Goal: Task Accomplishment & Management: Manage account settings

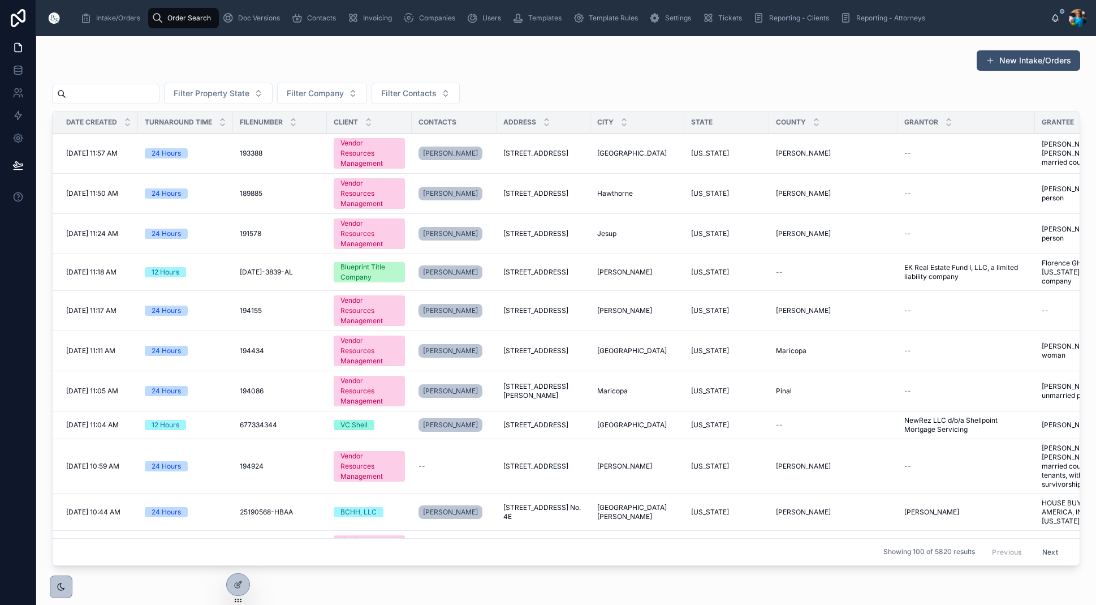
click at [109, 100] on input "text" at bounding box center [112, 94] width 93 height 16
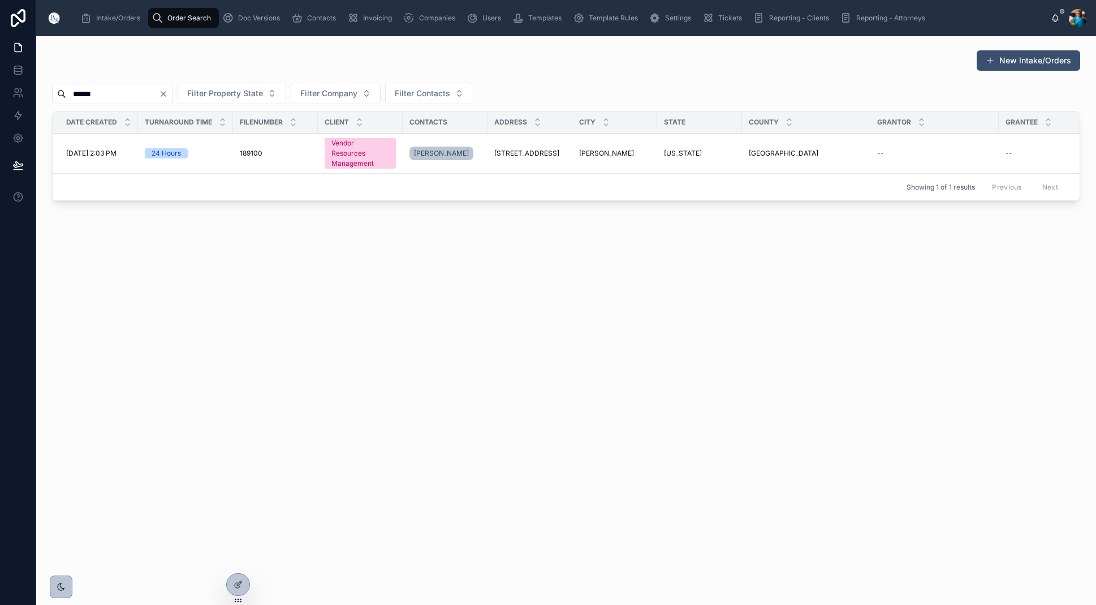
type input "******"
click at [590, 150] on span "Dickinson" at bounding box center [606, 153] width 55 height 9
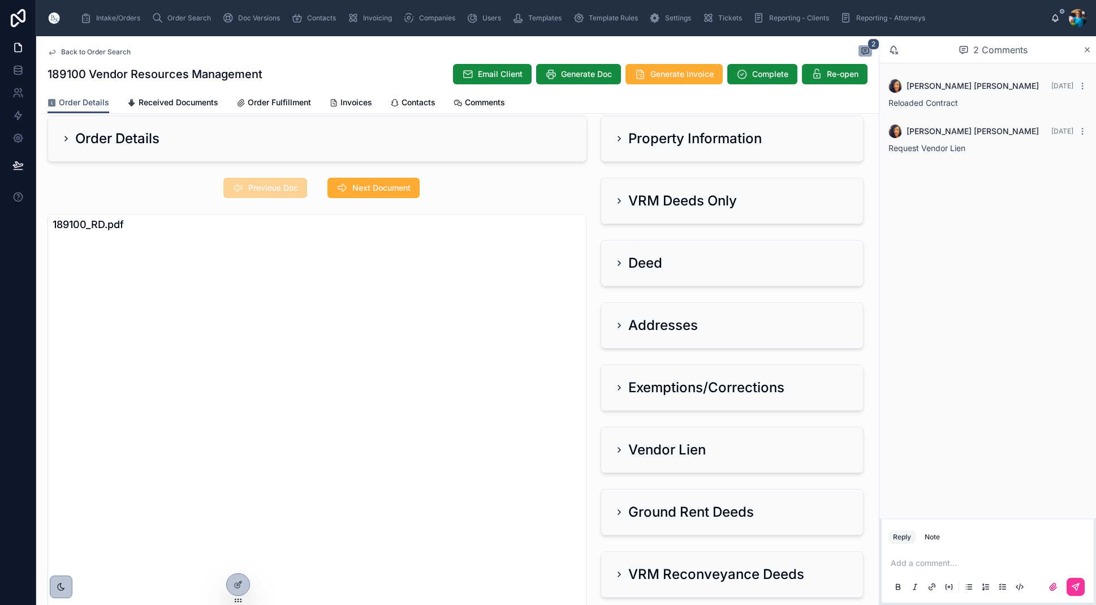
click at [125, 138] on h2 "Order Details" at bounding box center [117, 139] width 84 height 18
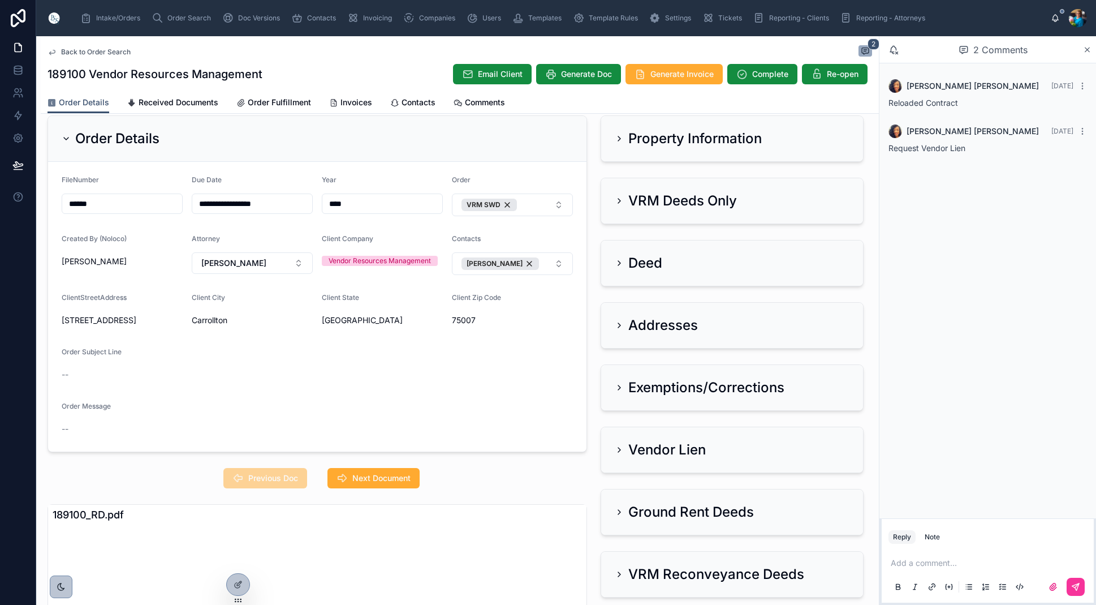
click at [125, 138] on h2 "Order Details" at bounding box center [117, 139] width 84 height 18
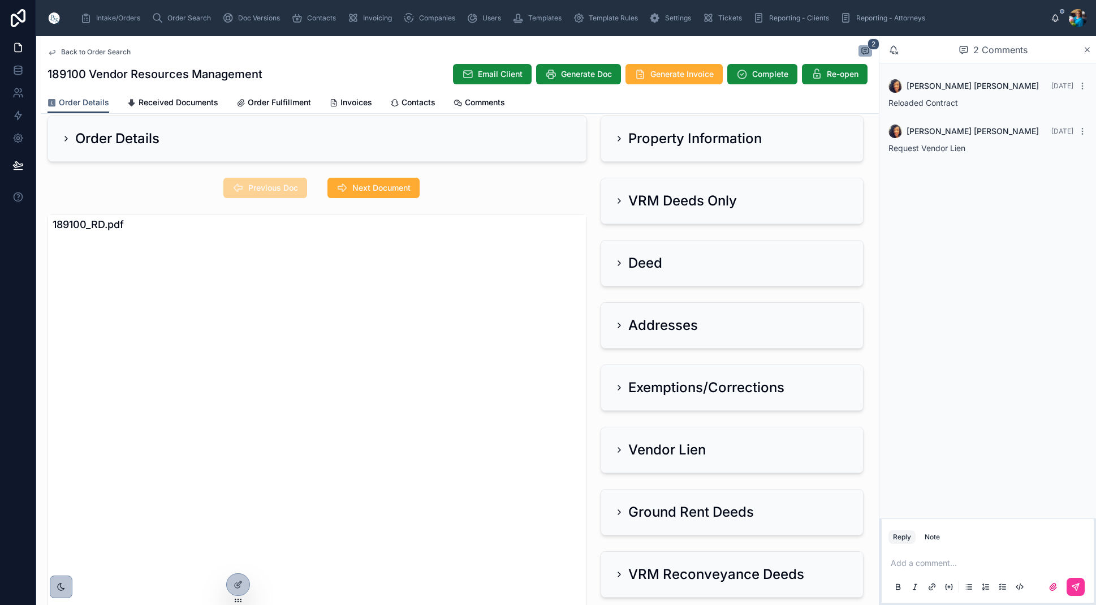
click at [200, 16] on span "Order Search" at bounding box center [189, 18] width 44 height 9
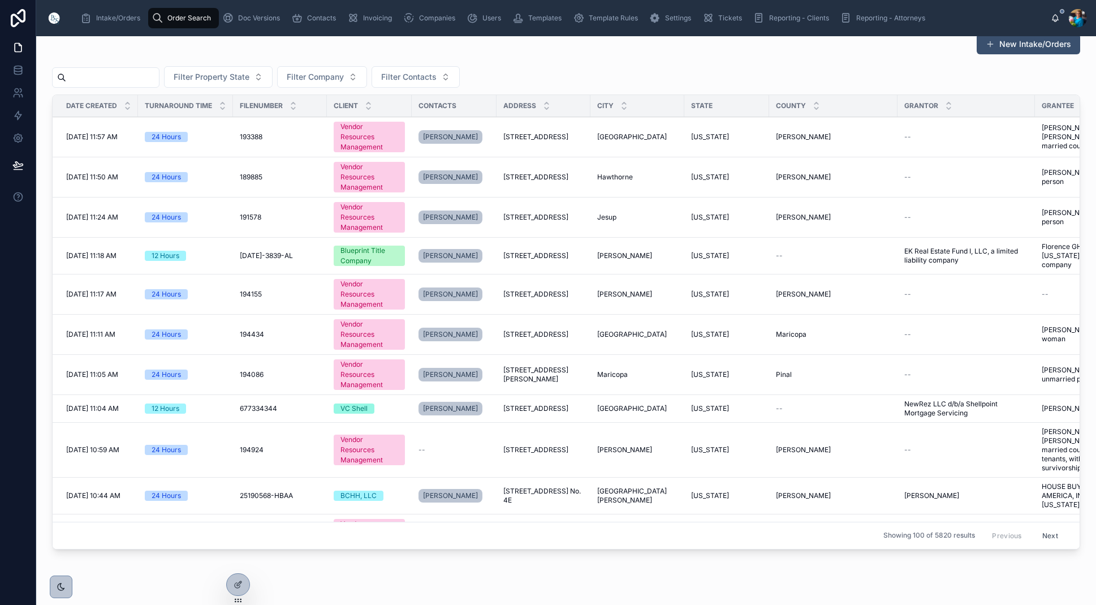
click at [144, 78] on input "text" at bounding box center [112, 78] width 93 height 16
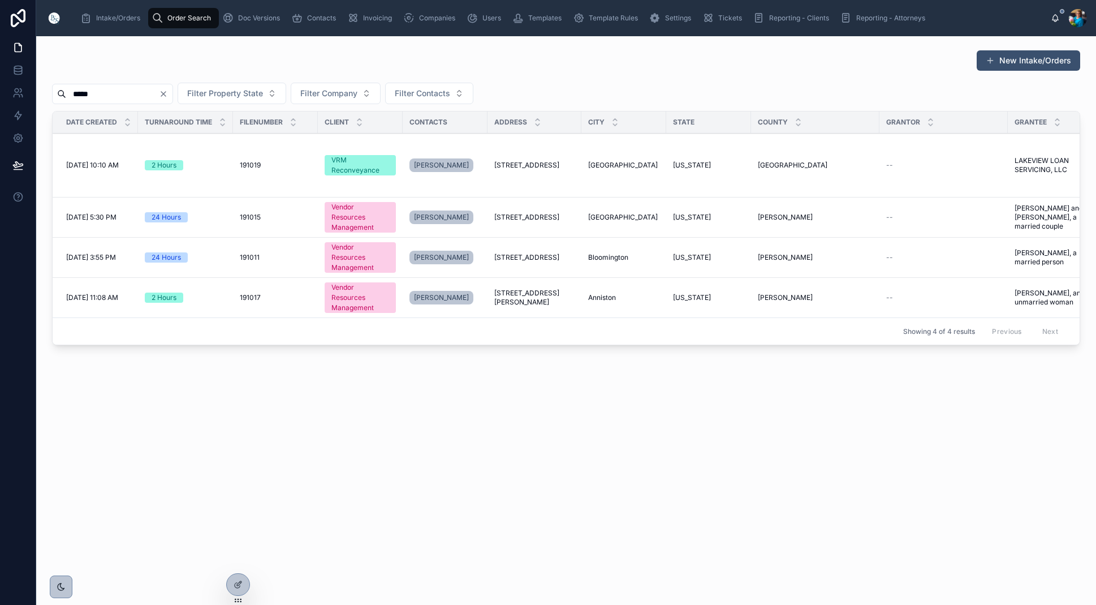
scroll to position [1, 0]
click at [89, 95] on input "*****" at bounding box center [112, 94] width 93 height 16
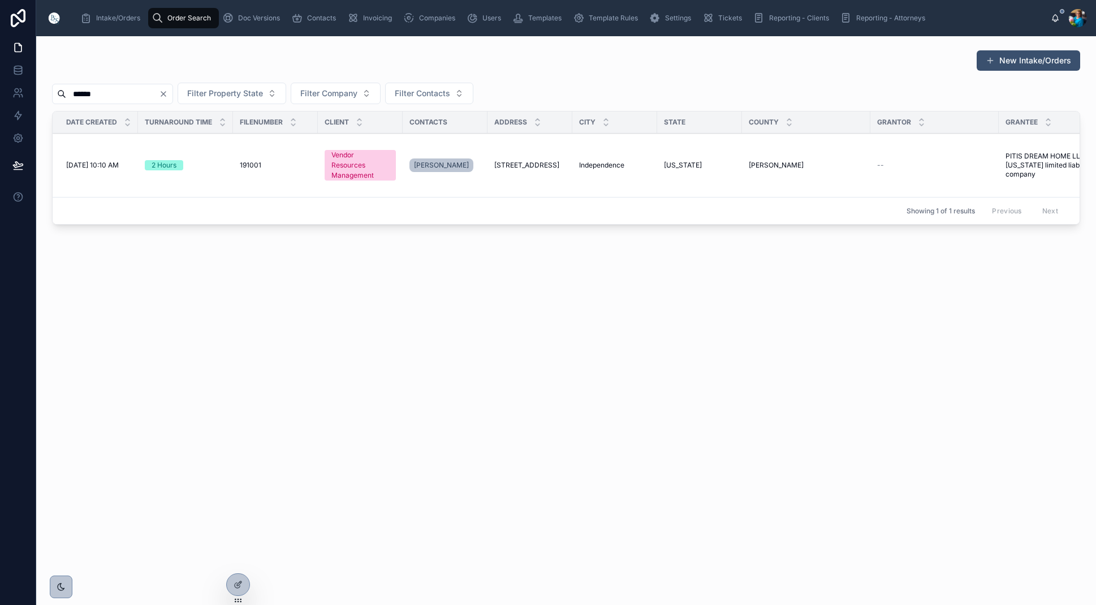
type input "******"
click at [610, 167] on span "Independence" at bounding box center [601, 165] width 45 height 9
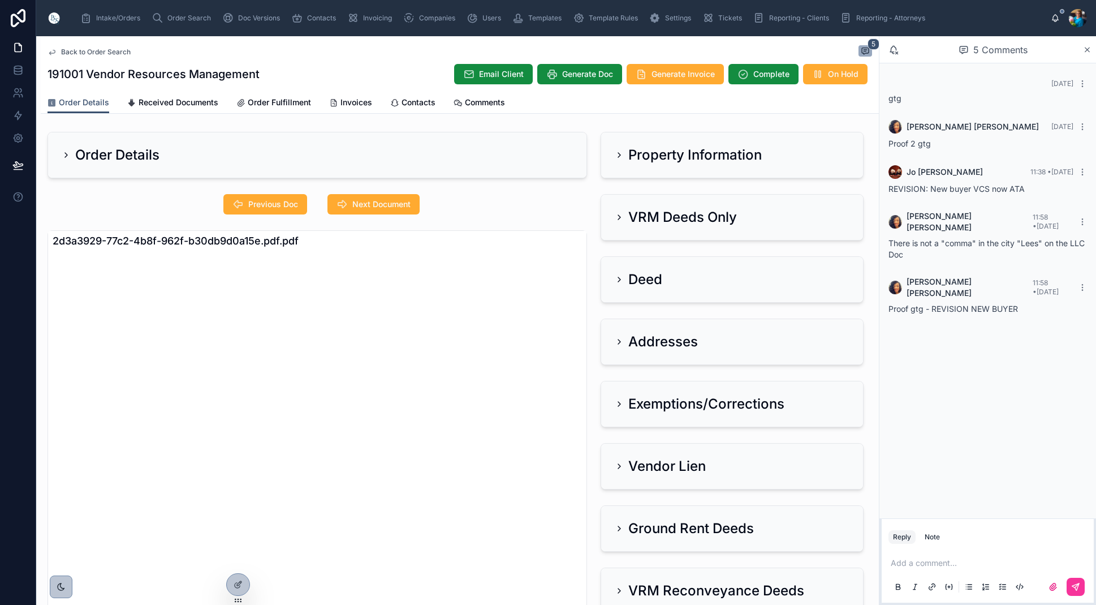
click at [140, 152] on h2 "Order Details" at bounding box center [117, 155] width 84 height 18
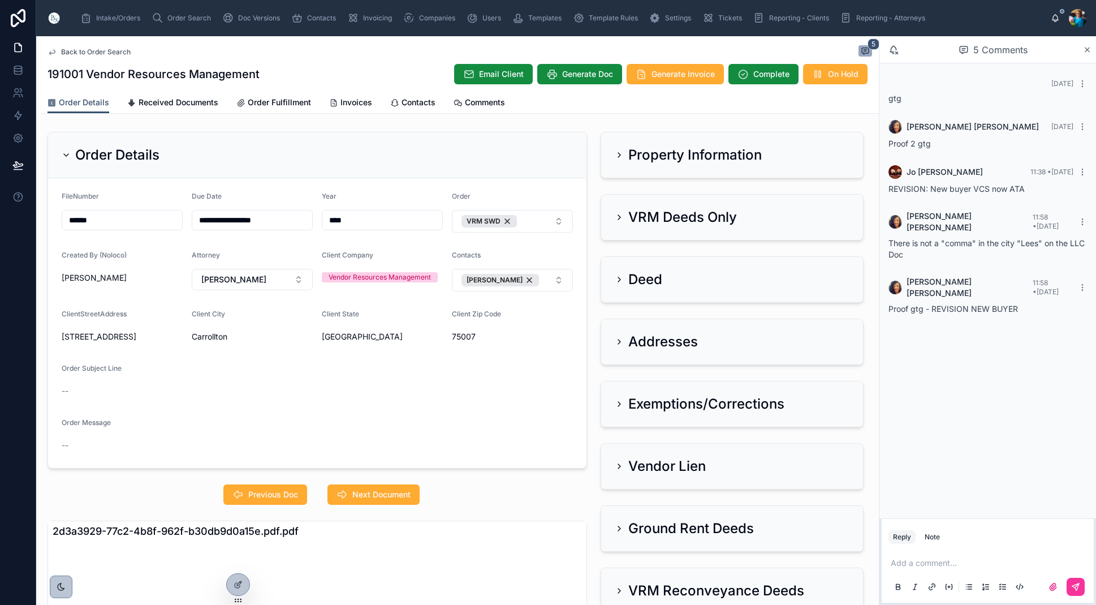
click at [68, 153] on icon at bounding box center [66, 154] width 9 height 9
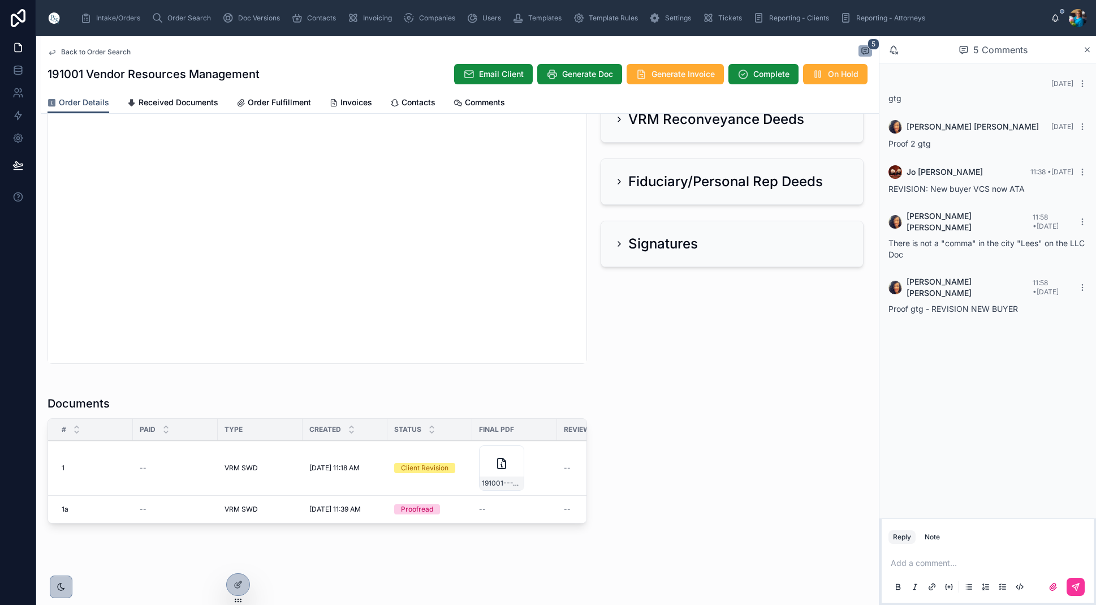
scroll to position [471, 0]
click at [0, 0] on span "Edit" at bounding box center [0, 0] width 0 height 0
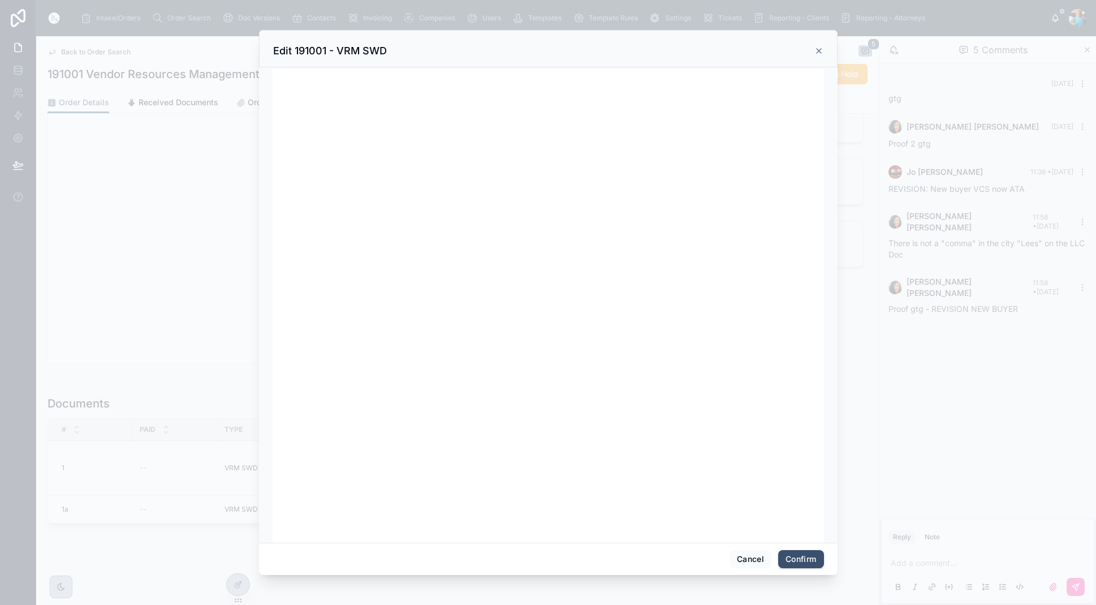
scroll to position [0, 0]
click at [806, 563] on button "Confirm" at bounding box center [800, 559] width 45 height 18
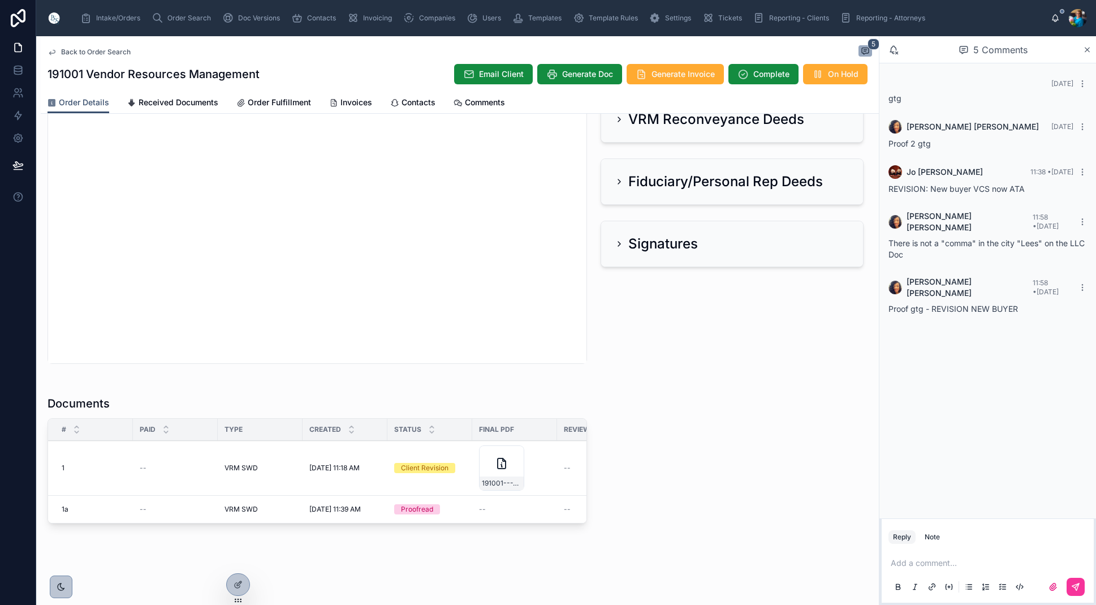
click at [0, 0] on span "Ready for QC" at bounding box center [0, 0] width 0 height 0
click at [0, 0] on span "Finalize Document" at bounding box center [0, 0] width 0 height 0
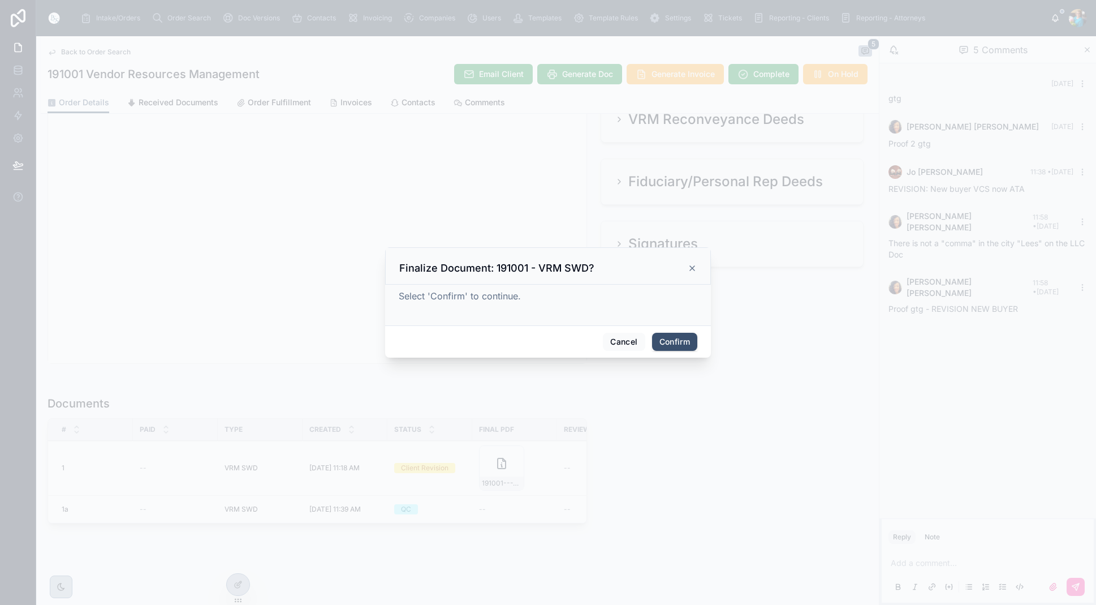
click at [681, 347] on button "Confirm" at bounding box center [674, 342] width 45 height 18
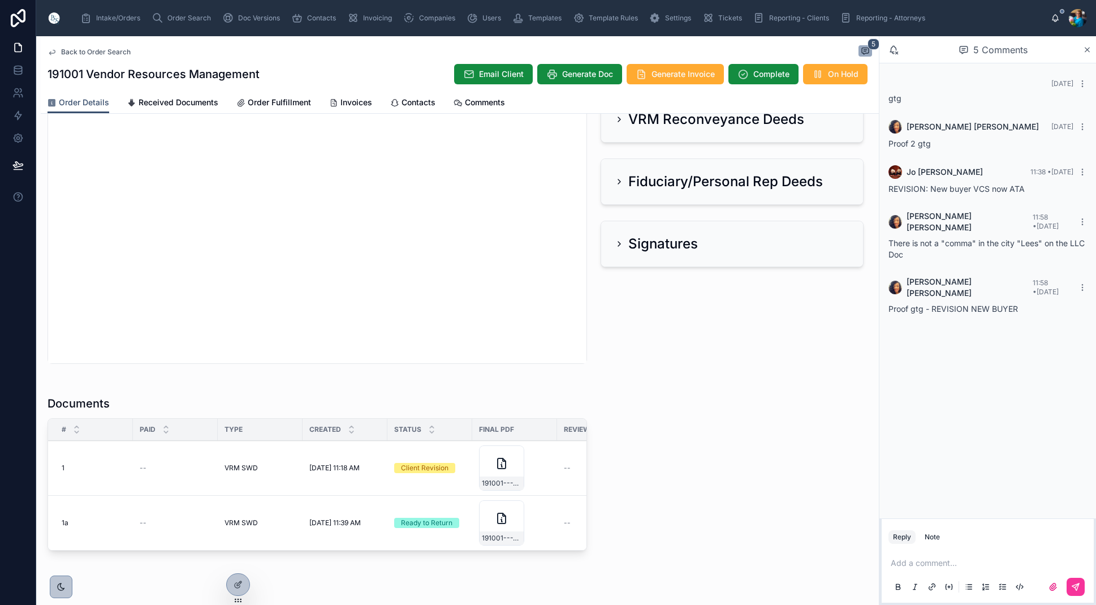
click at [179, 19] on span "Order Search" at bounding box center [189, 18] width 44 height 9
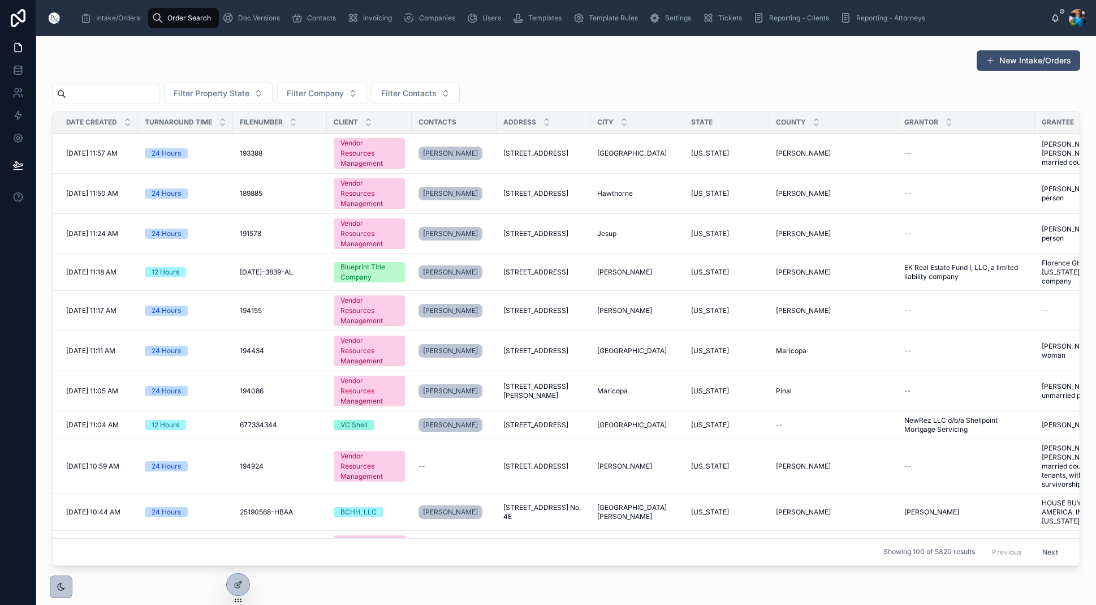
click at [159, 89] on input "text" at bounding box center [112, 94] width 93 height 16
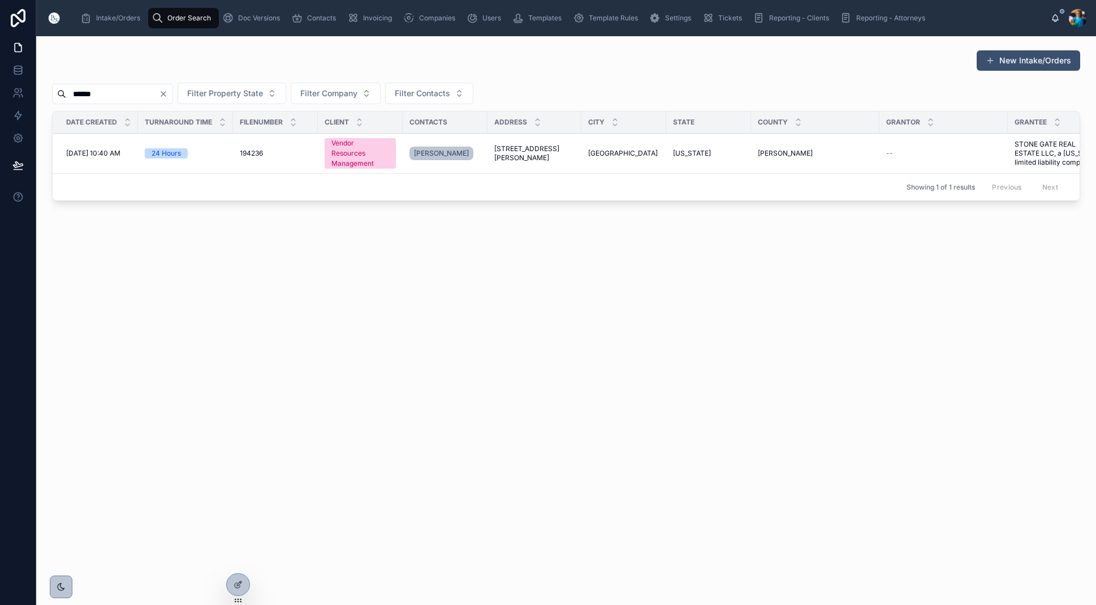
type input "******"
click at [526, 148] on span "8211 James Franklin Street" at bounding box center [534, 153] width 80 height 18
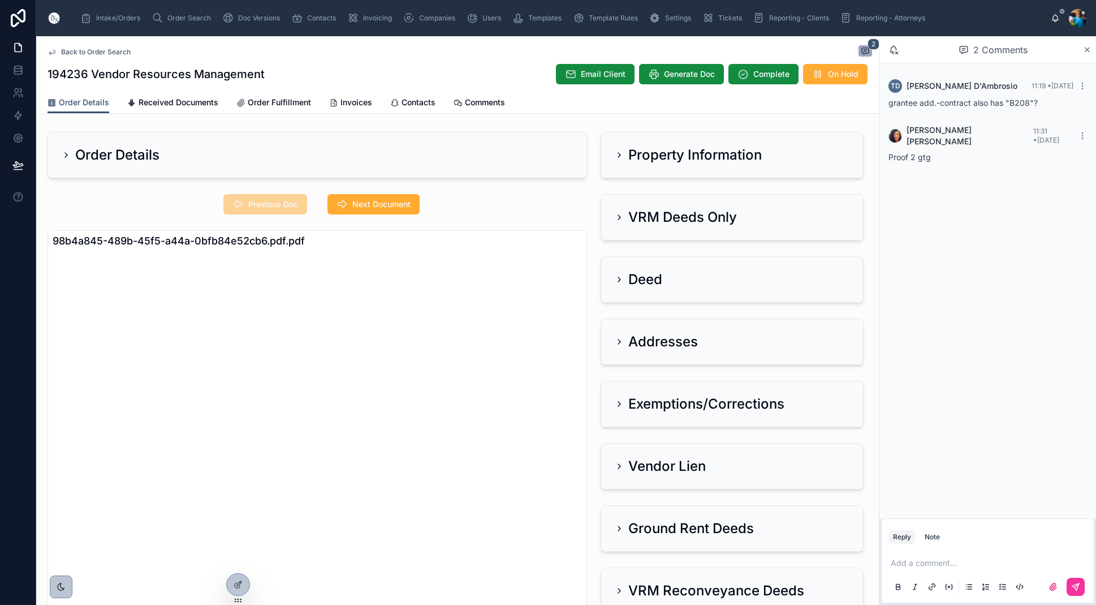
click at [621, 157] on icon at bounding box center [619, 154] width 9 height 9
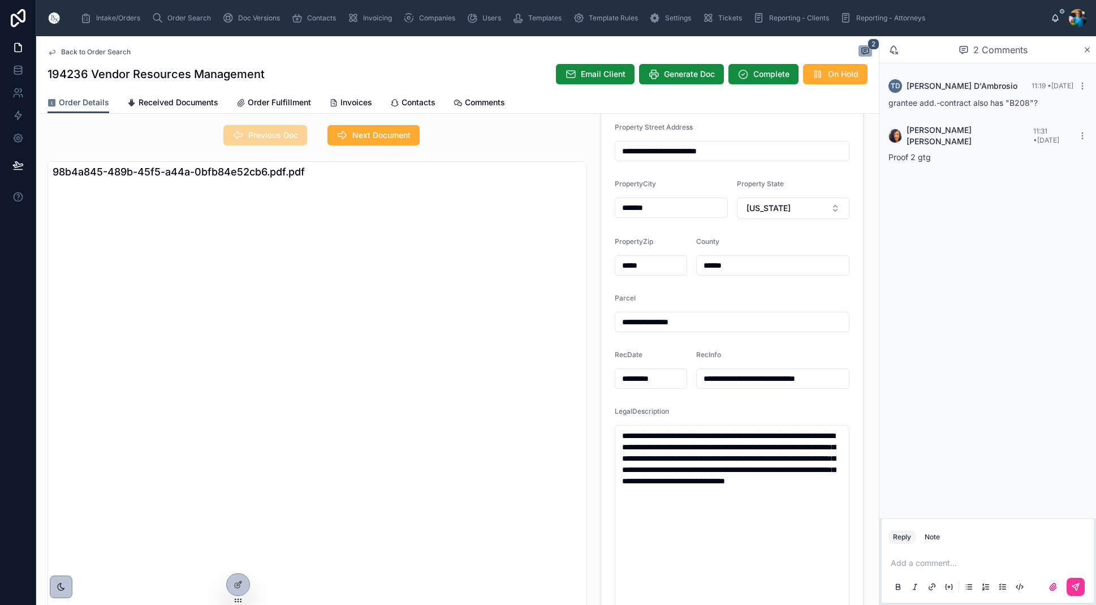
scroll to position [72, 0]
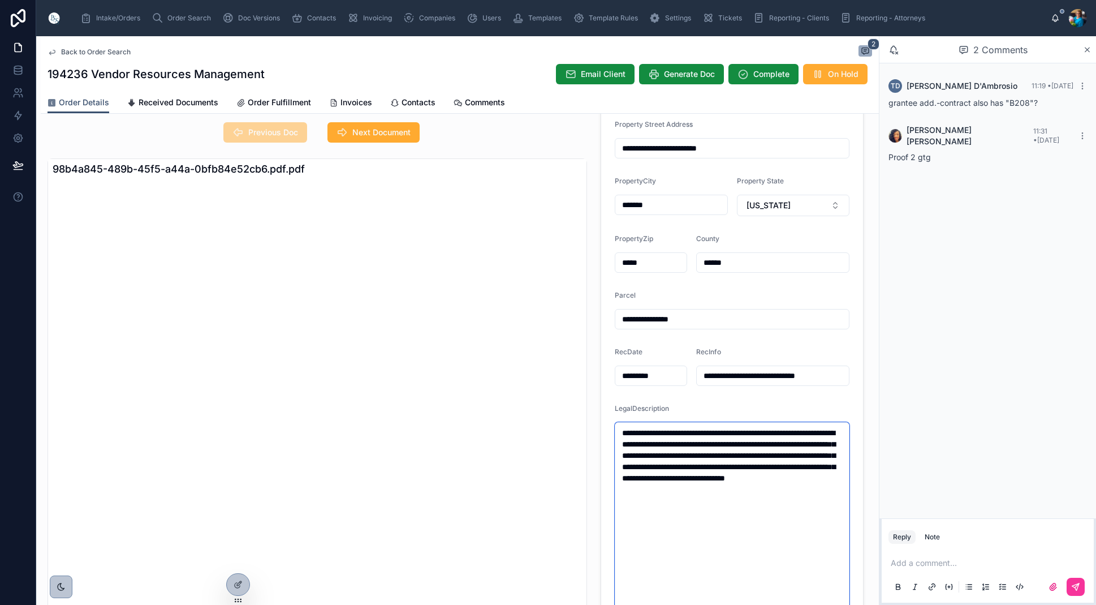
drag, startPoint x: 841, startPoint y: 493, endPoint x: 616, endPoint y: 430, distance: 233.7
click at [619, 432] on textarea "**********" at bounding box center [732, 523] width 235 height 203
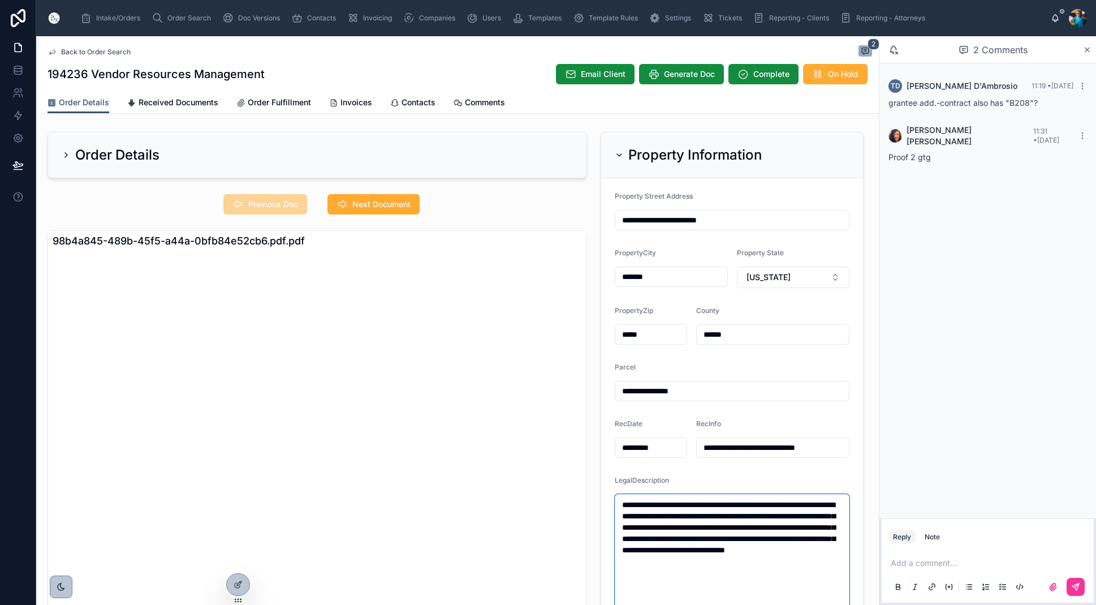
scroll to position [0, 0]
click at [368, 206] on span "Next Document" at bounding box center [381, 204] width 58 height 11
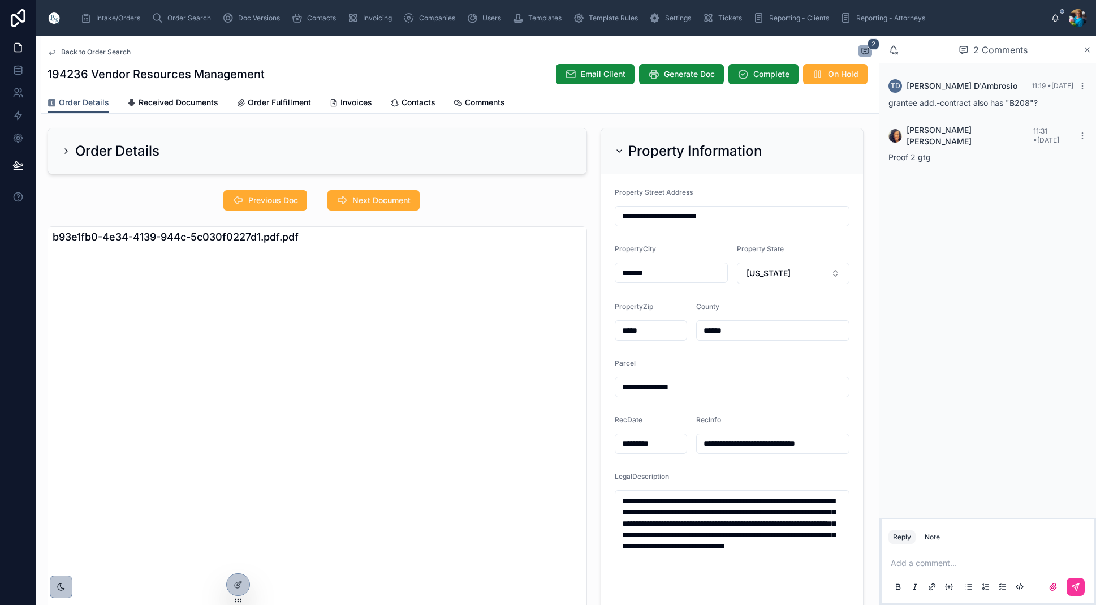
scroll to position [2, 0]
click at [619, 148] on icon at bounding box center [619, 149] width 9 height 9
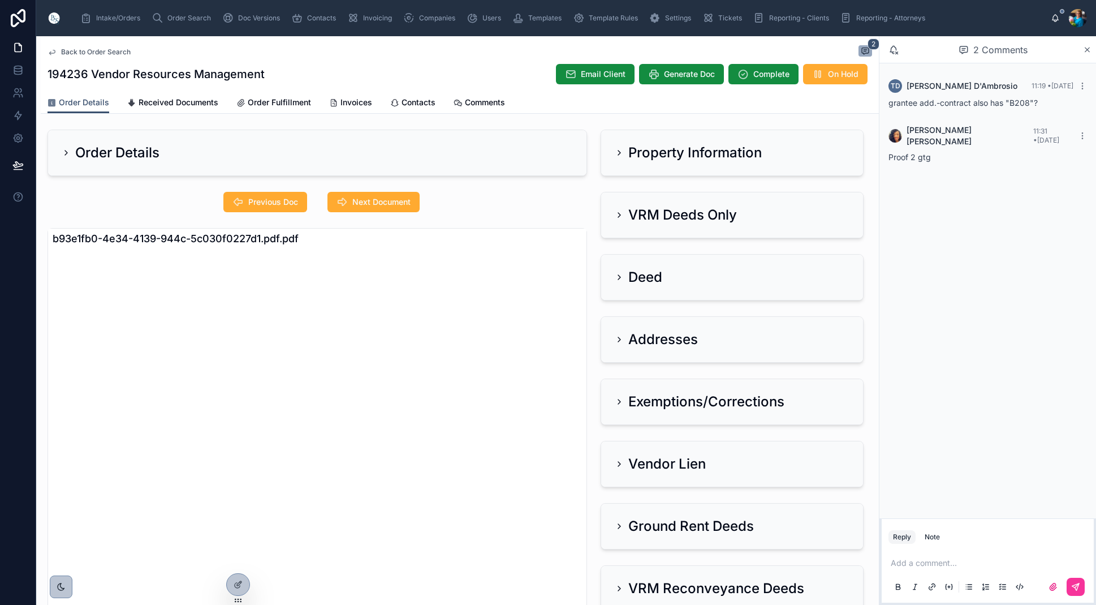
scroll to position [0, 1]
click at [617, 216] on icon at bounding box center [619, 214] width 9 height 9
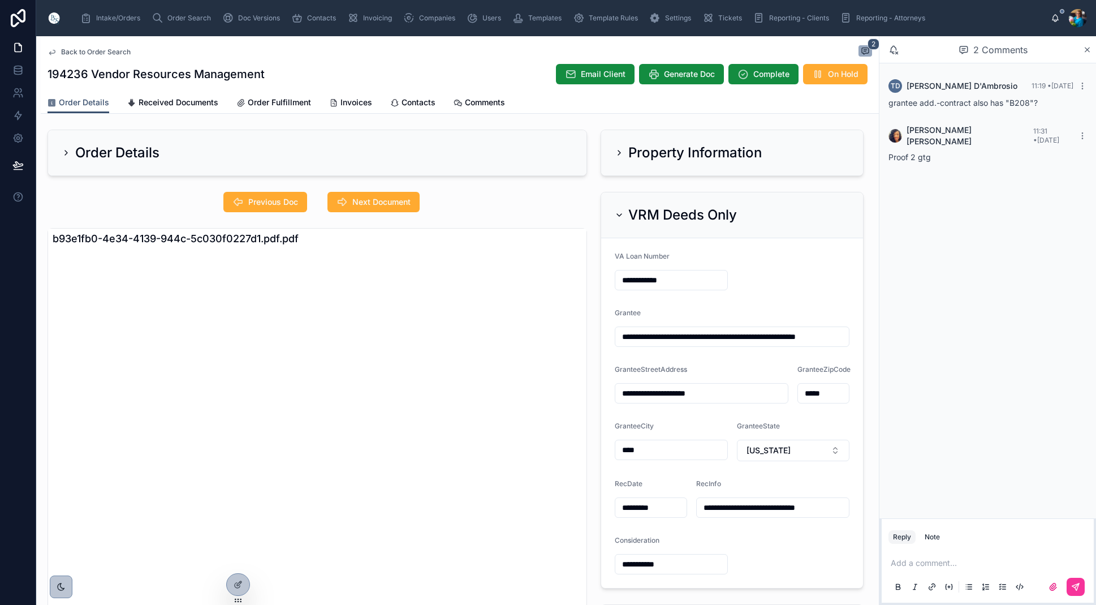
scroll to position [0, 0]
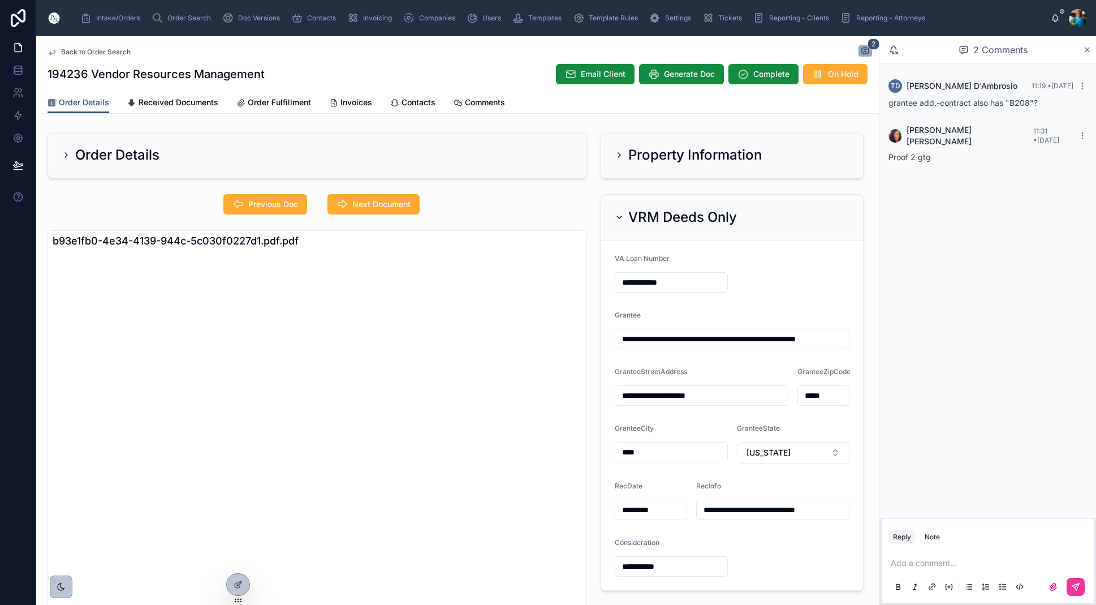
drag, startPoint x: 720, startPoint y: 397, endPoint x: 724, endPoint y: 403, distance: 7.4
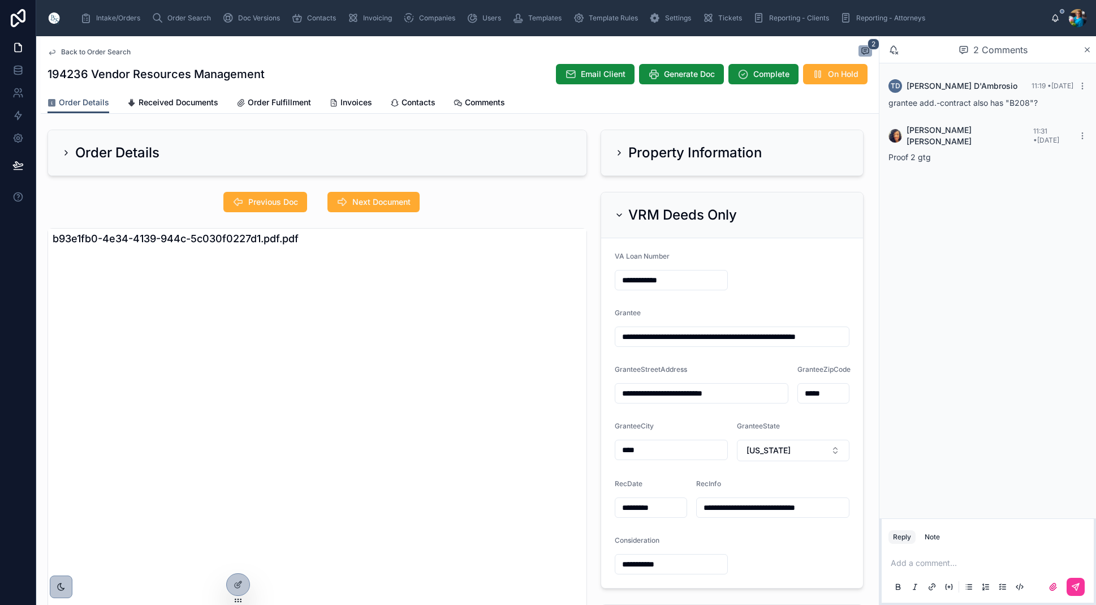
type input "**********"
click at [922, 561] on p at bounding box center [990, 562] width 199 height 11
click at [1079, 584] on icon at bounding box center [1076, 586] width 7 height 7
click at [618, 212] on icon at bounding box center [619, 214] width 9 height 9
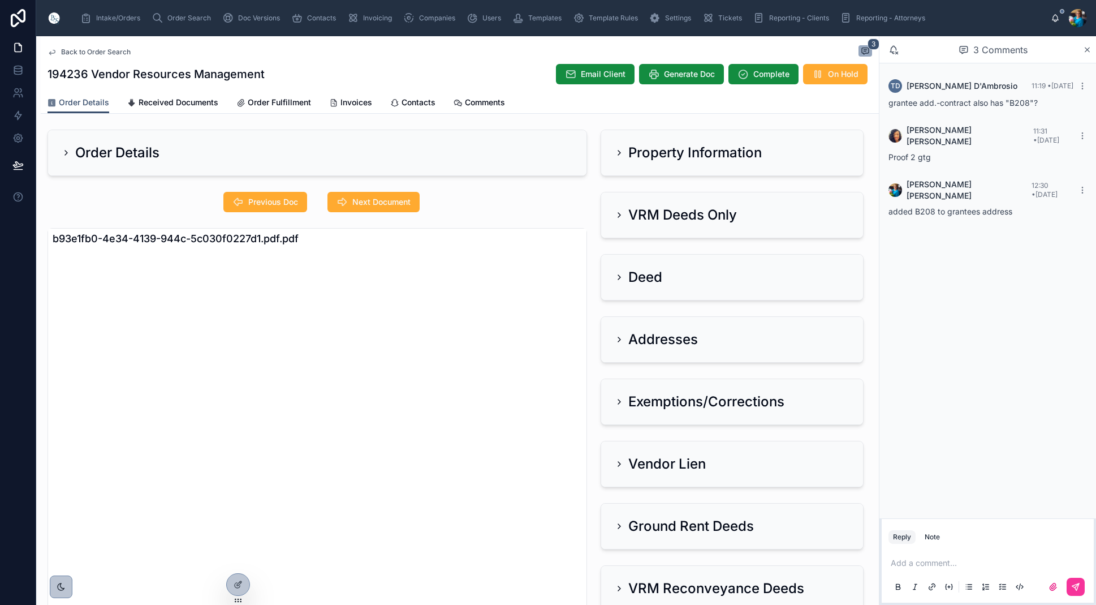
click at [618, 337] on icon at bounding box center [619, 339] width 2 height 5
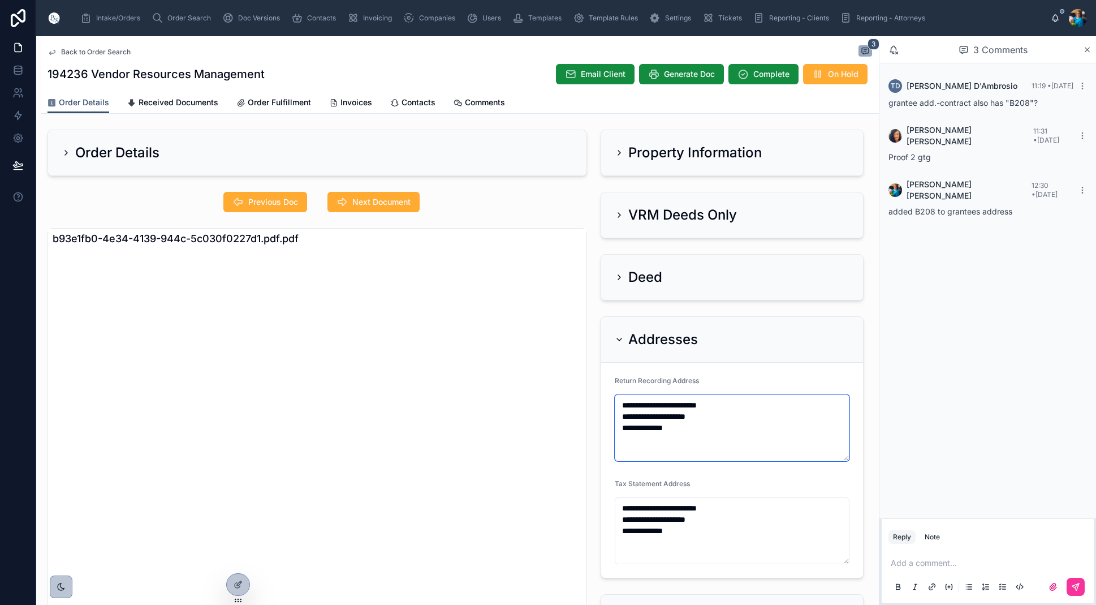
click at [718, 416] on textarea "**********" at bounding box center [732, 427] width 235 height 67
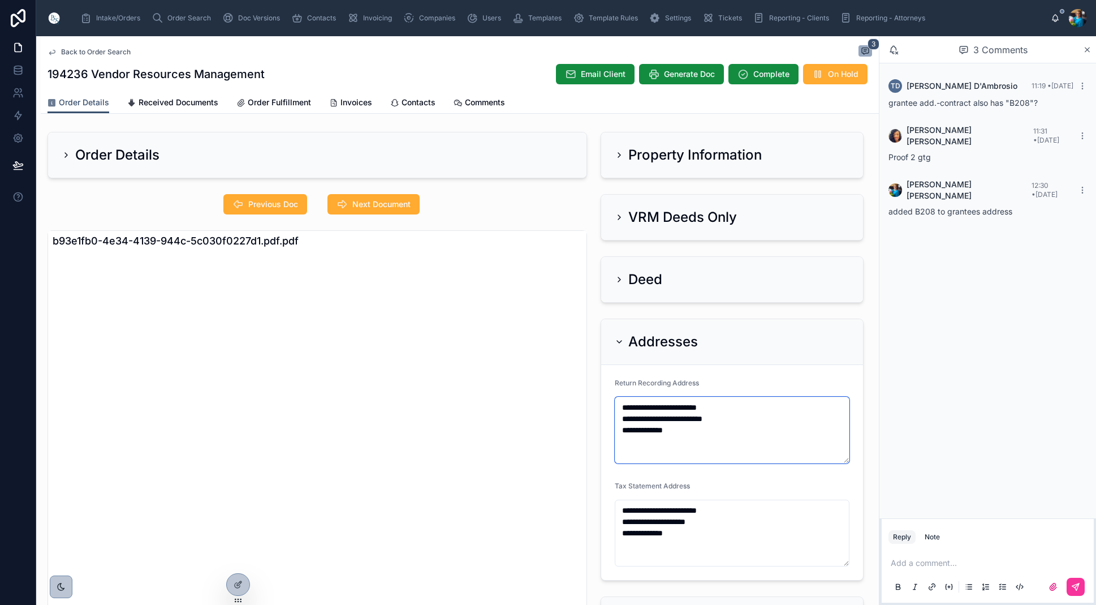
type textarea "**********"
click at [717, 523] on textarea "**********" at bounding box center [732, 533] width 235 height 67
type textarea "**********"
click at [619, 339] on icon at bounding box center [619, 341] width 9 height 9
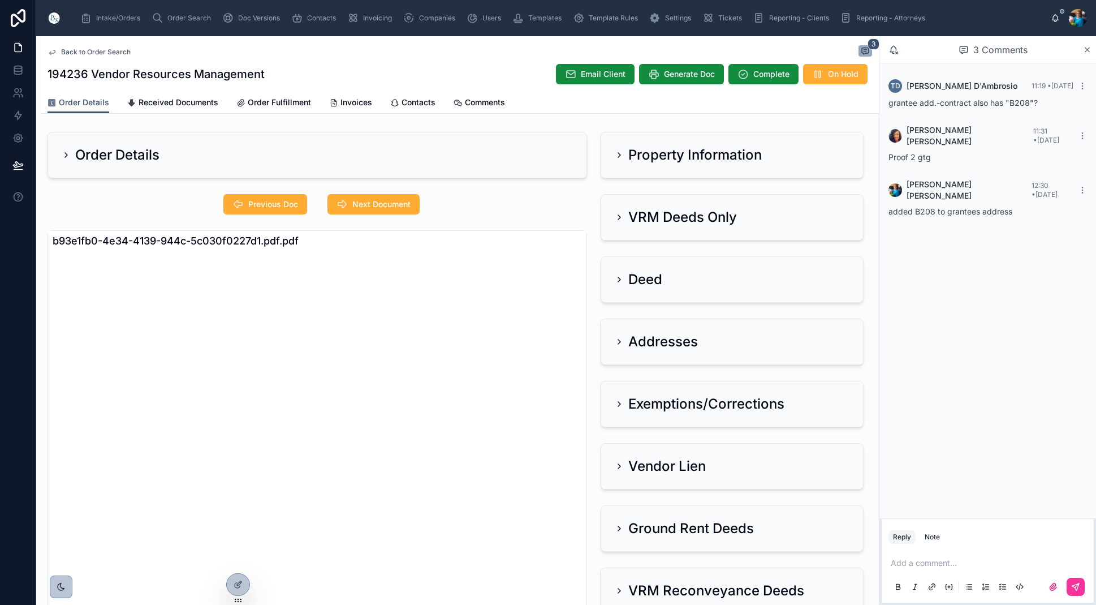
click at [621, 223] on div "VRM Deeds Only" at bounding box center [676, 217] width 122 height 18
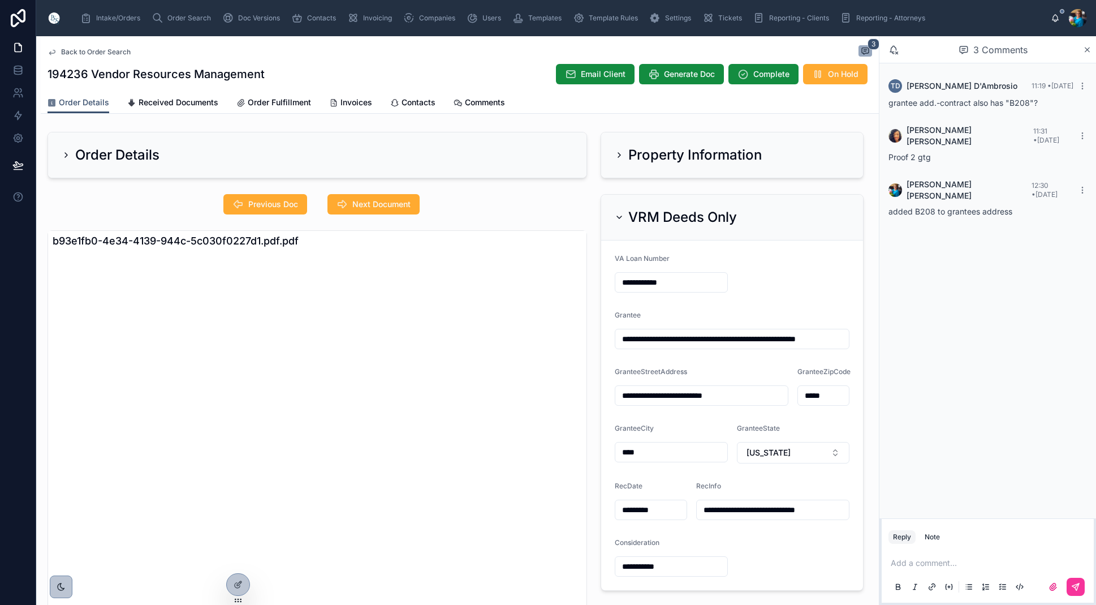
drag, startPoint x: 618, startPoint y: 214, endPoint x: 638, endPoint y: 247, distance: 38.3
click at [618, 214] on icon at bounding box center [619, 217] width 9 height 9
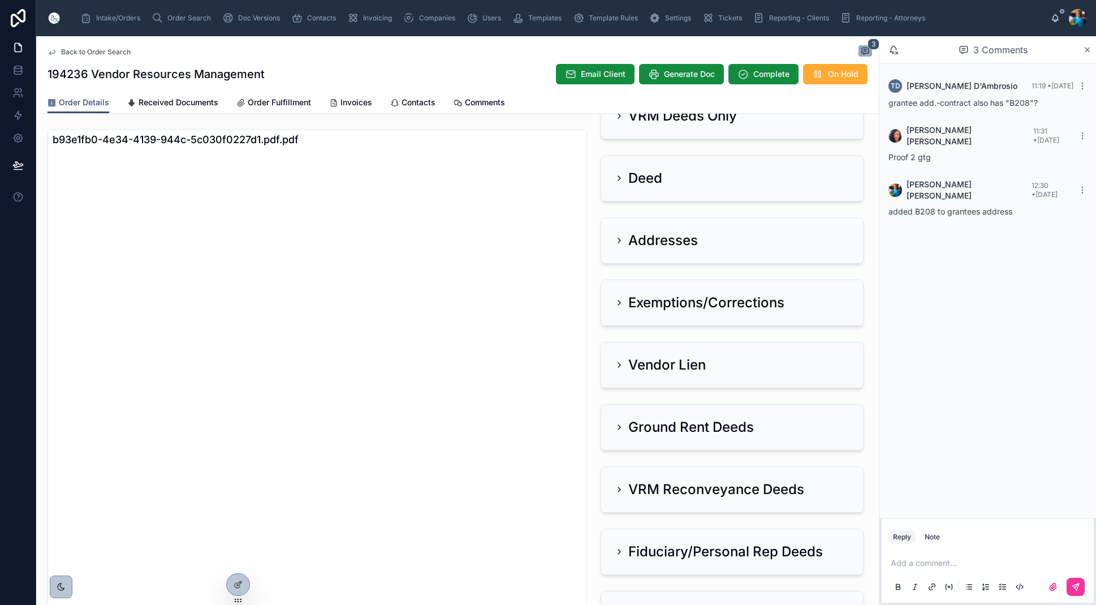
scroll to position [127, 0]
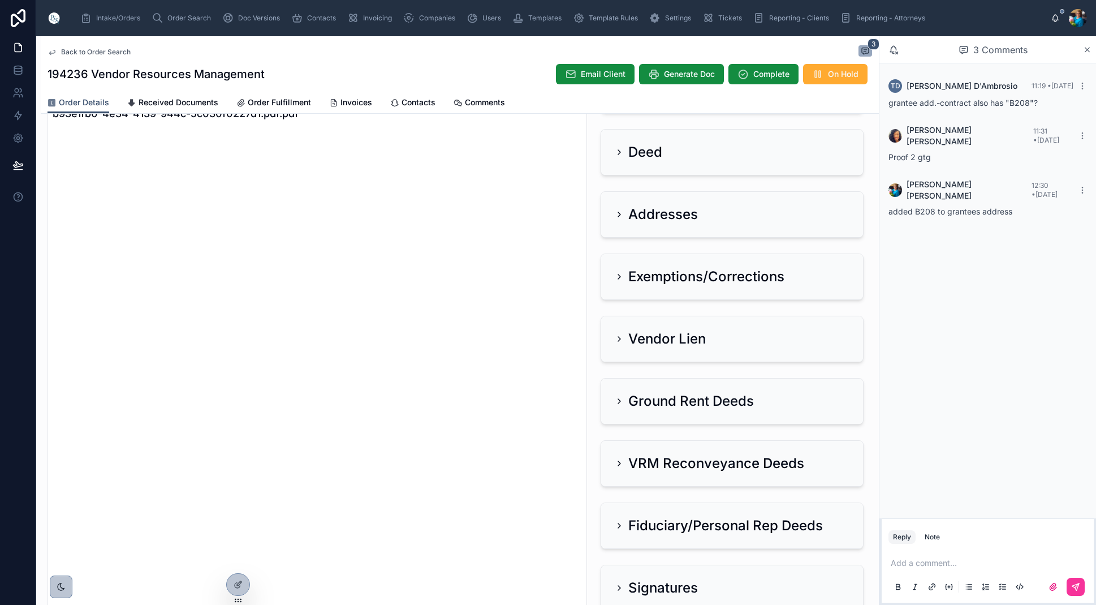
click at [617, 339] on icon at bounding box center [619, 338] width 9 height 9
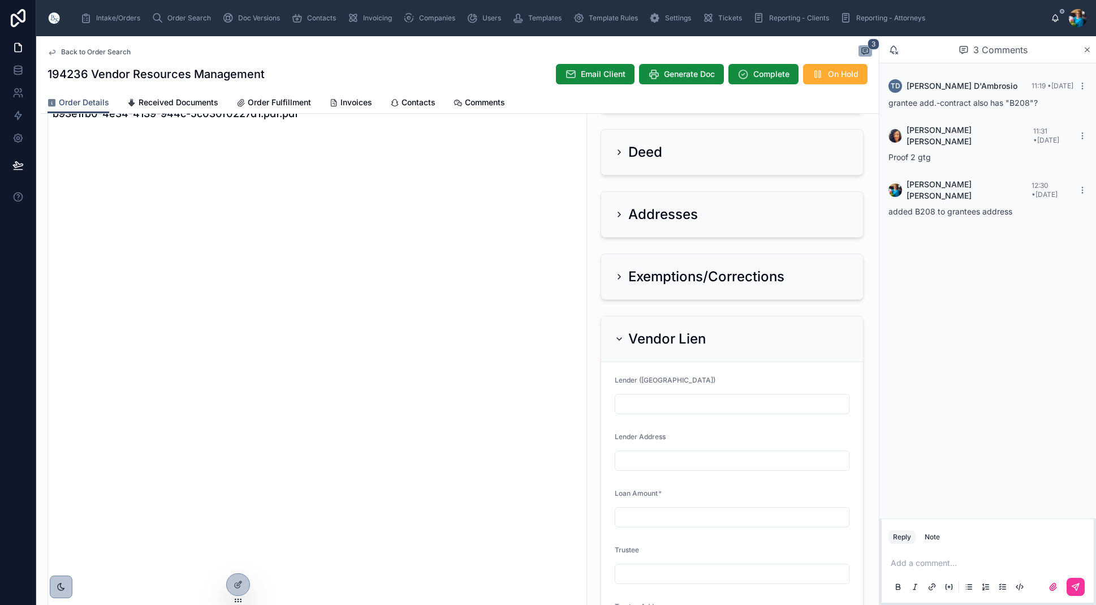
click at [617, 339] on icon at bounding box center [619, 338] width 9 height 9
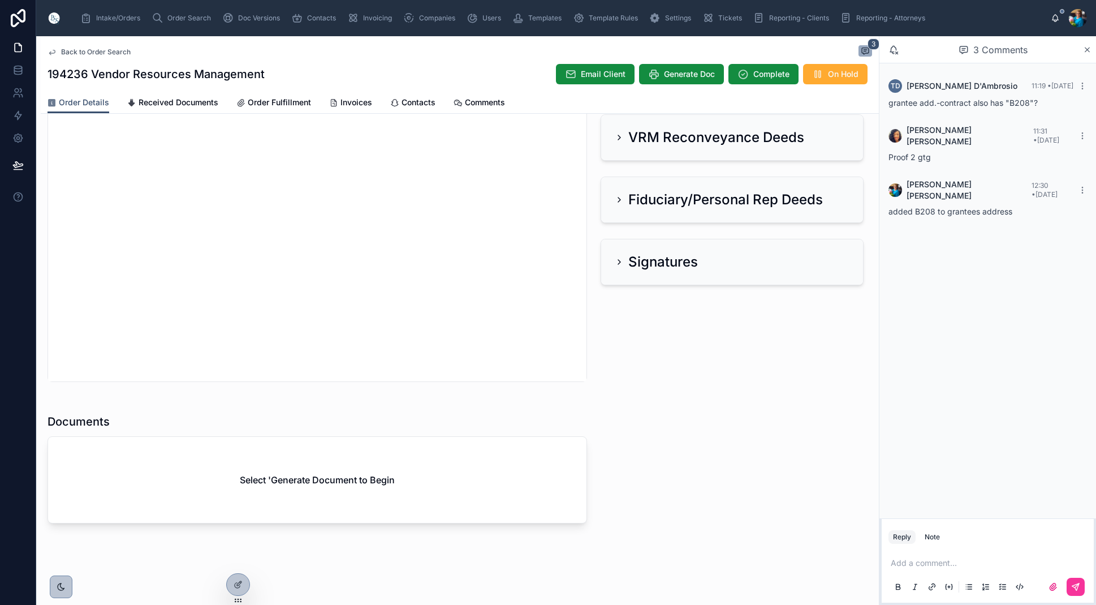
scroll to position [453, 0]
click at [679, 74] on span "Generate Doc" at bounding box center [689, 73] width 51 height 11
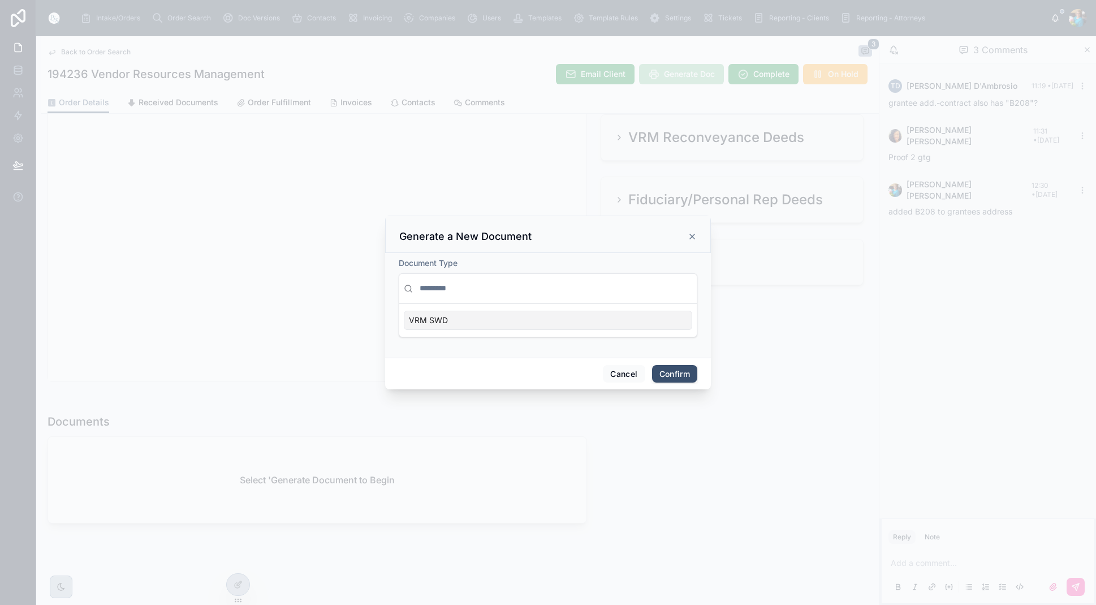
scroll to position [0, 1]
click at [660, 318] on div "VRM SWD" at bounding box center [548, 320] width 289 height 19
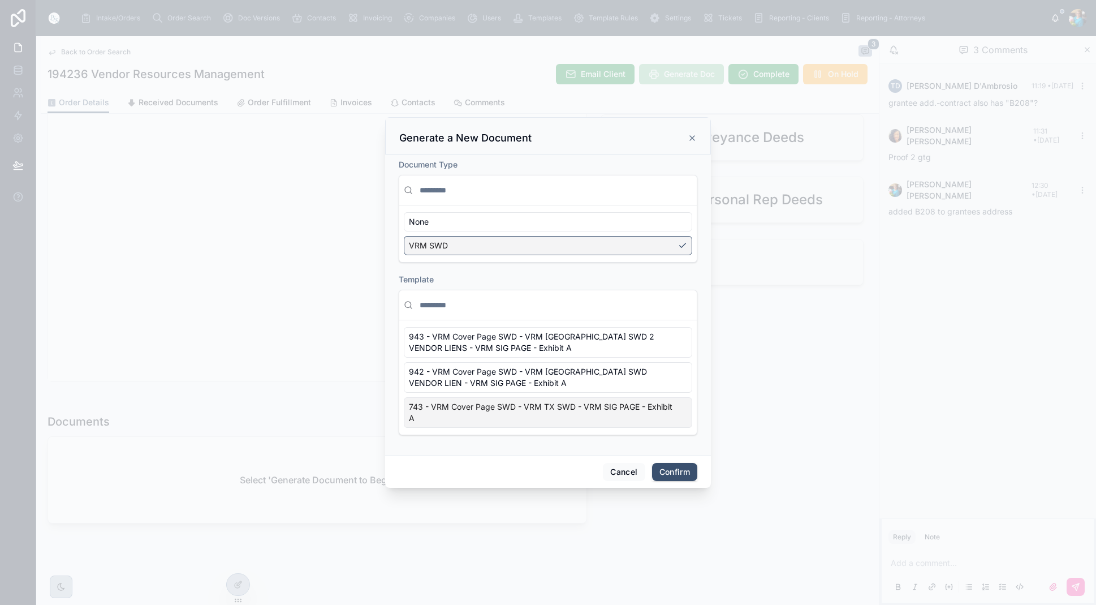
click at [679, 420] on div "743 - VRM Cover Page SWD - VRM TX SWD - VRM SIG PAGE - Exhibit A" at bounding box center [548, 412] width 289 height 31
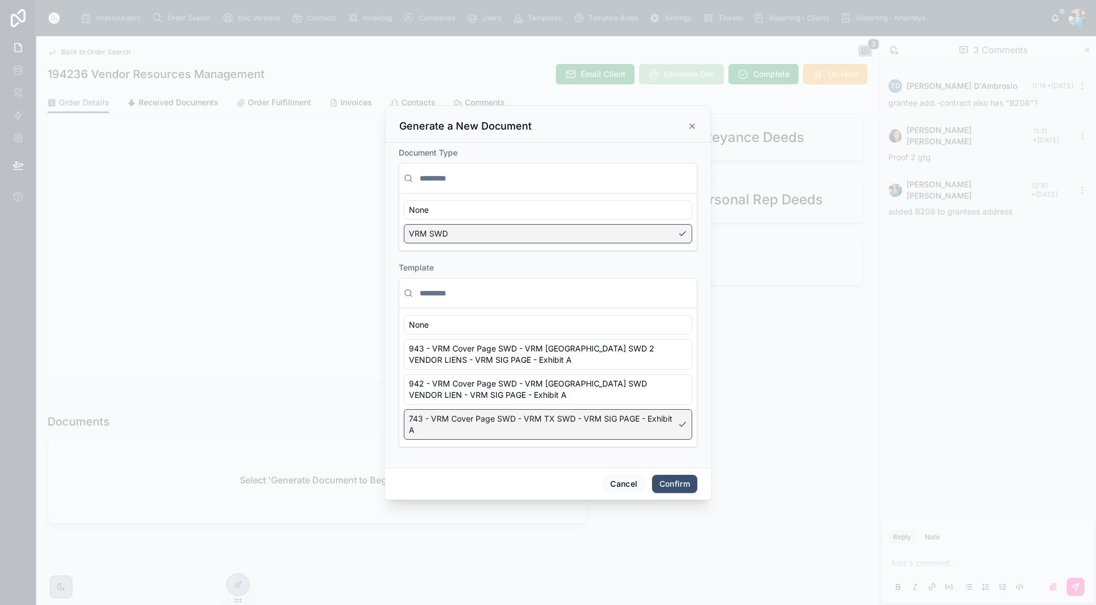
click at [675, 481] on button "Confirm" at bounding box center [674, 484] width 45 height 18
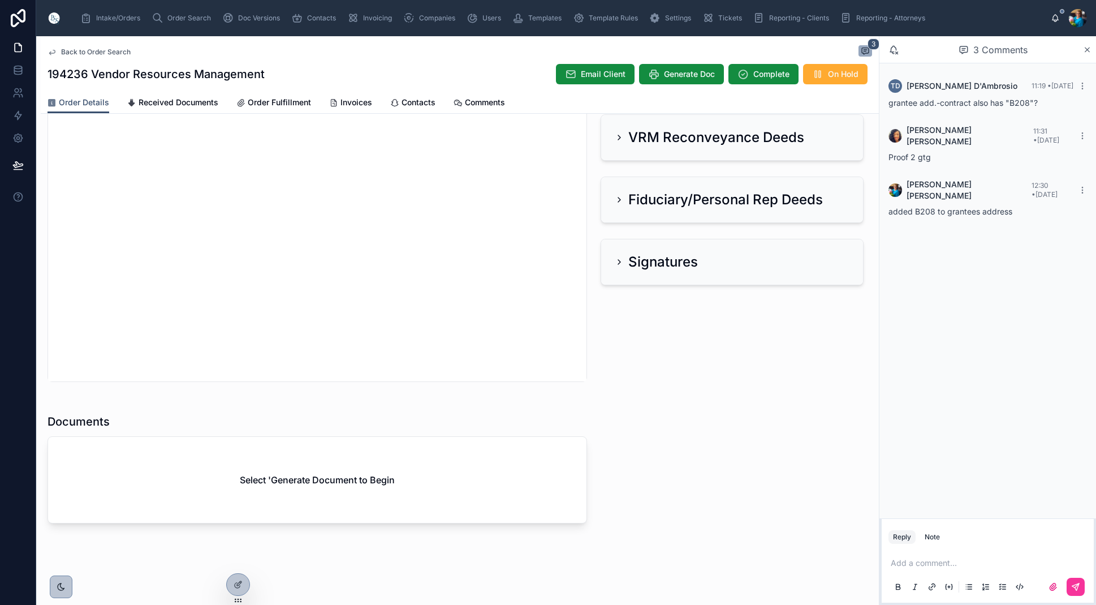
click at [906, 565] on p at bounding box center [990, 562] width 199 height 11
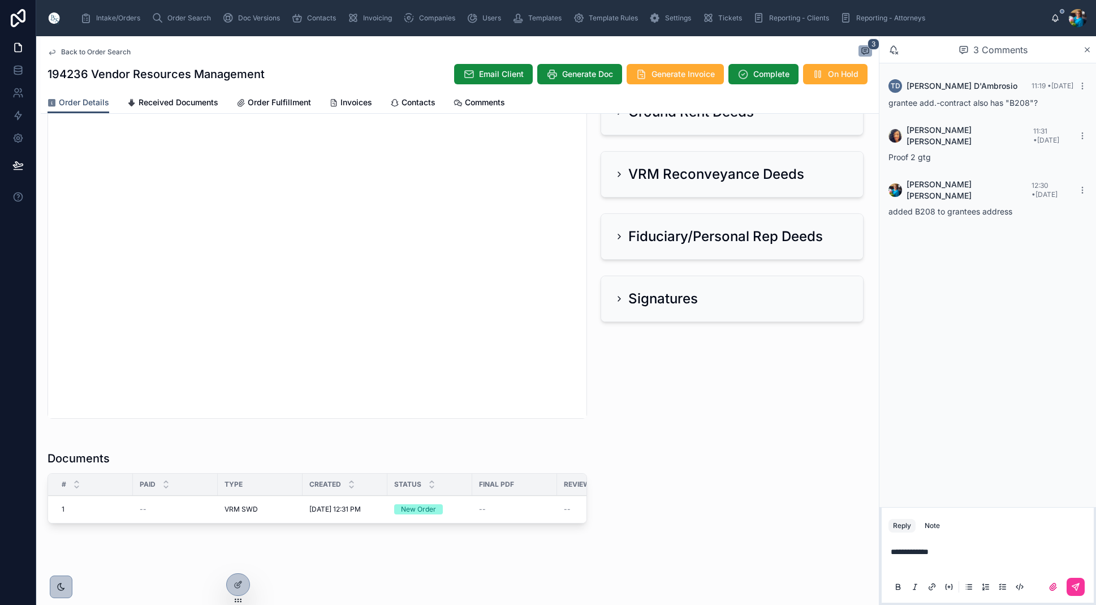
click at [1072, 587] on icon at bounding box center [1075, 586] width 9 height 9
click at [0, 0] on span "Edit" at bounding box center [0, 0] width 0 height 0
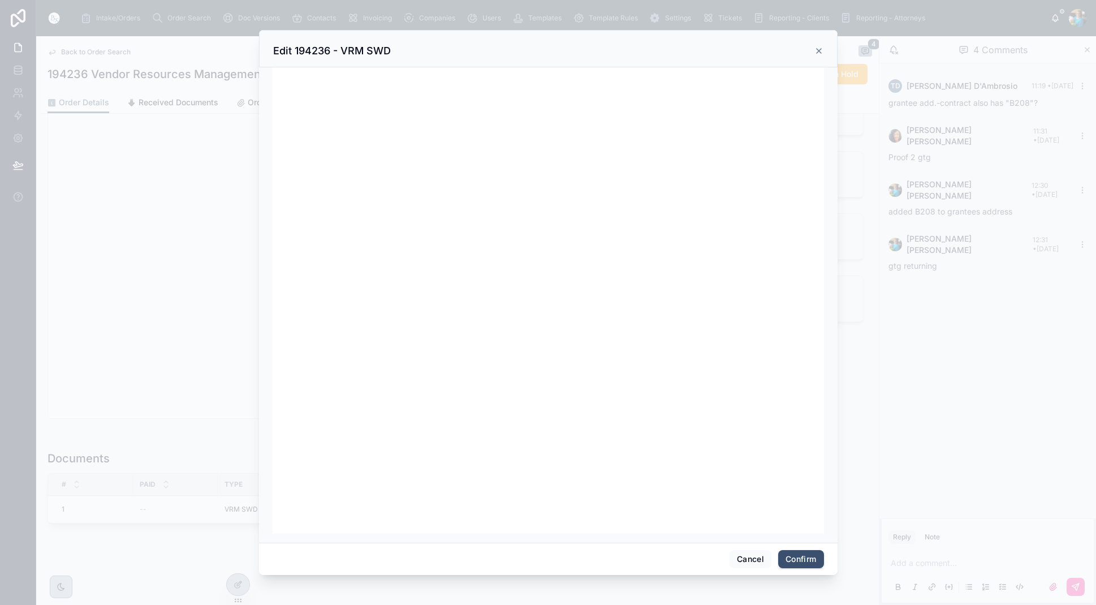
scroll to position [143, 0]
click at [798, 556] on button "Confirm" at bounding box center [800, 559] width 45 height 18
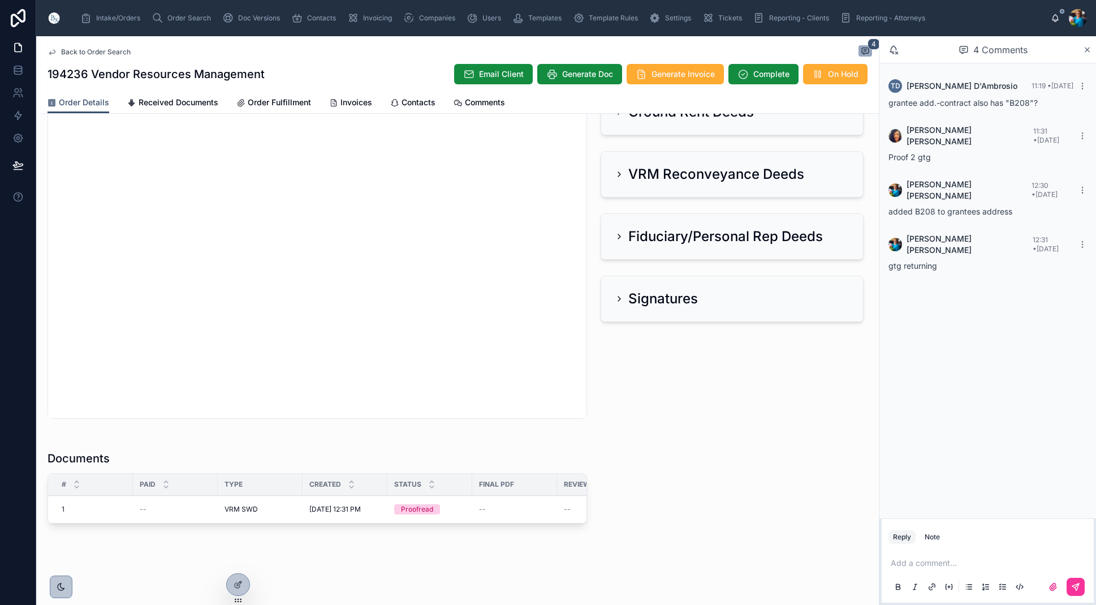
click at [0, 0] on span "Ready for QC" at bounding box center [0, 0] width 0 height 0
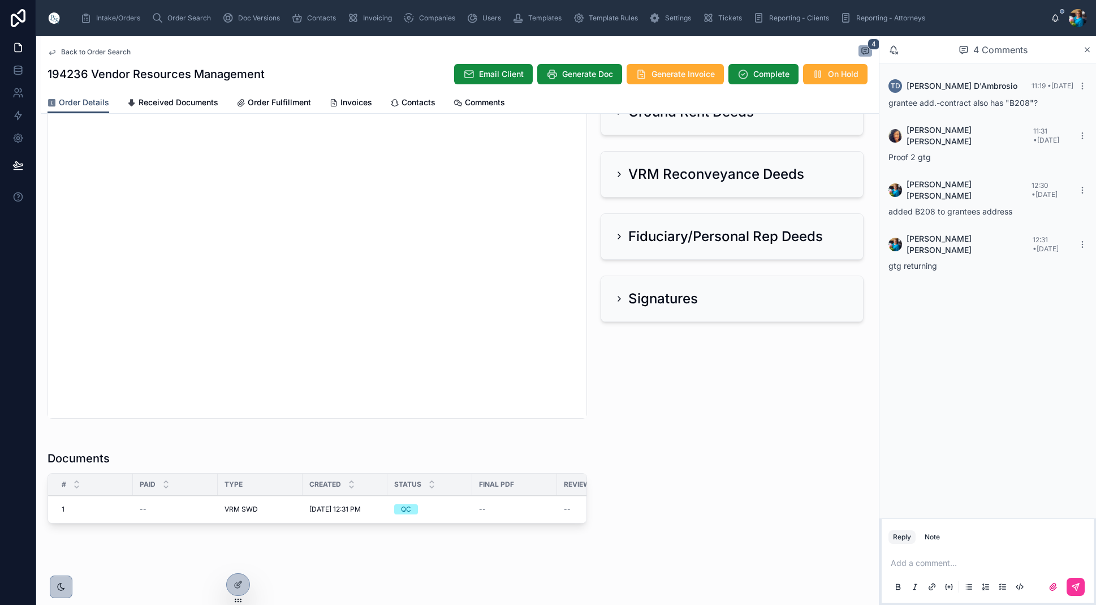
scroll to position [0, 1]
click at [0, 0] on span "Finalize Document" at bounding box center [0, 0] width 0 height 0
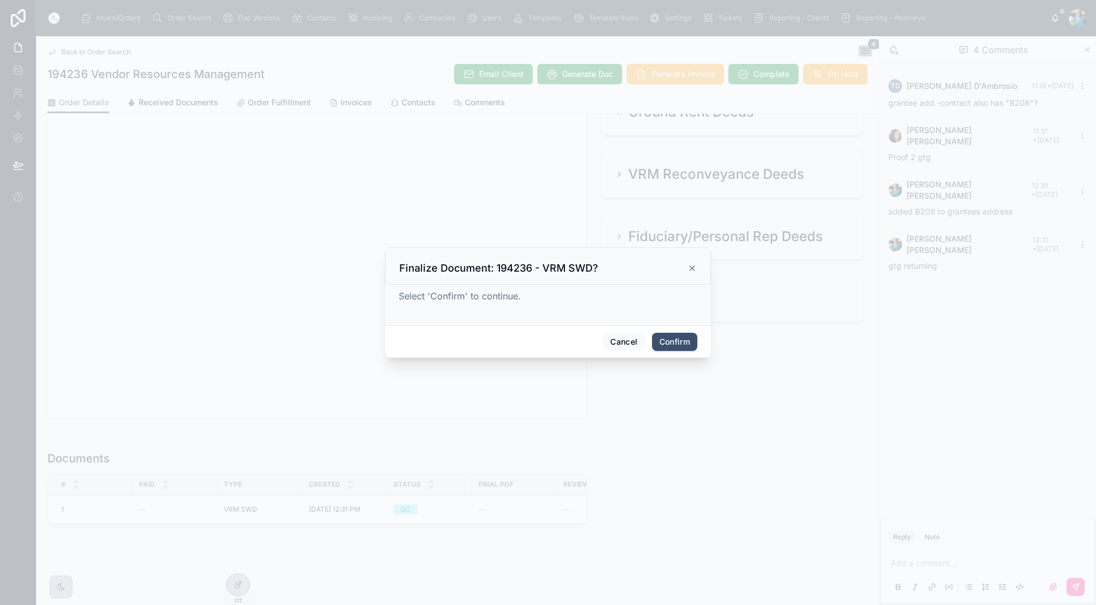
click at [681, 342] on button "Confirm" at bounding box center [674, 342] width 45 height 18
drag, startPoint x: 680, startPoint y: 343, endPoint x: 614, endPoint y: 389, distance: 80.8
click at [679, 343] on span at bounding box center [683, 341] width 28 height 21
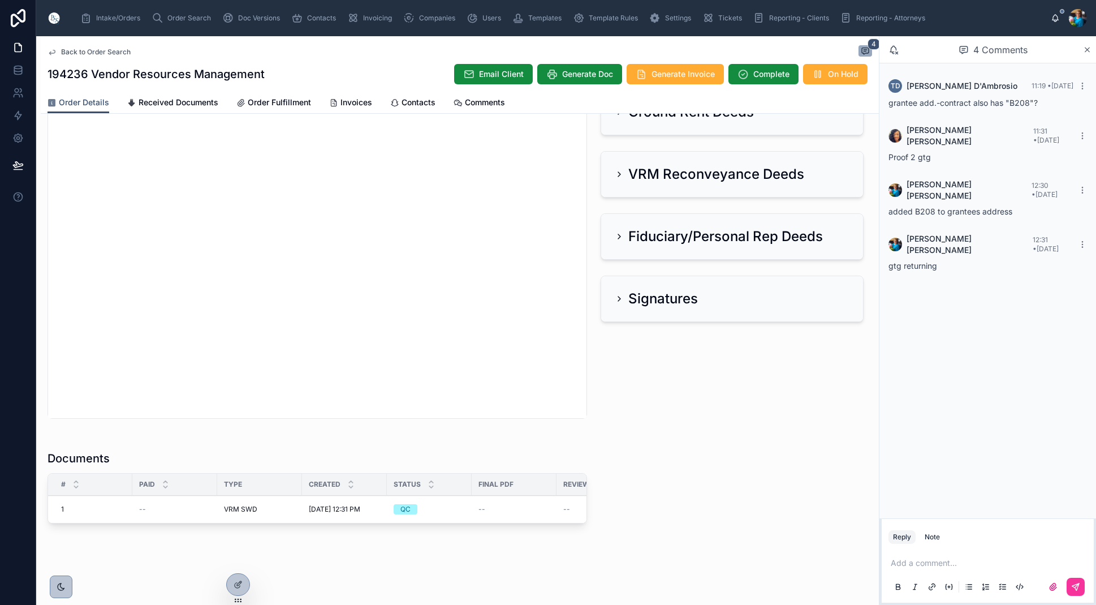
scroll to position [0, 0]
click at [183, 18] on span "Order Search" at bounding box center [189, 18] width 44 height 9
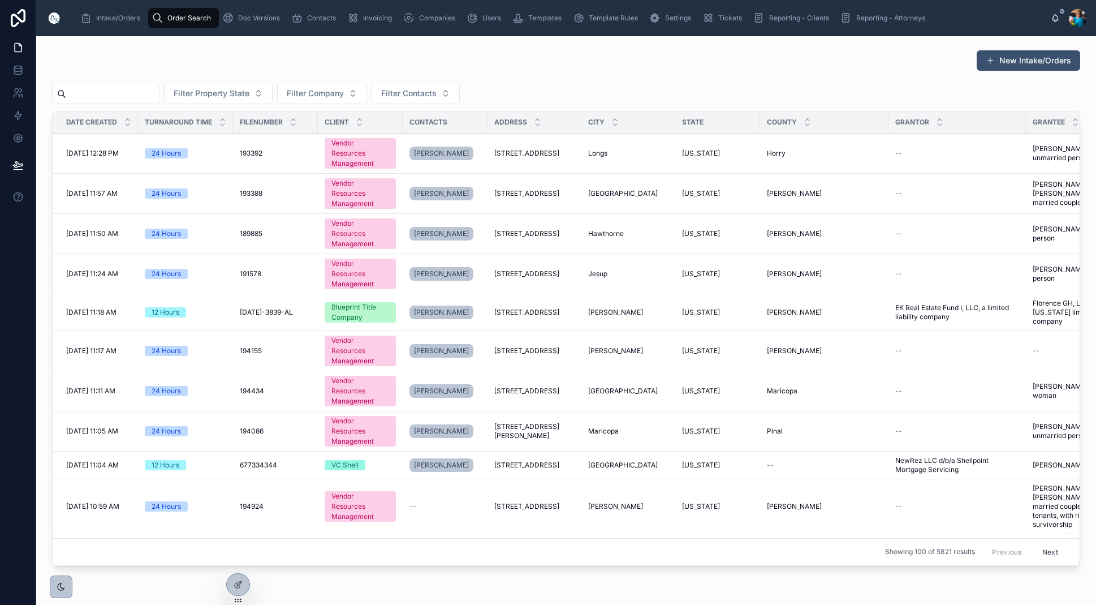
click at [159, 94] on input "text" at bounding box center [112, 94] width 93 height 16
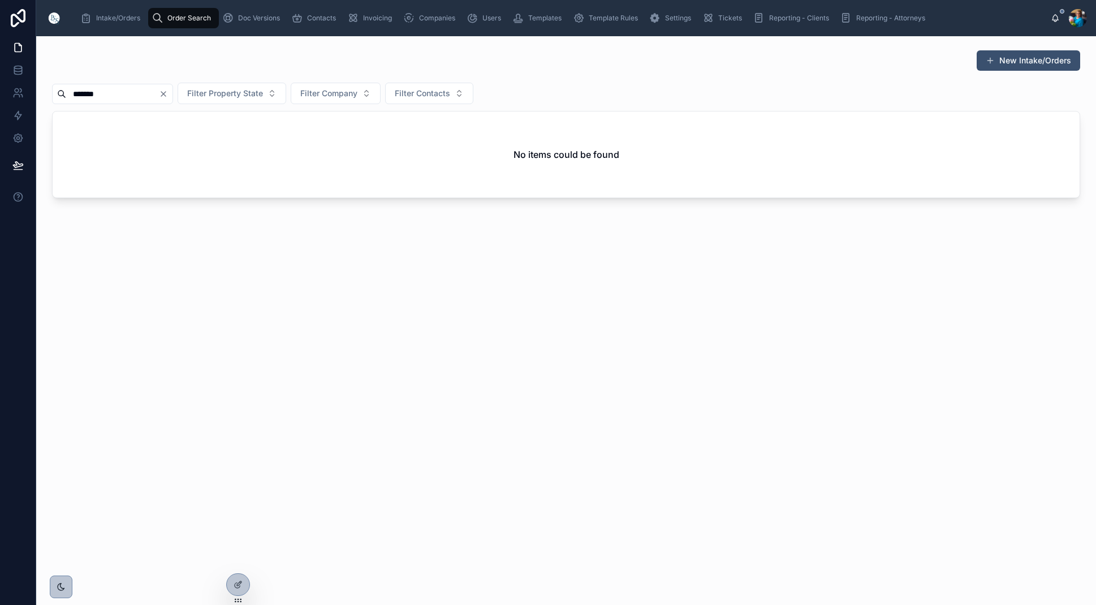
click at [83, 94] on input "*******" at bounding box center [112, 94] width 93 height 16
drag, startPoint x: 84, startPoint y: 93, endPoint x: 85, endPoint y: 106, distance: 13.1
click at [84, 94] on input "*******" at bounding box center [112, 94] width 93 height 16
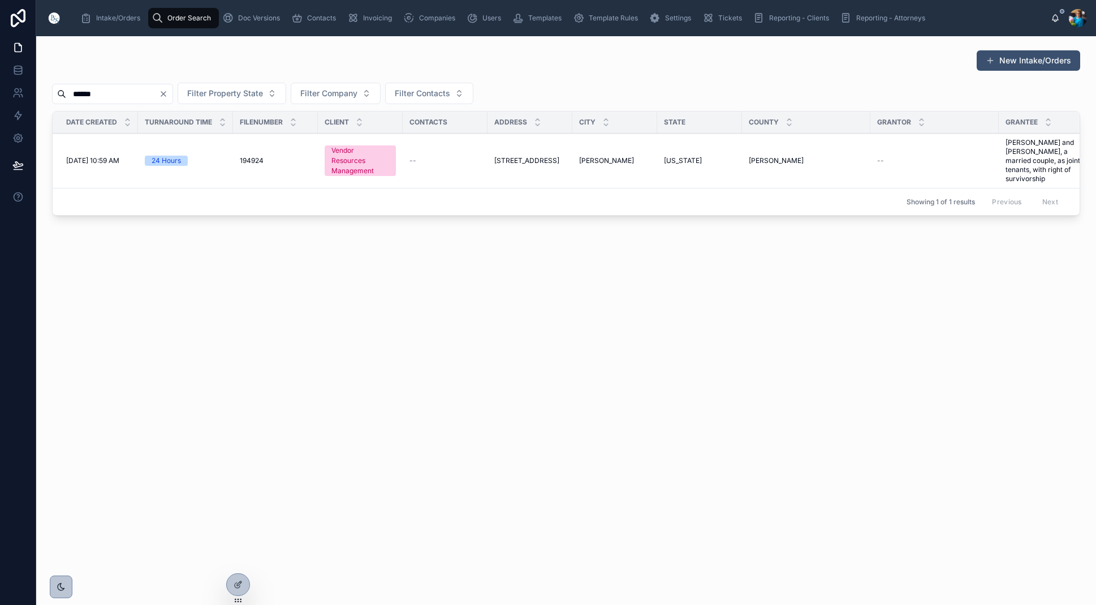
type input "******"
click at [550, 158] on span "3126 Fernway Drive" at bounding box center [526, 160] width 65 height 9
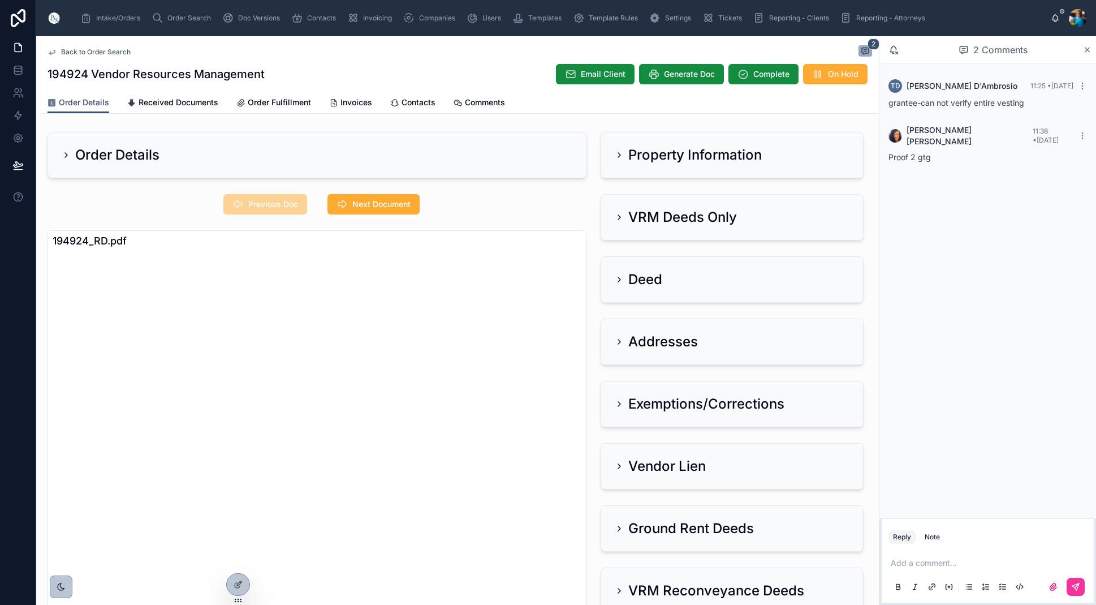
click at [621, 154] on icon at bounding box center [619, 154] width 9 height 9
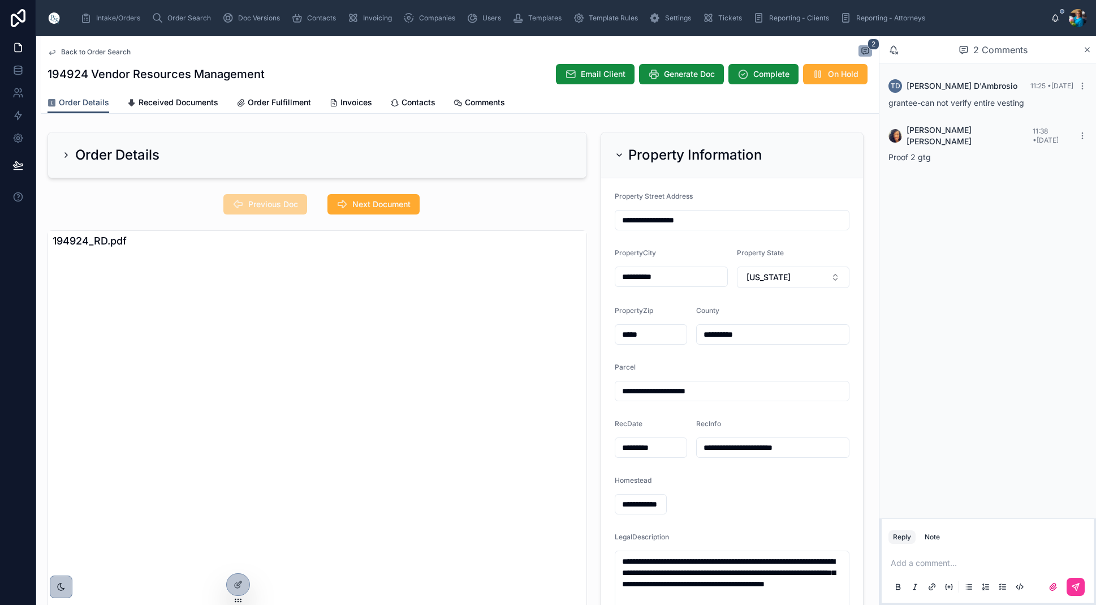
click at [384, 203] on span "Next Document" at bounding box center [381, 204] width 58 height 11
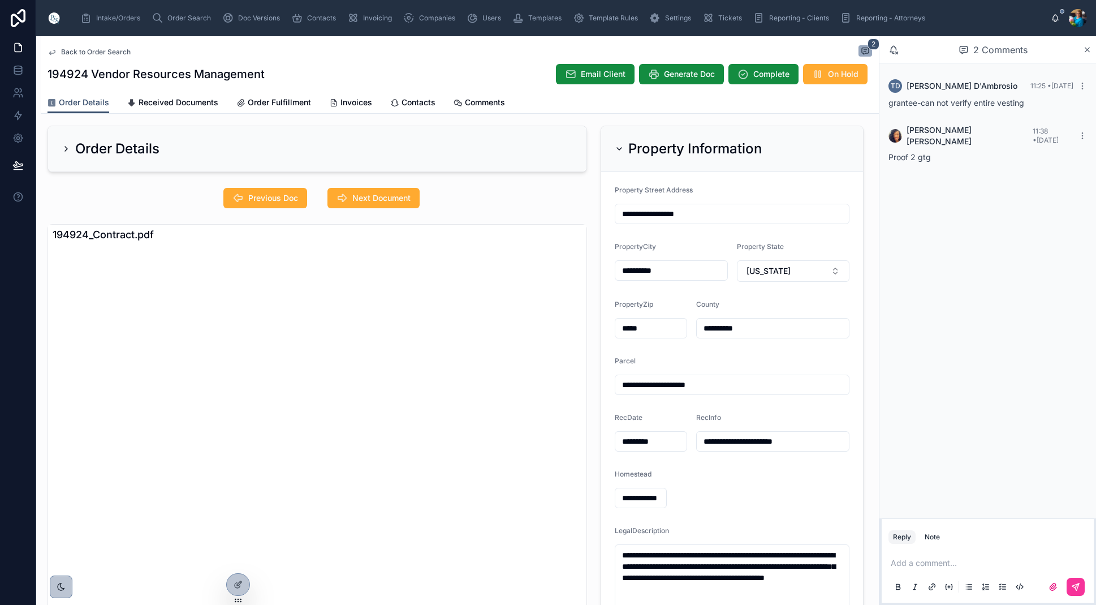
scroll to position [5, 0]
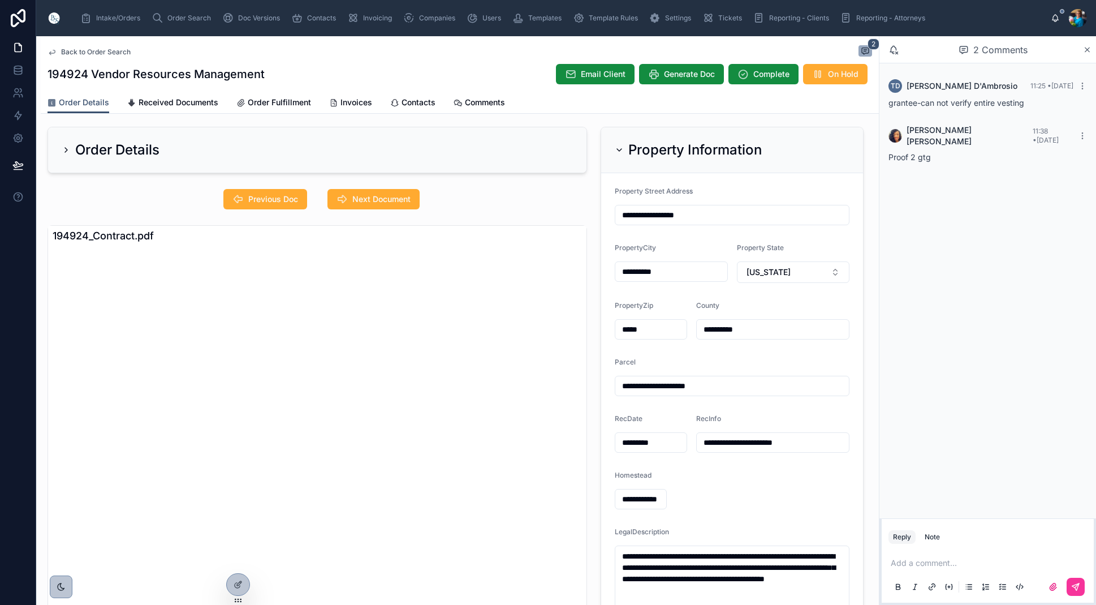
click at [281, 202] on span "Previous Doc" at bounding box center [273, 198] width 50 height 11
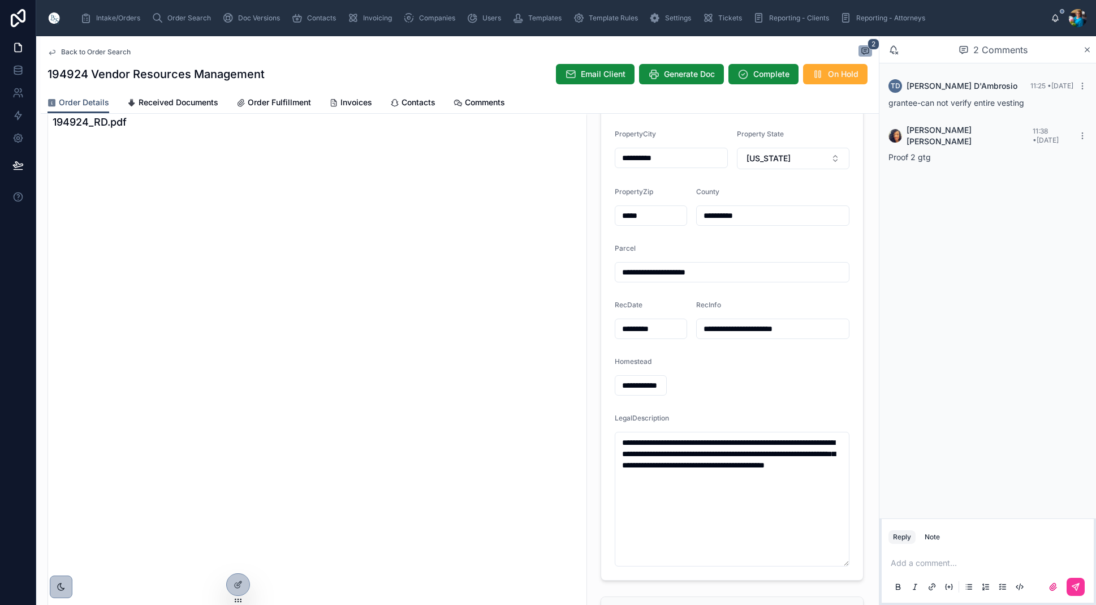
scroll to position [118, 0]
drag, startPoint x: 761, startPoint y: 479, endPoint x: 622, endPoint y: 438, distance: 145.4
click at [622, 438] on textarea "**********" at bounding box center [732, 499] width 235 height 135
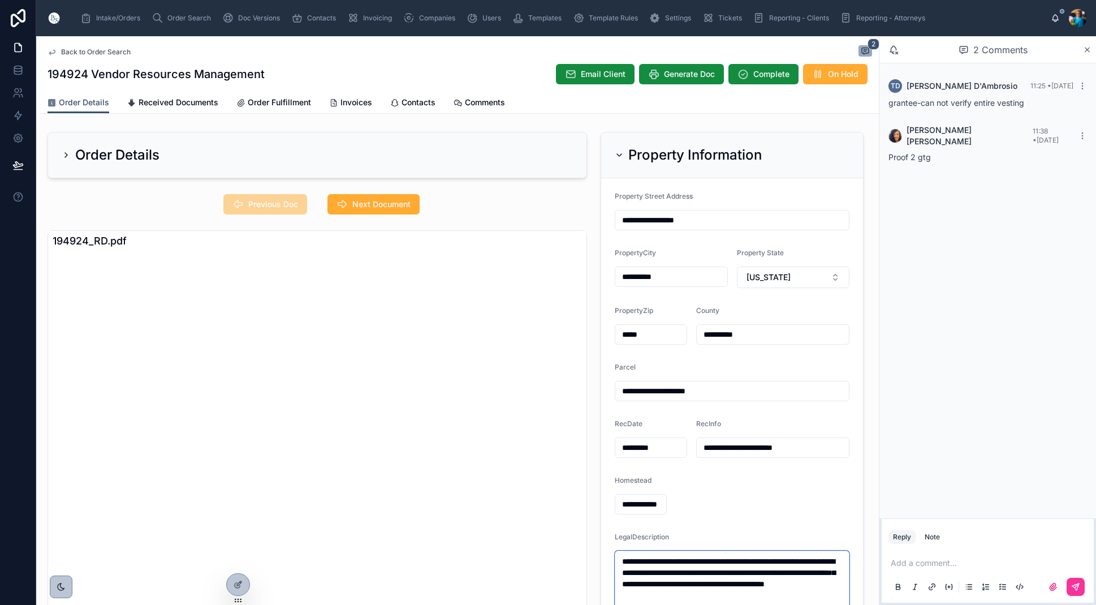
scroll to position [0, 0]
click at [621, 152] on icon at bounding box center [619, 154] width 9 height 9
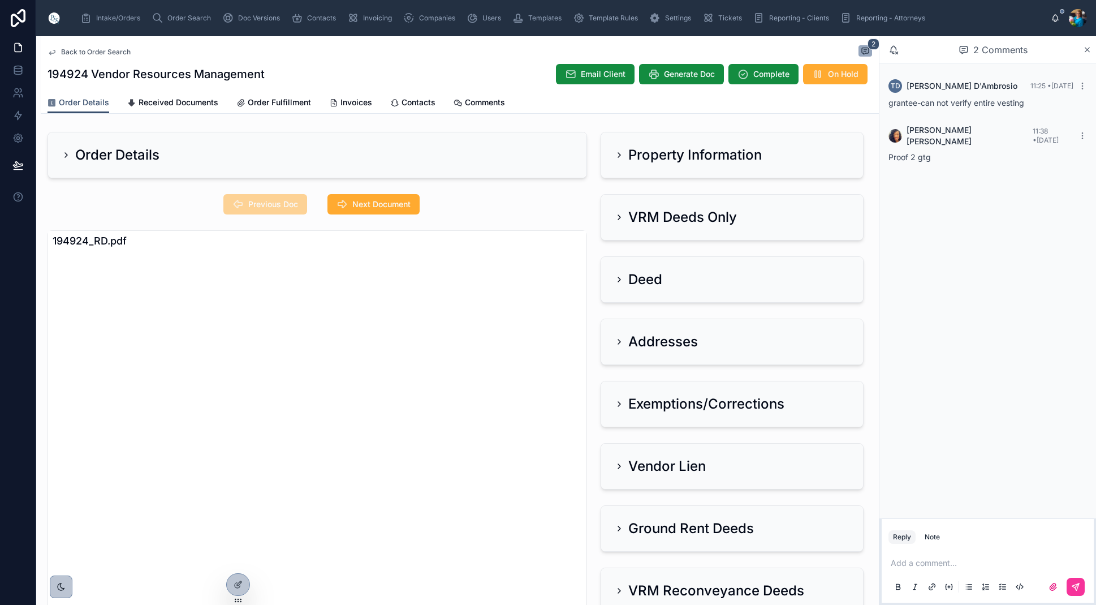
click at [619, 214] on icon at bounding box center [619, 217] width 9 height 9
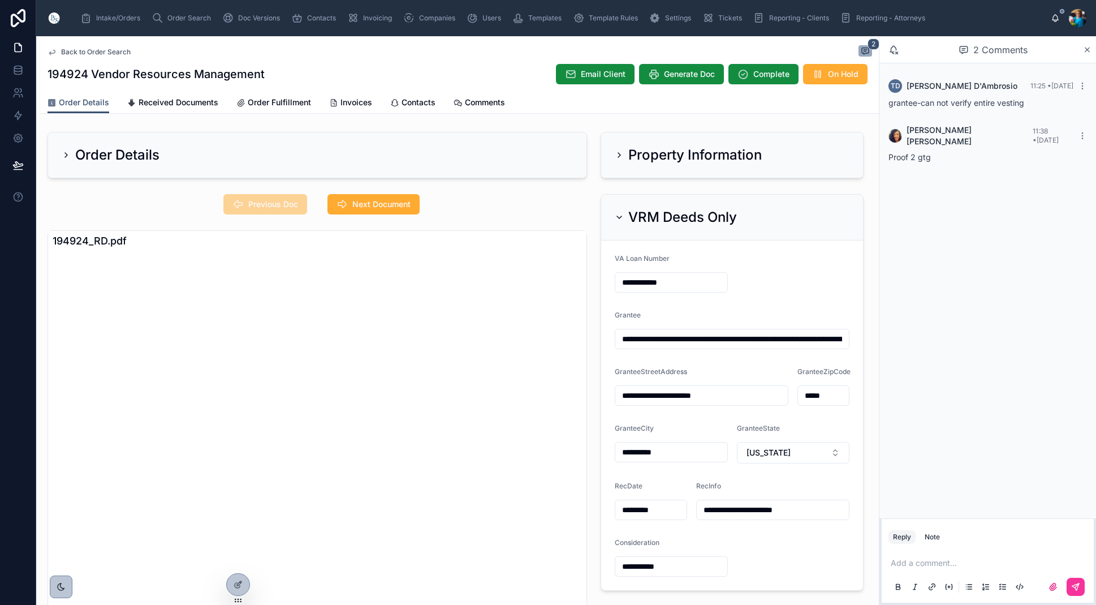
click at [379, 205] on span "Next Document" at bounding box center [381, 204] width 58 height 11
drag, startPoint x: 381, startPoint y: 205, endPoint x: 388, endPoint y: 247, distance: 41.8
click at [381, 207] on span "Next Document" at bounding box center [381, 204] width 58 height 11
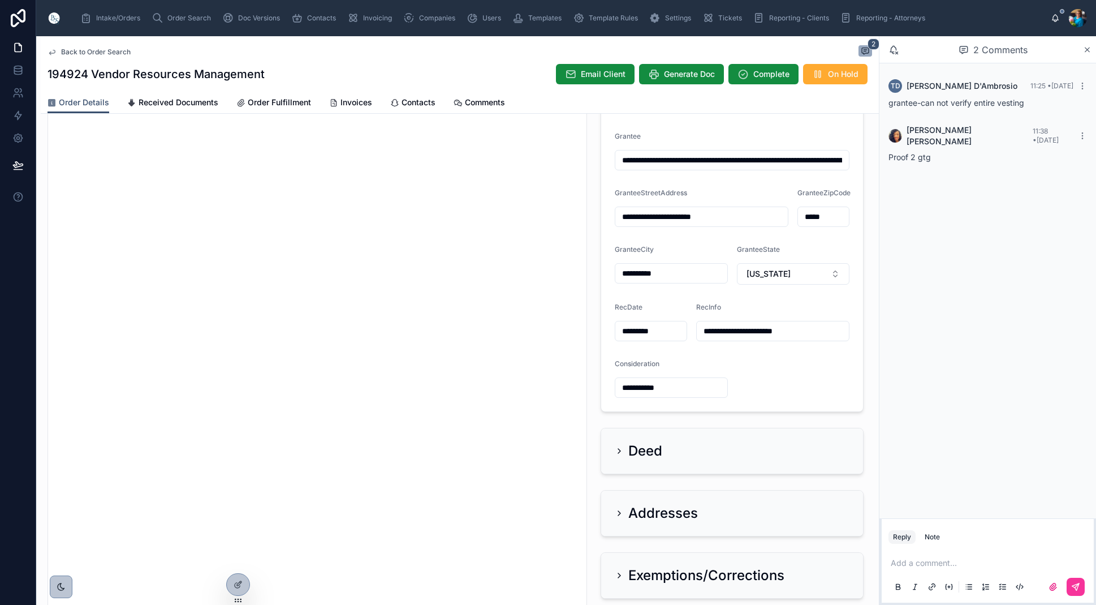
scroll to position [183, 0]
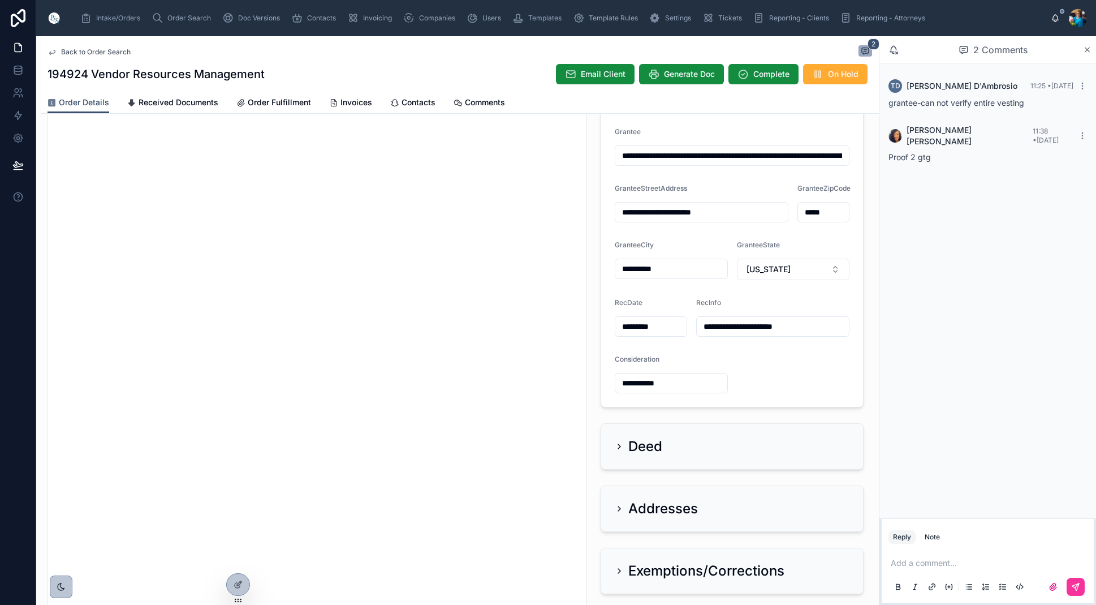
click at [618, 505] on icon at bounding box center [619, 508] width 9 height 9
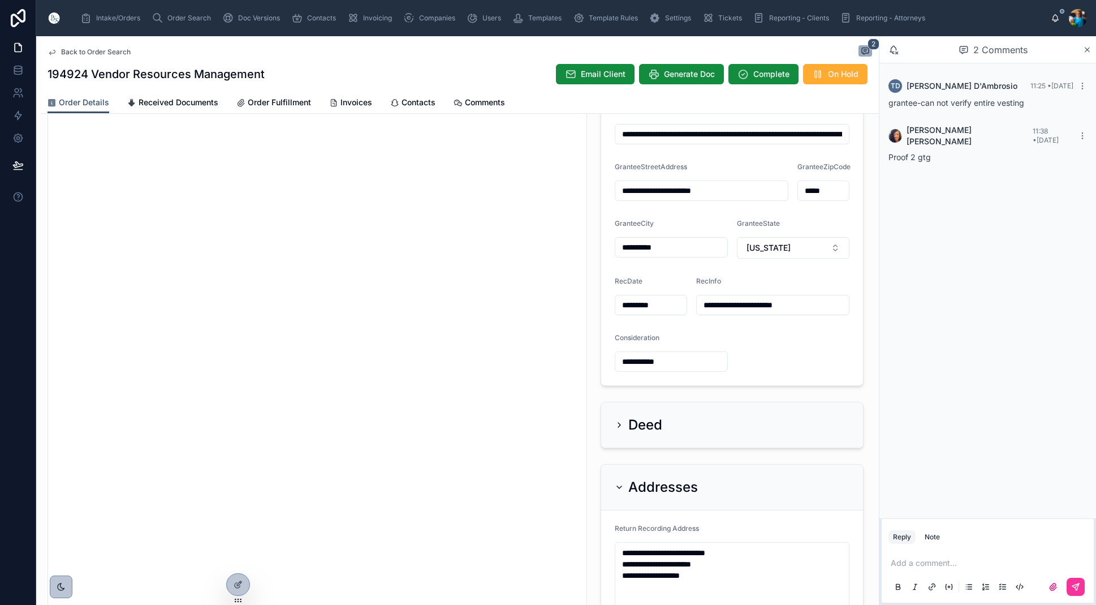
scroll to position [214, 0]
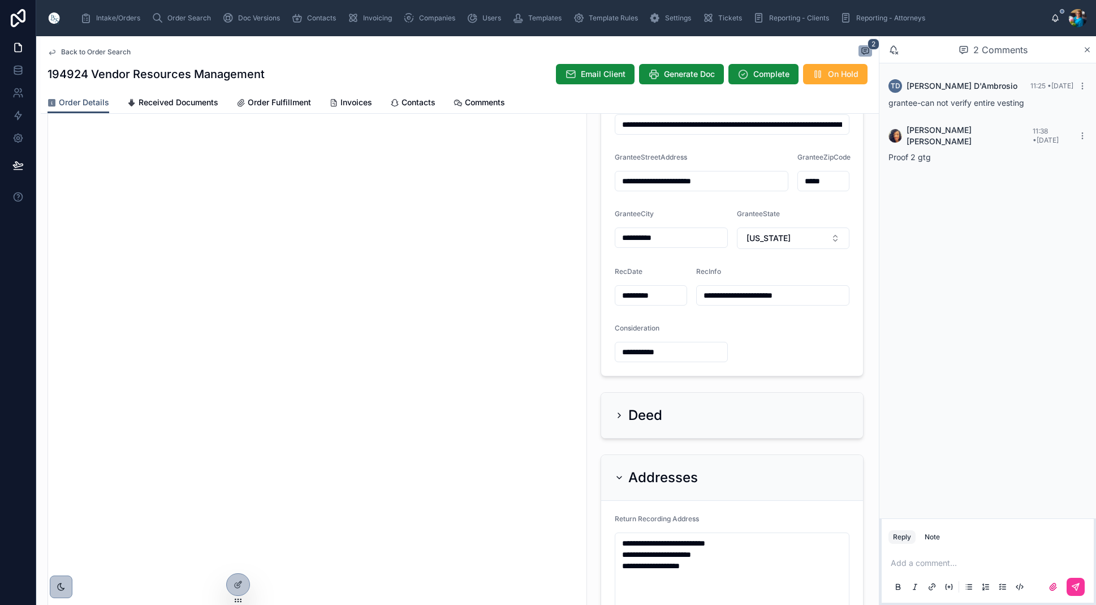
click at [622, 475] on icon at bounding box center [619, 477] width 9 height 9
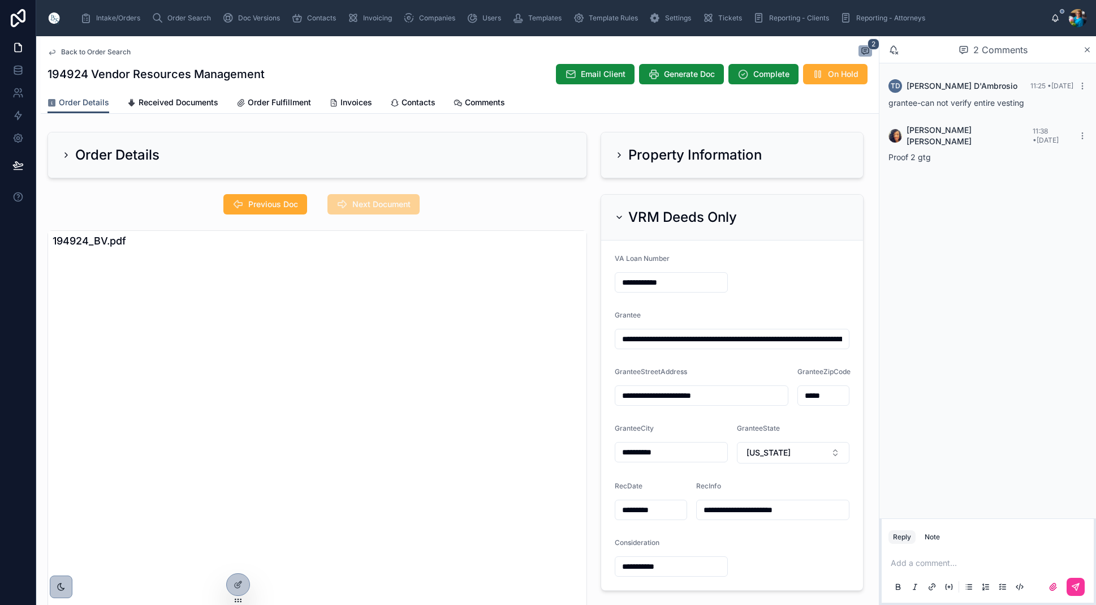
scroll to position [0, 0]
drag, startPoint x: 282, startPoint y: 203, endPoint x: 311, endPoint y: 243, distance: 49.8
click at [283, 203] on span "Previous Doc" at bounding box center [273, 204] width 50 height 11
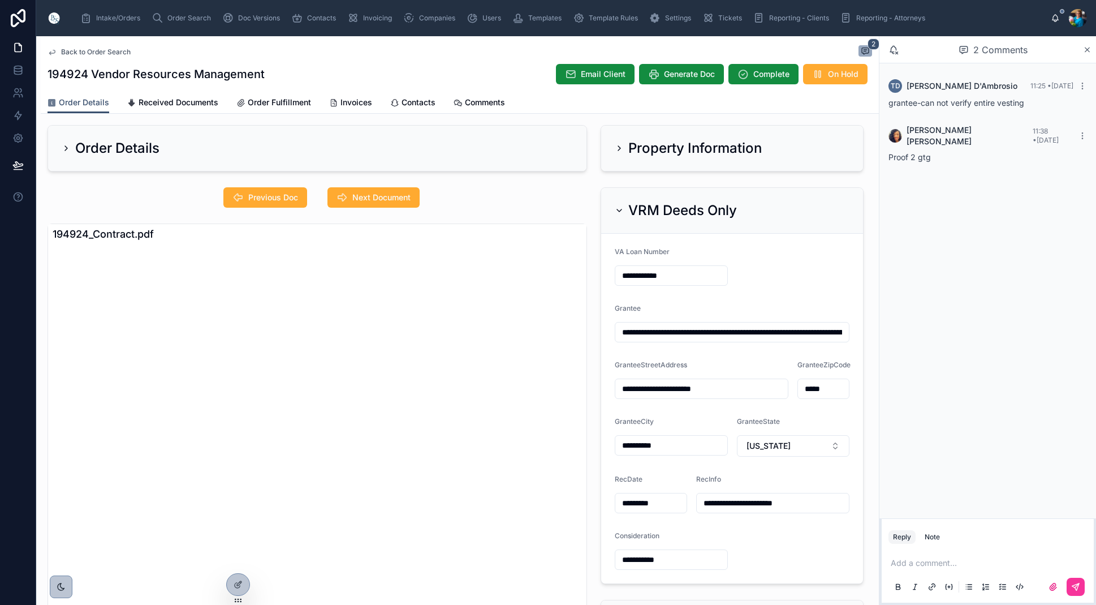
scroll to position [8, 0]
drag, startPoint x: 618, startPoint y: 206, endPoint x: 619, endPoint y: 235, distance: 28.9
click at [618, 208] on icon at bounding box center [619, 209] width 9 height 9
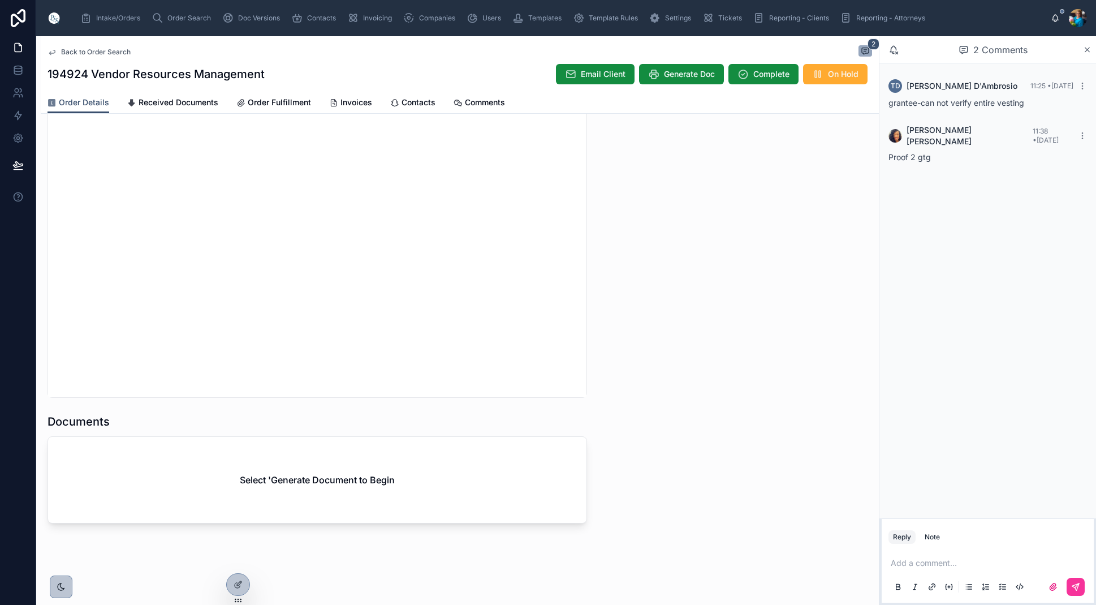
scroll to position [1058, 0]
click at [697, 66] on button "Generate Doc" at bounding box center [681, 74] width 85 height 20
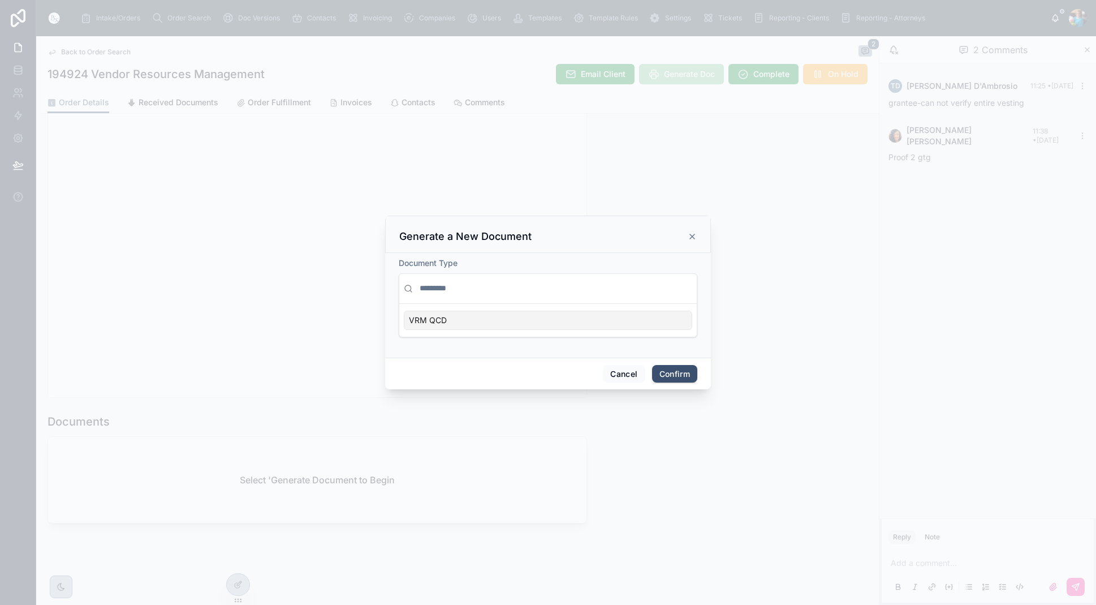
click at [673, 318] on div "VRM QCD" at bounding box center [548, 320] width 289 height 19
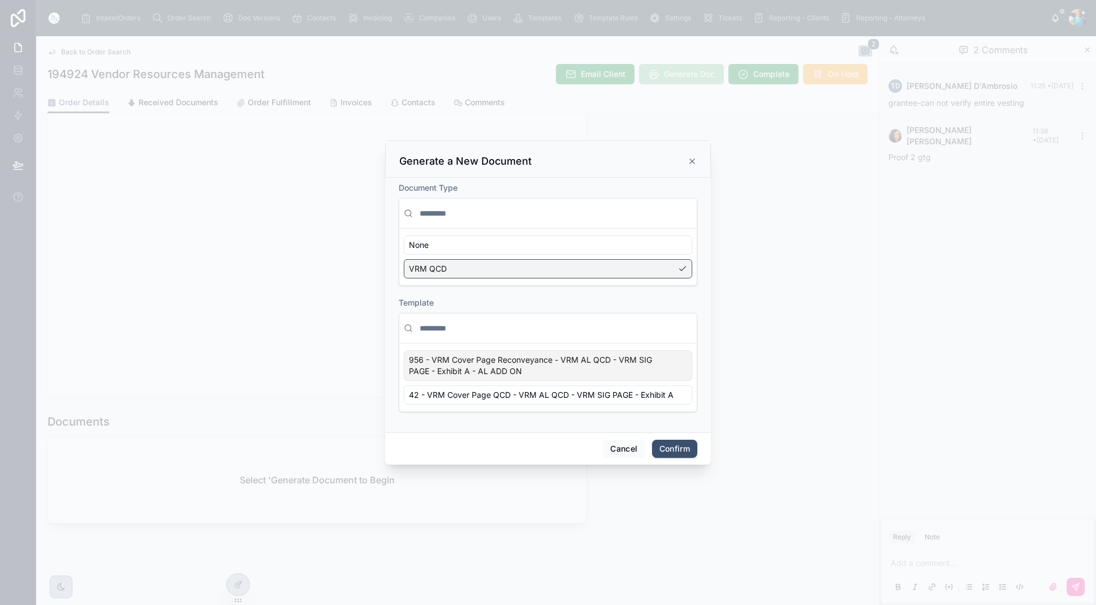
scroll to position [0, 1]
click at [687, 396] on div "42 - VRM Cover Page QCD - VRM AL QCD - VRM SIG PAGE - Exhibit A" at bounding box center [548, 394] width 289 height 19
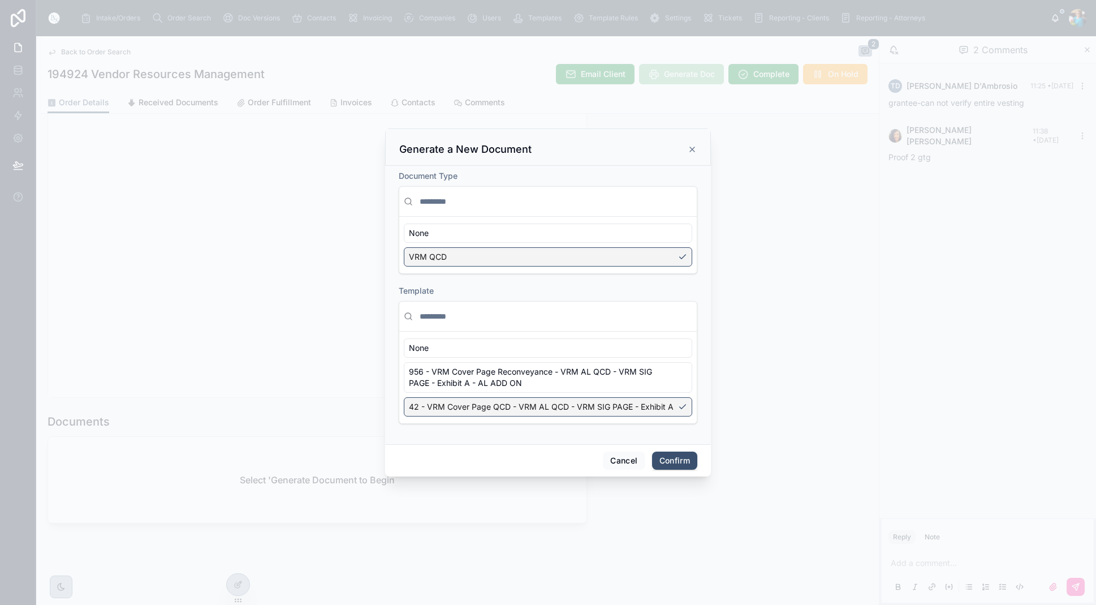
scroll to position [0, 0]
click at [680, 464] on button "Confirm" at bounding box center [674, 460] width 45 height 18
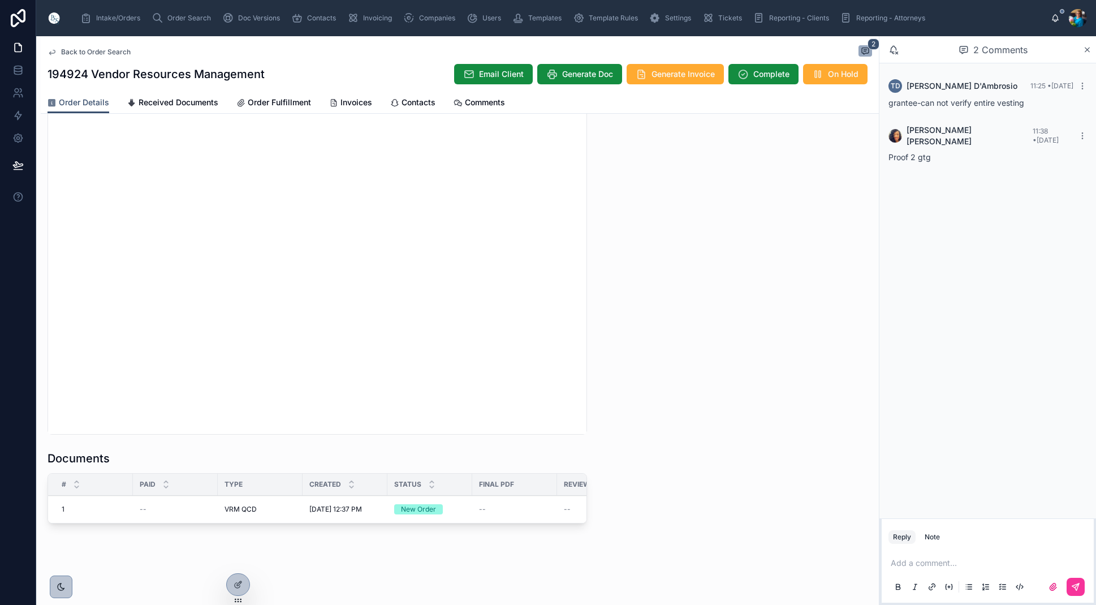
scroll to position [1021, 0]
click at [173, 19] on span "Order Search" at bounding box center [189, 18] width 44 height 9
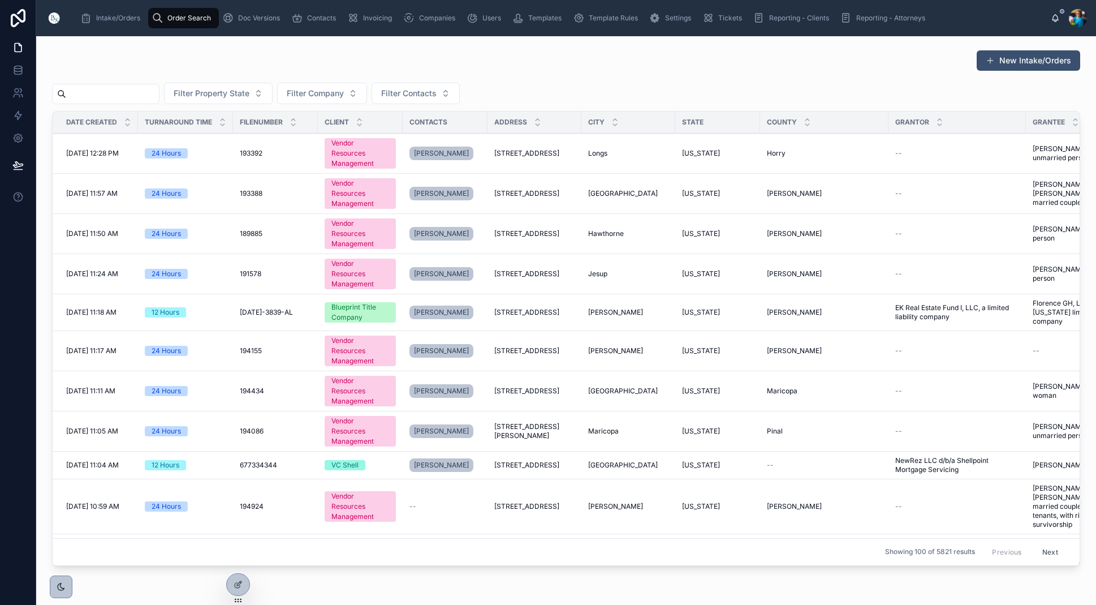
click at [159, 95] on input "text" at bounding box center [112, 94] width 93 height 16
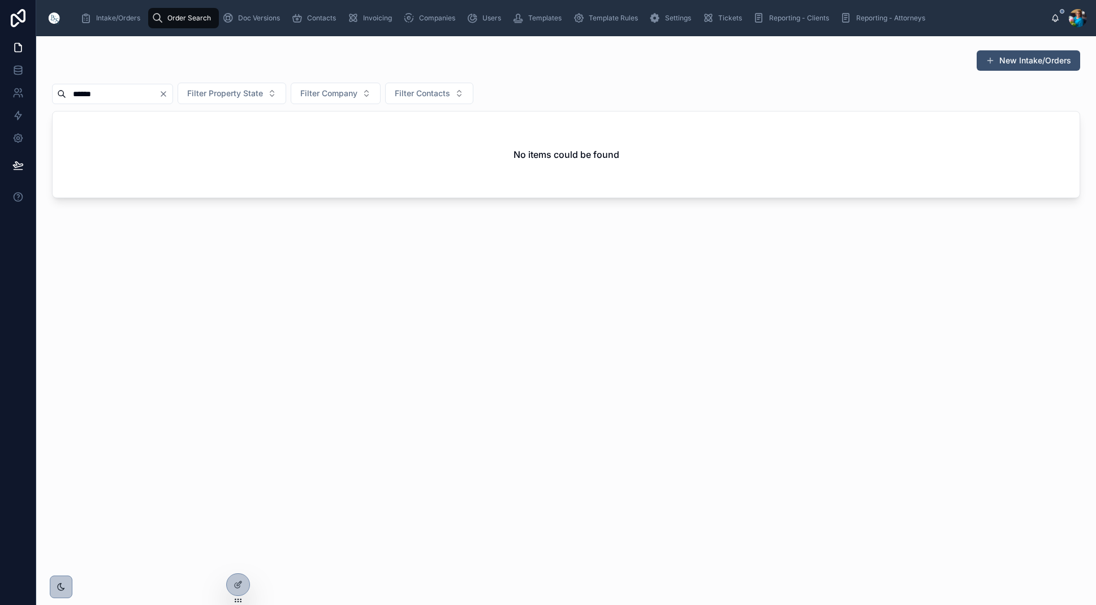
drag, startPoint x: 94, startPoint y: 94, endPoint x: 63, endPoint y: 94, distance: 31.7
click at [63, 94] on div "******" at bounding box center [112, 94] width 121 height 20
type input "******"
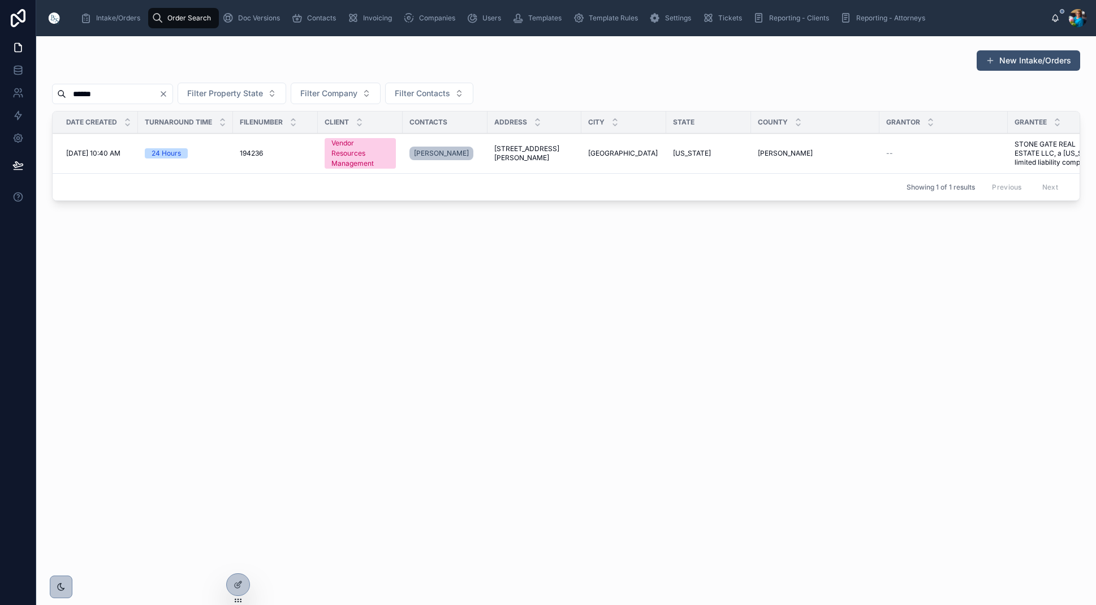
scroll to position [0, 3]
click at [550, 145] on td "8211 James Franklin Street 8211 James Franklin Street" at bounding box center [532, 154] width 94 height 40
click at [538, 149] on span "8211 James Franklin Street" at bounding box center [532, 153] width 80 height 18
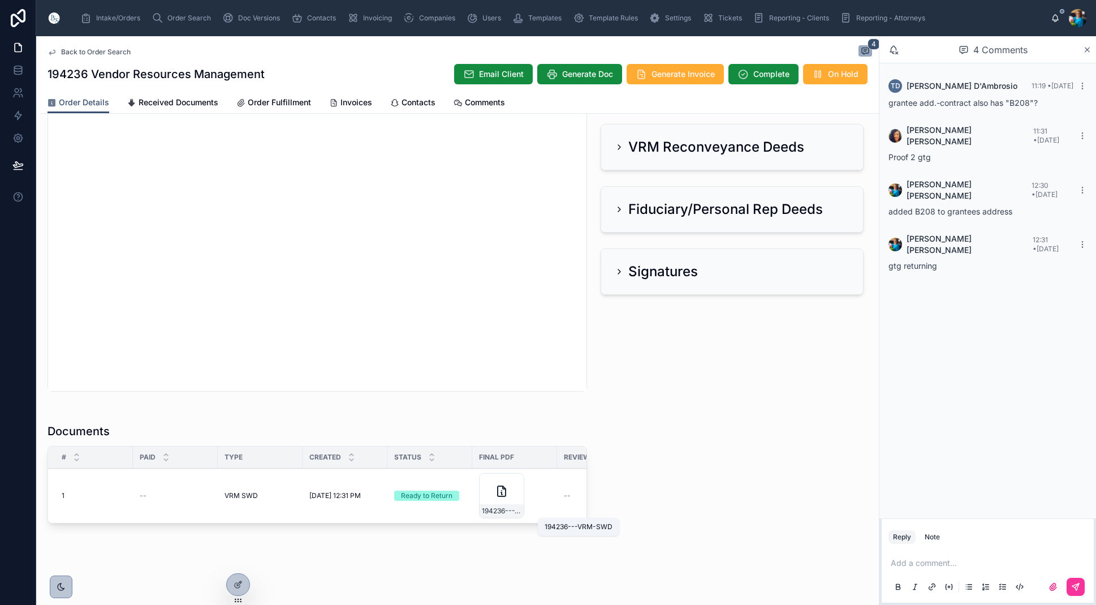
click at [516, 512] on span "194236---VRM-SWD" at bounding box center [502, 510] width 40 height 9
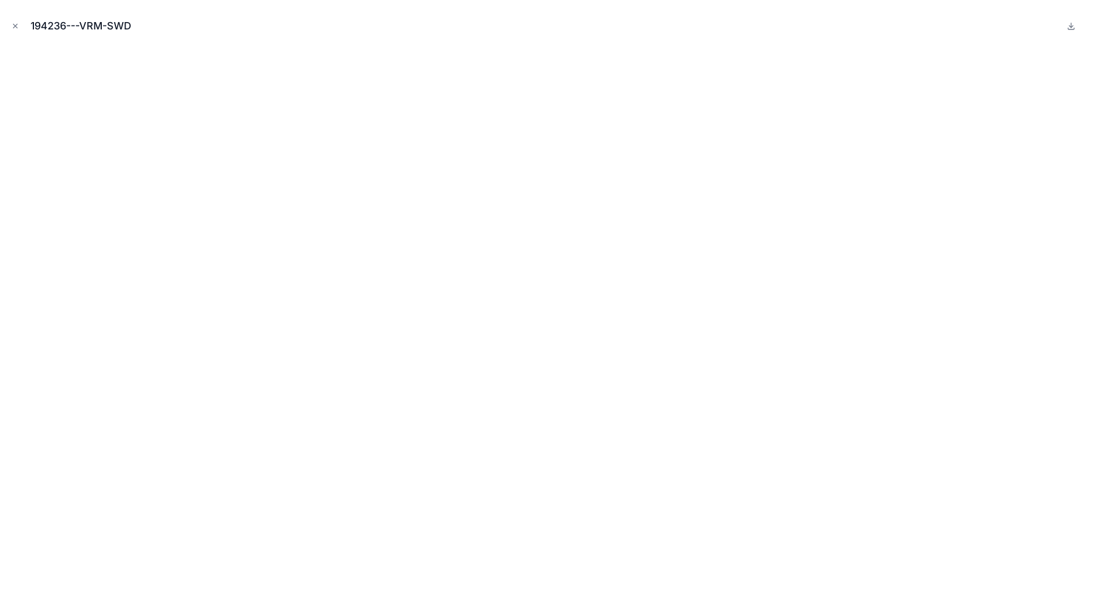
drag, startPoint x: 14, startPoint y: 24, endPoint x: 49, endPoint y: 93, distance: 77.7
click at [14, 25] on icon "Close modal" at bounding box center [15, 26] width 8 height 8
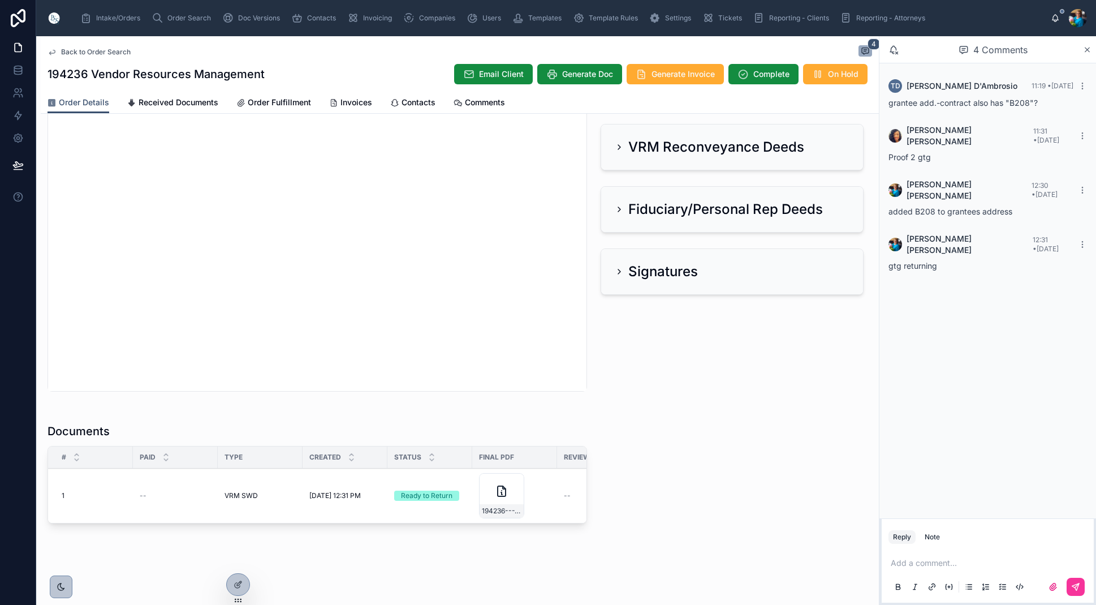
click at [664, 74] on span "Generate Invoice" at bounding box center [683, 73] width 63 height 11
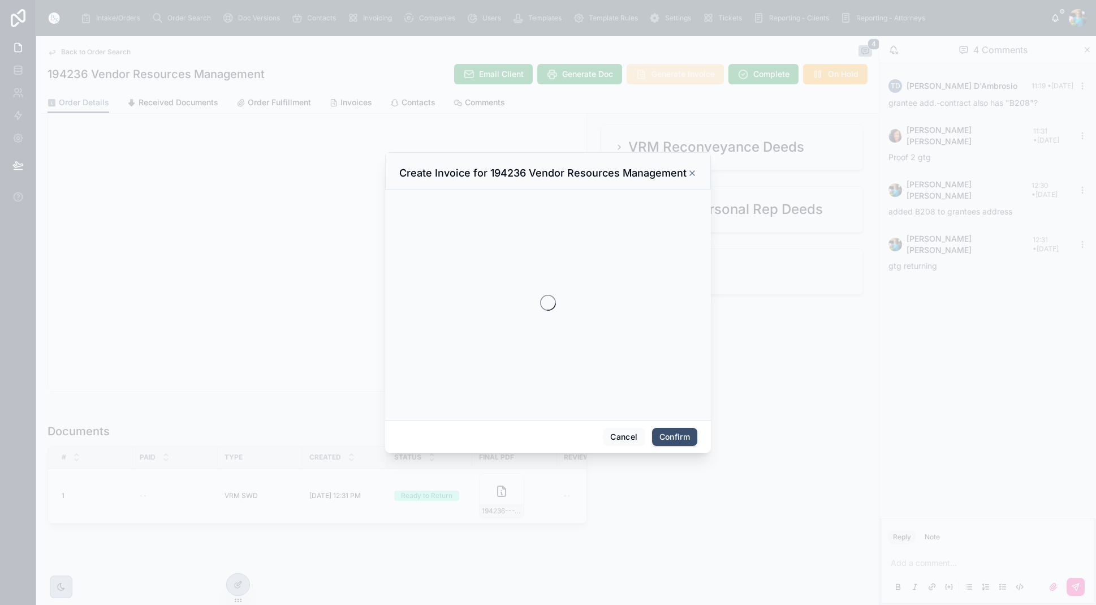
click at [663, 74] on div at bounding box center [548, 302] width 1096 height 605
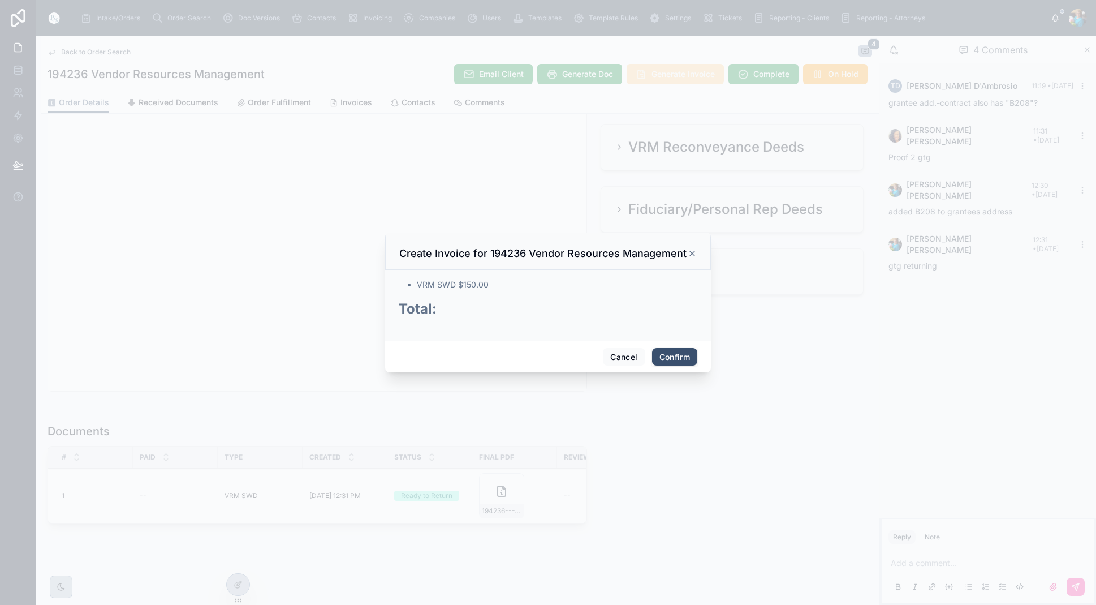
click at [673, 352] on button "Confirm" at bounding box center [674, 357] width 45 height 18
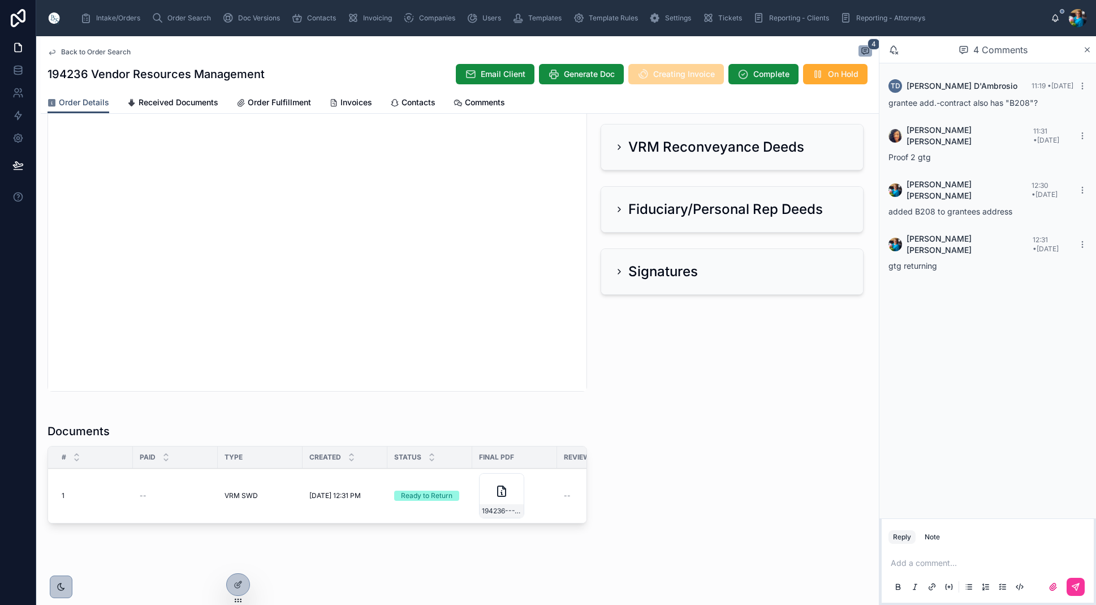
click at [0, 0] on span "Sent to Client" at bounding box center [0, 0] width 0 height 0
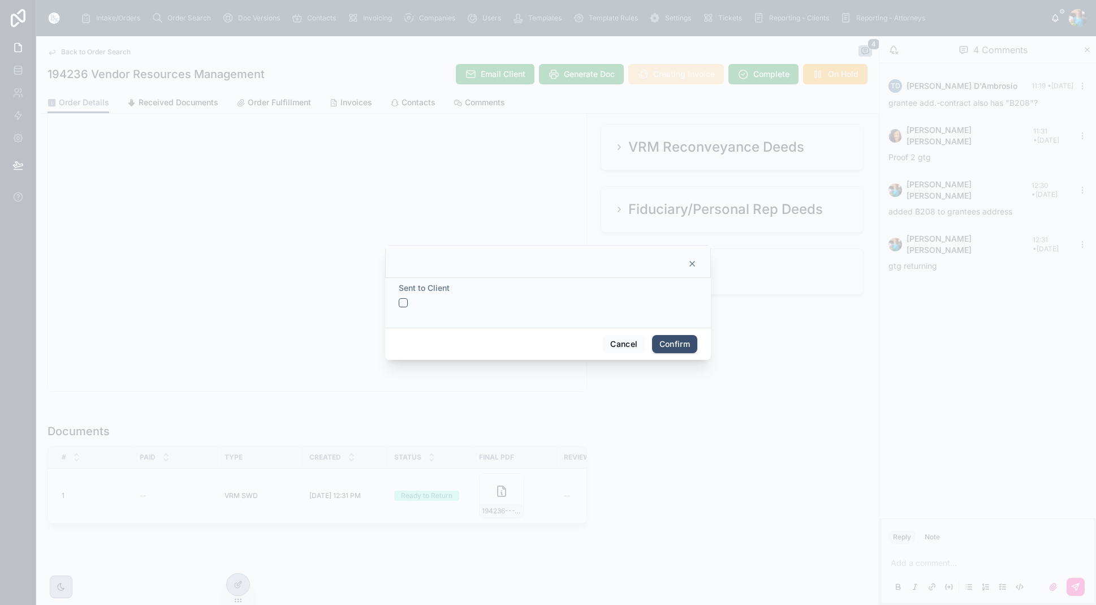
click at [401, 302] on button "button" at bounding box center [403, 302] width 9 height 9
drag, startPoint x: 672, startPoint y: 342, endPoint x: 632, endPoint y: 386, distance: 59.7
click at [671, 344] on button "Confirm" at bounding box center [674, 344] width 45 height 18
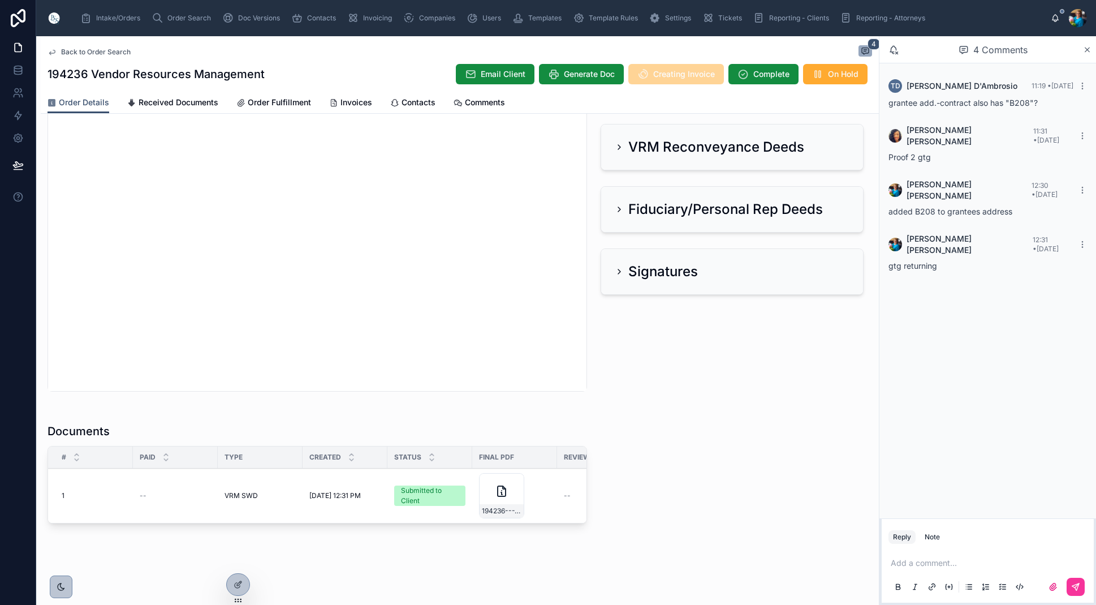
click at [0, 0] on span "Send for Review" at bounding box center [0, 0] width 0 height 0
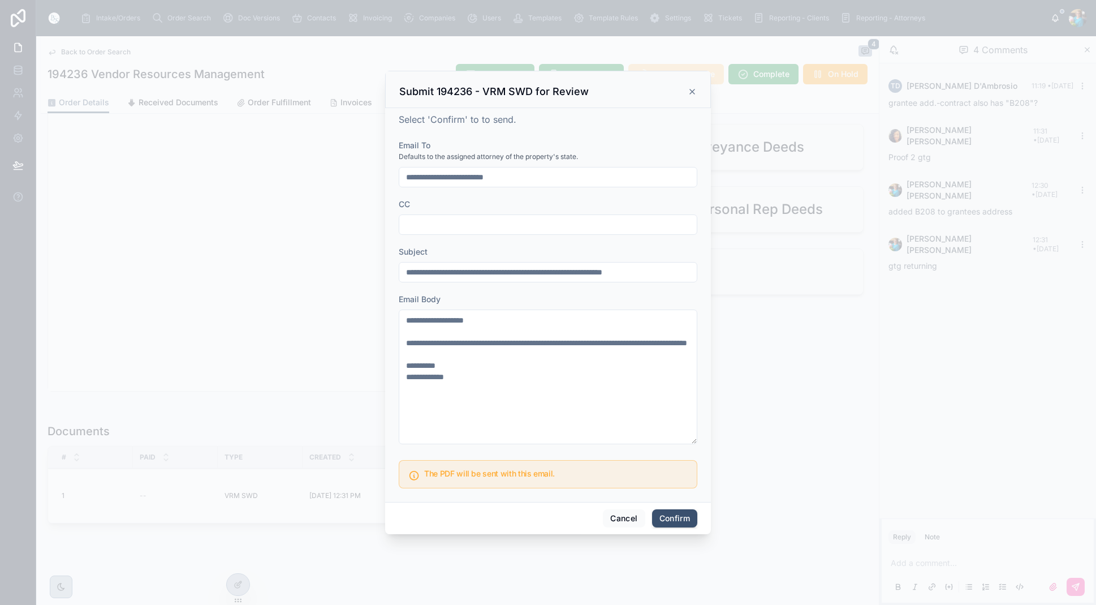
click at [679, 518] on button "Confirm" at bounding box center [674, 518] width 45 height 18
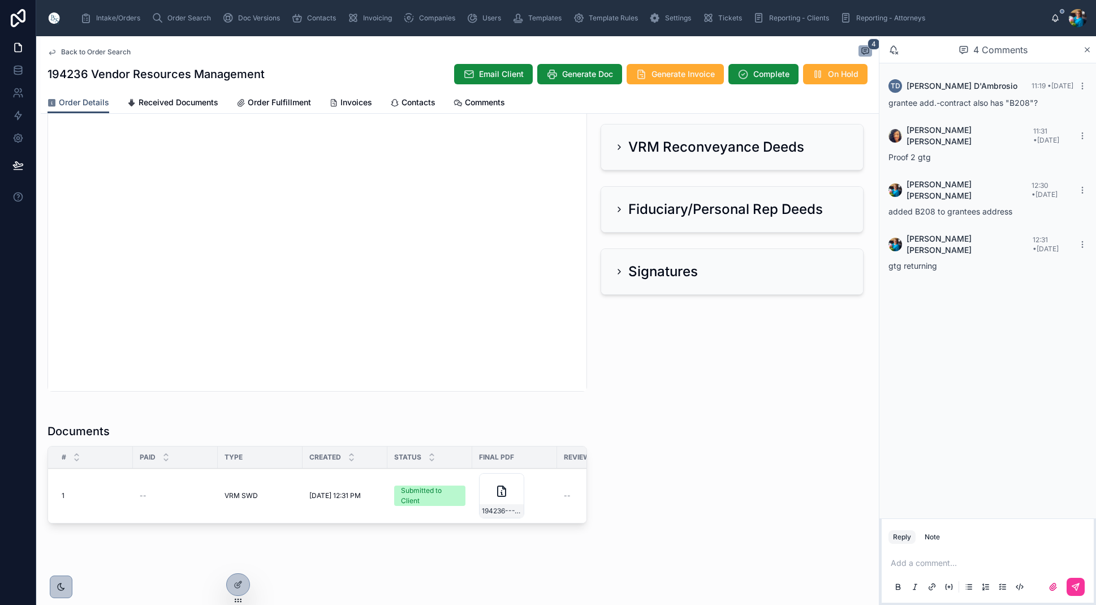
click at [355, 98] on span "Invoices" at bounding box center [357, 102] width 32 height 11
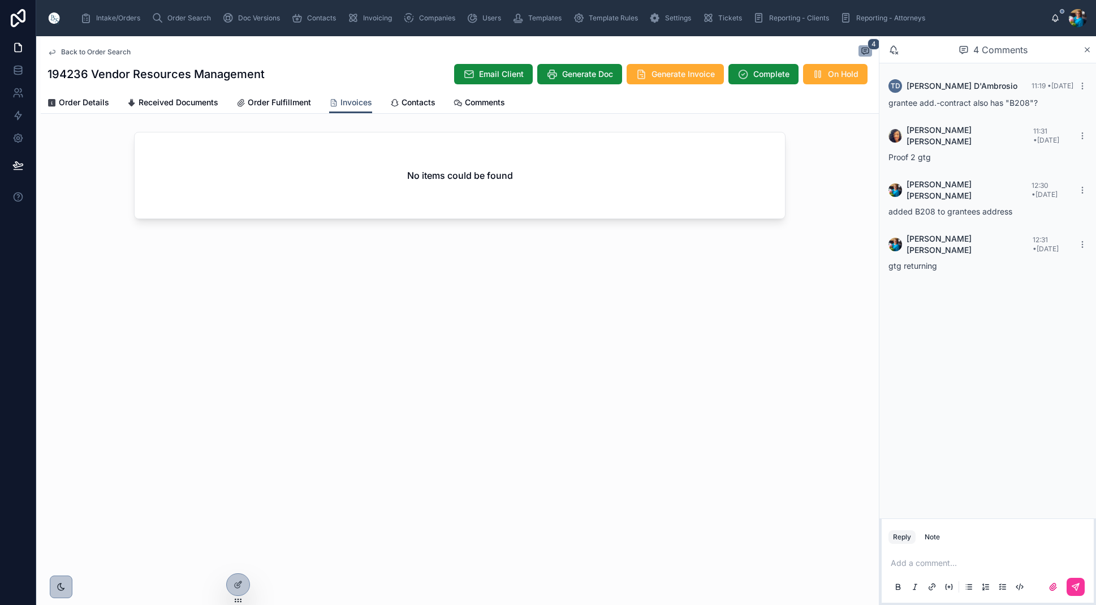
click at [180, 14] on span "Order Search" at bounding box center [189, 18] width 44 height 9
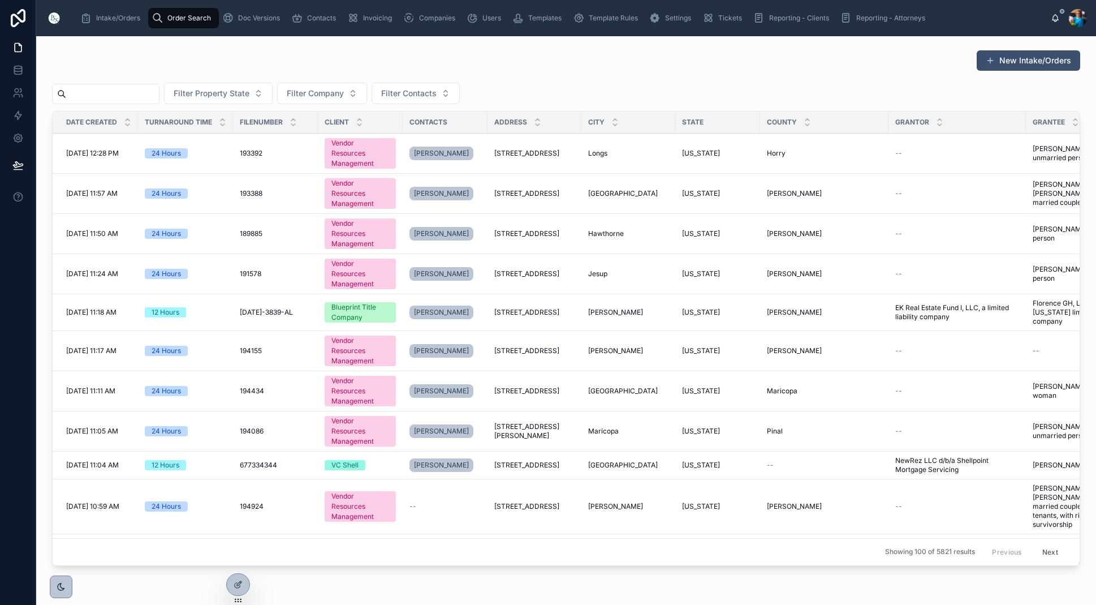
click at [159, 93] on input "text" at bounding box center [112, 94] width 93 height 16
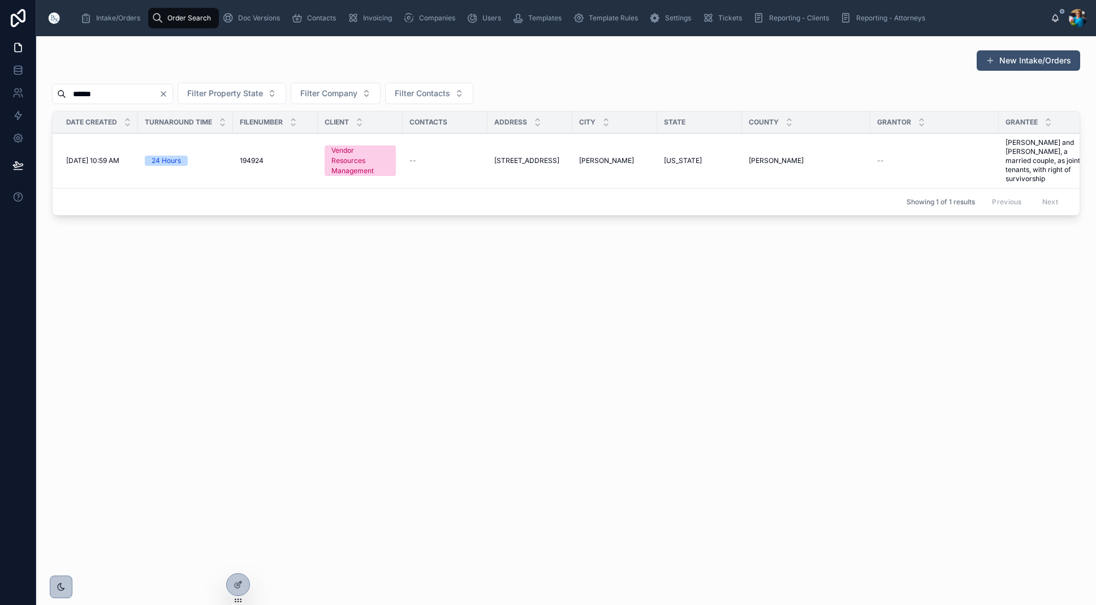
type input "******"
drag, startPoint x: 536, startPoint y: 155, endPoint x: 532, endPoint y: 170, distance: 15.8
click at [536, 156] on span "3126 Fernway Drive" at bounding box center [526, 160] width 65 height 9
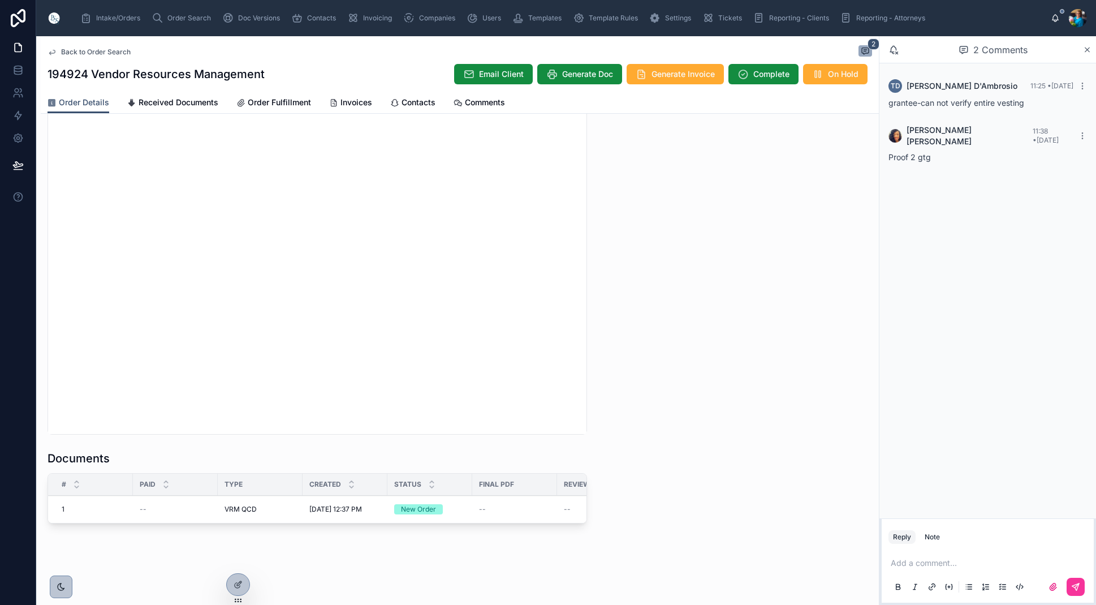
click at [177, 16] on span "Order Search" at bounding box center [189, 18] width 44 height 9
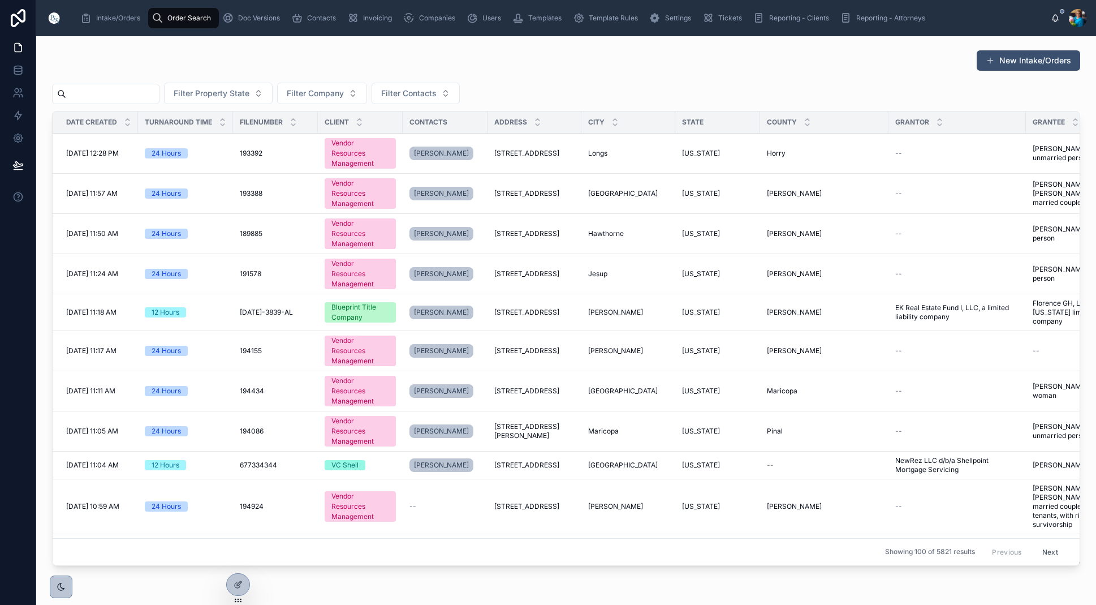
click at [159, 91] on input "text" at bounding box center [112, 94] width 93 height 16
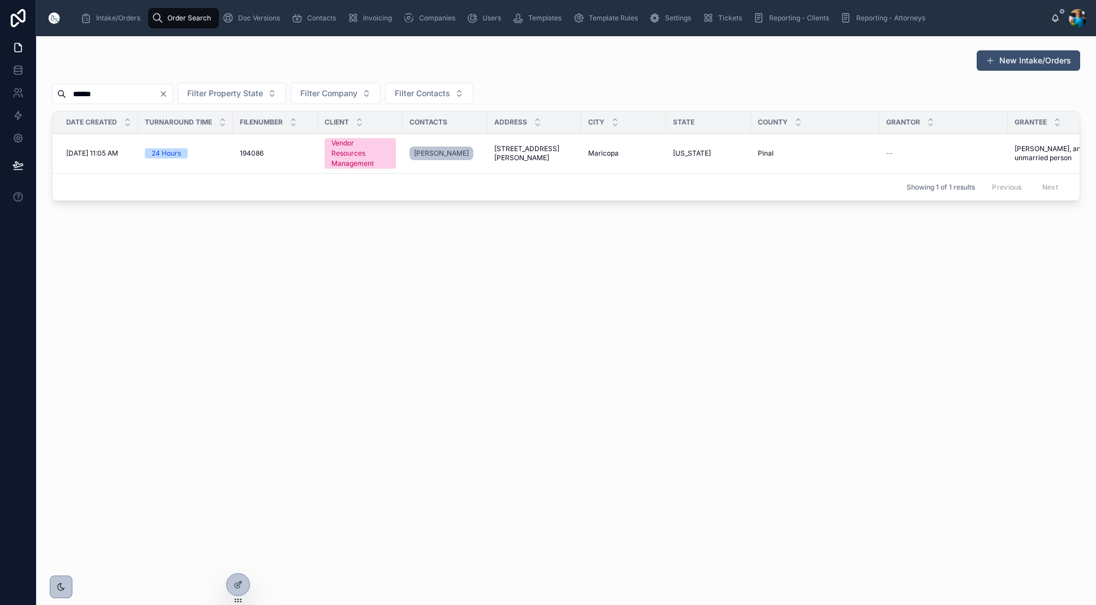
type input "******"
click at [565, 145] on span "36043 West San Alvarez Avenue" at bounding box center [534, 153] width 80 height 18
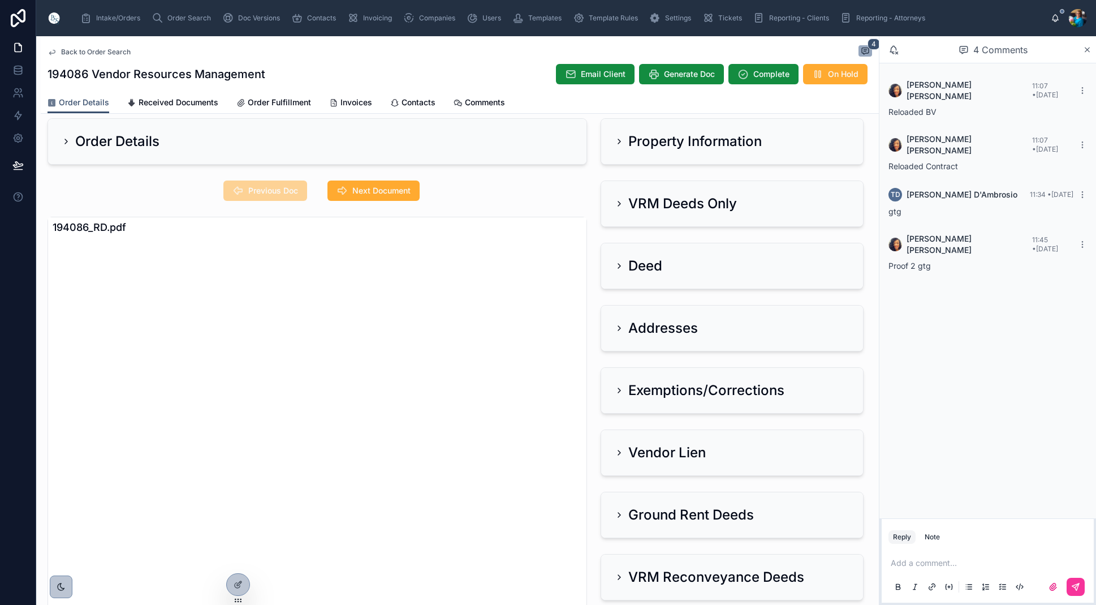
scroll to position [14, 0]
click at [621, 140] on icon at bounding box center [619, 140] width 9 height 9
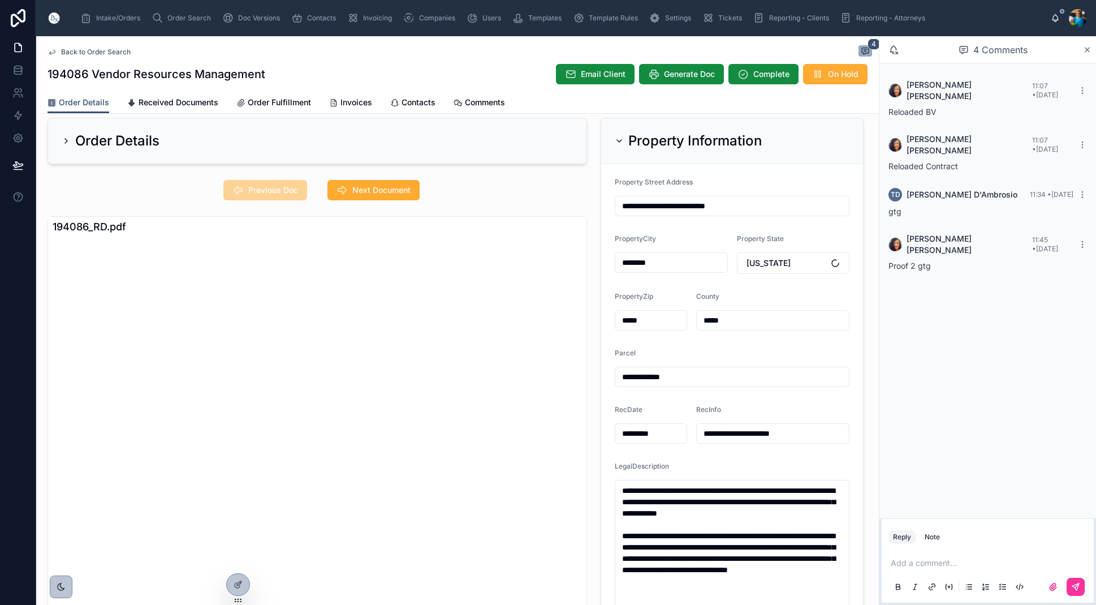
scroll to position [11, 0]
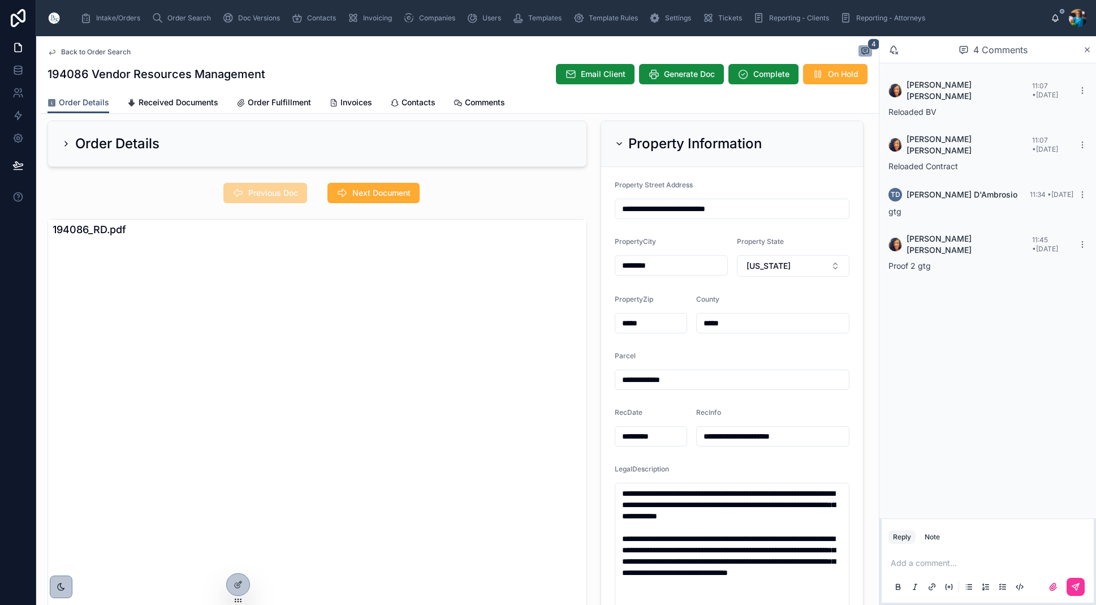
click at [389, 195] on span "Next Document" at bounding box center [381, 192] width 58 height 11
click at [273, 191] on span "Previous Doc" at bounding box center [273, 192] width 50 height 11
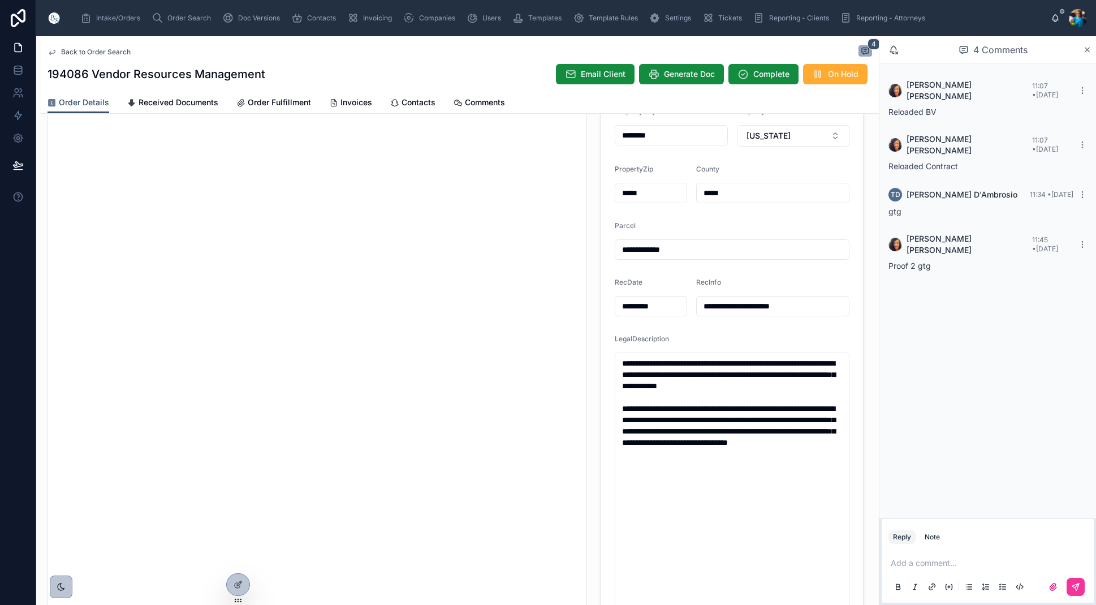
scroll to position [143, 0]
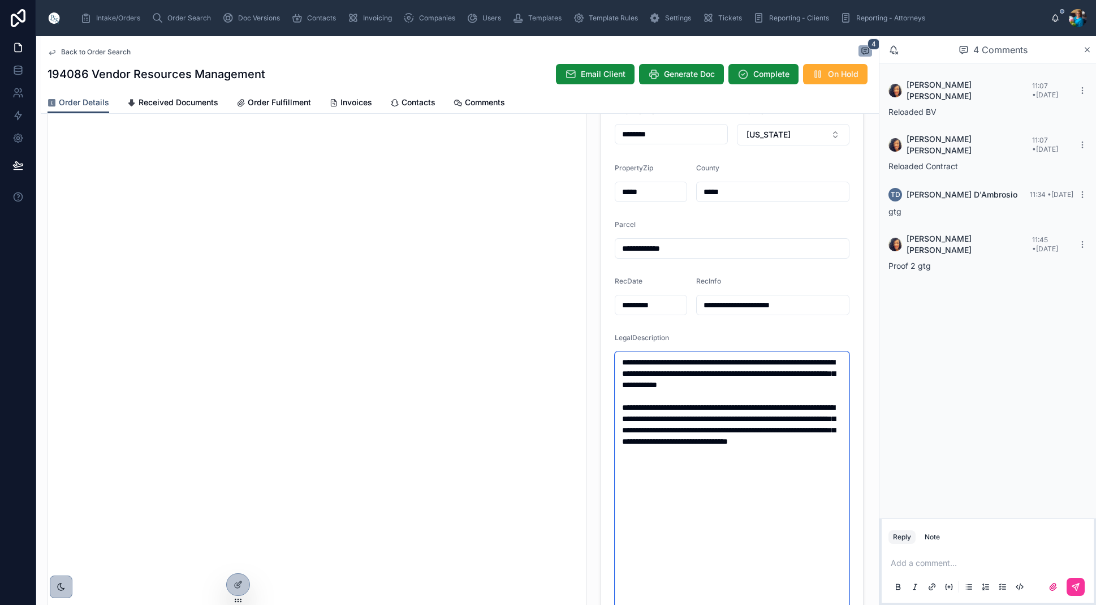
drag, startPoint x: 783, startPoint y: 458, endPoint x: 619, endPoint y: 362, distance: 189.9
click at [621, 362] on textarea "**********" at bounding box center [732, 492] width 235 height 282
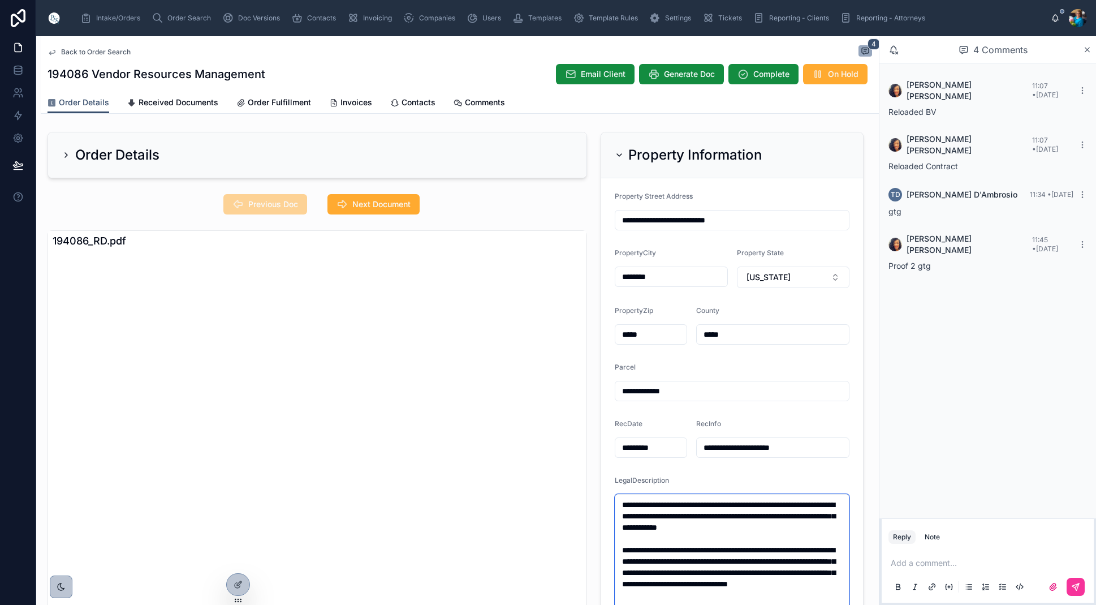
scroll to position [0, 0]
drag, startPoint x: 619, startPoint y: 151, endPoint x: 620, endPoint y: 160, distance: 8.5
click at [619, 152] on icon at bounding box center [619, 154] width 9 height 9
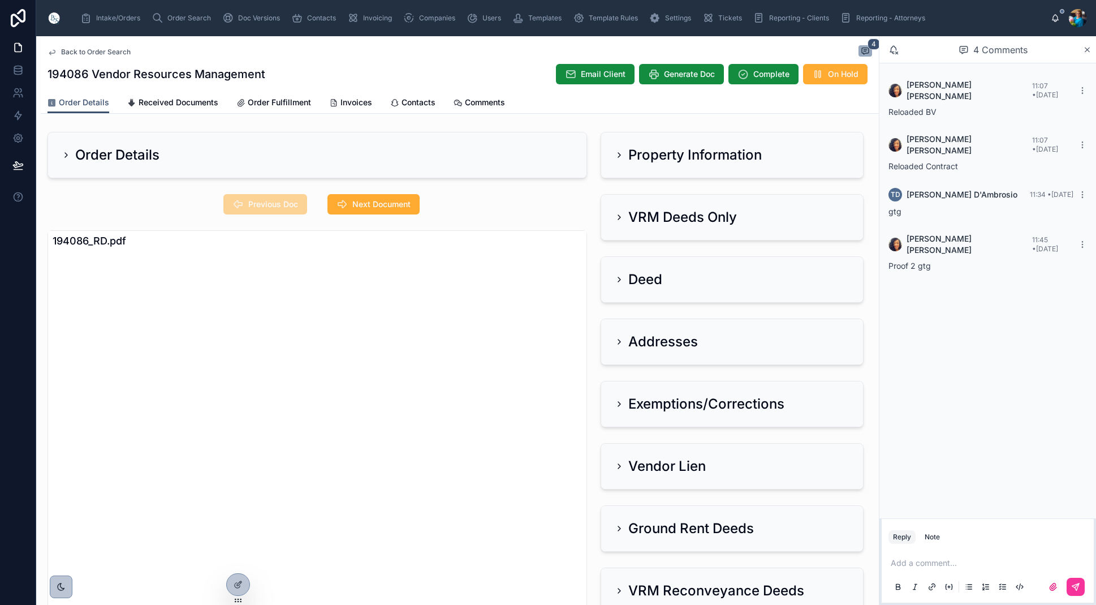
click at [618, 214] on icon at bounding box center [619, 217] width 9 height 9
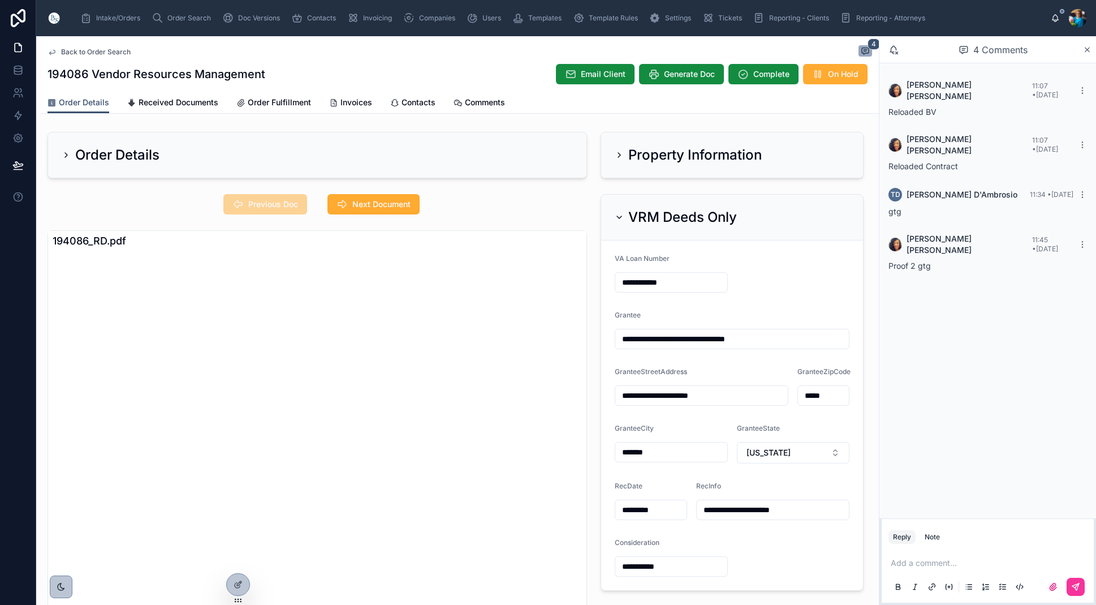
click at [347, 209] on icon at bounding box center [342, 204] width 11 height 11
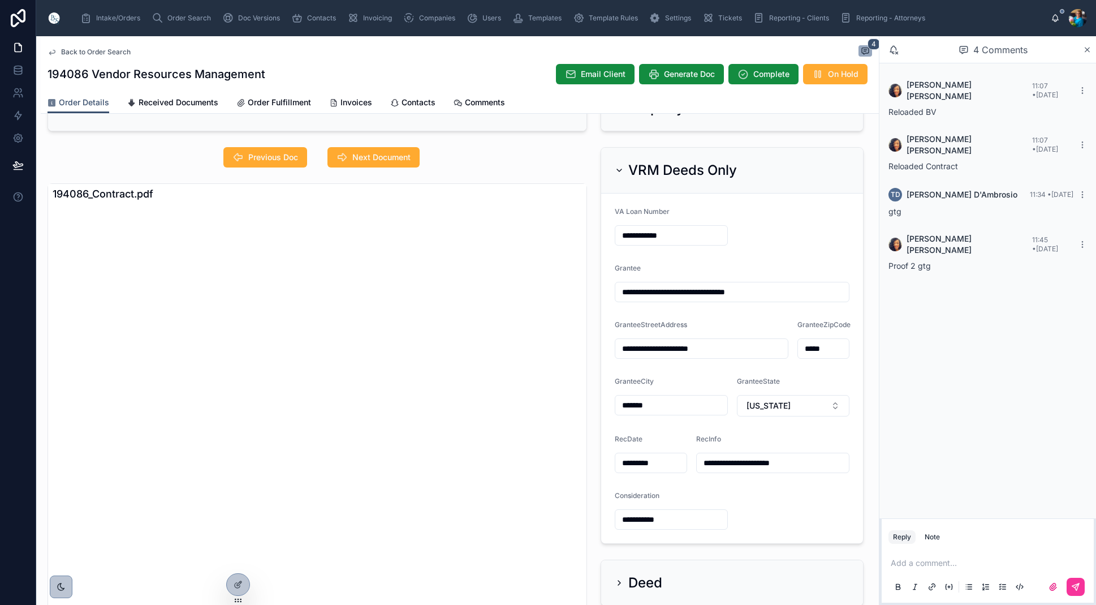
scroll to position [58, 0]
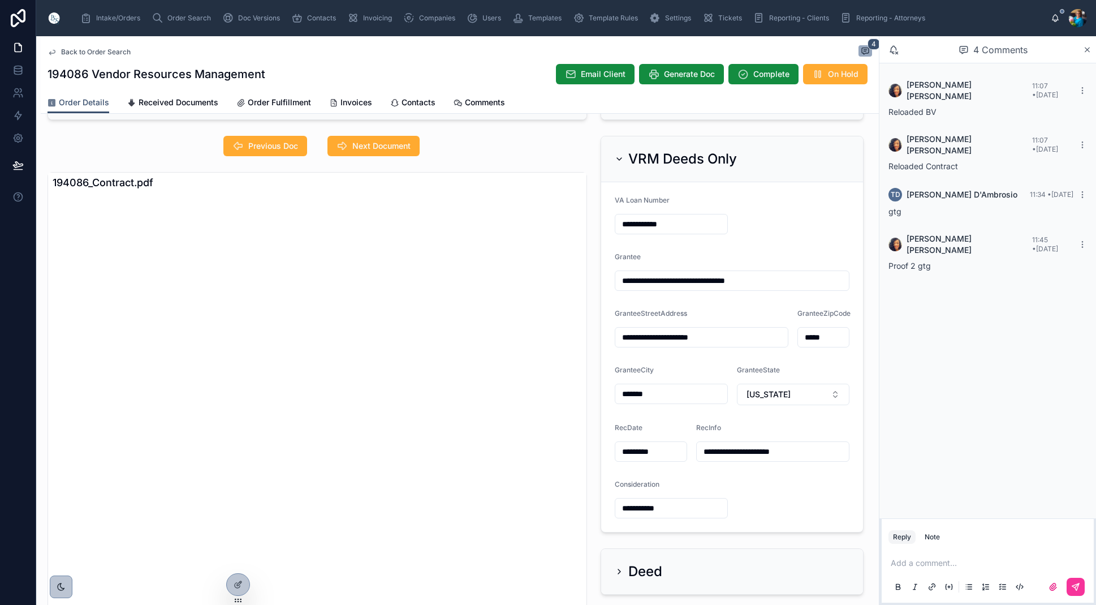
drag, startPoint x: 621, startPoint y: 158, endPoint x: 631, endPoint y: 190, distance: 33.5
click at [621, 158] on icon at bounding box center [619, 158] width 9 height 9
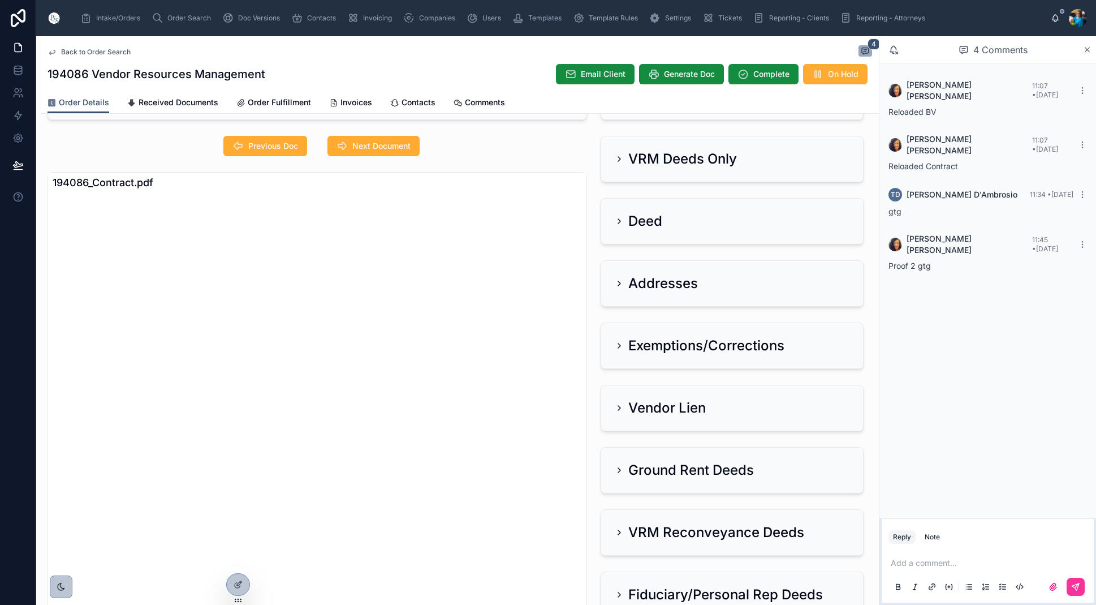
click at [618, 219] on icon at bounding box center [619, 221] width 9 height 9
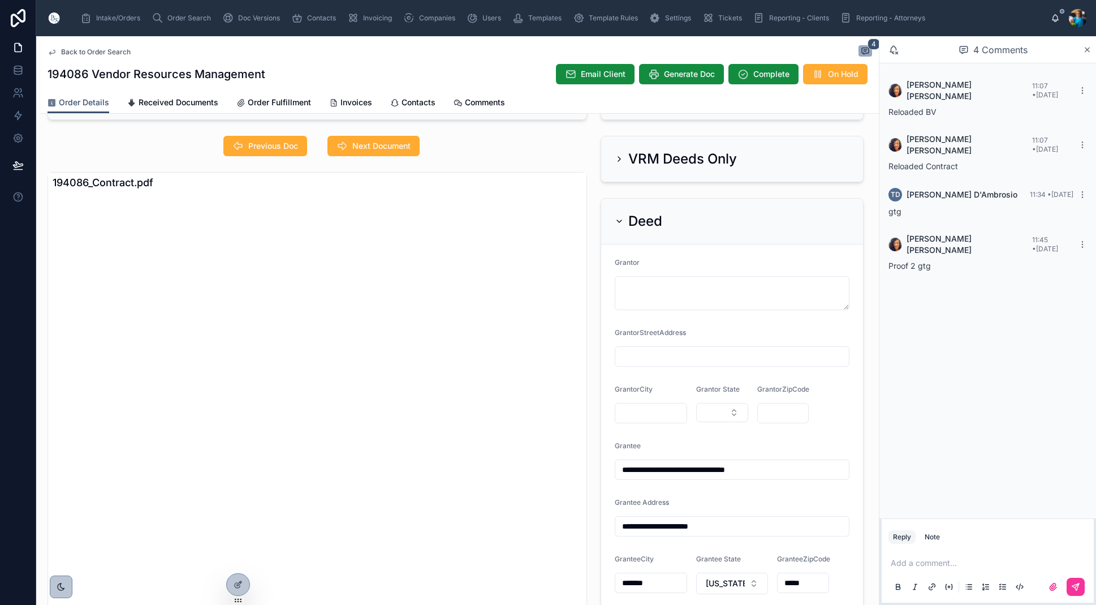
click at [621, 222] on icon at bounding box center [619, 221] width 9 height 9
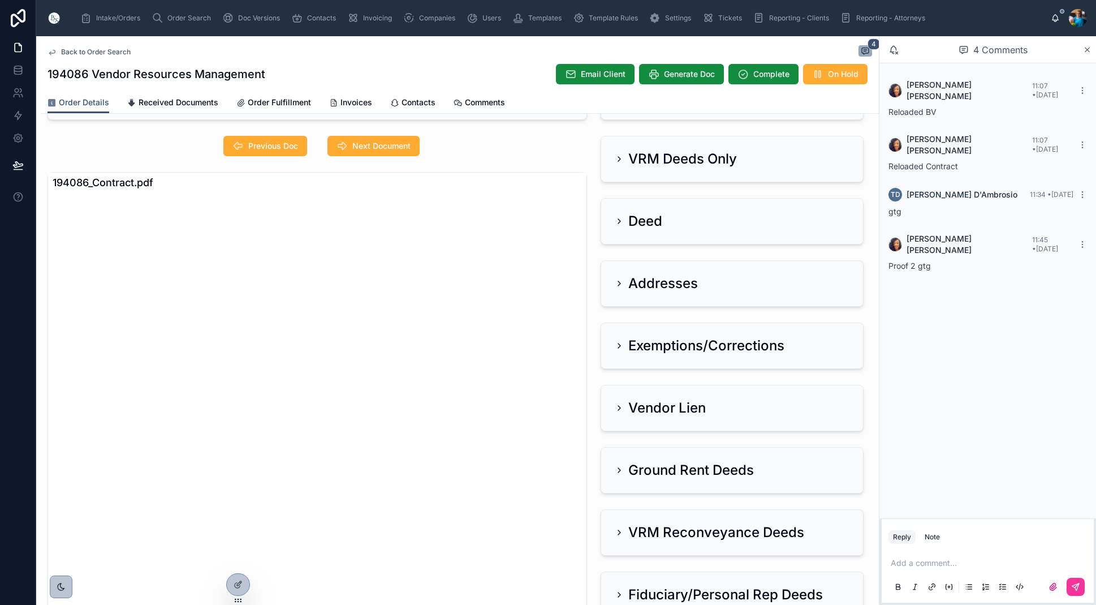
drag, startPoint x: 619, startPoint y: 284, endPoint x: 604, endPoint y: 305, distance: 26.0
click at [619, 284] on icon at bounding box center [619, 283] width 9 height 9
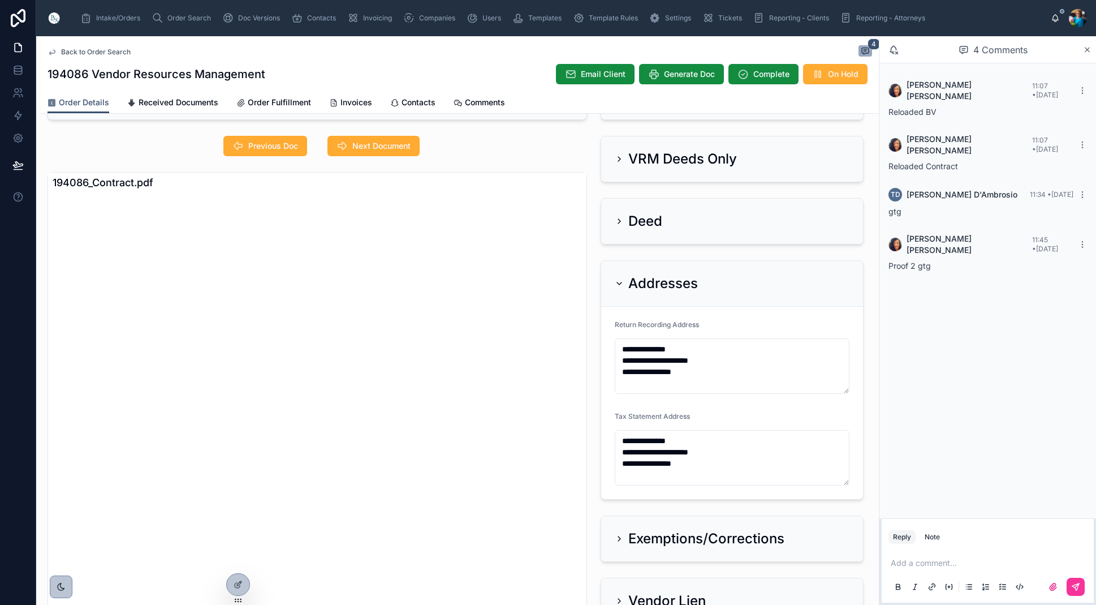
click at [380, 150] on span "Next Document" at bounding box center [381, 145] width 58 height 11
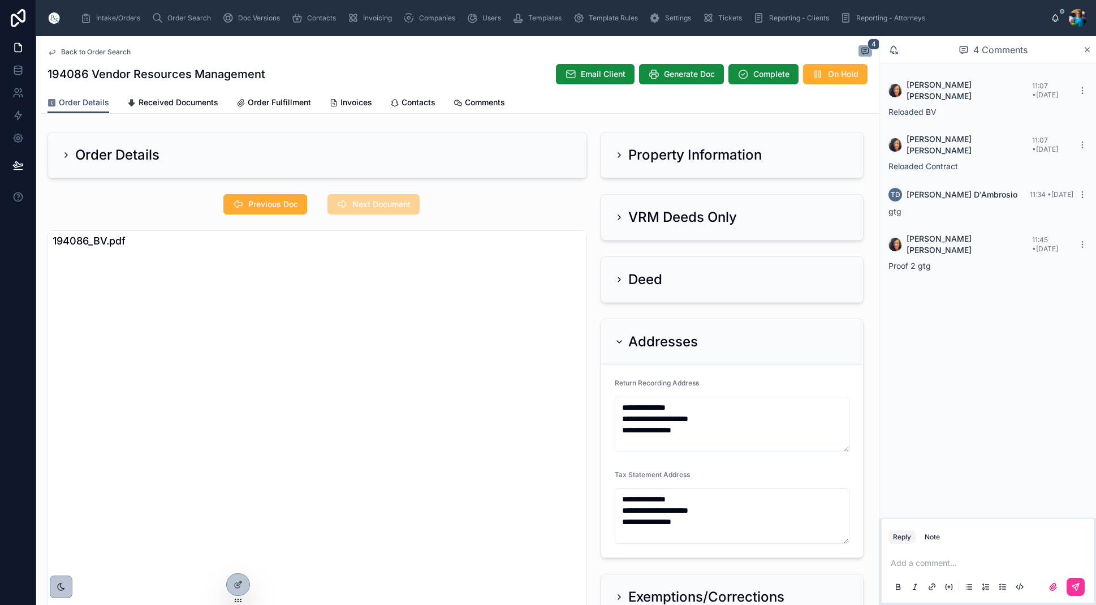
scroll to position [0, 0]
click at [619, 343] on icon at bounding box center [619, 341] width 9 height 9
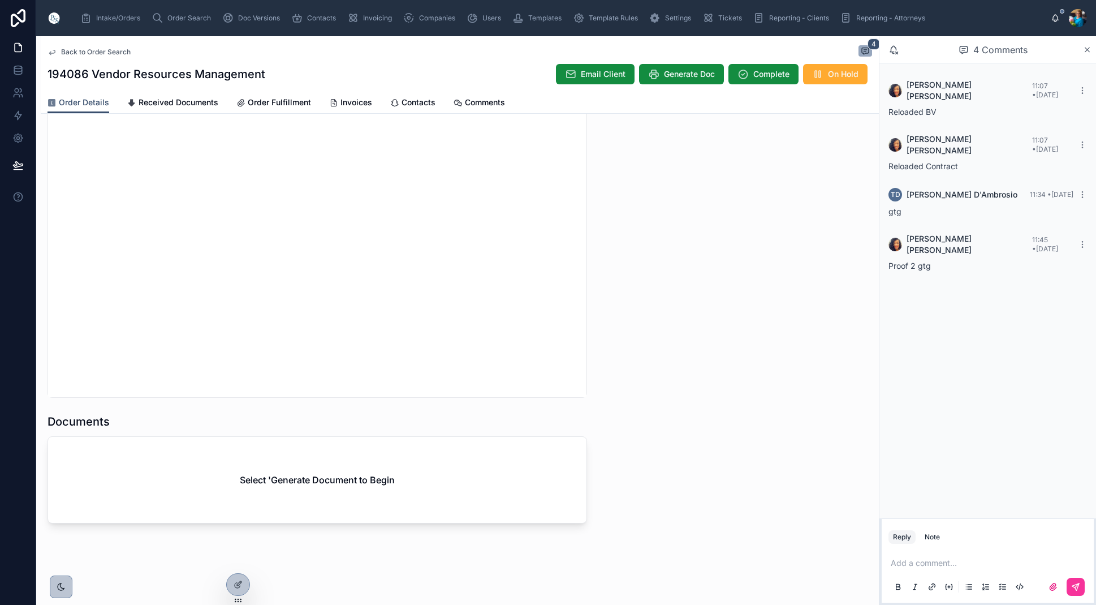
click at [683, 78] on span "Generate Doc" at bounding box center [689, 73] width 51 height 11
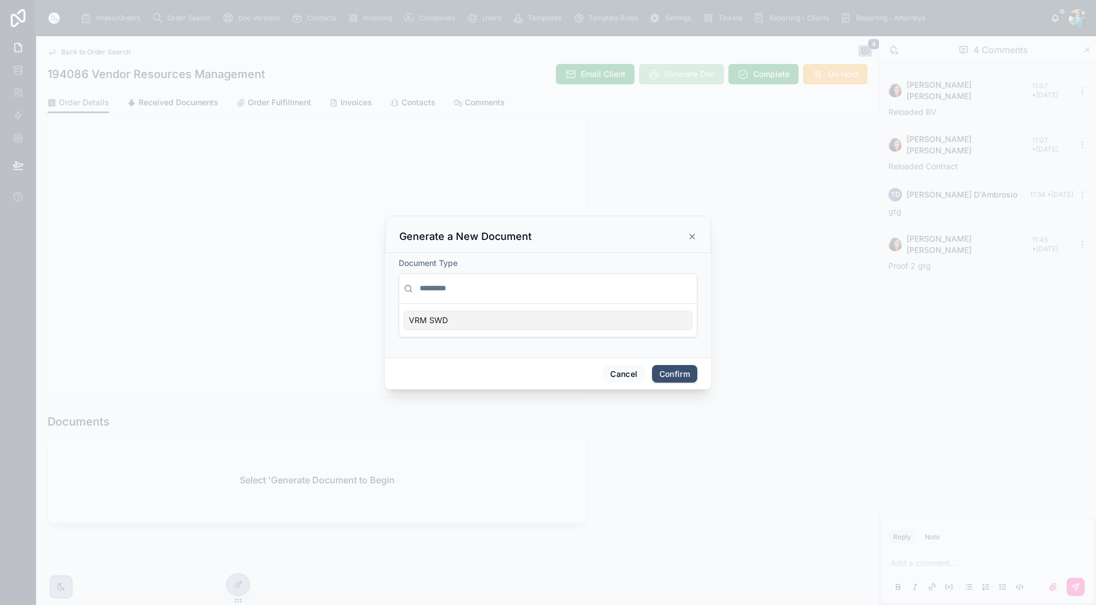
click at [661, 322] on div "VRM SWD" at bounding box center [548, 320] width 289 height 19
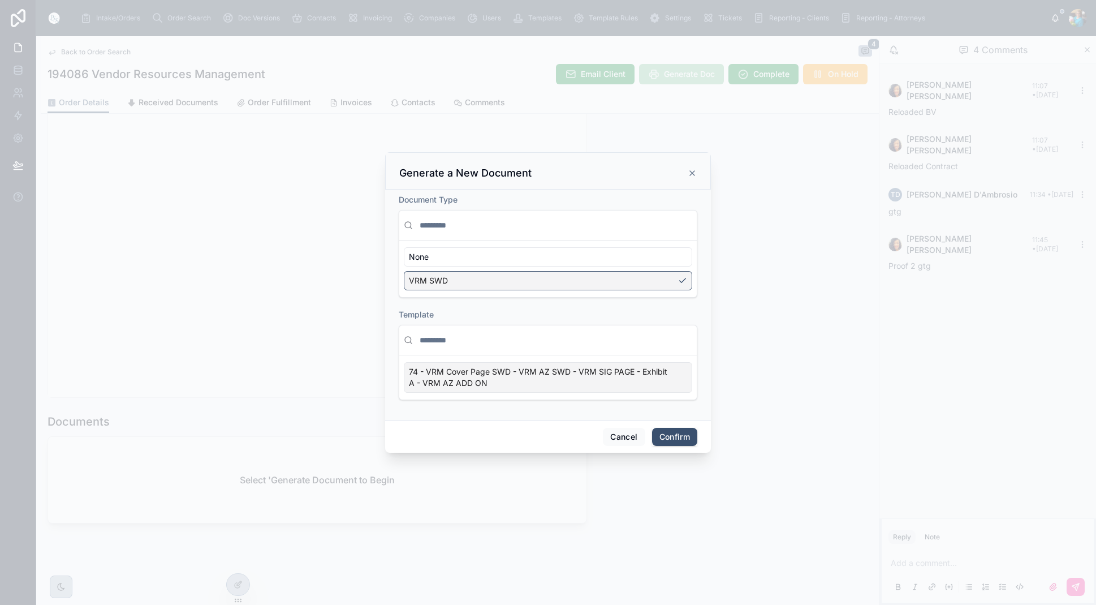
click at [681, 384] on div "74 - VRM Cover Page SWD - VRM AZ SWD - VRM SIG PAGE - Exhibit A - VRM AZ ADD ON" at bounding box center [548, 377] width 289 height 31
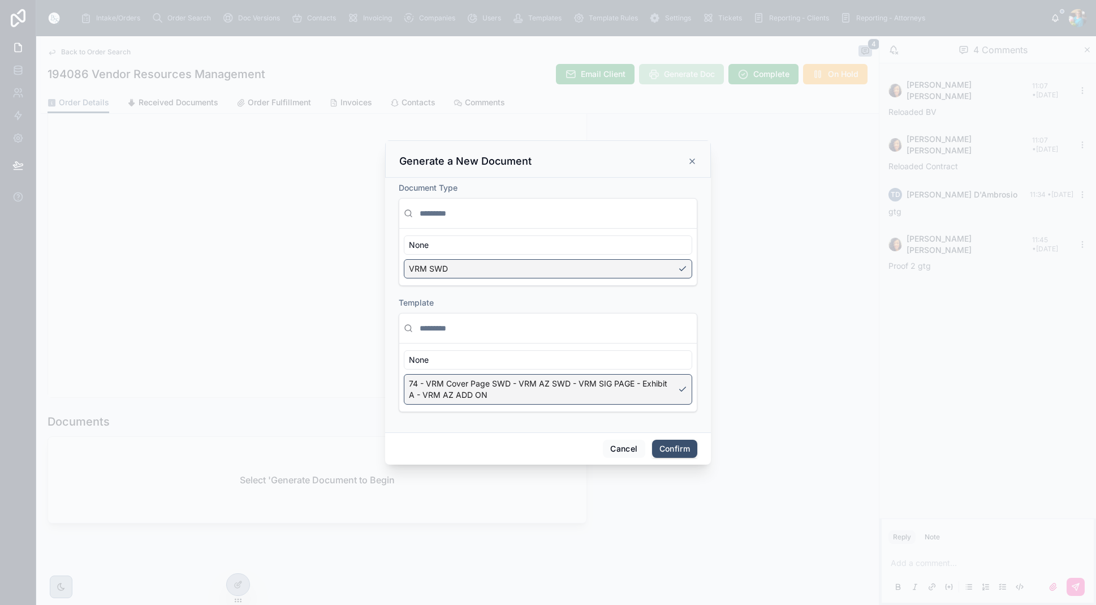
click at [677, 446] on button "Confirm" at bounding box center [674, 449] width 45 height 18
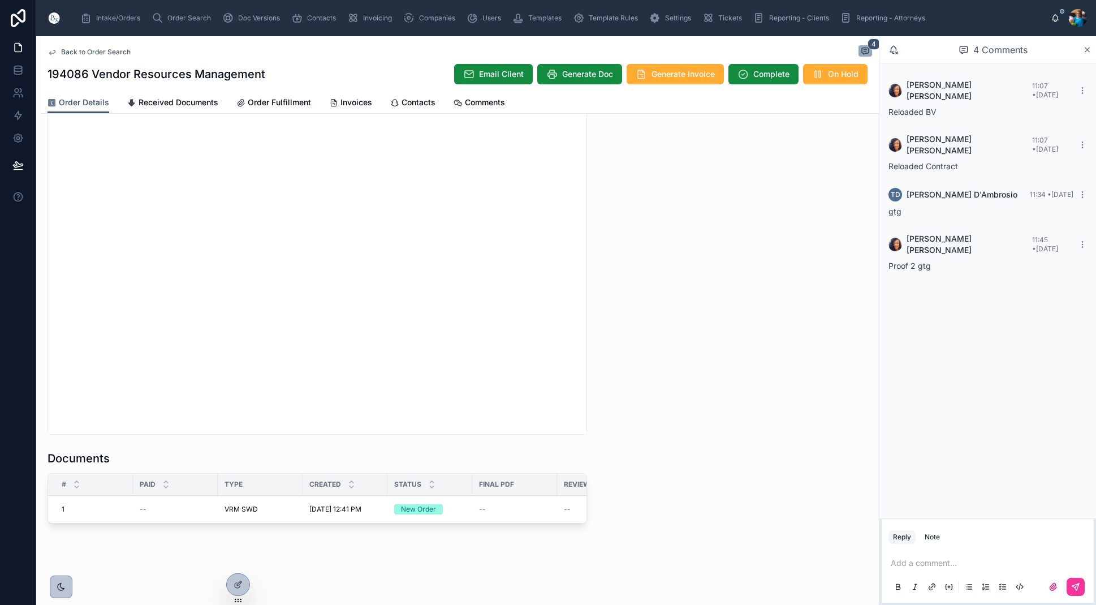
click at [179, 16] on span "Order Search" at bounding box center [189, 18] width 44 height 9
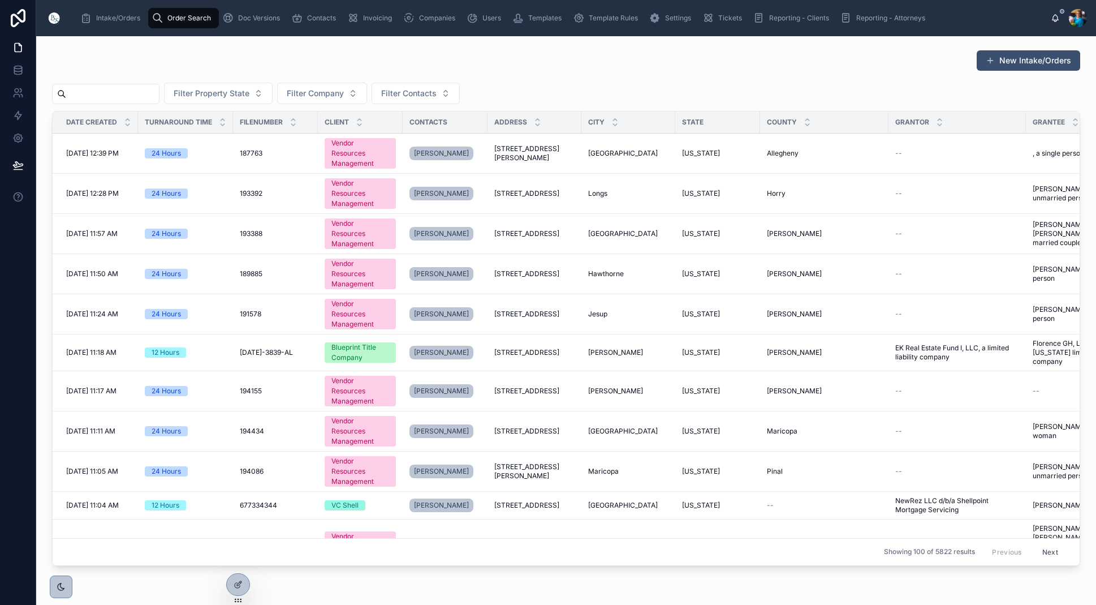
click at [159, 101] on input "text" at bounding box center [112, 94] width 93 height 16
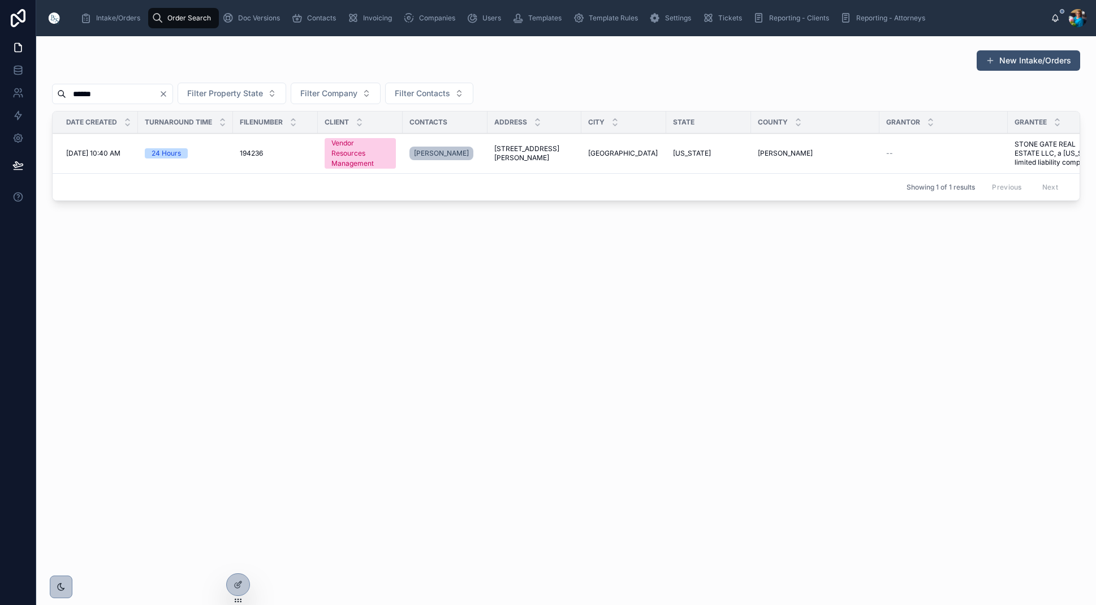
type input "******"
click at [531, 148] on span "8211 James Franklin Street" at bounding box center [534, 153] width 80 height 18
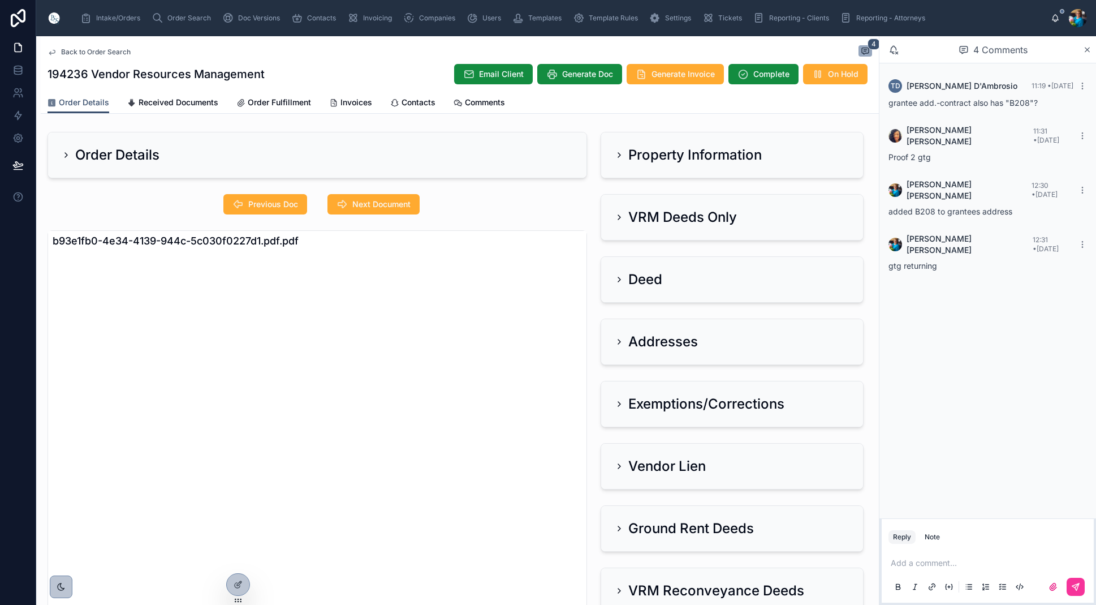
click at [349, 101] on span "Invoices" at bounding box center [357, 102] width 32 height 11
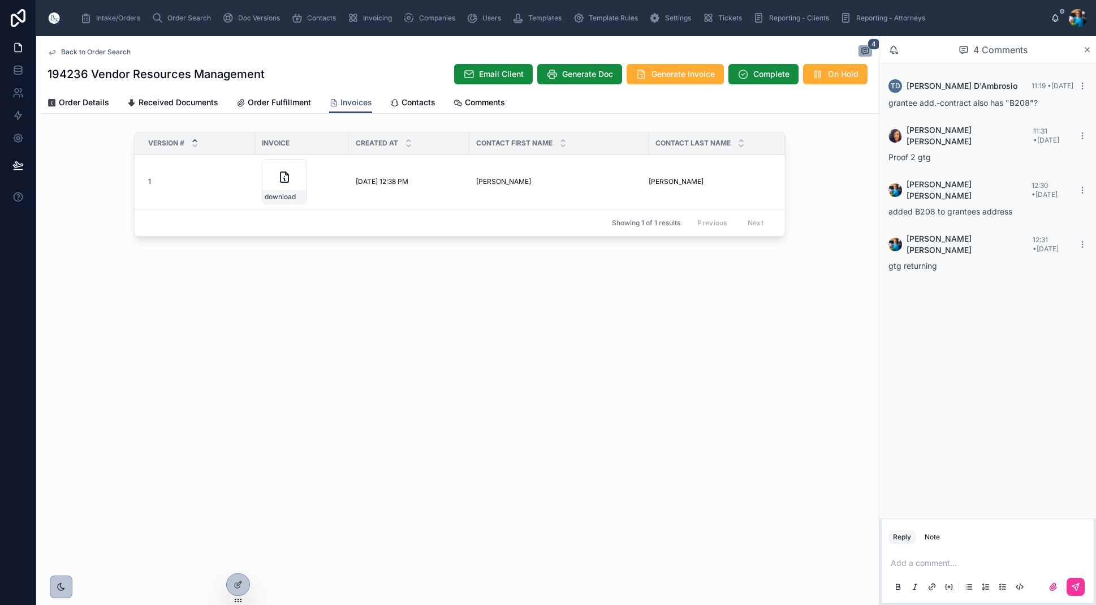
click at [0, 0] on icon at bounding box center [0, 0] width 0 height 0
click at [183, 18] on span "Order Search" at bounding box center [189, 18] width 44 height 9
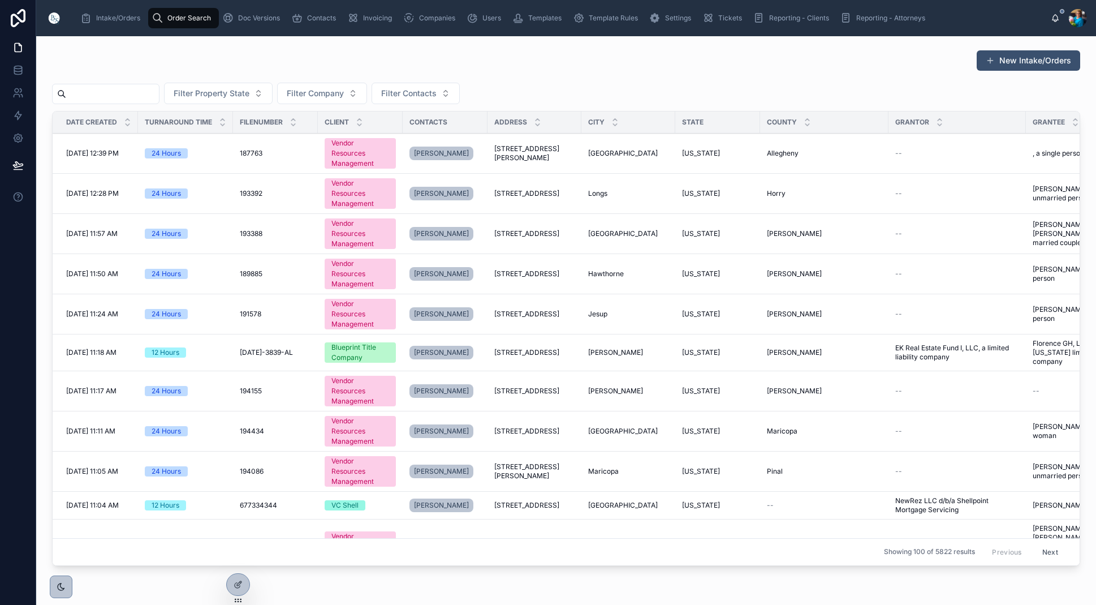
click at [159, 96] on input "text" at bounding box center [112, 94] width 93 height 16
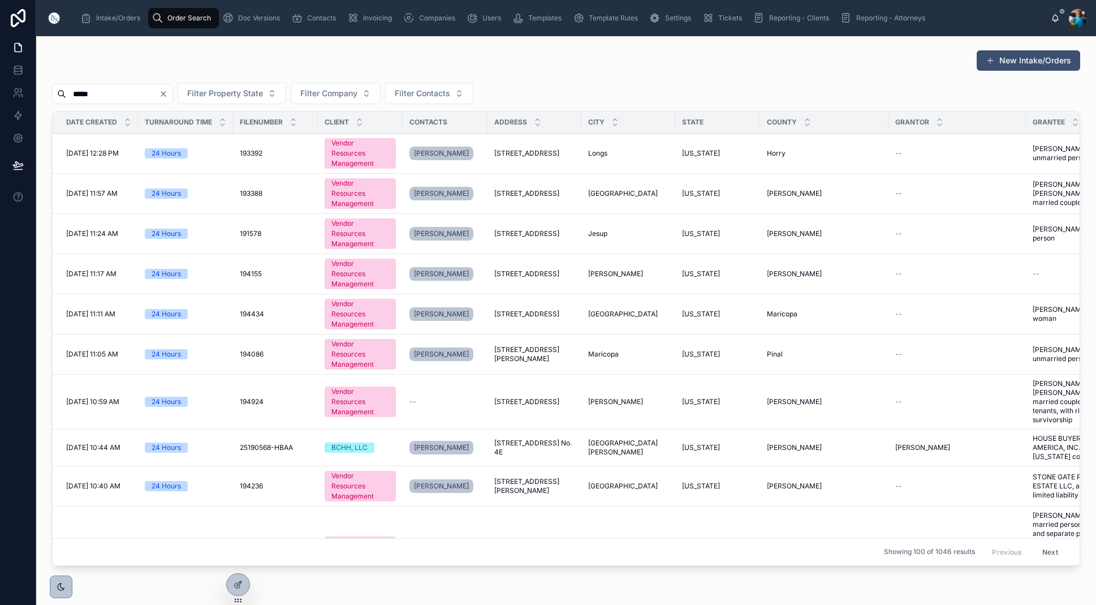
type input "******"
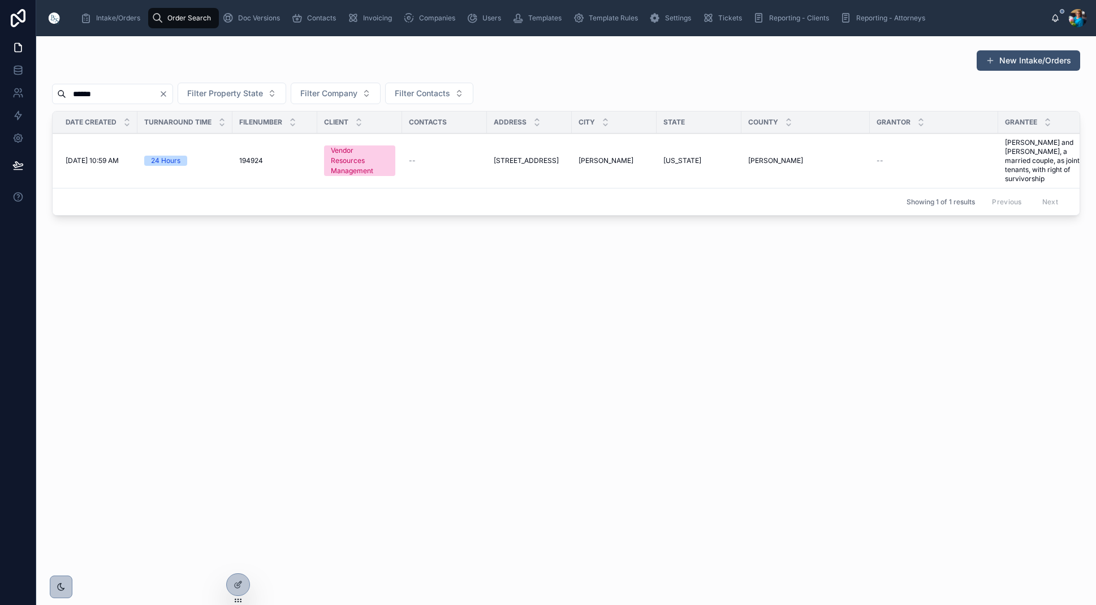
scroll to position [0, 1]
click at [558, 156] on div "3126 Fernway Drive 3126 Fernway Drive" at bounding box center [529, 160] width 71 height 9
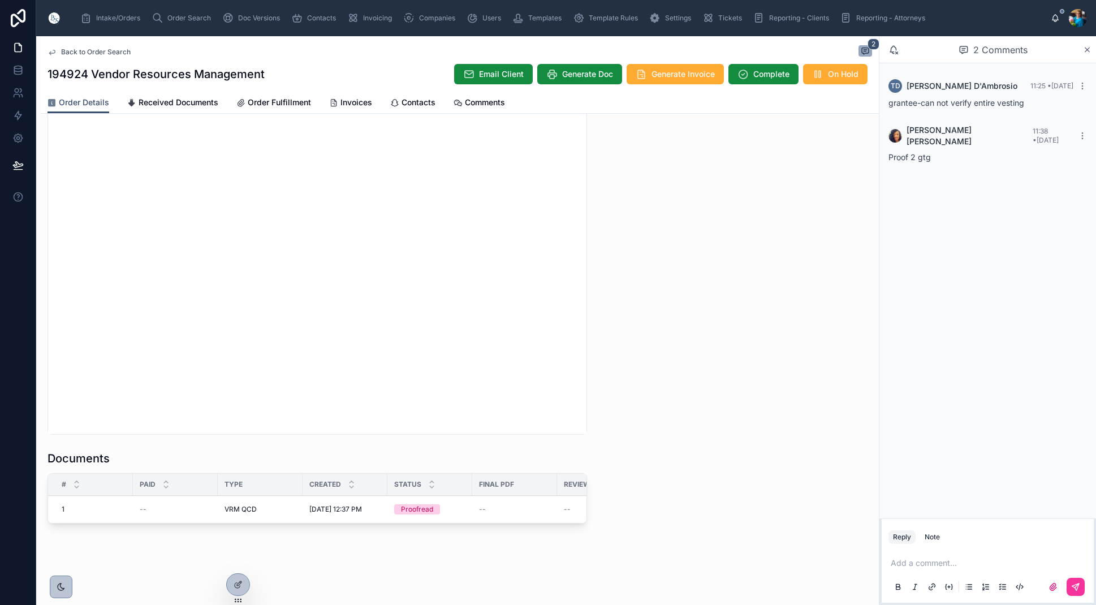
scroll to position [1021, 0]
click at [0, 0] on span "Edit" at bounding box center [0, 0] width 0 height 0
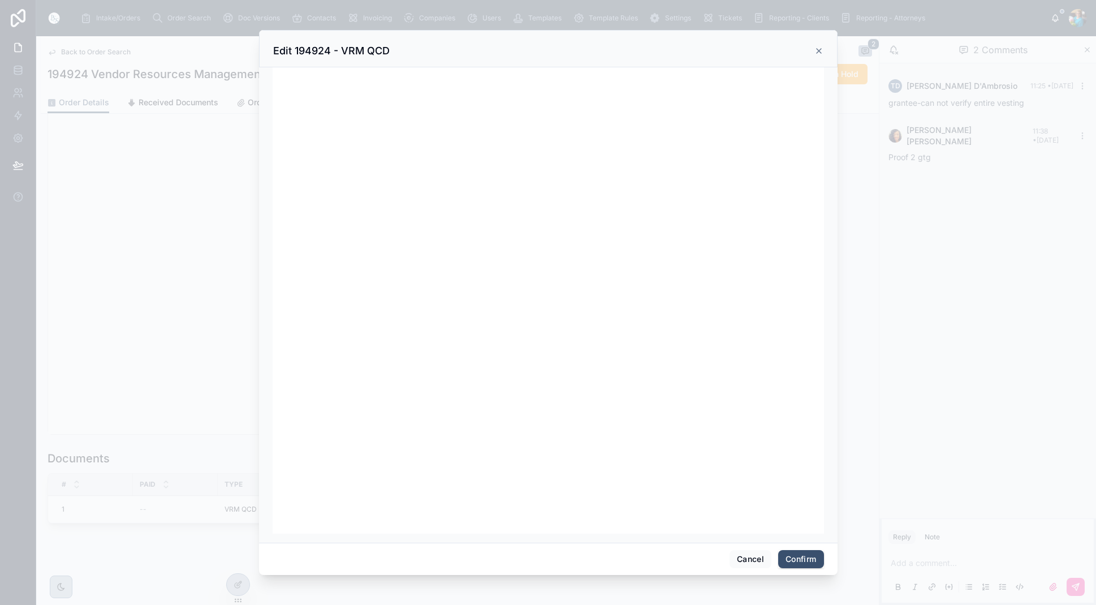
scroll to position [143, 0]
click at [802, 553] on button "Confirm" at bounding box center [800, 559] width 45 height 18
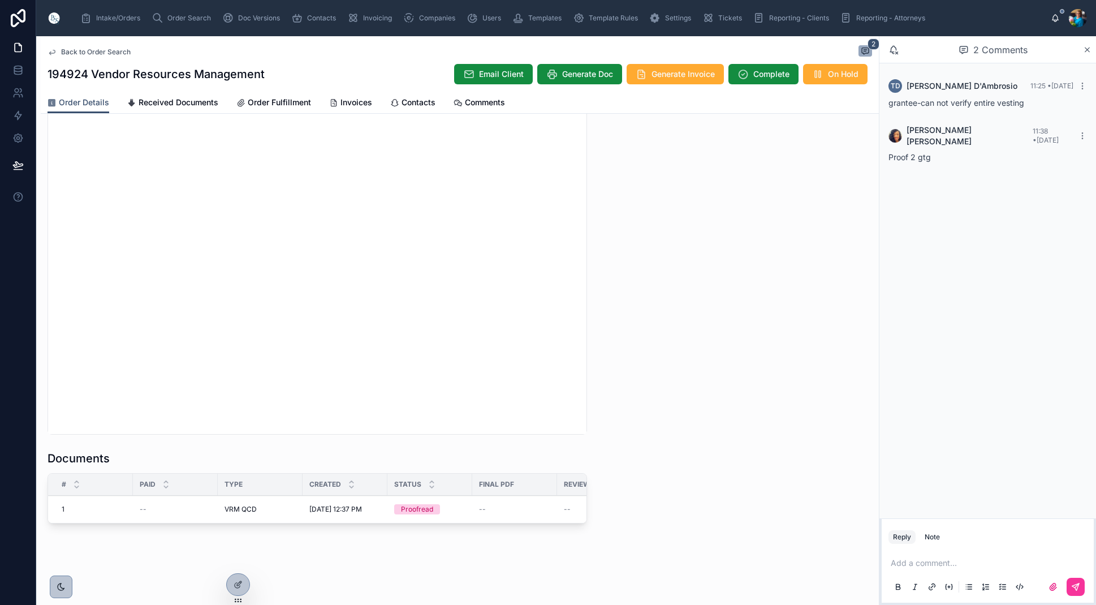
click at [0, 0] on span "Ready for QC" at bounding box center [0, 0] width 0 height 0
click at [0, 0] on span "Finalize Document" at bounding box center [0, 0] width 0 height 0
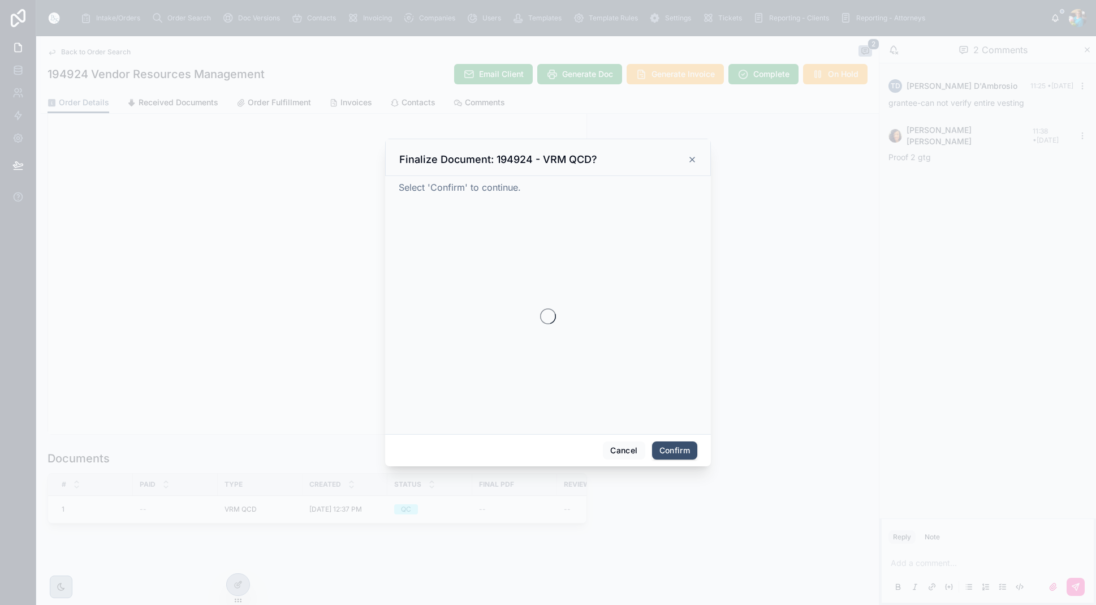
click at [470, 498] on div at bounding box center [548, 302] width 1096 height 605
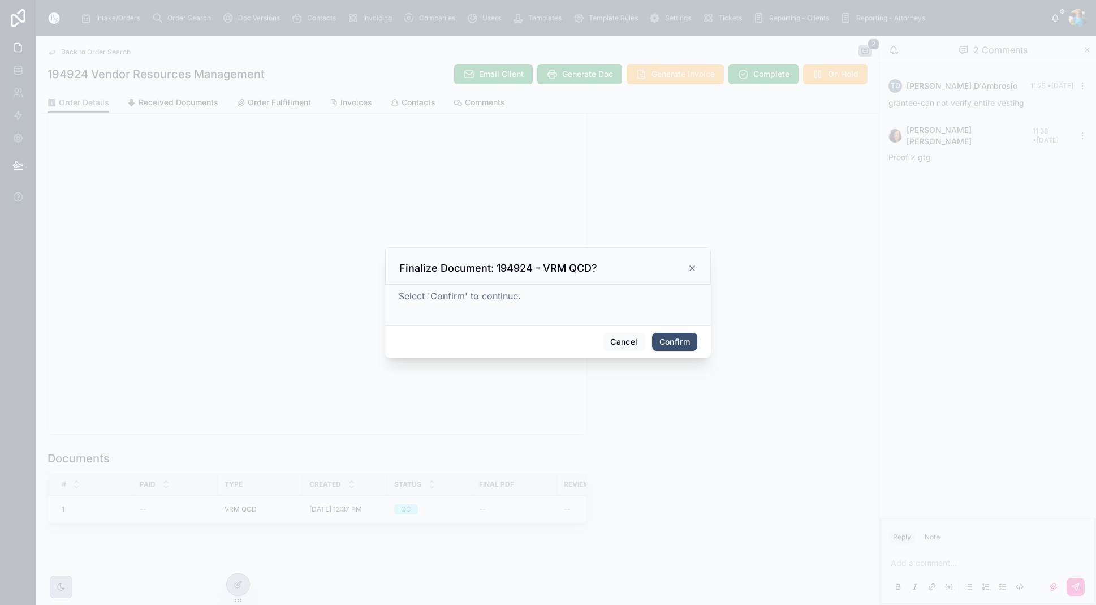
click at [660, 344] on button "Confirm" at bounding box center [674, 342] width 45 height 18
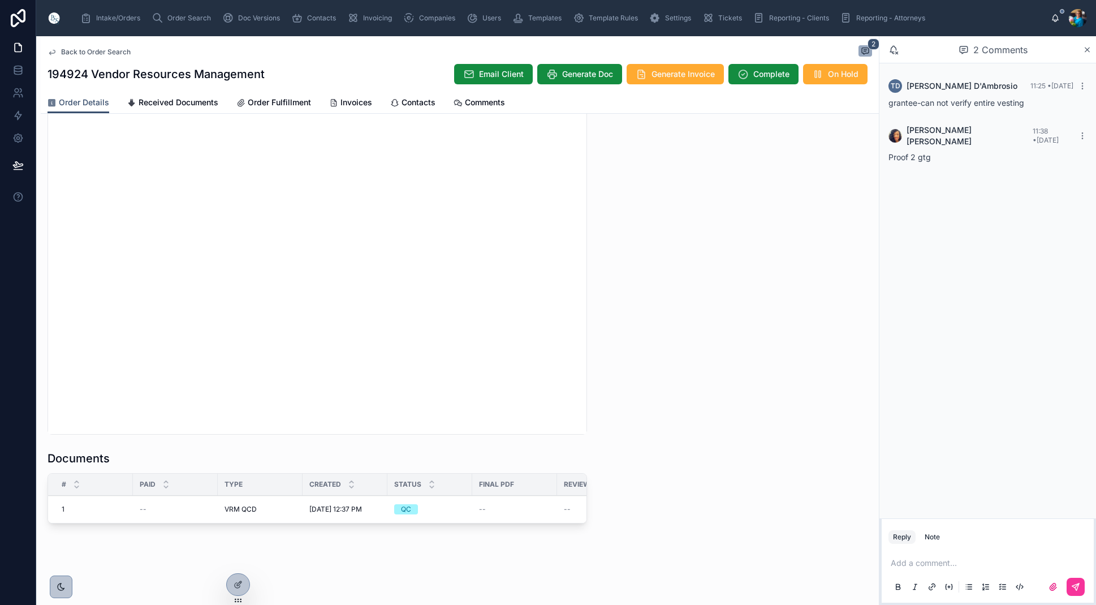
click at [174, 15] on span "Order Search" at bounding box center [189, 18] width 44 height 9
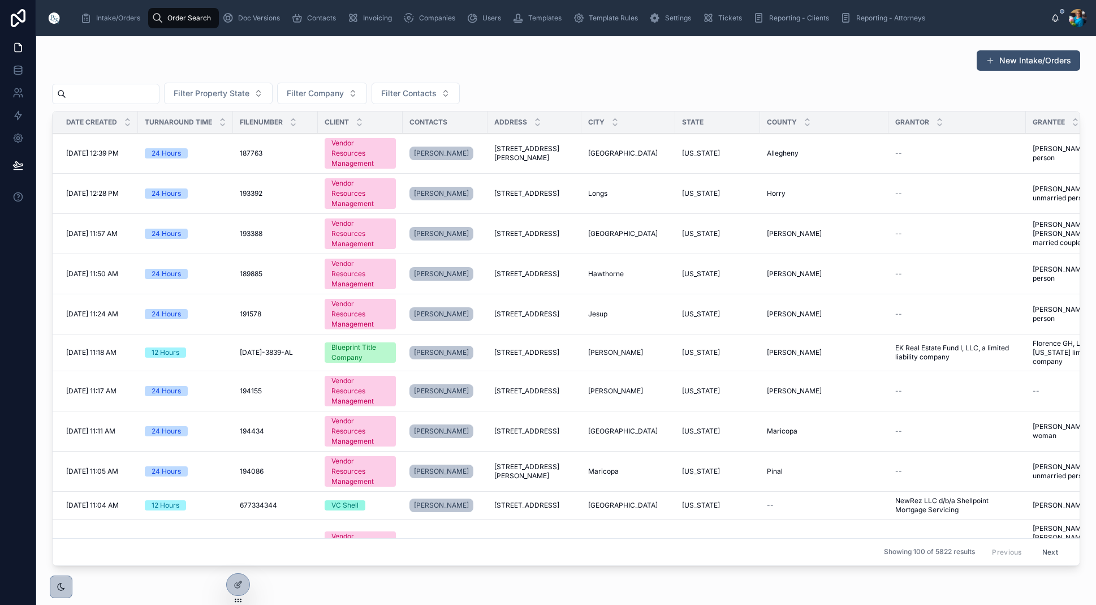
click at [156, 96] on input "text" at bounding box center [112, 94] width 93 height 16
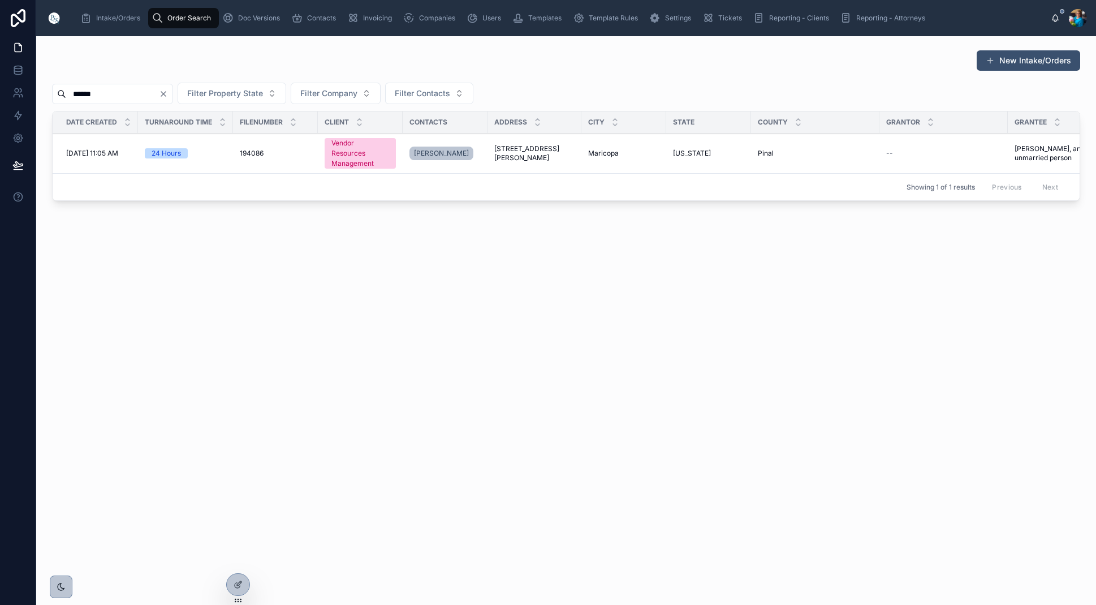
type input "******"
click at [548, 149] on span "36043 West San Alvarez Avenue" at bounding box center [534, 153] width 80 height 18
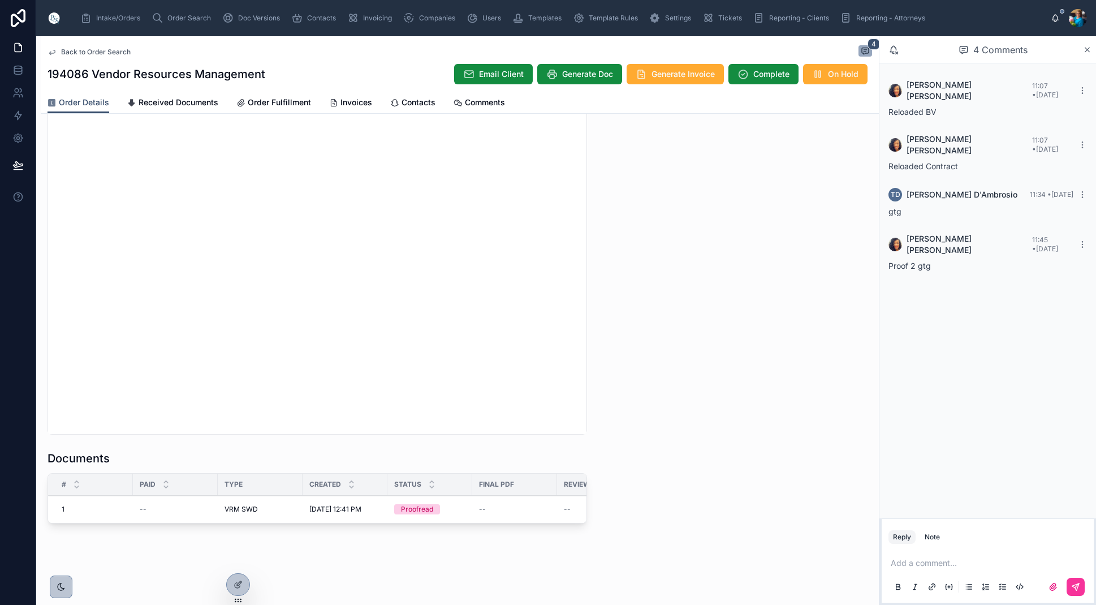
scroll to position [1021, 0]
click at [0, 0] on button "Edit" at bounding box center [0, 0] width 0 height 0
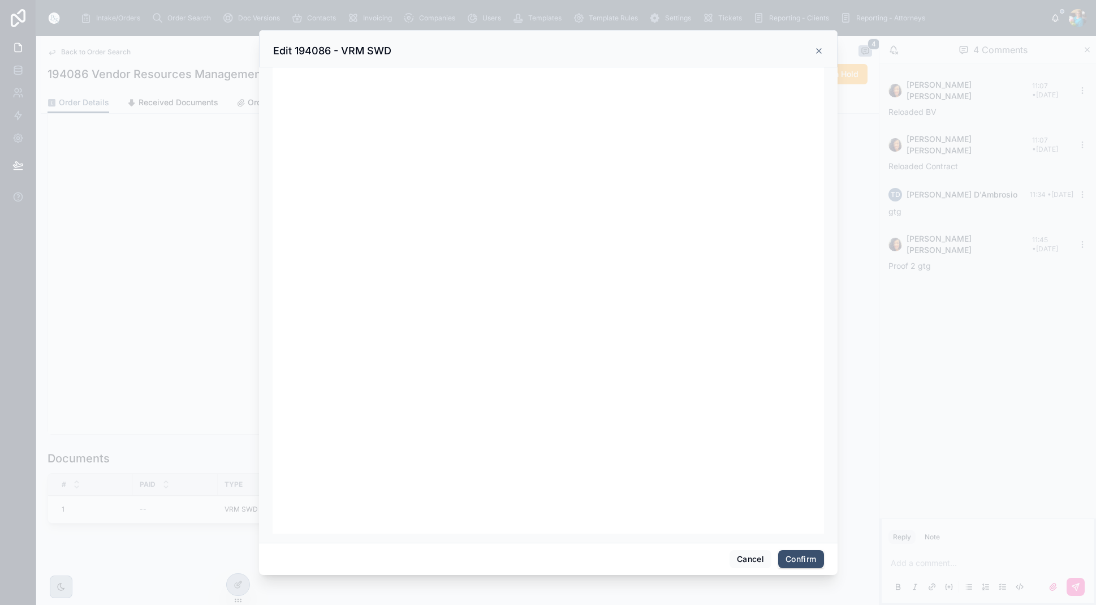
scroll to position [0, 0]
click at [791, 561] on button "Confirm" at bounding box center [800, 559] width 45 height 18
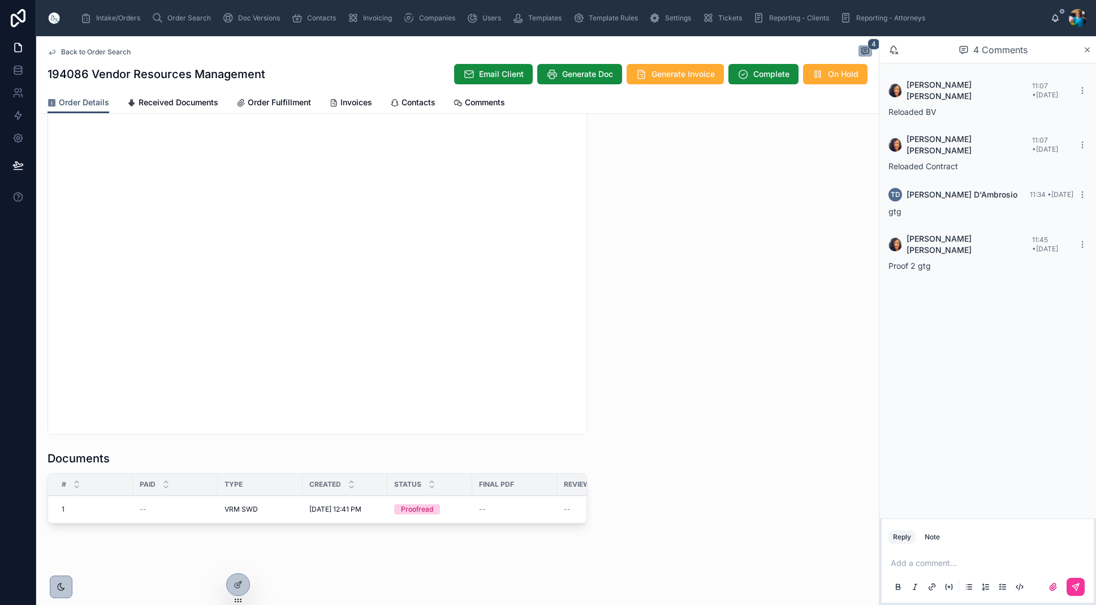
click at [0, 0] on span "Ready for QC" at bounding box center [0, 0] width 0 height 0
click at [0, 0] on span "Finalize Document" at bounding box center [0, 0] width 0 height 0
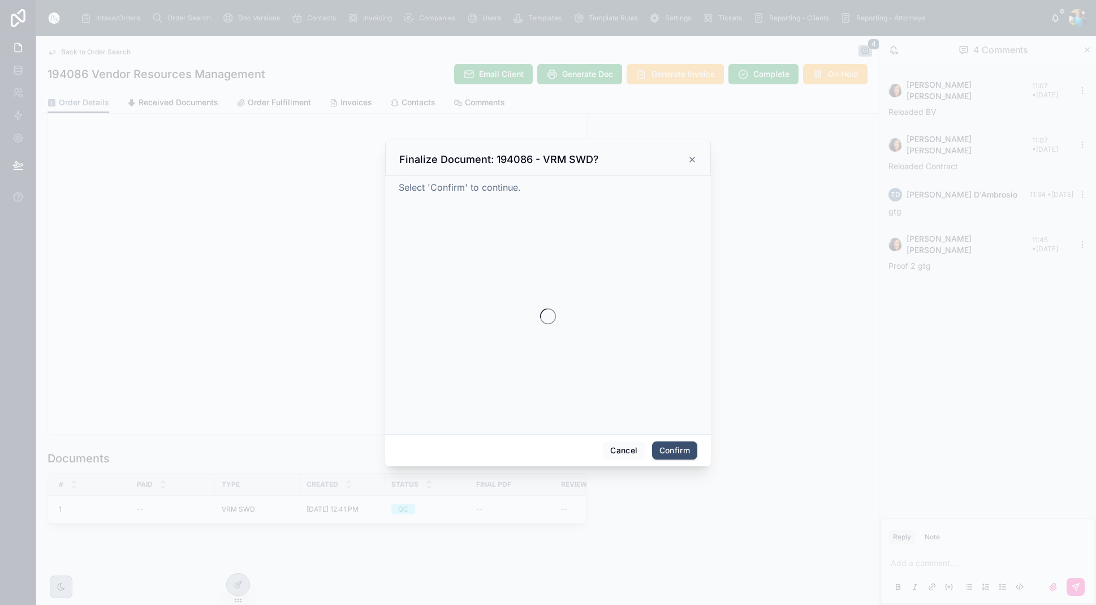
click at [454, 497] on div at bounding box center [548, 302] width 1096 height 605
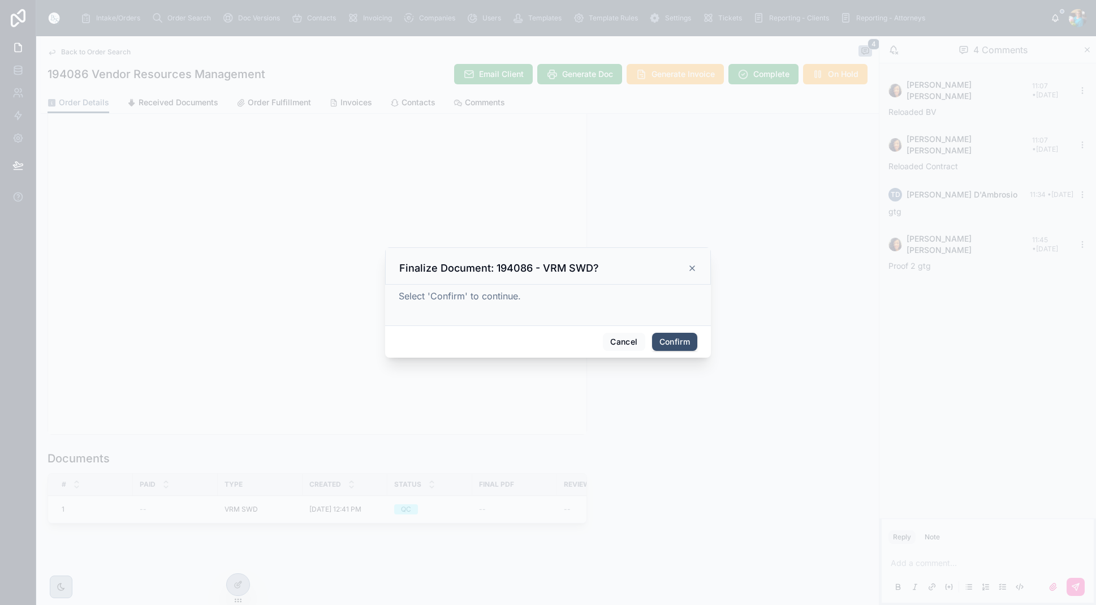
click at [678, 334] on button "Confirm" at bounding box center [674, 342] width 45 height 18
drag, startPoint x: 678, startPoint y: 335, endPoint x: 674, endPoint y: 343, distance: 8.6
click at [678, 335] on span at bounding box center [683, 341] width 28 height 21
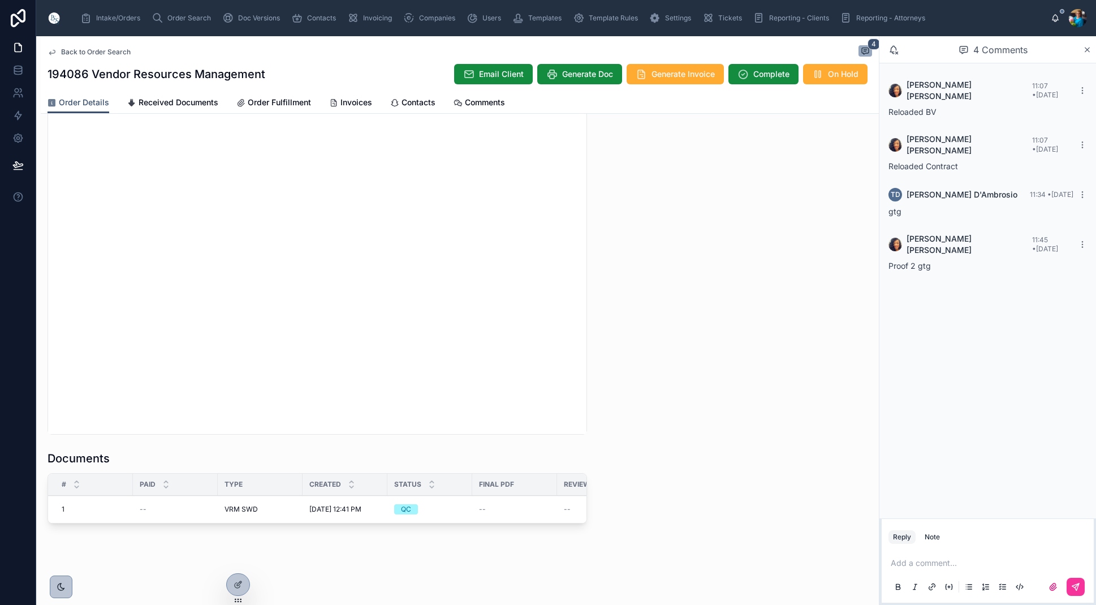
click at [181, 18] on span "Order Search" at bounding box center [189, 18] width 44 height 9
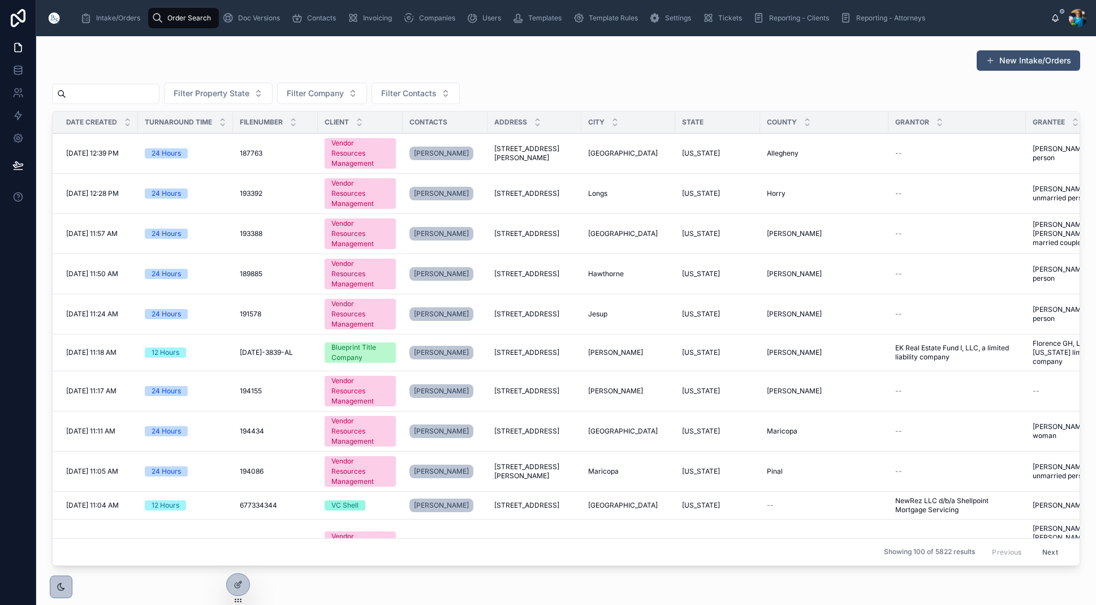
click at [152, 93] on input "text" at bounding box center [112, 94] width 93 height 16
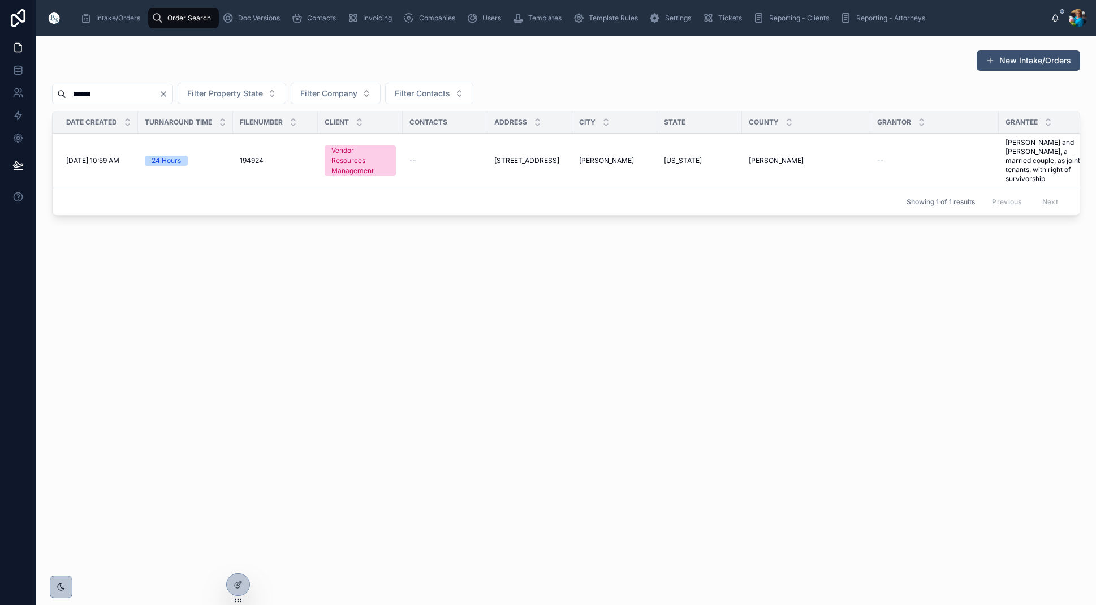
type input "******"
click at [565, 156] on div "3126 Fernway Drive 3126 Fernway Drive" at bounding box center [529, 160] width 71 height 9
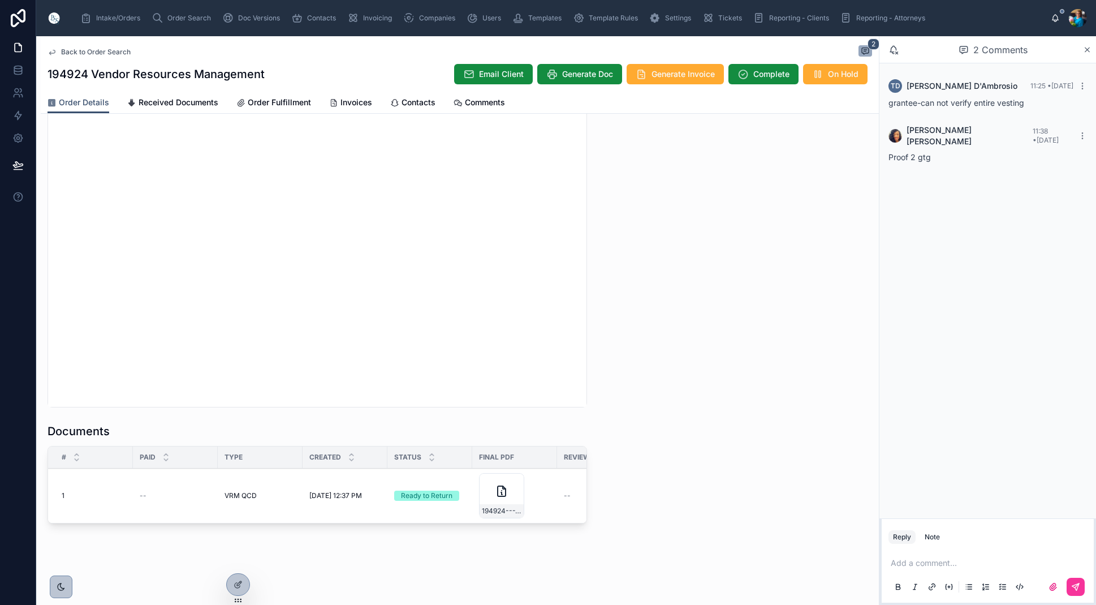
scroll to position [1047, 0]
click at [511, 509] on span "194924---VRM-QCD" at bounding box center [502, 512] width 40 height 9
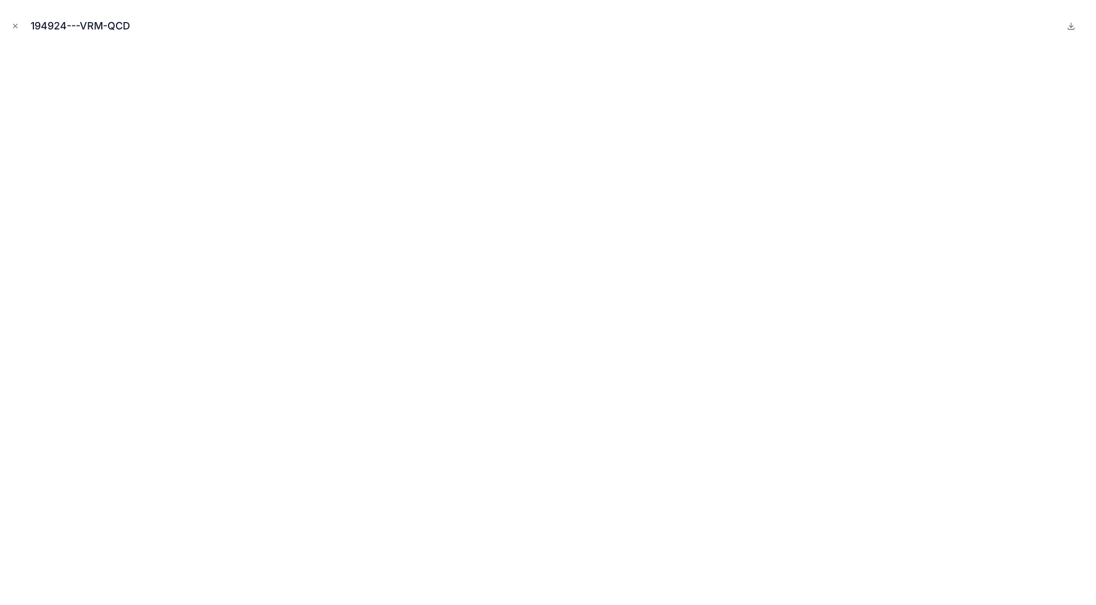
drag, startPoint x: 14, startPoint y: 27, endPoint x: 35, endPoint y: 63, distance: 42.6
click at [14, 27] on icon "Close modal" at bounding box center [15, 26] width 8 height 8
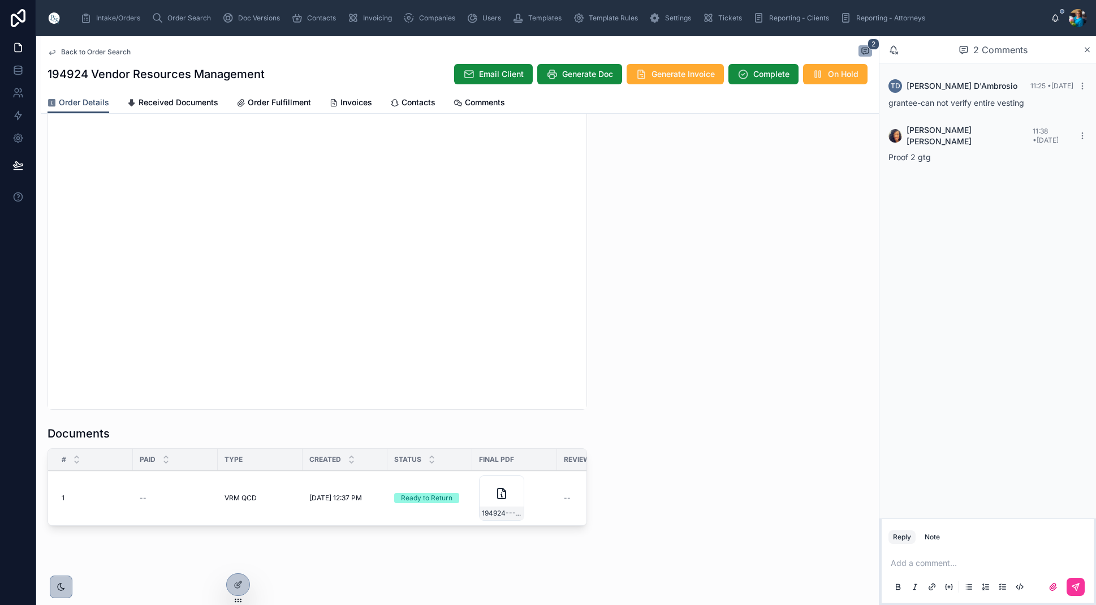
click at [0, 0] on span "Sent to Client" at bounding box center [0, 0] width 0 height 0
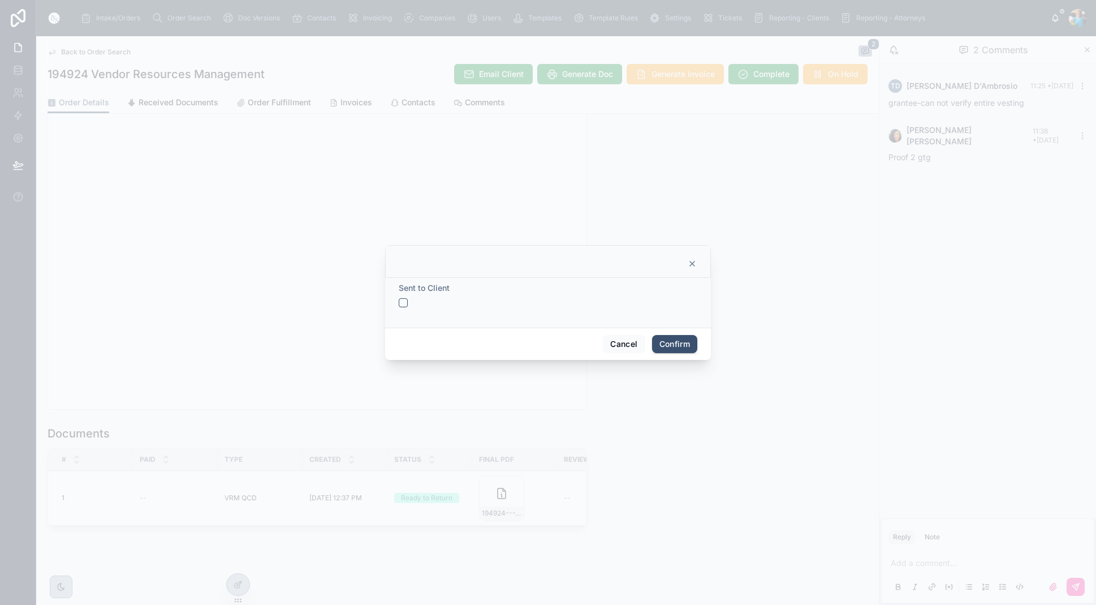
drag, startPoint x: 404, startPoint y: 302, endPoint x: 452, endPoint y: 317, distance: 50.6
click at [404, 302] on button "button" at bounding box center [403, 302] width 9 height 9
click at [665, 342] on button "Confirm" at bounding box center [674, 344] width 45 height 18
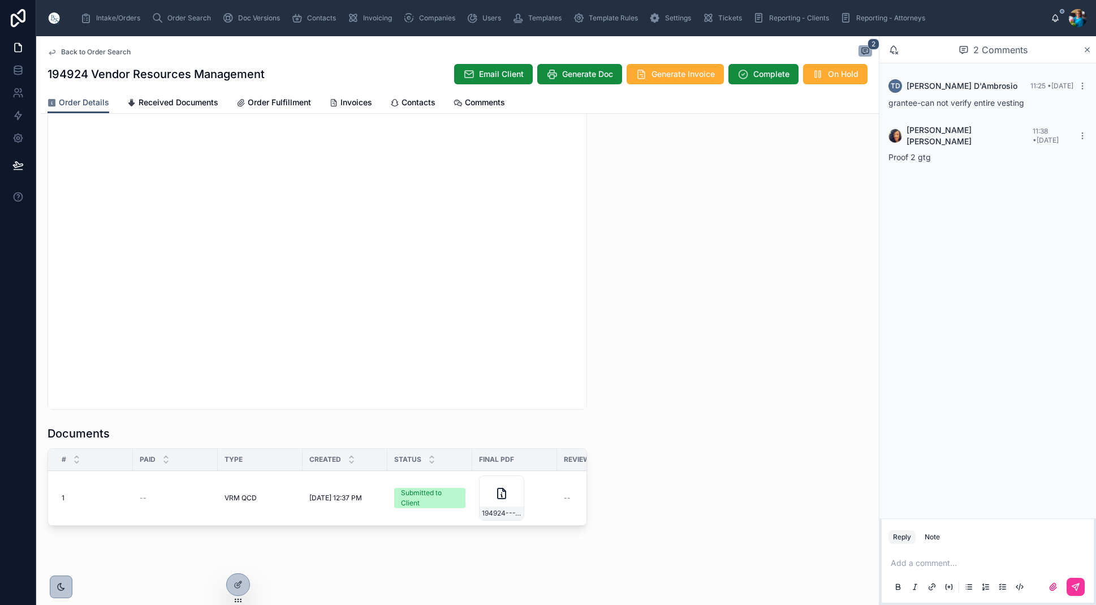
click at [0, 0] on span "Send for Review" at bounding box center [0, 0] width 0 height 0
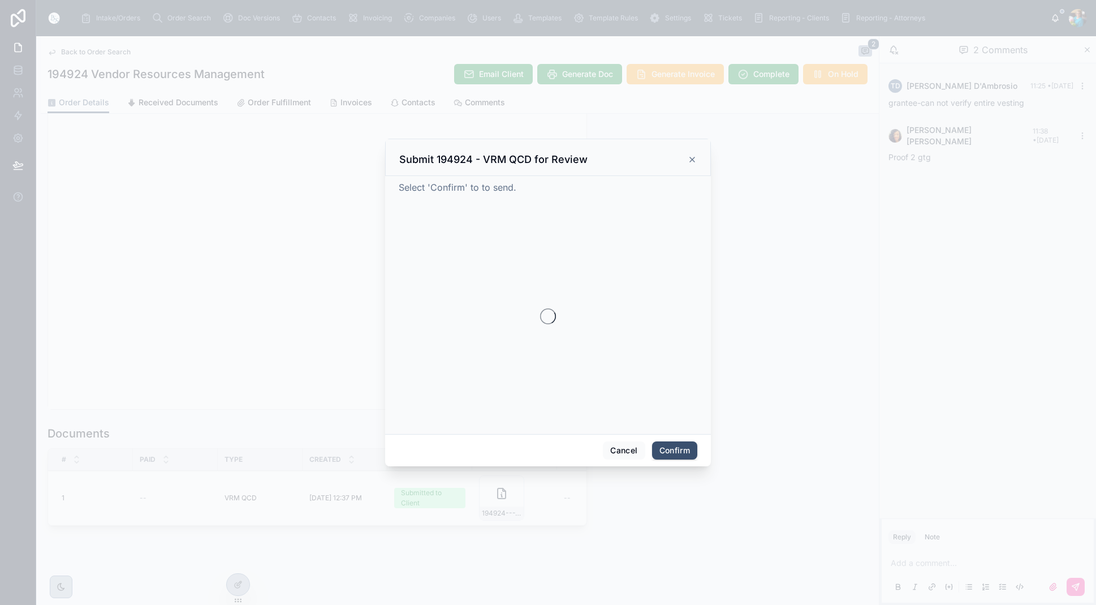
click at [293, 472] on div at bounding box center [548, 302] width 1096 height 605
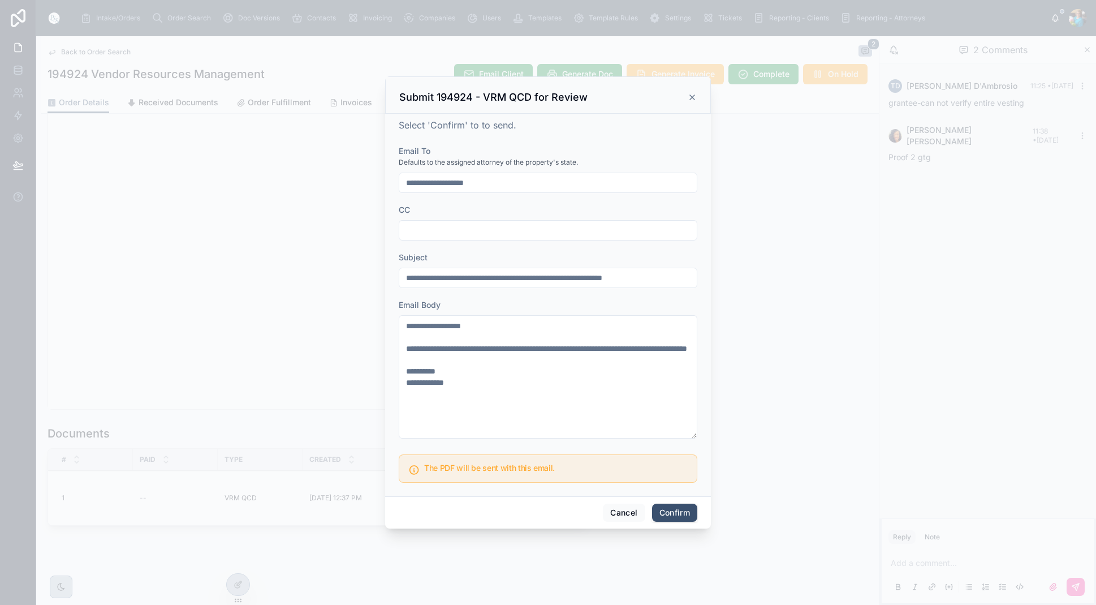
click at [678, 513] on button "Confirm" at bounding box center [674, 512] width 45 height 18
click at [678, 513] on span "Confirm" at bounding box center [674, 512] width 45 height 18
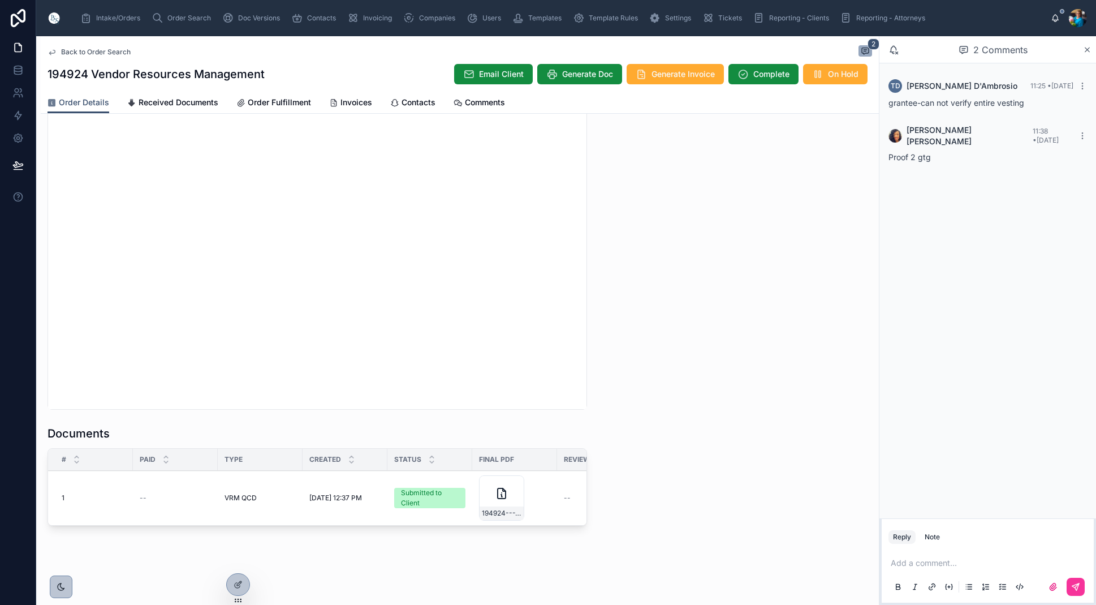
click at [659, 73] on span "Generate Invoice" at bounding box center [683, 73] width 63 height 11
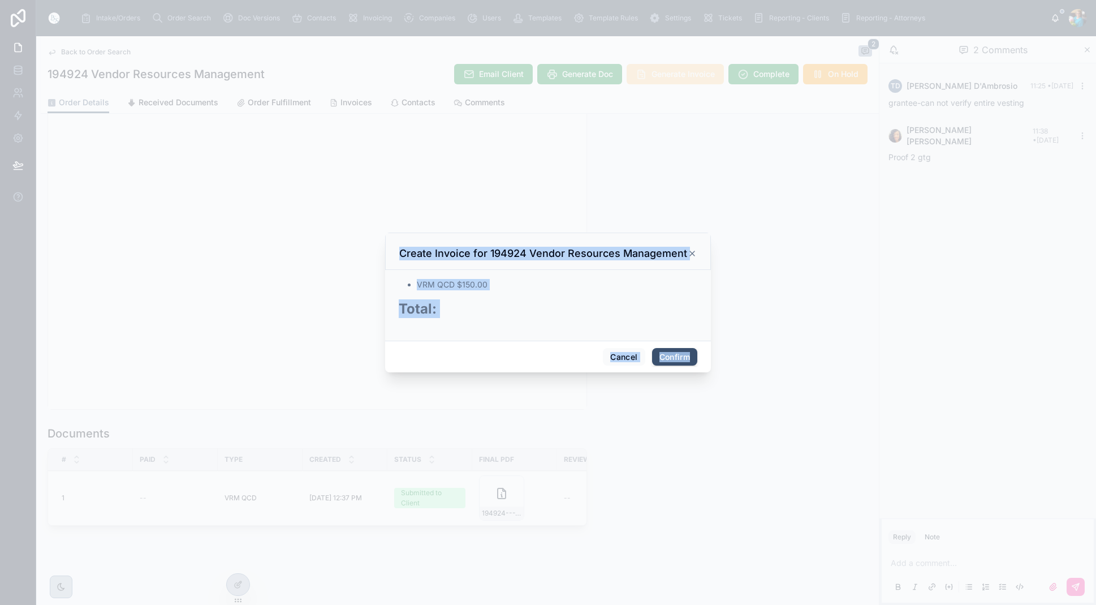
click at [674, 356] on button "Confirm" at bounding box center [674, 357] width 45 height 18
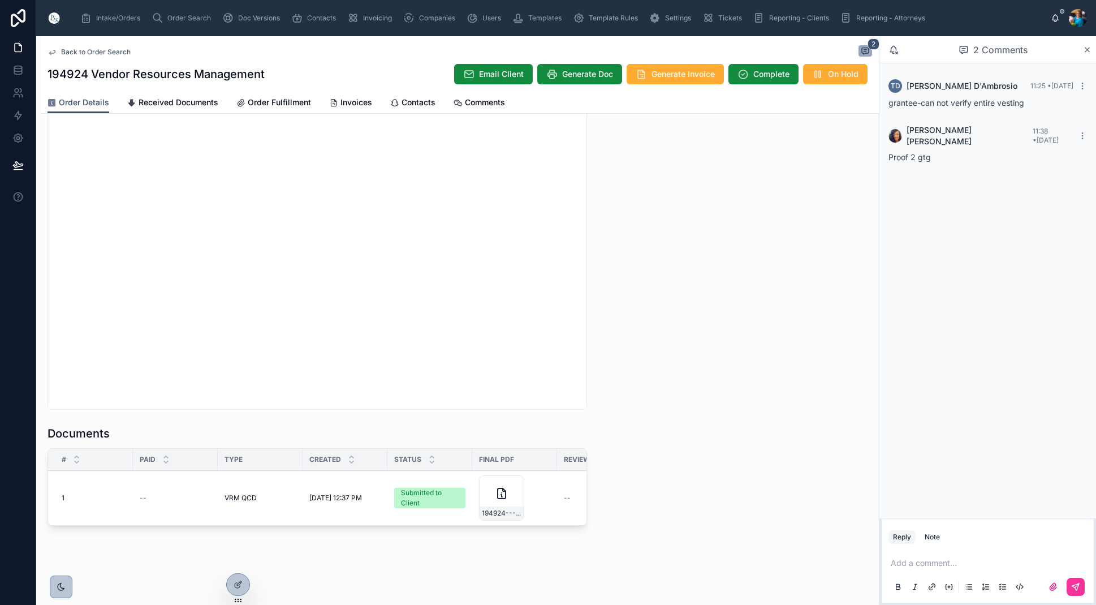
click at [190, 15] on span "Order Search" at bounding box center [189, 18] width 44 height 9
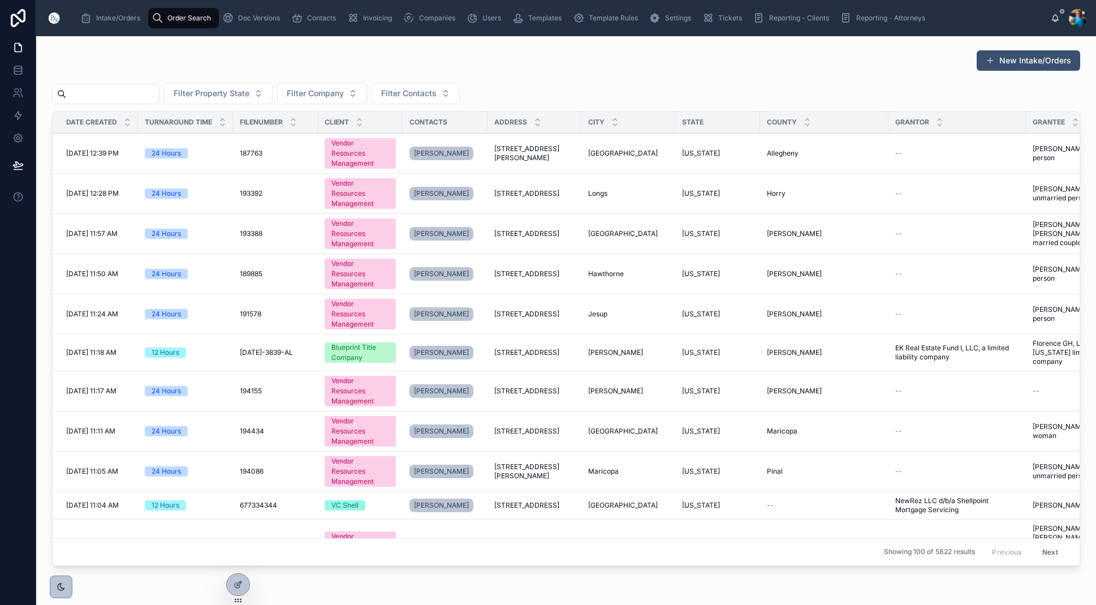
click at [159, 90] on input "text" at bounding box center [112, 94] width 93 height 16
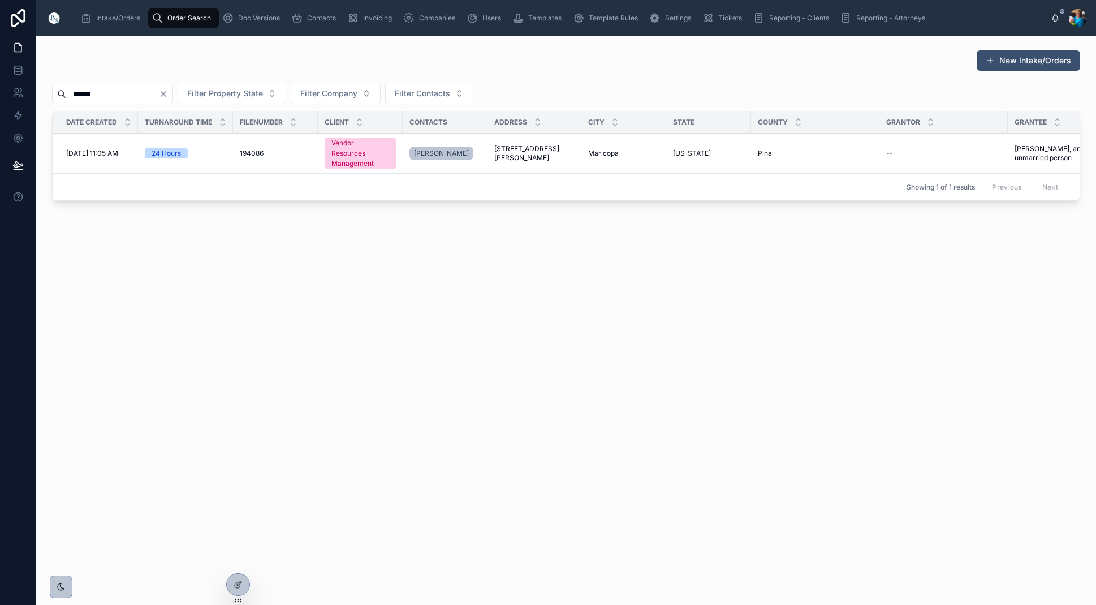
type input "******"
drag, startPoint x: 529, startPoint y: 145, endPoint x: 532, endPoint y: 151, distance: 6.8
click at [529, 145] on span "36043 West San Alvarez Avenue" at bounding box center [534, 153] width 80 height 18
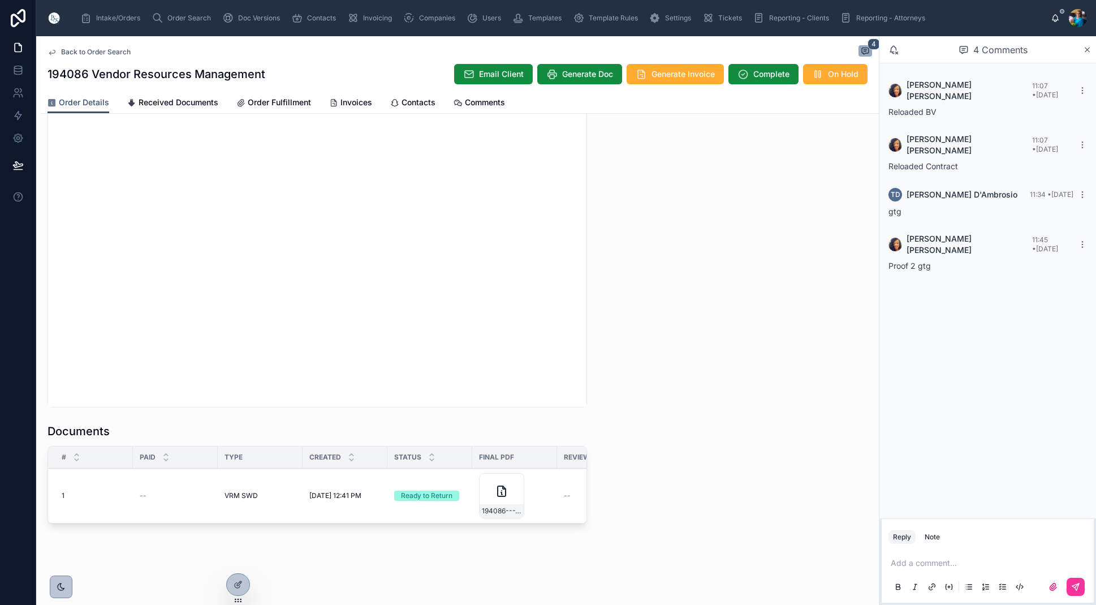
scroll to position [1048, 0]
click at [514, 512] on span "194086---VRM-SWD" at bounding box center [502, 510] width 40 height 9
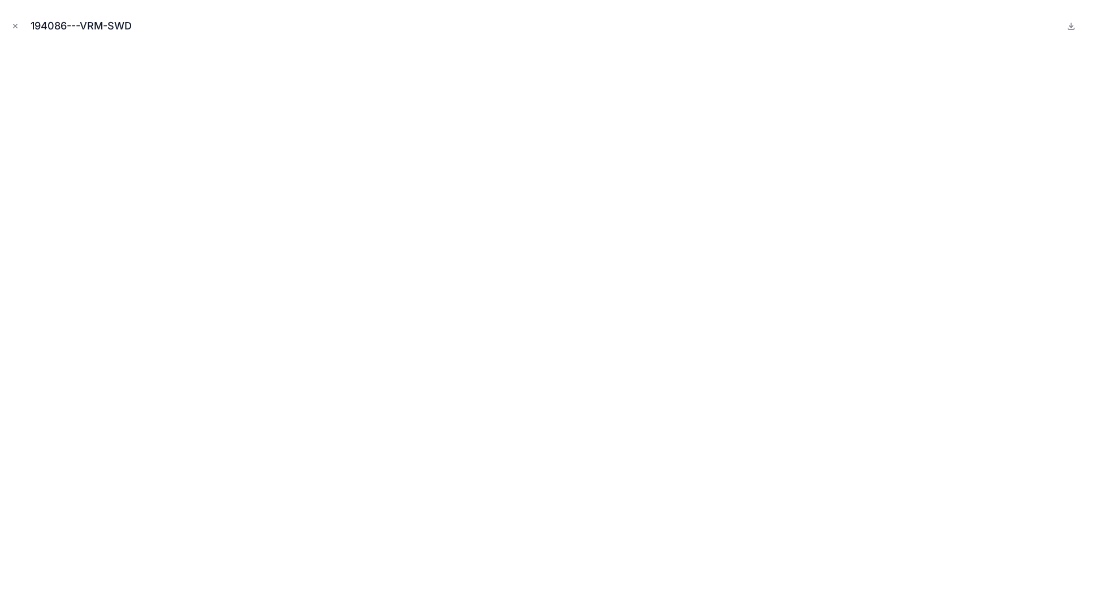
drag, startPoint x: 14, startPoint y: 24, endPoint x: 63, endPoint y: 104, distance: 93.7
click at [14, 24] on icon "Close modal" at bounding box center [15, 26] width 8 height 8
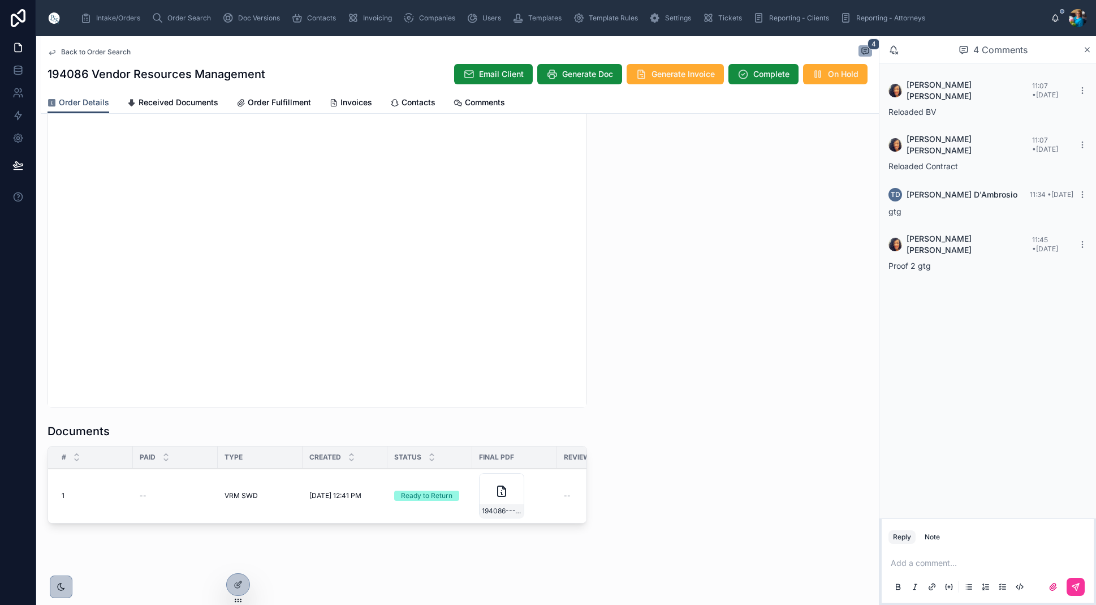
click at [0, 0] on div "Sent to Client Send for Review" at bounding box center [0, 0] width 0 height 0
click at [518, 516] on div "194086---VRM-SWD" at bounding box center [502, 511] width 44 height 14
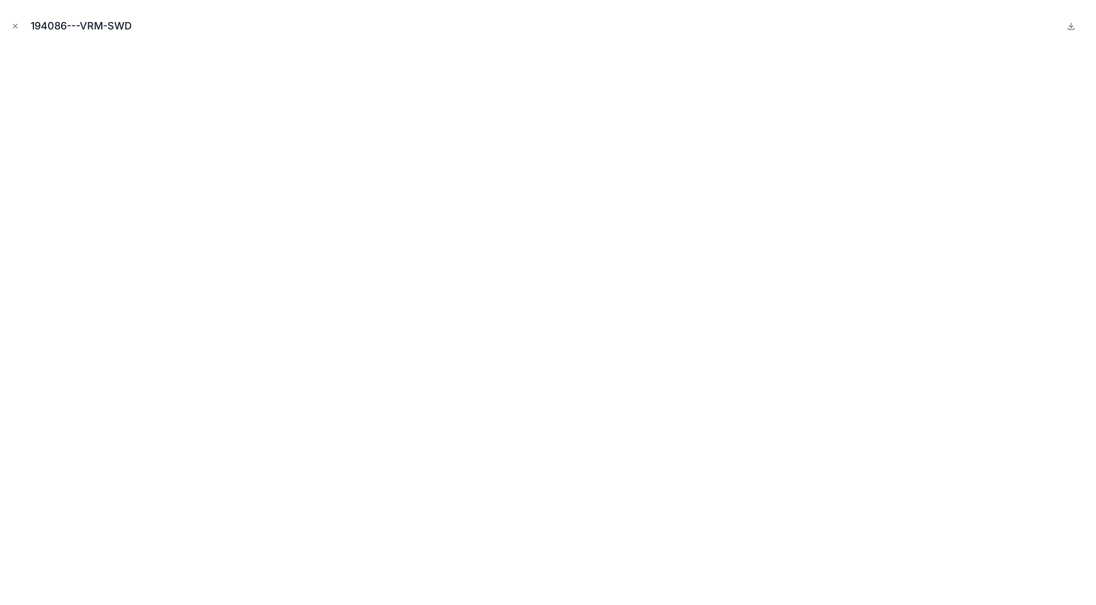
click at [15, 26] on icon "Close modal" at bounding box center [15, 26] width 8 height 8
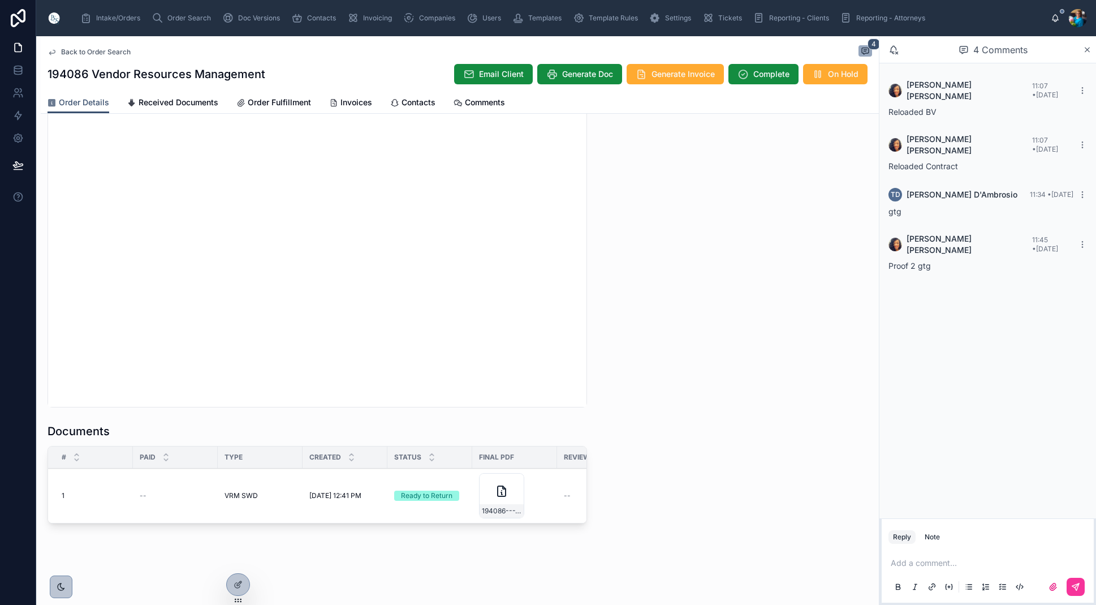
click at [0, 0] on span "Sent to Client" at bounding box center [0, 0] width 0 height 0
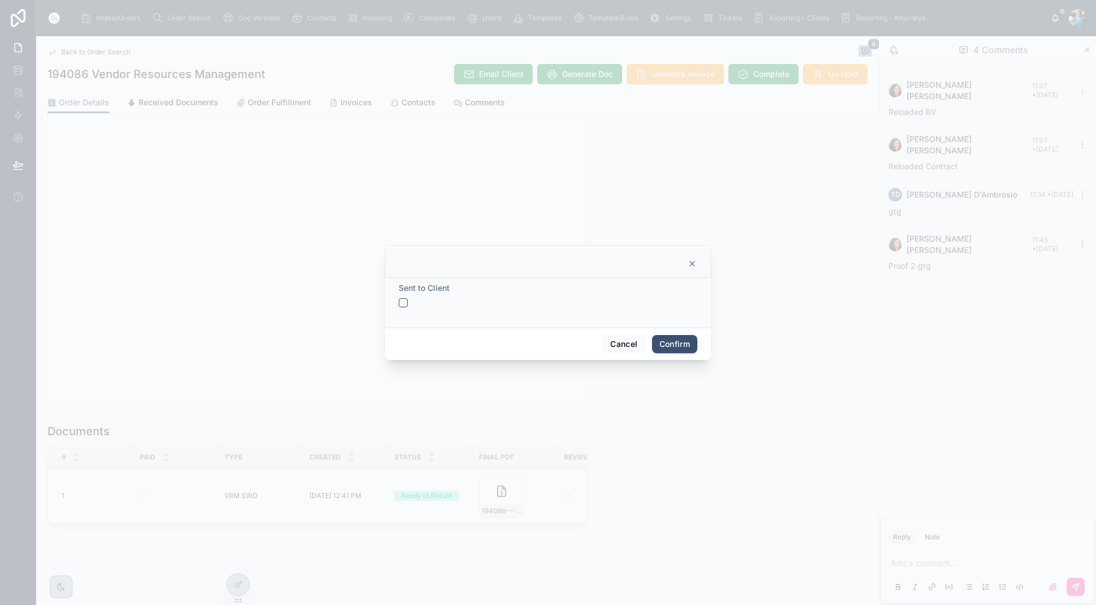
drag, startPoint x: 406, startPoint y: 303, endPoint x: 430, endPoint y: 310, distance: 24.7
click at [406, 303] on button "button" at bounding box center [403, 302] width 9 height 9
click at [683, 342] on button "Confirm" at bounding box center [674, 344] width 45 height 18
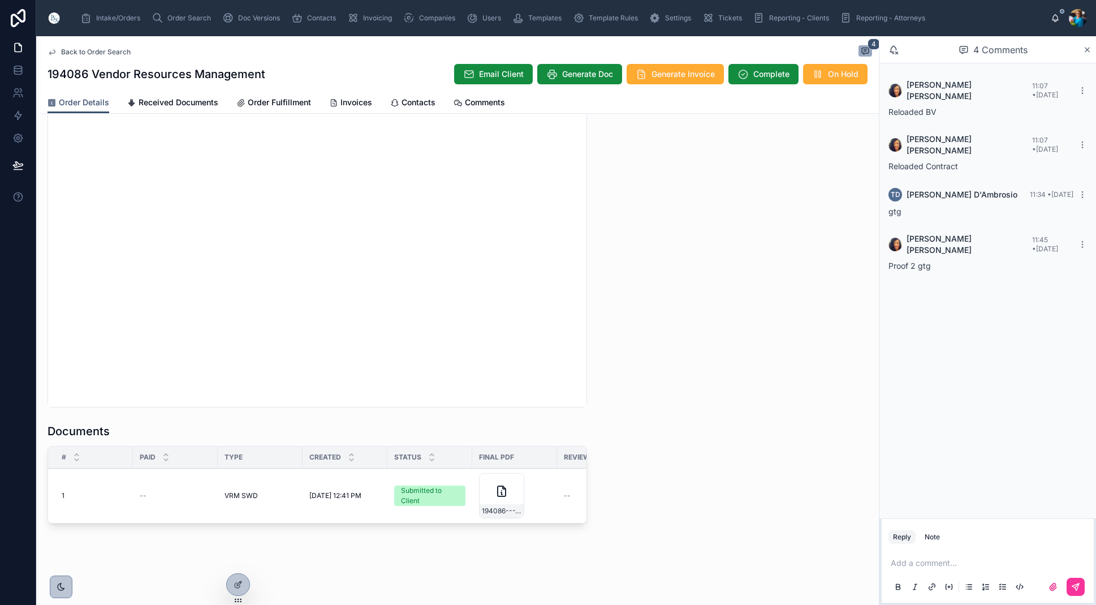
click at [681, 77] on span "Generate Invoice" at bounding box center [683, 73] width 63 height 11
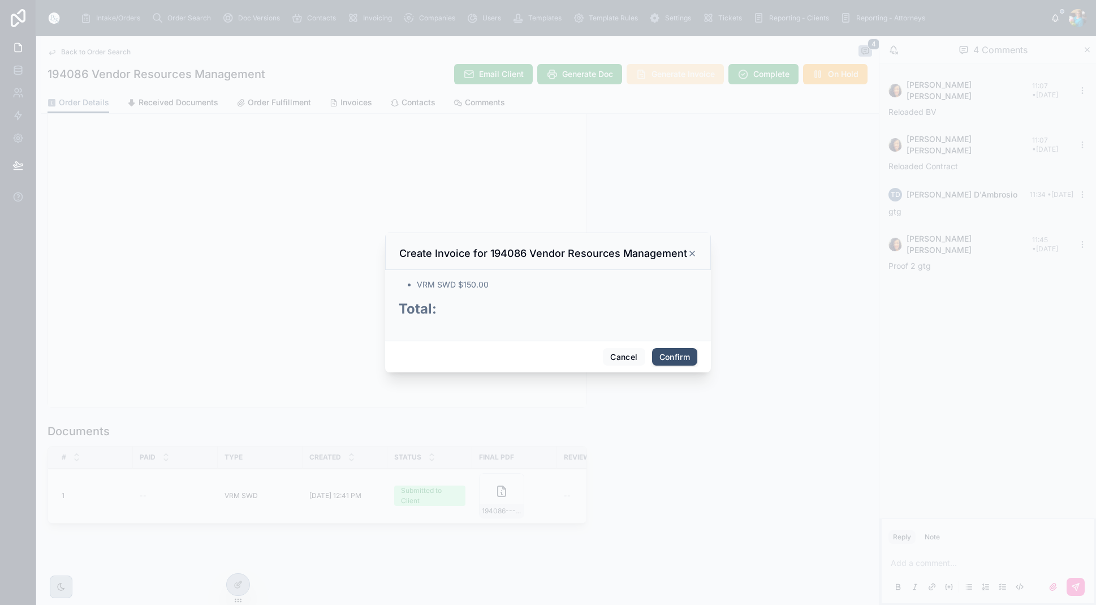
click at [664, 356] on button "Confirm" at bounding box center [674, 357] width 45 height 18
click at [664, 356] on div "Cancel Confirm" at bounding box center [548, 357] width 326 height 32
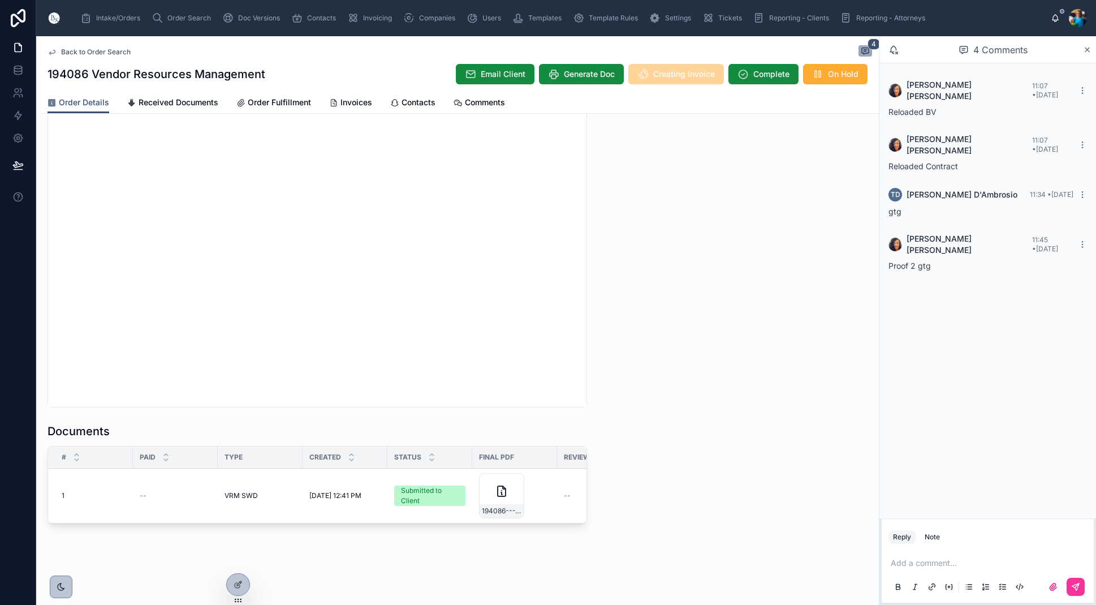
click at [0, 0] on span "Send for Review" at bounding box center [0, 0] width 0 height 0
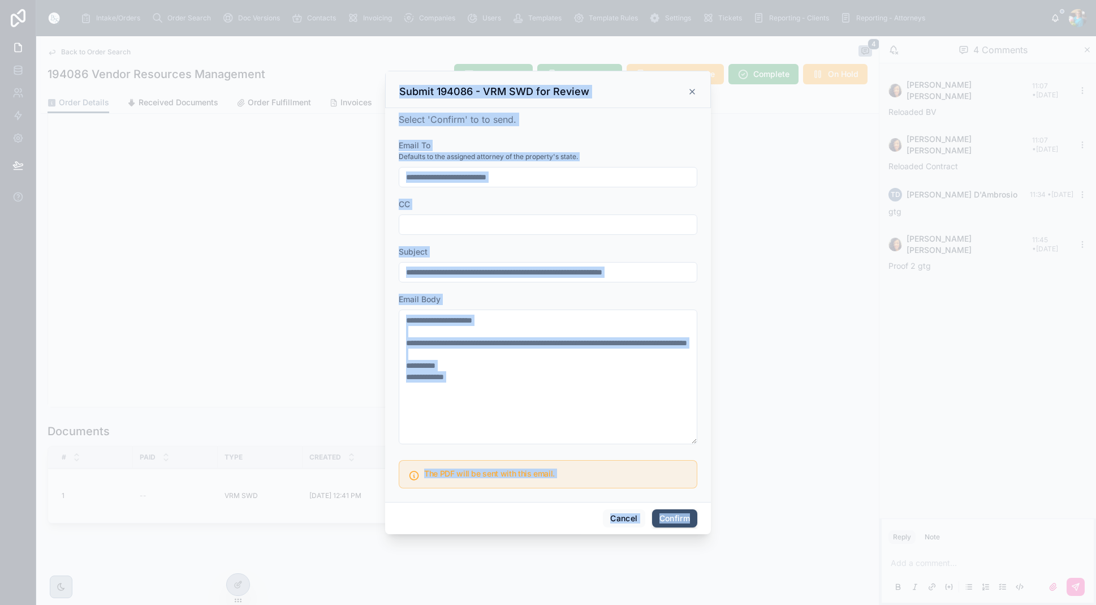
click at [666, 518] on button "Confirm" at bounding box center [674, 518] width 45 height 18
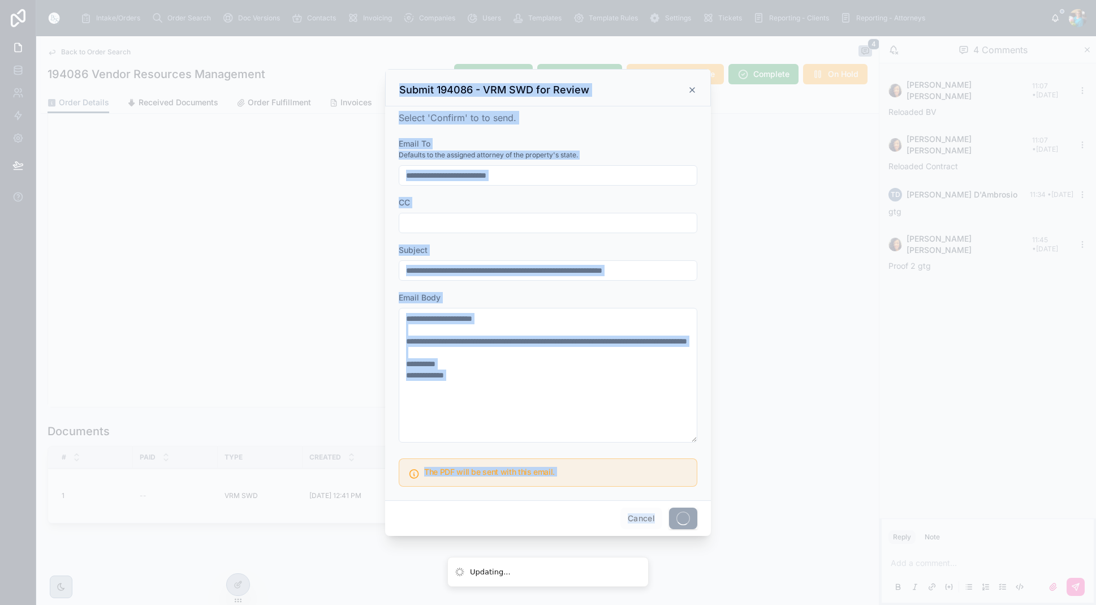
click at [666, 518] on div "Cancel" at bounding box center [548, 518] width 326 height 36
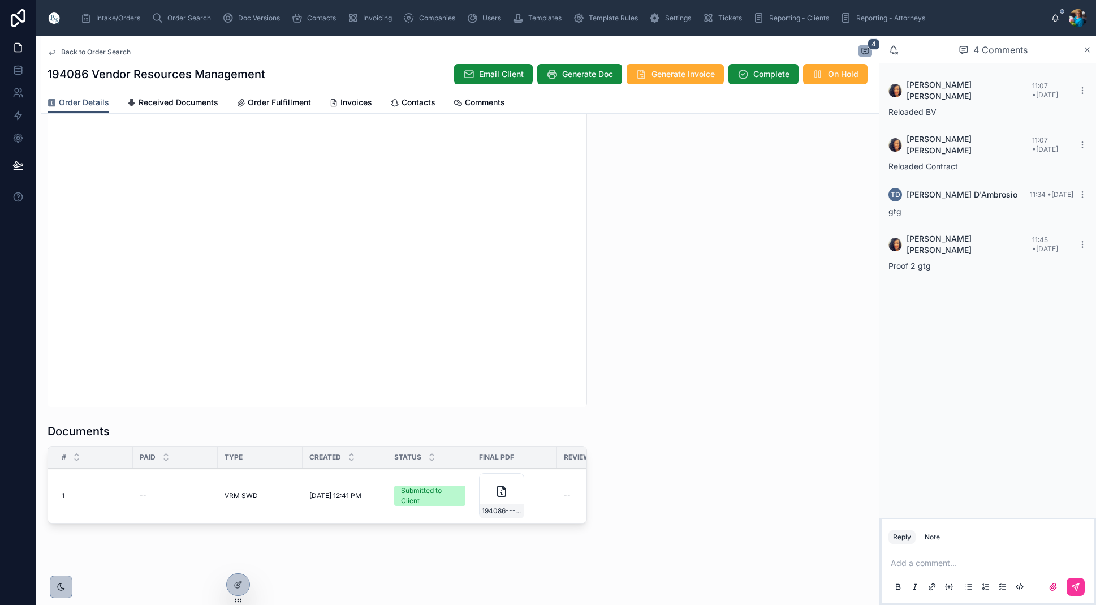
click at [897, 563] on p at bounding box center [990, 562] width 199 height 11
click at [1083, 583] on button at bounding box center [1076, 587] width 18 height 18
click at [190, 16] on span "Order Search" at bounding box center [189, 18] width 44 height 9
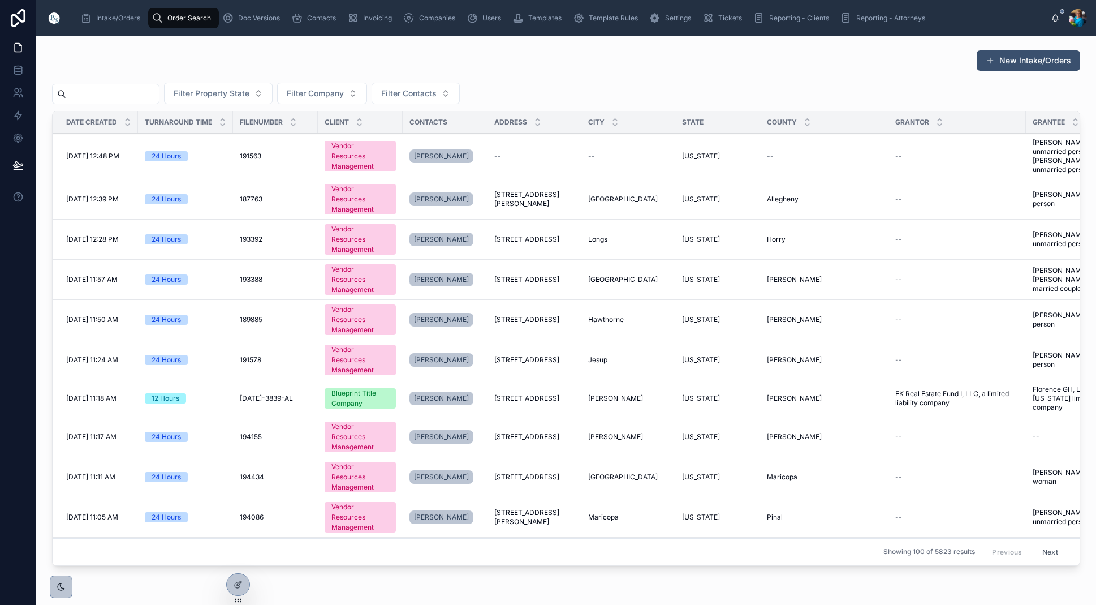
click at [137, 92] on input "text" at bounding box center [112, 94] width 93 height 16
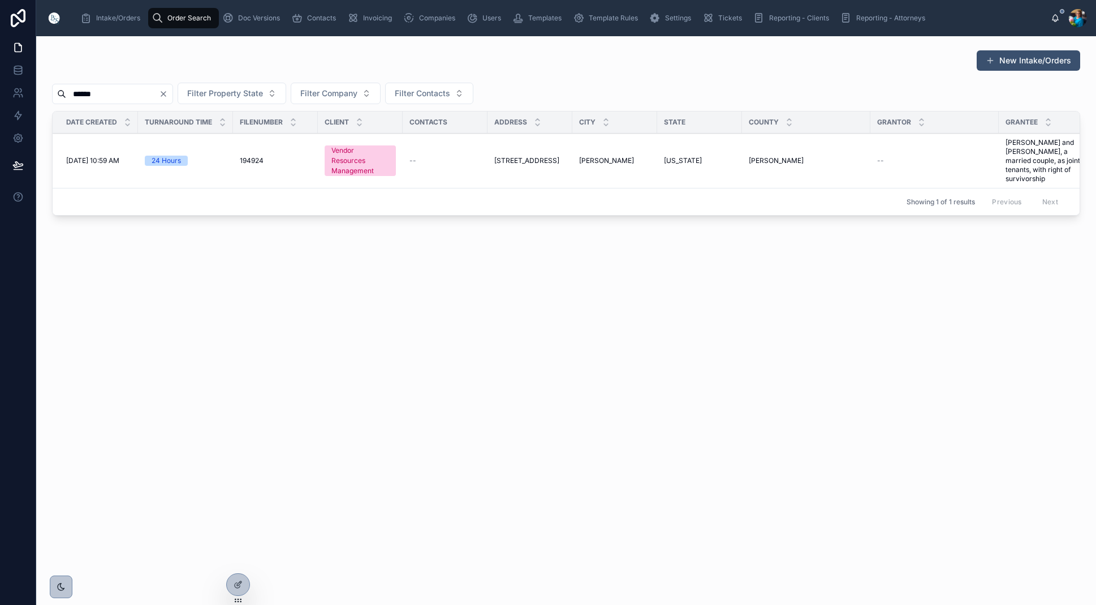
type input "******"
click at [539, 157] on span "3126 Fernway Drive" at bounding box center [526, 160] width 65 height 9
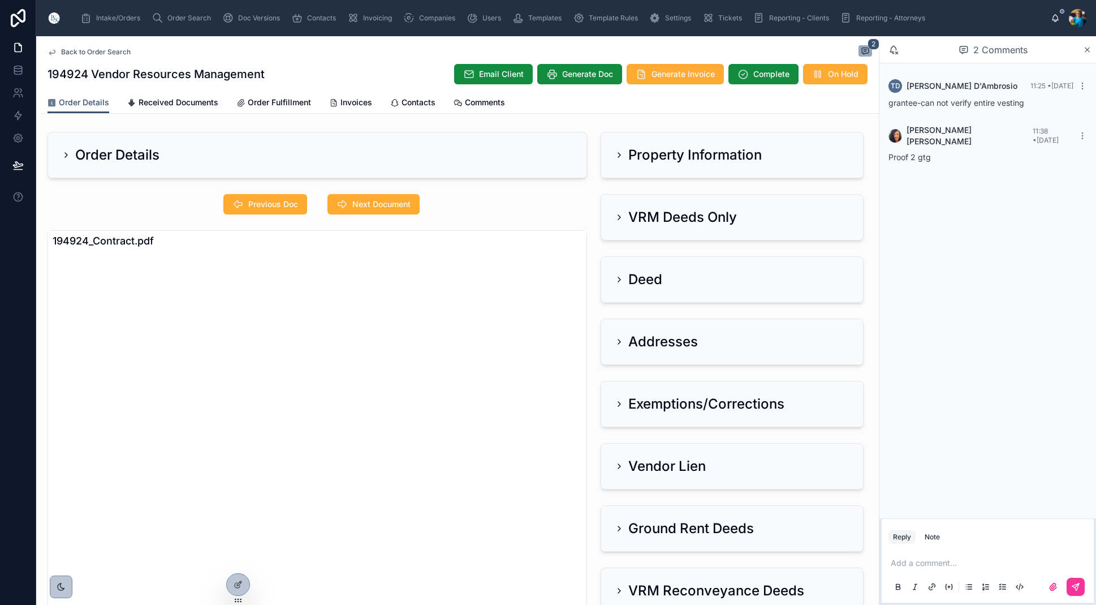
click at [348, 102] on span "Invoices" at bounding box center [357, 102] width 32 height 11
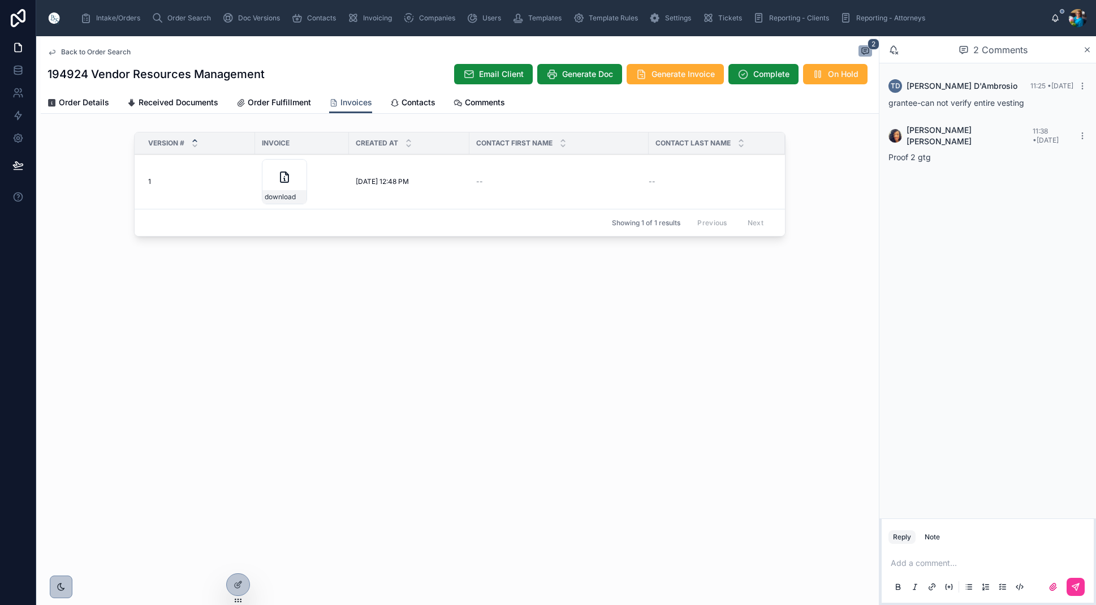
click at [0, 0] on icon at bounding box center [0, 0] width 0 height 0
click at [896, 559] on p at bounding box center [990, 562] width 199 height 11
click at [1077, 589] on icon at bounding box center [1075, 586] width 9 height 9
click at [174, 19] on span "Order Search" at bounding box center [189, 18] width 44 height 9
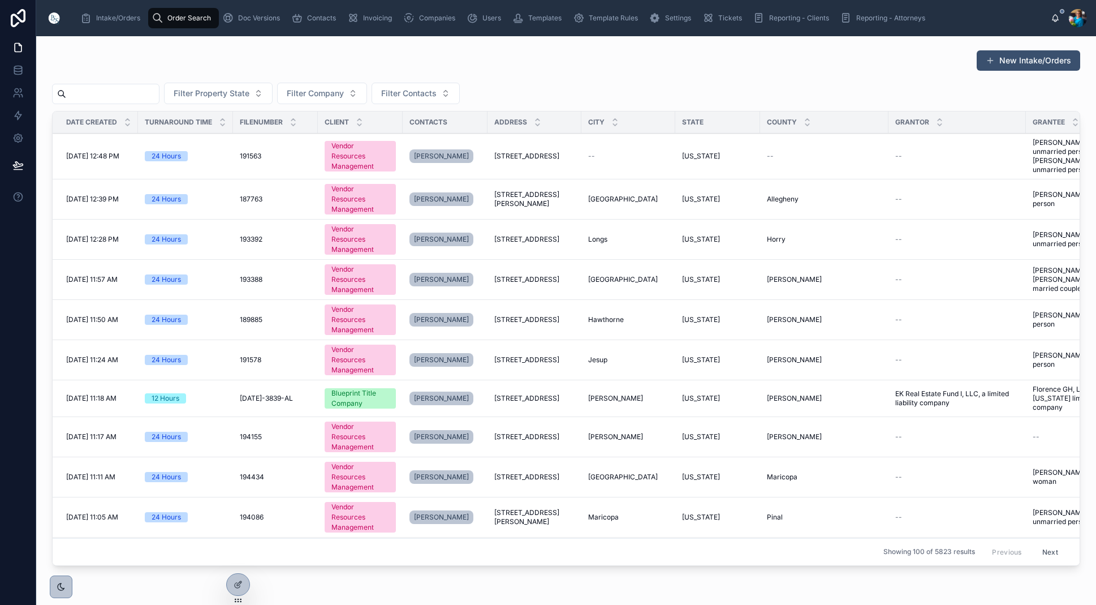
click at [159, 92] on input "text" at bounding box center [112, 94] width 93 height 16
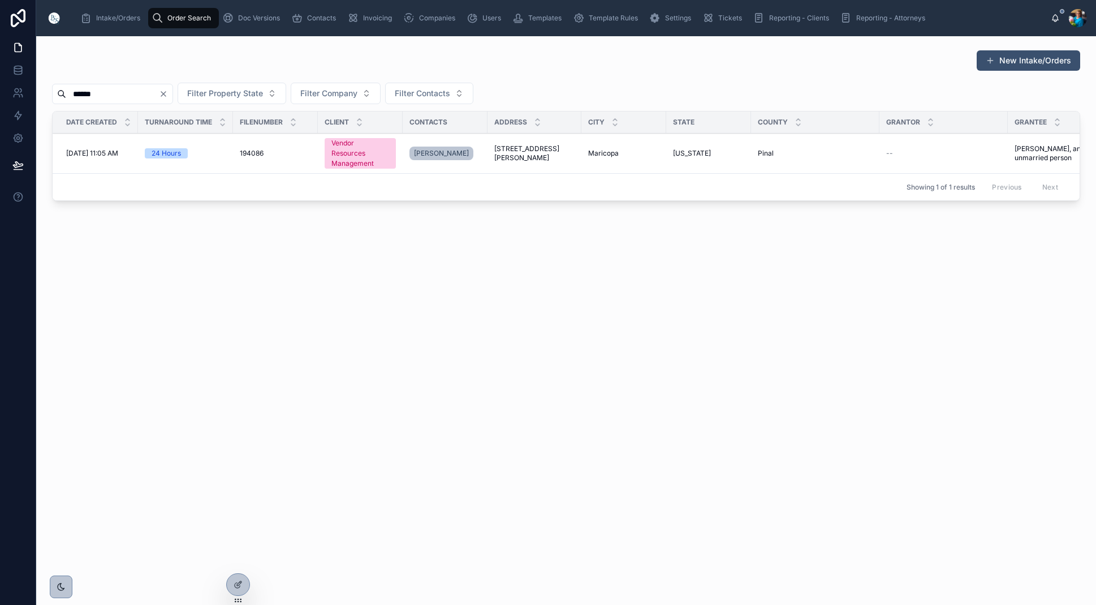
type input "******"
click at [612, 153] on span "Maricopa" at bounding box center [603, 153] width 31 height 9
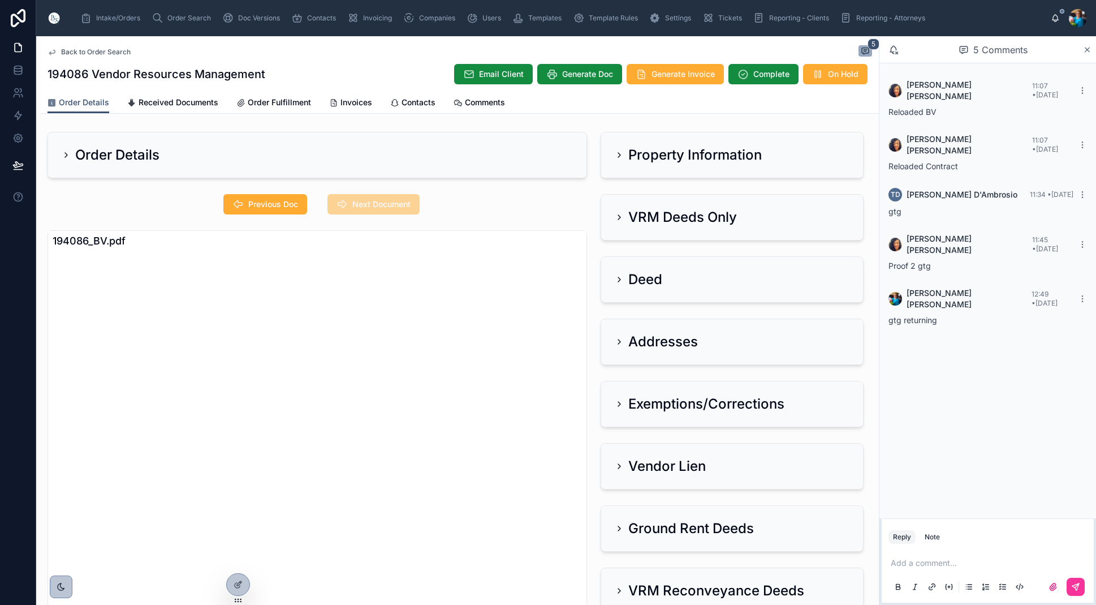
click at [342, 101] on span "Invoices" at bounding box center [357, 102] width 32 height 11
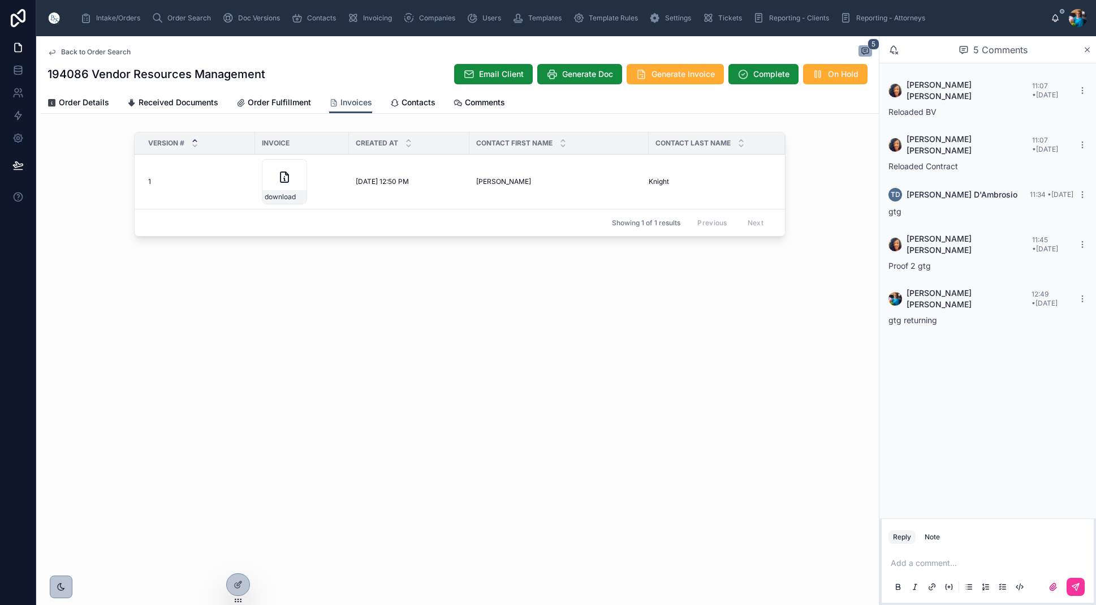
click at [0, 0] on icon at bounding box center [0, 0] width 0 height 0
click at [206, 20] on span "Order Search" at bounding box center [189, 18] width 44 height 9
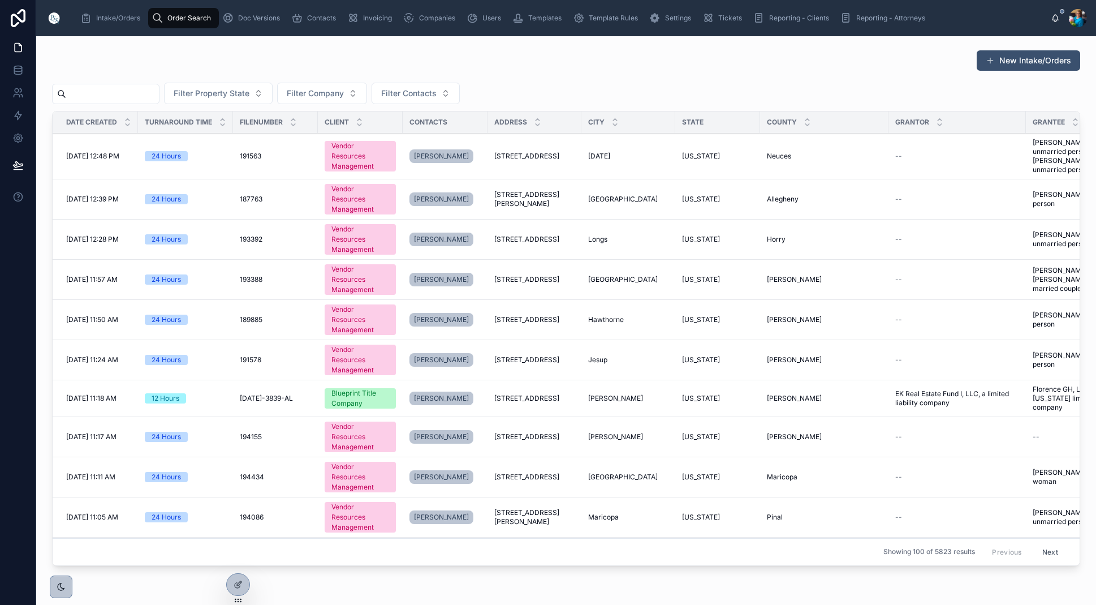
click at [159, 93] on input "text" at bounding box center [112, 94] width 93 height 16
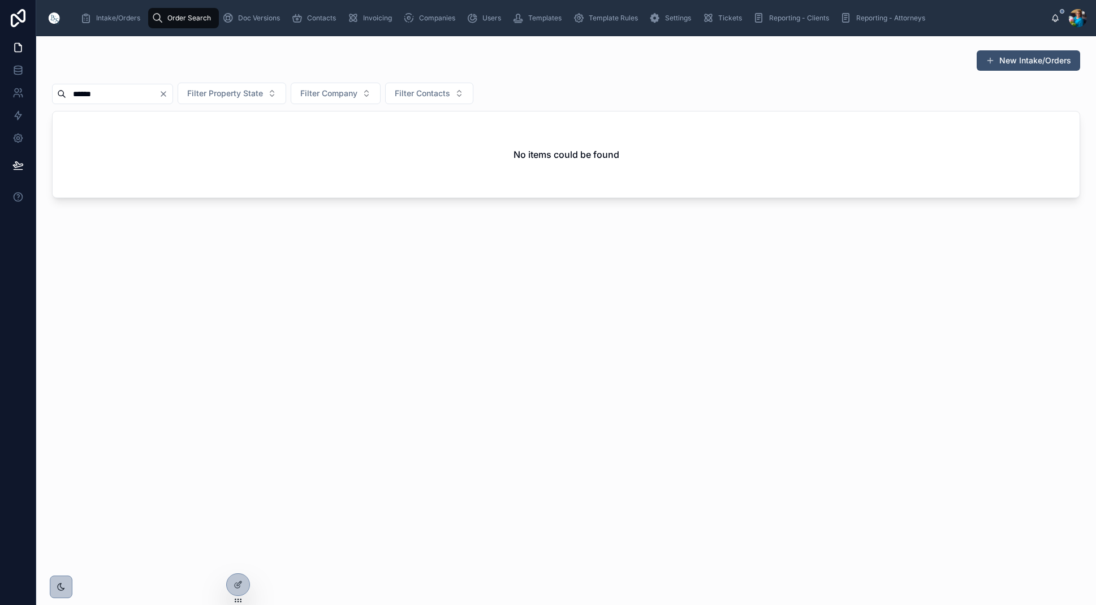
scroll to position [-1, 0]
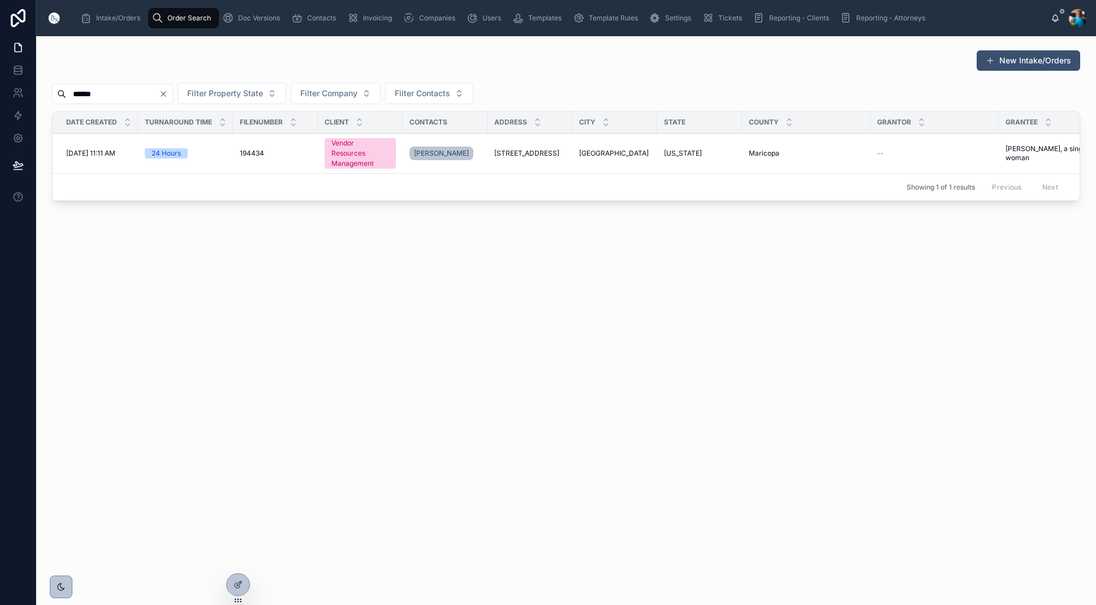
type input "******"
click at [681, 151] on span "[US_STATE]" at bounding box center [683, 153] width 38 height 9
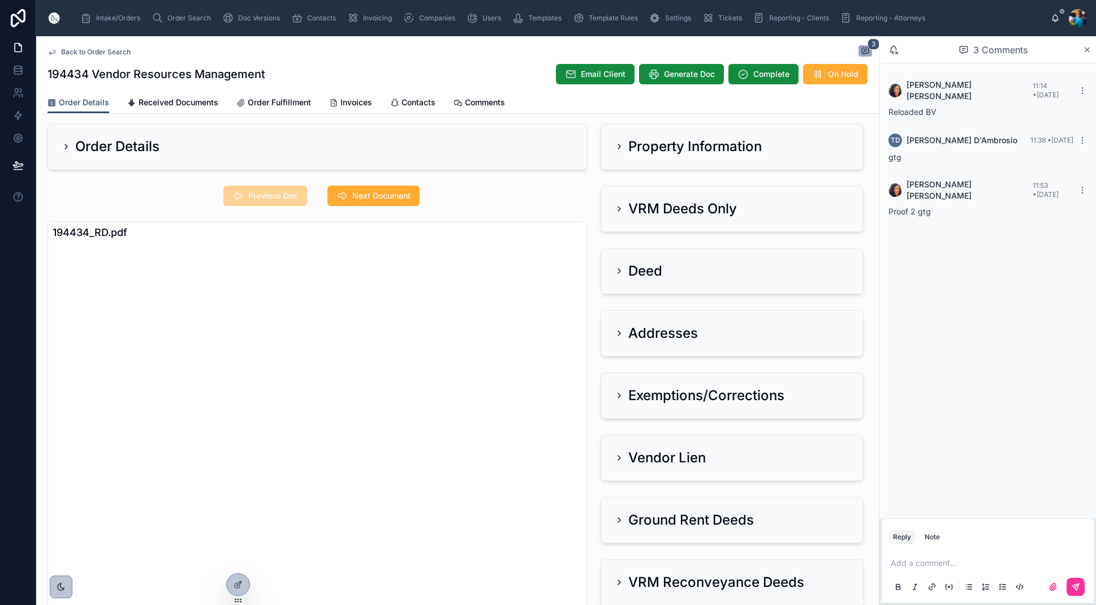
scroll to position [0, 1]
click at [618, 144] on icon at bounding box center [619, 146] width 9 height 9
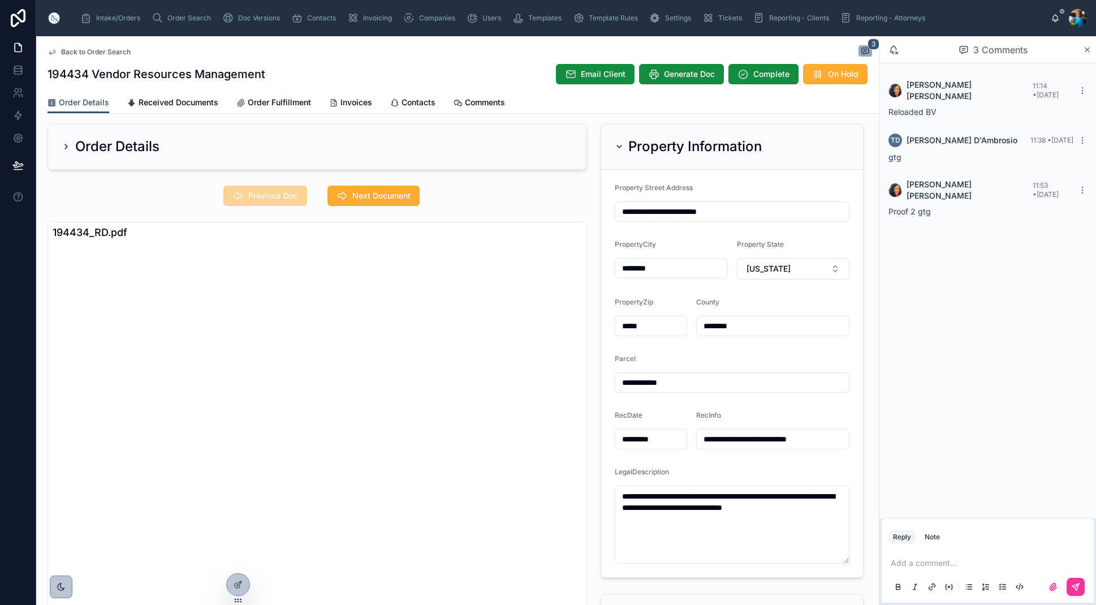
scroll to position [0, 0]
click at [396, 192] on span "Next Document" at bounding box center [381, 195] width 58 height 11
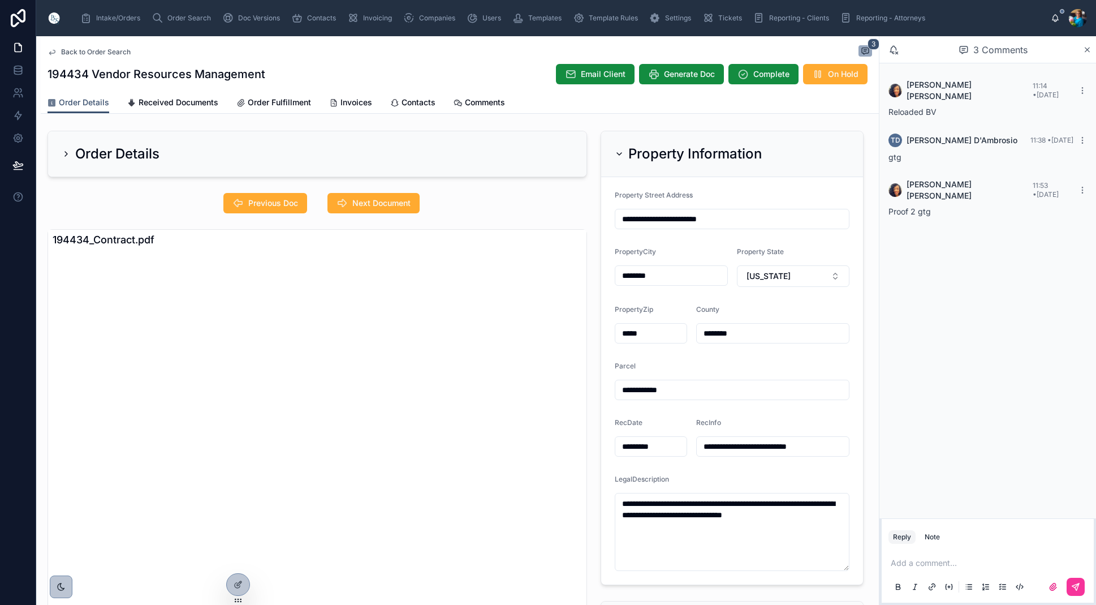
scroll to position [1, 0]
click at [291, 209] on span "Previous Doc" at bounding box center [273, 203] width 50 height 11
drag, startPoint x: 819, startPoint y: 518, endPoint x: 607, endPoint y: 496, distance: 212.7
click at [607, 496] on form "**********" at bounding box center [732, 381] width 262 height 407
click at [619, 153] on icon at bounding box center [619, 154] width 9 height 9
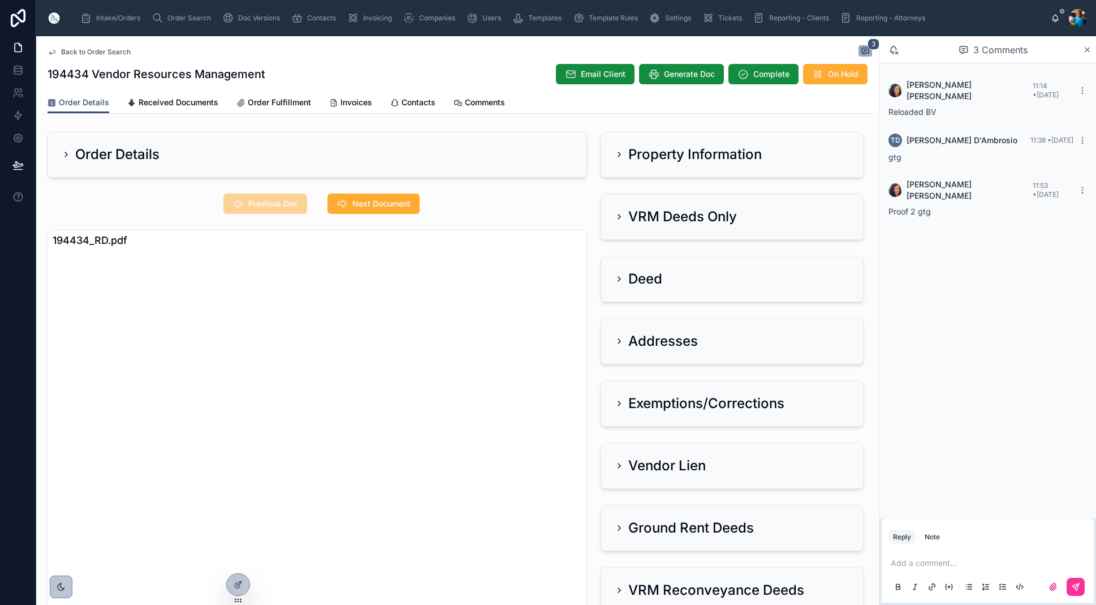
click at [620, 217] on icon at bounding box center [619, 216] width 2 height 5
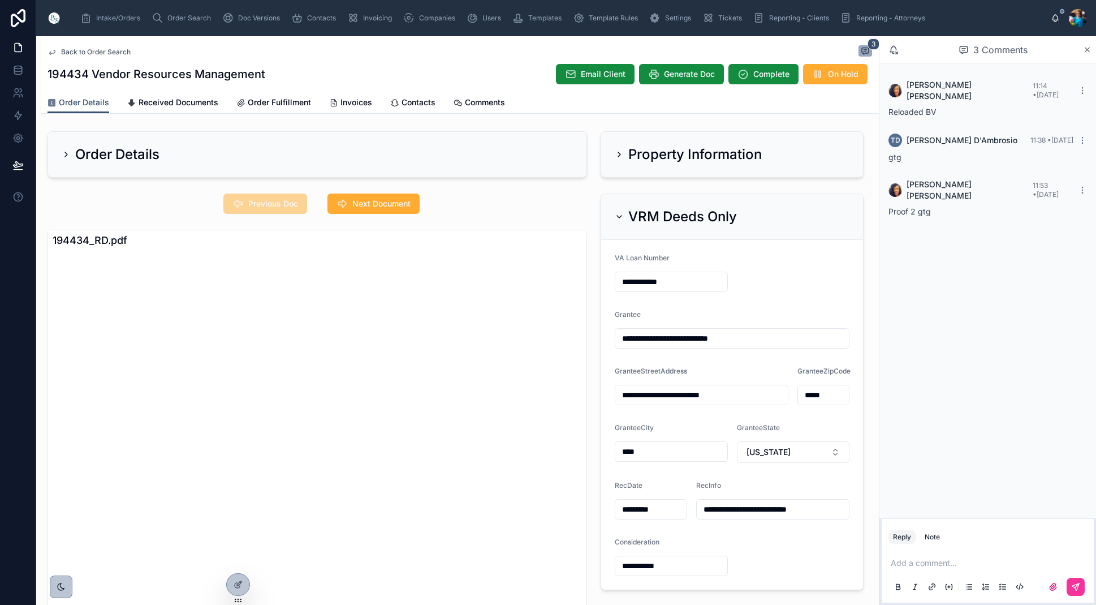
drag, startPoint x: 376, startPoint y: 204, endPoint x: 377, endPoint y: 218, distance: 13.6
click at [376, 204] on span "Next Document" at bounding box center [381, 203] width 58 height 11
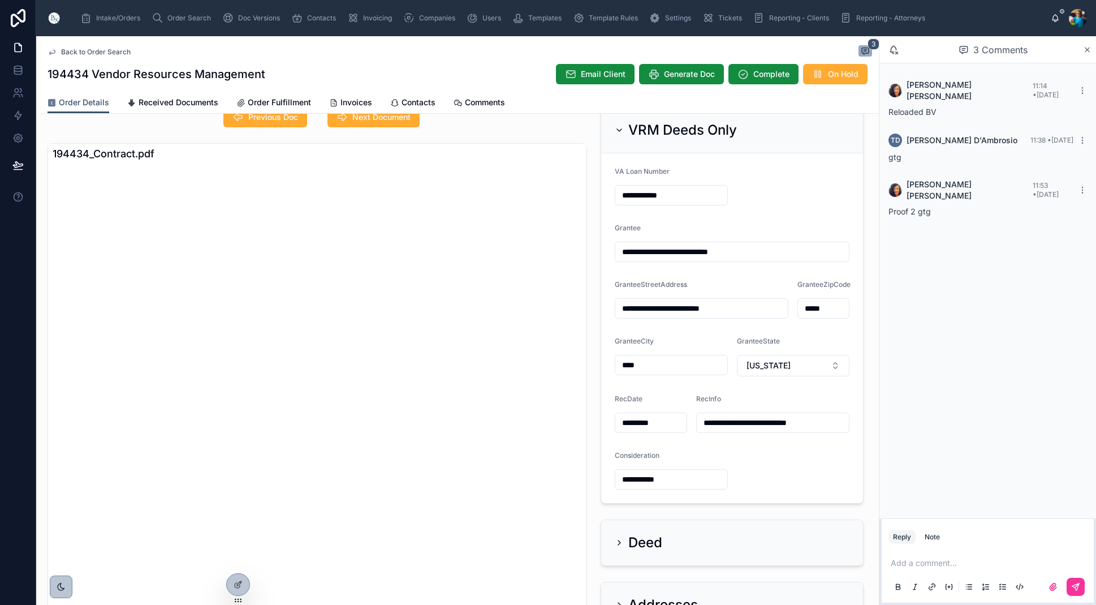
scroll to position [87, 0]
click at [619, 128] on icon at bounding box center [619, 130] width 9 height 9
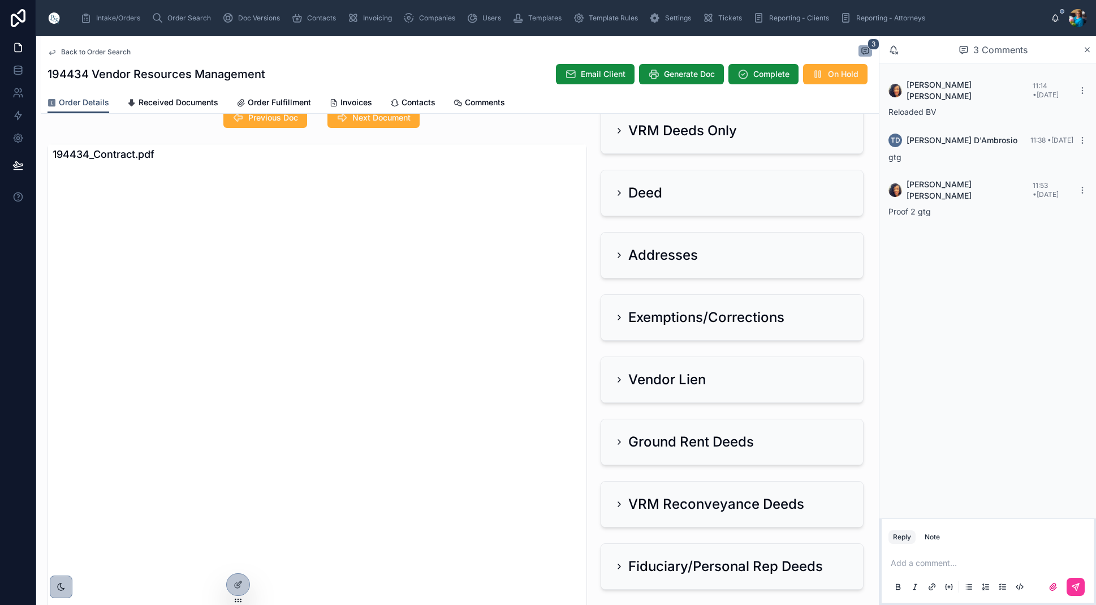
drag, startPoint x: 617, startPoint y: 255, endPoint x: 600, endPoint y: 276, distance: 27.4
click at [617, 255] on icon at bounding box center [619, 255] width 9 height 9
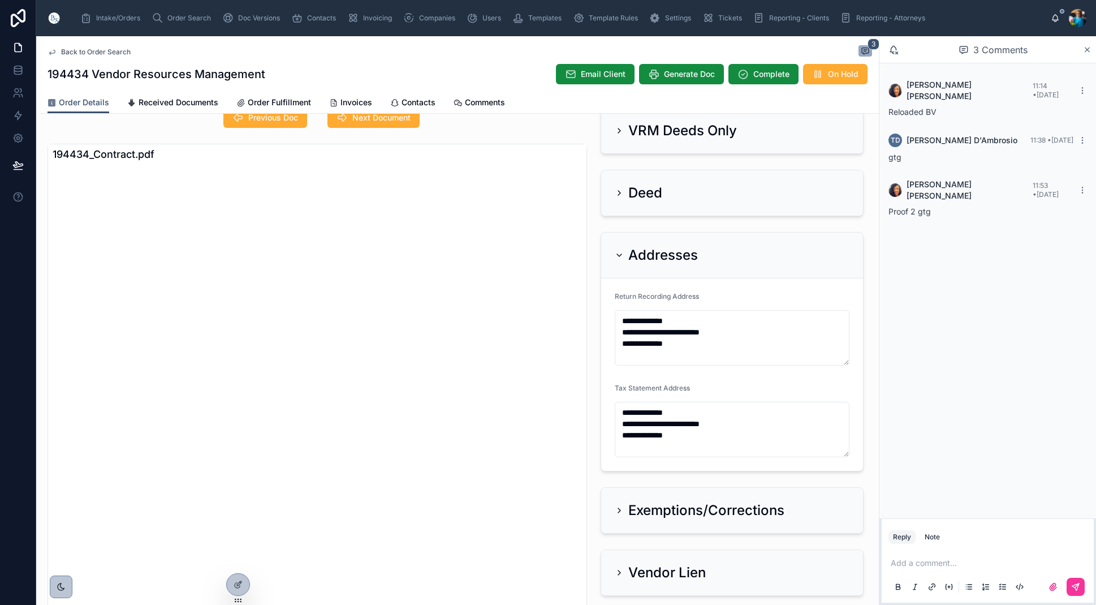
click at [355, 117] on span "Next Document" at bounding box center [381, 117] width 58 height 11
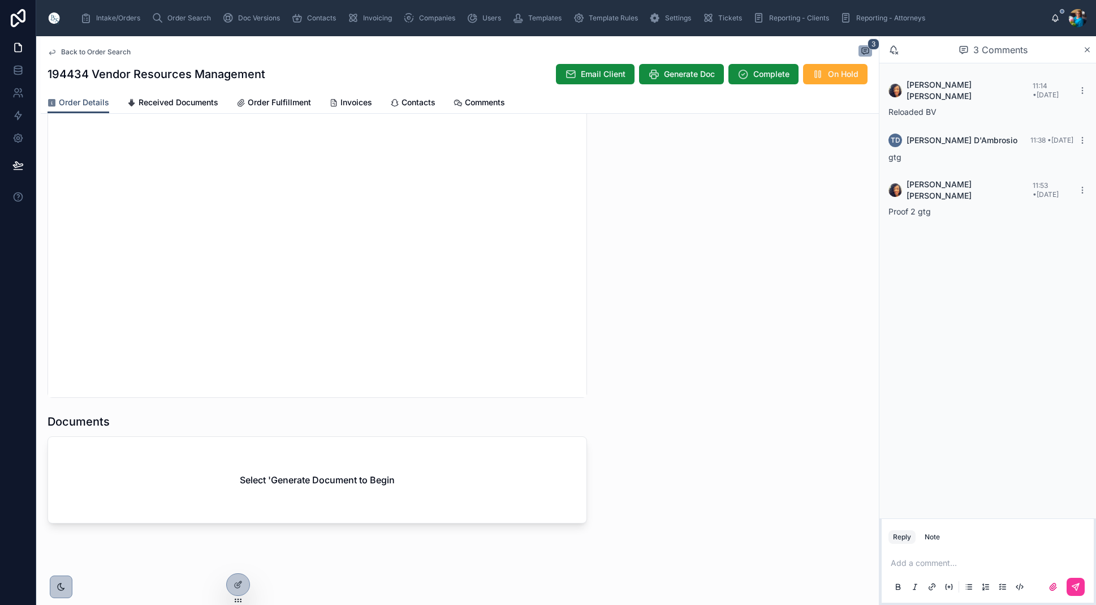
scroll to position [0, 0]
click at [686, 72] on span "Generate Doc" at bounding box center [689, 73] width 51 height 11
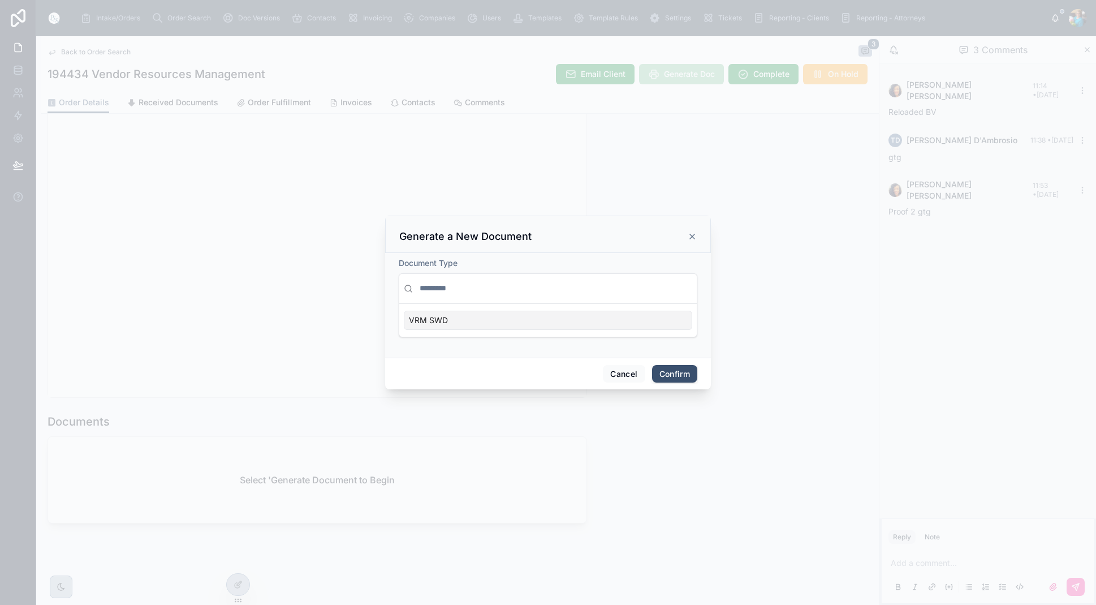
click at [558, 321] on div "VRM SWD" at bounding box center [548, 320] width 289 height 19
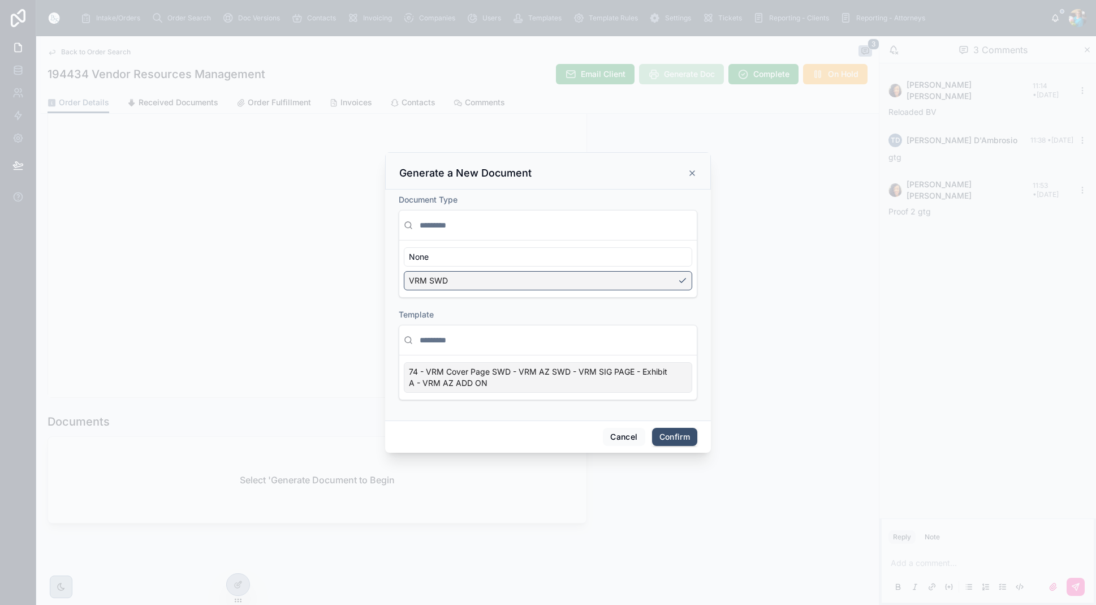
drag, startPoint x: 684, startPoint y: 387, endPoint x: 683, endPoint y: 397, distance: 9.6
click at [684, 387] on div "74 - VRM Cover Page SWD - VRM AZ SWD - VRM SIG PAGE - Exhibit A - VRM AZ ADD ON" at bounding box center [548, 377] width 289 height 31
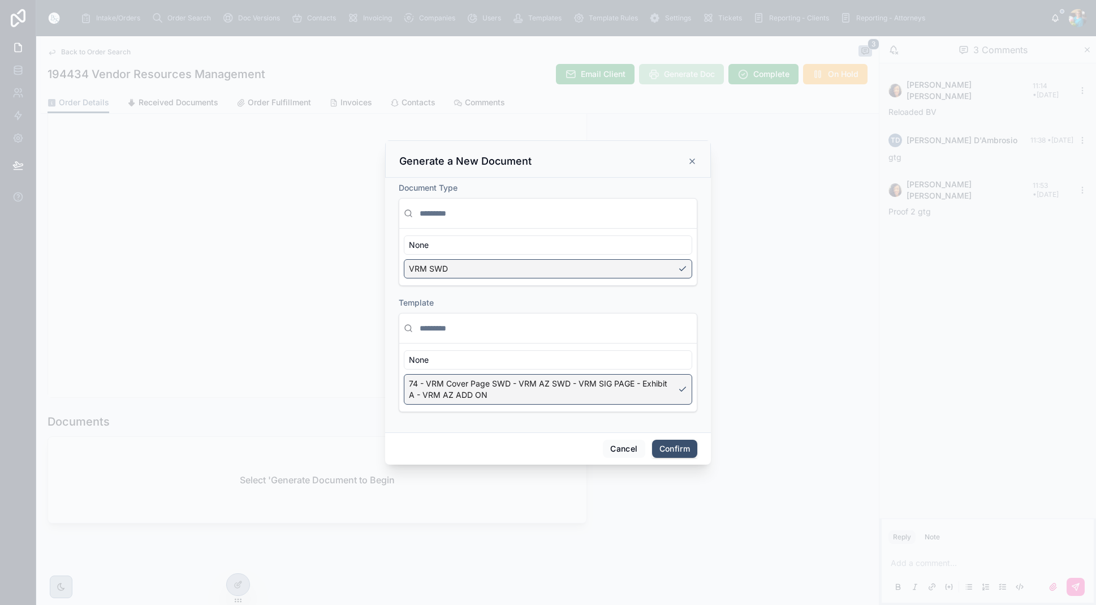
click at [678, 445] on button "Confirm" at bounding box center [674, 449] width 45 height 18
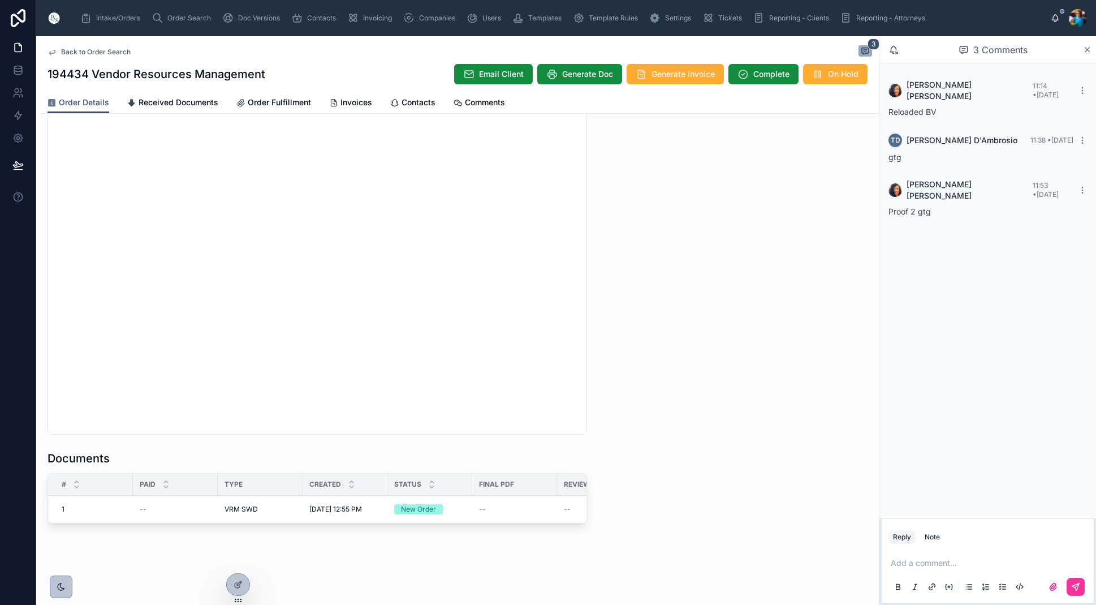
click at [923, 562] on p at bounding box center [990, 562] width 199 height 11
click at [1078, 583] on icon at bounding box center [1075, 586] width 9 height 9
click at [0, 0] on span "Edit" at bounding box center [0, 0] width 0 height 0
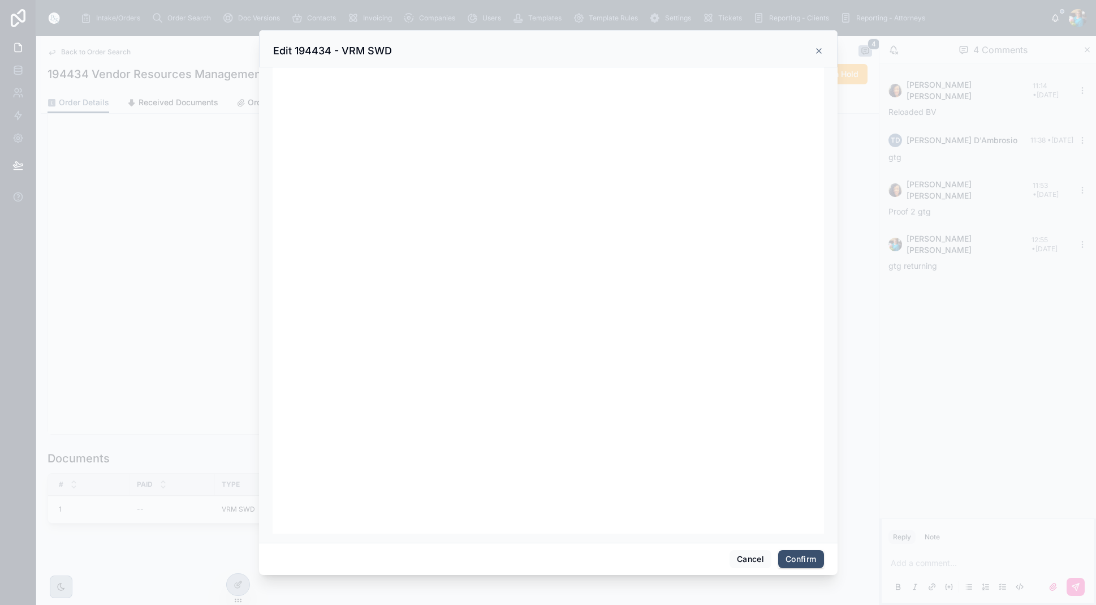
click at [807, 557] on button "Confirm" at bounding box center [800, 559] width 45 height 18
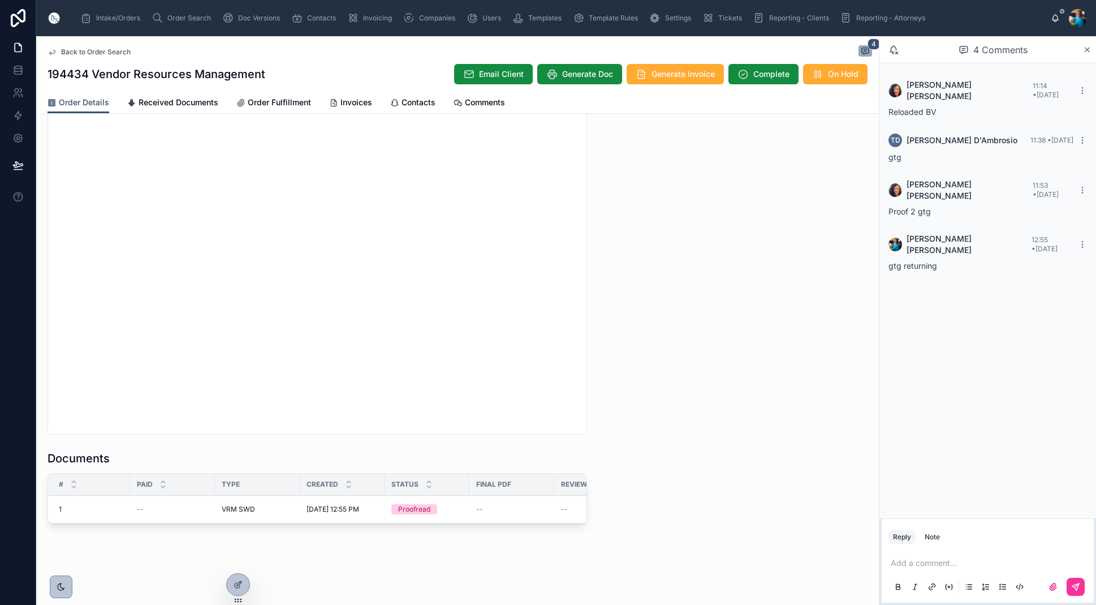
click at [0, 0] on span "Ready for QC" at bounding box center [0, 0] width 0 height 0
click at [0, 0] on span "Finalize Document" at bounding box center [0, 0] width 0 height 0
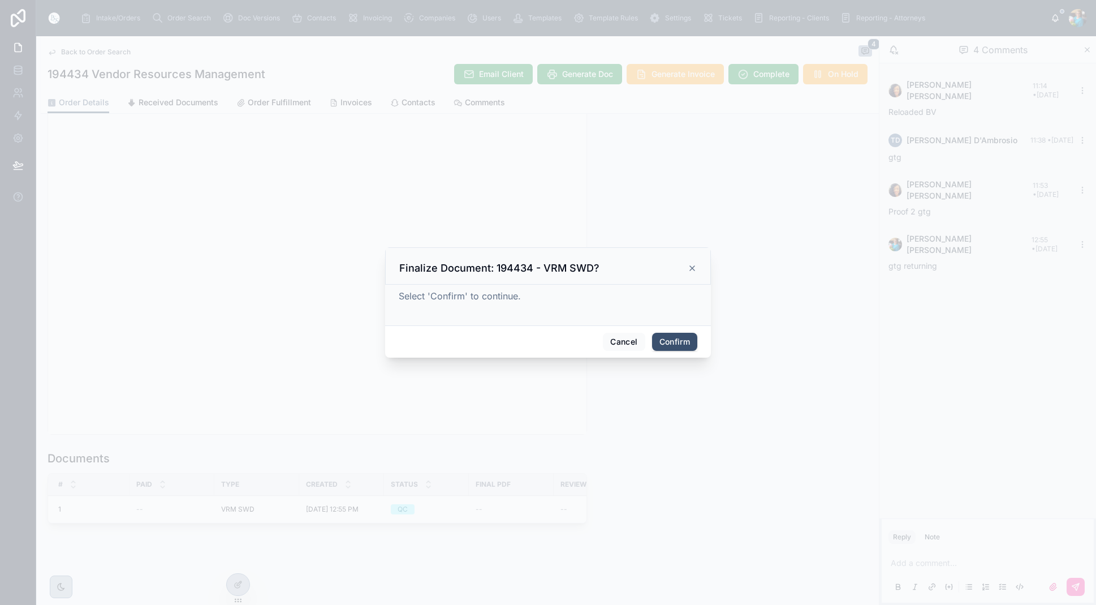
scroll to position [0, 0]
click at [684, 339] on button "Confirm" at bounding box center [674, 342] width 45 height 18
click at [683, 339] on span at bounding box center [683, 341] width 28 height 21
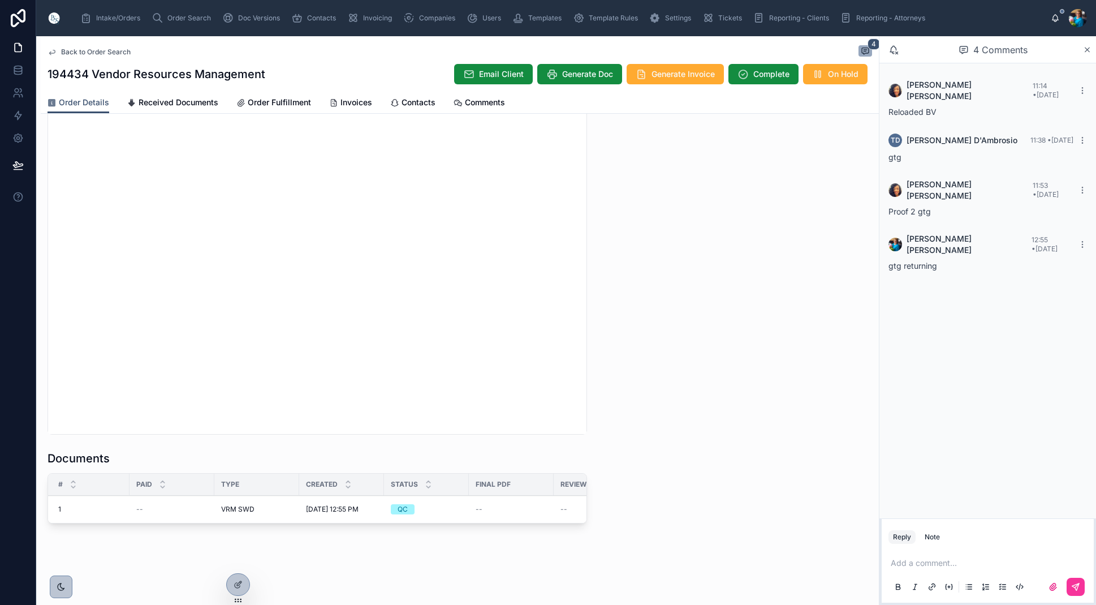
click at [192, 21] on span "Order Search" at bounding box center [189, 18] width 44 height 9
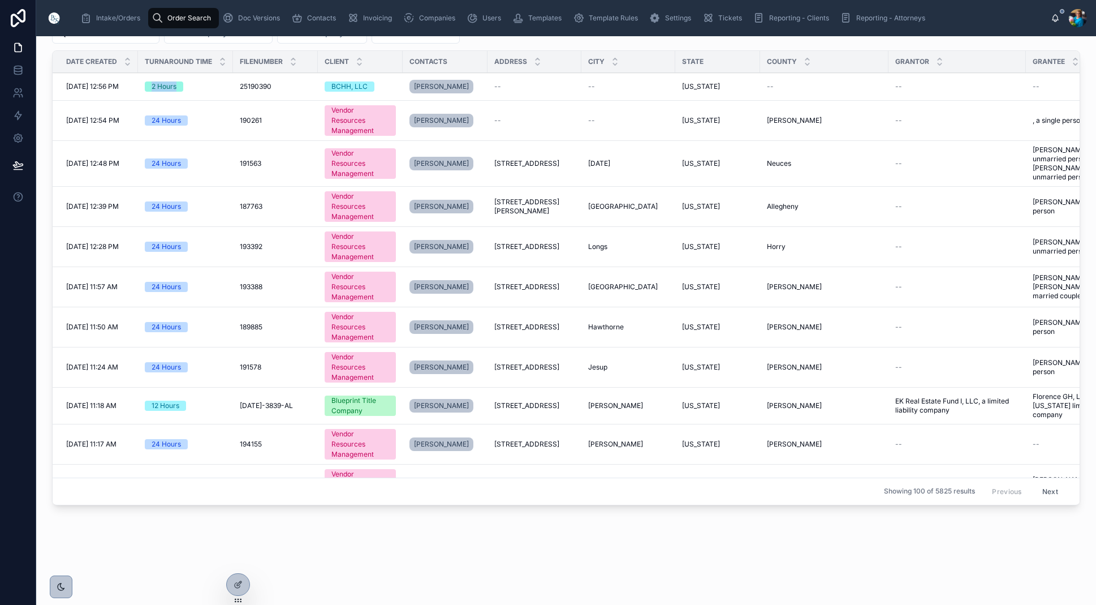
click at [194, 84] on div "New Intake/Orders Filter Property State Filter Company Filter Contacts Date Cre…" at bounding box center [566, 247] width 1028 height 516
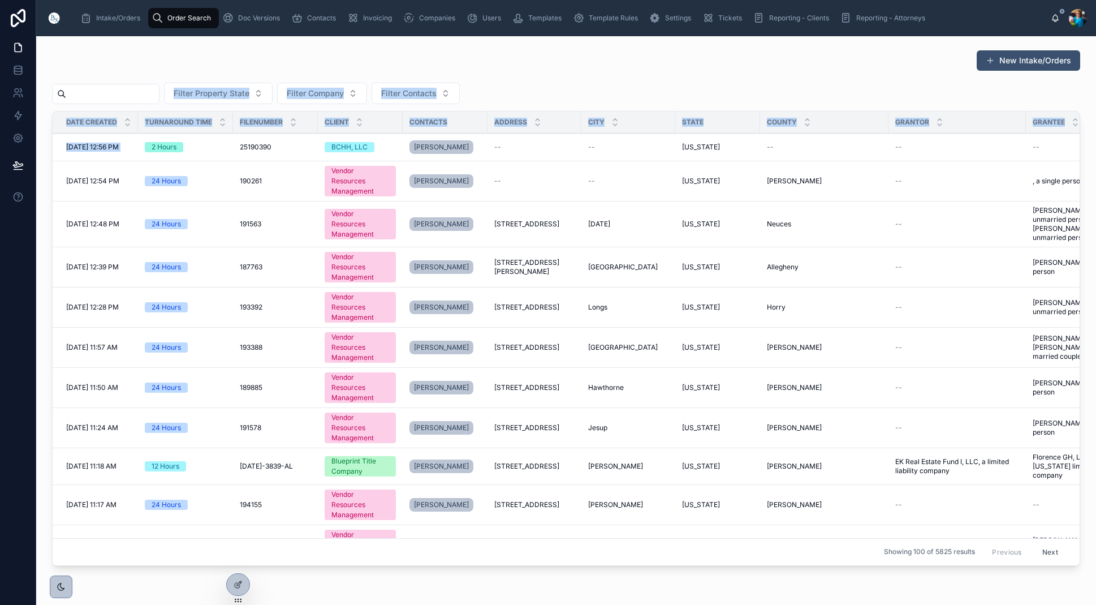
click at [152, 95] on input "text" at bounding box center [112, 94] width 93 height 16
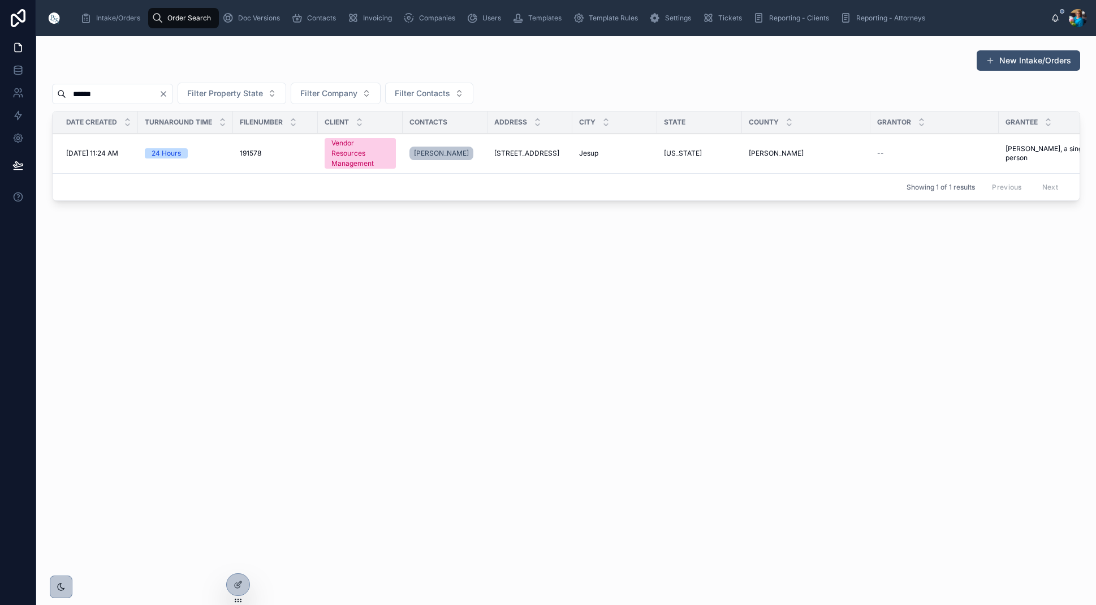
type input "******"
click at [576, 150] on td "Jesup Jesup" at bounding box center [614, 154] width 85 height 40
click at [550, 153] on span "989 Sunset Boulevard" at bounding box center [526, 153] width 65 height 9
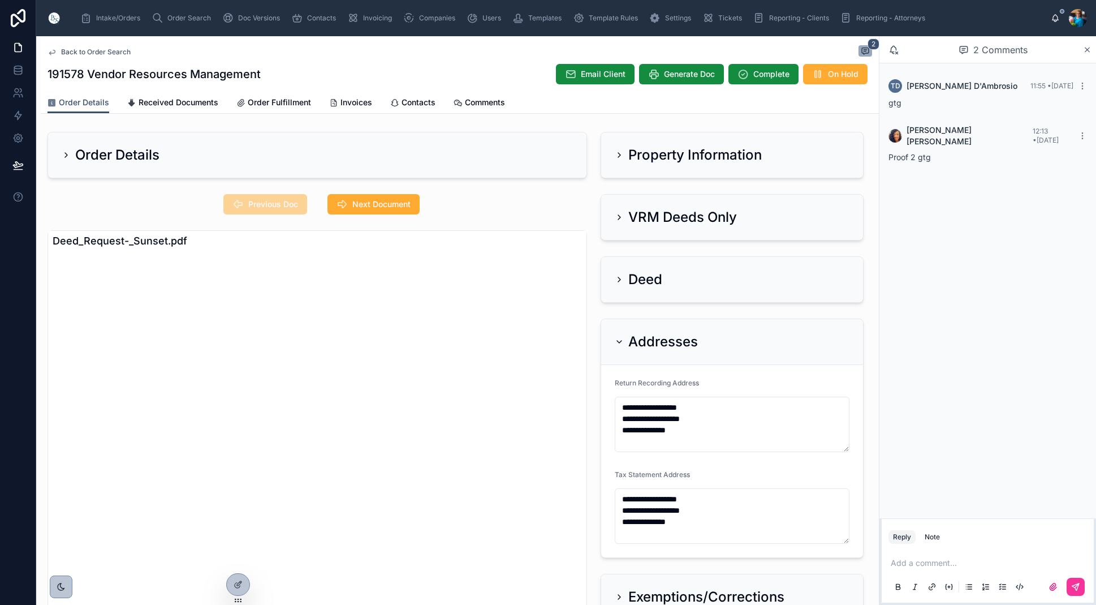
click at [618, 342] on icon at bounding box center [619, 342] width 5 height 2
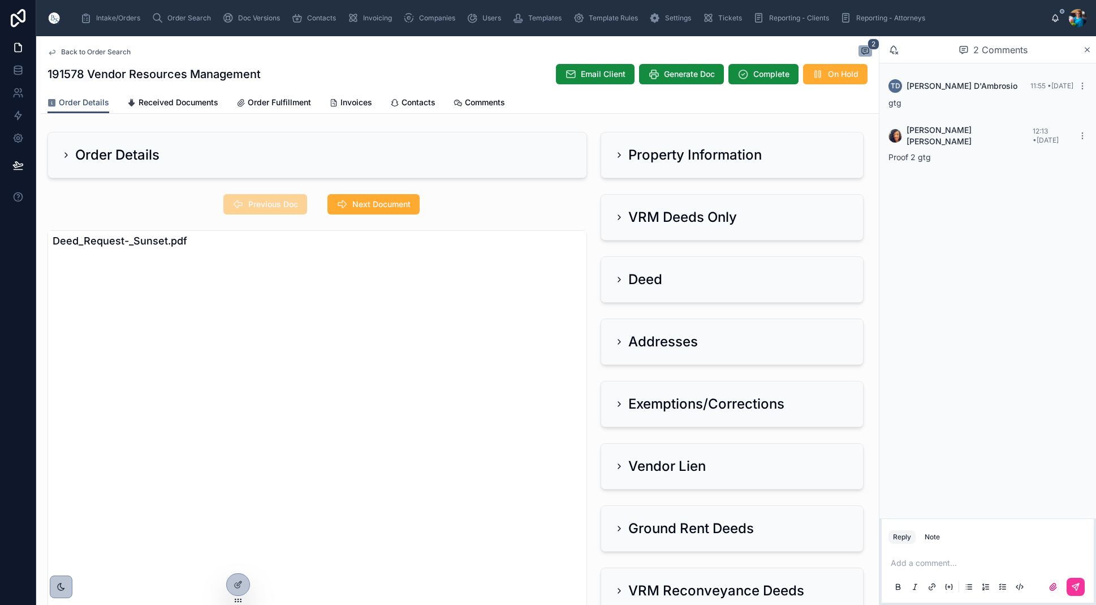
click at [622, 155] on icon at bounding box center [619, 154] width 9 height 9
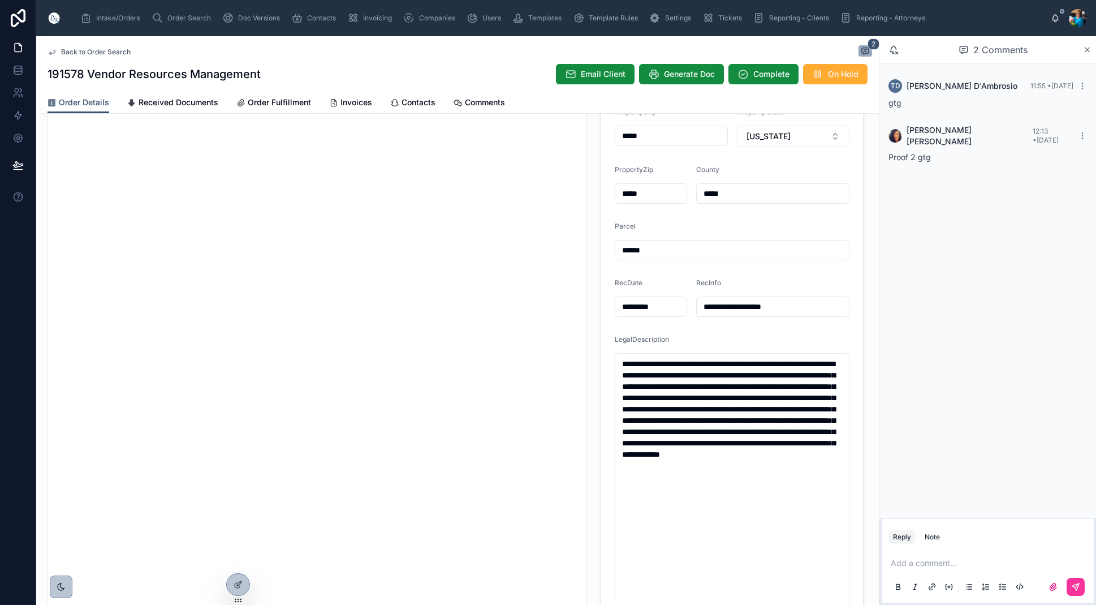
scroll to position [147, 0]
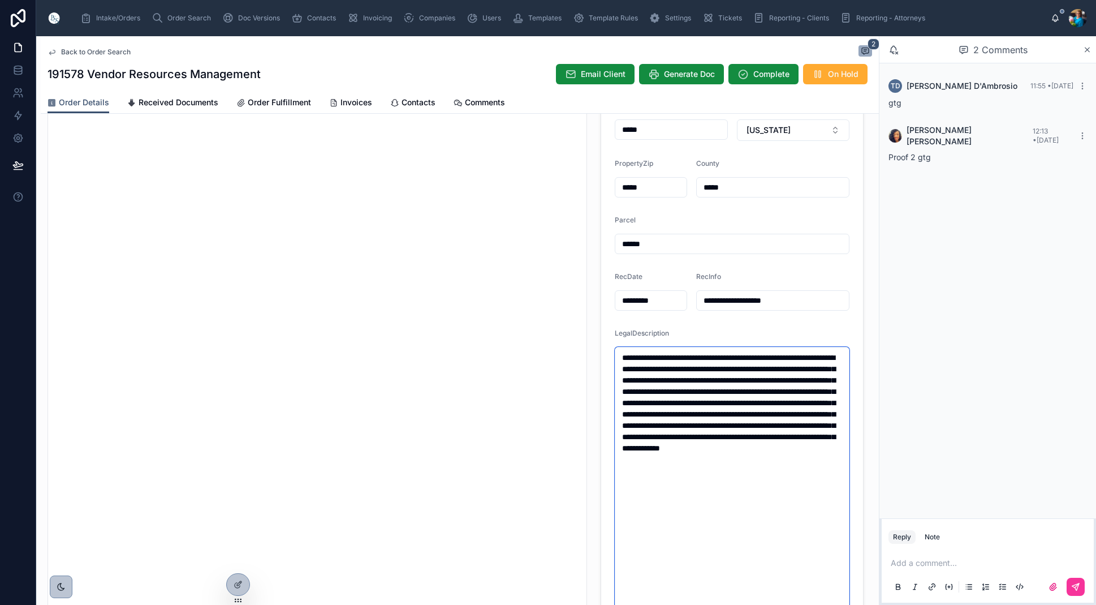
drag, startPoint x: 764, startPoint y: 476, endPoint x: 602, endPoint y: 346, distance: 207.3
click at [609, 349] on form "**********" at bounding box center [732, 370] width 262 height 679
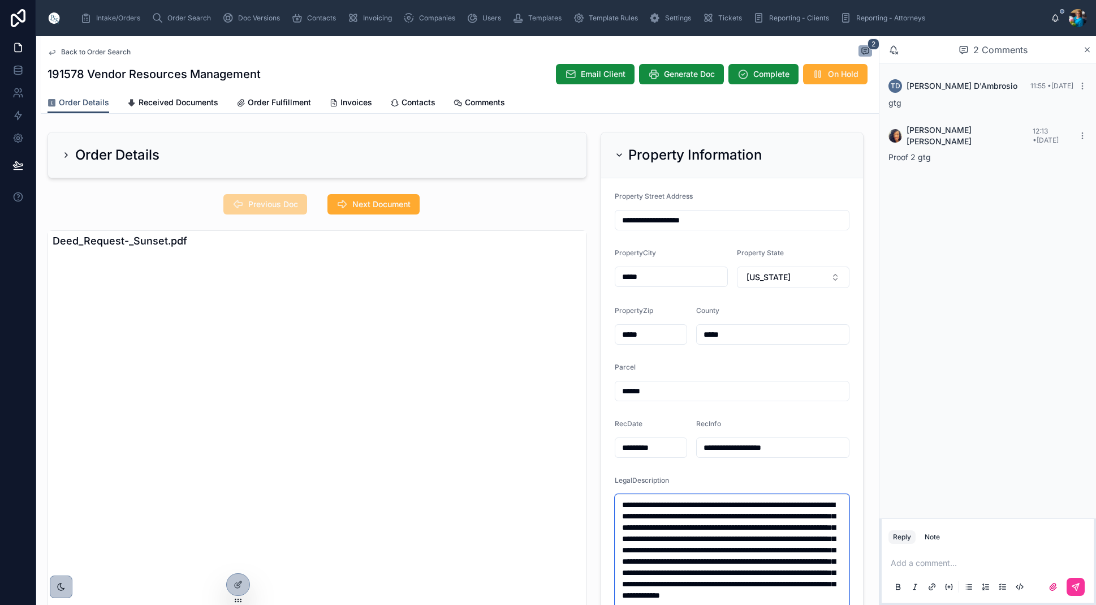
scroll to position [0, 0]
click at [619, 154] on icon at bounding box center [619, 154] width 9 height 9
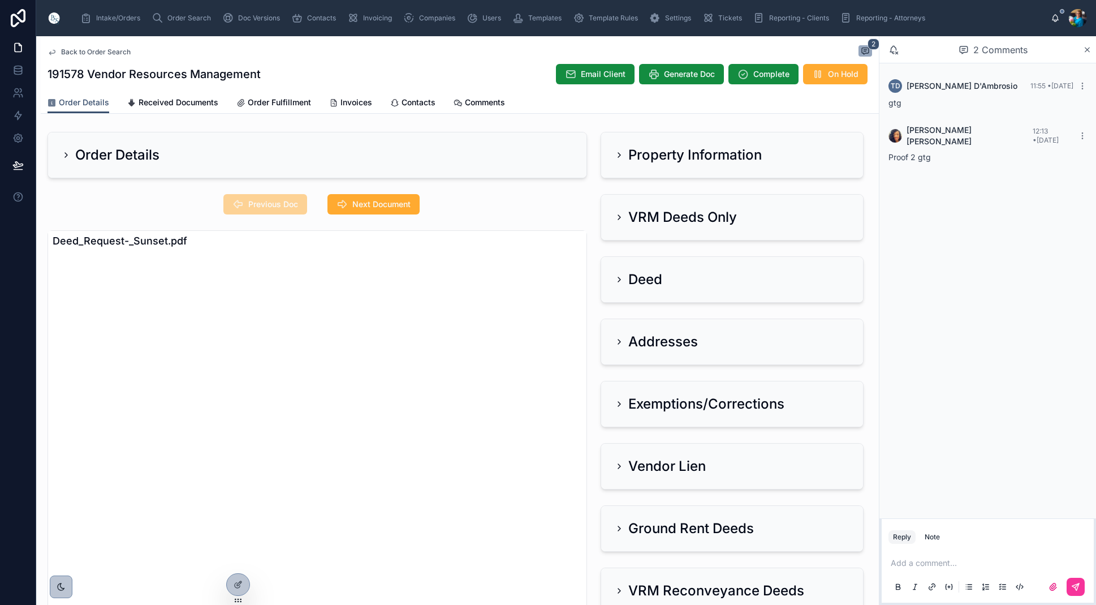
click at [621, 212] on div "VRM Deeds Only" at bounding box center [676, 217] width 122 height 18
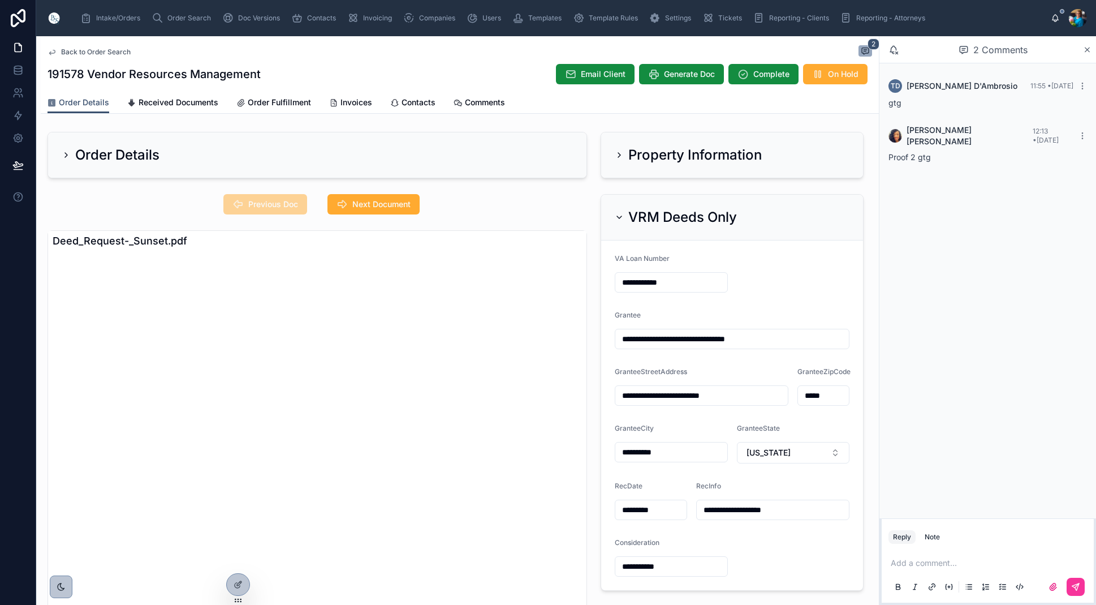
click at [617, 150] on div "Property Information" at bounding box center [688, 155] width 147 height 18
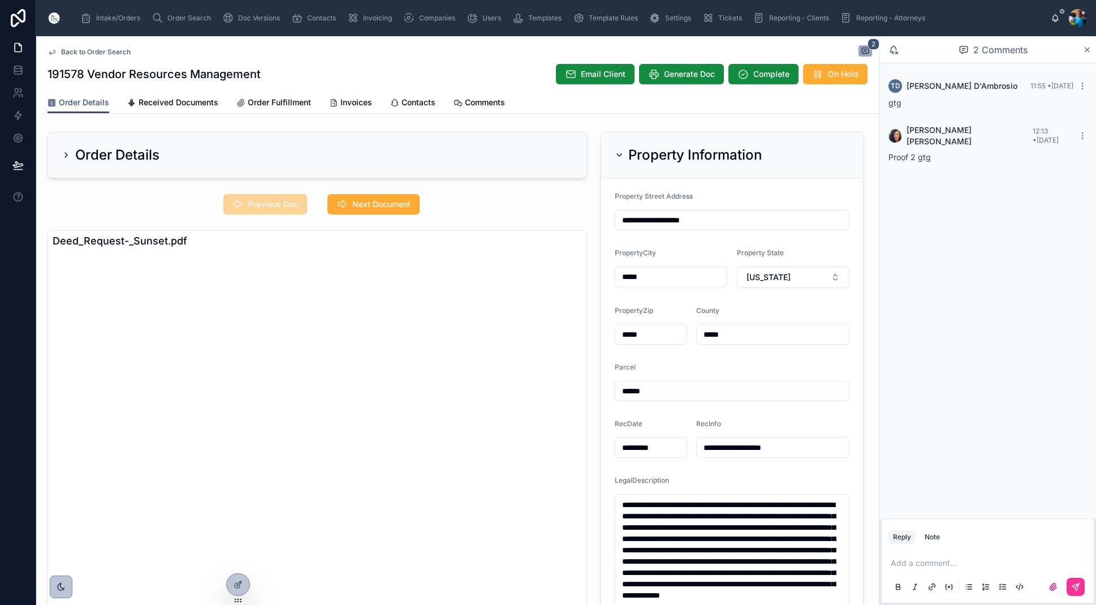
click at [618, 151] on icon at bounding box center [619, 154] width 9 height 9
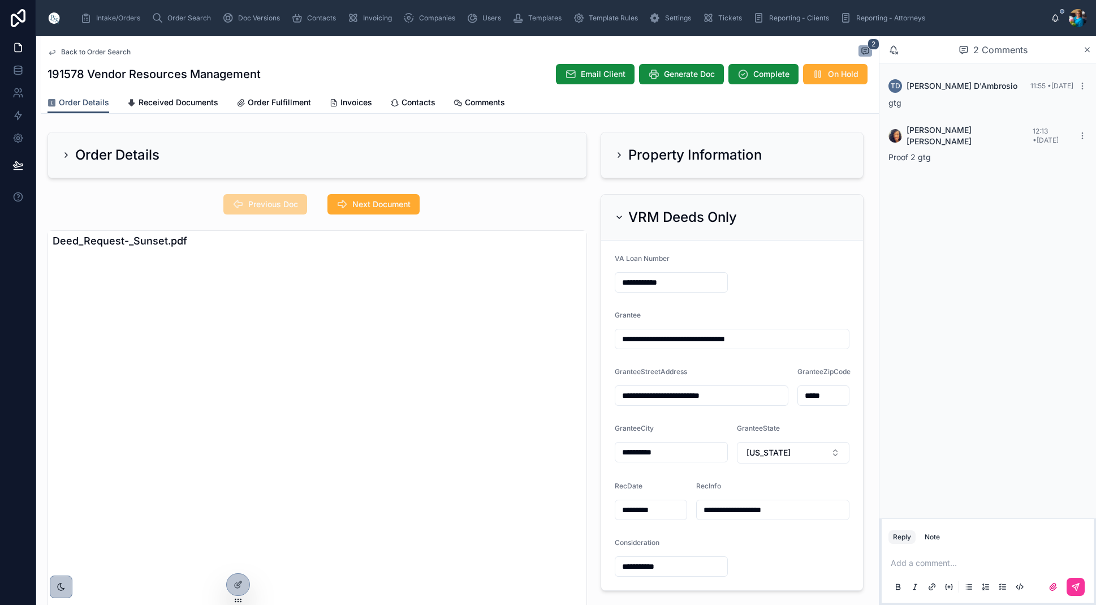
drag, startPoint x: 619, startPoint y: 216, endPoint x: 613, endPoint y: 226, distance: 12.7
click at [619, 216] on icon at bounding box center [619, 217] width 9 height 9
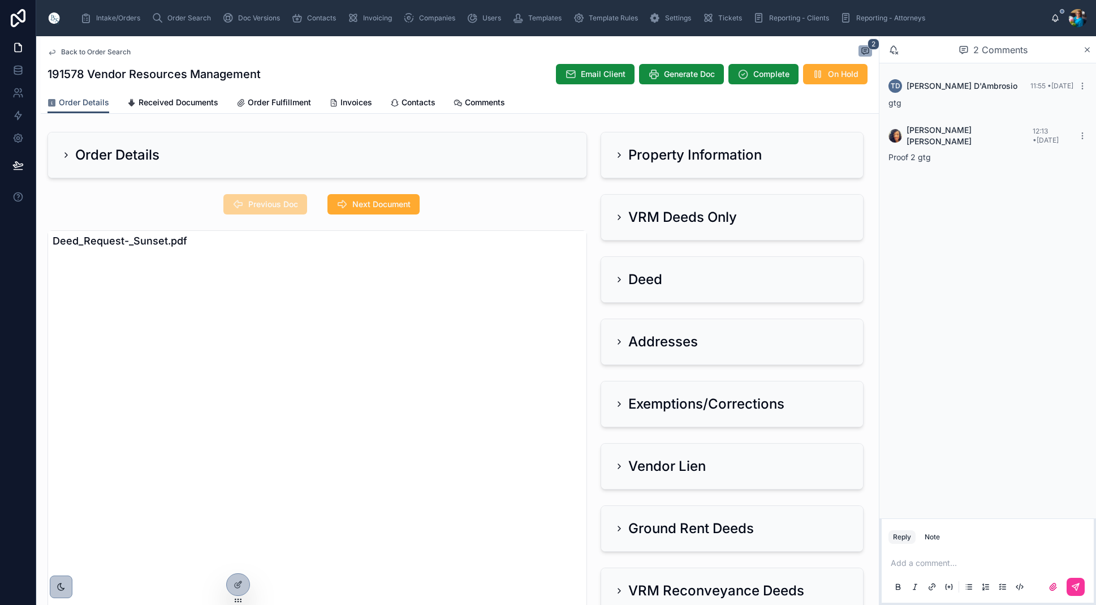
drag, startPoint x: 619, startPoint y: 341, endPoint x: 593, endPoint y: 347, distance: 26.8
click at [618, 341] on icon at bounding box center [619, 341] width 9 height 9
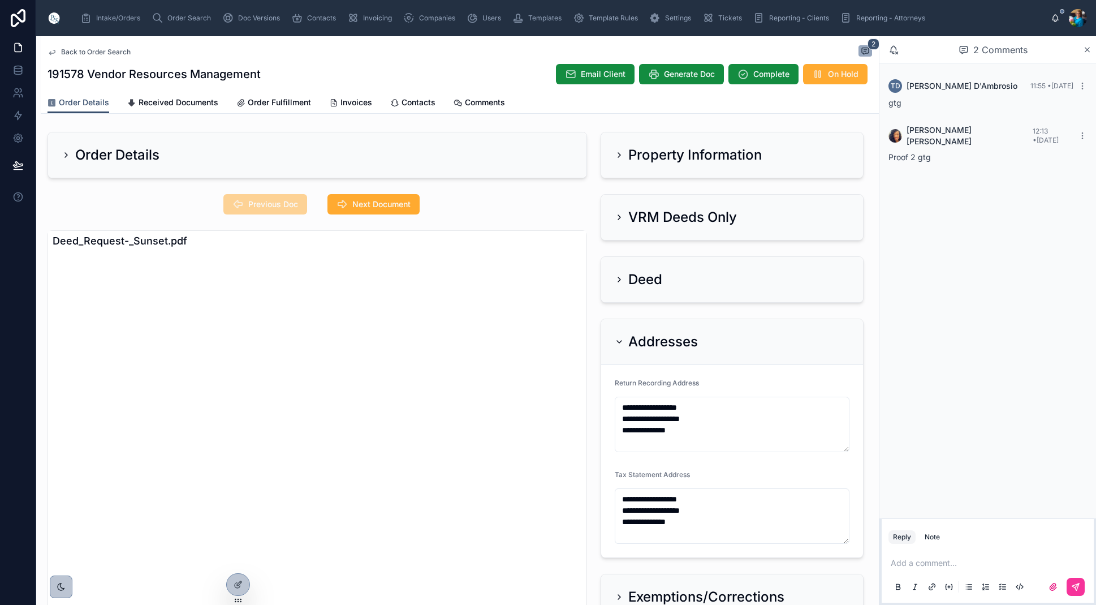
drag, startPoint x: 622, startPoint y: 341, endPoint x: 631, endPoint y: 313, distance: 29.2
click at [622, 337] on icon at bounding box center [619, 341] width 9 height 9
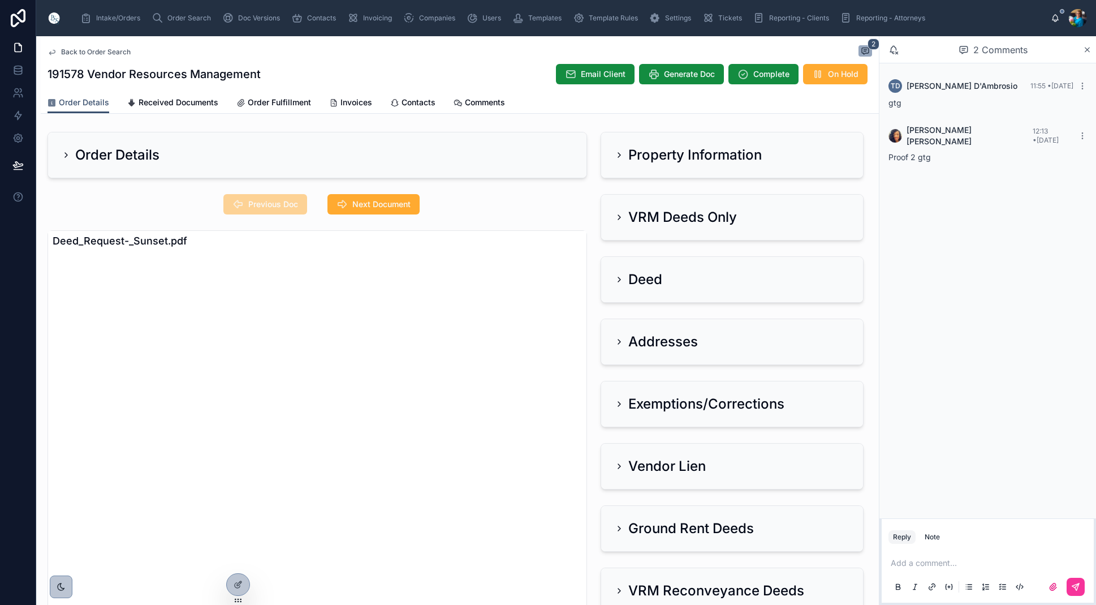
click at [620, 218] on icon at bounding box center [619, 217] width 2 height 5
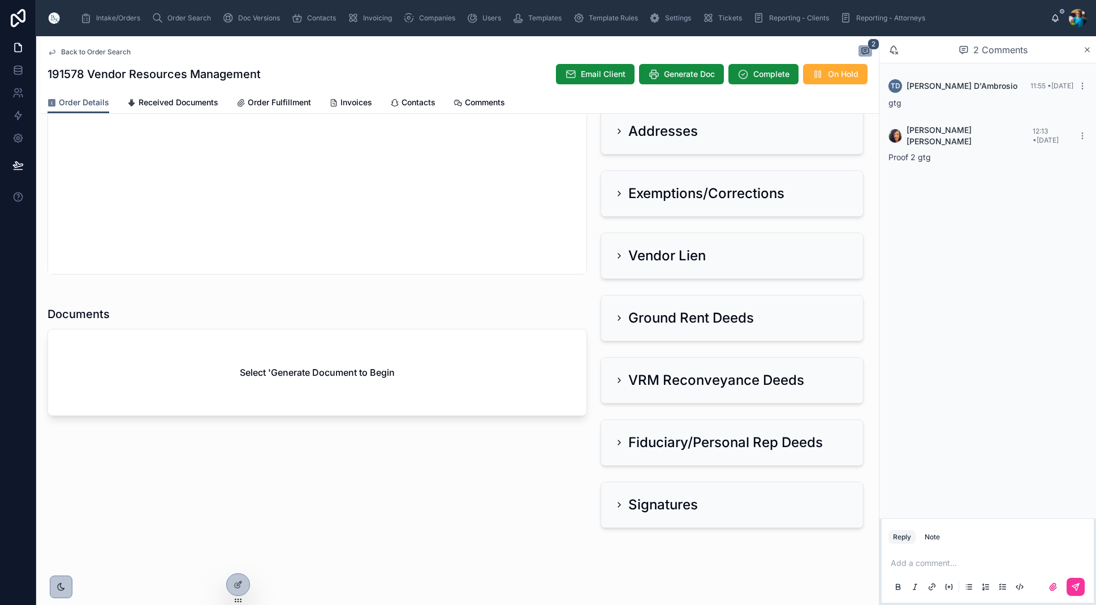
click at [685, 75] on span "Generate Doc" at bounding box center [689, 73] width 51 height 11
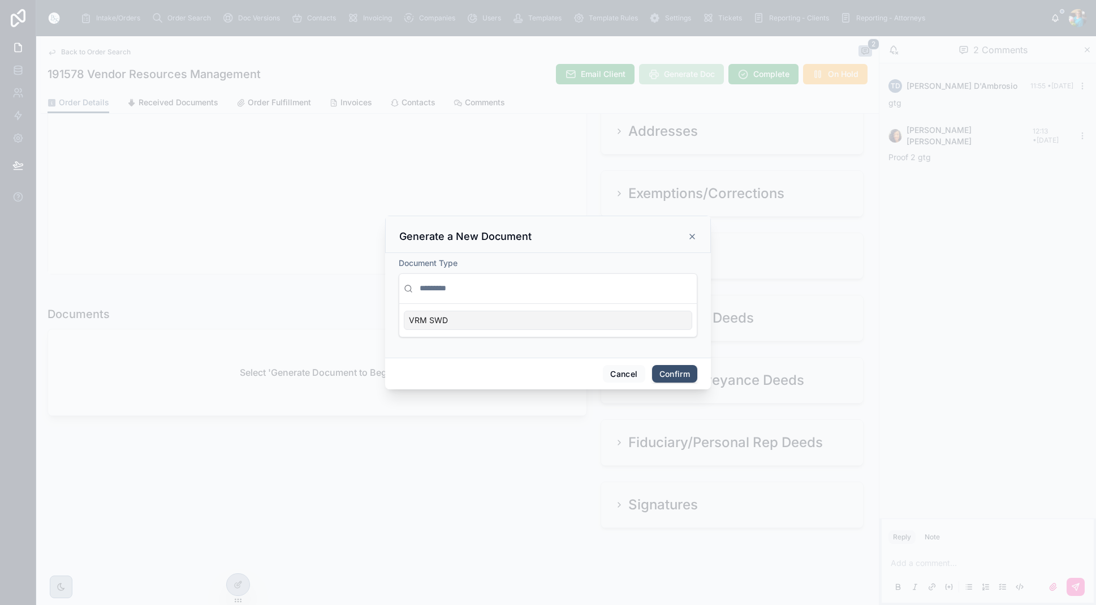
click at [598, 322] on div "VRM SWD" at bounding box center [548, 320] width 289 height 19
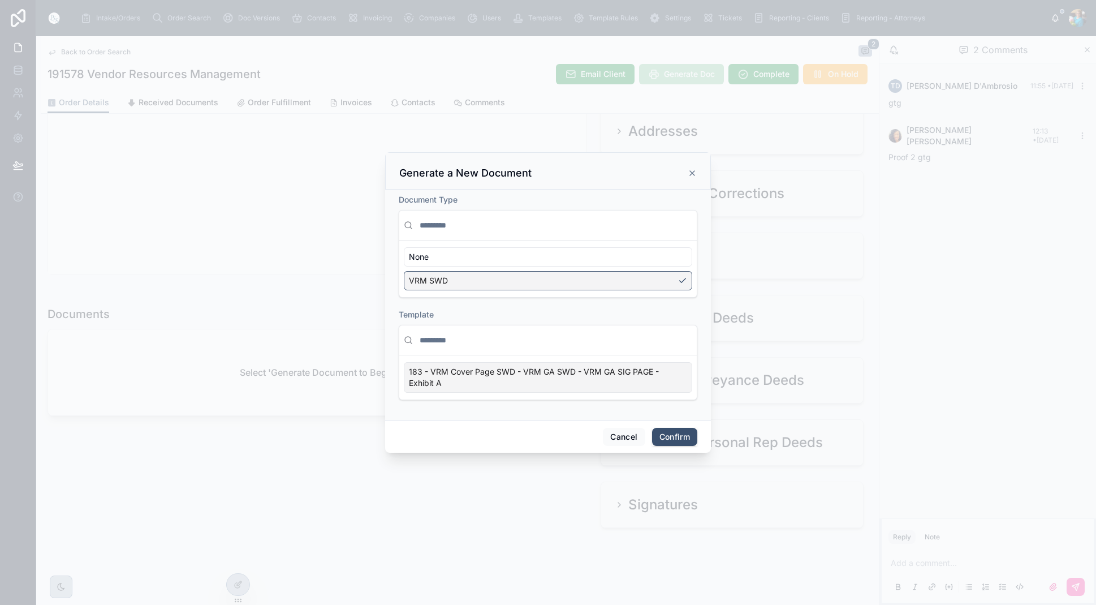
drag, startPoint x: 682, startPoint y: 382, endPoint x: 682, endPoint y: 398, distance: 16.4
click at [682, 383] on div "183 - VRM Cover Page SWD - VRM GA SWD - VRM GA SIG PAGE - Exhibit A" at bounding box center [548, 377] width 289 height 31
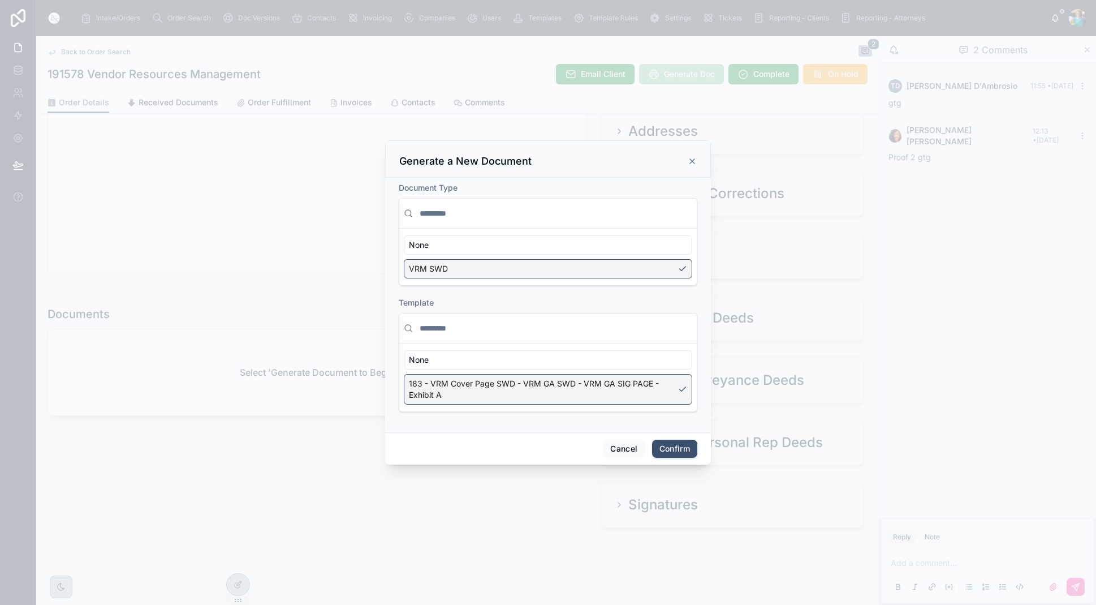
drag, startPoint x: 671, startPoint y: 442, endPoint x: 653, endPoint y: 441, distance: 18.1
click at [671, 442] on button "Confirm" at bounding box center [674, 449] width 45 height 18
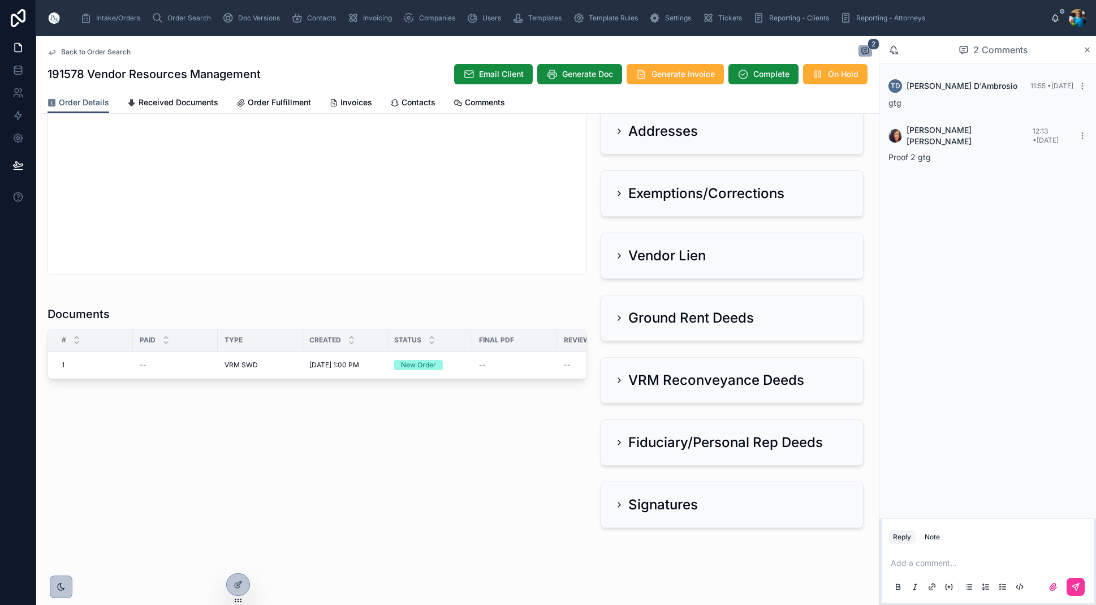
click at [913, 566] on p at bounding box center [990, 562] width 199 height 11
click at [1070, 587] on button at bounding box center [1076, 587] width 18 height 18
click at [184, 16] on span "Order Search" at bounding box center [189, 18] width 44 height 9
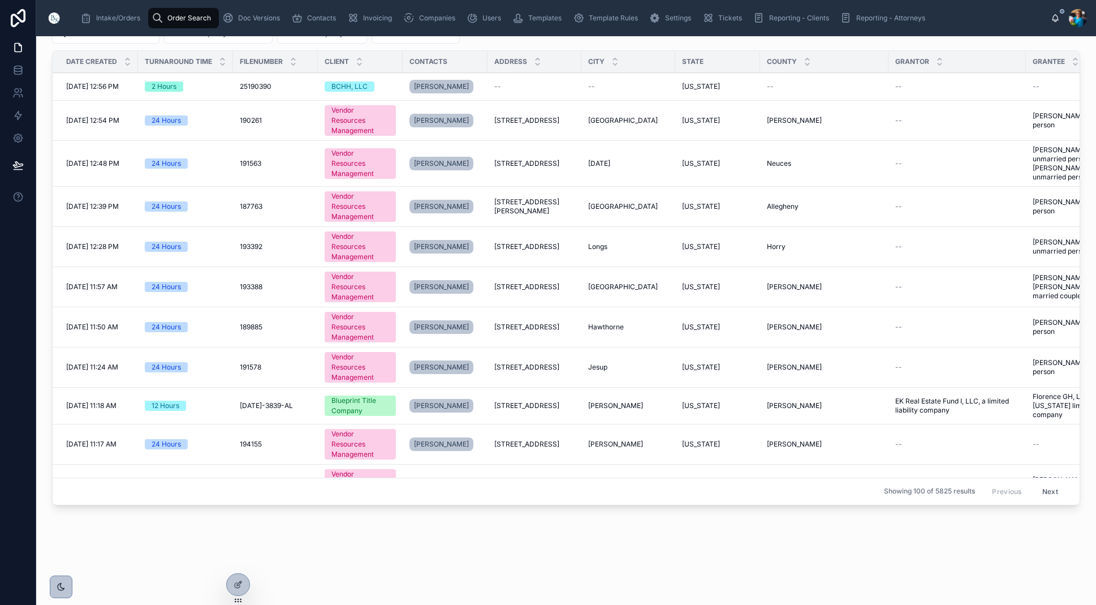
scroll to position [0, 1]
click at [182, 18] on span "Order Search" at bounding box center [189, 18] width 44 height 9
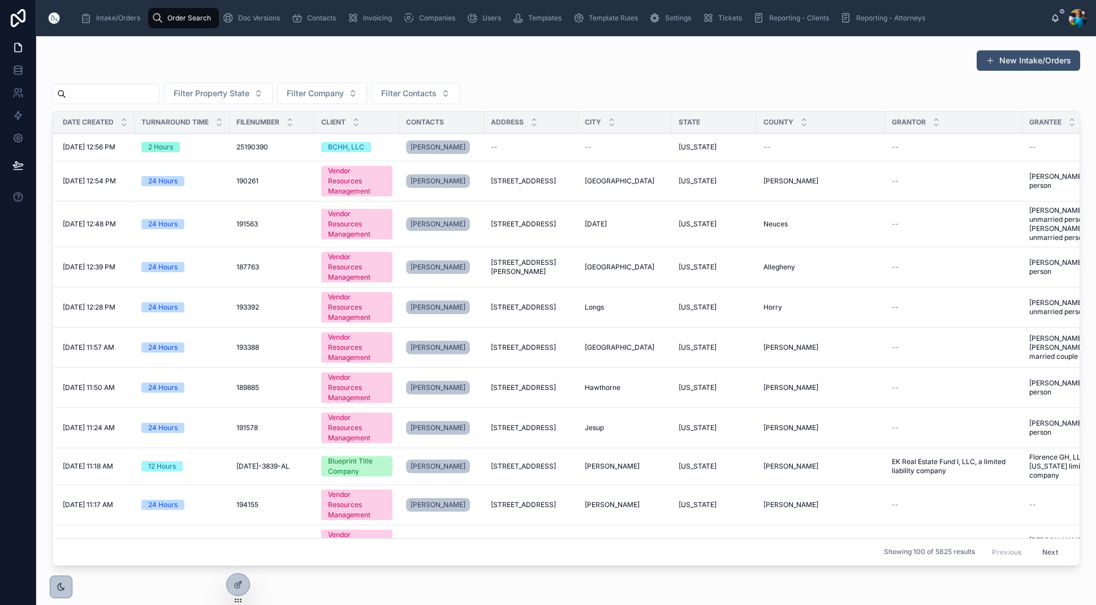
scroll to position [0, 0]
click at [157, 96] on input "text" at bounding box center [112, 94] width 93 height 16
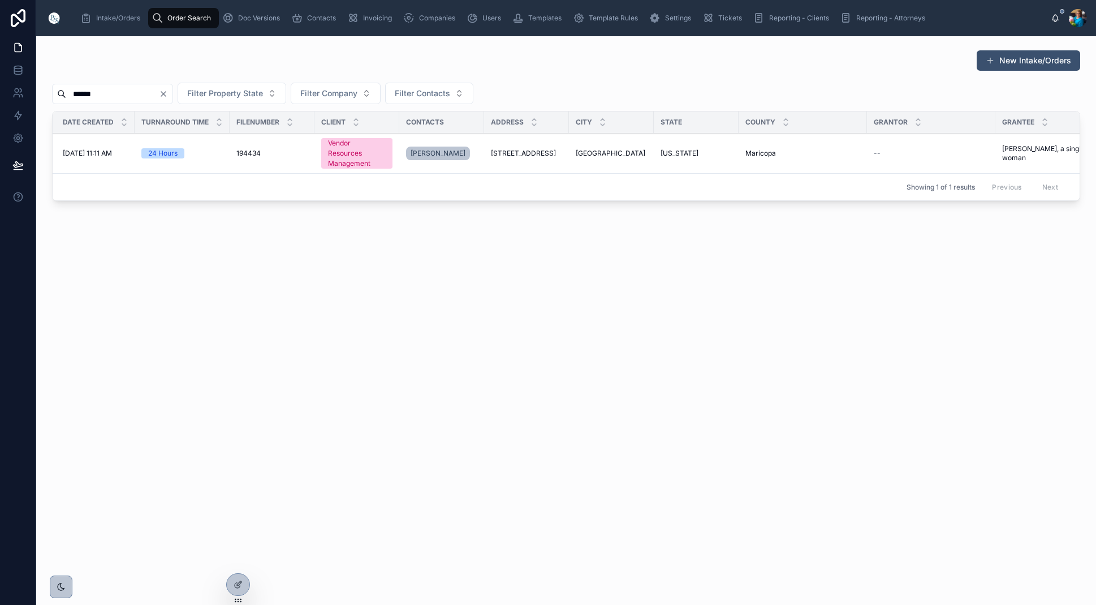
type input "******"
click at [541, 150] on span "9414 West Briarwood Circle" at bounding box center [523, 153] width 65 height 9
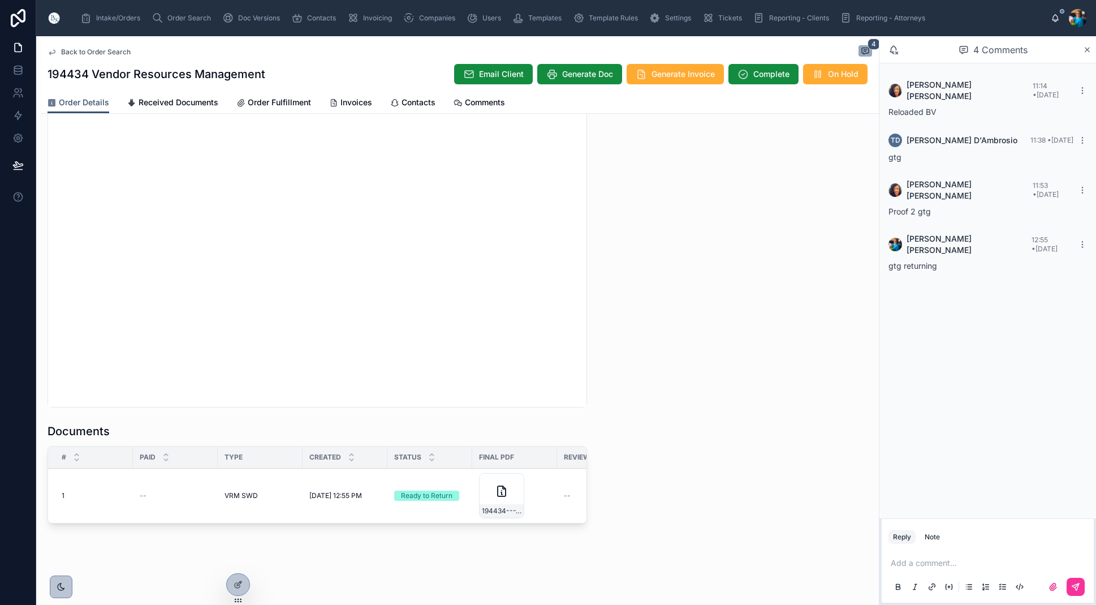
scroll to position [1048, 0]
click at [509, 512] on span "194434---VRM-SWD" at bounding box center [502, 510] width 40 height 9
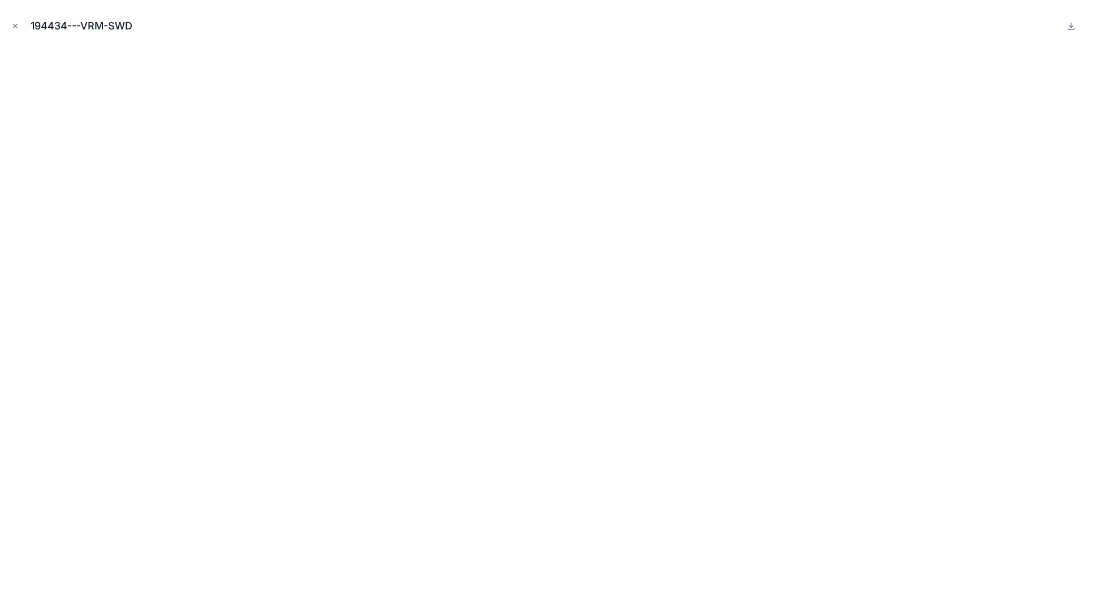
click at [14, 25] on icon "Close modal" at bounding box center [15, 26] width 8 height 8
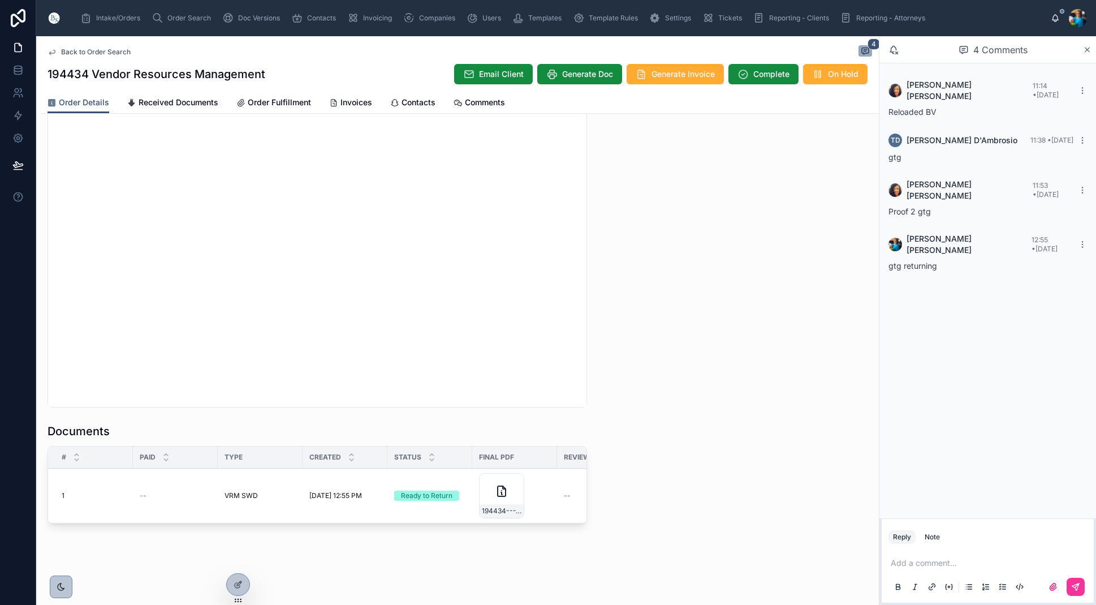
click at [0, 0] on span "Sent to Client" at bounding box center [0, 0] width 0 height 0
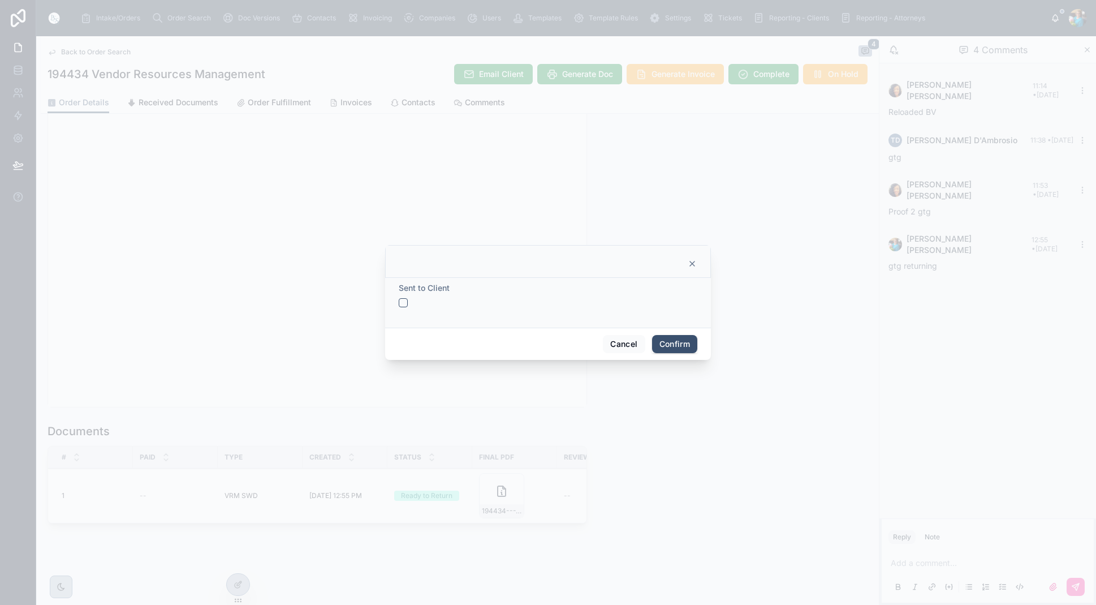
drag, startPoint x: 402, startPoint y: 302, endPoint x: 415, endPoint y: 307, distance: 13.2
click at [403, 302] on button "button" at bounding box center [403, 302] width 9 height 9
click at [671, 341] on button "Confirm" at bounding box center [674, 344] width 45 height 18
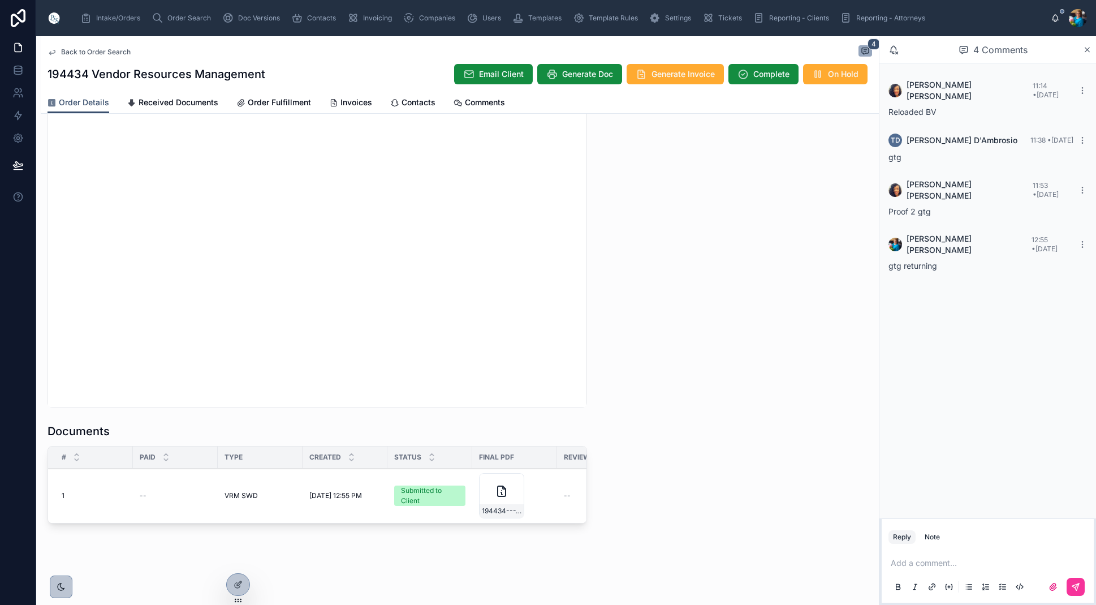
click at [0, 0] on span "Send for Review" at bounding box center [0, 0] width 0 height 0
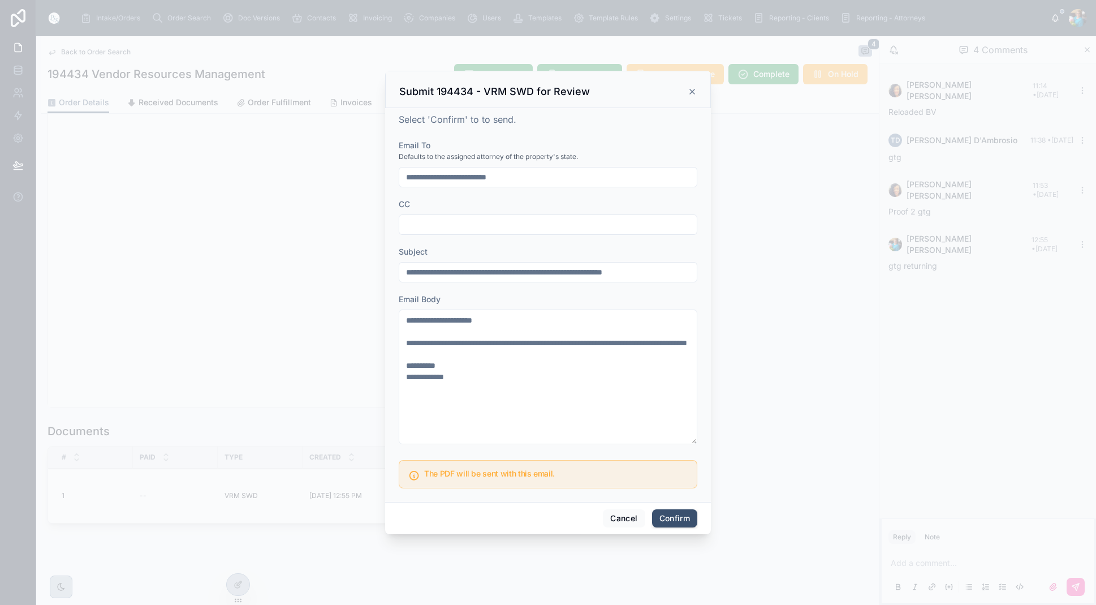
click at [669, 514] on button "Confirm" at bounding box center [674, 518] width 45 height 18
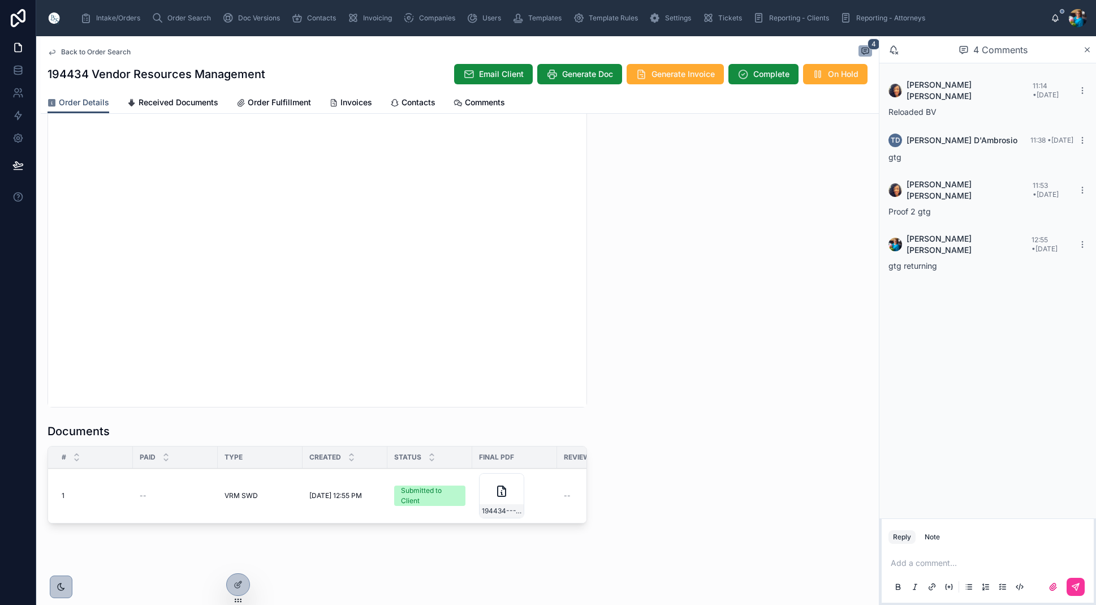
click at [670, 75] on span "Generate Invoice" at bounding box center [683, 73] width 63 height 11
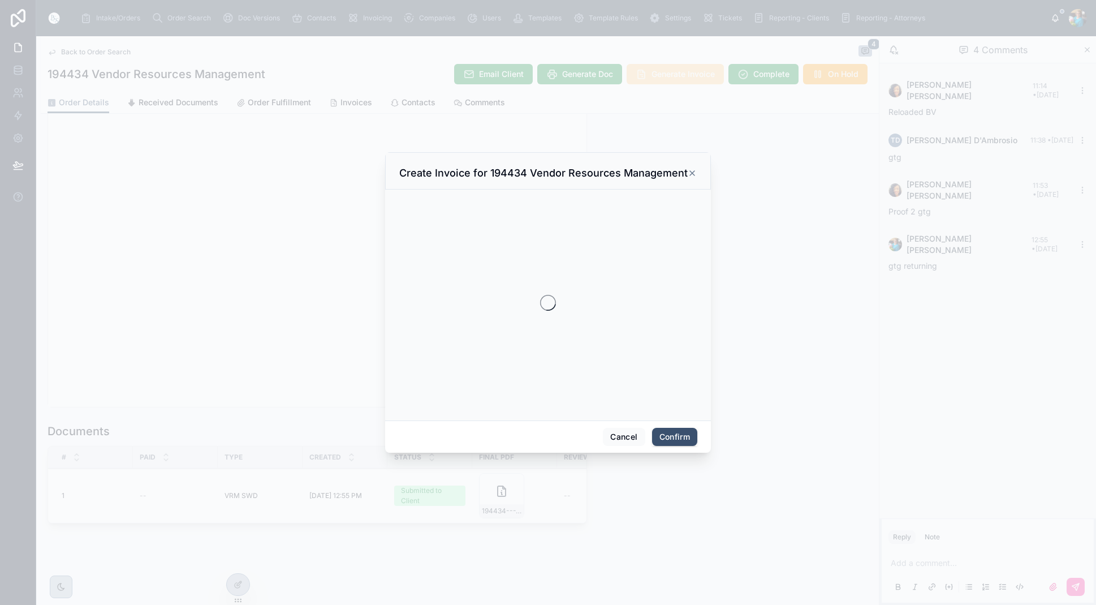
click at [670, 75] on div at bounding box center [548, 302] width 1096 height 605
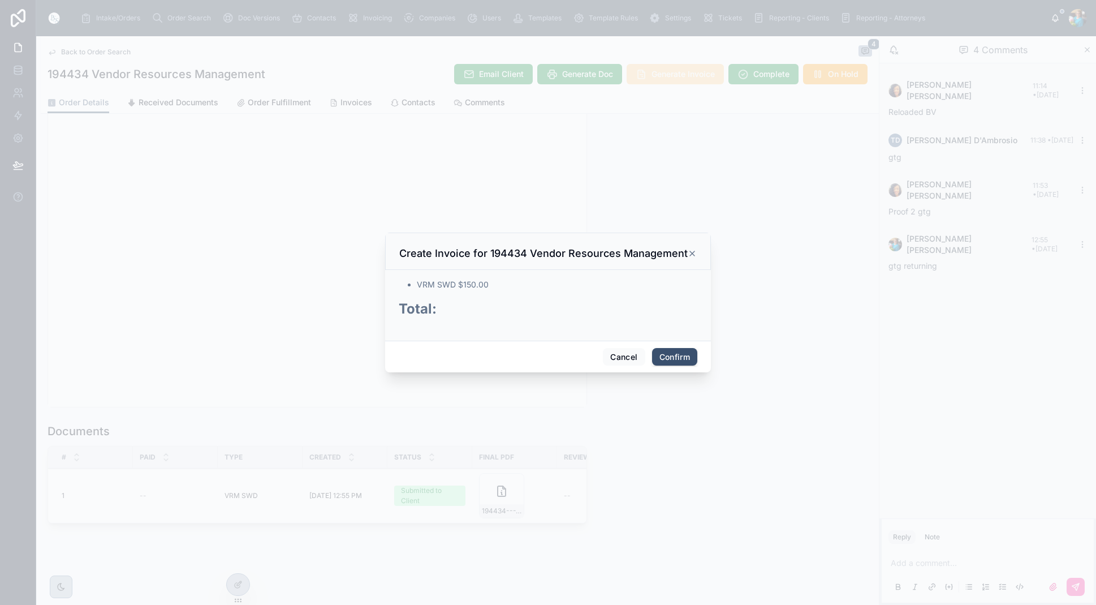
click at [679, 352] on button "Confirm" at bounding box center [674, 357] width 45 height 18
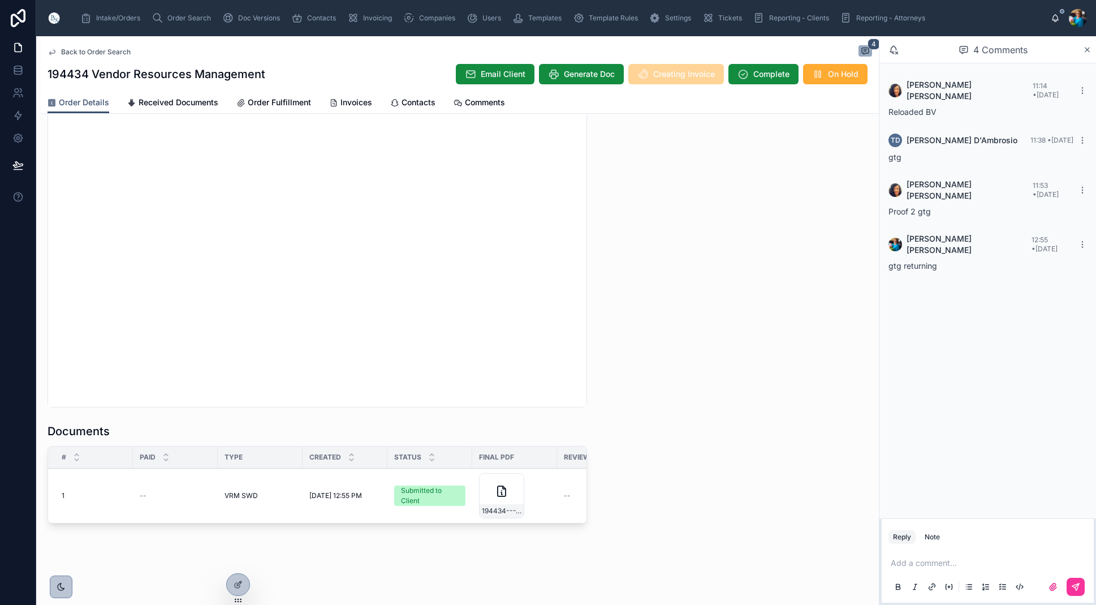
click at [178, 17] on span "Order Search" at bounding box center [189, 18] width 44 height 9
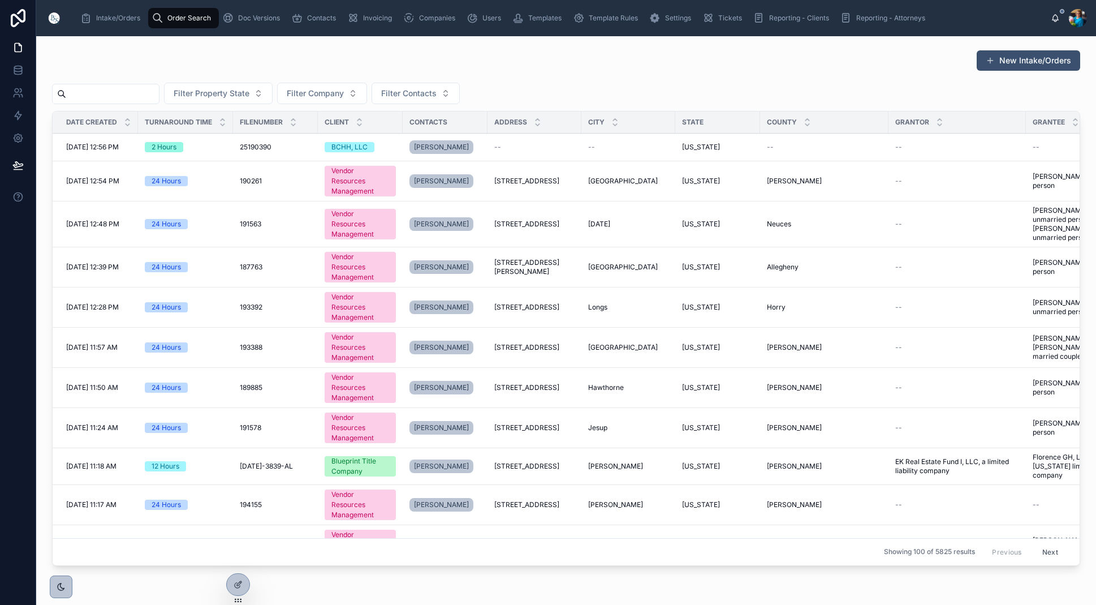
click at [147, 89] on input "text" at bounding box center [112, 94] width 93 height 16
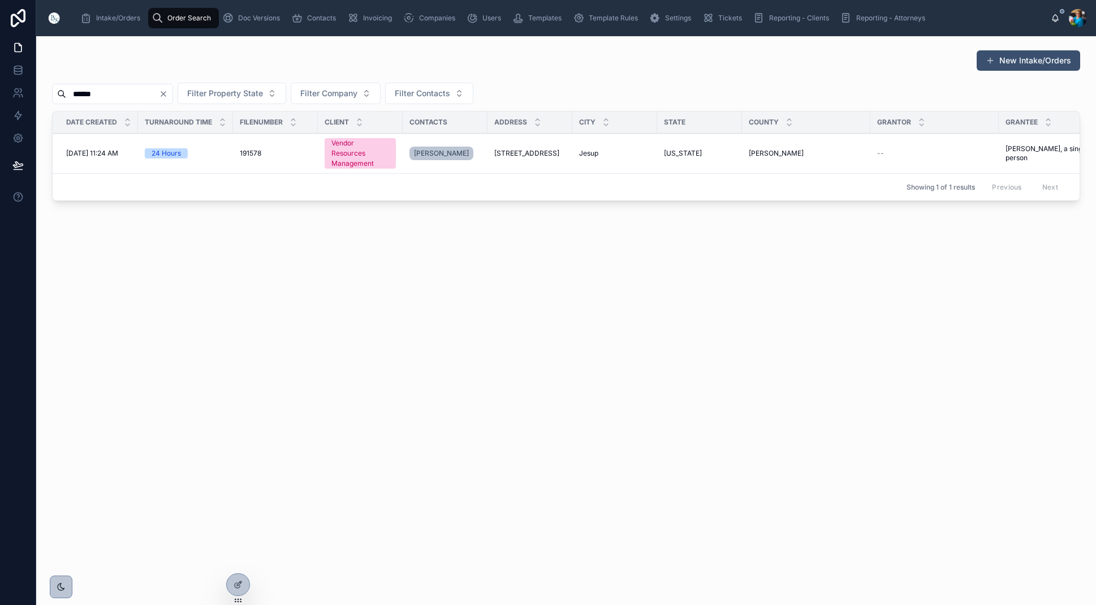
type input "******"
drag, startPoint x: 673, startPoint y: 151, endPoint x: 675, endPoint y: 166, distance: 15.5
click at [673, 152] on span "[US_STATE]" at bounding box center [683, 153] width 38 height 9
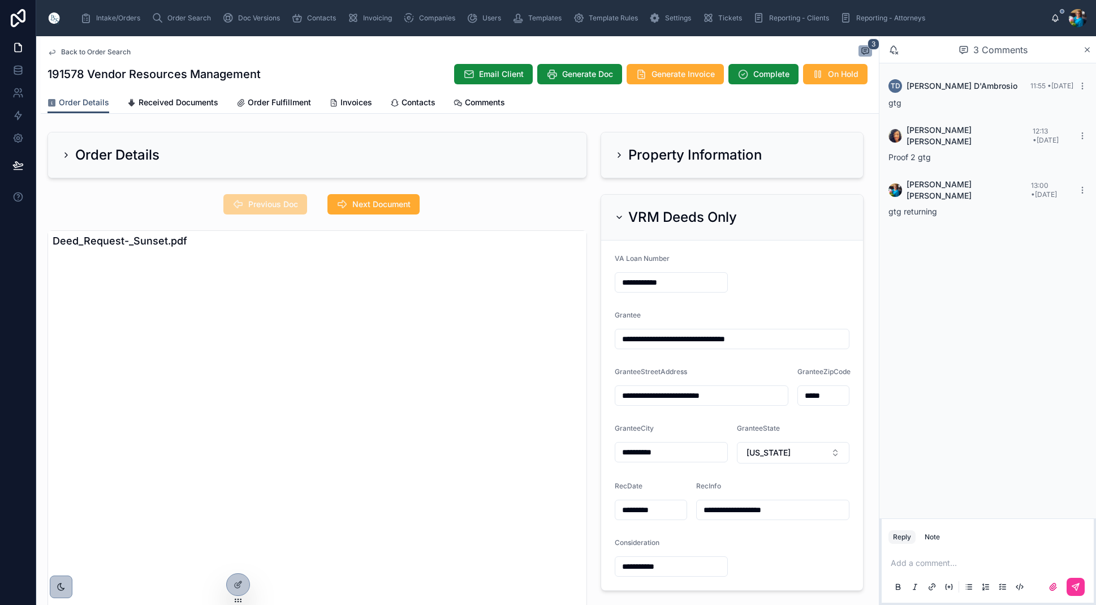
click at [699, 320] on form "**********" at bounding box center [732, 415] width 262 height 350
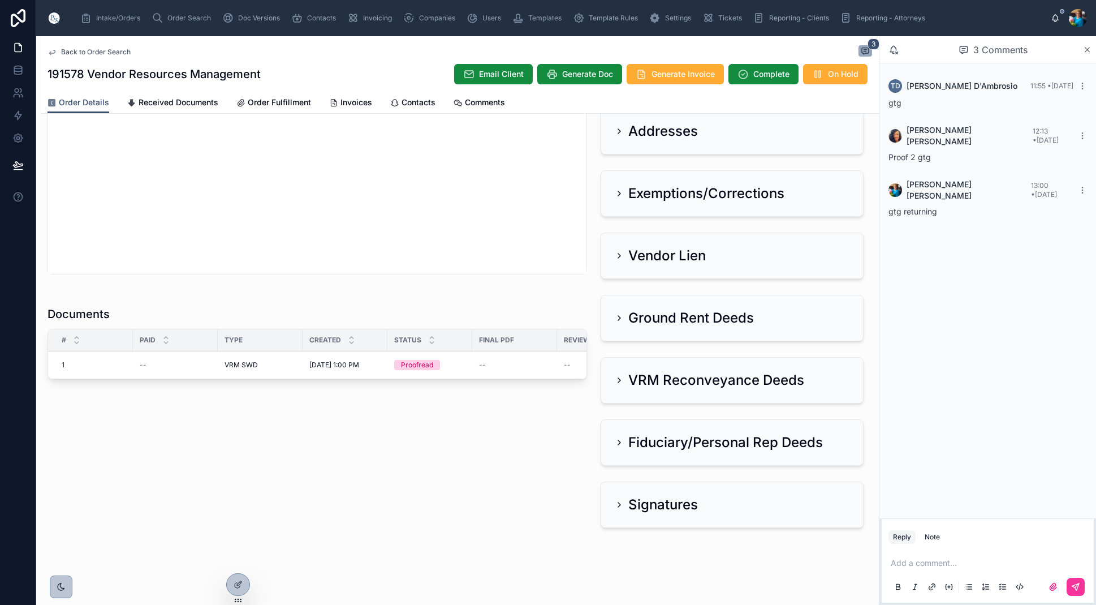
scroll to position [561, 0]
click at [0, 0] on span "Ready for QC" at bounding box center [0, 0] width 0 height 0
click at [0, 0] on span "Review" at bounding box center [0, 0] width 0 height 0
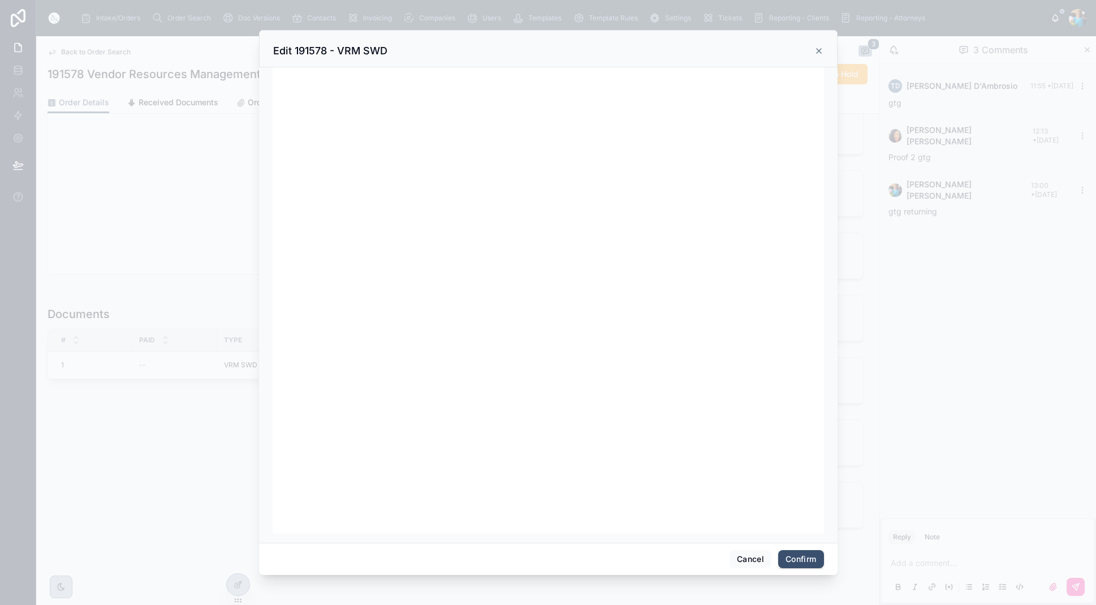
scroll to position [143, 0]
drag, startPoint x: 788, startPoint y: 557, endPoint x: 692, endPoint y: 506, distance: 108.0
click at [788, 556] on button "Confirm" at bounding box center [800, 559] width 45 height 18
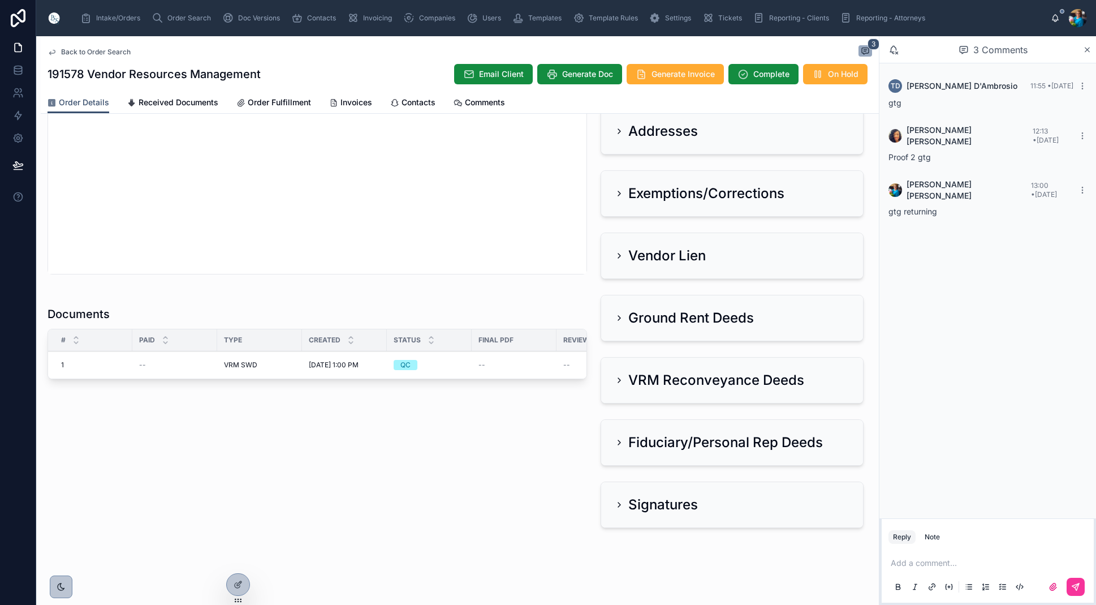
click at [0, 0] on span "Finalize Document" at bounding box center [0, 0] width 0 height 0
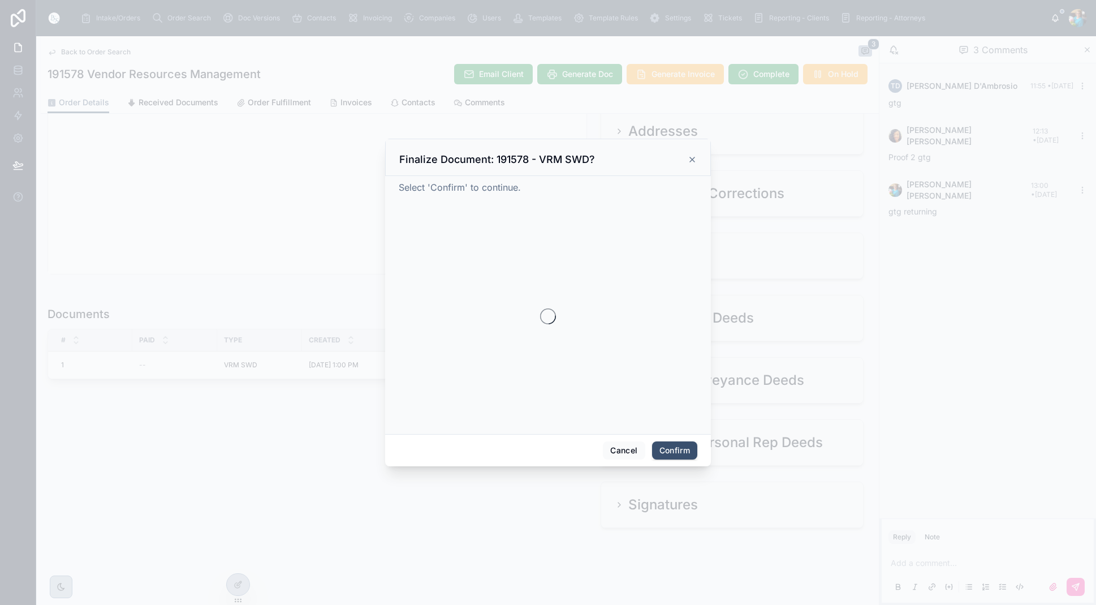
click at [468, 353] on div at bounding box center [548, 316] width 299 height 217
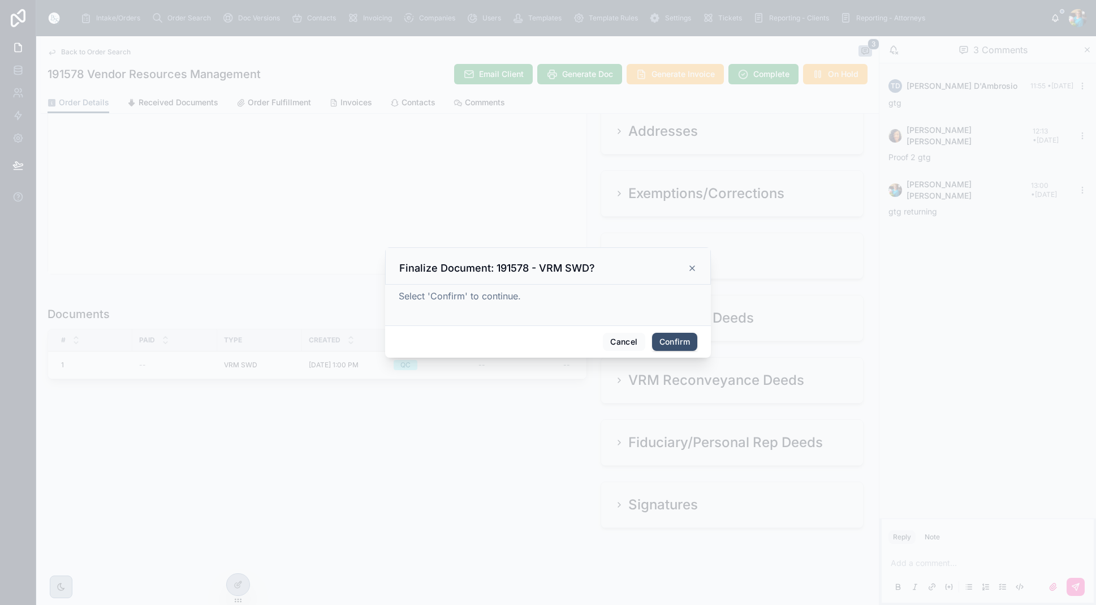
click at [673, 345] on button "Confirm" at bounding box center [674, 342] width 45 height 18
drag, startPoint x: 673, startPoint y: 345, endPoint x: 671, endPoint y: 356, distance: 11.9
click at [673, 345] on span at bounding box center [683, 341] width 28 height 21
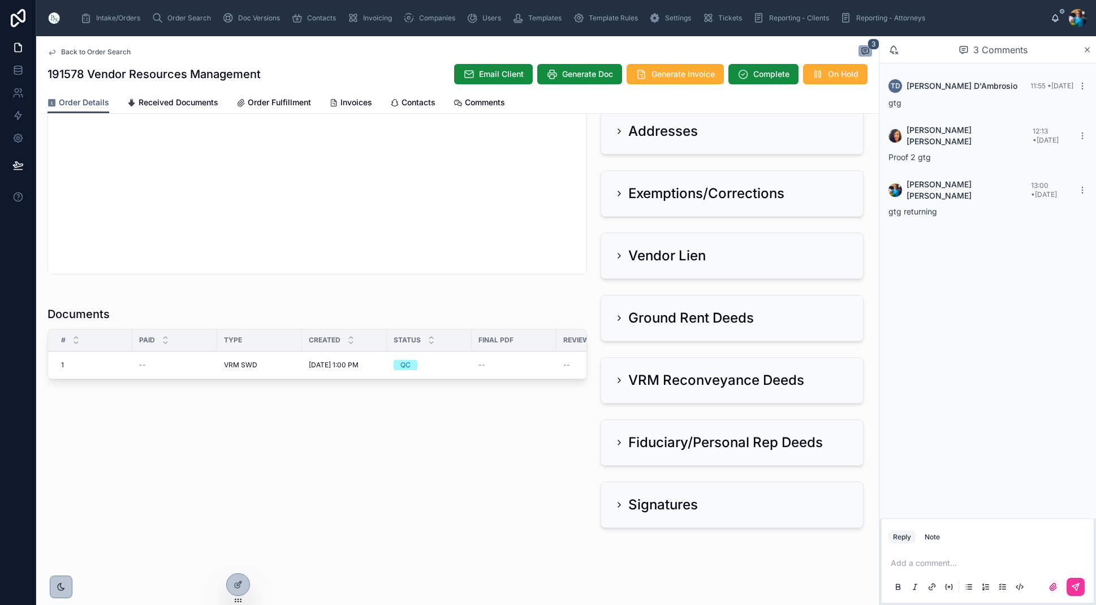
scroll to position [0, 0]
click at [191, 16] on span "Order Search" at bounding box center [189, 18] width 44 height 9
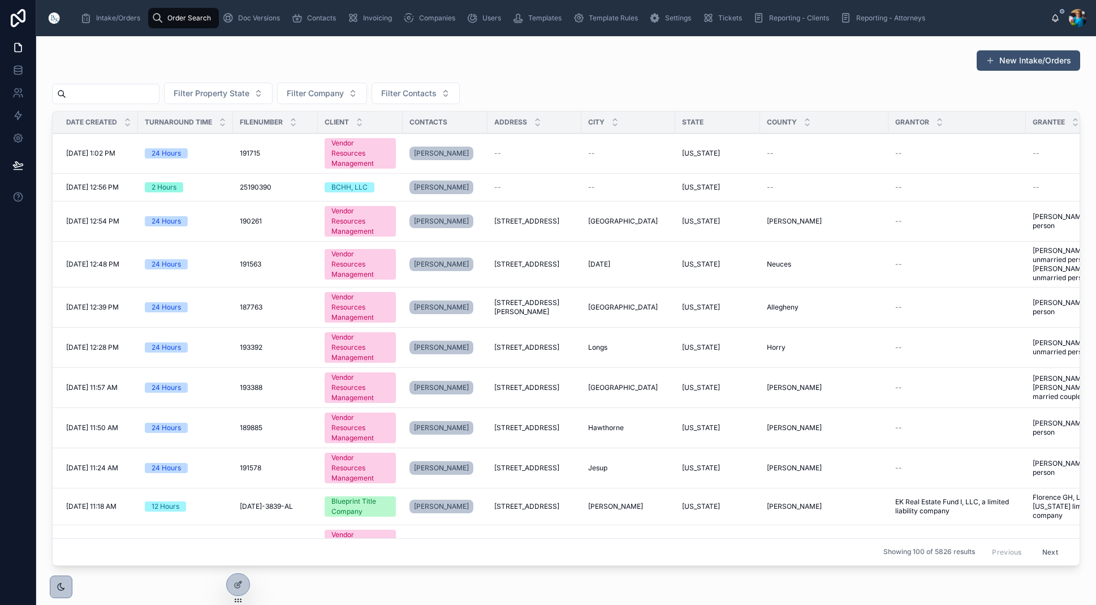
click at [159, 88] on input "text" at bounding box center [112, 94] width 93 height 16
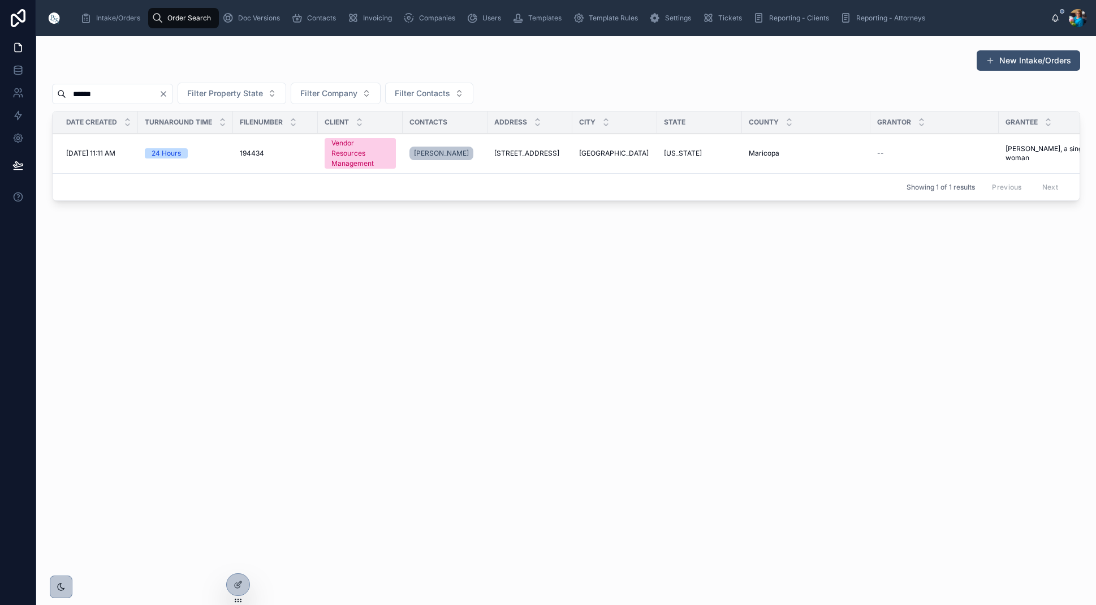
type input "******"
click at [611, 151] on span "Sun City" at bounding box center [614, 153] width 70 height 9
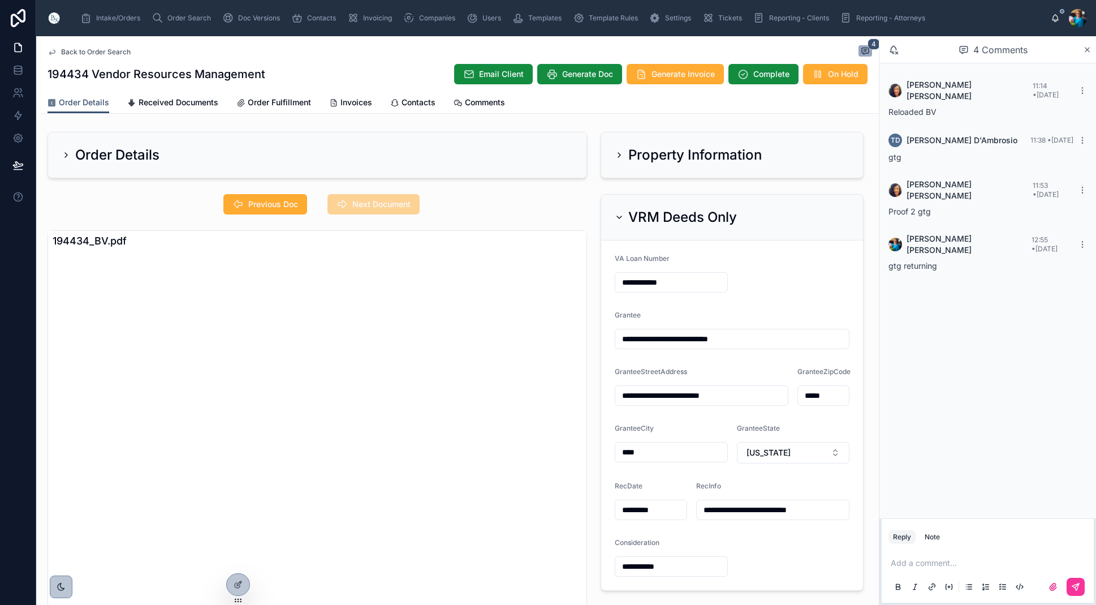
click at [338, 100] on div "Invoices" at bounding box center [350, 102] width 43 height 11
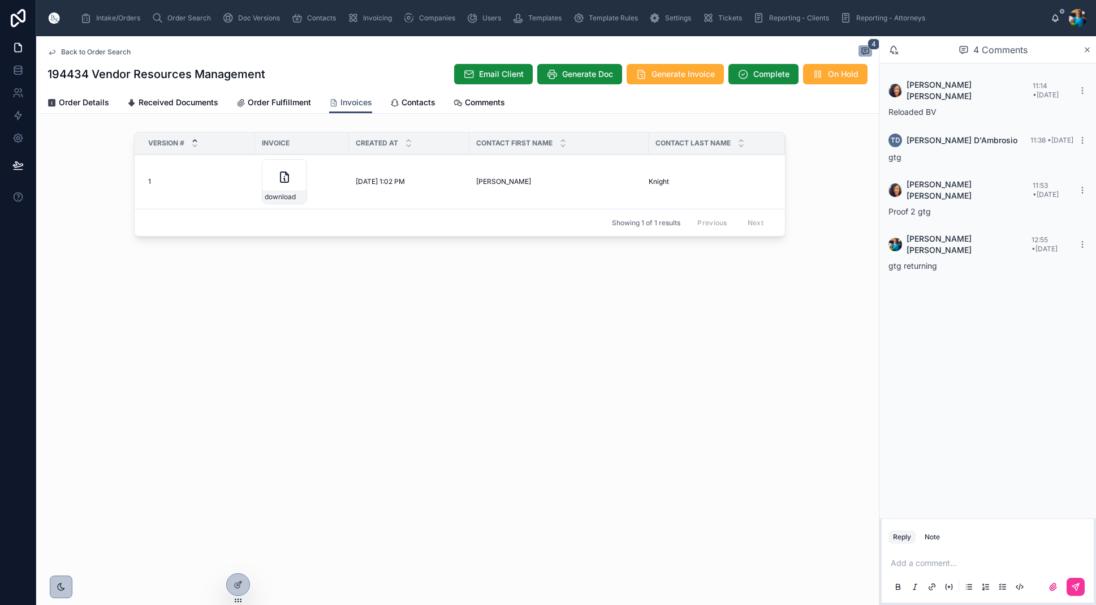
click at [0, 0] on icon at bounding box center [0, 0] width 0 height 0
click at [190, 15] on span "Order Search" at bounding box center [189, 18] width 44 height 9
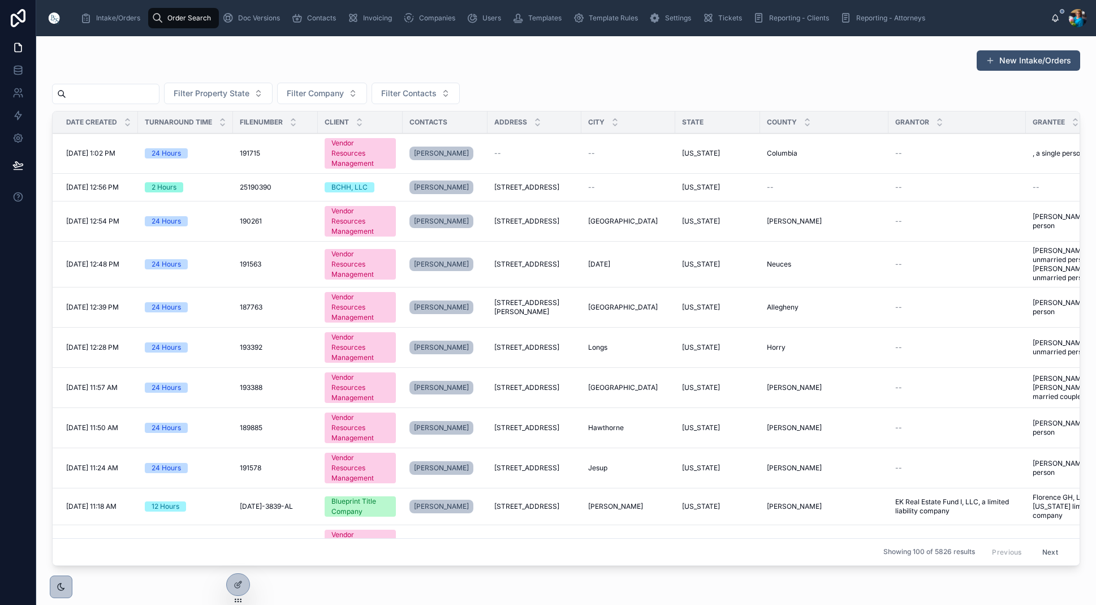
click at [159, 97] on input "text" at bounding box center [112, 94] width 93 height 16
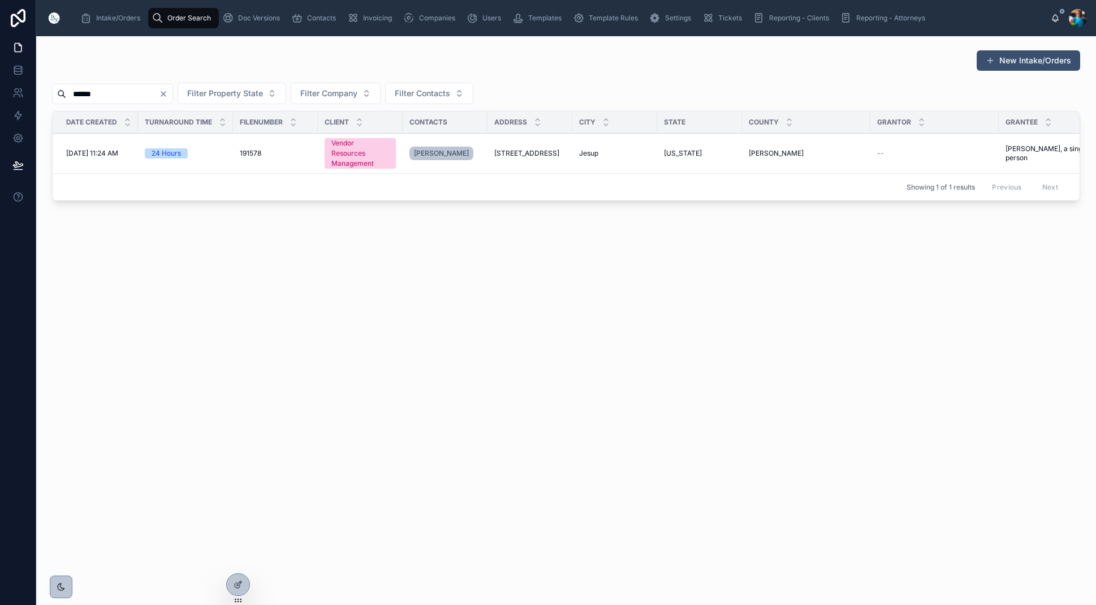
type input "******"
click at [589, 154] on span "Jesup" at bounding box center [588, 153] width 19 height 9
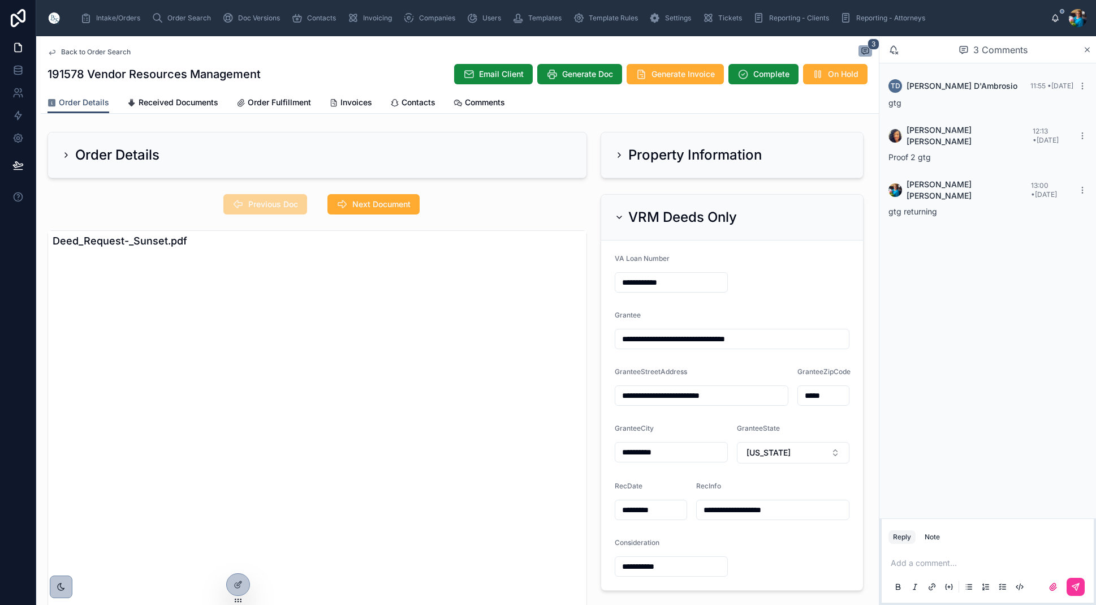
click at [343, 101] on span "Invoices" at bounding box center [357, 102] width 32 height 11
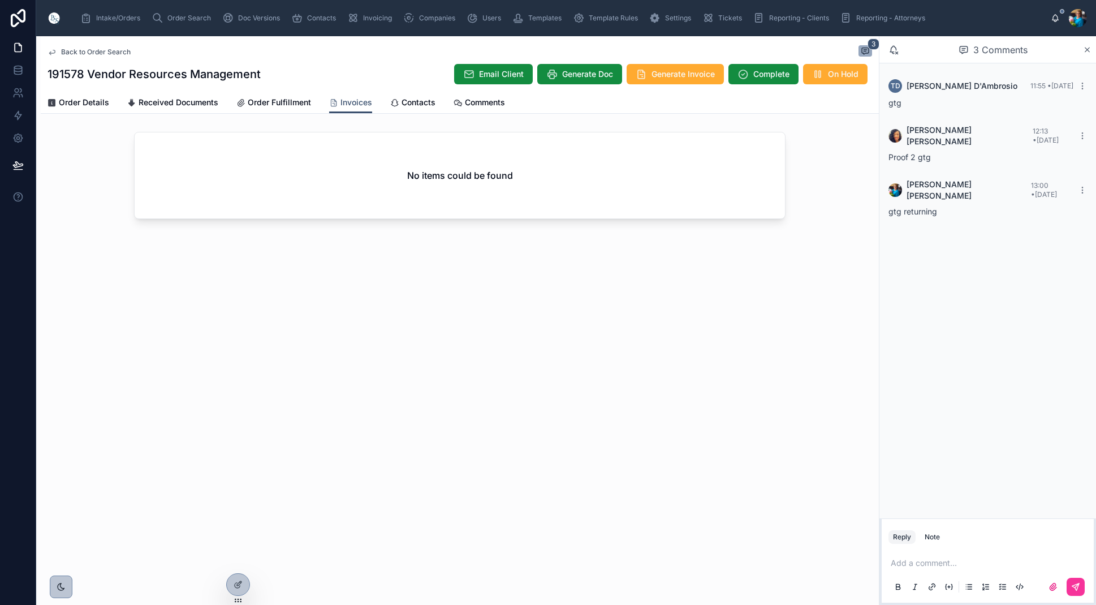
click at [106, 101] on span "Order Details" at bounding box center [84, 102] width 50 height 11
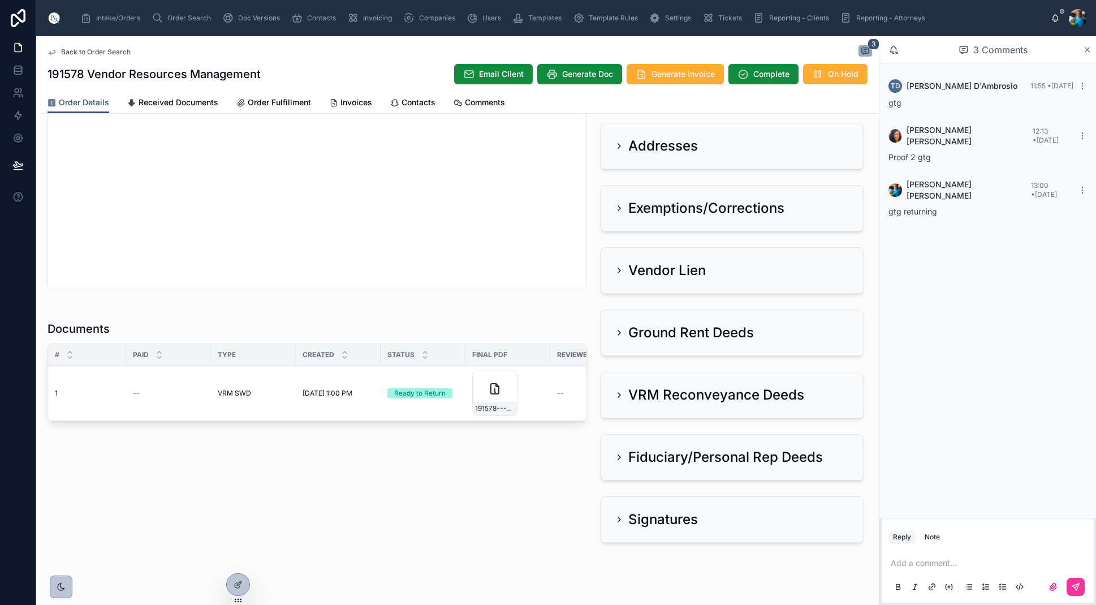
scroll to position [548, 0]
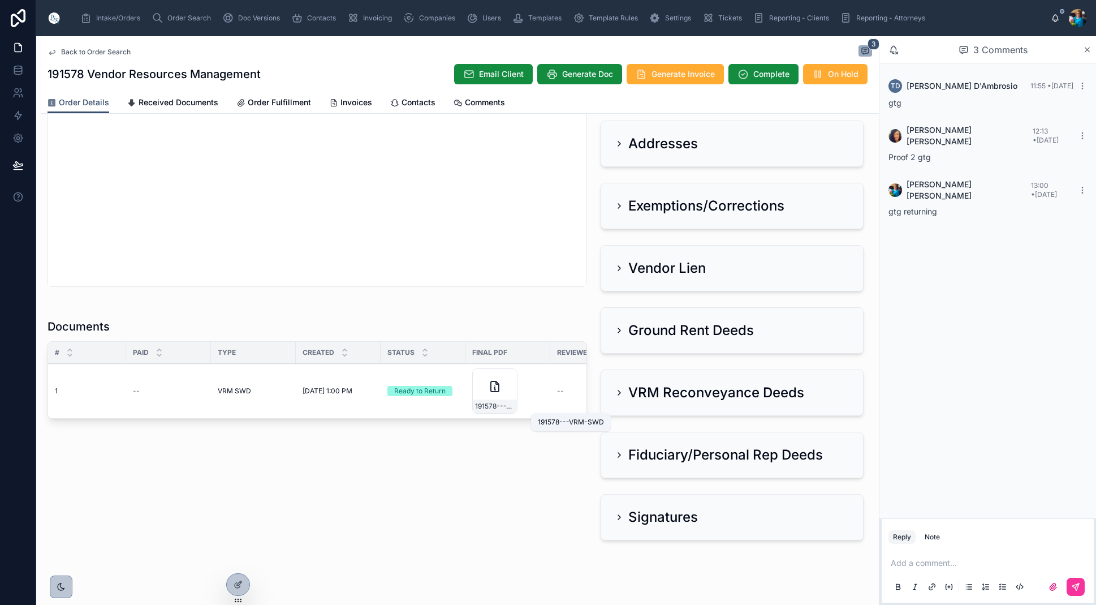
click at [507, 403] on span "191578---VRM-SWD" at bounding box center [495, 406] width 40 height 9
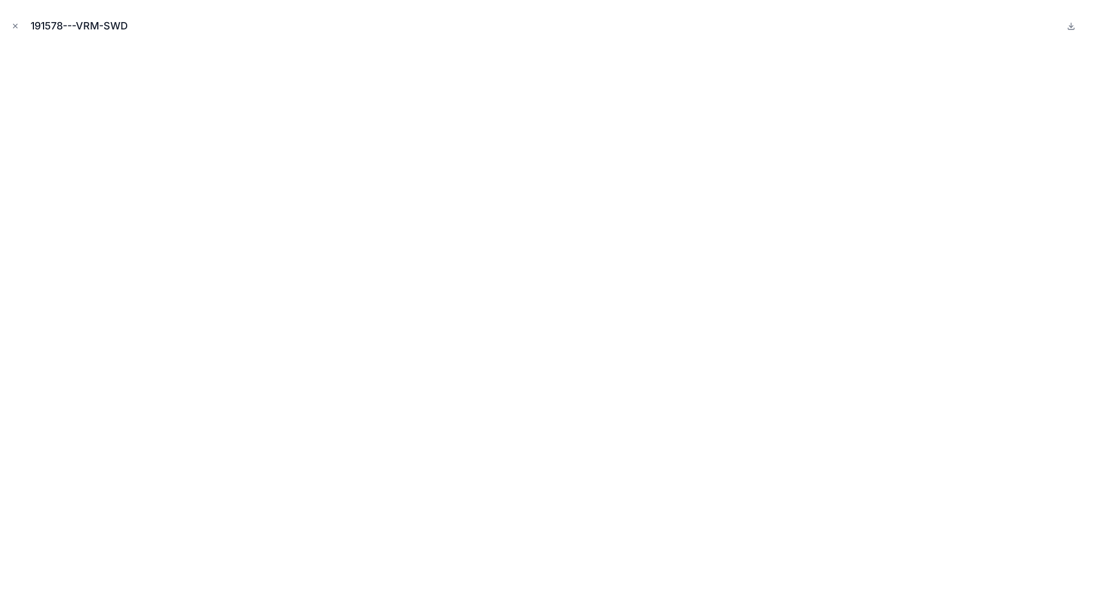
drag, startPoint x: 18, startPoint y: 25, endPoint x: 75, endPoint y: 89, distance: 85.7
click at [18, 27] on icon "Close modal" at bounding box center [15, 26] width 8 height 8
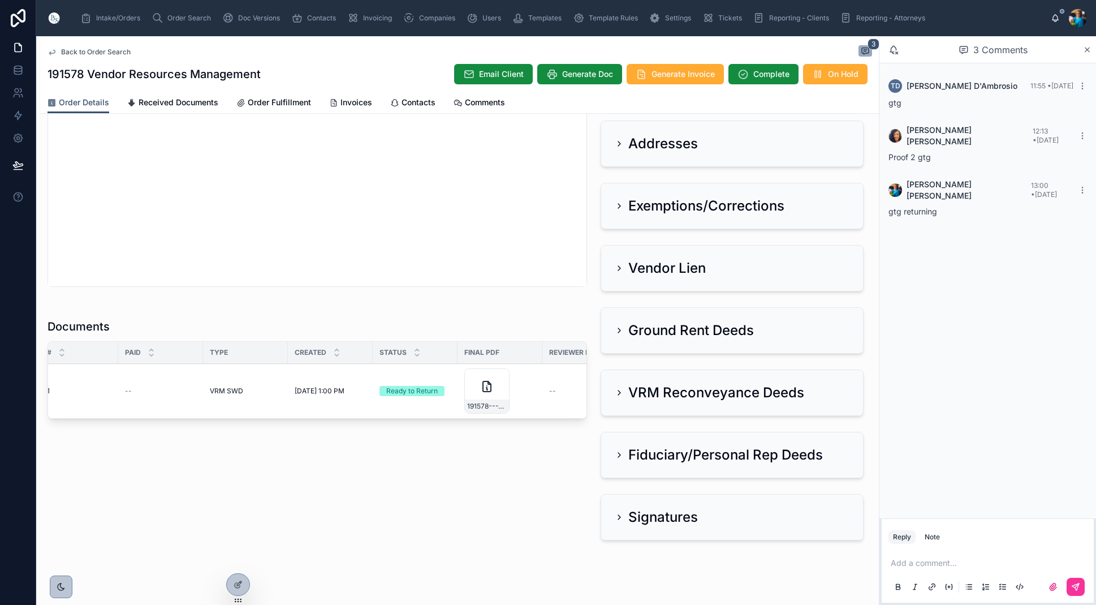
scroll to position [0, 17]
click at [0, 0] on span "Sent to Client" at bounding box center [0, 0] width 0 height 0
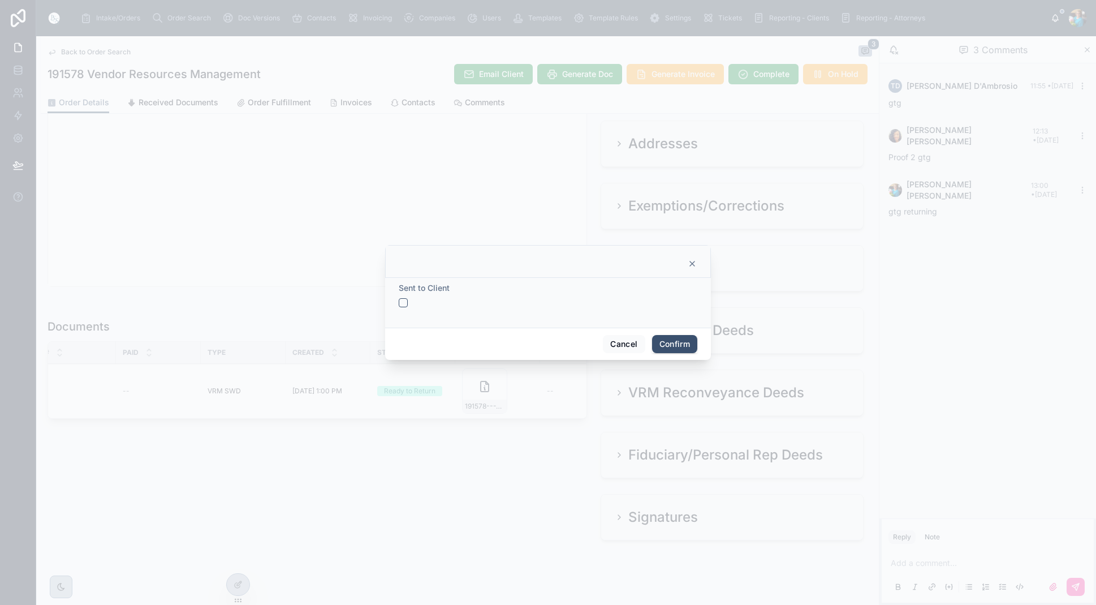
drag, startPoint x: 404, startPoint y: 302, endPoint x: 432, endPoint y: 317, distance: 30.9
click at [404, 302] on button "button" at bounding box center [403, 302] width 9 height 9
click at [690, 349] on button "Confirm" at bounding box center [674, 344] width 45 height 18
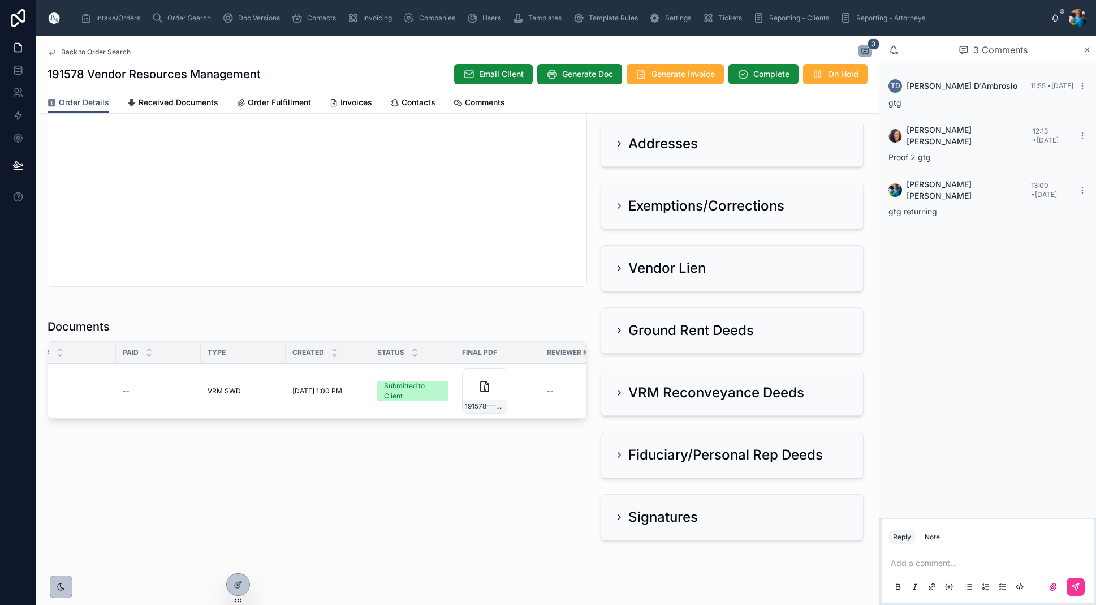
scroll to position [0, 25]
click at [0, 0] on span "Send for Review" at bounding box center [0, 0] width 0 height 0
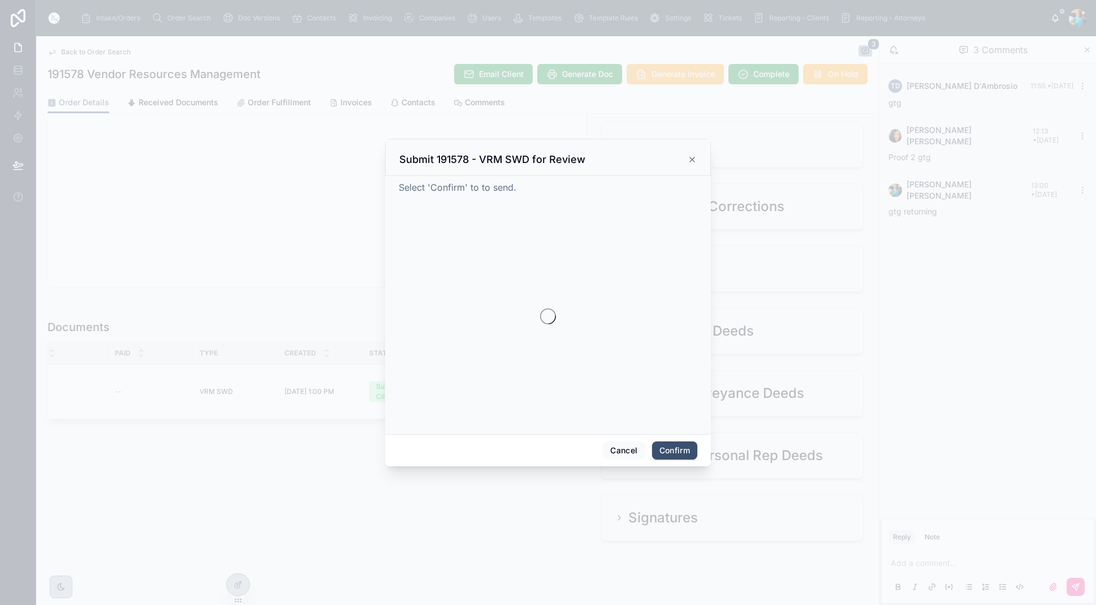
scroll to position [545, 0]
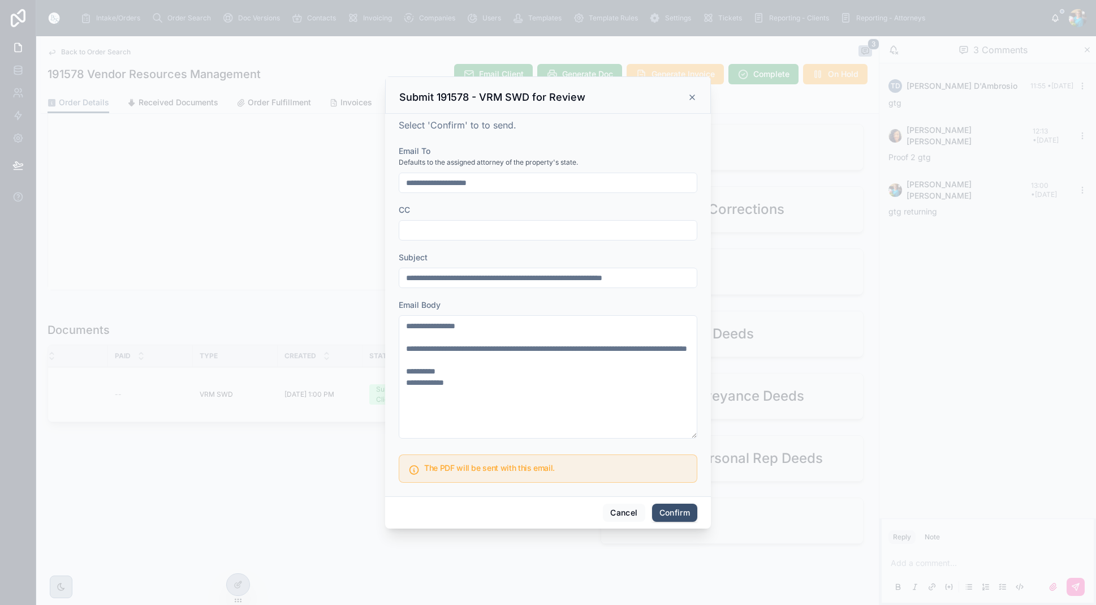
click at [674, 513] on button "Confirm" at bounding box center [674, 512] width 45 height 18
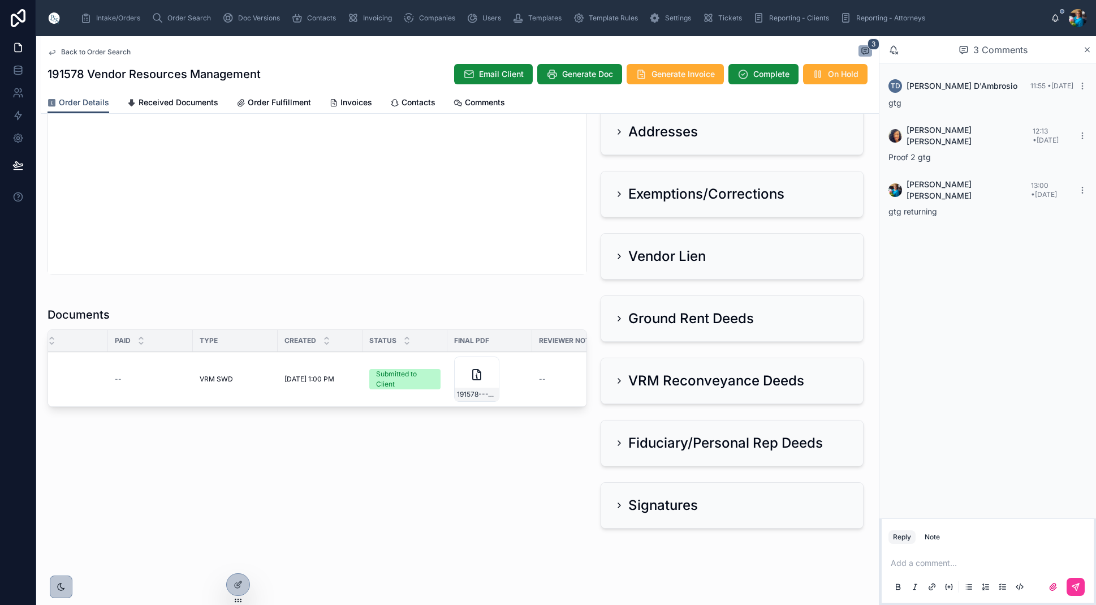
scroll to position [0, 0]
click at [666, 75] on span "Generate Invoice" at bounding box center [683, 73] width 63 height 11
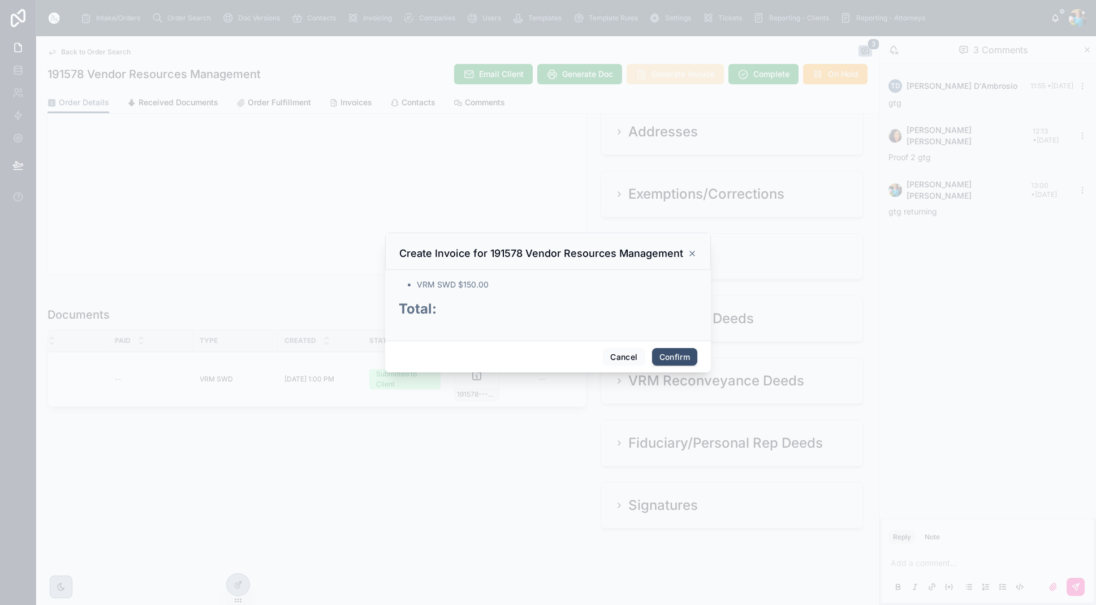
click at [671, 360] on button "Confirm" at bounding box center [674, 357] width 45 height 18
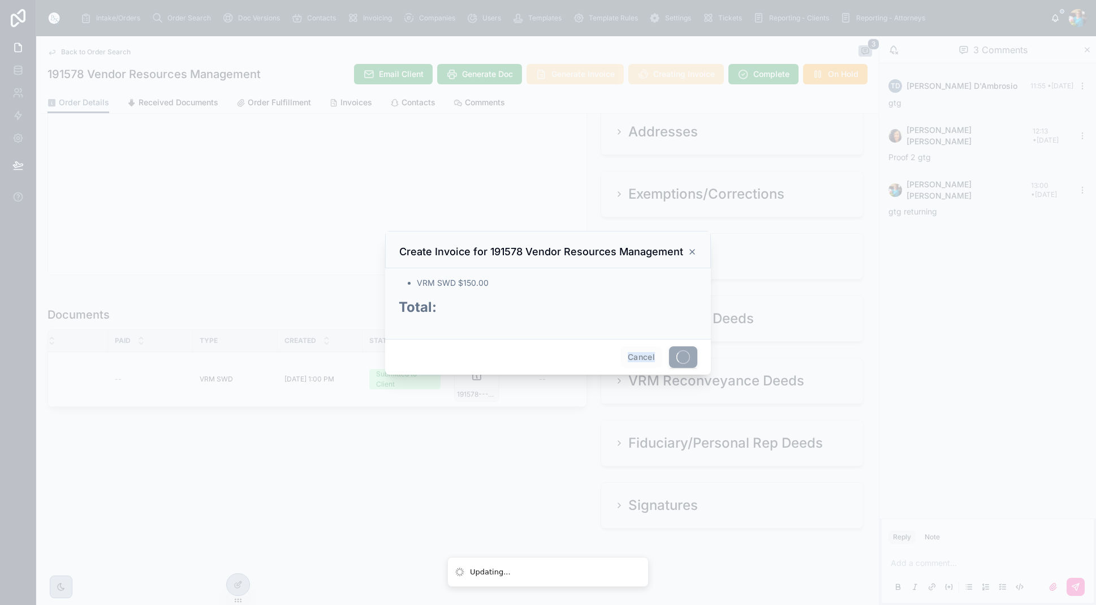
click at [671, 360] on span at bounding box center [683, 356] width 28 height 21
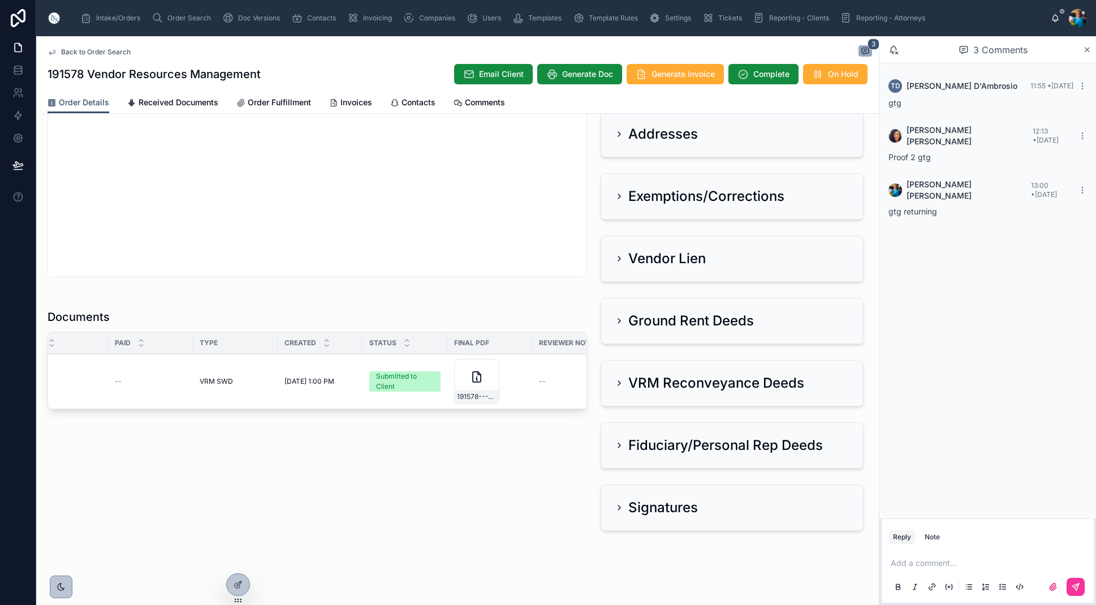
click at [195, 22] on span "Order Search" at bounding box center [189, 18] width 44 height 9
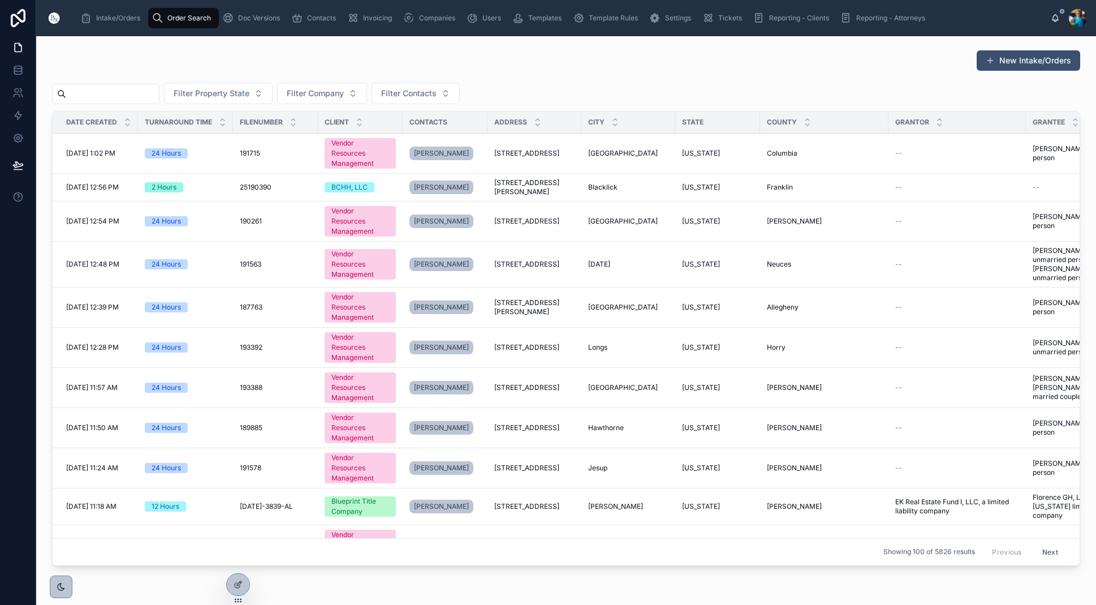
click at [133, 89] on input "text" at bounding box center [112, 94] width 93 height 16
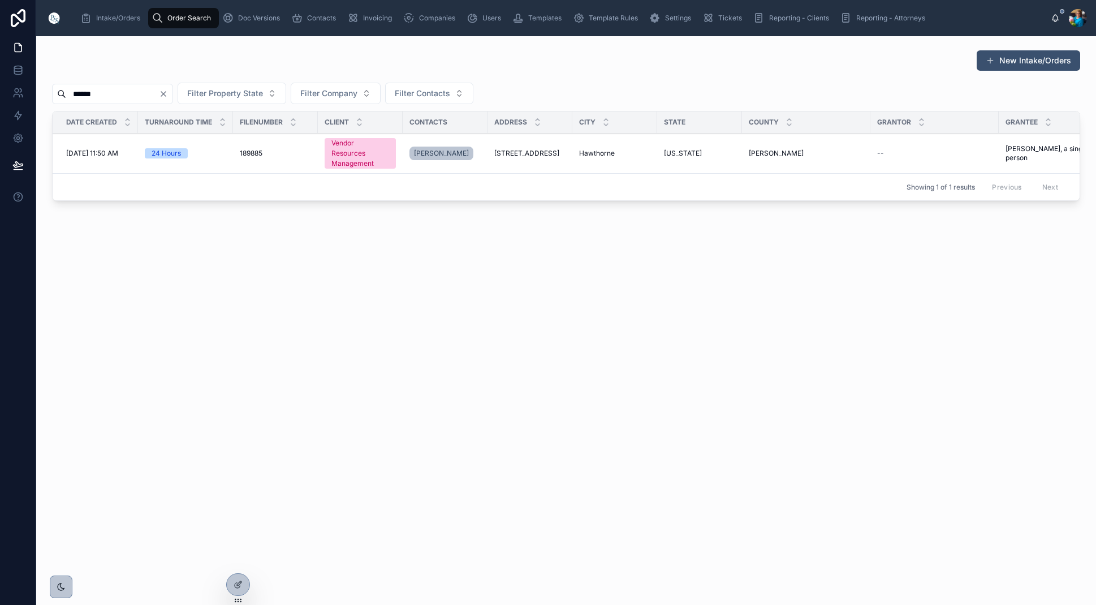
type input "******"
click at [502, 149] on span "127 Melrose Landing Drive" at bounding box center [526, 153] width 65 height 9
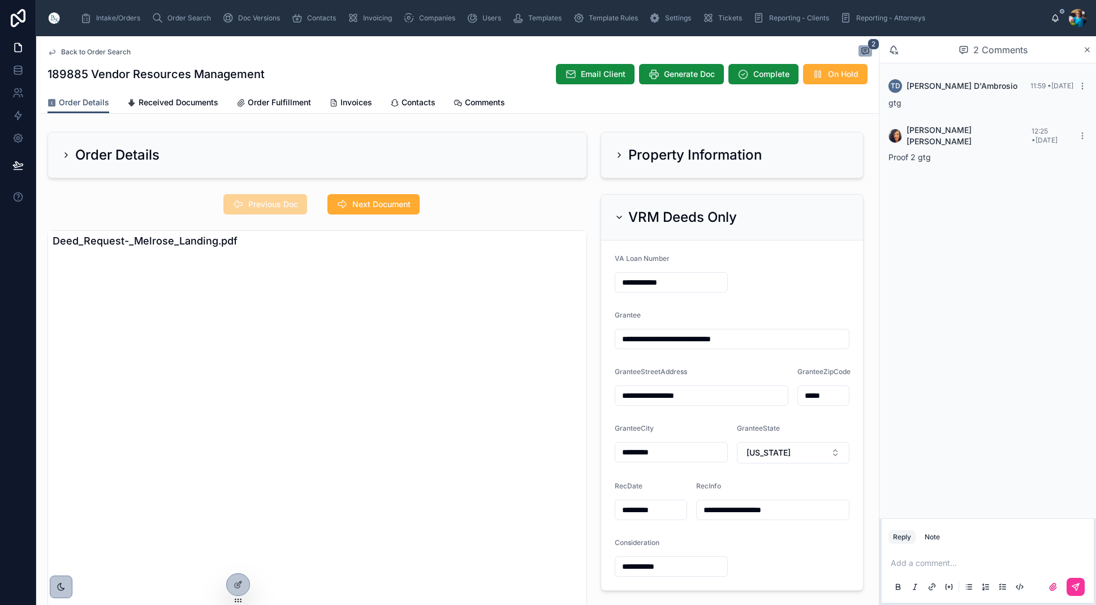
click at [615, 216] on icon at bounding box center [619, 217] width 9 height 9
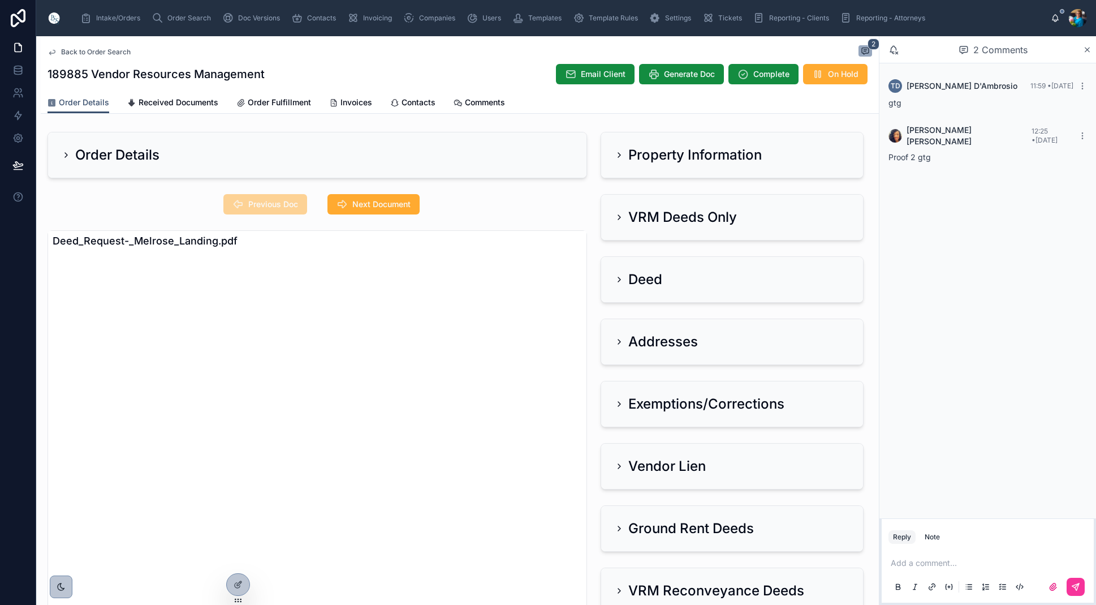
click at [619, 155] on icon at bounding box center [619, 154] width 9 height 9
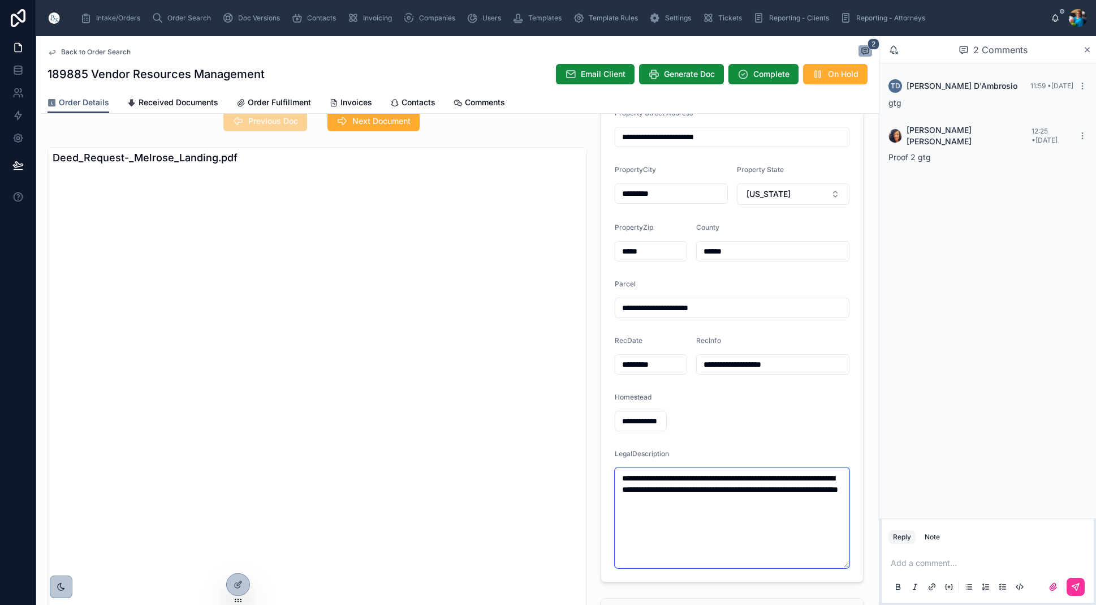
drag, startPoint x: 729, startPoint y: 498, endPoint x: 598, endPoint y: 470, distance: 134.4
click at [598, 470] on div "**********" at bounding box center [732, 315] width 277 height 542
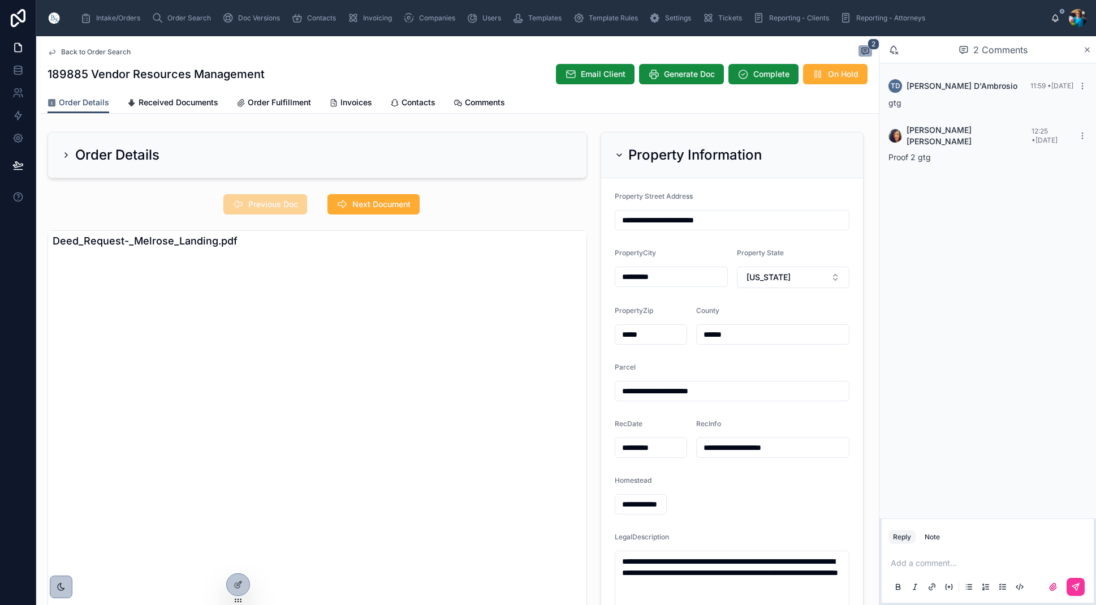
click at [616, 151] on icon at bounding box center [619, 154] width 9 height 9
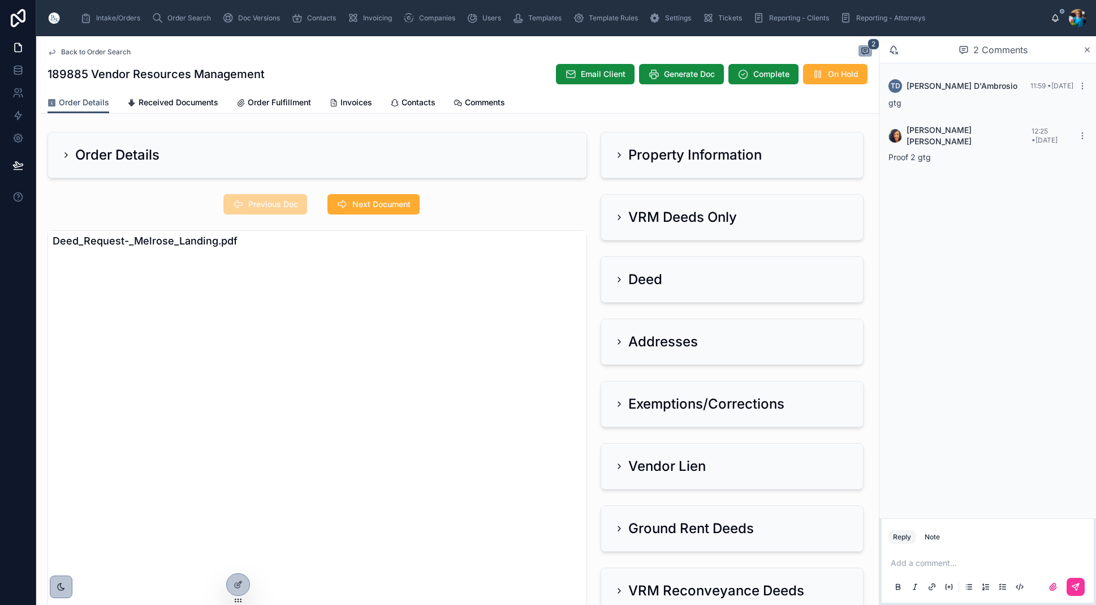
click at [618, 211] on div "VRM Deeds Only" at bounding box center [676, 217] width 122 height 18
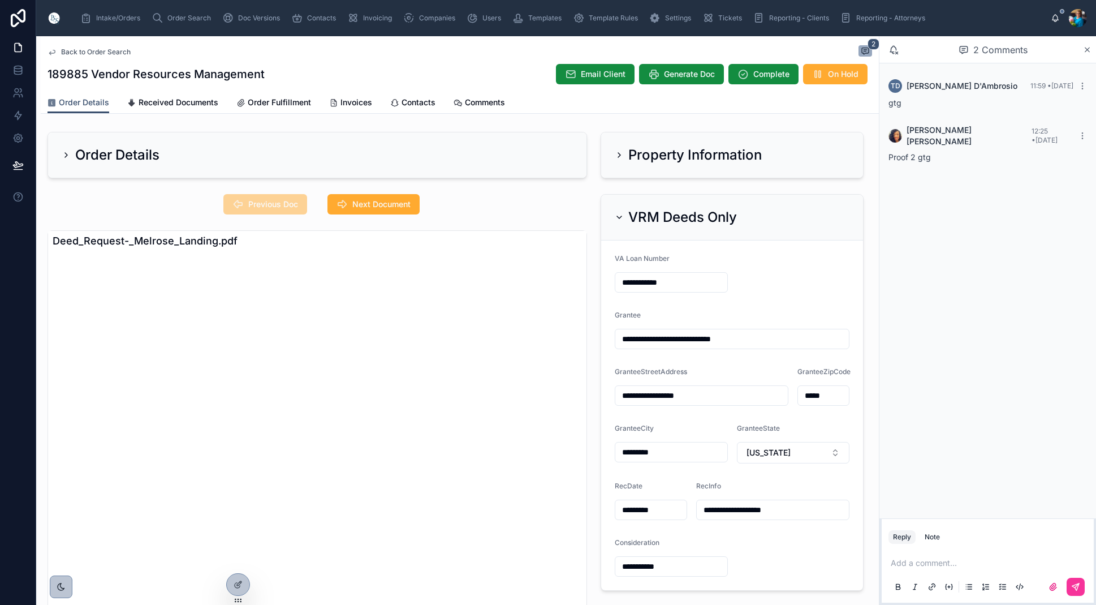
click at [401, 201] on span "Next Document" at bounding box center [381, 204] width 58 height 11
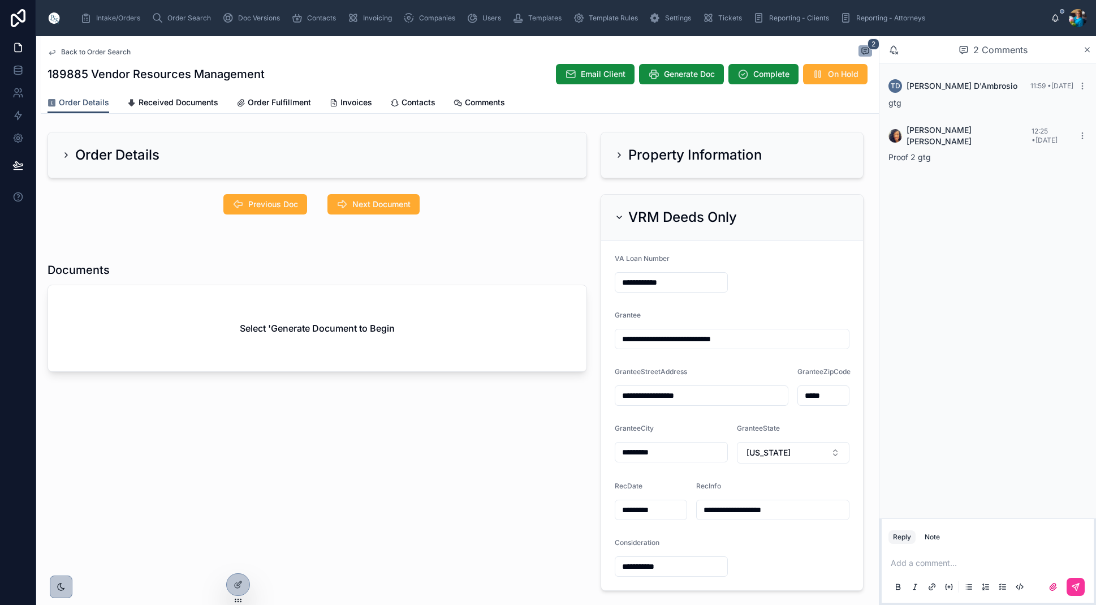
click at [268, 205] on span "Previous Doc" at bounding box center [273, 204] width 50 height 11
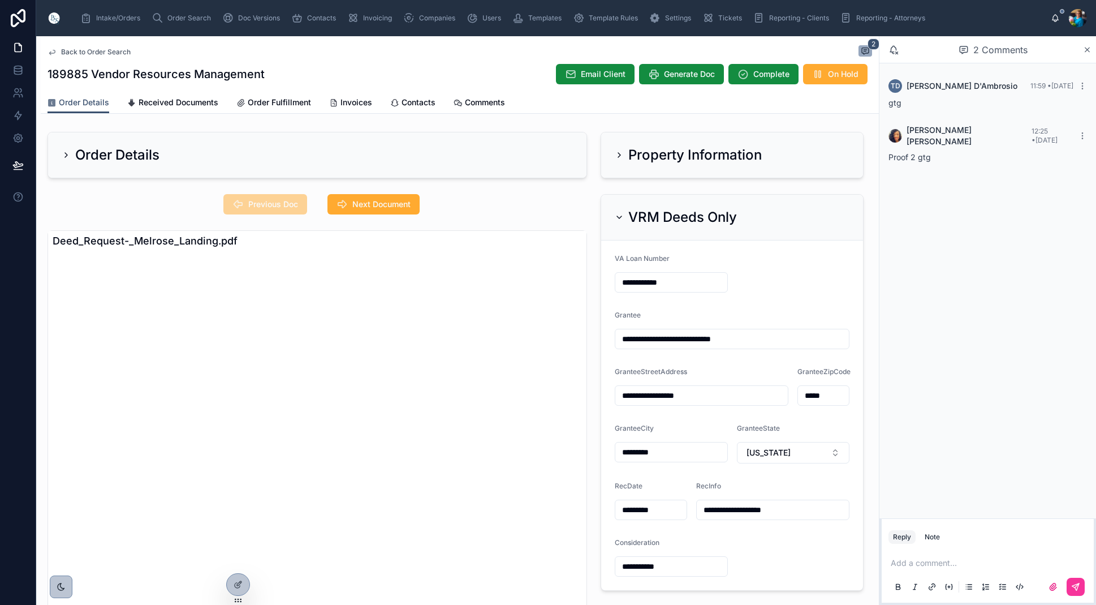
drag, startPoint x: 619, startPoint y: 219, endPoint x: 621, endPoint y: 234, distance: 14.8
click at [619, 219] on icon at bounding box center [619, 217] width 9 height 9
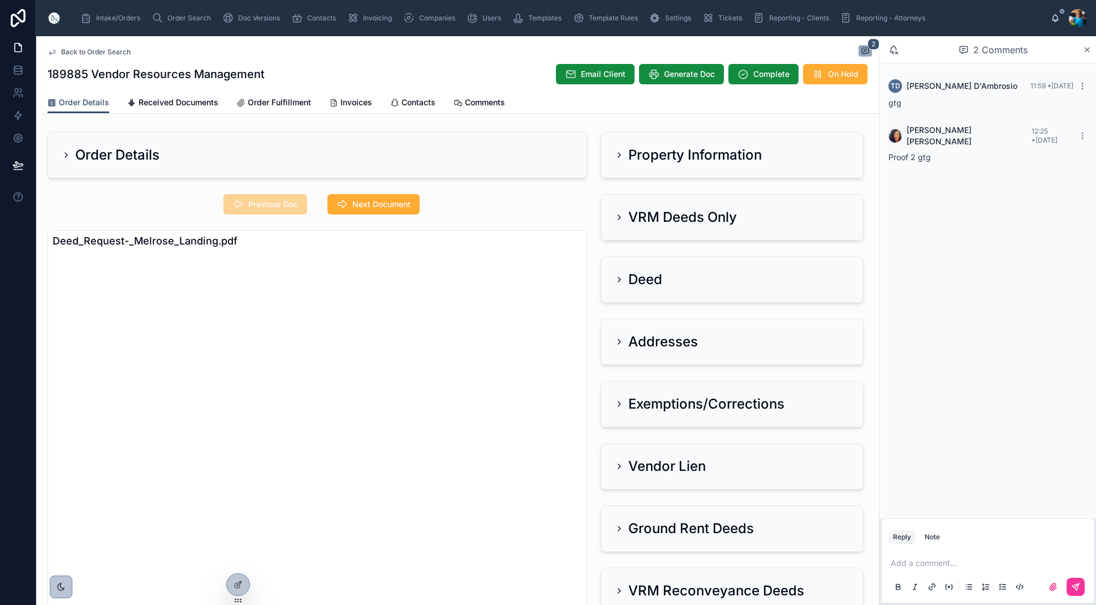
drag, startPoint x: 618, startPoint y: 341, endPoint x: 617, endPoint y: 350, distance: 8.7
click at [618, 341] on icon at bounding box center [619, 341] width 9 height 9
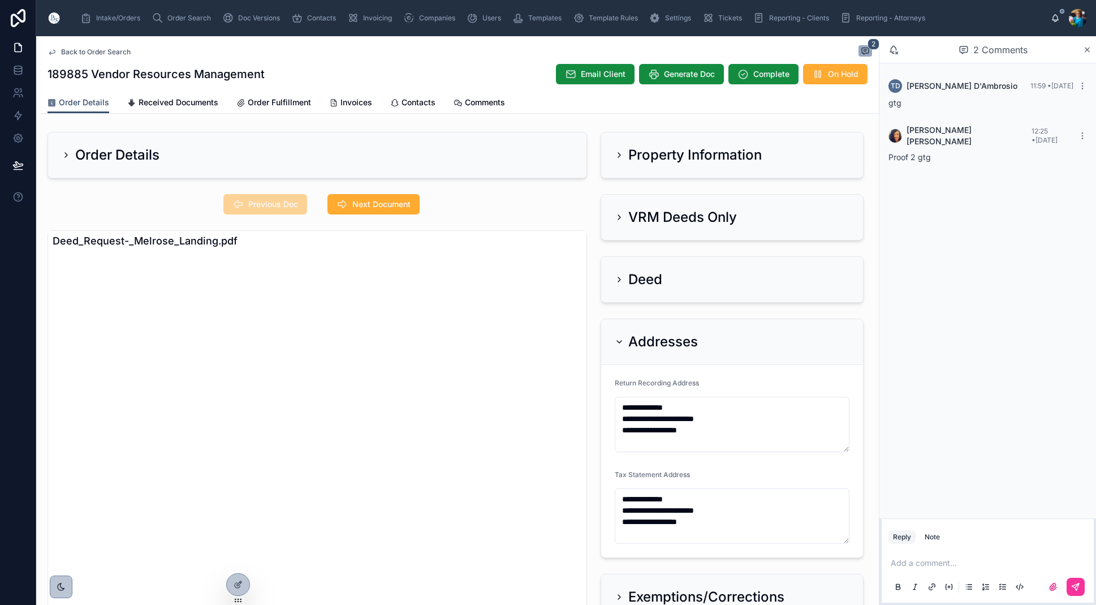
drag, startPoint x: 619, startPoint y: 339, endPoint x: 638, endPoint y: 305, distance: 39.0
click at [619, 338] on icon at bounding box center [619, 341] width 9 height 9
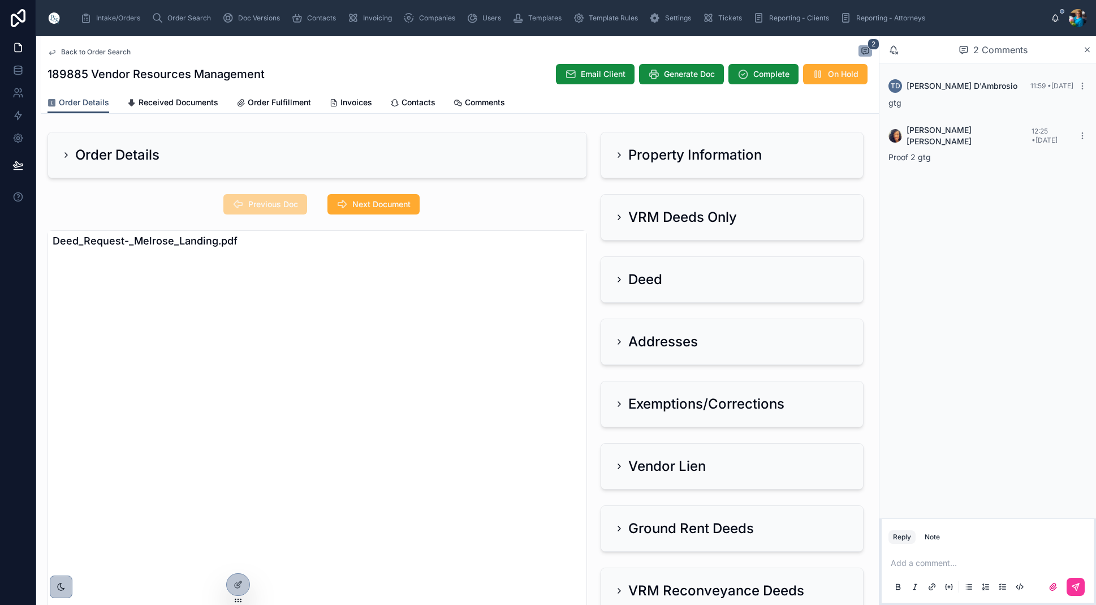
click at [619, 218] on icon at bounding box center [619, 217] width 9 height 9
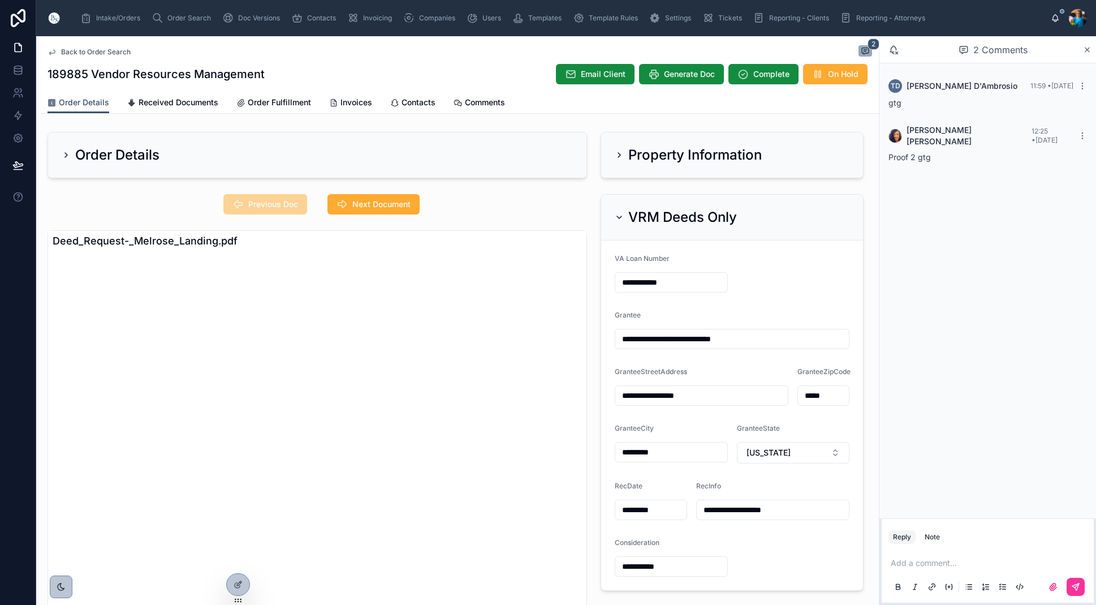
drag, startPoint x: 622, startPoint y: 217, endPoint x: 626, endPoint y: 239, distance: 22.4
click at [622, 217] on icon at bounding box center [619, 217] width 9 height 9
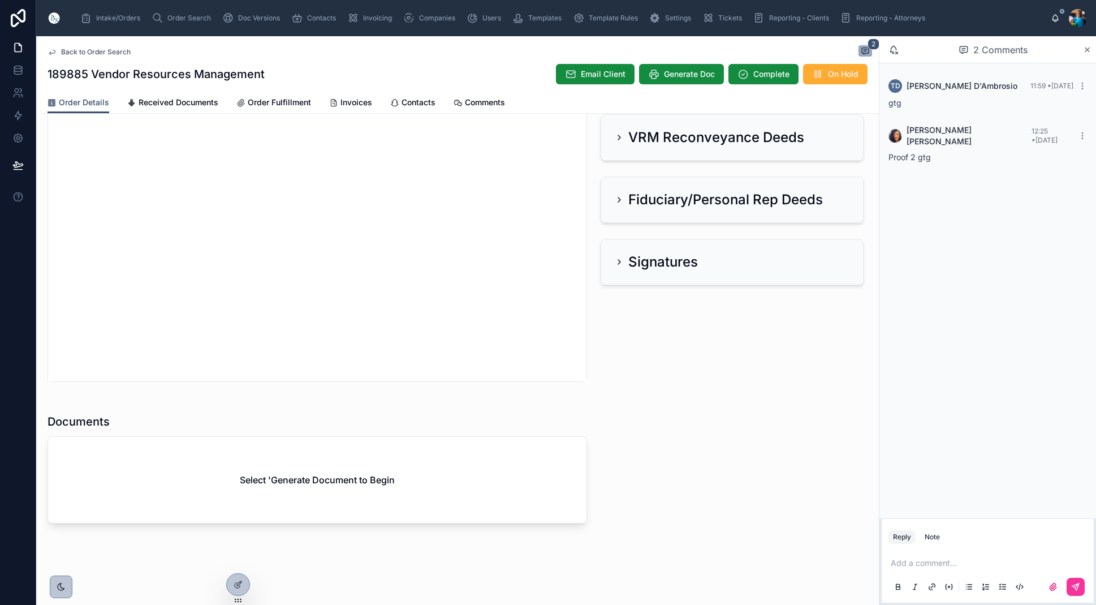
scroll to position [453, 0]
click at [682, 71] on span "Generate Doc" at bounding box center [689, 73] width 51 height 11
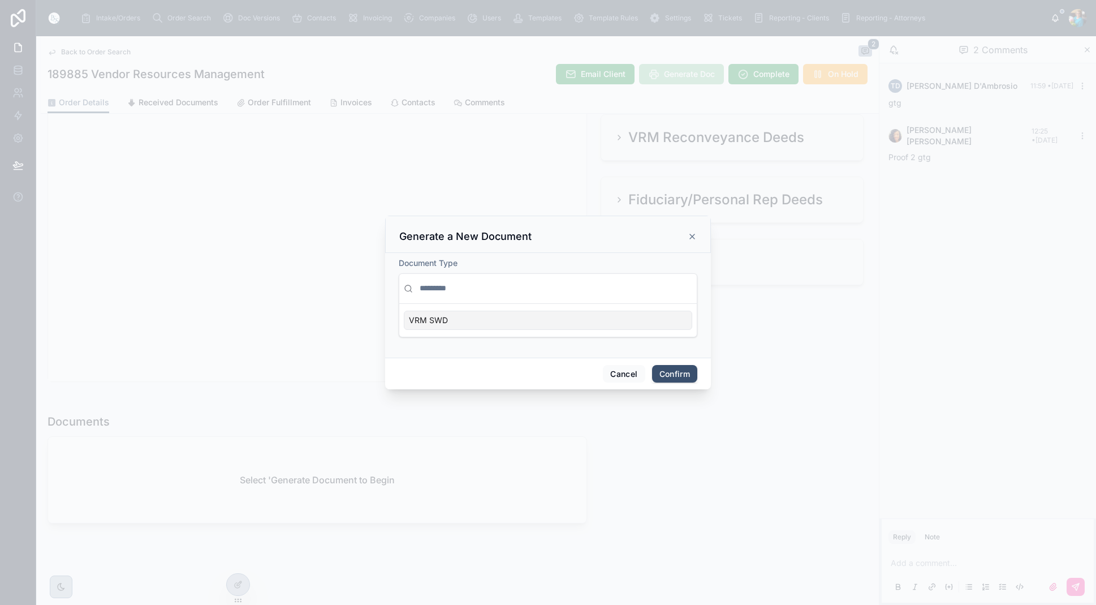
click at [688, 321] on div "VRM SWD" at bounding box center [548, 320] width 289 height 19
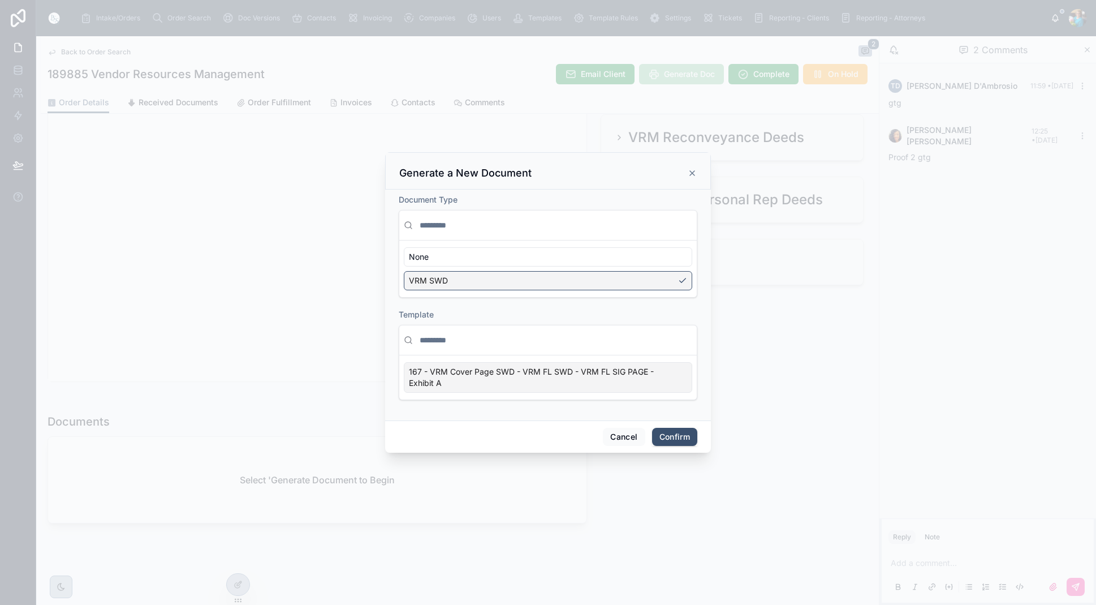
click at [684, 384] on div "167 - VRM Cover Page SWD - VRM FL SWD - VRM FL SIG PAGE - Exhibit A" at bounding box center [548, 377] width 289 height 31
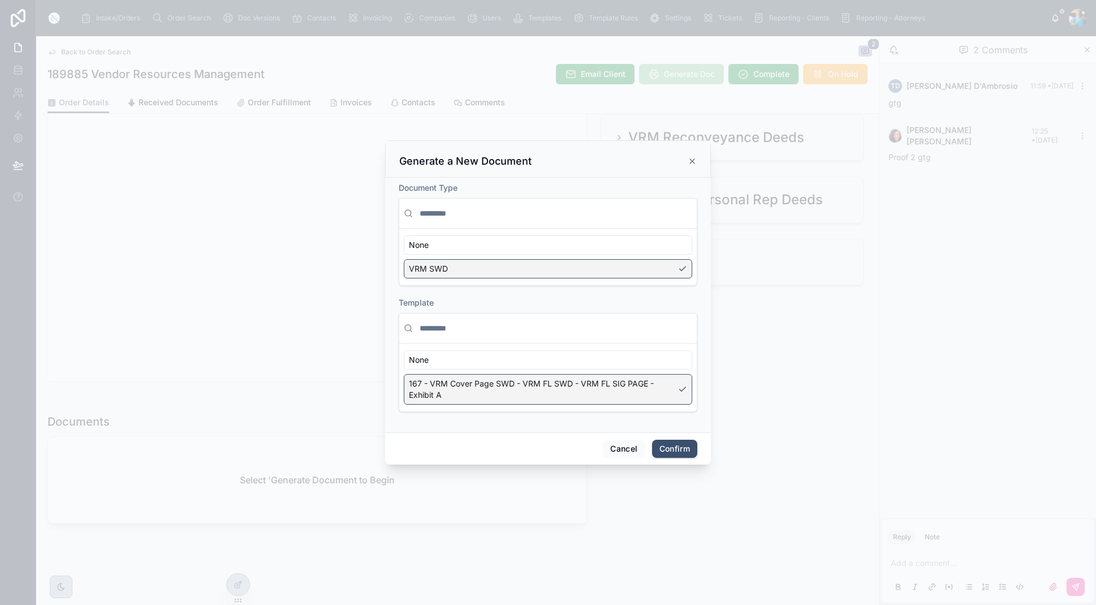
drag, startPoint x: 679, startPoint y: 447, endPoint x: 651, endPoint y: 447, distance: 28.3
click at [679, 447] on button "Confirm" at bounding box center [674, 449] width 45 height 18
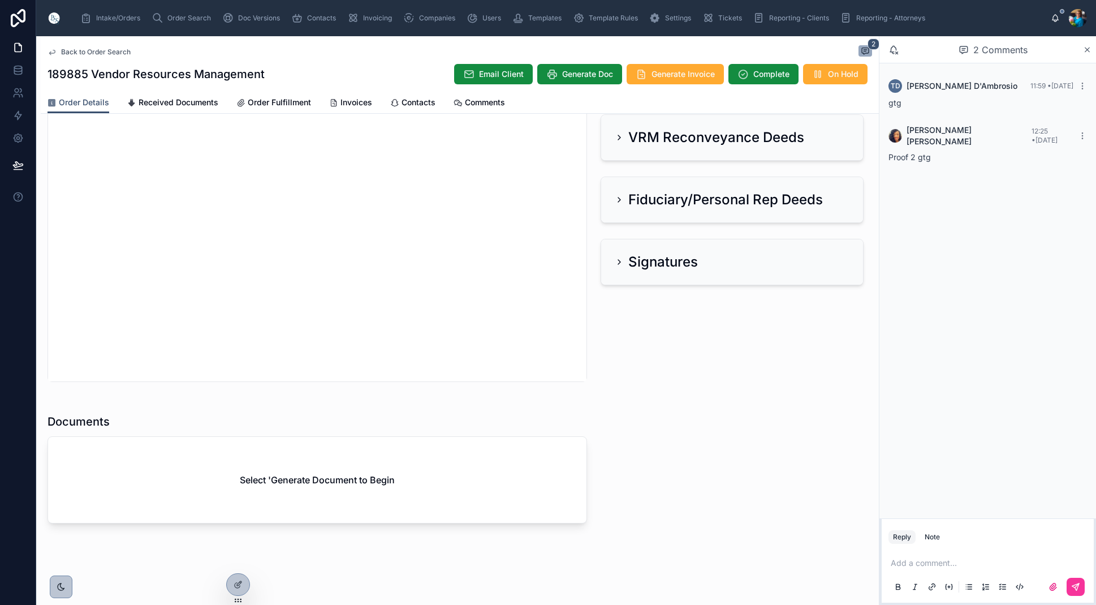
scroll to position [416, 0]
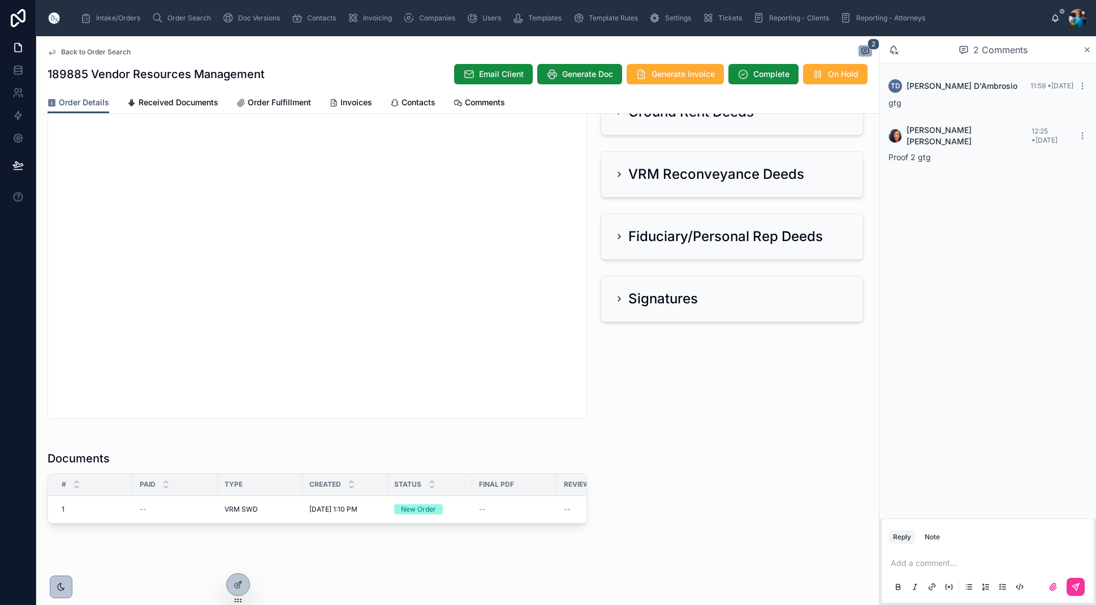
click at [174, 20] on span "Order Search" at bounding box center [189, 18] width 44 height 9
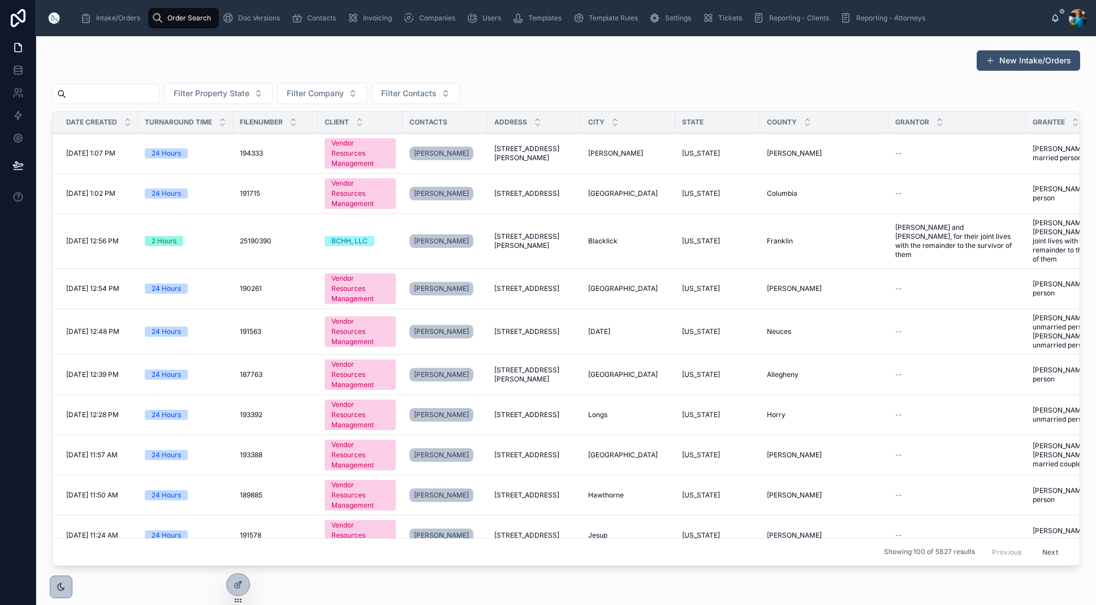
click at [159, 91] on input "text" at bounding box center [112, 94] width 93 height 16
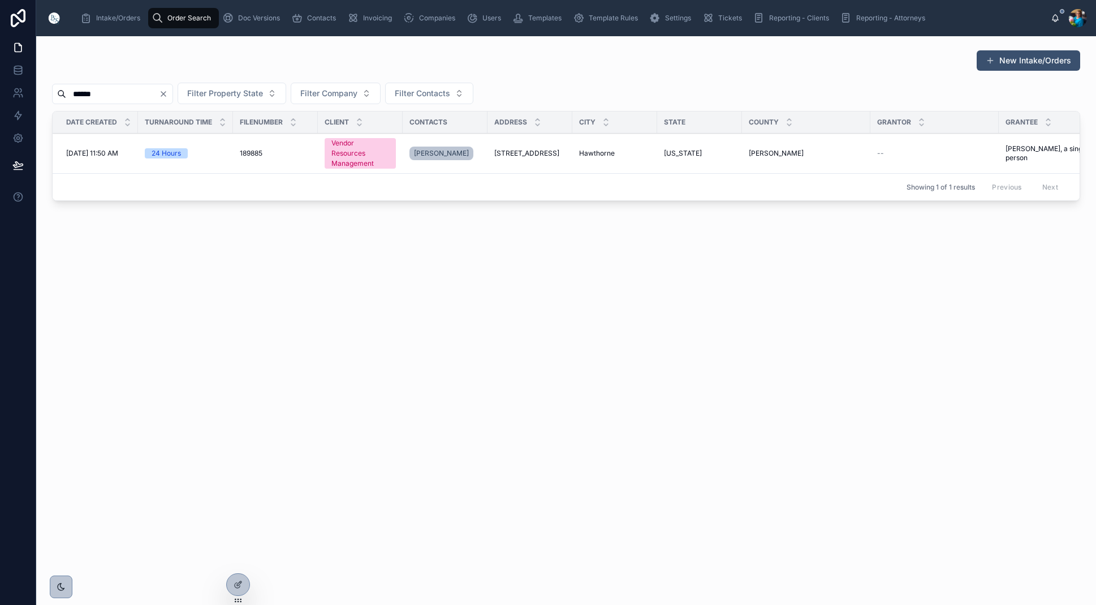
type input "******"
click at [603, 152] on span "Hawthorne" at bounding box center [597, 153] width 36 height 9
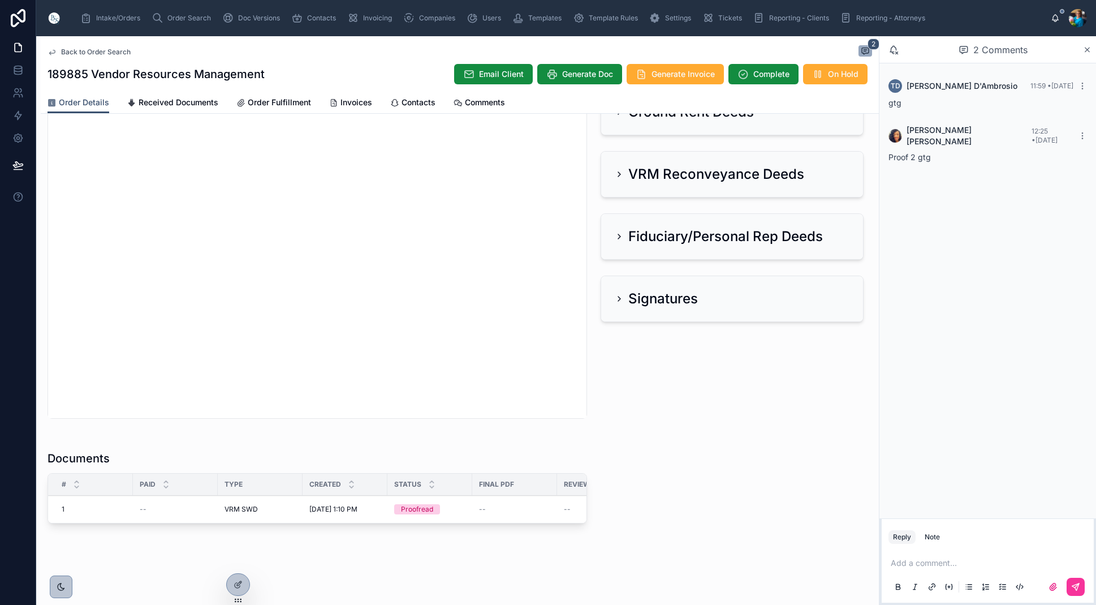
click at [0, 0] on span "Edit" at bounding box center [0, 0] width 0 height 0
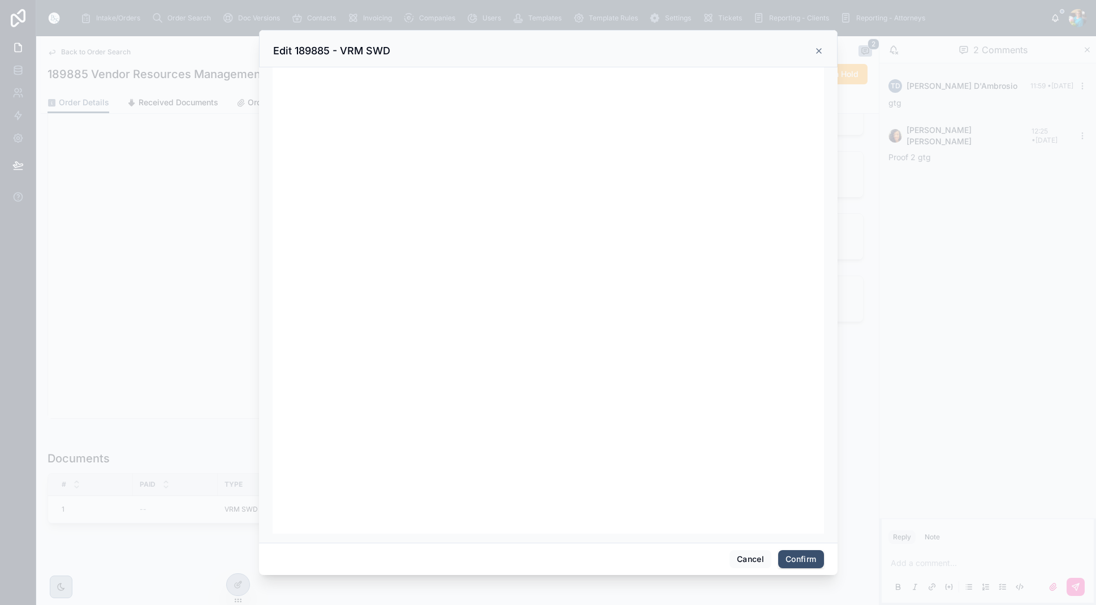
scroll to position [143, 0]
click at [799, 558] on button "Confirm" at bounding box center [800, 559] width 45 height 18
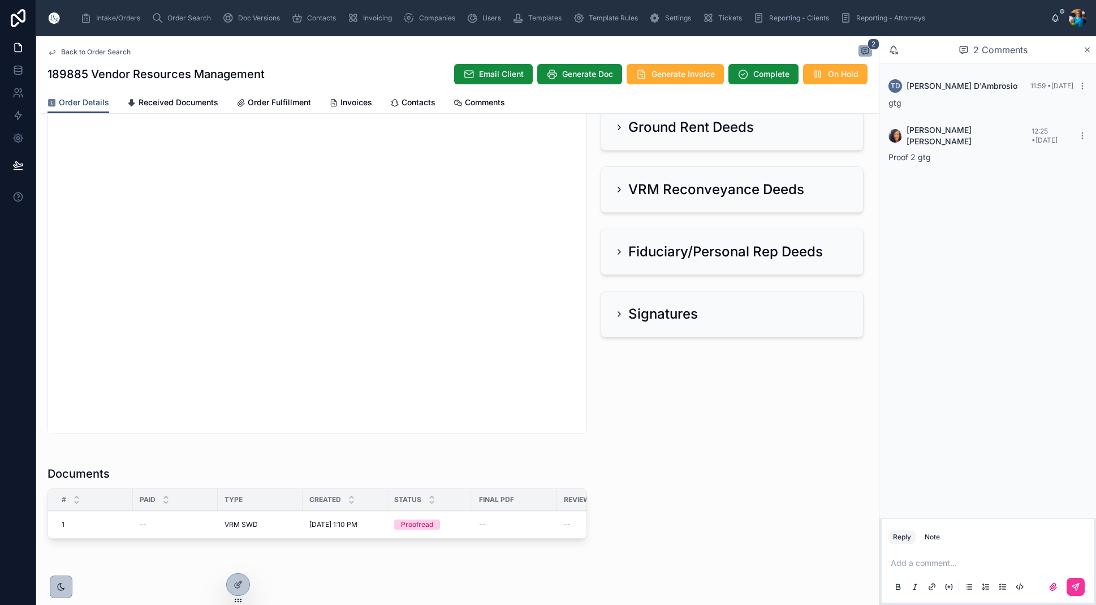
scroll to position [400, 0]
click at [0, 0] on span "Ready for QC" at bounding box center [0, 0] width 0 height 0
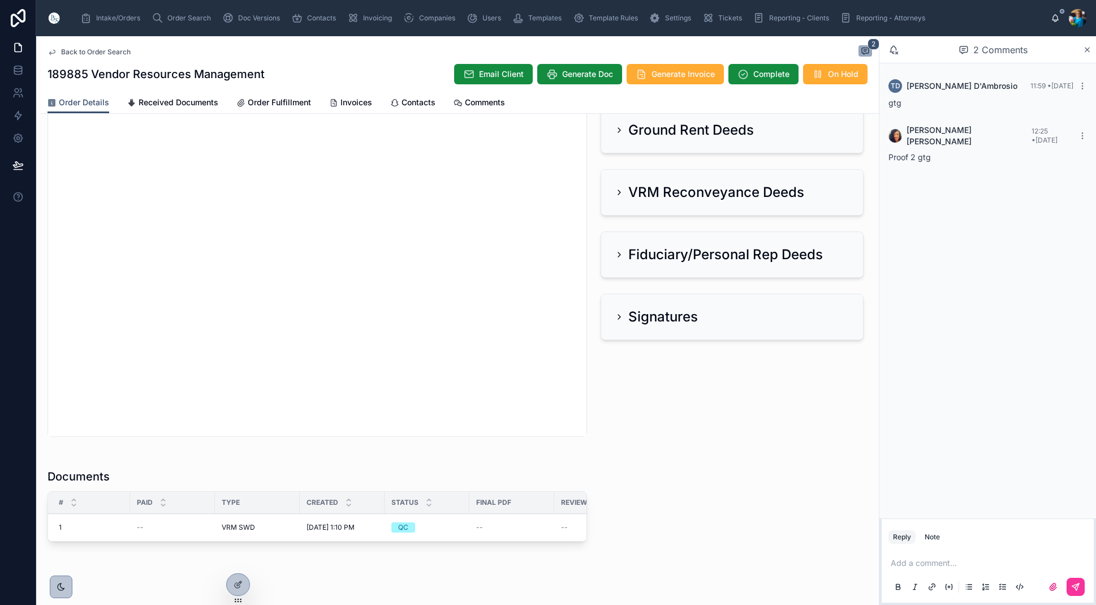
scroll to position [398, 0]
click at [0, 0] on span "Finalize Document" at bounding box center [0, 0] width 0 height 0
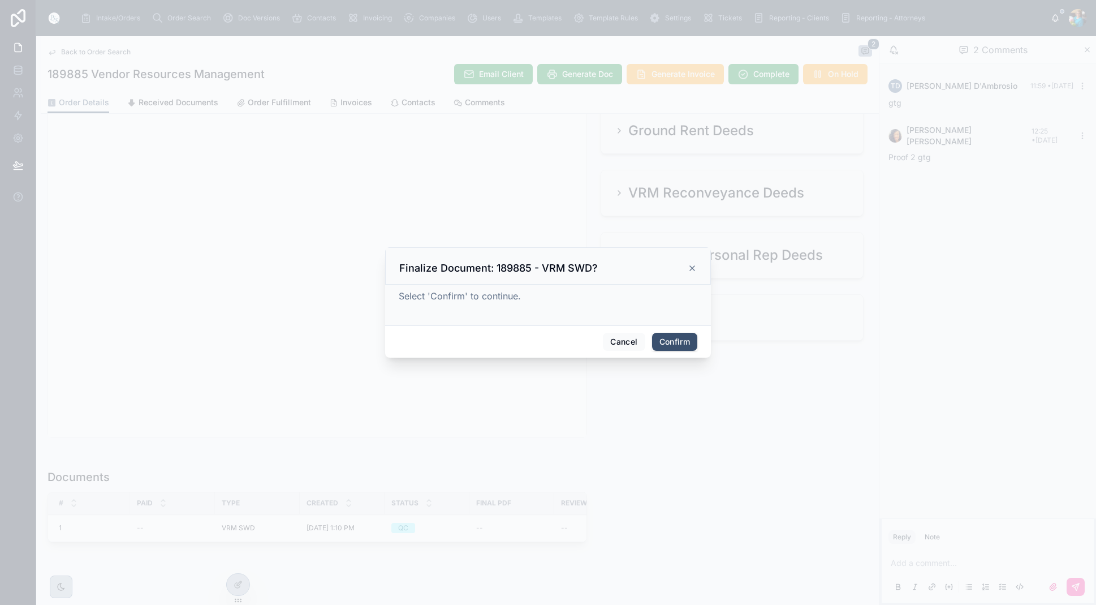
click at [676, 343] on button "Confirm" at bounding box center [674, 342] width 45 height 18
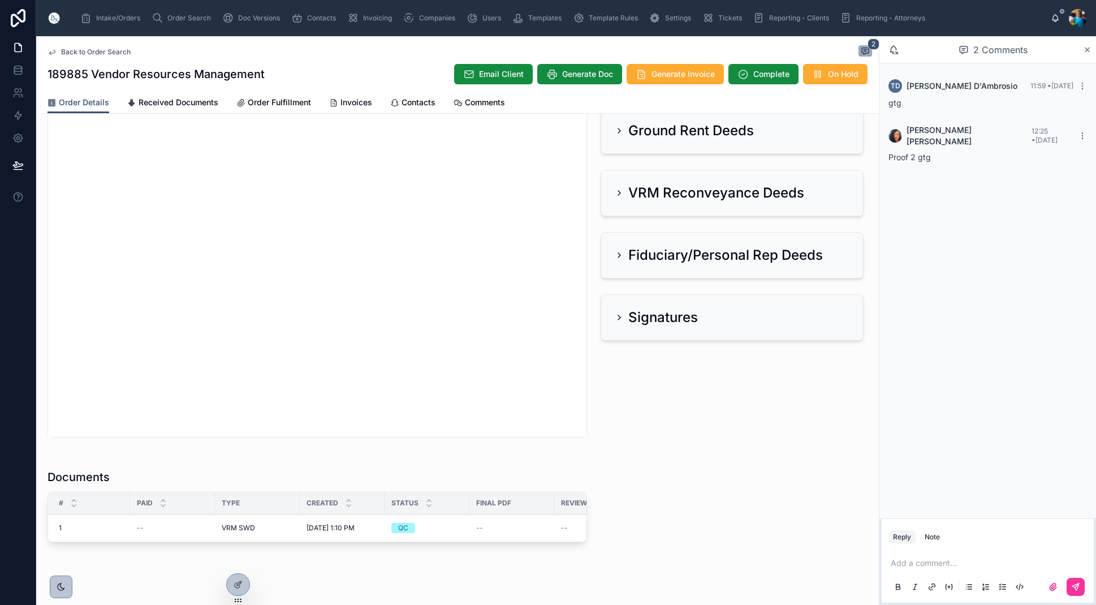
click at [194, 15] on span "Order Search" at bounding box center [189, 18] width 44 height 9
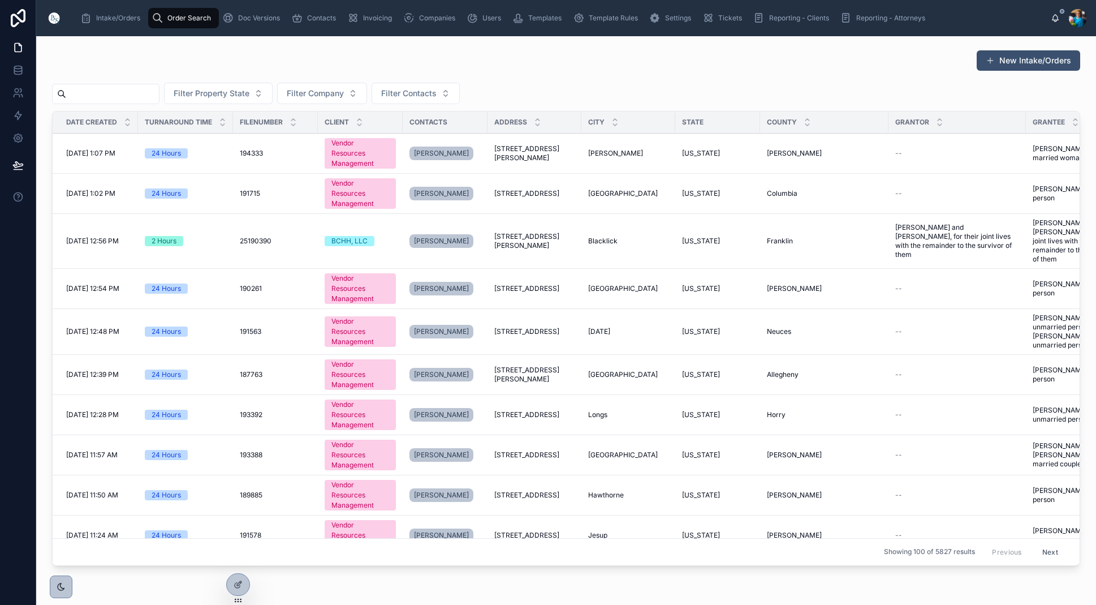
click at [144, 94] on input "text" at bounding box center [112, 94] width 93 height 16
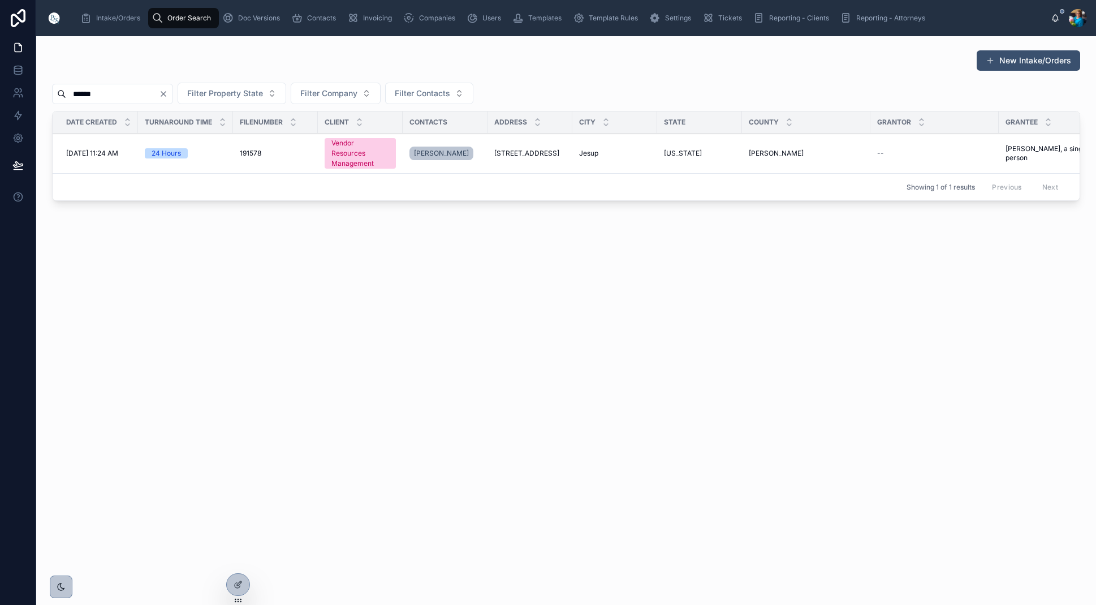
type input "******"
click at [546, 149] on td "989 Sunset Boulevard 989 Sunset Boulevard" at bounding box center [530, 154] width 85 height 40
click at [545, 153] on span "989 Sunset Boulevard" at bounding box center [526, 153] width 65 height 9
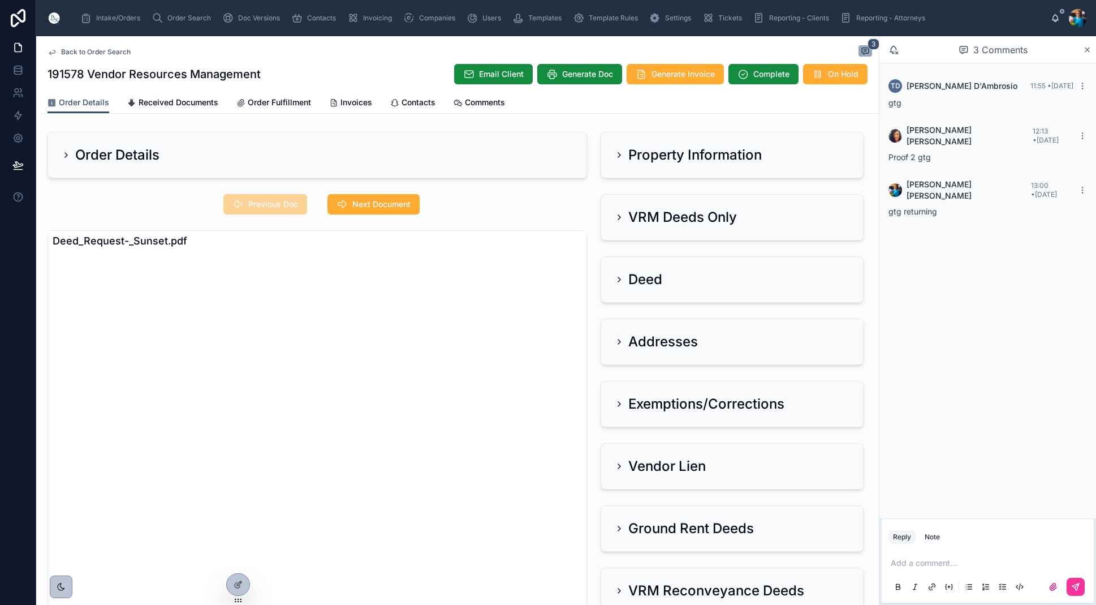
drag, startPoint x: 358, startPoint y: 101, endPoint x: 356, endPoint y: 110, distance: 8.7
click at [358, 103] on span "Invoices" at bounding box center [357, 102] width 32 height 11
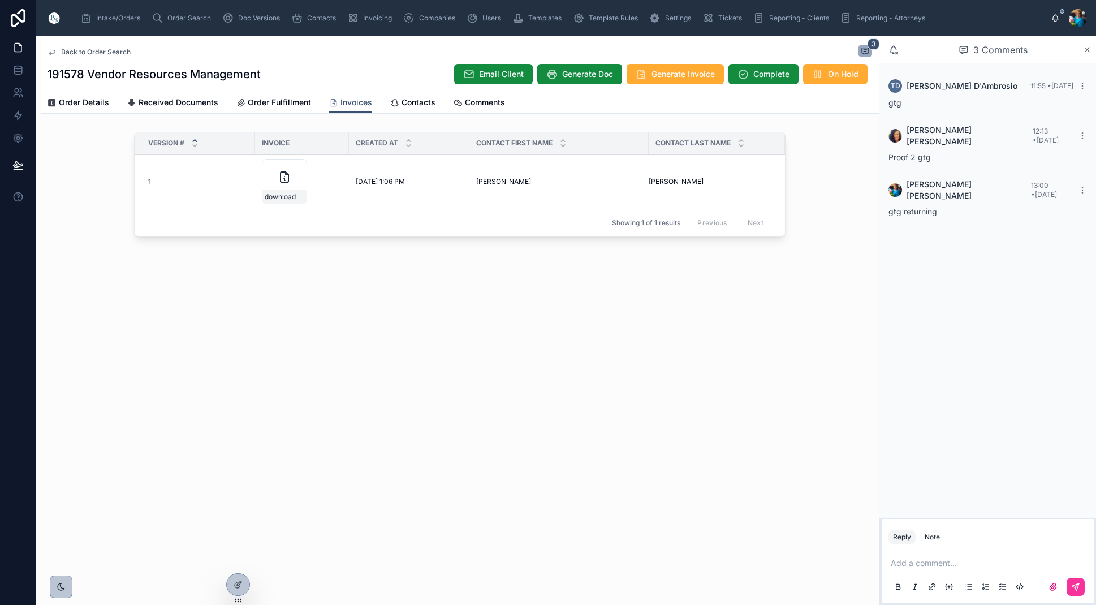
drag, startPoint x: 295, startPoint y: 168, endPoint x: 300, endPoint y: 182, distance: 15.2
click at [0, 0] on icon at bounding box center [0, 0] width 0 height 0
click at [180, 15] on span "Order Search" at bounding box center [189, 18] width 44 height 9
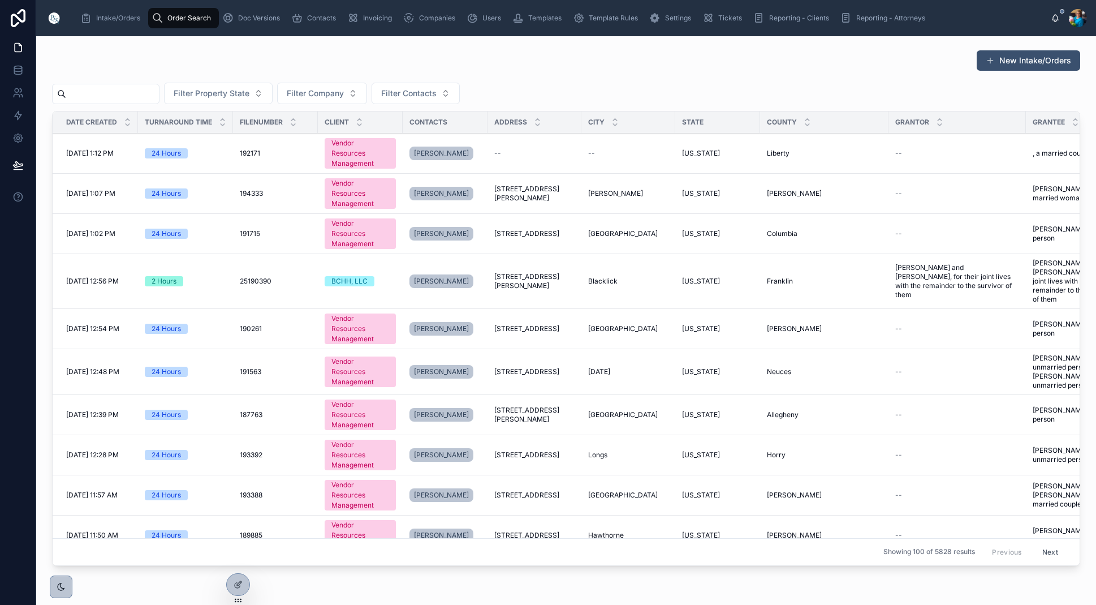
click at [155, 87] on input "text" at bounding box center [112, 94] width 93 height 16
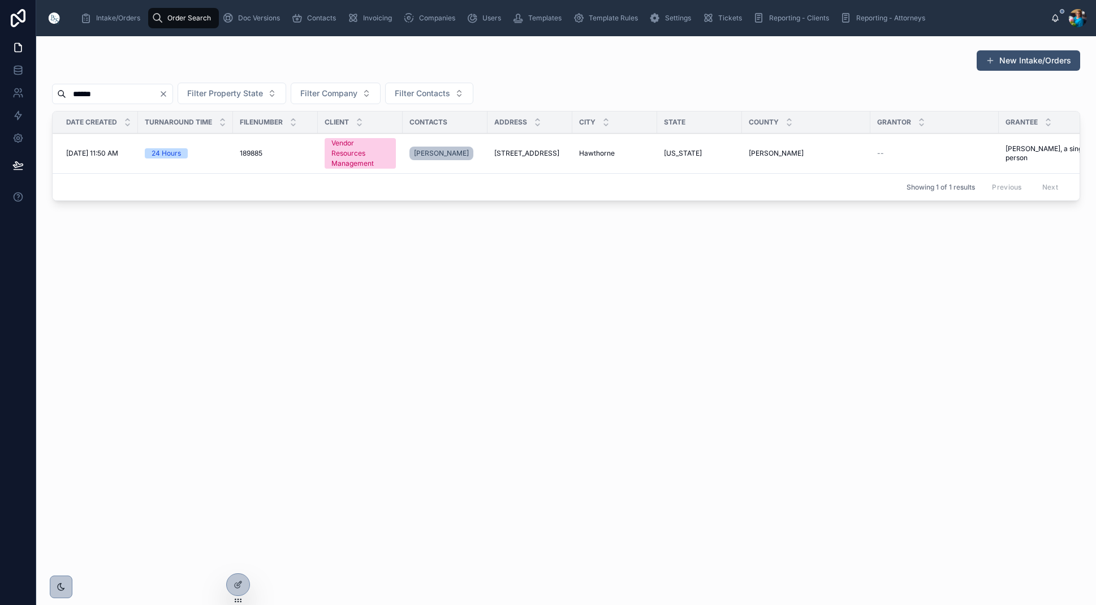
type input "******"
click at [534, 149] on span "127 Melrose Landing Drive" at bounding box center [526, 153] width 65 height 9
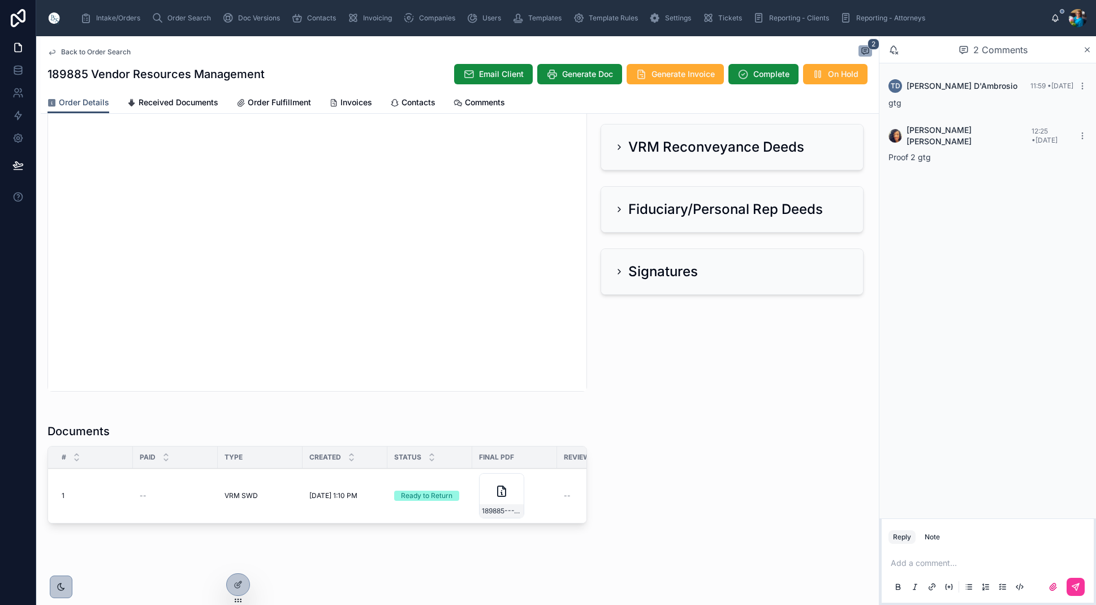
scroll to position [444, 0]
click at [515, 509] on span "189885---VRM-SWD" at bounding box center [502, 510] width 40 height 9
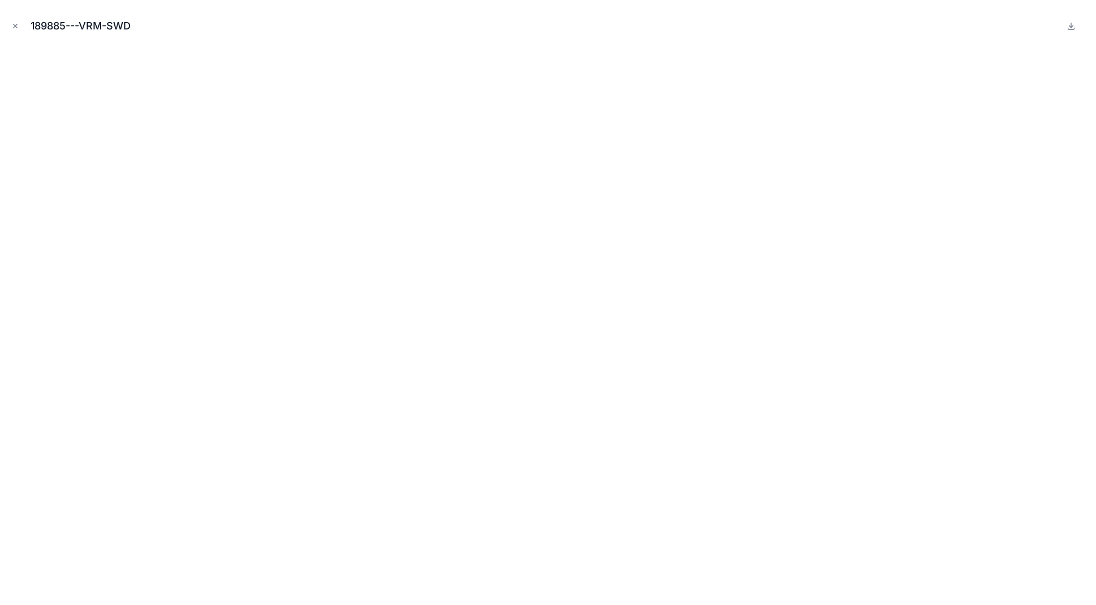
drag, startPoint x: 14, startPoint y: 25, endPoint x: 18, endPoint y: 42, distance: 17.4
click at [14, 26] on icon "Close modal" at bounding box center [15, 26] width 8 height 8
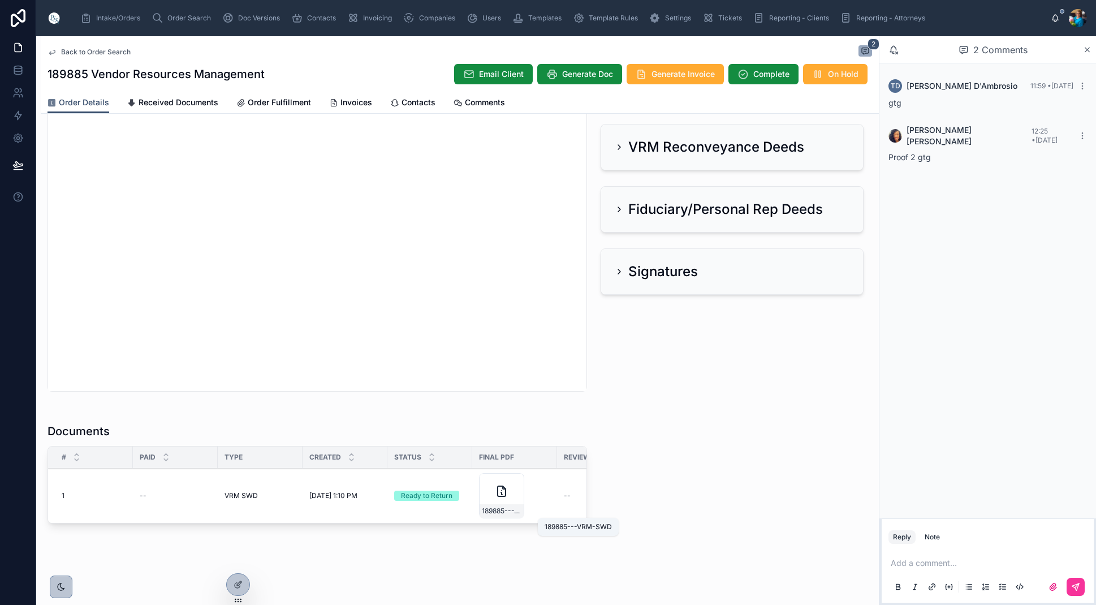
click at [502, 508] on span "189885---VRM-SWD" at bounding box center [502, 510] width 40 height 9
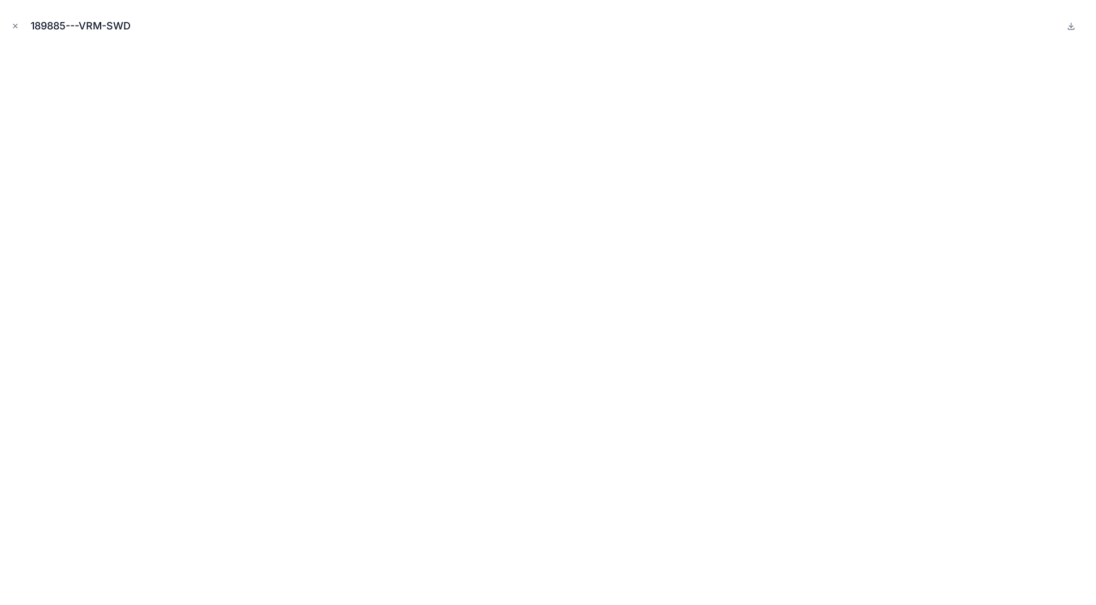
drag, startPoint x: 14, startPoint y: 22, endPoint x: 45, endPoint y: 95, distance: 79.3
click at [14, 24] on icon "Close modal" at bounding box center [15, 26] width 8 height 8
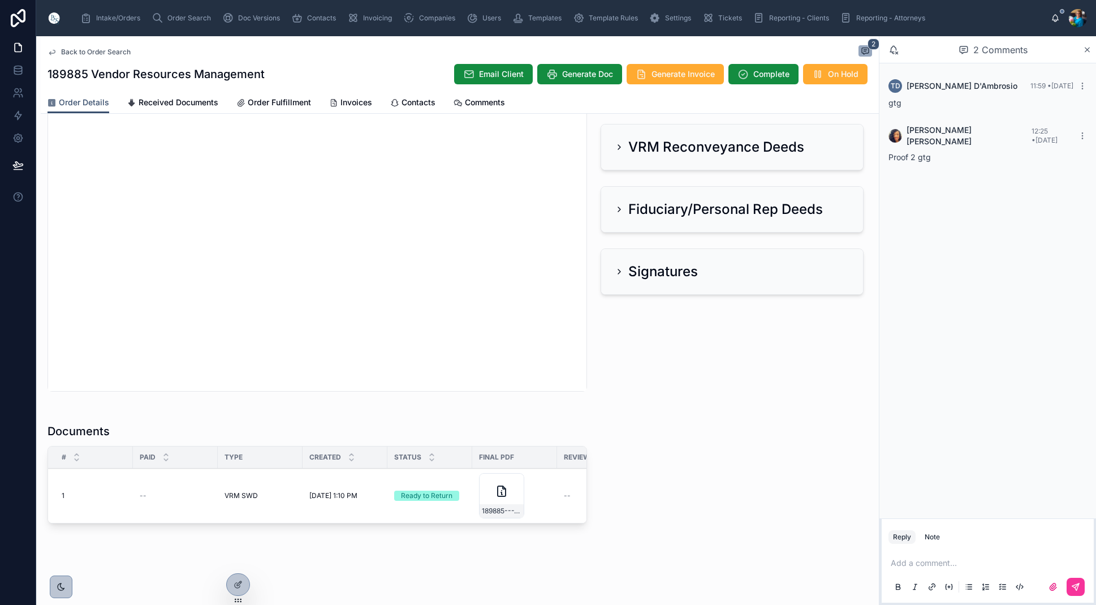
click at [687, 74] on span "Generate Invoice" at bounding box center [683, 73] width 63 height 11
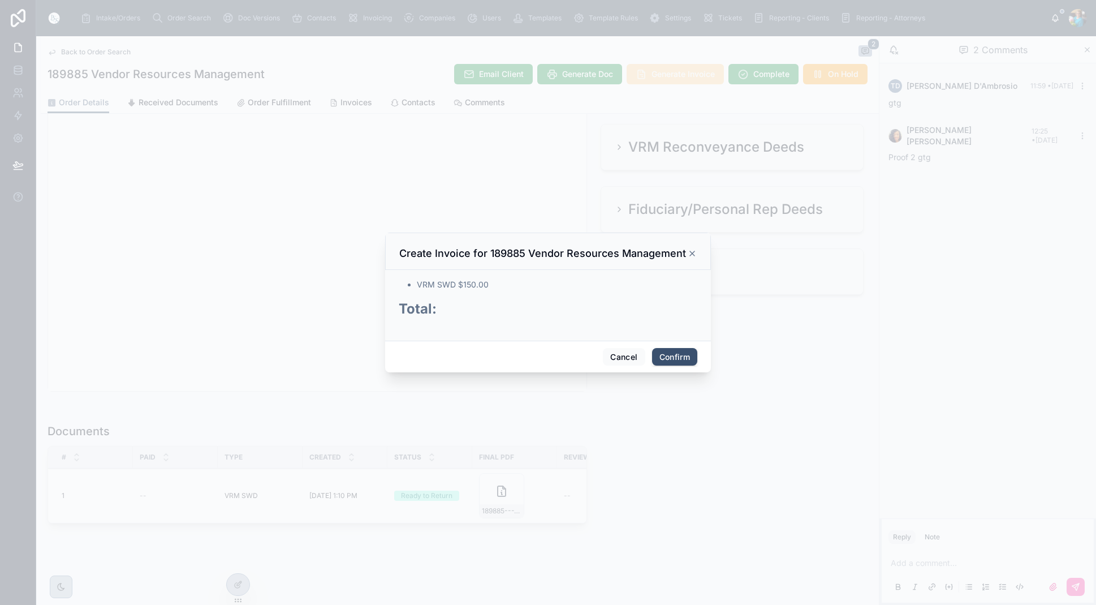
click at [680, 352] on button "Confirm" at bounding box center [674, 357] width 45 height 18
drag, startPoint x: 680, startPoint y: 352, endPoint x: 680, endPoint y: 381, distance: 28.9
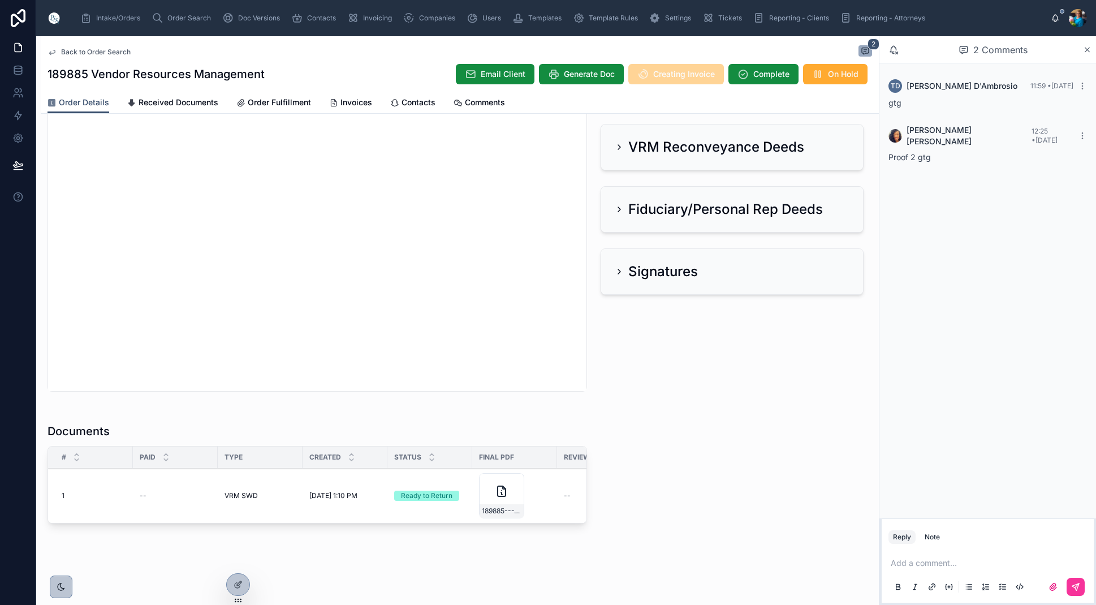
click at [0, 0] on span "Sent to Client" at bounding box center [0, 0] width 0 height 0
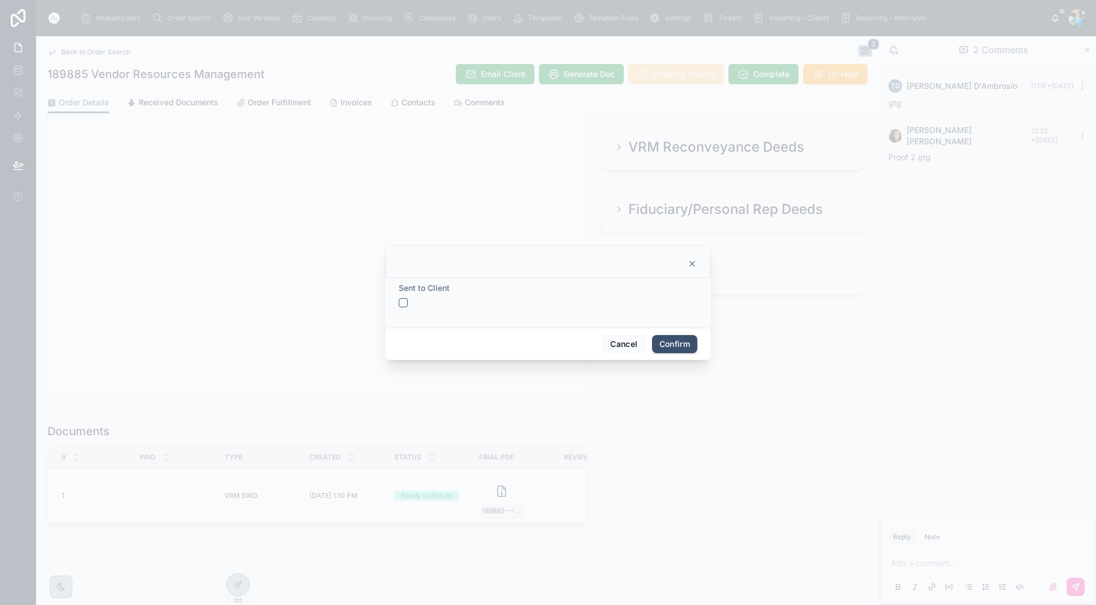
drag, startPoint x: 400, startPoint y: 302, endPoint x: 455, endPoint y: 318, distance: 57.1
click at [401, 303] on button "button" at bounding box center [403, 302] width 9 height 9
click at [664, 342] on button "Confirm" at bounding box center [674, 344] width 45 height 18
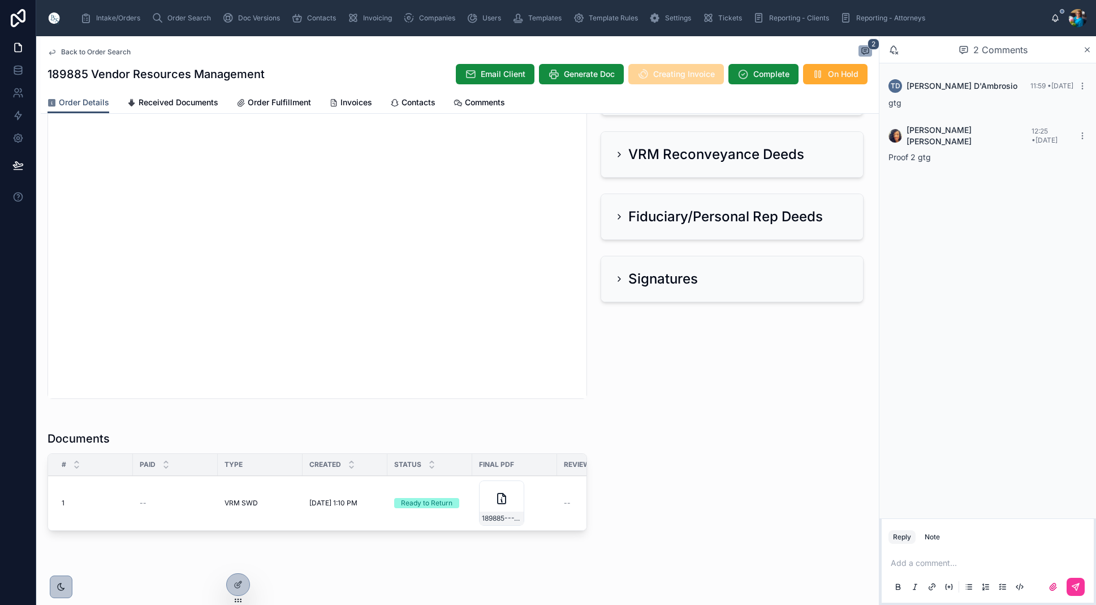
scroll to position [434, 0]
click at [0, 0] on span "Send for Review" at bounding box center [0, 0] width 0 height 0
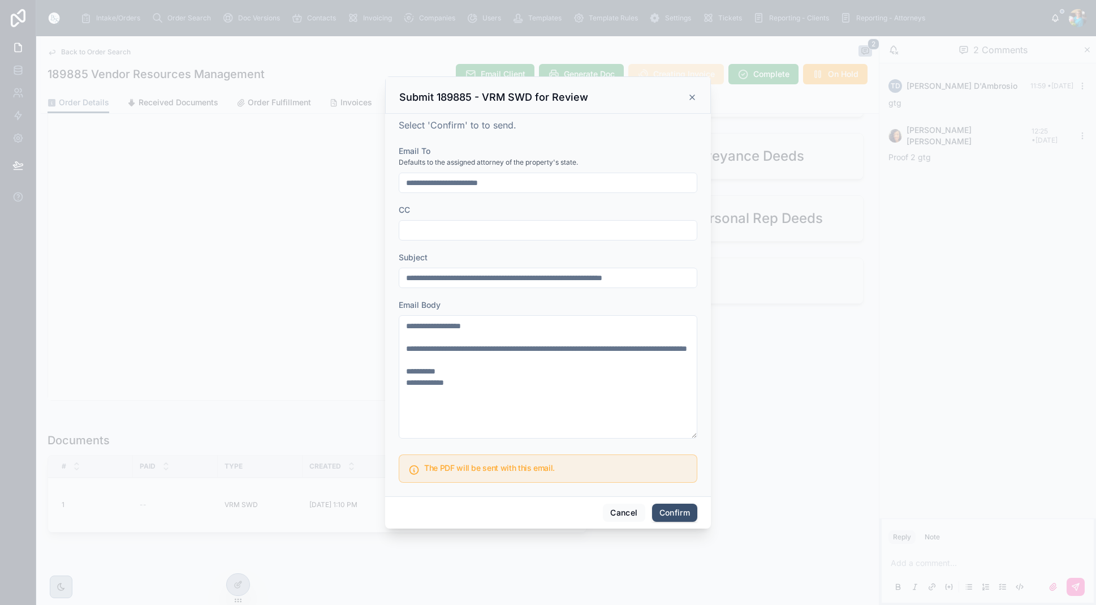
click at [673, 511] on button "Confirm" at bounding box center [674, 512] width 45 height 18
click at [673, 511] on span at bounding box center [683, 512] width 28 height 21
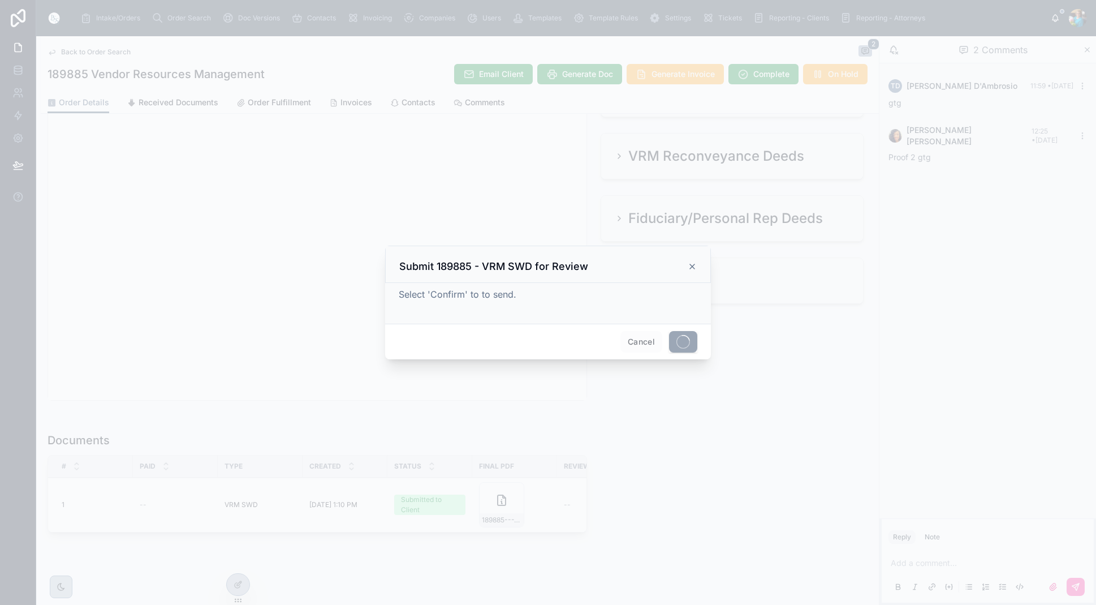
scroll to position [0, 0]
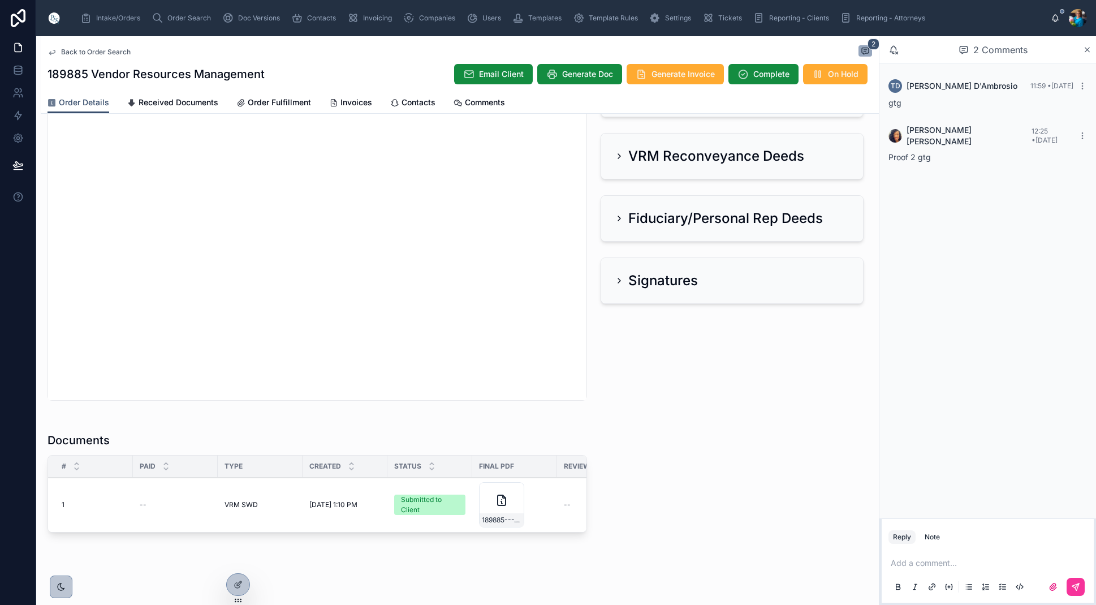
click at [354, 102] on span "Invoices" at bounding box center [357, 102] width 32 height 11
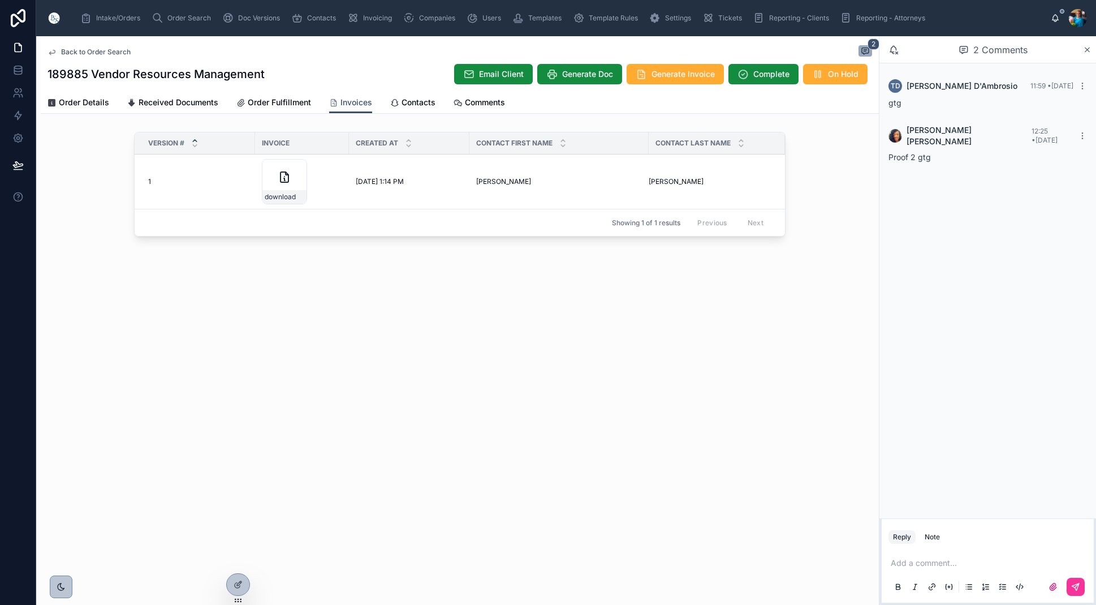
click at [0, 0] on icon at bounding box center [0, 0] width 0 height 0
click at [178, 15] on span "Order Search" at bounding box center [189, 18] width 44 height 9
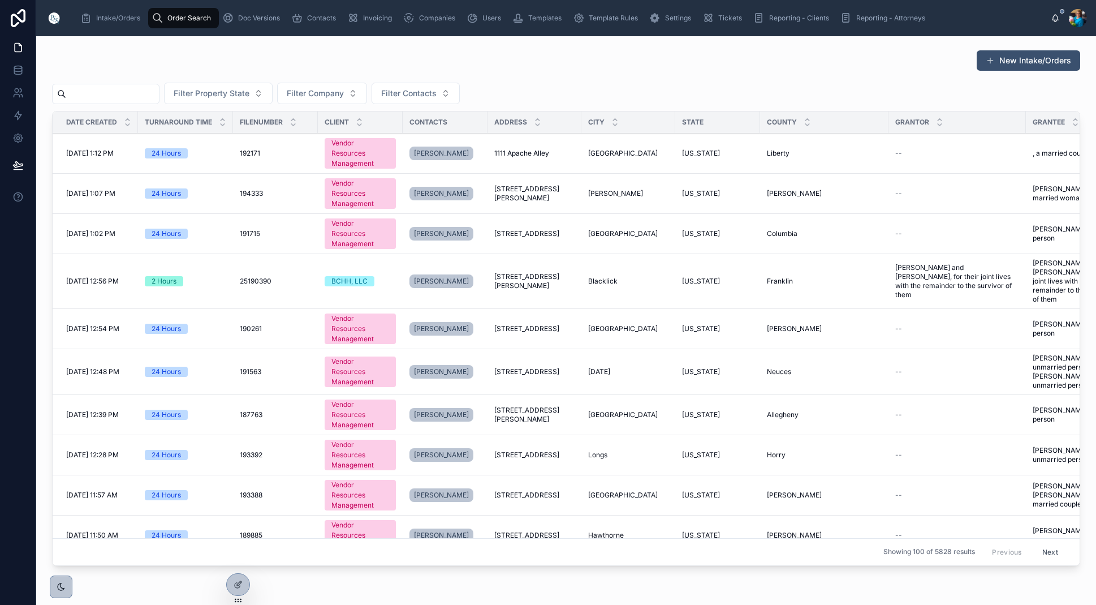
click at [159, 92] on input "text" at bounding box center [112, 94] width 93 height 16
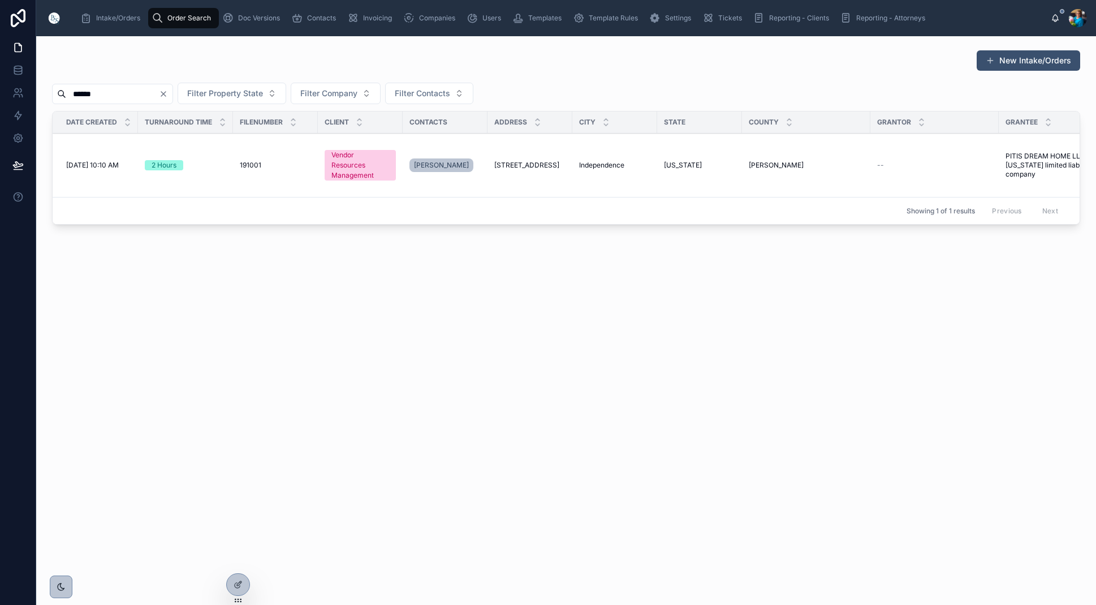
type input "******"
click at [607, 165] on span "Independence" at bounding box center [601, 165] width 45 height 9
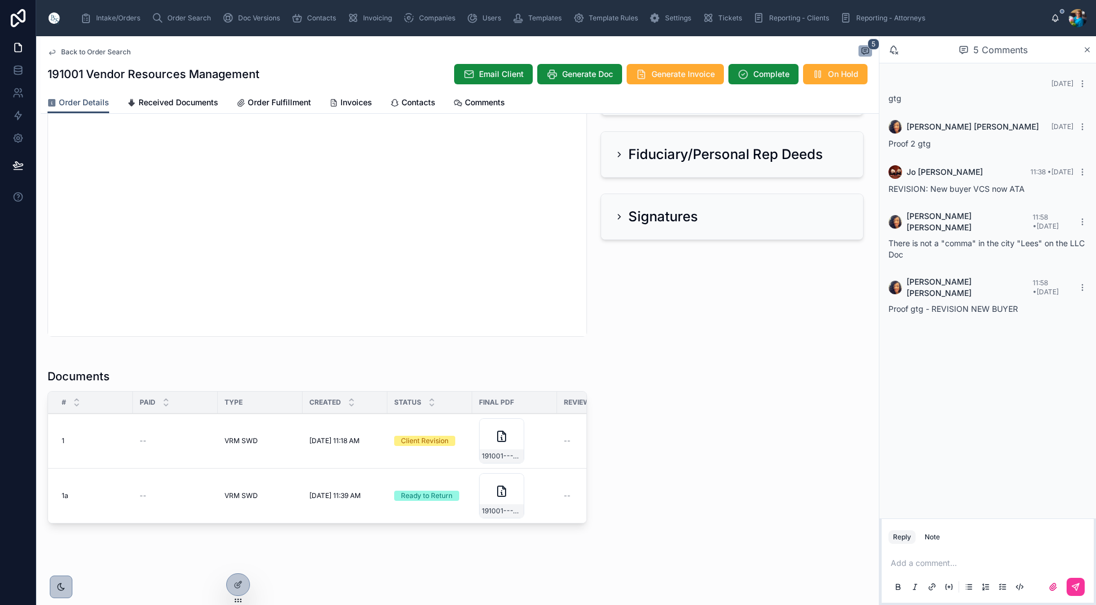
scroll to position [498, 0]
click at [510, 510] on span "191001---VRM-SWD" at bounding box center [502, 510] width 40 height 9
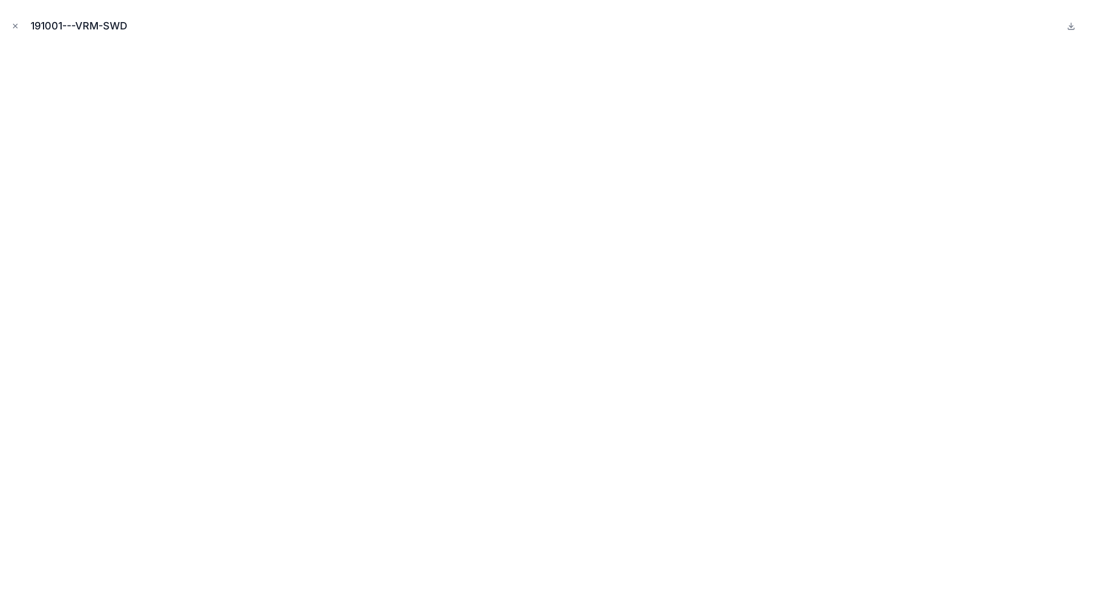
drag, startPoint x: 15, startPoint y: 26, endPoint x: 49, endPoint y: 89, distance: 72.1
click at [15, 29] on icon "Close modal" at bounding box center [15, 26] width 8 height 8
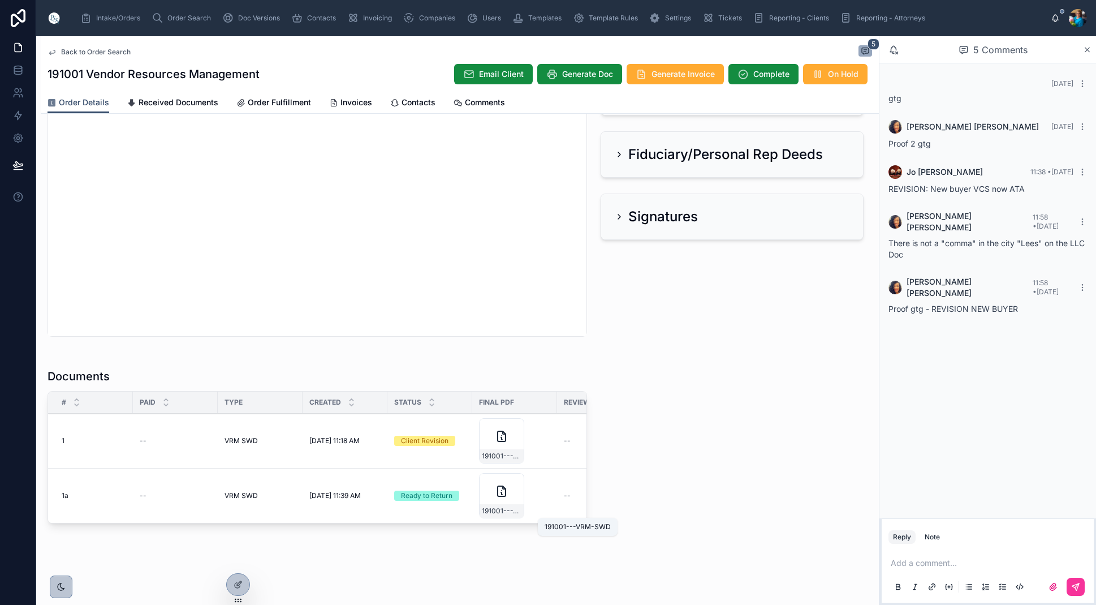
click at [513, 510] on span "191001---VRM-SWD" at bounding box center [502, 510] width 40 height 9
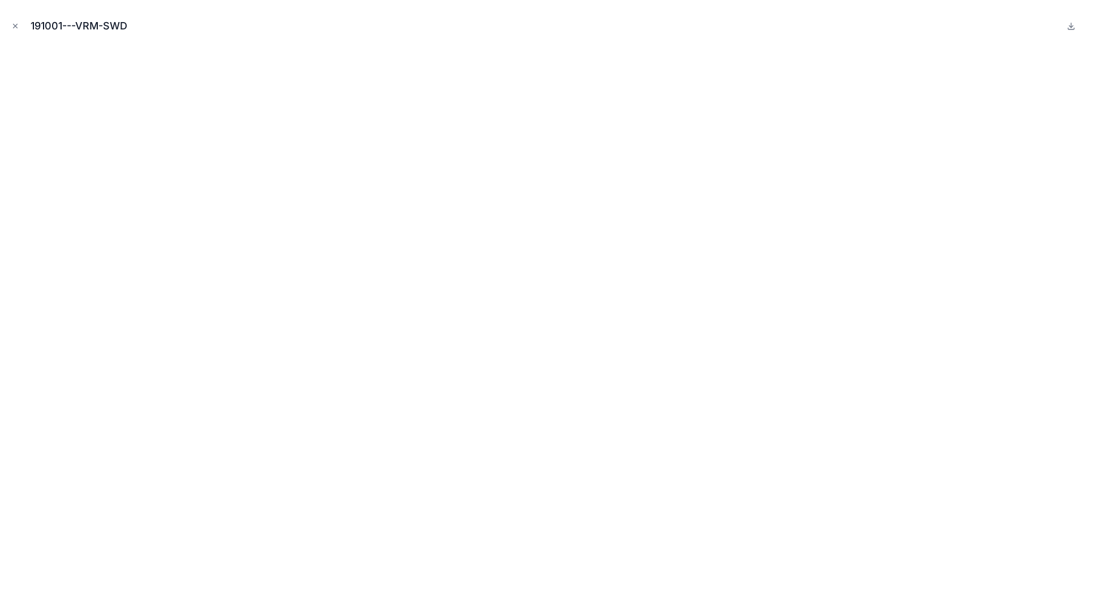
click at [14, 24] on icon "Close modal" at bounding box center [15, 26] width 8 height 8
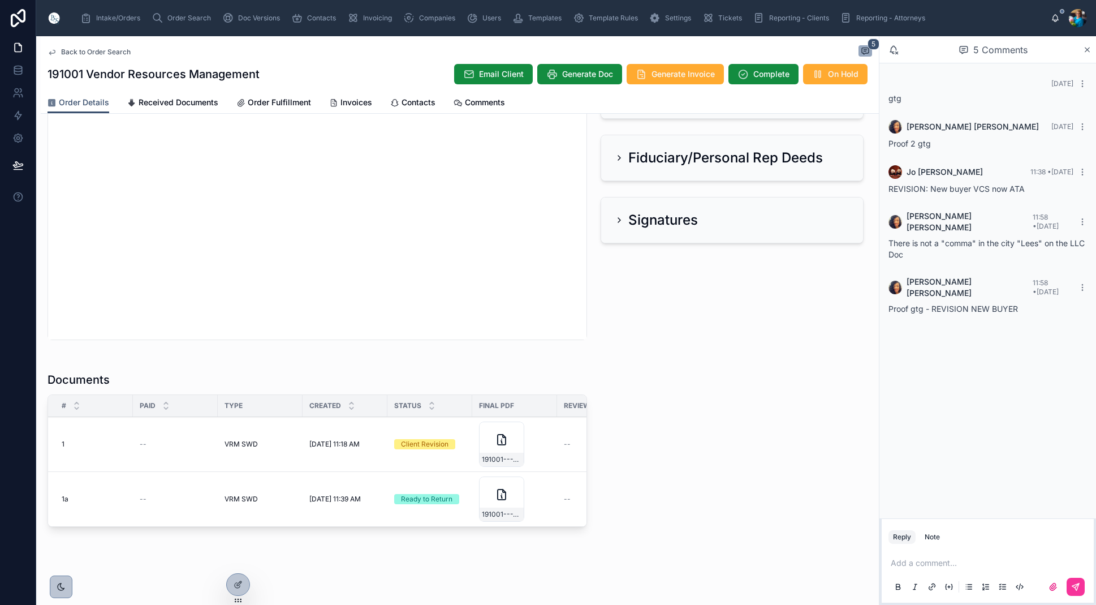
scroll to position [498, 0]
click at [0, 0] on div "Sent to Client Send for Review" at bounding box center [0, 0] width 0 height 0
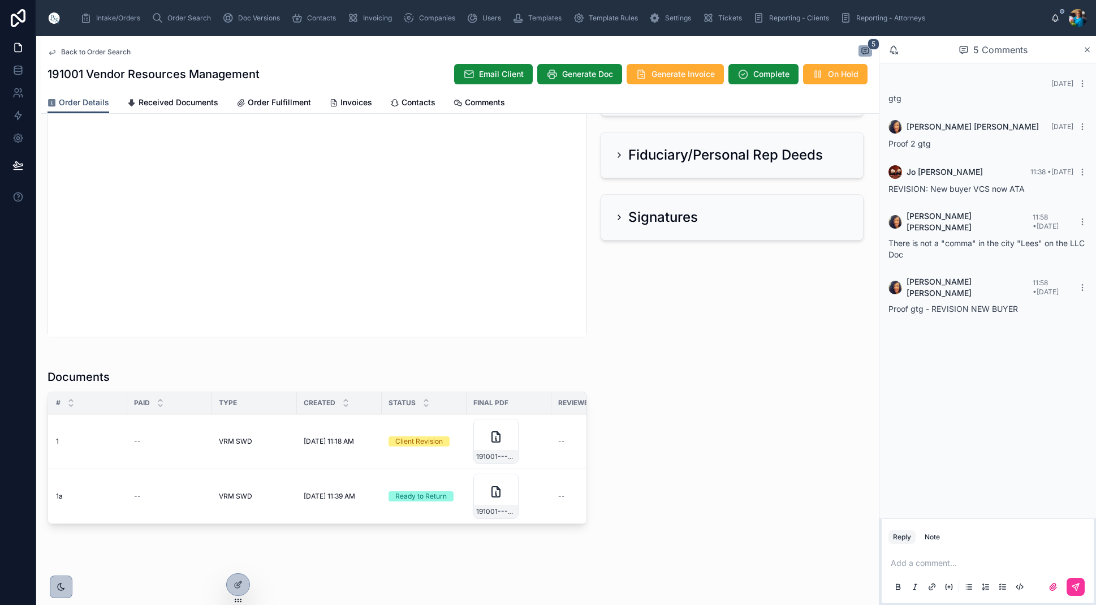
scroll to position [499, 0]
click at [506, 457] on span "191001---VRM-SWD" at bounding box center [493, 455] width 40 height 9
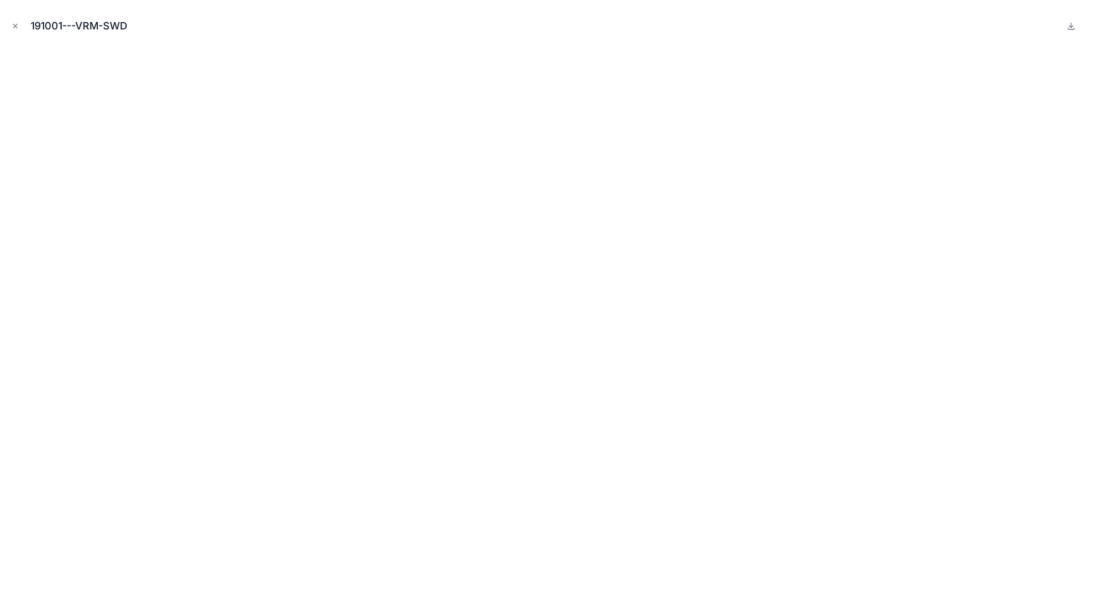
drag, startPoint x: 17, startPoint y: 24, endPoint x: 19, endPoint y: 67, distance: 43.1
click at [17, 26] on icon "Close modal" at bounding box center [15, 26] width 8 height 8
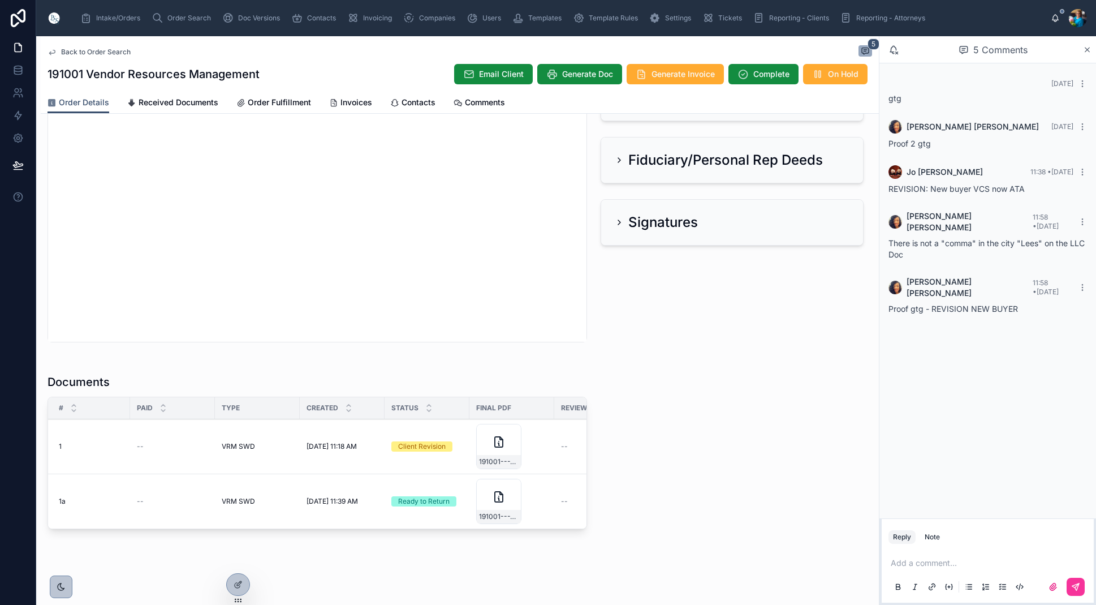
scroll to position [492, 0]
click at [899, 561] on p at bounding box center [990, 562] width 199 height 11
click at [1083, 583] on button at bounding box center [1076, 587] width 18 height 18
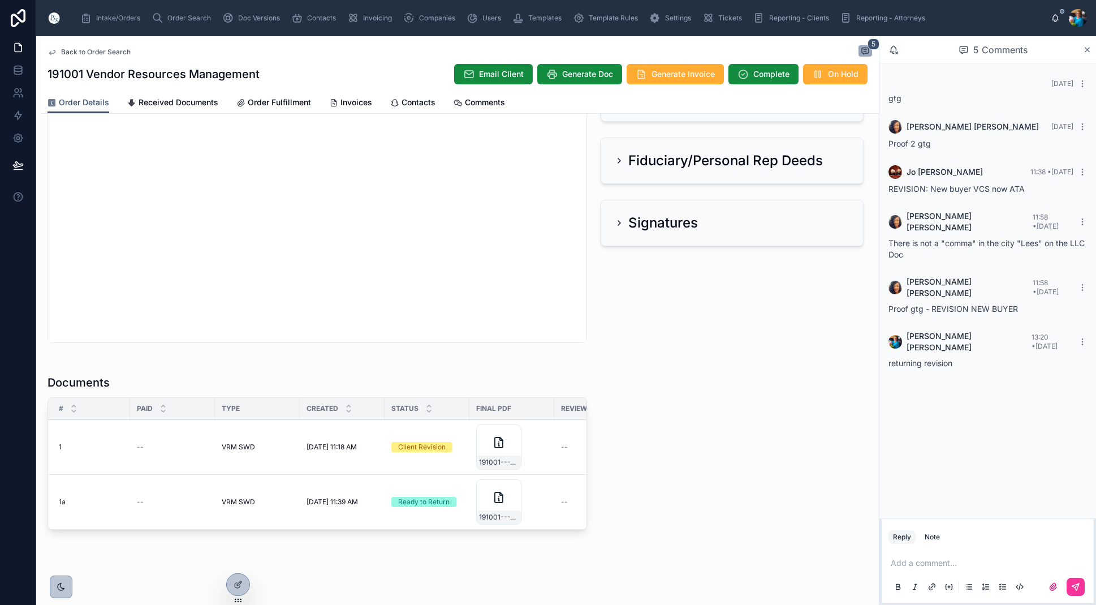
drag, startPoint x: 382, startPoint y: 17, endPoint x: 379, endPoint y: 26, distance: 9.7
click at [382, 18] on span "Invoicing" at bounding box center [377, 18] width 29 height 9
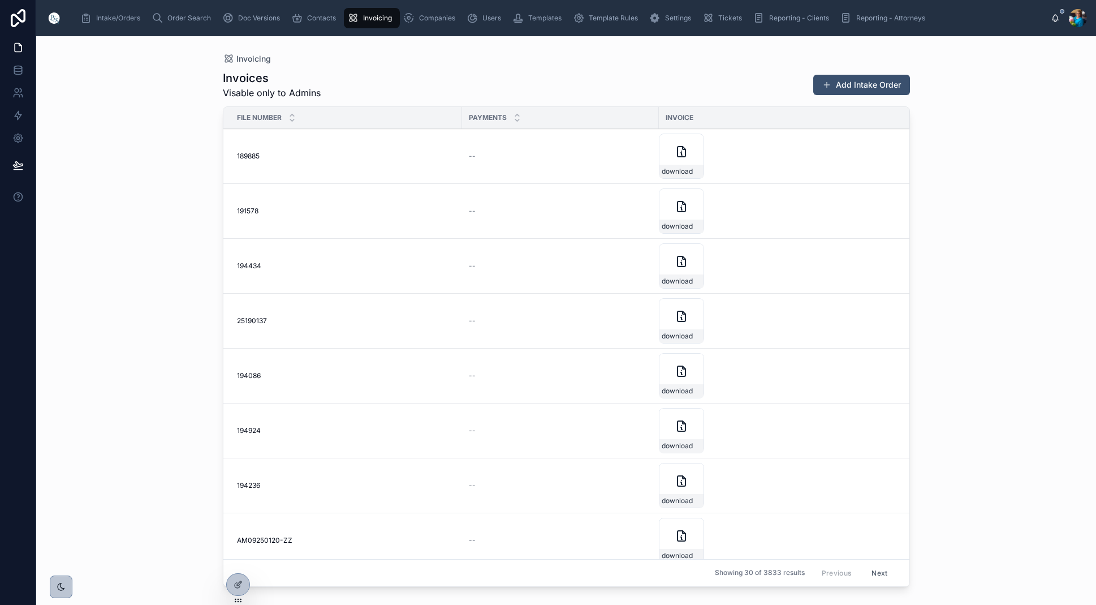
click at [366, 19] on span "Invoicing" at bounding box center [377, 18] width 29 height 9
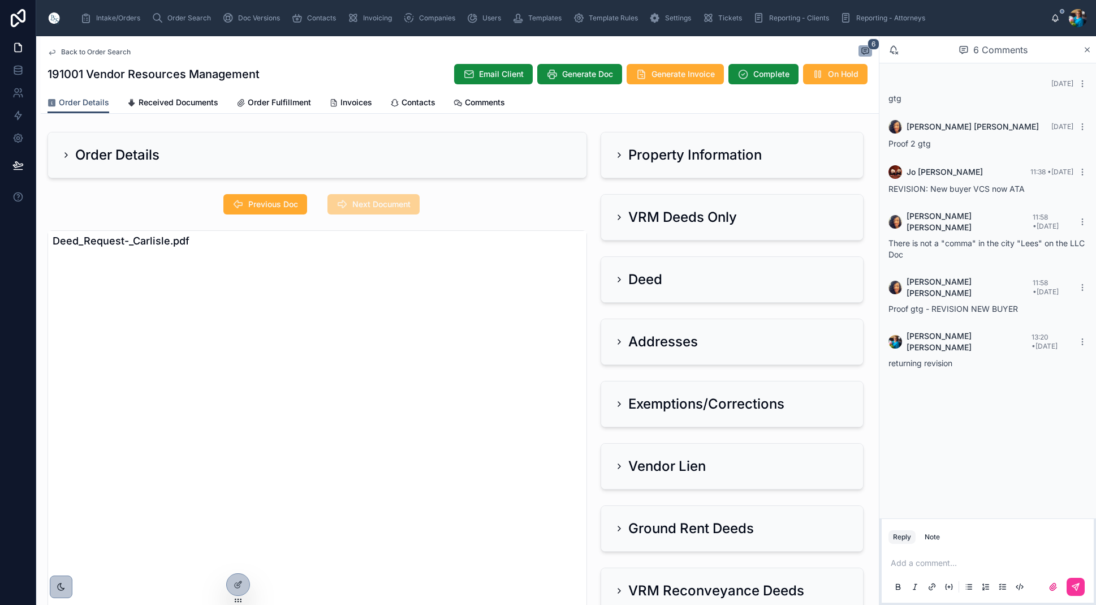
click at [359, 101] on span "Invoices" at bounding box center [357, 102] width 32 height 11
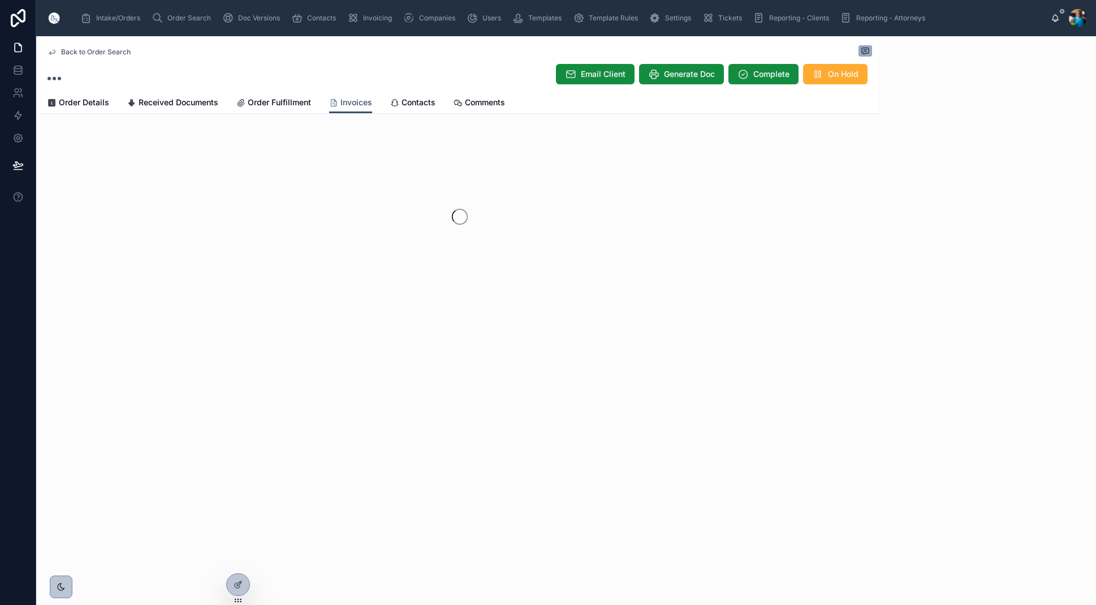
click at [359, 101] on span "Invoices" at bounding box center [357, 102] width 32 height 11
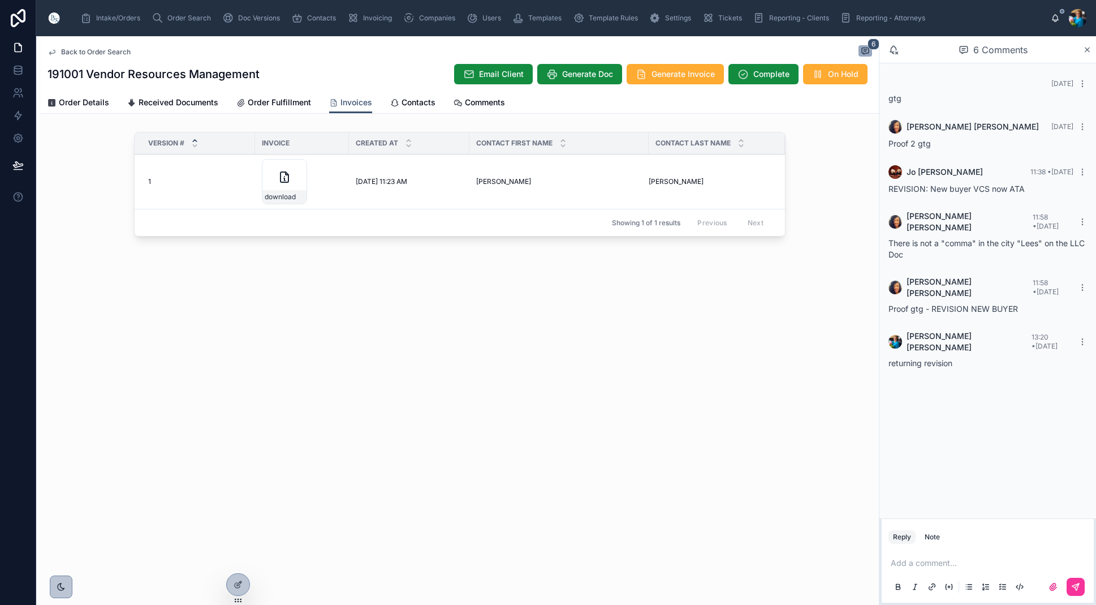
click at [0, 0] on icon at bounding box center [0, 0] width 0 height 0
click at [180, 16] on span "Order Search" at bounding box center [189, 18] width 44 height 9
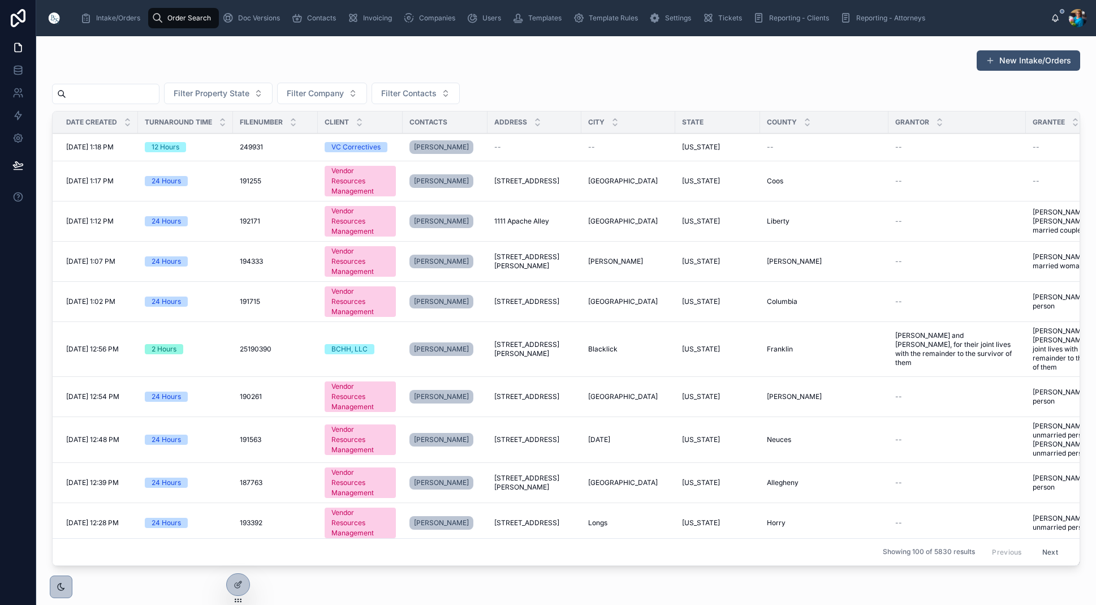
click at [154, 92] on input "text" at bounding box center [112, 94] width 93 height 16
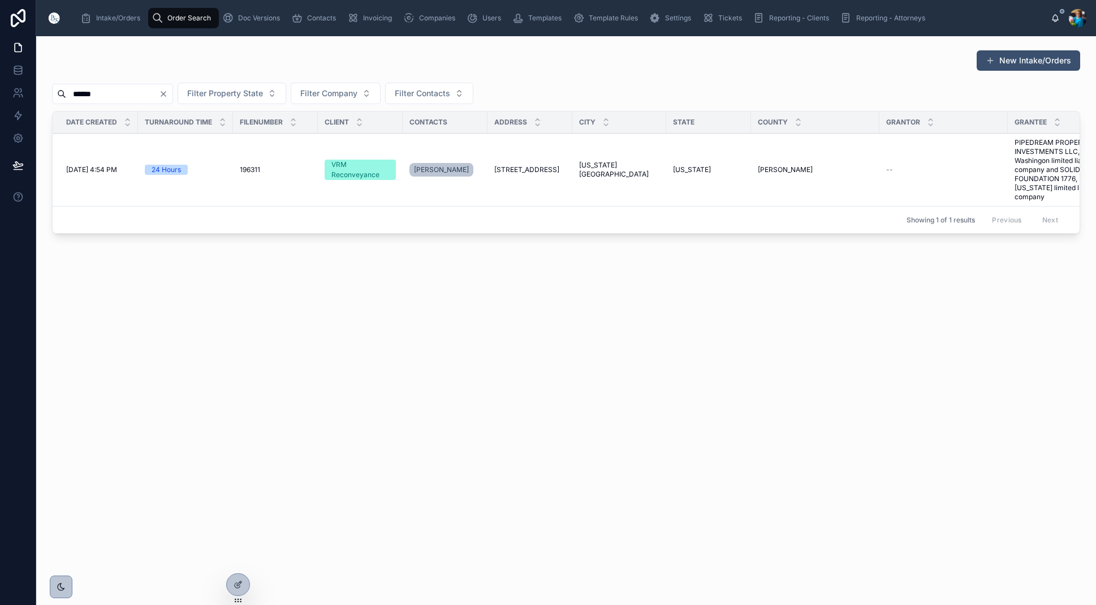
type input "******"
click at [532, 166] on span "137 South White Avenue" at bounding box center [526, 169] width 65 height 9
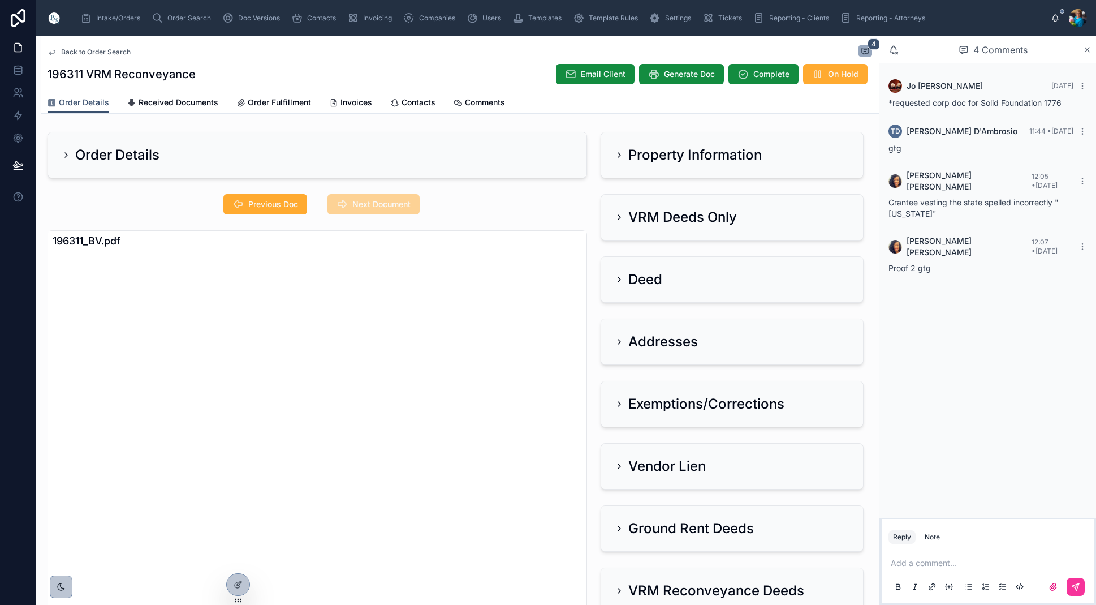
drag, startPoint x: 618, startPoint y: 153, endPoint x: 614, endPoint y: 162, distance: 9.9
click at [618, 154] on icon at bounding box center [619, 154] width 9 height 9
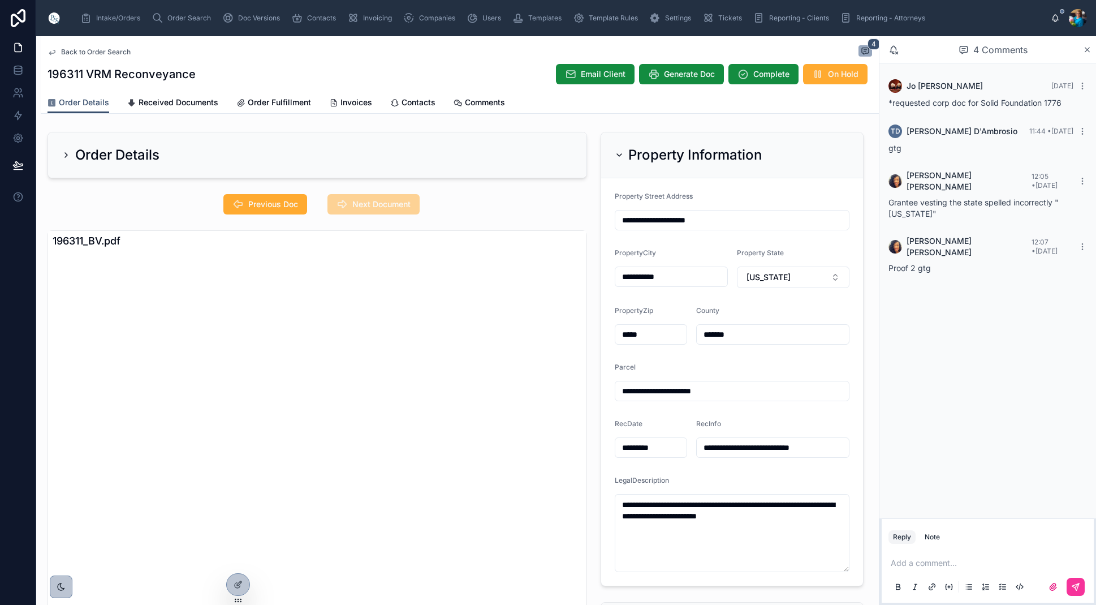
click at [279, 207] on span "Previous Doc" at bounding box center [273, 204] width 50 height 11
click at [291, 201] on span "Previous Doc" at bounding box center [273, 204] width 50 height 11
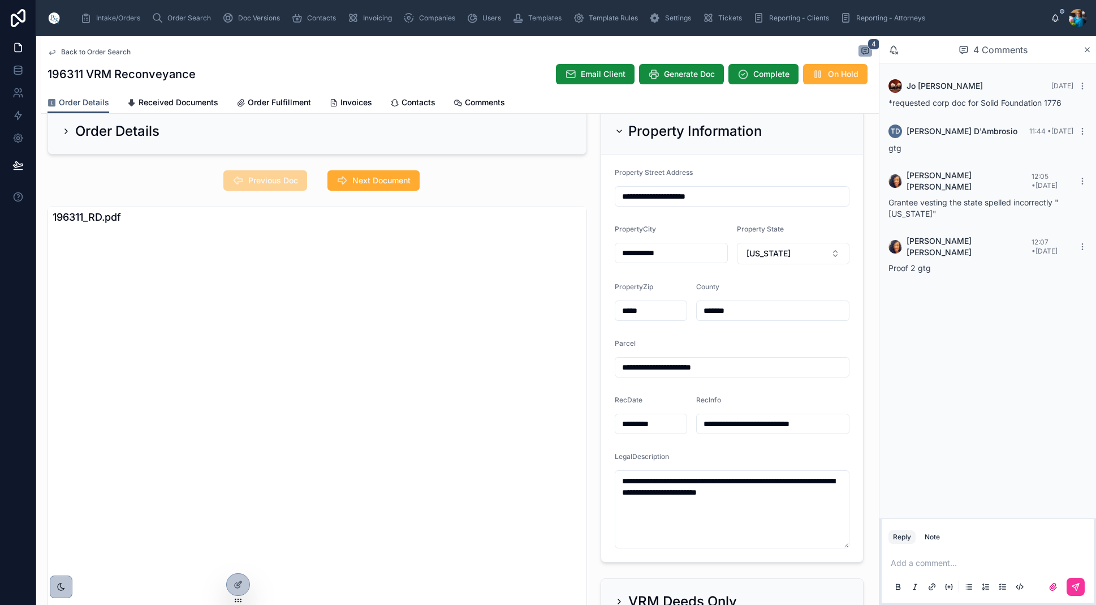
scroll to position [22, 0]
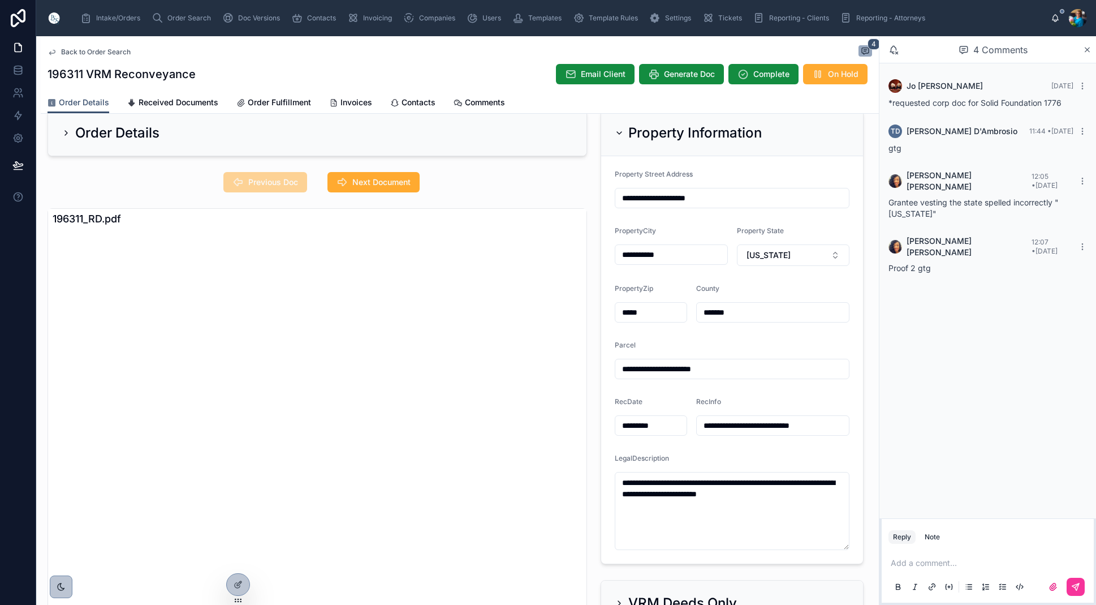
drag, startPoint x: 841, startPoint y: 425, endPoint x: 839, endPoint y: 433, distance: 8.2
click at [841, 425] on input "**********" at bounding box center [773, 425] width 152 height 16
click at [617, 132] on icon at bounding box center [619, 132] width 9 height 9
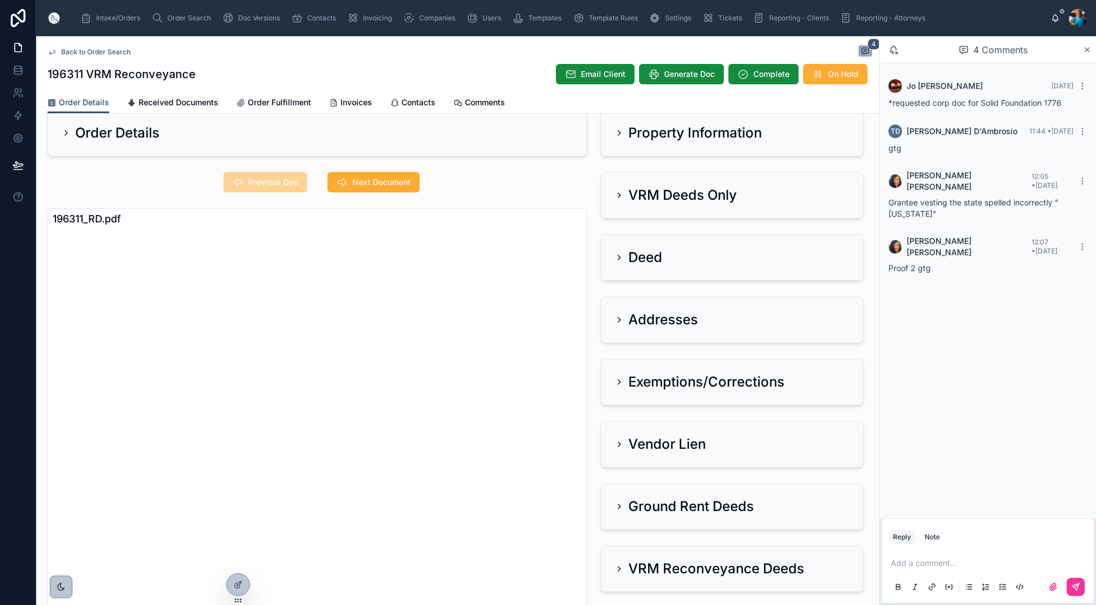
drag, startPoint x: 617, startPoint y: 192, endPoint x: 549, endPoint y: 198, distance: 67.6
click at [616, 192] on icon at bounding box center [619, 195] width 9 height 9
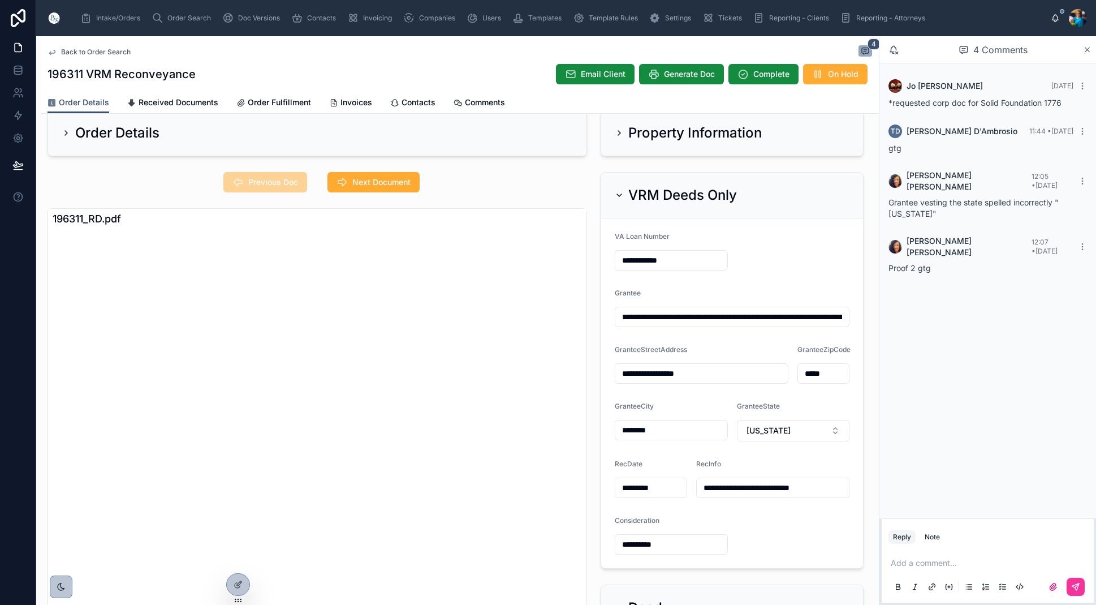
click at [382, 183] on span "Next Document" at bounding box center [381, 181] width 58 height 11
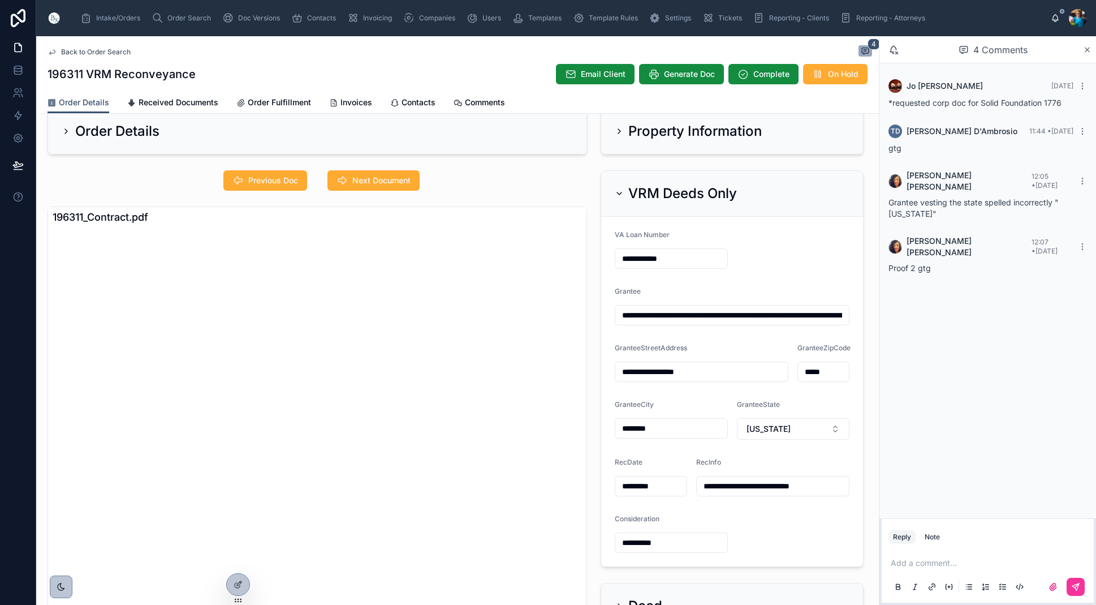
scroll to position [21, 0]
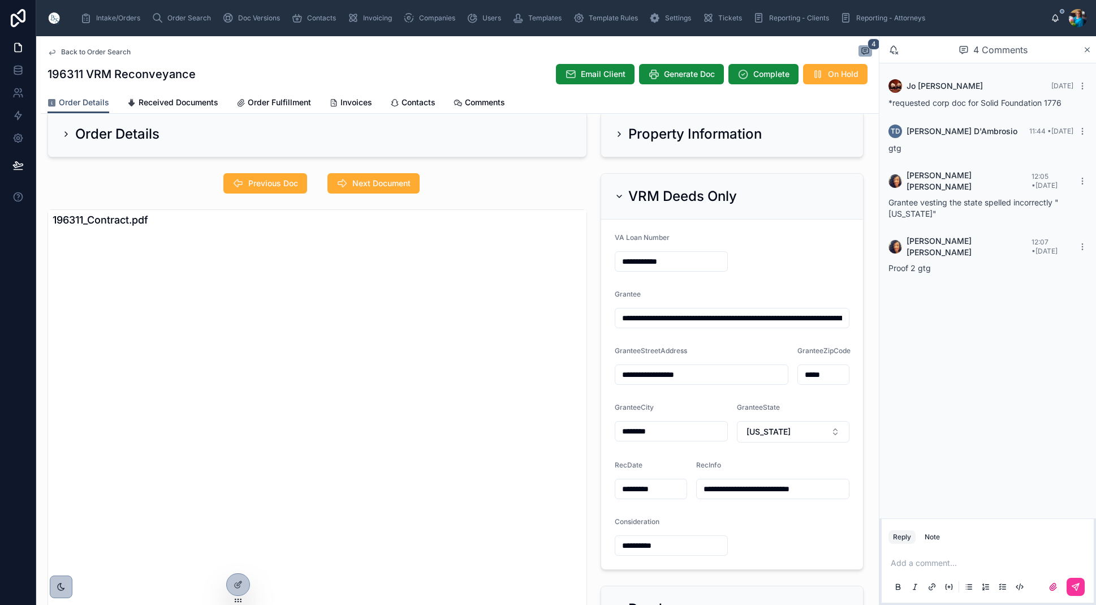
click at [795, 316] on input "**********" at bounding box center [732, 318] width 234 height 16
drag, startPoint x: 711, startPoint y: 315, endPoint x: 711, endPoint y: 330, distance: 15.3
click at [711, 316] on input "**********" at bounding box center [732, 318] width 234 height 16
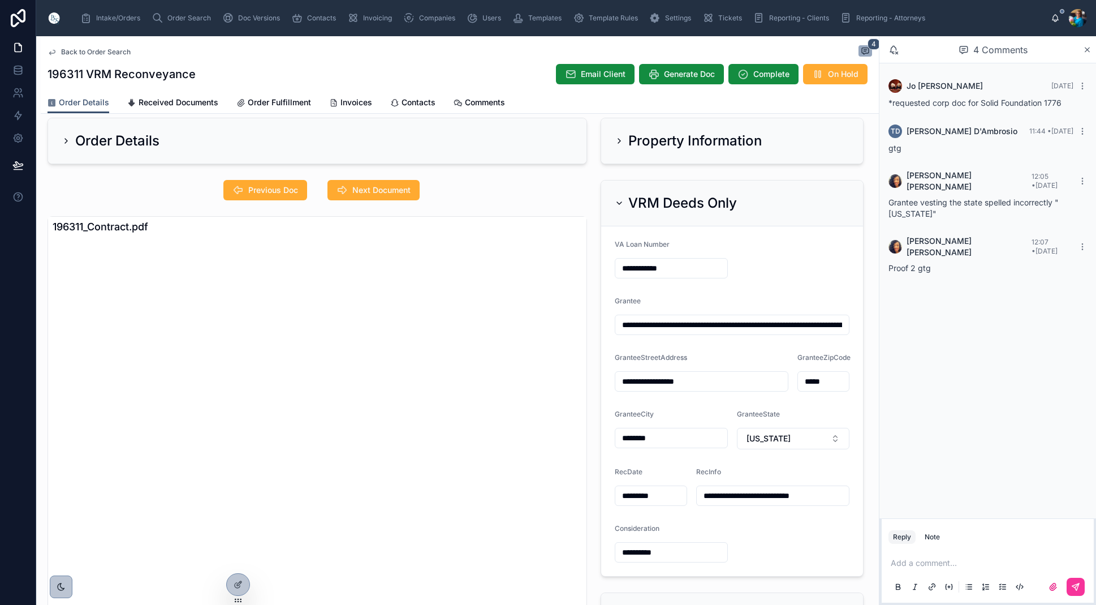
scroll to position [0, 0]
type input "**********"
click at [619, 200] on icon at bounding box center [619, 203] width 9 height 9
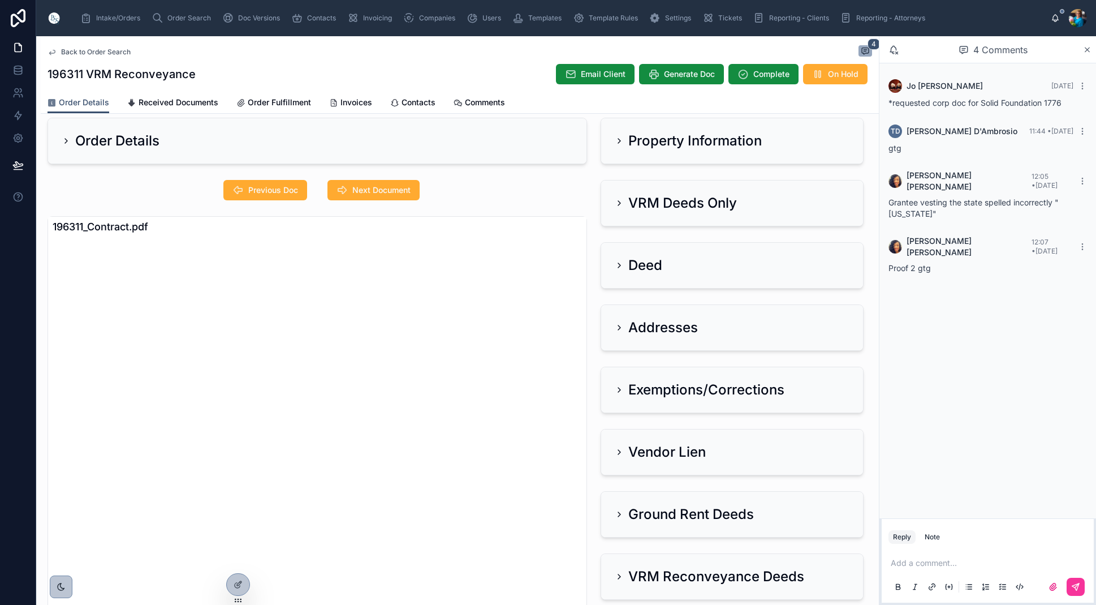
drag, startPoint x: 617, startPoint y: 328, endPoint x: 592, endPoint y: 341, distance: 28.1
click at [617, 328] on icon at bounding box center [619, 327] width 9 height 9
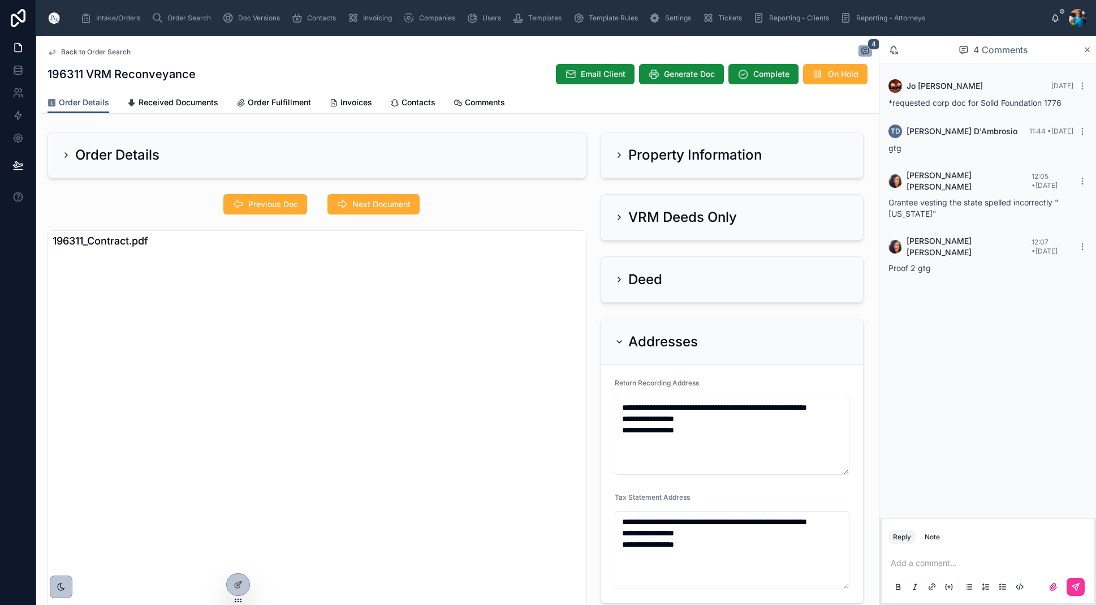
click at [619, 215] on icon at bounding box center [619, 217] width 2 height 5
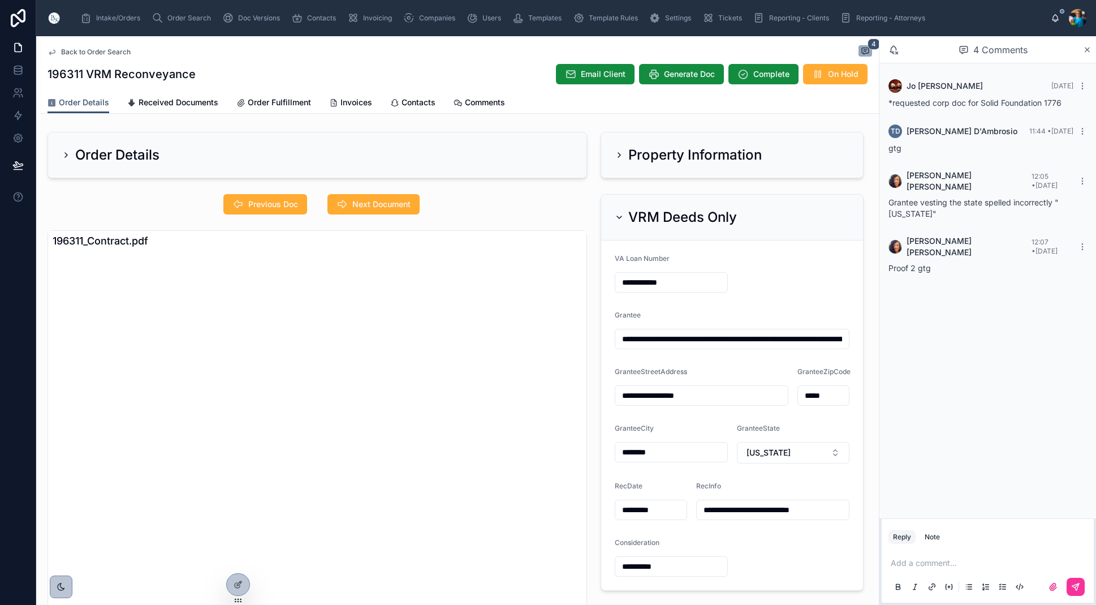
scroll to position [0, 1]
click at [619, 215] on icon at bounding box center [619, 217] width 9 height 9
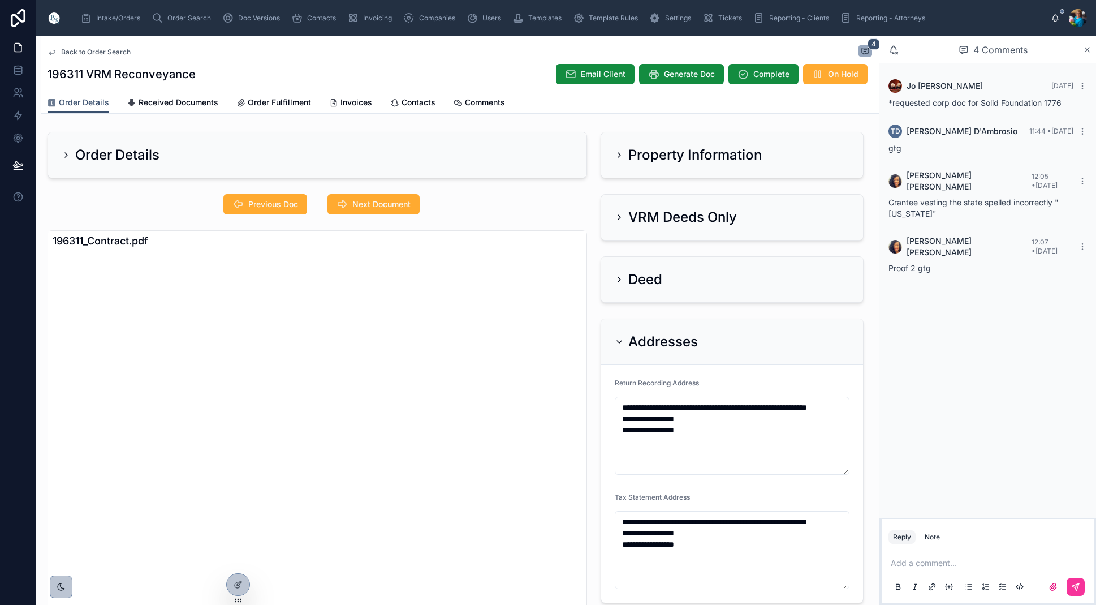
scroll to position [0, 0]
drag, startPoint x: 619, startPoint y: 337, endPoint x: 644, endPoint y: 286, distance: 55.9
click at [622, 332] on div "Addresses" at bounding box center [732, 342] width 262 height 46
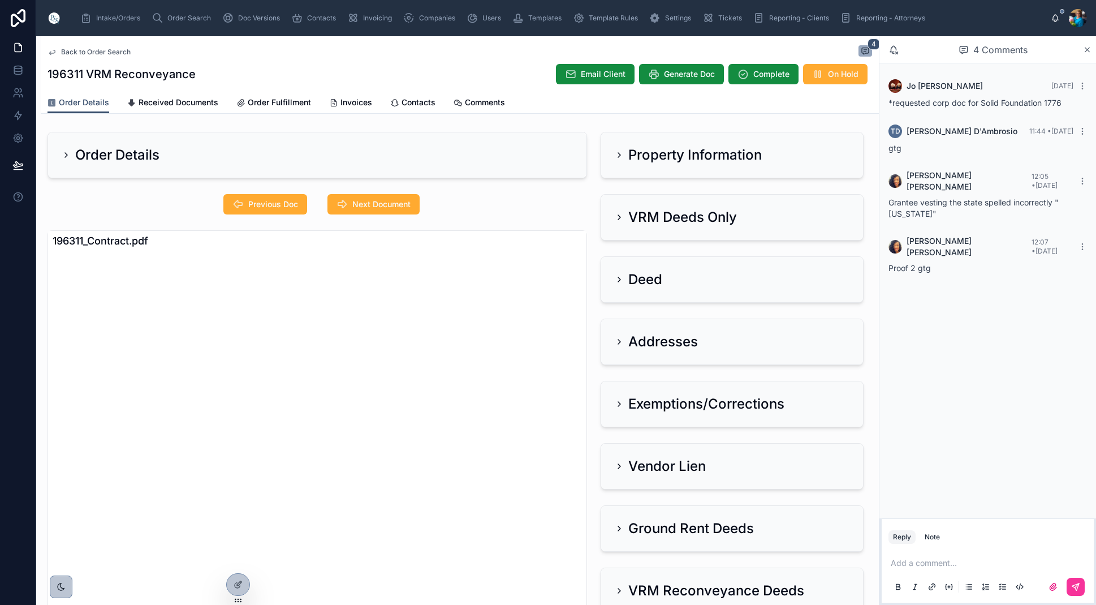
click at [619, 217] on icon at bounding box center [619, 217] width 9 height 9
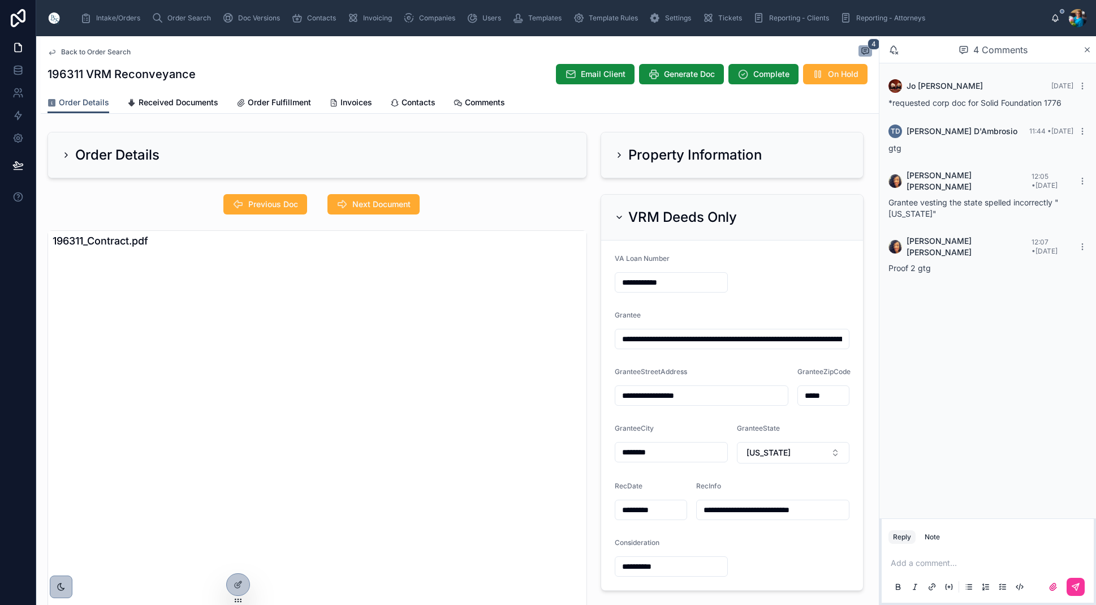
click at [396, 200] on button "Next Document" at bounding box center [374, 204] width 92 height 20
click at [173, 100] on span "Received Documents" at bounding box center [179, 102] width 80 height 11
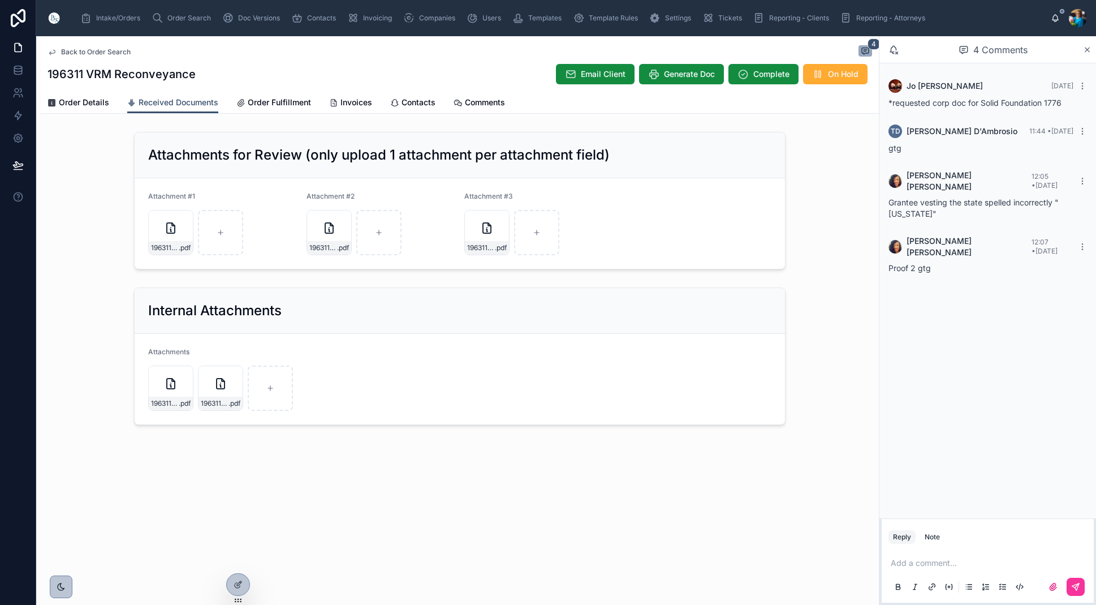
click at [228, 394] on div "196311_LLC .pdf" at bounding box center [220, 387] width 45 height 45
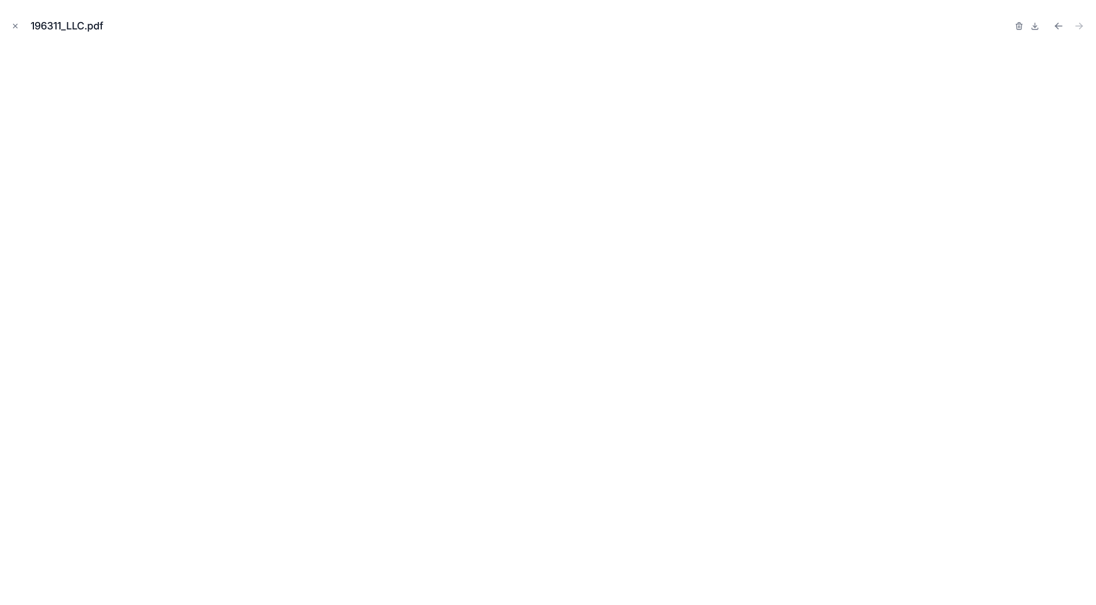
drag, startPoint x: 18, startPoint y: 26, endPoint x: 18, endPoint y: 43, distance: 17.0
click at [17, 27] on icon "Close modal" at bounding box center [15, 26] width 8 height 8
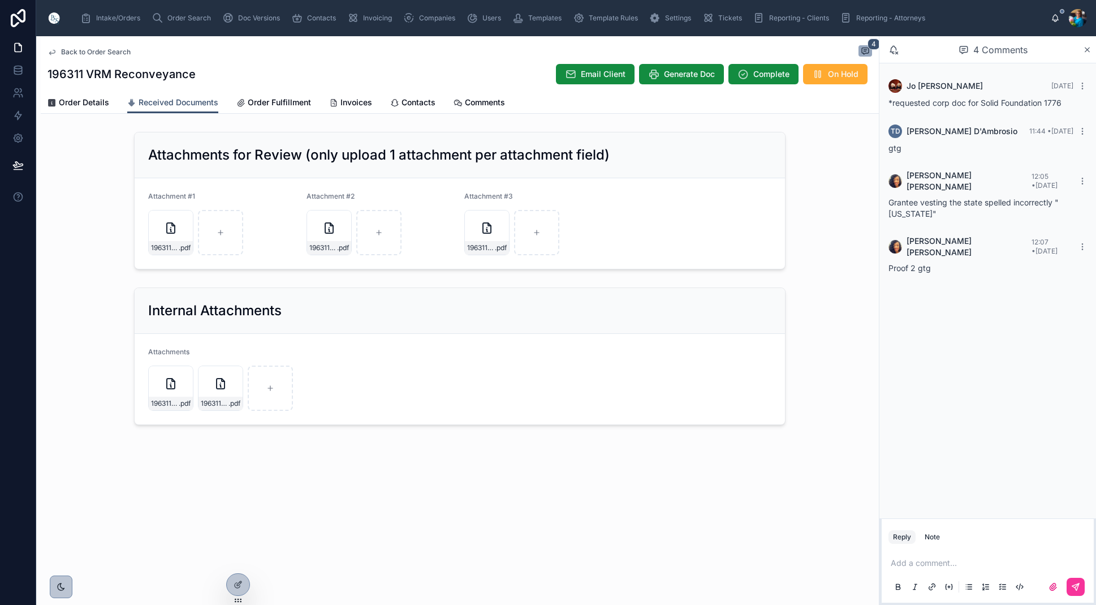
click at [84, 103] on span "Order Details" at bounding box center [84, 102] width 50 height 11
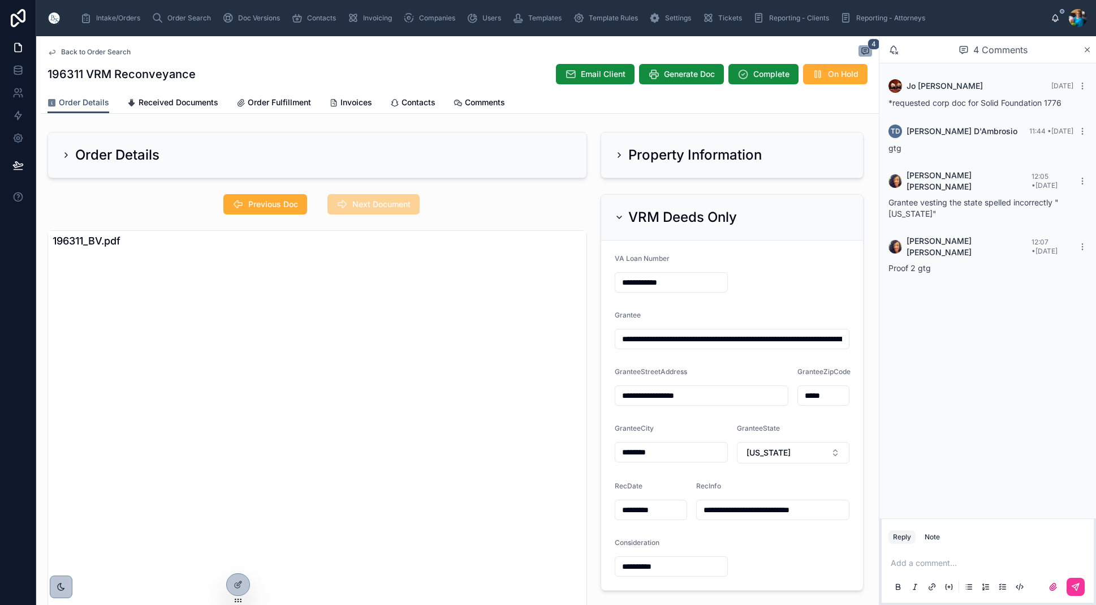
drag, startPoint x: 797, startPoint y: 341, endPoint x: 791, endPoint y: 361, distance: 21.7
click at [797, 341] on input "**********" at bounding box center [732, 339] width 234 height 16
click at [156, 102] on span "Received Documents" at bounding box center [179, 102] width 80 height 11
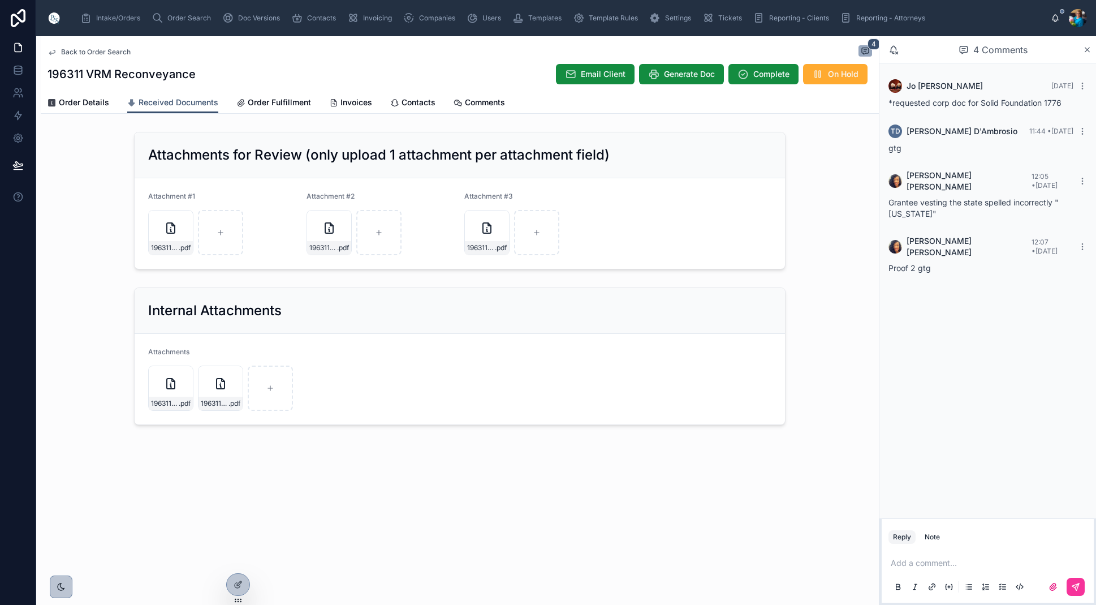
scroll to position [1, 0]
click at [234, 397] on div "196311_LLC .pdf" at bounding box center [221, 404] width 44 height 14
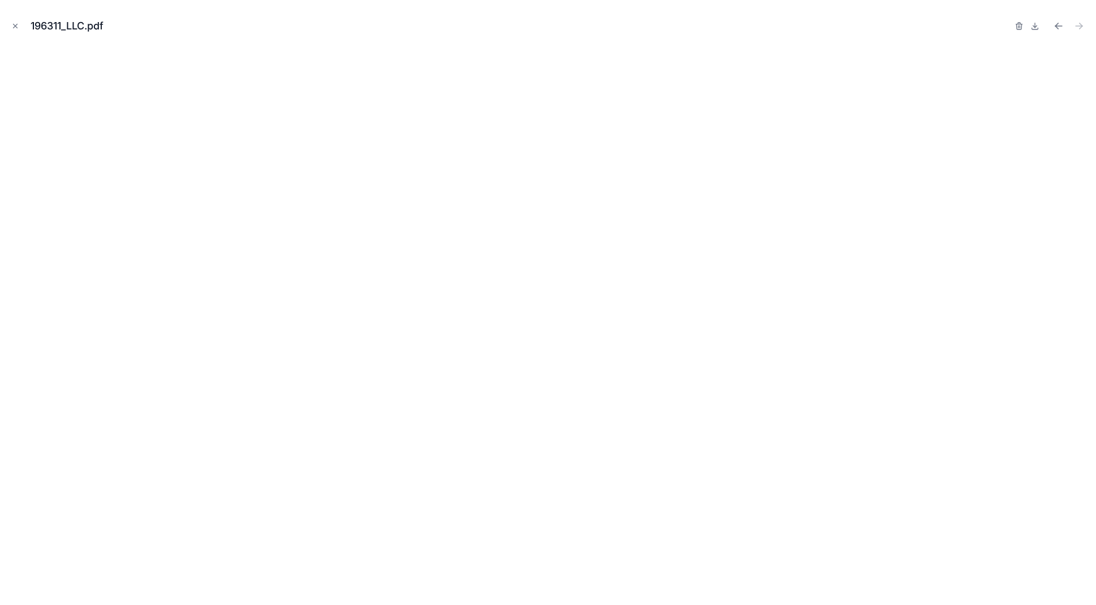
drag, startPoint x: 16, startPoint y: 25, endPoint x: 92, endPoint y: 57, distance: 82.9
click at [16, 25] on icon "Close modal" at bounding box center [15, 26] width 8 height 8
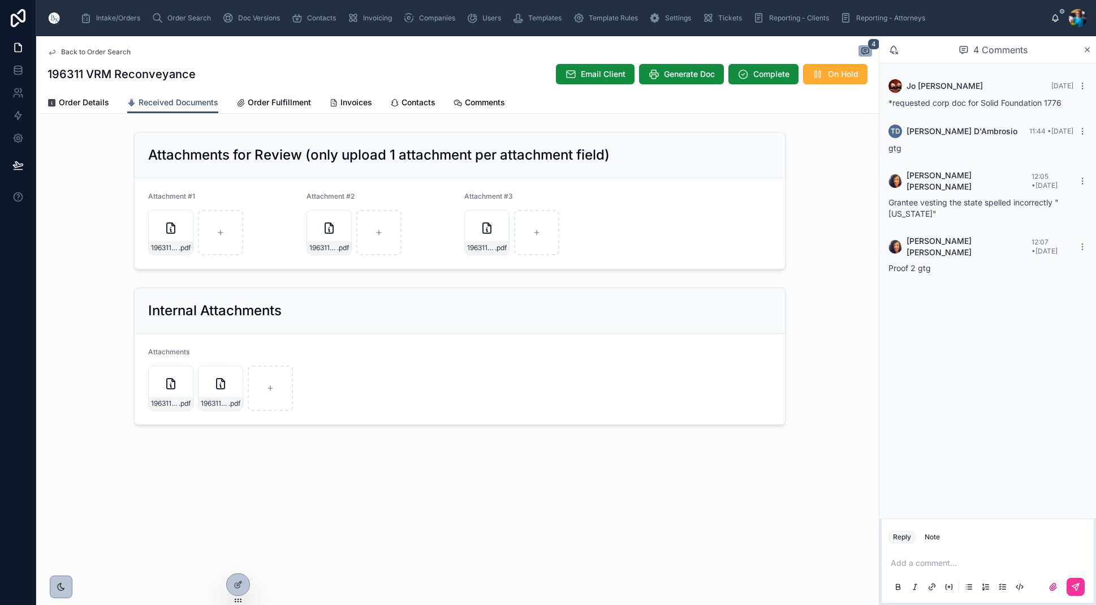
drag, startPoint x: 76, startPoint y: 100, endPoint x: 126, endPoint y: 118, distance: 53.2
click at [76, 100] on span "Order Details" at bounding box center [84, 102] width 50 height 11
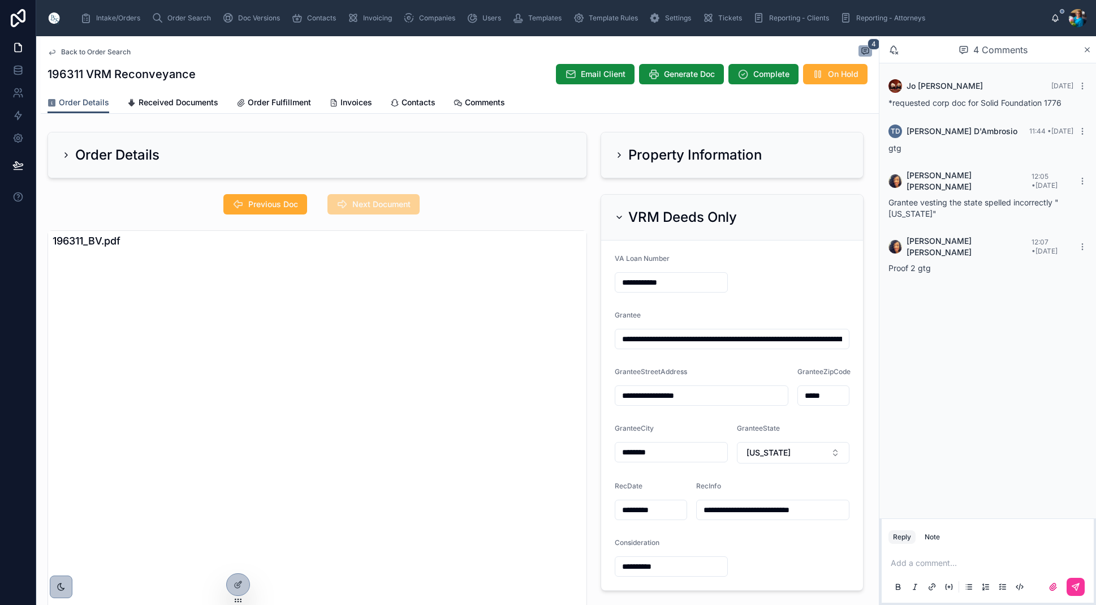
drag, startPoint x: 617, startPoint y: 216, endPoint x: 634, endPoint y: 240, distance: 29.2
click at [617, 217] on icon at bounding box center [619, 217] width 9 height 9
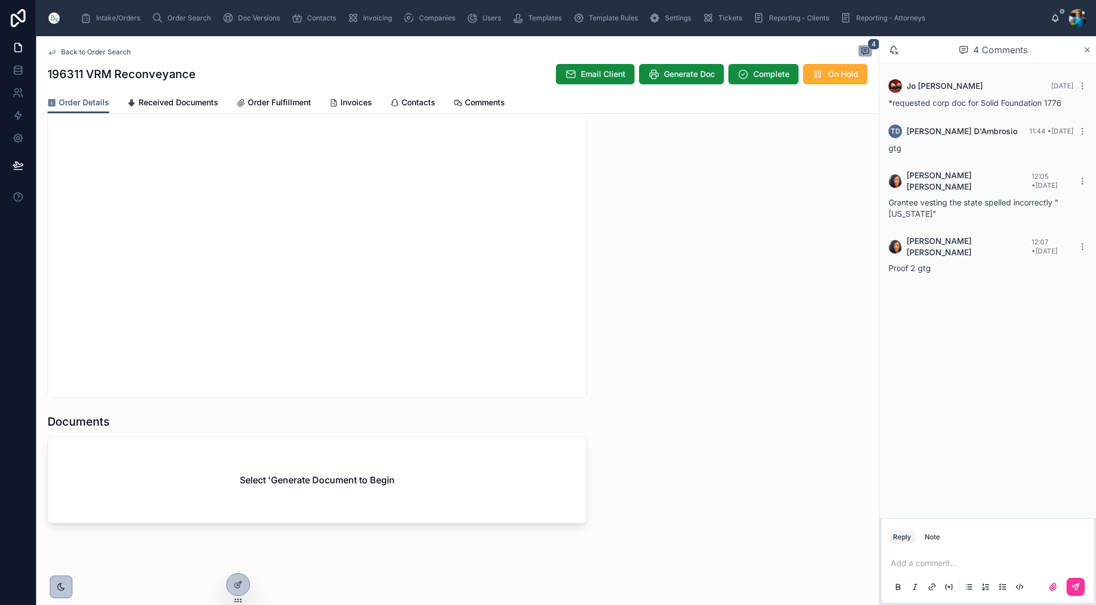
scroll to position [1, 0]
click at [674, 72] on span "Generate Doc" at bounding box center [689, 73] width 51 height 11
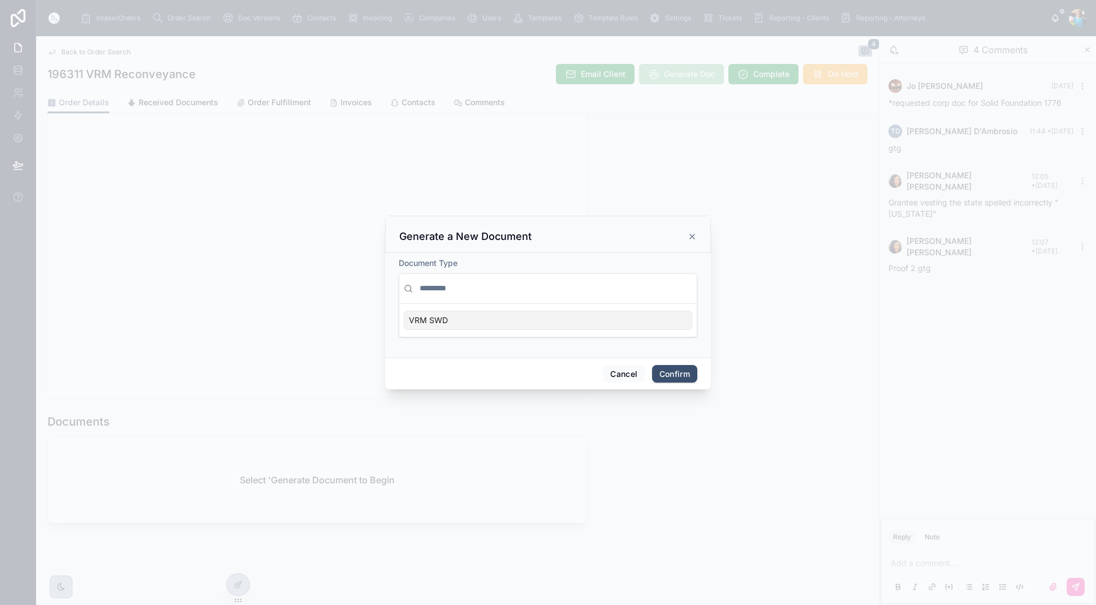
scroll to position [0, 0]
click at [628, 316] on div "VRM SWD" at bounding box center [548, 320] width 289 height 19
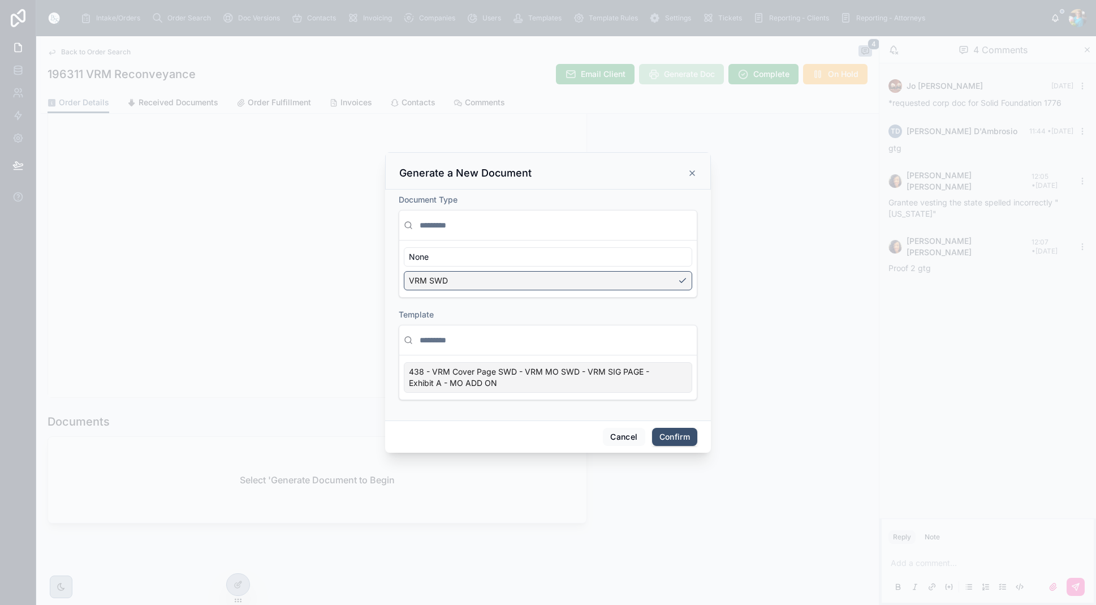
drag, startPoint x: 674, startPoint y: 374, endPoint x: 687, endPoint y: 393, distance: 23.1
click at [674, 374] on div "438 - VRM Cover Page SWD - VRM MO SWD - VRM SIG PAGE - Exhibit A - MO ADD ON" at bounding box center [548, 377] width 289 height 31
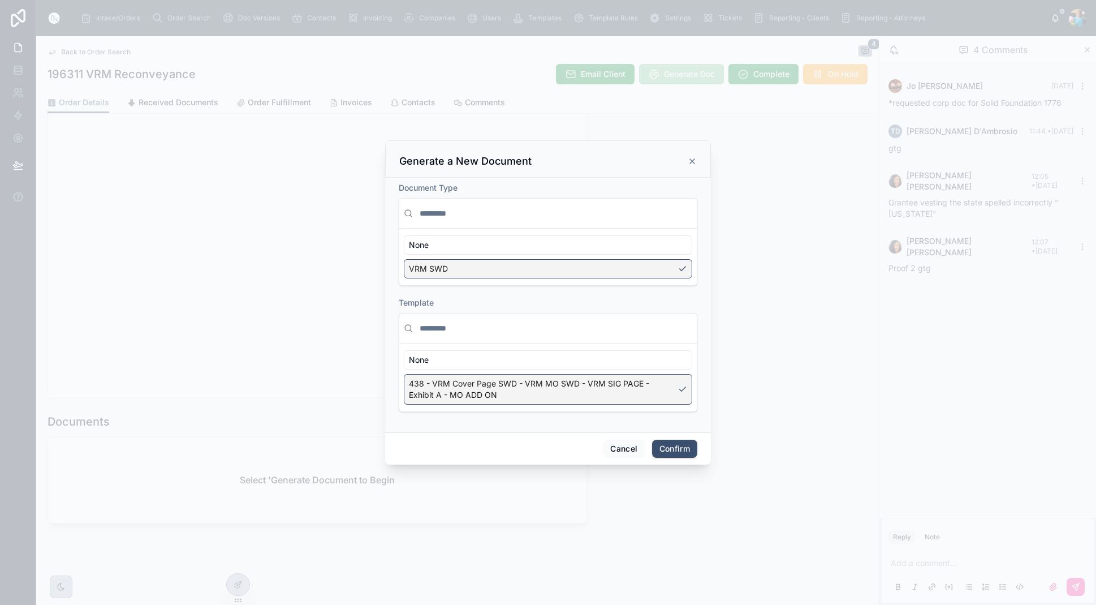
click at [673, 444] on button "Confirm" at bounding box center [674, 449] width 45 height 18
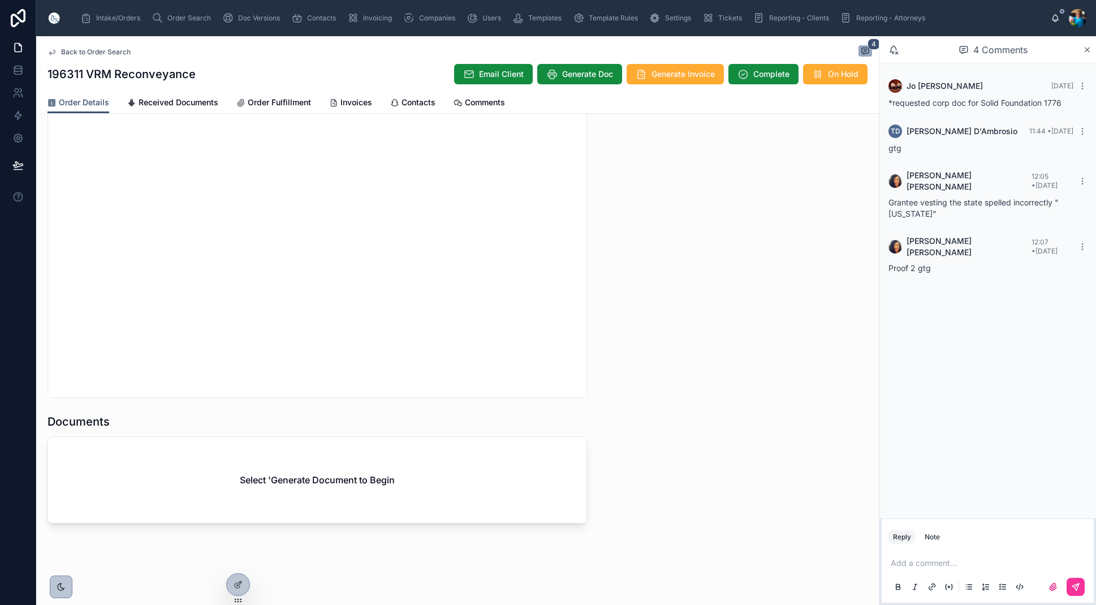
click at [908, 561] on p at bounding box center [990, 562] width 199 height 11
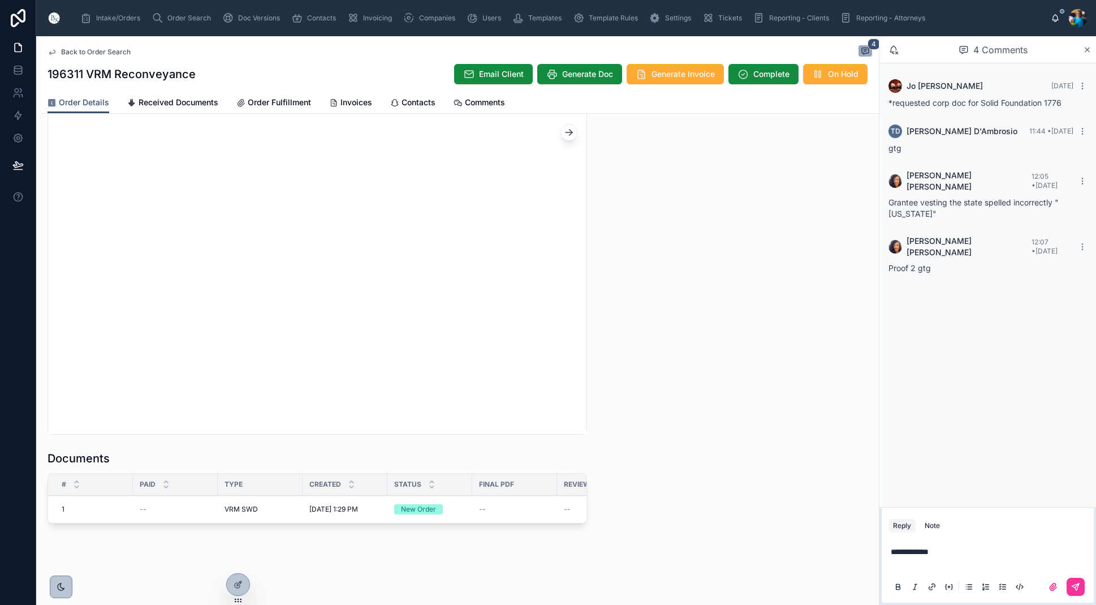
drag, startPoint x: 1076, startPoint y: 590, endPoint x: 912, endPoint y: 577, distance: 164.0
click at [1075, 590] on icon at bounding box center [1075, 586] width 9 height 9
click at [0, 0] on button "Edit" at bounding box center [0, 0] width 0 height 0
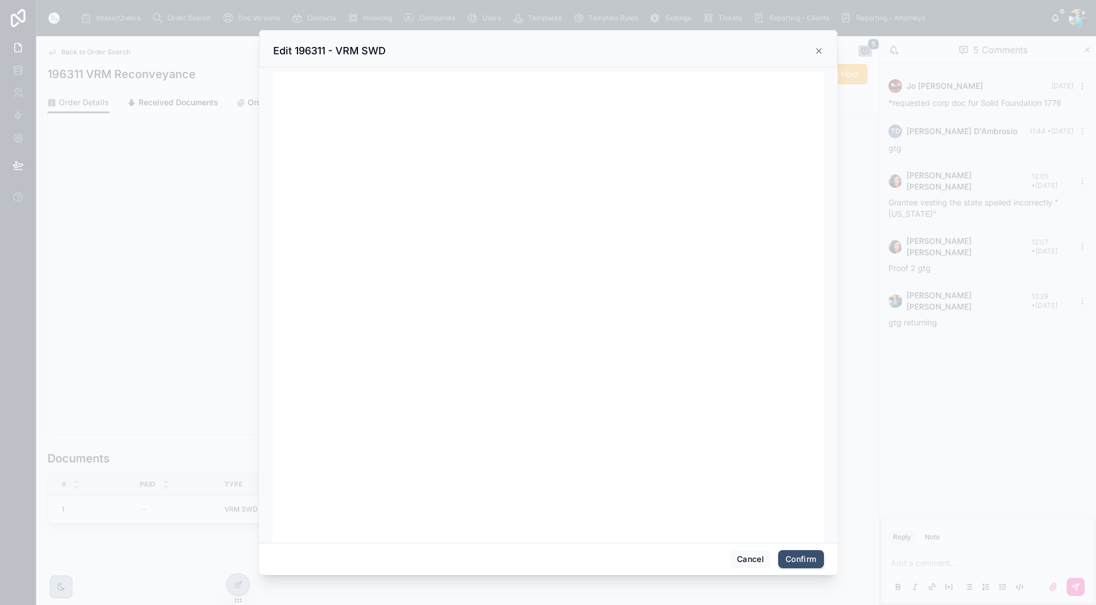
click at [743, 556] on button "Cancel" at bounding box center [751, 559] width 42 height 18
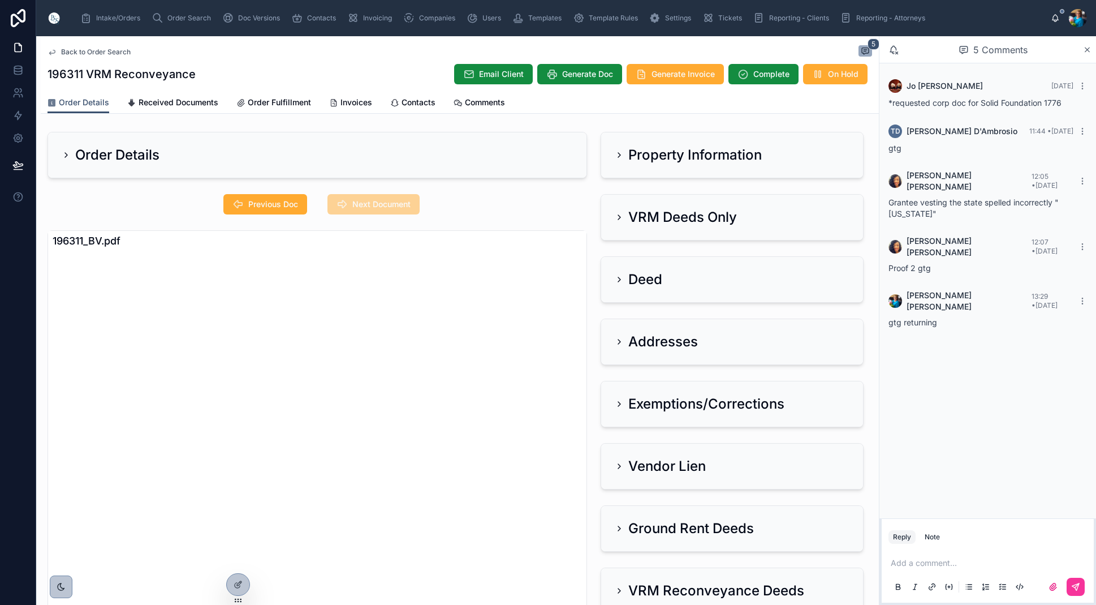
click at [645, 158] on h2 "Property Information" at bounding box center [695, 155] width 134 height 18
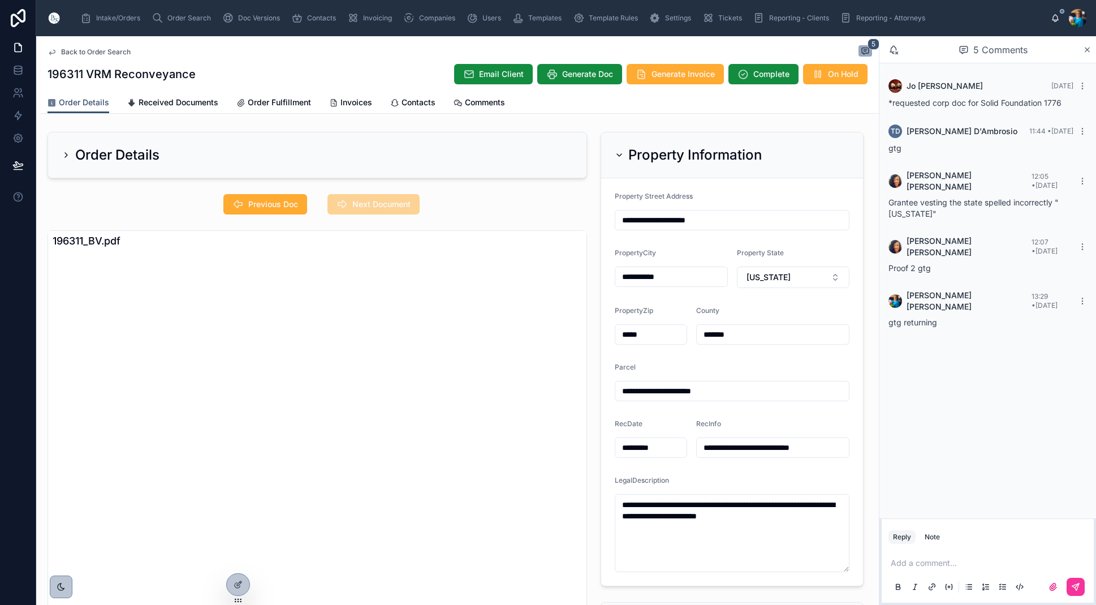
click at [645, 158] on h2 "Property Information" at bounding box center [695, 155] width 134 height 18
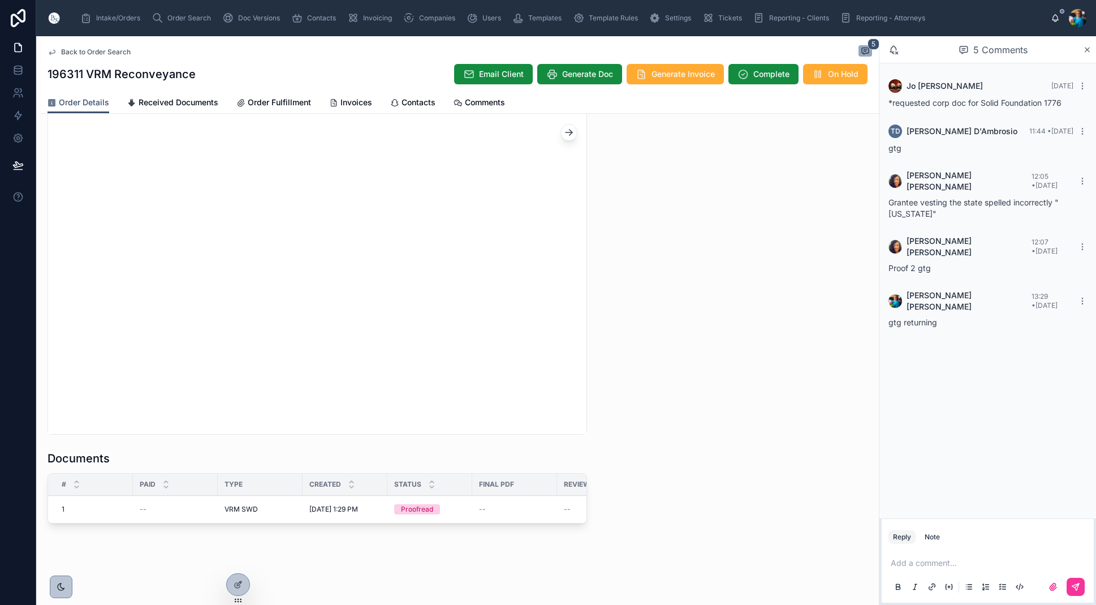
scroll to position [1021, 0]
click at [0, 0] on span "Edit" at bounding box center [0, 0] width 0 height 0
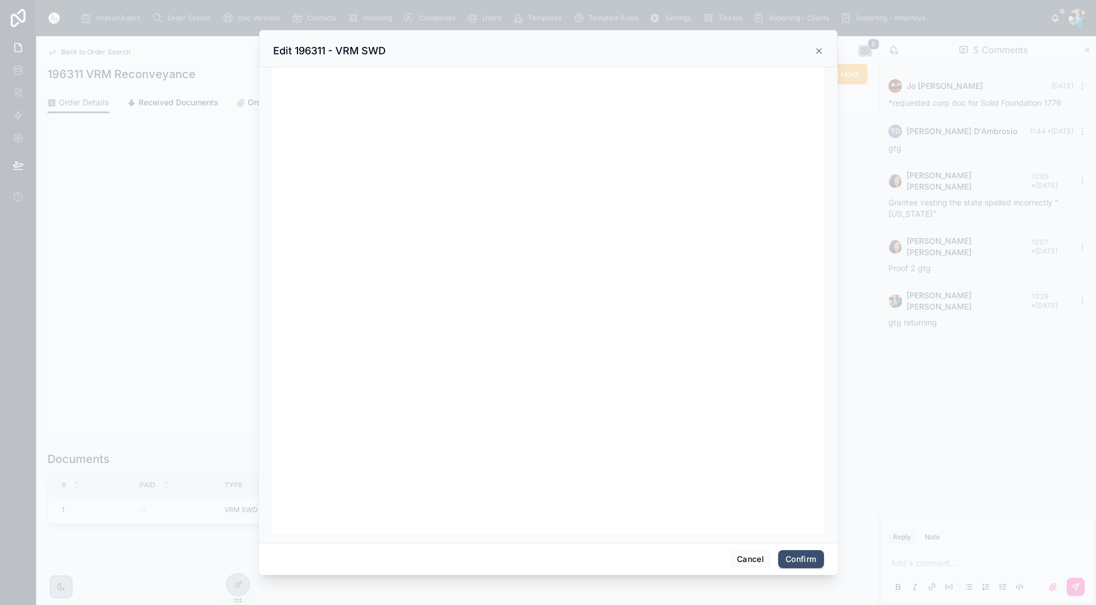
scroll to position [0, 0]
click at [787, 551] on button "Confirm" at bounding box center [800, 559] width 45 height 18
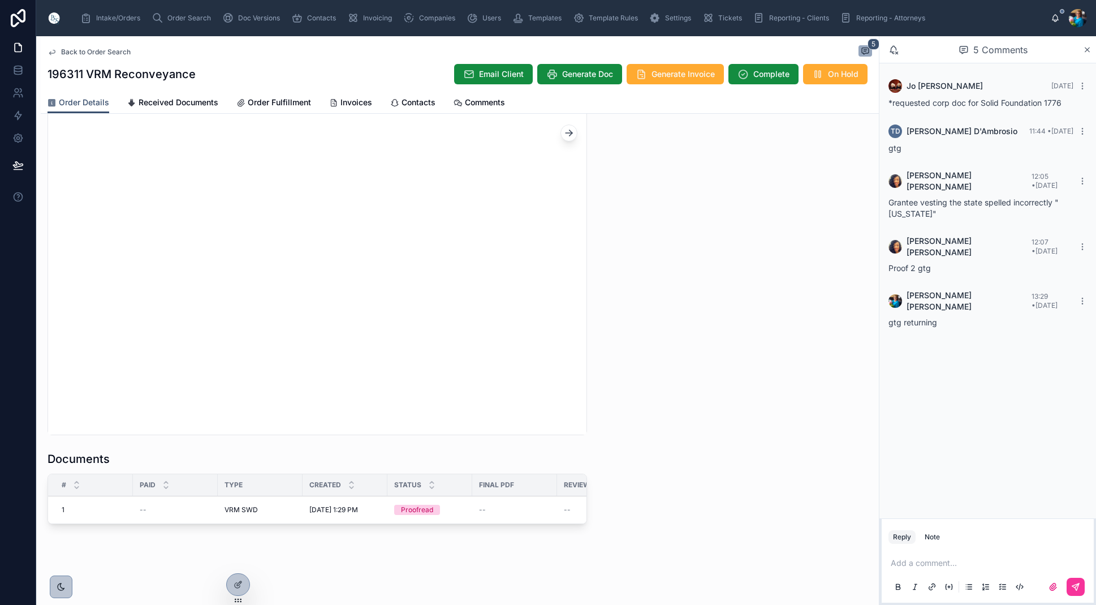
click at [0, 0] on icon at bounding box center [0, 0] width 0 height 0
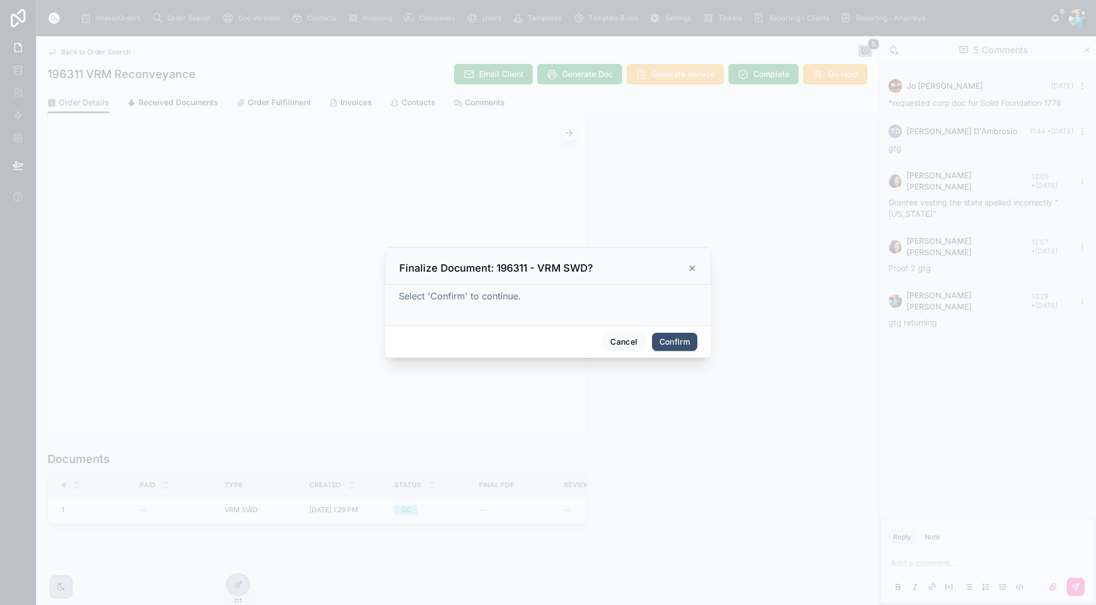
click at [676, 338] on button "Confirm" at bounding box center [674, 342] width 45 height 18
click at [675, 338] on span "Confirm" at bounding box center [674, 342] width 45 height 18
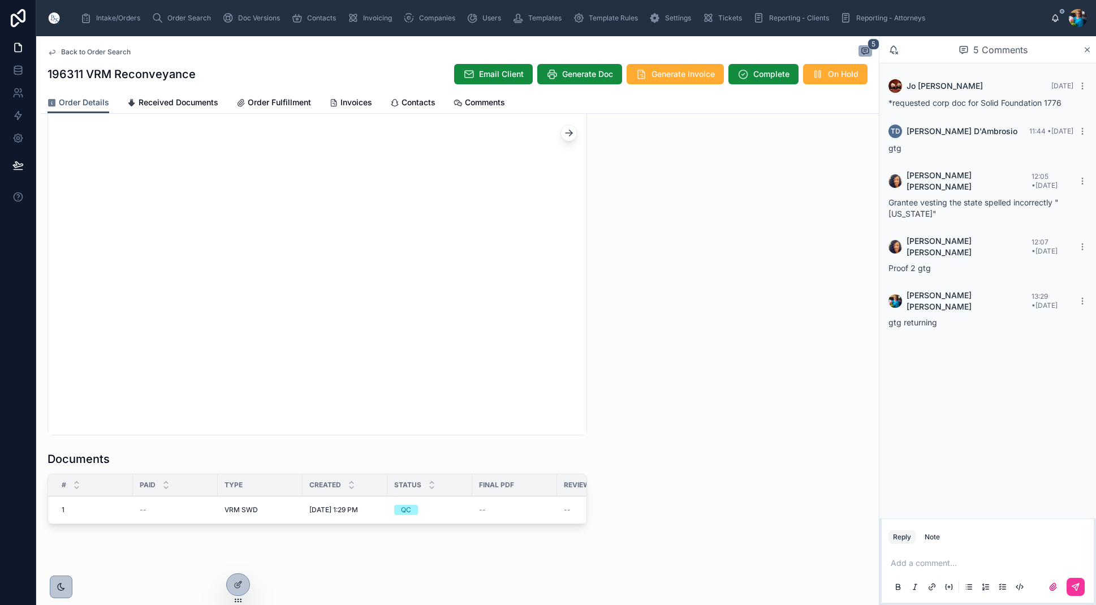
scroll to position [1020, 0]
click at [175, 16] on span "Order Search" at bounding box center [189, 18] width 44 height 9
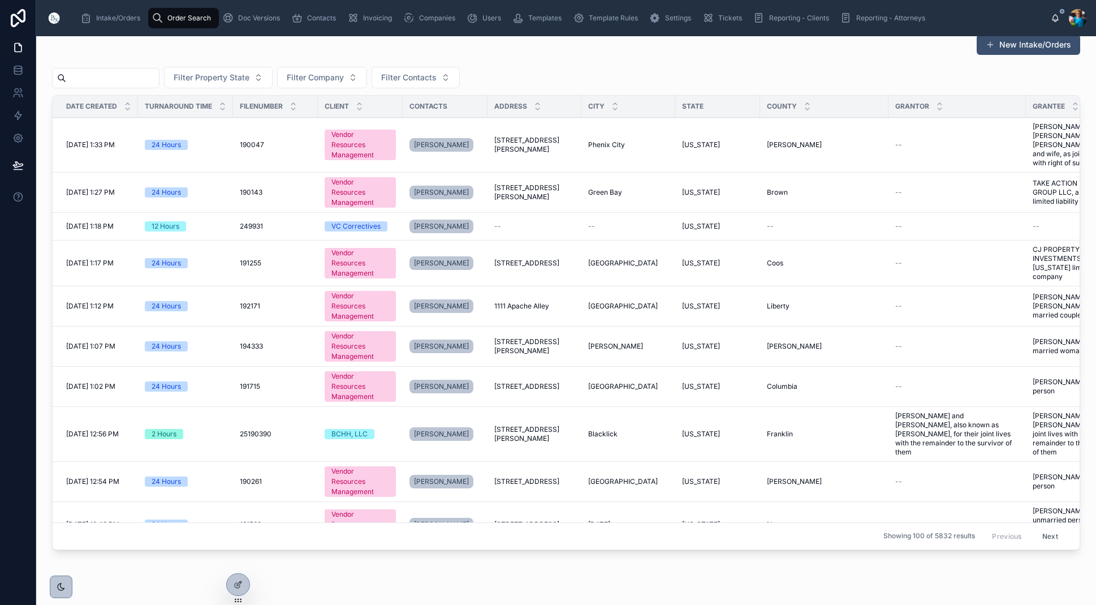
scroll to position [15, 0]
click at [137, 77] on input "text" at bounding box center [112, 79] width 93 height 16
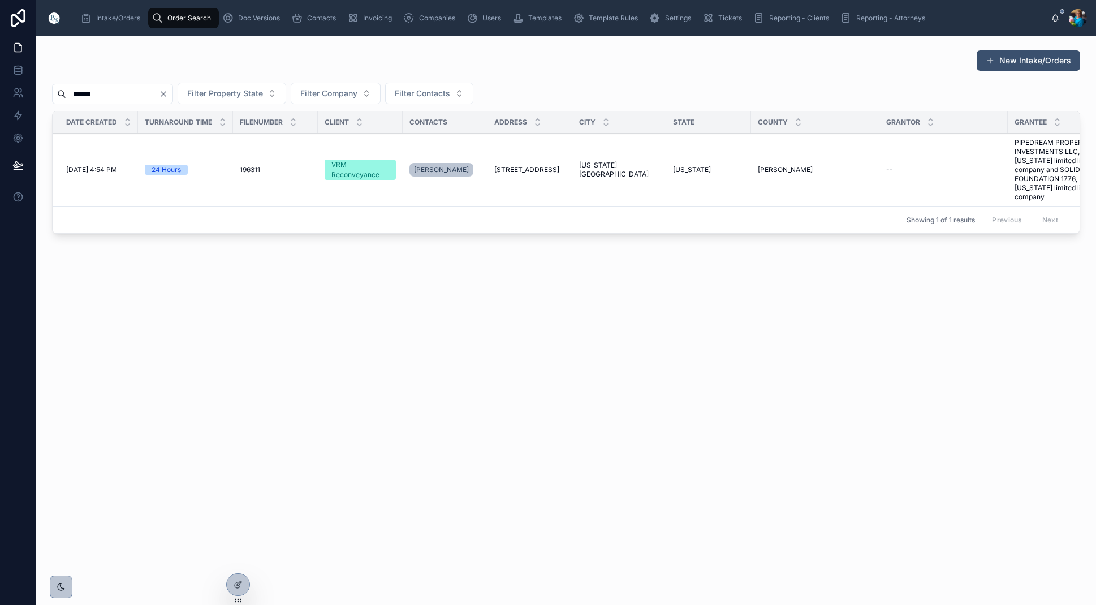
type input "******"
click at [527, 173] on span "[STREET_ADDRESS]" at bounding box center [526, 169] width 65 height 9
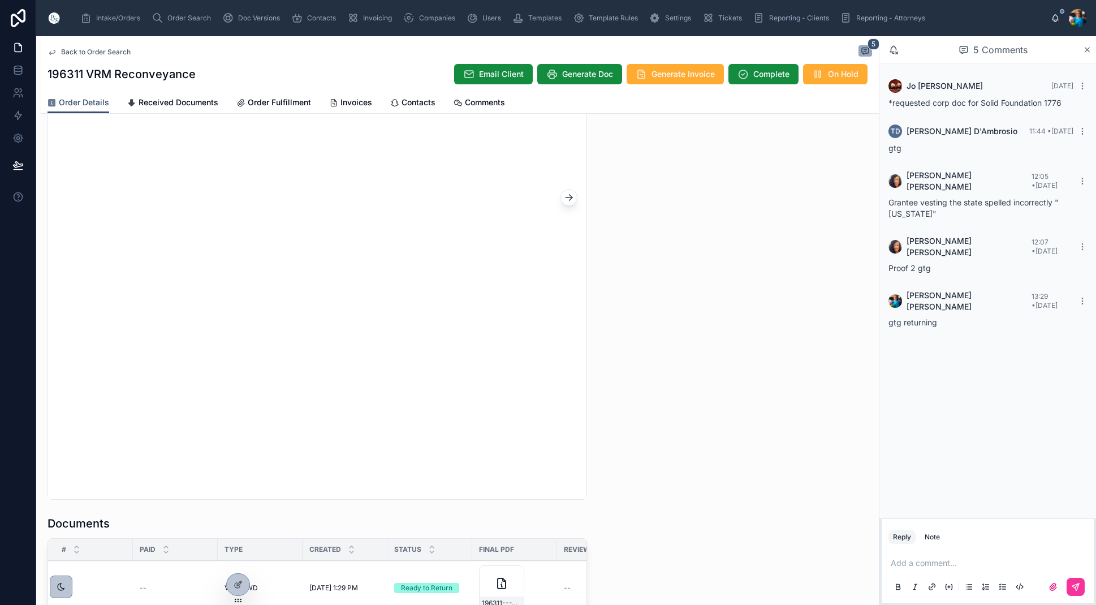
scroll to position [1048, 0]
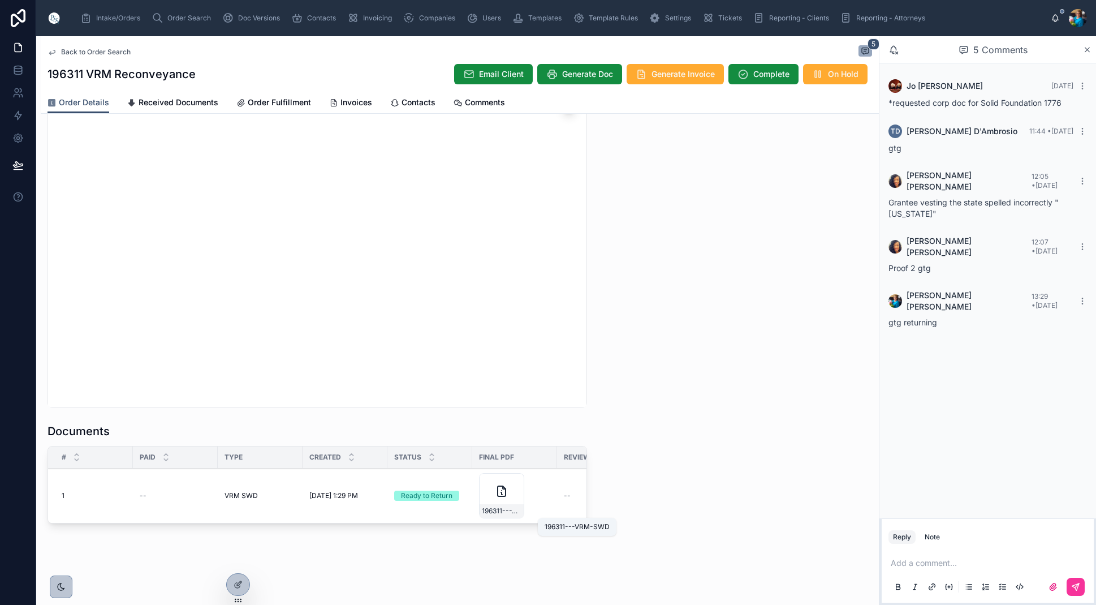
click at [508, 510] on span "196311---VRM-SWD" at bounding box center [502, 510] width 40 height 9
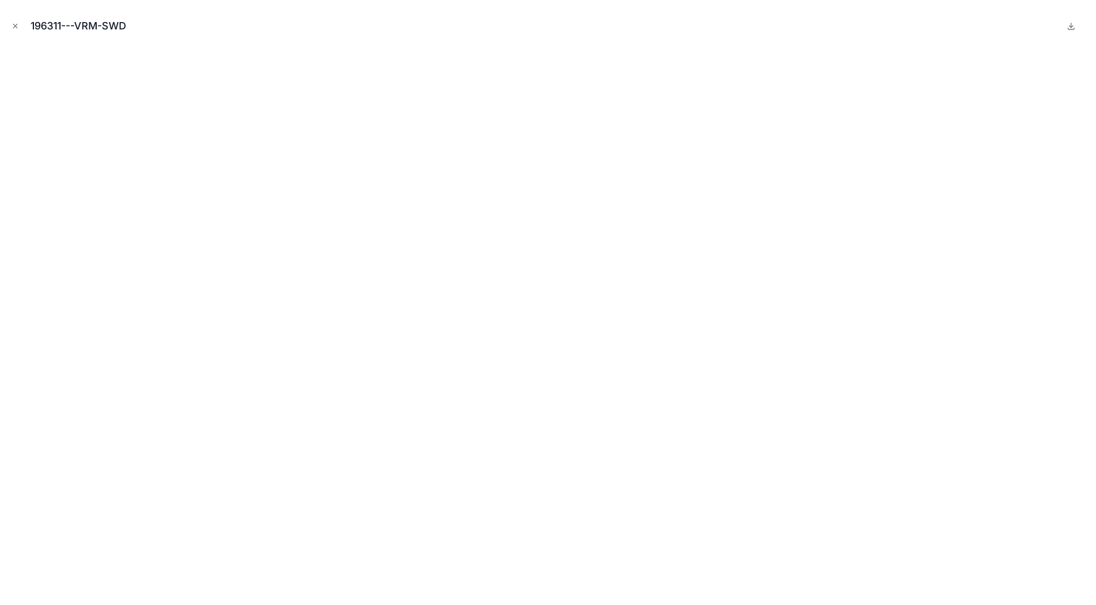
click at [16, 26] on icon "Close modal" at bounding box center [15, 26] width 8 height 8
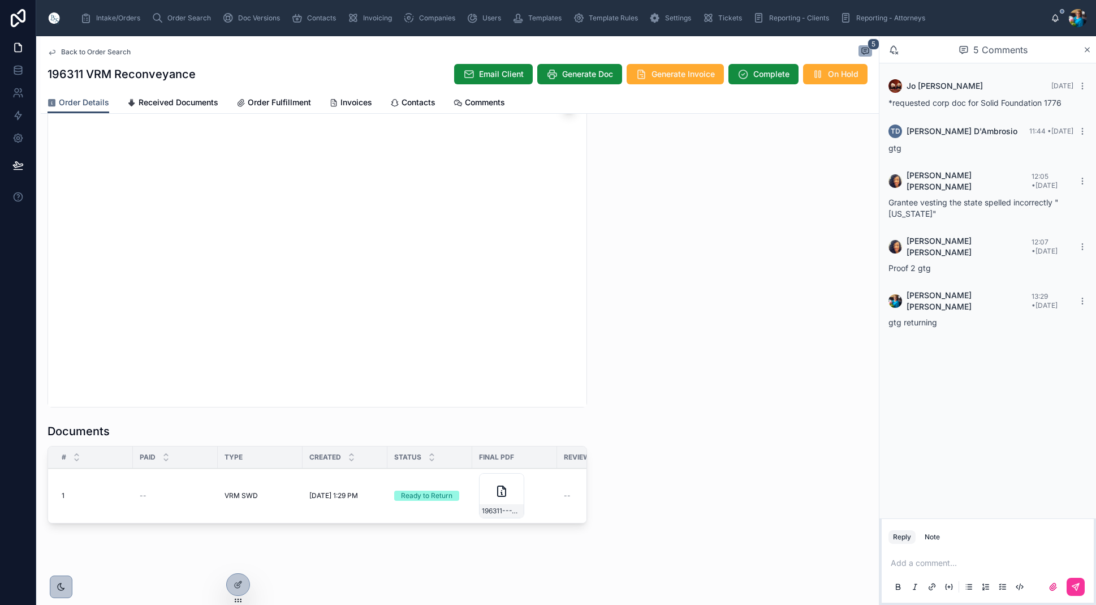
click at [895, 562] on p at bounding box center [990, 562] width 199 height 11
click at [0, 0] on span "Sent to Client" at bounding box center [0, 0] width 0 height 0
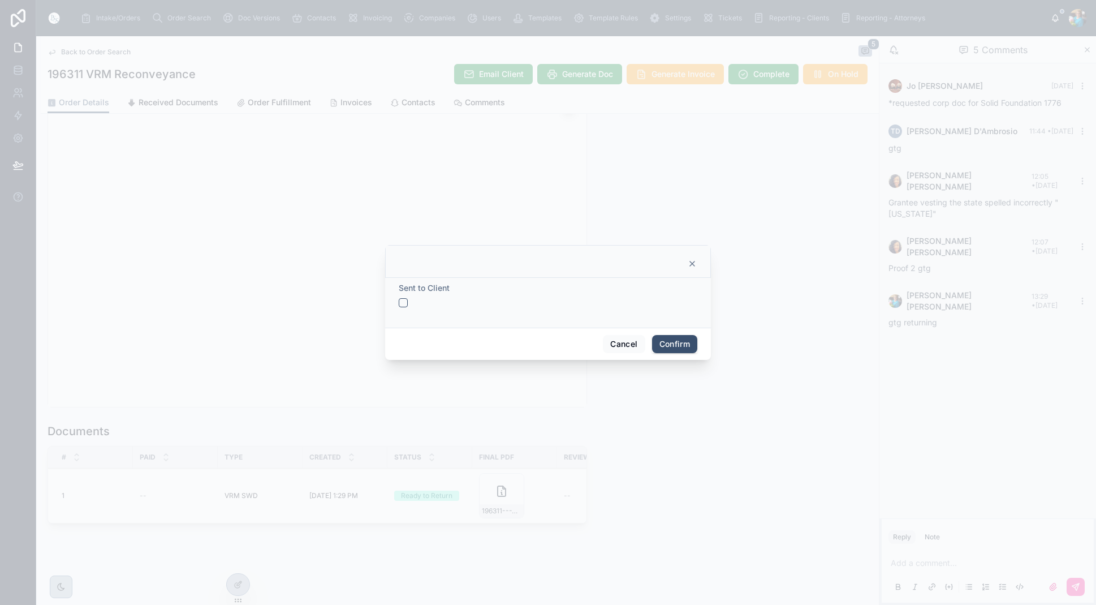
drag, startPoint x: 403, startPoint y: 302, endPoint x: 436, endPoint y: 319, distance: 36.9
click at [403, 303] on button "button" at bounding box center [403, 302] width 9 height 9
click at [664, 344] on button "Confirm" at bounding box center [674, 344] width 45 height 18
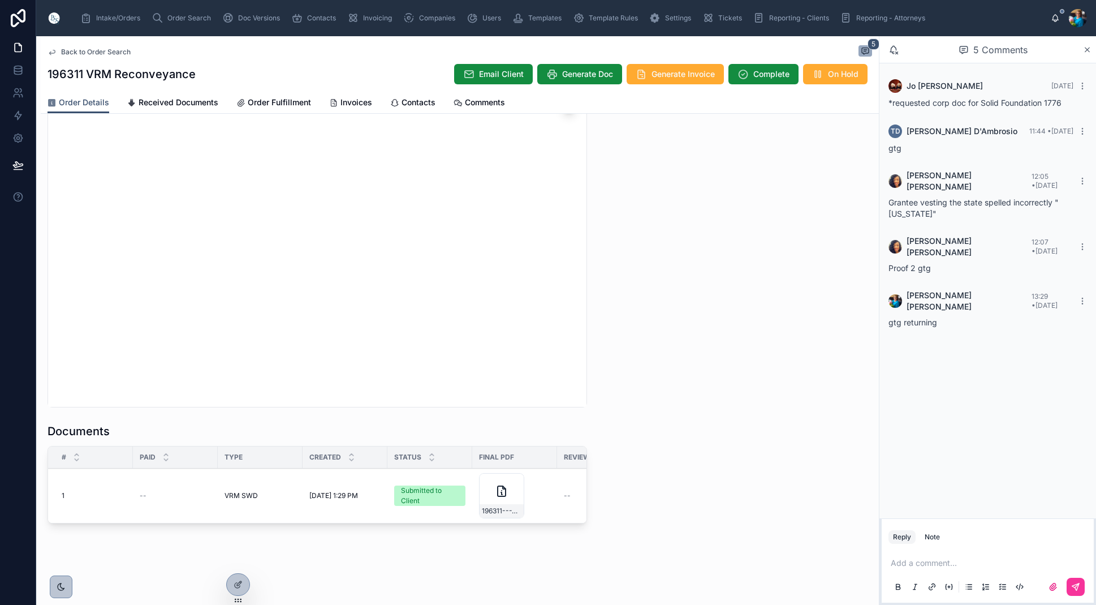
click at [0, 0] on span "Send for Review" at bounding box center [0, 0] width 0 height 0
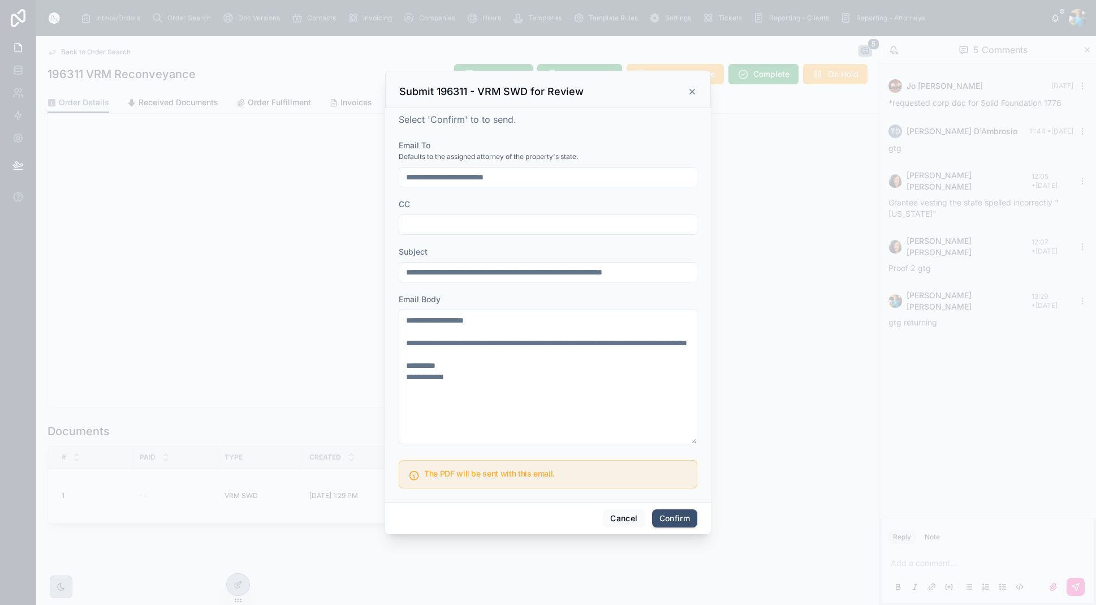
drag, startPoint x: 674, startPoint y: 516, endPoint x: 683, endPoint y: 514, distance: 9.3
click at [674, 516] on button "Confirm" at bounding box center [674, 518] width 45 height 18
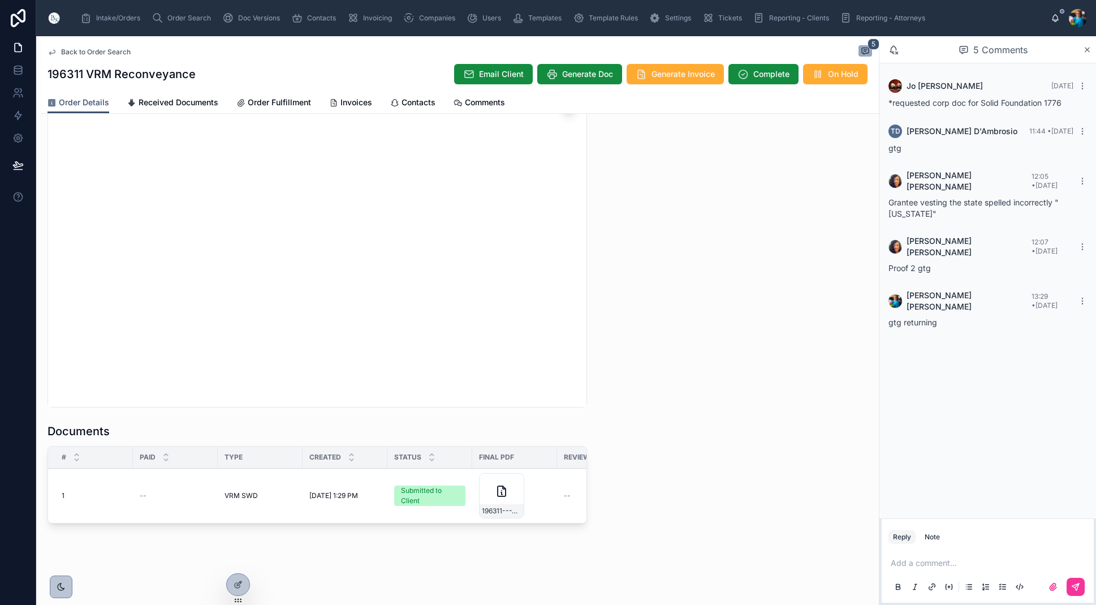
click at [668, 72] on span "Generate Invoice" at bounding box center [683, 73] width 63 height 11
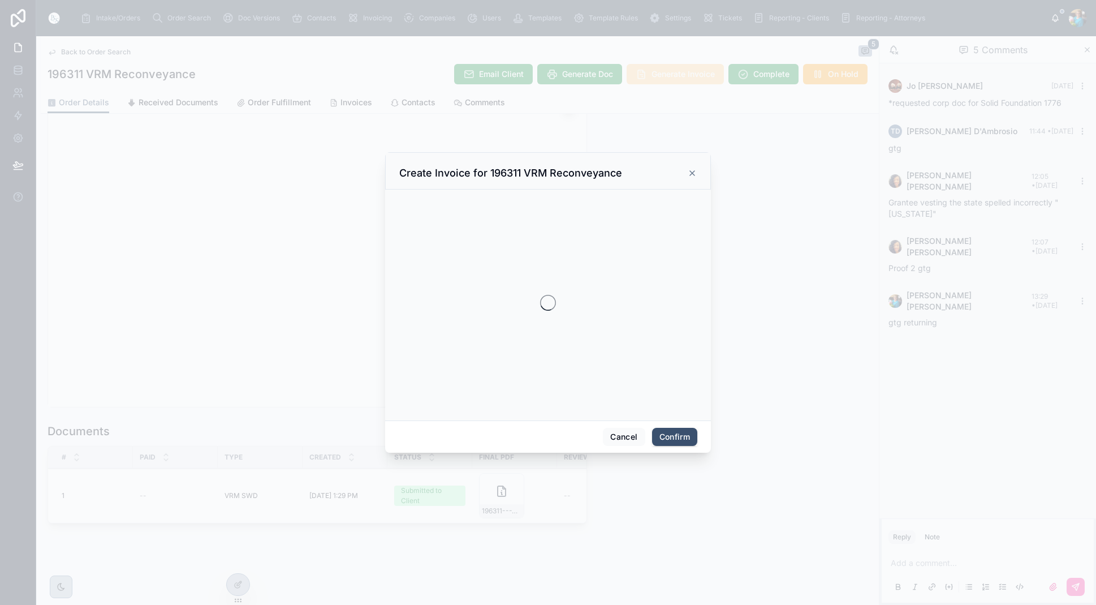
click at [668, 72] on div at bounding box center [548, 302] width 1096 height 605
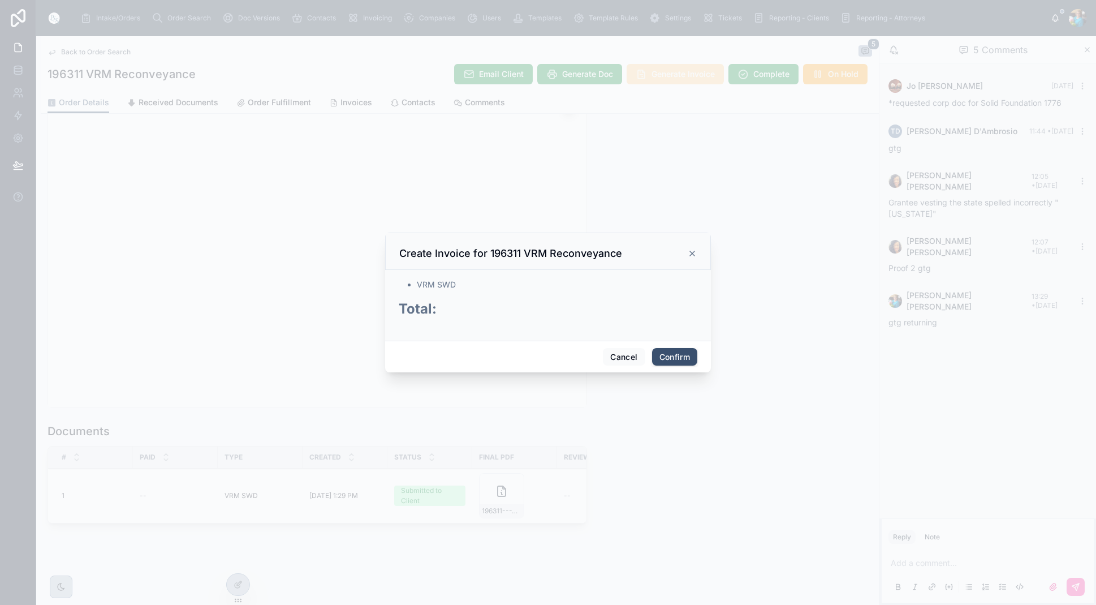
click at [669, 359] on button "Confirm" at bounding box center [674, 357] width 45 height 18
drag, startPoint x: 669, startPoint y: 359, endPoint x: 651, endPoint y: 351, distance: 19.2
click at [668, 359] on div "Cancel Confirm" at bounding box center [548, 357] width 326 height 32
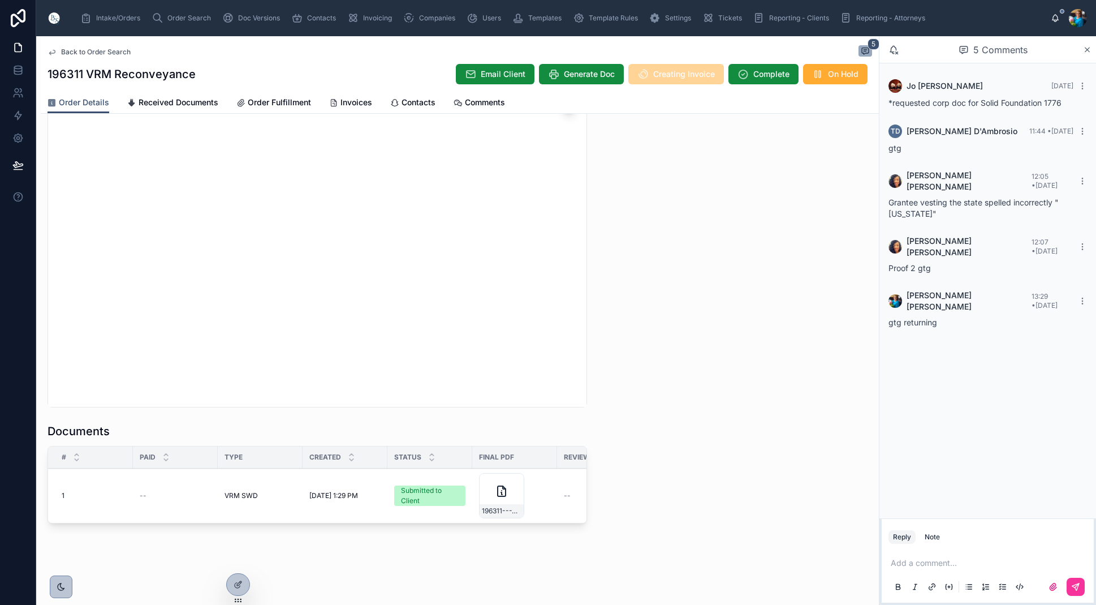
click at [915, 567] on p at bounding box center [990, 562] width 199 height 11
click at [1079, 589] on button at bounding box center [1076, 587] width 18 height 18
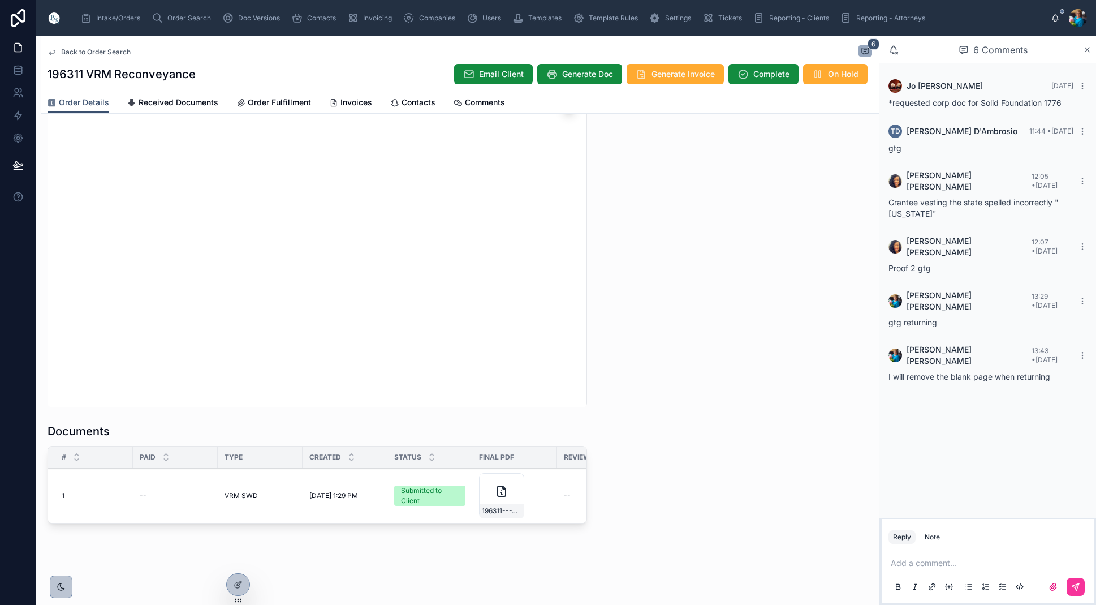
click at [346, 105] on span "Invoices" at bounding box center [357, 102] width 32 height 11
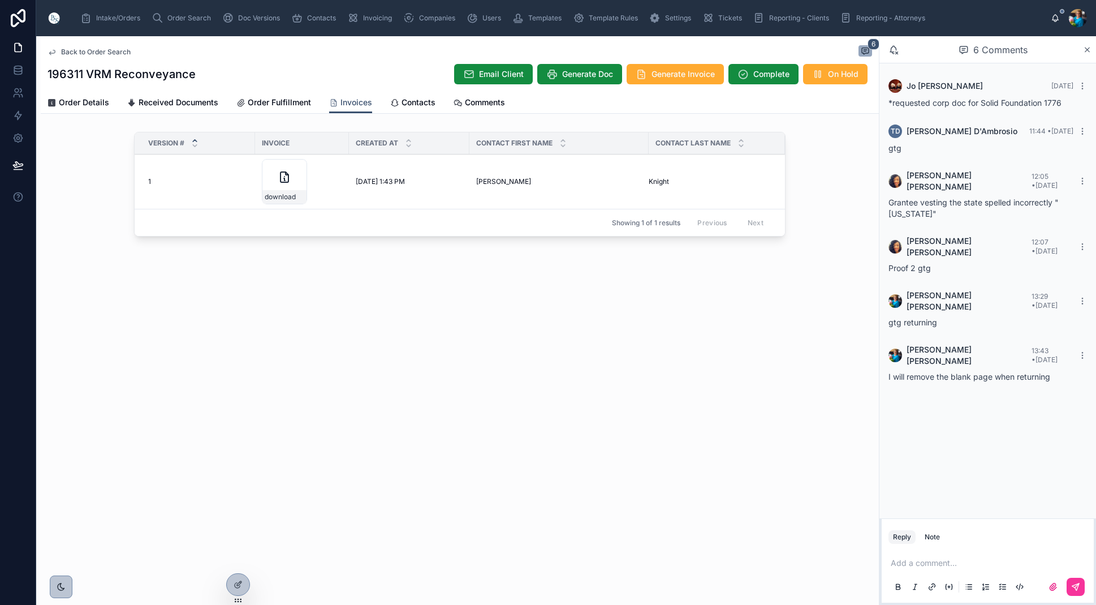
click at [0, 0] on icon at bounding box center [0, 0] width 0 height 0
click at [201, 19] on span "Order Search" at bounding box center [189, 18] width 44 height 9
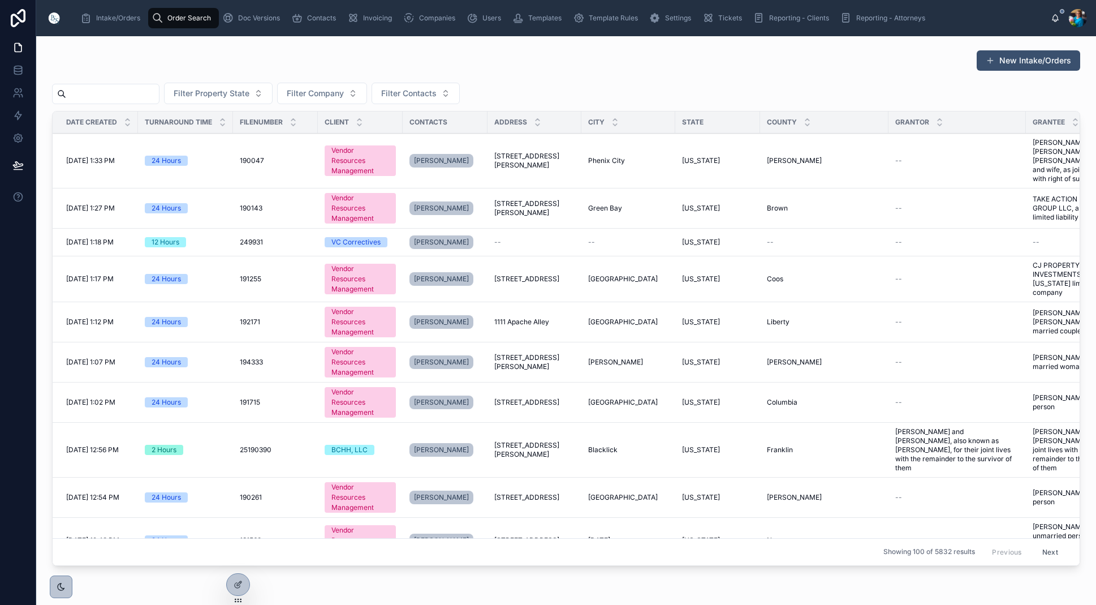
click at [125, 92] on input "text" at bounding box center [112, 94] width 93 height 16
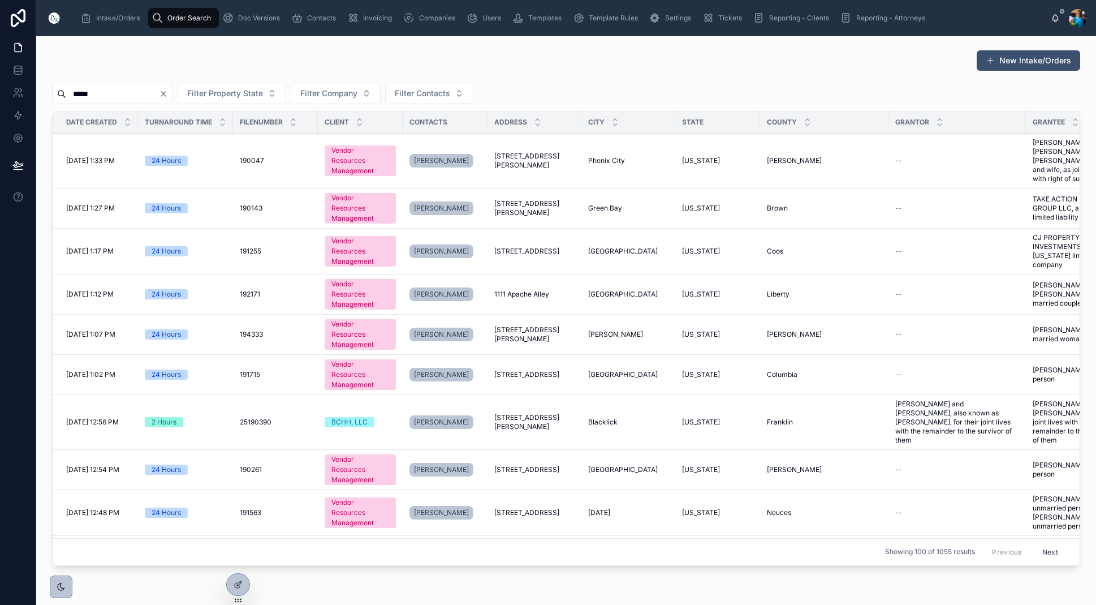
type input "******"
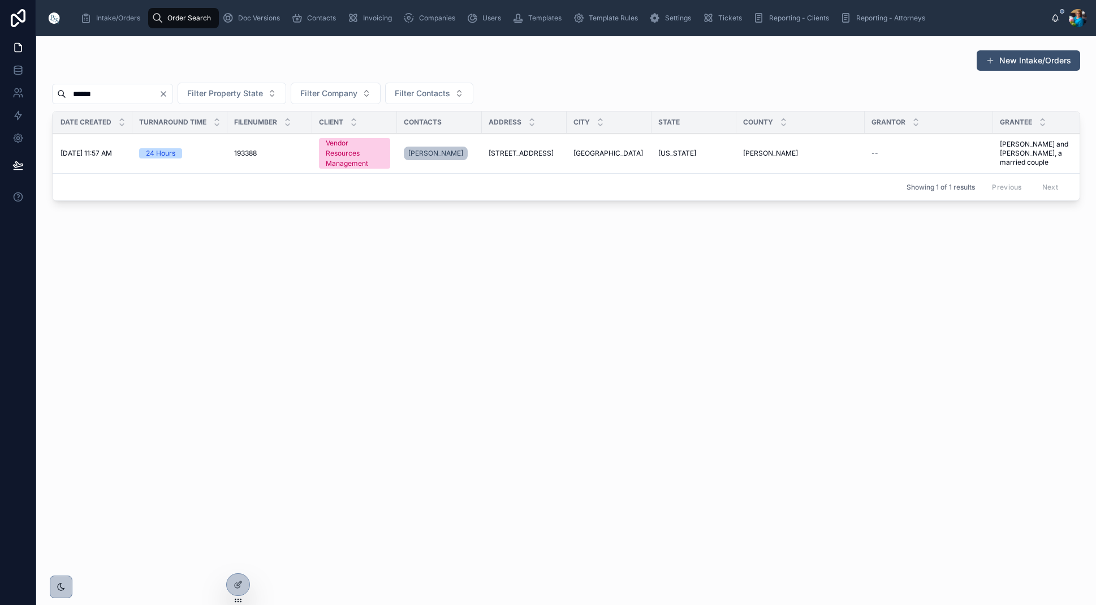
scroll to position [0, 7]
click at [595, 154] on span "[GEOGRAPHIC_DATA]" at bounding box center [607, 153] width 70 height 9
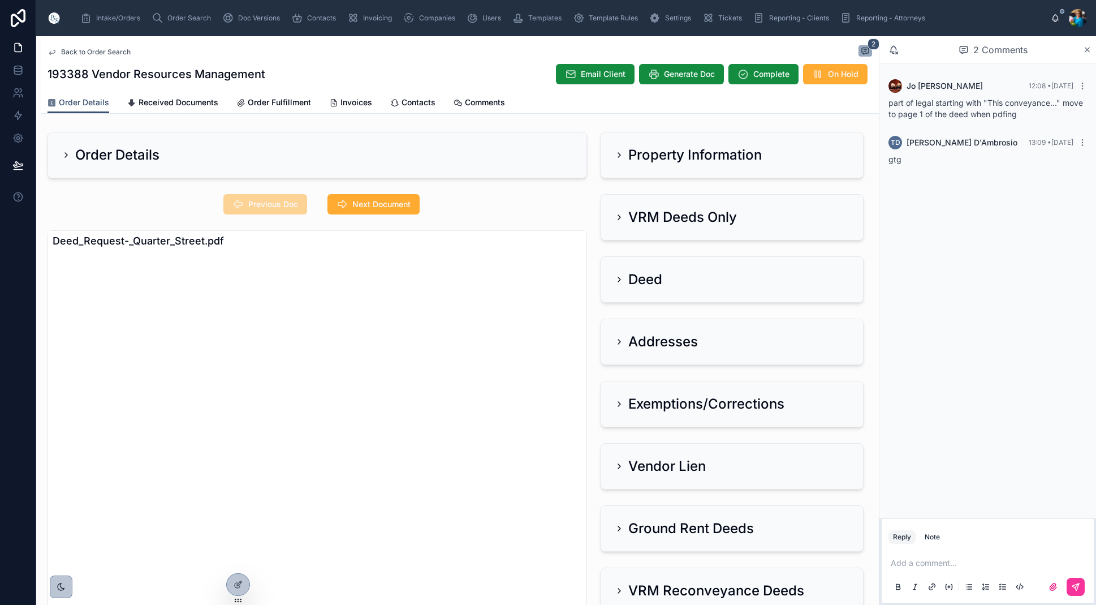
click at [619, 159] on icon at bounding box center [619, 154] width 9 height 9
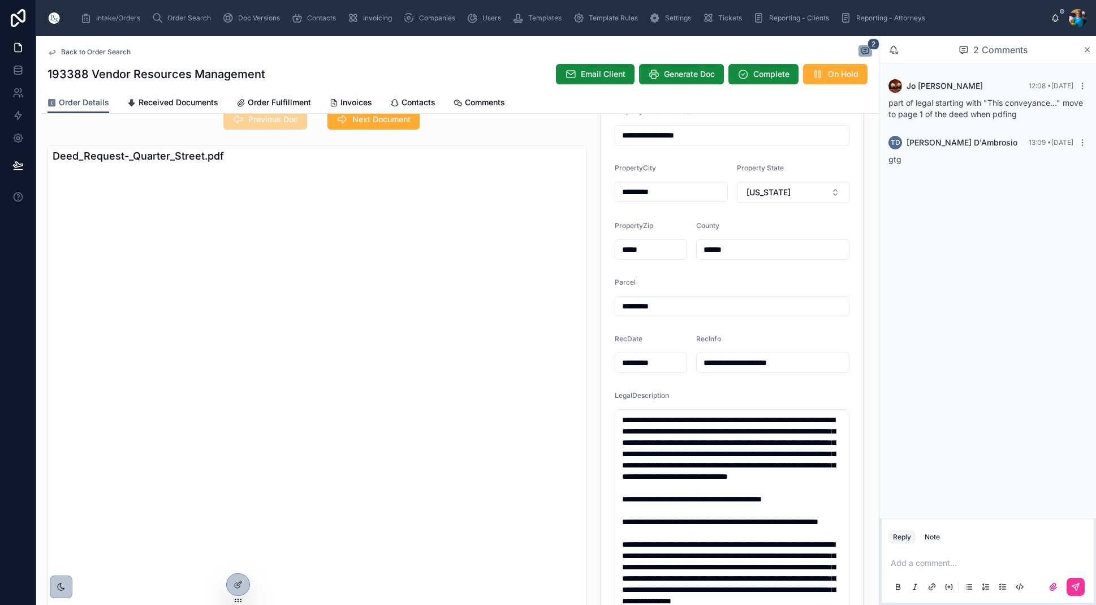
scroll to position [85, 0]
drag, startPoint x: 700, startPoint y: 502, endPoint x: 617, endPoint y: 419, distance: 118.0
click at [617, 419] on textarea at bounding box center [732, 583] width 235 height 350
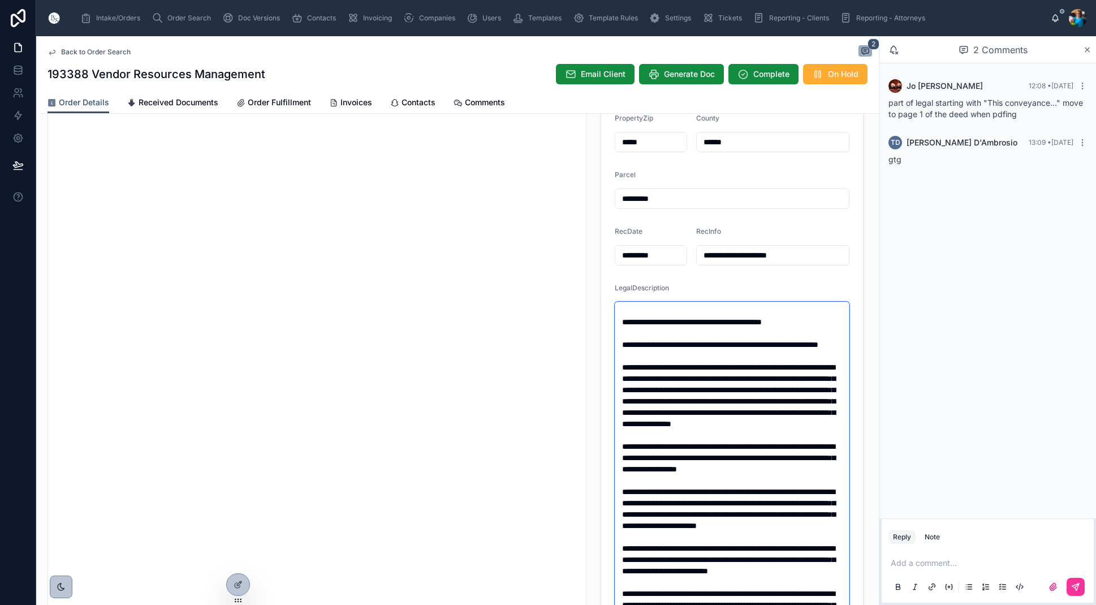
scroll to position [71, 0]
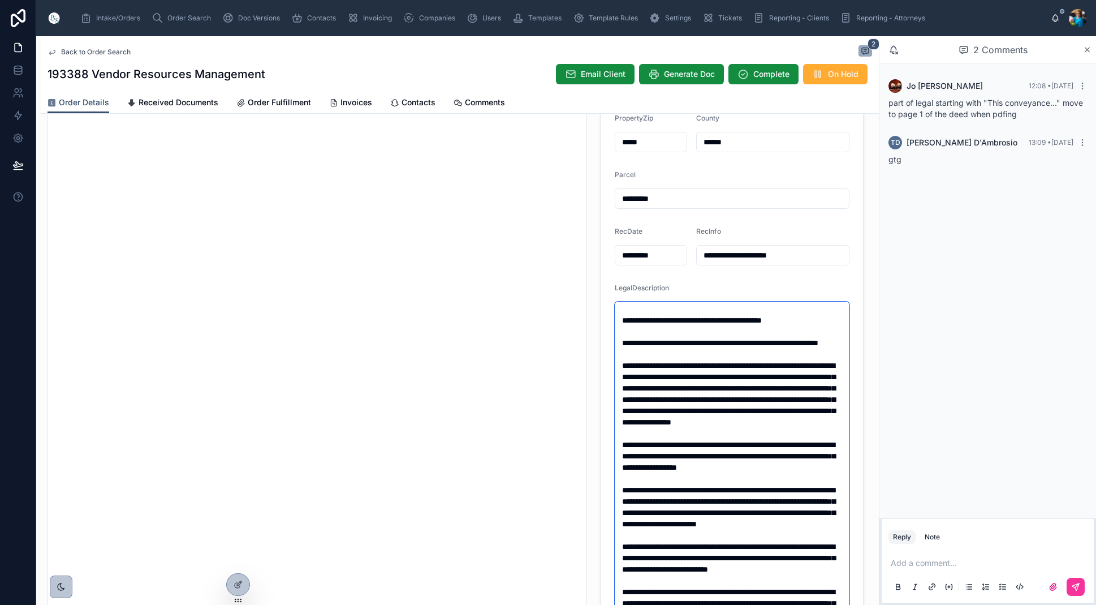
drag, startPoint x: 691, startPoint y: 484, endPoint x: 618, endPoint y: 338, distance: 163.2
click at [618, 338] on textarea at bounding box center [732, 477] width 235 height 350
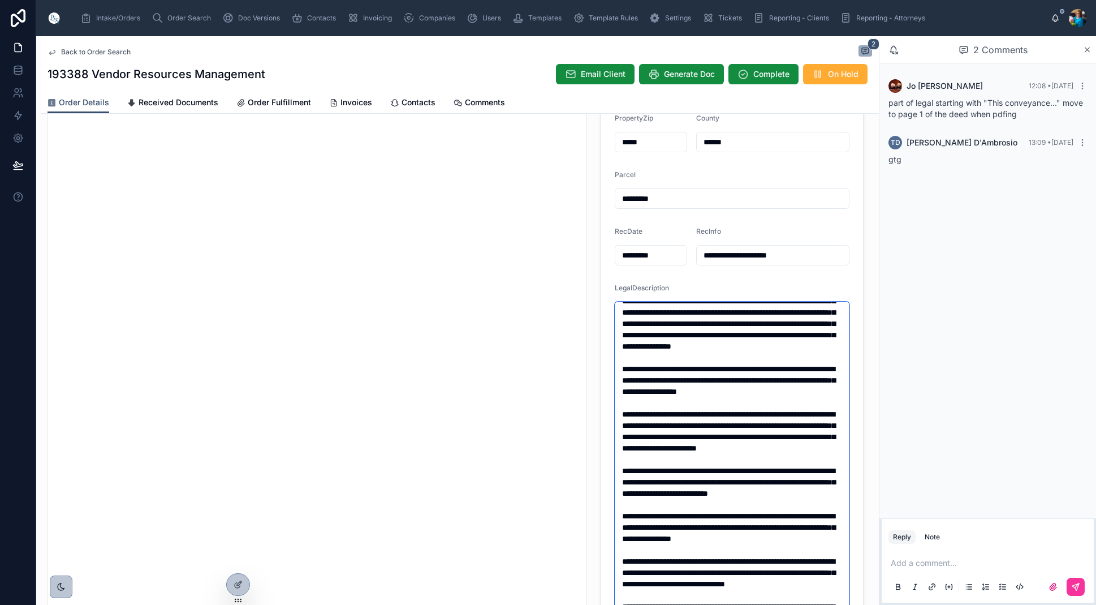
scroll to position [222, 0]
drag, startPoint x: 786, startPoint y: 457, endPoint x: 622, endPoint y: 351, distance: 194.9
click at [622, 351] on textarea at bounding box center [732, 477] width 235 height 350
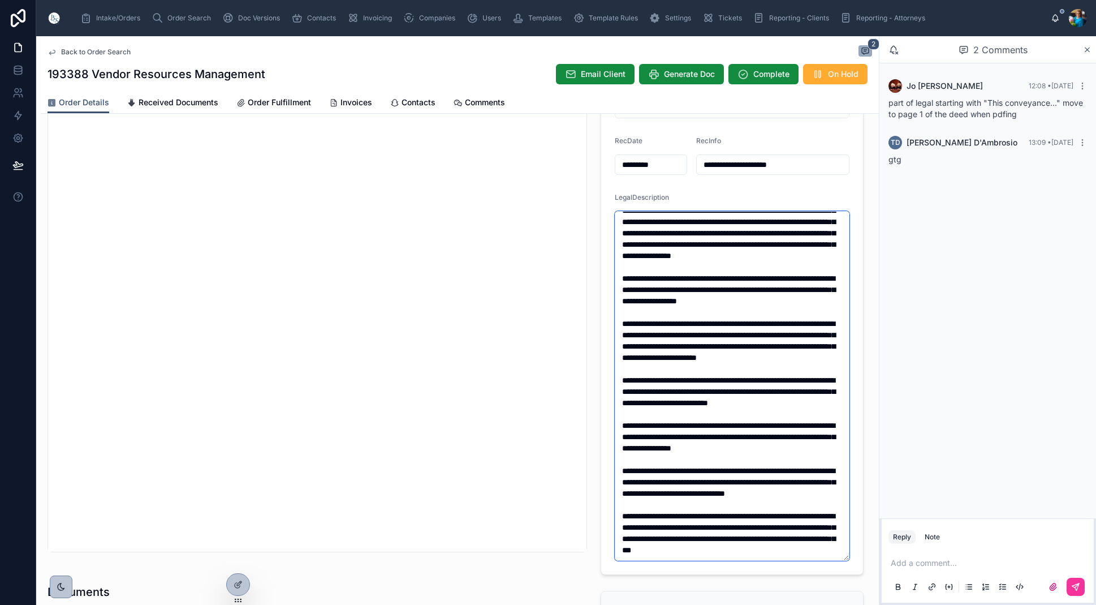
scroll to position [0, 1]
drag, startPoint x: 839, startPoint y: 441, endPoint x: 618, endPoint y: 358, distance: 236.1
click at [618, 358] on textarea at bounding box center [732, 386] width 235 height 350
drag, startPoint x: 819, startPoint y: 553, endPoint x: 612, endPoint y: 454, distance: 229.5
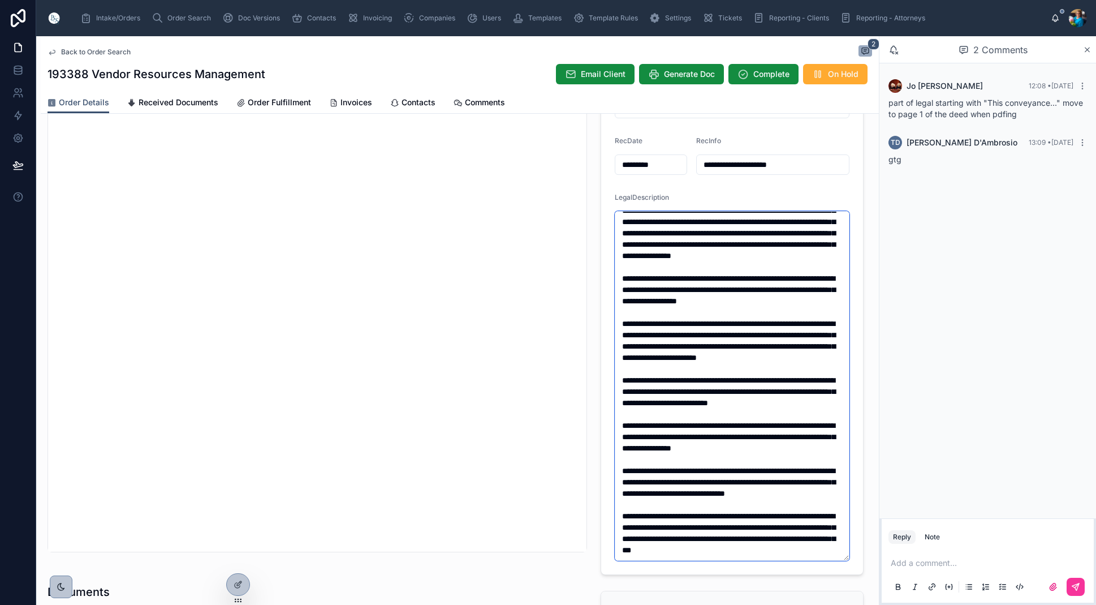
click at [612, 454] on form "**********" at bounding box center [732, 234] width 262 height 679
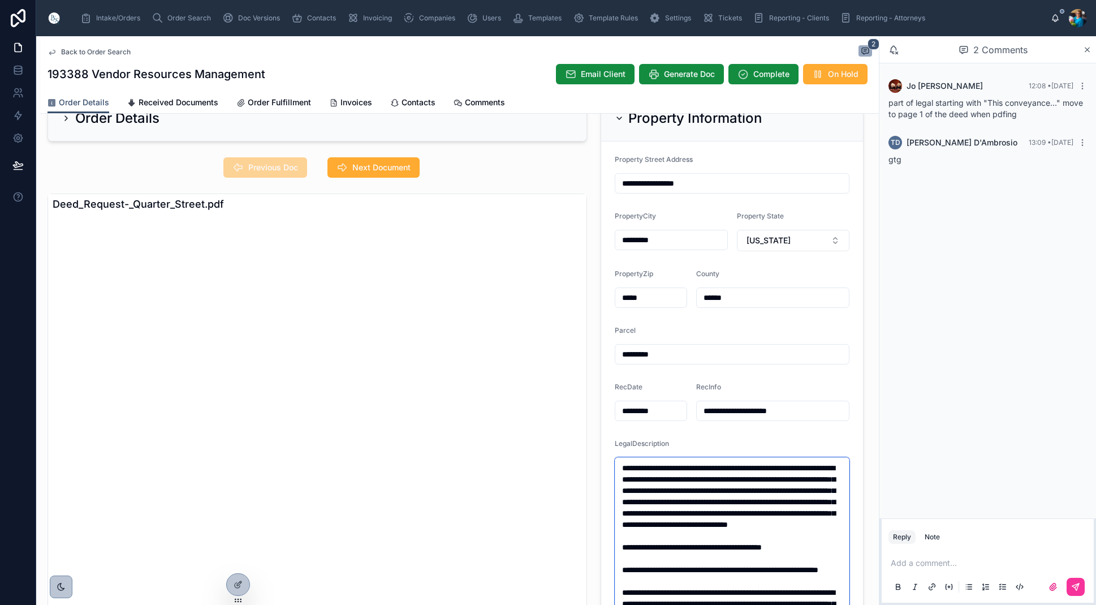
scroll to position [33, 0]
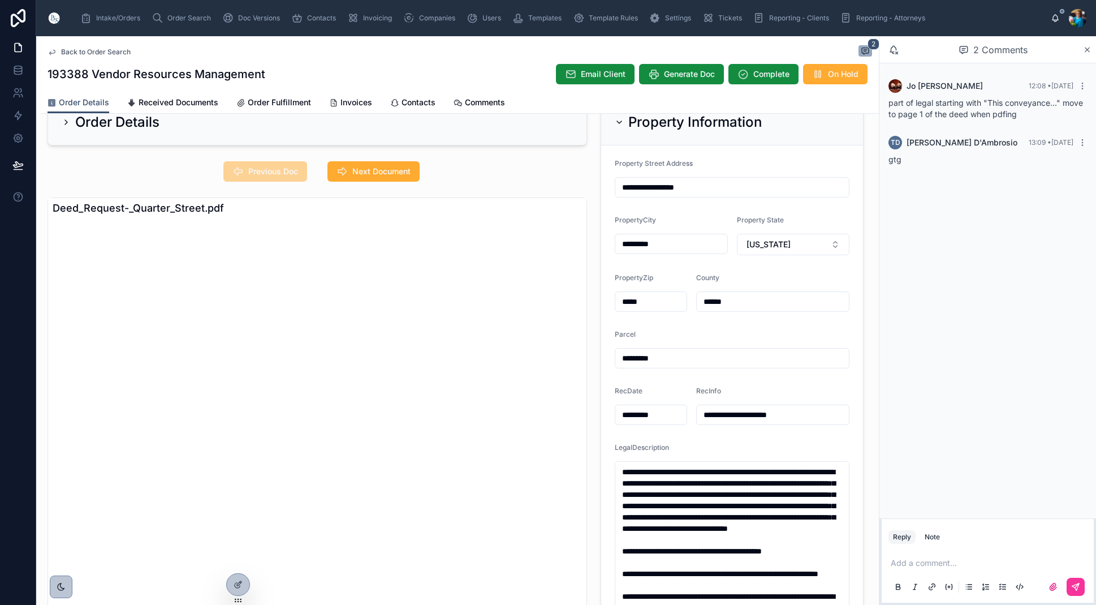
click at [621, 120] on icon at bounding box center [619, 122] width 9 height 9
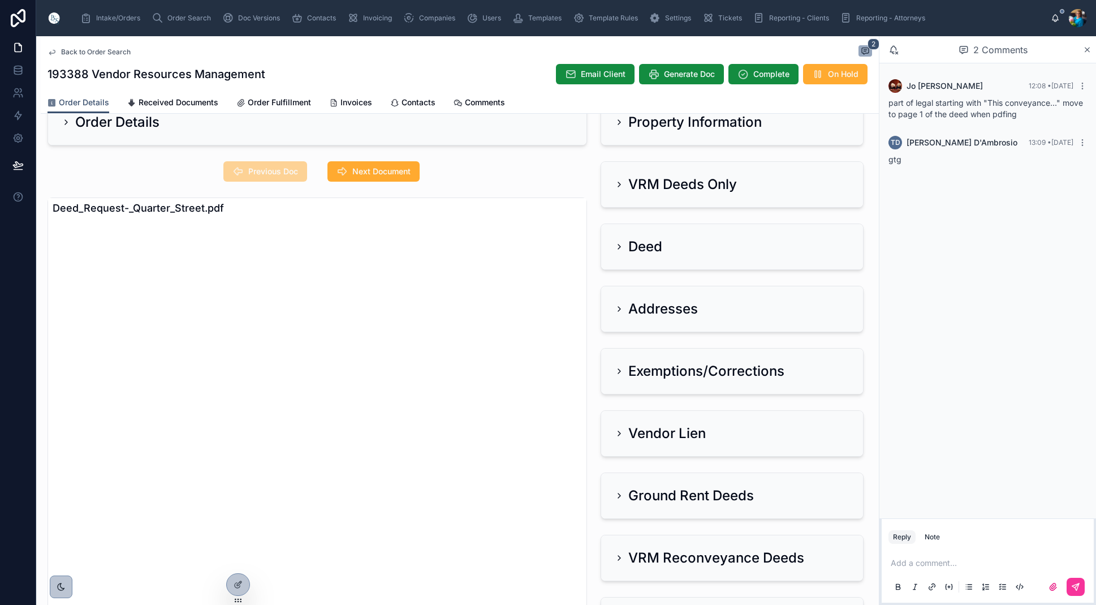
click at [619, 180] on icon at bounding box center [619, 184] width 9 height 9
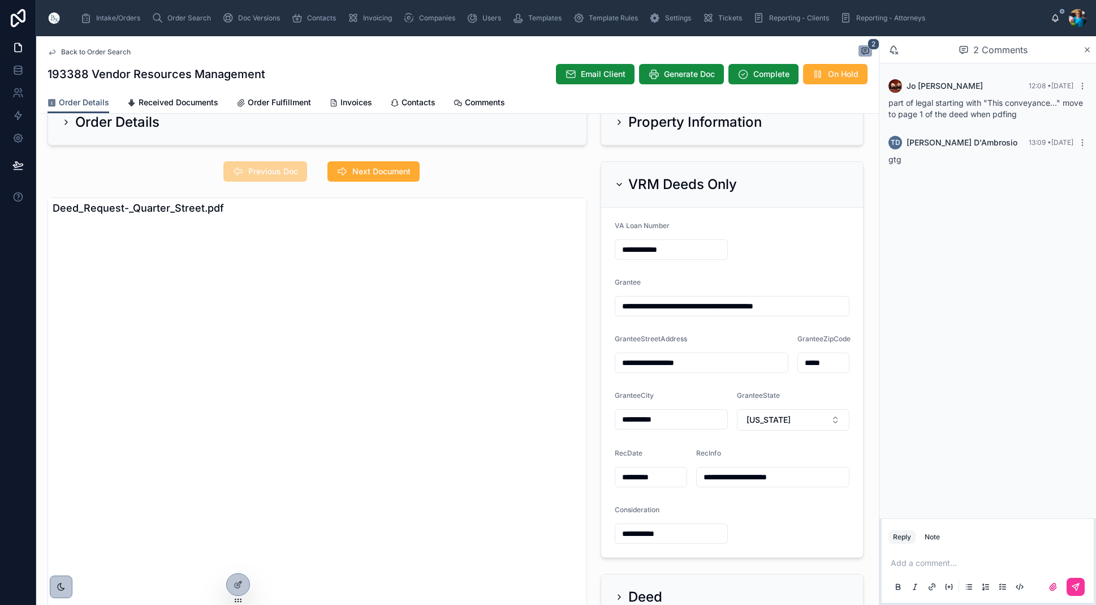
click at [406, 174] on span "Next Document" at bounding box center [381, 171] width 58 height 11
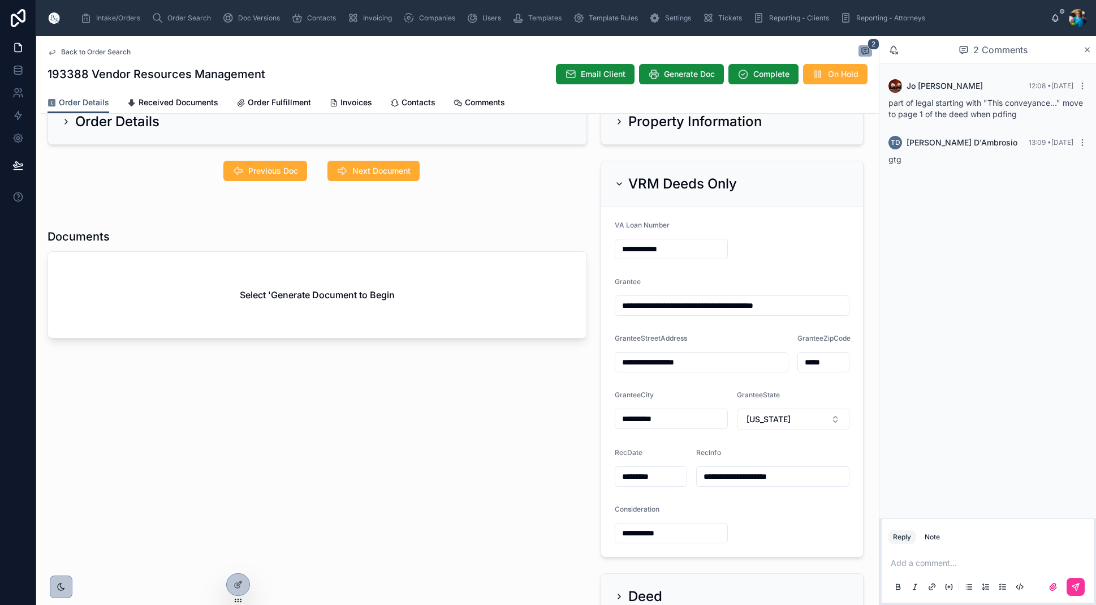
drag, startPoint x: 290, startPoint y: 167, endPoint x: 300, endPoint y: 183, distance: 18.8
click at [290, 168] on span "Previous Doc" at bounding box center [273, 170] width 50 height 11
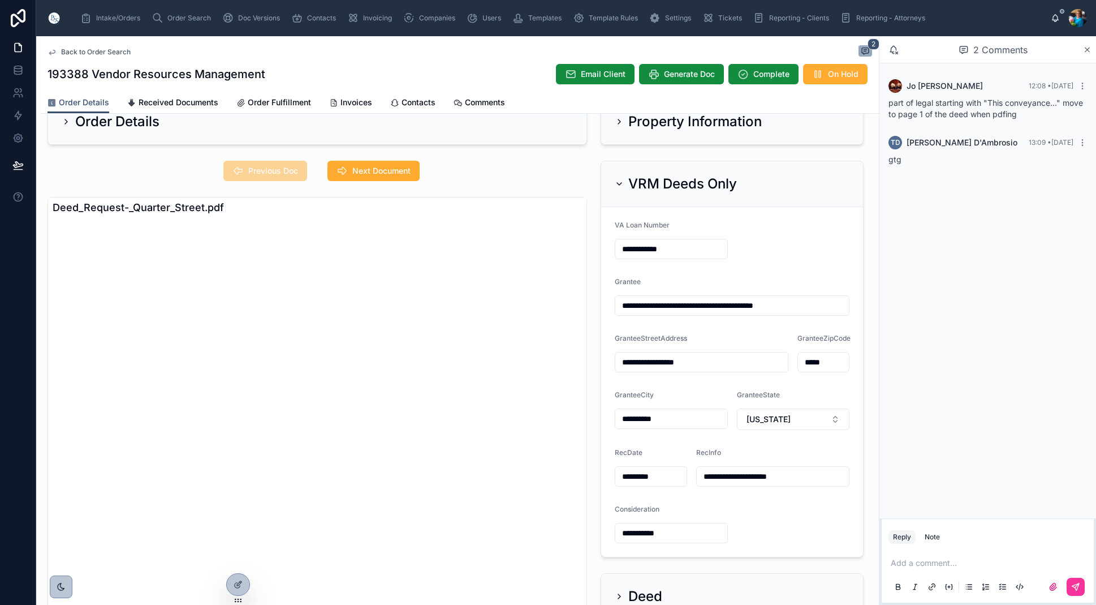
scroll to position [0, 0]
click at [617, 120] on icon at bounding box center [619, 121] width 9 height 9
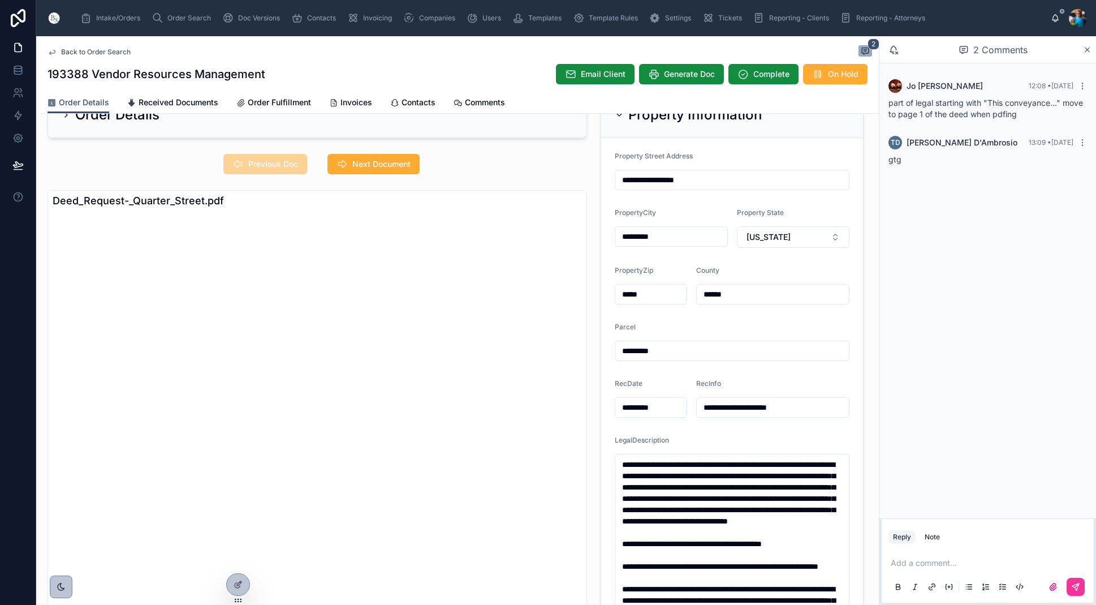
scroll to position [14, 1]
click at [617, 120] on div "Property Information" at bounding box center [732, 115] width 262 height 46
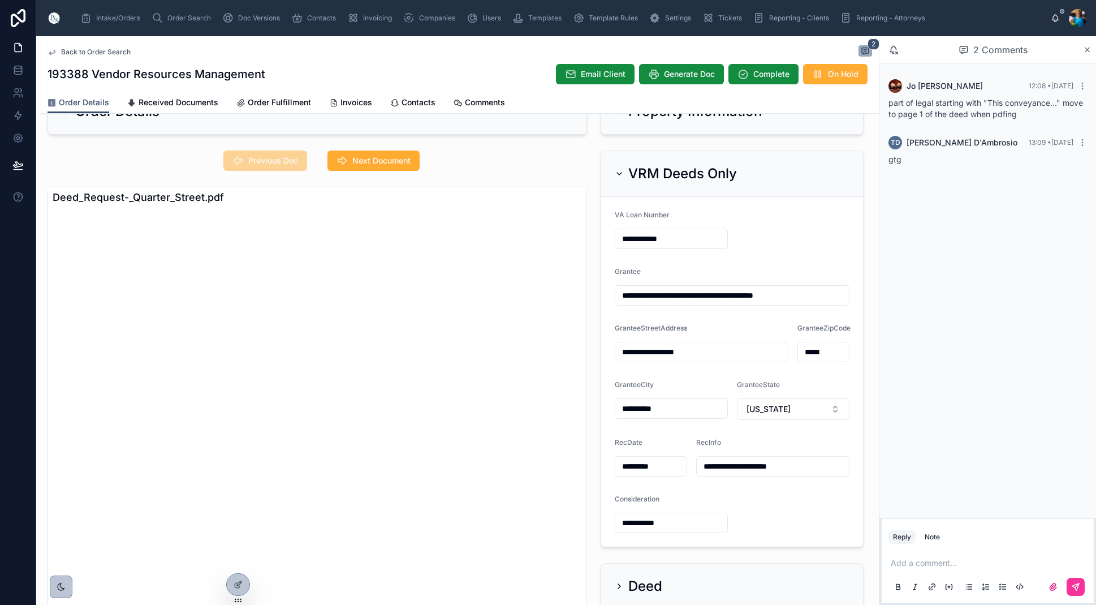
scroll to position [57, 0]
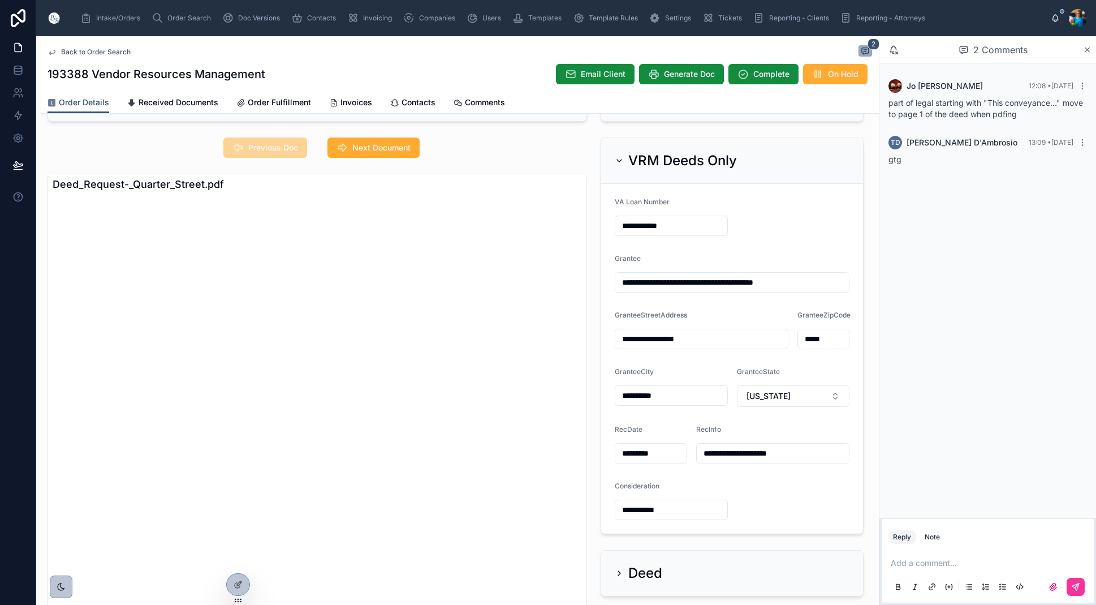
click at [620, 160] on icon at bounding box center [619, 160] width 9 height 9
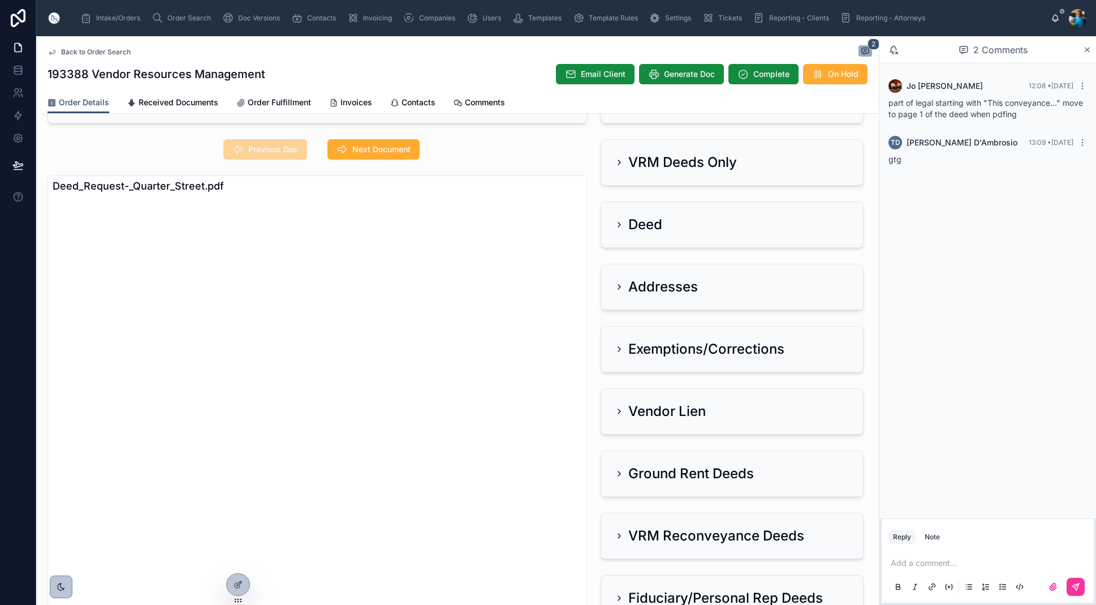
click at [616, 283] on icon at bounding box center [619, 286] width 9 height 9
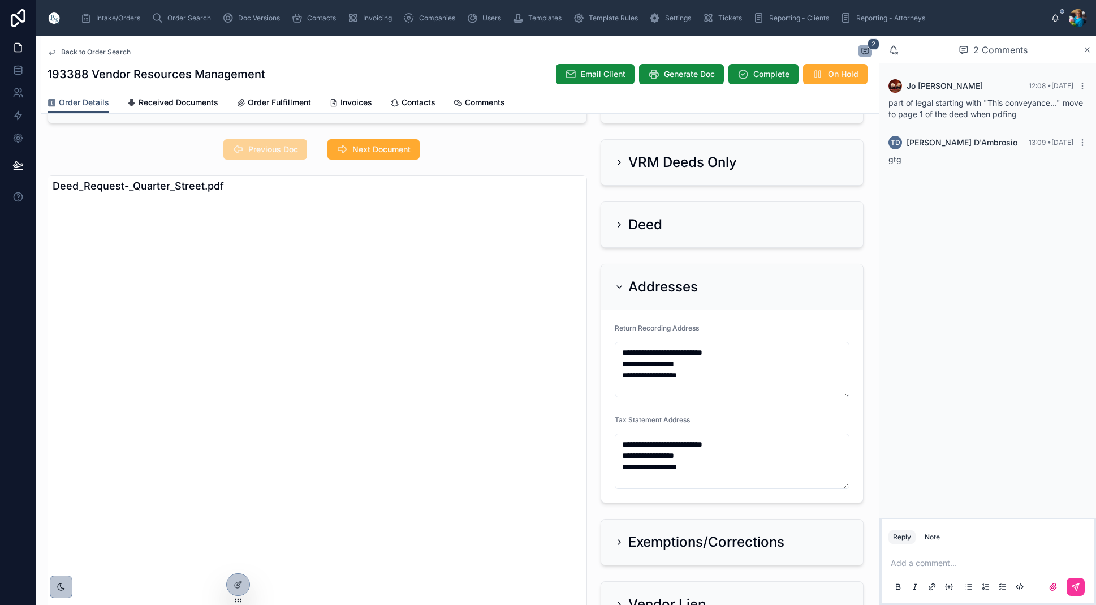
click at [619, 282] on icon at bounding box center [619, 286] width 9 height 9
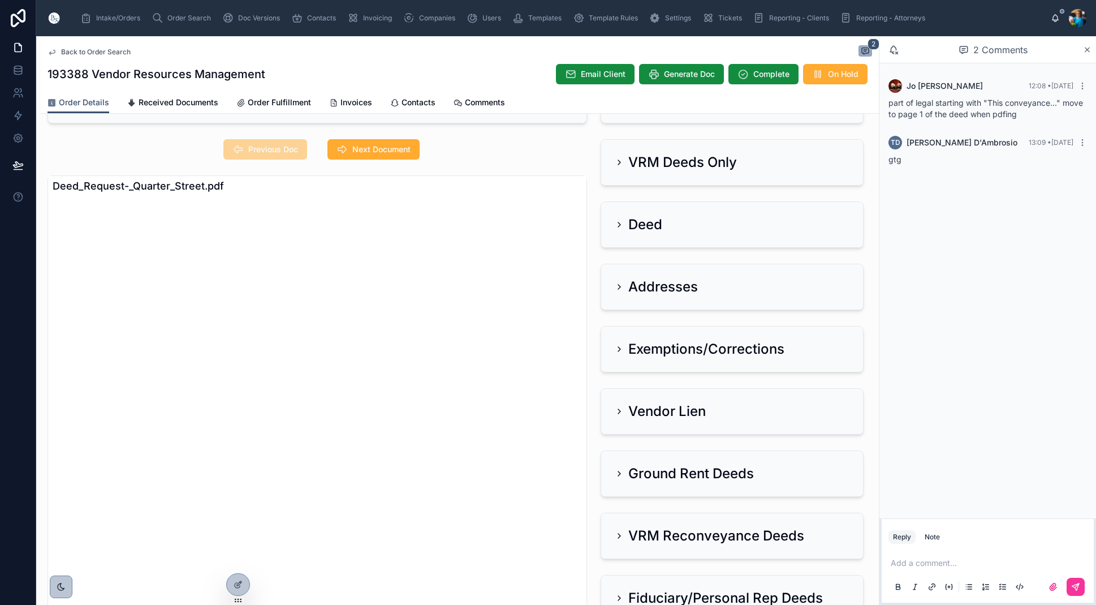
click at [620, 157] on div "VRM Deeds Only" at bounding box center [676, 162] width 122 height 18
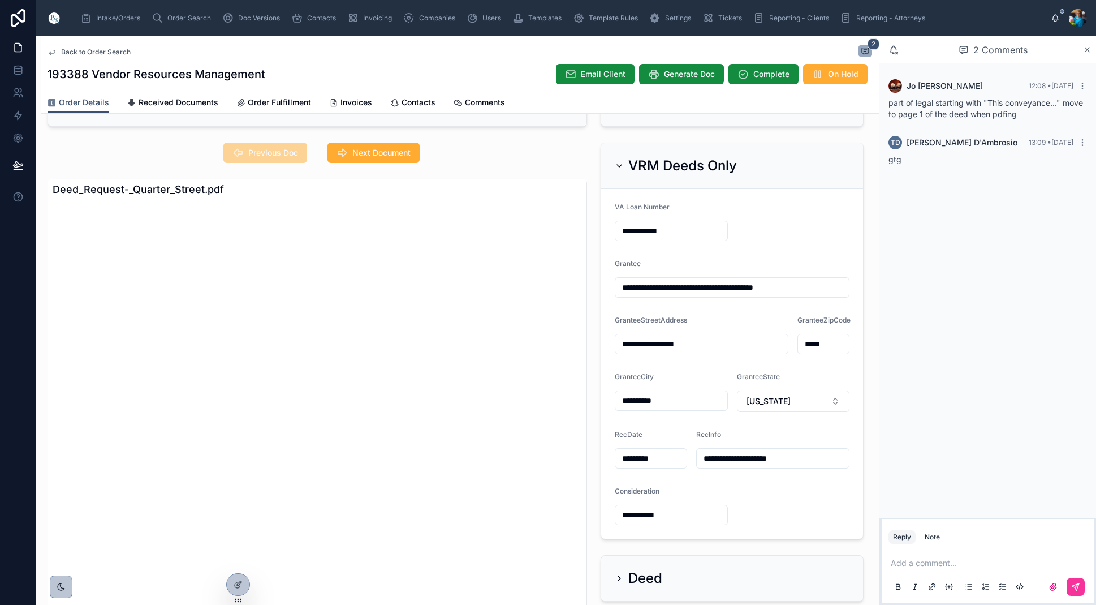
scroll to position [49, 0]
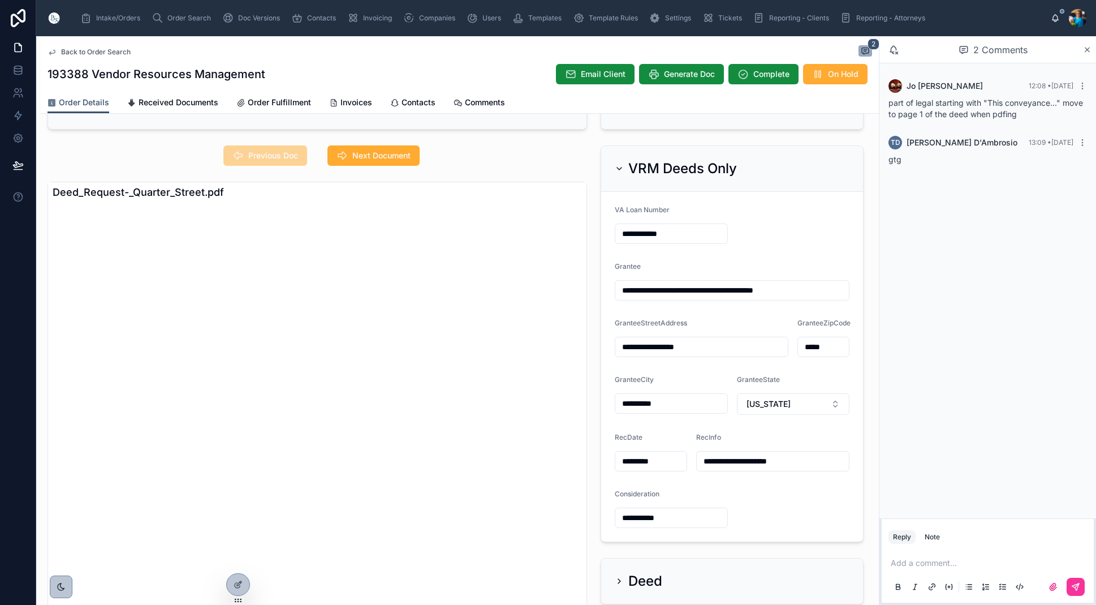
click at [619, 169] on icon at bounding box center [619, 168] width 5 height 2
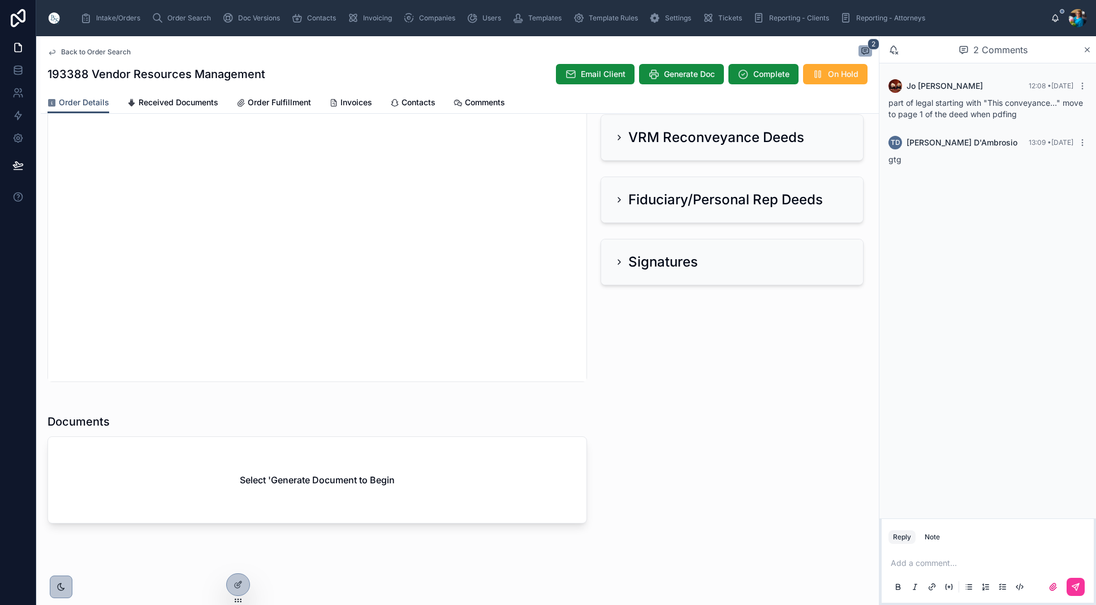
scroll to position [453, 0]
click at [684, 75] on span "Generate Doc" at bounding box center [689, 73] width 51 height 11
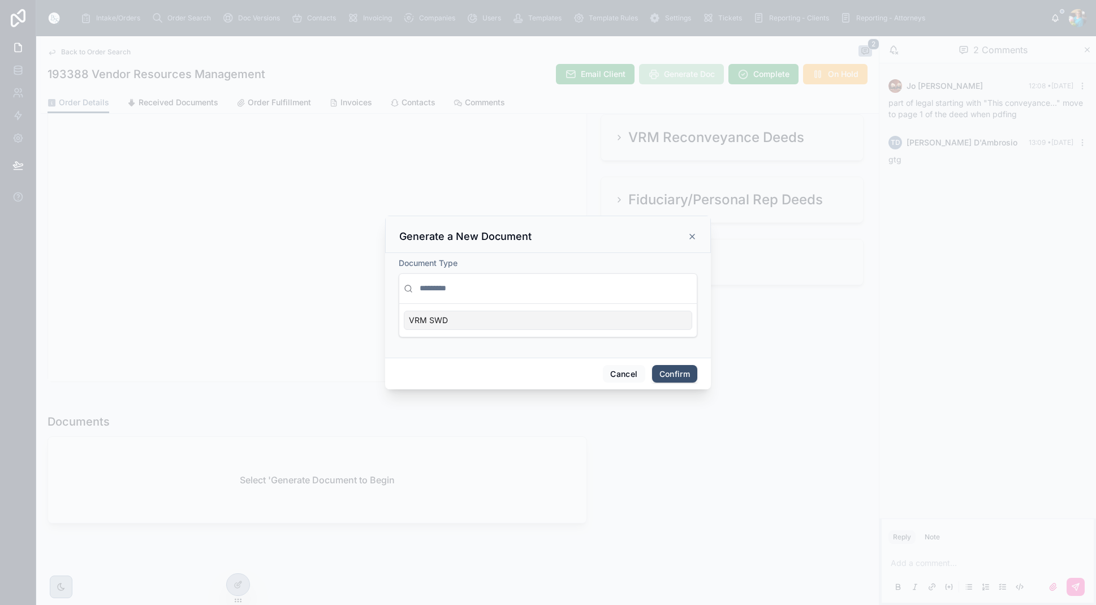
click at [674, 322] on div "VRM SWD" at bounding box center [548, 320] width 289 height 19
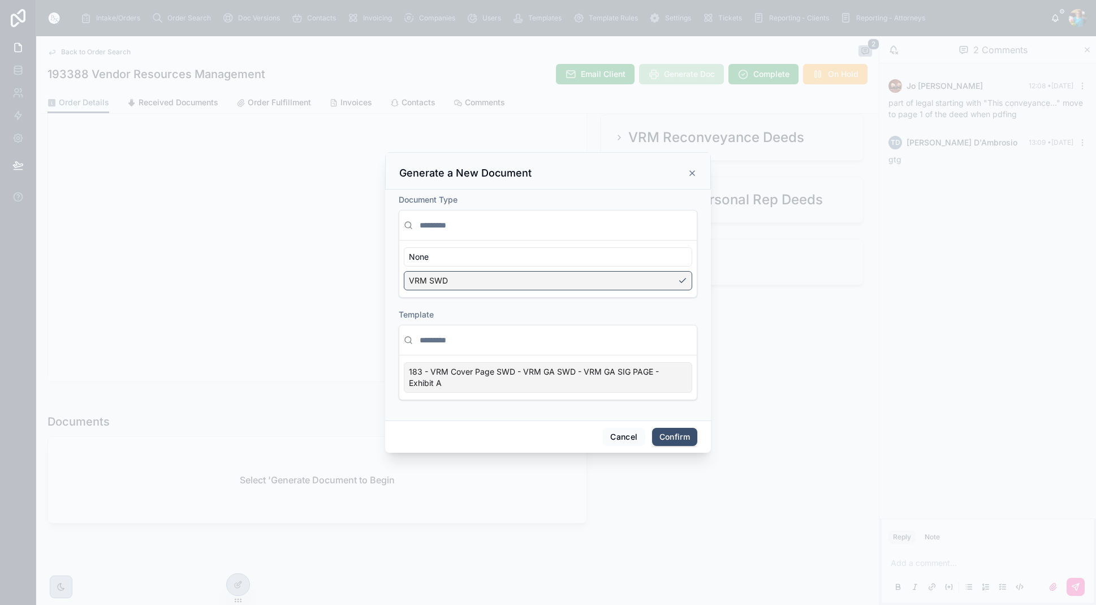
click at [683, 378] on div "183 - VRM Cover Page SWD - VRM GA SWD - VRM GA SIG PAGE - Exhibit A" at bounding box center [548, 377] width 289 height 31
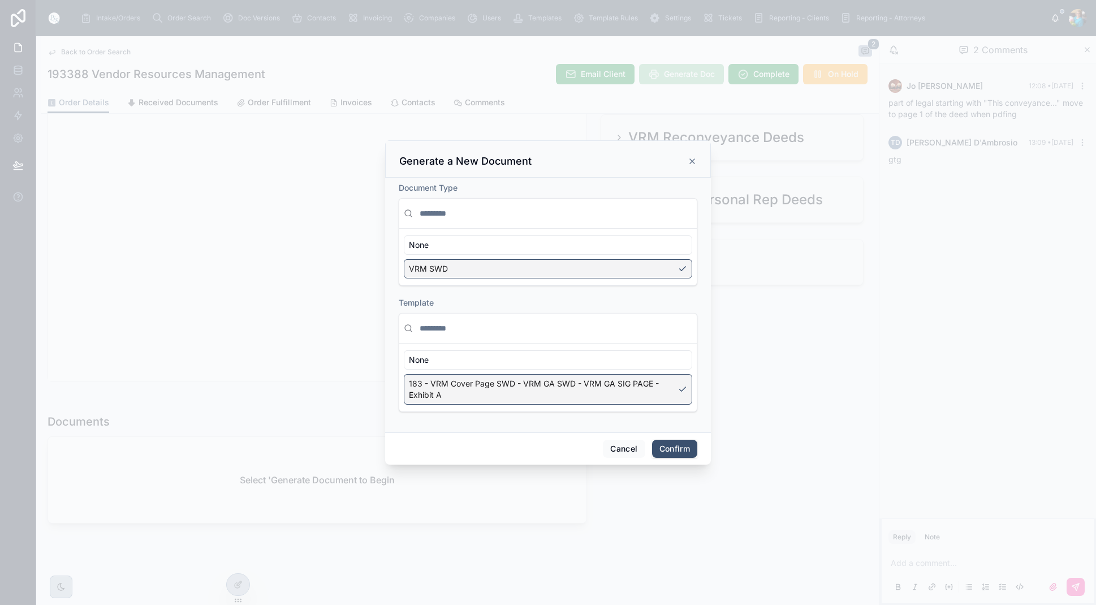
click at [674, 445] on button "Confirm" at bounding box center [674, 449] width 45 height 18
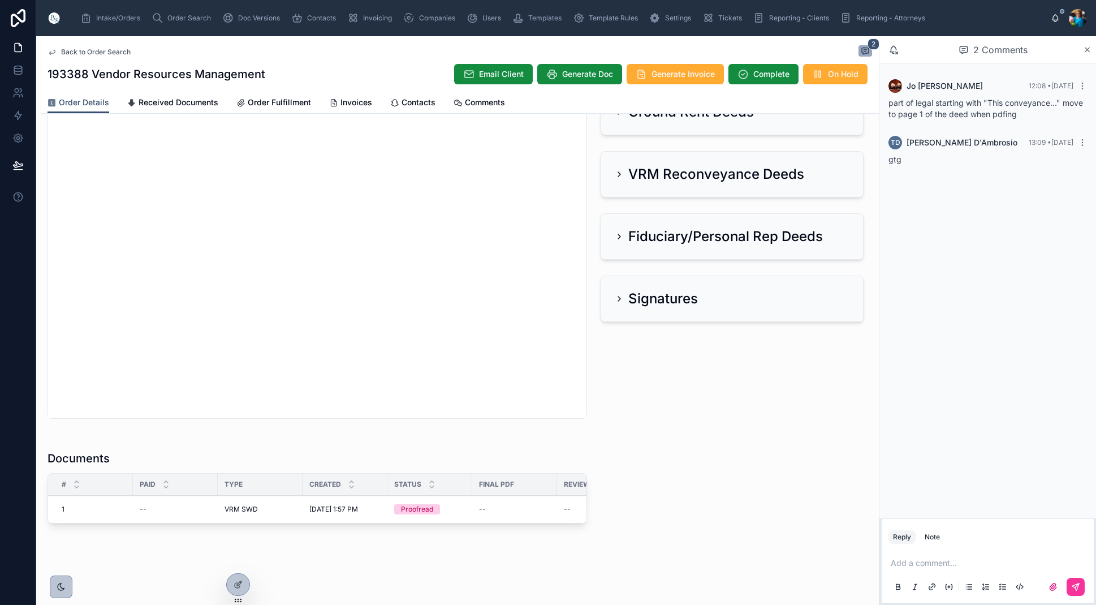
scroll to position [0, 0]
click at [0, 0] on span "Edit" at bounding box center [0, 0] width 0 height 0
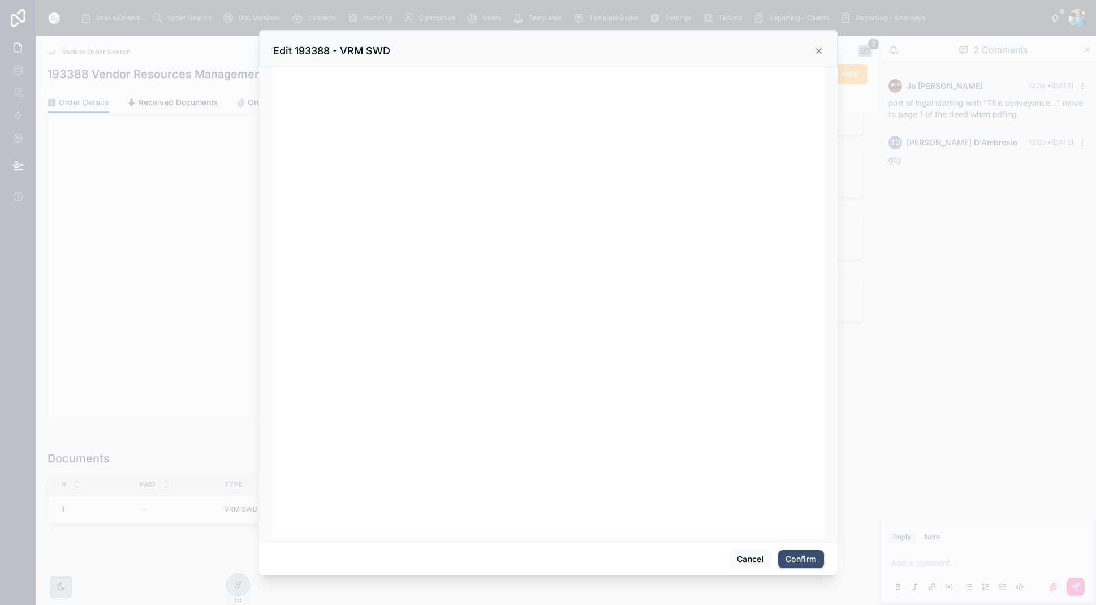
scroll to position [136, 0]
click at [745, 559] on button "Cancel" at bounding box center [751, 559] width 42 height 18
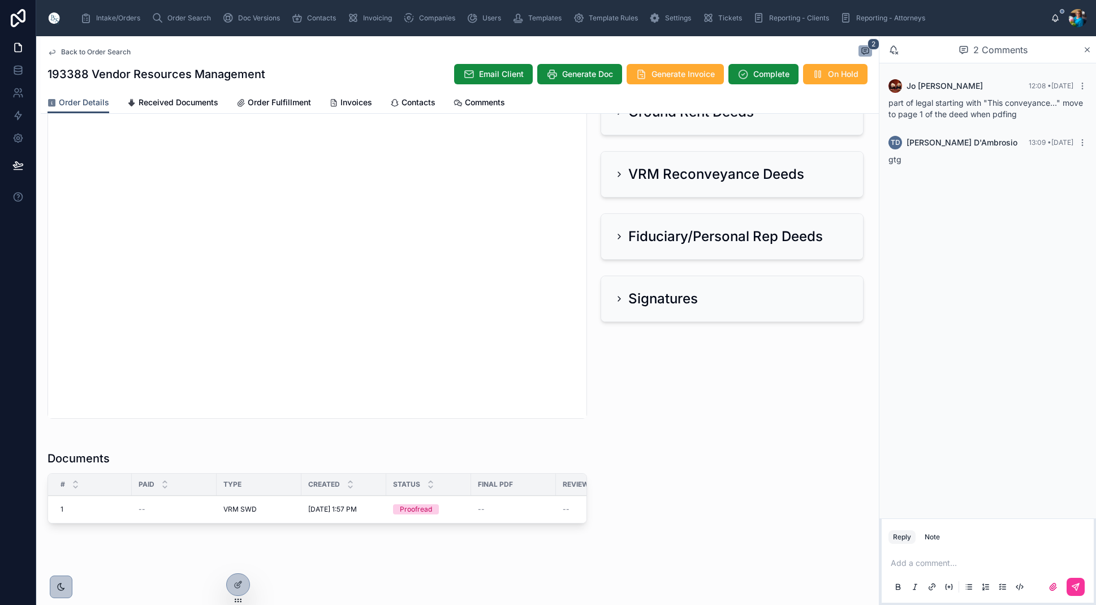
scroll to position [0, 0]
click at [192, 15] on span "Order Search" at bounding box center [189, 18] width 44 height 9
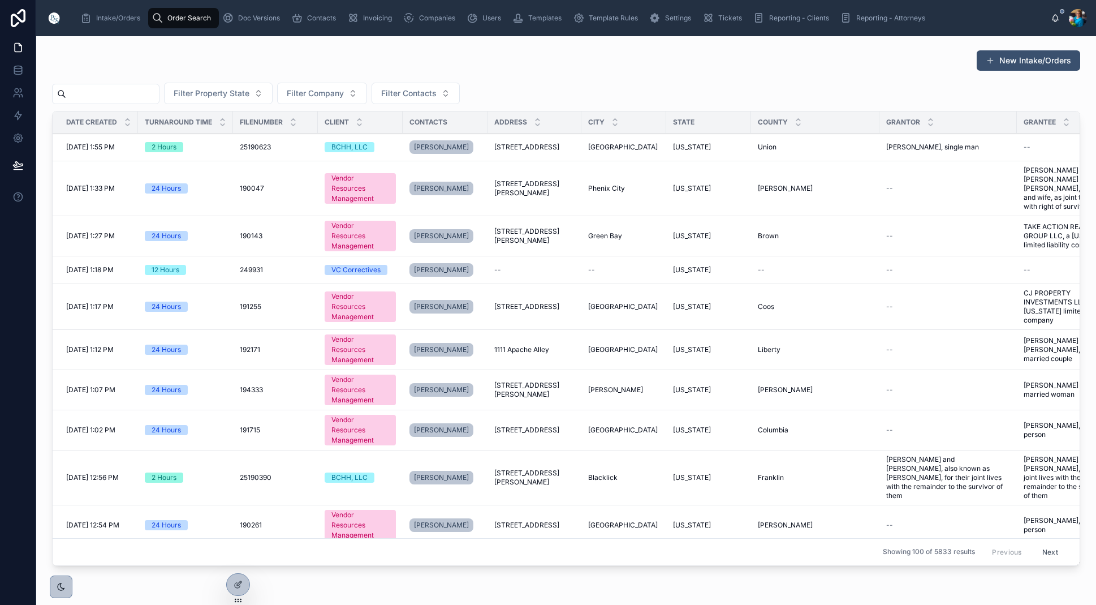
click at [156, 92] on input "text" at bounding box center [112, 94] width 93 height 16
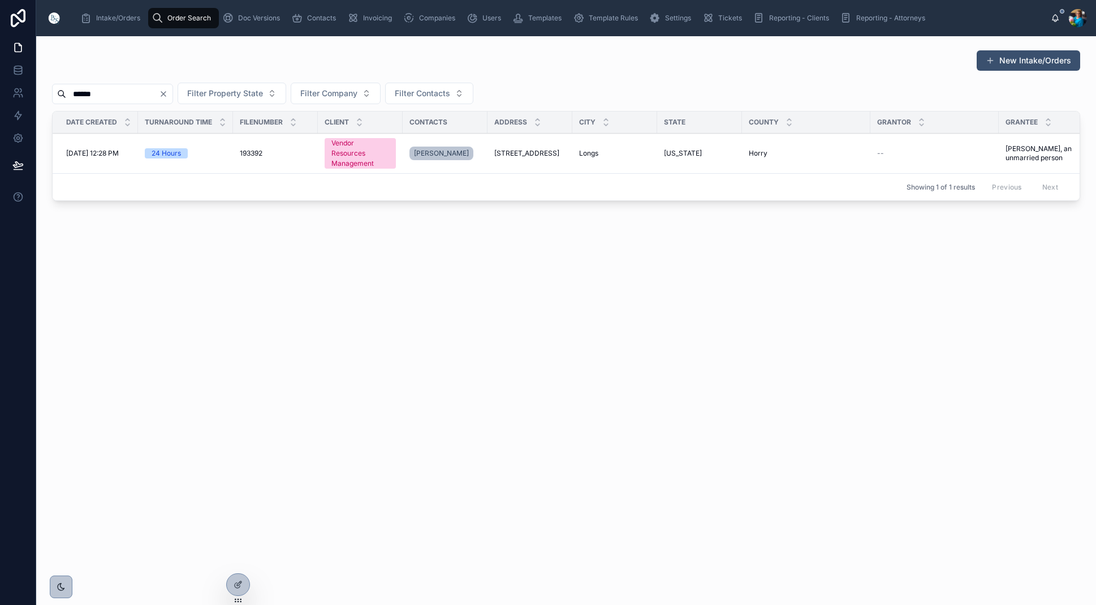
type input "******"
click at [590, 152] on span "Longs" at bounding box center [588, 153] width 19 height 9
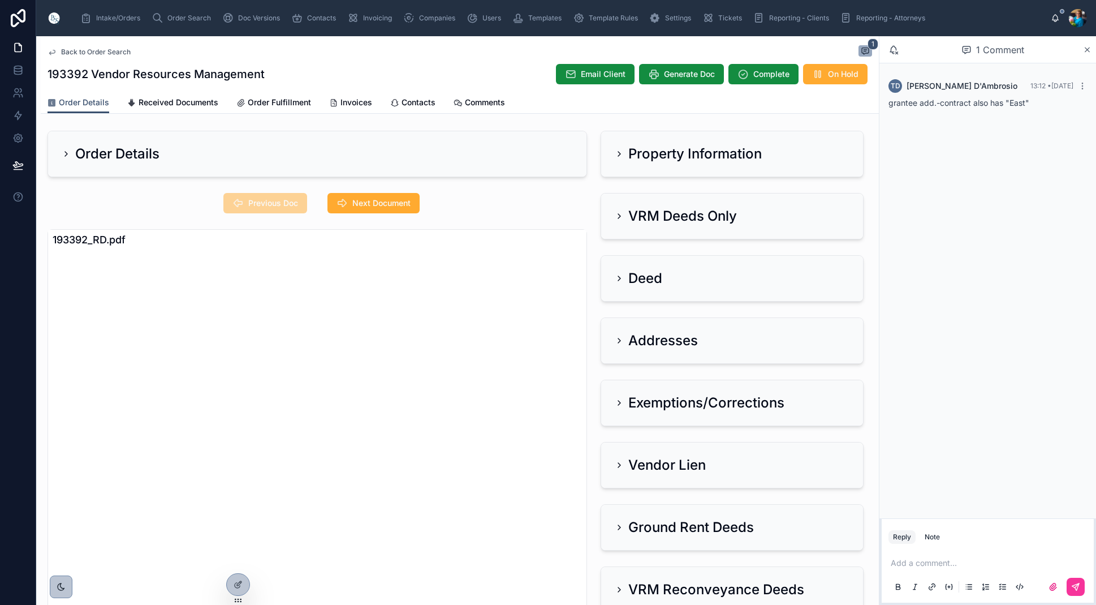
click at [620, 152] on icon at bounding box center [619, 153] width 9 height 9
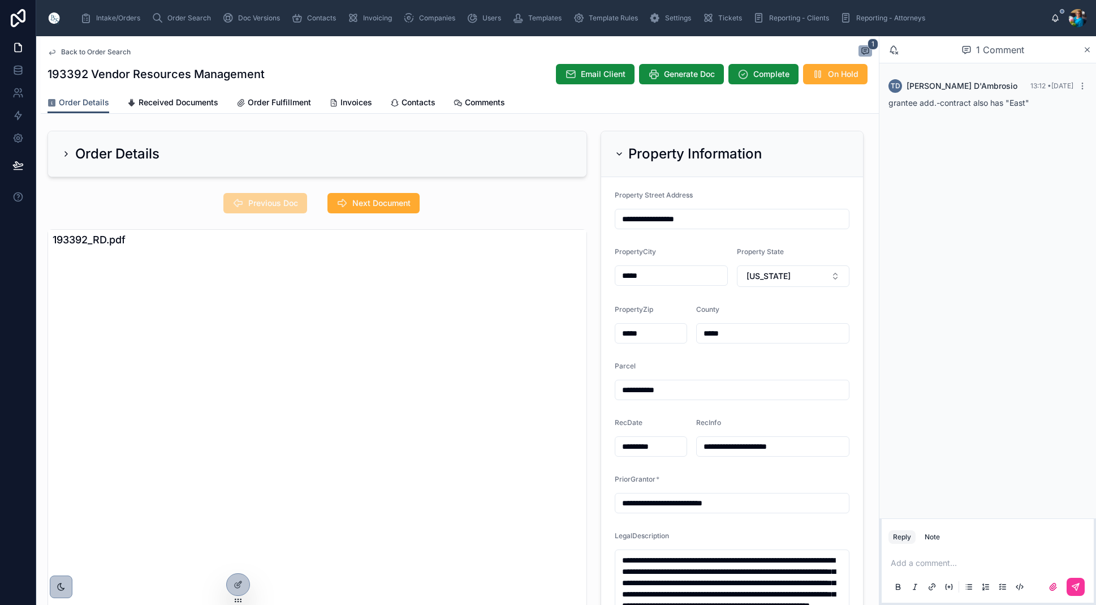
click at [372, 207] on span "Next Document" at bounding box center [381, 202] width 58 height 11
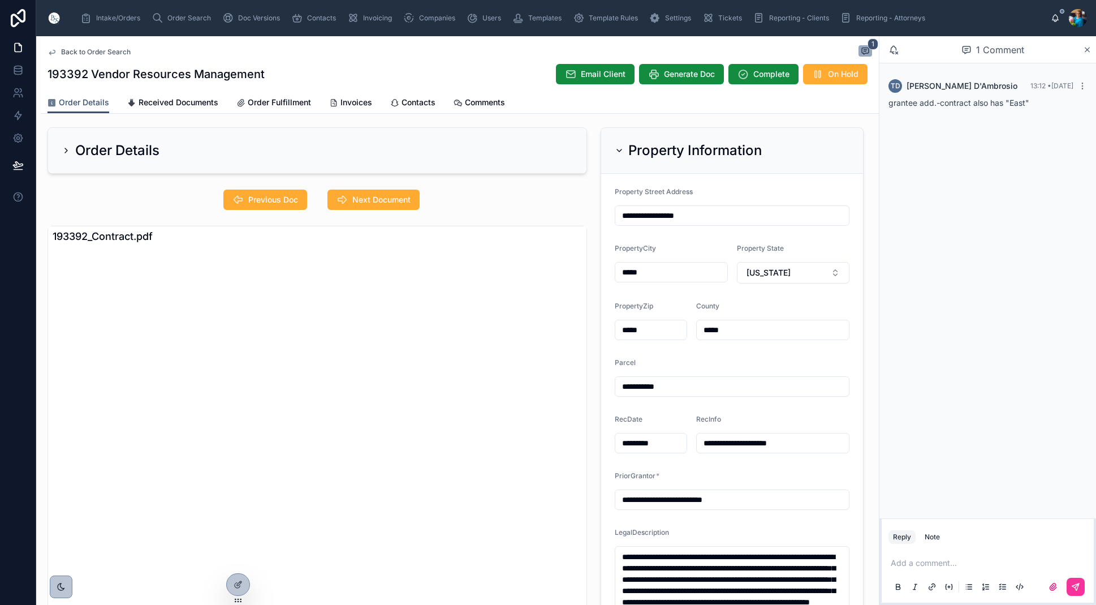
click at [264, 203] on span "Previous Doc" at bounding box center [273, 199] width 50 height 11
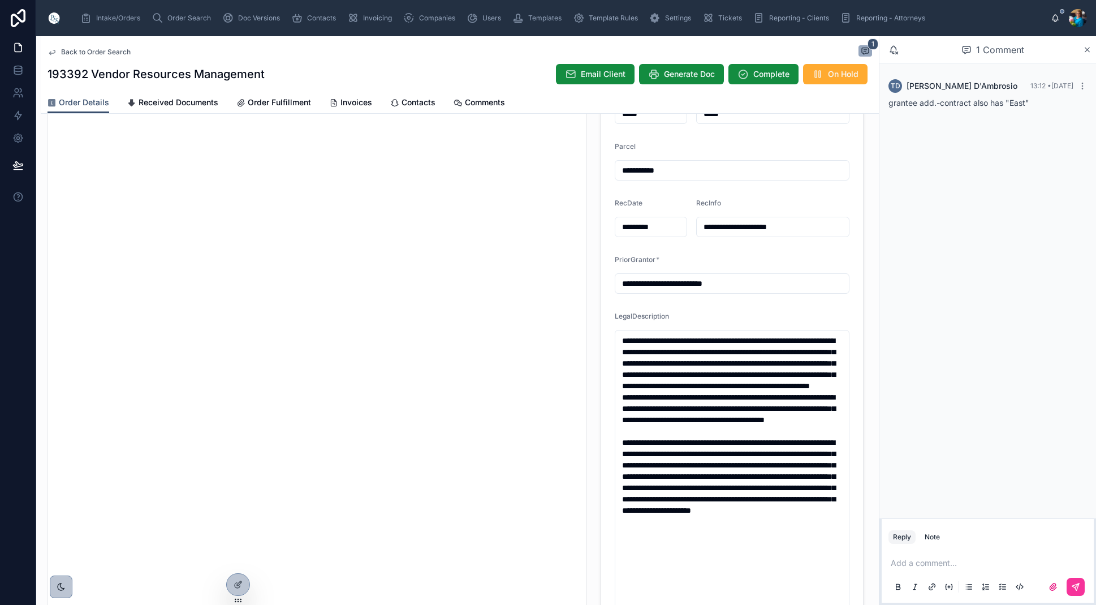
scroll to position [222, 0]
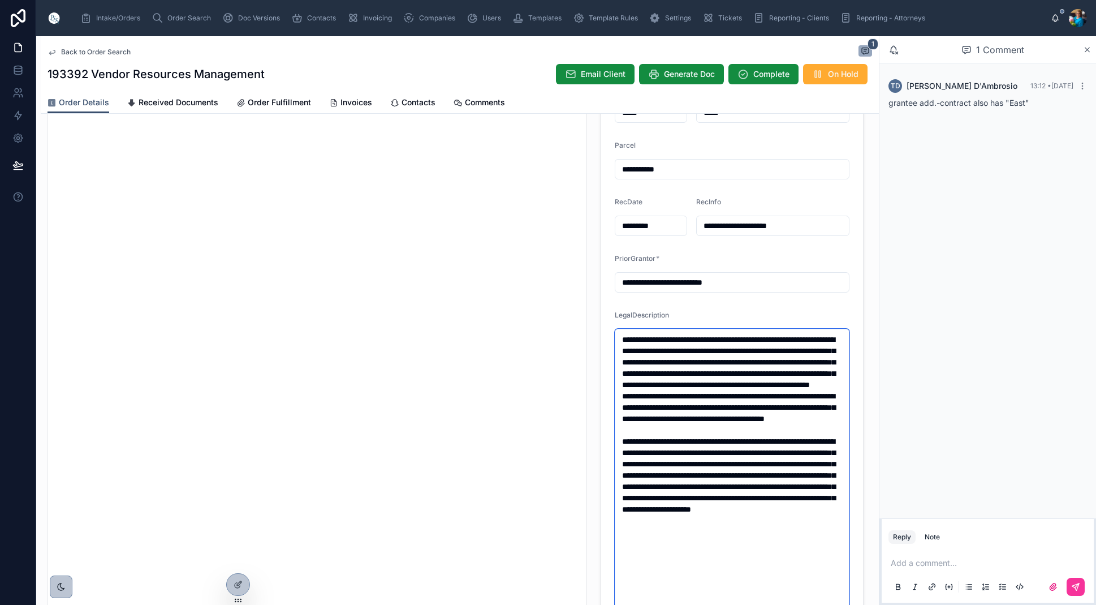
drag, startPoint x: 755, startPoint y: 456, endPoint x: 613, endPoint y: 334, distance: 187.4
click at [613, 334] on form "**********" at bounding box center [732, 323] width 262 height 735
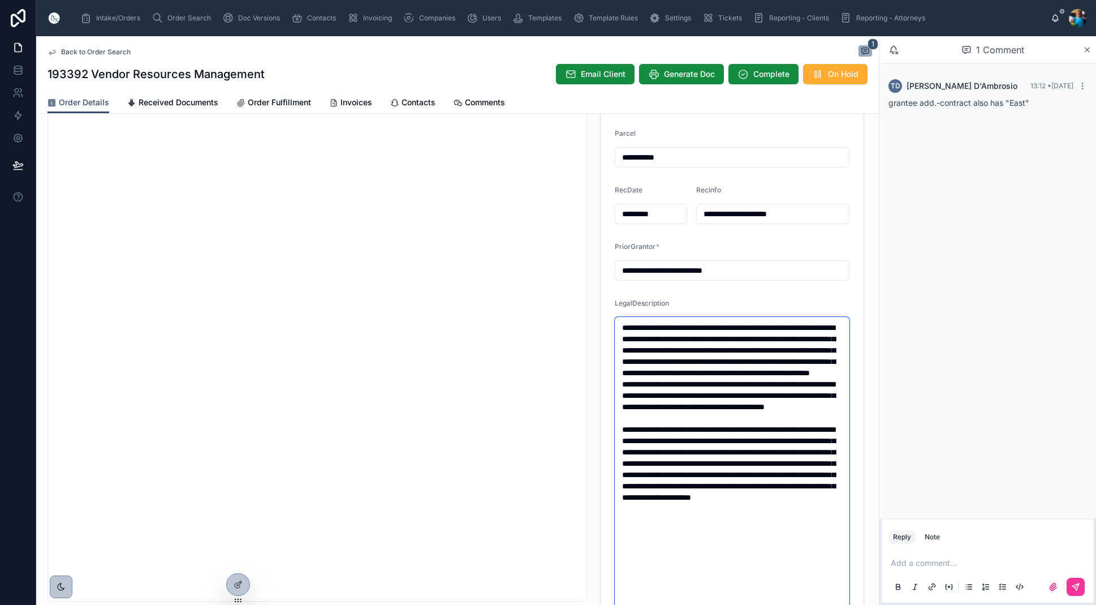
scroll to position [235, 0]
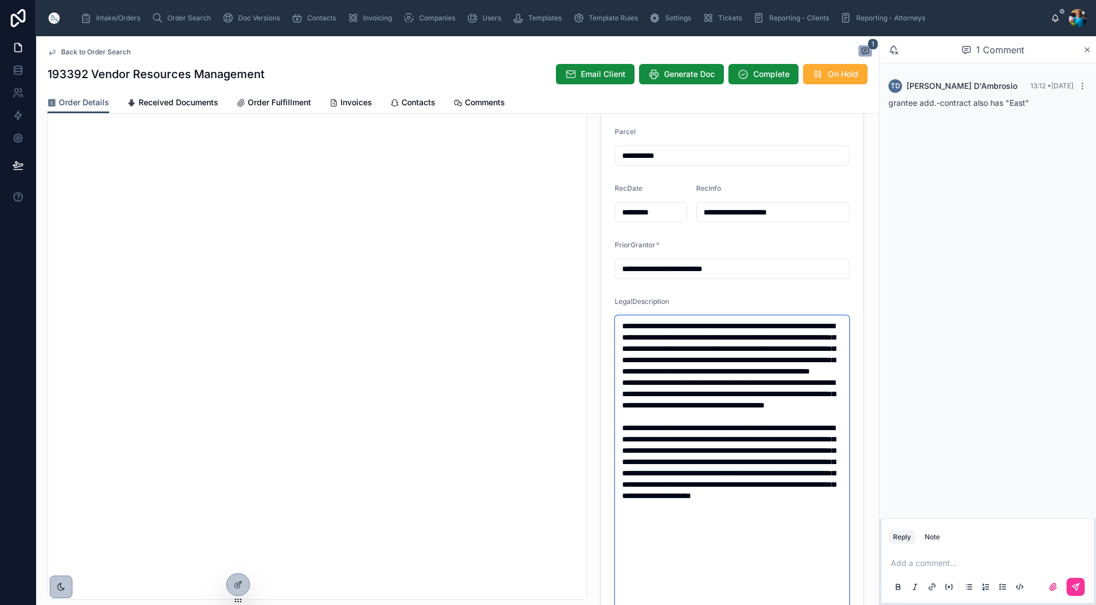
drag, startPoint x: 647, startPoint y: 382, endPoint x: 642, endPoint y: 408, distance: 26.5
click at [639, 383] on textarea at bounding box center [732, 490] width 235 height 350
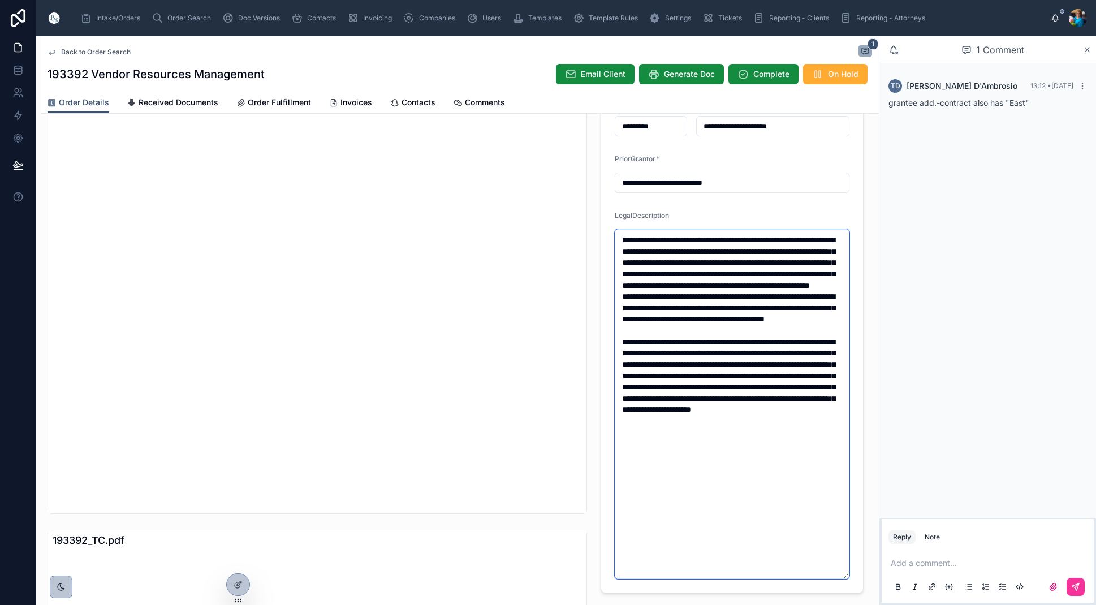
scroll to position [330, 0]
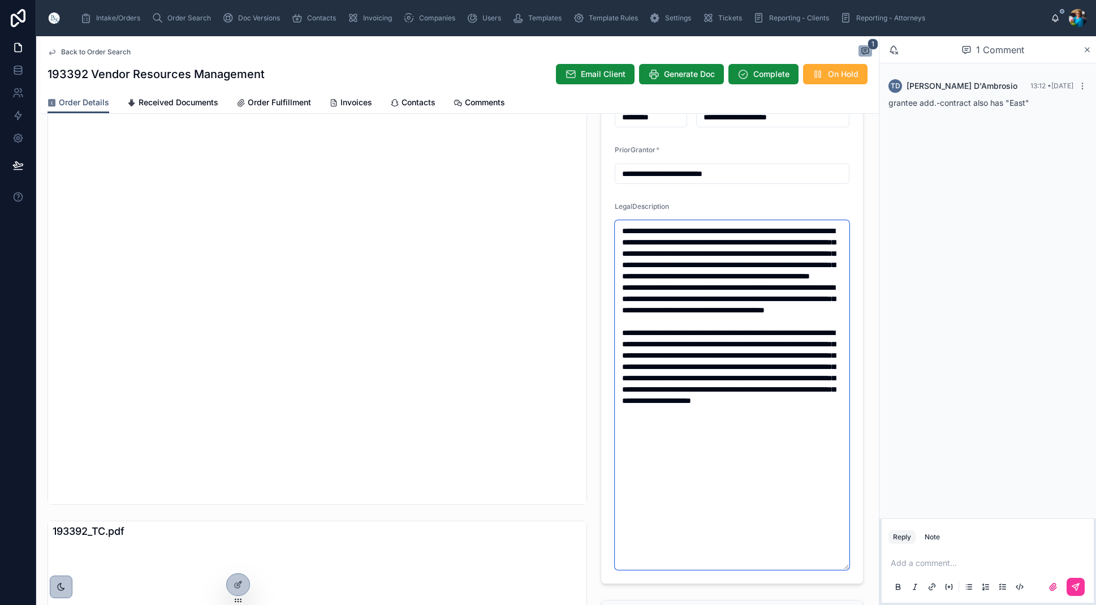
drag, startPoint x: 767, startPoint y: 452, endPoint x: 622, endPoint y: 365, distance: 169.0
click at [622, 365] on textarea at bounding box center [732, 395] width 235 height 350
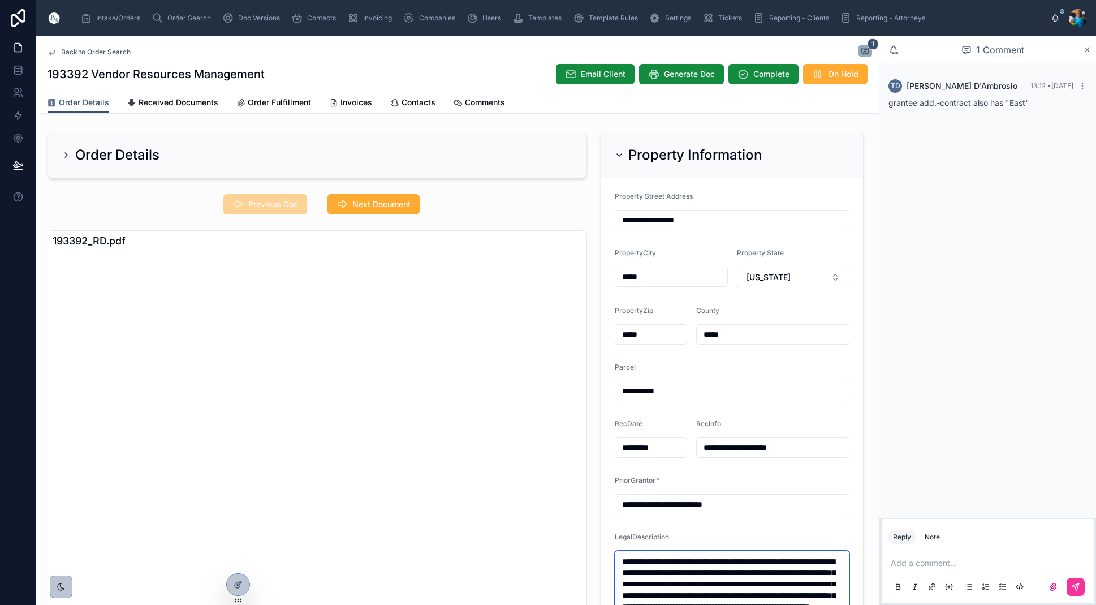
scroll to position [0, 0]
type textarea "**********"
click at [619, 153] on icon at bounding box center [619, 154] width 9 height 9
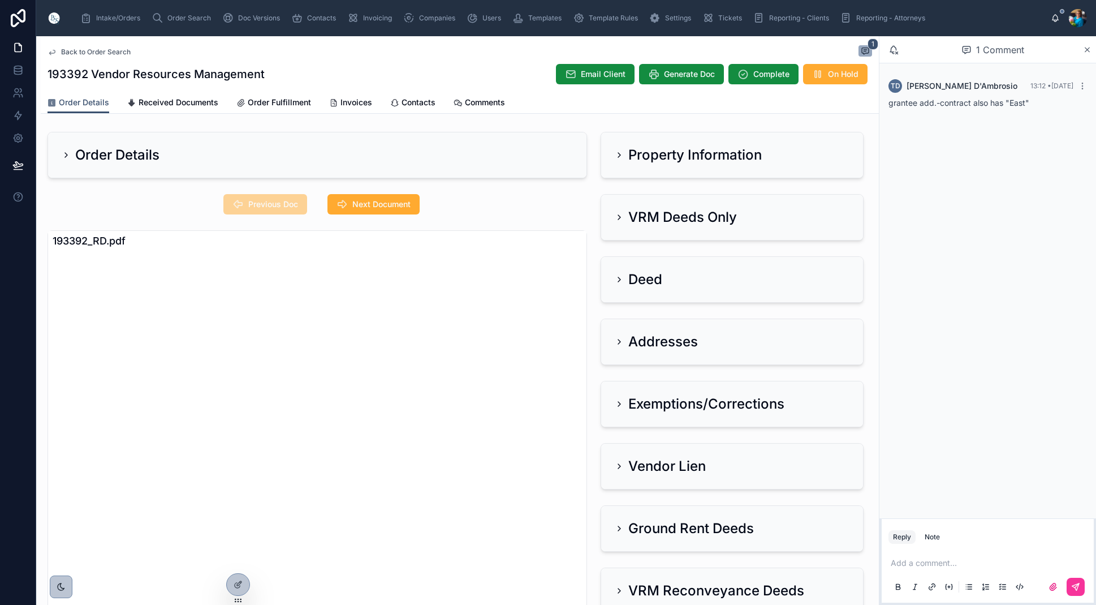
click at [622, 217] on icon at bounding box center [619, 217] width 9 height 9
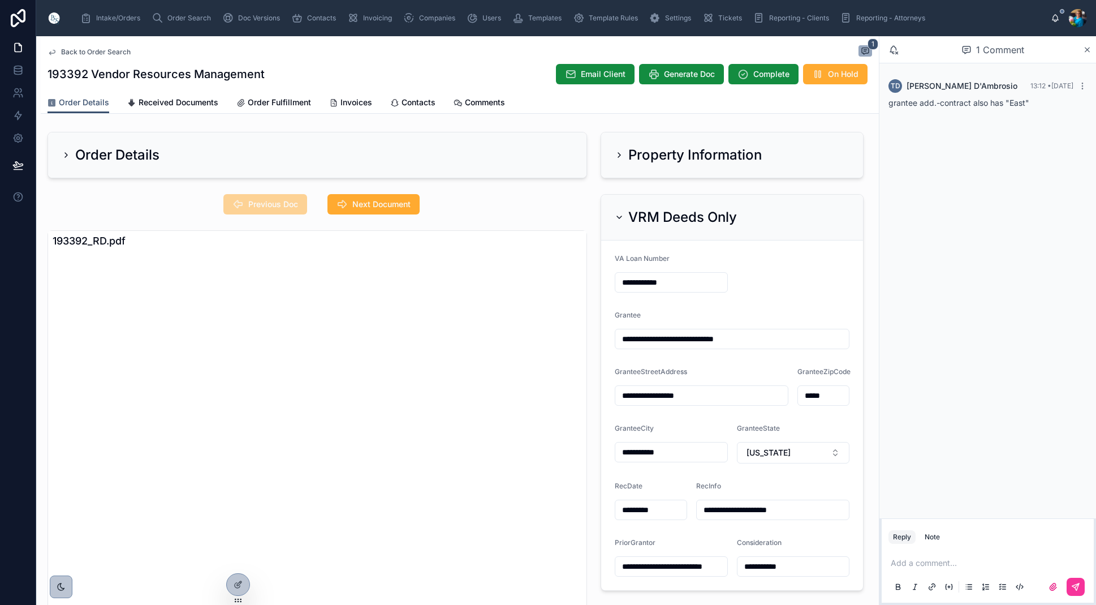
click at [389, 206] on span "Next Document" at bounding box center [381, 204] width 58 height 11
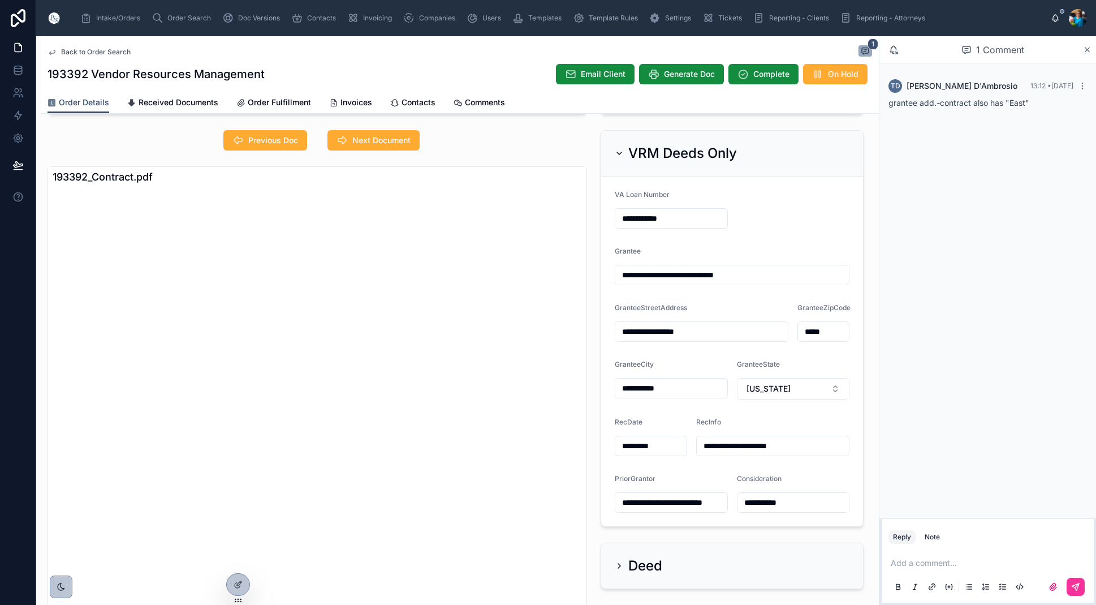
scroll to position [89, 0]
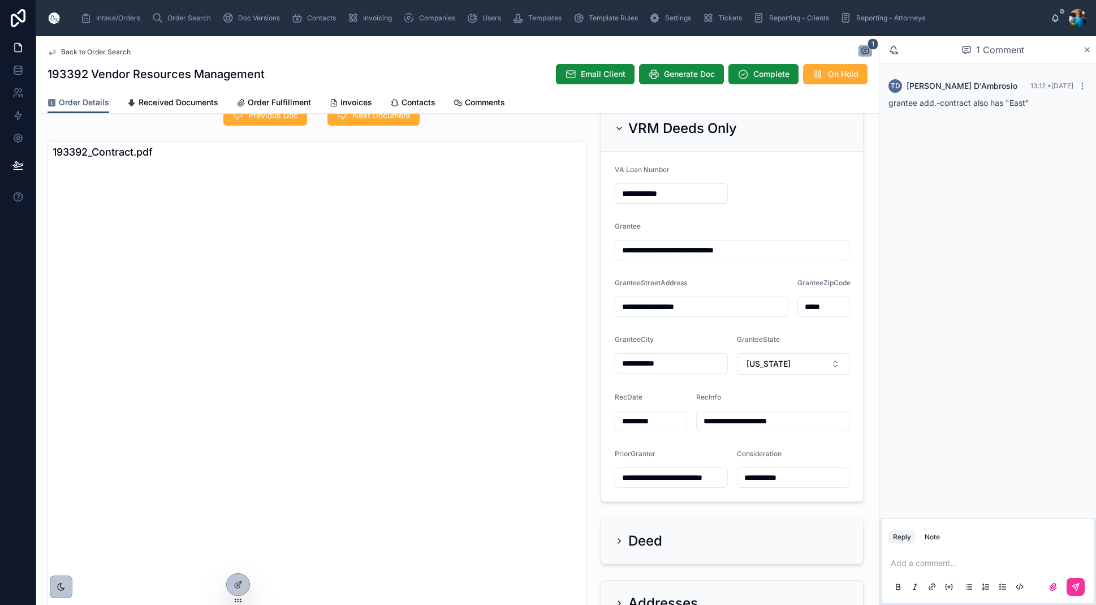
click at [193, 18] on span "Order Search" at bounding box center [189, 18] width 44 height 9
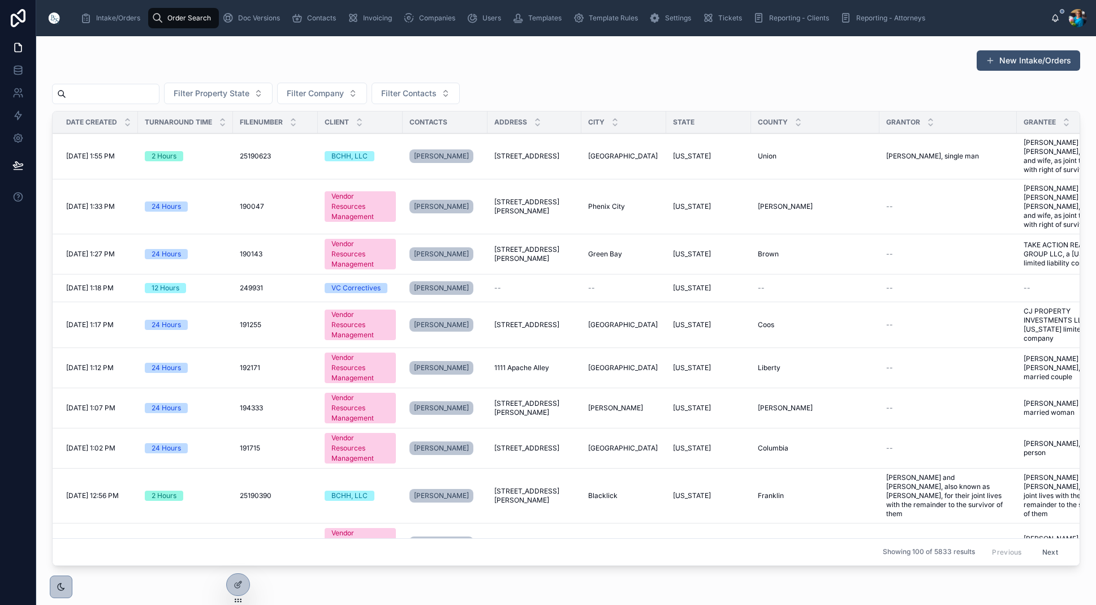
click at [159, 93] on input "text" at bounding box center [112, 94] width 93 height 16
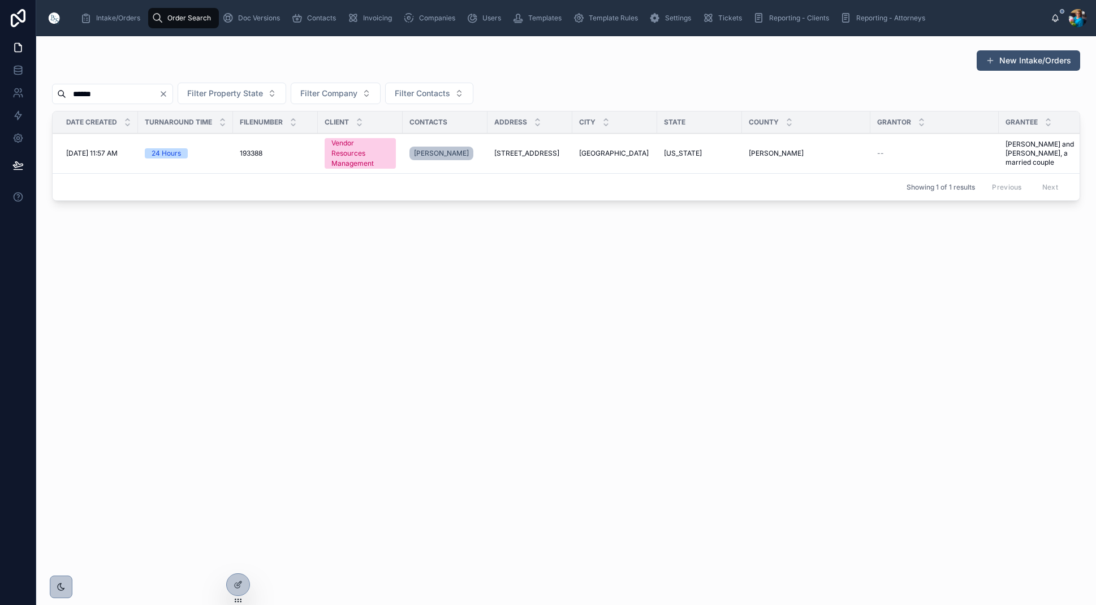
type input "******"
click at [673, 150] on span "[US_STATE]" at bounding box center [683, 153] width 38 height 9
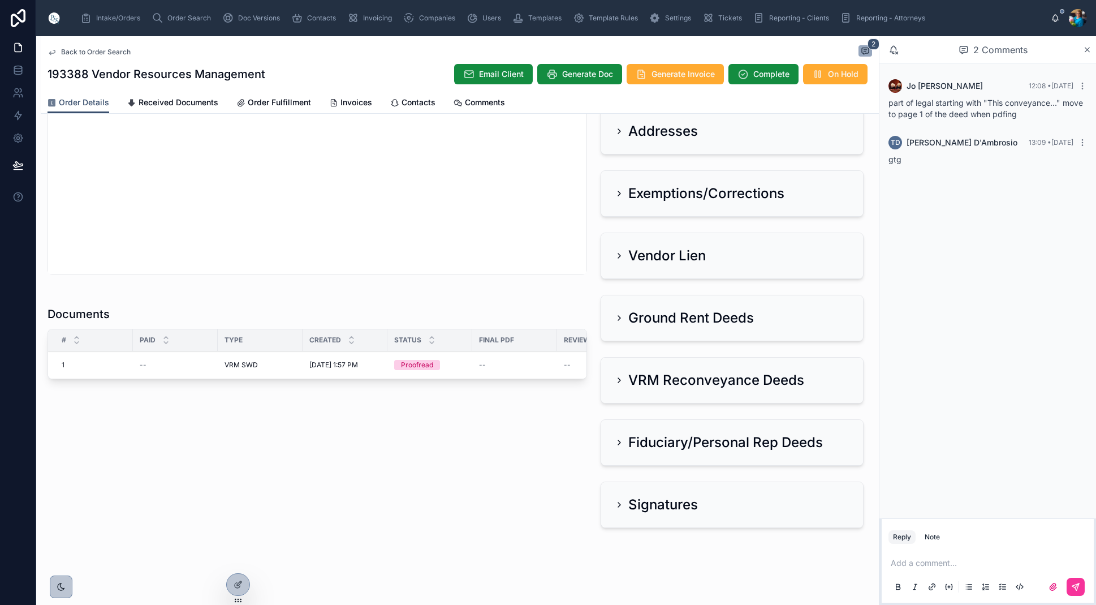
click at [0, 0] on span "Edit" at bounding box center [0, 0] width 0 height 0
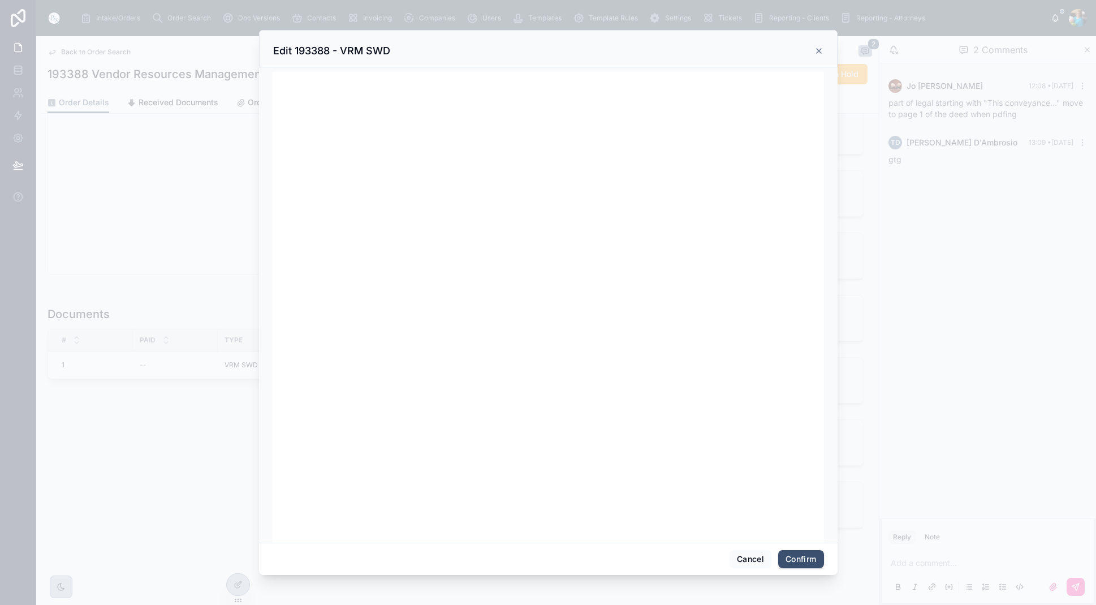
drag, startPoint x: 747, startPoint y: 559, endPoint x: 762, endPoint y: 530, distance: 32.9
click at [747, 559] on button "Cancel" at bounding box center [751, 559] width 42 height 18
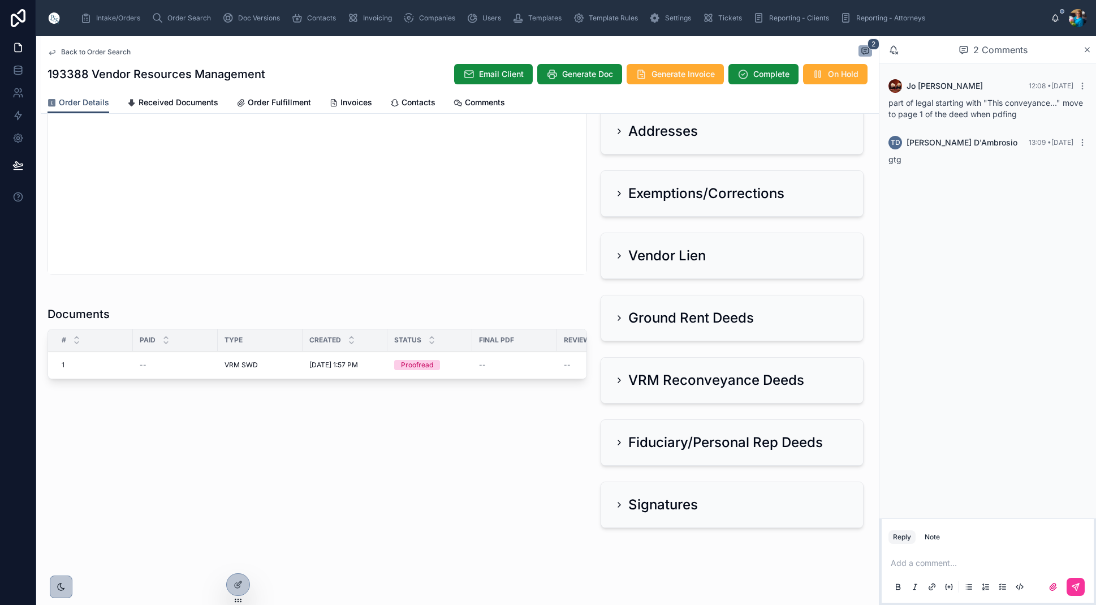
click at [192, 17] on span "Order Search" at bounding box center [189, 18] width 44 height 9
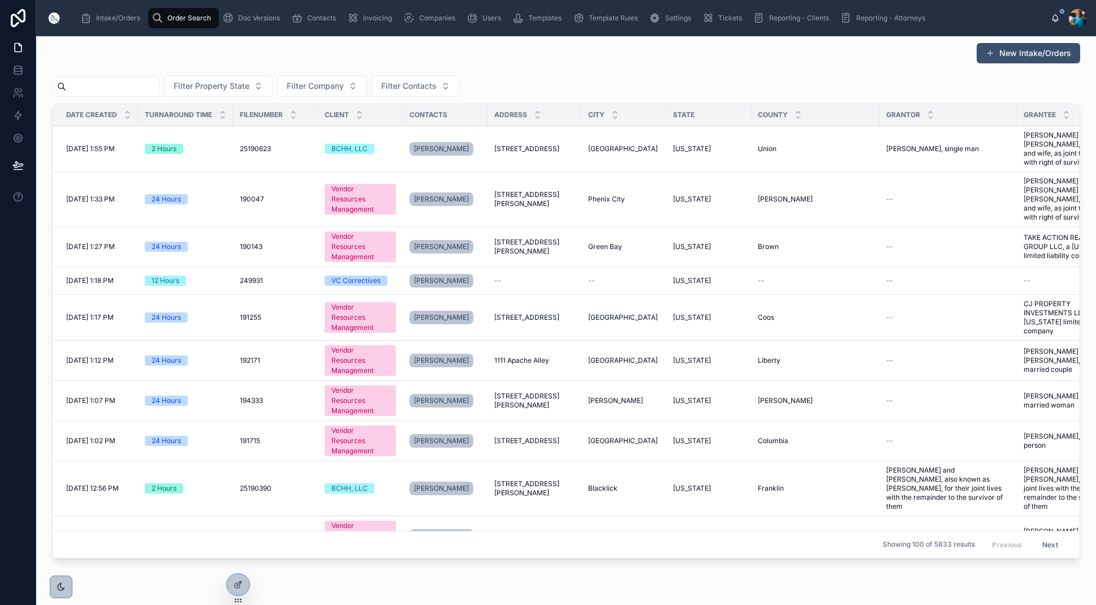
click at [149, 87] on input "text" at bounding box center [112, 87] width 93 height 16
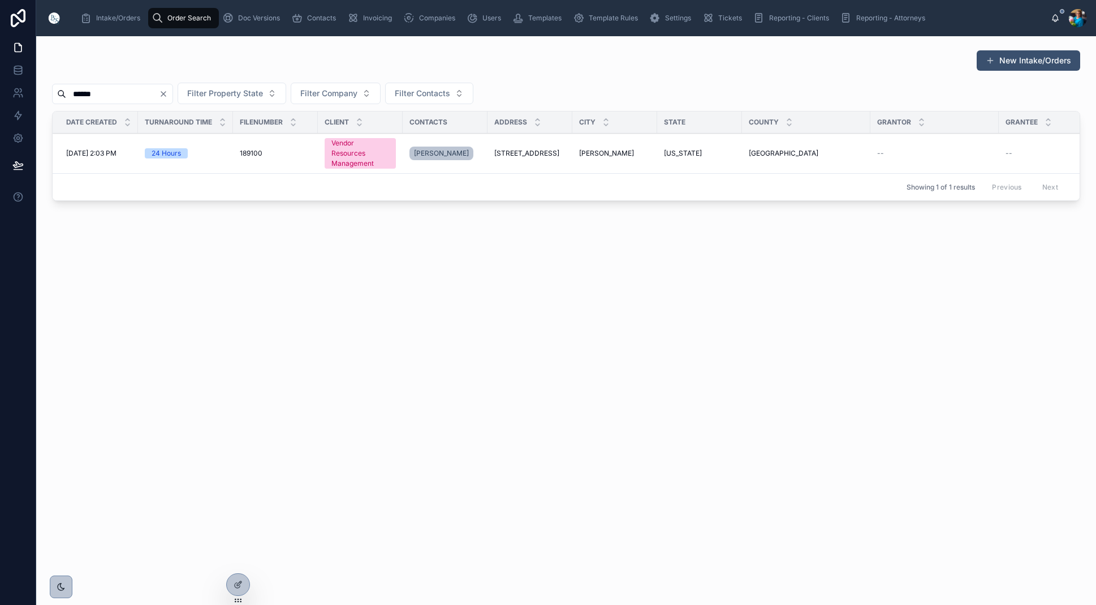
type input "******"
click at [595, 153] on span "Dickinson" at bounding box center [606, 153] width 55 height 9
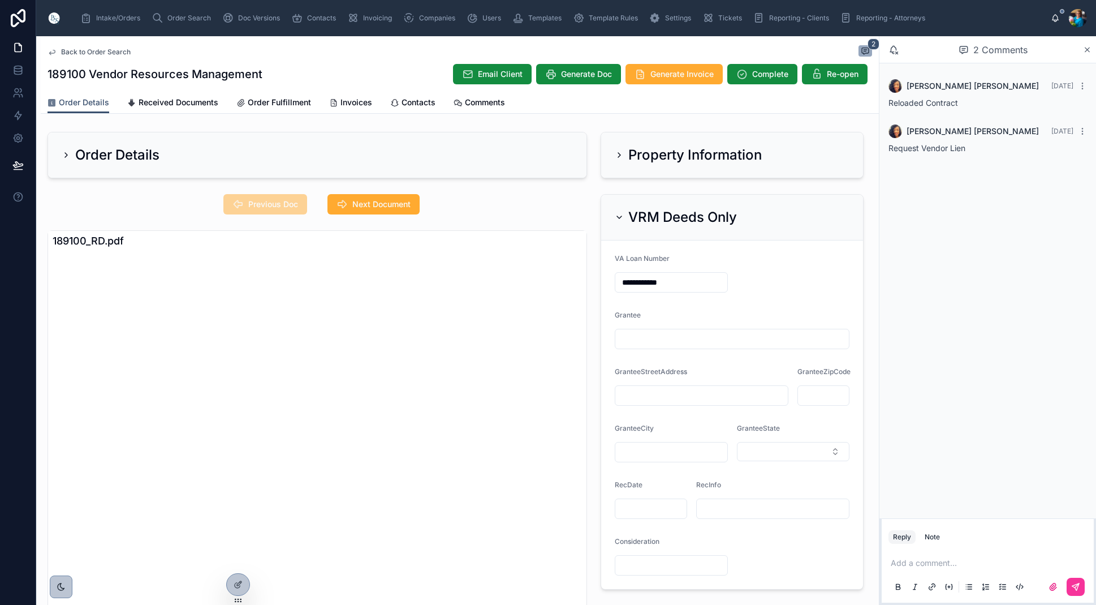
click at [621, 154] on icon at bounding box center [619, 154] width 9 height 9
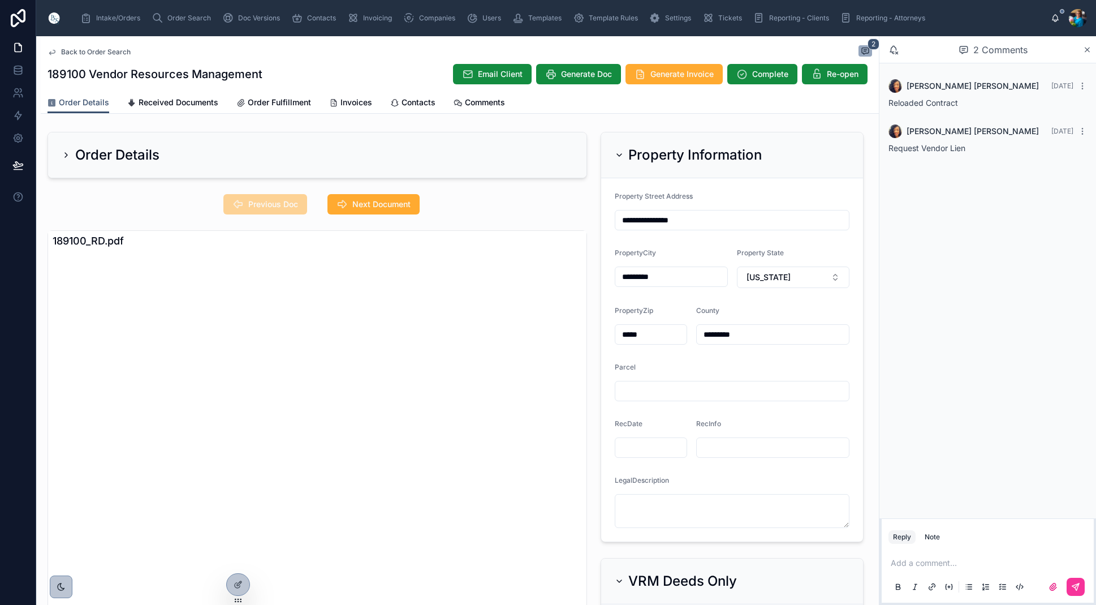
scroll to position [0, 1]
click at [200, 13] on div "Order Search" at bounding box center [184, 18] width 64 height 18
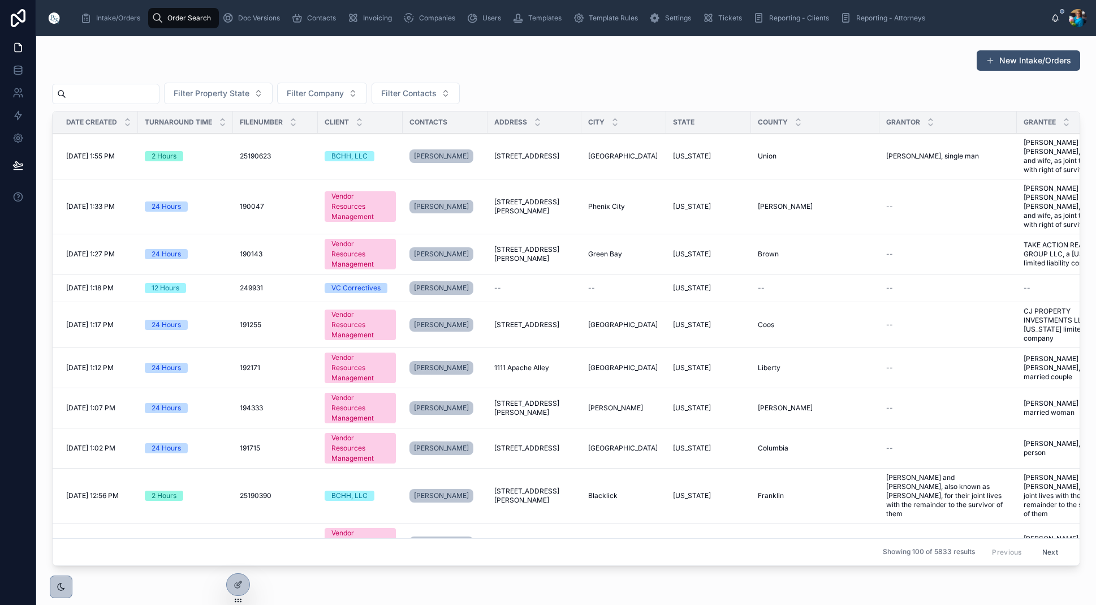
click at [159, 97] on input "text" at bounding box center [112, 94] width 93 height 16
type input "******"
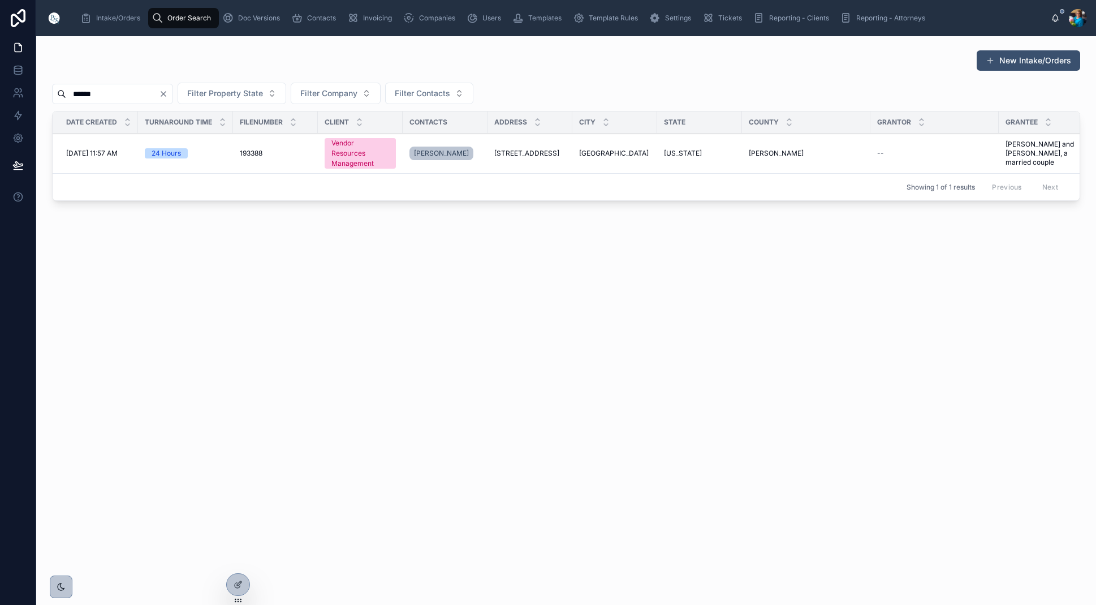
drag, startPoint x: 531, startPoint y: 148, endPoint x: 536, endPoint y: 161, distance: 13.8
click at [531, 148] on td "275 Quarter Street 275 Quarter Street" at bounding box center [530, 154] width 85 height 40
click at [532, 154] on span "[STREET_ADDRESS]" at bounding box center [526, 153] width 65 height 9
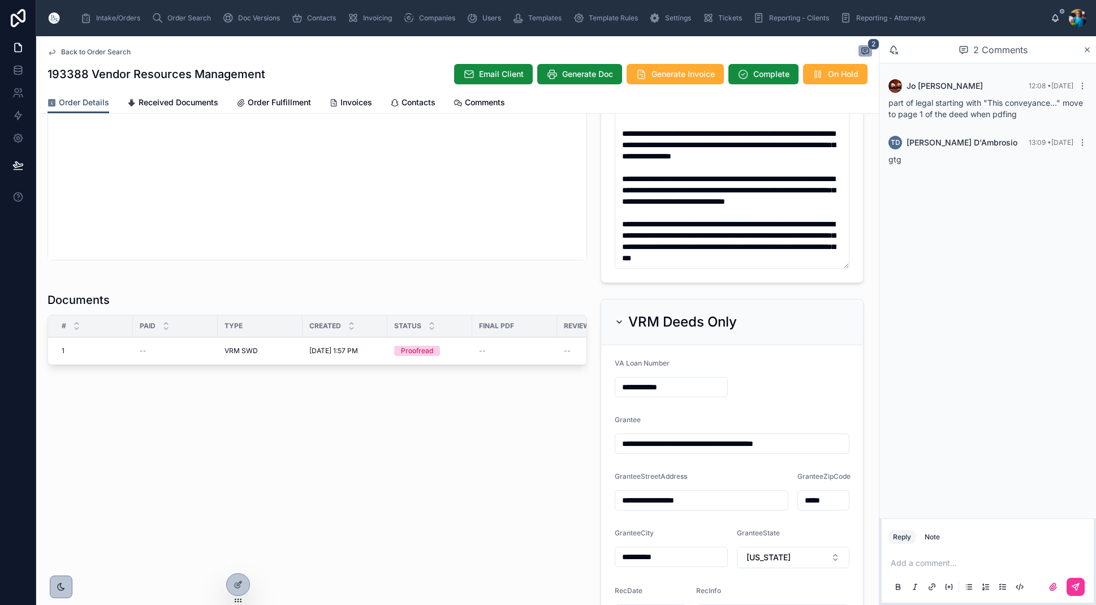
scroll to position [583, 0]
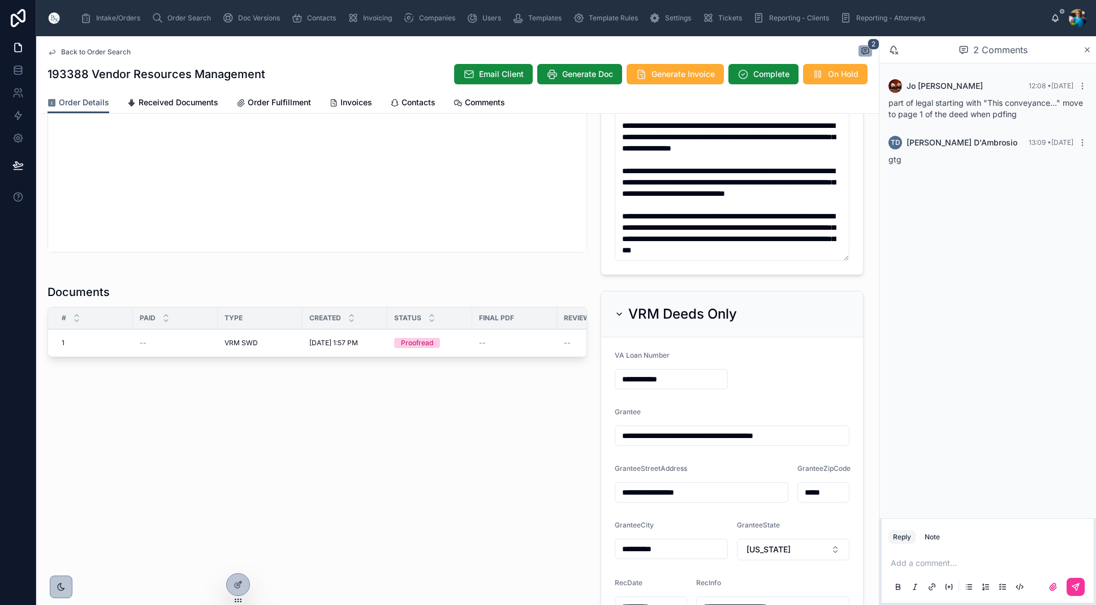
click at [0, 0] on span "Ready for QC" at bounding box center [0, 0] width 0 height 0
click at [0, 0] on button "Edit" at bounding box center [0, 0] width 0 height 0
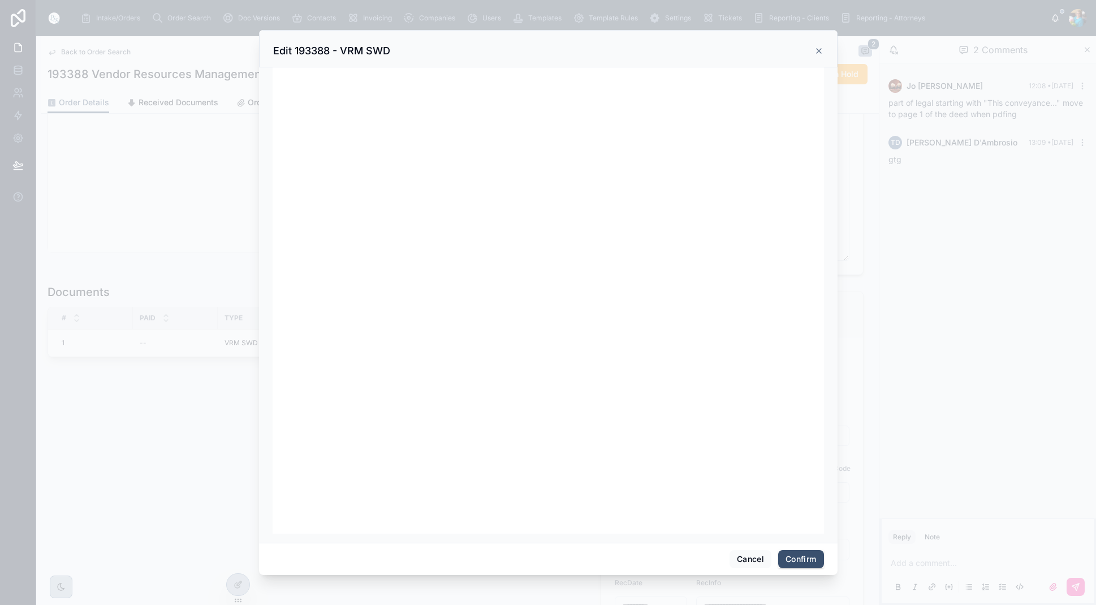
scroll to position [0, 0]
click at [801, 558] on button "Confirm" at bounding box center [800, 559] width 45 height 18
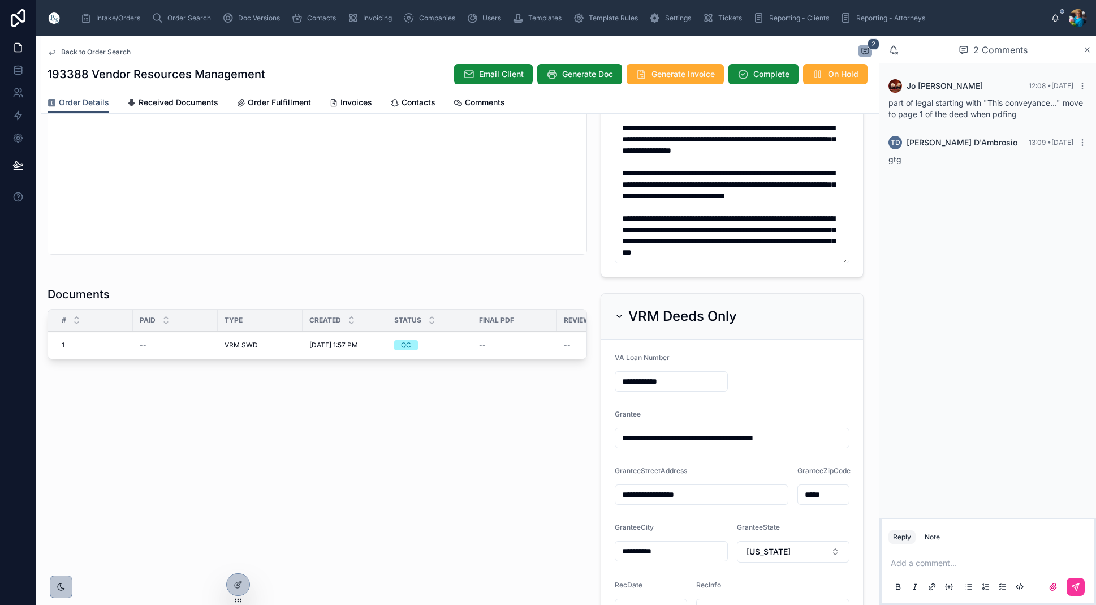
scroll to position [0, 1]
click at [0, 0] on span "Finalize Document" at bounding box center [0, 0] width 0 height 0
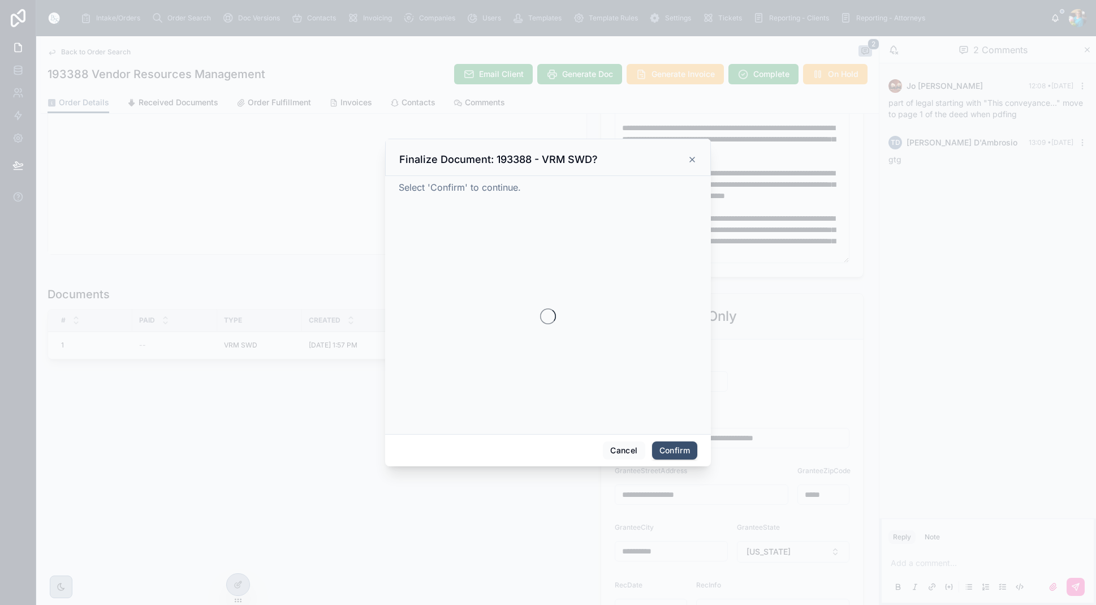
scroll to position [0, 0]
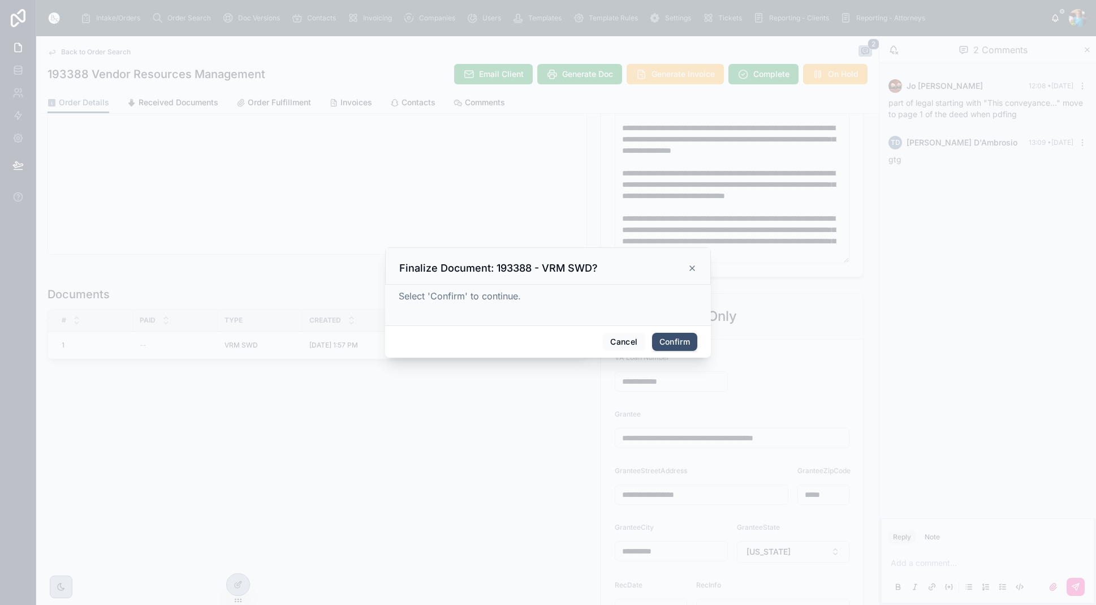
click at [676, 337] on button "Confirm" at bounding box center [674, 342] width 45 height 18
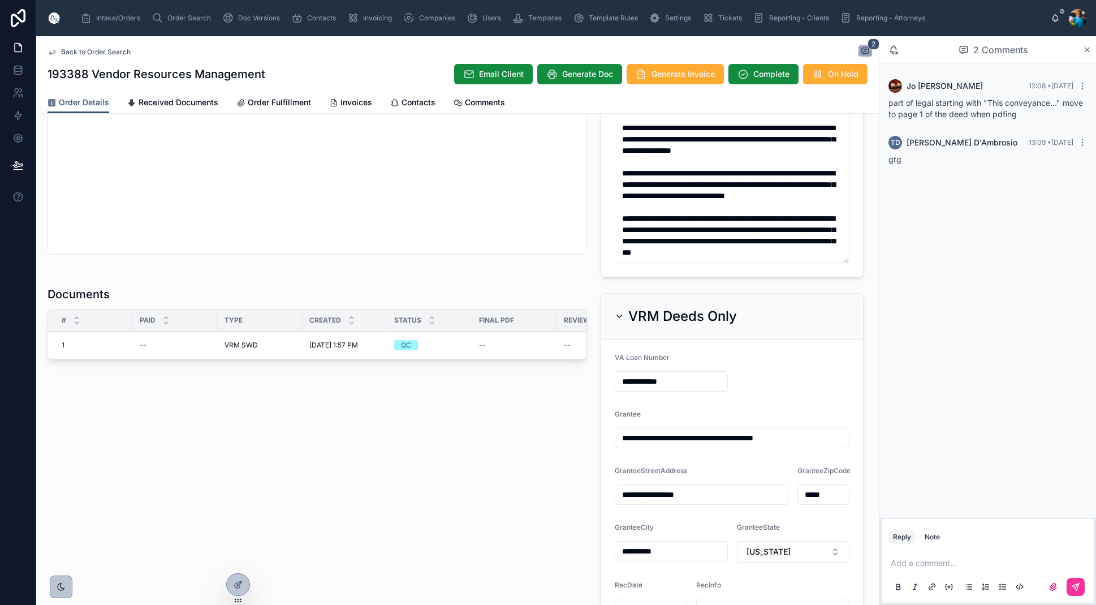
click at [905, 561] on p at bounding box center [990, 562] width 199 height 11
click at [1079, 583] on icon at bounding box center [1075, 586] width 9 height 9
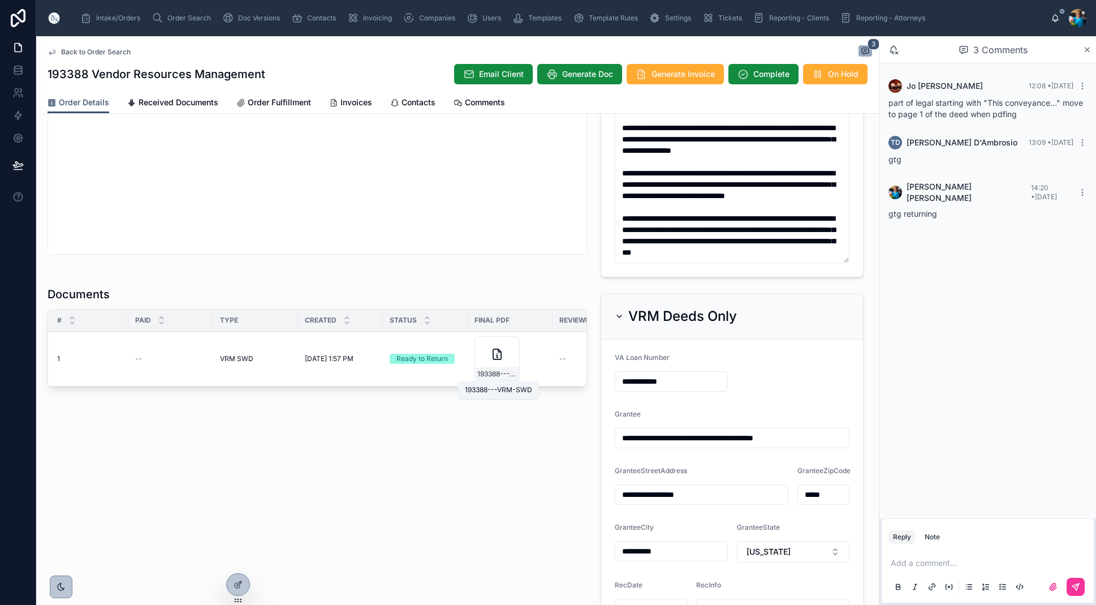
click at [516, 373] on span "193388---VRM-SWD" at bounding box center [497, 373] width 40 height 9
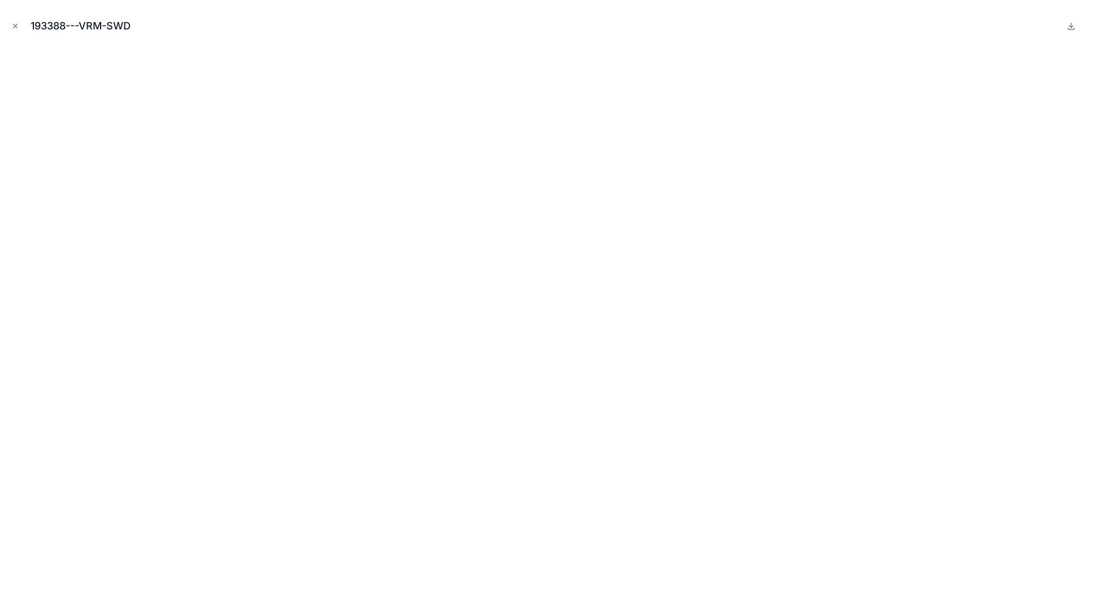
click at [16, 25] on icon "Close modal" at bounding box center [15, 26] width 8 height 8
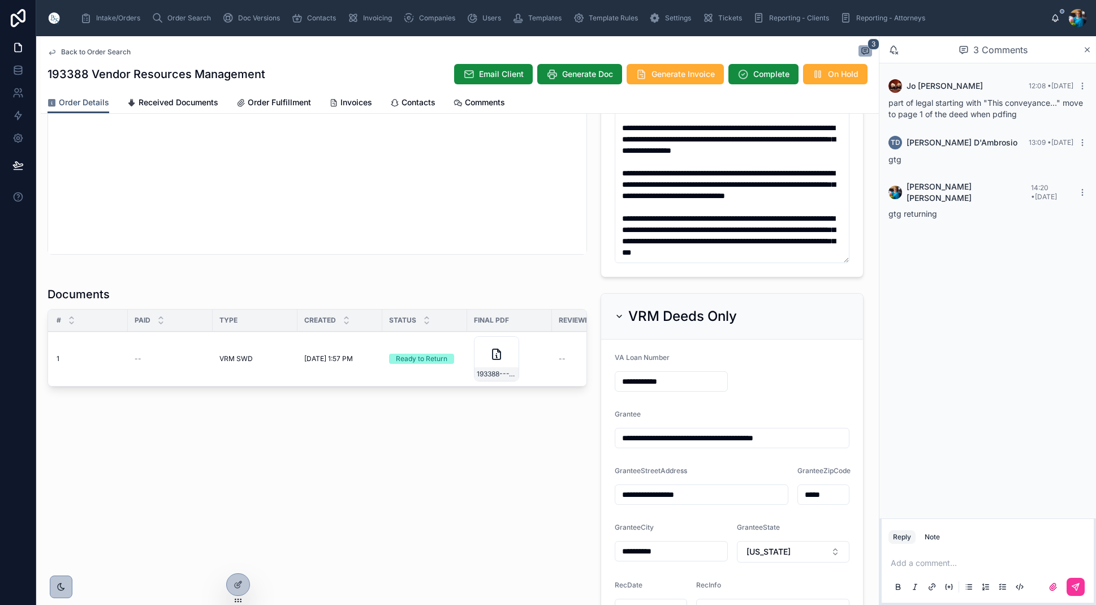
click at [126, 16] on span "Intake/Orders" at bounding box center [118, 18] width 44 height 9
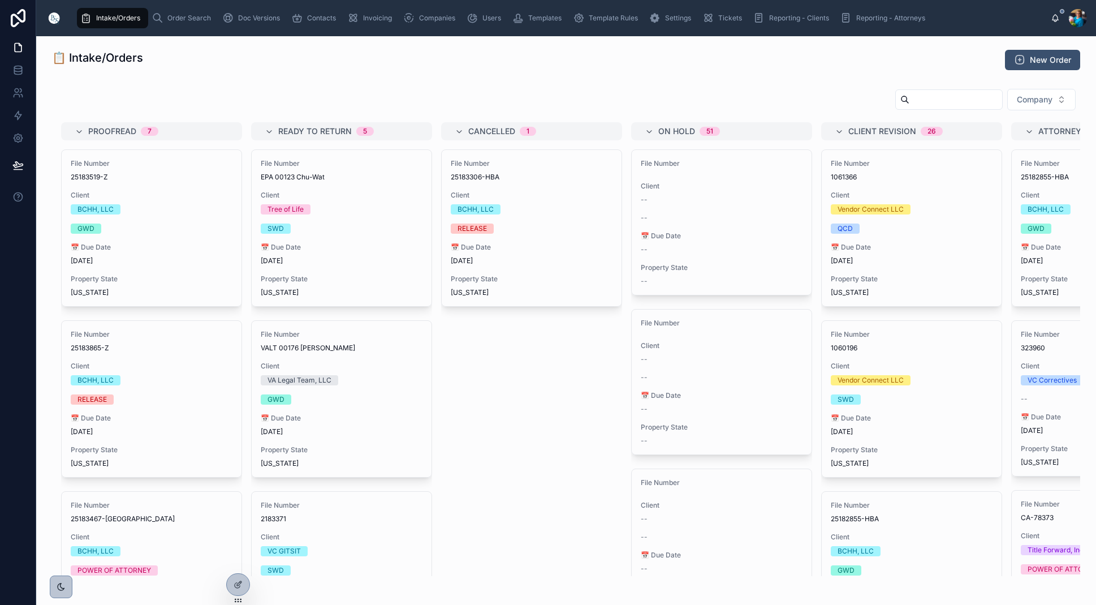
click at [181, 16] on span "Order Search" at bounding box center [189, 18] width 44 height 9
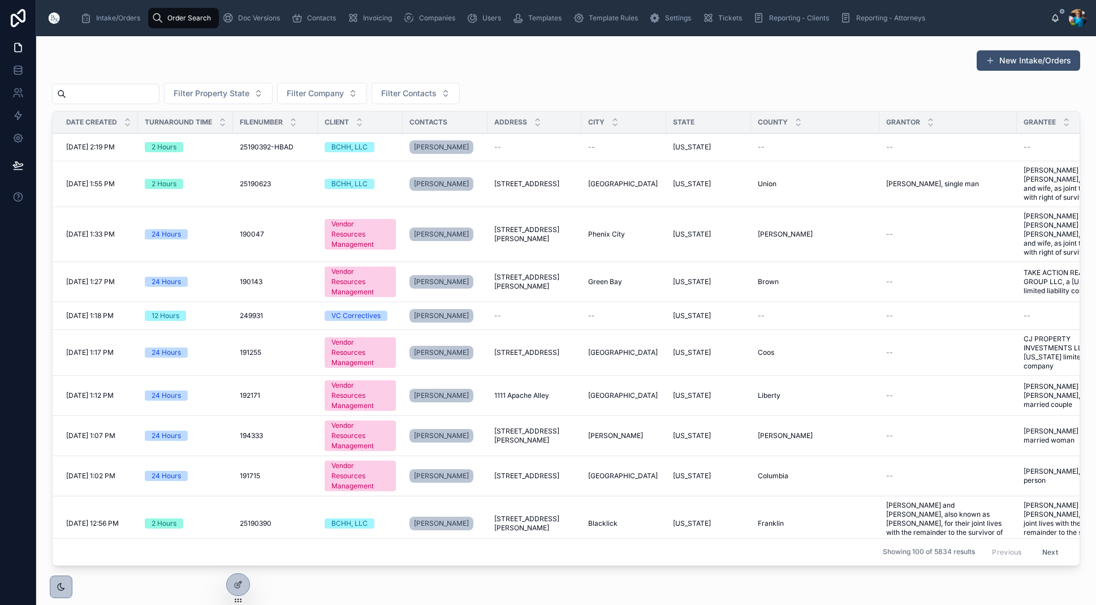
click at [144, 101] on input "text" at bounding box center [112, 94] width 93 height 16
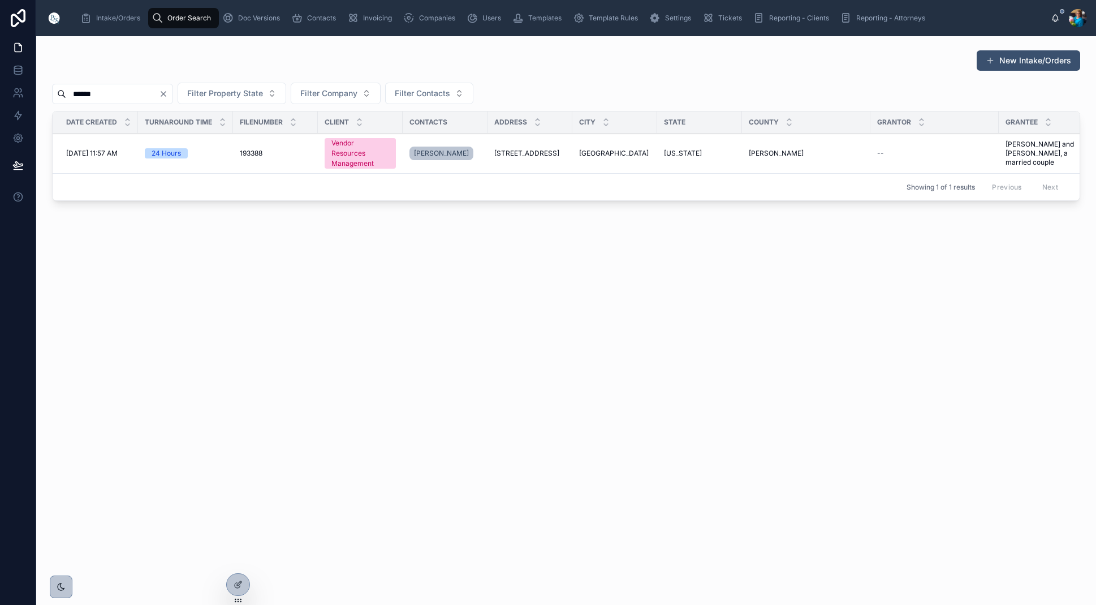
type input "******"
click at [505, 152] on span "[STREET_ADDRESS]" at bounding box center [526, 153] width 65 height 9
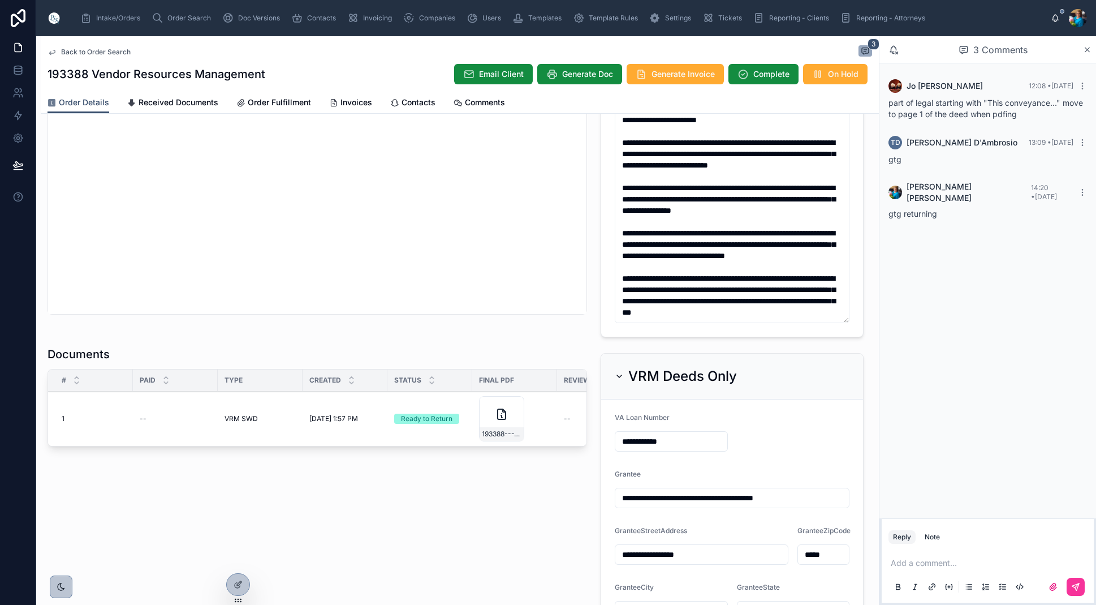
click at [387, 389] on div at bounding box center [387, 379] width 5 height 21
click at [0, 0] on span "Sent to Client" at bounding box center [0, 0] width 0 height 0
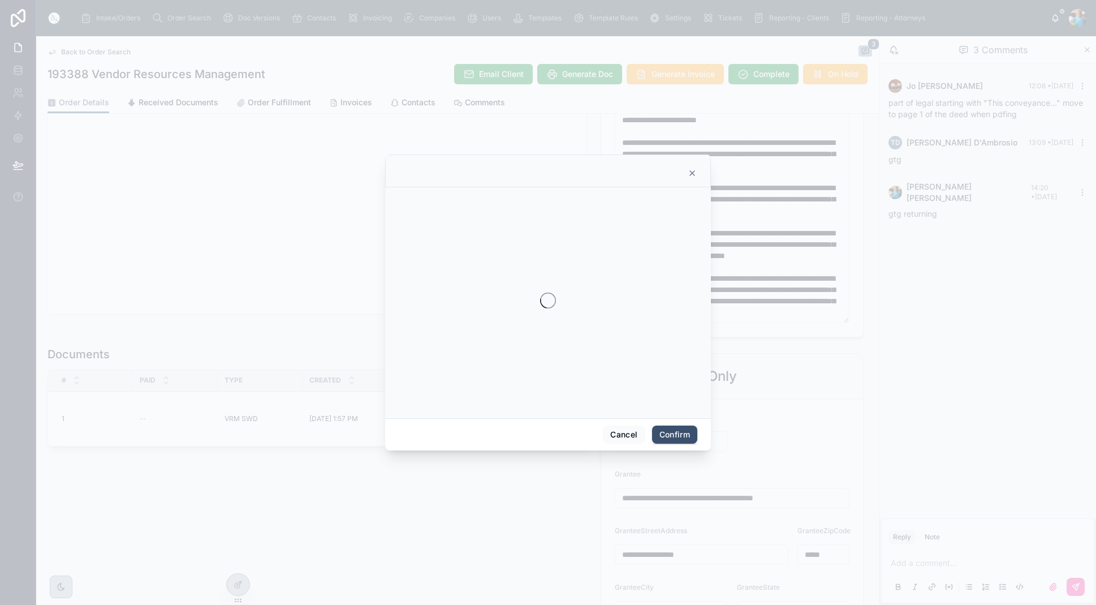
click at [388, 394] on div at bounding box center [548, 302] width 326 height 231
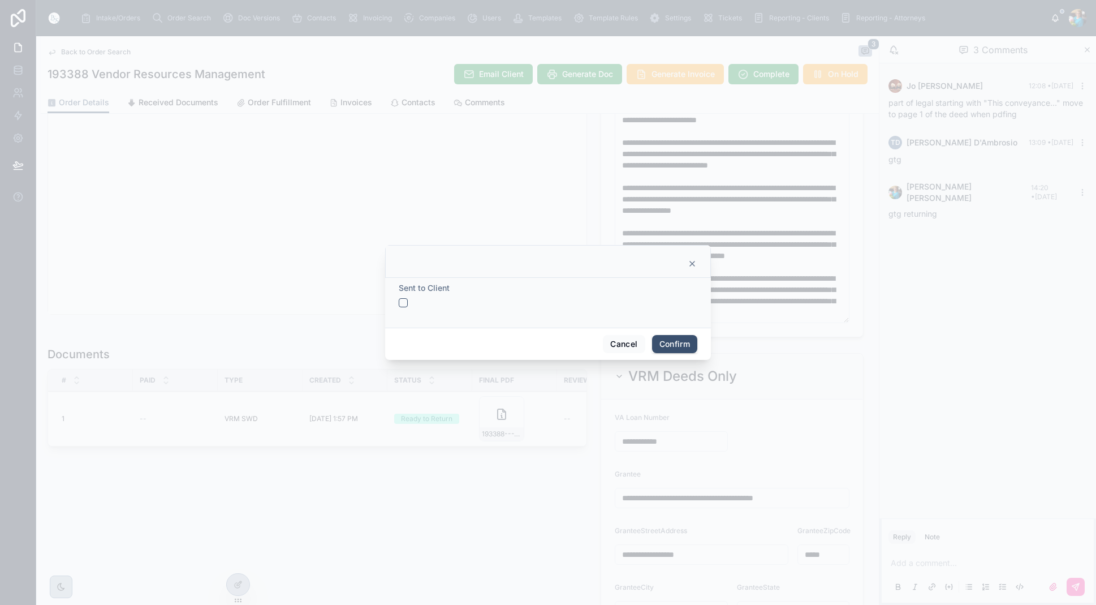
drag, startPoint x: 401, startPoint y: 300, endPoint x: 397, endPoint y: 312, distance: 12.0
click at [400, 302] on button "button" at bounding box center [403, 302] width 9 height 9
drag, startPoint x: 668, startPoint y: 342, endPoint x: 660, endPoint y: 351, distance: 11.6
click at [668, 343] on button "Confirm" at bounding box center [674, 344] width 45 height 18
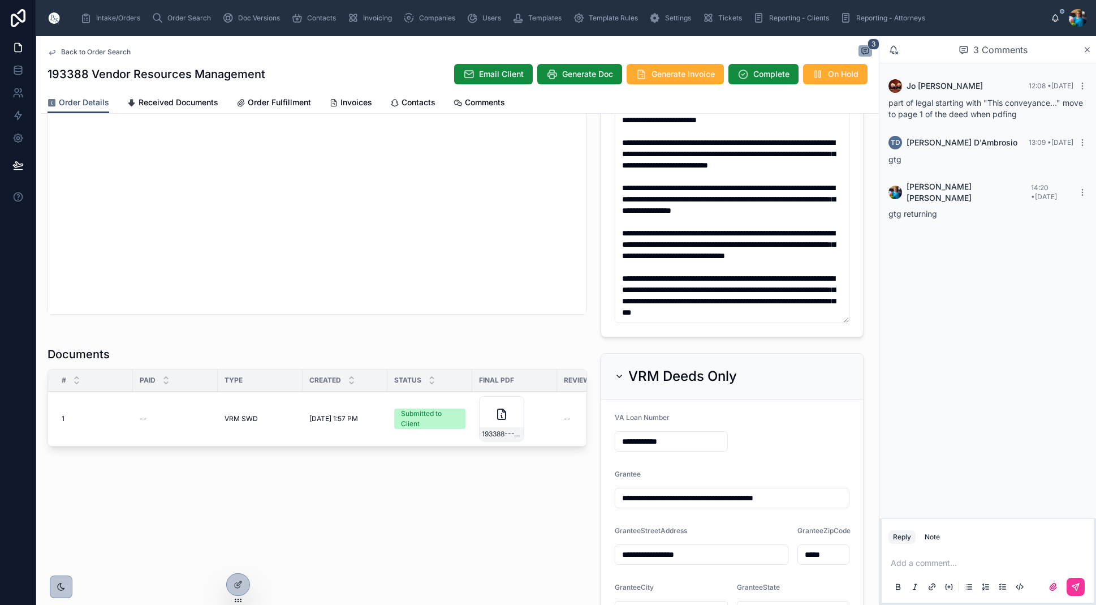
click at [0, 0] on span "Send for Review" at bounding box center [0, 0] width 0 height 0
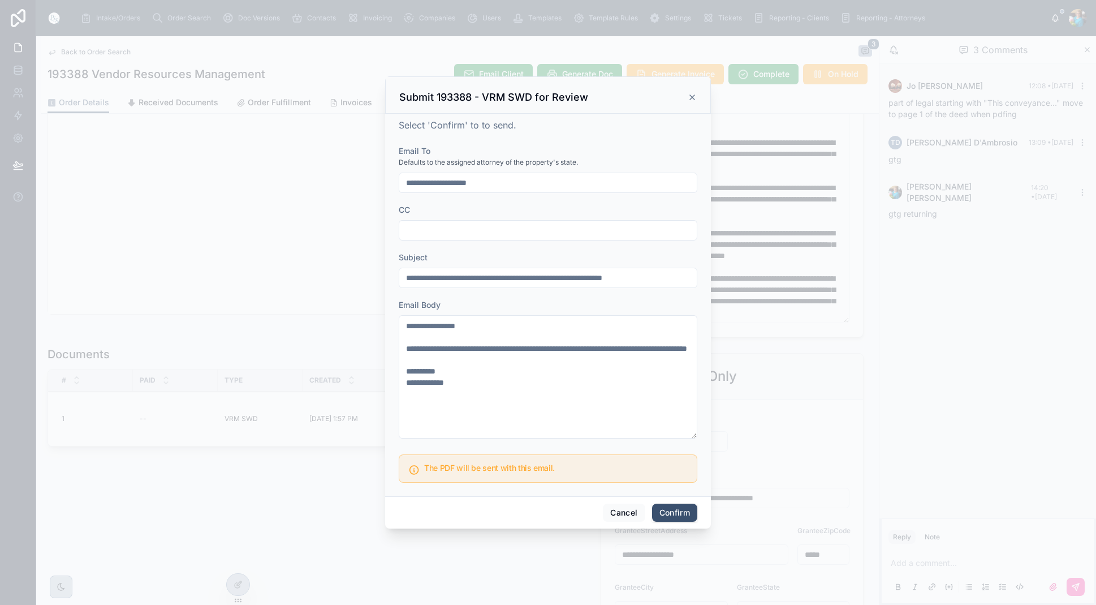
click at [676, 516] on button "Confirm" at bounding box center [674, 512] width 45 height 18
click at [676, 516] on span at bounding box center [683, 512] width 28 height 21
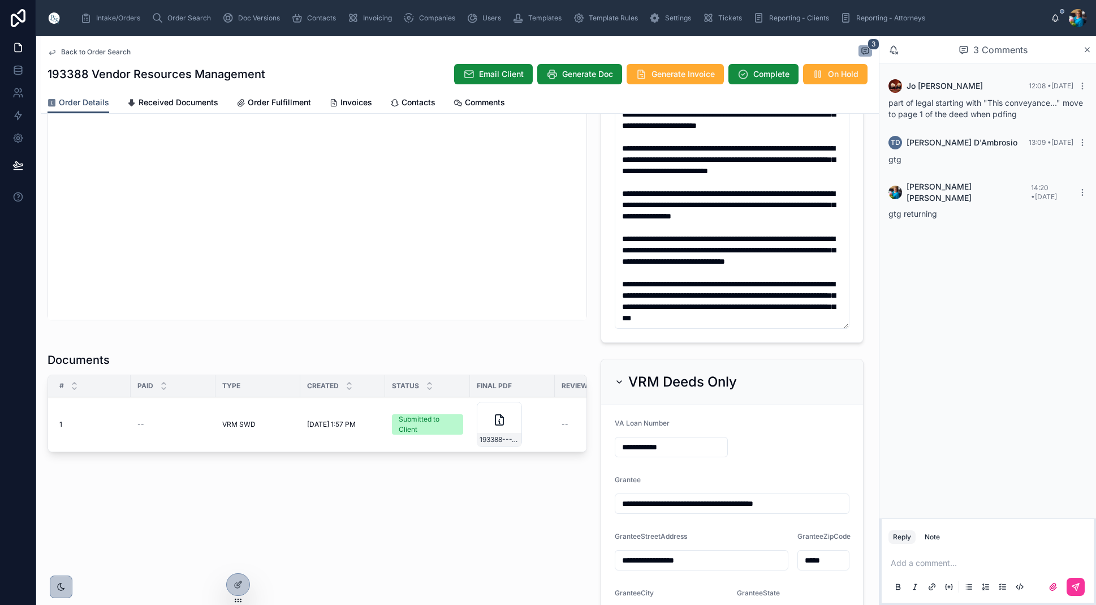
scroll to position [516, 0]
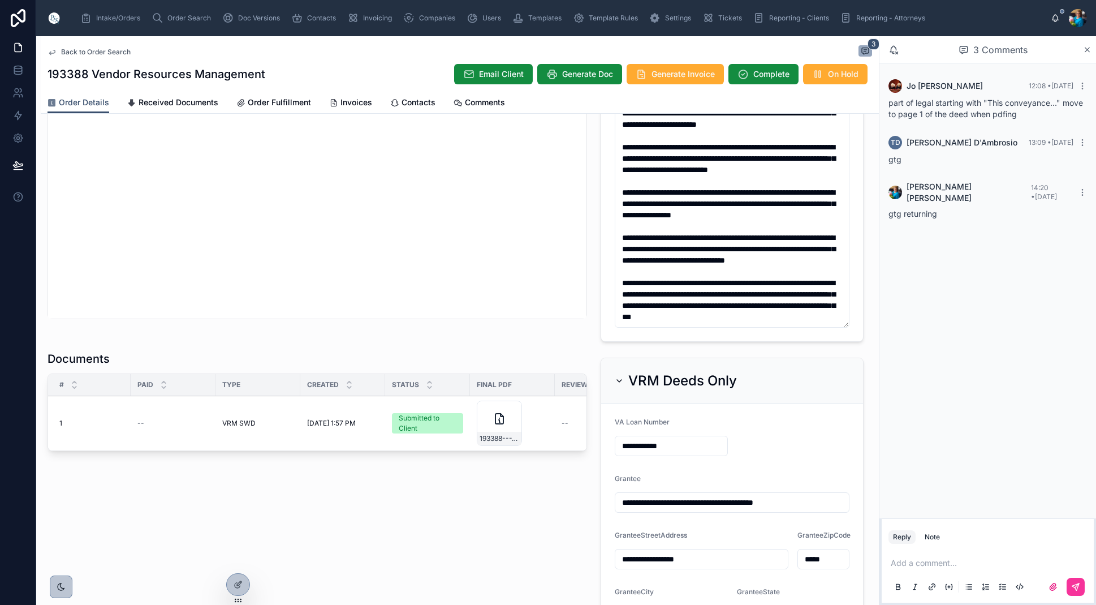
click at [670, 72] on span "Generate Invoice" at bounding box center [683, 73] width 63 height 11
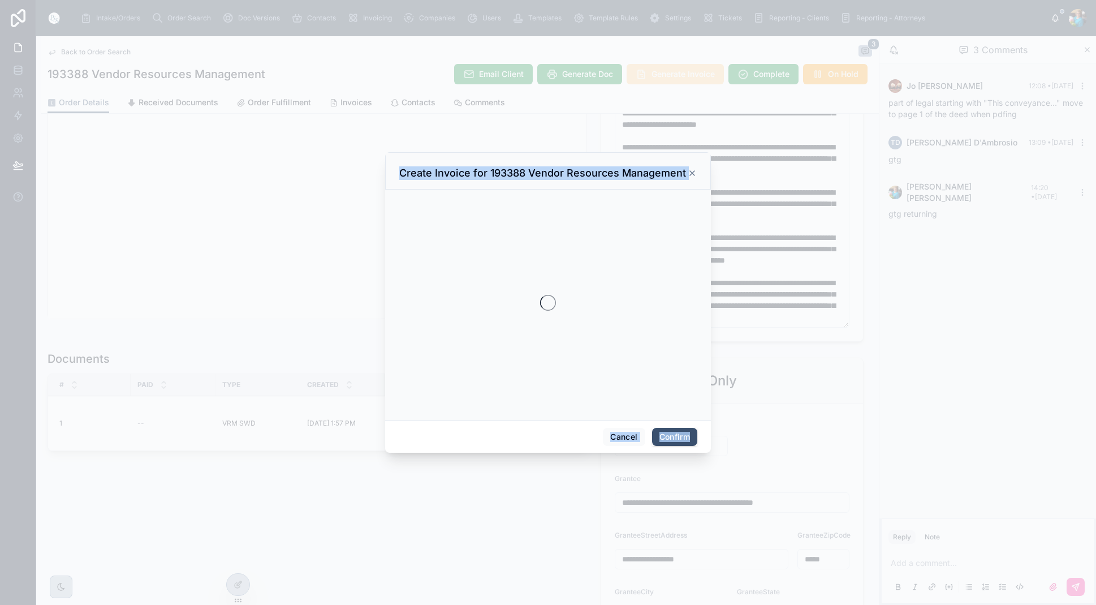
click at [670, 72] on div at bounding box center [548, 302] width 1096 height 605
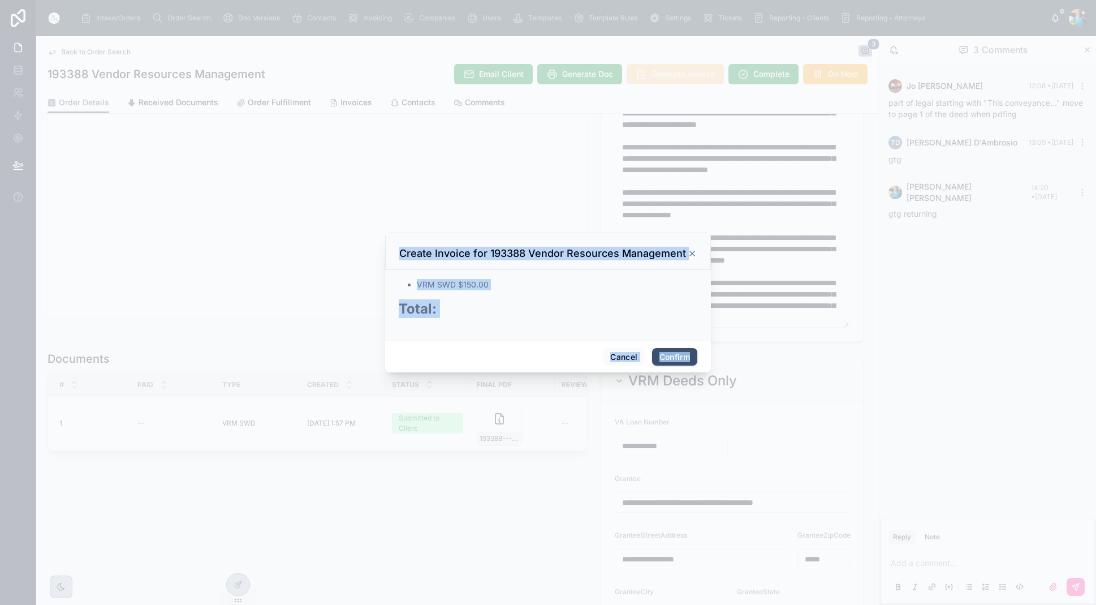
scroll to position [0, 0]
click at [676, 359] on button "Confirm" at bounding box center [674, 357] width 45 height 18
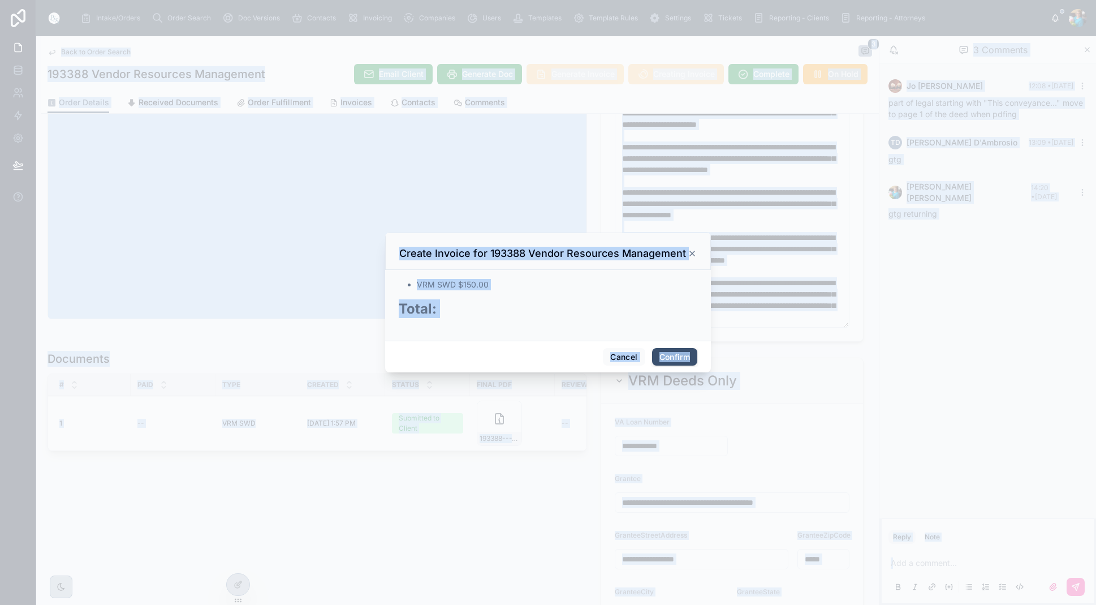
click at [676, 359] on span "Confirm" at bounding box center [674, 357] width 45 height 18
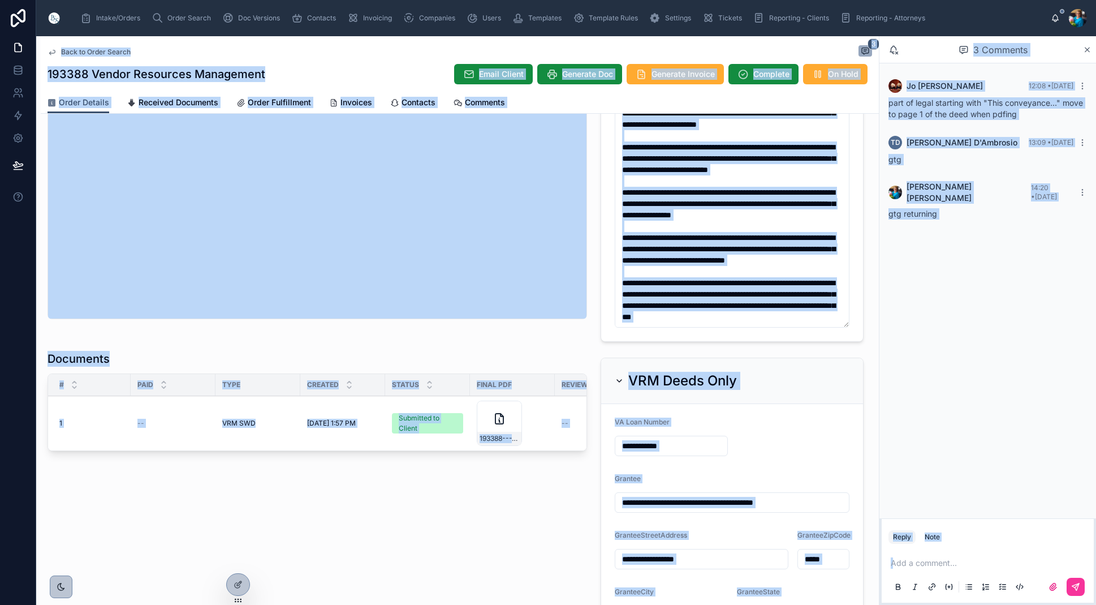
click at [346, 102] on span "Invoices" at bounding box center [357, 102] width 32 height 11
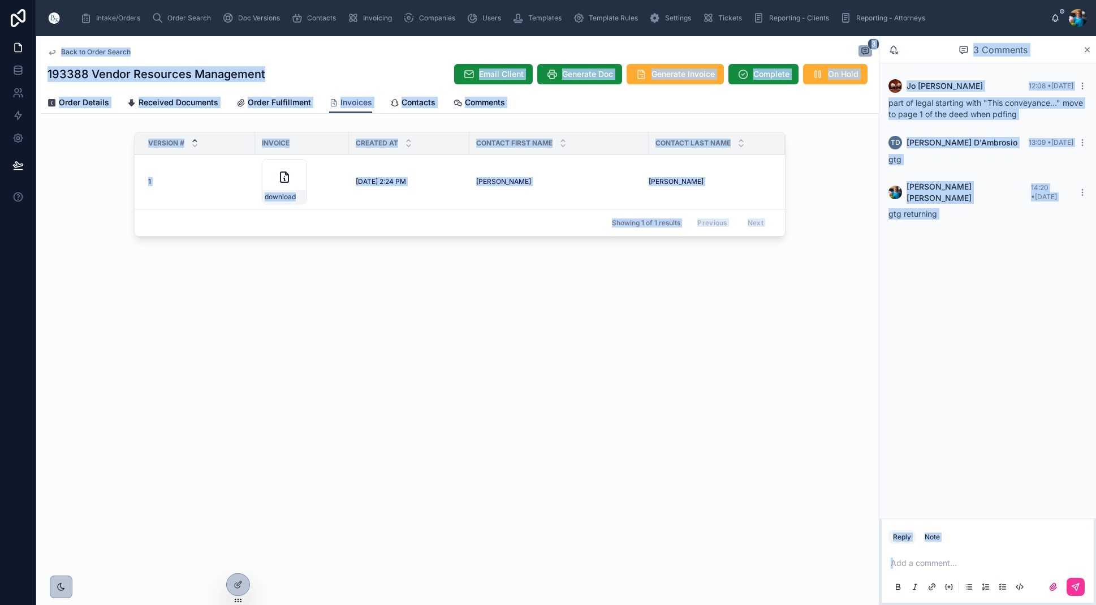
click at [0, 0] on icon at bounding box center [0, 0] width 0 height 0
click at [178, 15] on span "Order Search" at bounding box center [189, 18] width 44 height 9
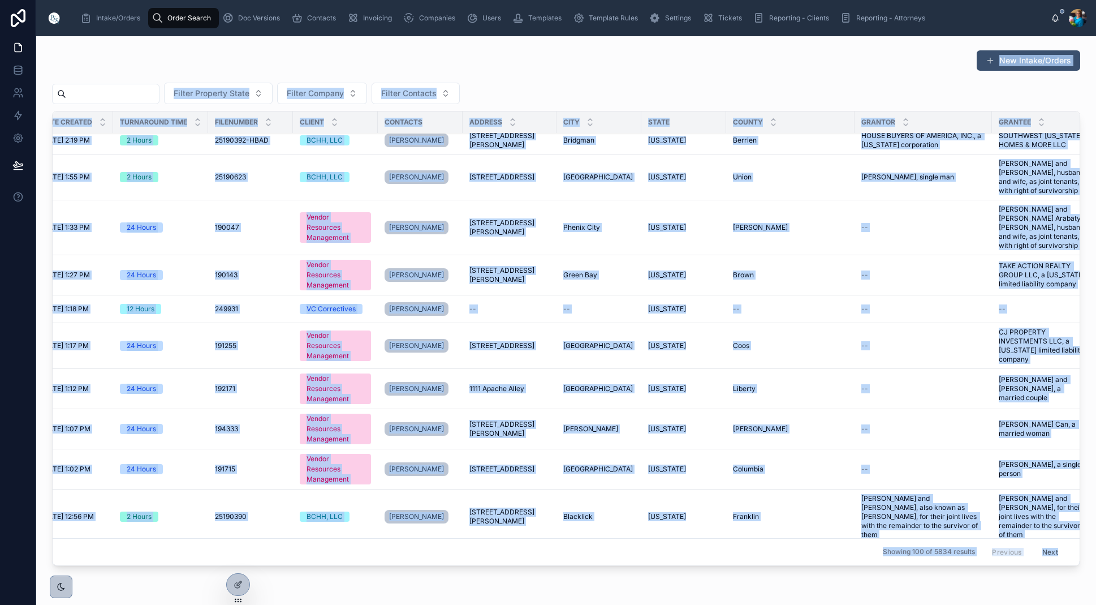
scroll to position [12, 25]
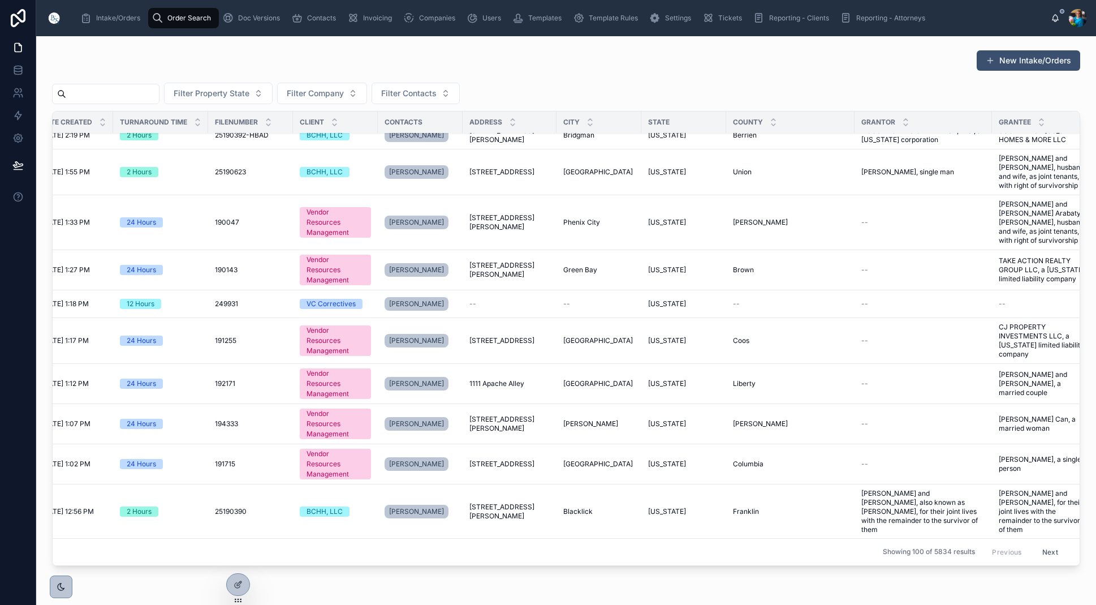
click at [148, 95] on input "text" at bounding box center [112, 94] width 93 height 16
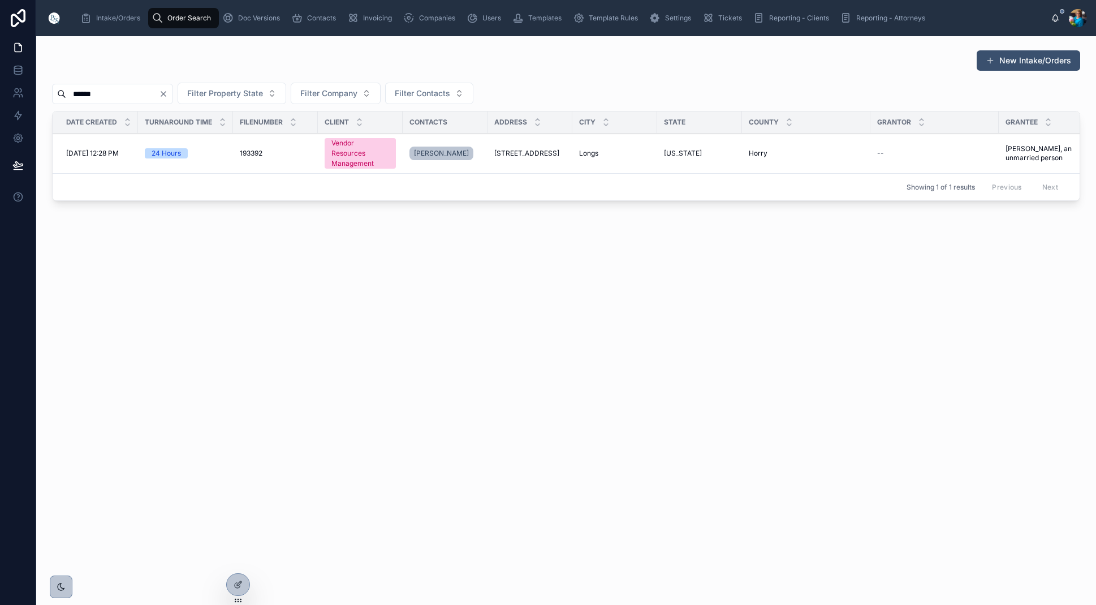
type input "******"
drag, startPoint x: 523, startPoint y: 151, endPoint x: 519, endPoint y: 161, distance: 10.6
click at [523, 151] on span "[STREET_ADDRESS]" at bounding box center [526, 153] width 65 height 9
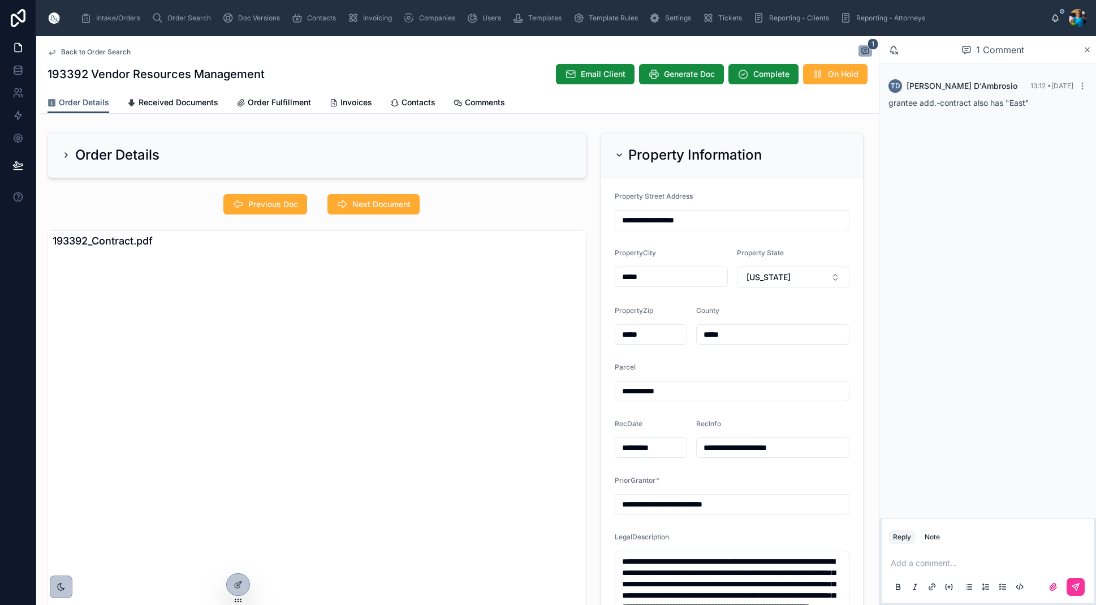
click at [621, 153] on icon at bounding box center [619, 154] width 9 height 9
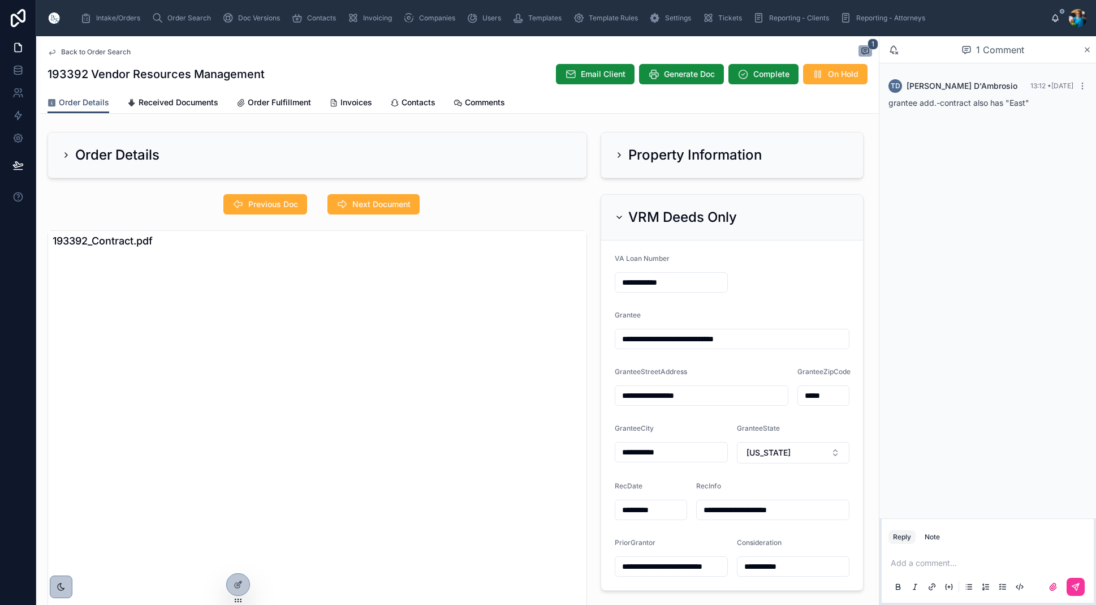
drag, startPoint x: 692, startPoint y: 396, endPoint x: 619, endPoint y: 396, distance: 72.4
drag, startPoint x: 622, startPoint y: 450, endPoint x: 622, endPoint y: 457, distance: 6.2
type input "**********"
click at [913, 565] on p at bounding box center [990, 562] width 199 height 11
click at [1075, 587] on icon at bounding box center [1075, 586] width 9 height 9
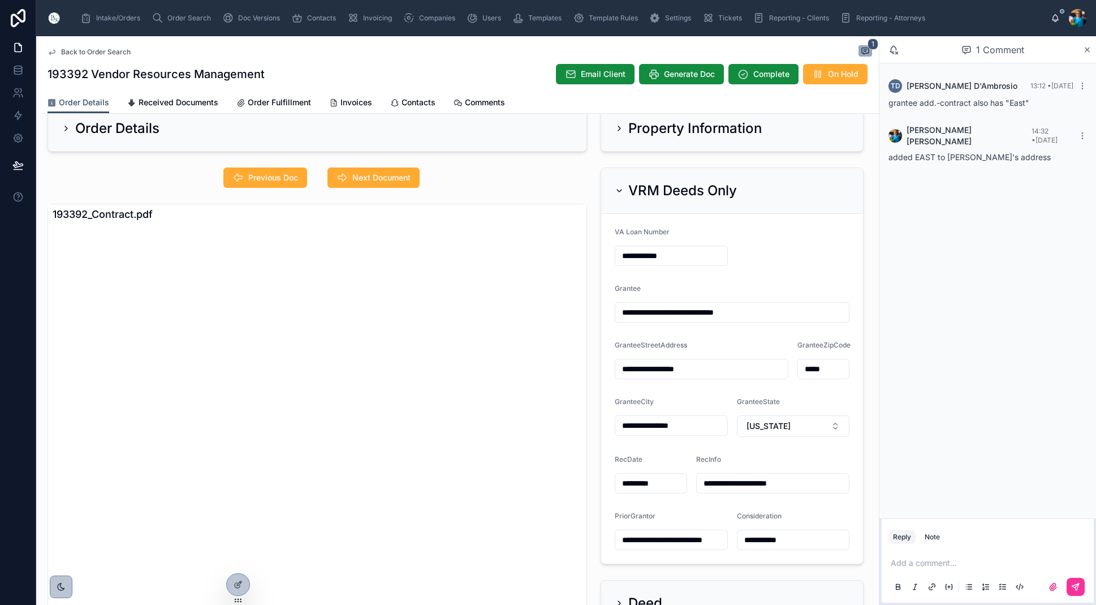
scroll to position [27, 0]
click at [378, 173] on span "Next Document" at bounding box center [381, 176] width 58 height 11
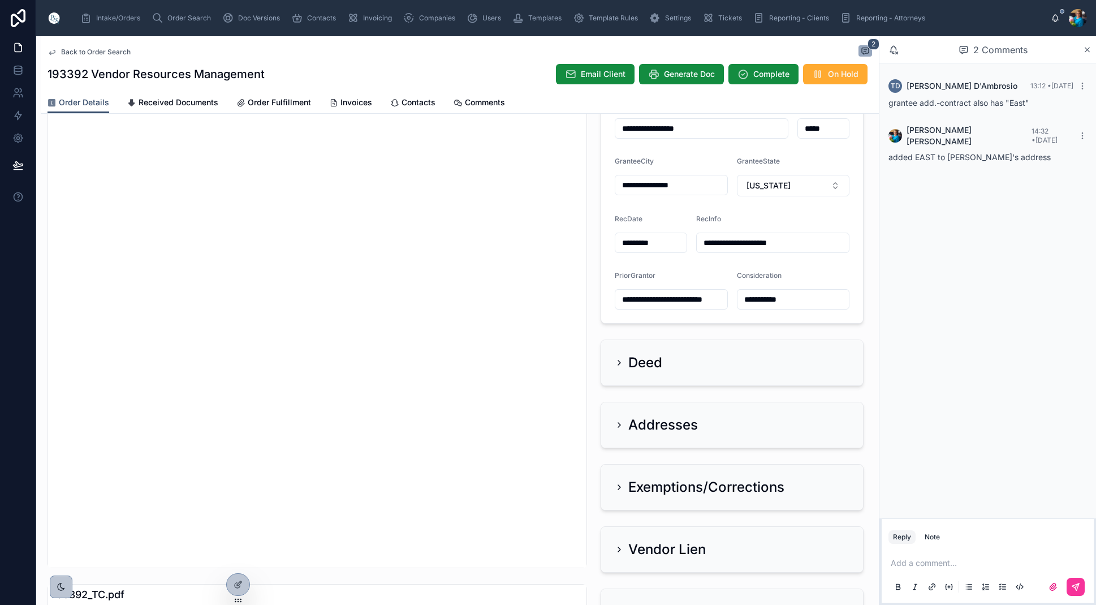
scroll to position [270, 0]
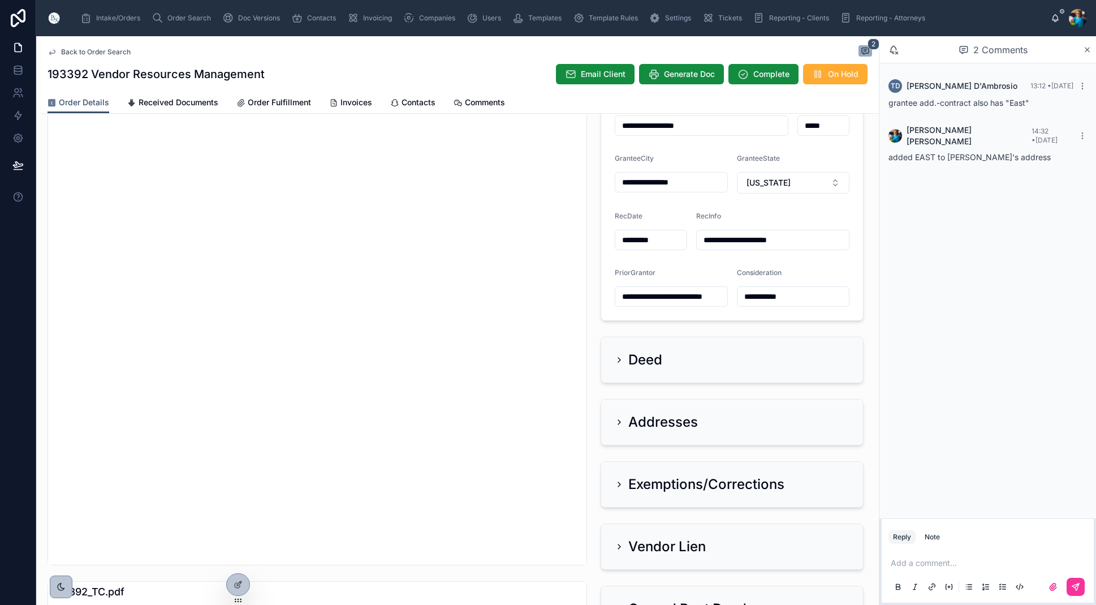
click at [619, 420] on icon at bounding box center [619, 422] width 2 height 5
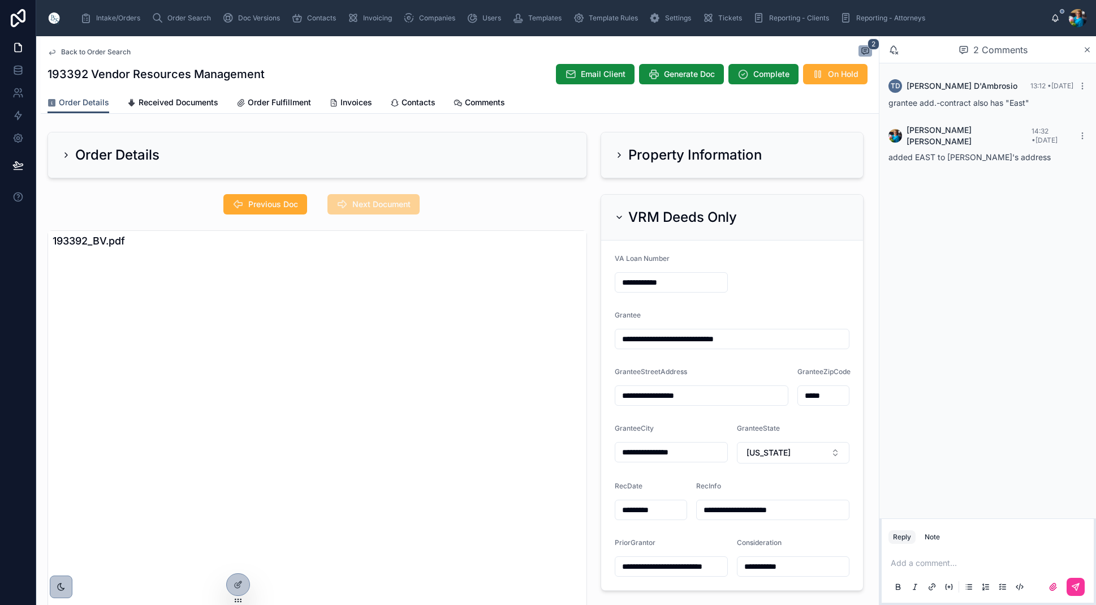
scroll to position [0, 0]
click at [280, 200] on span "Previous Doc" at bounding box center [273, 204] width 50 height 11
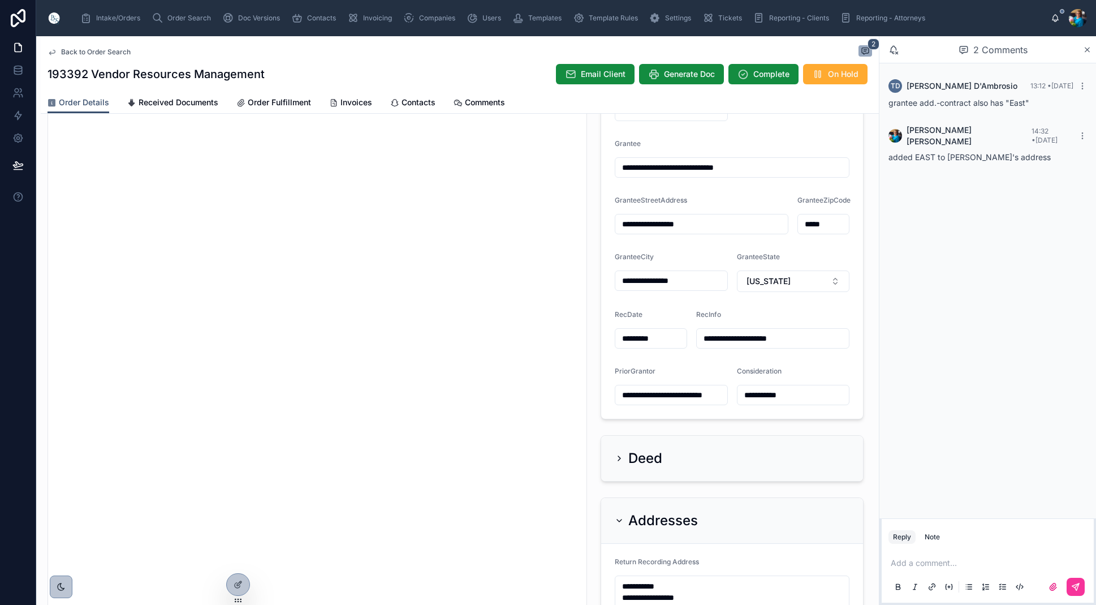
scroll to position [187, 0]
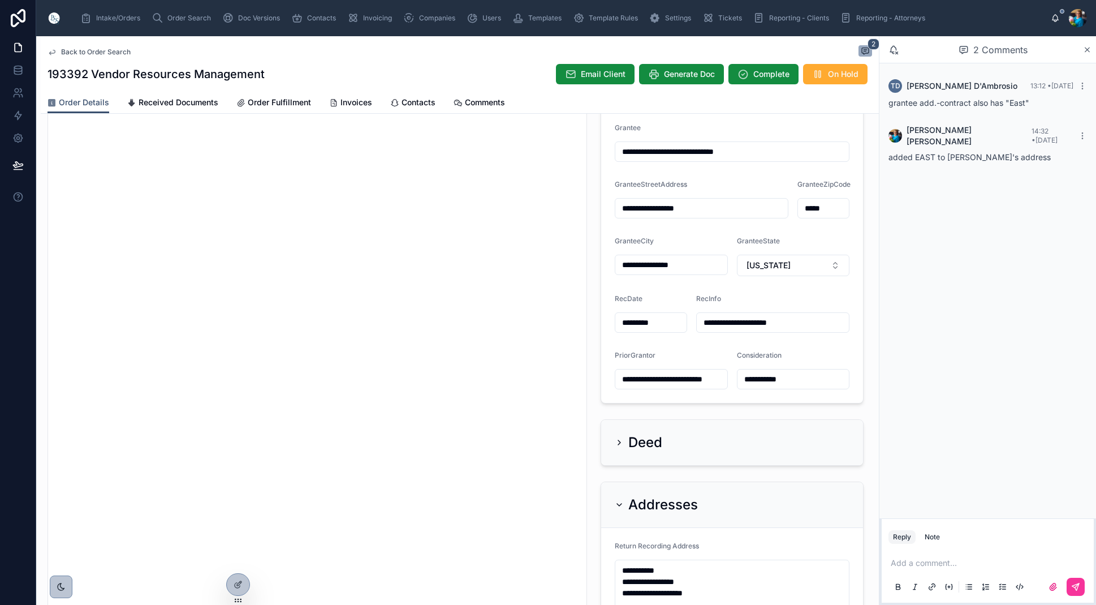
click at [616, 502] on icon at bounding box center [619, 504] width 9 height 9
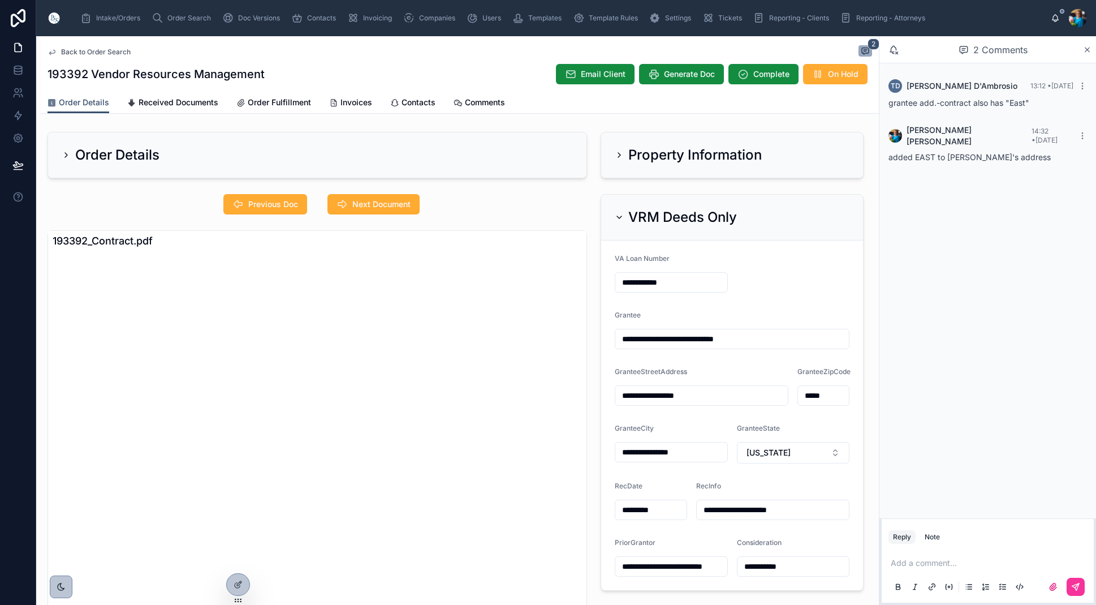
scroll to position [0, 0]
click at [377, 205] on span "Next Document" at bounding box center [381, 204] width 58 height 11
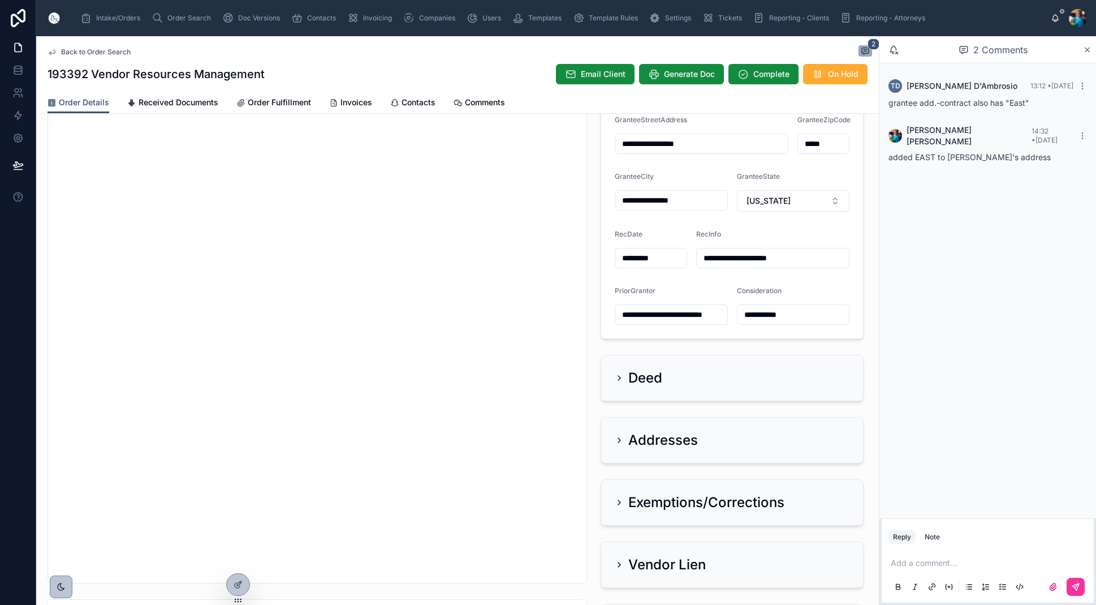
scroll to position [254, 0]
click at [619, 438] on icon at bounding box center [619, 437] width 9 height 9
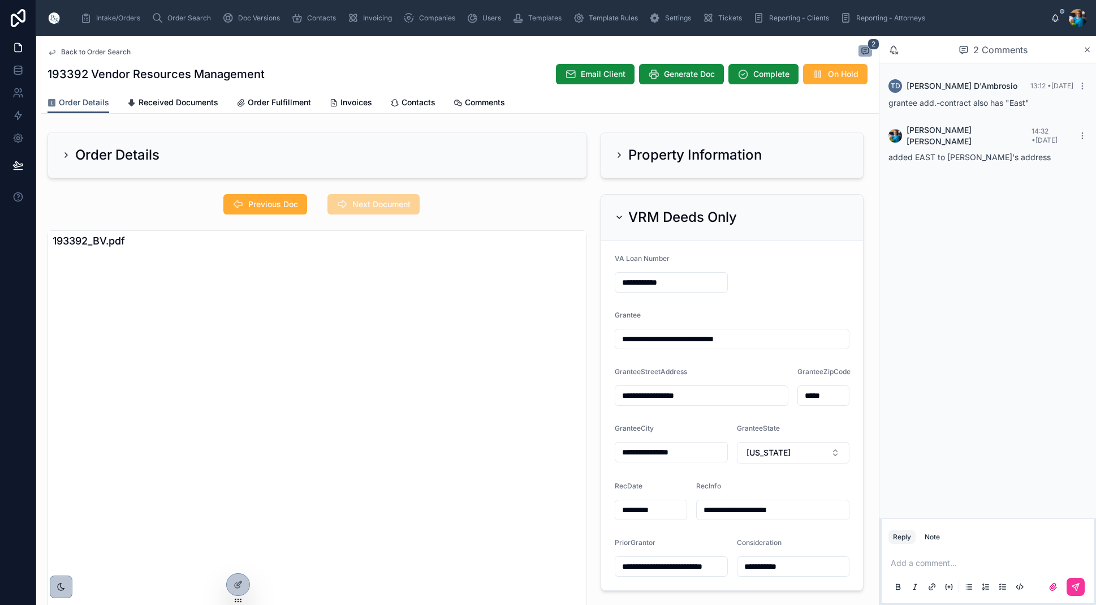
scroll to position [0, 0]
click at [287, 204] on span "Previous Doc" at bounding box center [273, 204] width 50 height 11
click at [364, 203] on span "Next Document" at bounding box center [381, 204] width 58 height 11
click at [271, 208] on span "Previous Doc" at bounding box center [273, 204] width 50 height 11
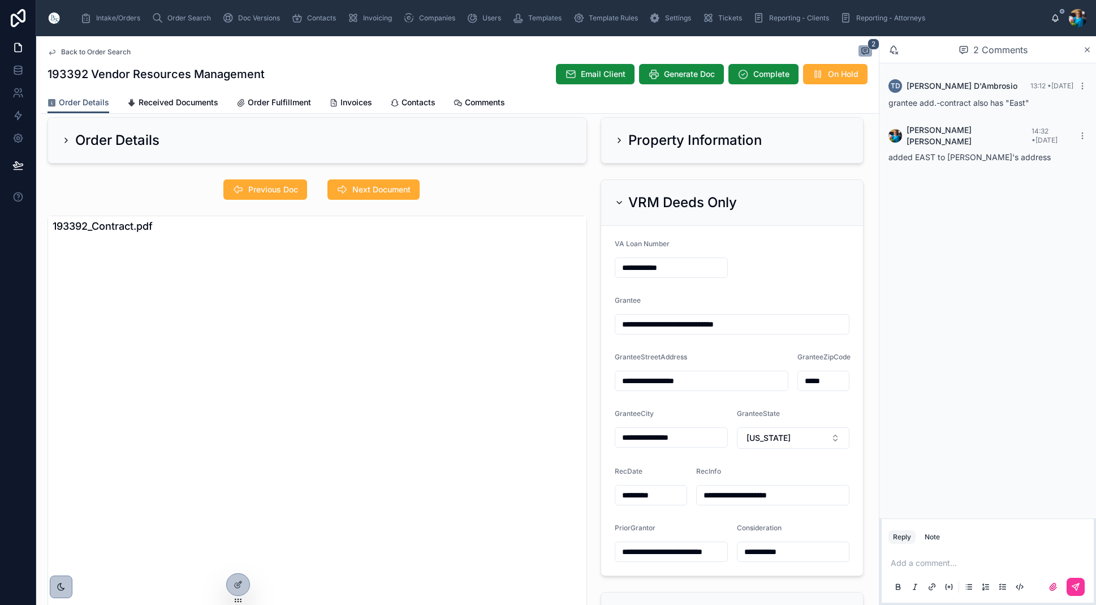
scroll to position [21, 0]
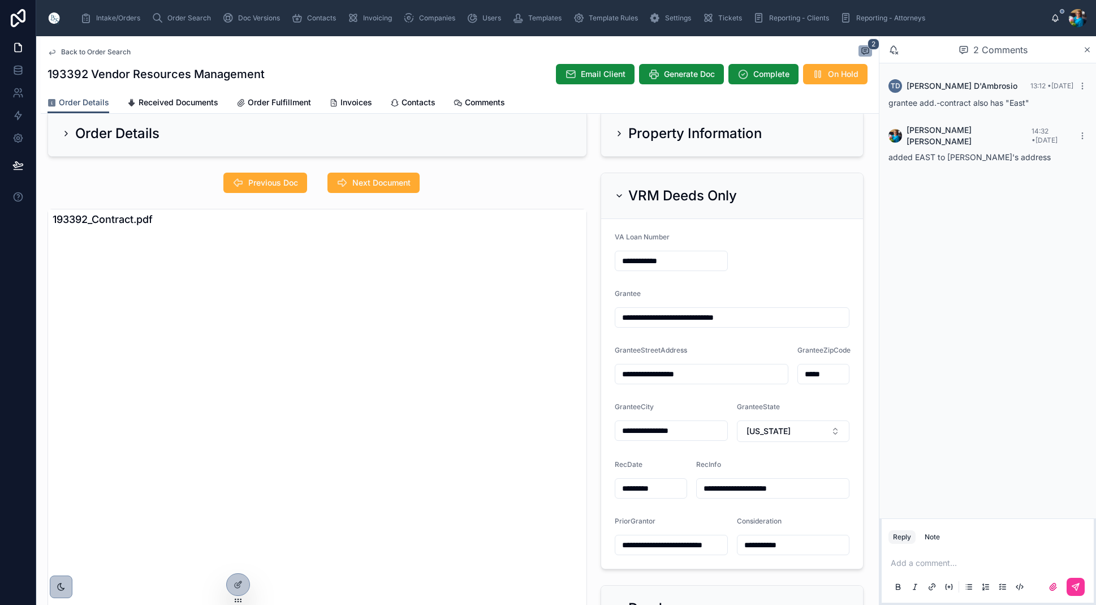
click at [386, 183] on span "Next Document" at bounding box center [381, 182] width 58 height 11
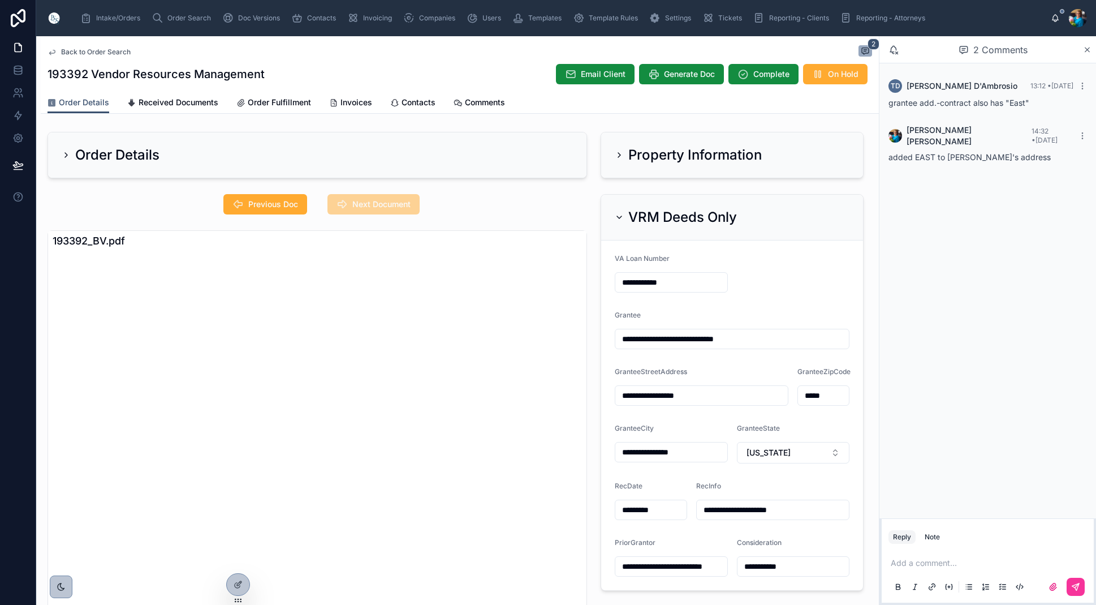
scroll to position [0, 0]
click at [252, 199] on button "Previous Doc" at bounding box center [265, 204] width 84 height 20
click at [619, 216] on icon at bounding box center [619, 217] width 9 height 9
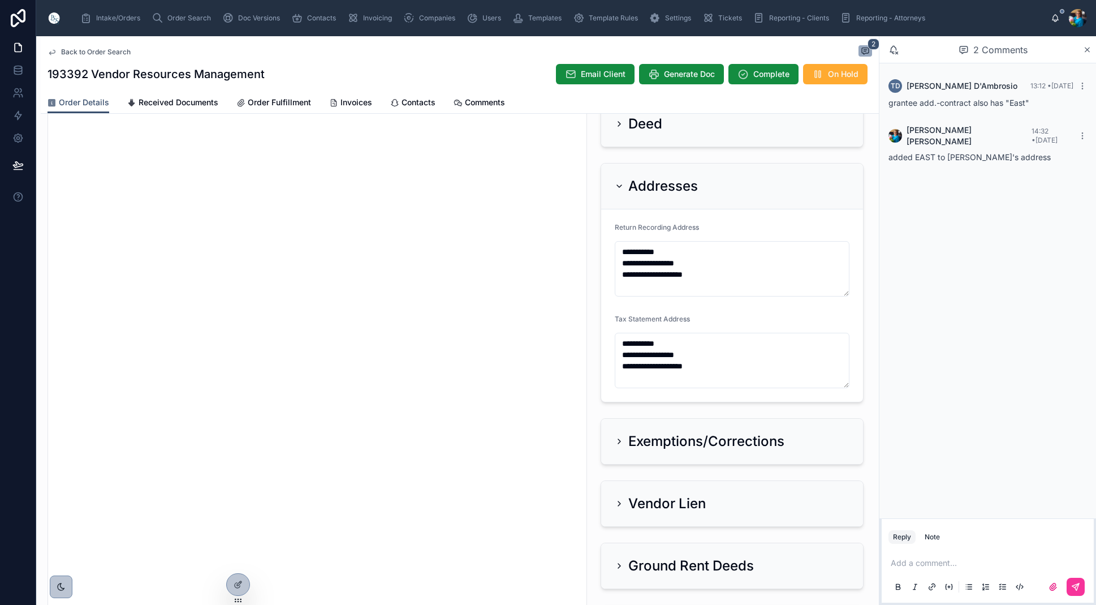
scroll to position [156, 0]
drag, startPoint x: 691, startPoint y: 264, endPoint x: 621, endPoint y: 266, distance: 70.2
click at [619, 264] on textarea "**********" at bounding box center [732, 267] width 235 height 55
drag, startPoint x: 645, startPoint y: 264, endPoint x: 639, endPoint y: 279, distance: 15.8
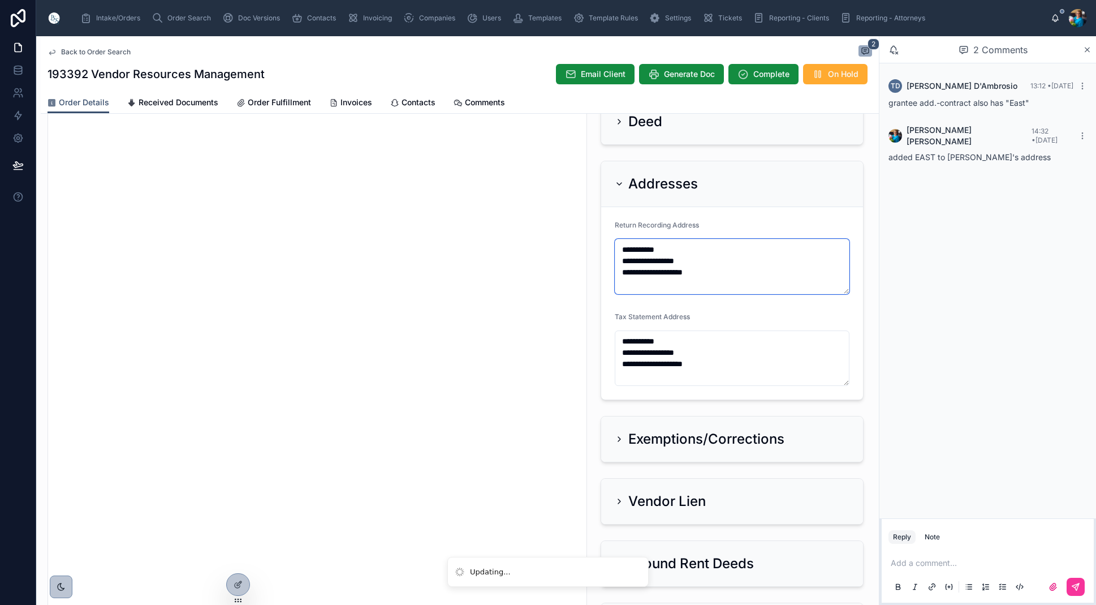
click at [645, 264] on textarea "**********" at bounding box center [732, 266] width 235 height 55
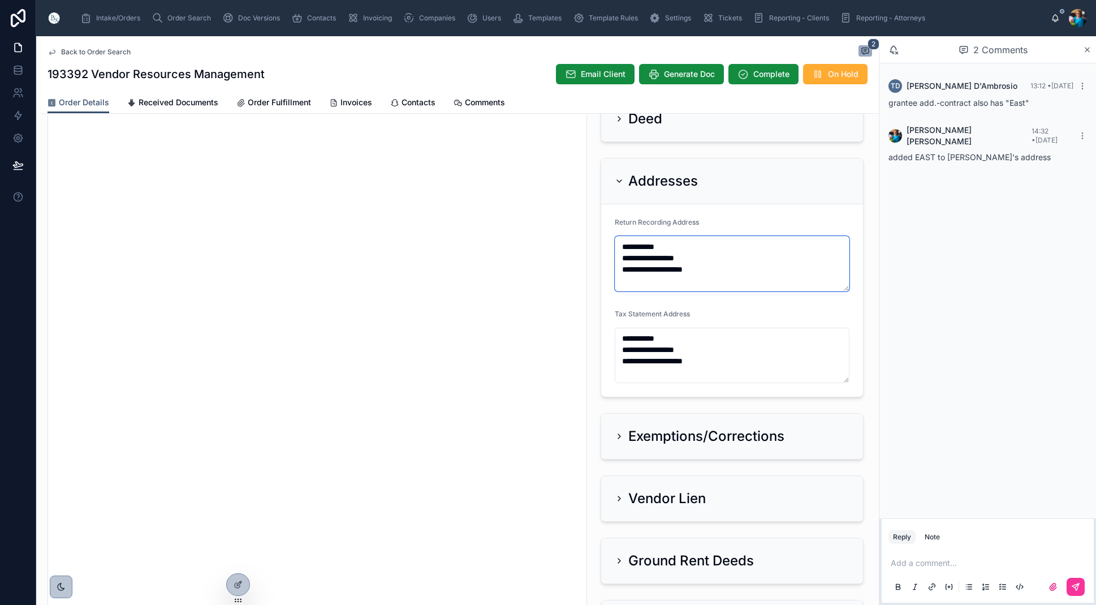
drag, startPoint x: 703, startPoint y: 271, endPoint x: 622, endPoint y: 272, distance: 80.3
click at [622, 272] on textarea "**********" at bounding box center [732, 263] width 235 height 55
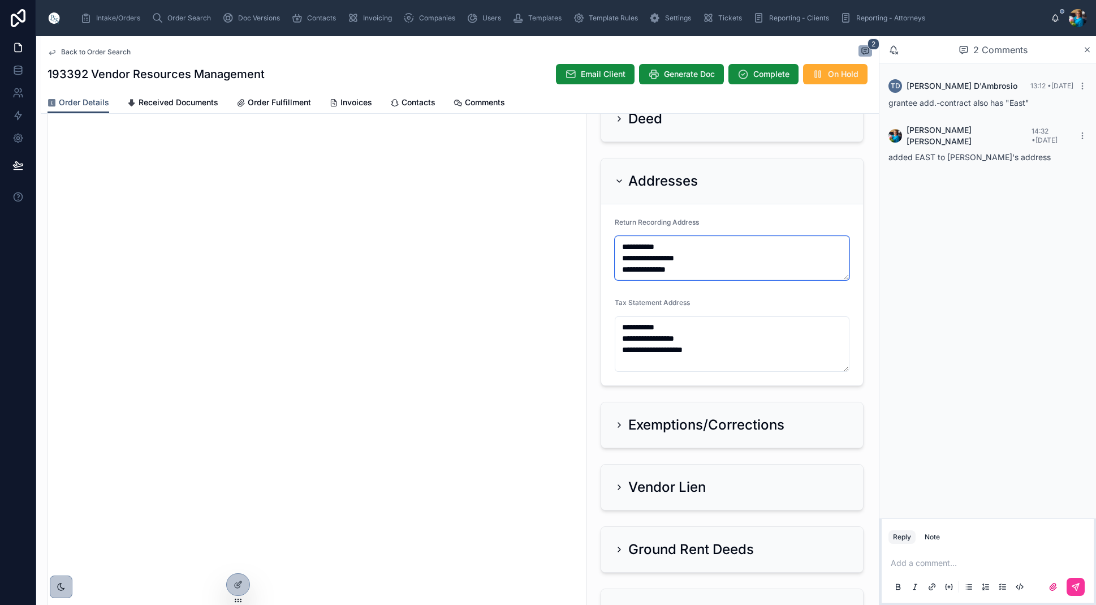
scroll to position [0, 1]
drag, startPoint x: 689, startPoint y: 273, endPoint x: 620, endPoint y: 259, distance: 70.3
click at [621, 259] on textarea "**********" at bounding box center [732, 258] width 235 height 44
type textarea "**********"
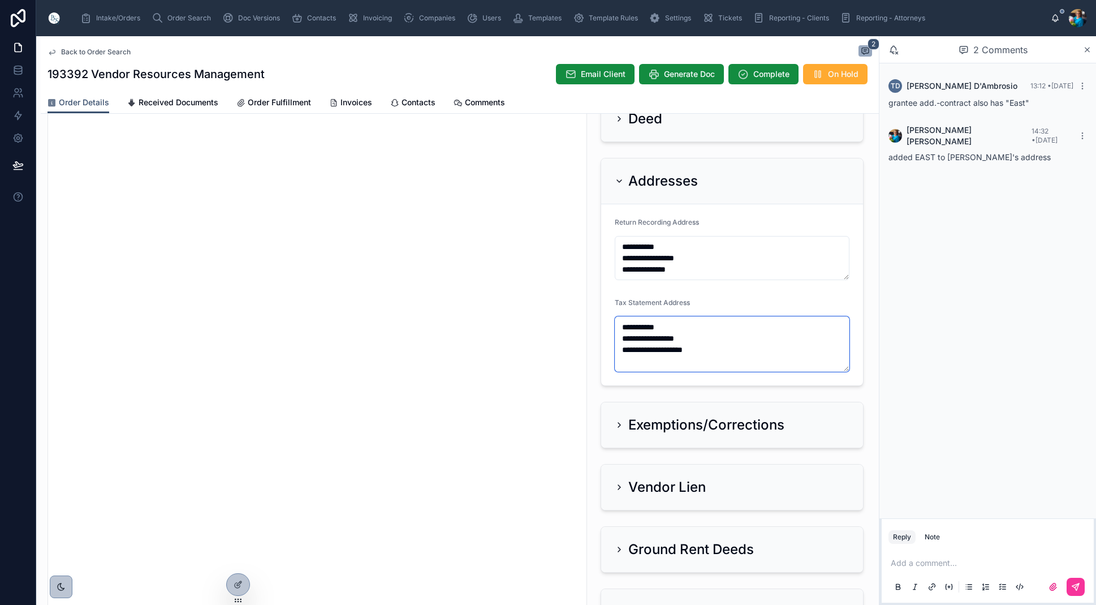
drag, startPoint x: 696, startPoint y: 350, endPoint x: 617, endPoint y: 339, distance: 80.6
click at [617, 339] on textarea "**********" at bounding box center [732, 343] width 235 height 55
paste textarea
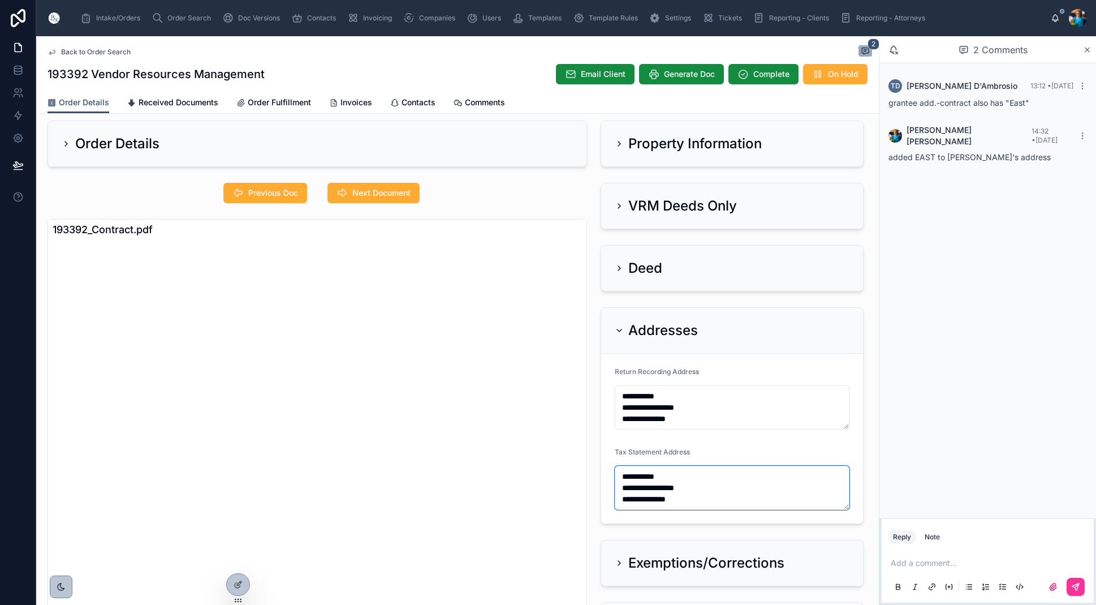
scroll to position [23, 0]
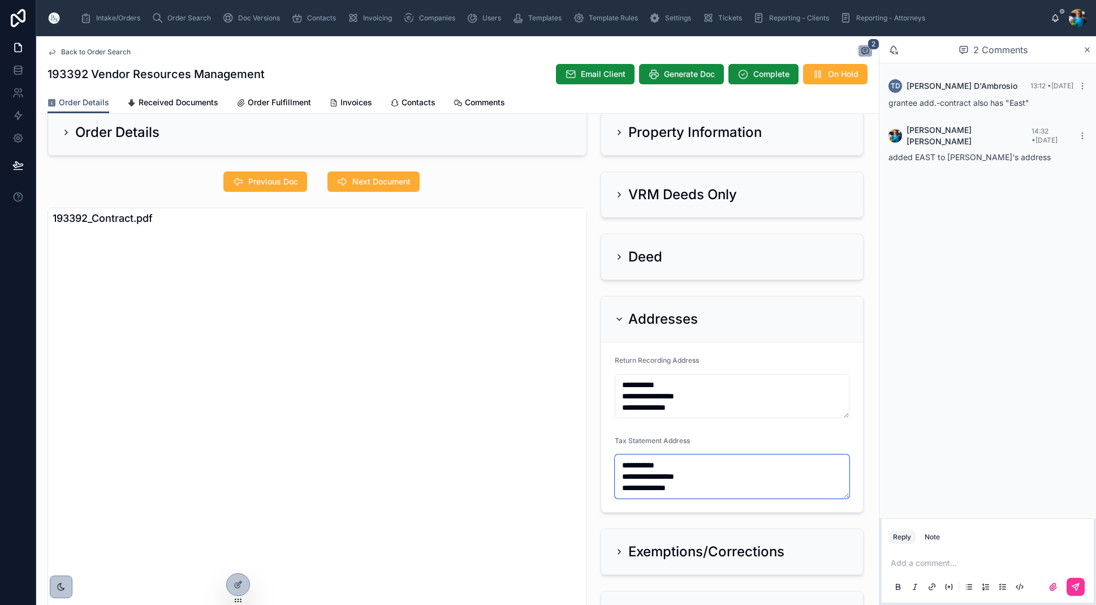
type textarea "**********"
click at [378, 183] on span "Next Document" at bounding box center [381, 181] width 58 height 11
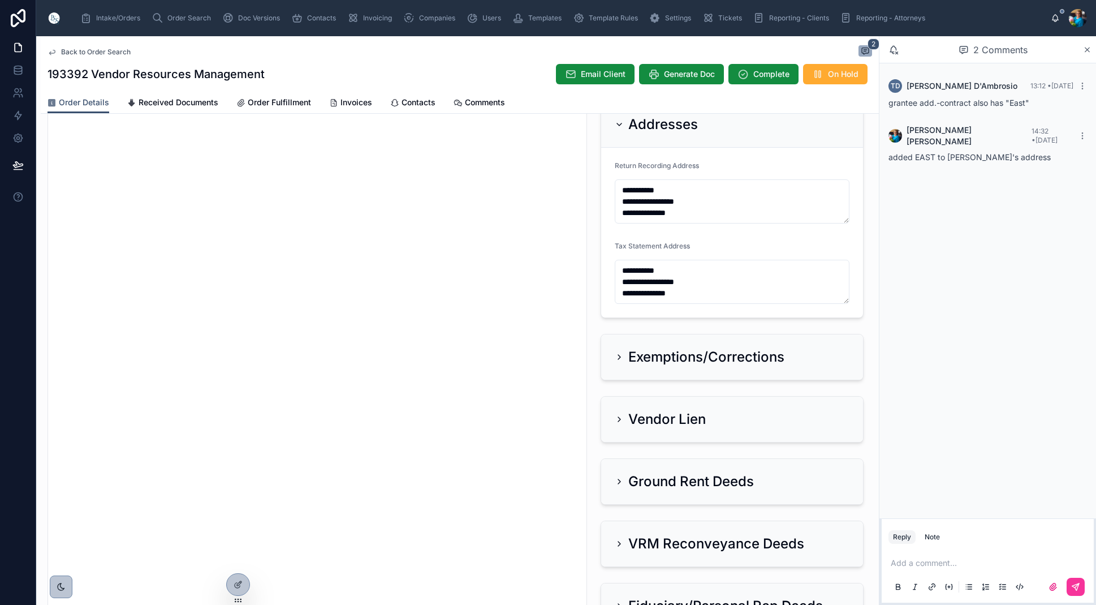
scroll to position [218, 0]
click at [904, 562] on p at bounding box center [990, 562] width 199 height 11
click at [943, 565] on span "**********" at bounding box center [931, 563] width 80 height 8
drag, startPoint x: 1030, startPoint y: 563, endPoint x: 1009, endPoint y: 565, distance: 21.0
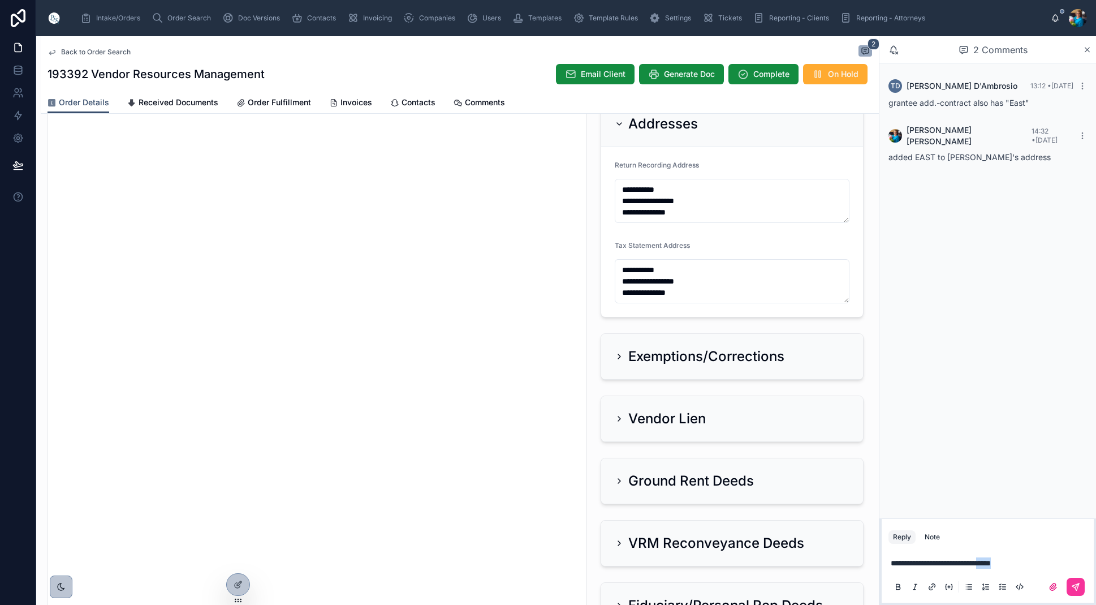
click at [1009, 565] on p "**********" at bounding box center [990, 562] width 199 height 11
drag, startPoint x: 1073, startPoint y: 591, endPoint x: 1091, endPoint y: 593, distance: 18.7
click at [1073, 591] on button at bounding box center [1076, 587] width 18 height 18
click at [1075, 583] on icon at bounding box center [1075, 586] width 9 height 9
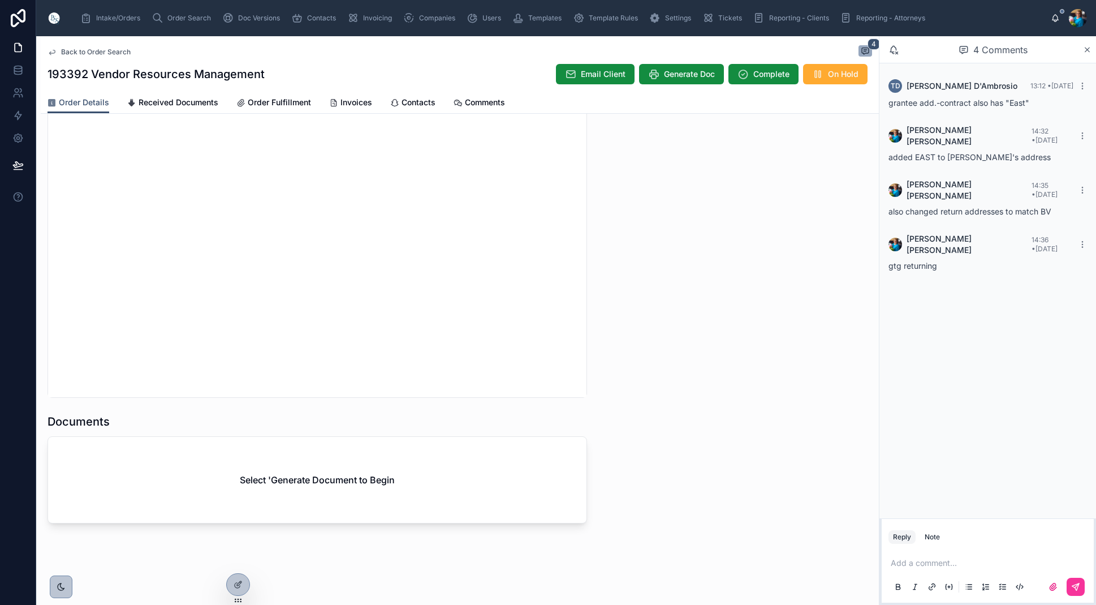
click at [682, 74] on span "Generate Doc" at bounding box center [689, 73] width 51 height 11
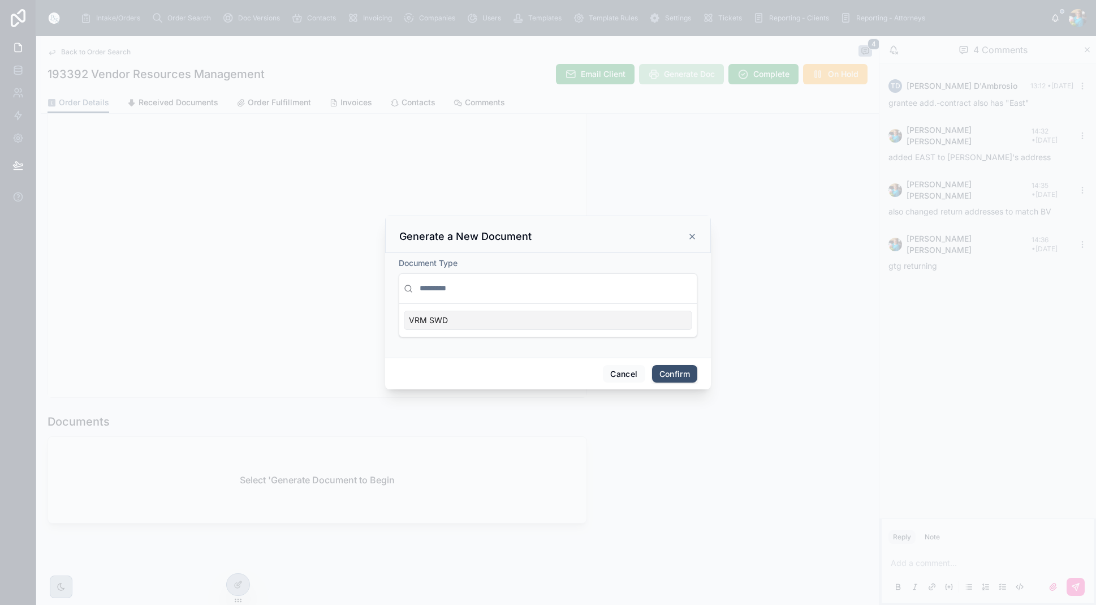
click at [651, 320] on div "VRM SWD" at bounding box center [548, 320] width 289 height 19
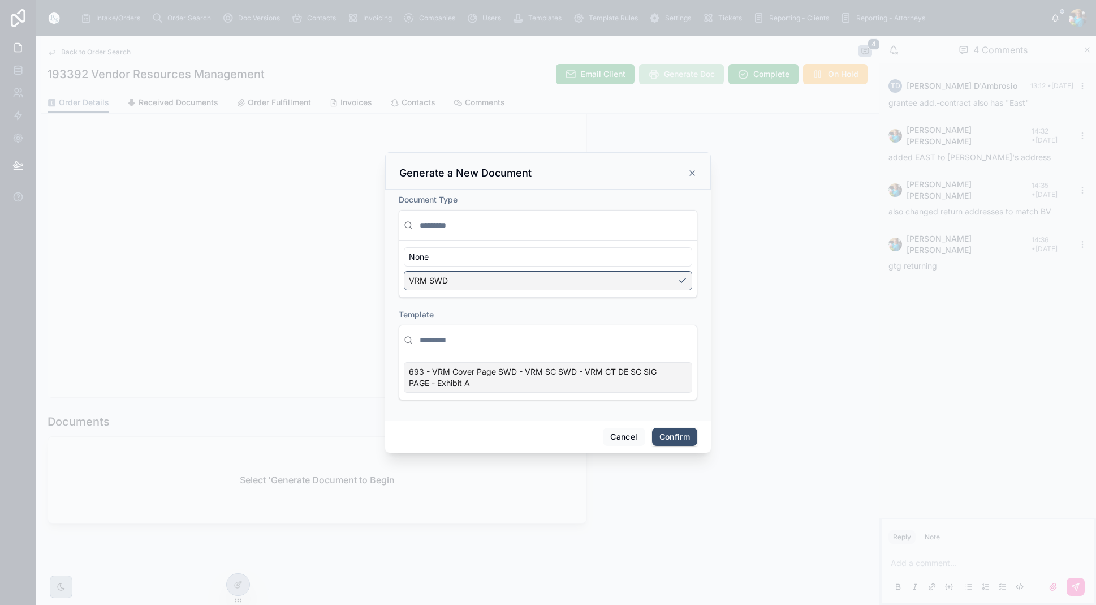
click at [676, 380] on div "693 - VRM Cover Page SWD - VRM SC SWD - VRM CT DE SC SIG PAGE - Exhibit A" at bounding box center [548, 377] width 289 height 31
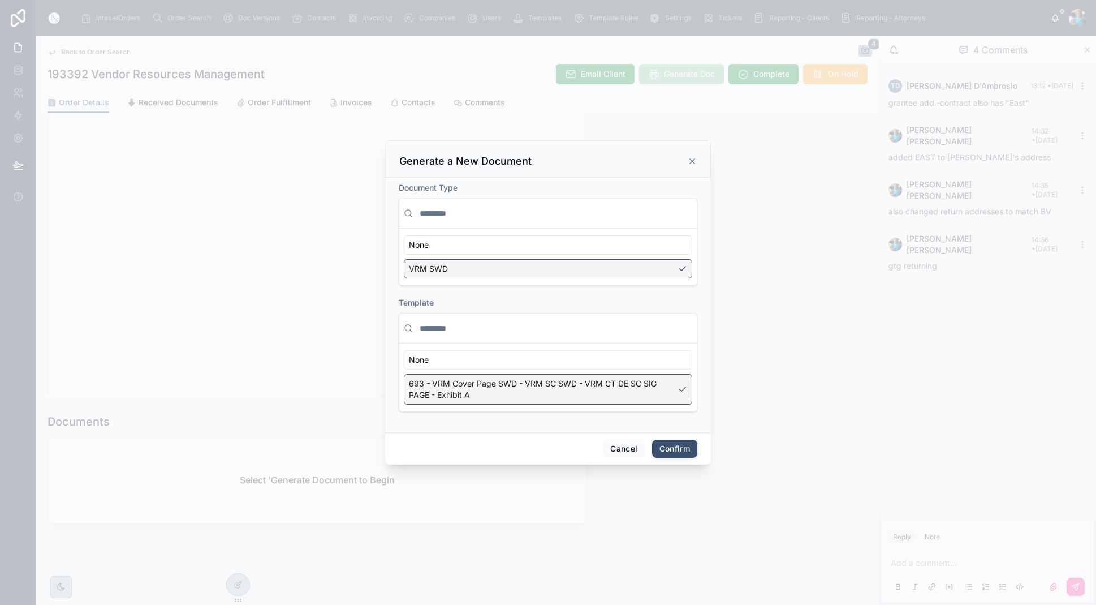
drag, startPoint x: 671, startPoint y: 443, endPoint x: 701, endPoint y: 421, distance: 37.7
click at [671, 443] on button "Confirm" at bounding box center [674, 449] width 45 height 18
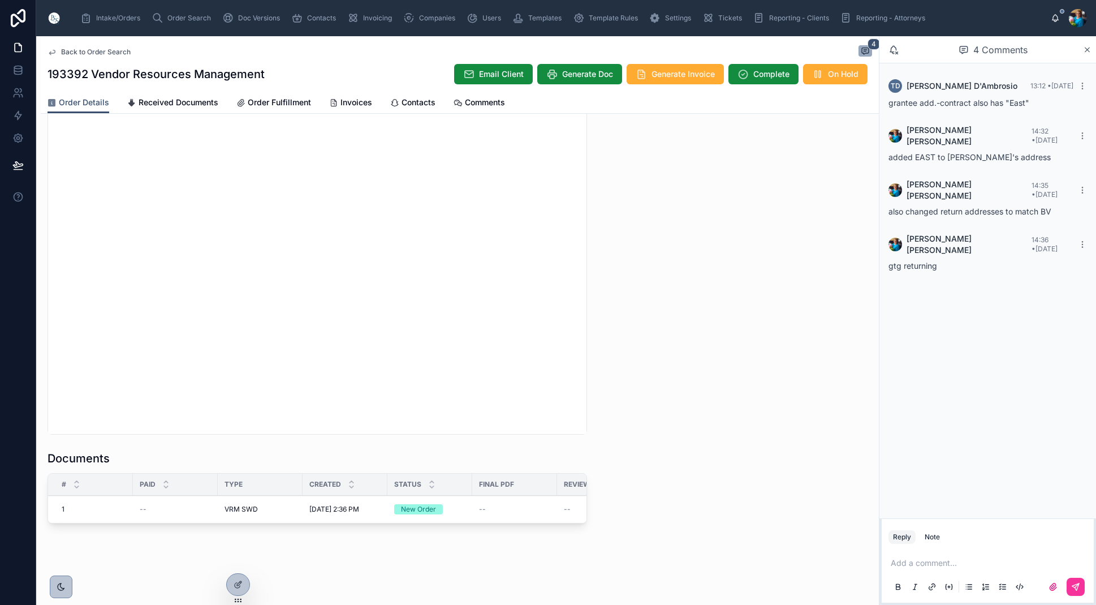
click at [173, 18] on span "Order Search" at bounding box center [189, 18] width 44 height 9
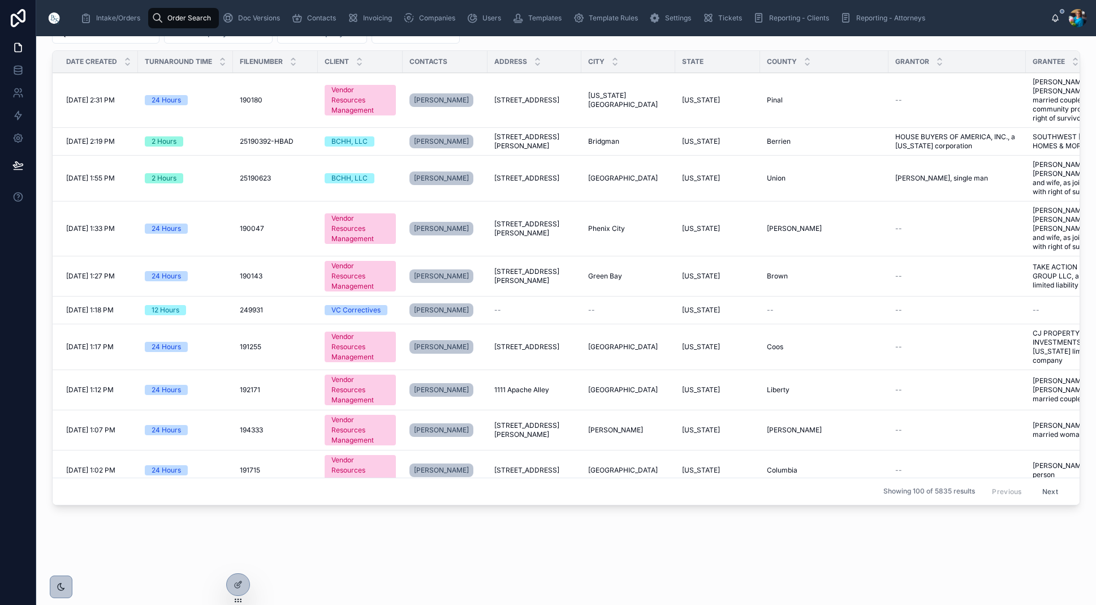
click at [188, 18] on span "Order Search" at bounding box center [189, 18] width 44 height 9
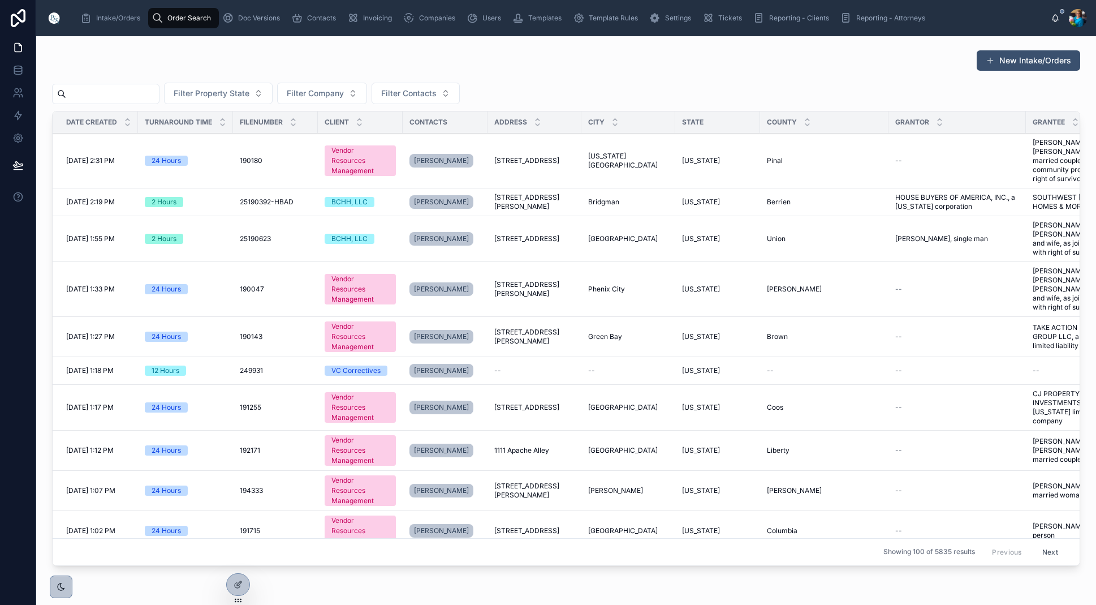
click at [159, 94] on input "text" at bounding box center [112, 94] width 93 height 16
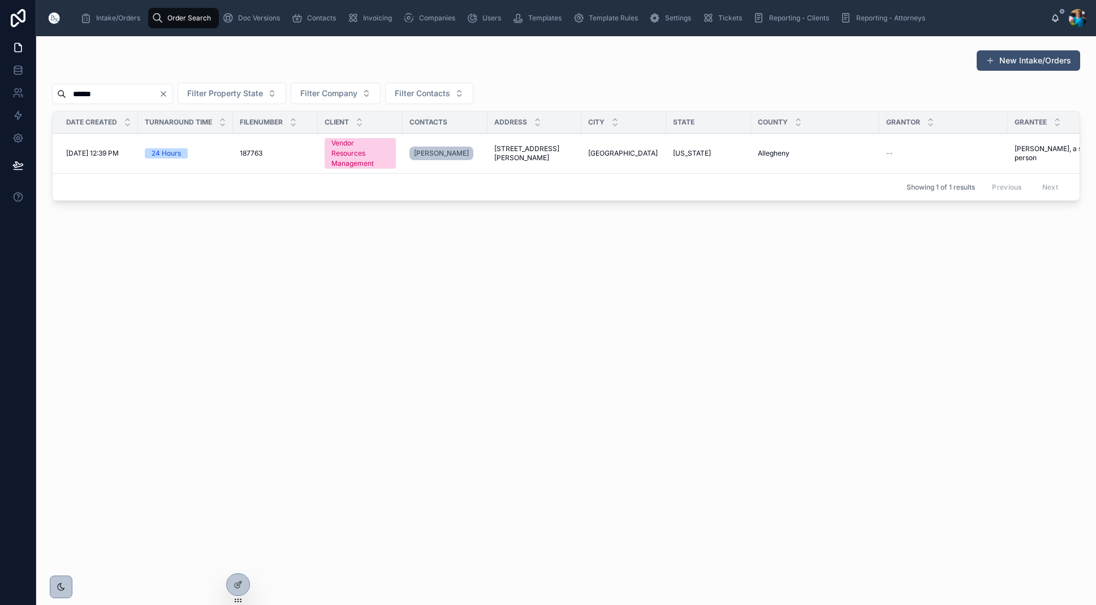
type input "******"
click at [595, 153] on span "Pittsburgh" at bounding box center [623, 153] width 70 height 9
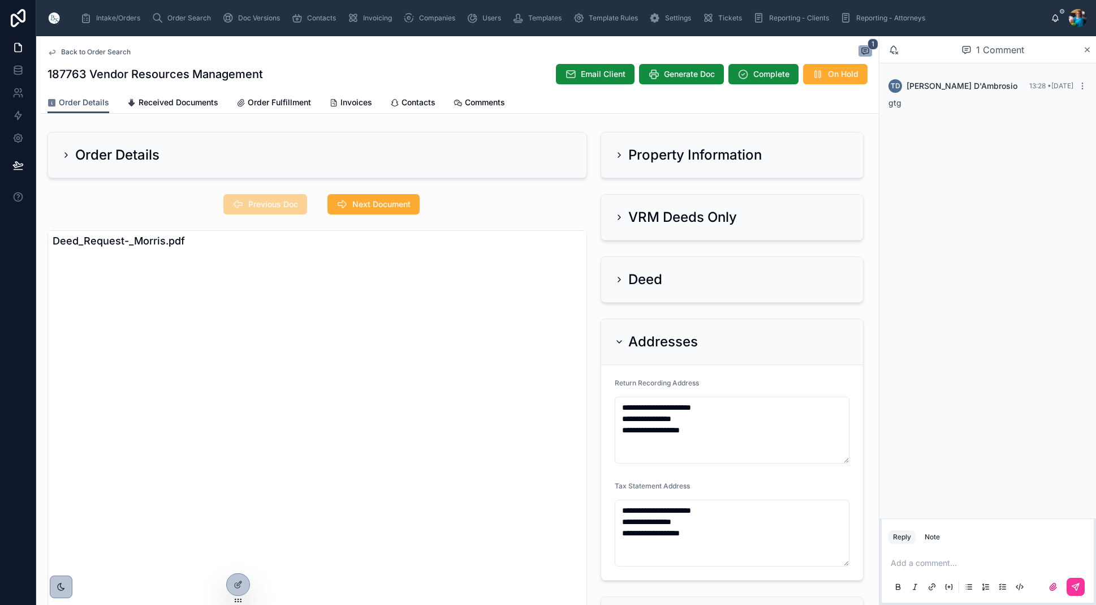
drag, startPoint x: 617, startPoint y: 154, endPoint x: 573, endPoint y: 190, distance: 56.7
click at [616, 156] on icon at bounding box center [619, 154] width 9 height 9
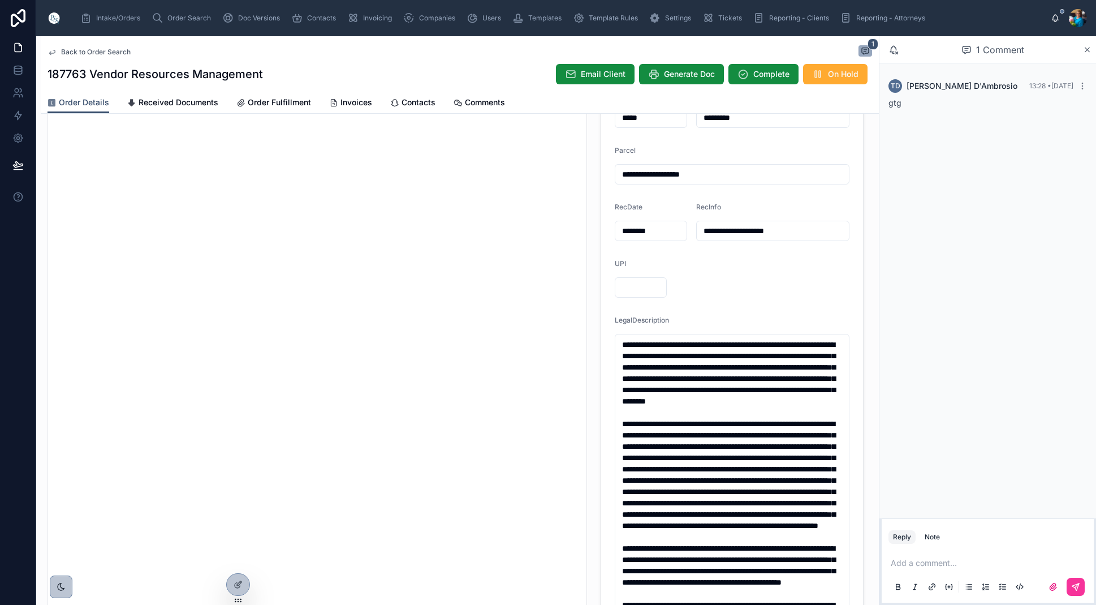
scroll to position [107, 0]
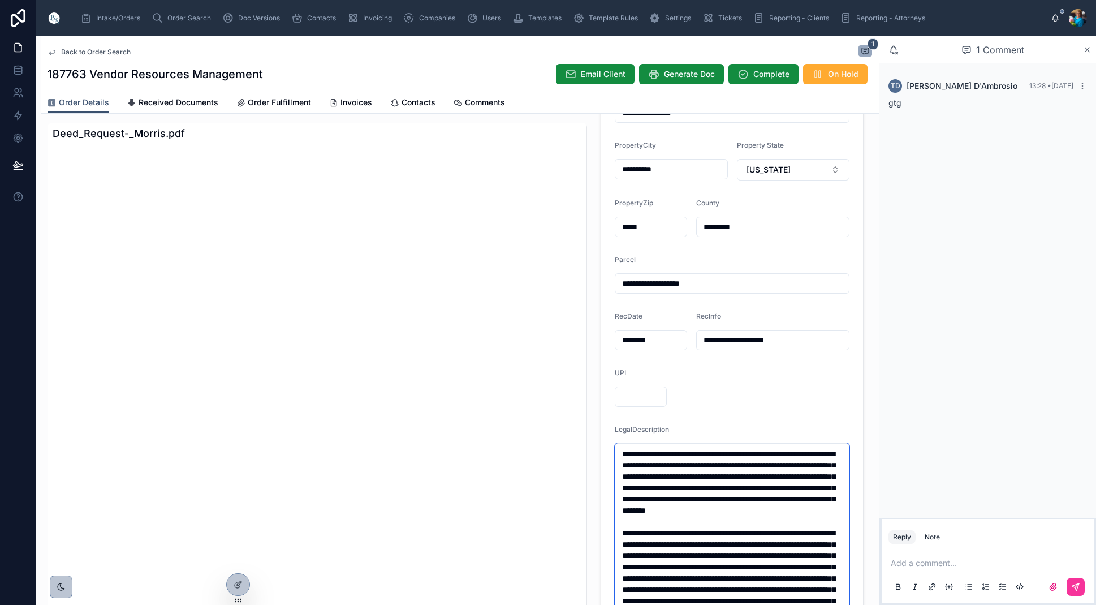
drag, startPoint x: 808, startPoint y: 525, endPoint x: 621, endPoint y: 452, distance: 201.0
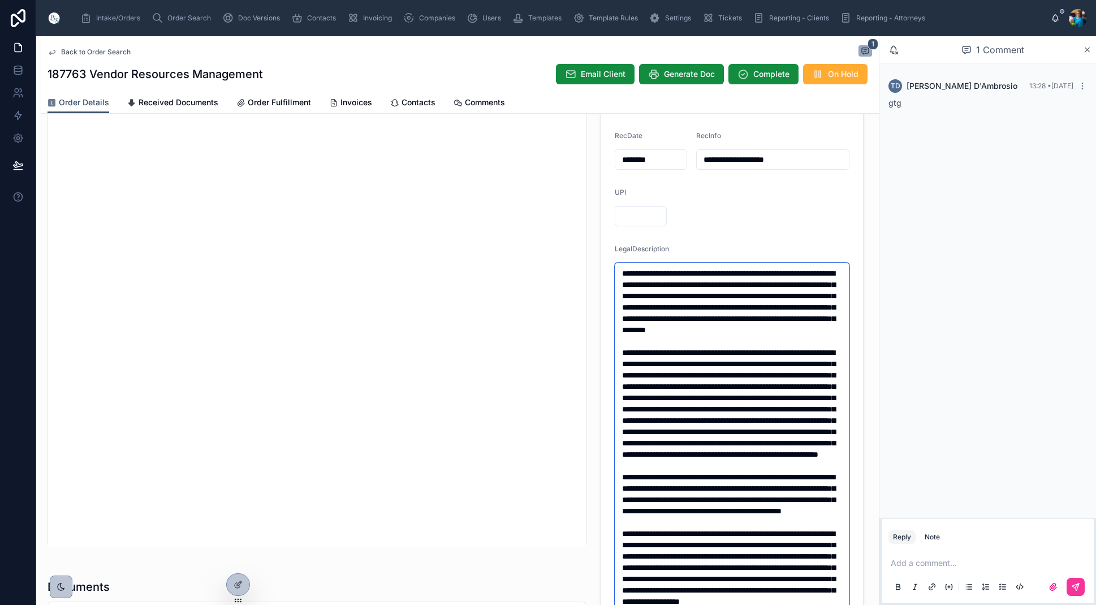
scroll to position [57, 0]
drag, startPoint x: 671, startPoint y: 461, endPoint x: 621, endPoint y: 305, distance: 164.2
click at [621, 305] on textarea at bounding box center [732, 437] width 235 height 350
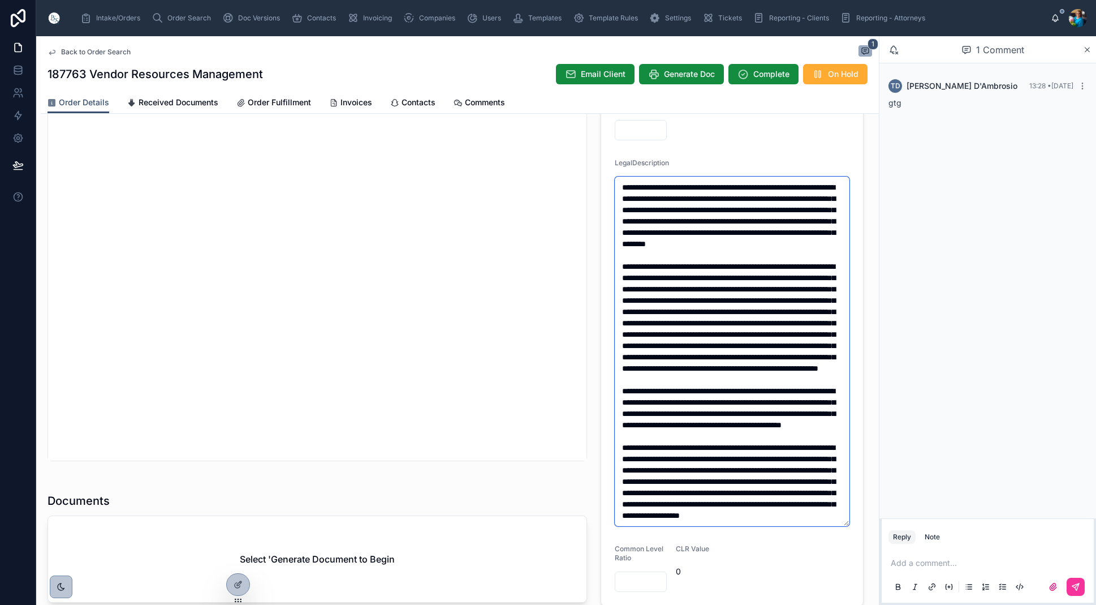
scroll to position [383, 0]
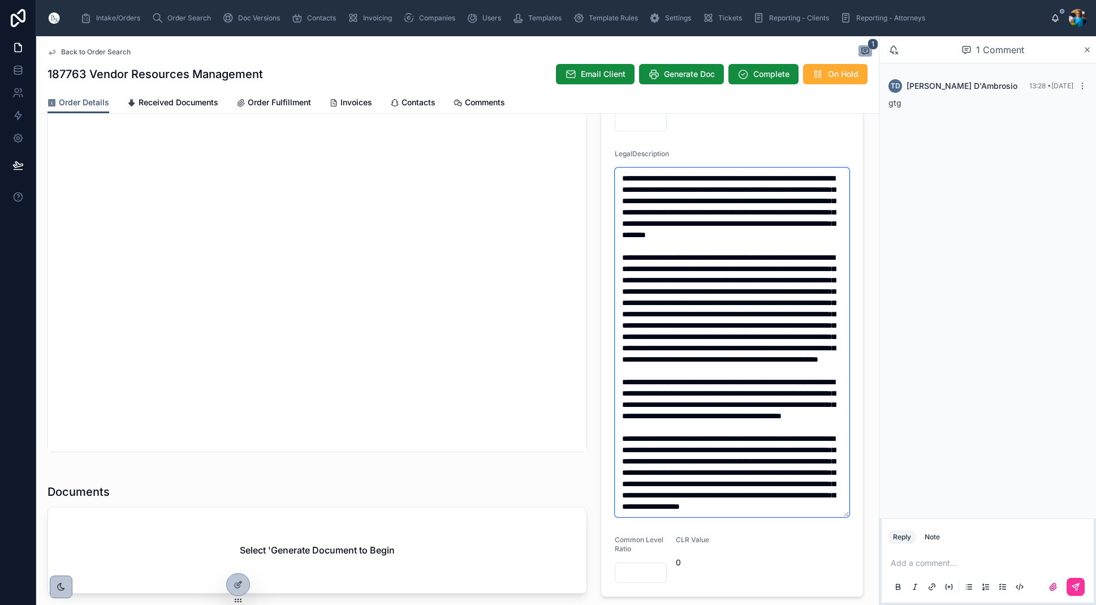
drag, startPoint x: 667, startPoint y: 397, endPoint x: 647, endPoint y: 322, distance: 77.9
click at [647, 321] on textarea at bounding box center [732, 342] width 235 height 350
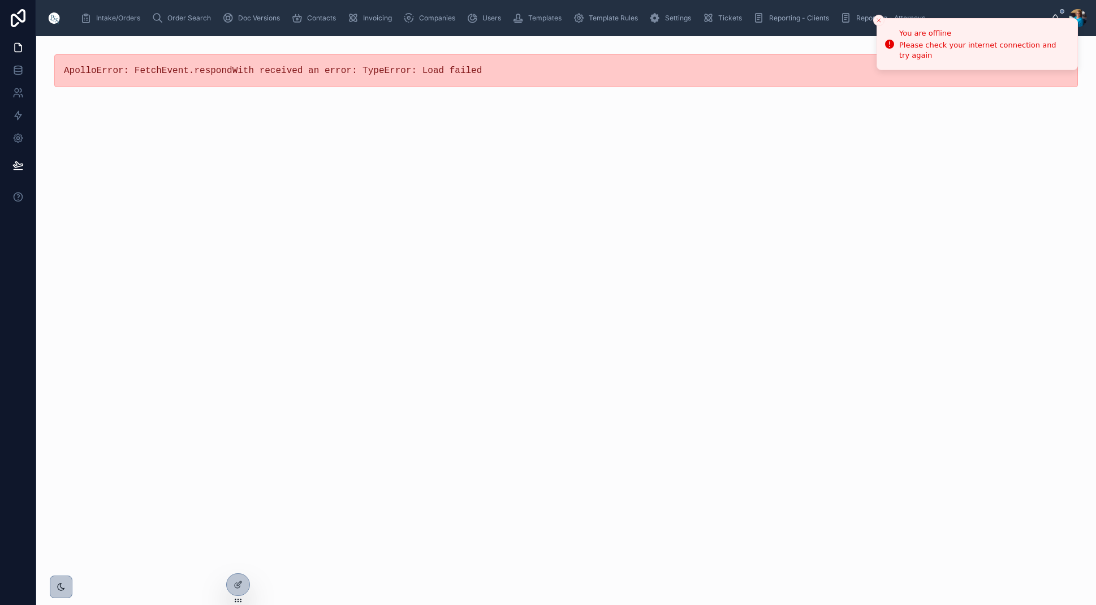
scroll to position [1, 0]
click at [881, 15] on button "Close toast" at bounding box center [878, 20] width 11 height 11
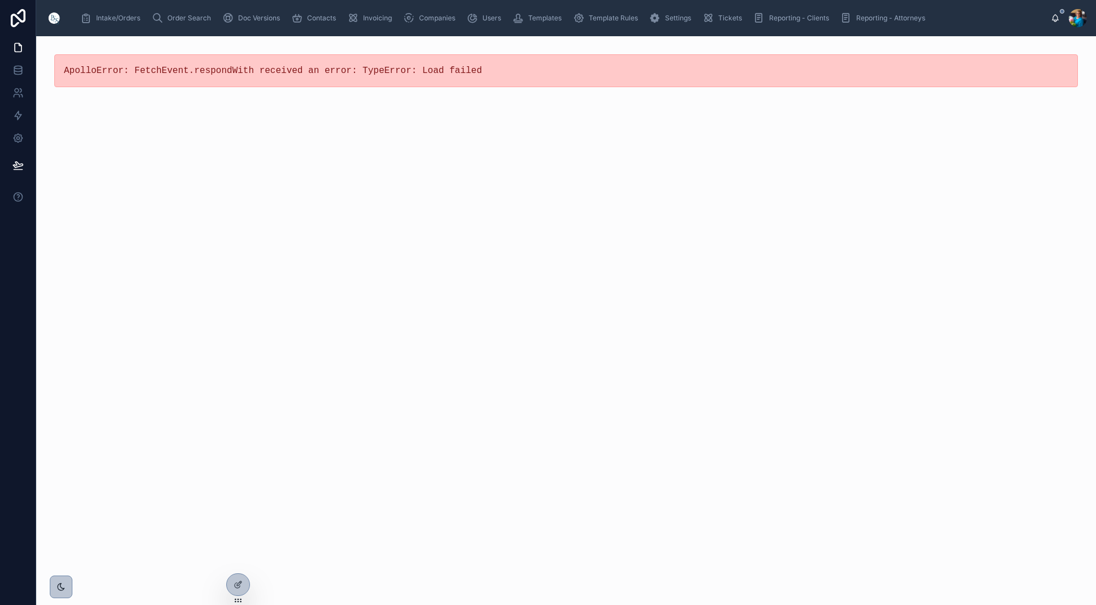
click at [180, 14] on span "Order Search" at bounding box center [189, 18] width 44 height 9
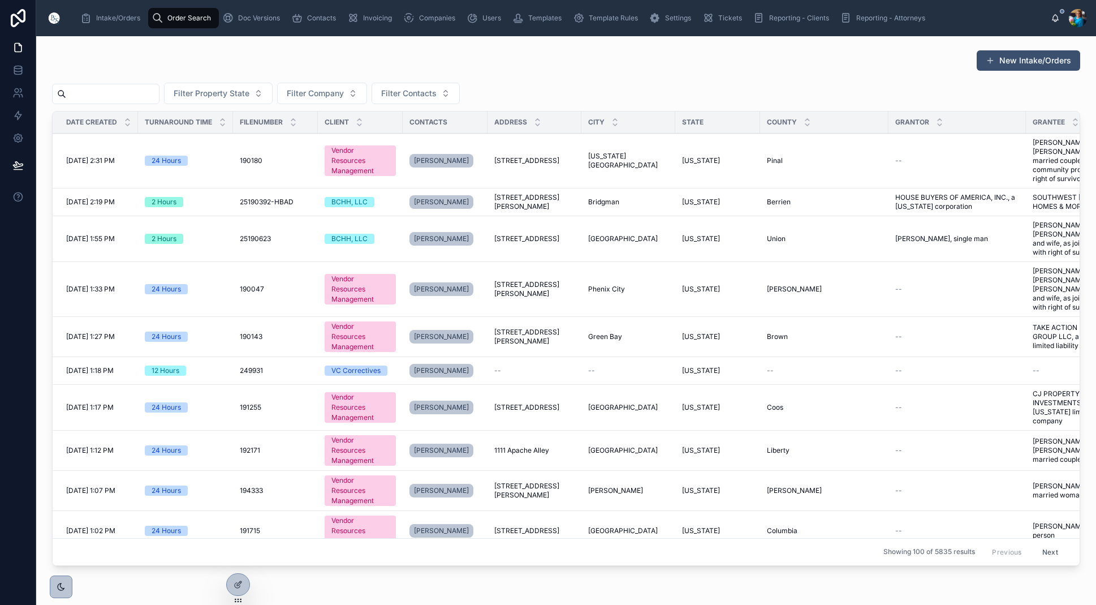
click at [150, 94] on input "text" at bounding box center [112, 94] width 93 height 16
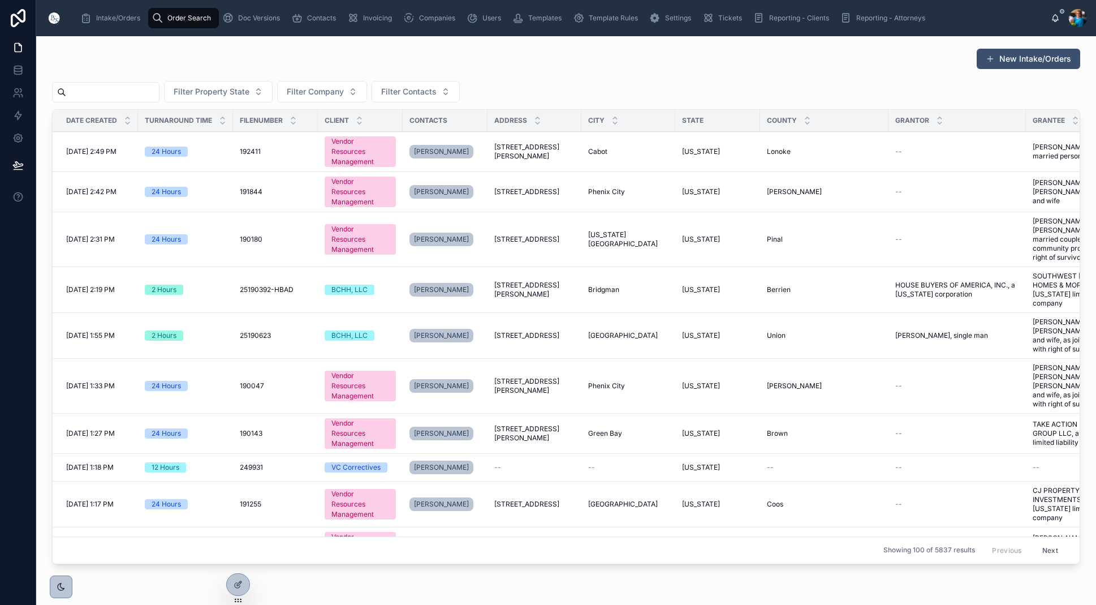
scroll to position [4, 0]
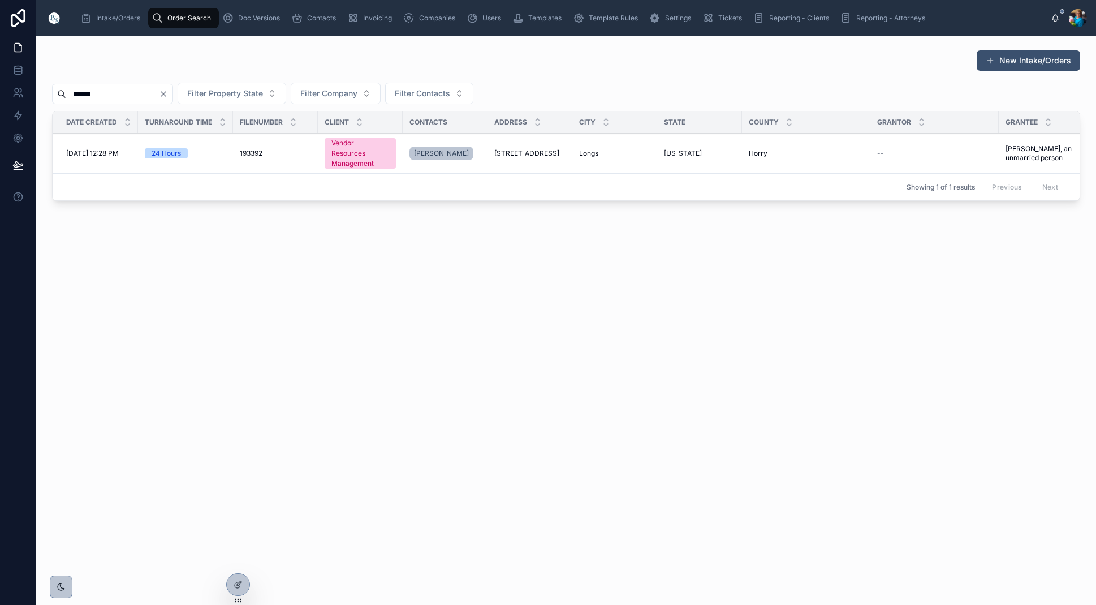
type input "******"
click at [545, 156] on span "[STREET_ADDRESS]" at bounding box center [526, 153] width 65 height 9
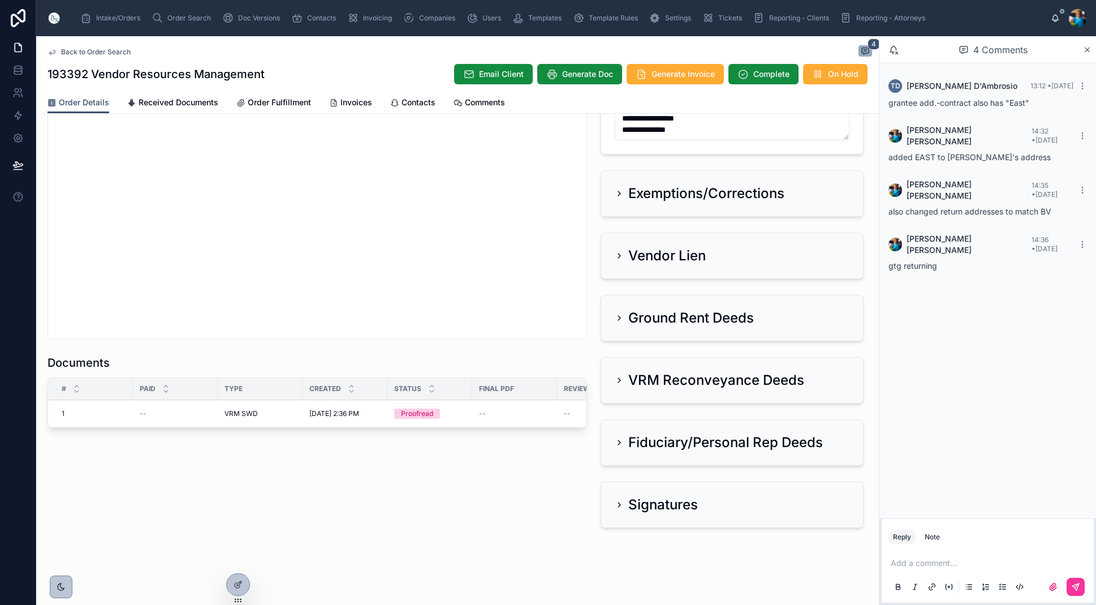
scroll to position [1113, 0]
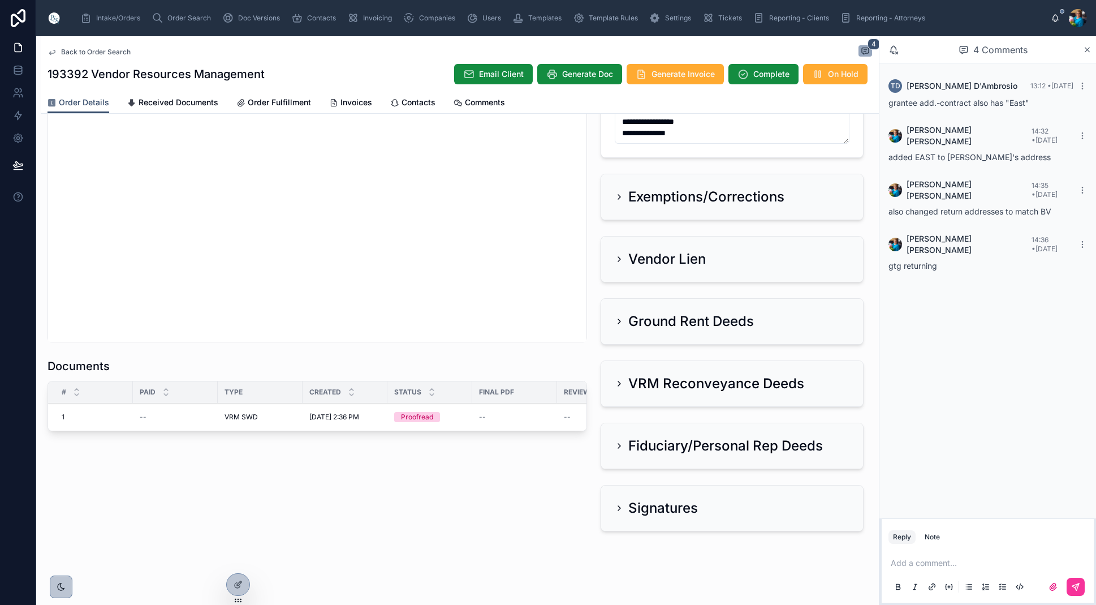
click at [0, 0] on span "Edit" at bounding box center [0, 0] width 0 height 0
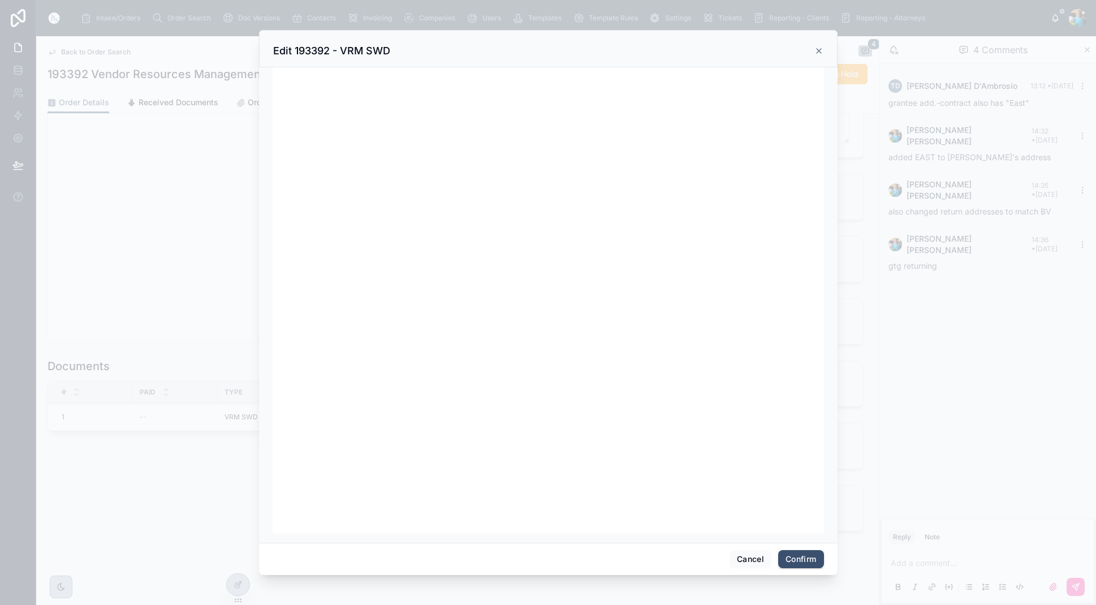
scroll to position [143, 0]
click at [799, 561] on button "Confirm" at bounding box center [800, 559] width 45 height 18
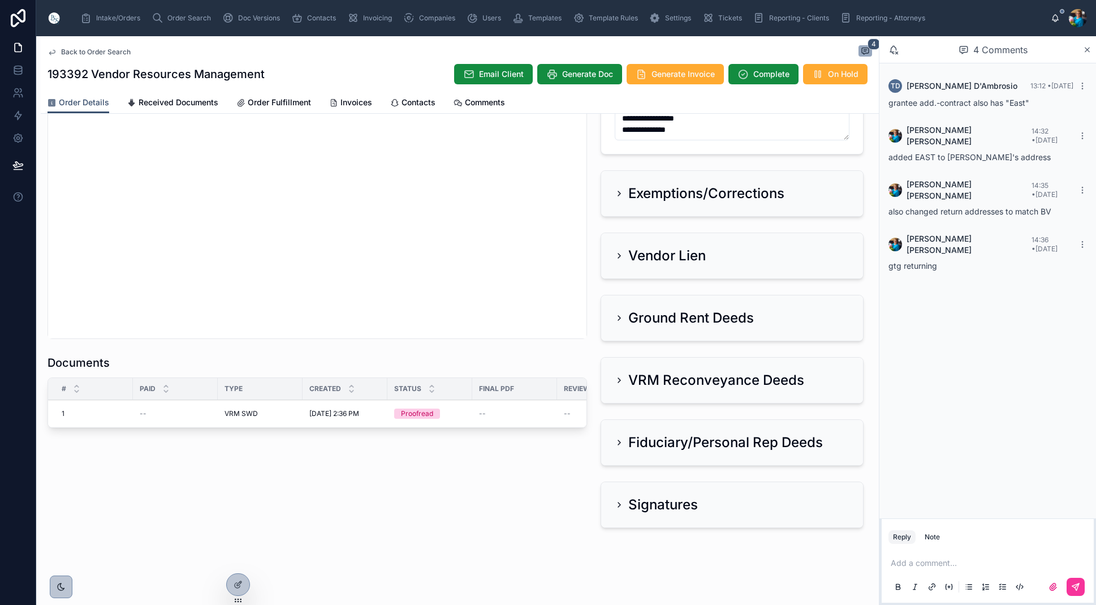
scroll to position [1116, 0]
click at [0, 0] on span "Ready for QC" at bounding box center [0, 0] width 0 height 0
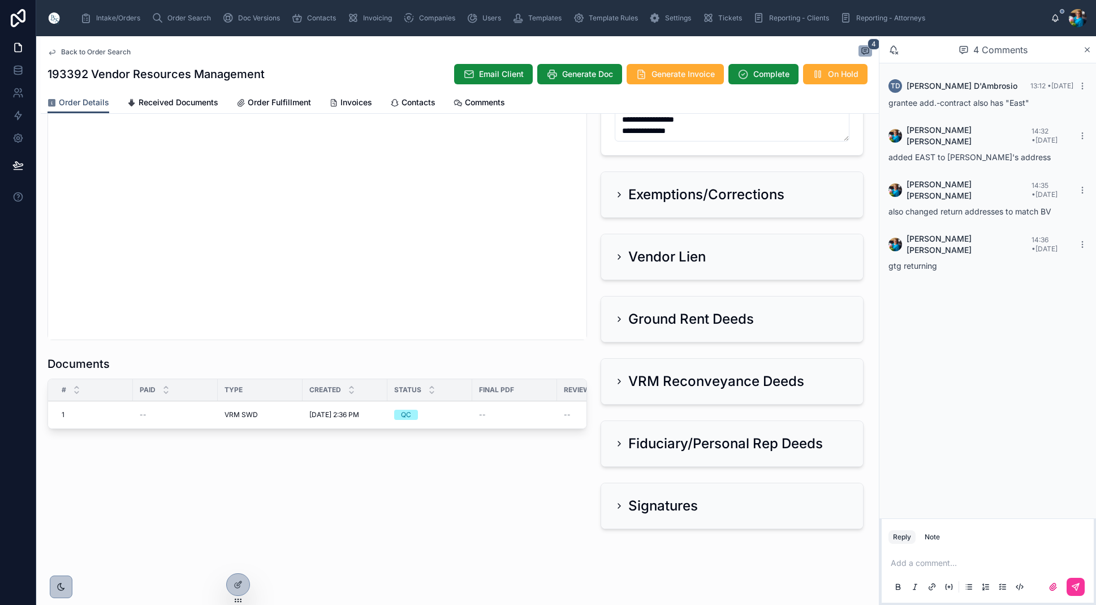
click at [0, 0] on span "Finalize Document" at bounding box center [0, 0] width 0 height 0
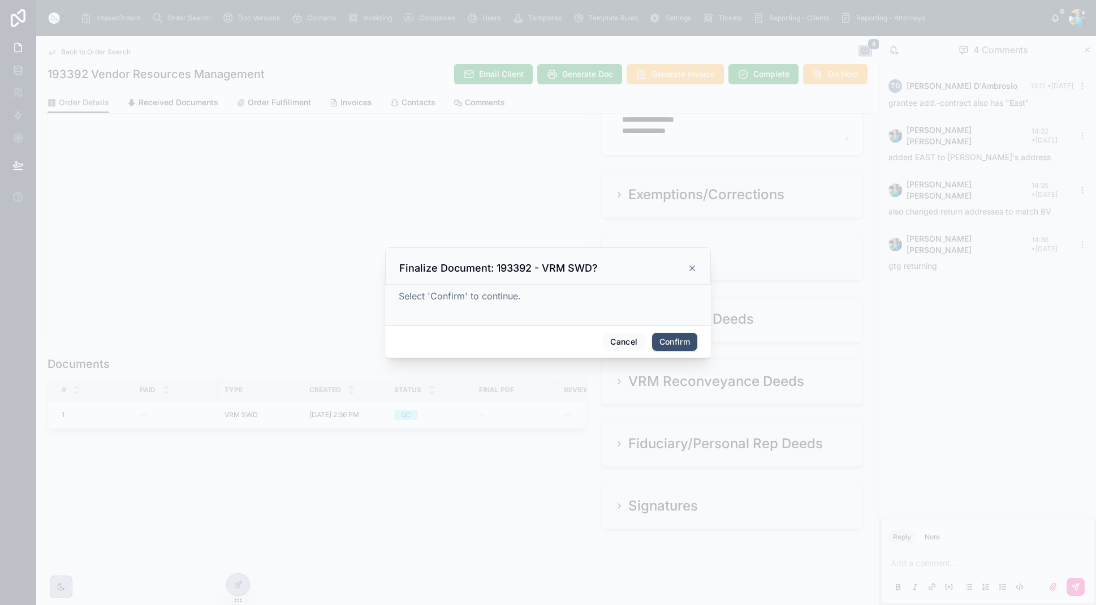
scroll to position [1, 0]
click at [682, 338] on button "Confirm" at bounding box center [674, 342] width 45 height 18
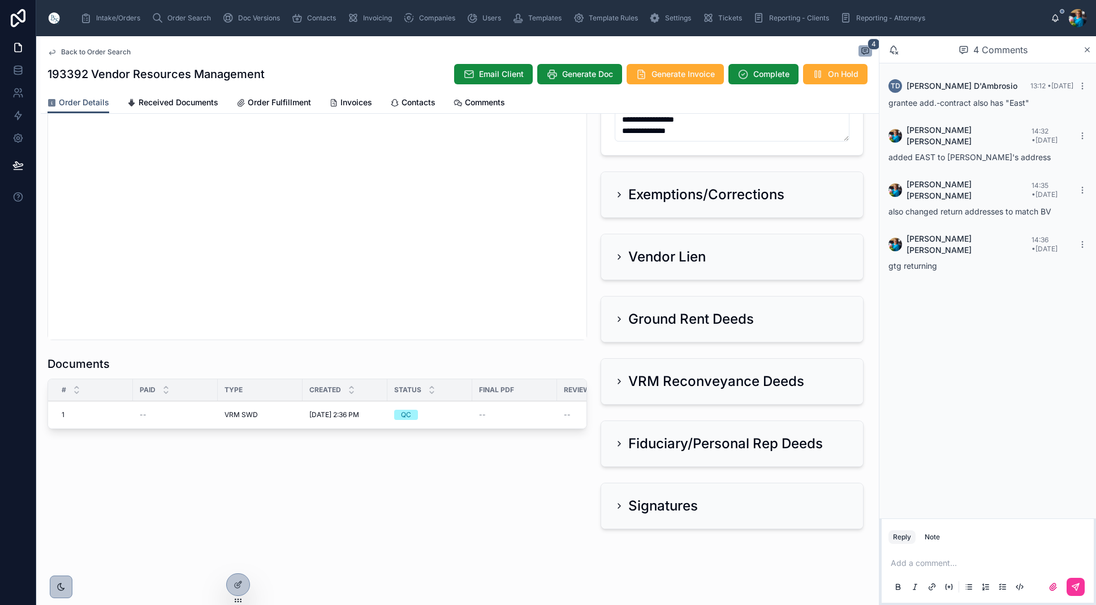
click at [180, 16] on span "Order Search" at bounding box center [189, 18] width 44 height 9
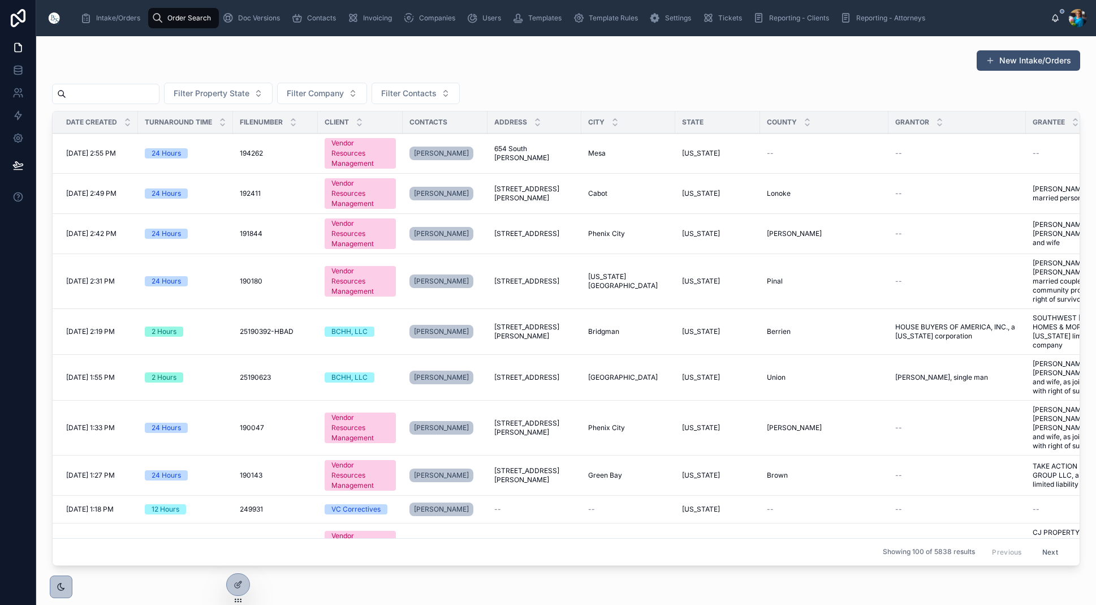
click at [159, 91] on input "text" at bounding box center [112, 94] width 93 height 16
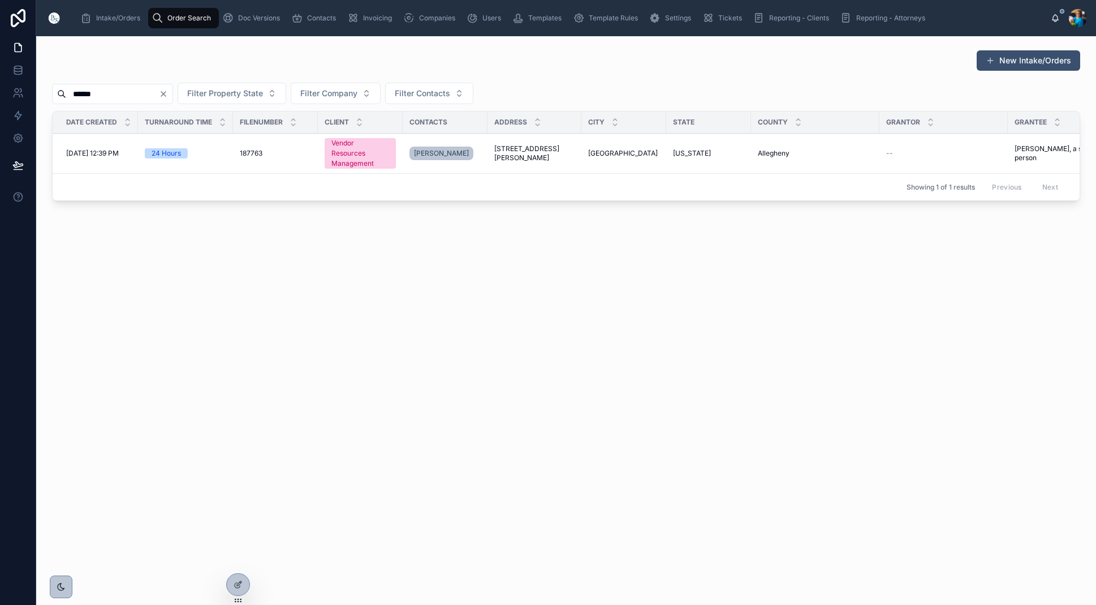
type input "******"
click at [550, 153] on span "449 Morris Street" at bounding box center [534, 153] width 80 height 18
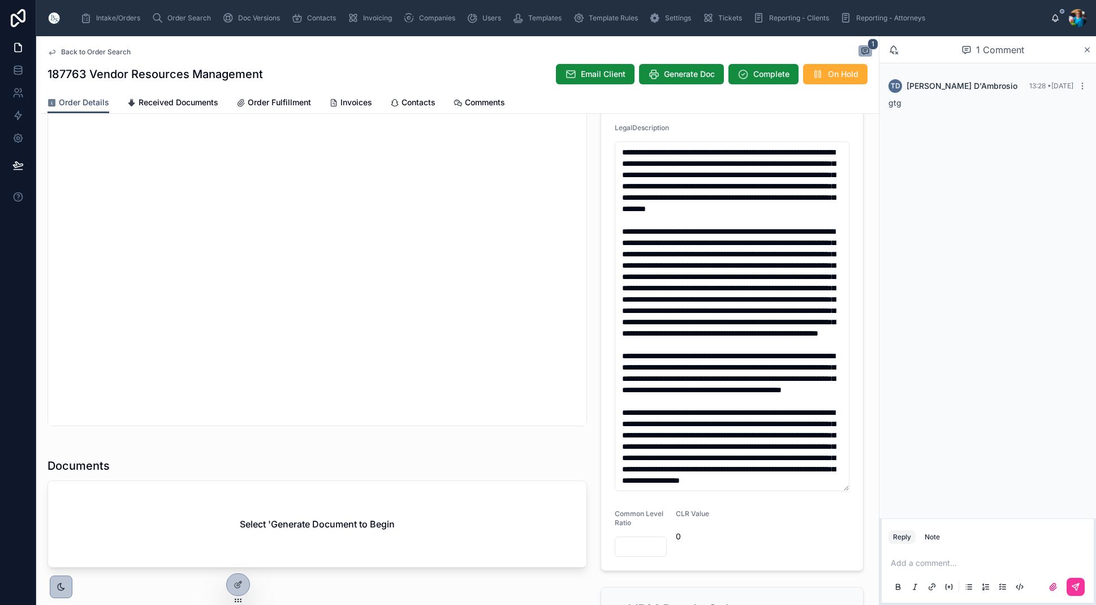
scroll to position [79, 0]
drag, startPoint x: 660, startPoint y: 387, endPoint x: 620, endPoint y: 325, distance: 73.8
click at [620, 325] on textarea at bounding box center [732, 316] width 235 height 350
drag, startPoint x: 669, startPoint y: 483, endPoint x: 619, endPoint y: 387, distance: 108.0
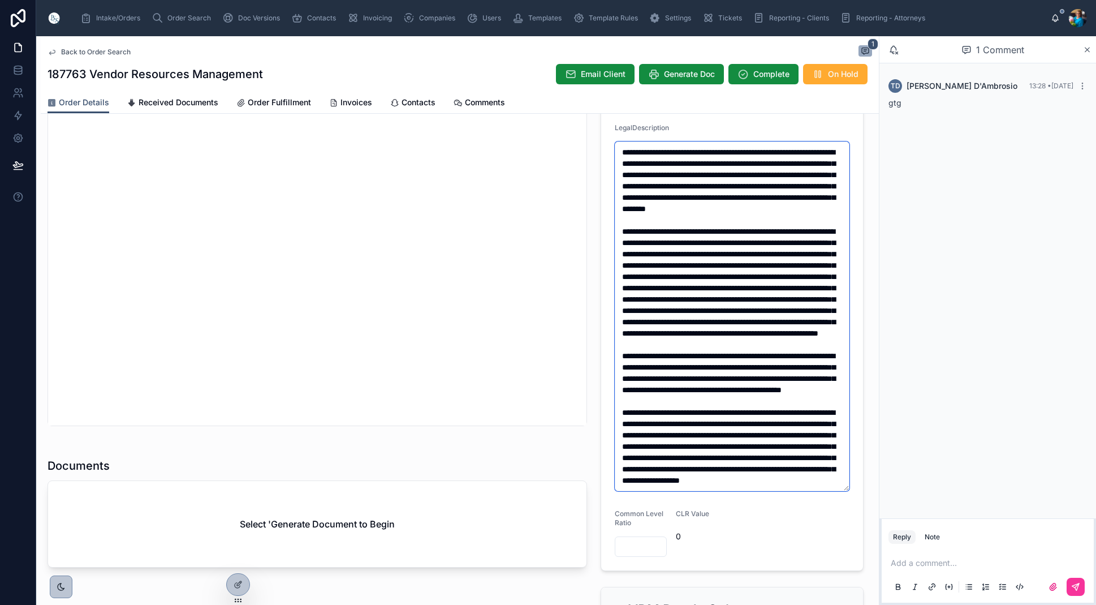
click at [619, 387] on textarea at bounding box center [732, 316] width 235 height 350
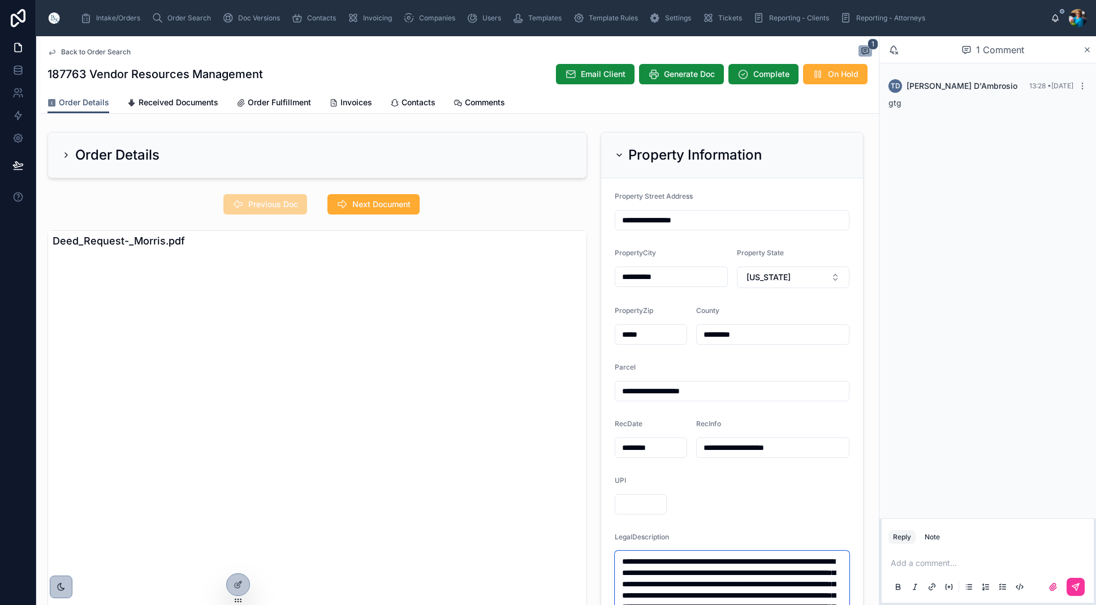
scroll to position [0, 0]
click at [619, 153] on icon at bounding box center [619, 154] width 9 height 9
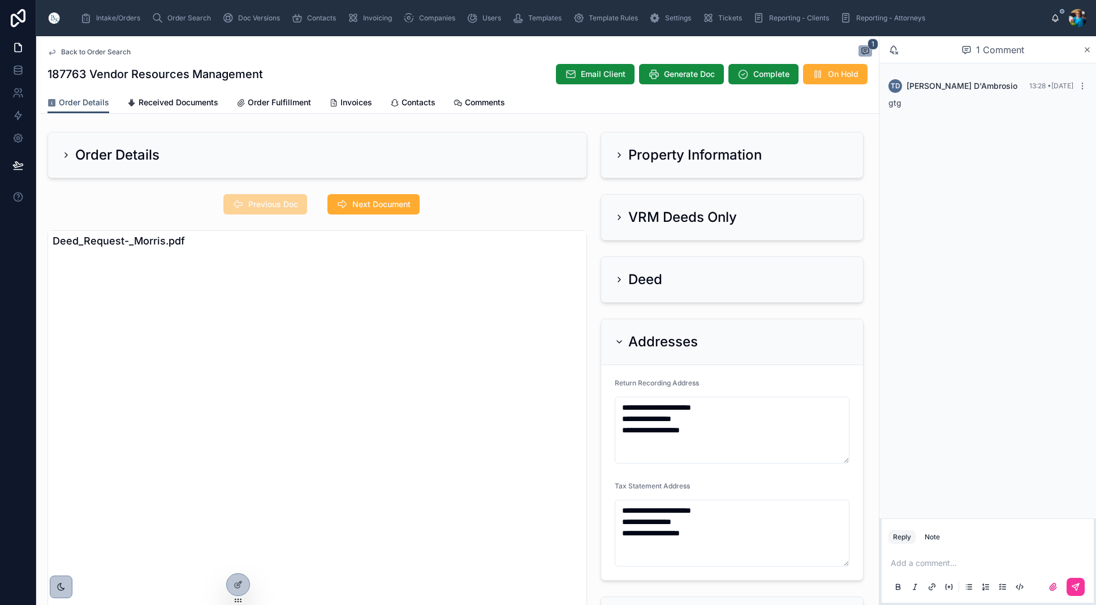
click at [620, 216] on icon at bounding box center [619, 217] width 2 height 5
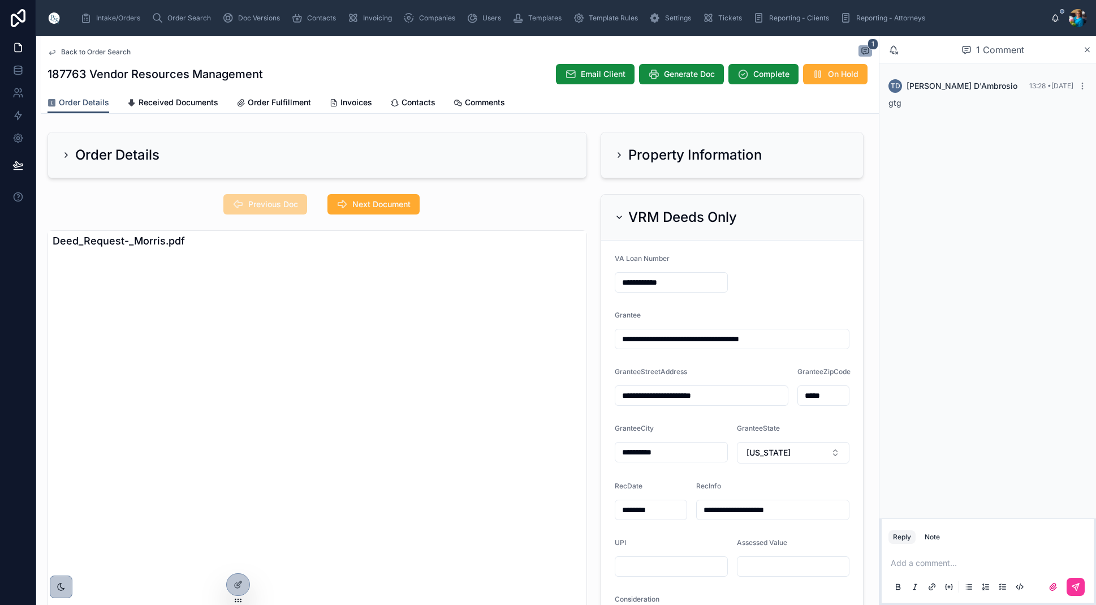
click at [620, 218] on icon at bounding box center [619, 217] width 5 height 2
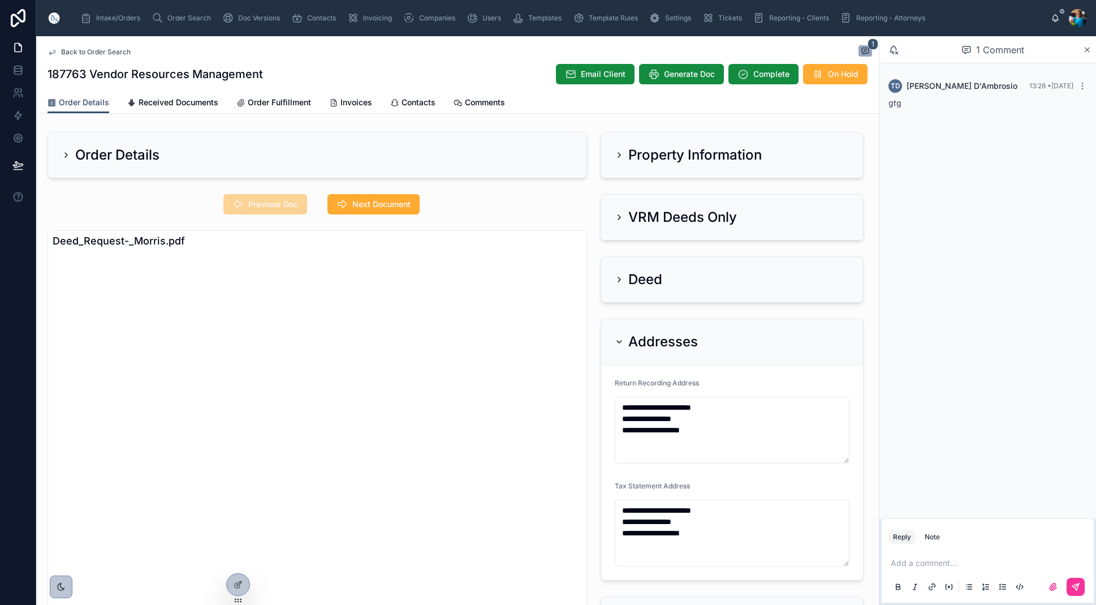
drag, startPoint x: 621, startPoint y: 340, endPoint x: 625, endPoint y: 303, distance: 37.5
click at [621, 339] on icon at bounding box center [619, 341] width 9 height 9
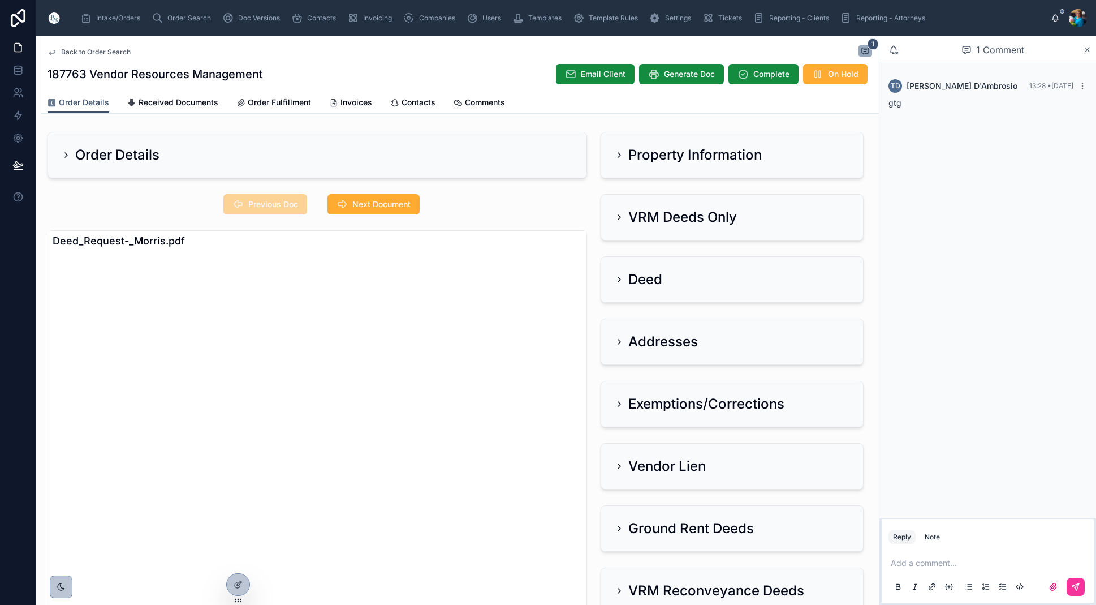
click at [620, 217] on icon at bounding box center [619, 217] width 2 height 5
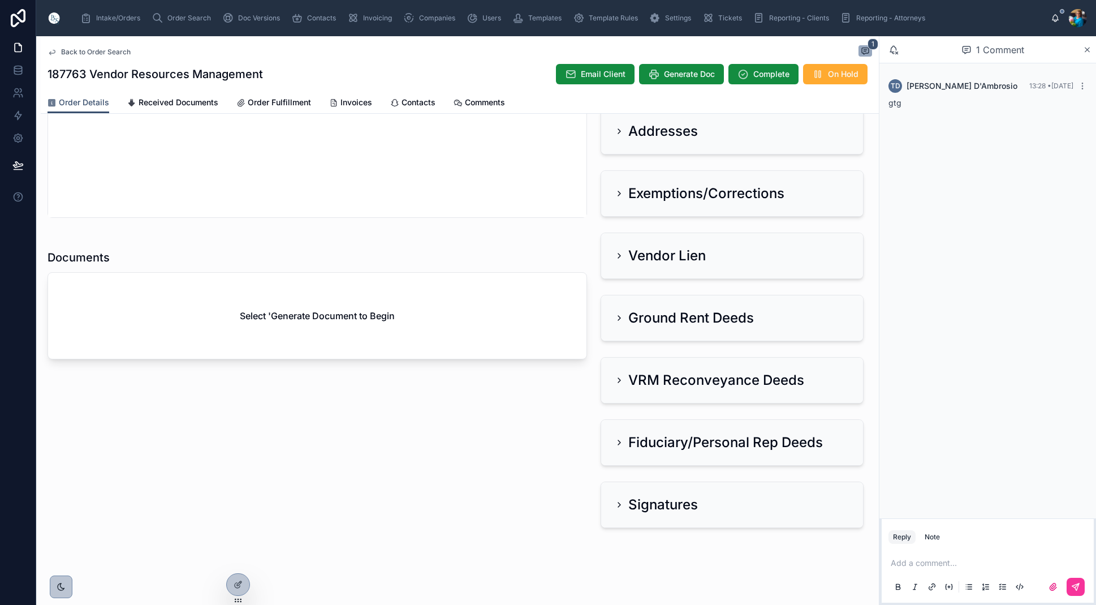
scroll to position [617, 0]
click at [674, 77] on span "Generate Doc" at bounding box center [689, 73] width 51 height 11
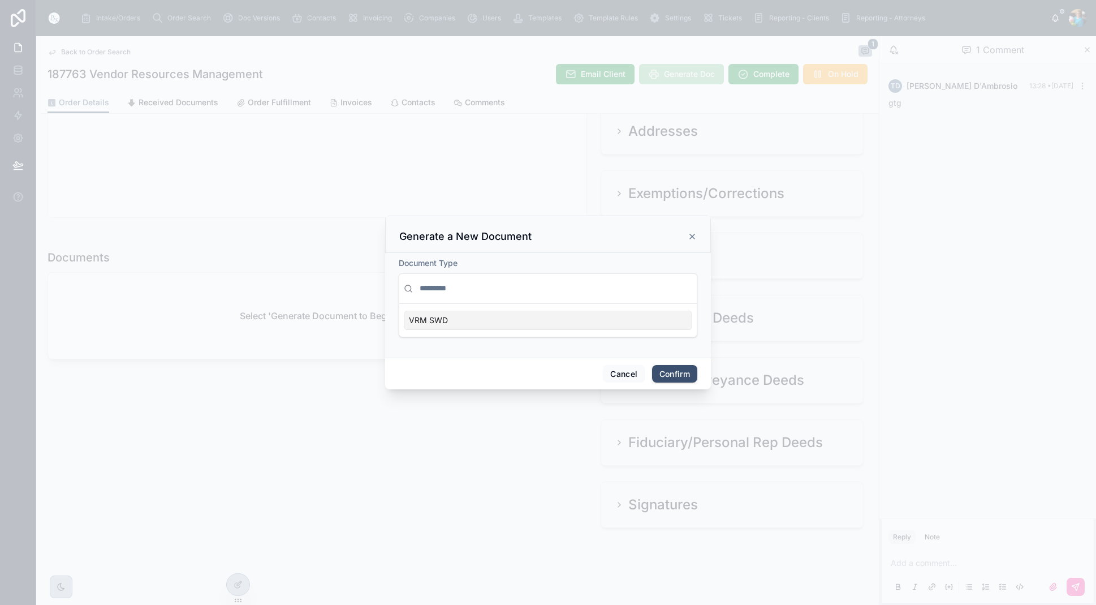
click at [615, 319] on div "VRM SWD" at bounding box center [548, 320] width 289 height 19
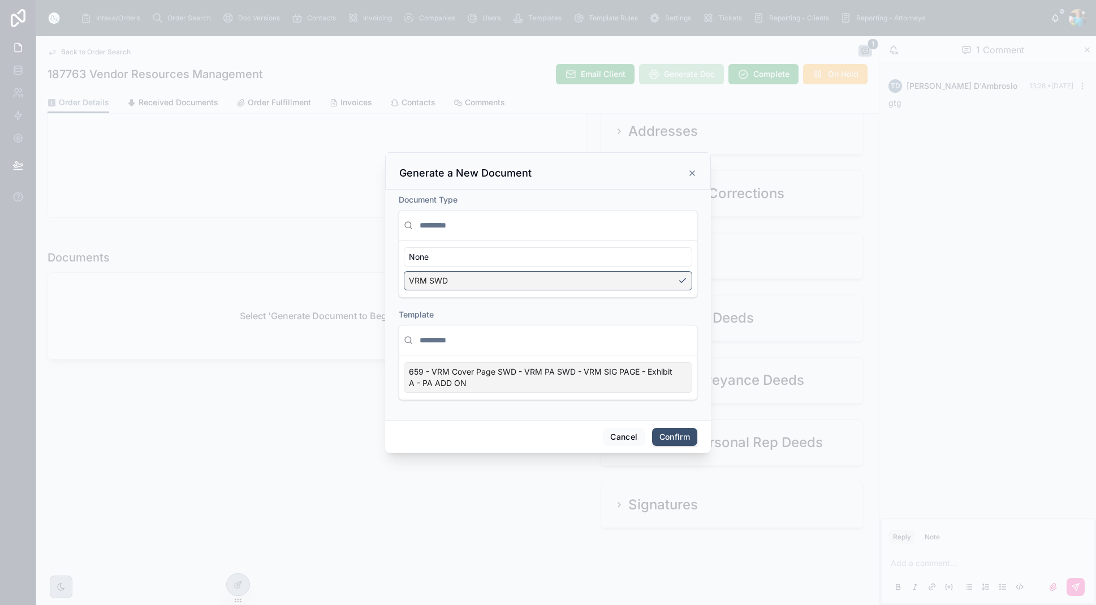
click at [670, 380] on span "659 - VRM Cover Page SWD - VRM PA SWD - VRM SIG PAGE - Exhibit A - PA ADD ON" at bounding box center [541, 377] width 265 height 23
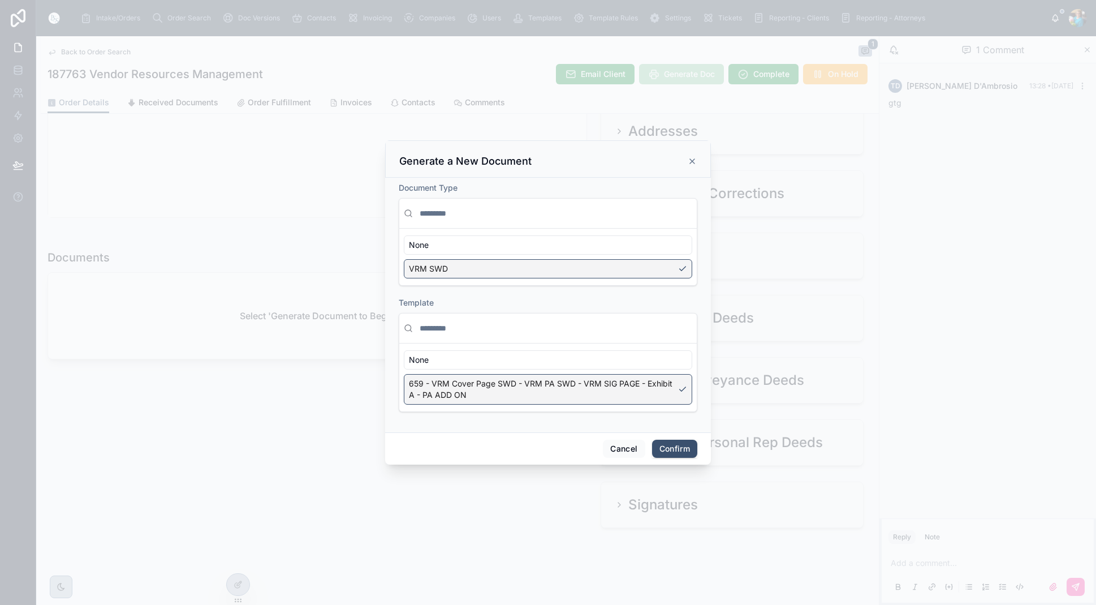
click at [668, 447] on button "Confirm" at bounding box center [674, 449] width 45 height 18
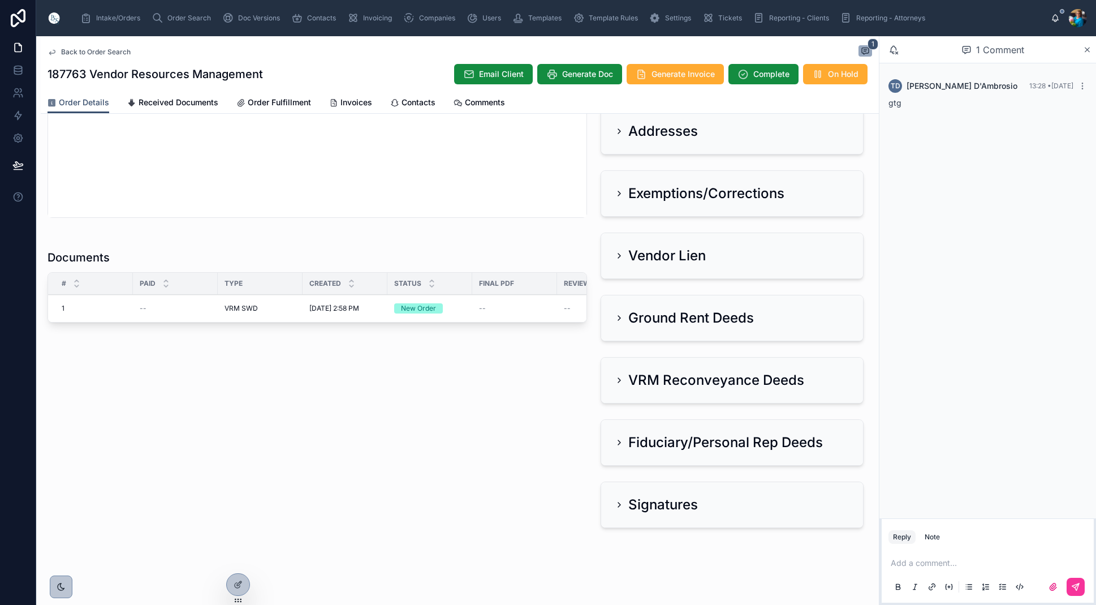
scroll to position [570, 0]
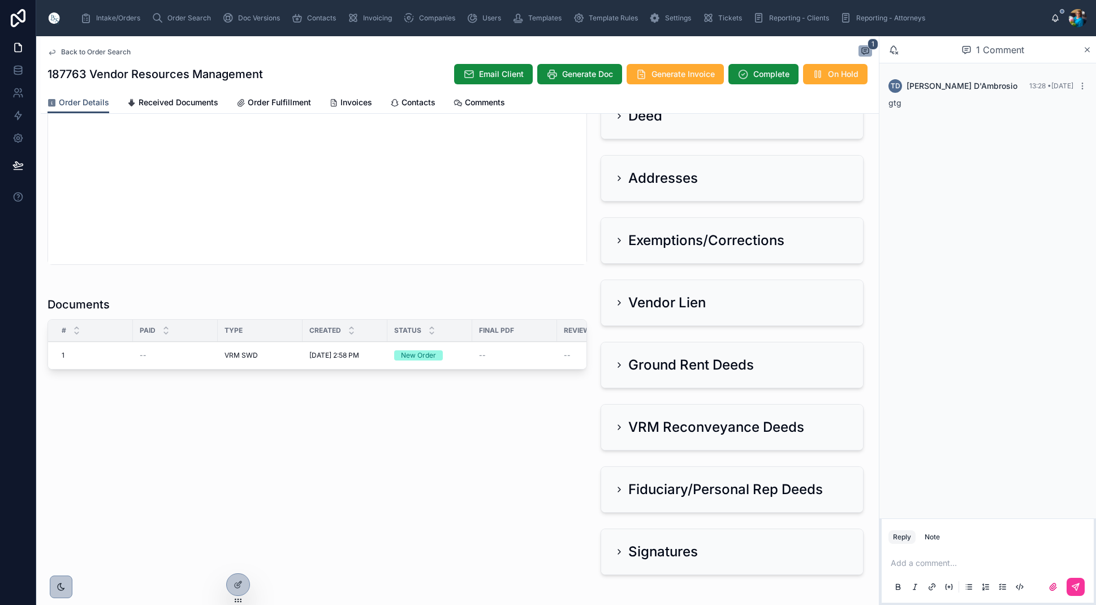
click at [189, 15] on span "Order Search" at bounding box center [189, 18] width 44 height 9
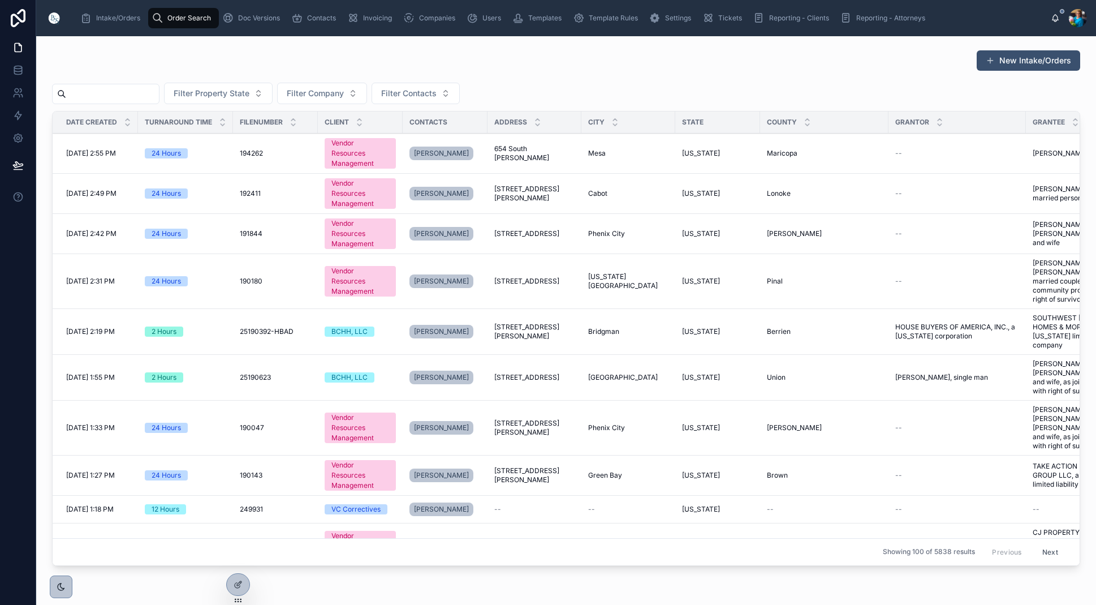
click at [158, 89] on input "text" at bounding box center [112, 94] width 93 height 16
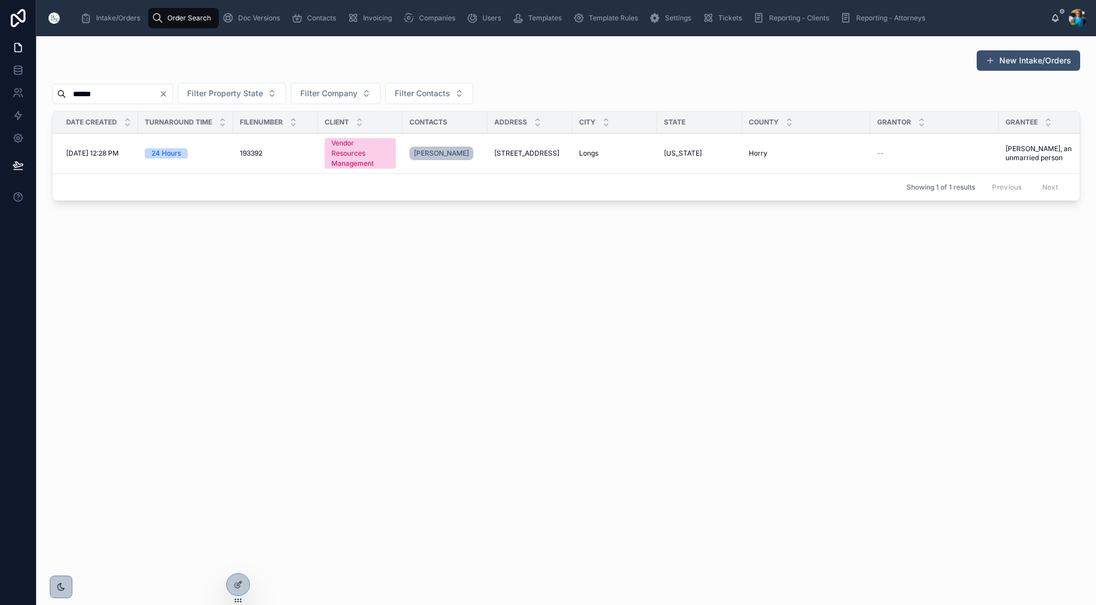
type input "******"
click at [513, 150] on span "[STREET_ADDRESS]" at bounding box center [526, 153] width 65 height 9
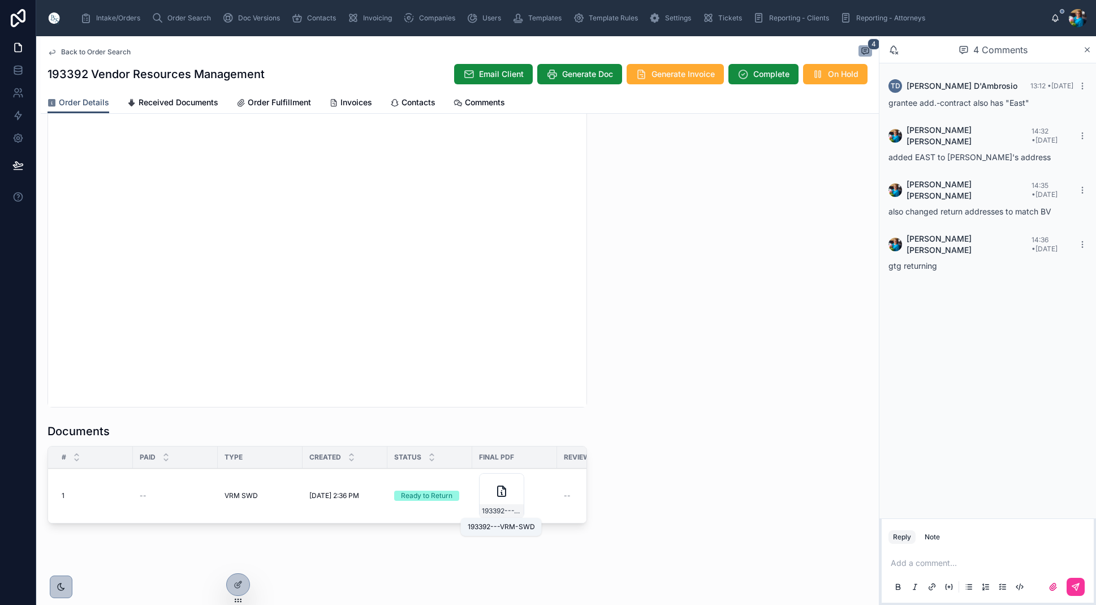
scroll to position [0, 1]
click at [502, 510] on span "193392---VRM-SWD" at bounding box center [501, 510] width 40 height 9
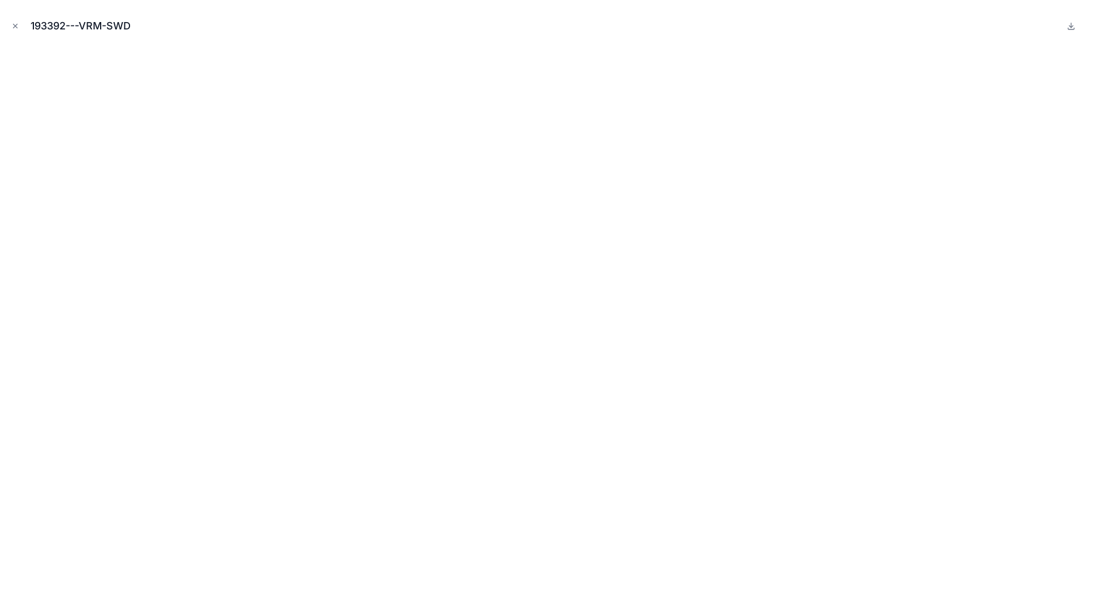
click at [12, 24] on icon "Close modal" at bounding box center [15, 26] width 8 height 8
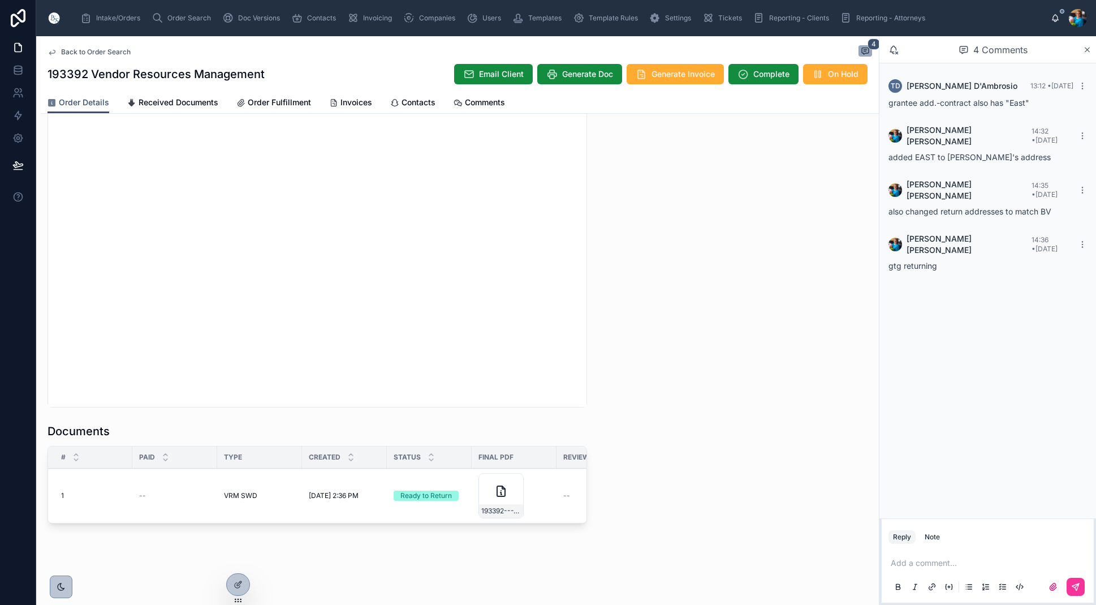
click at [0, 0] on span "Sent to Client" at bounding box center [0, 0] width 0 height 0
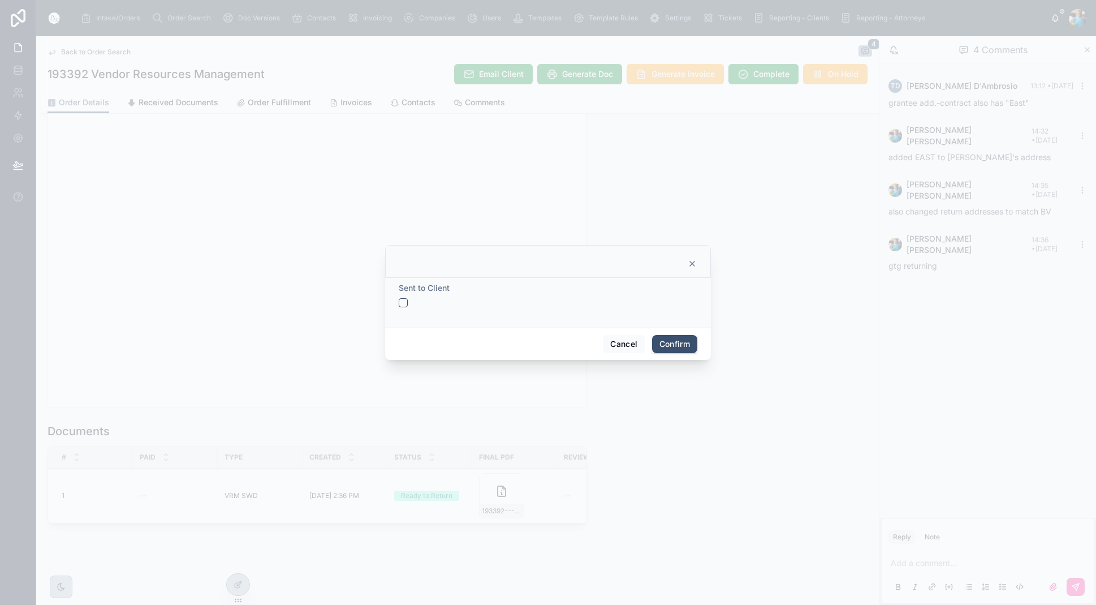
drag, startPoint x: 403, startPoint y: 300, endPoint x: 446, endPoint y: 321, distance: 48.3
click at [403, 300] on button "button" at bounding box center [403, 302] width 9 height 9
click at [674, 345] on button "Confirm" at bounding box center [674, 344] width 45 height 18
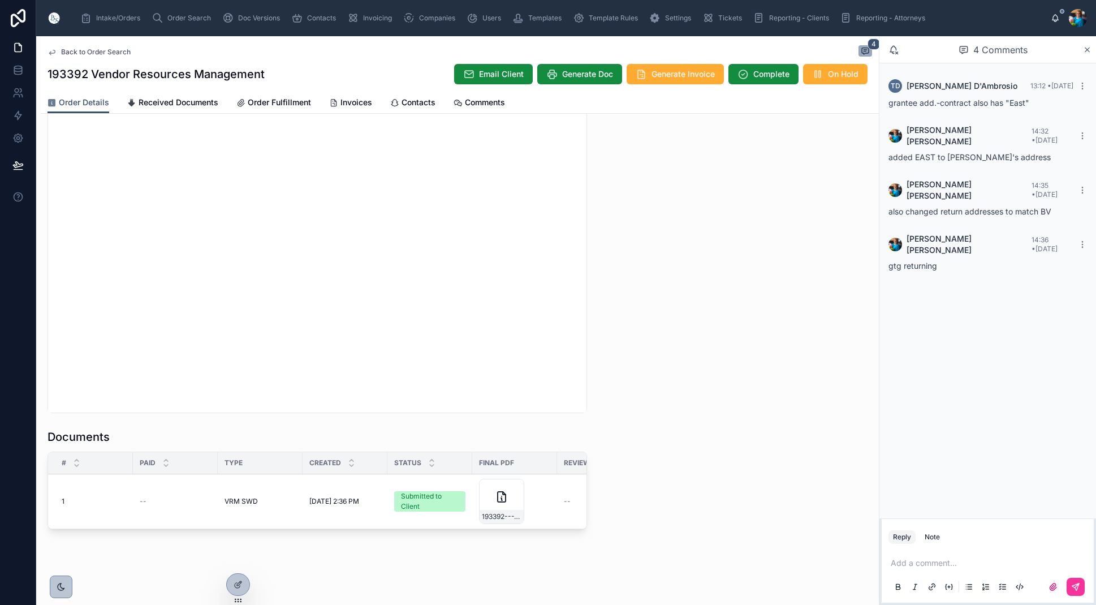
scroll to position [0, 2]
click at [282, 473] on th "Type" at bounding box center [258, 463] width 85 height 22
click at [0, 0] on span "Send for Review" at bounding box center [0, 0] width 0 height 0
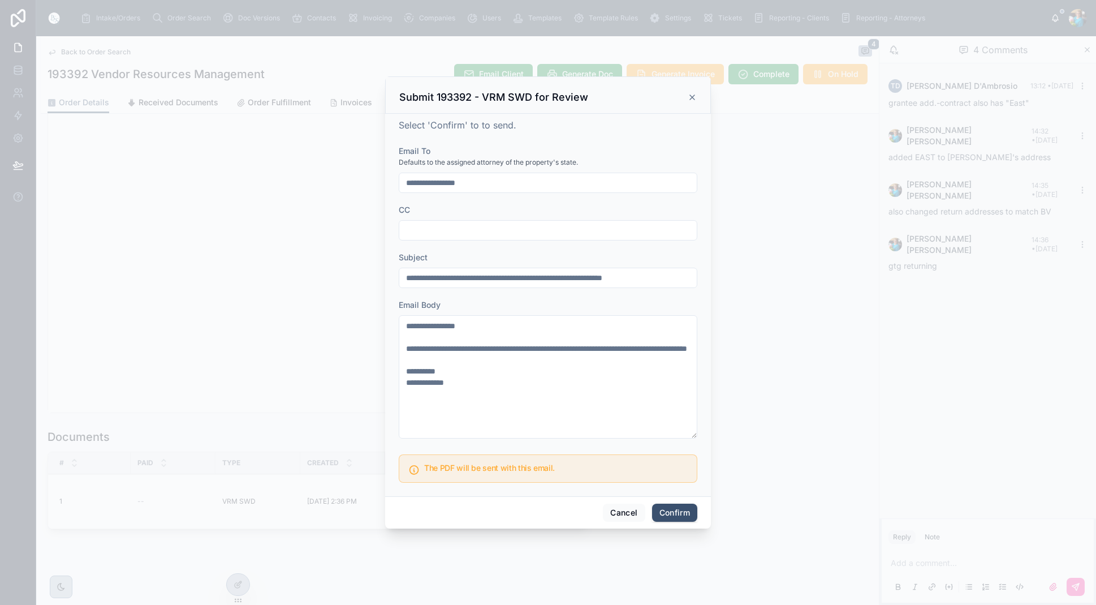
click at [674, 511] on button "Confirm" at bounding box center [674, 512] width 45 height 18
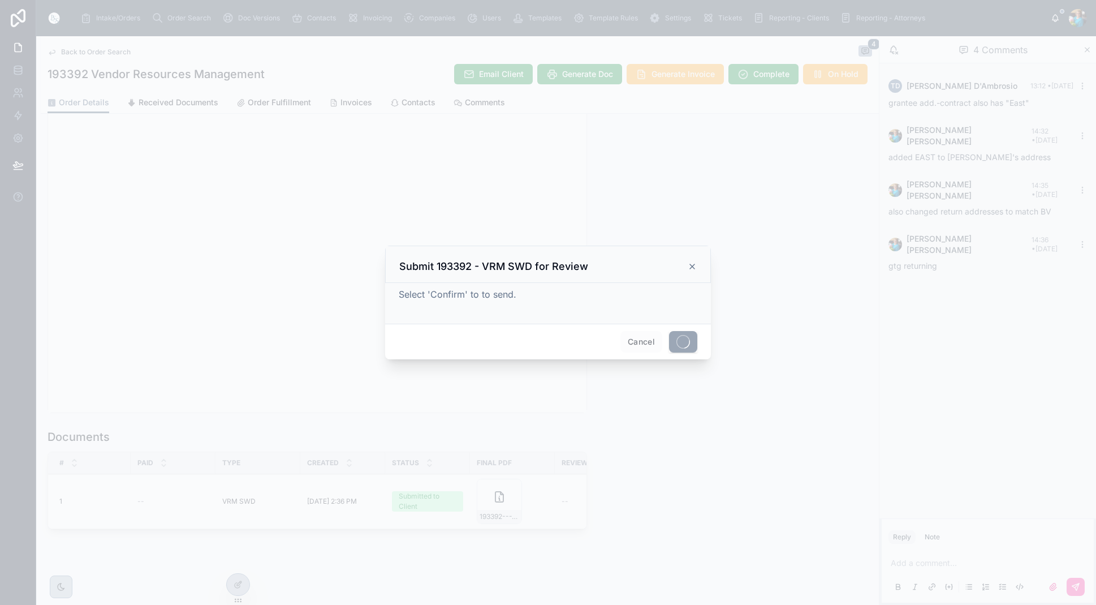
scroll to position [0, 0]
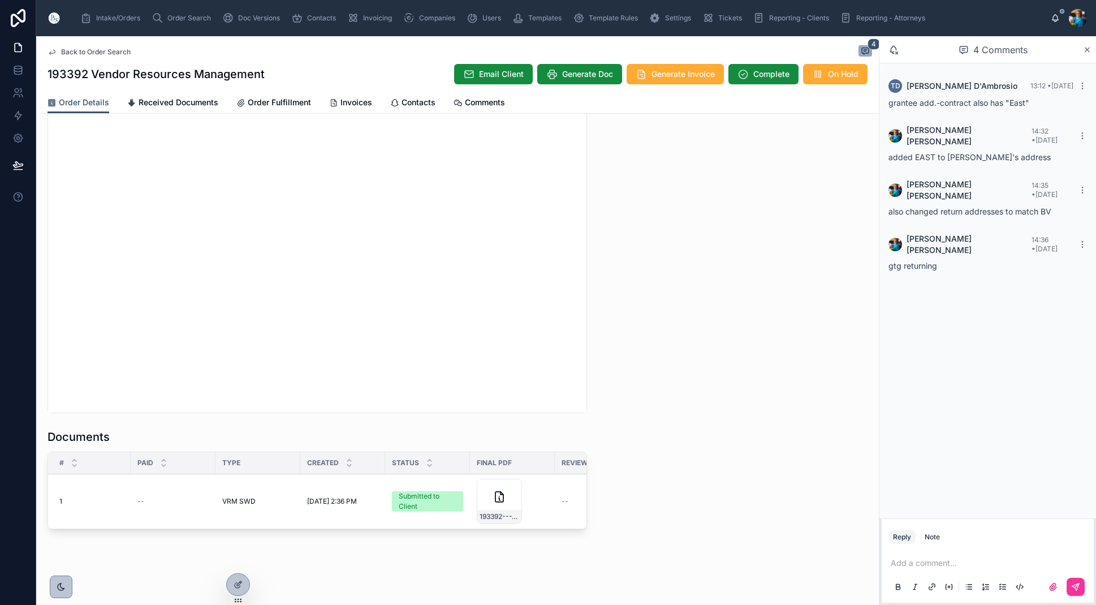
click at [668, 75] on span "Generate Invoice" at bounding box center [683, 73] width 63 height 11
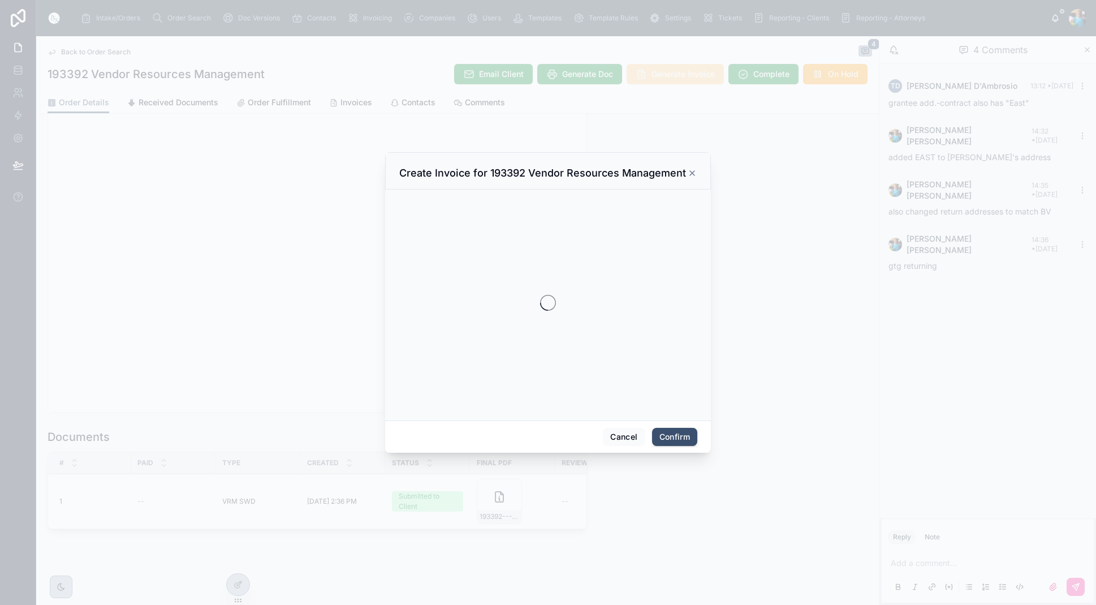
scroll to position [1, 0]
click at [668, 75] on div at bounding box center [548, 302] width 1096 height 605
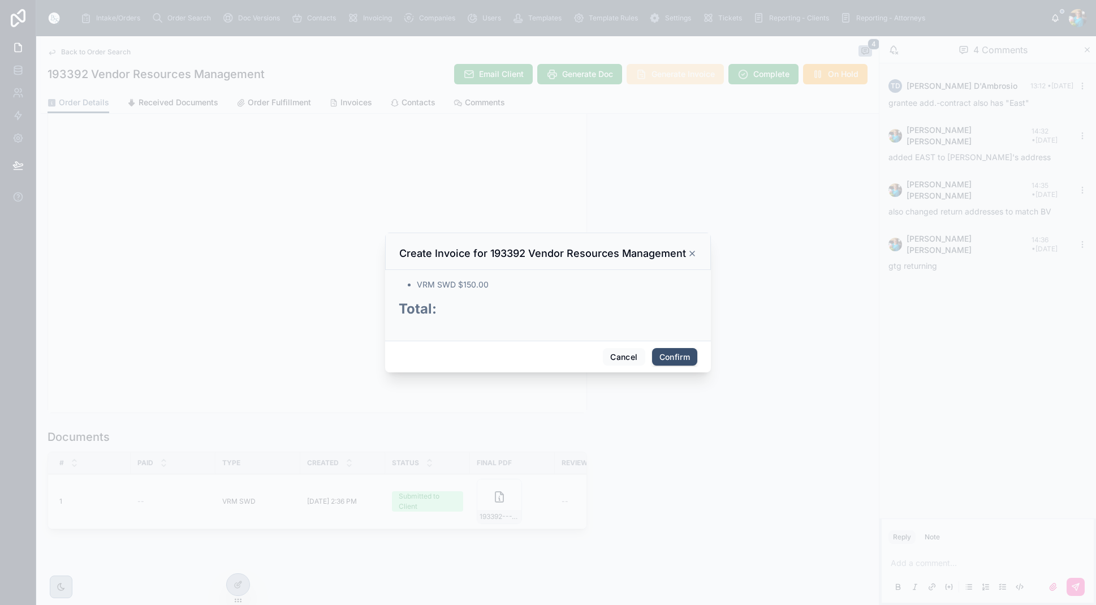
scroll to position [0, 0]
click at [679, 374] on div at bounding box center [548, 302] width 1096 height 605
click at [678, 360] on button "Confirm" at bounding box center [674, 357] width 45 height 18
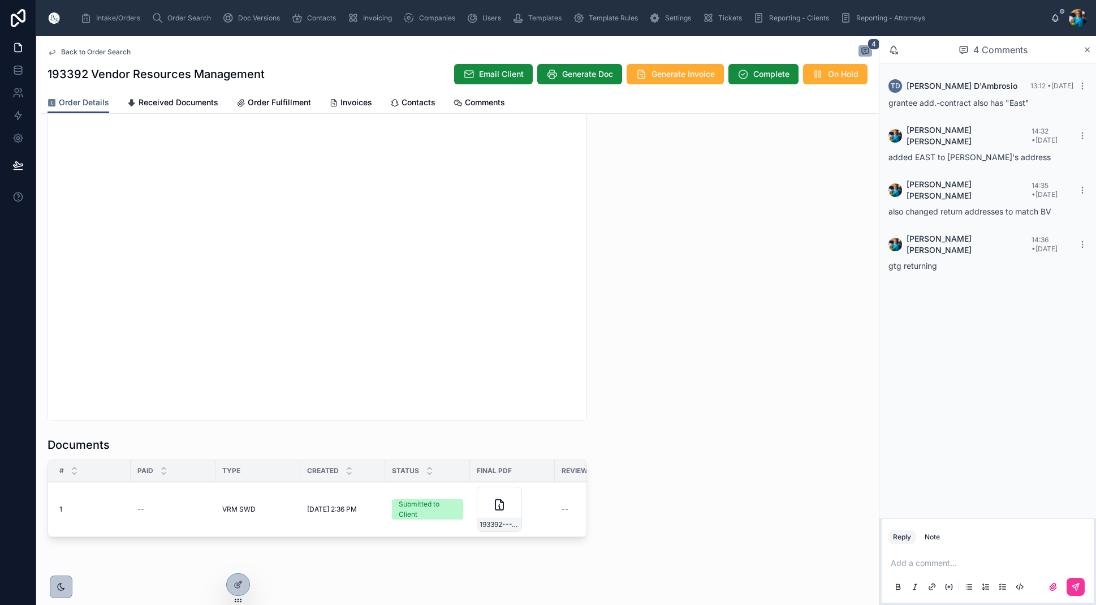
scroll to position [1034, 0]
click at [346, 104] on span "Invoices" at bounding box center [357, 102] width 32 height 11
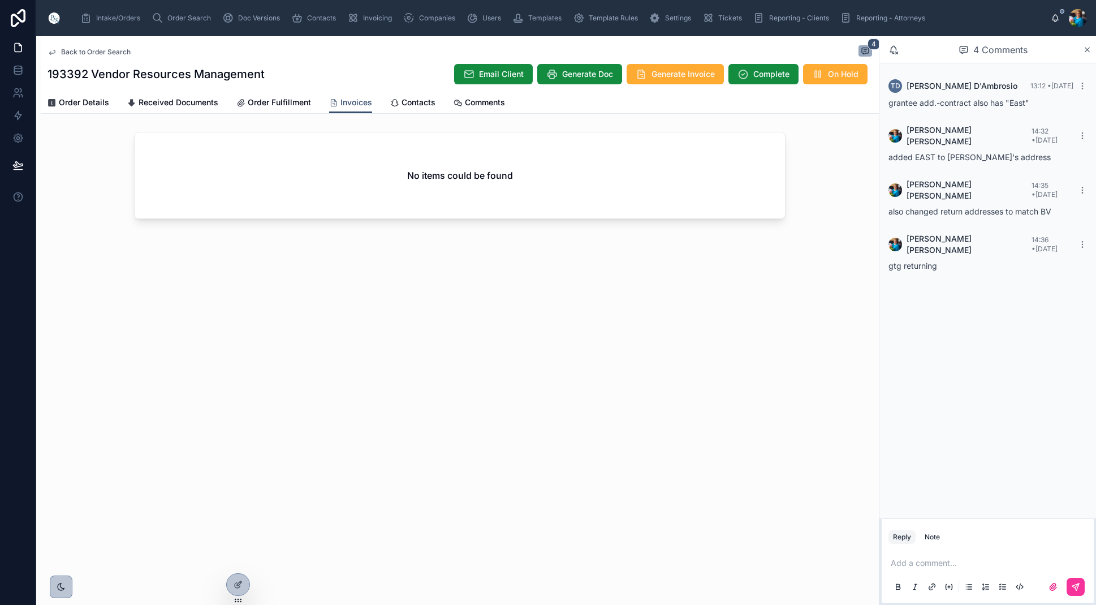
click at [194, 16] on span "Order Search" at bounding box center [189, 18] width 44 height 9
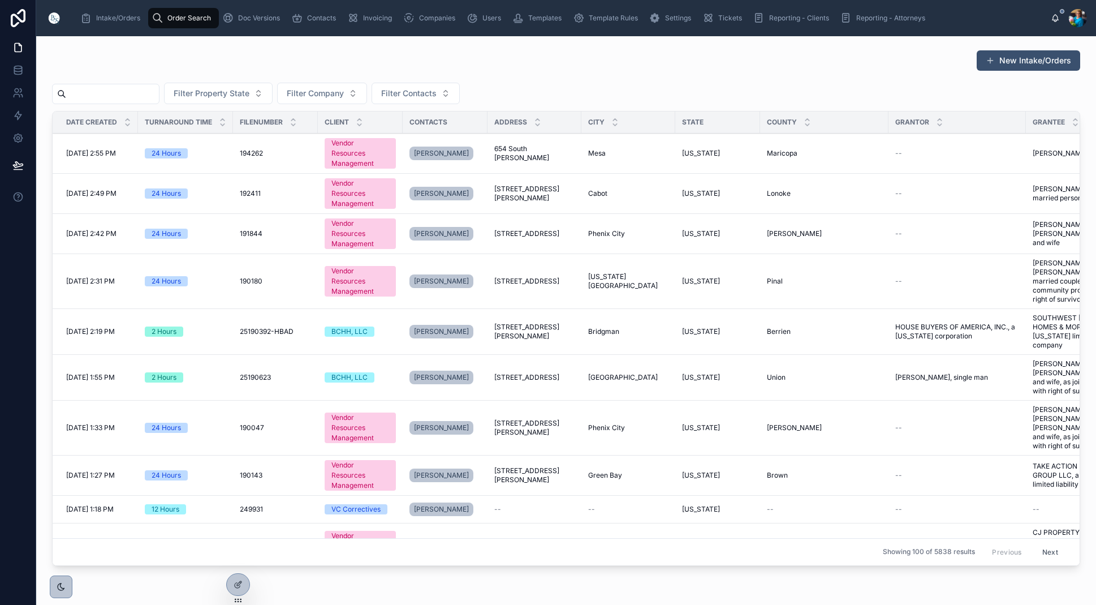
click at [153, 96] on input "text" at bounding box center [112, 94] width 93 height 16
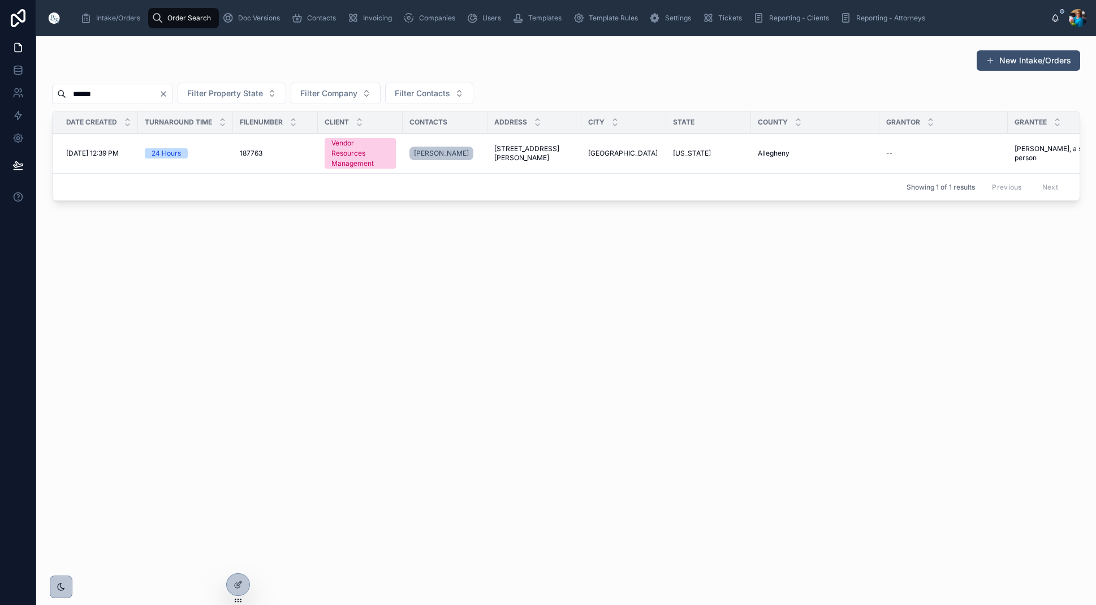
type input "******"
click at [600, 149] on span "Pittsburgh" at bounding box center [623, 153] width 70 height 9
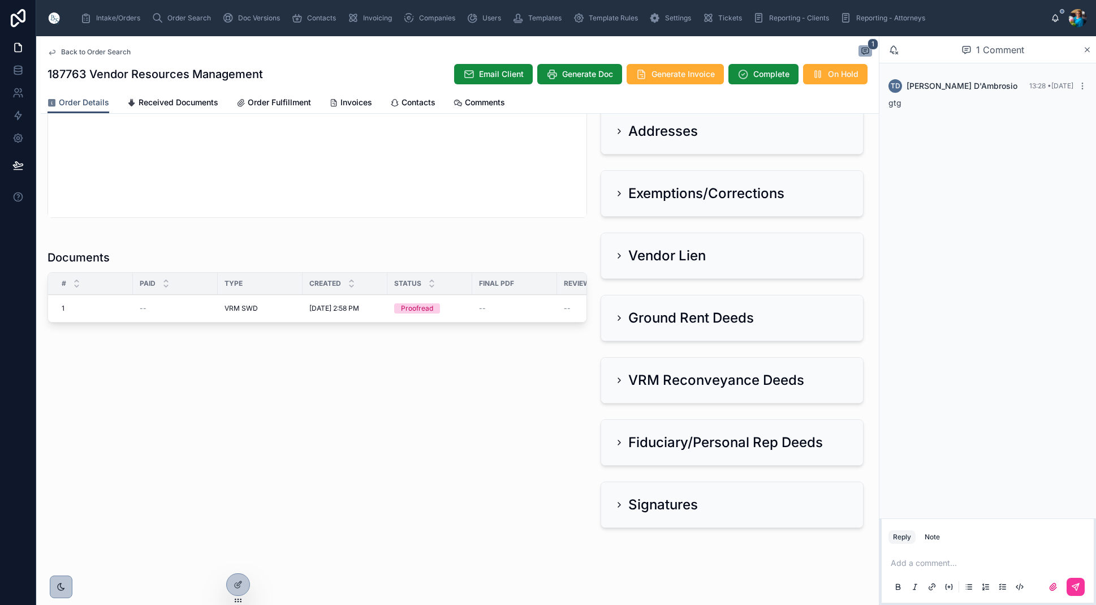
scroll to position [617, 0]
click at [0, 0] on span "Edit" at bounding box center [0, 0] width 0 height 0
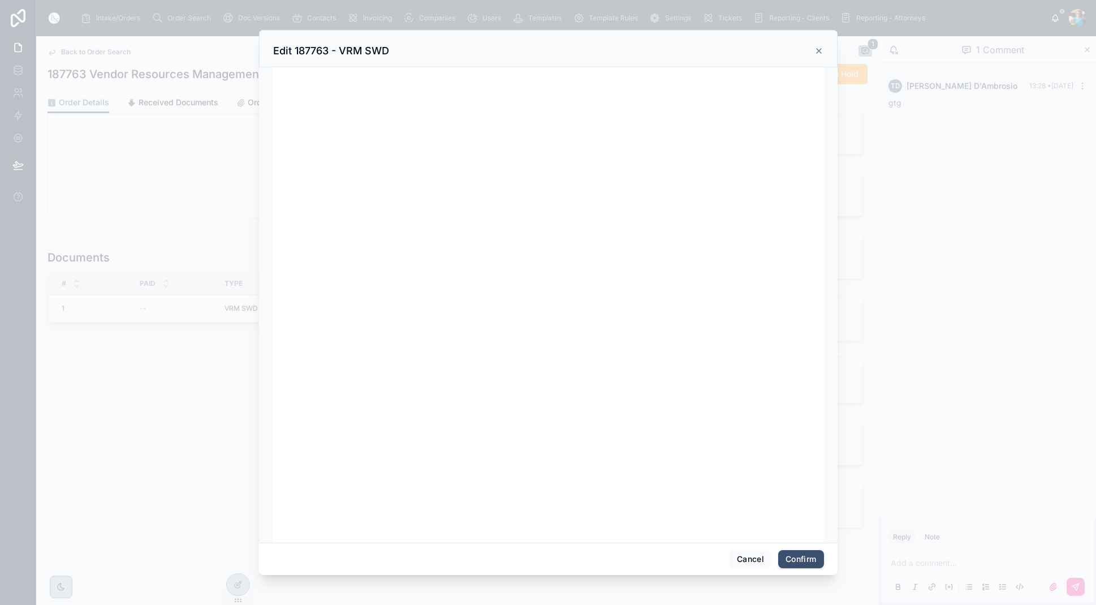
scroll to position [8, 0]
drag, startPoint x: 747, startPoint y: 555, endPoint x: 741, endPoint y: 537, distance: 18.4
click at [747, 555] on button "Cancel" at bounding box center [751, 559] width 42 height 18
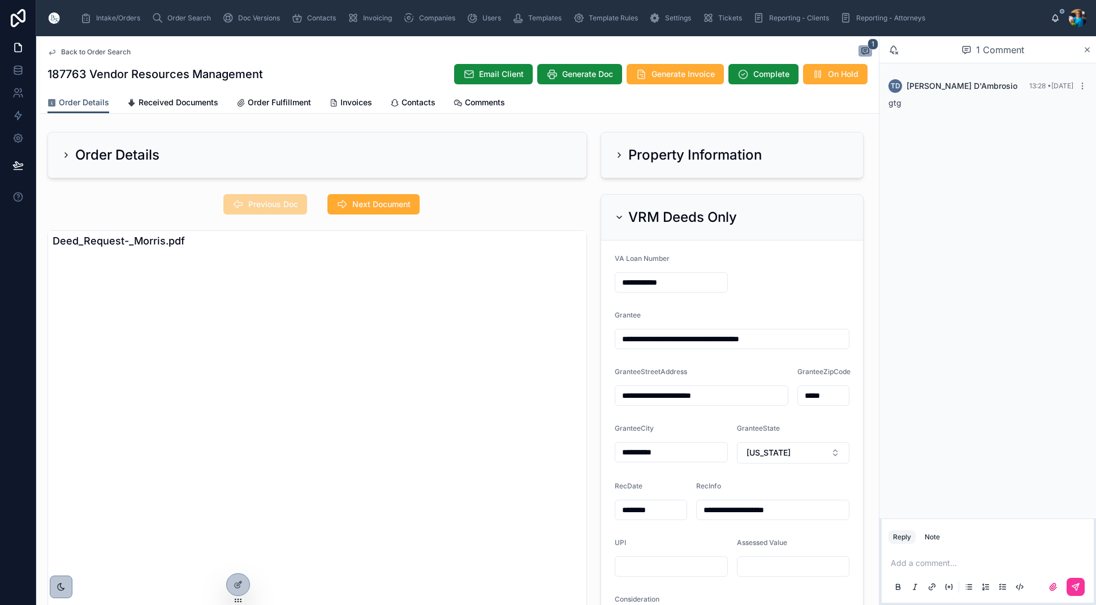
scroll to position [0, 0]
click at [618, 214] on icon at bounding box center [619, 217] width 9 height 9
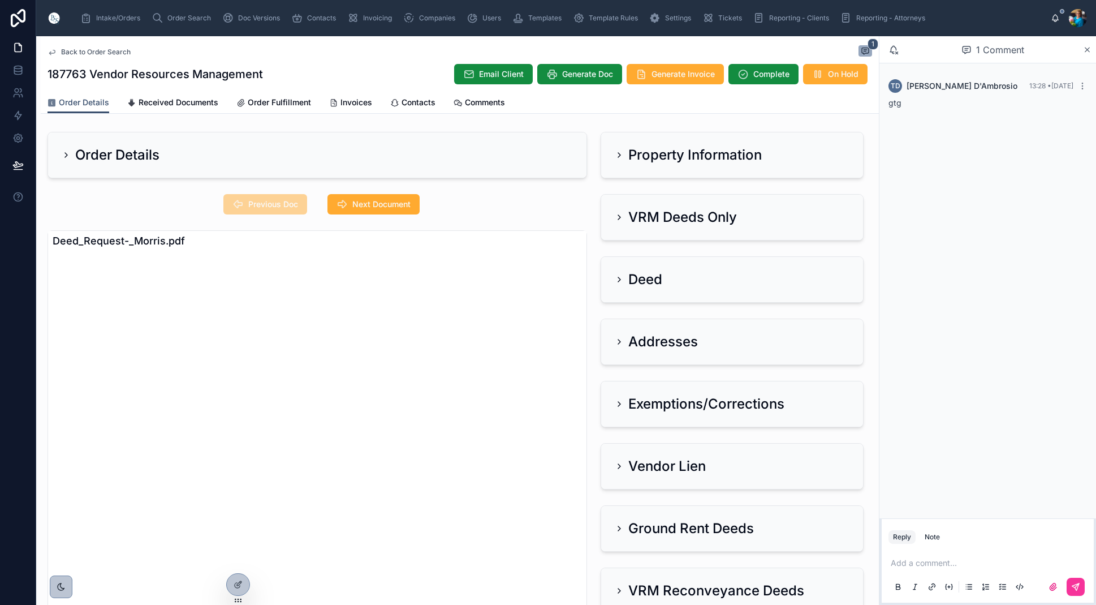
click at [620, 156] on icon at bounding box center [619, 155] width 2 height 5
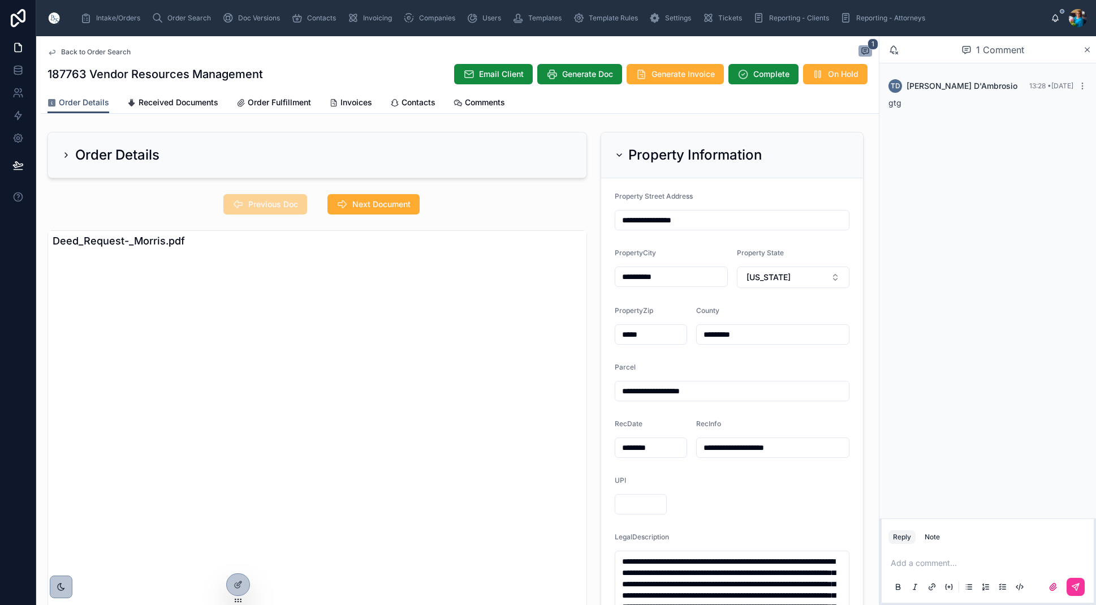
drag, startPoint x: 619, startPoint y: 152, endPoint x: 628, endPoint y: 195, distance: 43.8
click at [619, 152] on icon at bounding box center [619, 154] width 9 height 9
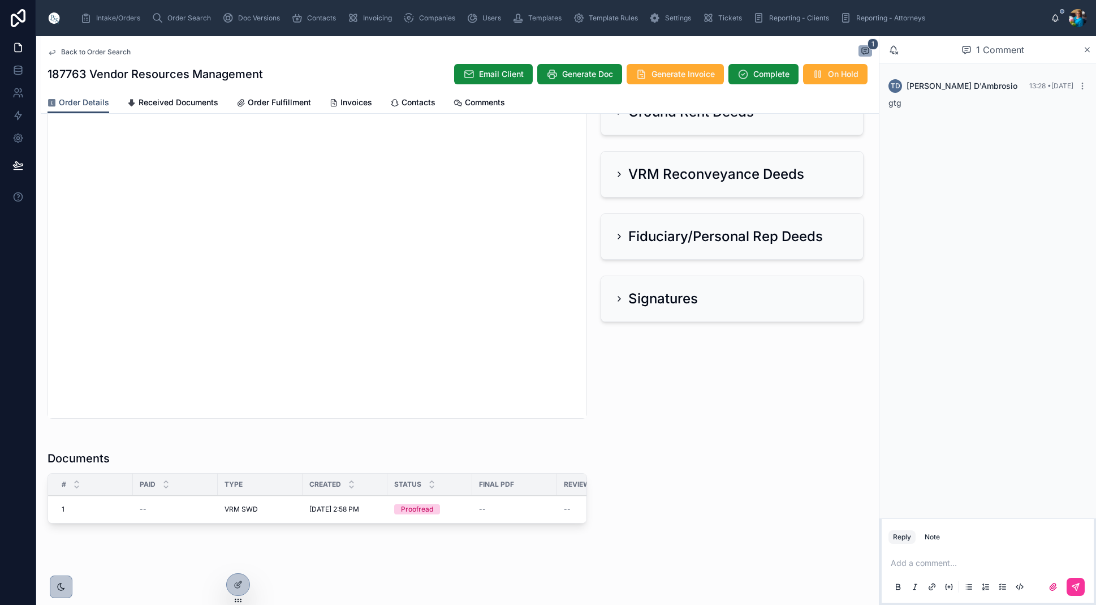
scroll to position [3, 0]
click at [665, 393] on div "Property Information VRM Deeds Only Deed Addresses Exemptions/Corrections Vendo…" at bounding box center [732, 121] width 277 height 821
click at [0, 0] on span "Edit" at bounding box center [0, 0] width 0 height 0
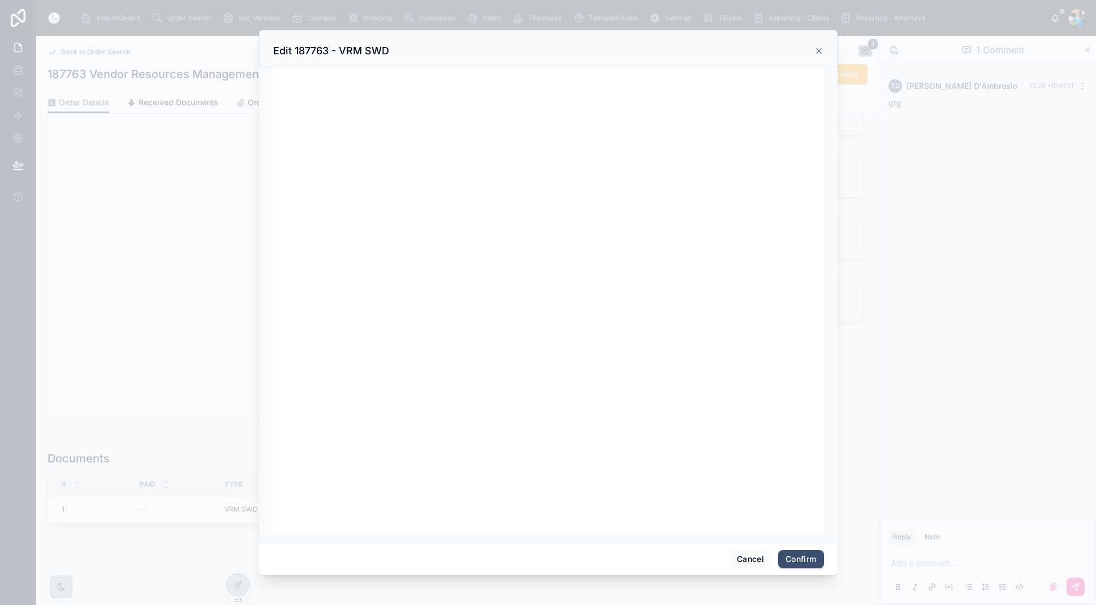
drag, startPoint x: 747, startPoint y: 558, endPoint x: 733, endPoint y: 569, distance: 17.8
click at [747, 558] on button "Cancel" at bounding box center [751, 559] width 42 height 18
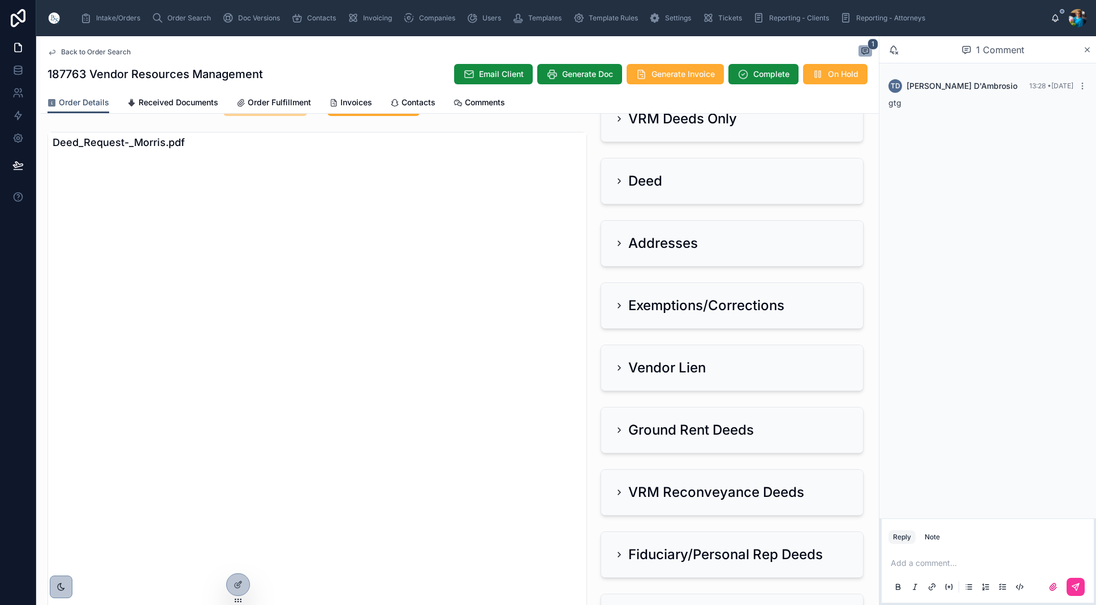
scroll to position [92, 0]
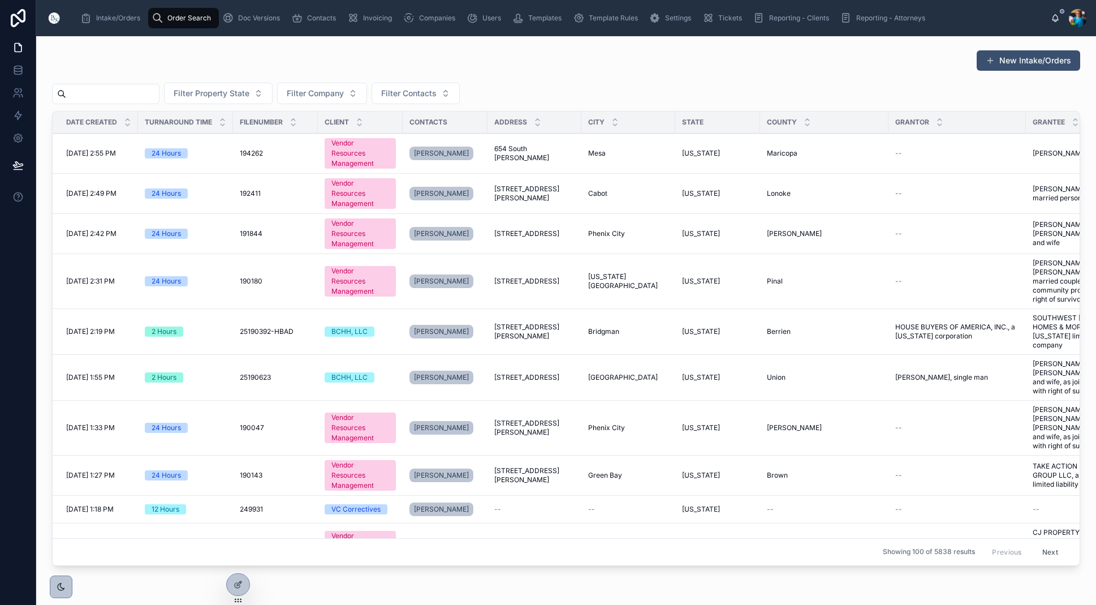
click at [159, 97] on input "text" at bounding box center [112, 94] width 93 height 16
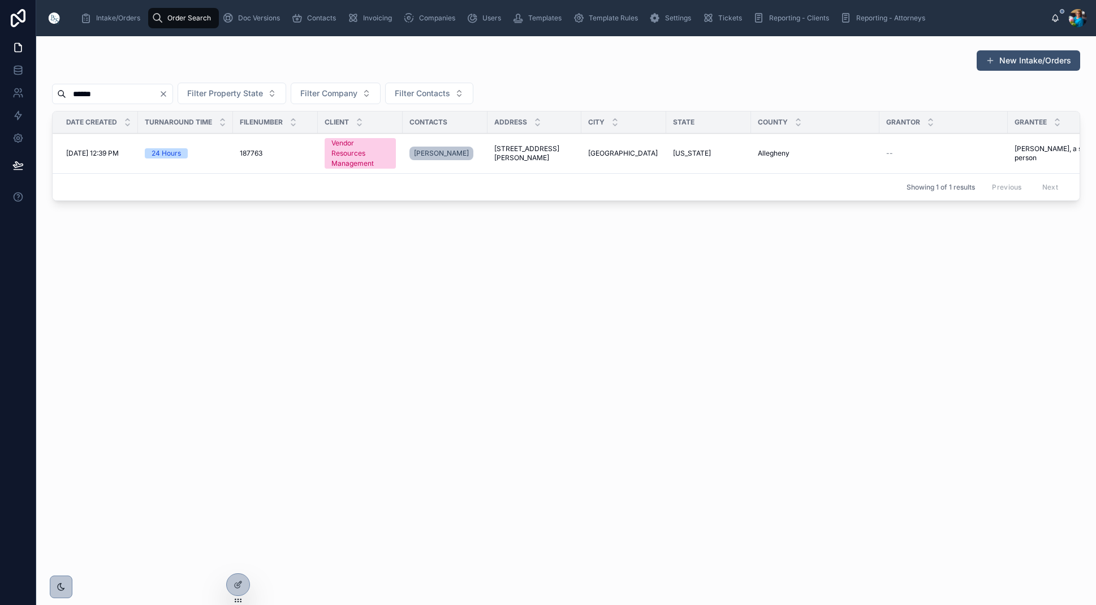
type input "******"
click at [604, 152] on span "[GEOGRAPHIC_DATA]" at bounding box center [623, 153] width 70 height 9
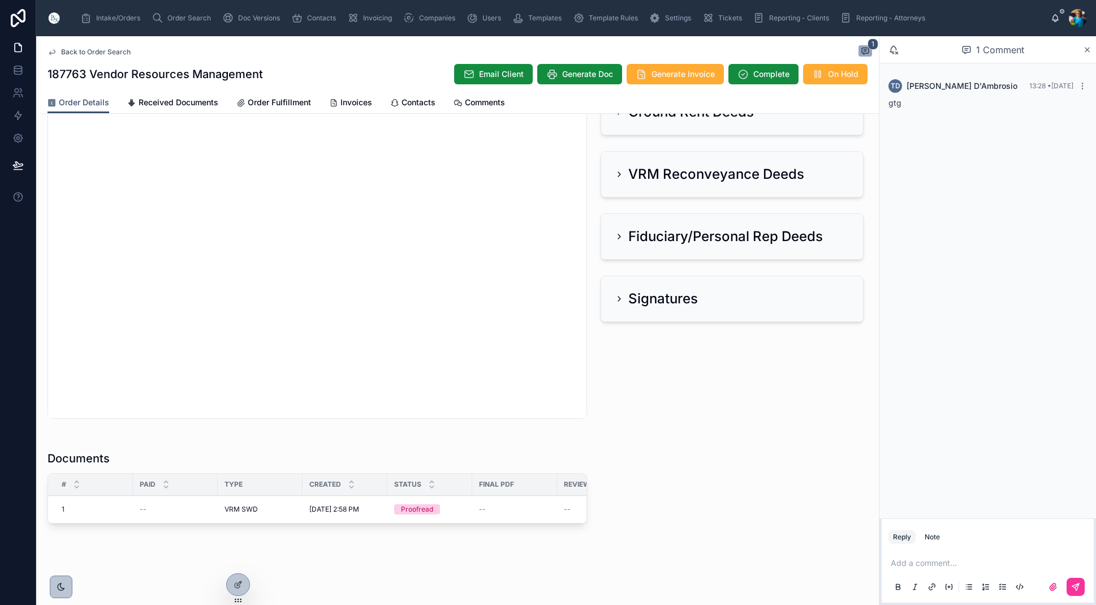
click at [0, 0] on span "Edit" at bounding box center [0, 0] width 0 height 0
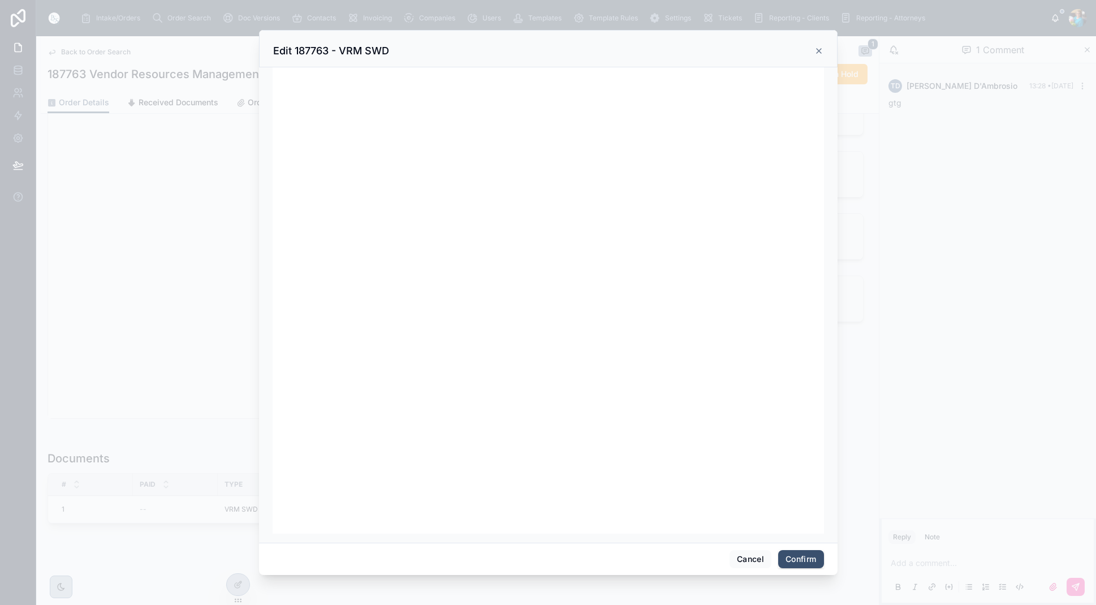
click at [752, 556] on button "Cancel" at bounding box center [751, 559] width 42 height 18
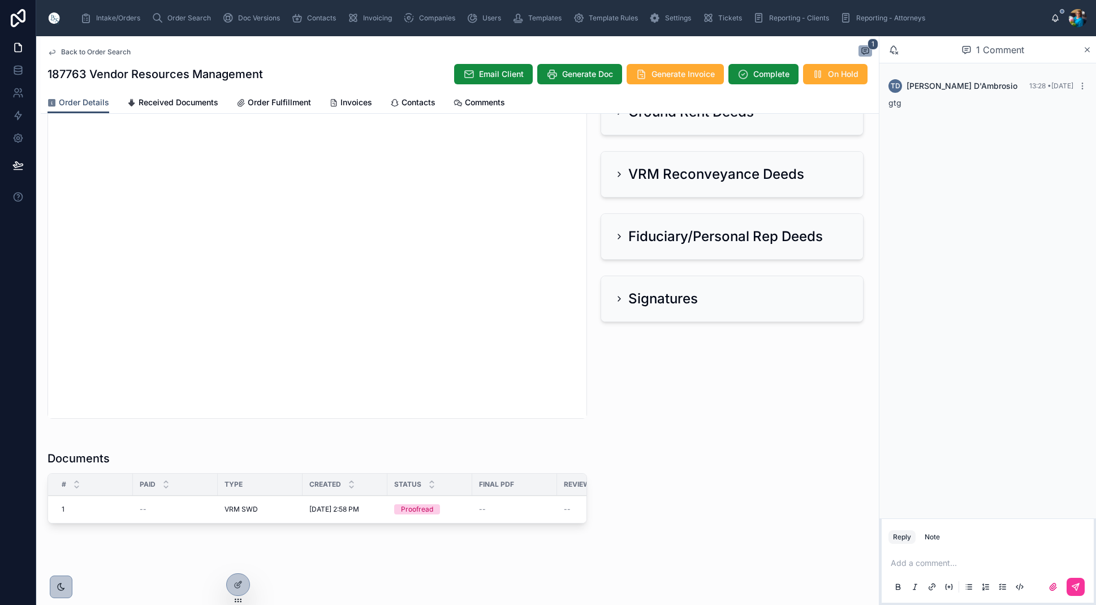
click at [0, 0] on span "Edit" at bounding box center [0, 0] width 0 height 0
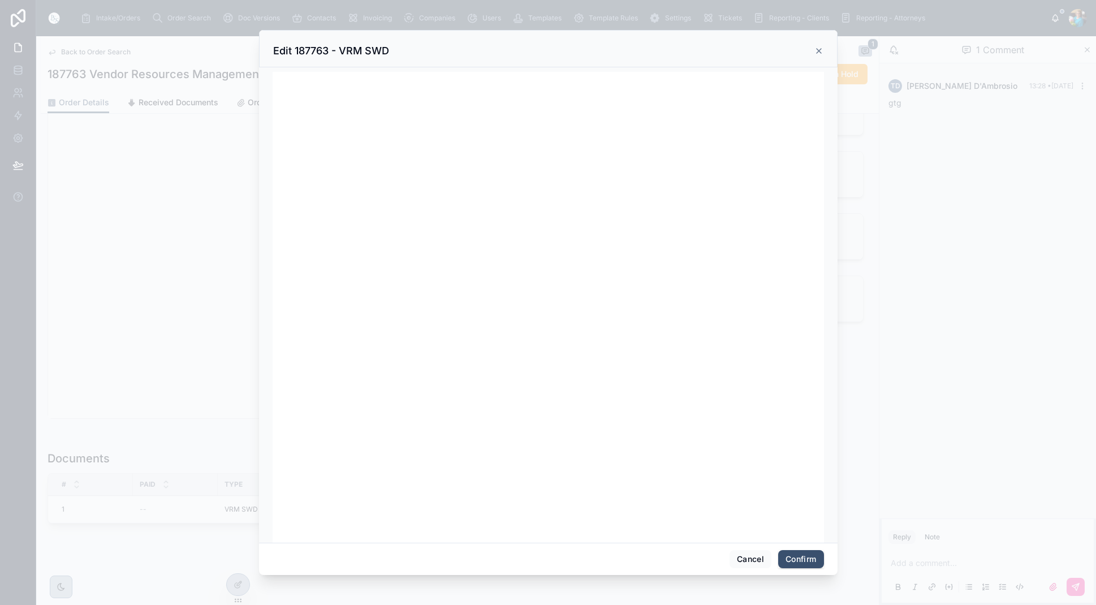
drag, startPoint x: 738, startPoint y: 554, endPoint x: 727, endPoint y: 553, distance: 10.8
click at [738, 553] on button "Cancel" at bounding box center [751, 559] width 42 height 18
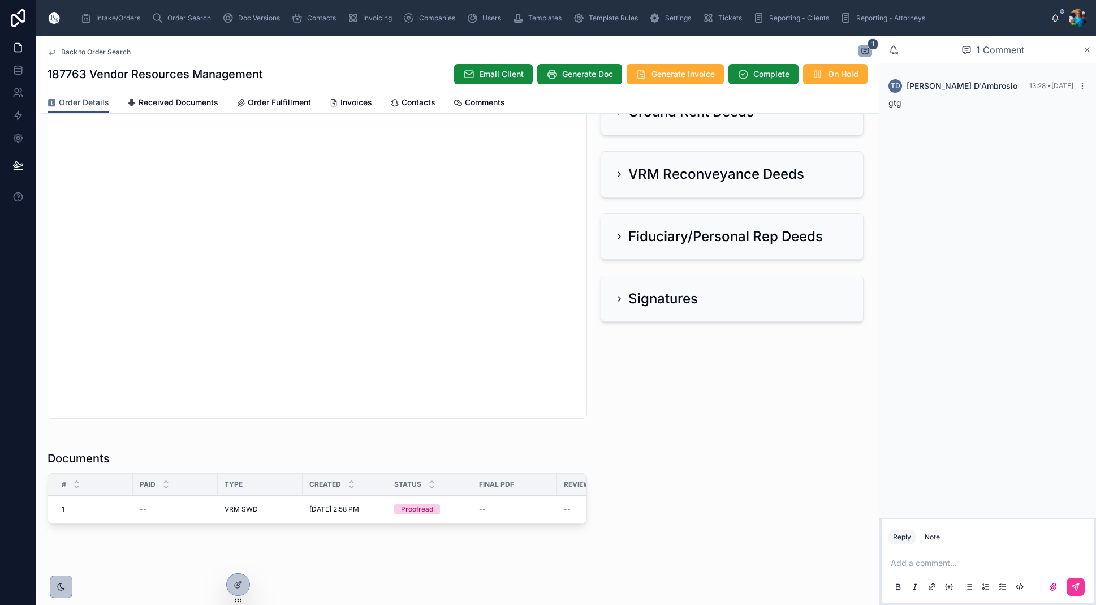
scroll to position [412, 0]
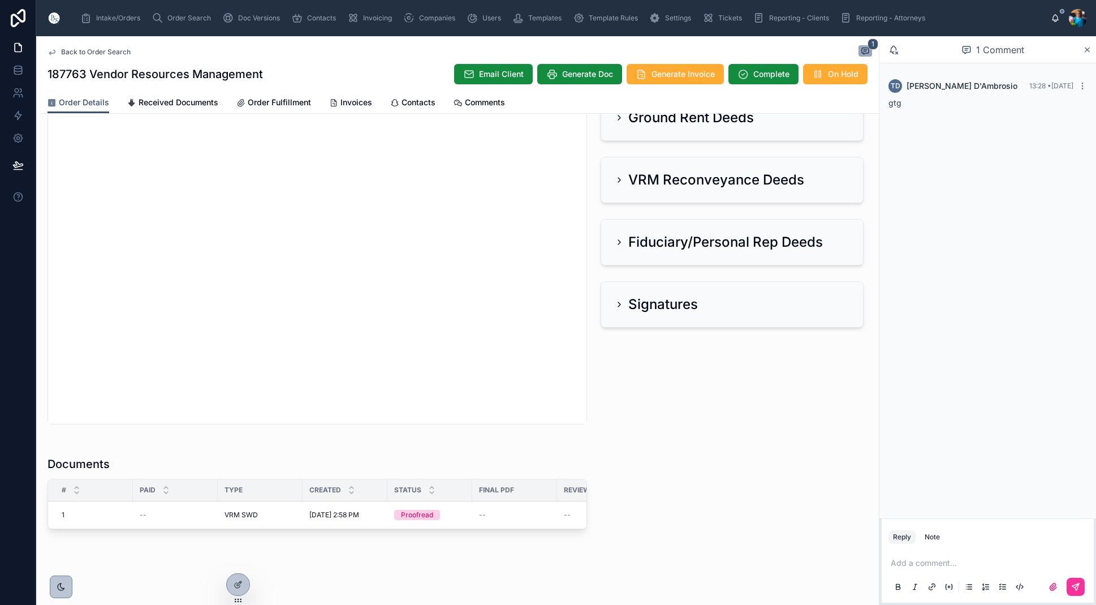
click at [0, 0] on span "Edit" at bounding box center [0, 0] width 0 height 0
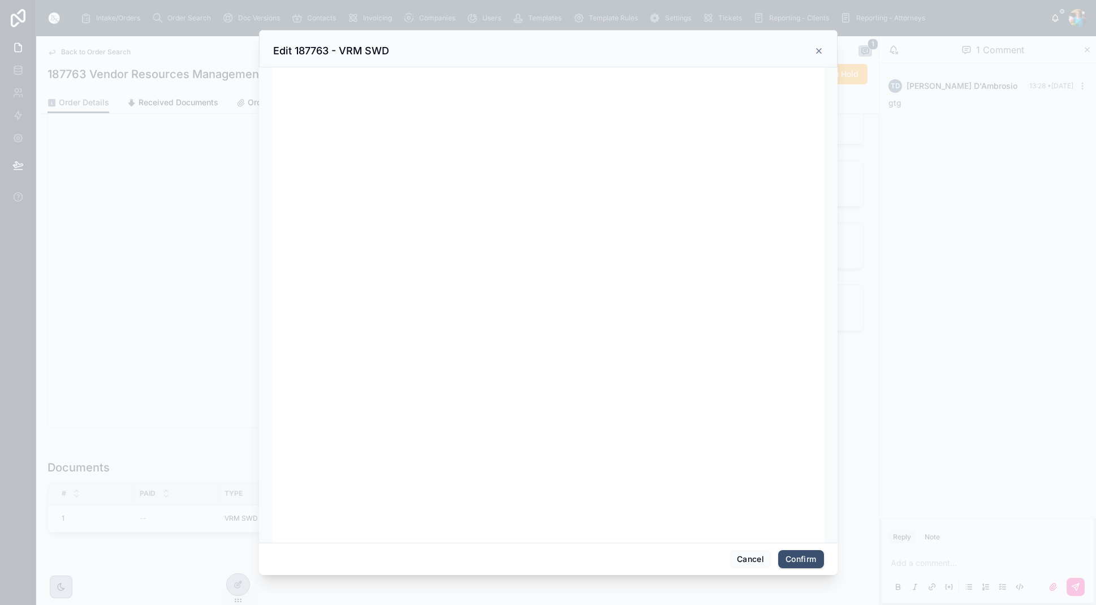
scroll to position [5, 0]
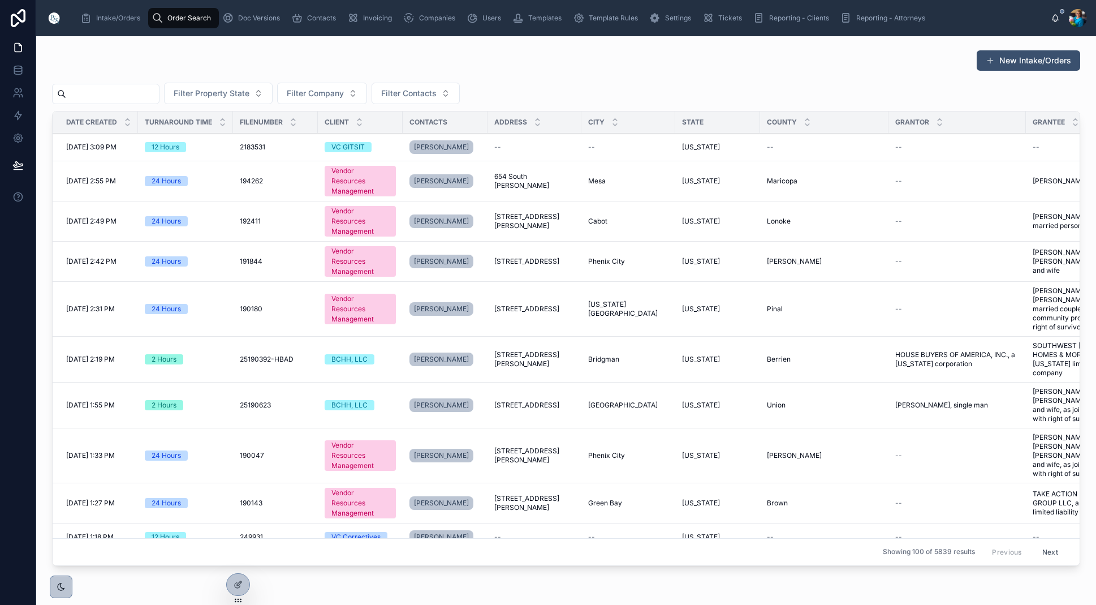
click at [153, 92] on input "text" at bounding box center [112, 94] width 93 height 16
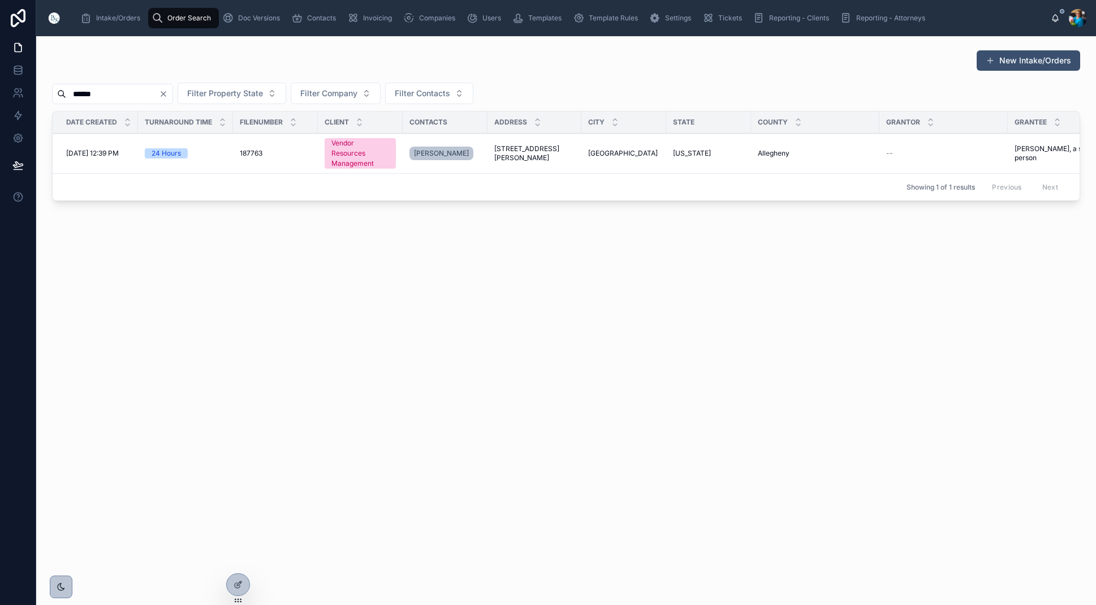
type input "******"
click at [527, 154] on span "[STREET_ADDRESS][PERSON_NAME]" at bounding box center [534, 153] width 80 height 18
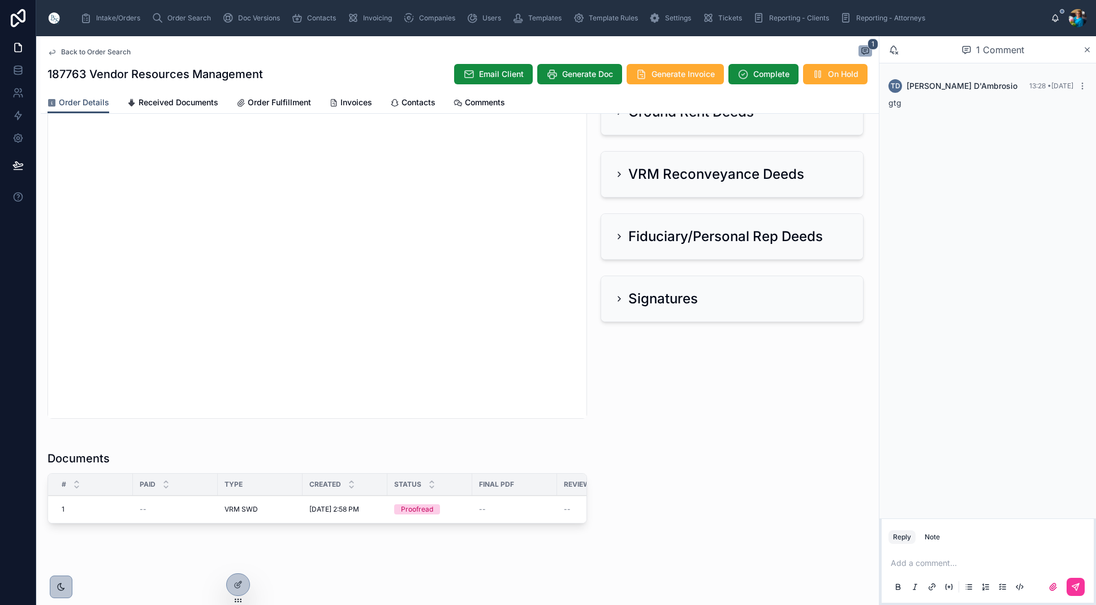
scroll to position [416, 0]
click at [0, 0] on icon at bounding box center [0, 0] width 0 height 0
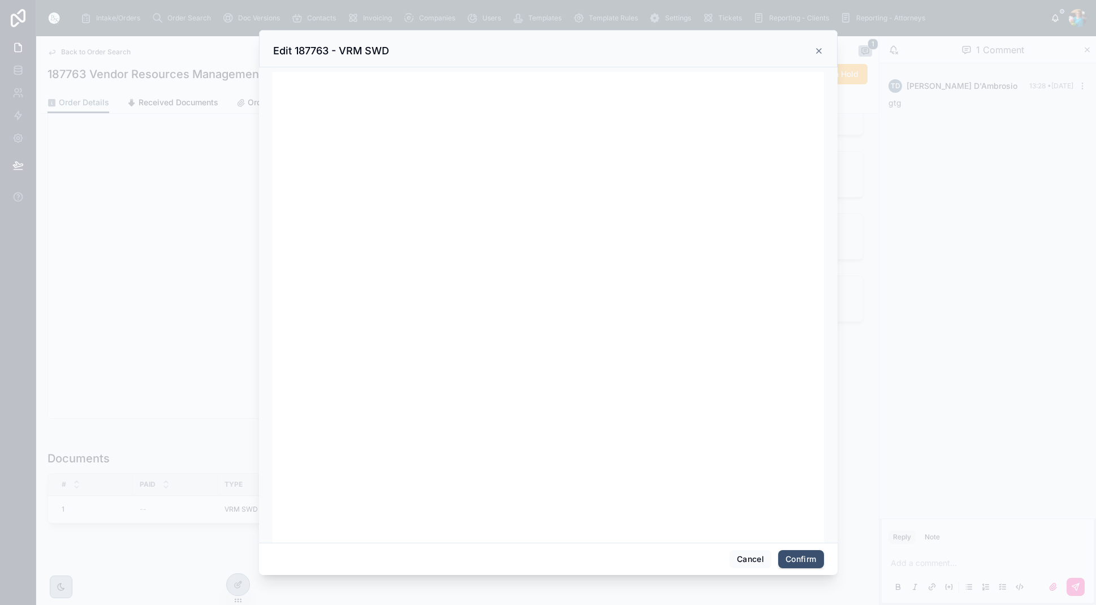
scroll to position [0, 0]
drag, startPoint x: 744, startPoint y: 555, endPoint x: 739, endPoint y: 539, distance: 16.8
click at [744, 555] on button "Cancel" at bounding box center [751, 559] width 42 height 18
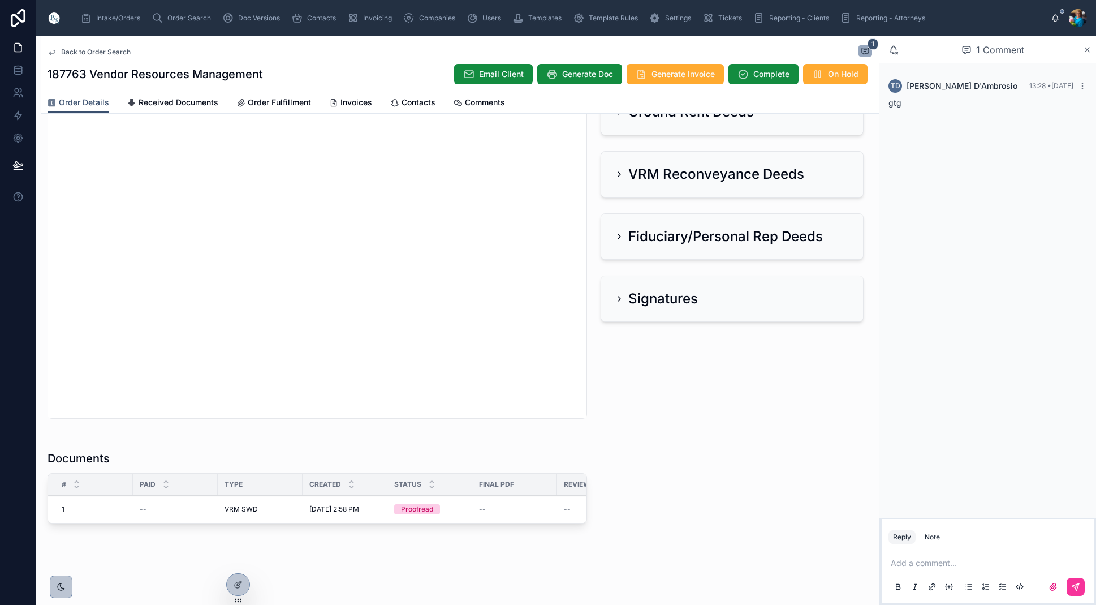
click at [0, 0] on icon at bounding box center [0, 0] width 0 height 0
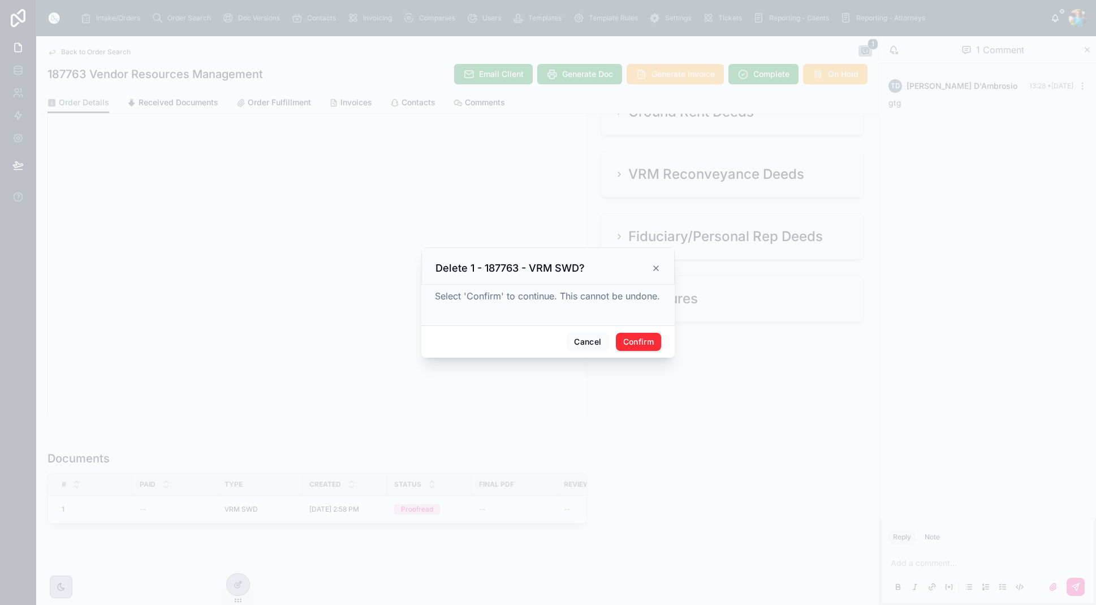
click at [640, 343] on button "Confirm" at bounding box center [638, 342] width 45 height 18
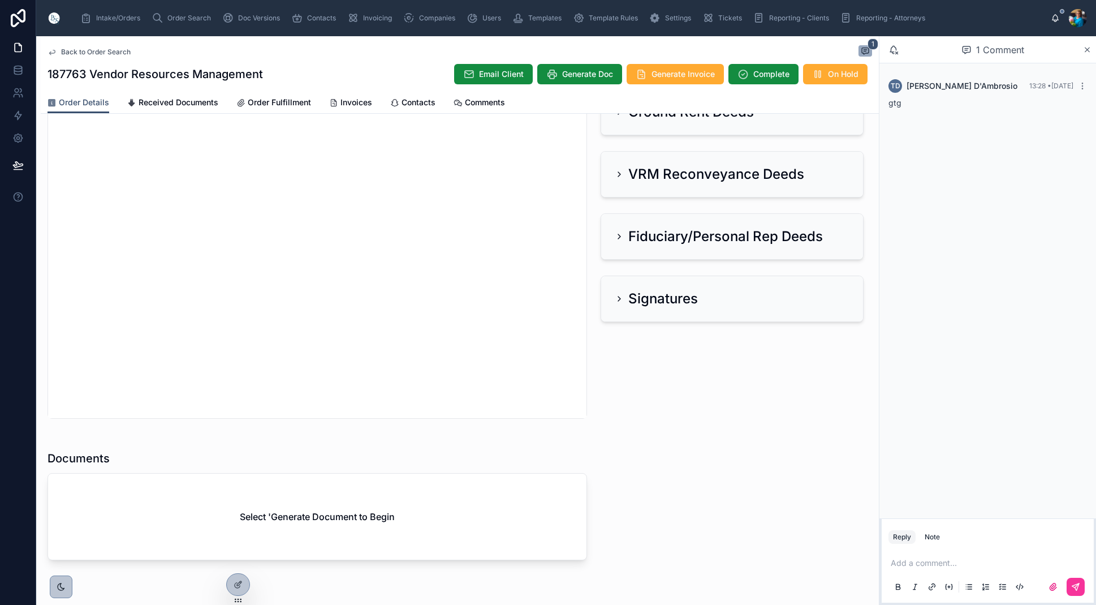
click at [173, 12] on div "Order Search" at bounding box center [184, 18] width 64 height 18
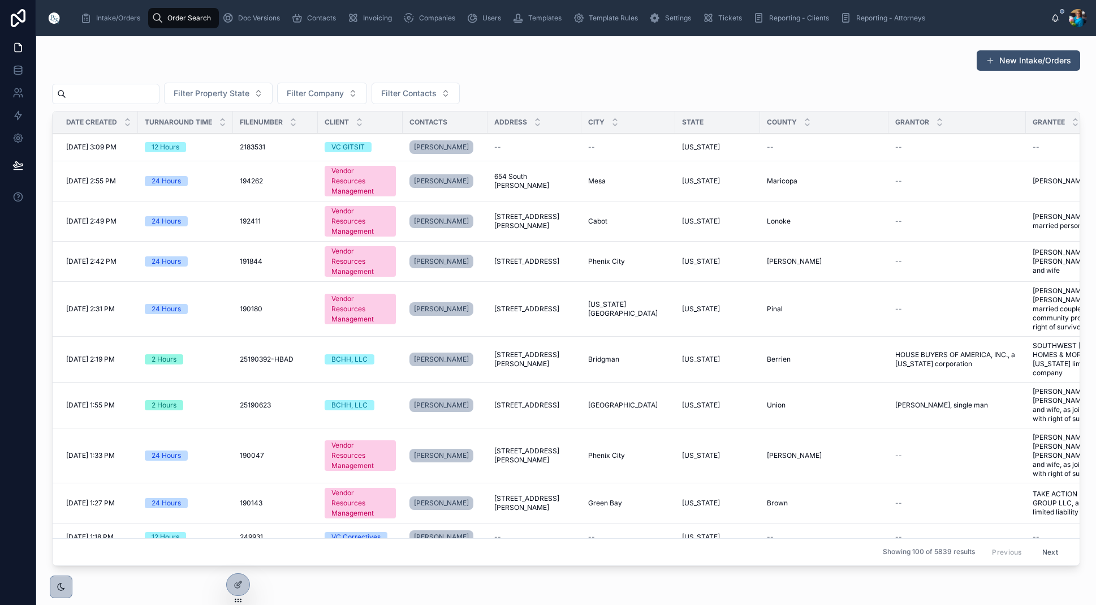
click at [159, 87] on input "text" at bounding box center [112, 94] width 93 height 16
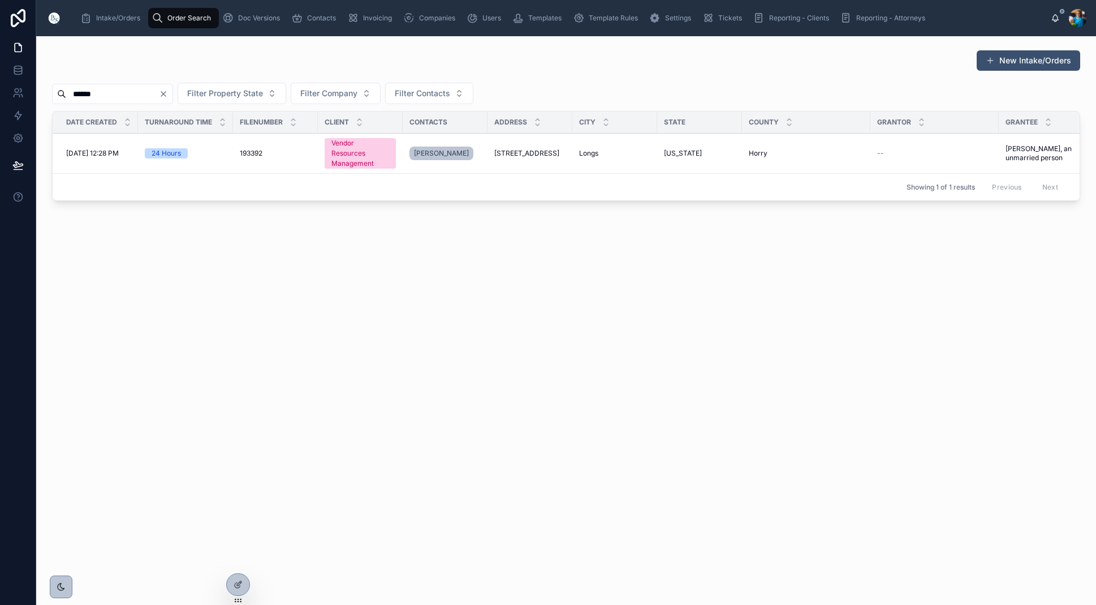
scroll to position [1, 0]
type input "******"
click at [514, 150] on span "[STREET_ADDRESS]" at bounding box center [526, 153] width 65 height 9
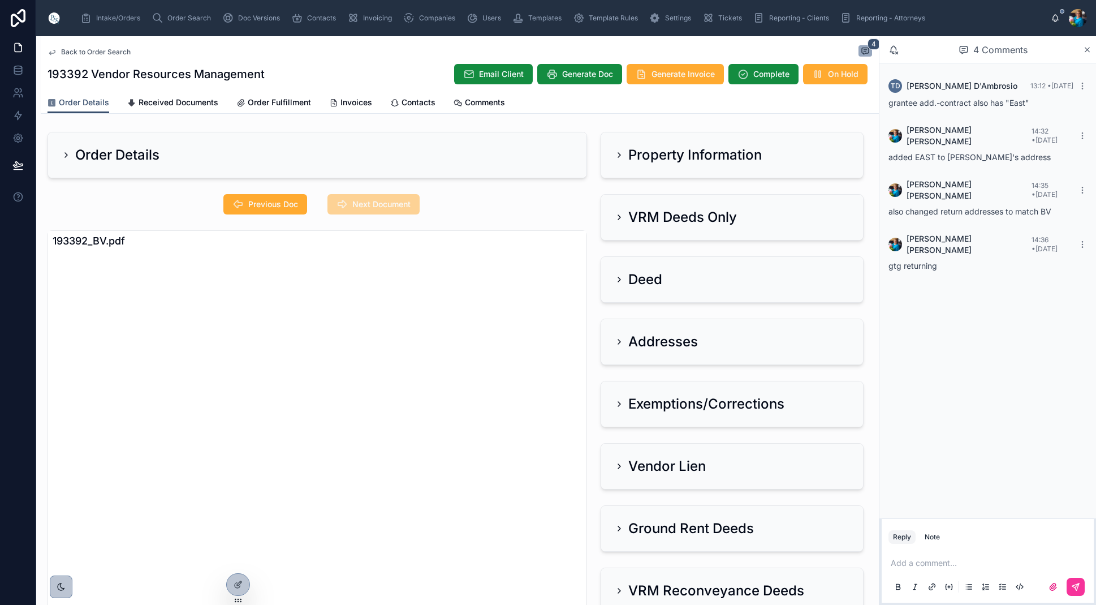
drag, startPoint x: 365, startPoint y: 101, endPoint x: 354, endPoint y: 126, distance: 27.3
click at [365, 101] on span "Invoices" at bounding box center [357, 102] width 32 height 11
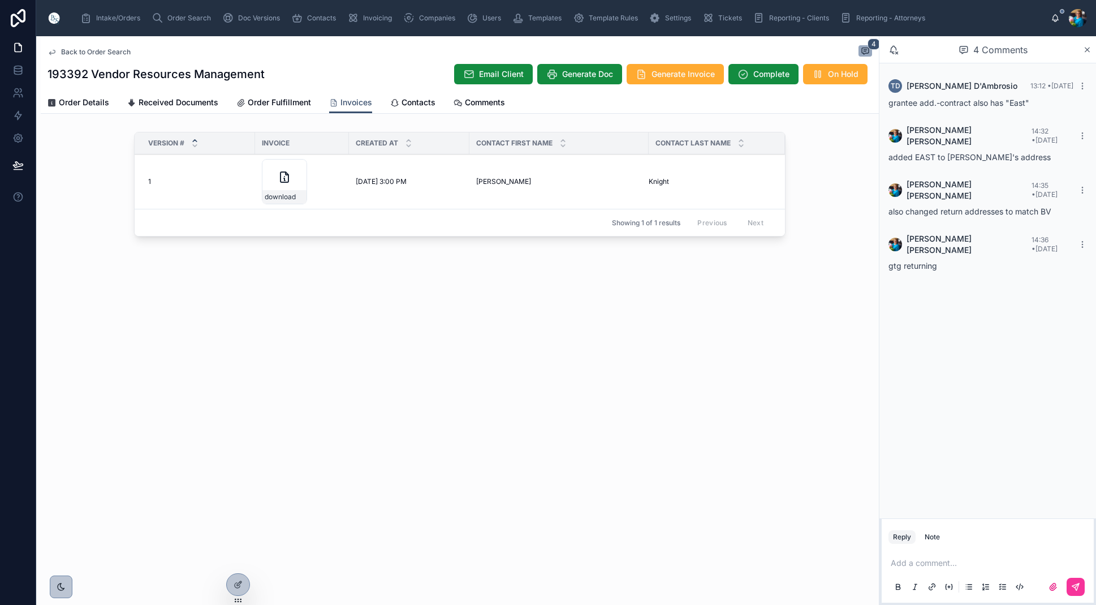
click at [0, 0] on icon at bounding box center [0, 0] width 0 height 0
click at [186, 21] on span "Order Search" at bounding box center [189, 18] width 44 height 9
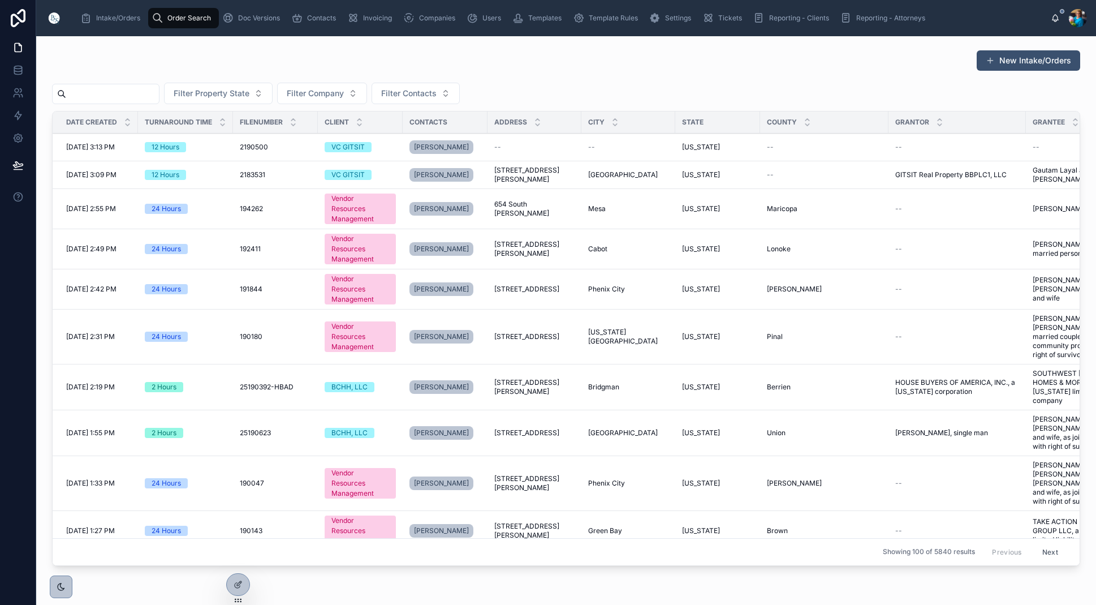
click at [159, 92] on input "text" at bounding box center [112, 94] width 93 height 16
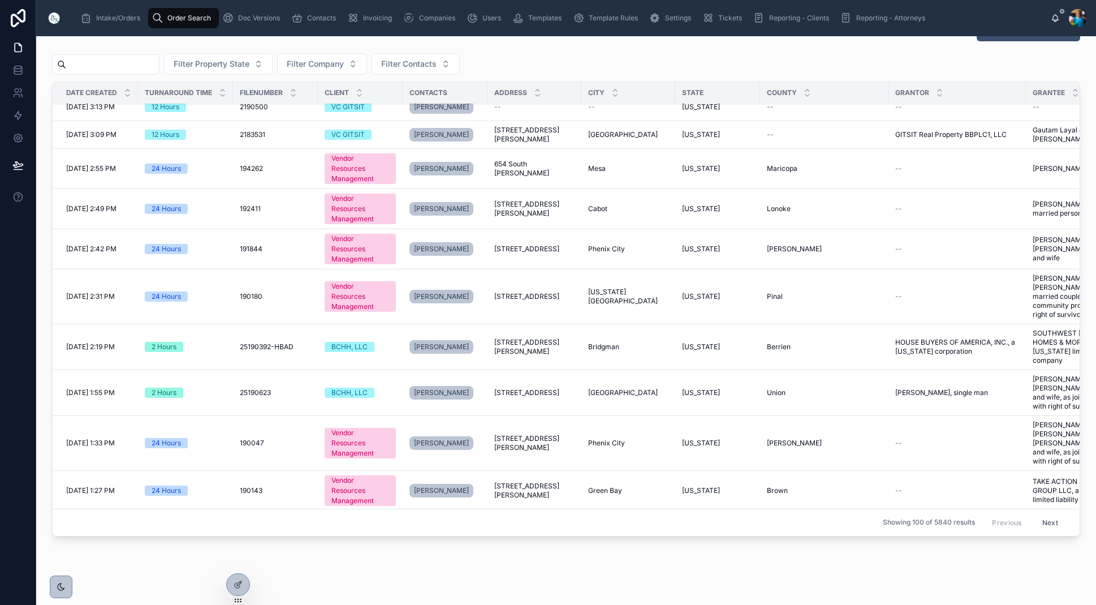
scroll to position [32, 0]
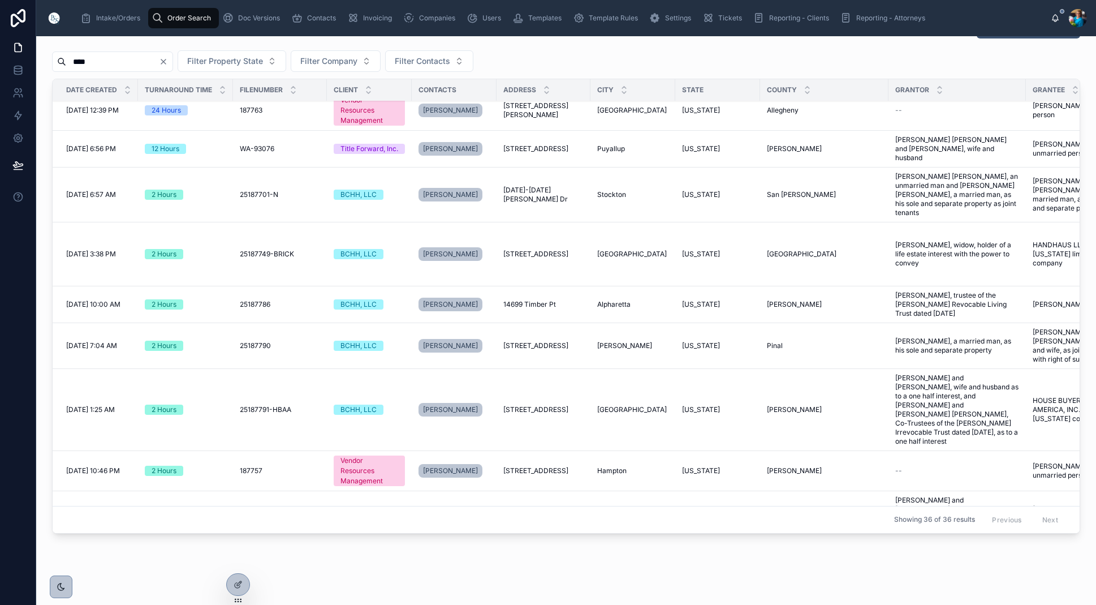
scroll to position [23, 0]
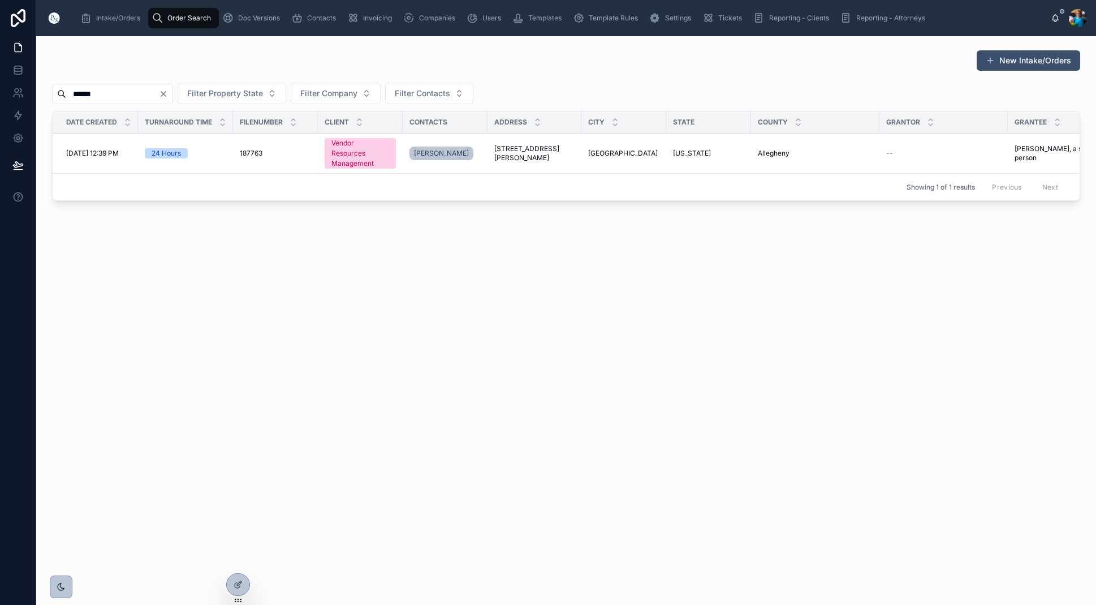
type input "******"
drag, startPoint x: 580, startPoint y: 150, endPoint x: 567, endPoint y: 167, distance: 21.4
click at [588, 150] on span "Pittsburgh" at bounding box center [623, 153] width 70 height 9
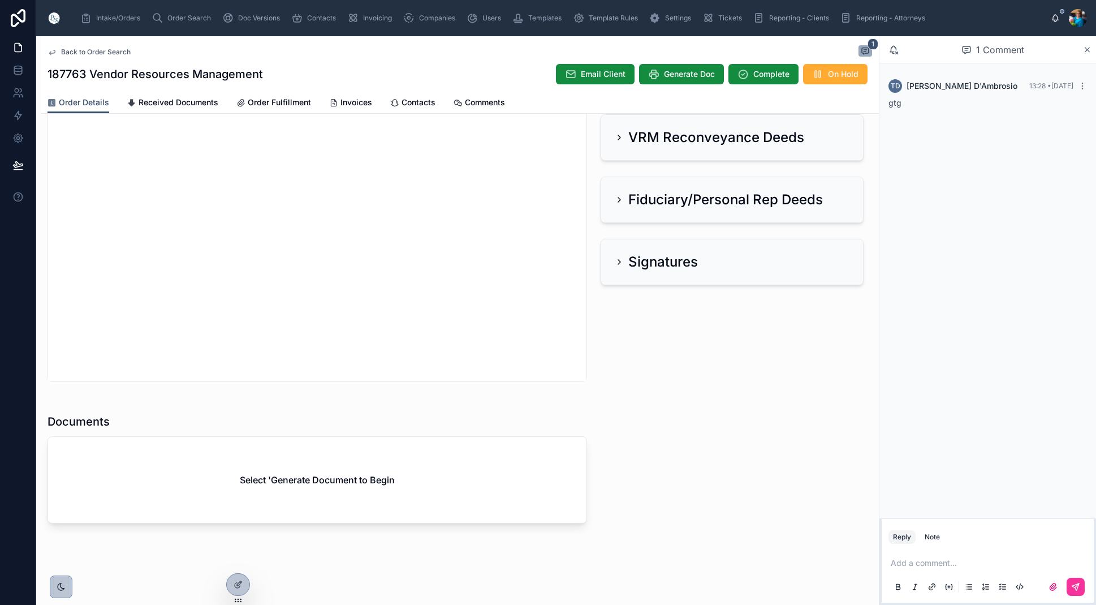
scroll to position [453, 0]
click at [651, 76] on icon at bounding box center [653, 73] width 11 height 11
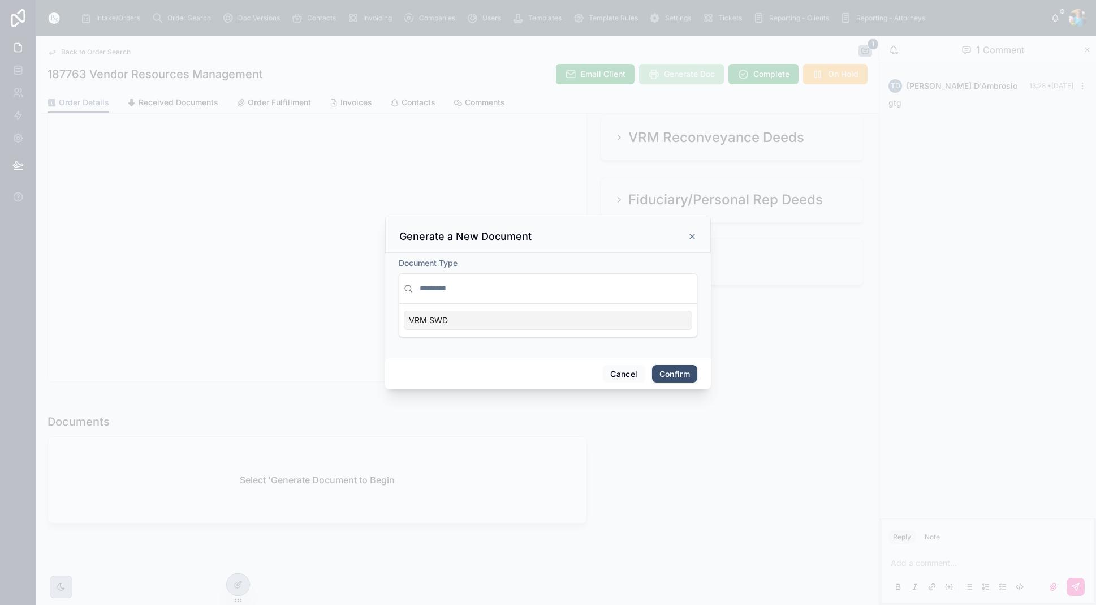
click at [626, 320] on div "VRM SWD" at bounding box center [548, 320] width 289 height 19
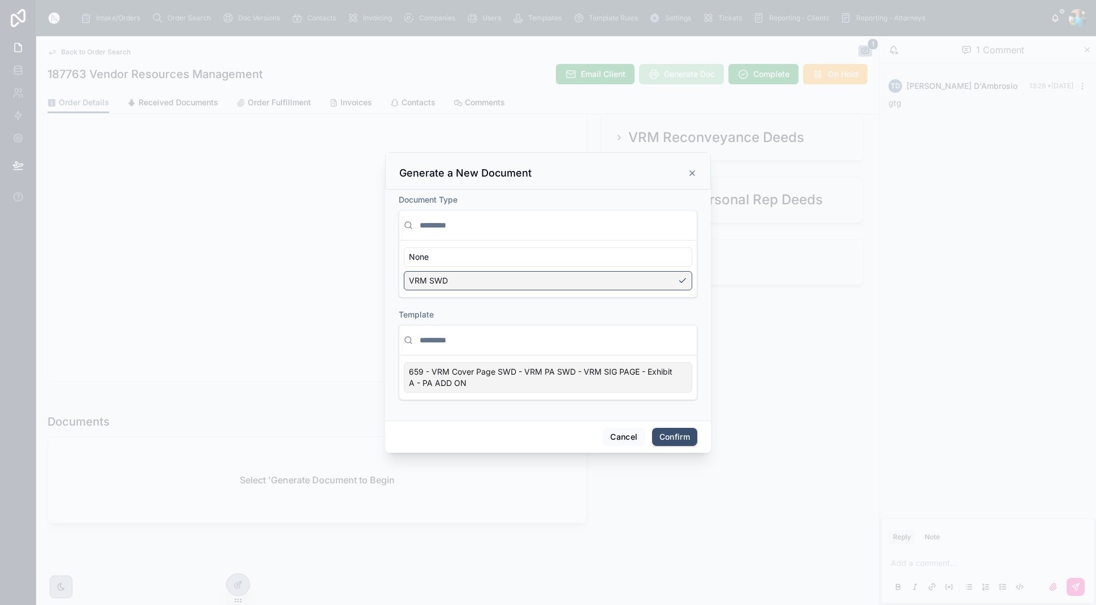
click at [677, 384] on div "659 - VRM Cover Page SWD - VRM PA SWD - VRM SIG PAGE - Exhibit A - PA ADD ON" at bounding box center [548, 377] width 289 height 31
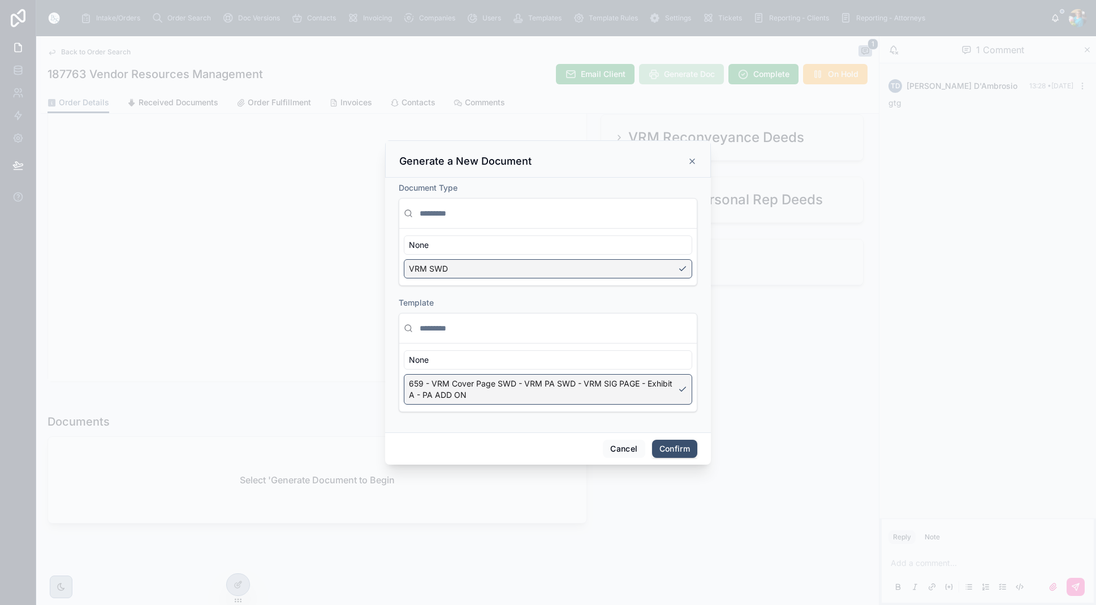
click at [674, 450] on button "Confirm" at bounding box center [674, 449] width 45 height 18
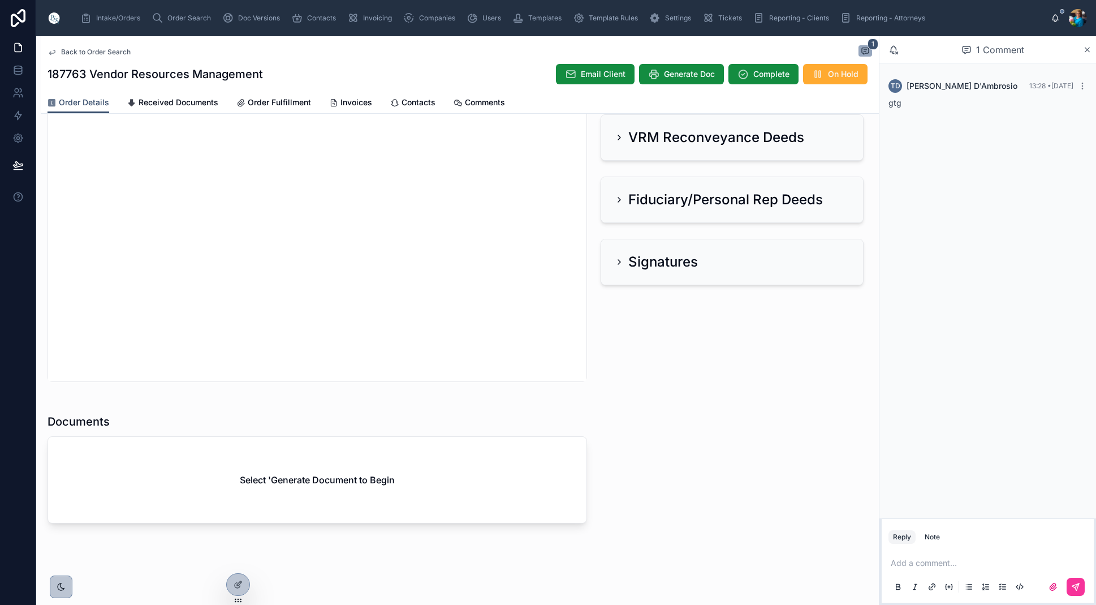
scroll to position [416, 0]
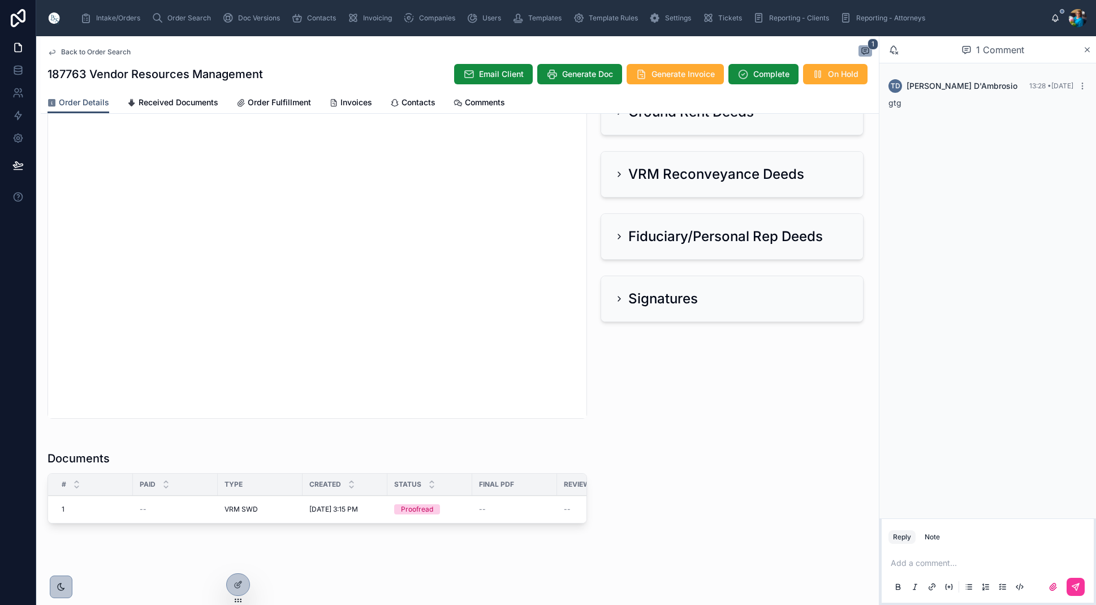
click at [0, 0] on span "Edit" at bounding box center [0, 0] width 0 height 0
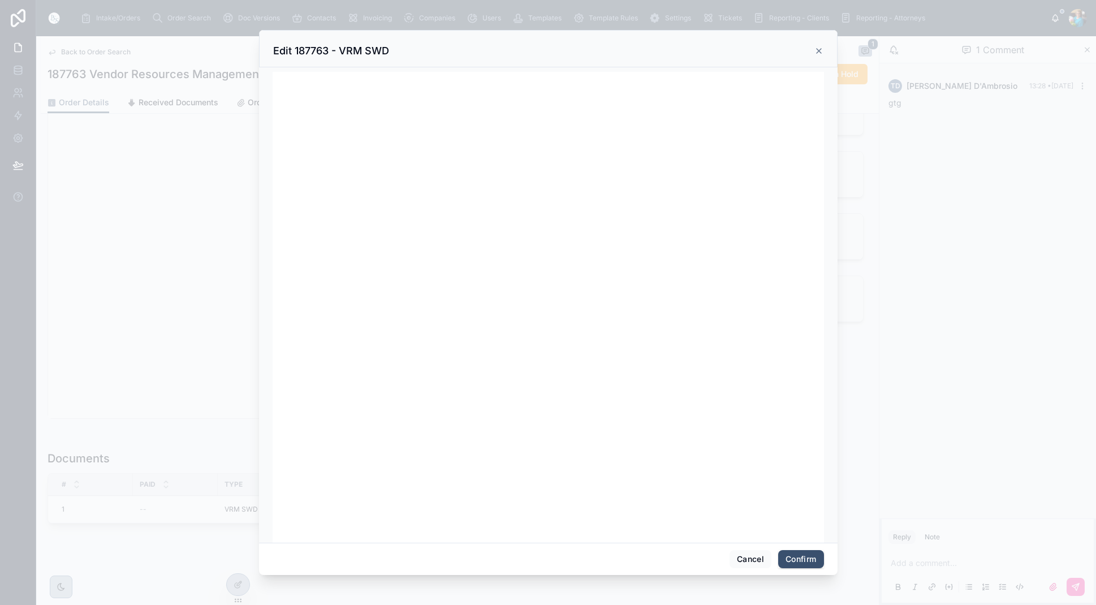
scroll to position [0, 0]
drag, startPoint x: 747, startPoint y: 556, endPoint x: 745, endPoint y: 550, distance: 6.6
click at [747, 554] on button "Cancel" at bounding box center [751, 559] width 42 height 18
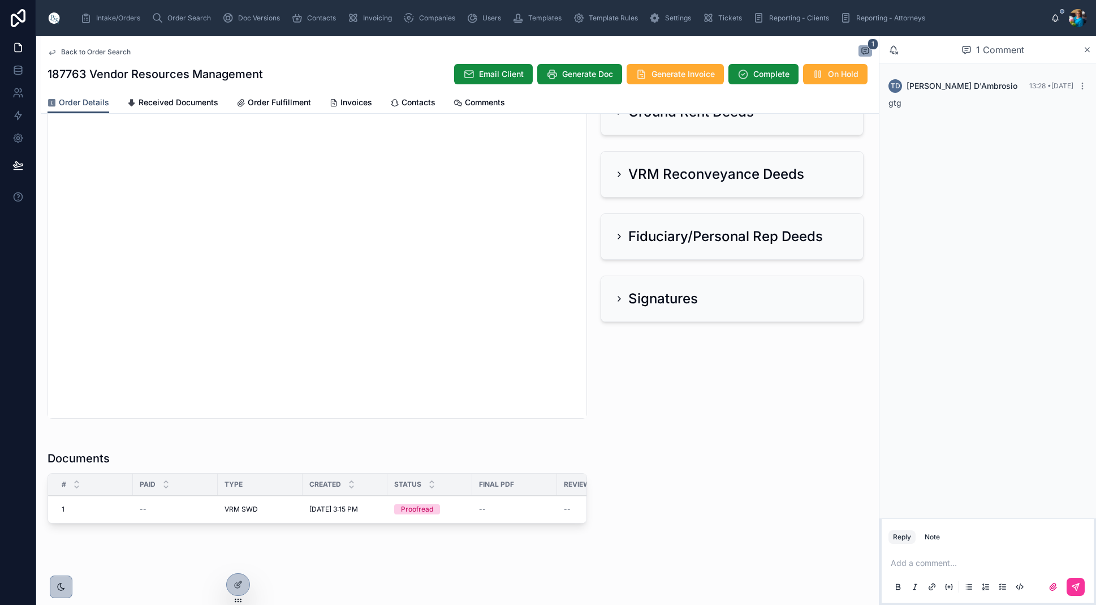
click at [0, 0] on icon at bounding box center [0, 0] width 0 height 0
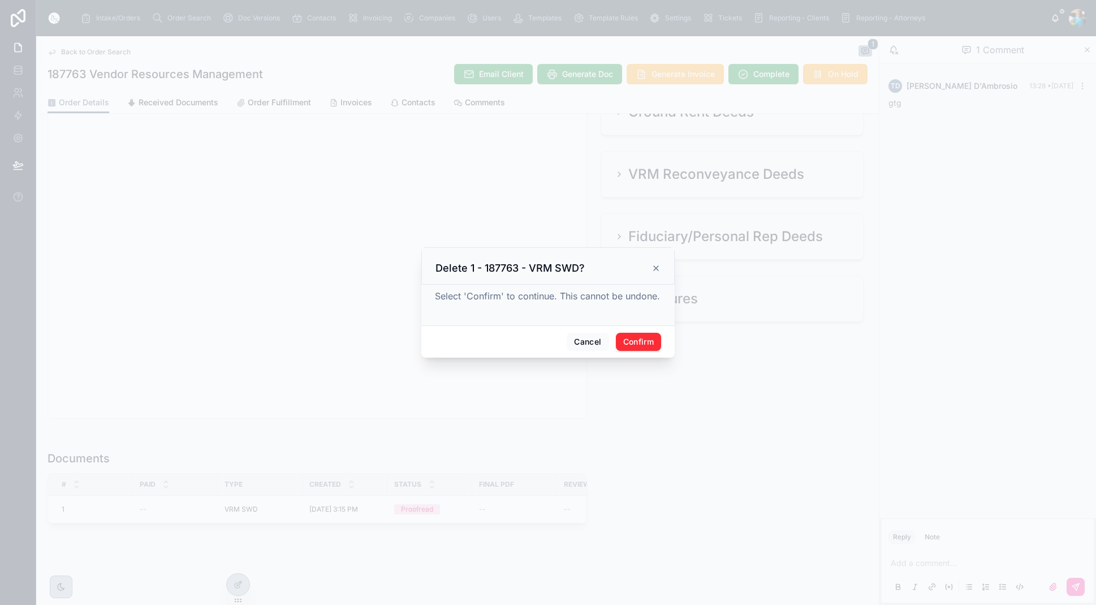
click at [635, 343] on button "Confirm" at bounding box center [638, 342] width 45 height 18
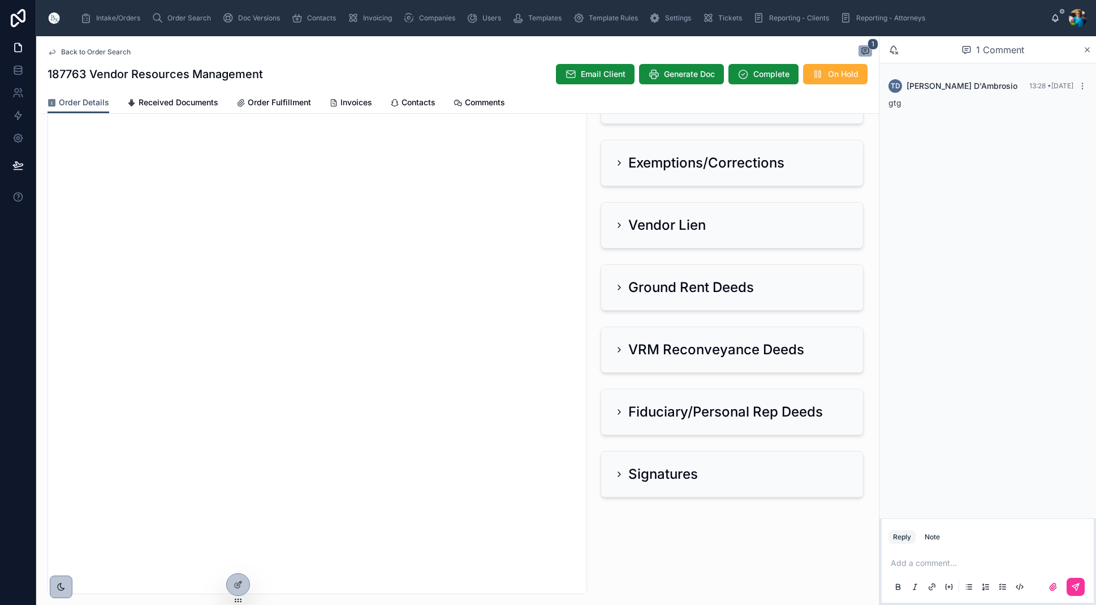
scroll to position [221, 0]
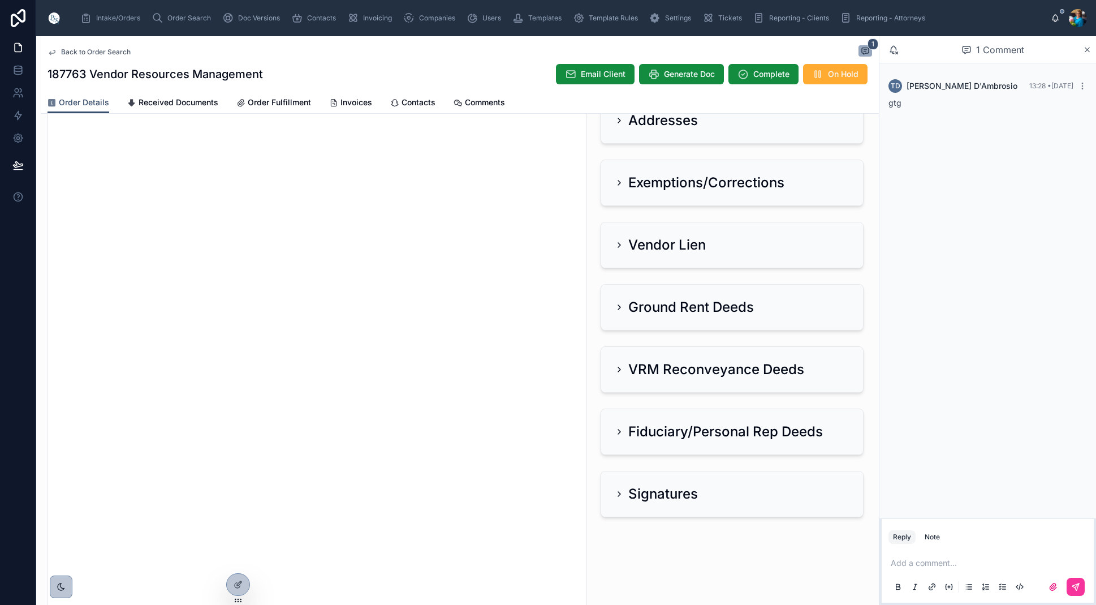
click at [182, 18] on span "Order Search" at bounding box center [189, 18] width 44 height 9
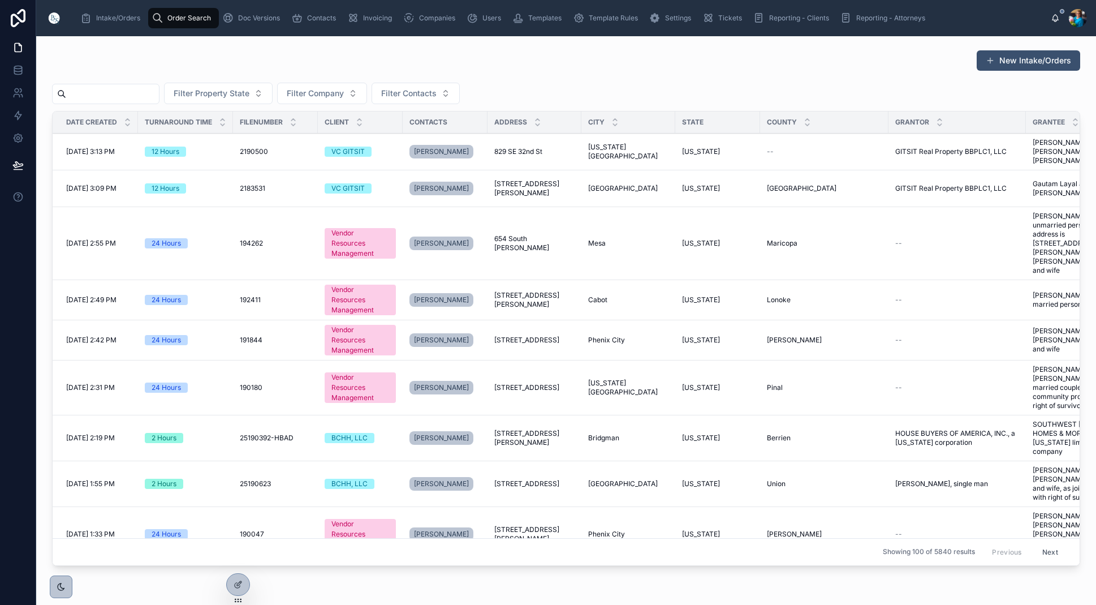
click at [159, 93] on input "text" at bounding box center [112, 94] width 93 height 16
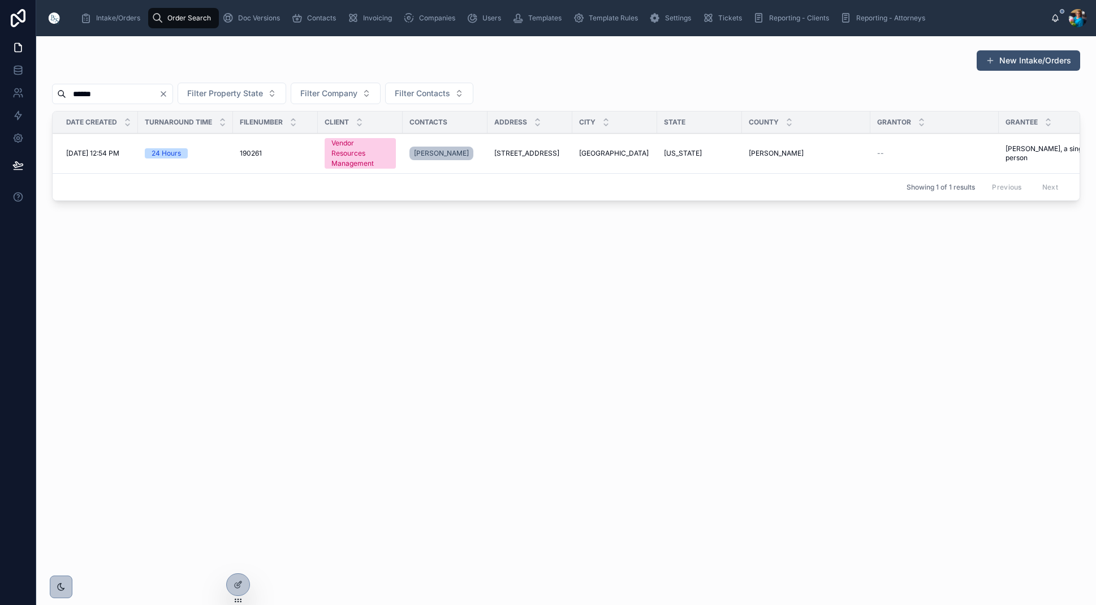
type input "******"
click at [527, 154] on span "[STREET_ADDRESS]" at bounding box center [526, 153] width 65 height 9
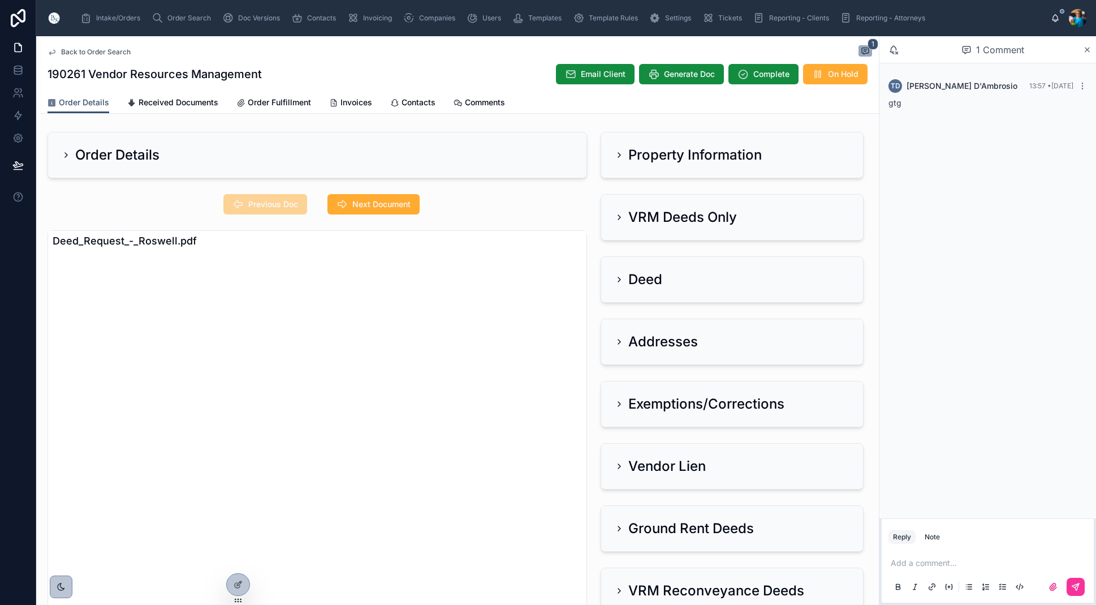
click at [615, 154] on icon at bounding box center [619, 154] width 9 height 9
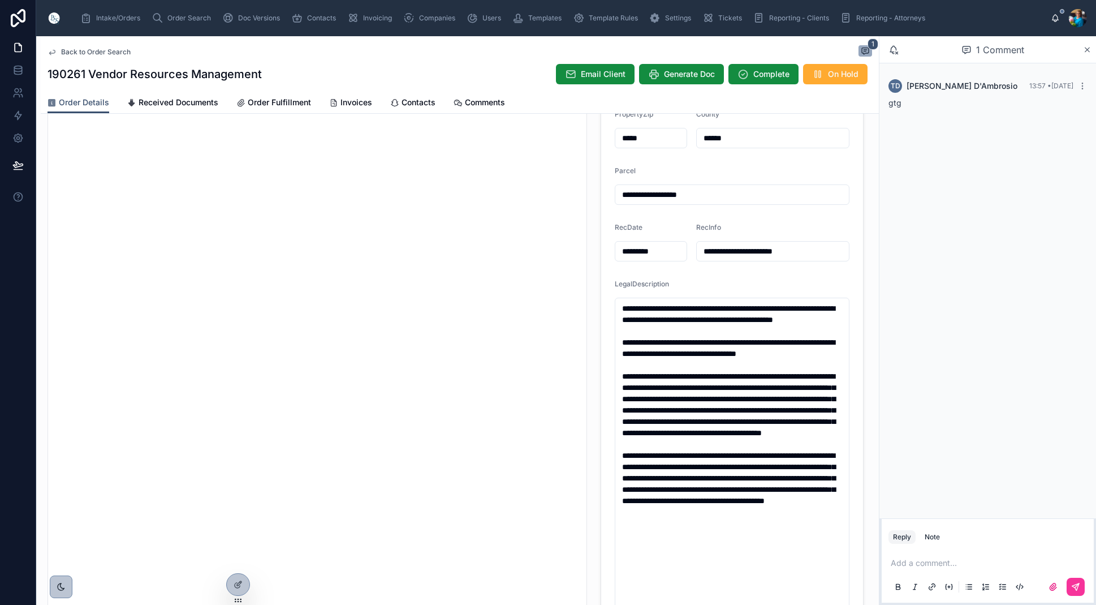
scroll to position [212, 0]
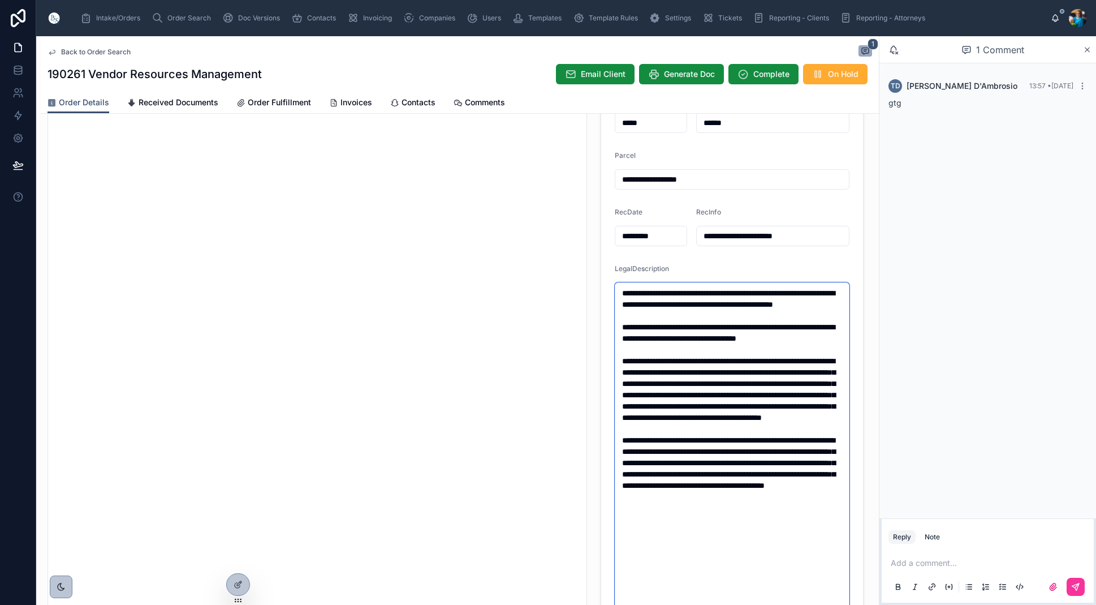
drag, startPoint x: 838, startPoint y: 350, endPoint x: 618, endPoint y: 294, distance: 227.1
click at [618, 294] on textarea "**********" at bounding box center [732, 457] width 235 height 350
click at [759, 304] on textarea "**********" at bounding box center [732, 457] width 235 height 350
drag, startPoint x: 812, startPoint y: 457, endPoint x: 619, endPoint y: 372, distance: 210.5
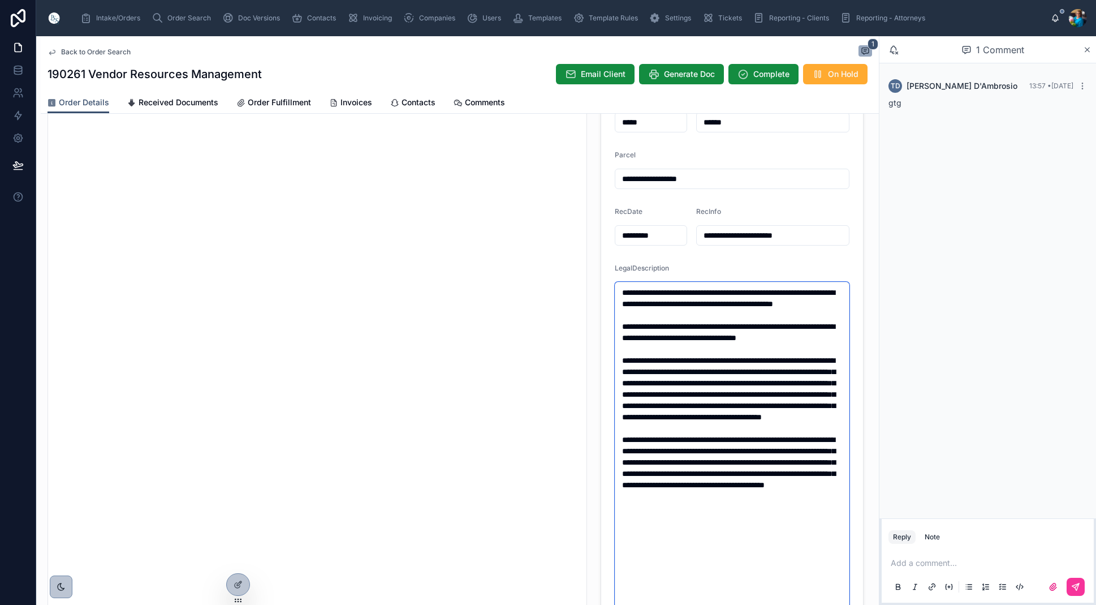
click at [620, 372] on textarea "**********" at bounding box center [732, 457] width 235 height 350
drag, startPoint x: 701, startPoint y: 552, endPoint x: 615, endPoint y: 469, distance: 119.2
click at [615, 469] on textarea "**********" at bounding box center [732, 457] width 235 height 350
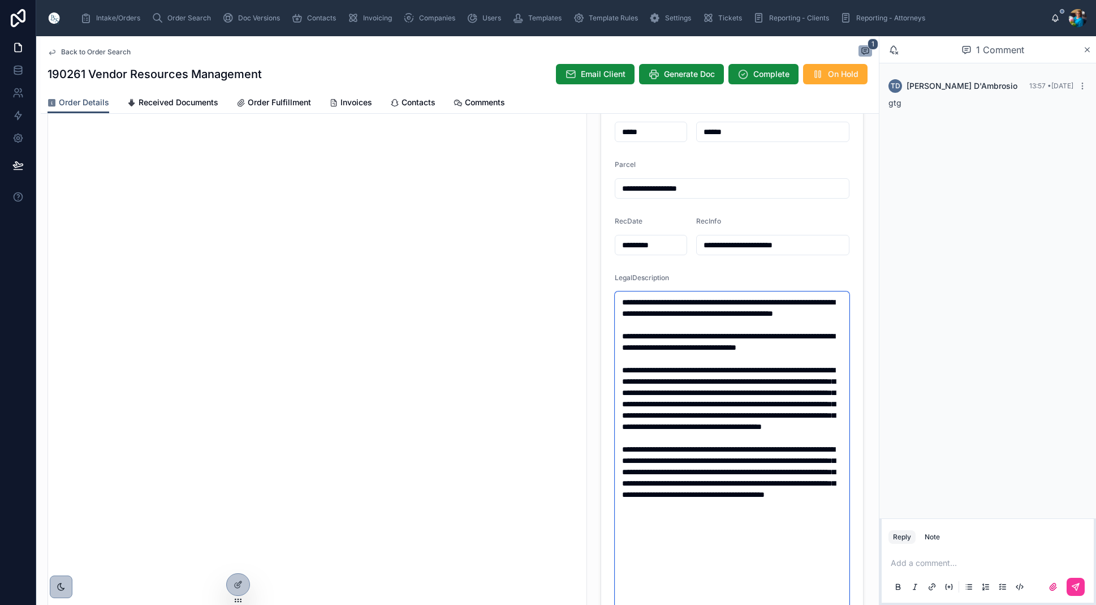
scroll to position [210, 0]
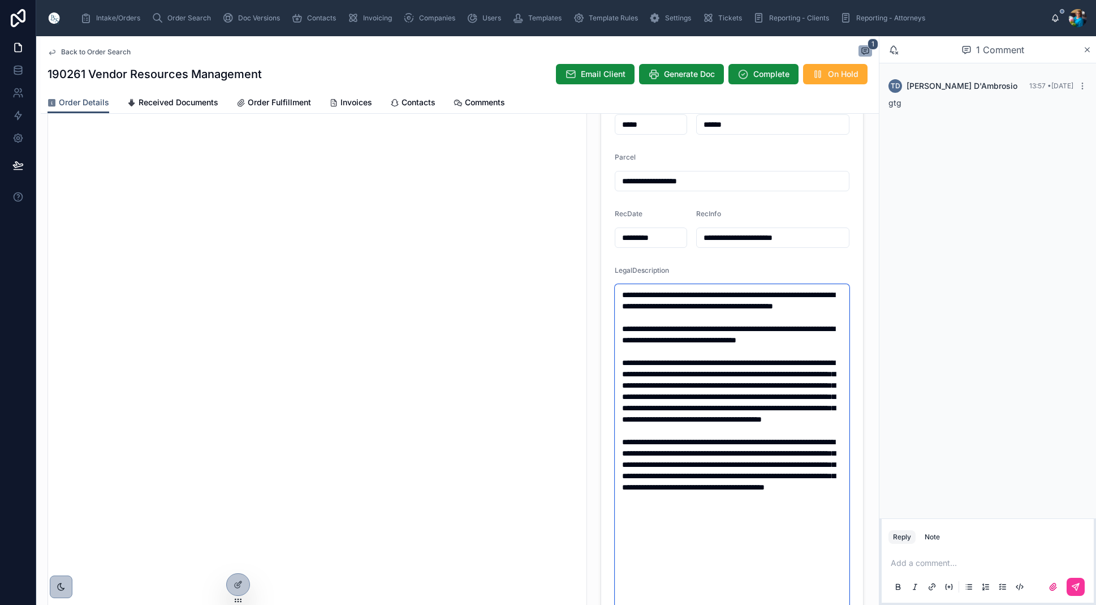
type textarea "**********"
click at [905, 566] on p at bounding box center [990, 562] width 199 height 11
drag, startPoint x: 969, startPoint y: 567, endPoint x: 966, endPoint y: 572, distance: 6.3
click at [966, 567] on span "**********" at bounding box center [928, 563] width 75 height 8
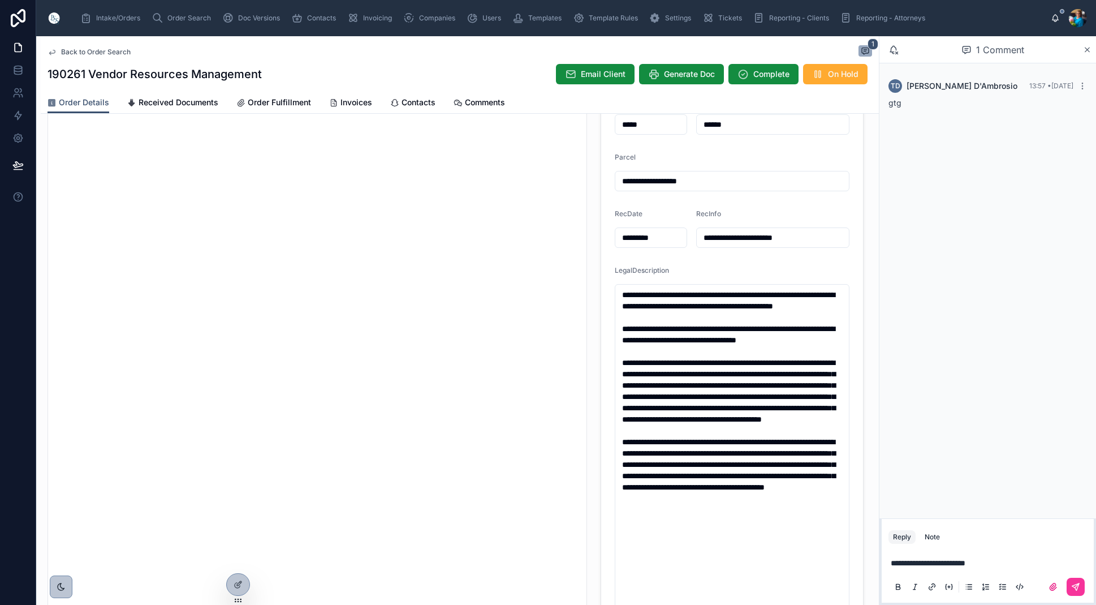
scroll to position [0, 0]
click at [1000, 562] on p "**********" at bounding box center [990, 562] width 199 height 11
click at [1077, 585] on icon at bounding box center [1075, 586] width 9 height 9
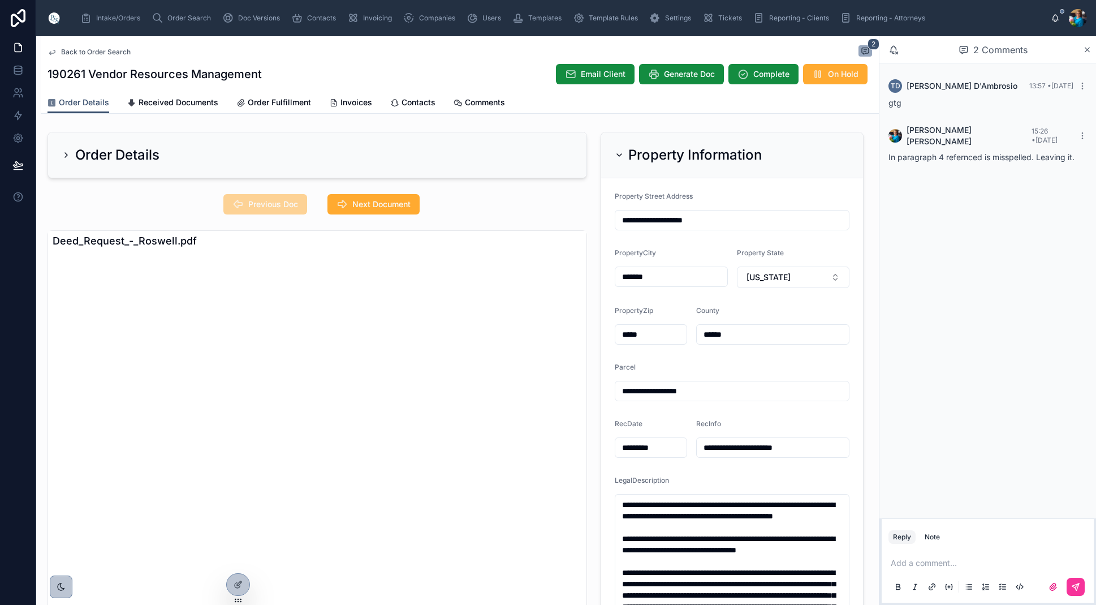
click at [622, 150] on icon at bounding box center [619, 154] width 9 height 9
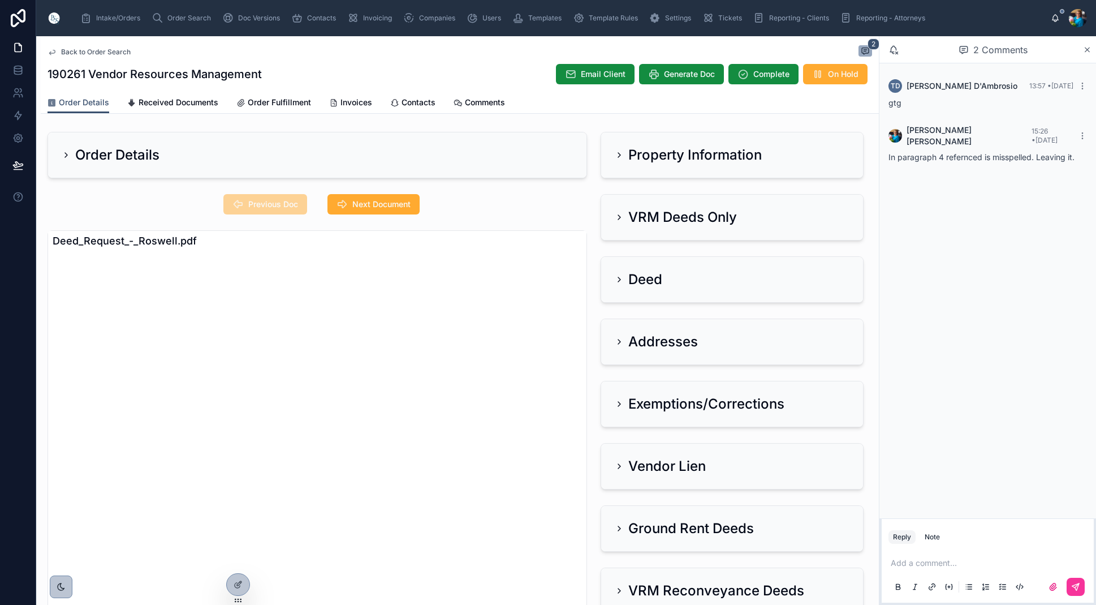
click at [621, 213] on icon at bounding box center [619, 217] width 9 height 9
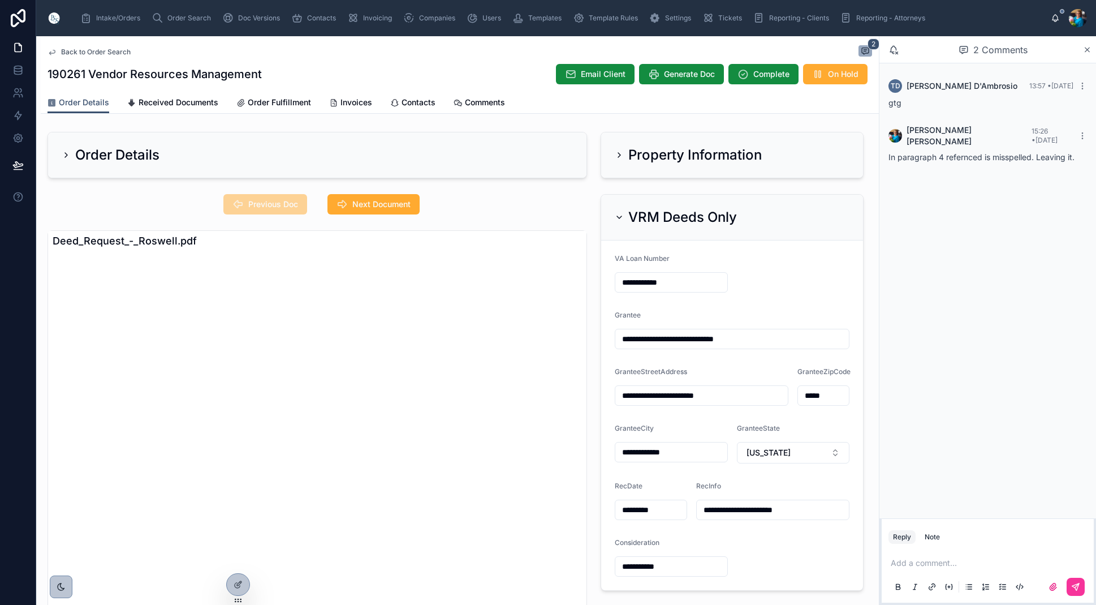
click at [618, 150] on icon at bounding box center [619, 154] width 9 height 9
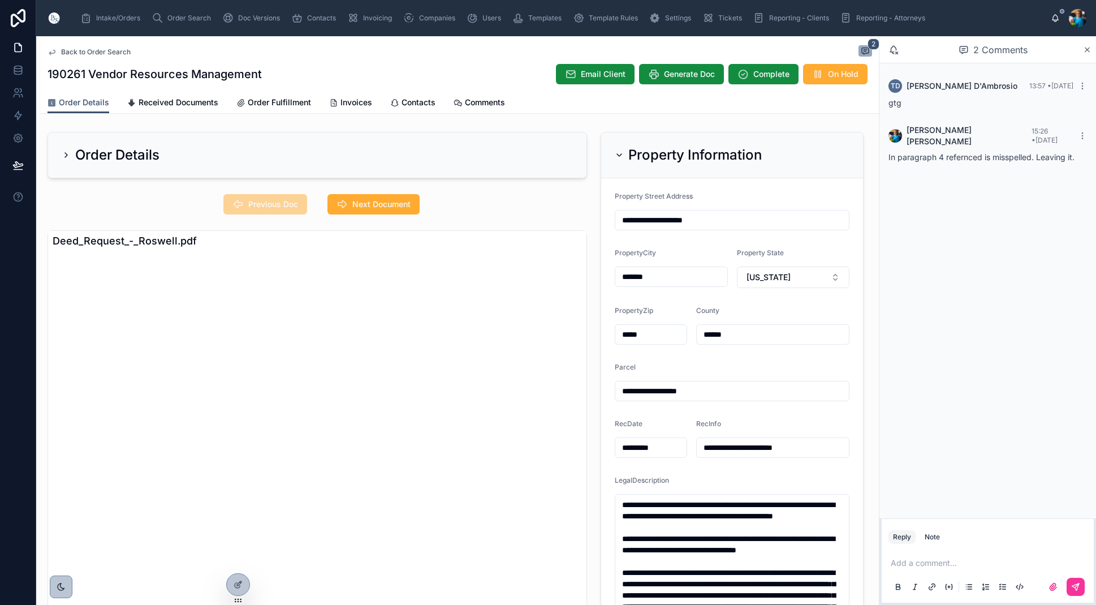
click at [618, 150] on icon at bounding box center [619, 154] width 9 height 9
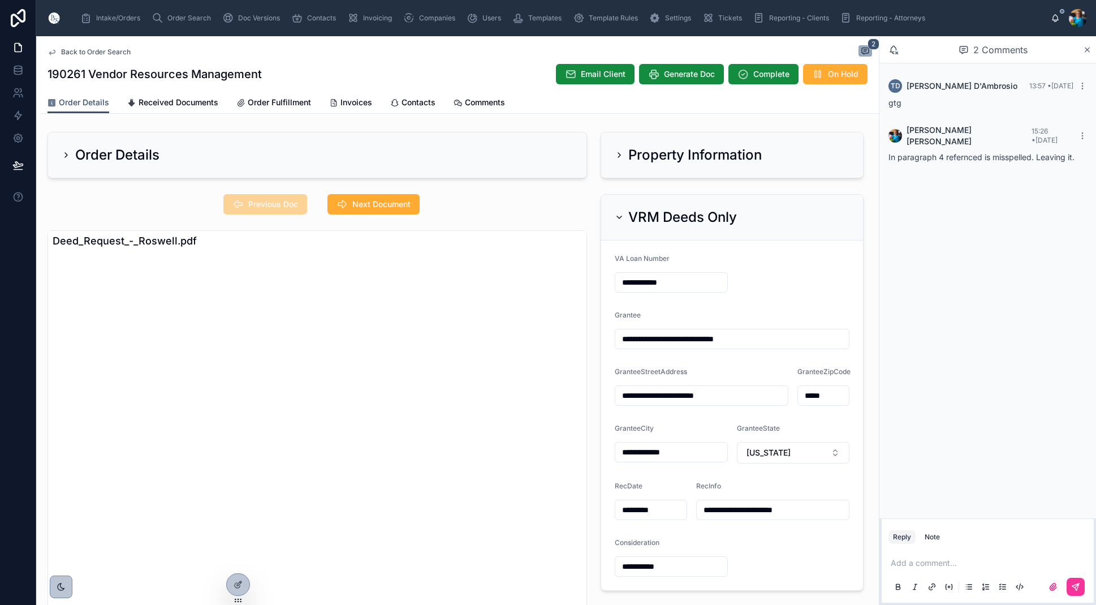
drag, startPoint x: 619, startPoint y: 216, endPoint x: 622, endPoint y: 247, distance: 31.2
click at [619, 217] on icon at bounding box center [619, 217] width 9 height 9
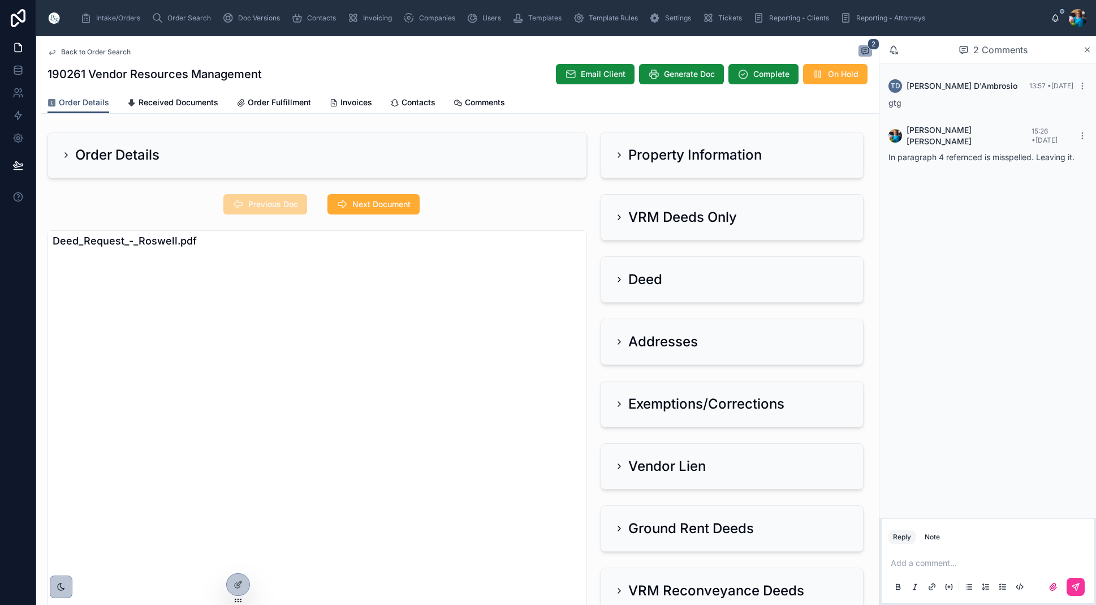
click at [619, 341] on icon at bounding box center [619, 341] width 9 height 9
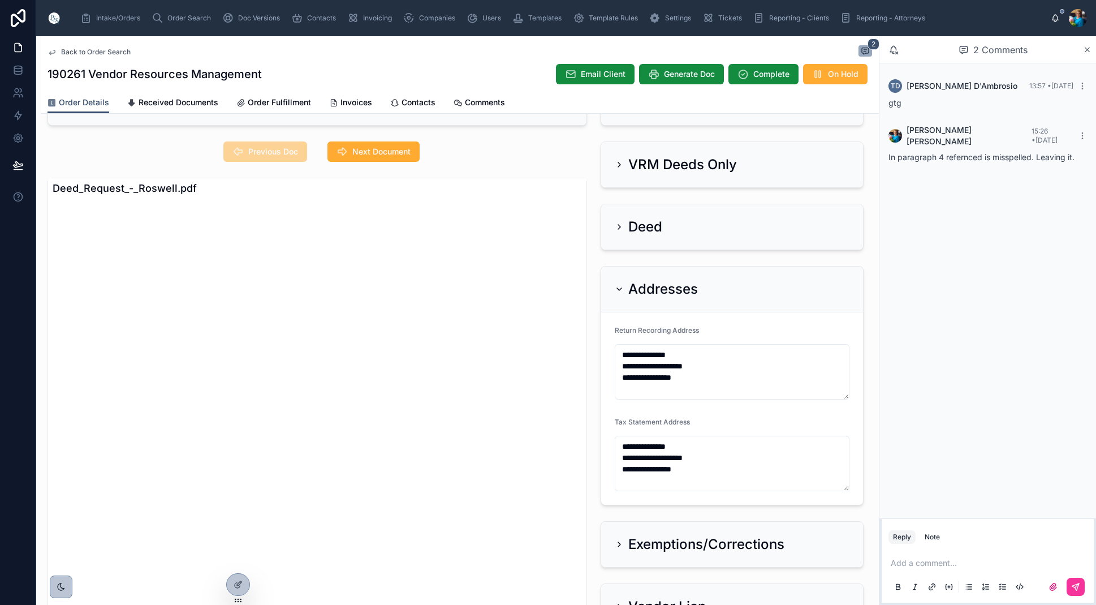
scroll to position [17, 0]
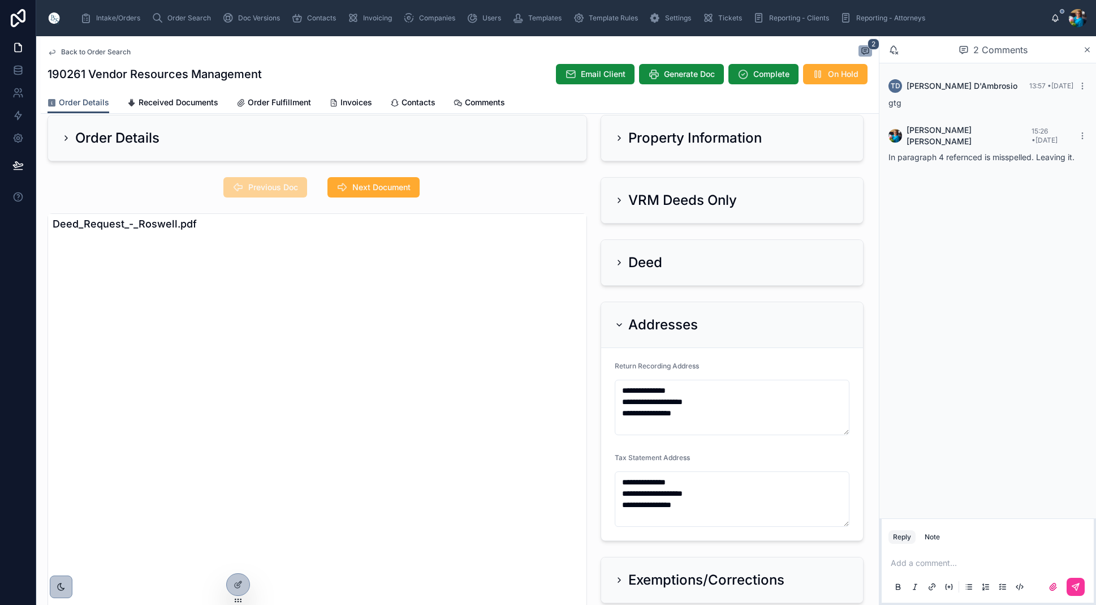
click at [619, 198] on icon at bounding box center [619, 200] width 2 height 5
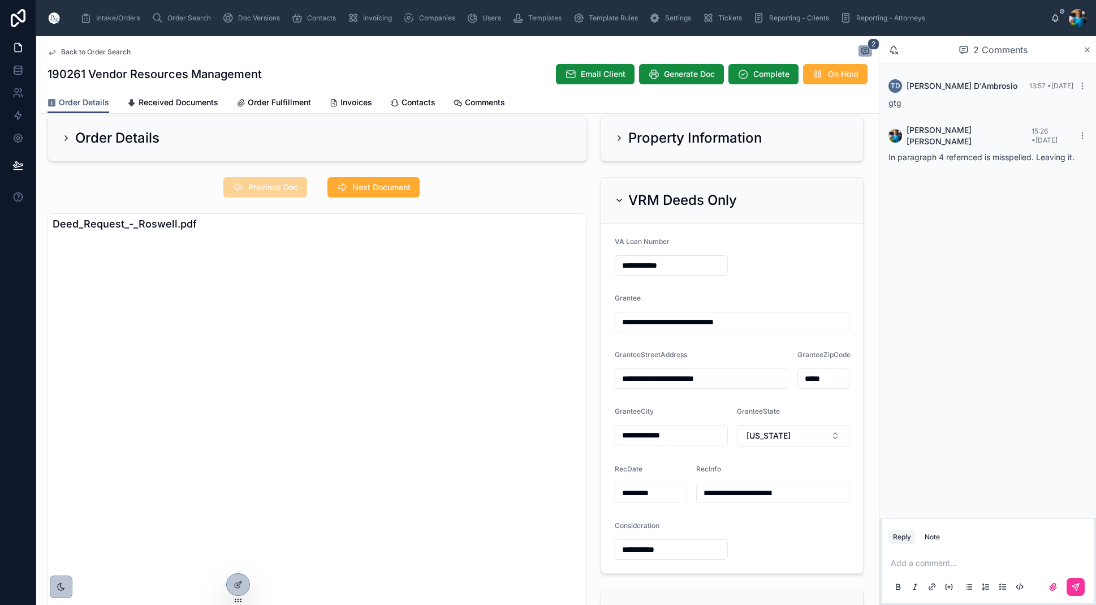
drag, startPoint x: 619, startPoint y: 199, endPoint x: 630, endPoint y: 253, distance: 54.8
click at [618, 203] on icon at bounding box center [619, 200] width 9 height 9
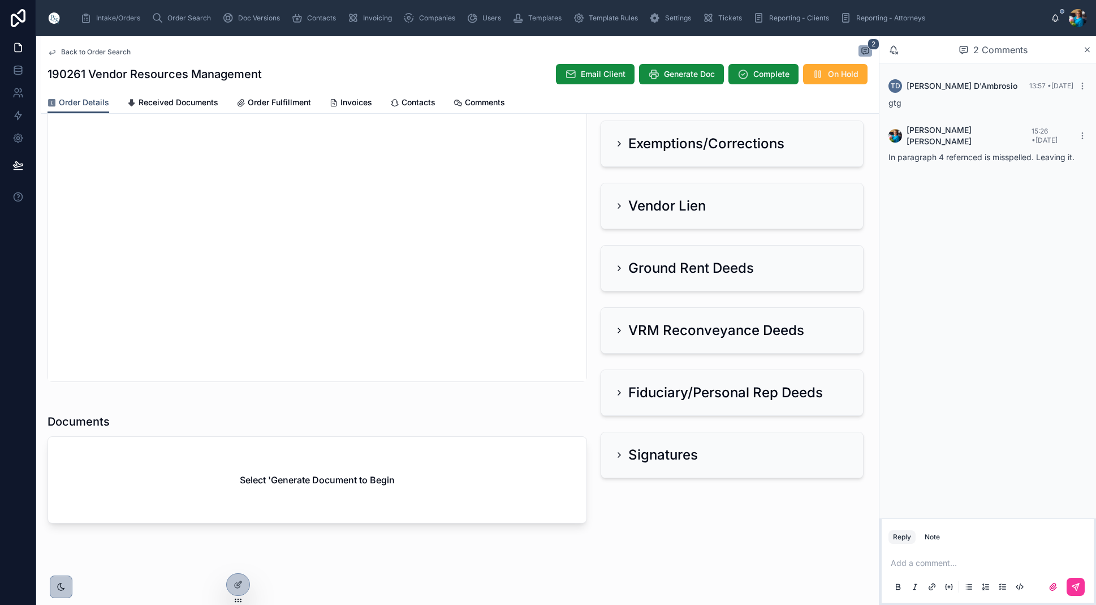
scroll to position [0, 0]
click at [690, 76] on span "Generate Doc" at bounding box center [689, 73] width 51 height 11
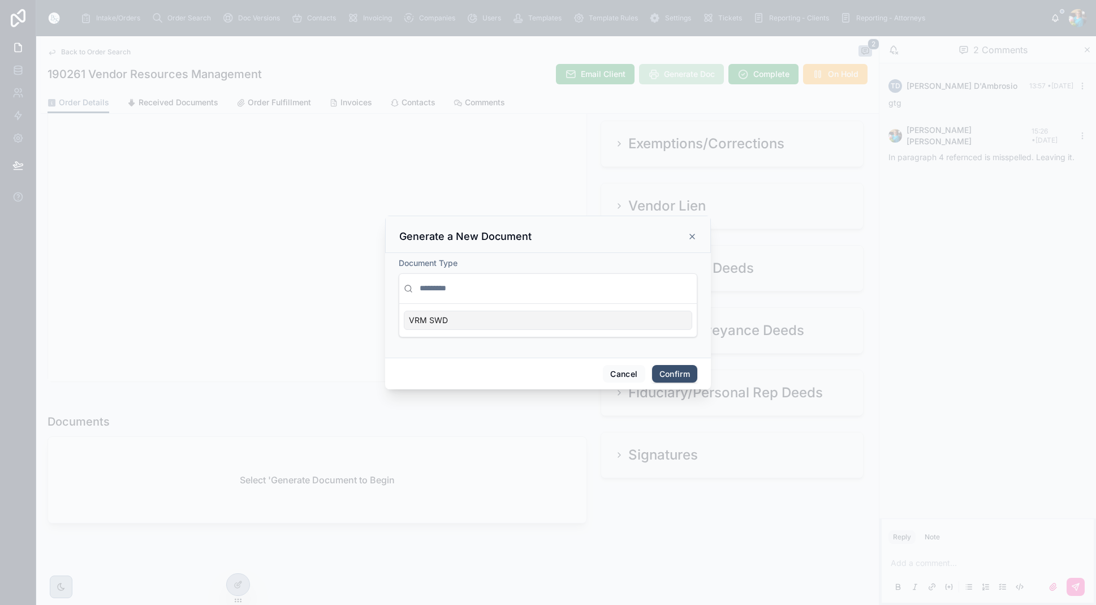
click at [664, 318] on div "VRM SWD" at bounding box center [548, 320] width 289 height 19
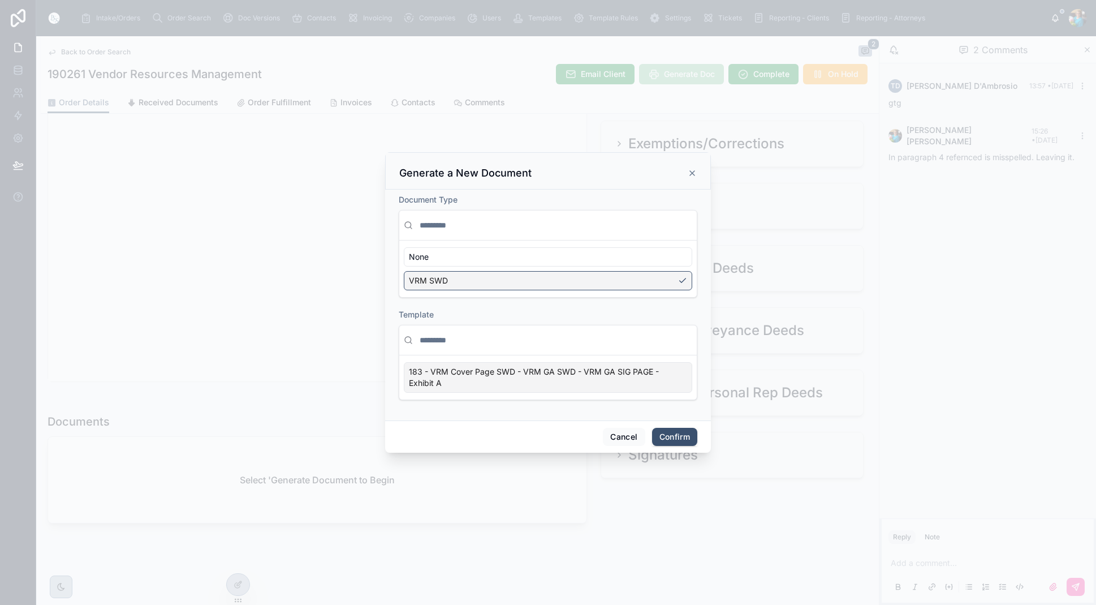
click at [677, 373] on div "183 - VRM Cover Page SWD - VRM GA SWD - VRM GA SIG PAGE - Exhibit A" at bounding box center [548, 377] width 289 height 31
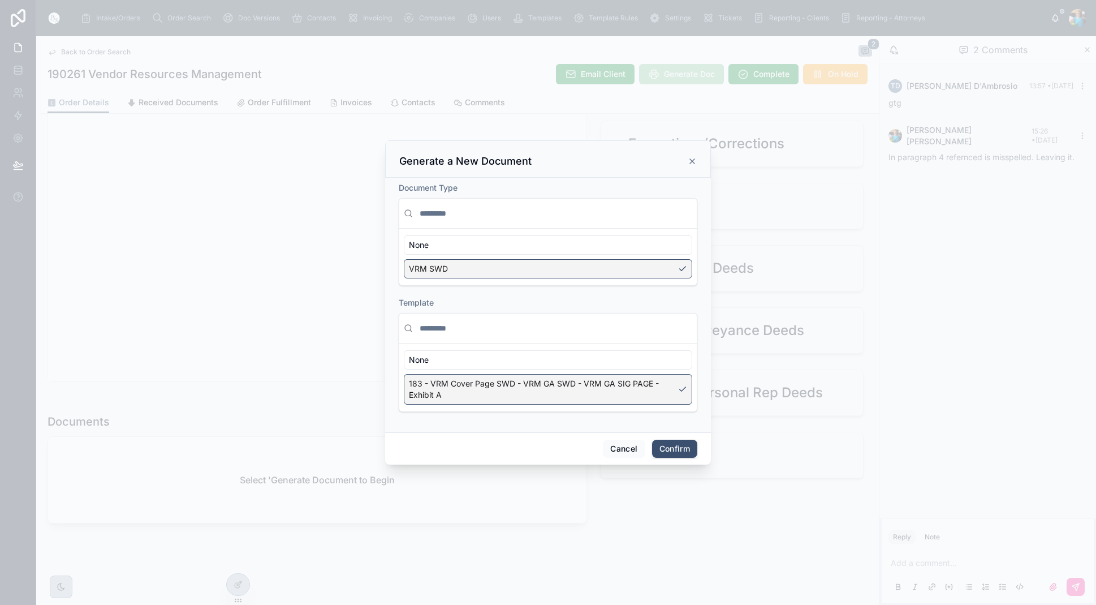
drag, startPoint x: 673, startPoint y: 449, endPoint x: 658, endPoint y: 443, distance: 16.0
click at [673, 449] on button "Confirm" at bounding box center [674, 449] width 45 height 18
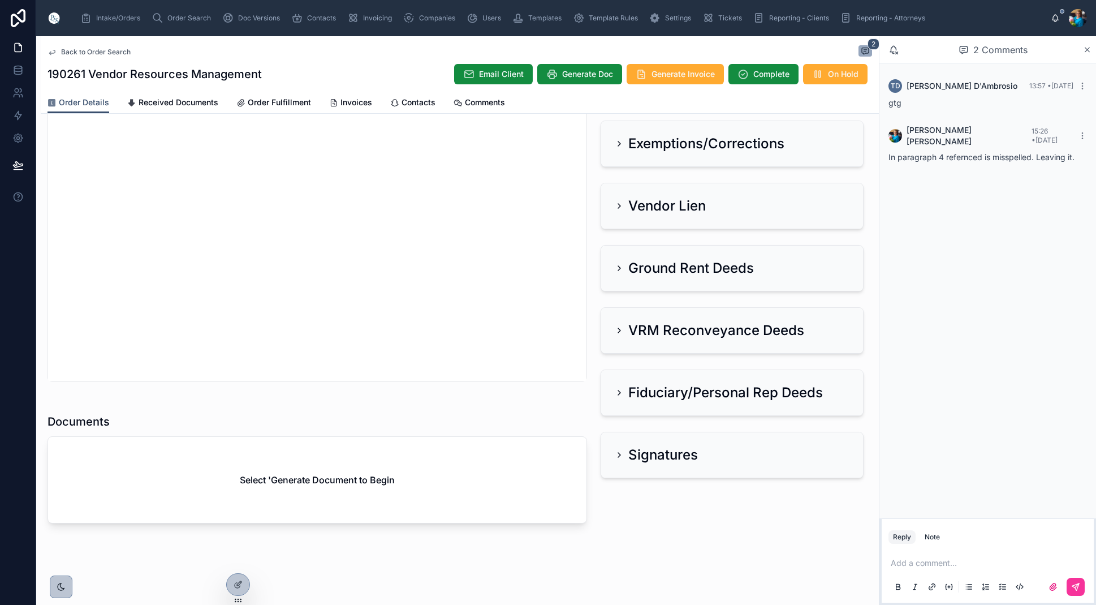
click at [901, 566] on p at bounding box center [990, 562] width 199 height 11
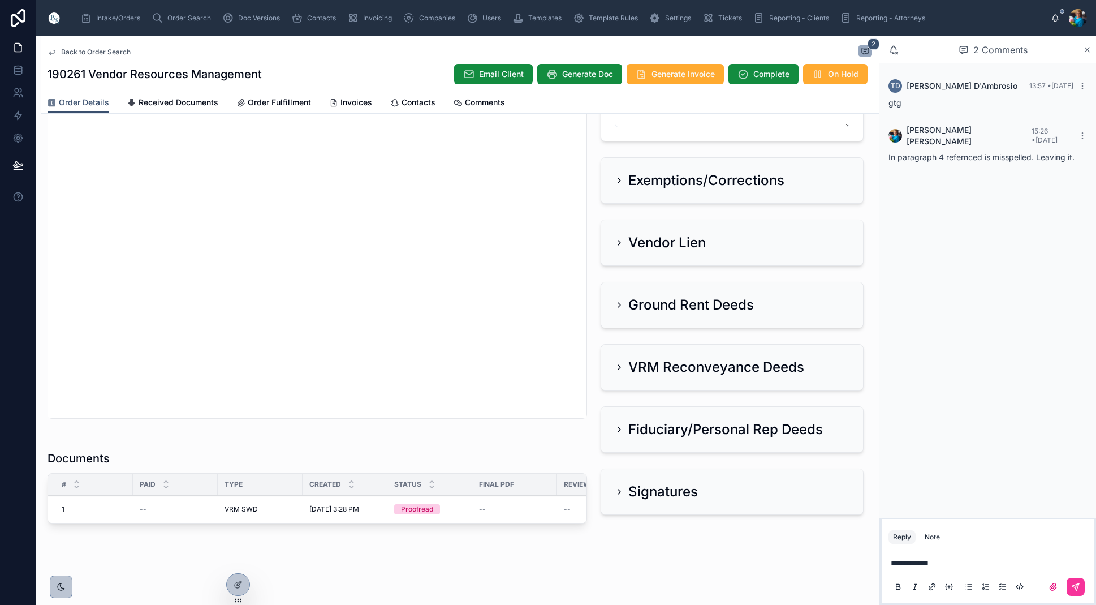
click at [1074, 583] on icon at bounding box center [1075, 586] width 9 height 9
click at [0, 0] on span "Ready for QC" at bounding box center [0, 0] width 0 height 0
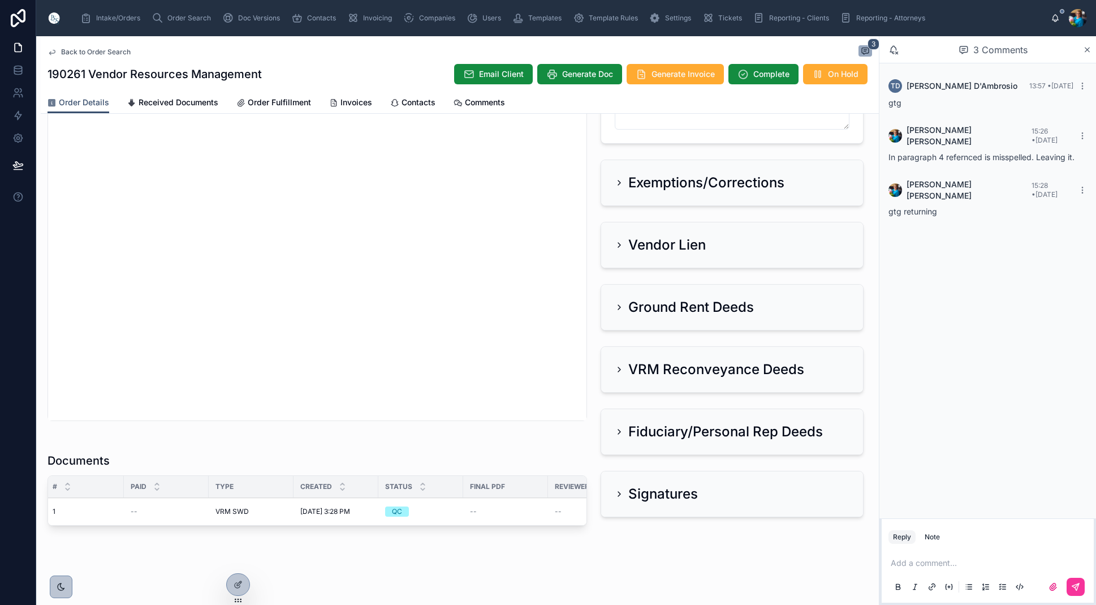
scroll to position [0, 5]
click at [0, 0] on span "Finalize Document" at bounding box center [0, 0] width 0 height 0
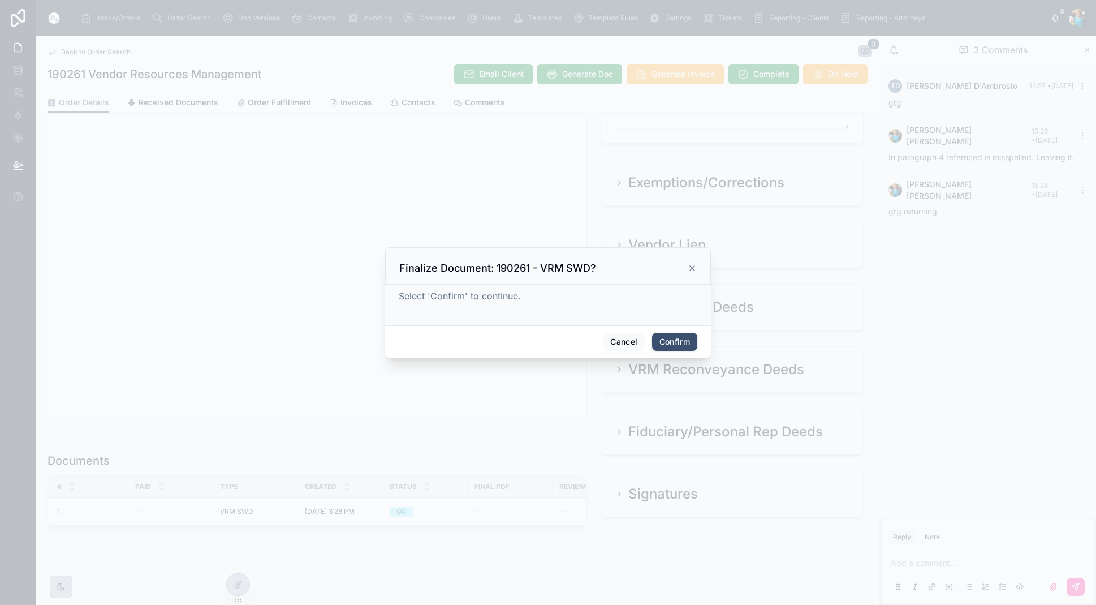
click at [679, 341] on button "Confirm" at bounding box center [674, 342] width 45 height 18
click at [679, 341] on span "Confirm" at bounding box center [674, 342] width 45 height 18
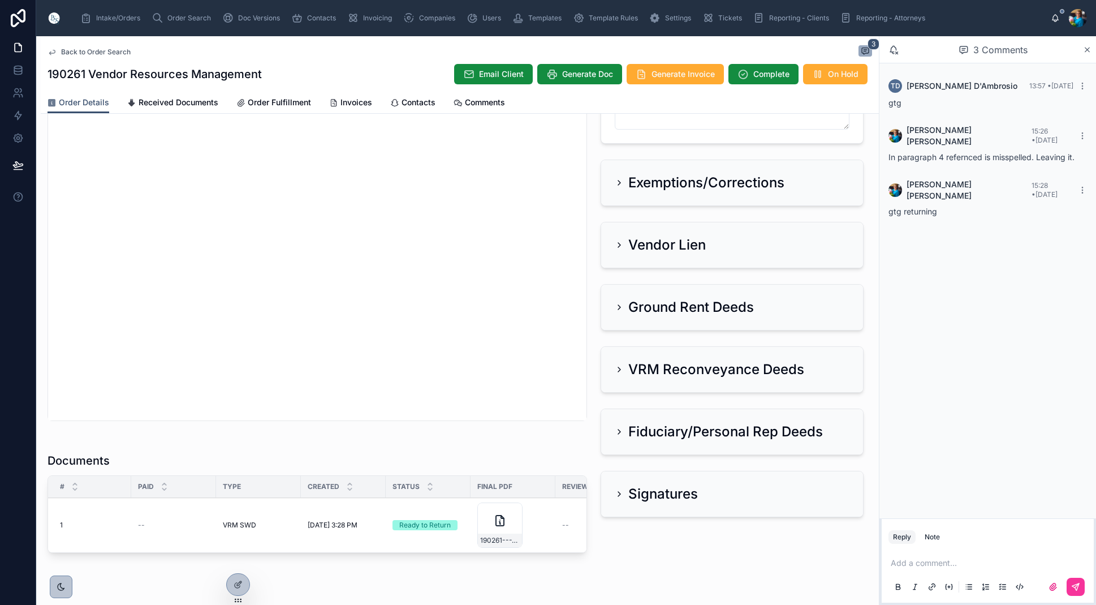
scroll to position [0, 0]
click at [511, 540] on span "190261---VRM-SWD" at bounding box center [502, 540] width 40 height 9
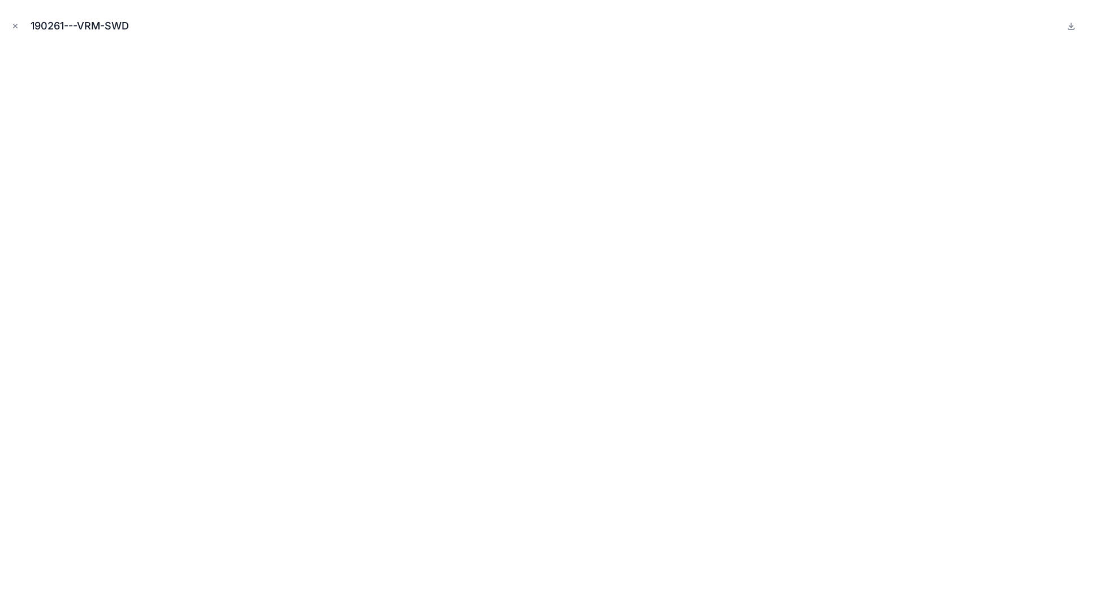
click at [14, 26] on icon "Close modal" at bounding box center [15, 26] width 8 height 8
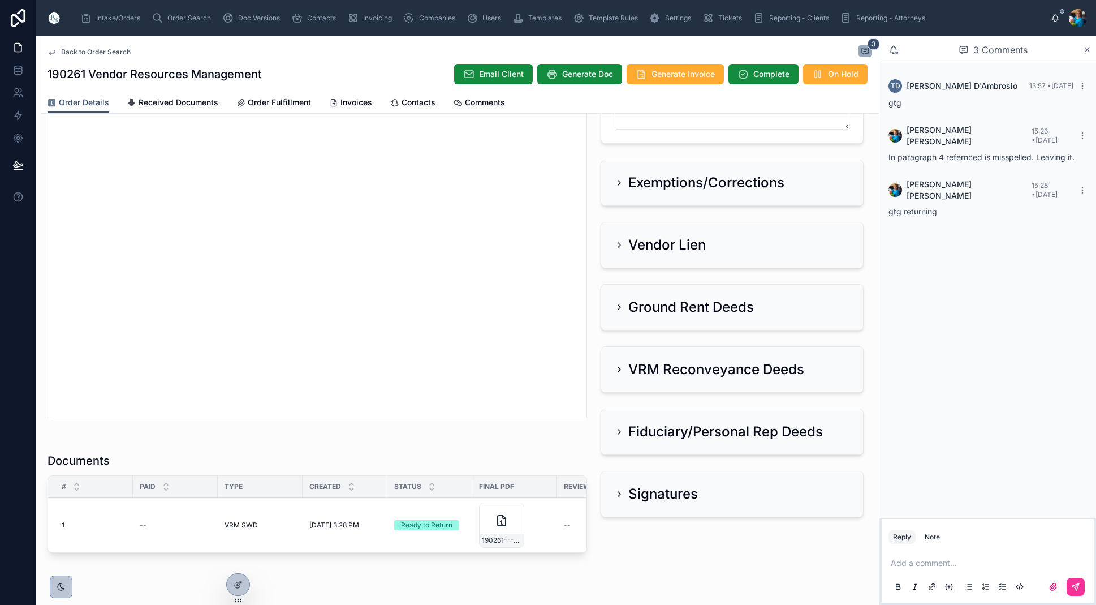
click at [0, 0] on span "Sent to Client" at bounding box center [0, 0] width 0 height 0
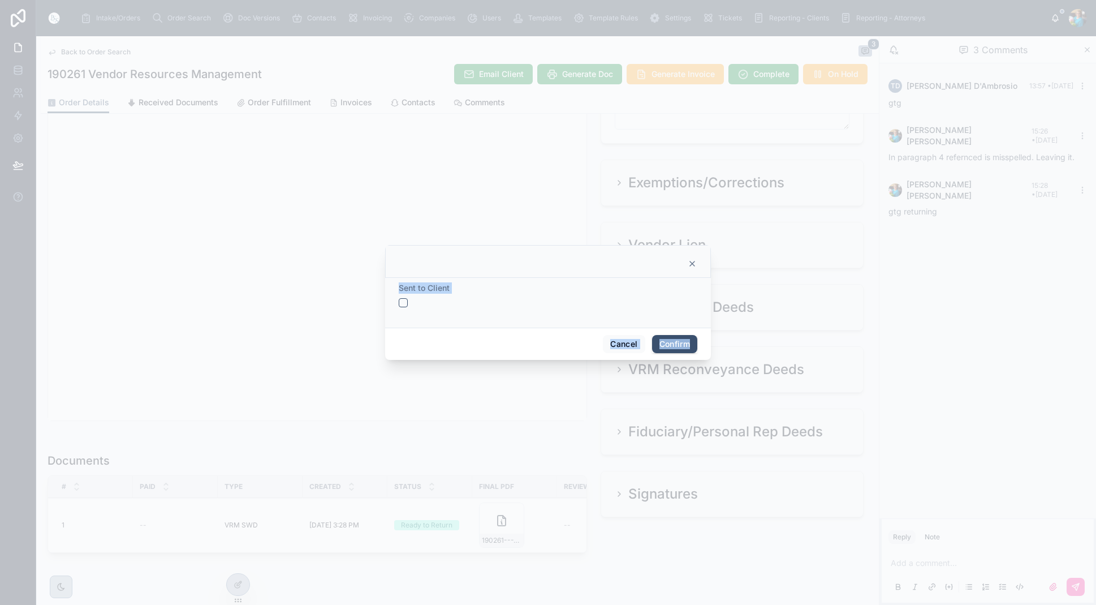
click at [407, 303] on button "button" at bounding box center [403, 302] width 9 height 9
click at [673, 346] on button "Confirm" at bounding box center [674, 344] width 45 height 18
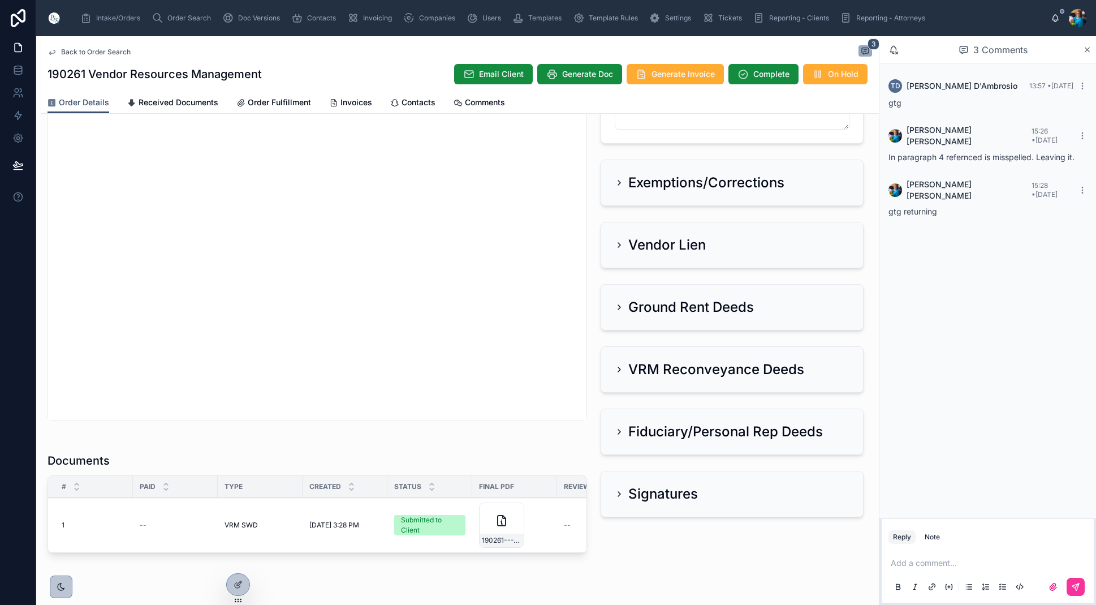
click at [0, 0] on span "Send for Review" at bounding box center [0, 0] width 0 height 0
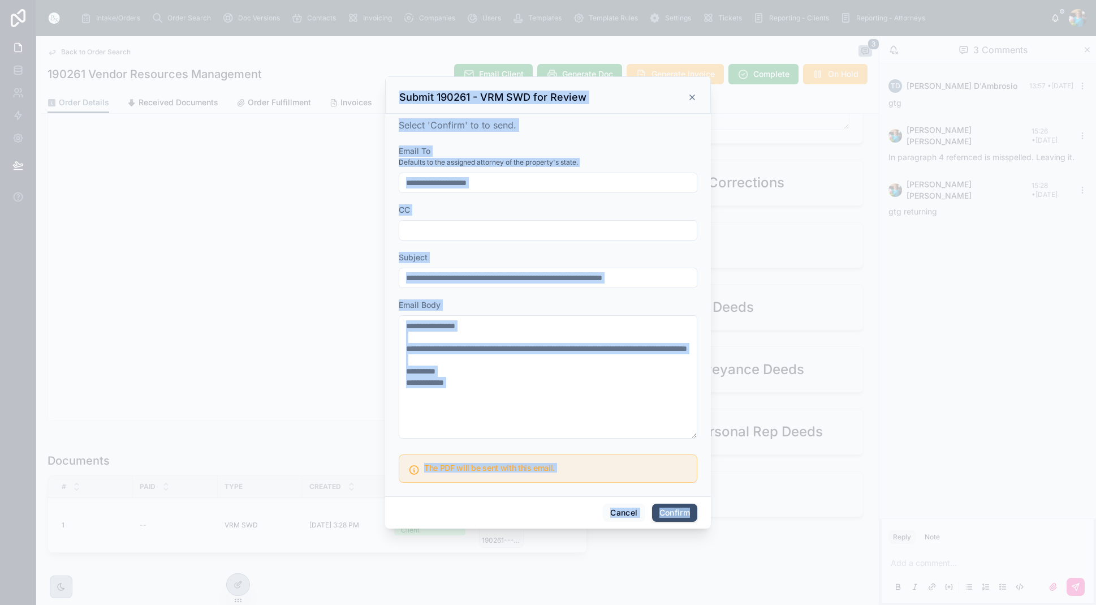
click at [679, 510] on button "Confirm" at bounding box center [674, 512] width 45 height 18
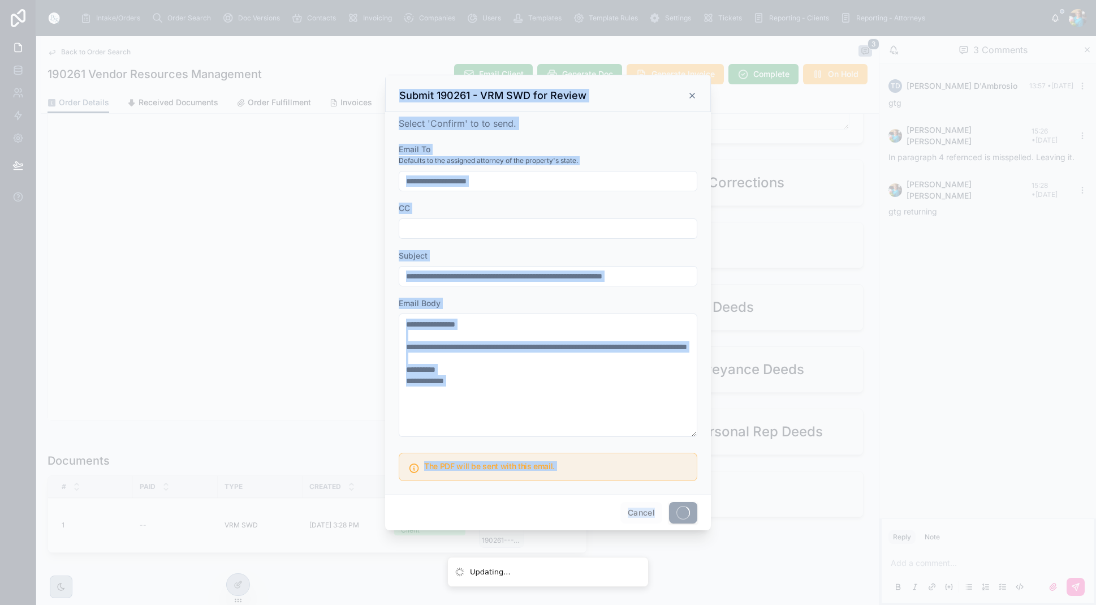
click at [679, 510] on span at bounding box center [683, 512] width 28 height 21
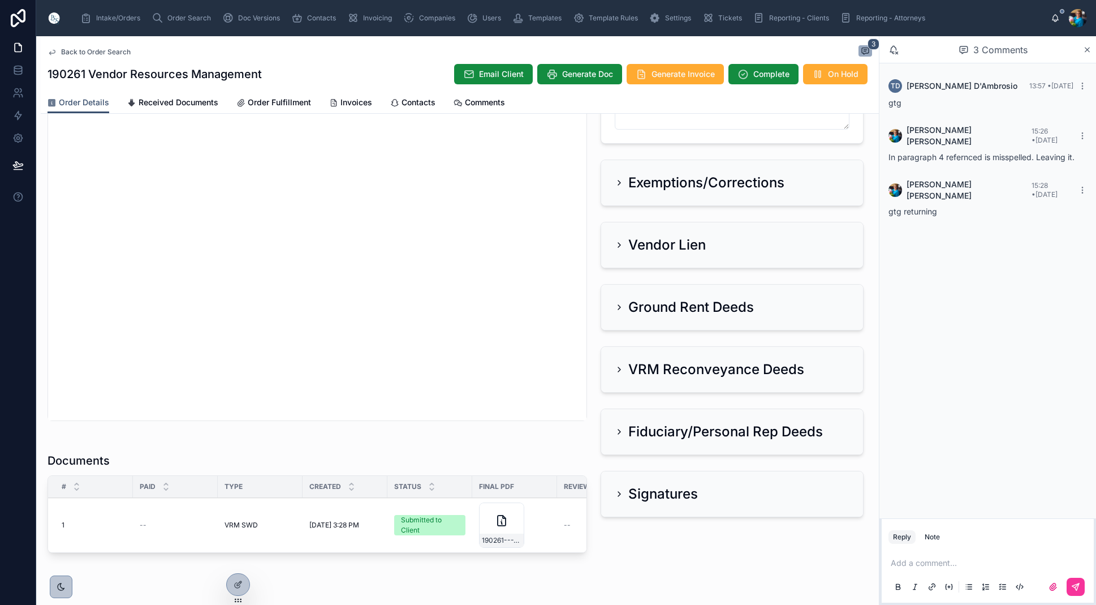
scroll to position [0, 1]
click at [669, 73] on span "Generate Invoice" at bounding box center [683, 73] width 63 height 11
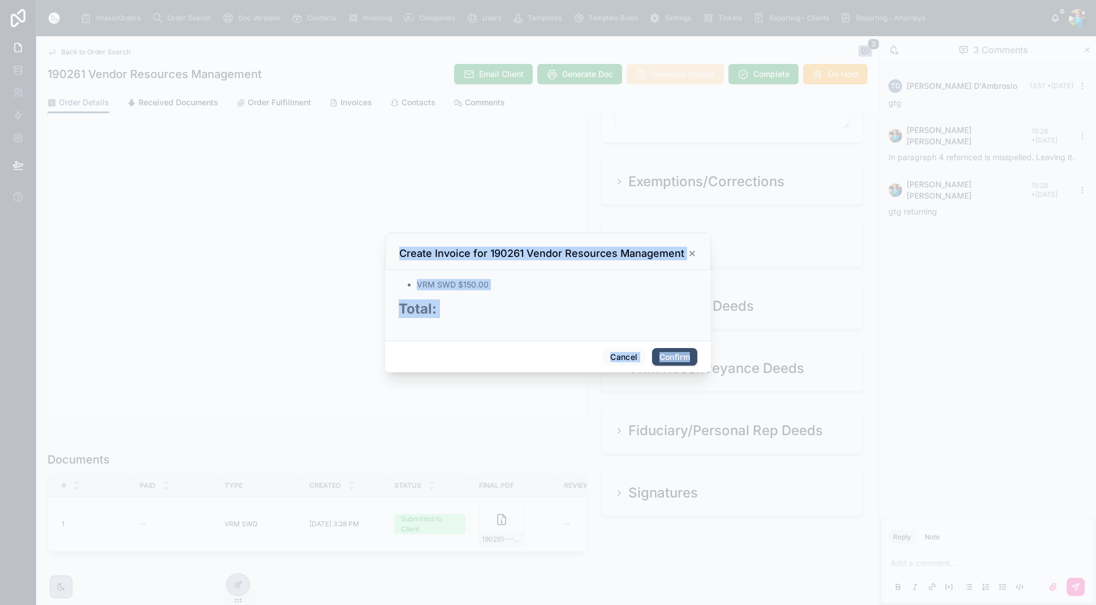
click at [668, 355] on button "Confirm" at bounding box center [674, 357] width 45 height 18
click at [668, 355] on div "Cancel Confirm" at bounding box center [548, 357] width 326 height 32
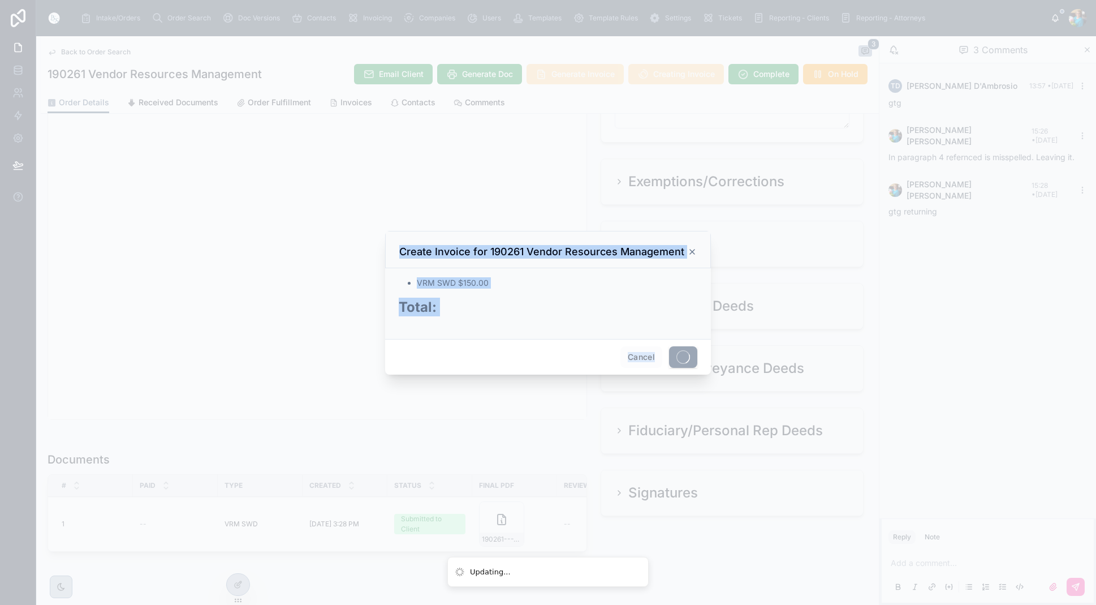
scroll to position [0, 0]
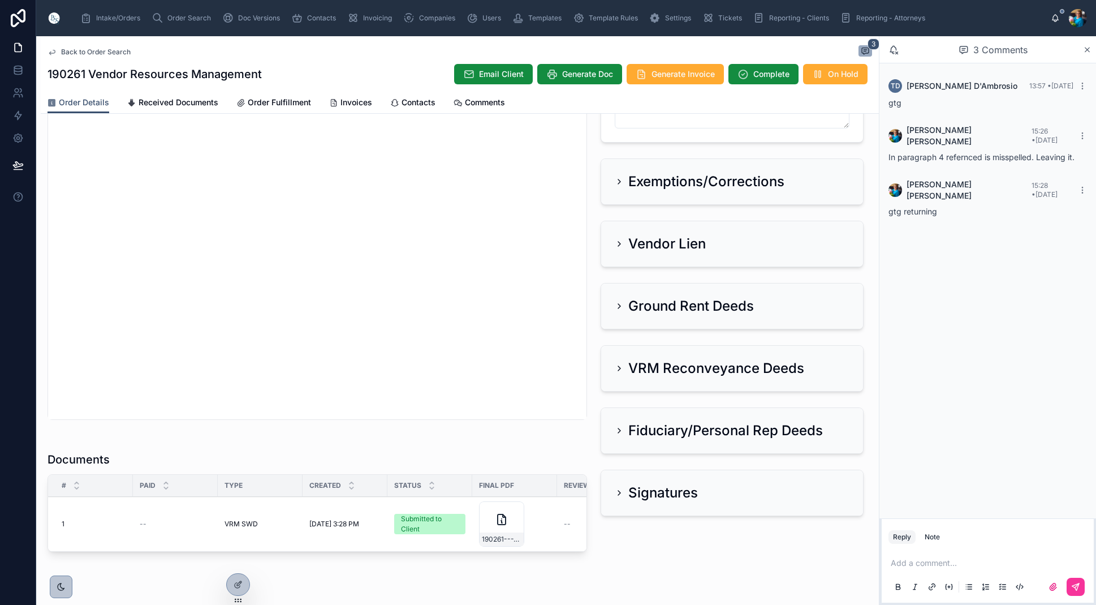
click at [349, 102] on span "Invoices" at bounding box center [357, 102] width 32 height 11
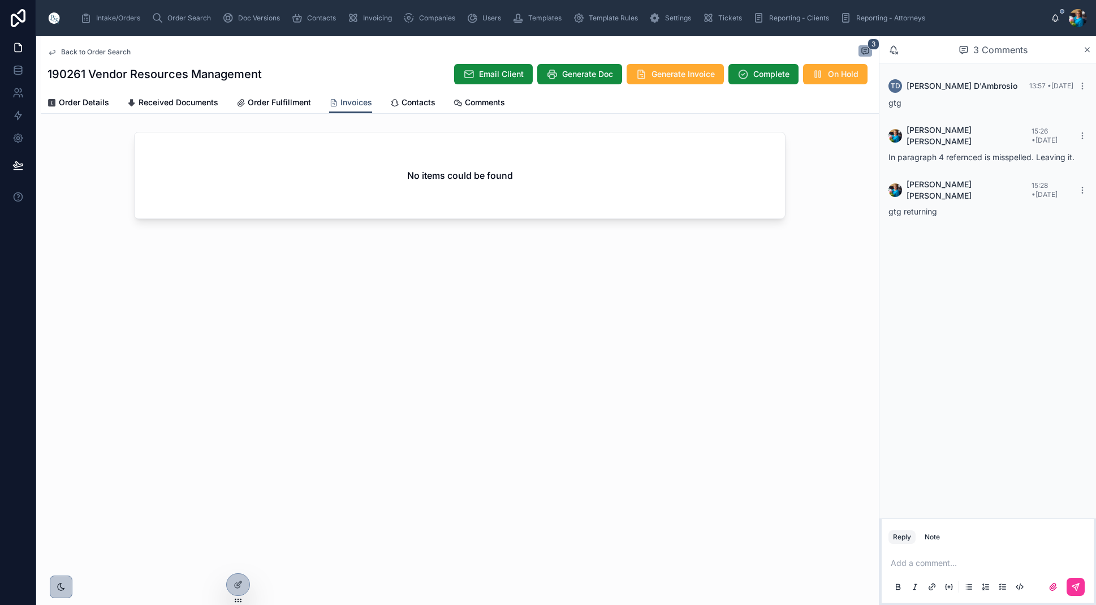
click at [184, 19] on span "Order Search" at bounding box center [189, 18] width 44 height 9
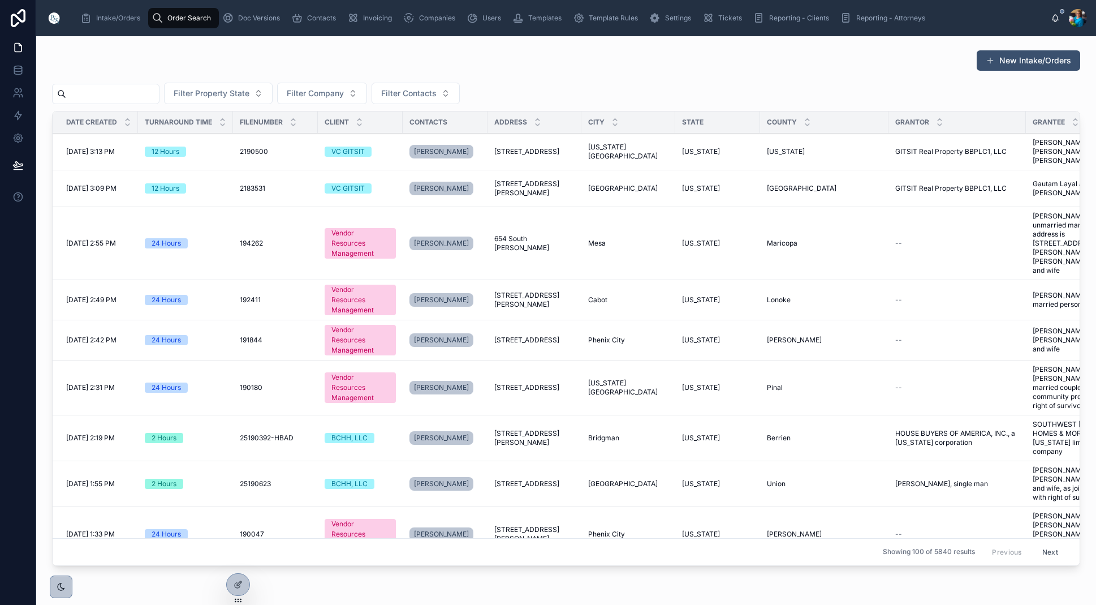
click at [145, 96] on input "text" at bounding box center [112, 94] width 93 height 16
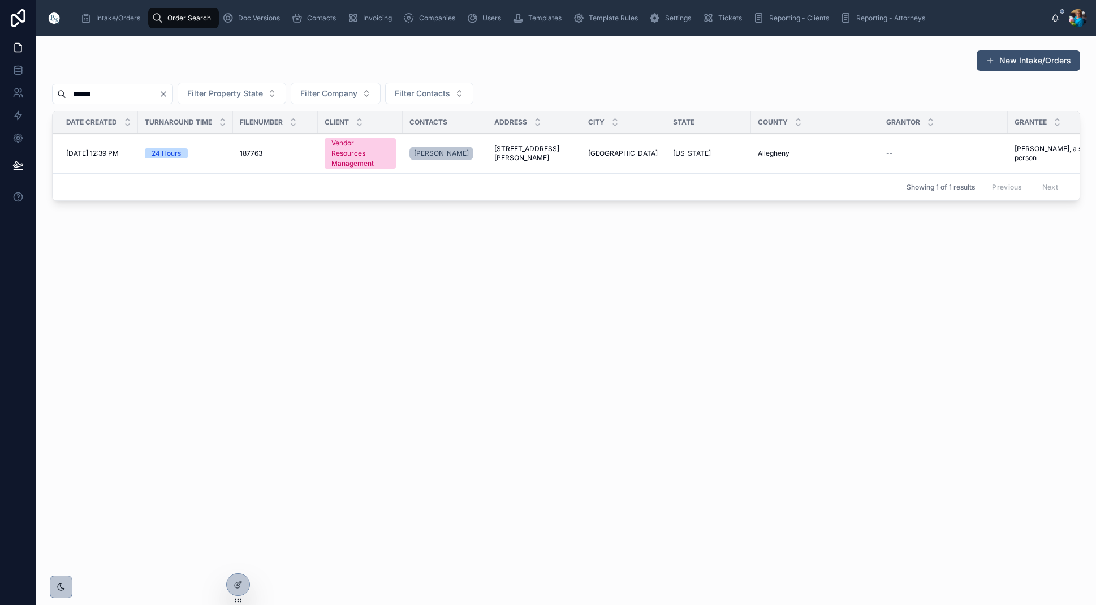
type input "******"
click at [528, 151] on span "449 Morris Street" at bounding box center [534, 153] width 80 height 18
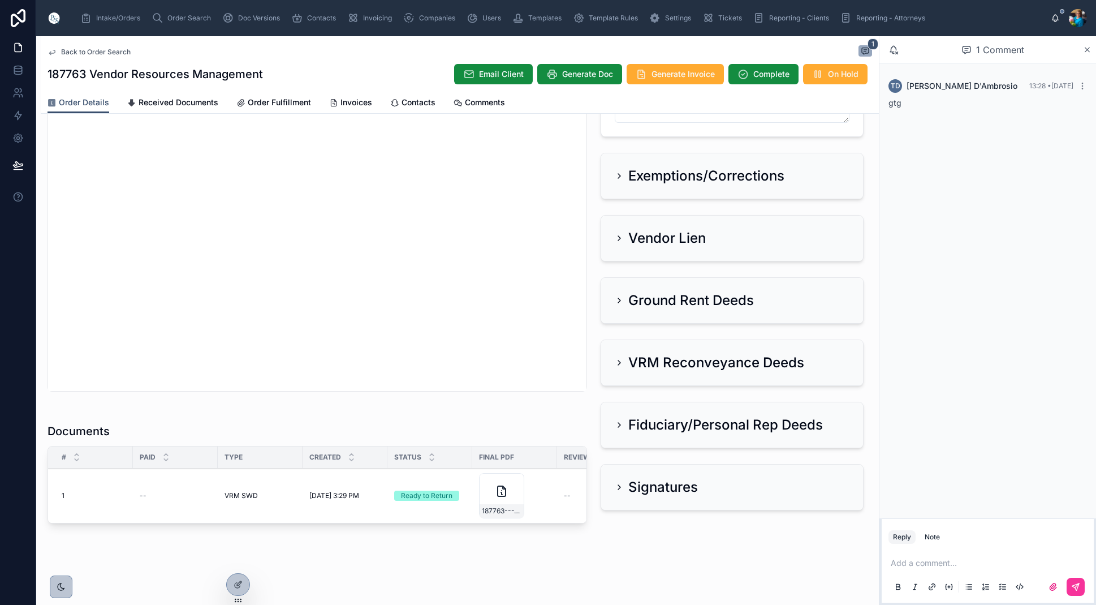
scroll to position [444, 0]
click at [514, 514] on span "187763---VRM-SWD" at bounding box center [502, 510] width 40 height 9
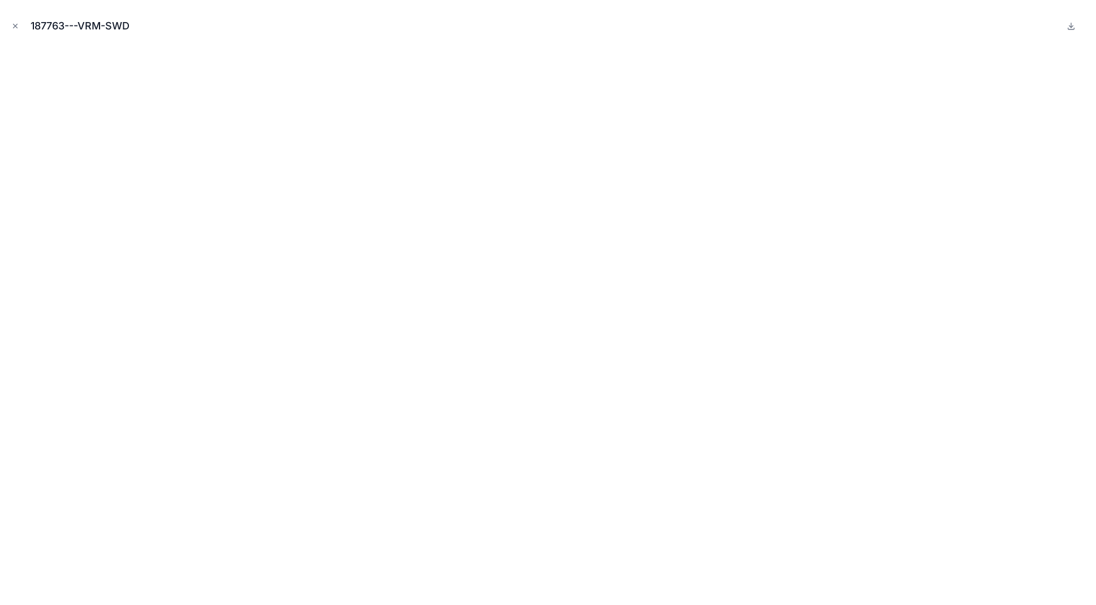
click at [19, 23] on icon "Close modal" at bounding box center [15, 26] width 8 height 8
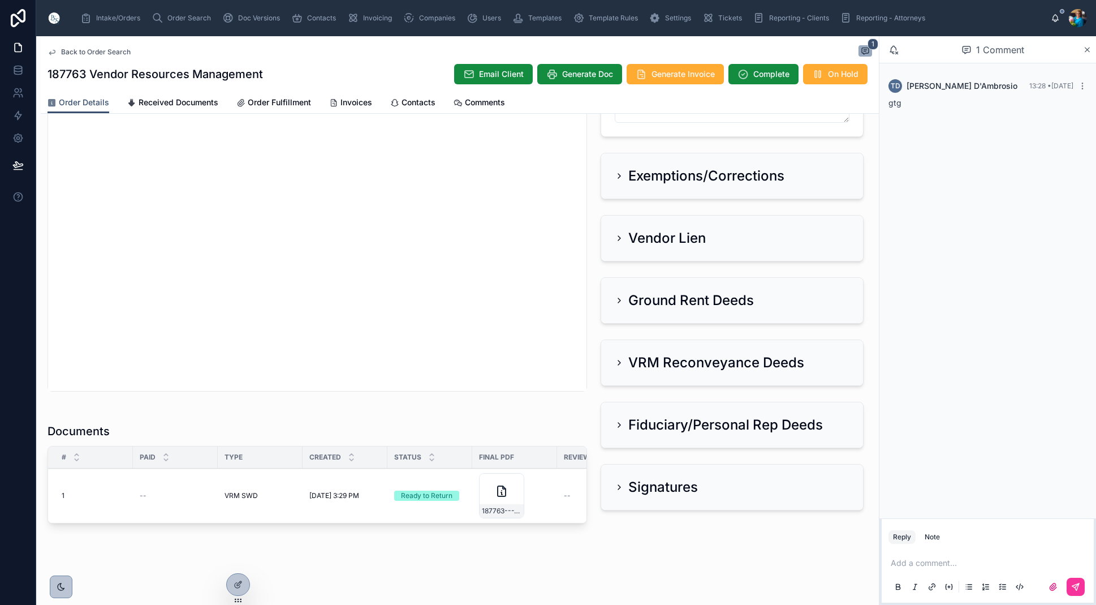
click at [0, 0] on span "Sent to Client" at bounding box center [0, 0] width 0 height 0
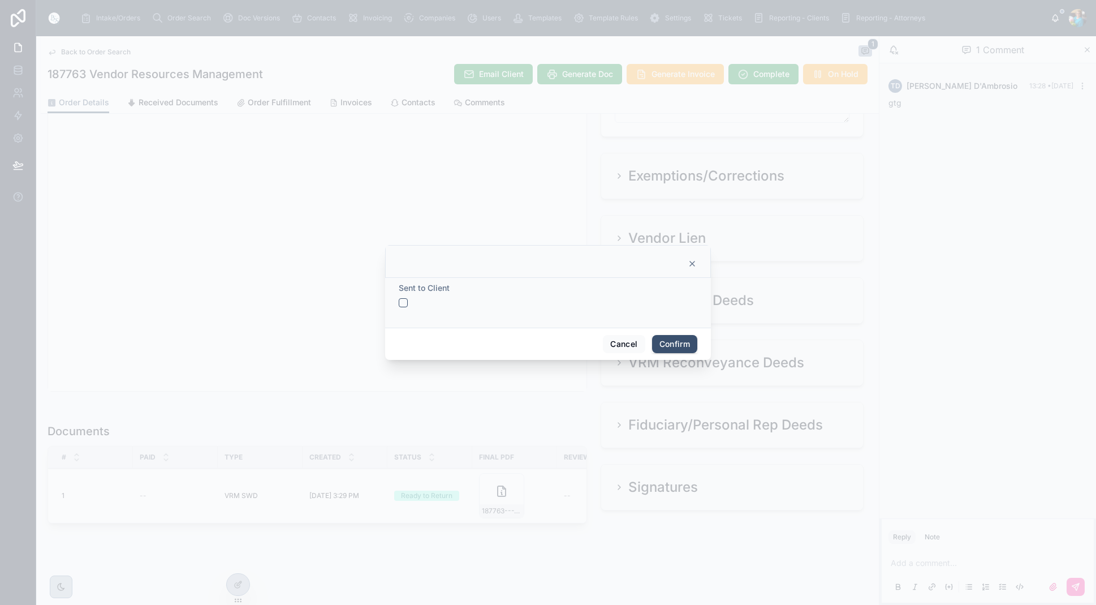
click at [406, 298] on div "Sent to Client" at bounding box center [548, 294] width 299 height 25
click at [403, 300] on button "button" at bounding box center [403, 302] width 9 height 9
drag, startPoint x: 678, startPoint y: 345, endPoint x: 619, endPoint y: 381, distance: 68.8
click at [674, 348] on button "Confirm" at bounding box center [674, 344] width 45 height 18
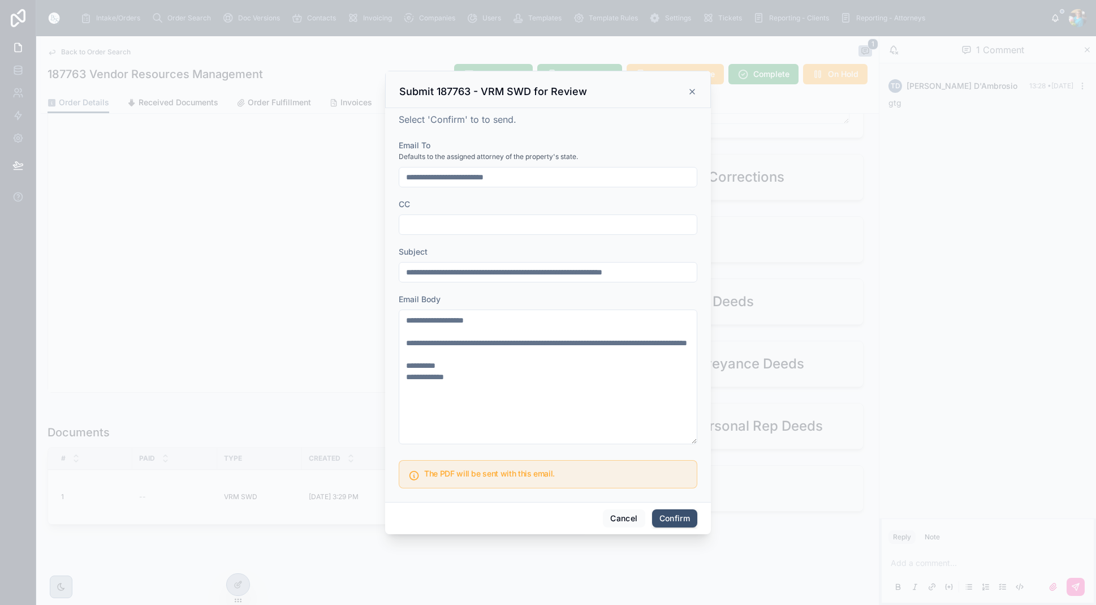
click at [680, 516] on button "Confirm" at bounding box center [674, 518] width 45 height 18
click at [680, 516] on span at bounding box center [683, 517] width 28 height 21
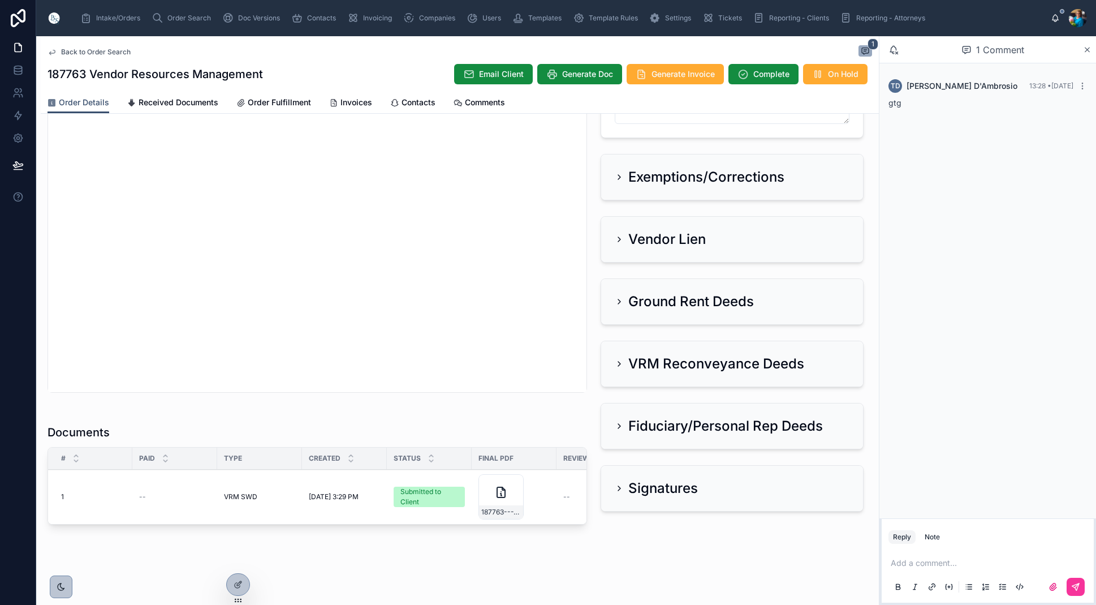
click at [673, 75] on span "Generate Invoice" at bounding box center [683, 73] width 63 height 11
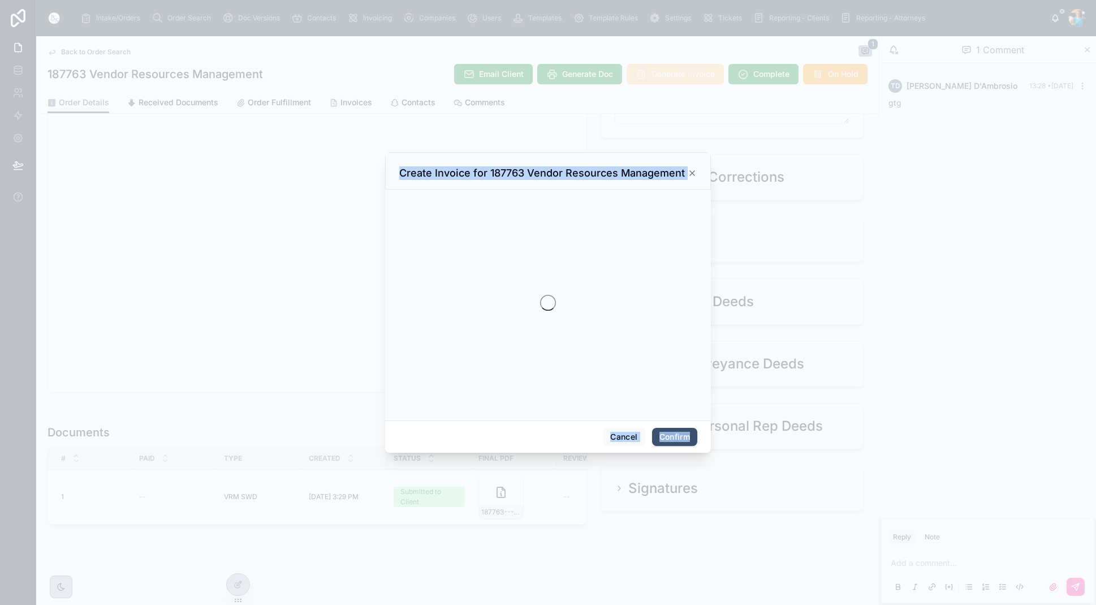
click at [673, 75] on div at bounding box center [548, 302] width 1096 height 605
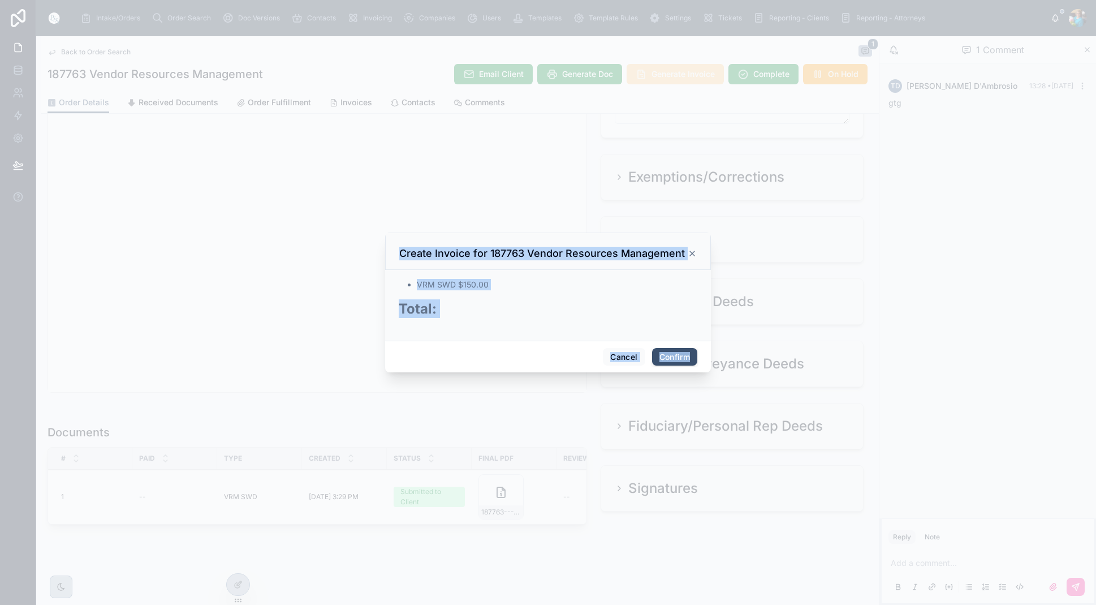
click at [672, 354] on button "Confirm" at bounding box center [674, 357] width 45 height 18
click at [672, 354] on span "Confirm" at bounding box center [674, 357] width 45 height 18
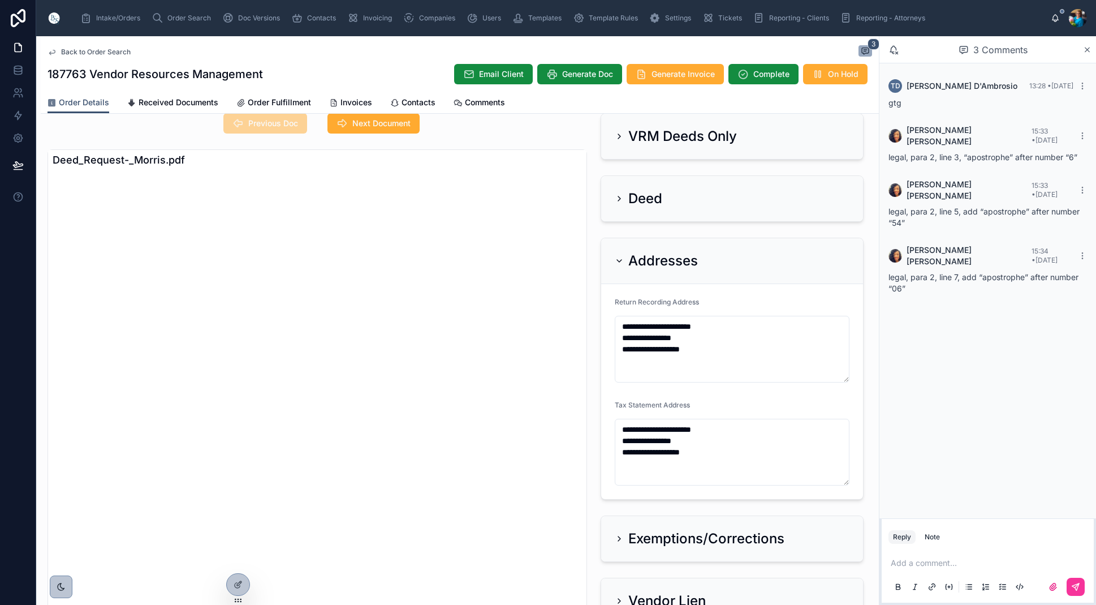
scroll to position [63, 0]
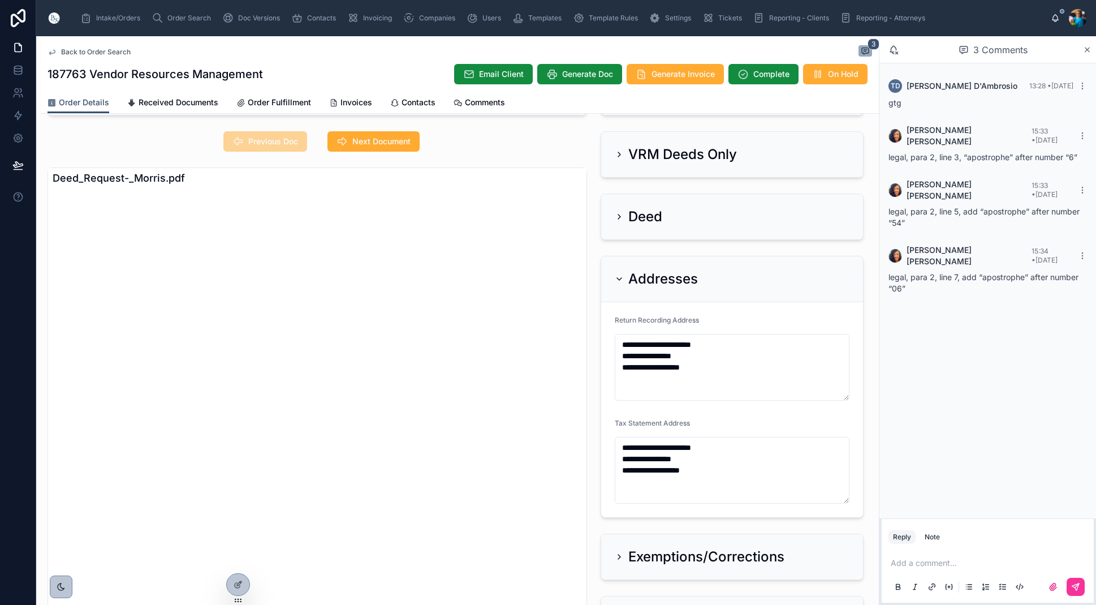
drag, startPoint x: 616, startPoint y: 275, endPoint x: 648, endPoint y: 243, distance: 46.0
click at [621, 272] on div "Addresses" at bounding box center [656, 279] width 83 height 18
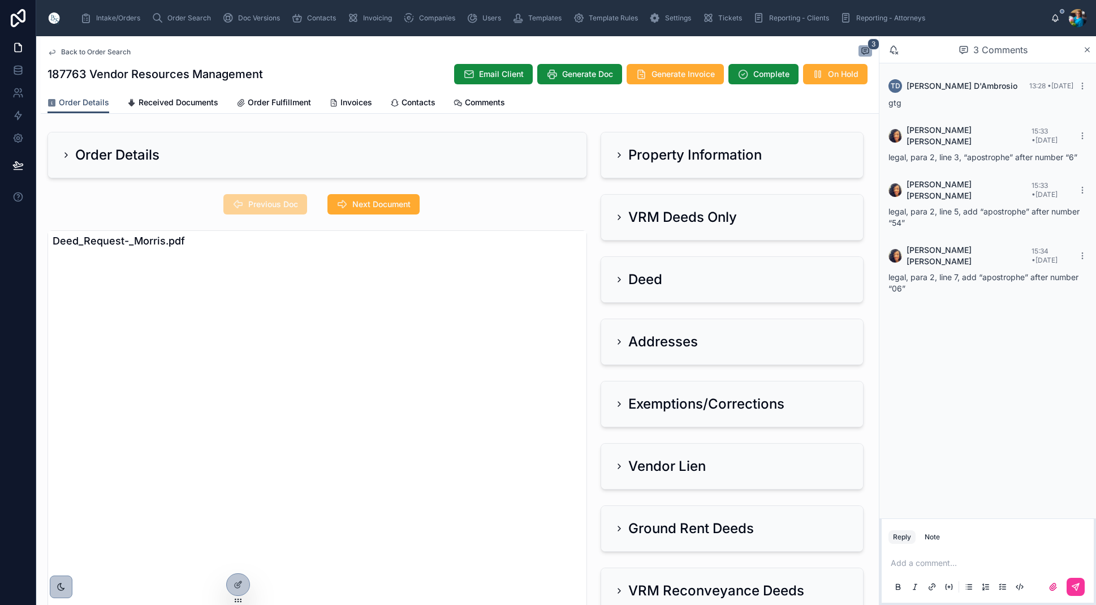
scroll to position [0, 0]
click at [622, 156] on icon at bounding box center [619, 154] width 9 height 9
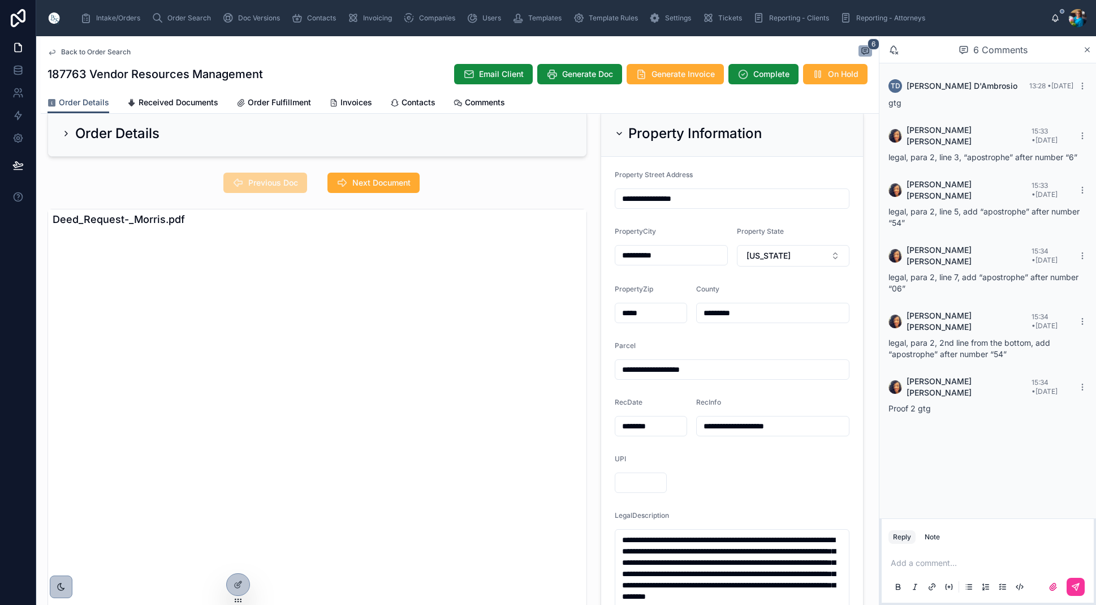
scroll to position [20, 0]
click at [349, 101] on span "Invoices" at bounding box center [357, 102] width 32 height 11
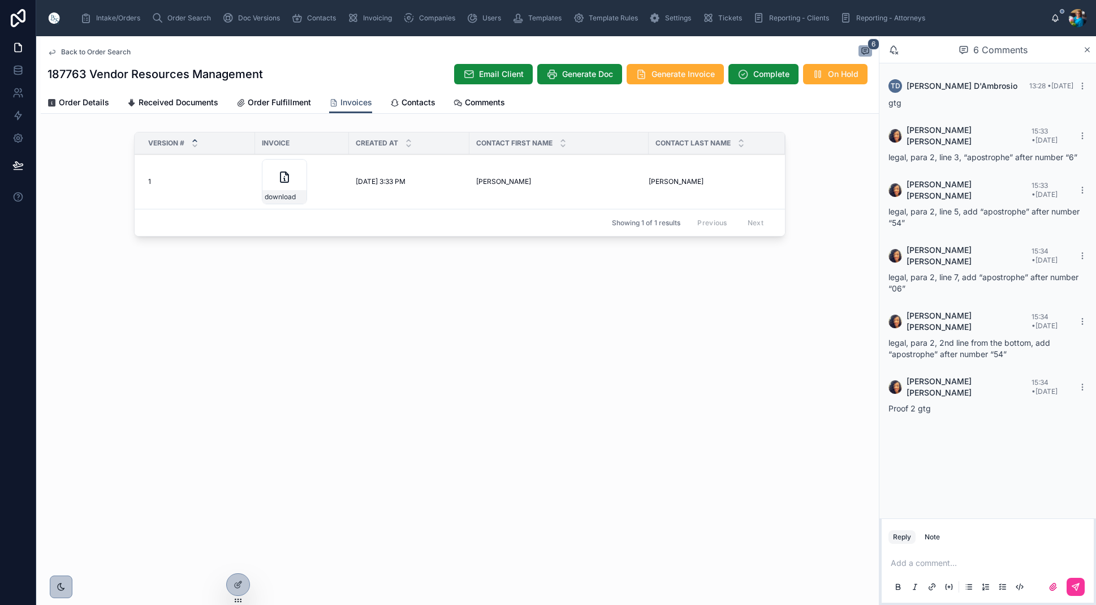
click at [186, 16] on span "Order Search" at bounding box center [189, 18] width 44 height 9
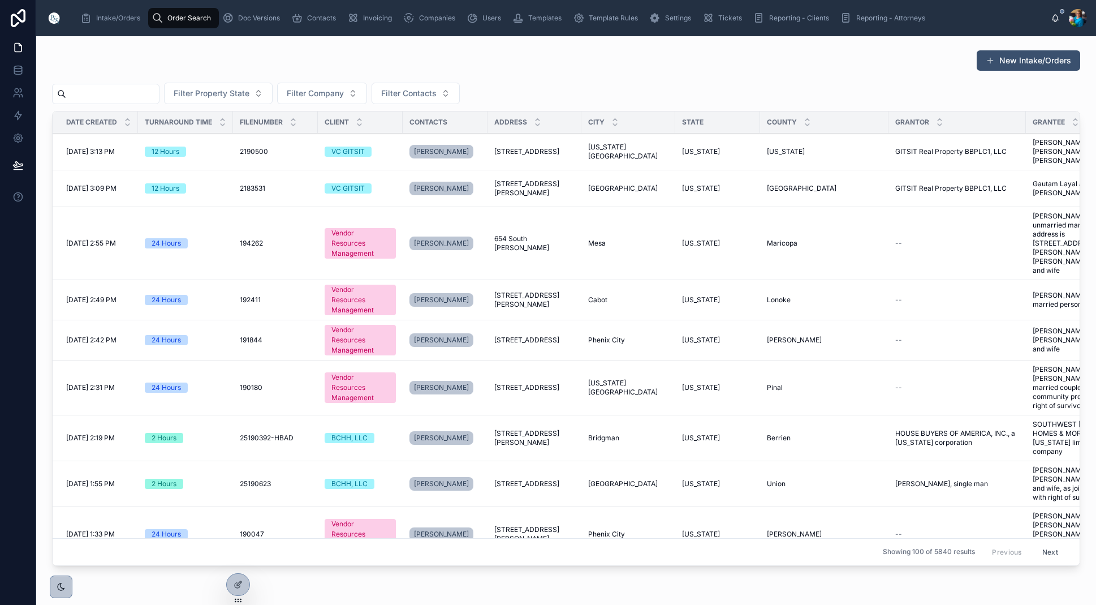
click at [159, 92] on input "text" at bounding box center [112, 94] width 93 height 16
click at [159, 93] on input "text" at bounding box center [112, 93] width 93 height 16
type input "******"
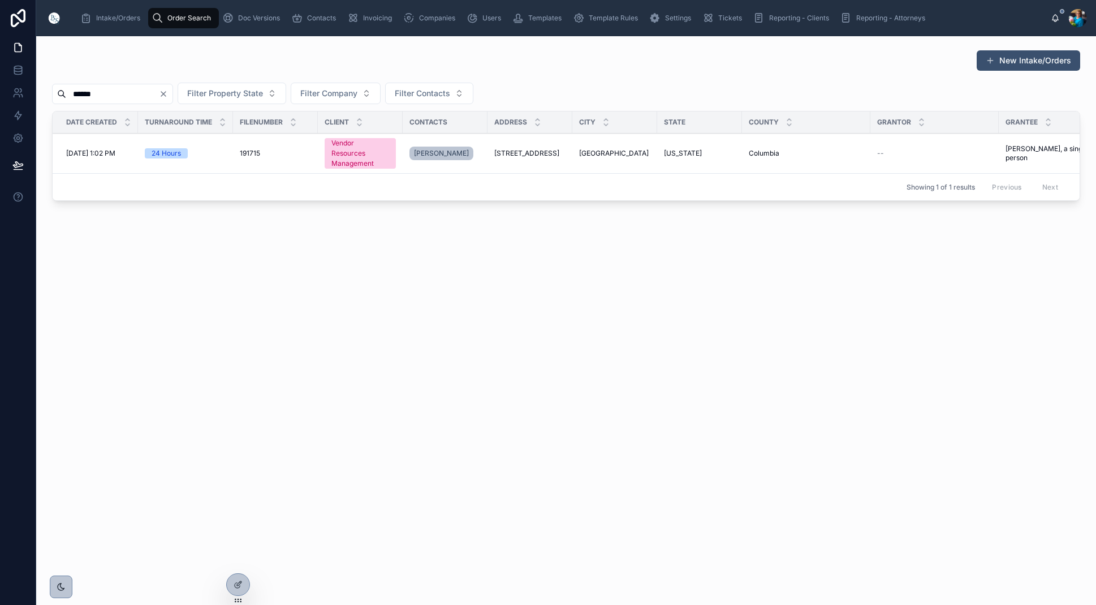
scroll to position [0, 1]
click at [533, 150] on span "[STREET_ADDRESS]" at bounding box center [525, 153] width 65 height 9
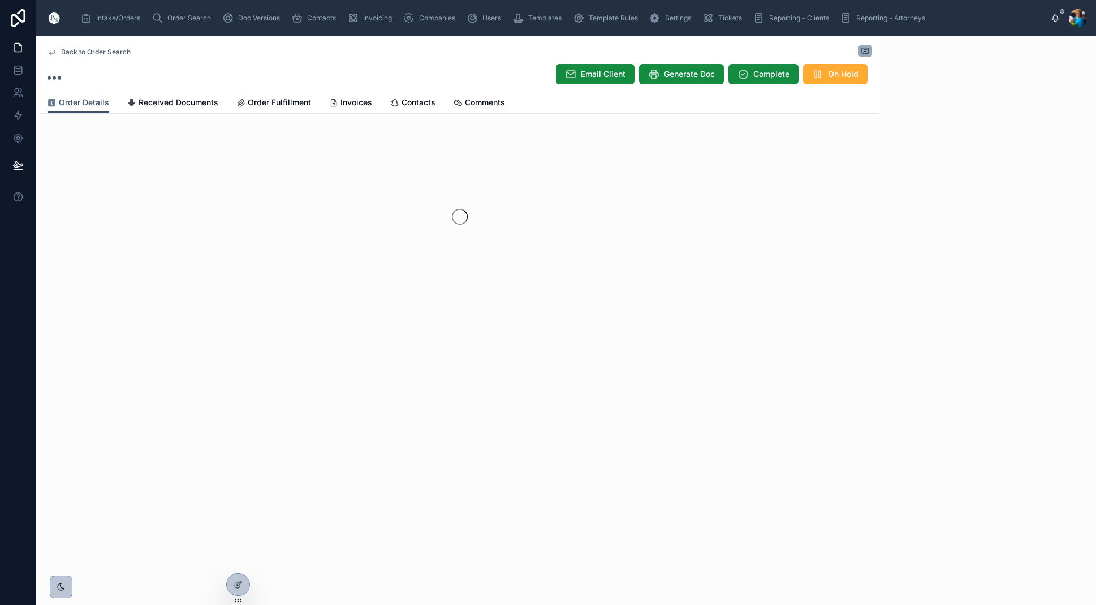
scroll to position [1, 0]
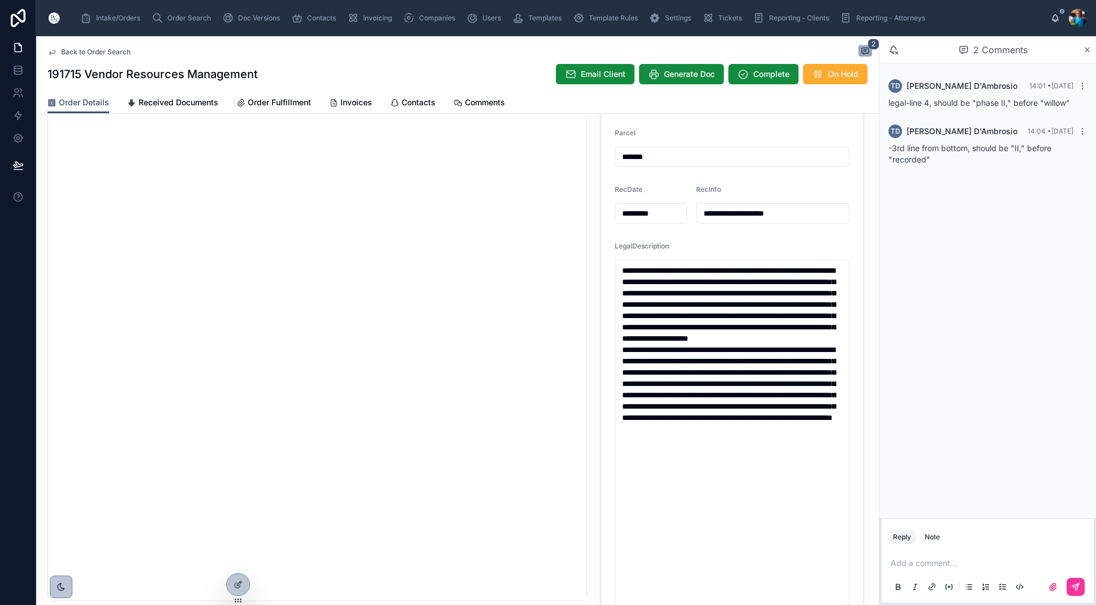
scroll to position [235, 0]
drag, startPoint x: 769, startPoint y: 476, endPoint x: 613, endPoint y: 273, distance: 255.8
click at [614, 274] on form "**********" at bounding box center [732, 282] width 262 height 679
click at [182, 17] on span "Order Search" at bounding box center [189, 18] width 44 height 9
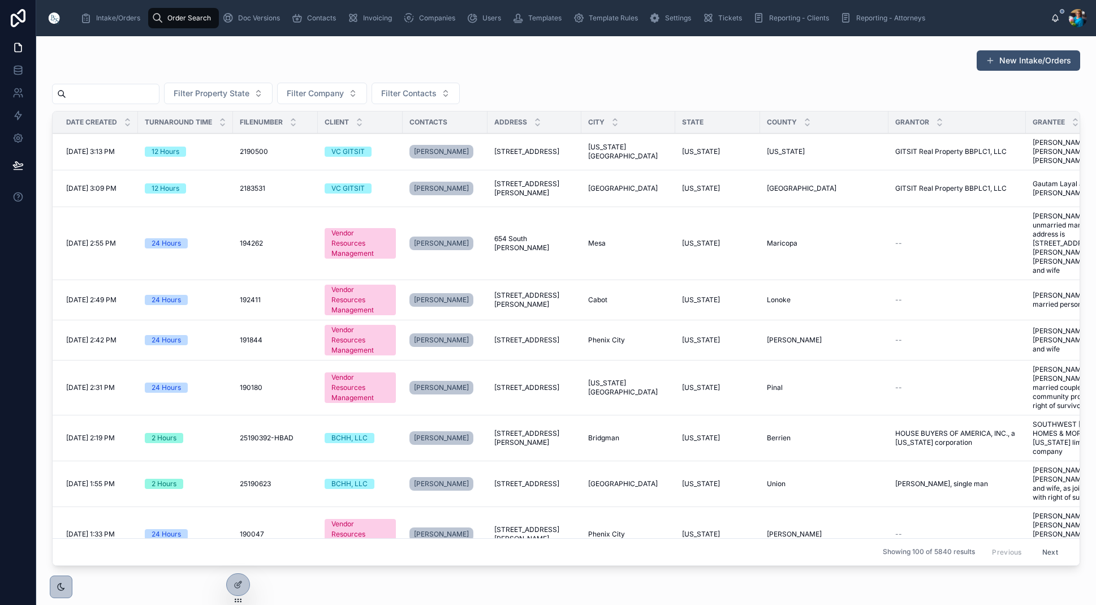
click at [135, 93] on input "text" at bounding box center [112, 94] width 93 height 16
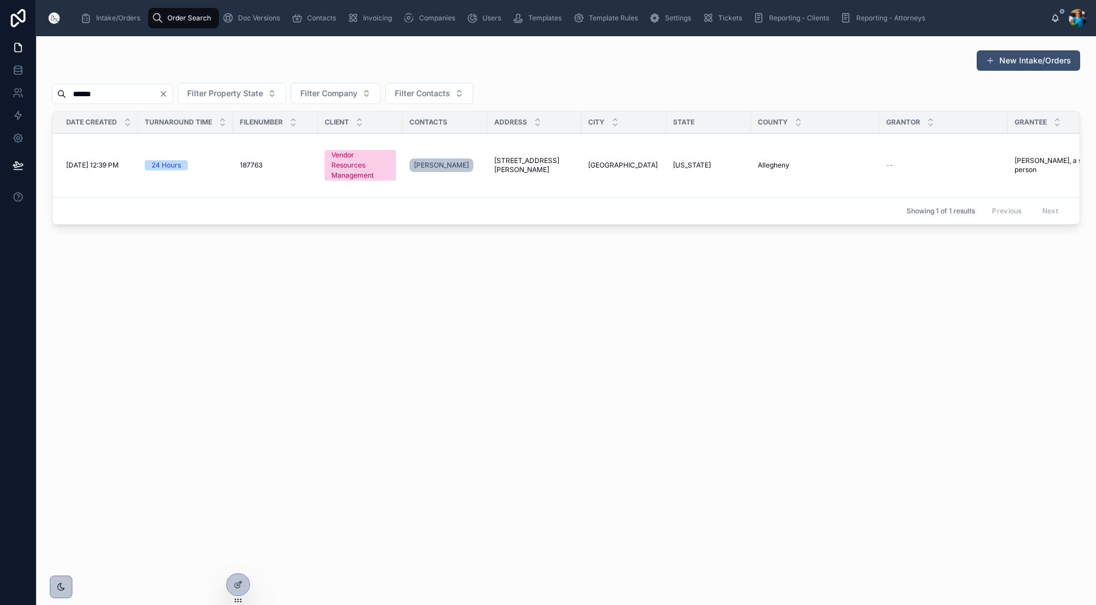
type input "******"
click at [511, 167] on span "449 Morris Street" at bounding box center [534, 165] width 80 height 18
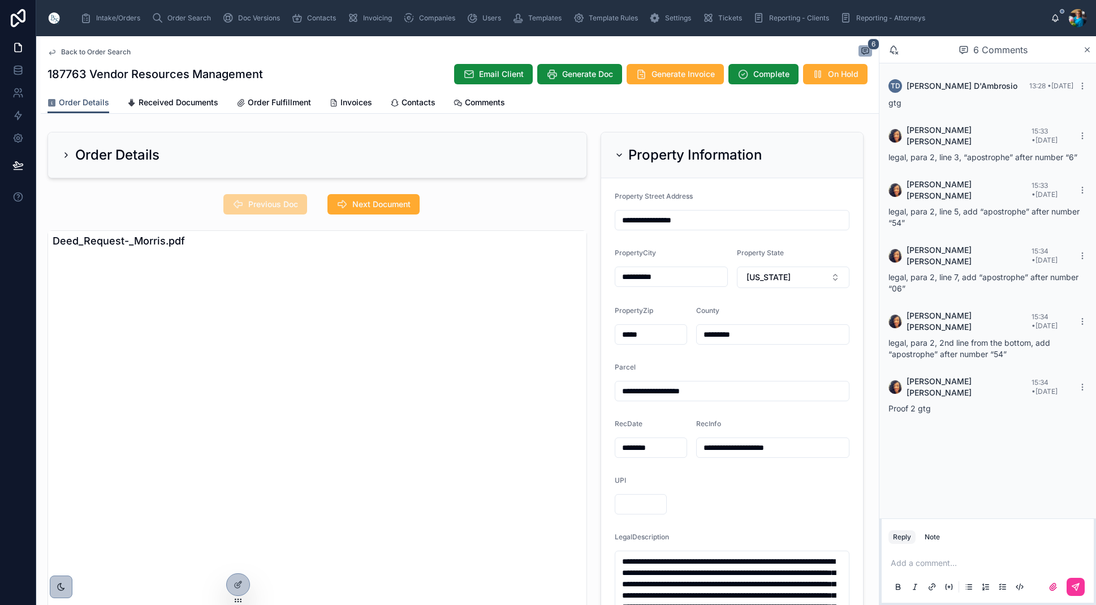
click at [904, 559] on p at bounding box center [990, 562] width 199 height 11
click at [1086, 585] on div at bounding box center [988, 586] width 199 height 23
click at [1076, 585] on icon at bounding box center [1075, 586] width 9 height 9
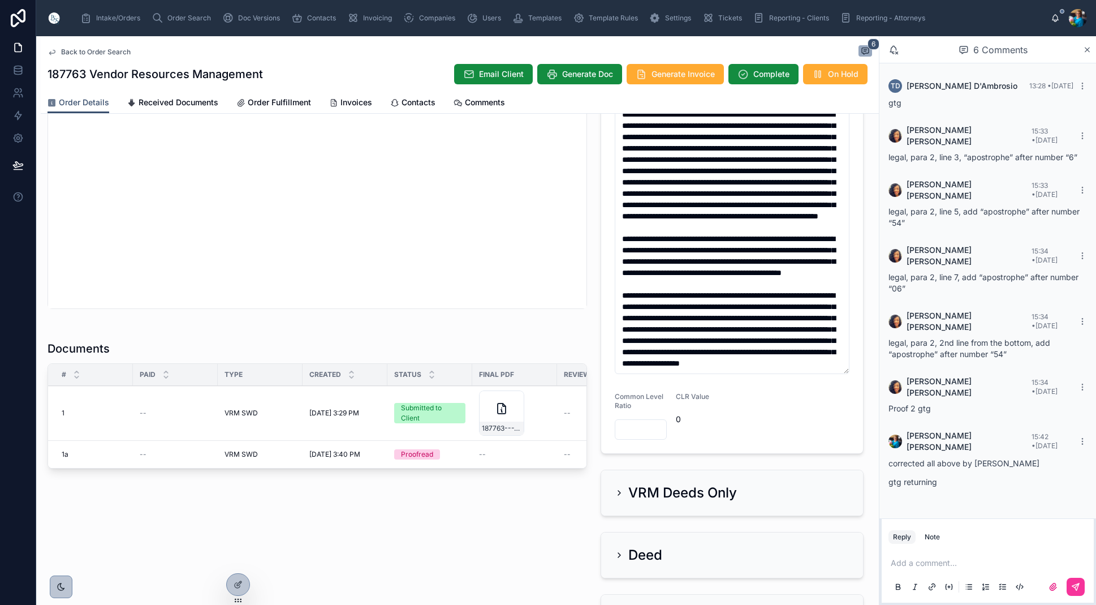
scroll to position [528, 0]
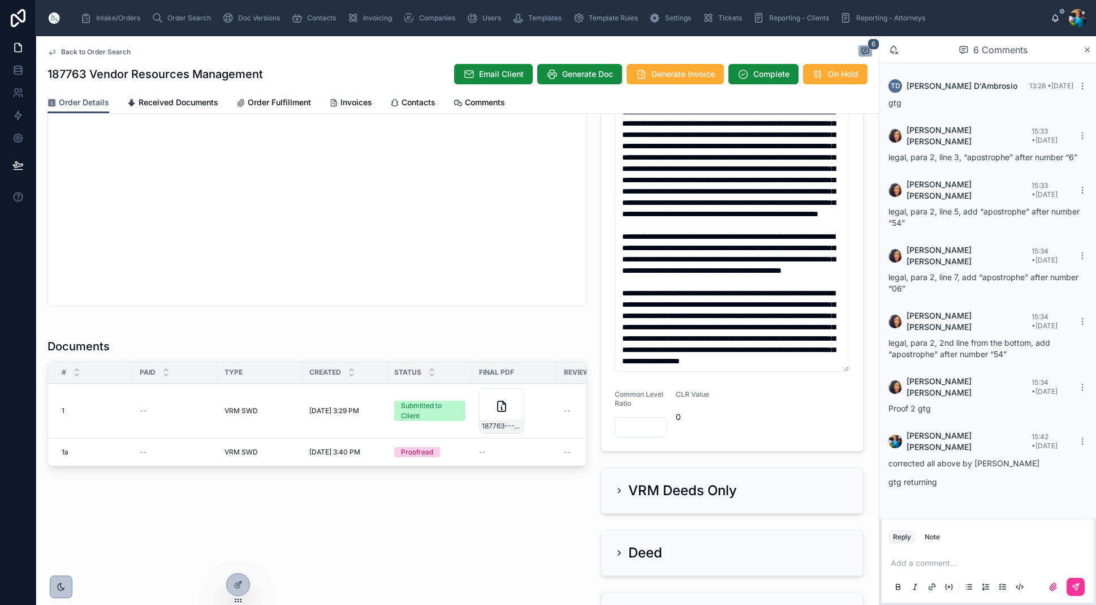
click at [0, 0] on span "Ready for QC" at bounding box center [0, 0] width 0 height 0
click at [0, 0] on span "Finalize Document" at bounding box center [0, 0] width 0 height 0
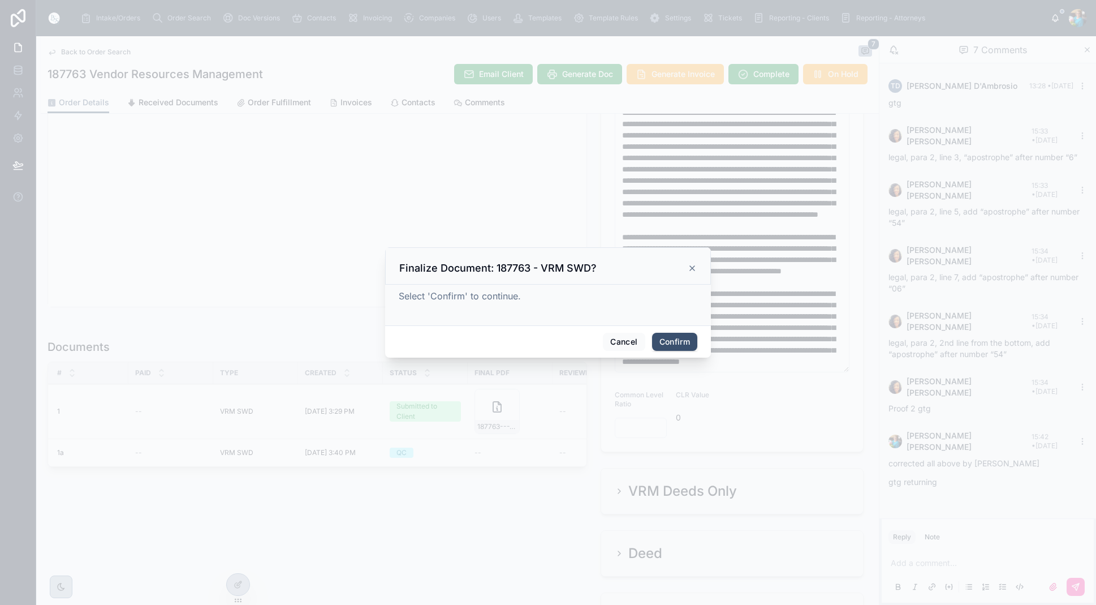
click at [659, 343] on button "Confirm" at bounding box center [674, 342] width 45 height 18
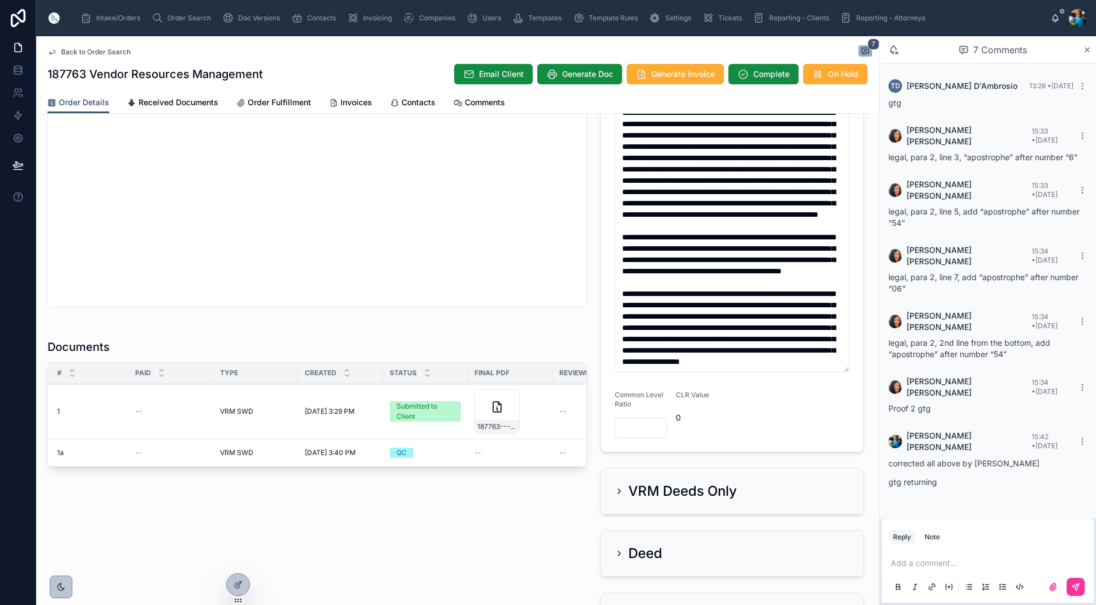
click at [346, 102] on span "Invoices" at bounding box center [357, 102] width 32 height 11
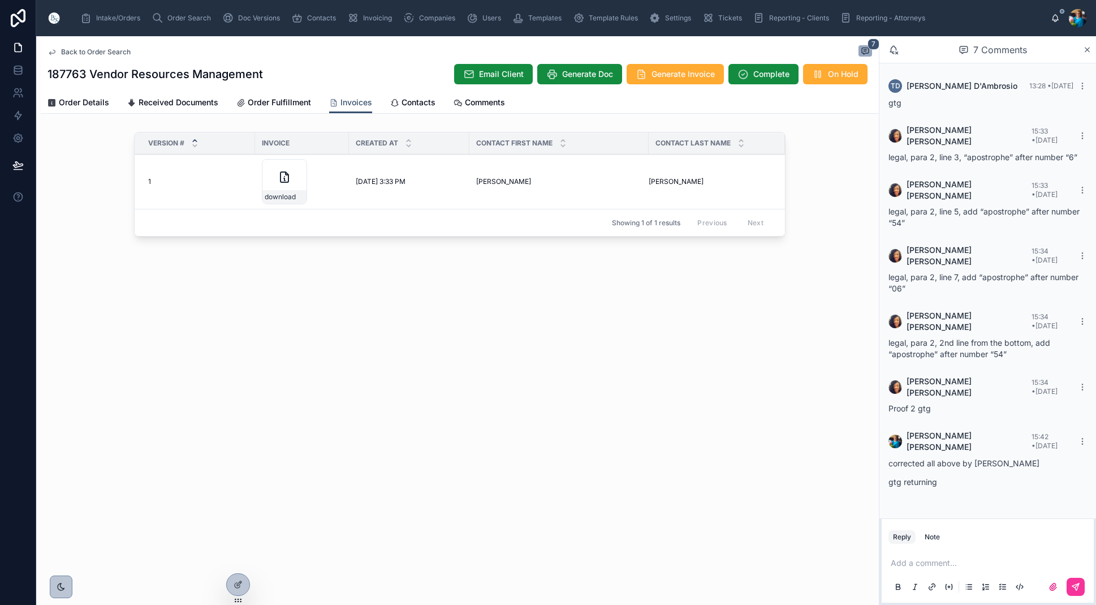
click at [0, 0] on icon at bounding box center [0, 0] width 0 height 0
click at [105, 101] on span "Order Details" at bounding box center [84, 102] width 50 height 11
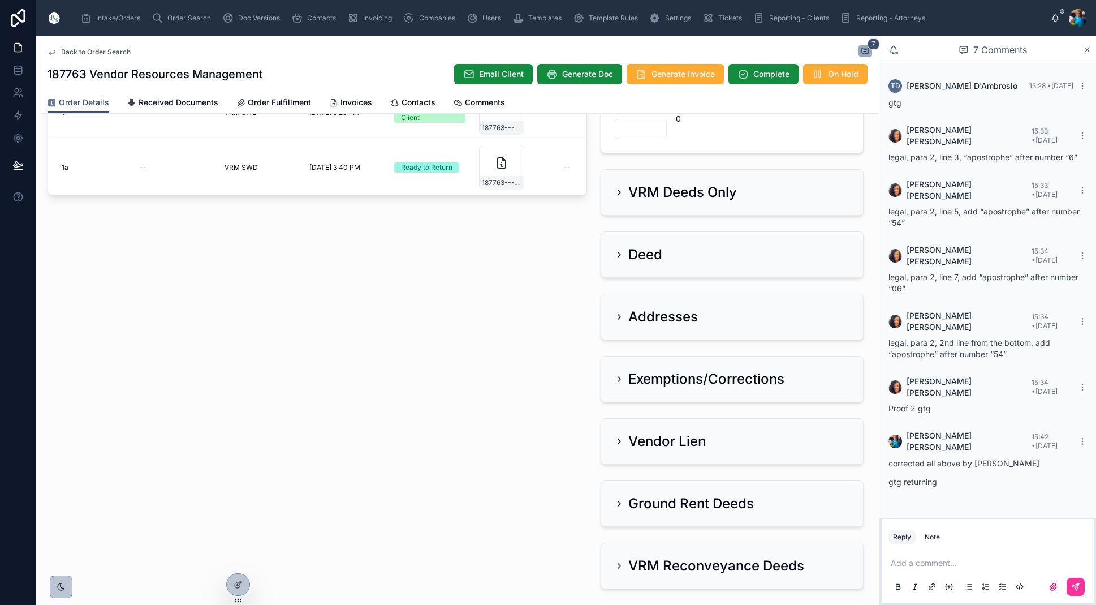
scroll to position [823, 0]
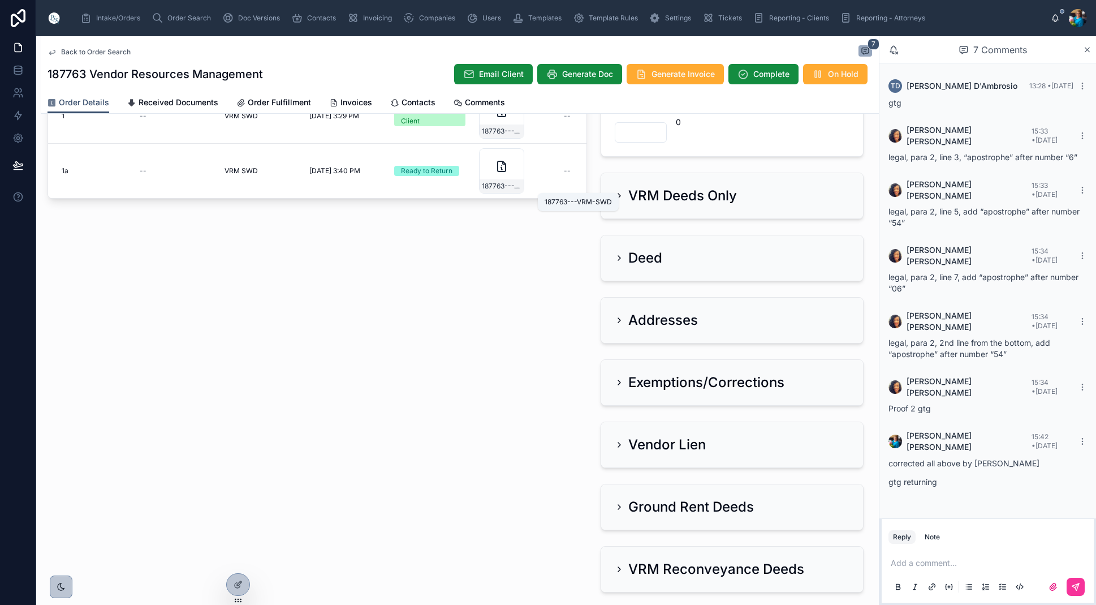
click at [514, 187] on span "187763---VRM-SWD" at bounding box center [502, 186] width 40 height 9
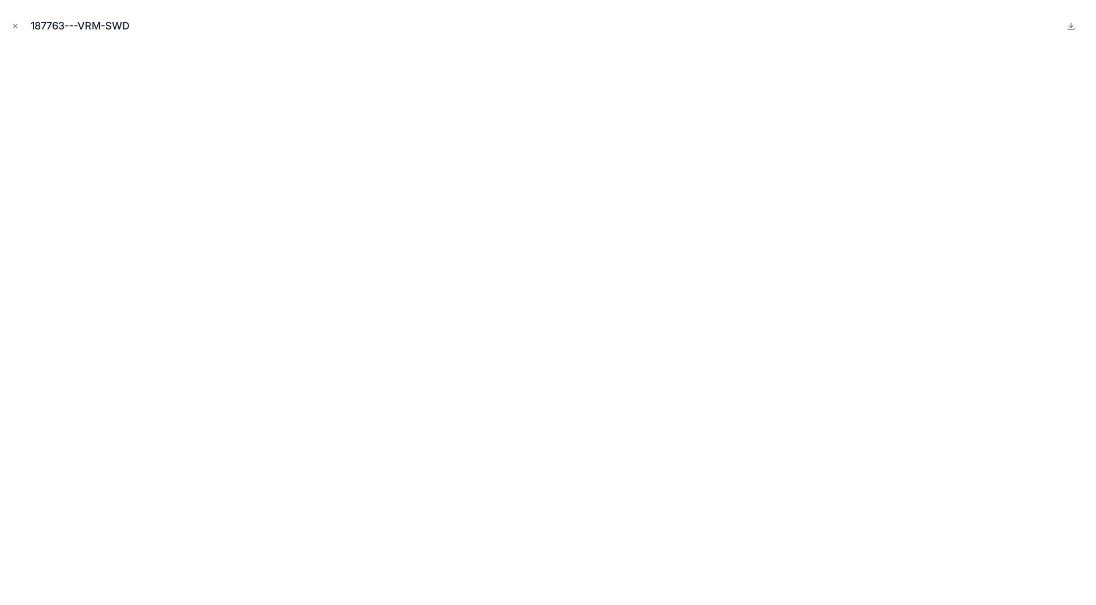
click at [13, 25] on icon "Close modal" at bounding box center [15, 26] width 8 height 8
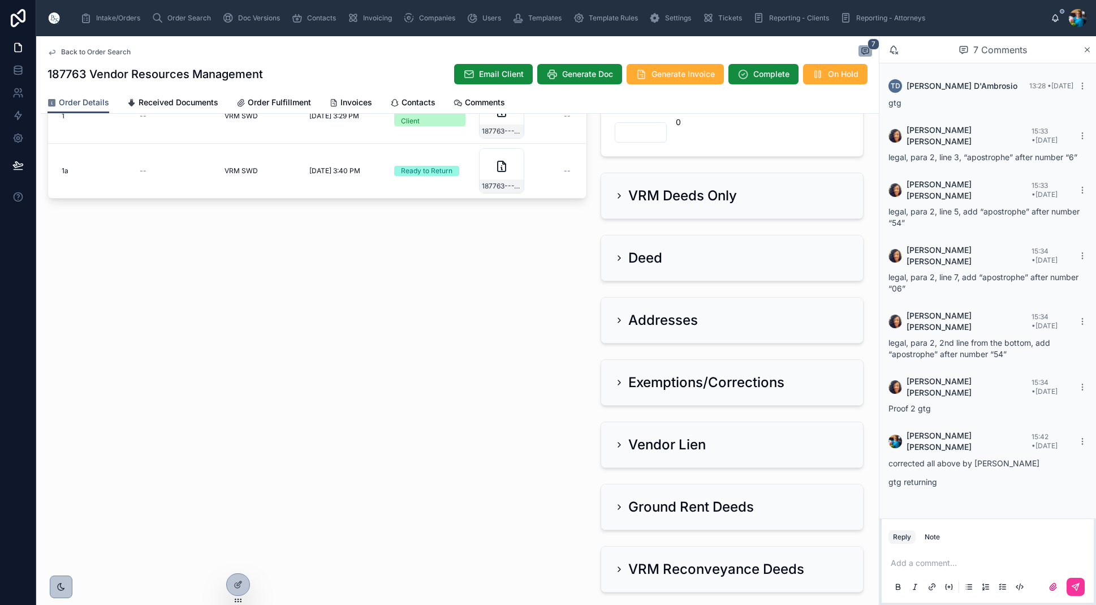
click at [185, 16] on span "Order Search" at bounding box center [189, 18] width 44 height 9
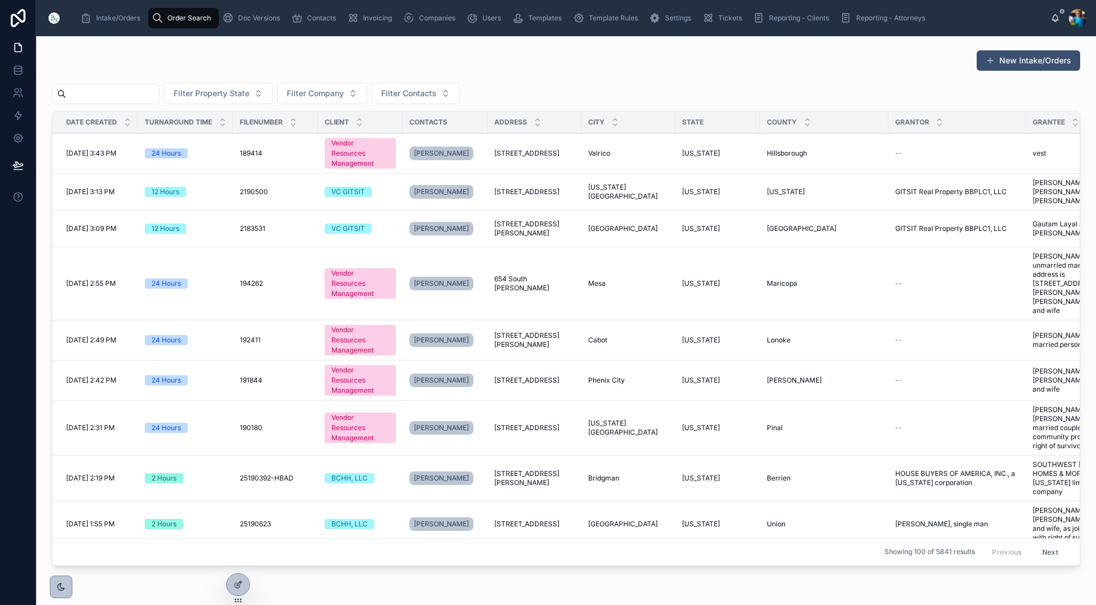
click at [152, 89] on input "text" at bounding box center [112, 94] width 93 height 16
click at [159, 91] on input "text" at bounding box center [112, 94] width 93 height 16
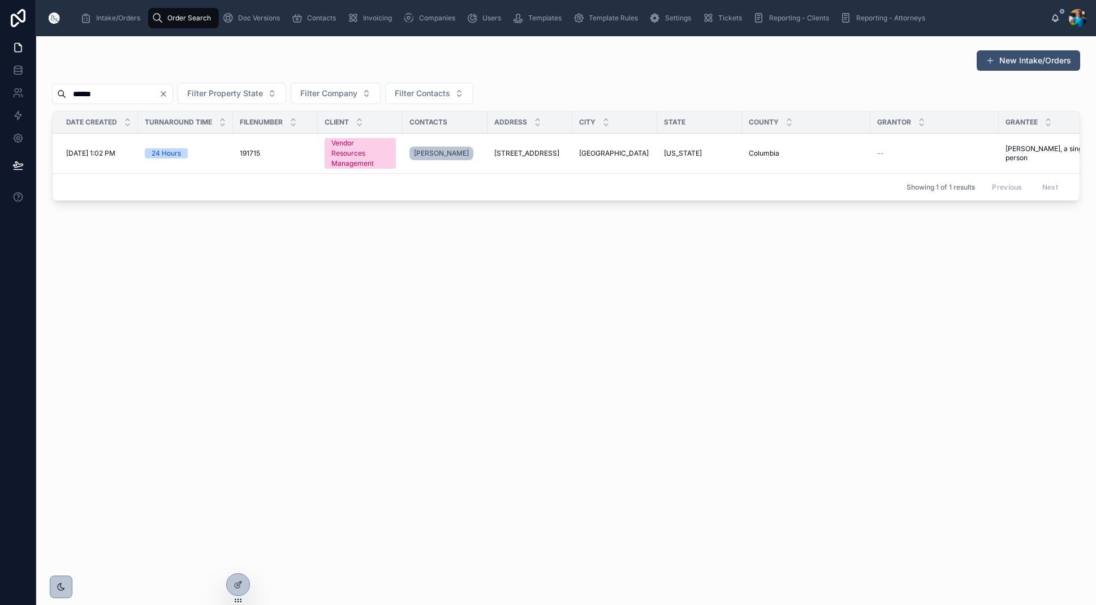
type input "******"
click at [543, 153] on span "[STREET_ADDRESS]" at bounding box center [526, 153] width 65 height 9
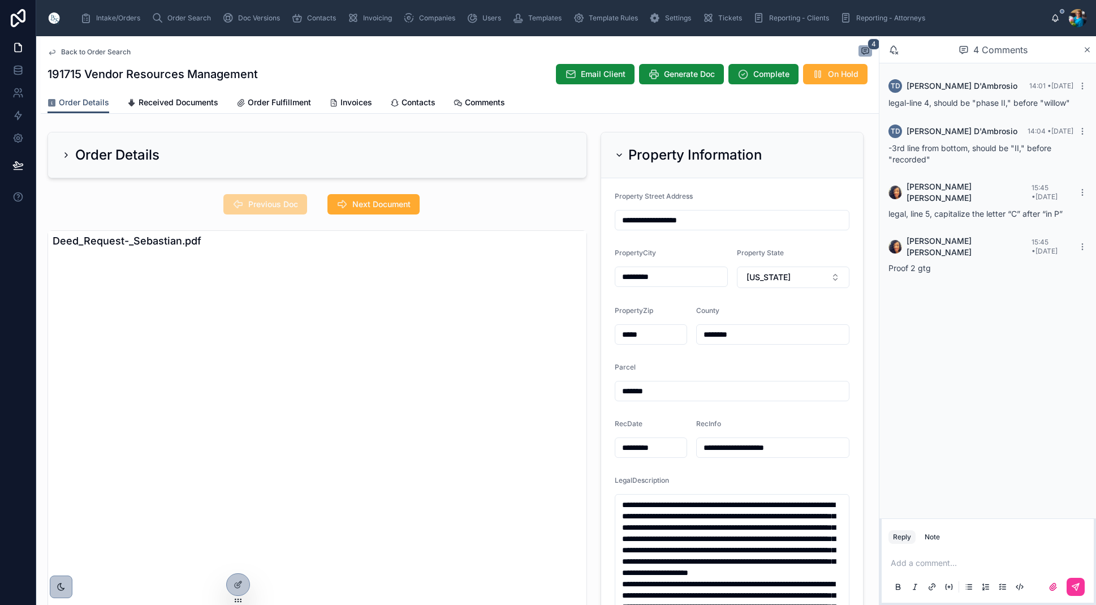
scroll to position [6, 0]
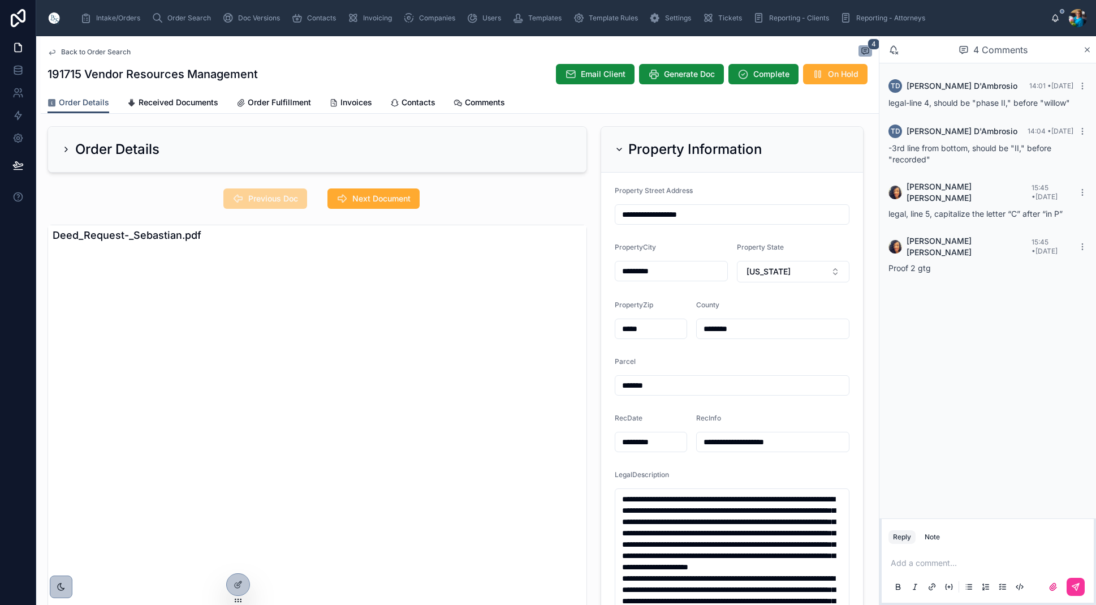
drag, startPoint x: 356, startPoint y: 100, endPoint x: 355, endPoint y: 121, distance: 21.0
click at [356, 101] on span "Invoices" at bounding box center [357, 102] width 32 height 11
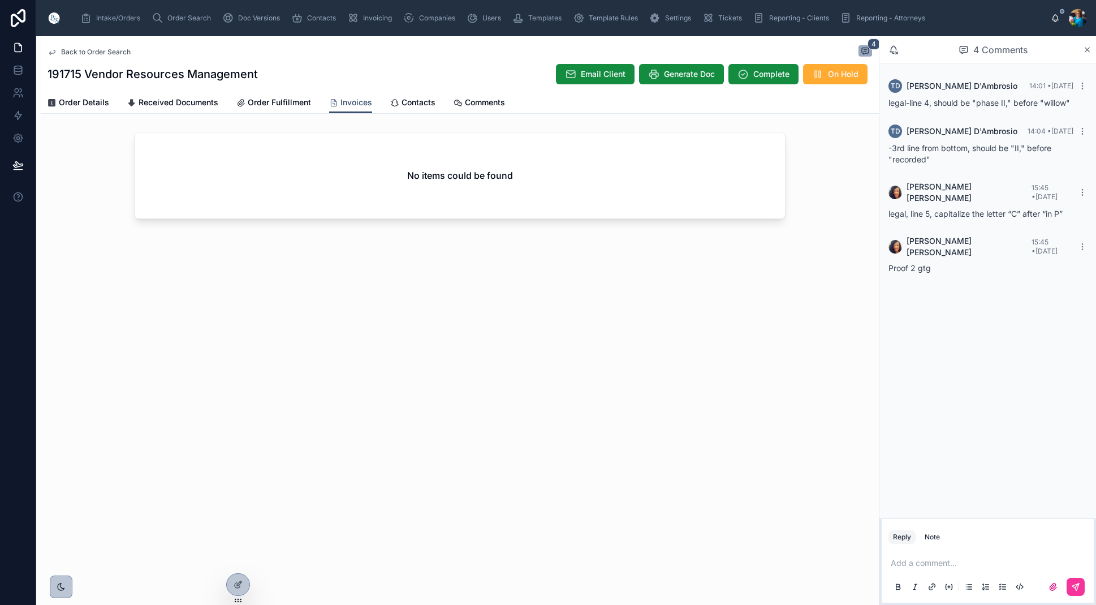
click at [95, 98] on span "Order Details" at bounding box center [84, 102] width 50 height 11
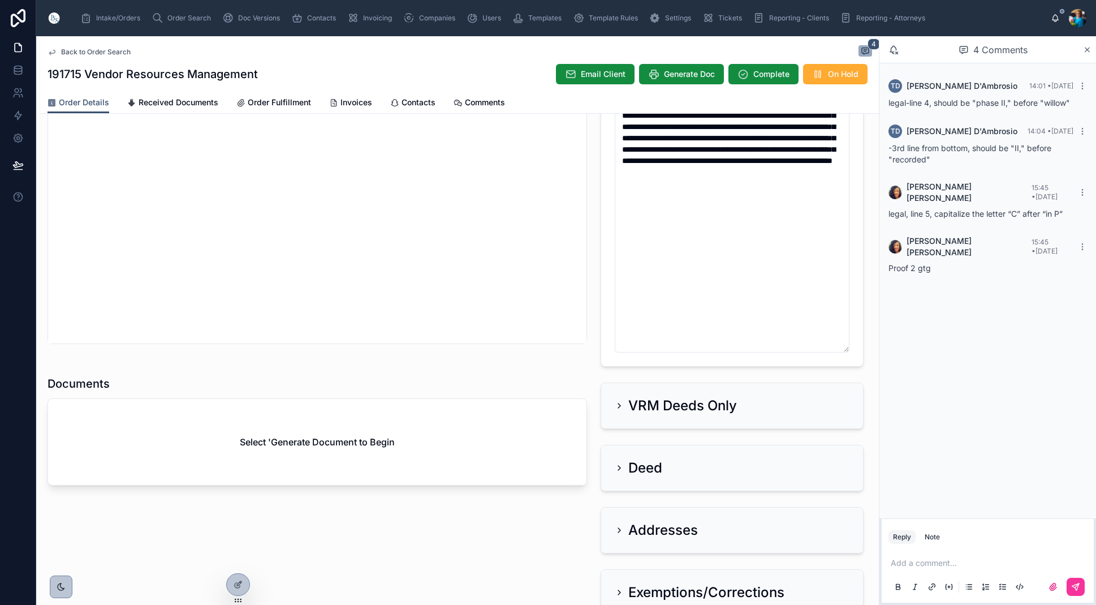
scroll to position [490, 0]
click at [691, 70] on span "Generate Doc" at bounding box center [689, 73] width 51 height 11
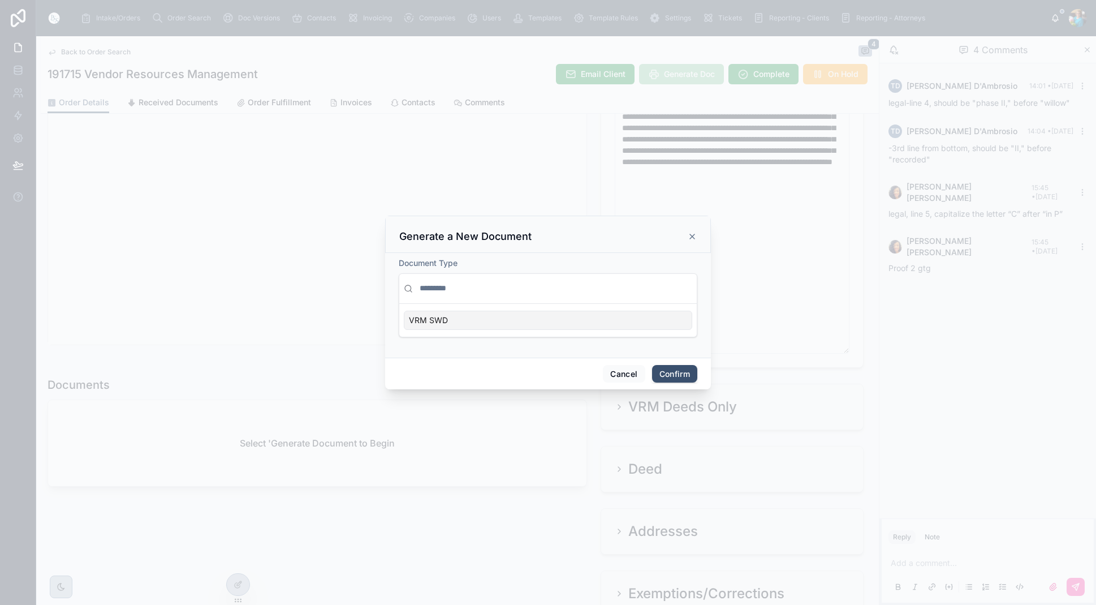
click at [625, 371] on button "Cancel" at bounding box center [624, 374] width 42 height 18
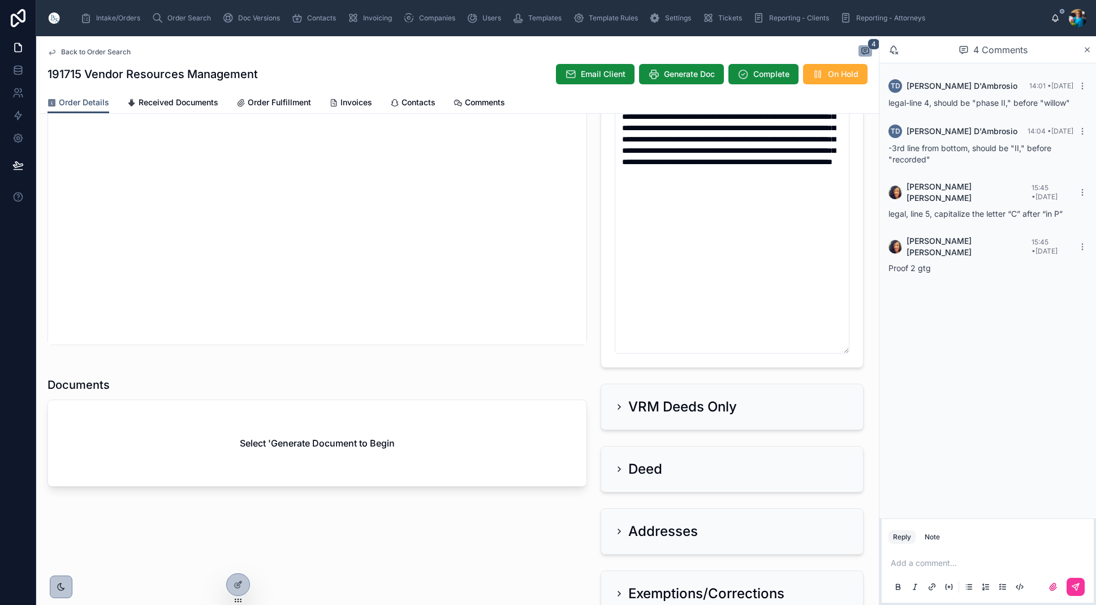
click at [623, 372] on div "**********" at bounding box center [732, 284] width 277 height 1295
click at [193, 20] on span "Order Search" at bounding box center [189, 18] width 44 height 9
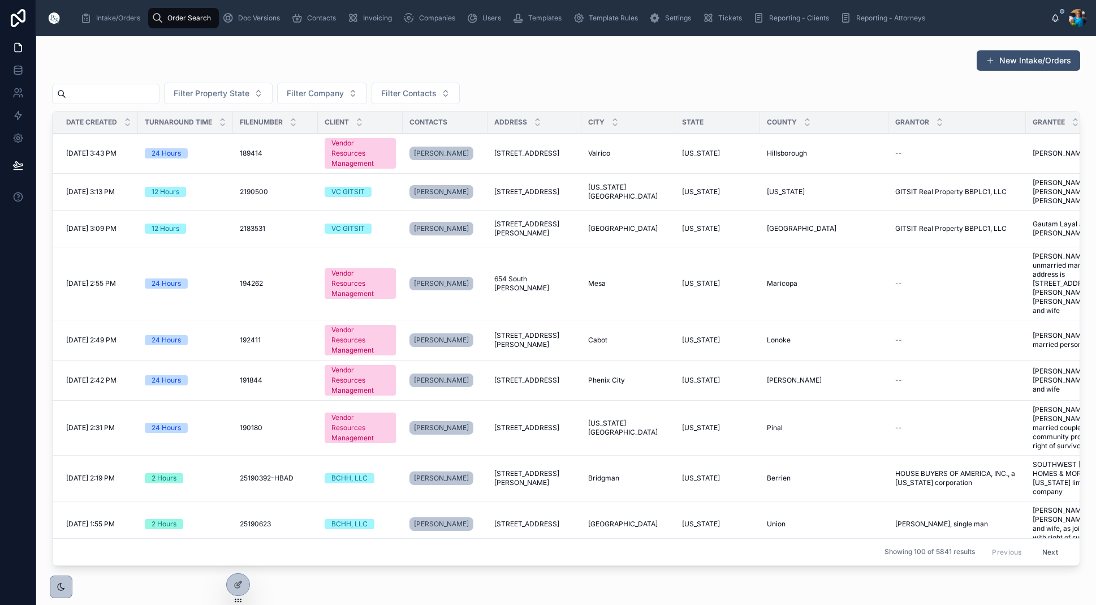
click at [148, 90] on input "text" at bounding box center [112, 94] width 93 height 16
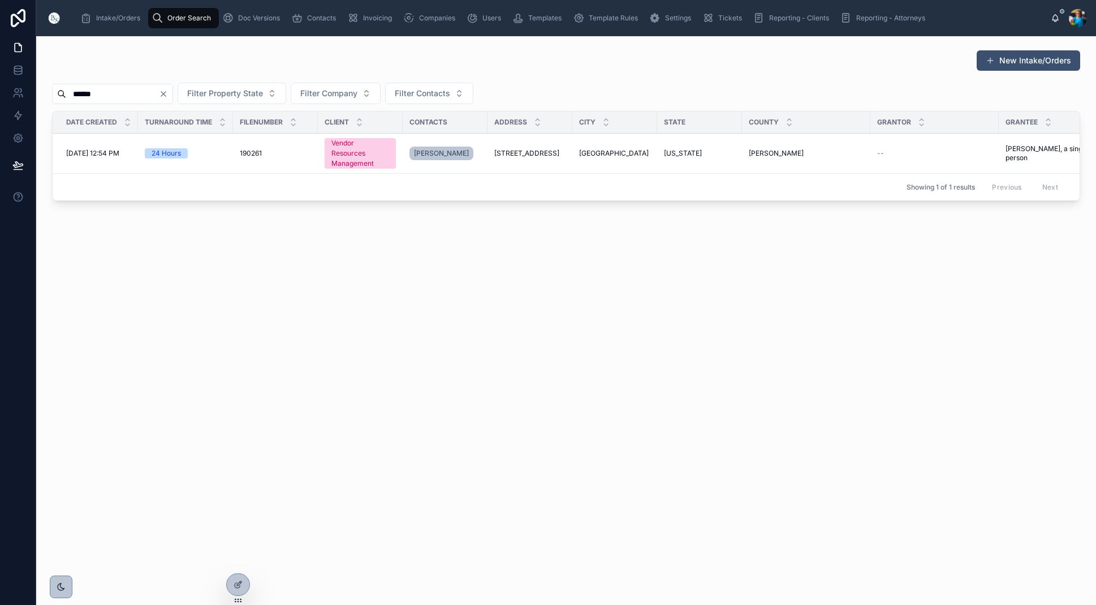
type input "******"
drag, startPoint x: 533, startPoint y: 152, endPoint x: 529, endPoint y: 157, distance: 6.4
click at [533, 153] on span "[STREET_ADDRESS]" at bounding box center [526, 153] width 65 height 9
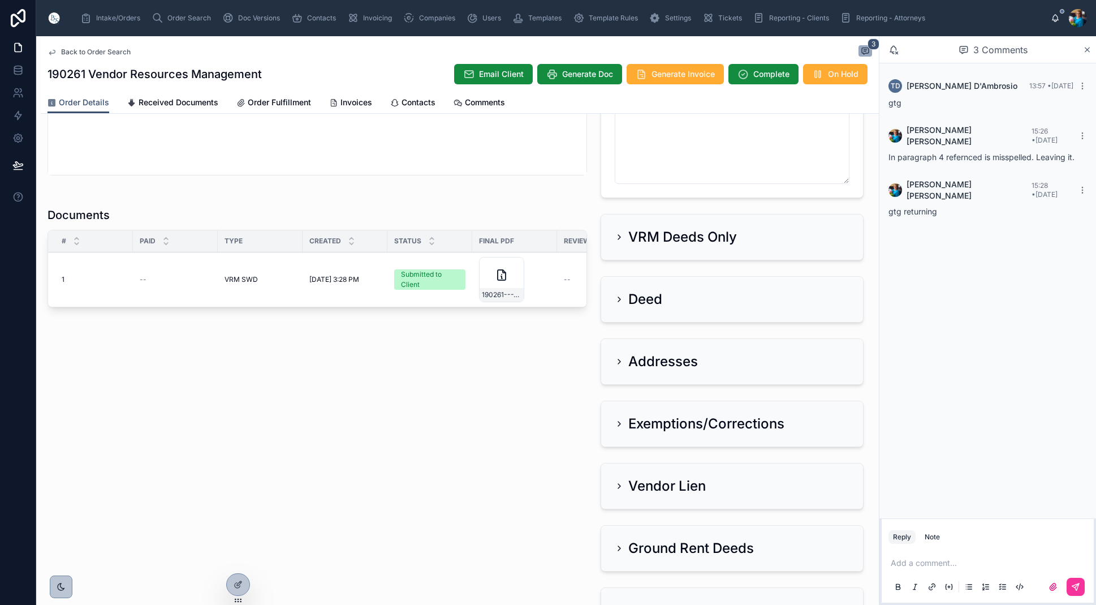
scroll to position [675, 0]
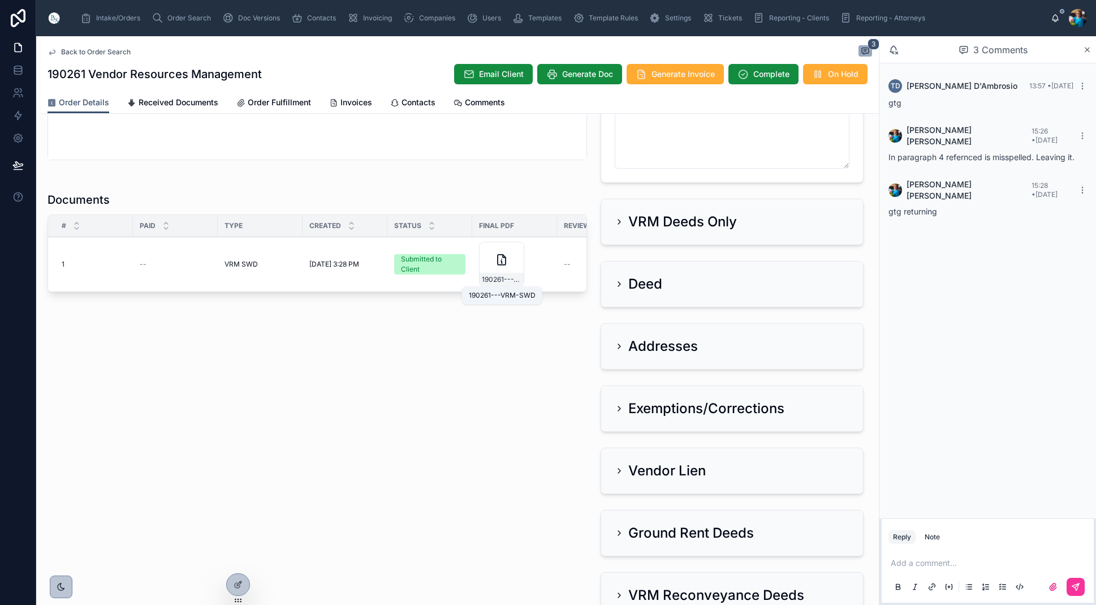
click at [508, 277] on span "190261---VRM-SWD" at bounding box center [502, 279] width 40 height 9
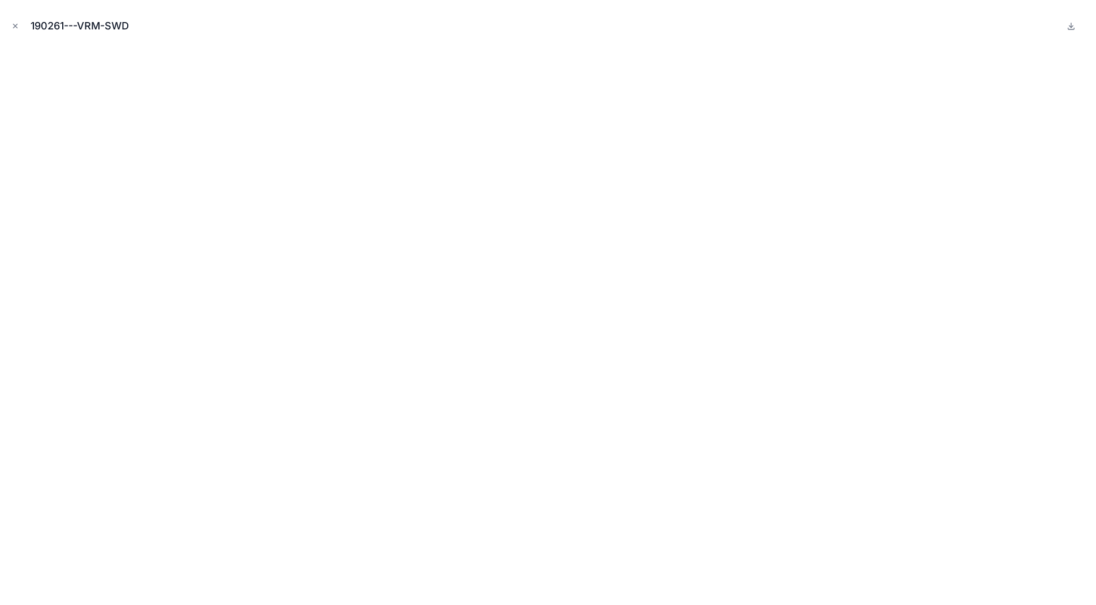
click at [13, 23] on icon "Close modal" at bounding box center [15, 26] width 8 height 8
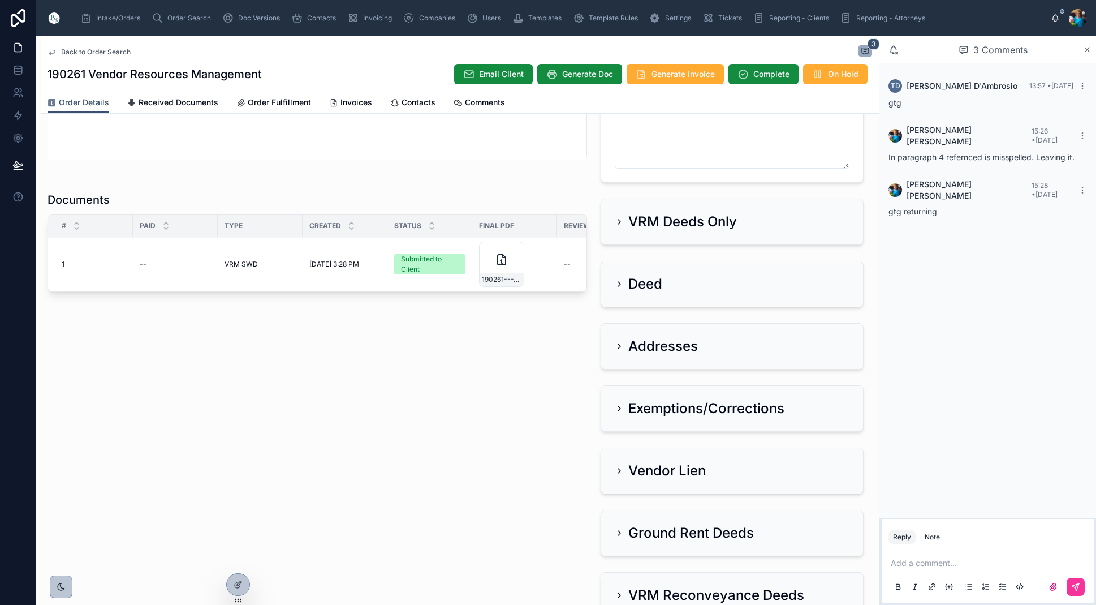
click at [365, 100] on span "Invoices" at bounding box center [357, 102] width 32 height 11
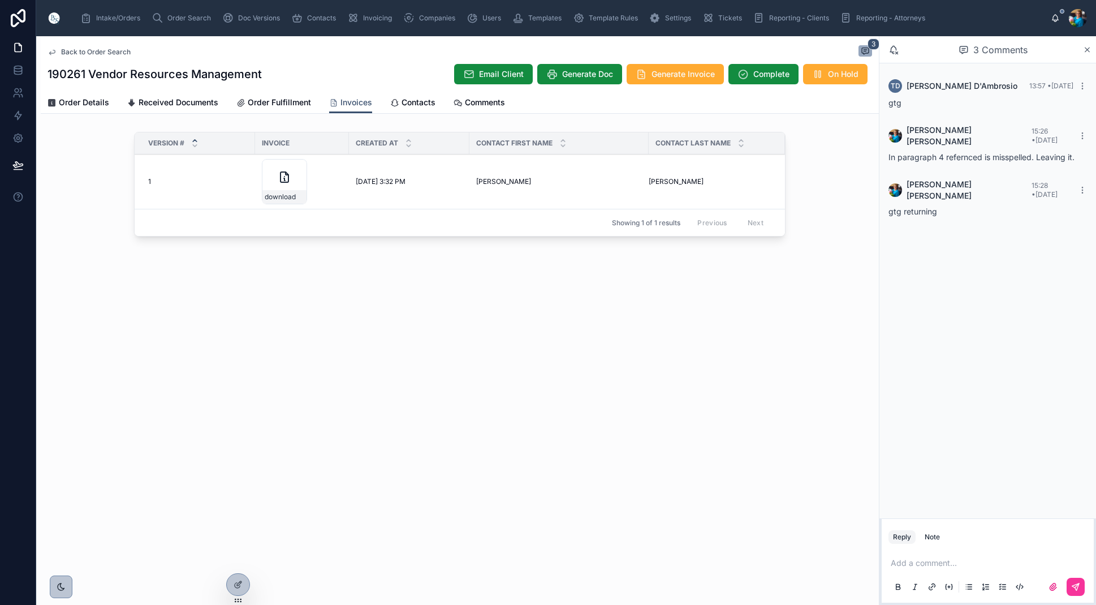
click at [0, 0] on icon at bounding box center [0, 0] width 0 height 0
click at [176, 18] on span "Order Search" at bounding box center [189, 18] width 44 height 9
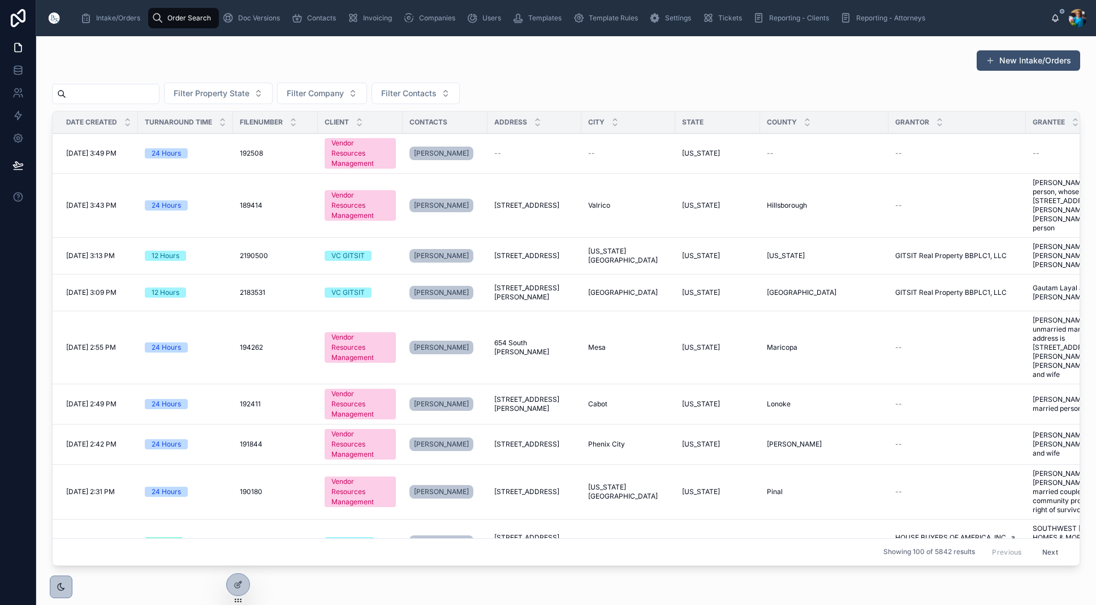
click at [159, 87] on input "text" at bounding box center [112, 94] width 93 height 16
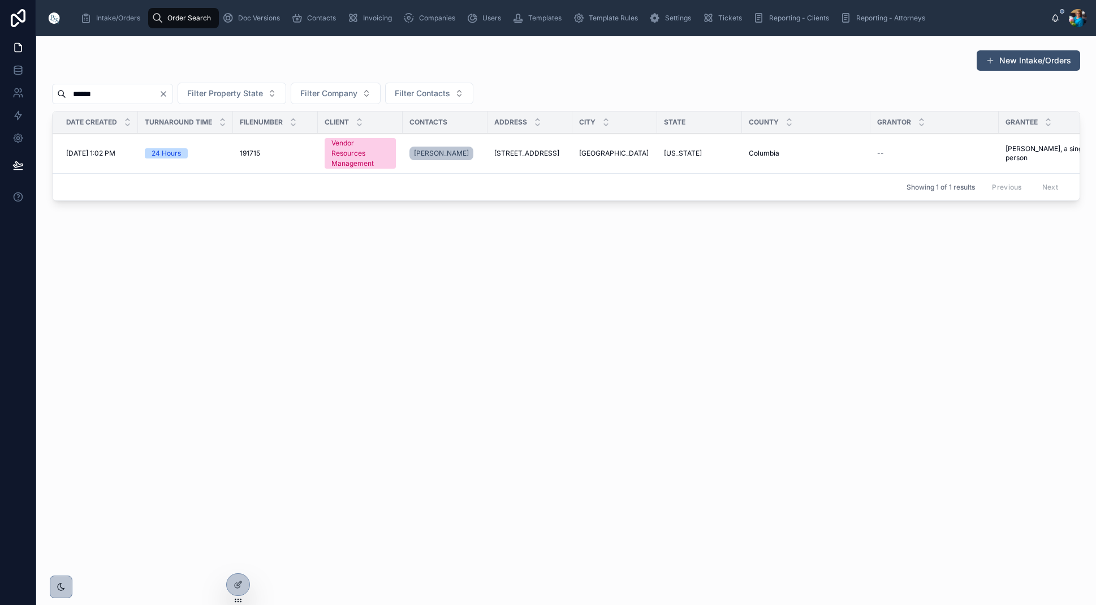
type input "******"
drag, startPoint x: 602, startPoint y: 151, endPoint x: 598, endPoint y: 157, distance: 7.4
click at [602, 152] on span "[GEOGRAPHIC_DATA]" at bounding box center [614, 153] width 70 height 9
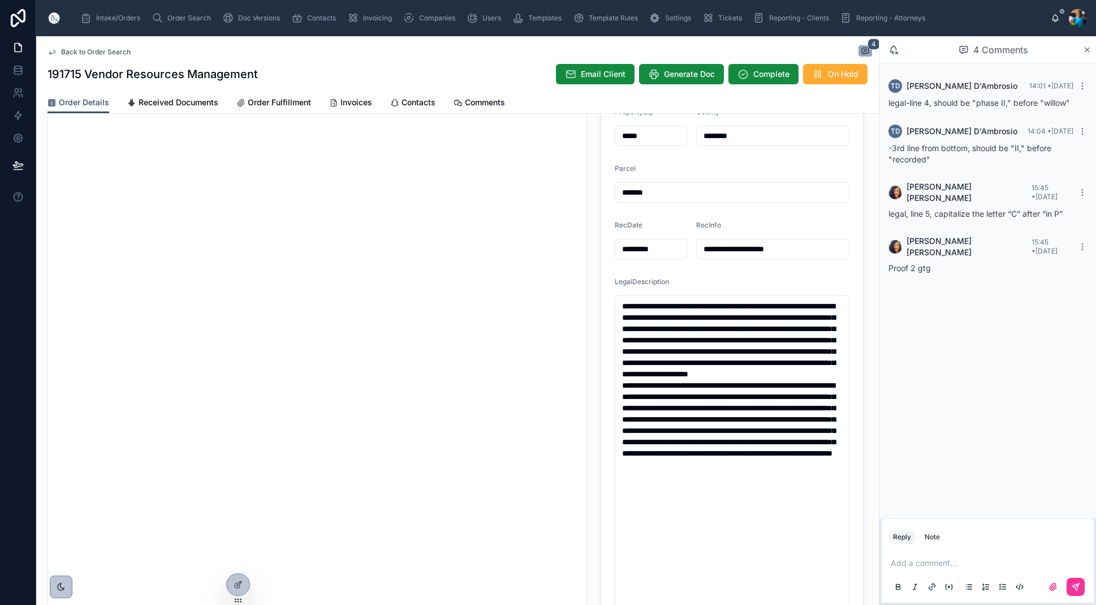
scroll to position [202, 0]
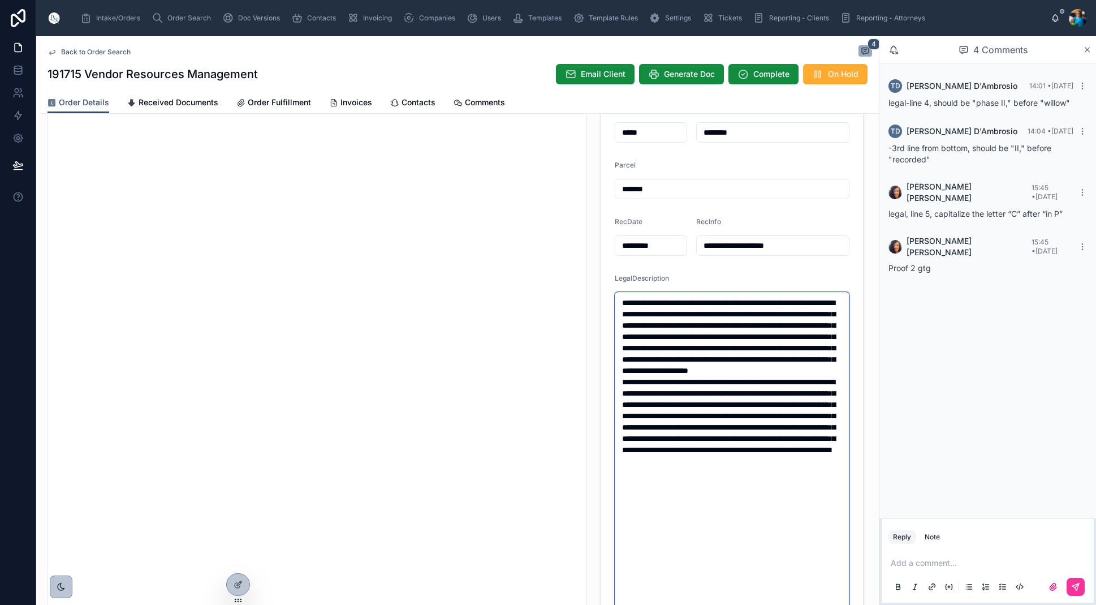
drag, startPoint x: 780, startPoint y: 519, endPoint x: 619, endPoint y: 404, distance: 197.5
click at [619, 404] on textarea "**********" at bounding box center [732, 467] width 235 height 350
drag, startPoint x: 830, startPoint y: 578, endPoint x: 798, endPoint y: 557, distance: 38.4
click at [824, 574] on textarea "**********" at bounding box center [732, 466] width 235 height 350
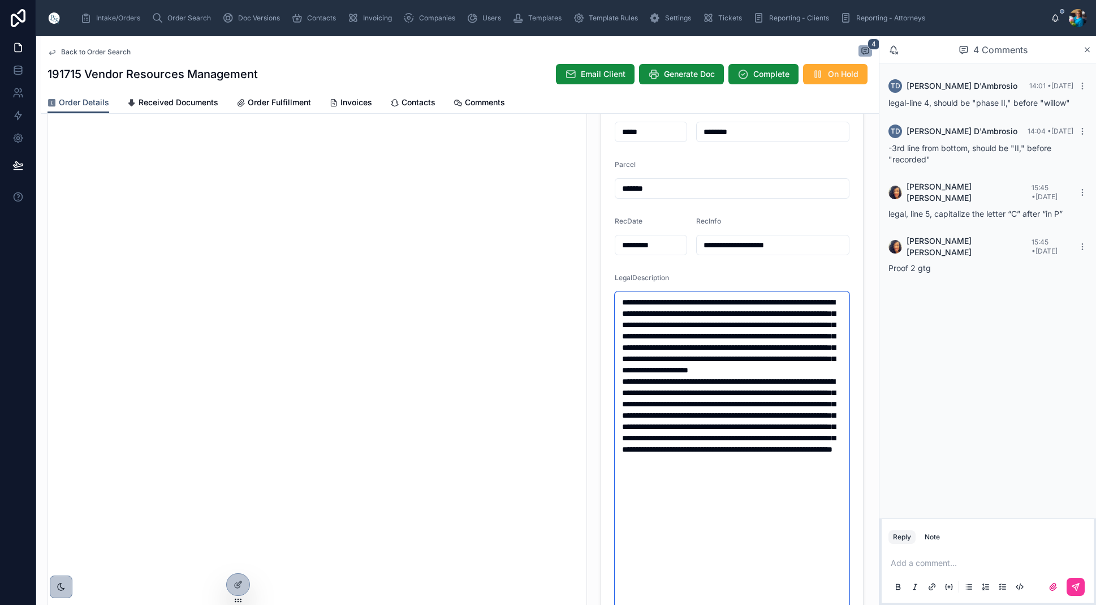
drag, startPoint x: 772, startPoint y: 514, endPoint x: 622, endPoint y: 302, distance: 259.8
click at [622, 302] on textarea "**********" at bounding box center [732, 466] width 235 height 350
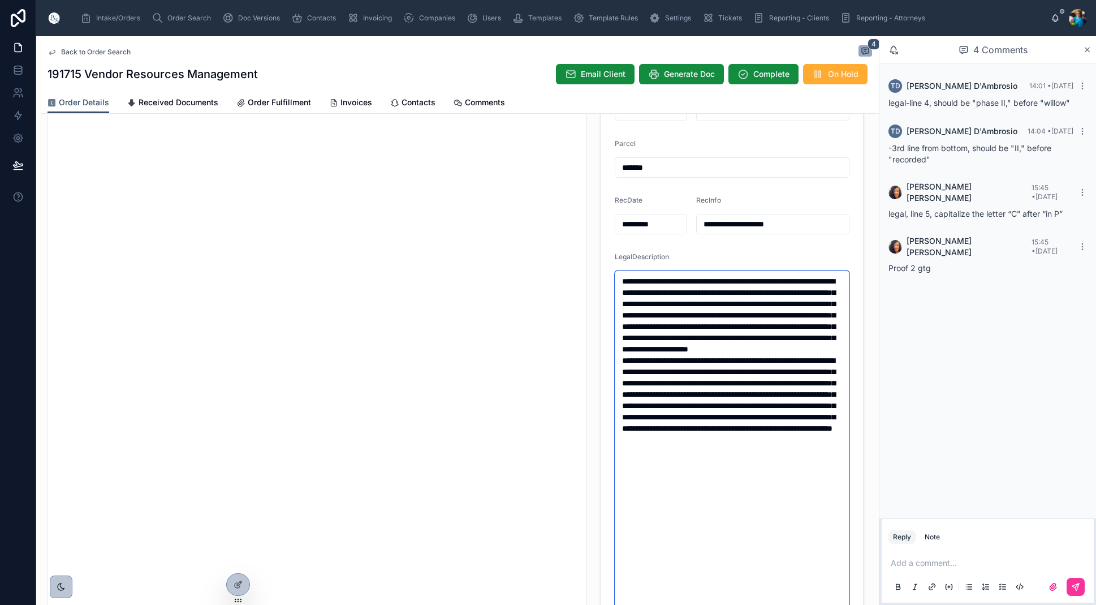
scroll to position [221, 0]
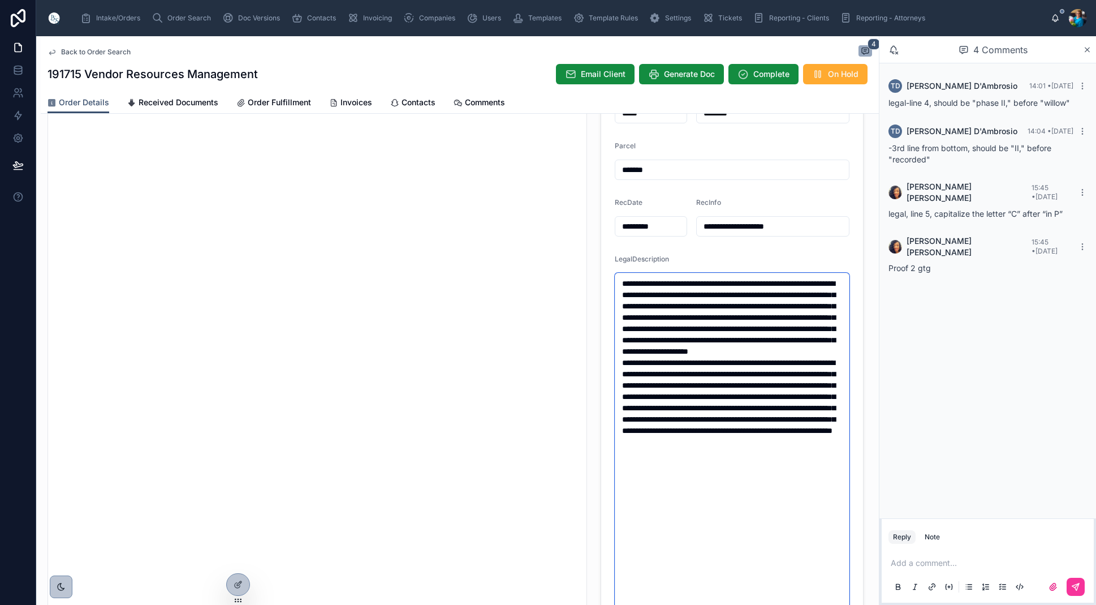
click at [650, 315] on textarea "**********" at bounding box center [732, 448] width 235 height 350
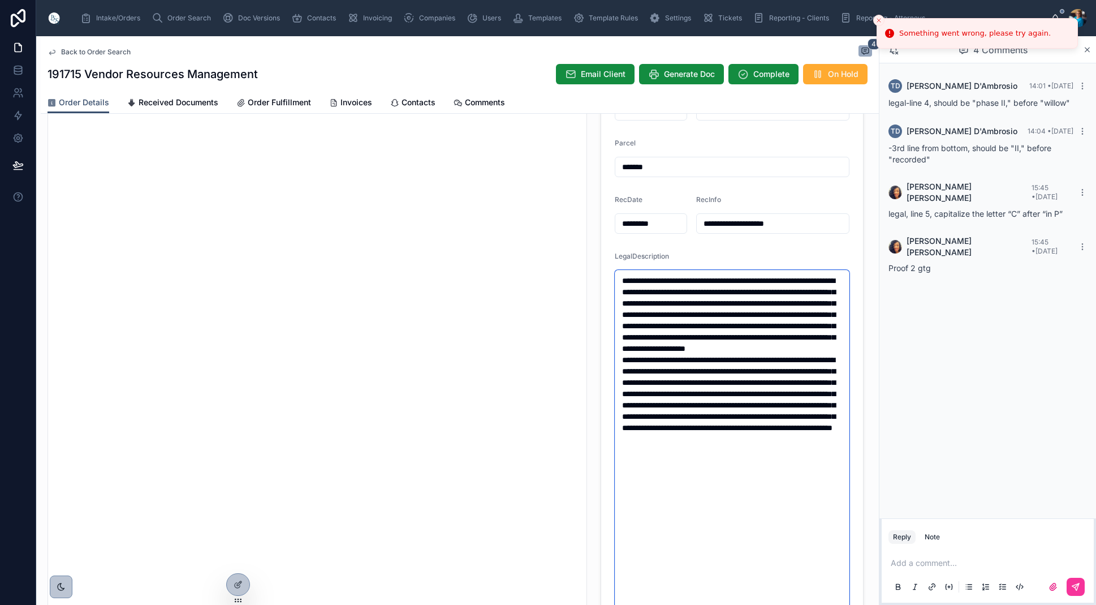
scroll to position [0, 0]
click at [741, 337] on textarea "**********" at bounding box center [732, 445] width 235 height 350
click at [817, 449] on textarea "**********" at bounding box center [732, 445] width 235 height 350
drag, startPoint x: 818, startPoint y: 450, endPoint x: 822, endPoint y: 466, distance: 15.8
click at [818, 451] on textarea "**********" at bounding box center [732, 445] width 235 height 350
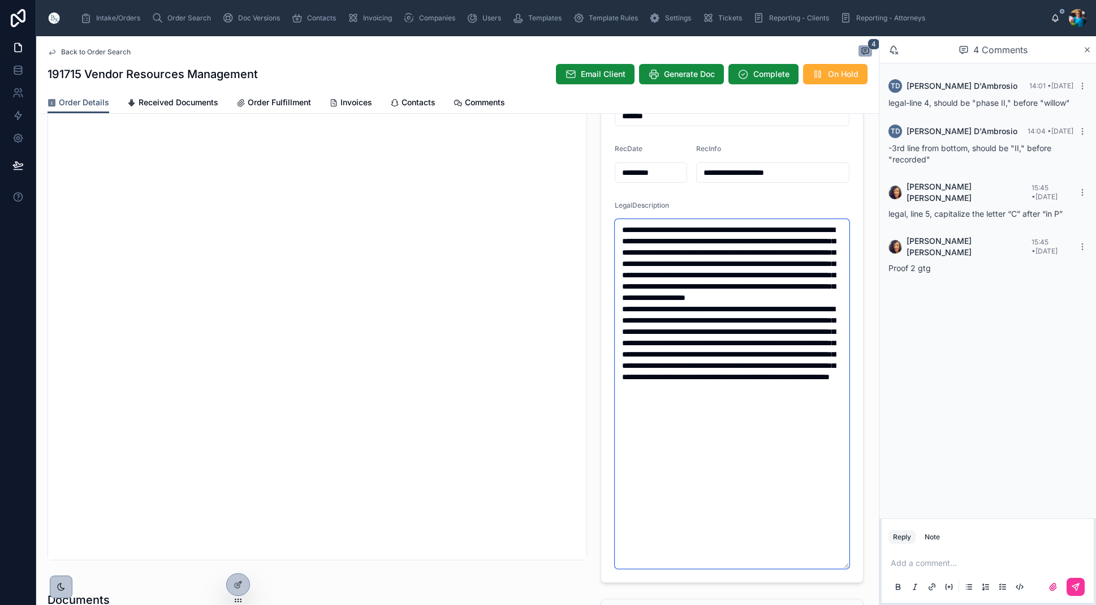
scroll to position [276, 0]
type textarea "**********"
click at [909, 559] on p at bounding box center [990, 562] width 199 height 11
click at [1073, 583] on icon at bounding box center [1075, 586] width 9 height 9
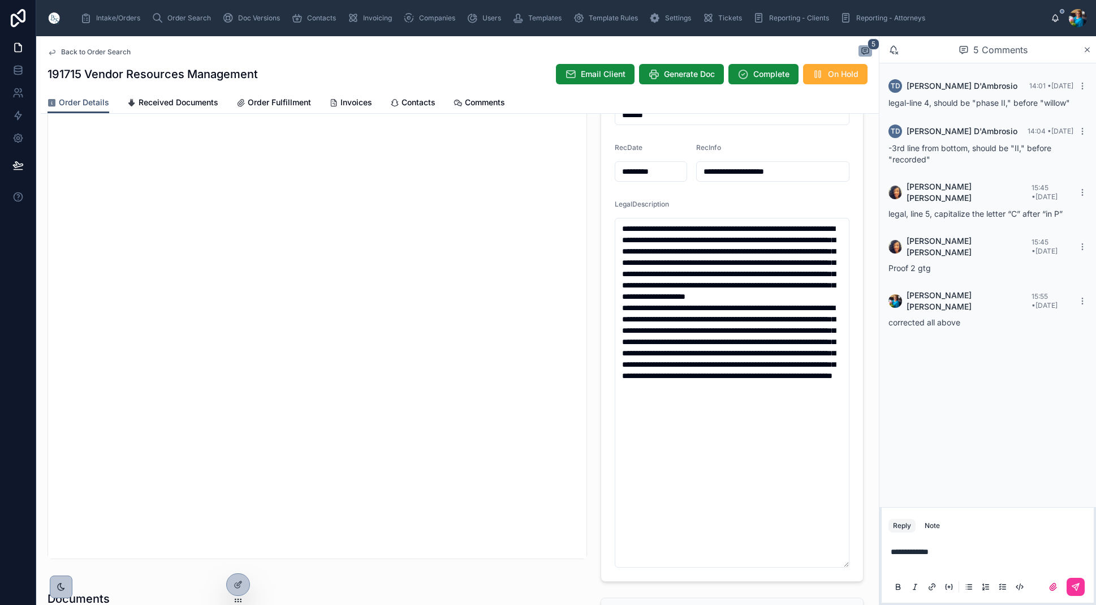
click at [1080, 584] on icon at bounding box center [1075, 586] width 9 height 9
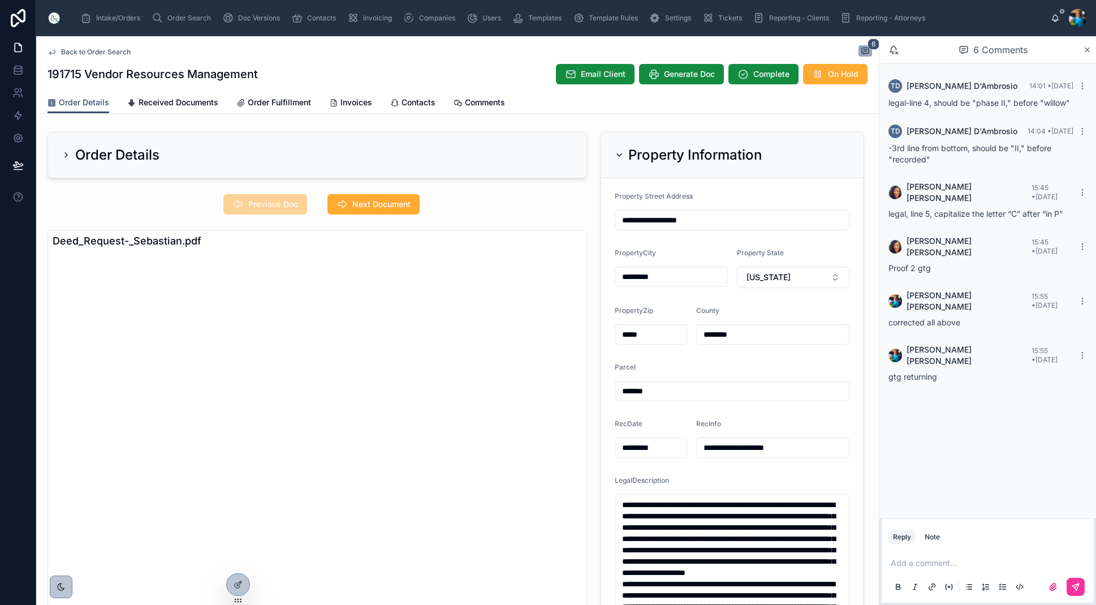
click at [620, 156] on icon at bounding box center [619, 155] width 5 height 2
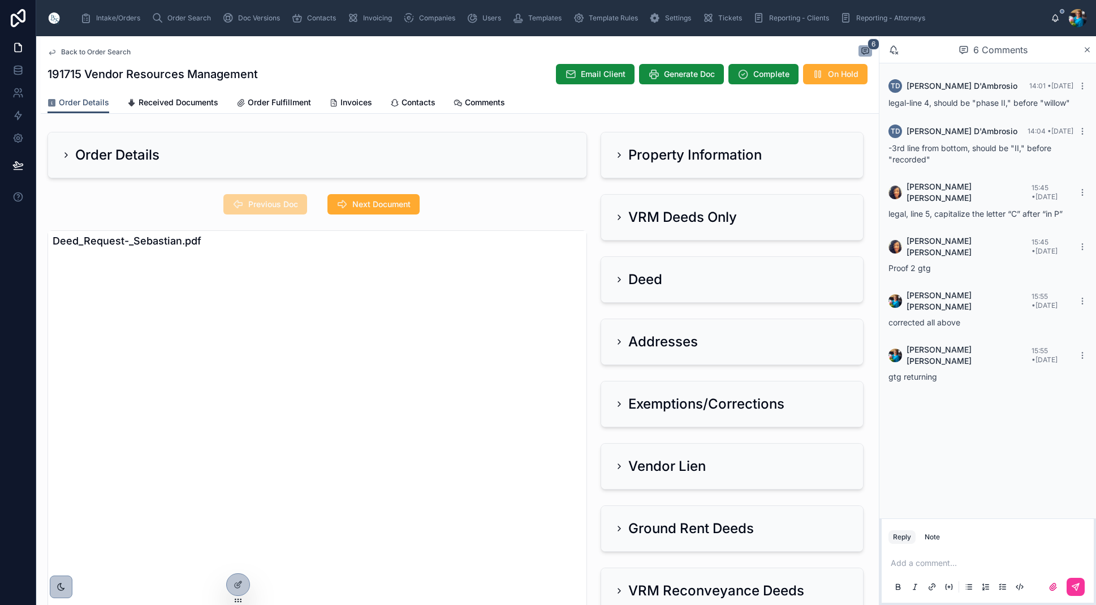
drag, startPoint x: 620, startPoint y: 214, endPoint x: 593, endPoint y: 236, distance: 34.2
click at [620, 215] on icon at bounding box center [619, 217] width 9 height 9
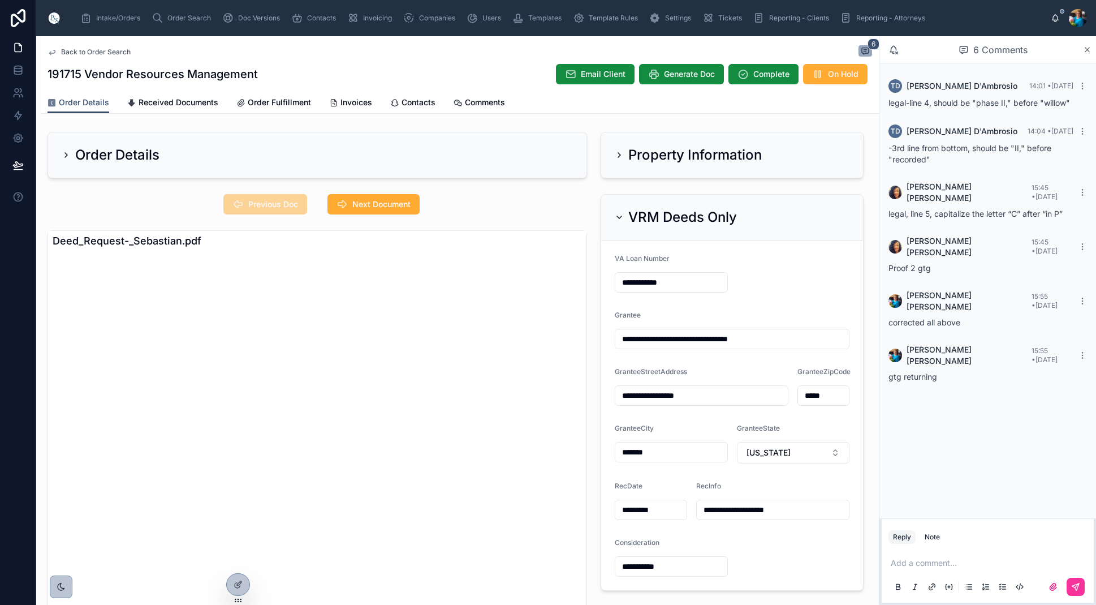
click at [618, 154] on icon at bounding box center [619, 154] width 9 height 9
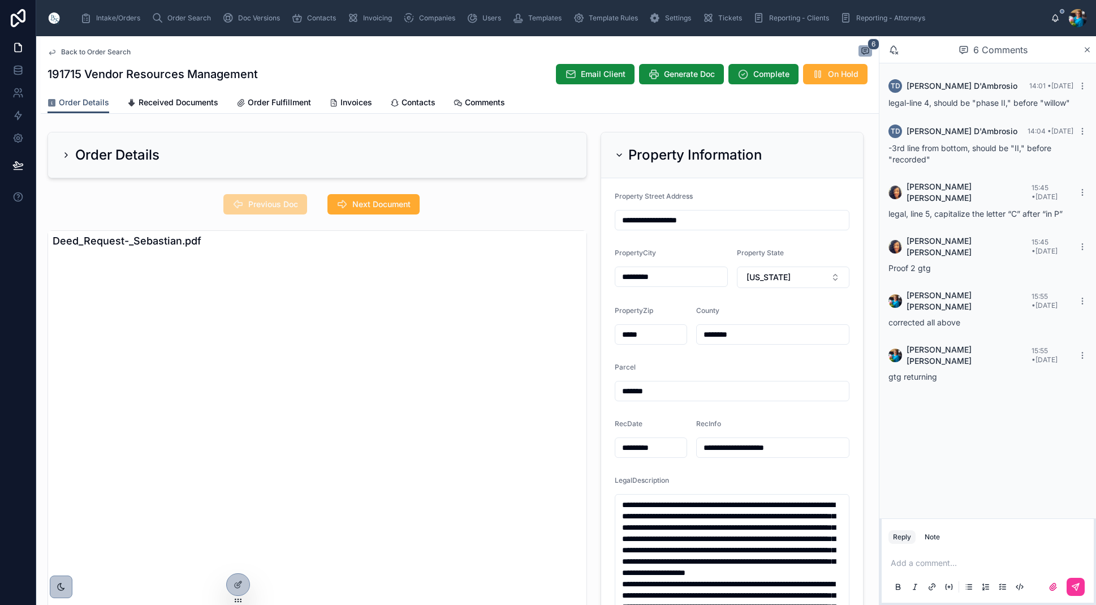
scroll to position [0, 1]
drag, startPoint x: 621, startPoint y: 154, endPoint x: 605, endPoint y: 184, distance: 33.9
click at [621, 154] on icon at bounding box center [619, 155] width 5 height 2
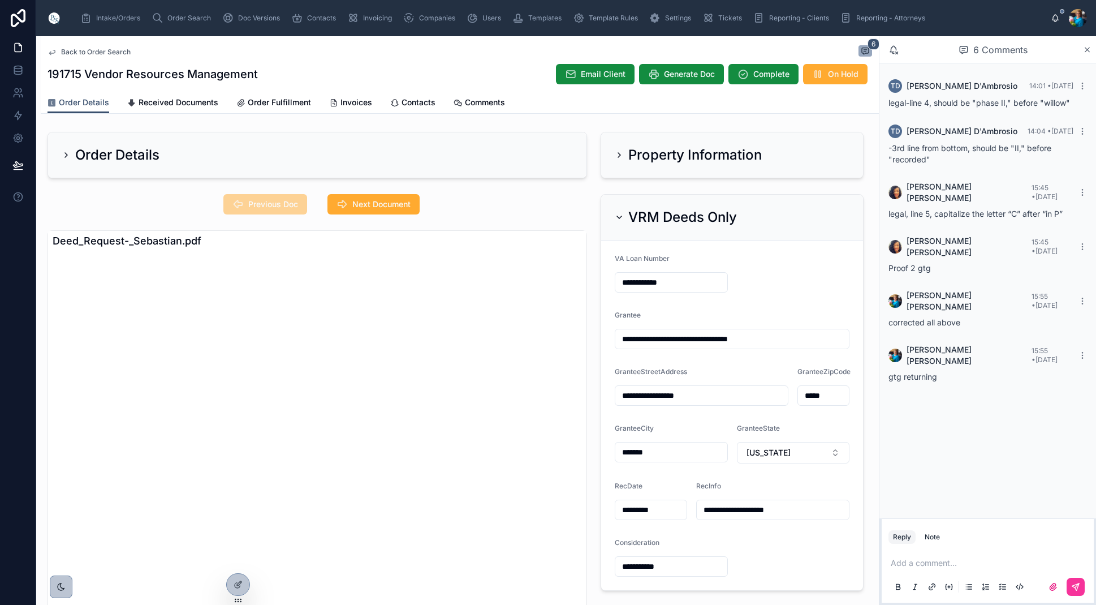
scroll to position [0, 0]
click at [614, 213] on div "VRM Deeds Only" at bounding box center [732, 218] width 262 height 46
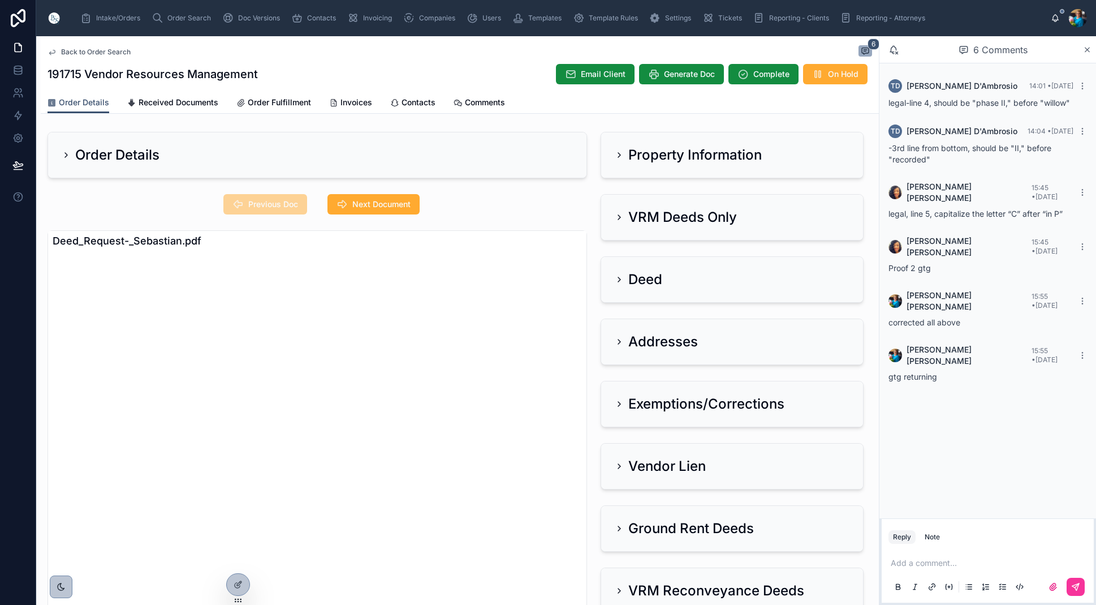
click at [622, 342] on icon at bounding box center [619, 341] width 9 height 9
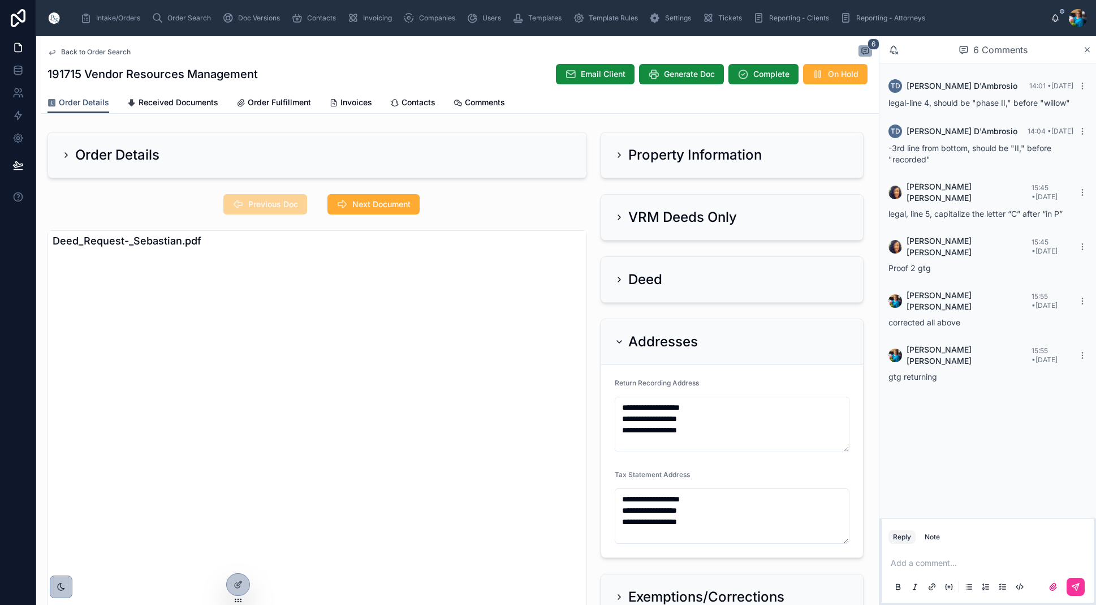
drag, startPoint x: 621, startPoint y: 341, endPoint x: 627, endPoint y: 320, distance: 21.5
click at [621, 340] on icon at bounding box center [619, 341] width 9 height 9
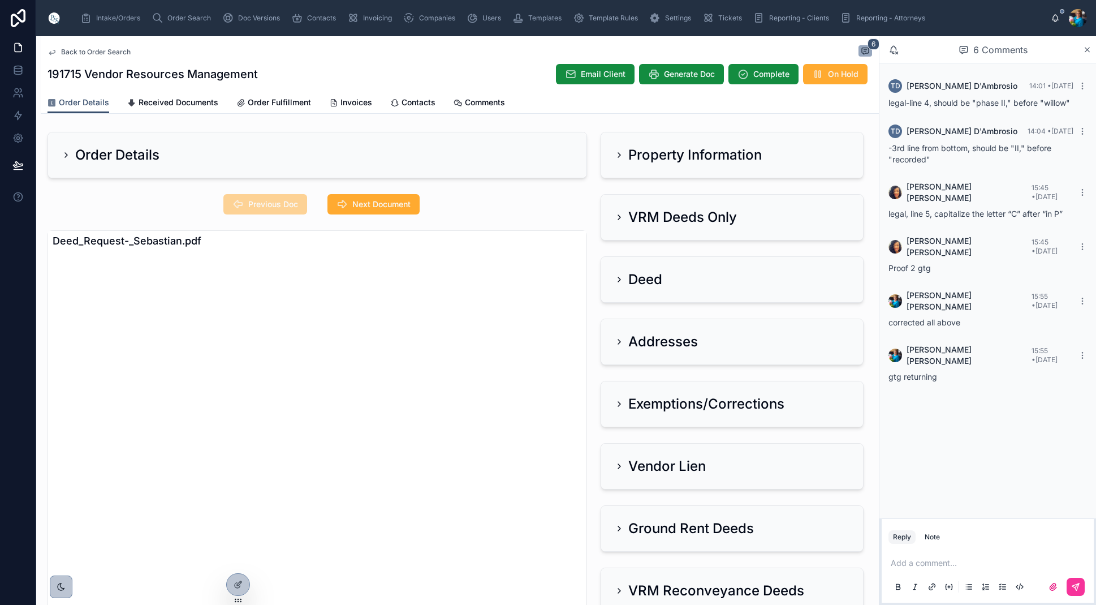
drag, startPoint x: 615, startPoint y: 219, endPoint x: 585, endPoint y: 245, distance: 40.1
click at [615, 219] on icon at bounding box center [619, 217] width 9 height 9
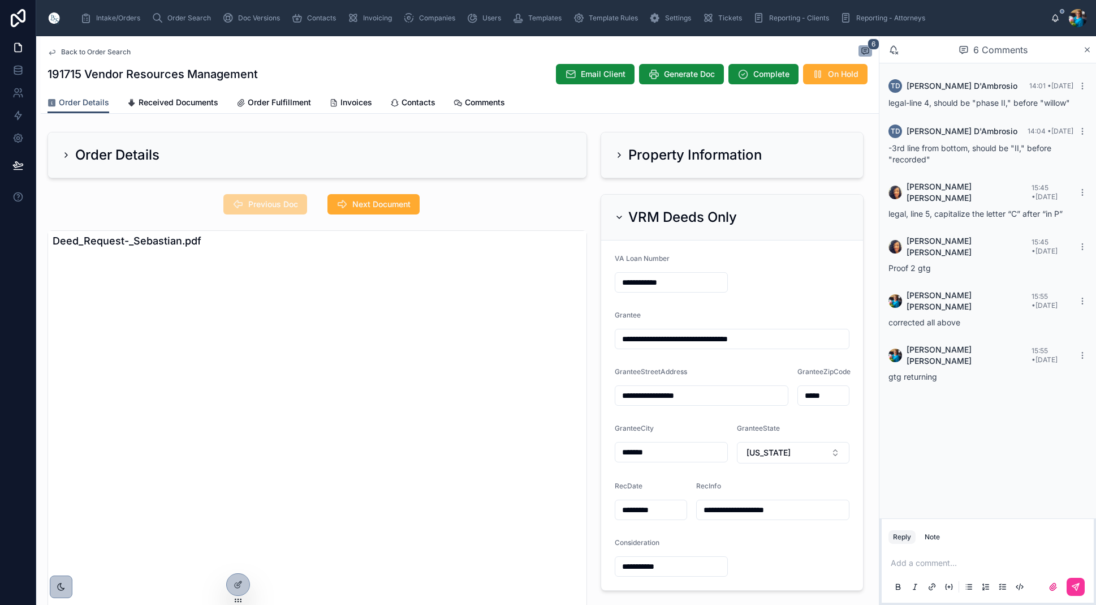
drag, startPoint x: 617, startPoint y: 215, endPoint x: 621, endPoint y: 240, distance: 25.9
click at [617, 215] on icon at bounding box center [619, 217] width 9 height 9
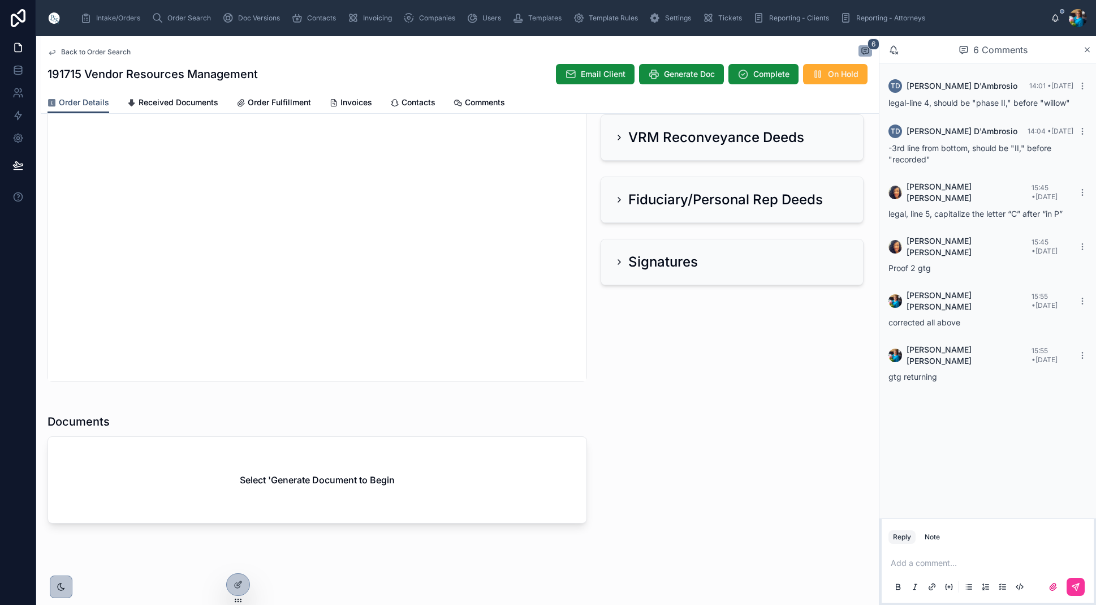
scroll to position [453, 0]
click at [676, 74] on span "Generate Doc" at bounding box center [689, 73] width 51 height 11
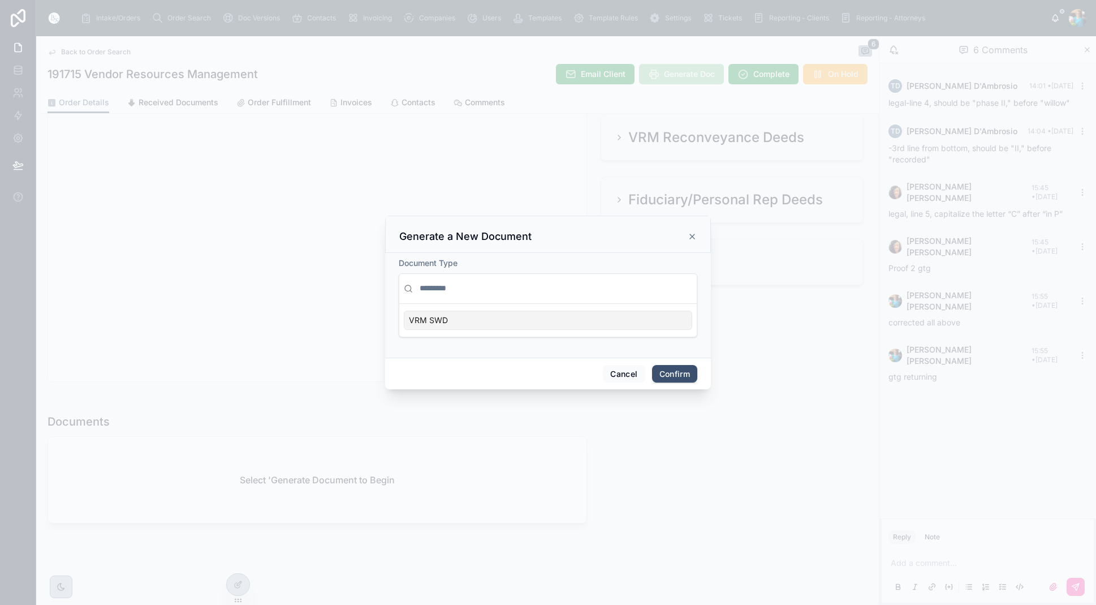
click at [502, 318] on div "VRM SWD" at bounding box center [548, 320] width 289 height 19
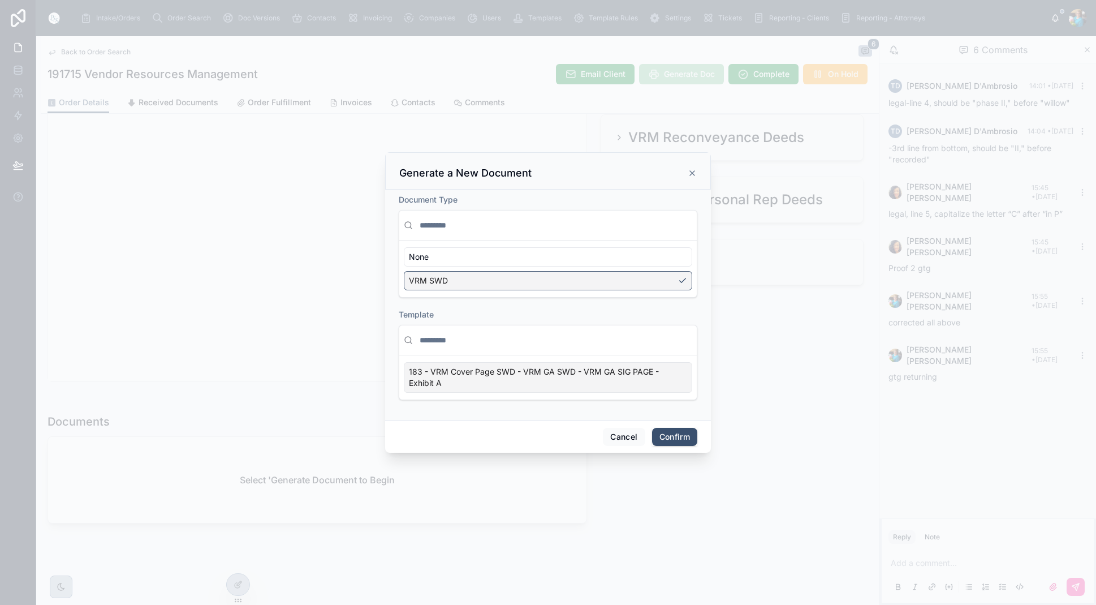
drag, startPoint x: 677, startPoint y: 380, endPoint x: 679, endPoint y: 398, distance: 18.3
click at [677, 380] on div "183 - VRM Cover Page SWD - VRM GA SWD - VRM GA SIG PAGE - Exhibit A" at bounding box center [548, 377] width 289 height 31
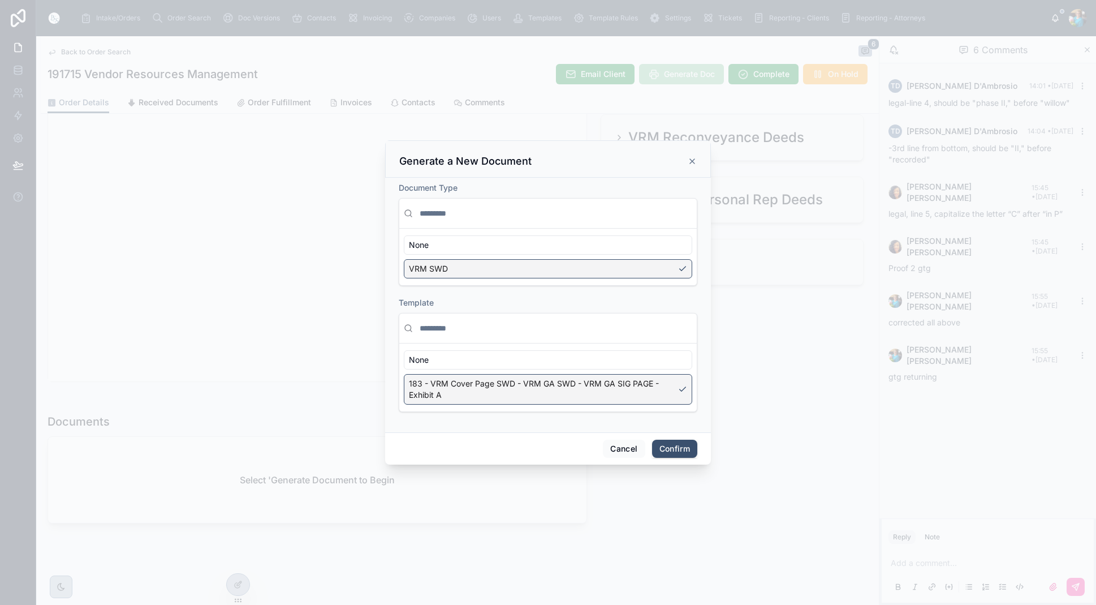
drag, startPoint x: 674, startPoint y: 453, endPoint x: 690, endPoint y: 422, distance: 34.4
click at [674, 452] on button "Confirm" at bounding box center [674, 449] width 45 height 18
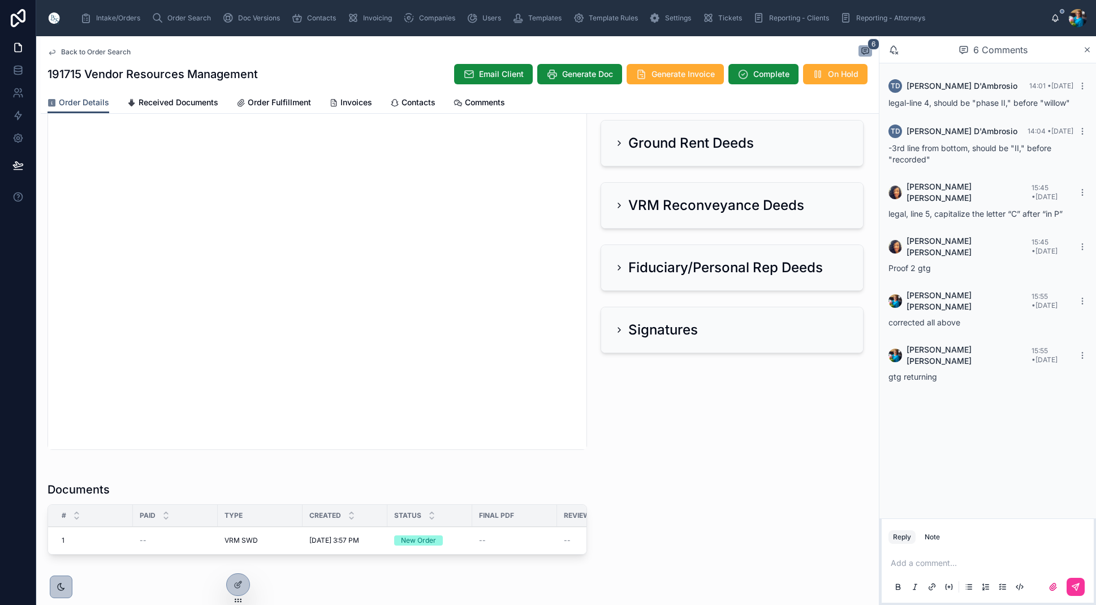
scroll to position [384, 0]
click at [187, 15] on span "Order Search" at bounding box center [189, 18] width 44 height 9
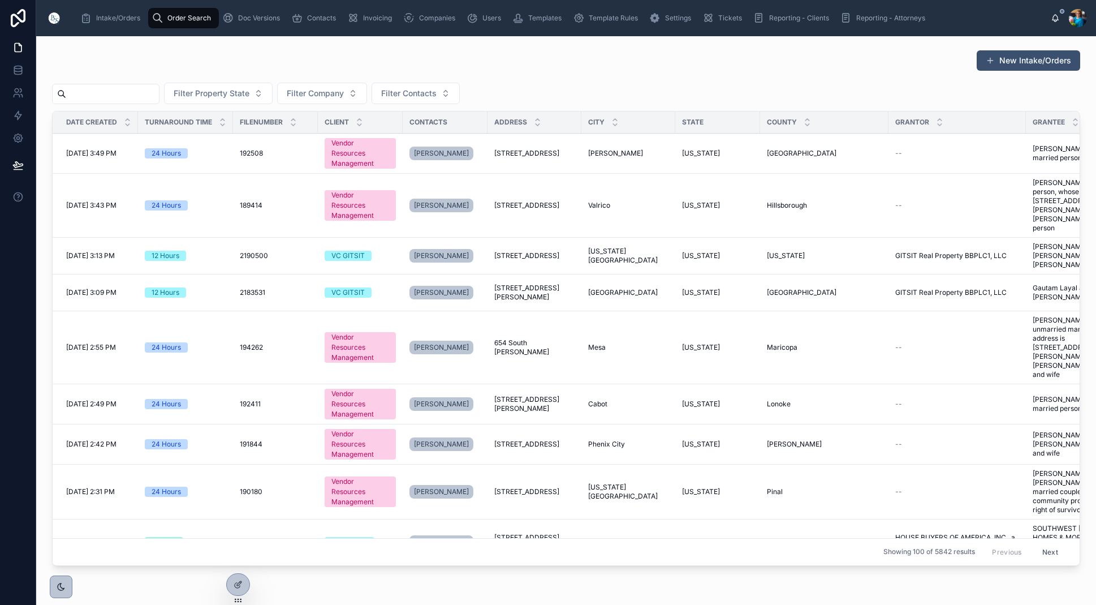
click at [148, 91] on input "text" at bounding box center [112, 94] width 93 height 16
paste input "******"
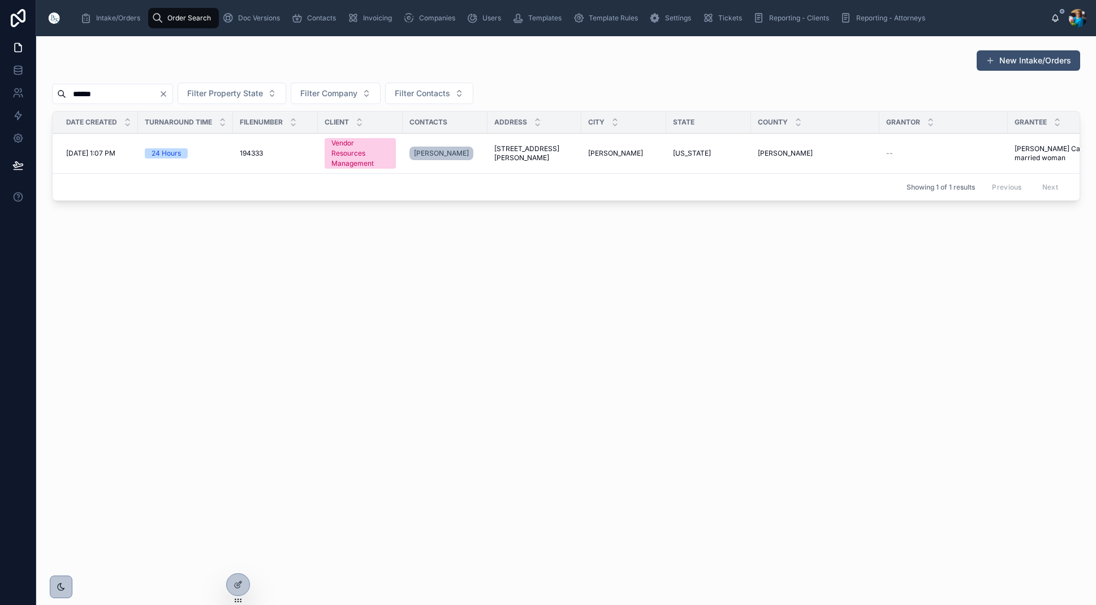
type input "******"
click at [594, 151] on span "[PERSON_NAME]" at bounding box center [615, 153] width 55 height 9
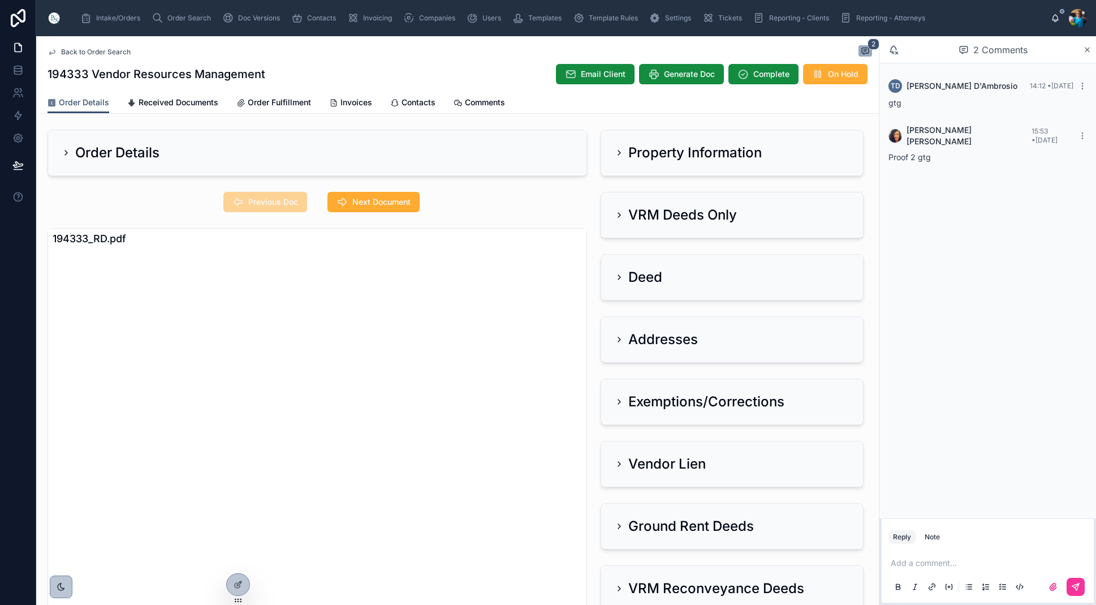
scroll to position [7, 0]
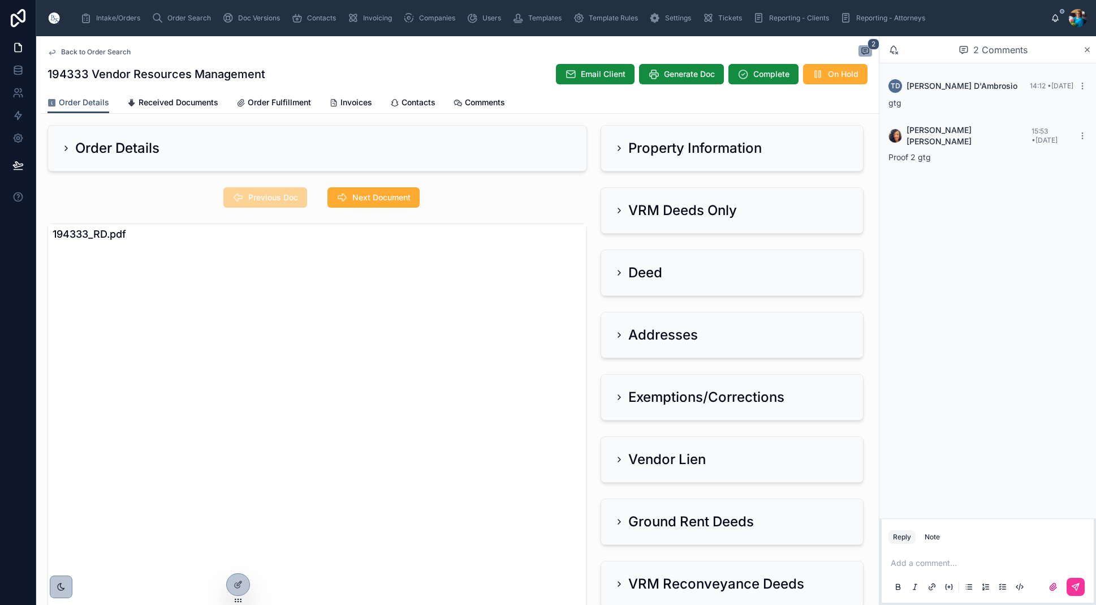
click at [622, 150] on icon at bounding box center [619, 148] width 9 height 9
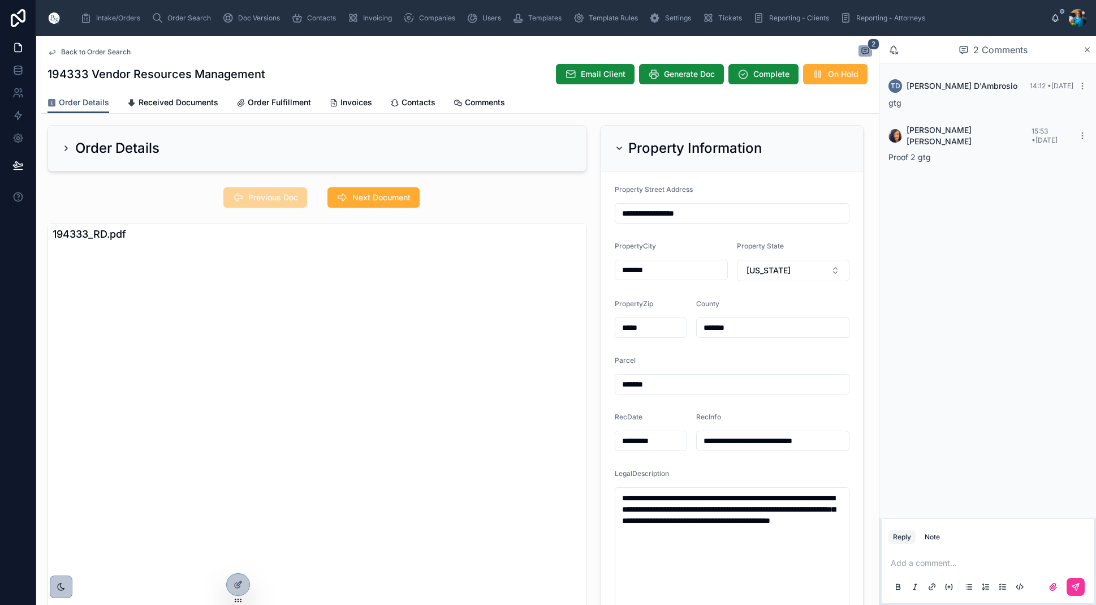
click at [378, 197] on span "Next Document" at bounding box center [381, 197] width 58 height 11
click at [269, 195] on span "Previous Doc" at bounding box center [273, 197] width 50 height 11
drag, startPoint x: 770, startPoint y: 534, endPoint x: 613, endPoint y: 497, distance: 161.0
click at [613, 497] on form "**********" at bounding box center [732, 403] width 262 height 464
click at [620, 147] on icon at bounding box center [619, 148] width 9 height 9
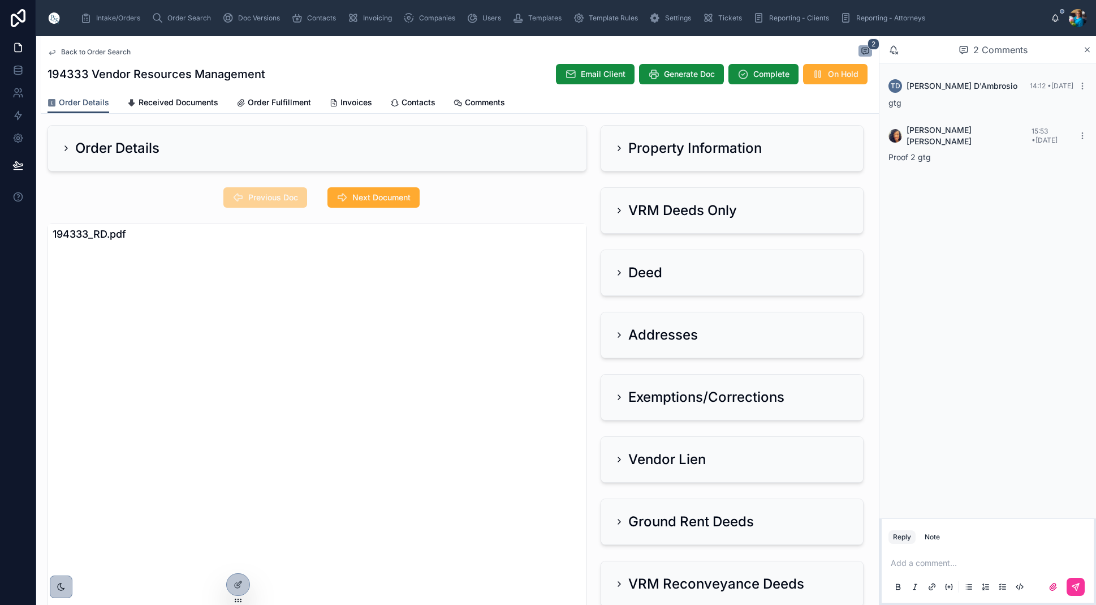
click at [619, 209] on icon at bounding box center [619, 210] width 9 height 9
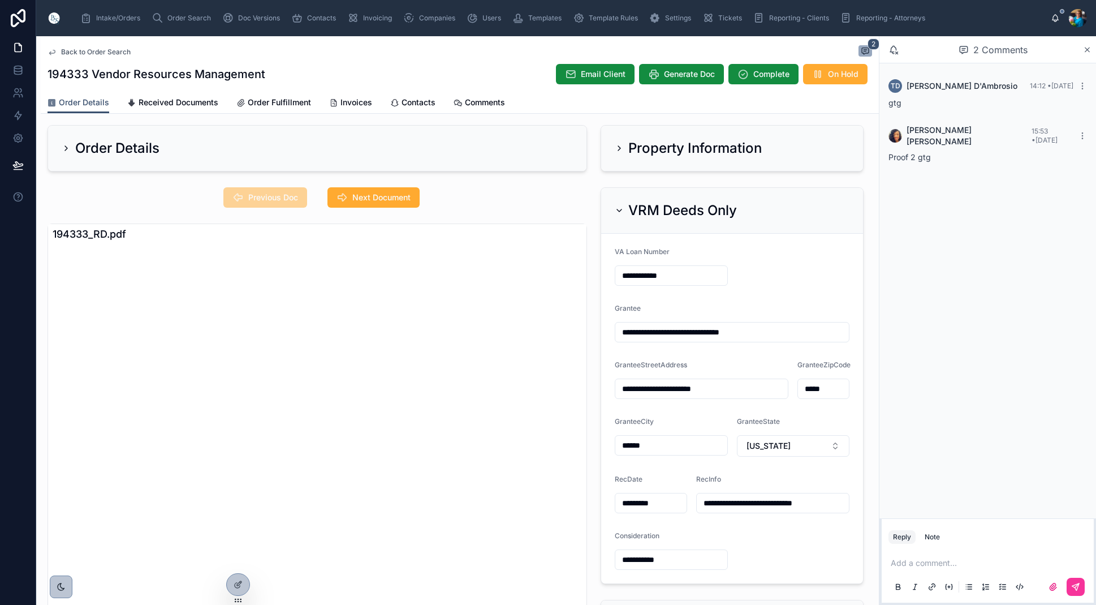
click at [401, 194] on span "Next Document" at bounding box center [381, 197] width 58 height 11
click at [619, 209] on icon at bounding box center [619, 210] width 9 height 9
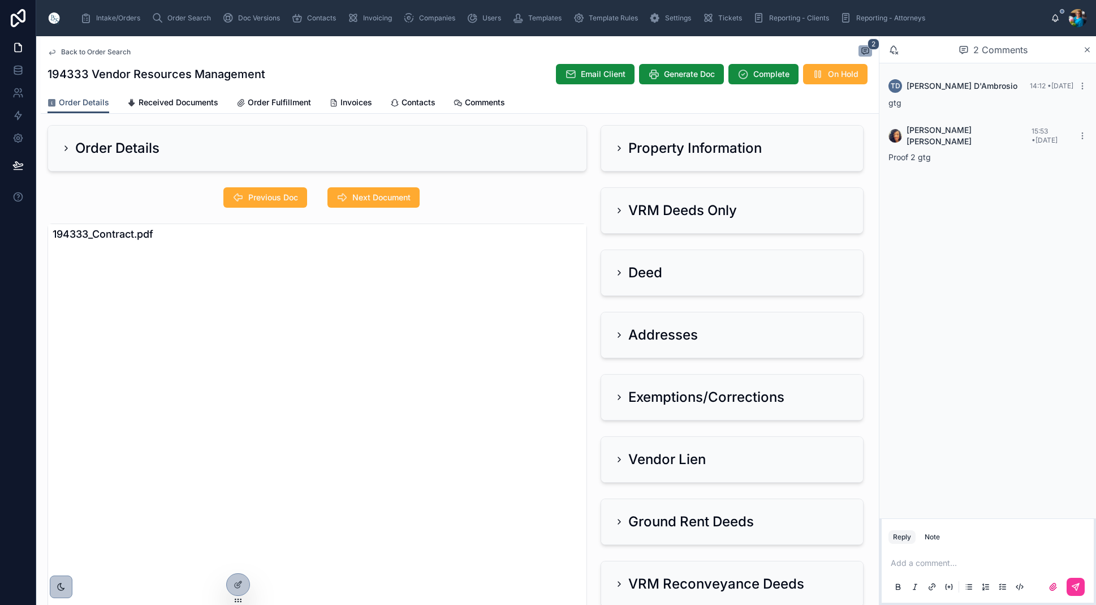
click at [619, 331] on icon at bounding box center [619, 334] width 9 height 9
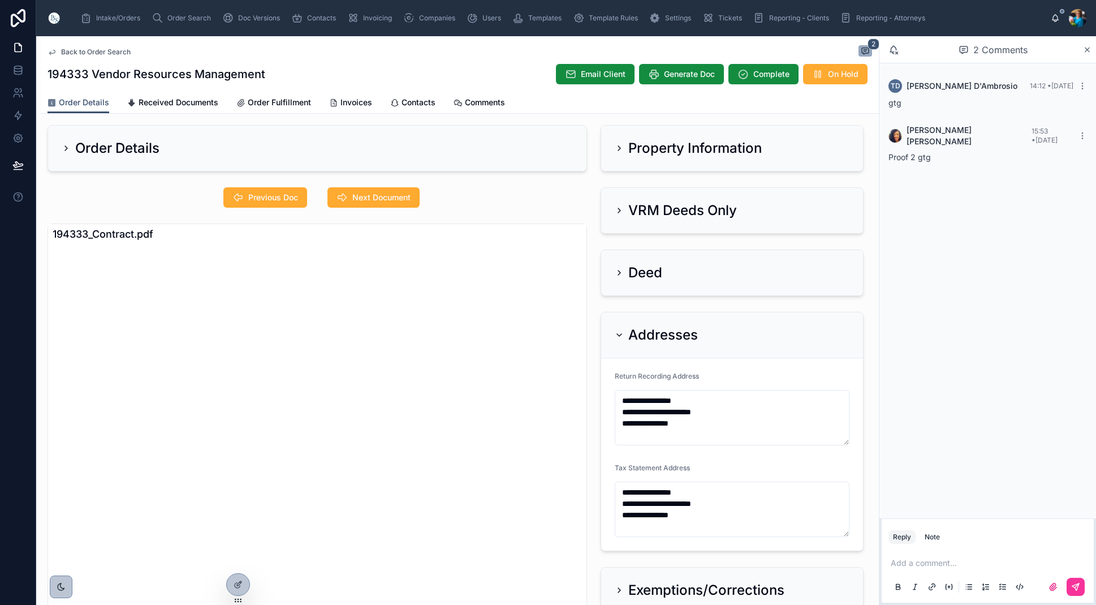
click at [387, 201] on span "Next Document" at bounding box center [381, 197] width 58 height 11
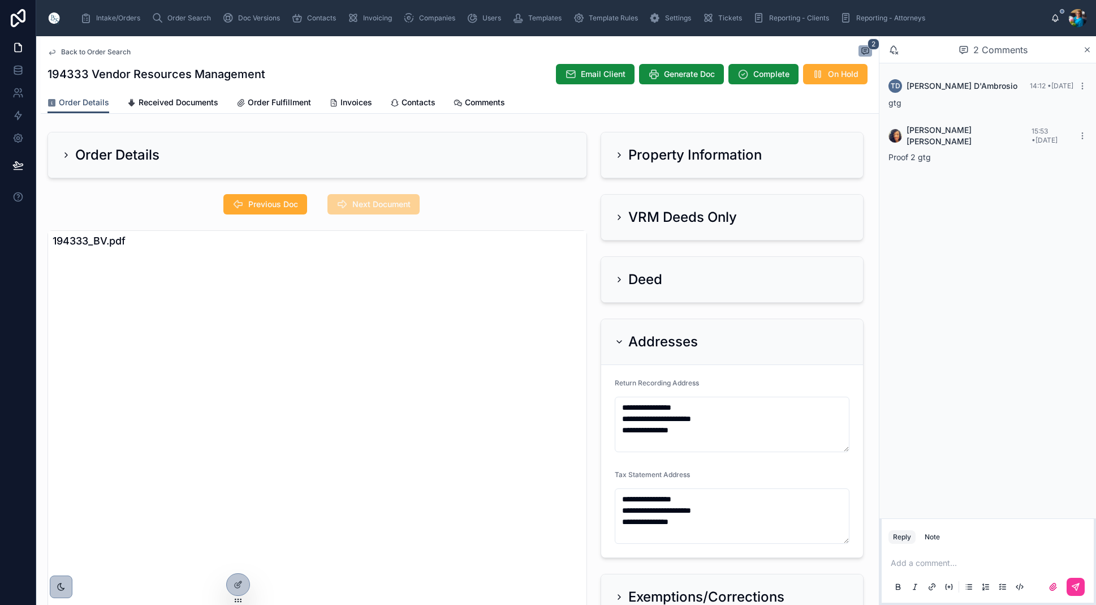
scroll to position [0, 0]
click at [618, 217] on icon at bounding box center [619, 217] width 9 height 9
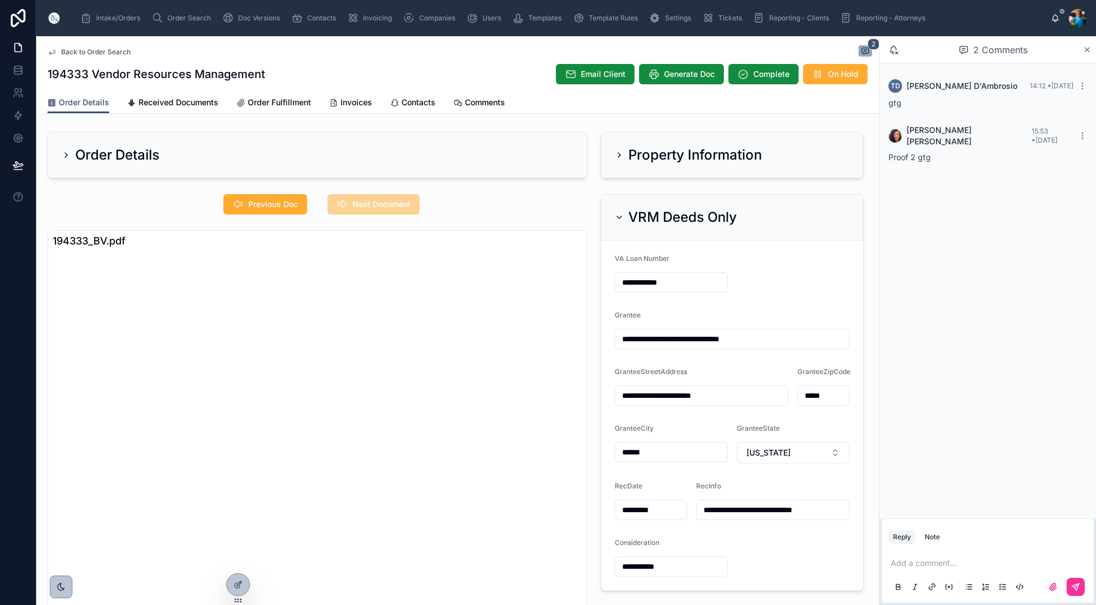
scroll to position [-1, 0]
click at [618, 217] on icon at bounding box center [619, 217] width 9 height 9
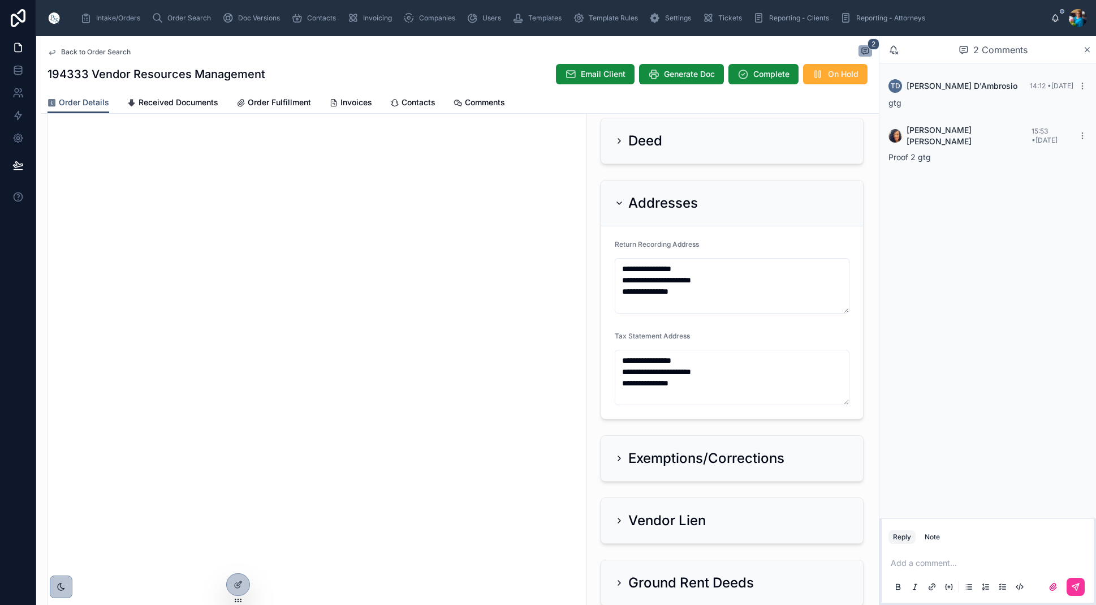
scroll to position [128, 0]
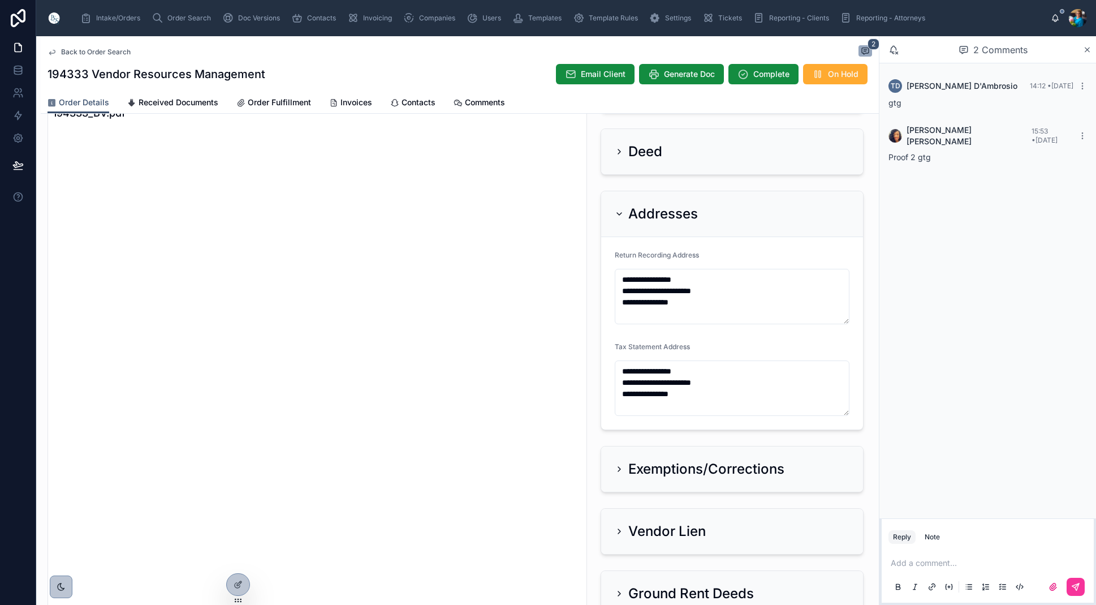
click at [619, 213] on icon at bounding box center [619, 213] width 9 height 9
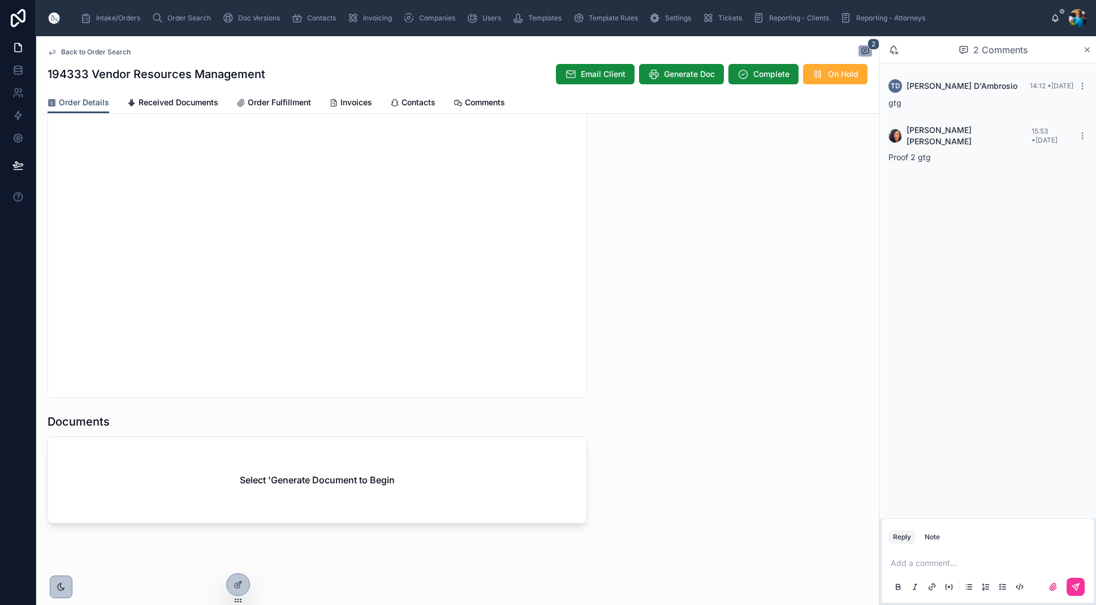
scroll to position [1, 0]
click at [686, 74] on span "Generate Doc" at bounding box center [689, 73] width 51 height 11
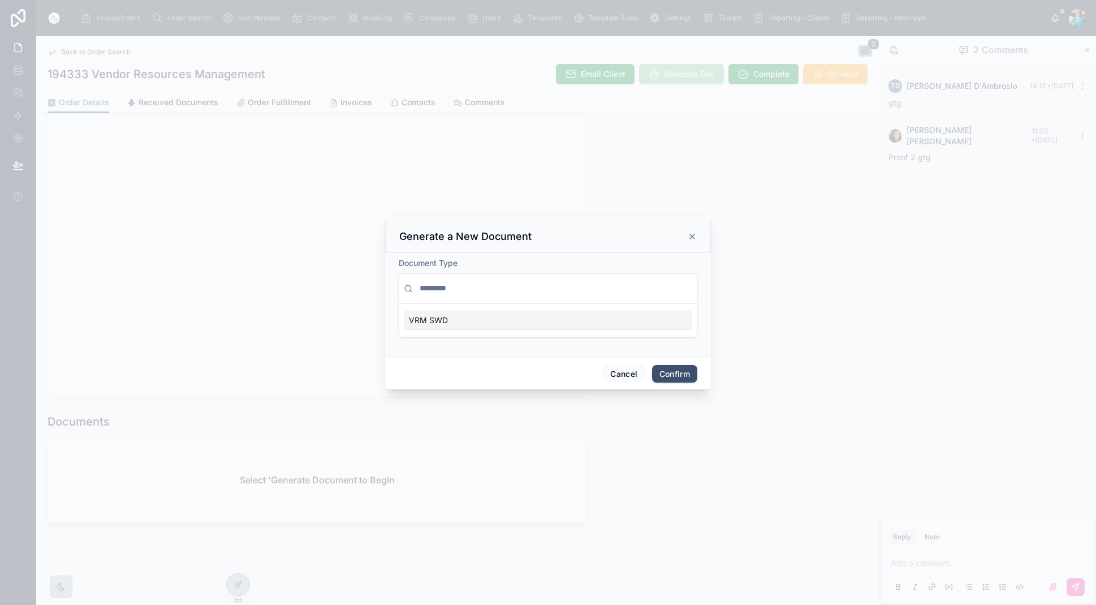
click at [678, 319] on div "VRM SWD" at bounding box center [548, 320] width 289 height 19
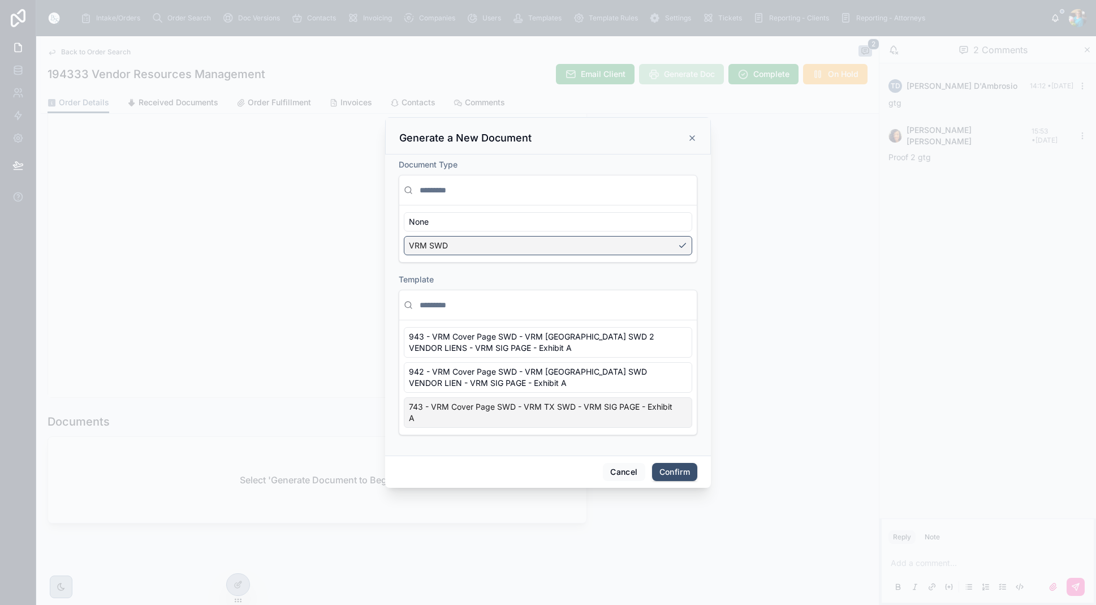
click at [672, 420] on span "743 - VRM Cover Page SWD - VRM TX SWD - VRM SIG PAGE - Exhibit A" at bounding box center [541, 412] width 265 height 23
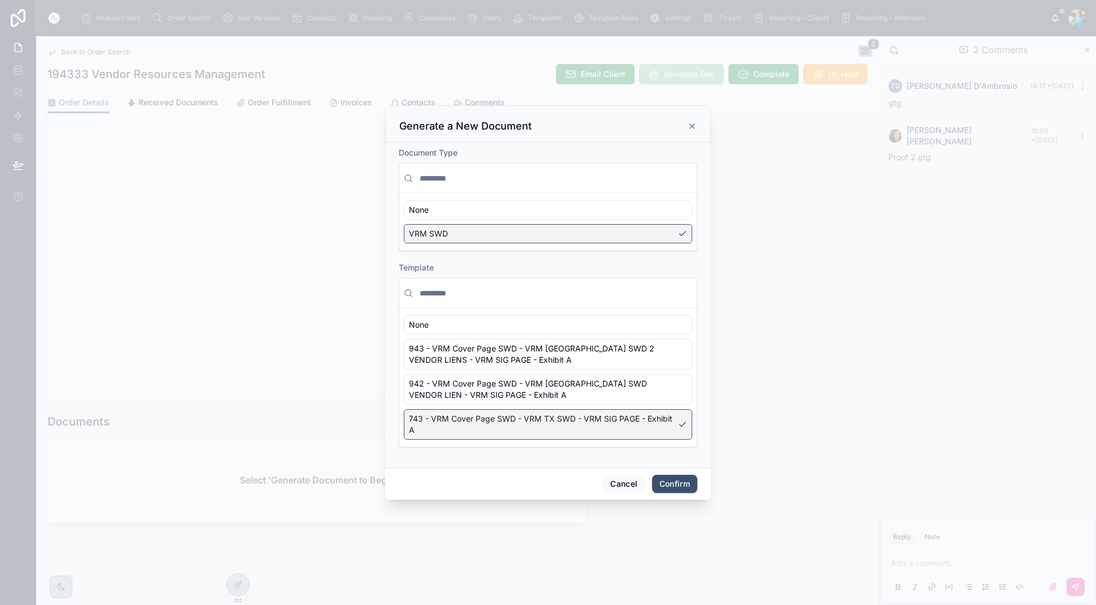
drag, startPoint x: 670, startPoint y: 480, endPoint x: 674, endPoint y: 473, distance: 8.6
click at [670, 480] on button "Confirm" at bounding box center [674, 484] width 45 height 18
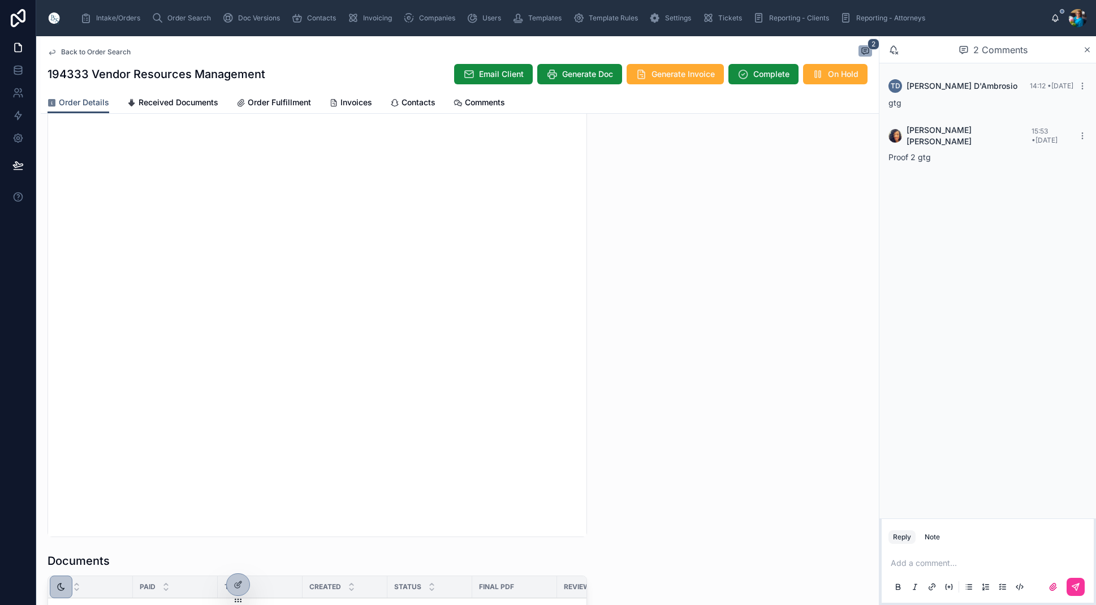
scroll to position [916, 0]
click at [197, 16] on span "Order Search" at bounding box center [189, 18] width 44 height 9
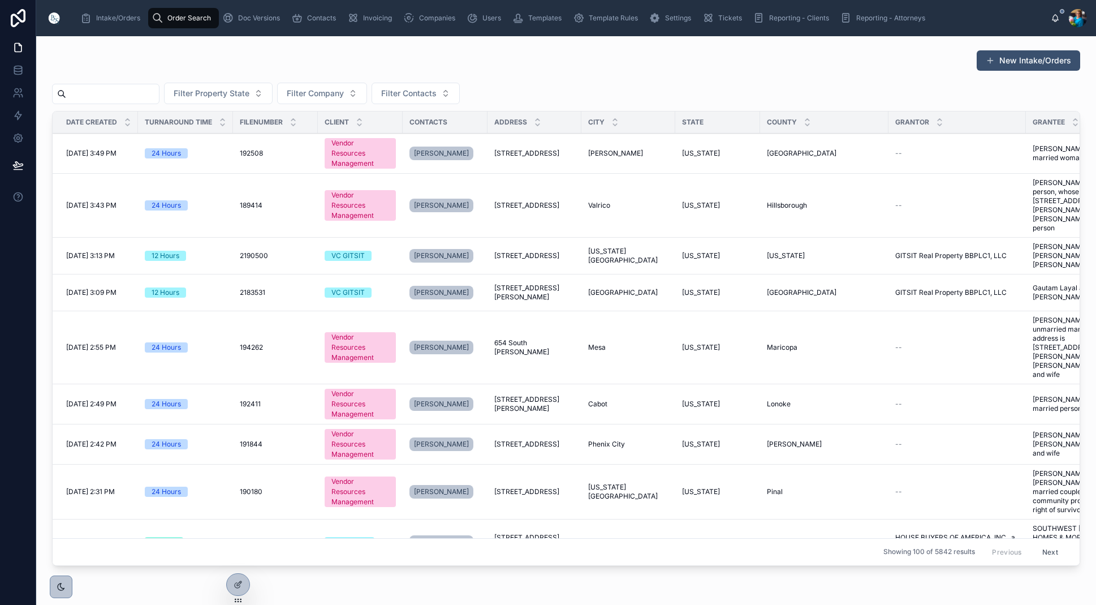
click at [156, 94] on input "text" at bounding box center [112, 94] width 93 height 16
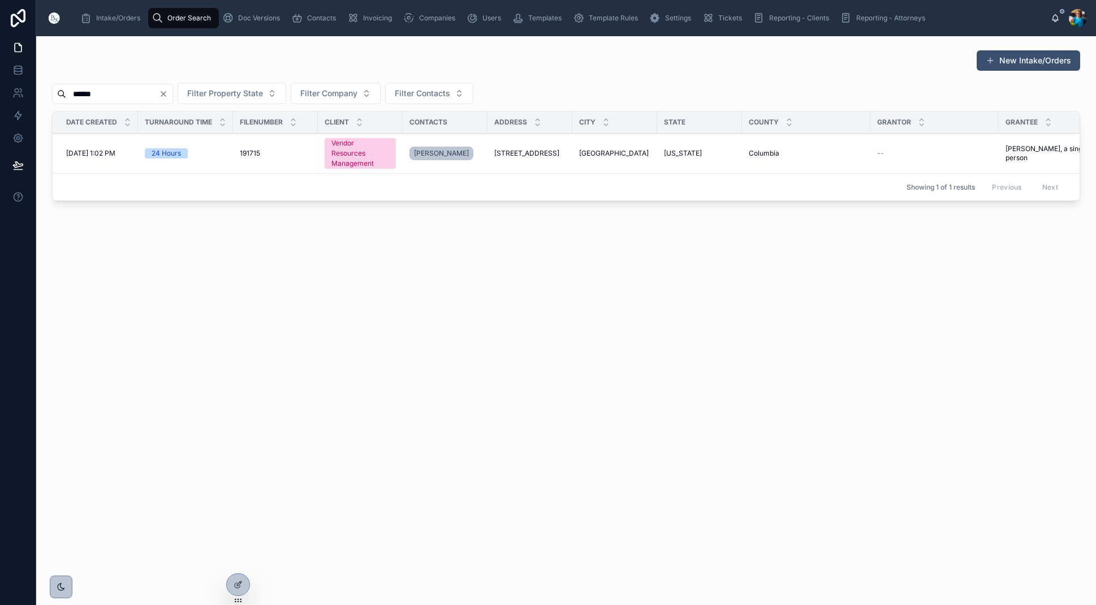
type input "******"
click at [592, 151] on span "[GEOGRAPHIC_DATA]" at bounding box center [614, 153] width 70 height 9
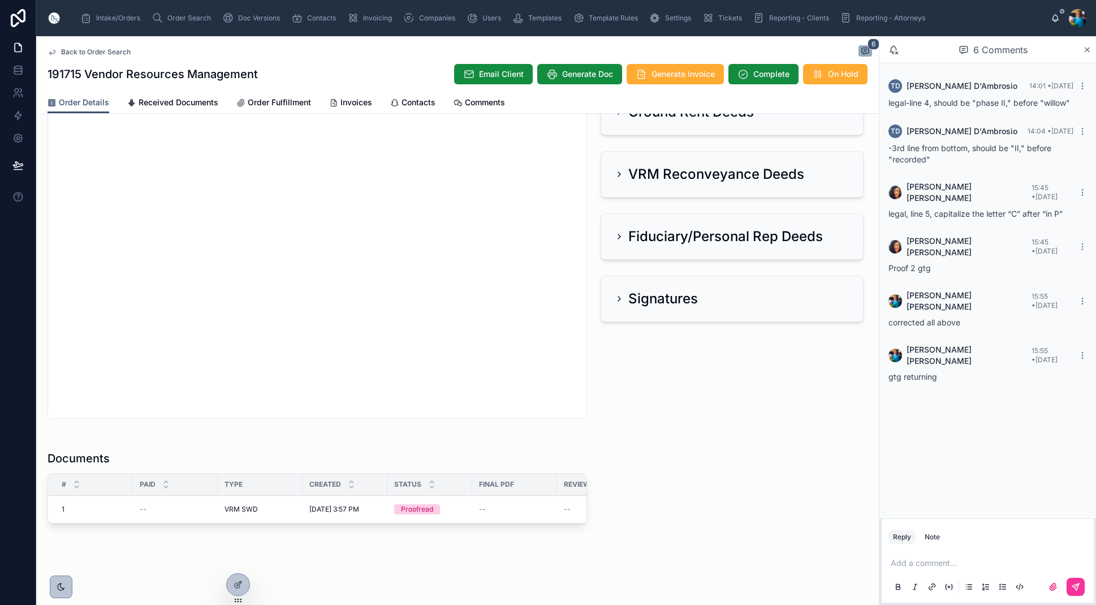
click at [0, 0] on button "Edit" at bounding box center [0, 0] width 0 height 0
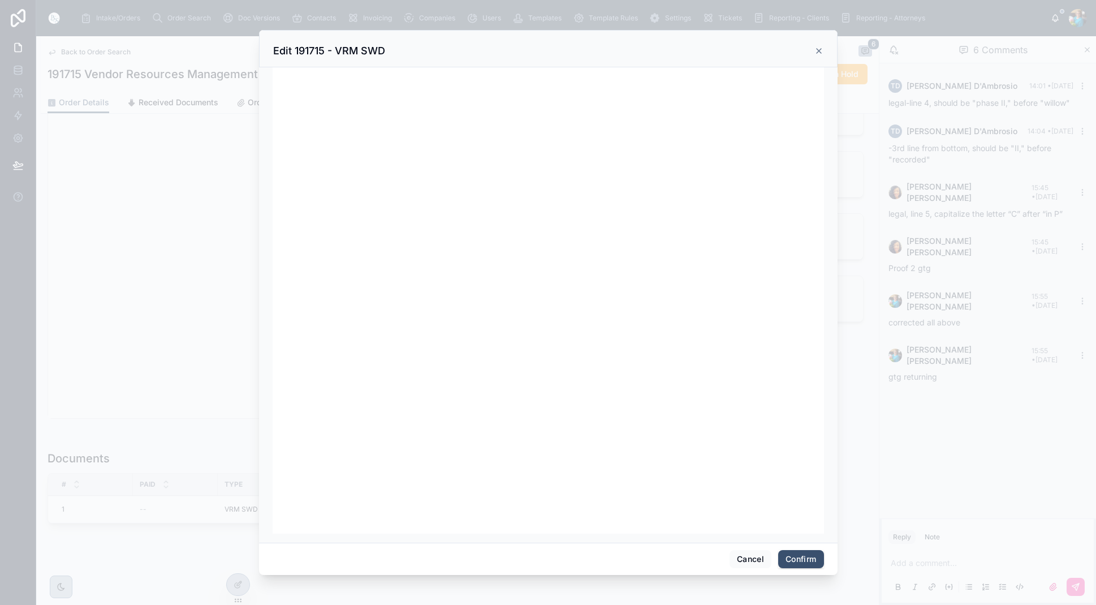
click at [787, 557] on button "Confirm" at bounding box center [800, 559] width 45 height 18
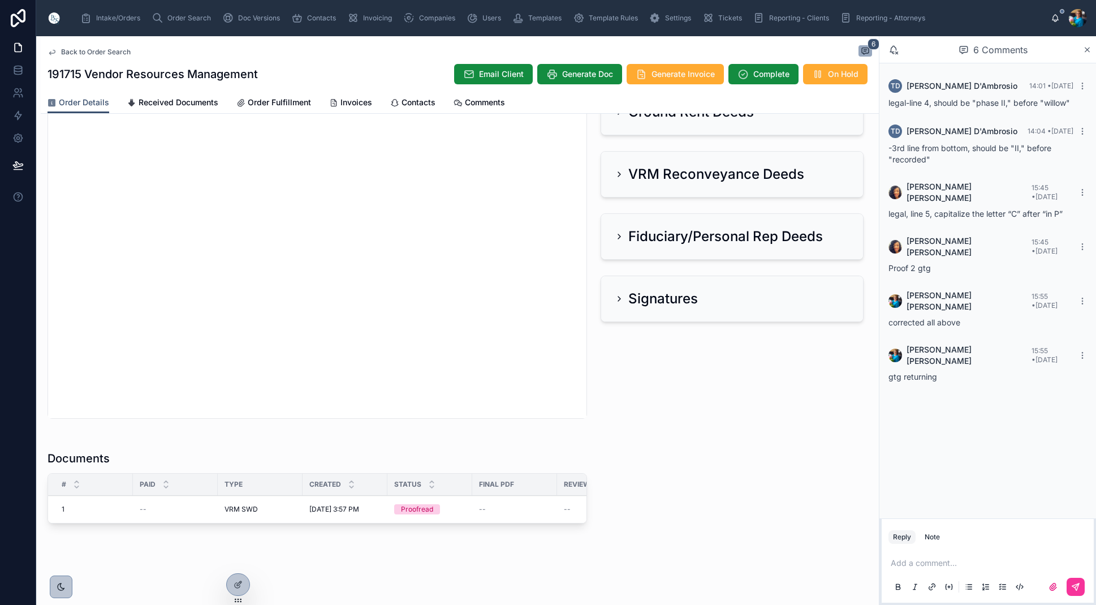
click at [0, 0] on span "Ready for QC" at bounding box center [0, 0] width 0 height 0
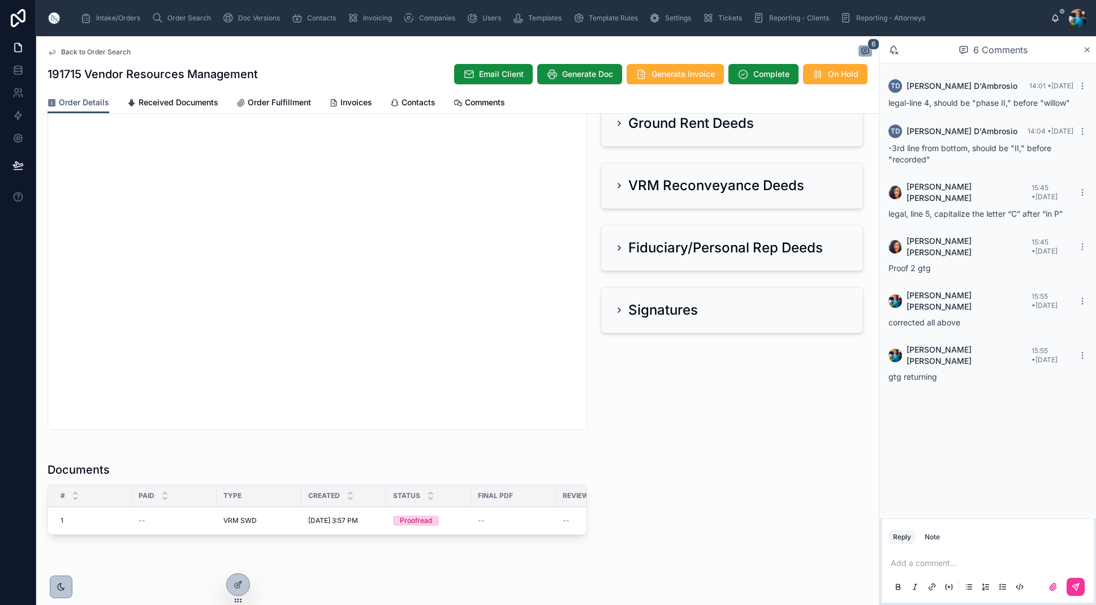
click at [0, 0] on span "Ready for QC" at bounding box center [0, 0] width 0 height 0
click at [0, 0] on span "Finalize Document" at bounding box center [0, 0] width 0 height 0
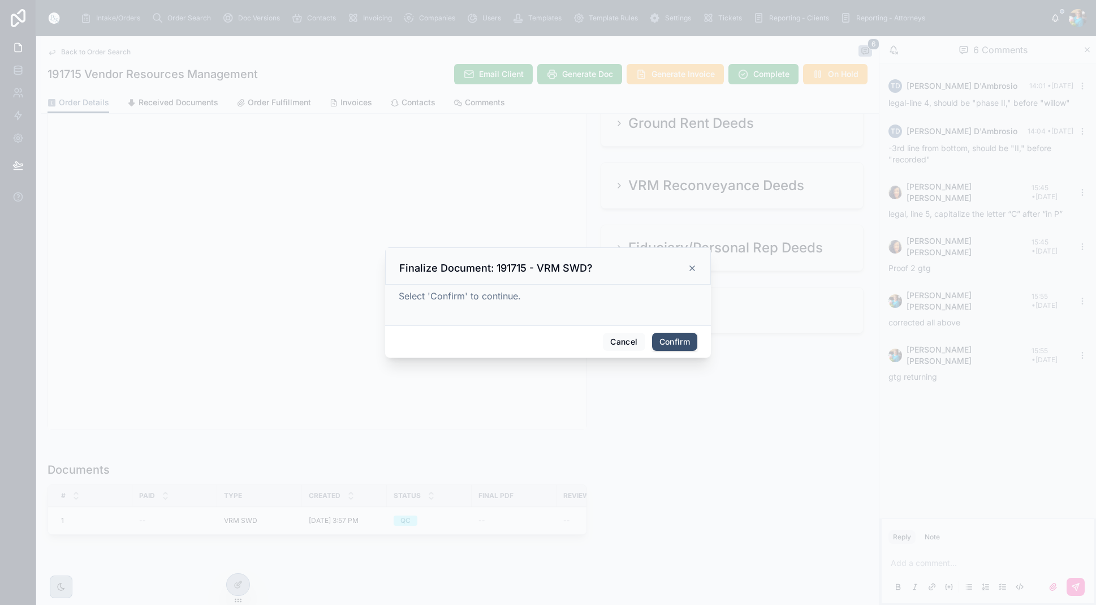
drag, startPoint x: 667, startPoint y: 339, endPoint x: 600, endPoint y: 372, distance: 74.9
click at [662, 342] on button "Confirm" at bounding box center [674, 342] width 45 height 18
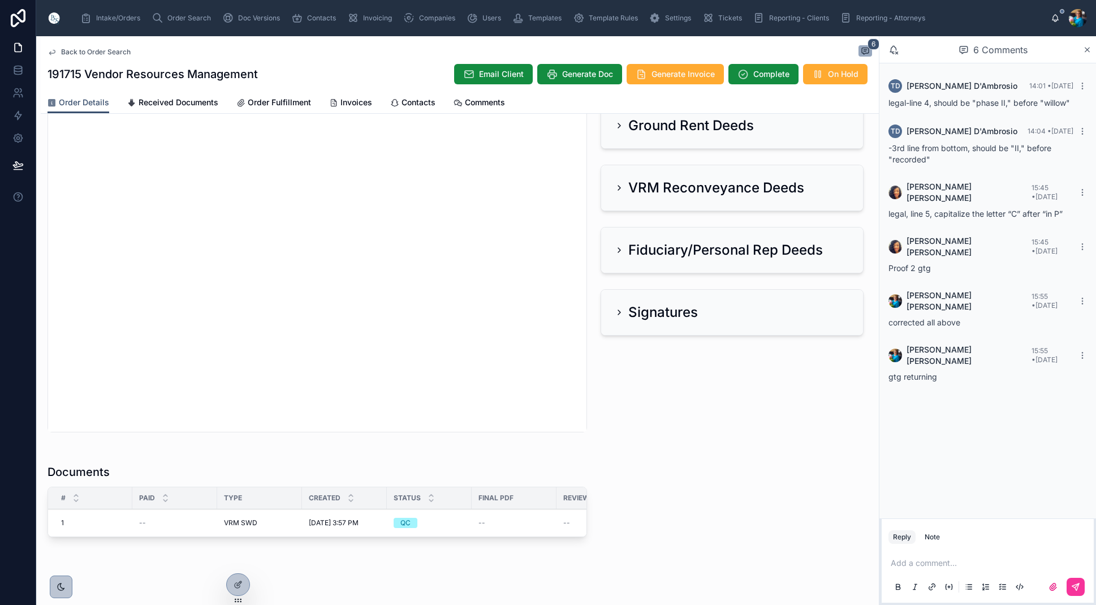
scroll to position [0, 0]
click at [171, 17] on span "Order Search" at bounding box center [189, 18] width 44 height 9
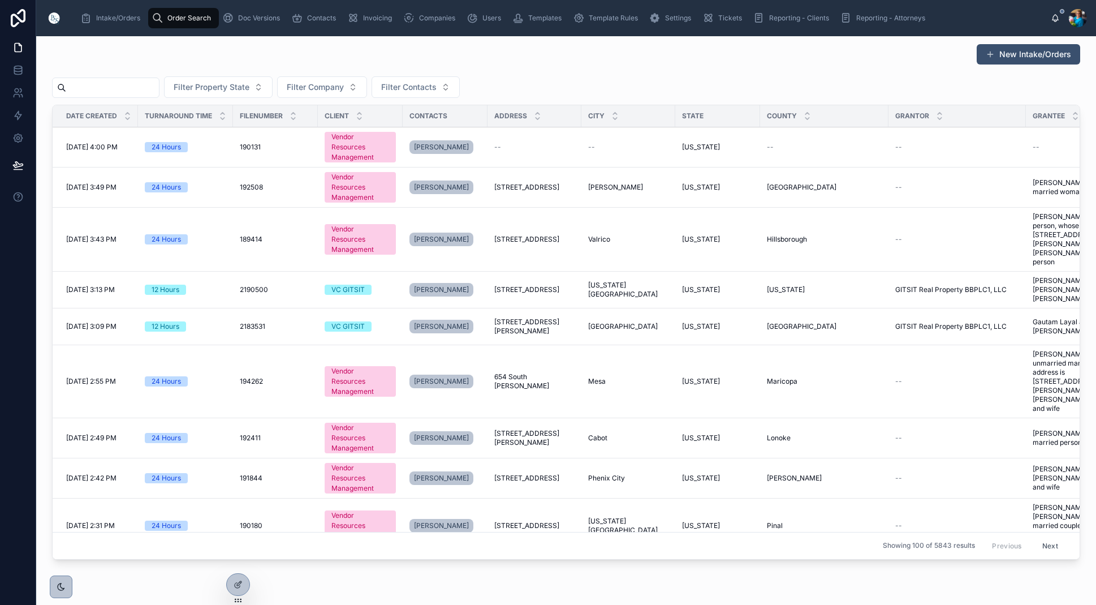
scroll to position [1, 0]
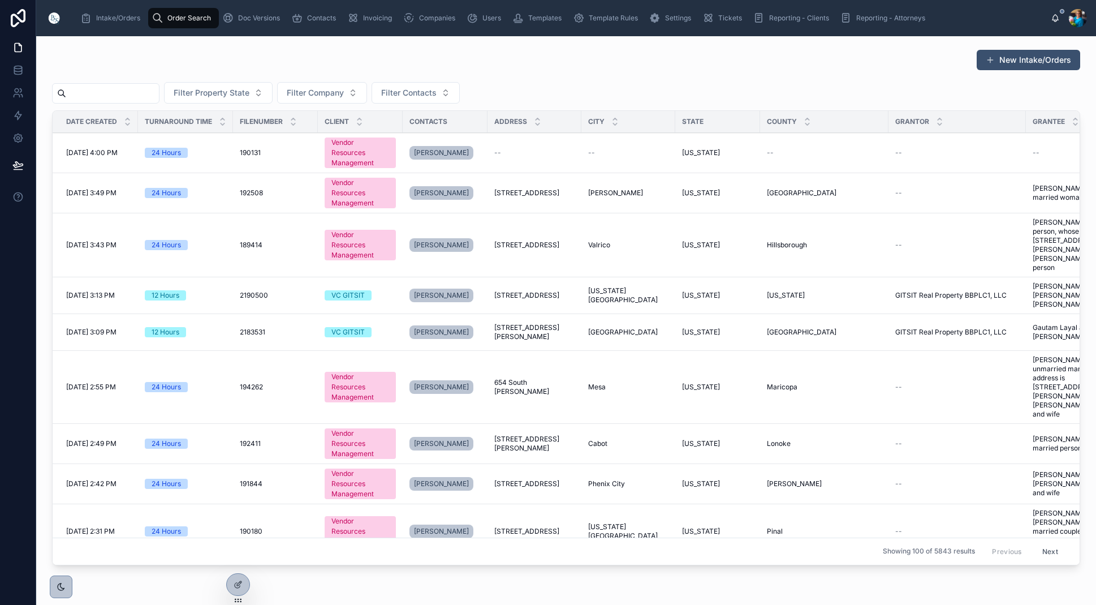
click at [158, 94] on input "text" at bounding box center [112, 93] width 93 height 16
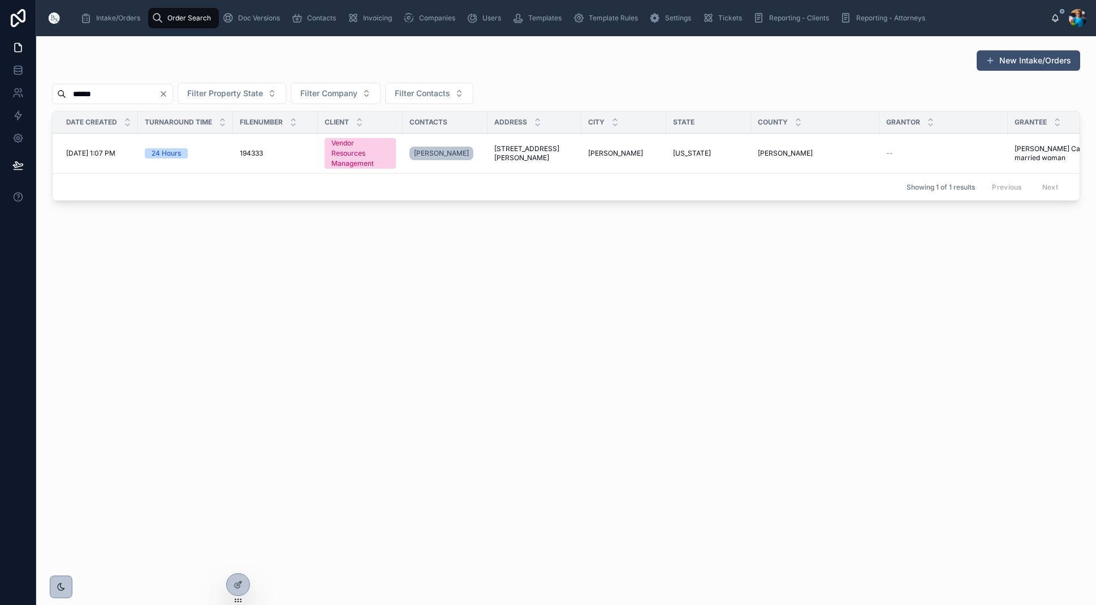
type input "******"
click at [549, 154] on span "[STREET_ADDRESS][PERSON_NAME]" at bounding box center [534, 153] width 80 height 18
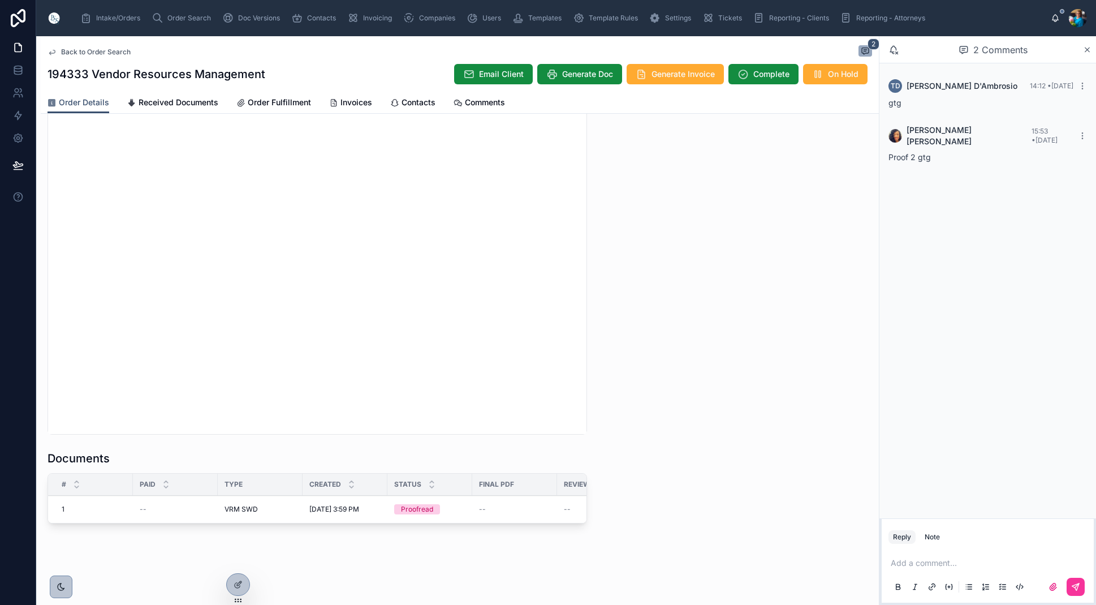
click at [0, 0] on span "Edit" at bounding box center [0, 0] width 0 height 0
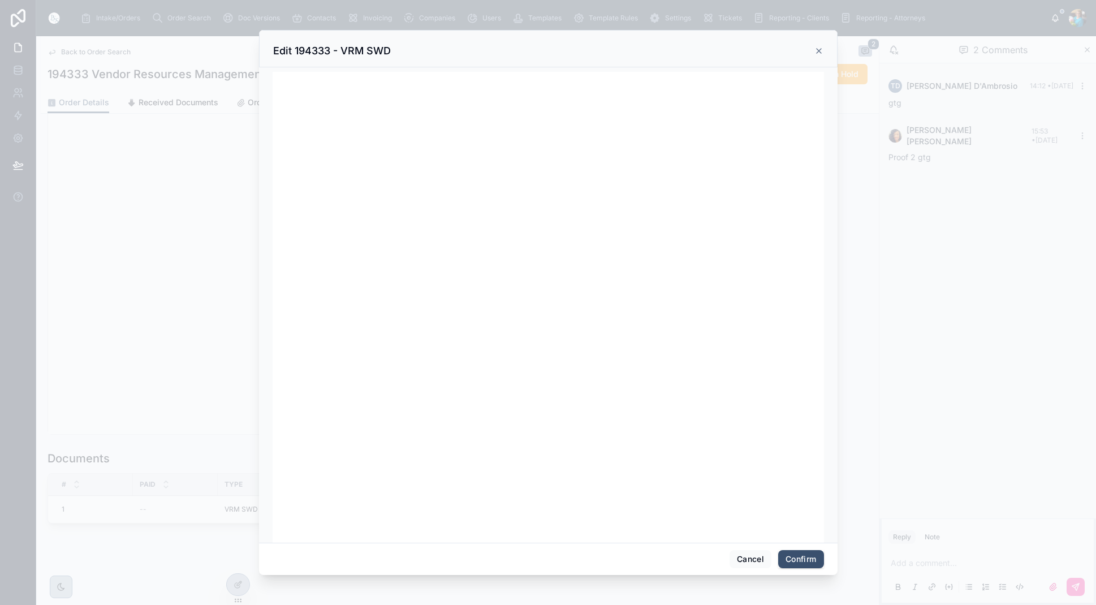
drag, startPoint x: 801, startPoint y: 559, endPoint x: 778, endPoint y: 552, distance: 24.2
click at [801, 559] on button "Confirm" at bounding box center [800, 559] width 45 height 18
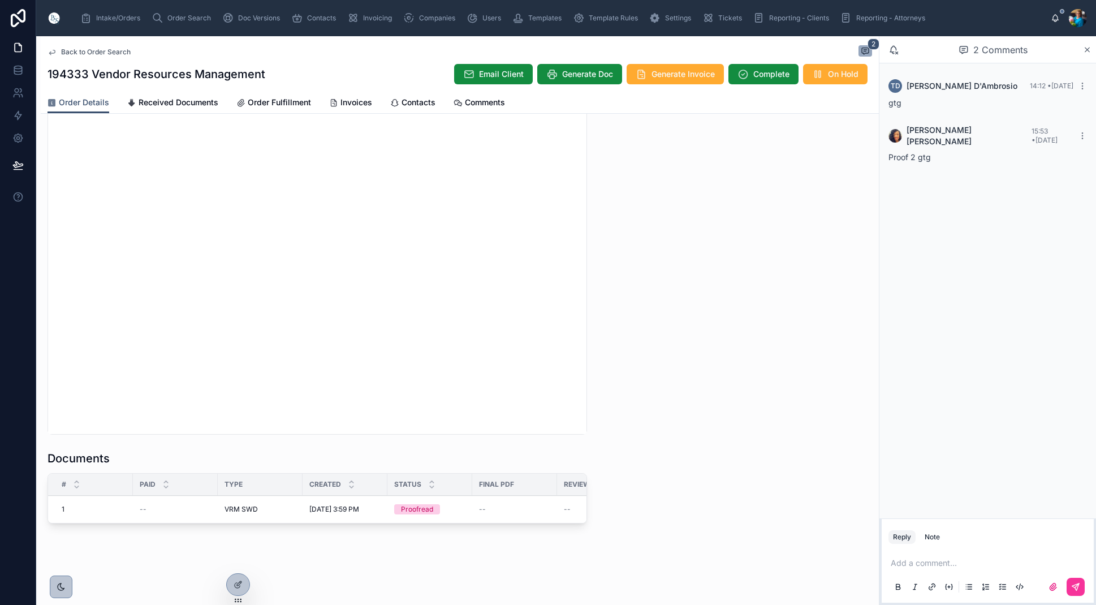
click at [0, 0] on span "Ready for QC" at bounding box center [0, 0] width 0 height 0
click at [0, 0] on span "Finalize Document" at bounding box center [0, 0] width 0 height 0
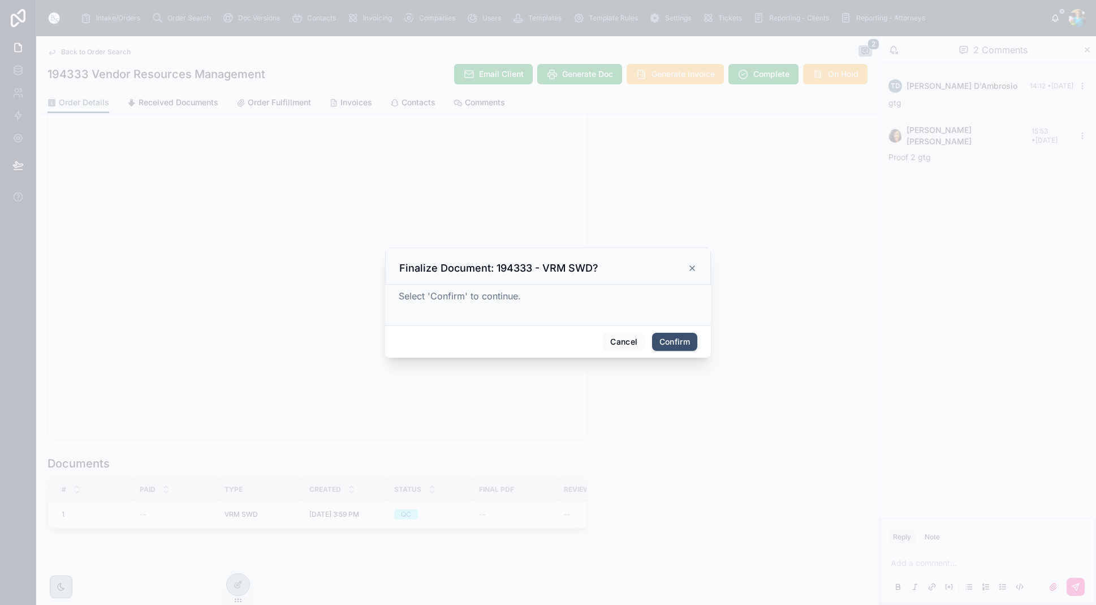
drag, startPoint x: 677, startPoint y: 341, endPoint x: 675, endPoint y: 347, distance: 6.4
click at [677, 341] on button "Confirm" at bounding box center [674, 342] width 45 height 18
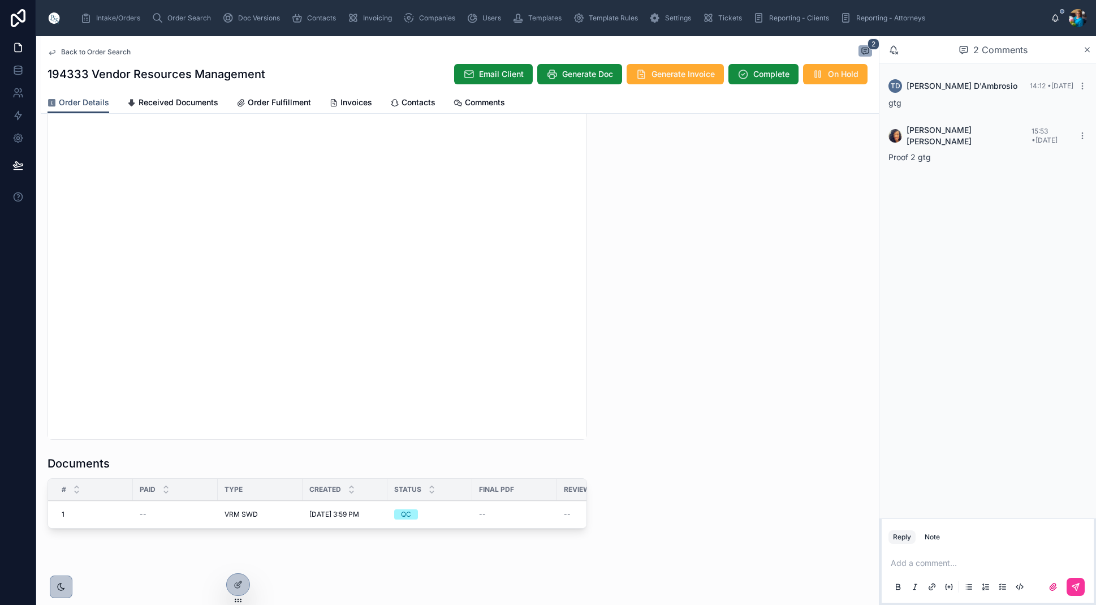
click at [182, 13] on div "Order Search" at bounding box center [184, 18] width 64 height 18
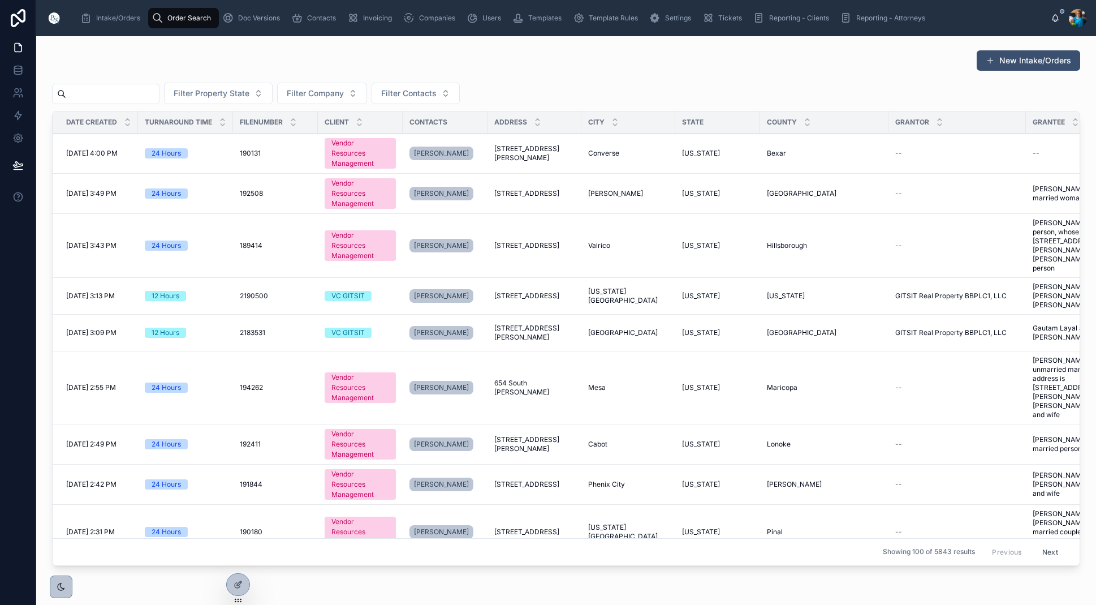
click at [158, 92] on input "text" at bounding box center [112, 94] width 93 height 16
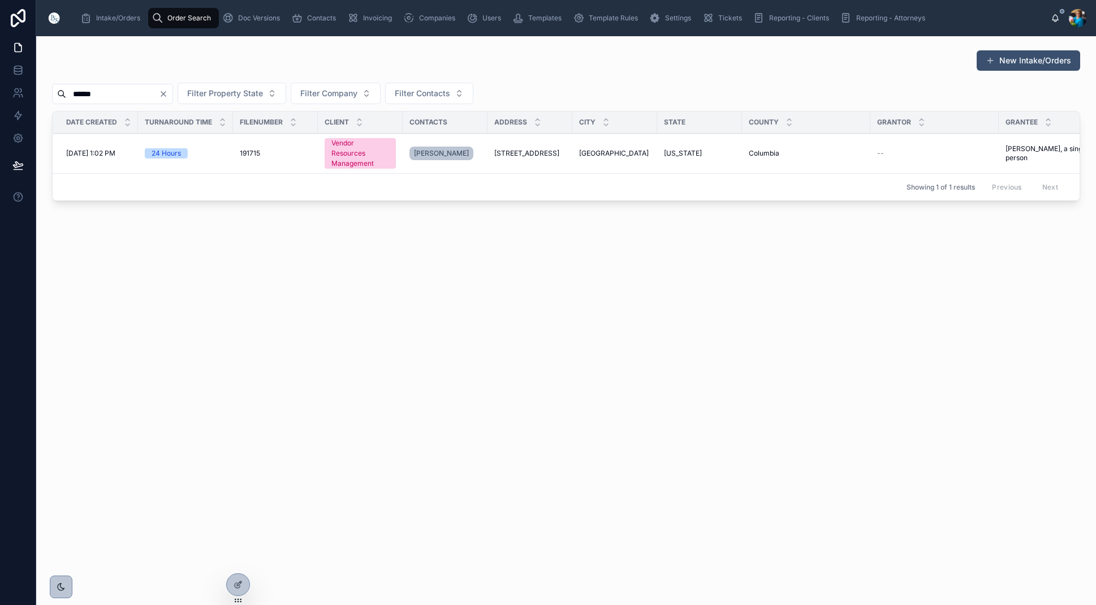
type input "******"
drag, startPoint x: 545, startPoint y: 156, endPoint x: 548, endPoint y: 166, distance: 10.7
click at [545, 156] on span "[STREET_ADDRESS]" at bounding box center [526, 153] width 65 height 9
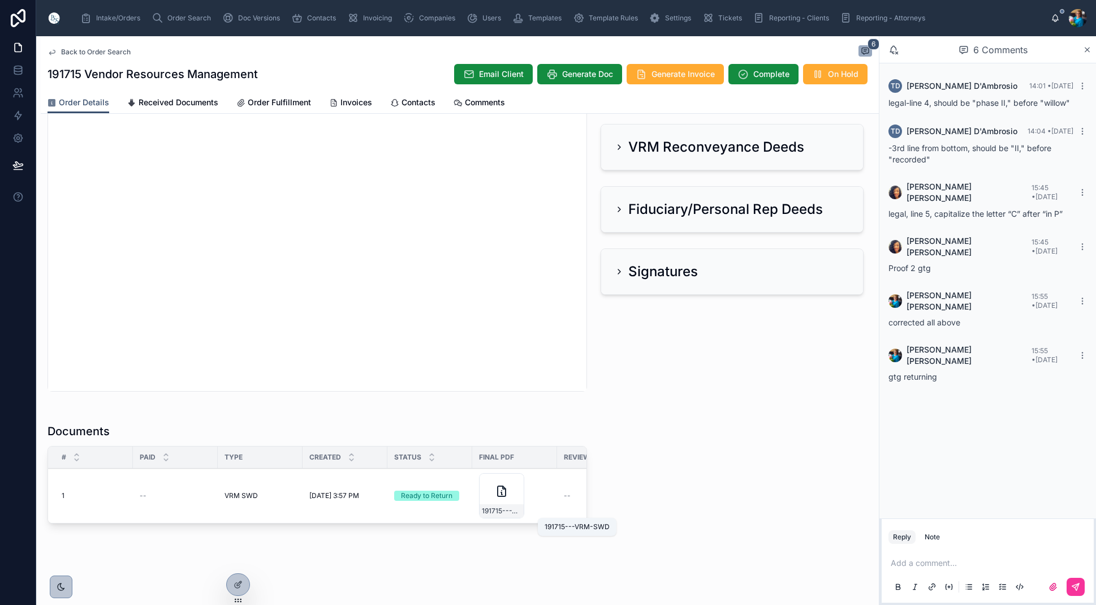
click at [513, 512] on span "191715---VRM-SWD" at bounding box center [502, 510] width 40 height 9
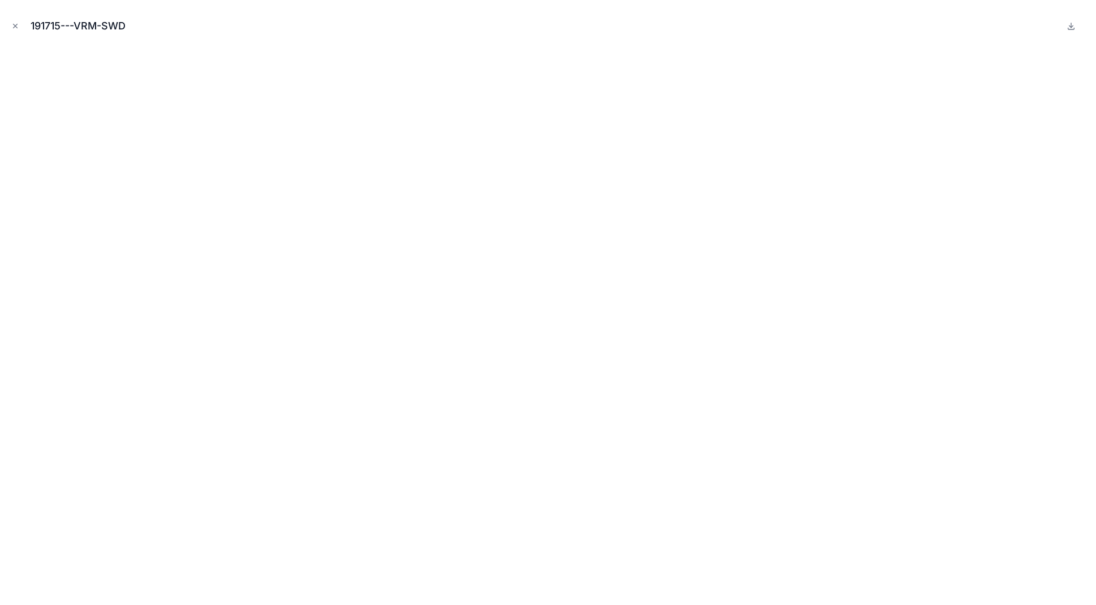
click at [15, 24] on button "Close modal" at bounding box center [15, 26] width 12 height 12
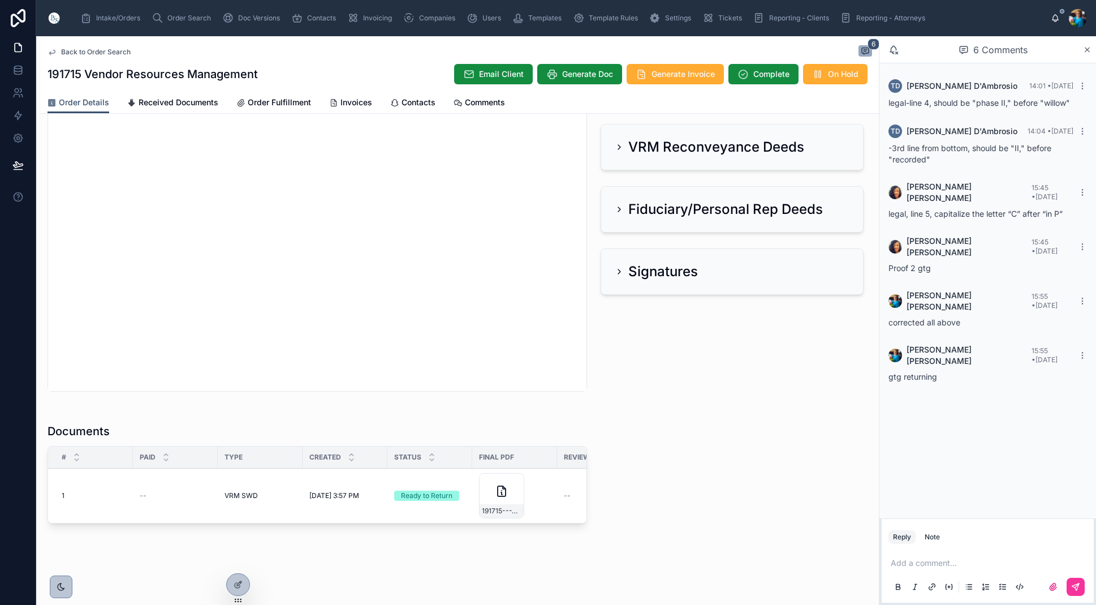
click at [0, 0] on span "Sent to Client" at bounding box center [0, 0] width 0 height 0
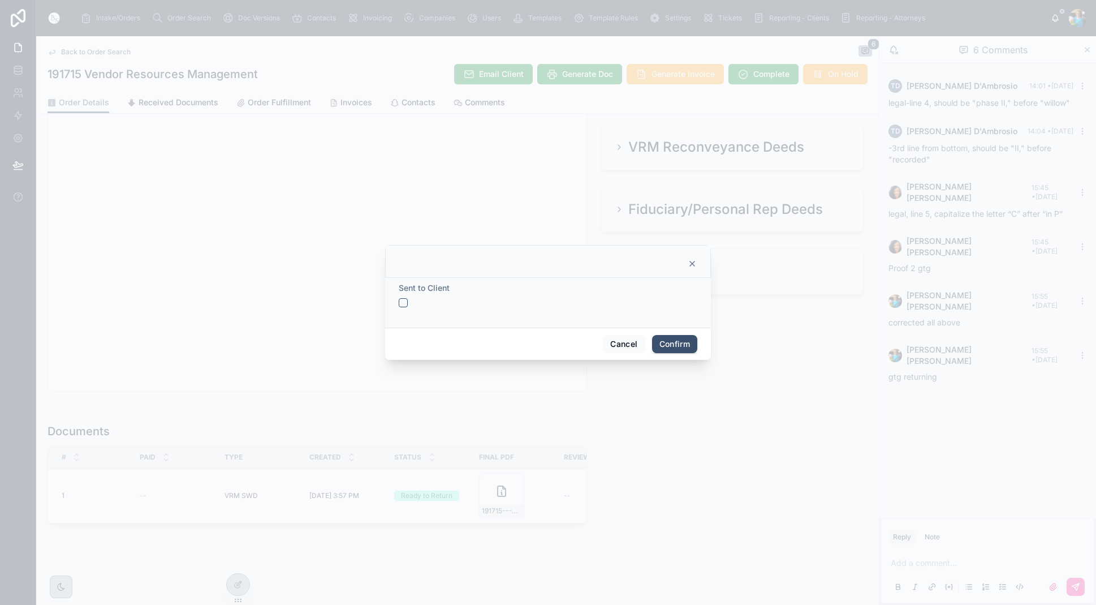
click at [403, 300] on button "button" at bounding box center [403, 302] width 9 height 9
drag, startPoint x: 664, startPoint y: 341, endPoint x: 652, endPoint y: 341, distance: 11.9
click at [660, 341] on button "Confirm" at bounding box center [674, 344] width 45 height 18
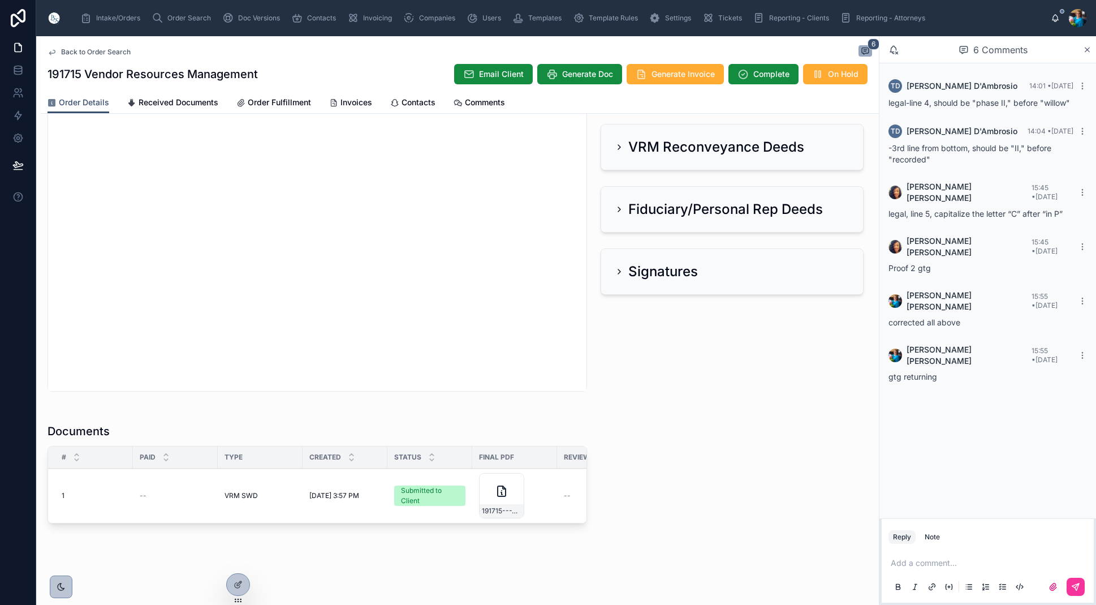
click at [679, 73] on span "Generate Invoice" at bounding box center [683, 73] width 63 height 11
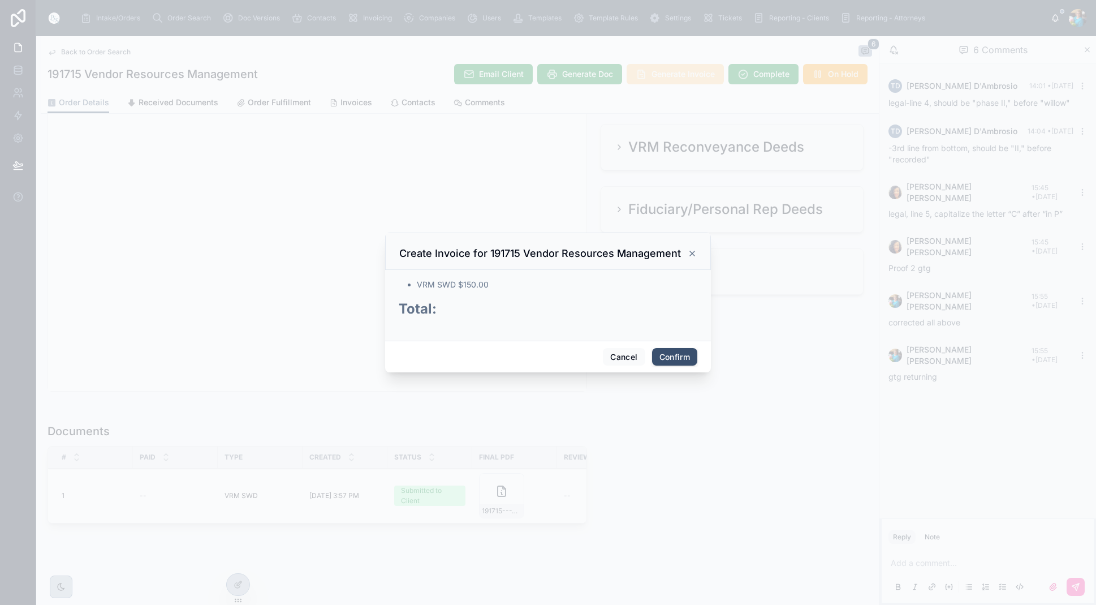
click at [679, 73] on div at bounding box center [548, 302] width 1096 height 605
click at [684, 362] on button "Confirm" at bounding box center [674, 357] width 45 height 18
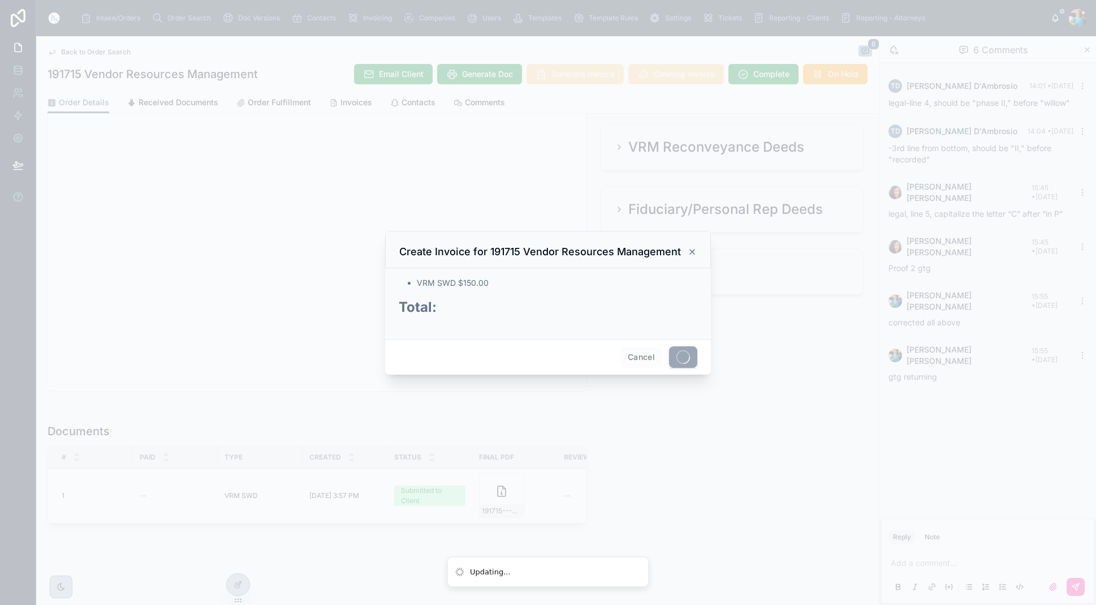
drag, startPoint x: 684, startPoint y: 362, endPoint x: 672, endPoint y: 374, distance: 17.6
click at [684, 363] on span at bounding box center [683, 356] width 28 height 21
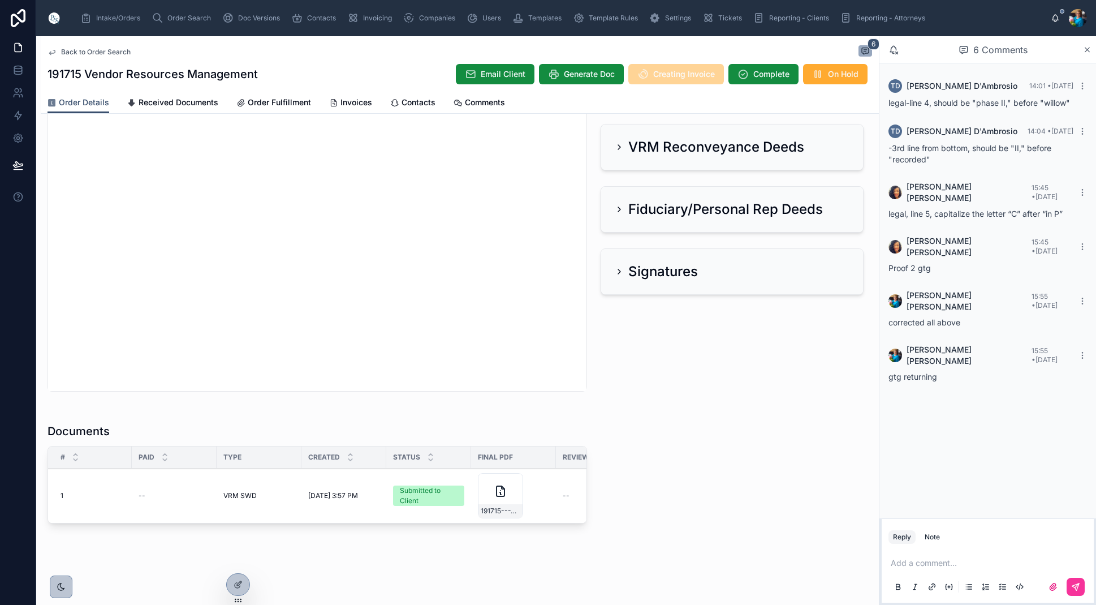
scroll to position [444, 0]
click at [0, 0] on span "Send for Review" at bounding box center [0, 0] width 0 height 0
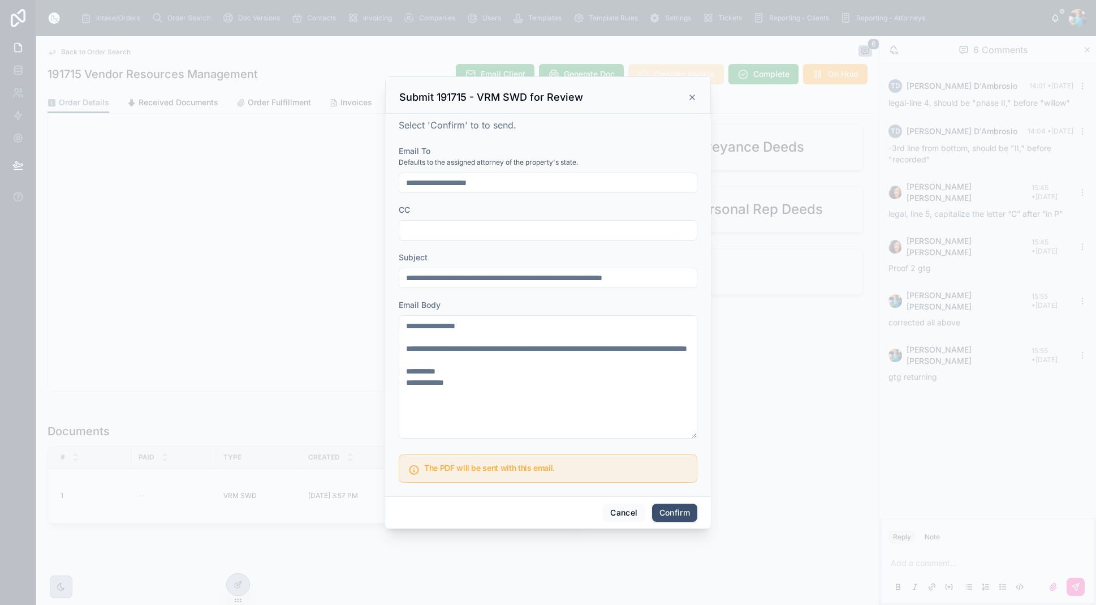
click at [676, 509] on button "Confirm" at bounding box center [674, 512] width 45 height 18
click at [676, 509] on span at bounding box center [683, 512] width 28 height 21
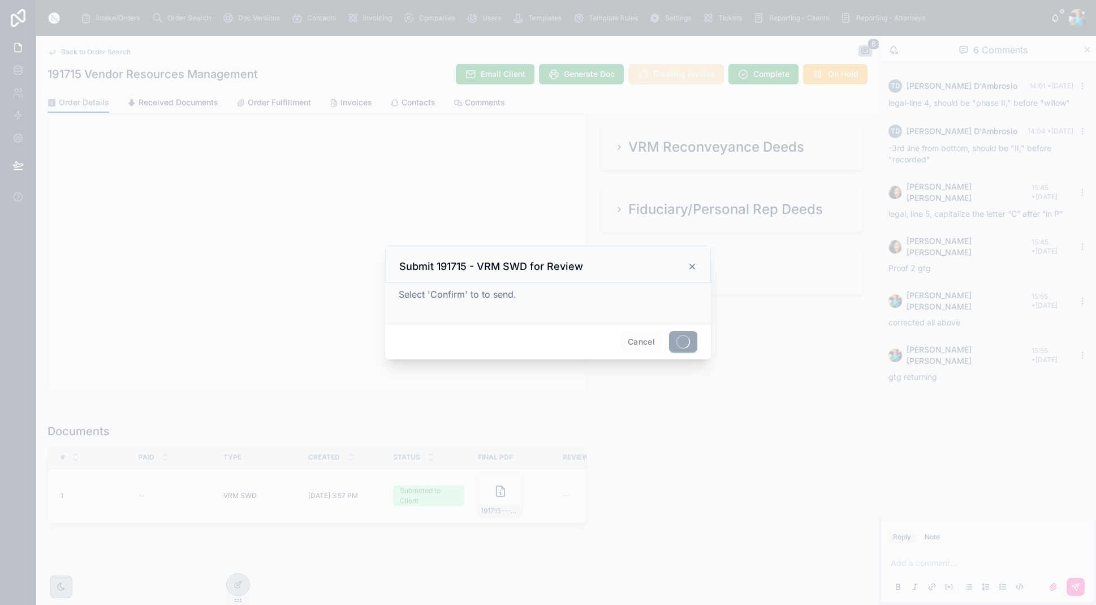
scroll to position [1, 1]
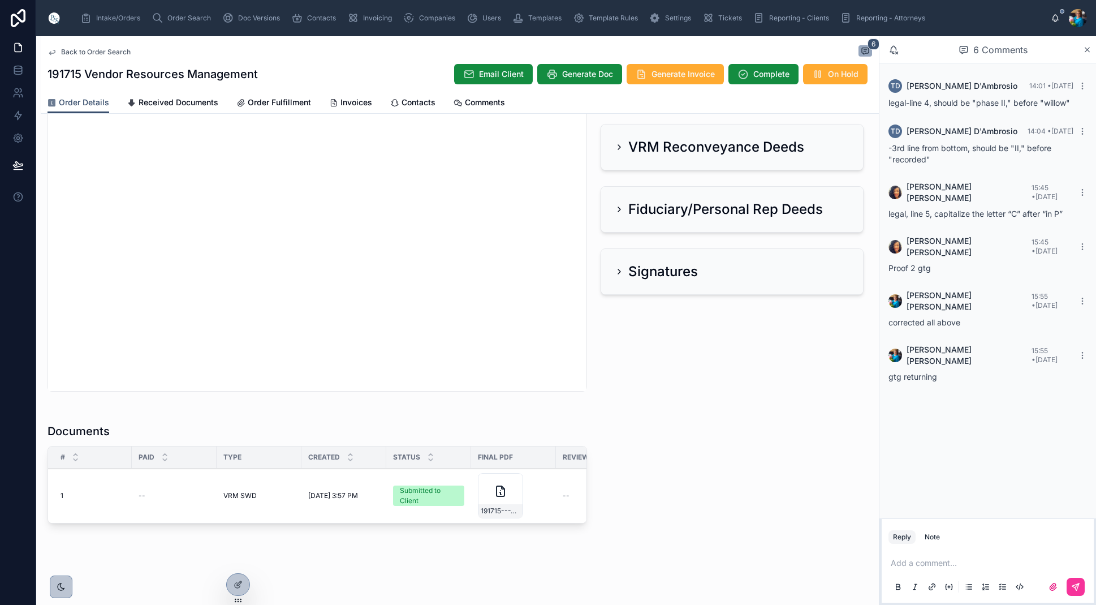
click at [357, 102] on span "Invoices" at bounding box center [357, 102] width 32 height 11
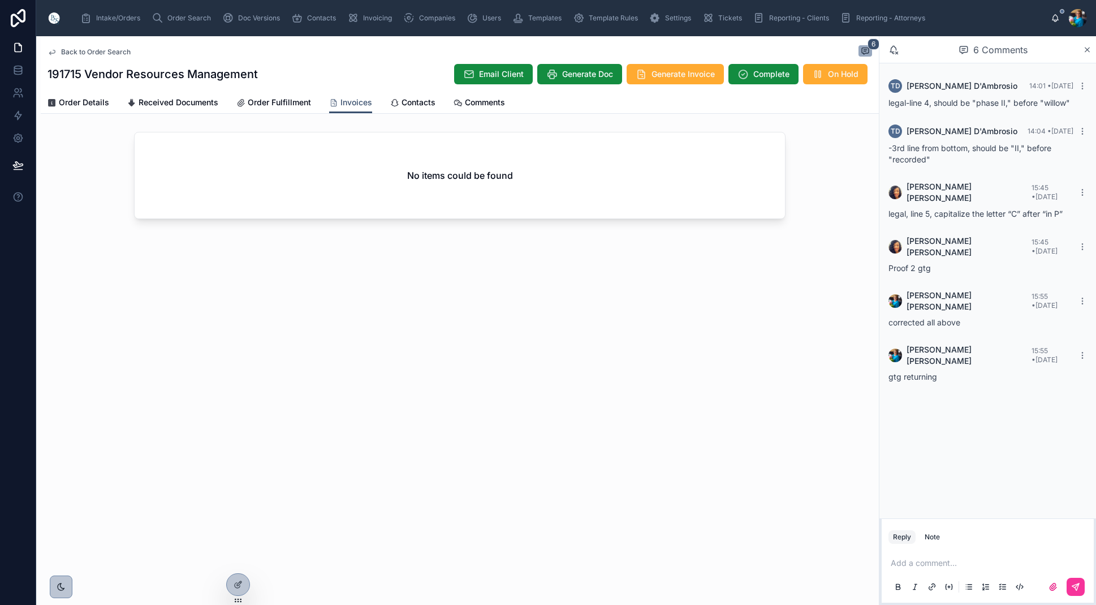
drag, startPoint x: 357, startPoint y: 102, endPoint x: 352, endPoint y: 115, distance: 14.3
click at [356, 102] on span "Invoices" at bounding box center [357, 102] width 32 height 11
click at [173, 18] on span "Order Search" at bounding box center [189, 18] width 44 height 9
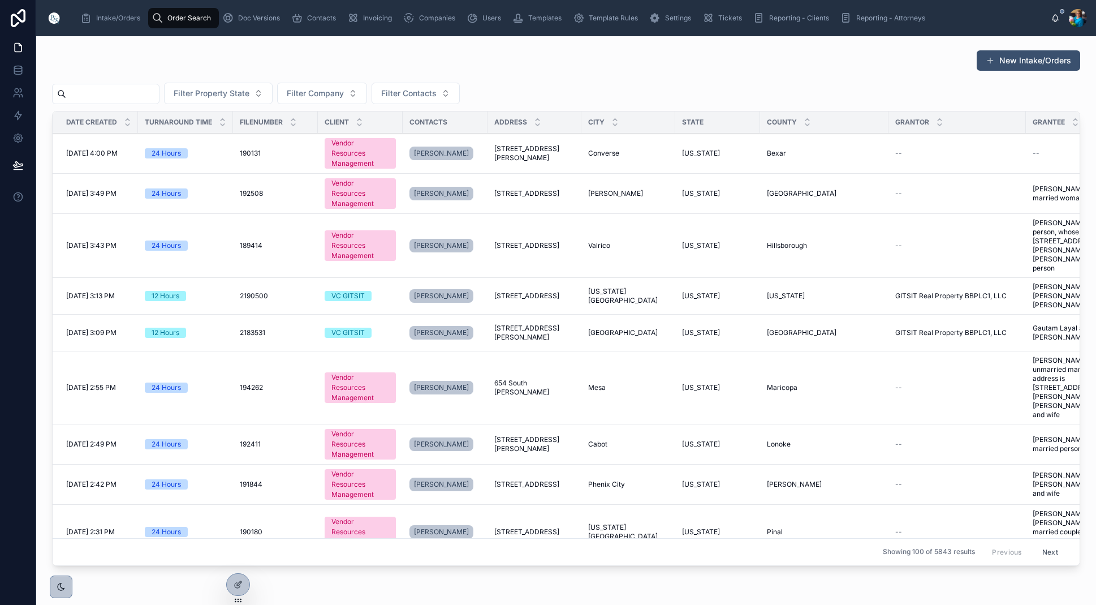
click at [157, 94] on input "text" at bounding box center [112, 94] width 93 height 16
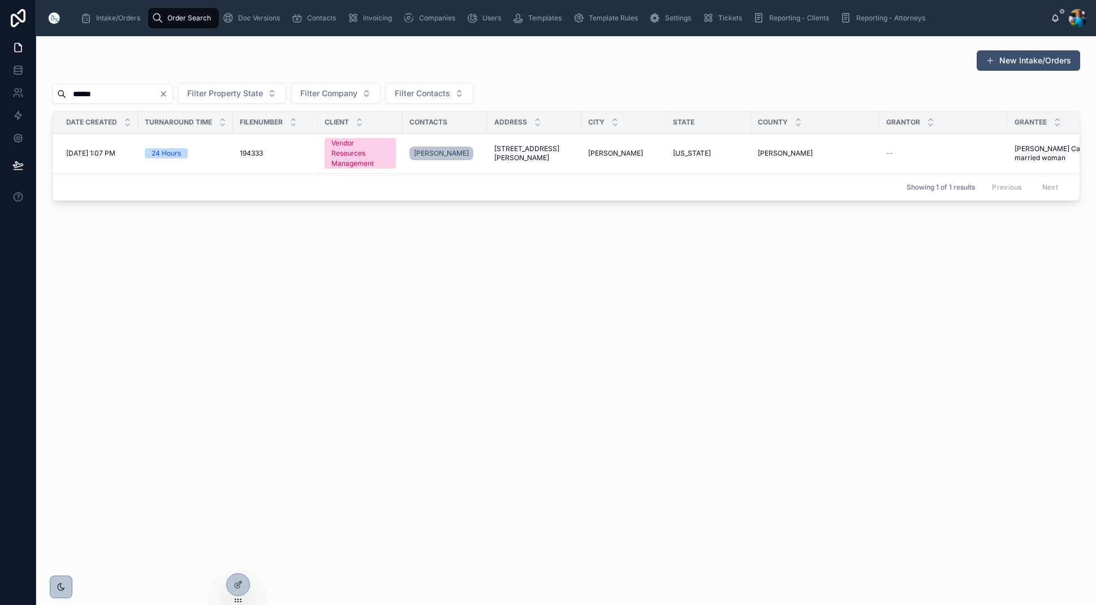
type input "******"
drag, startPoint x: 545, startPoint y: 151, endPoint x: 541, endPoint y: 170, distance: 19.1
click at [545, 152] on span "[STREET_ADDRESS][PERSON_NAME]" at bounding box center [534, 153] width 80 height 18
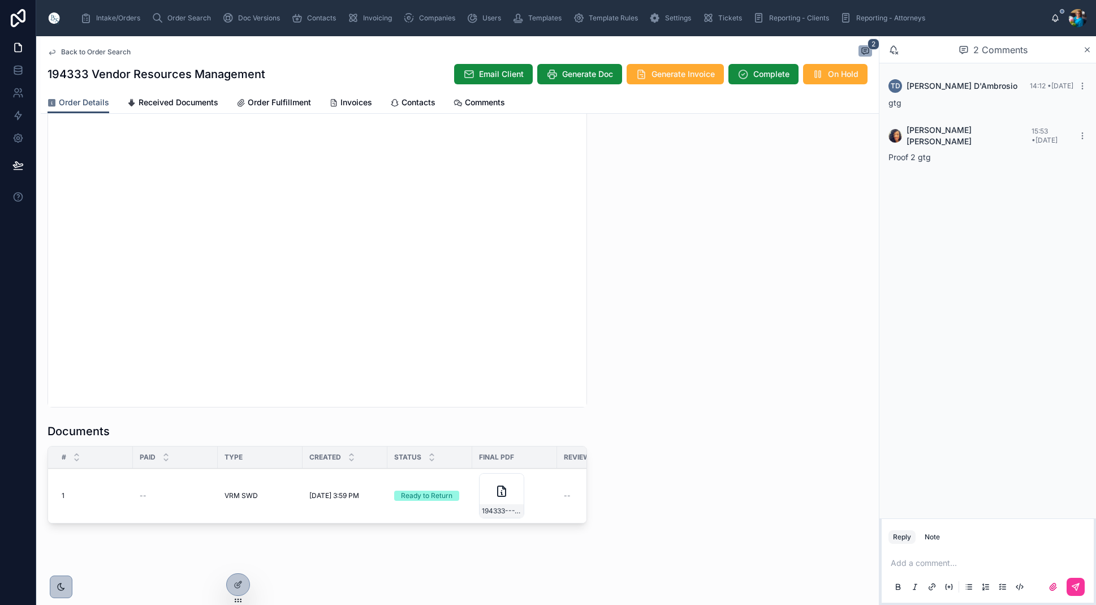
scroll to position [1048, 0]
click at [506, 510] on span "194333---VRM-SWD" at bounding box center [502, 510] width 40 height 9
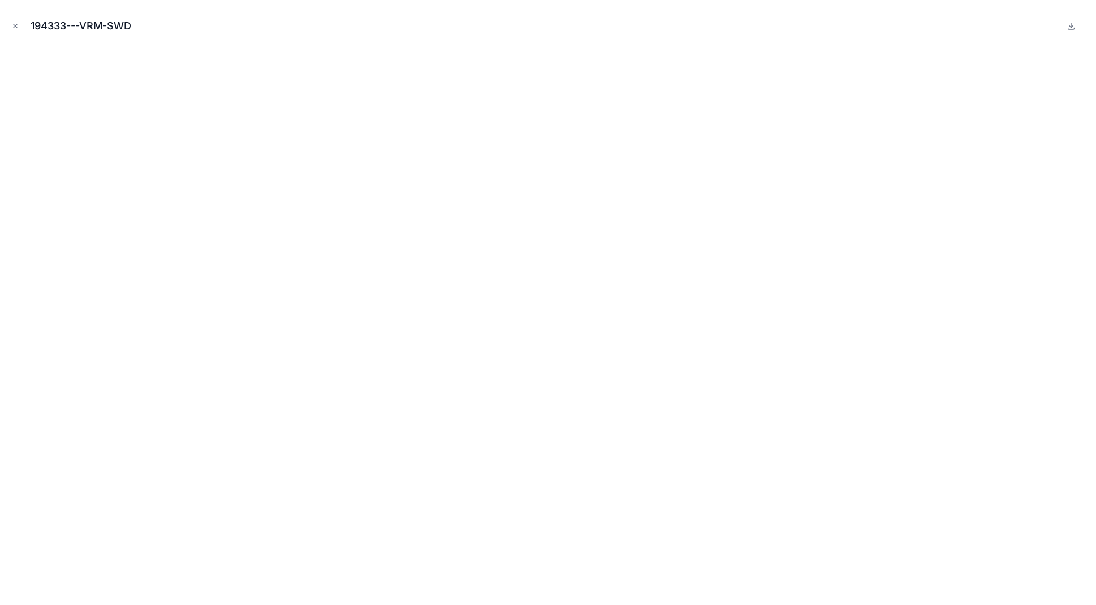
click at [14, 29] on icon "Close modal" at bounding box center [15, 26] width 8 height 8
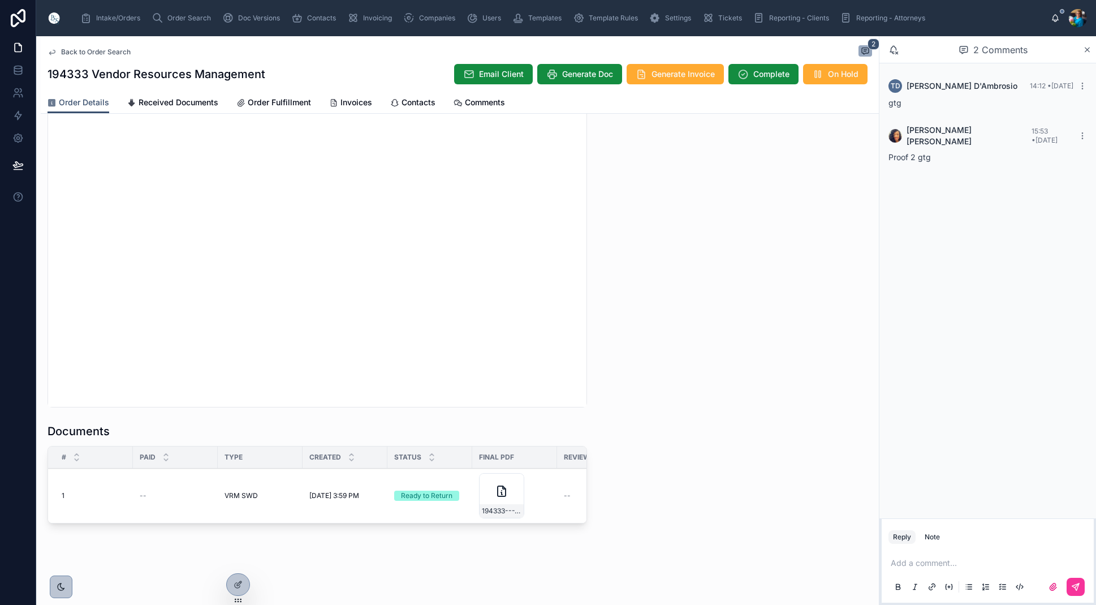
click at [0, 0] on span "Sent to Client" at bounding box center [0, 0] width 0 height 0
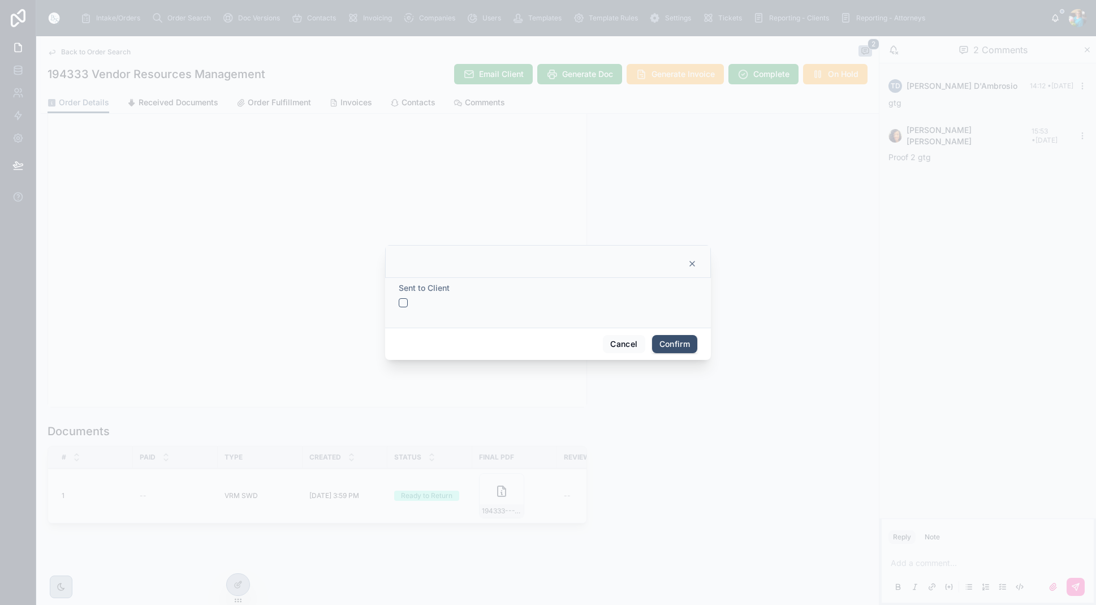
drag, startPoint x: 402, startPoint y: 298, endPoint x: 424, endPoint y: 315, distance: 28.3
click at [403, 300] on button "button" at bounding box center [403, 302] width 9 height 9
click at [664, 339] on button "Confirm" at bounding box center [674, 344] width 45 height 18
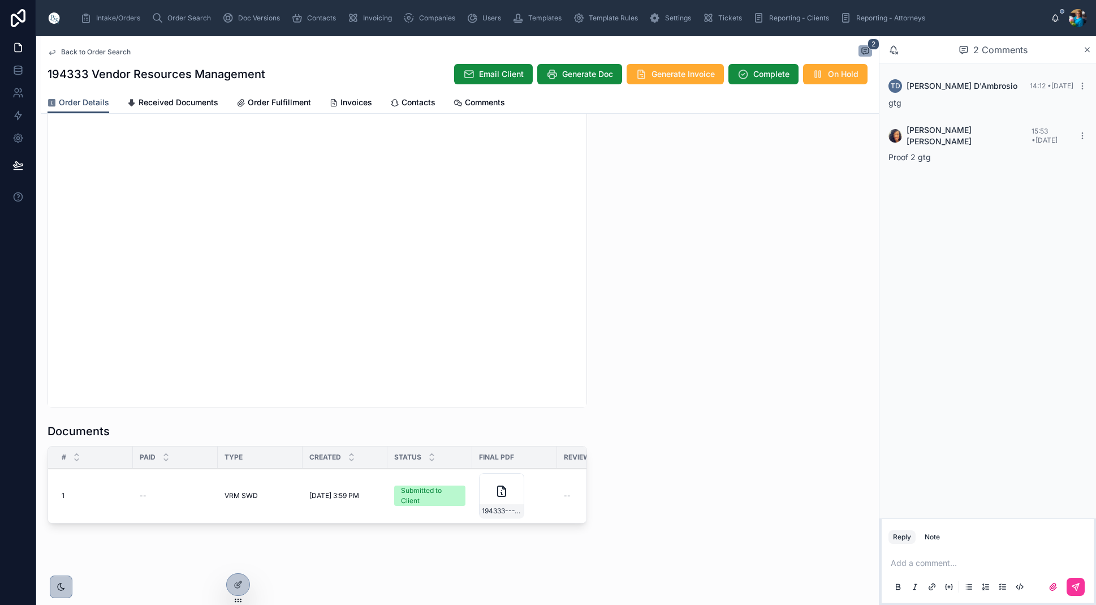
click at [678, 74] on span "Generate Invoice" at bounding box center [683, 73] width 63 height 11
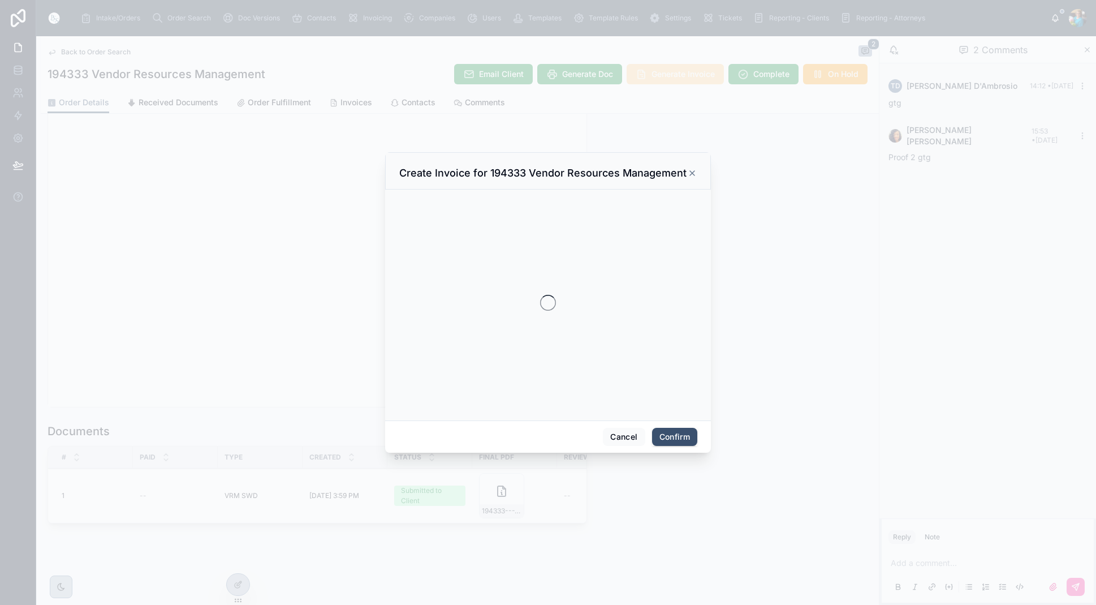
click at [678, 74] on div at bounding box center [548, 302] width 1096 height 605
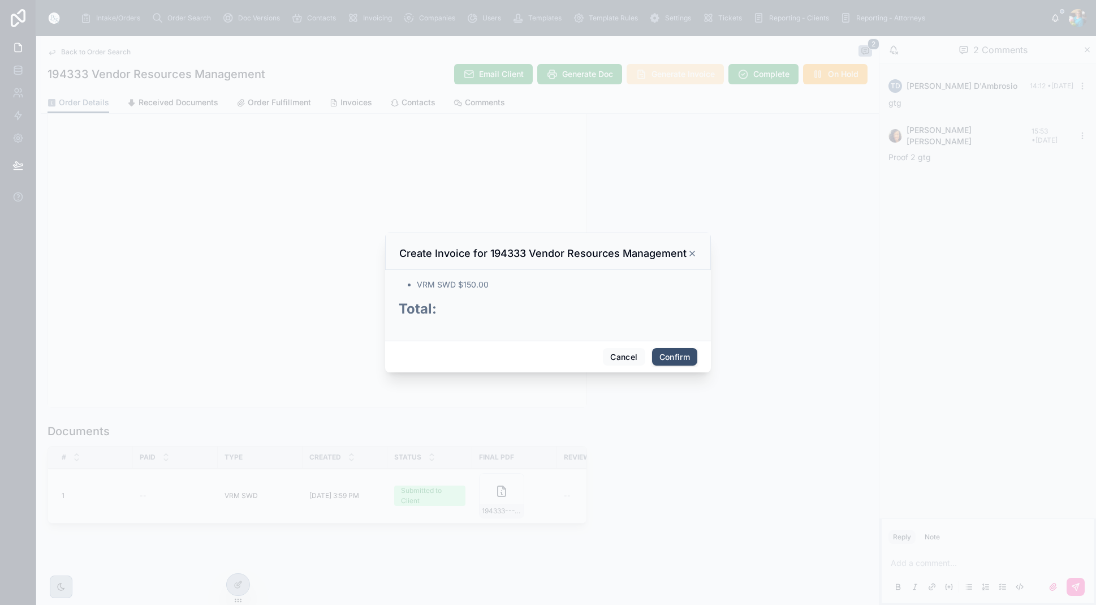
click at [668, 356] on button "Confirm" at bounding box center [674, 357] width 45 height 18
click at [668, 359] on div "Cancel Confirm" at bounding box center [548, 357] width 326 height 32
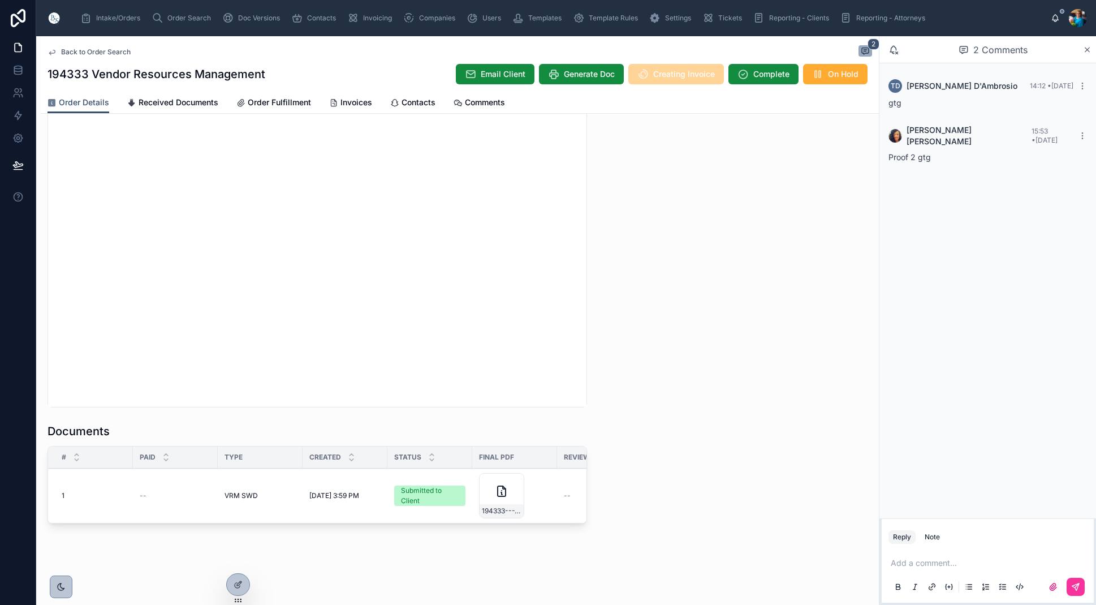
click at [0, 0] on span "Send for Review" at bounding box center [0, 0] width 0 height 0
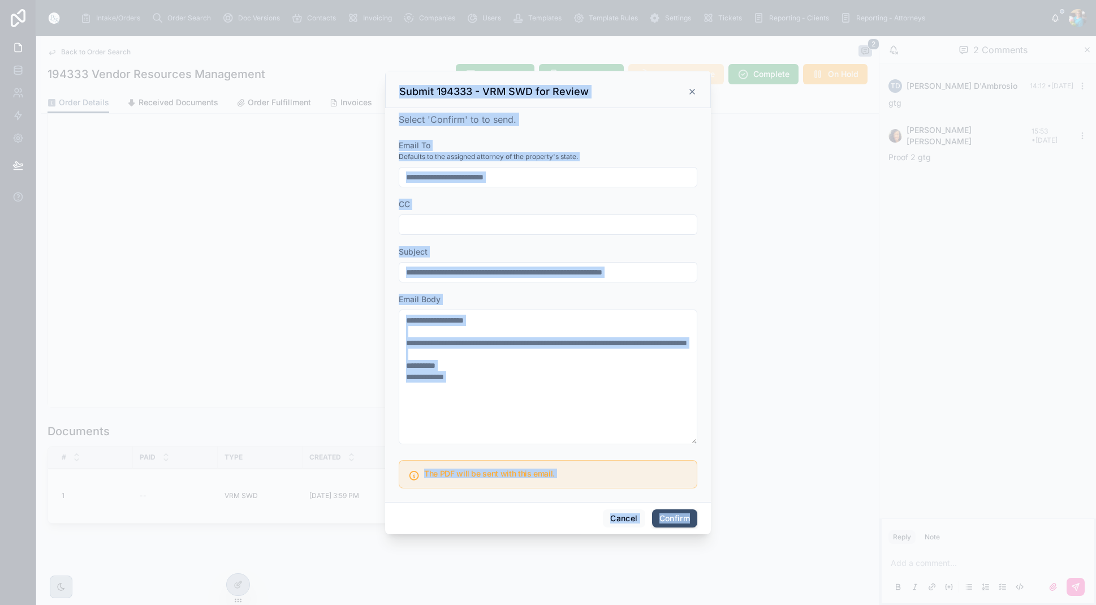
click at [673, 514] on button "Confirm" at bounding box center [674, 518] width 45 height 18
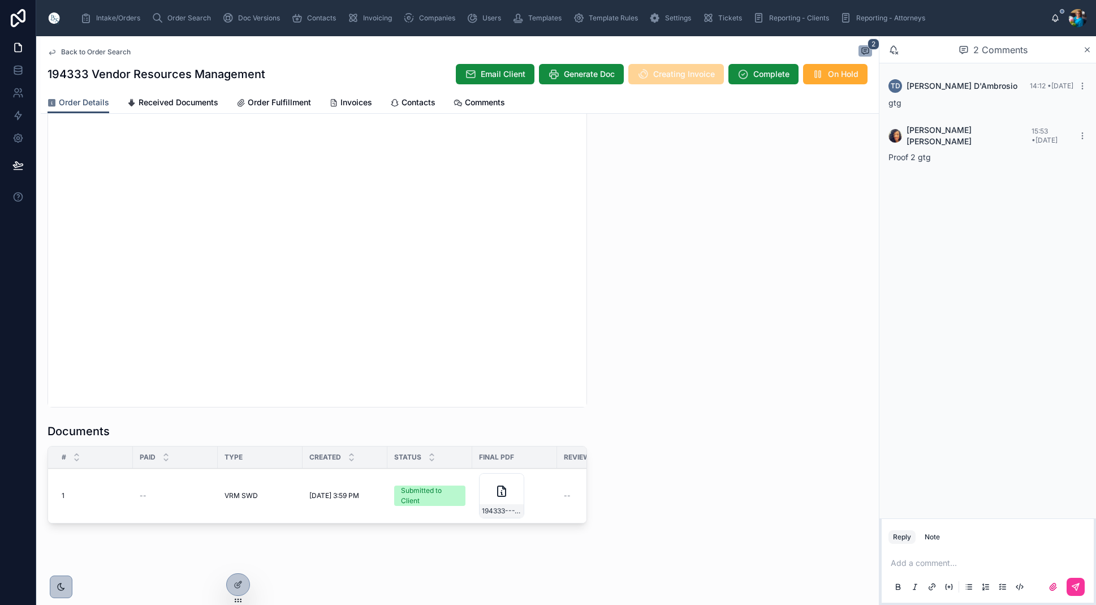
click at [182, 17] on span "Order Search" at bounding box center [189, 18] width 44 height 9
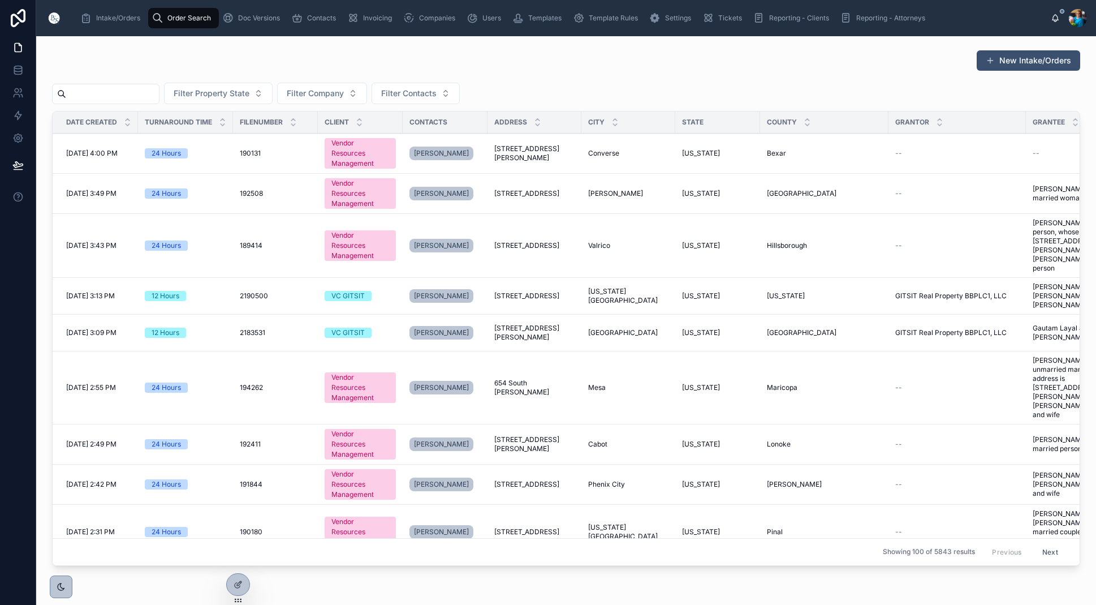
click at [141, 91] on input "text" at bounding box center [112, 94] width 93 height 16
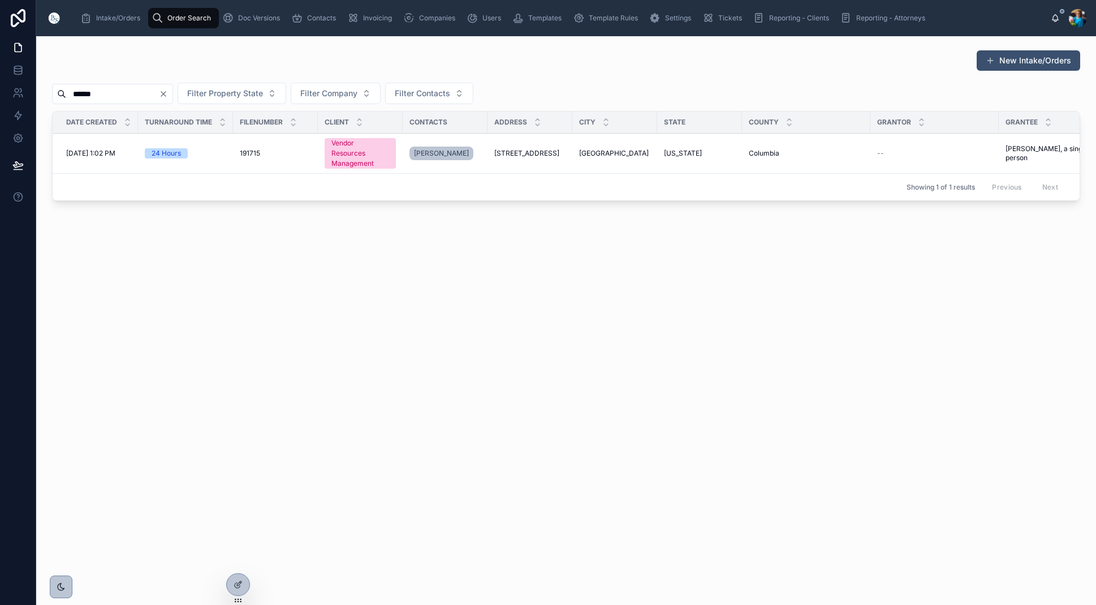
type input "******"
click at [529, 156] on span "[STREET_ADDRESS]" at bounding box center [526, 153] width 65 height 9
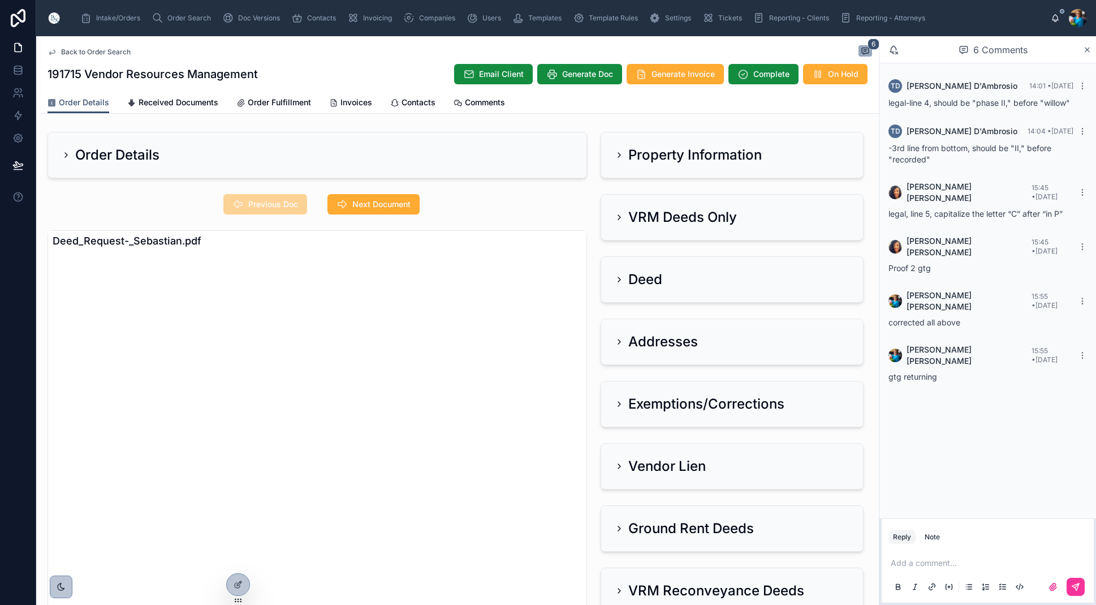
click at [358, 101] on span "Invoices" at bounding box center [357, 102] width 32 height 11
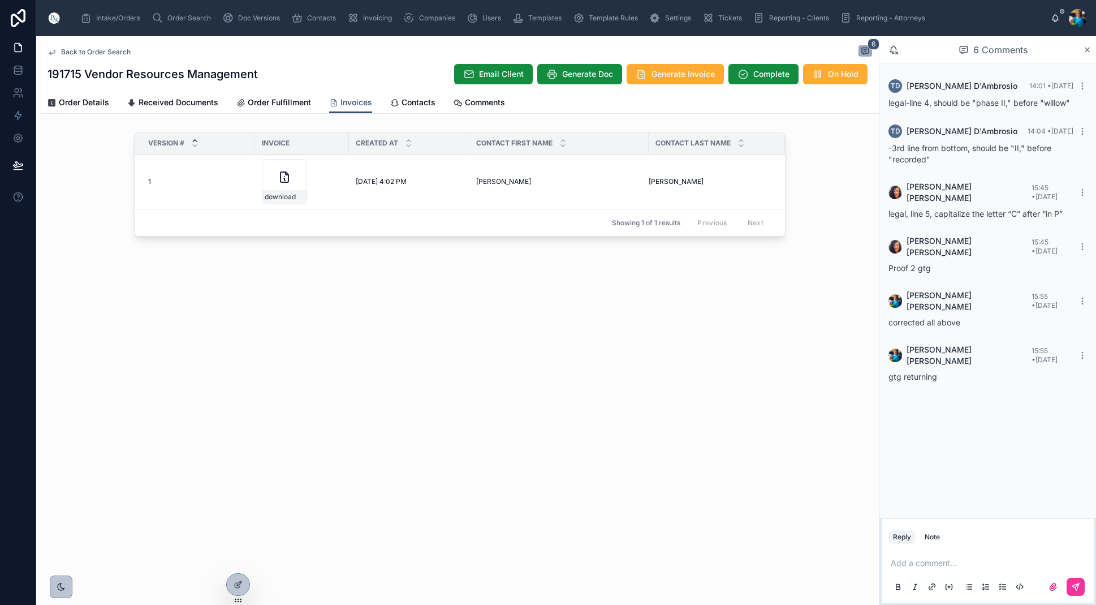
click at [0, 0] on icon at bounding box center [0, 0] width 0 height 0
click at [182, 19] on span "Order Search" at bounding box center [189, 18] width 44 height 9
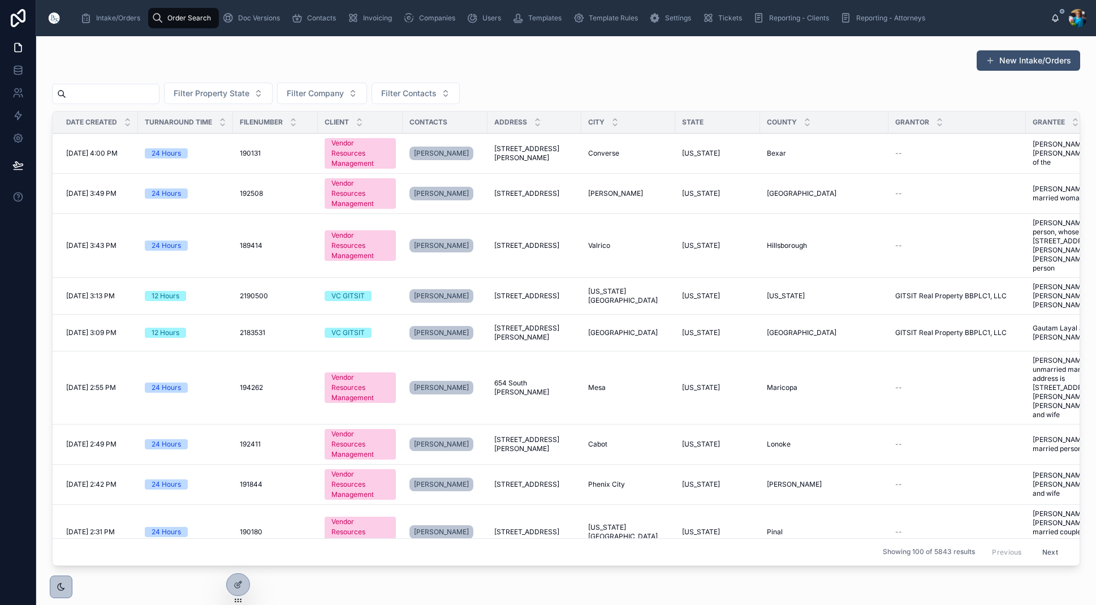
click at [152, 88] on input "text" at bounding box center [112, 94] width 93 height 16
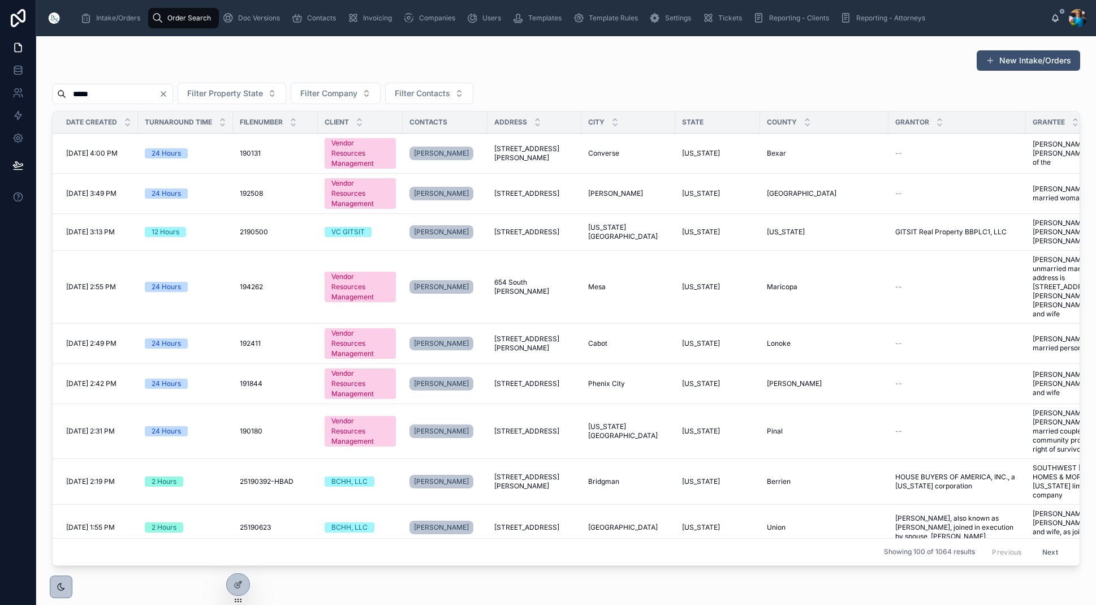
type input "******"
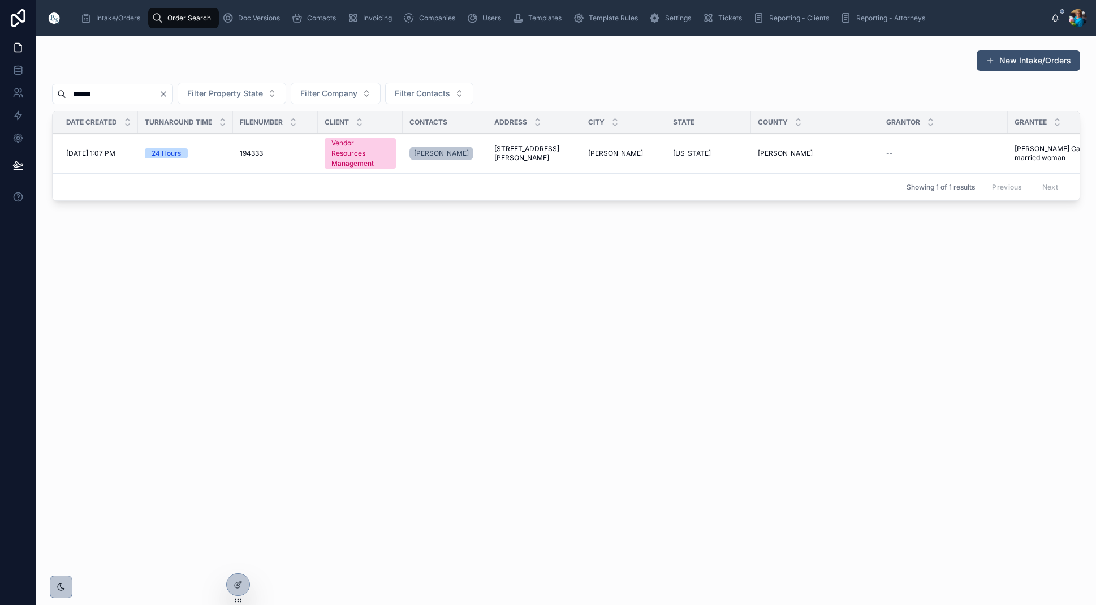
scroll to position [0, 2]
click at [523, 150] on span "[STREET_ADDRESS][PERSON_NAME]" at bounding box center [532, 153] width 80 height 18
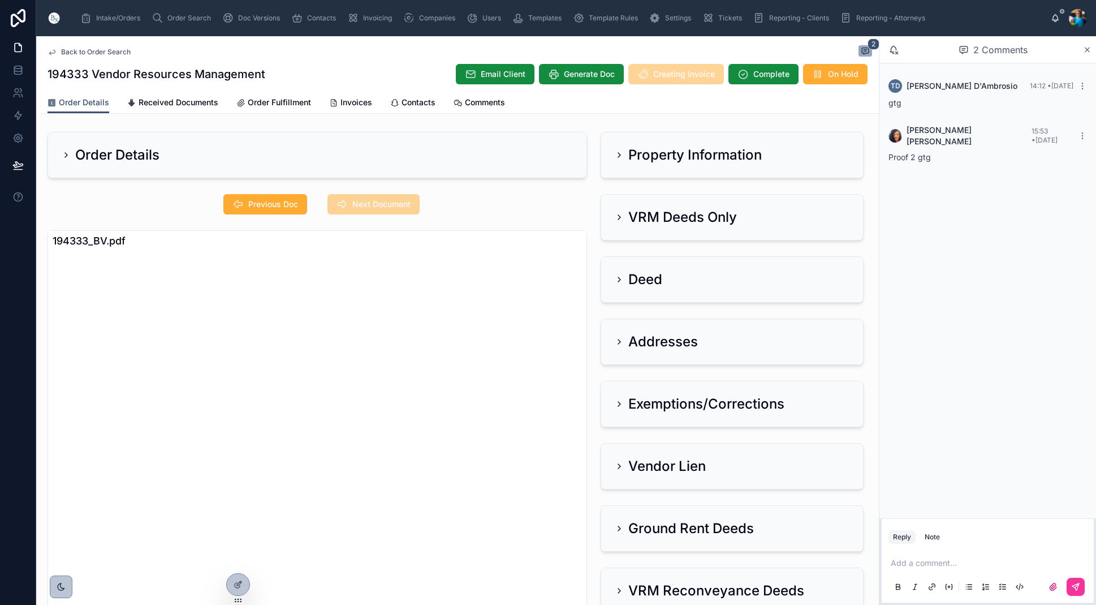
click at [350, 104] on span "Invoices" at bounding box center [357, 102] width 32 height 11
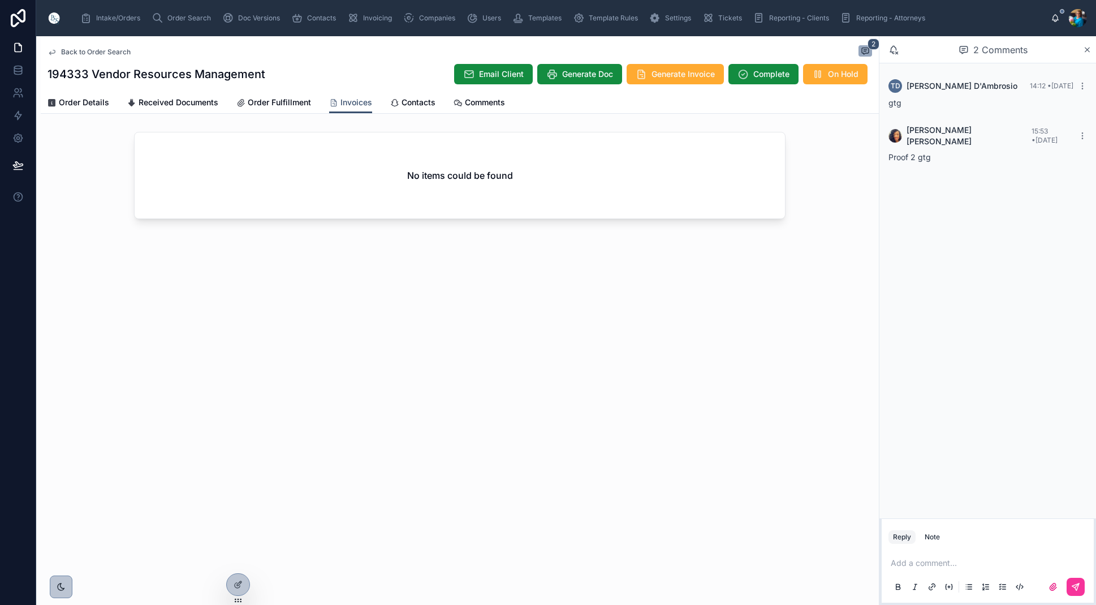
click at [347, 105] on span "Invoices" at bounding box center [357, 102] width 32 height 11
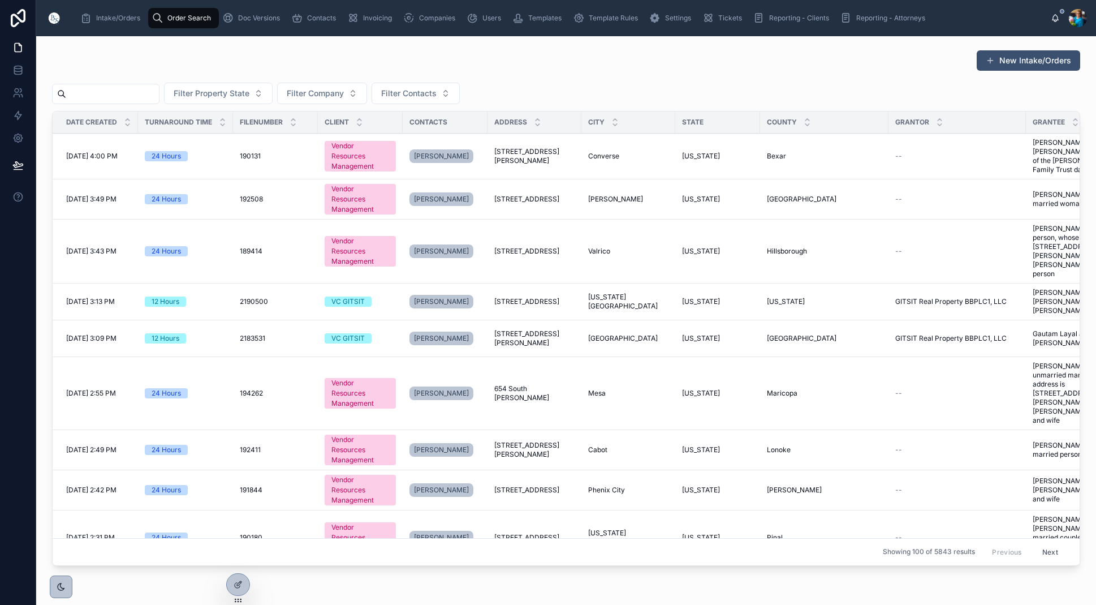
click at [144, 93] on input "text" at bounding box center [112, 94] width 93 height 16
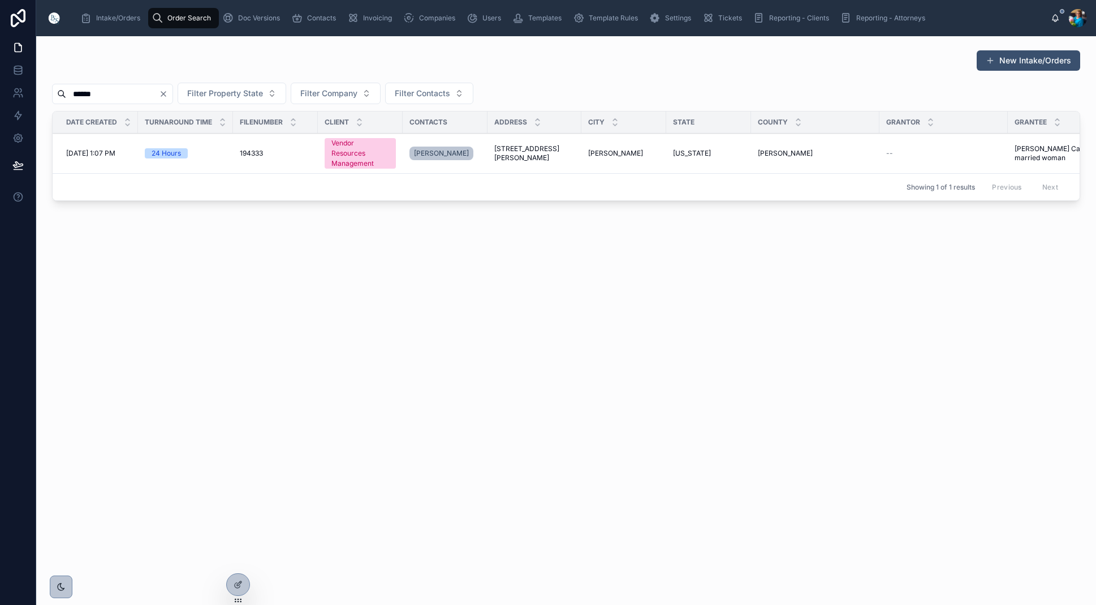
type input "******"
click at [535, 151] on span "[STREET_ADDRESS][PERSON_NAME]" at bounding box center [534, 153] width 80 height 18
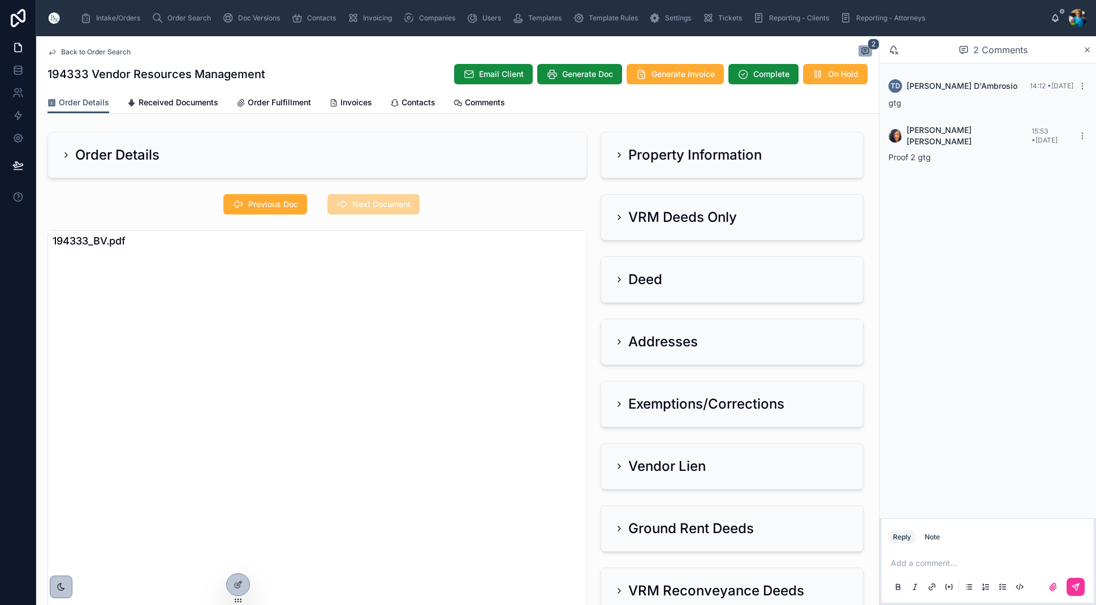
drag, startPoint x: 350, startPoint y: 102, endPoint x: 347, endPoint y: 111, distance: 8.9
click at [350, 103] on span "Invoices" at bounding box center [357, 102] width 32 height 11
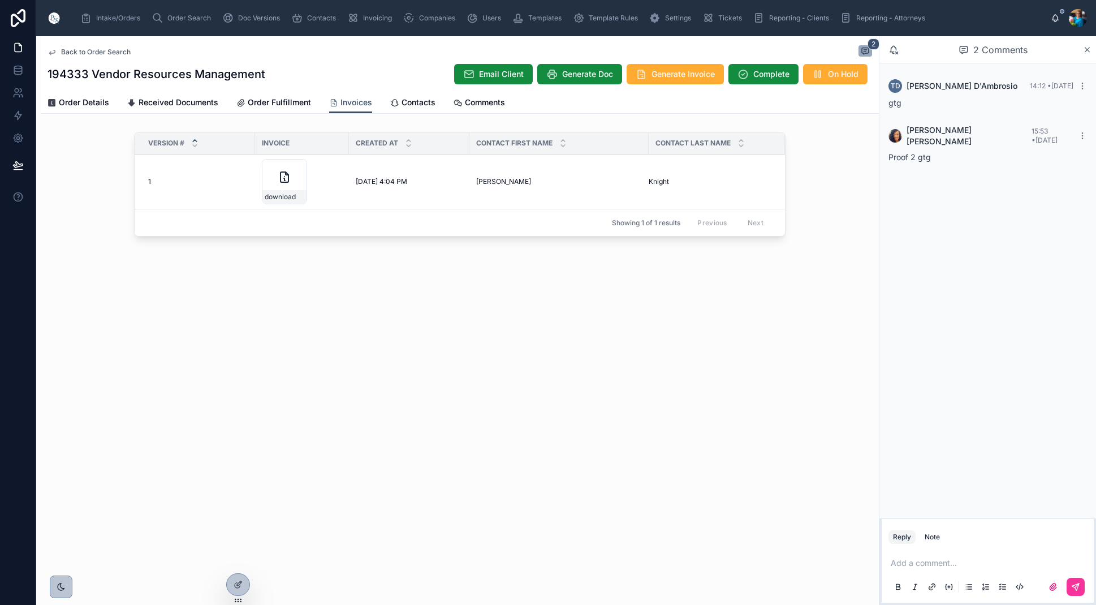
click at [0, 0] on icon at bounding box center [0, 0] width 0 height 0
click at [180, 14] on span "Order Search" at bounding box center [189, 18] width 44 height 9
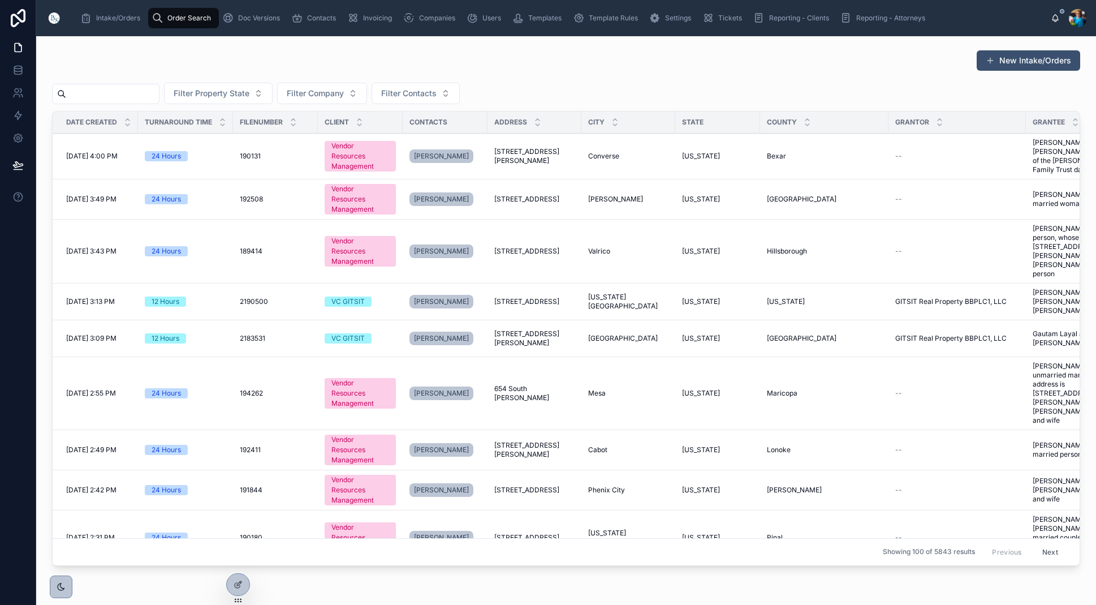
click at [159, 89] on input "text" at bounding box center [112, 94] width 93 height 16
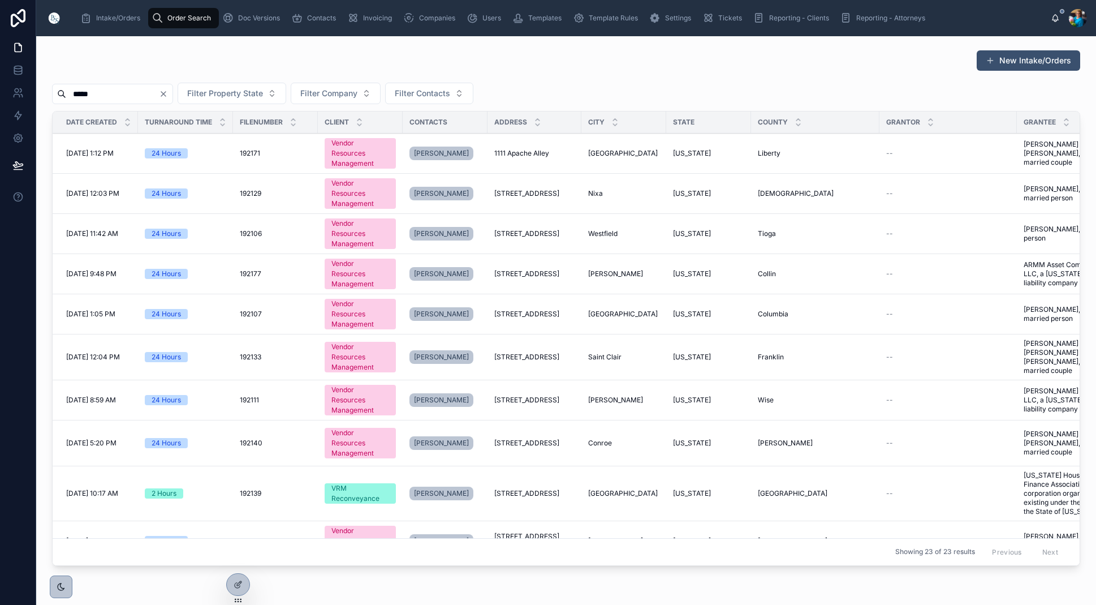
type input "******"
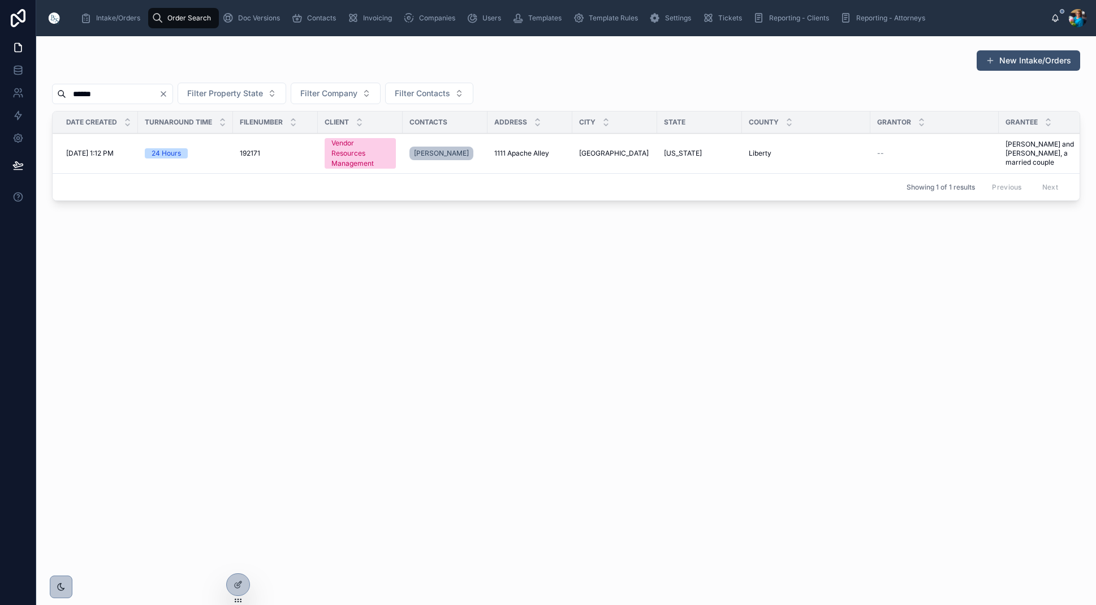
scroll to position [0, 3]
click at [523, 154] on span "1111 Apache Alley" at bounding box center [519, 153] width 55 height 9
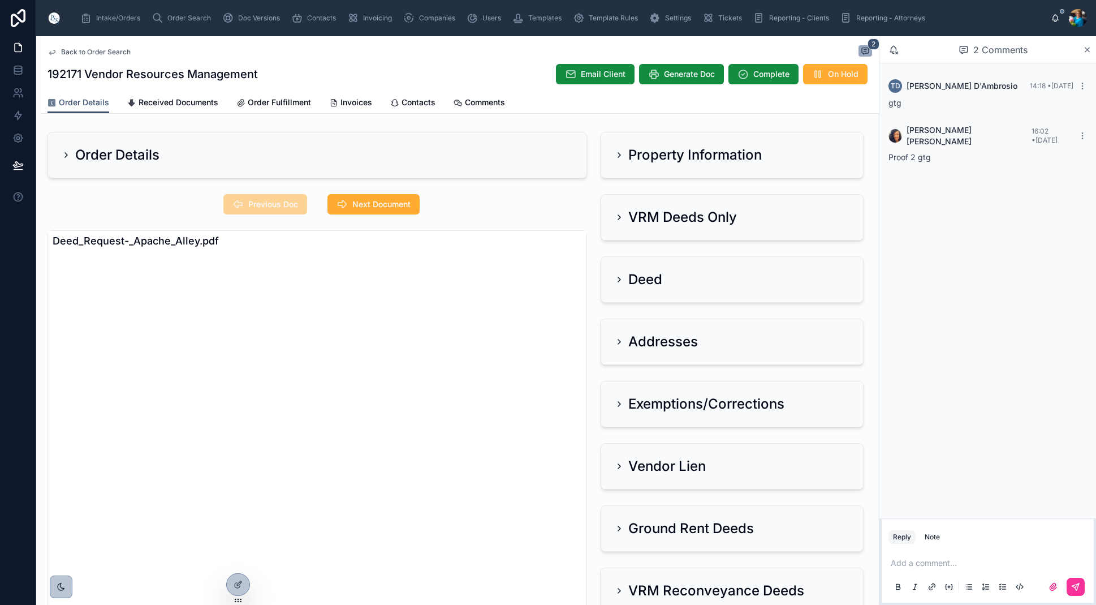
click at [620, 156] on icon at bounding box center [619, 155] width 2 height 5
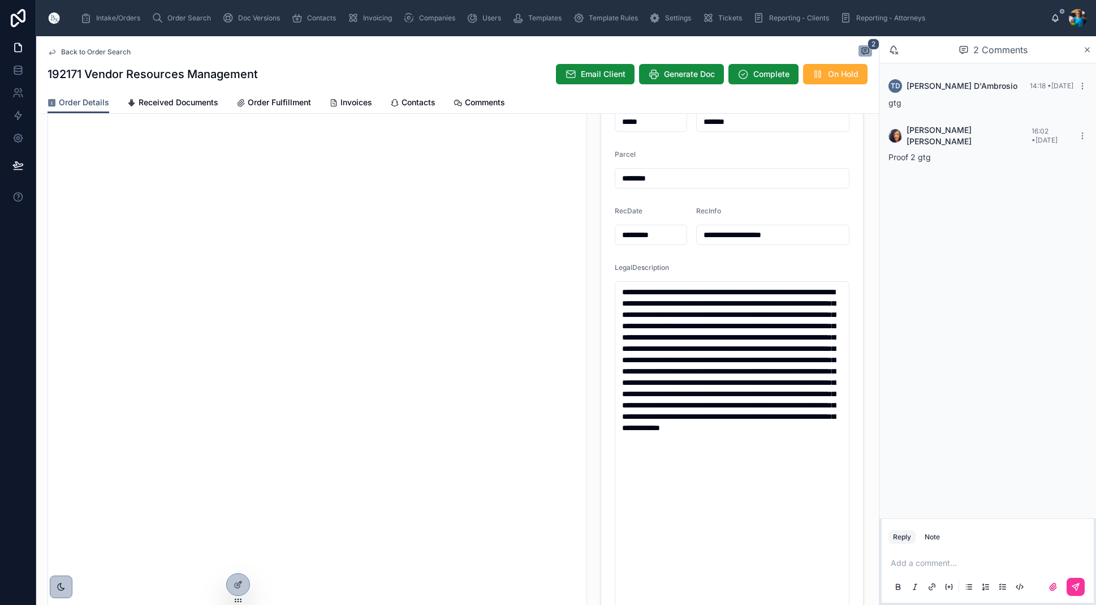
scroll to position [195, 0]
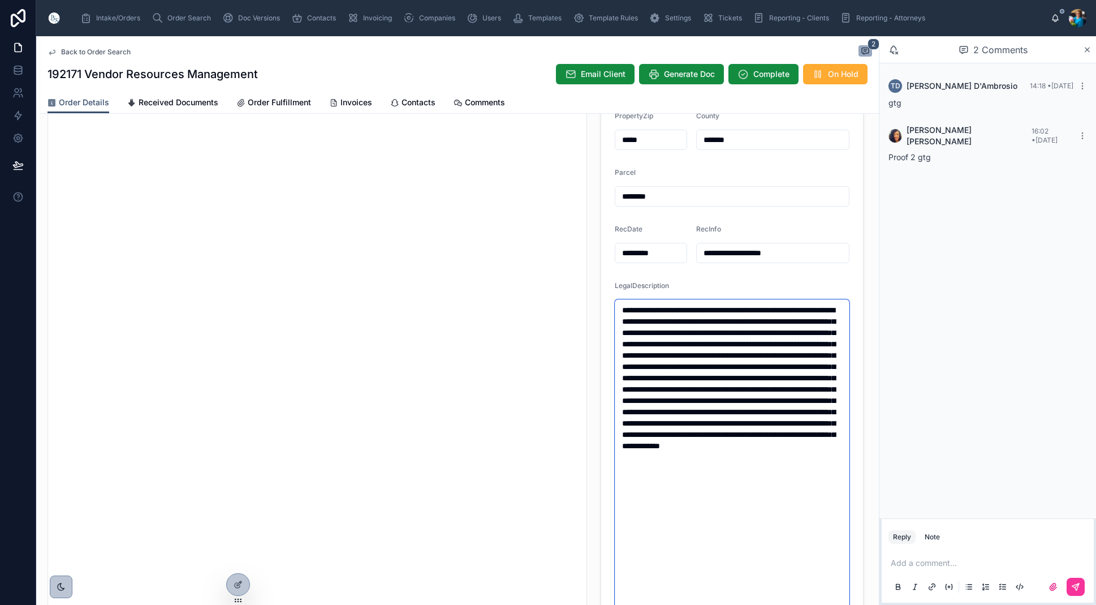
drag, startPoint x: 732, startPoint y: 497, endPoint x: 615, endPoint y: 311, distance: 220.4
click at [615, 311] on textarea "**********" at bounding box center [732, 474] width 235 height 350
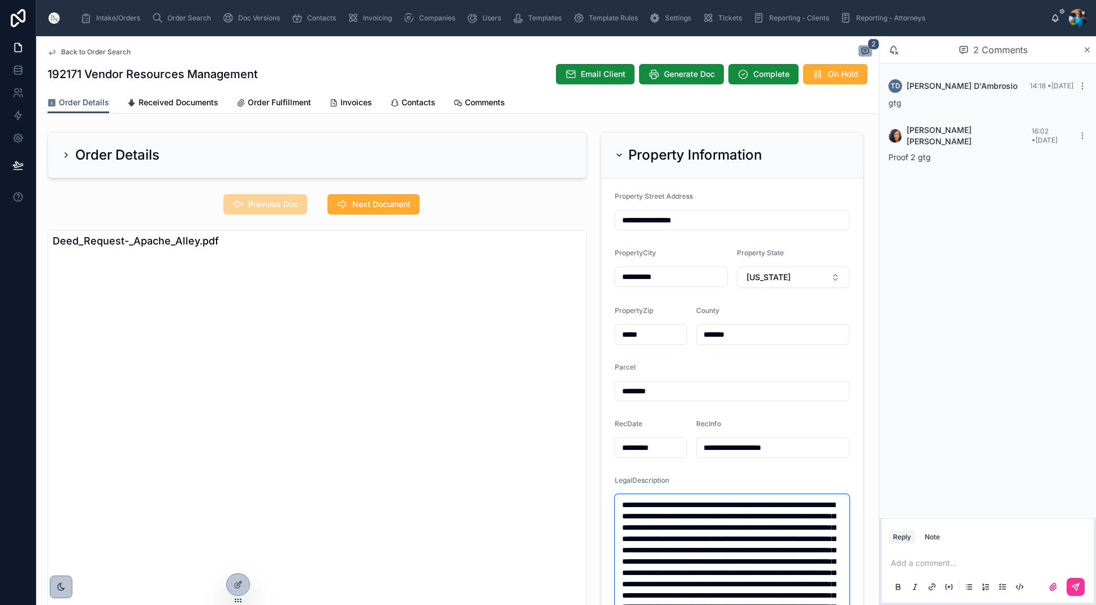
scroll to position [0, 0]
click at [621, 150] on div "Property Information" at bounding box center [688, 155] width 147 height 18
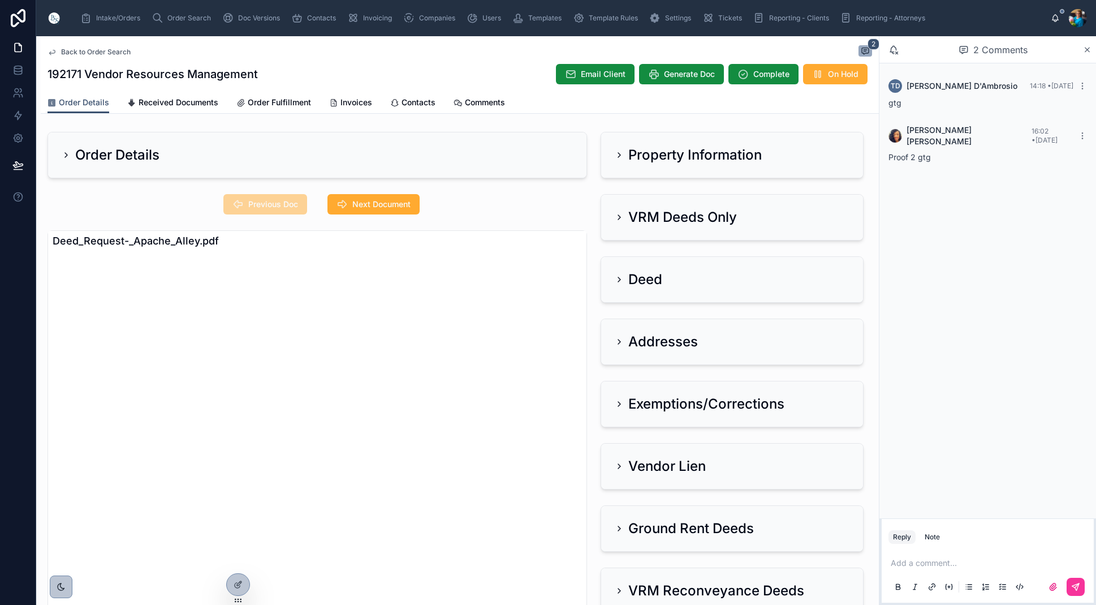
drag, startPoint x: 619, startPoint y: 211, endPoint x: 621, endPoint y: 223, distance: 12.0
click at [620, 212] on div "VRM Deeds Only" at bounding box center [676, 217] width 122 height 18
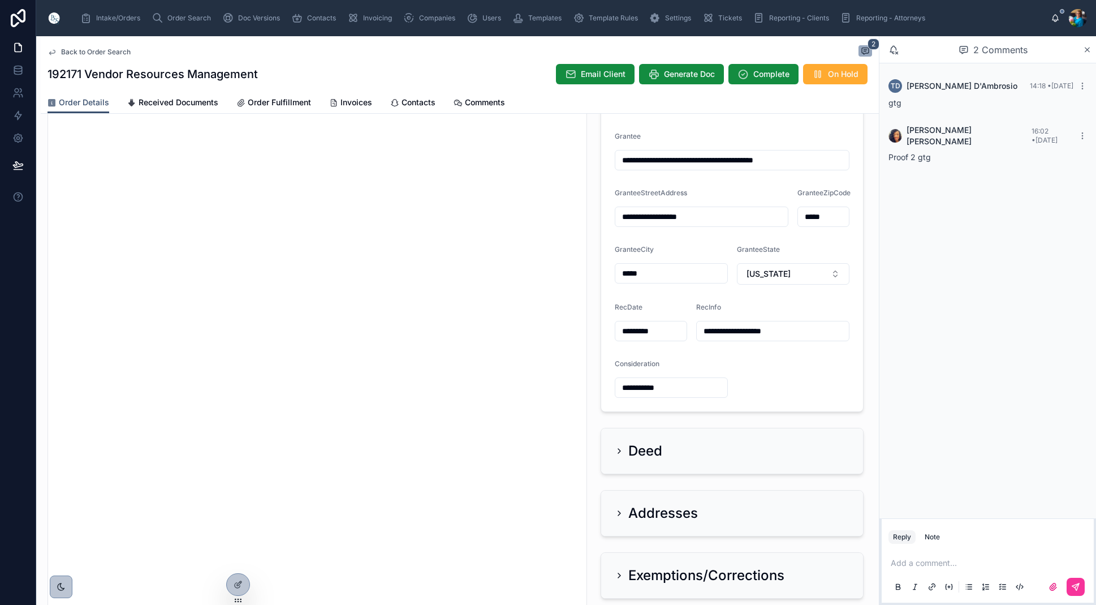
scroll to position [196, 0]
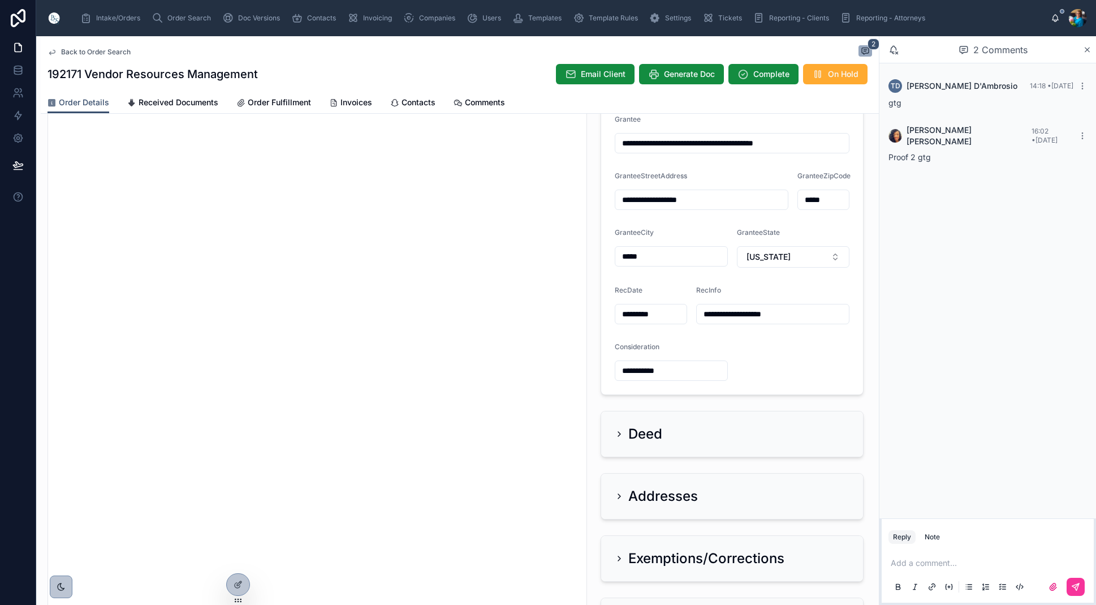
click at [620, 496] on icon at bounding box center [619, 496] width 9 height 9
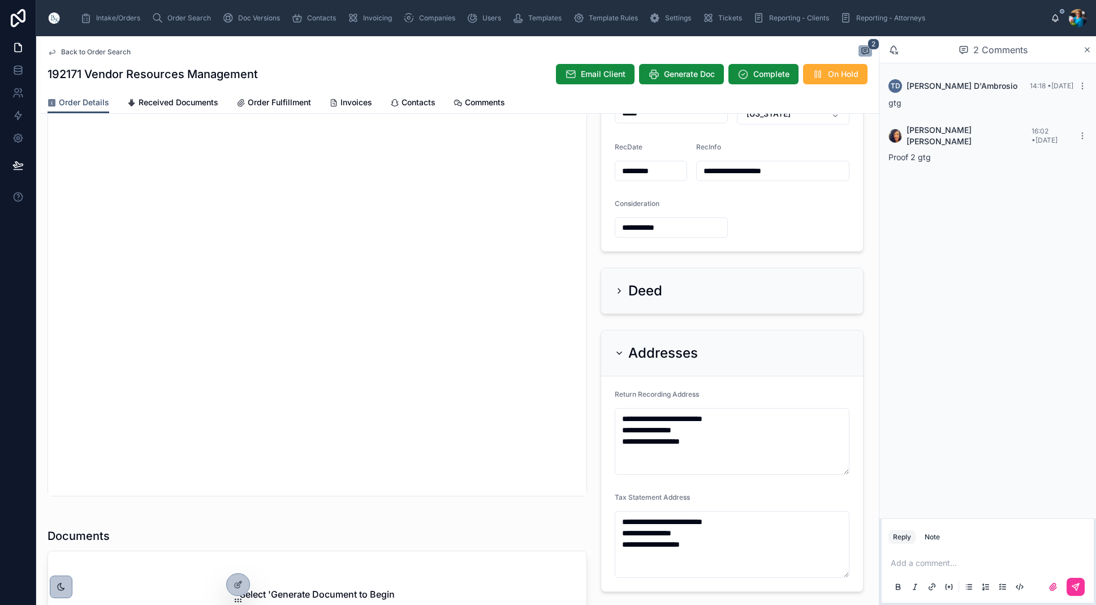
scroll to position [0, 0]
click at [619, 351] on icon at bounding box center [619, 352] width 9 height 9
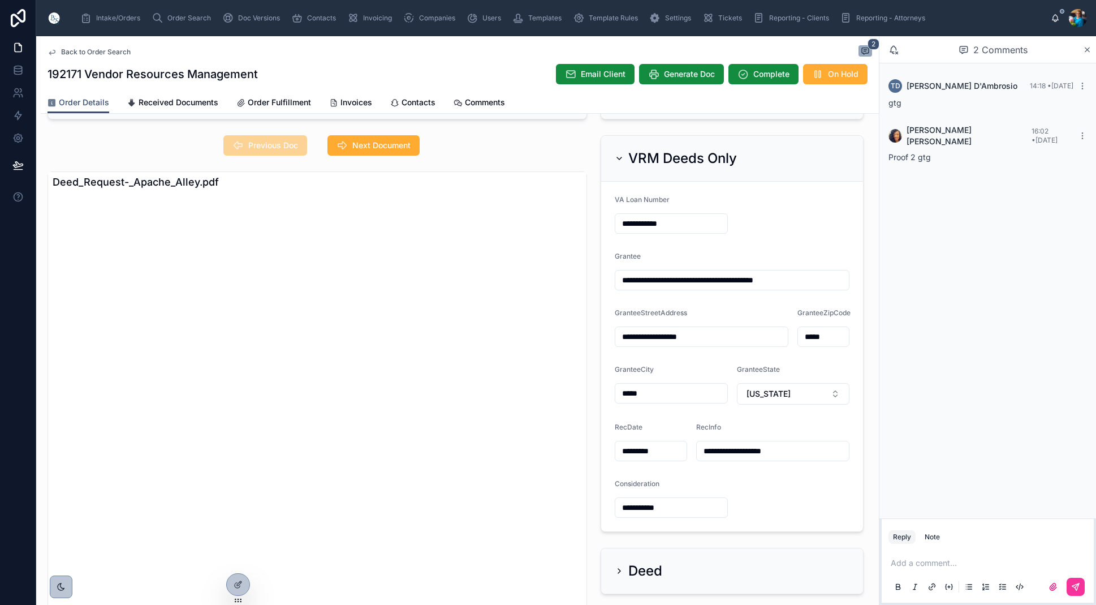
scroll to position [50, 0]
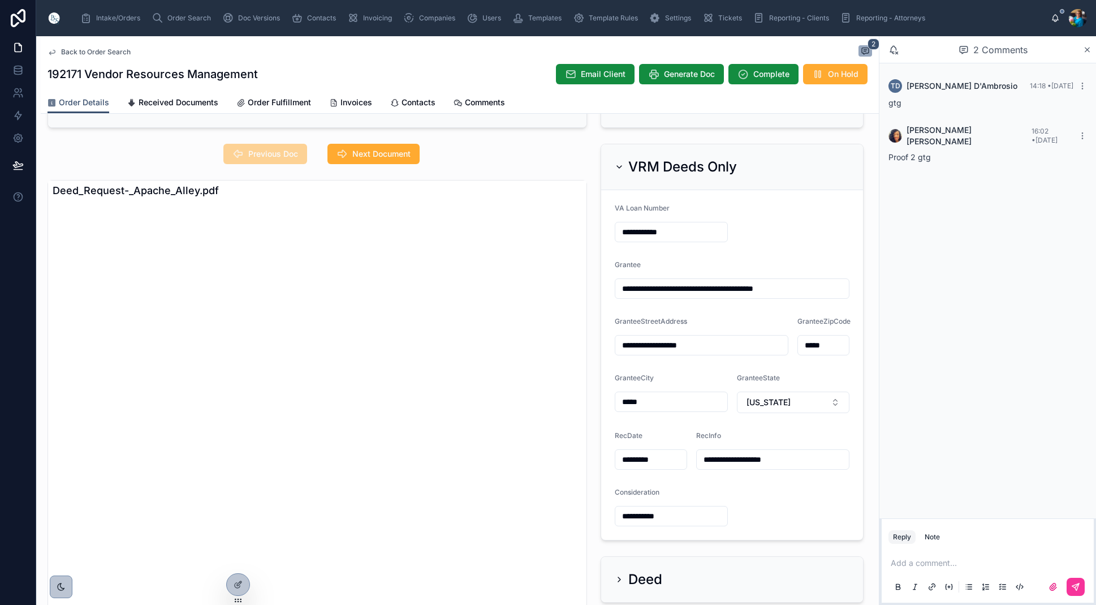
click at [617, 167] on icon at bounding box center [619, 166] width 9 height 9
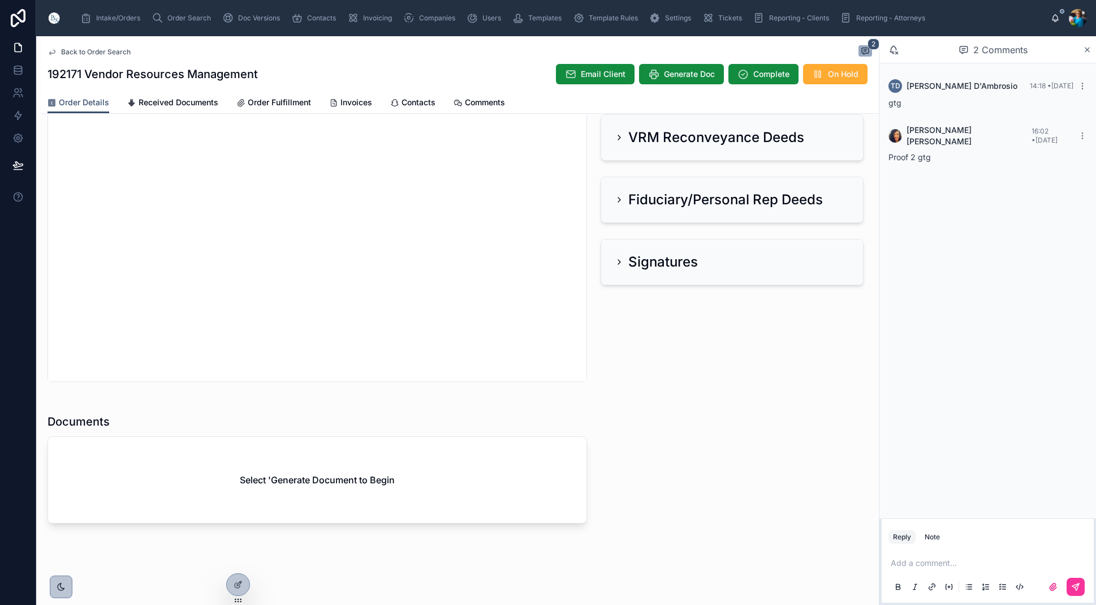
scroll to position [453, 0]
click at [699, 77] on span "Generate Doc" at bounding box center [689, 73] width 51 height 11
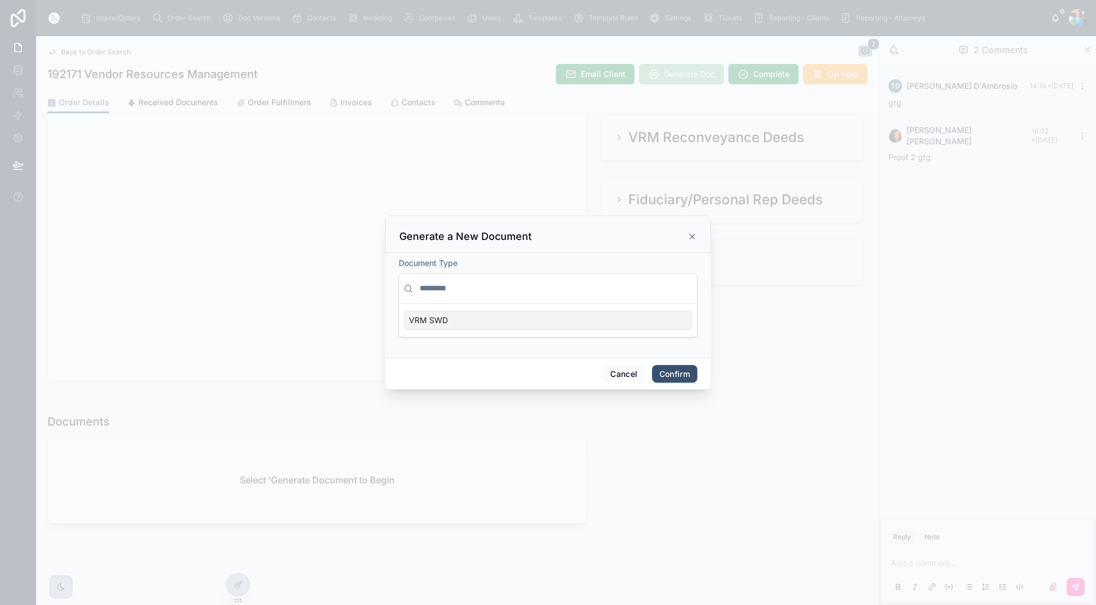
click at [670, 316] on div "VRM SWD" at bounding box center [548, 320] width 289 height 19
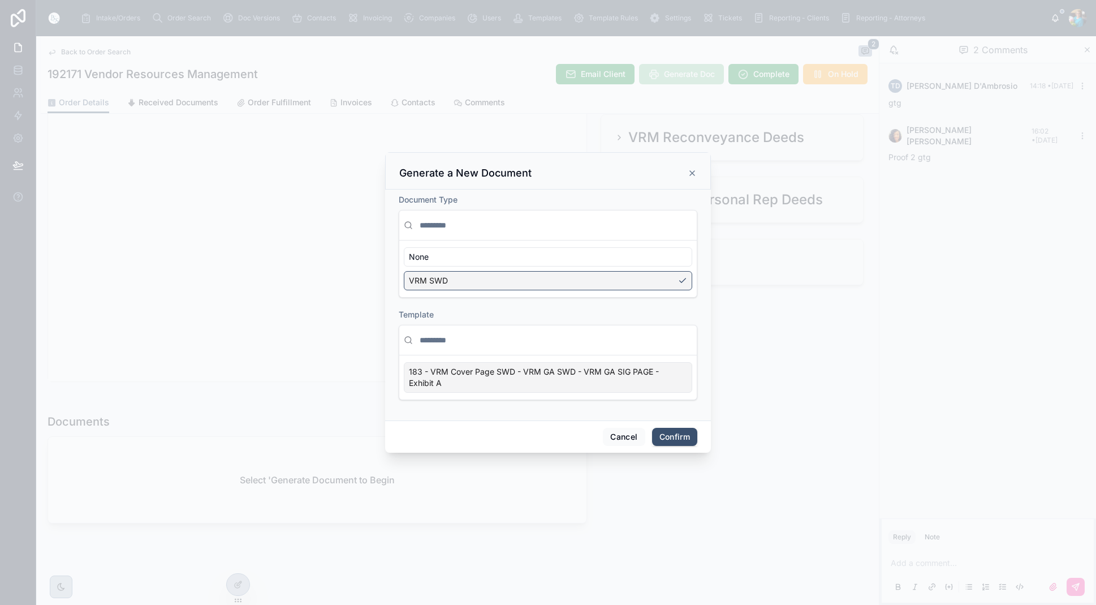
click at [680, 374] on div "183 - VRM Cover Page SWD - VRM GA SWD - VRM GA SIG PAGE - Exhibit A" at bounding box center [548, 377] width 289 height 31
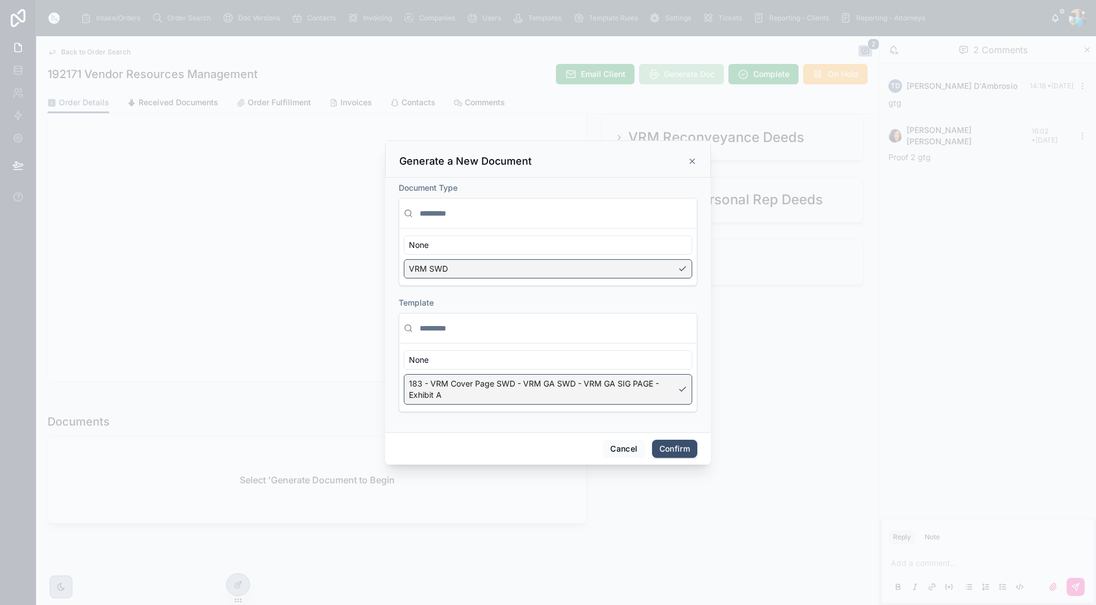
click at [672, 447] on button "Confirm" at bounding box center [674, 449] width 45 height 18
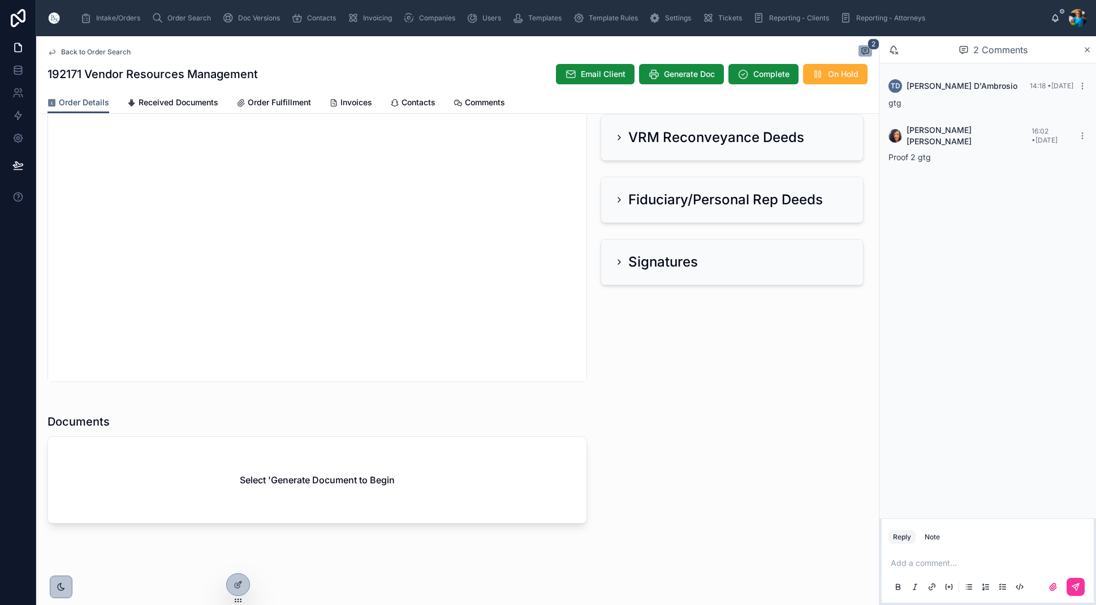
click at [920, 562] on p at bounding box center [990, 562] width 199 height 11
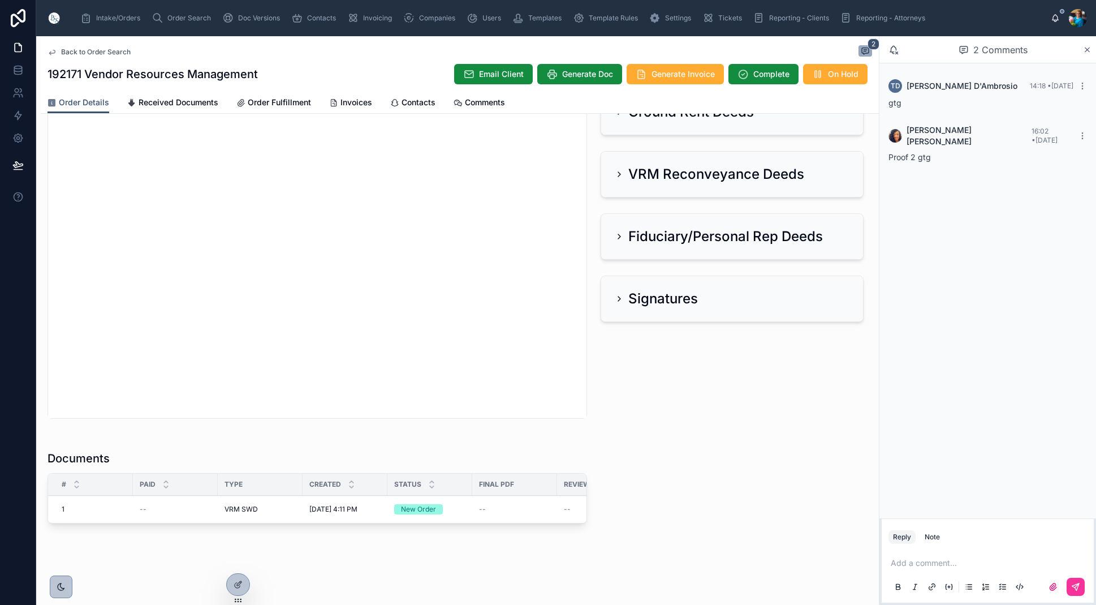
scroll to position [416, 0]
click at [1082, 589] on button at bounding box center [1076, 587] width 18 height 18
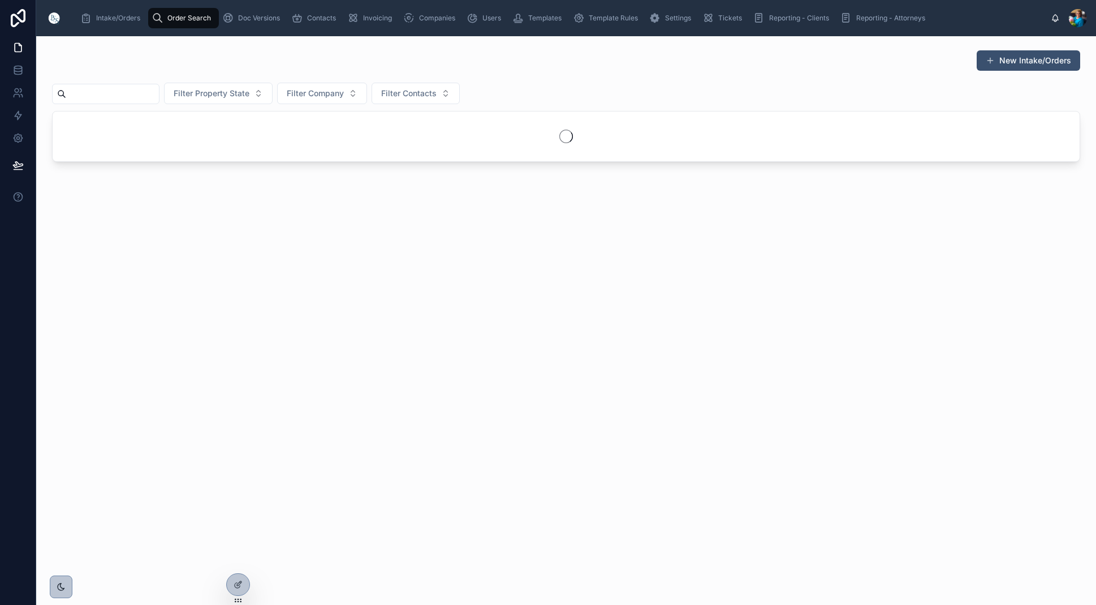
click at [136, 95] on input "text" at bounding box center [112, 94] width 93 height 16
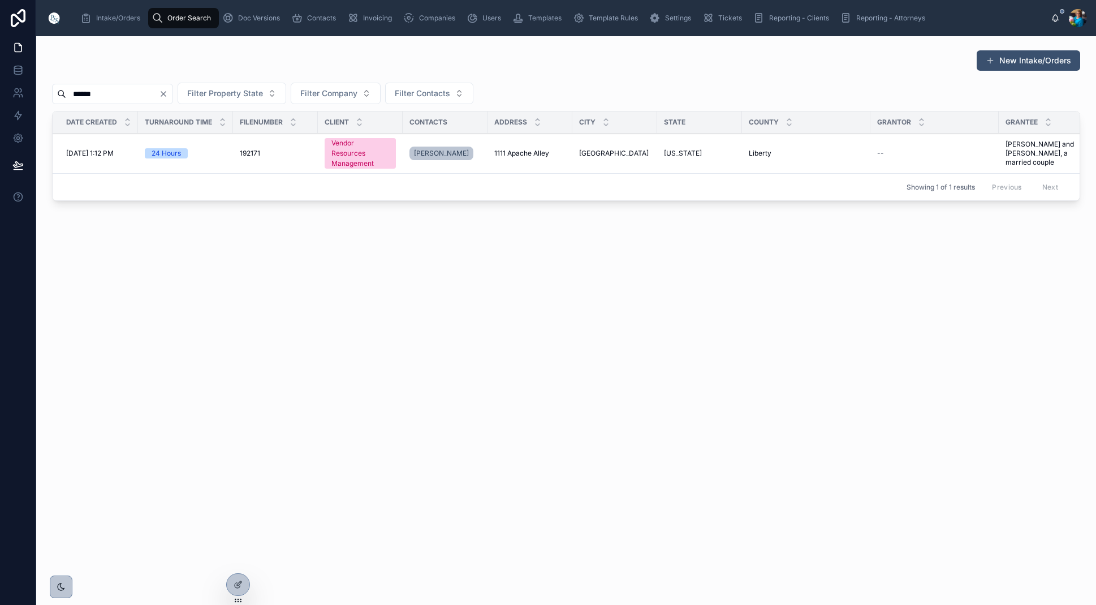
type input "******"
click at [528, 150] on span "1111 Apache Alley" at bounding box center [521, 153] width 55 height 9
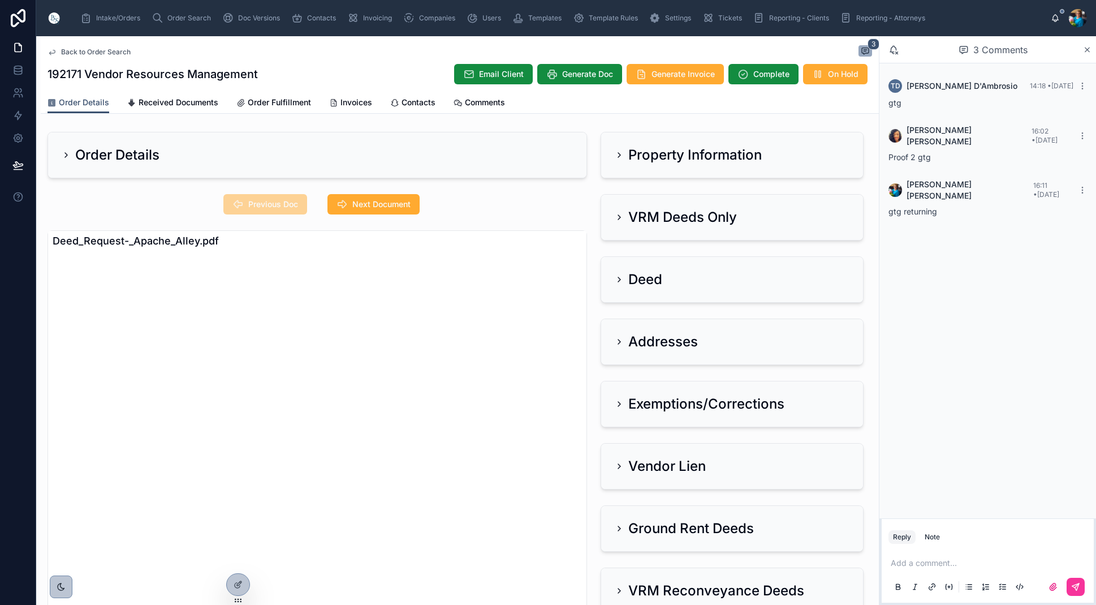
click at [186, 20] on span "Order Search" at bounding box center [189, 18] width 44 height 9
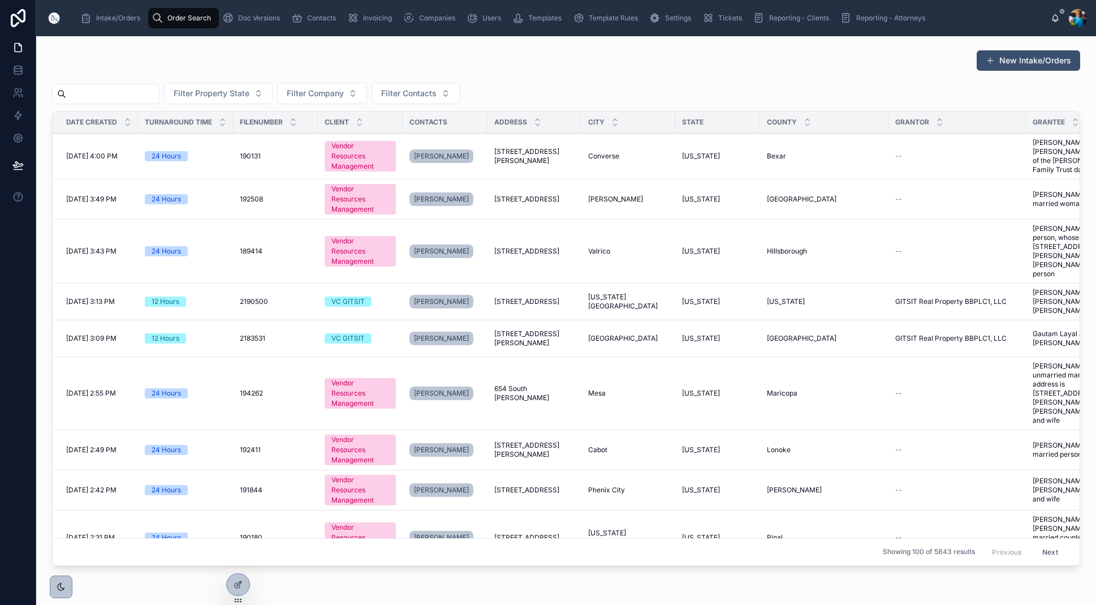
click at [152, 89] on input "text" at bounding box center [112, 94] width 93 height 16
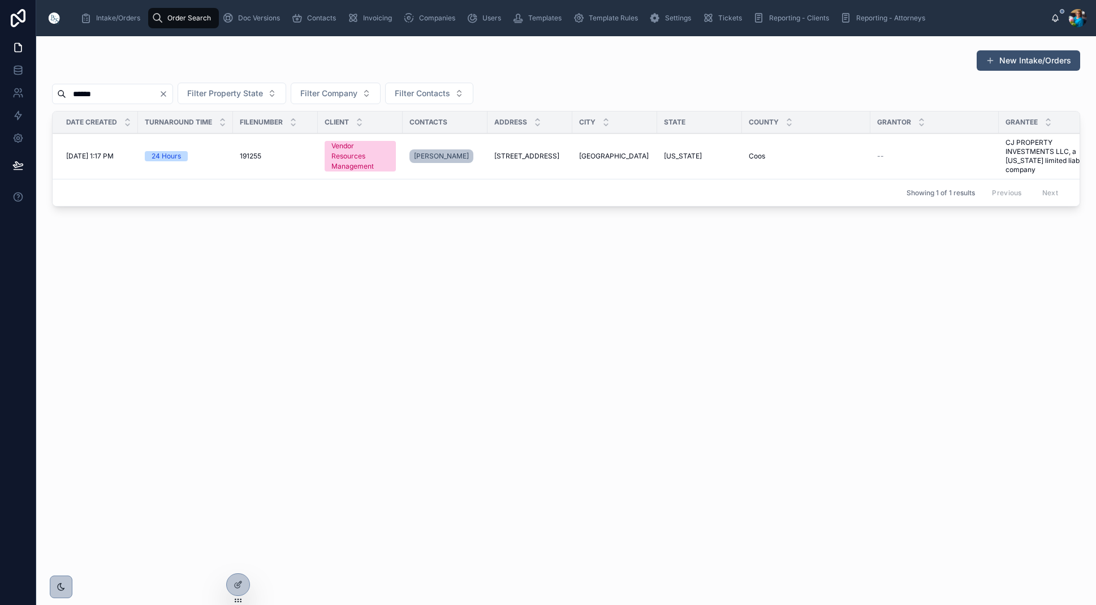
type input "******"
click at [540, 156] on span "[STREET_ADDRESS]" at bounding box center [526, 156] width 65 height 9
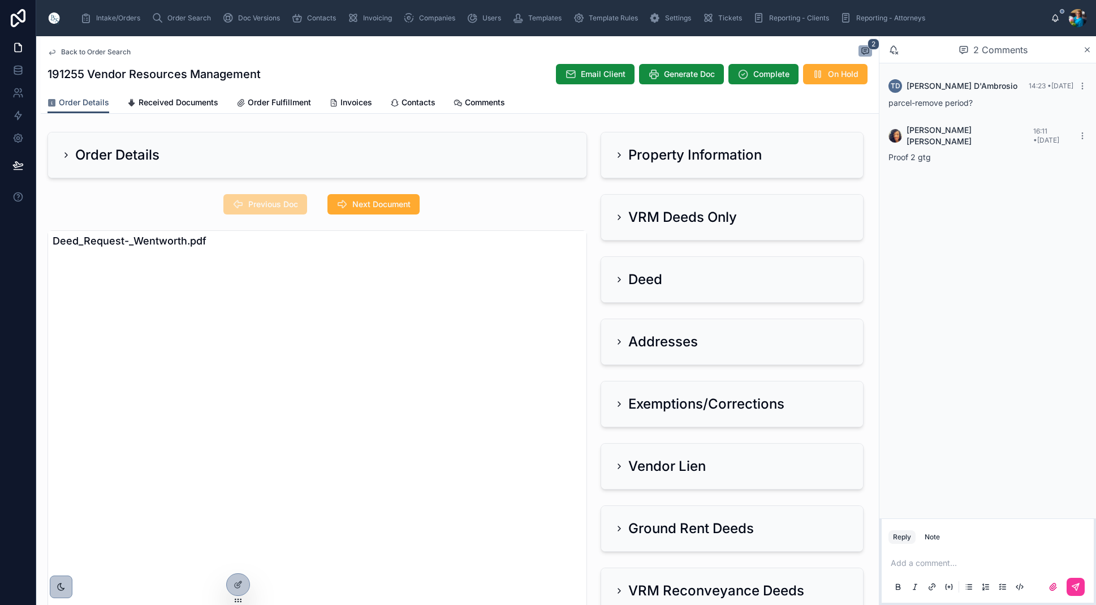
scroll to position [0, 1]
click at [617, 153] on icon at bounding box center [619, 154] width 9 height 9
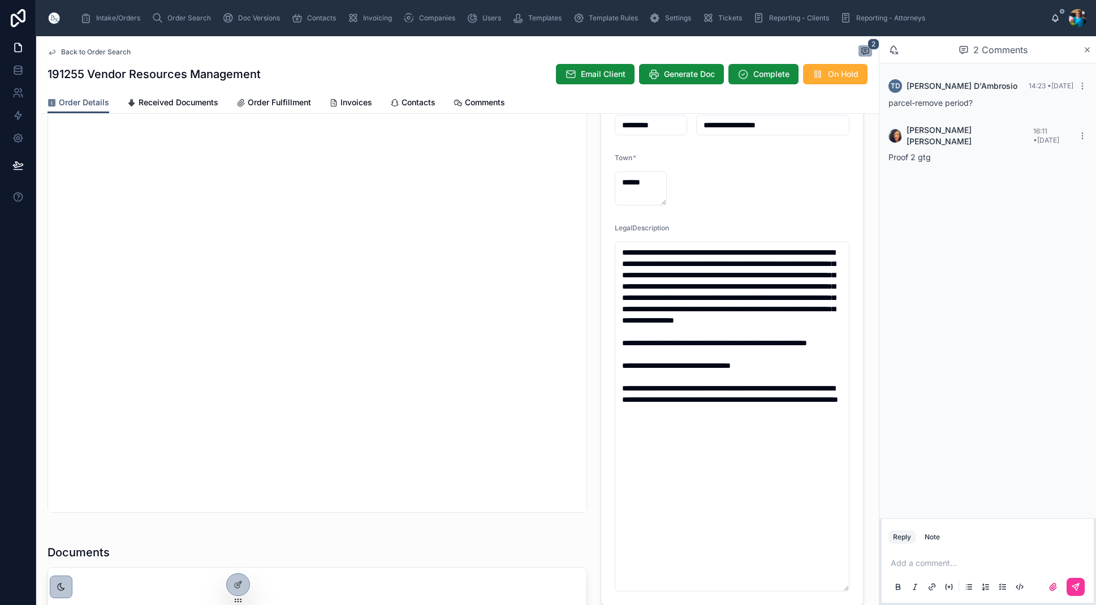
scroll to position [324, 0]
drag, startPoint x: 768, startPoint y: 450, endPoint x: 617, endPoint y: 249, distance: 251.7
click at [618, 248] on textarea "**********" at bounding box center [732, 415] width 235 height 350
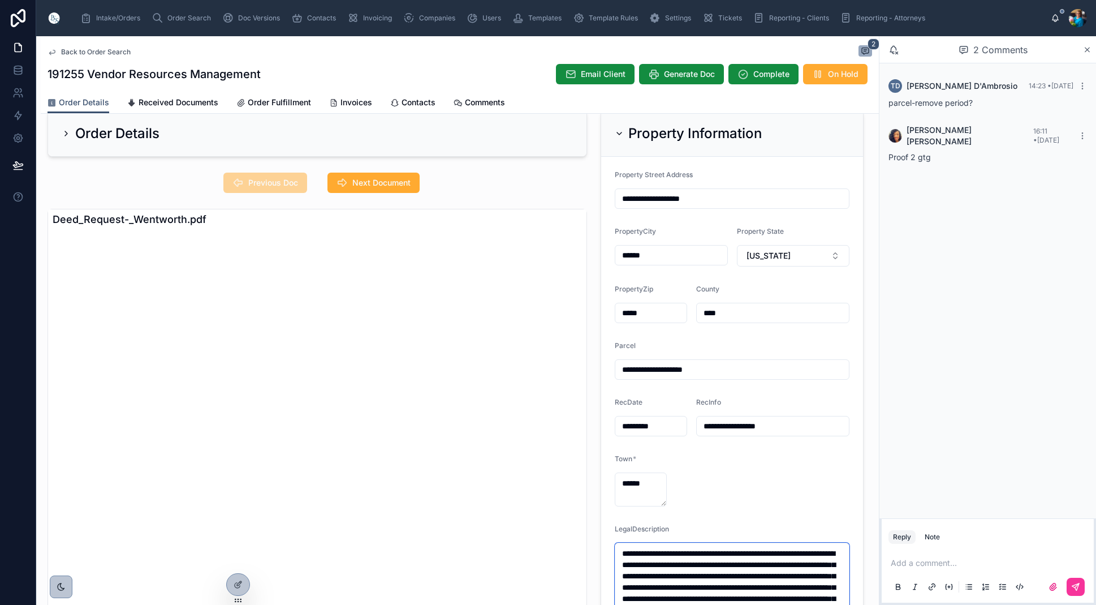
scroll to position [18, 0]
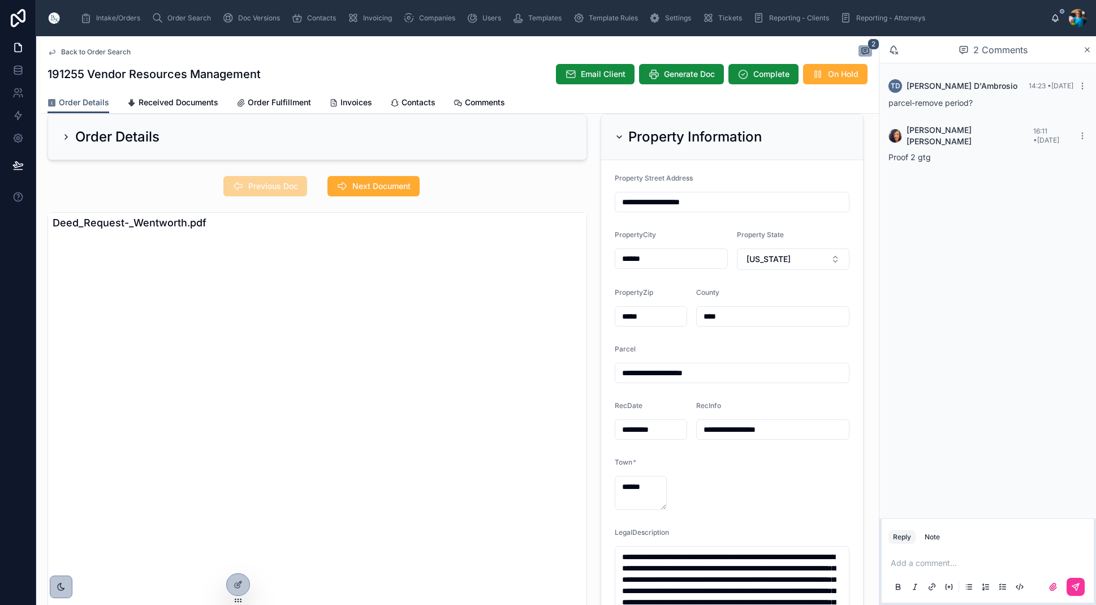
drag, startPoint x: 651, startPoint y: 372, endPoint x: 643, endPoint y: 406, distance: 34.2
click at [649, 376] on input "**********" at bounding box center [732, 373] width 234 height 16
type input "**********"
click at [619, 137] on icon at bounding box center [619, 136] width 9 height 9
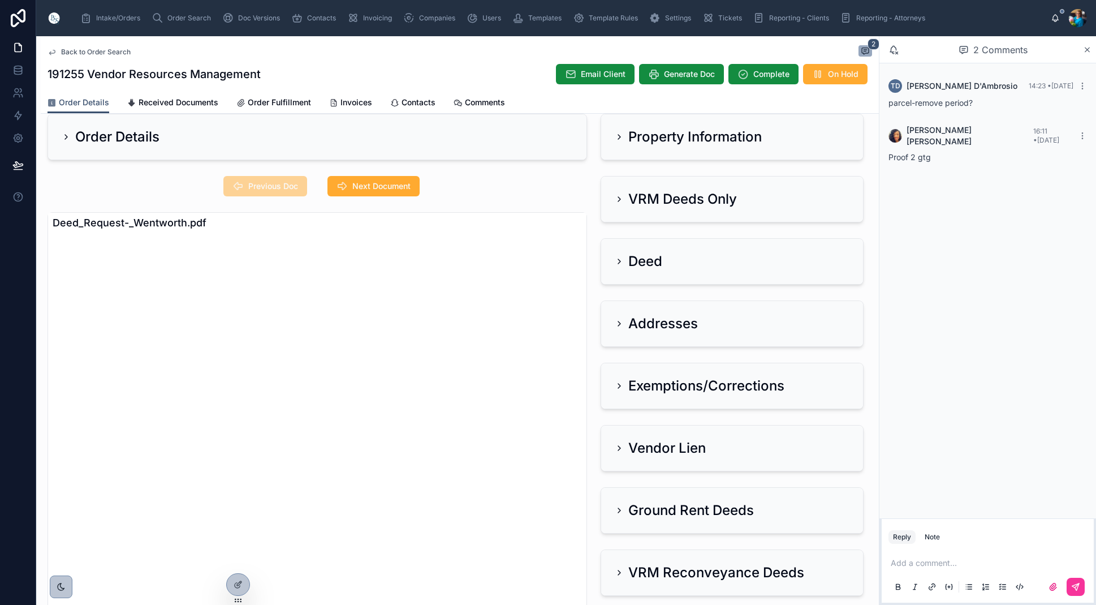
click at [617, 196] on icon at bounding box center [619, 199] width 9 height 9
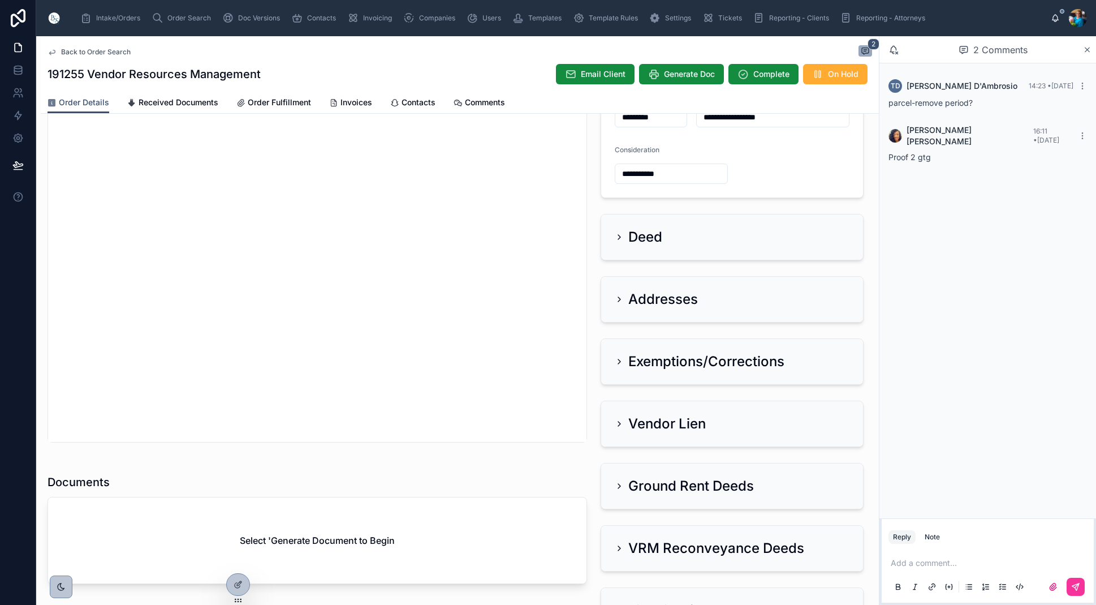
scroll to position [393, 0]
click at [615, 296] on icon at bounding box center [619, 298] width 9 height 9
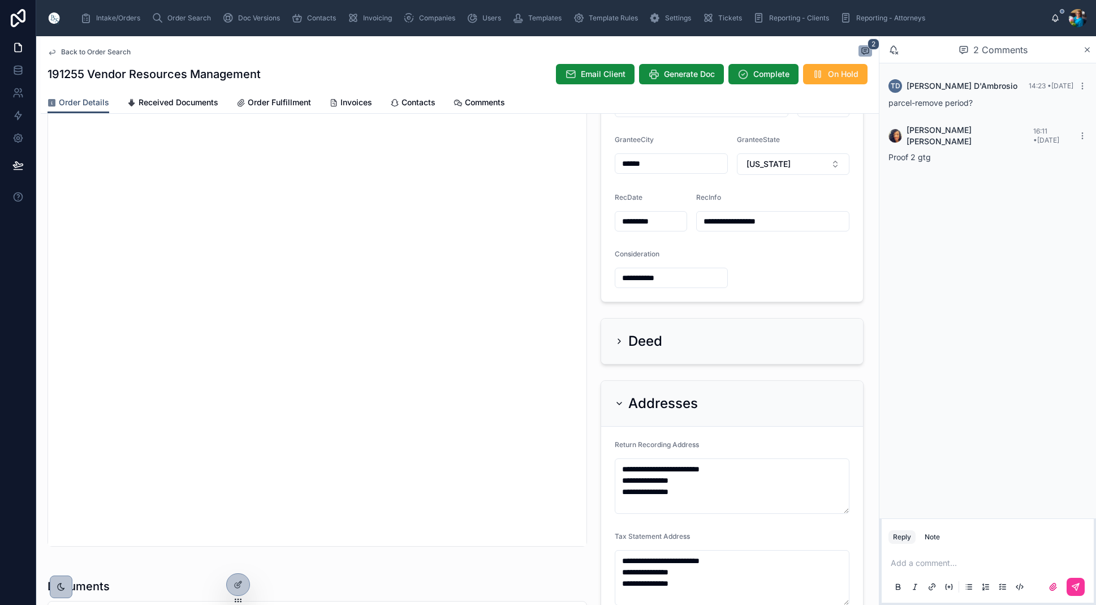
scroll to position [290, 0]
drag, startPoint x: 614, startPoint y: 400, endPoint x: 642, endPoint y: 352, distance: 55.0
click at [615, 398] on div "Addresses" at bounding box center [732, 402] width 262 height 46
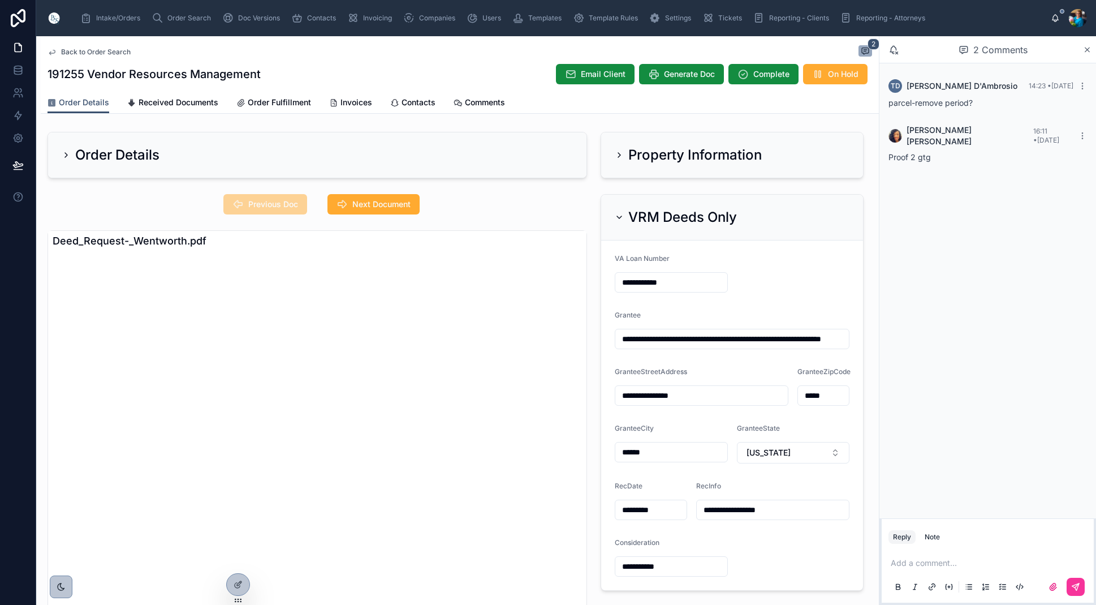
scroll to position [0, 0]
click at [617, 214] on icon at bounding box center [619, 217] width 9 height 9
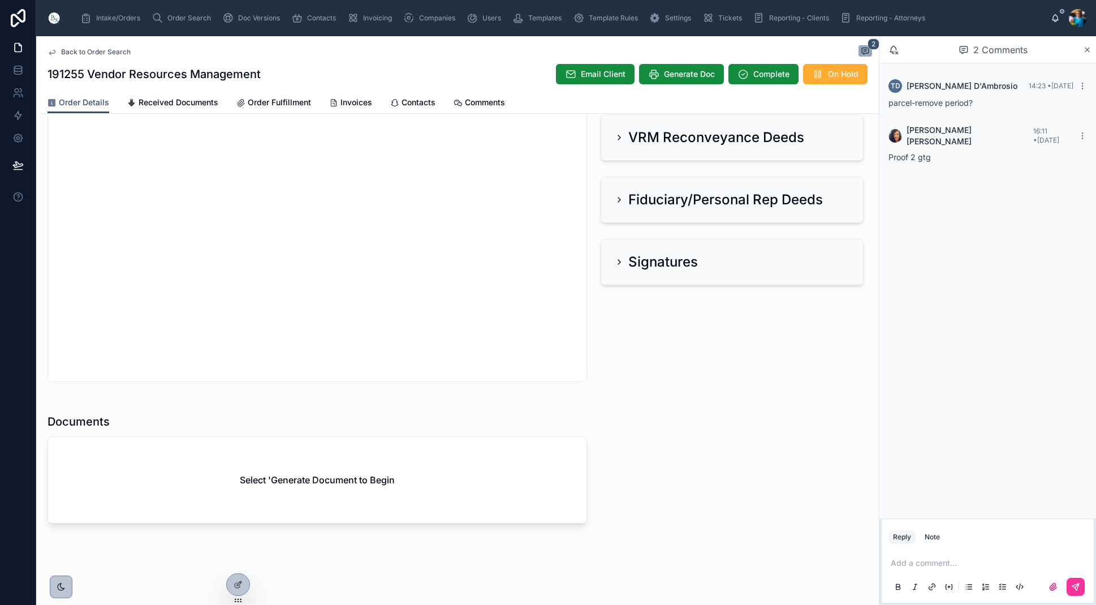
click at [693, 74] on span "Generate Doc" at bounding box center [689, 73] width 51 height 11
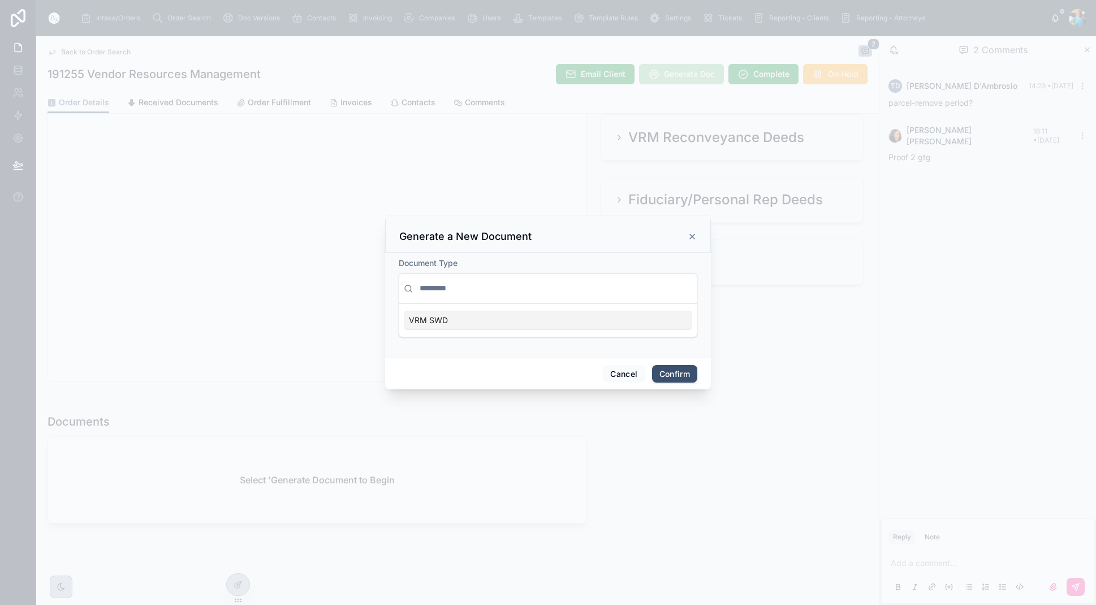
click at [619, 318] on div "VRM SWD" at bounding box center [548, 320] width 289 height 19
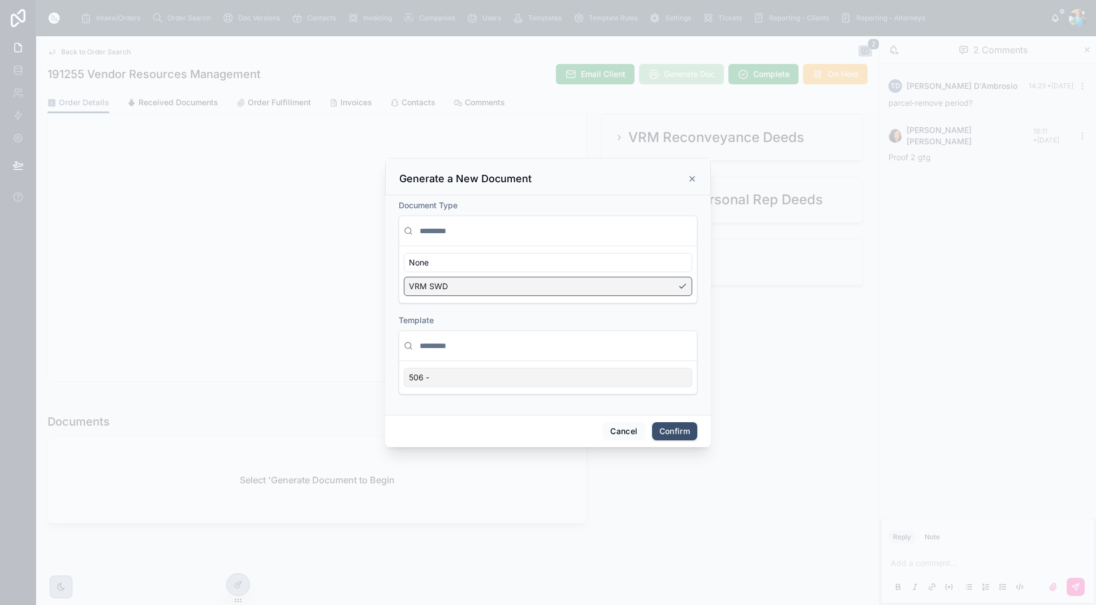
scroll to position [-1, 2]
click at [662, 382] on div "506 -" at bounding box center [548, 377] width 289 height 19
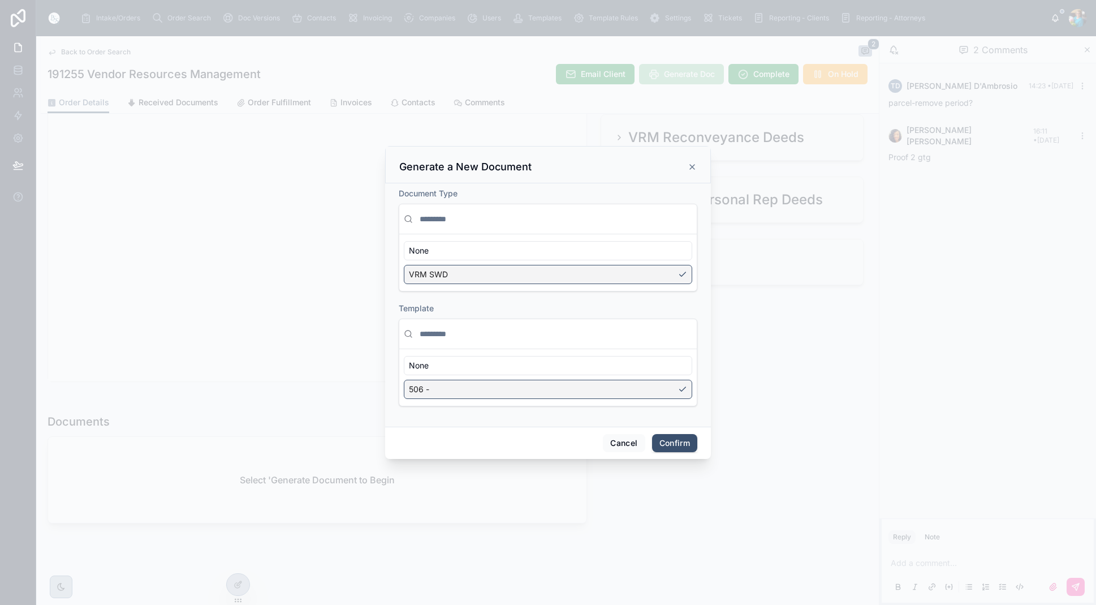
scroll to position [-1, 3]
click at [615, 441] on button "Cancel" at bounding box center [624, 443] width 42 height 18
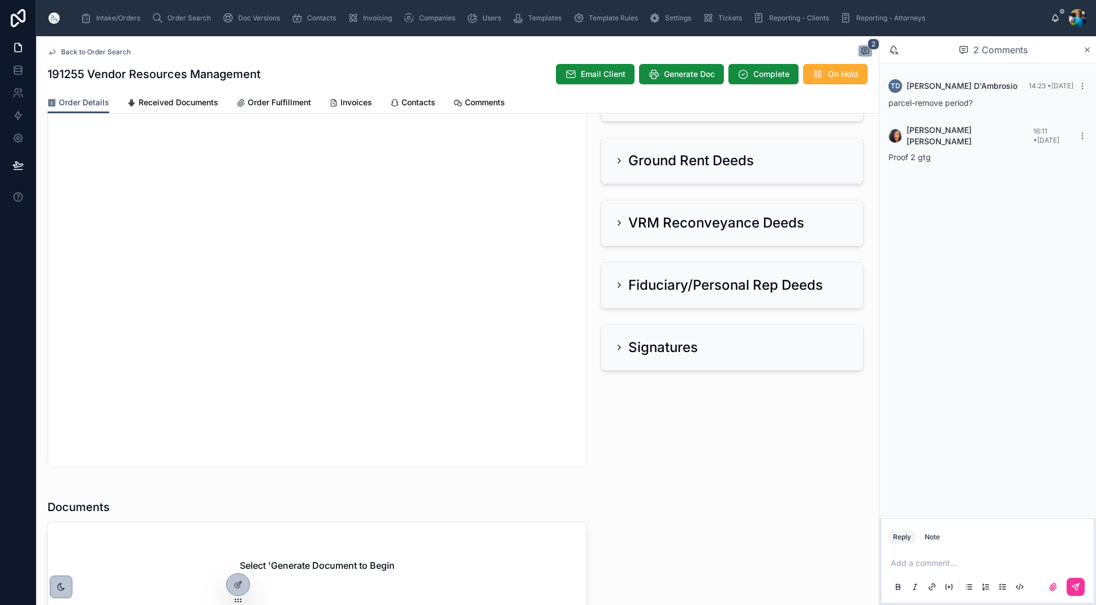
scroll to position [371, 0]
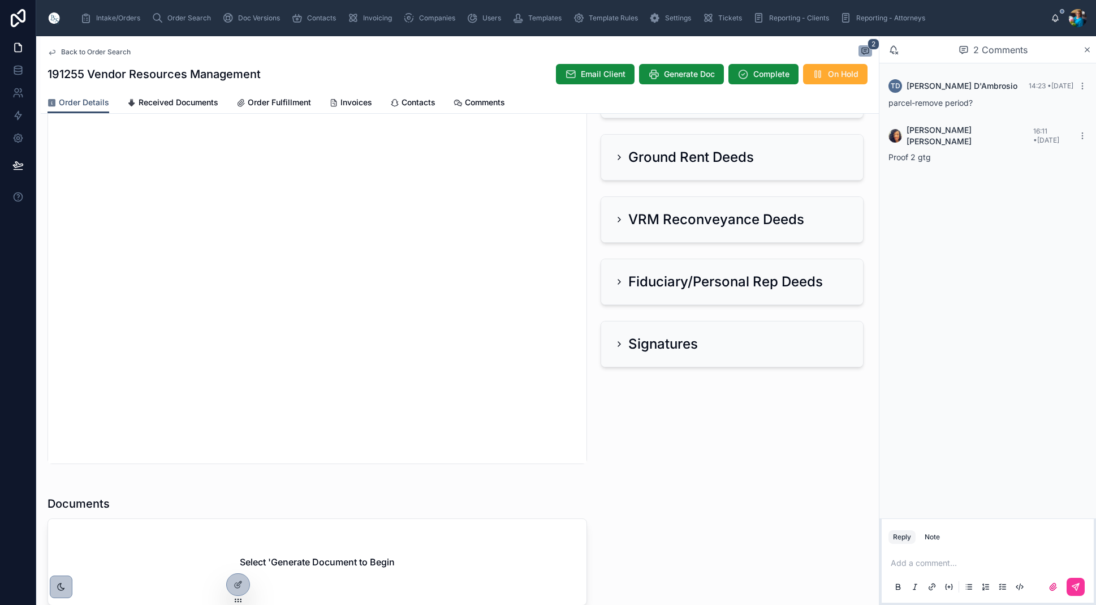
click at [687, 73] on span "Generate Doc" at bounding box center [689, 73] width 51 height 11
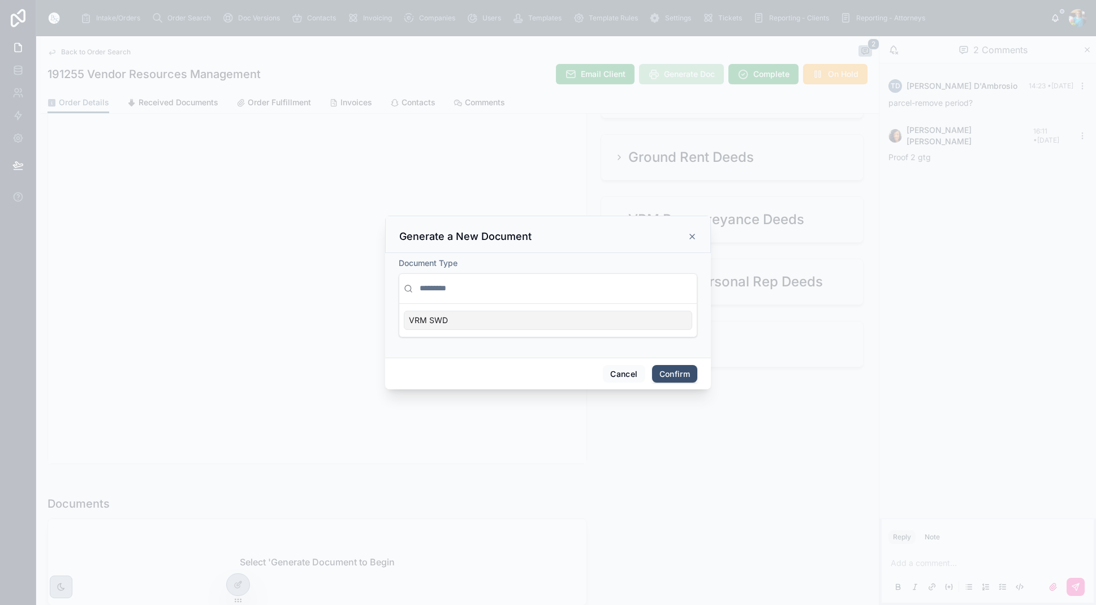
scroll to position [0, 0]
click at [674, 376] on button "Confirm" at bounding box center [674, 374] width 45 height 18
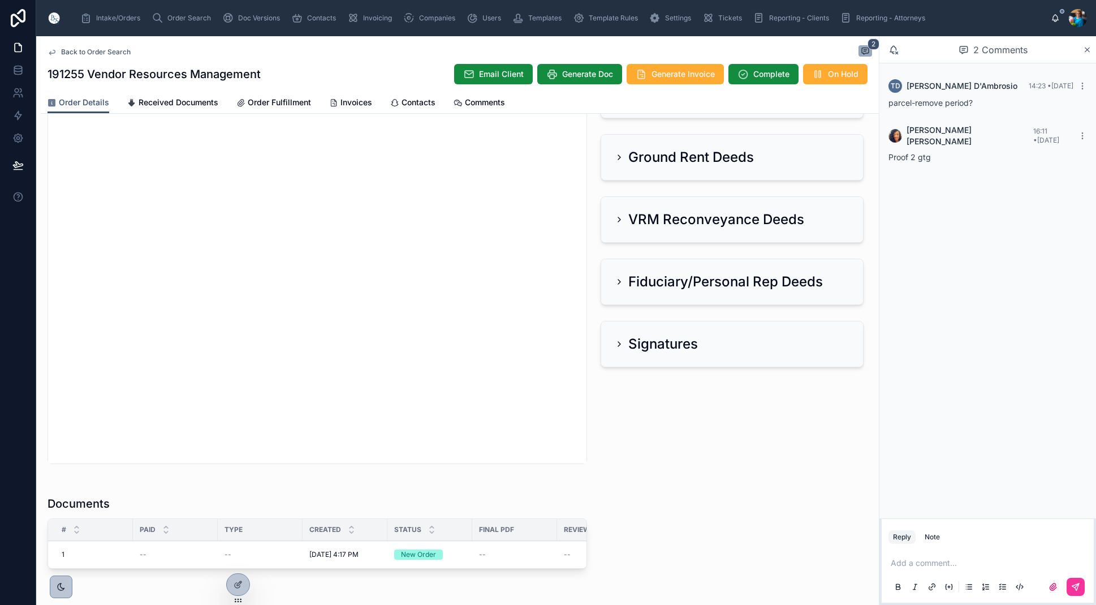
click at [0, 0] on icon at bounding box center [0, 0] width 0 height 0
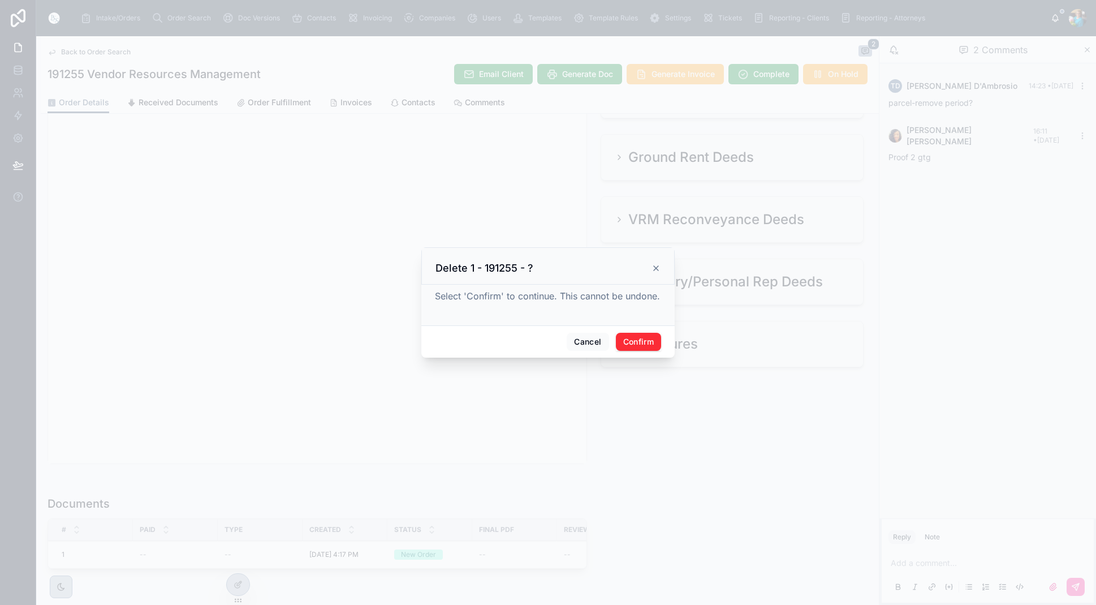
click at [631, 339] on button "Confirm" at bounding box center [638, 342] width 45 height 18
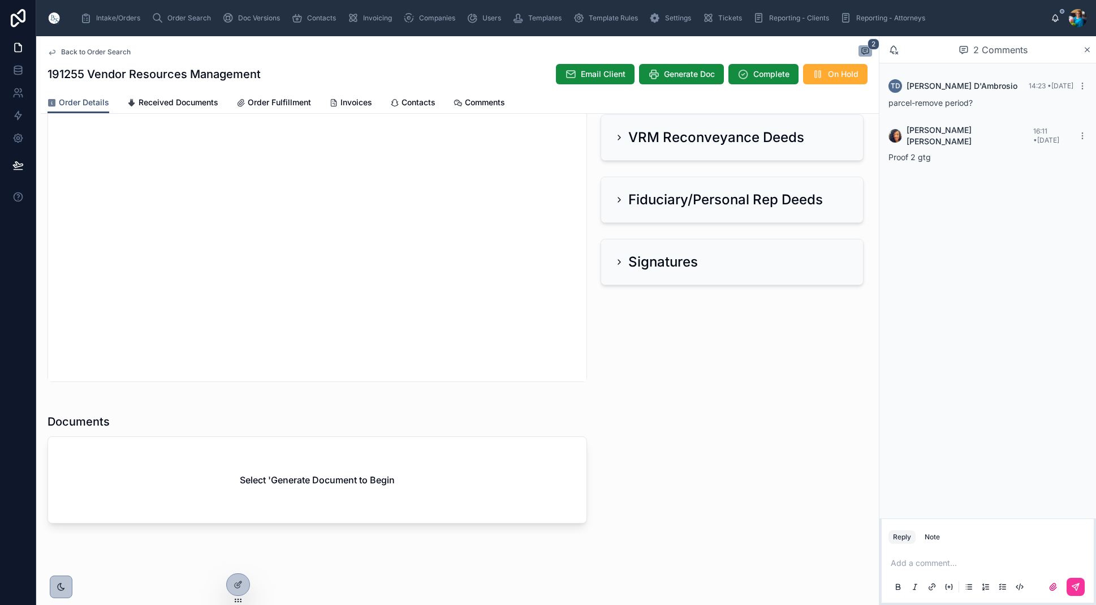
click at [180, 15] on span "Order Search" at bounding box center [189, 18] width 44 height 9
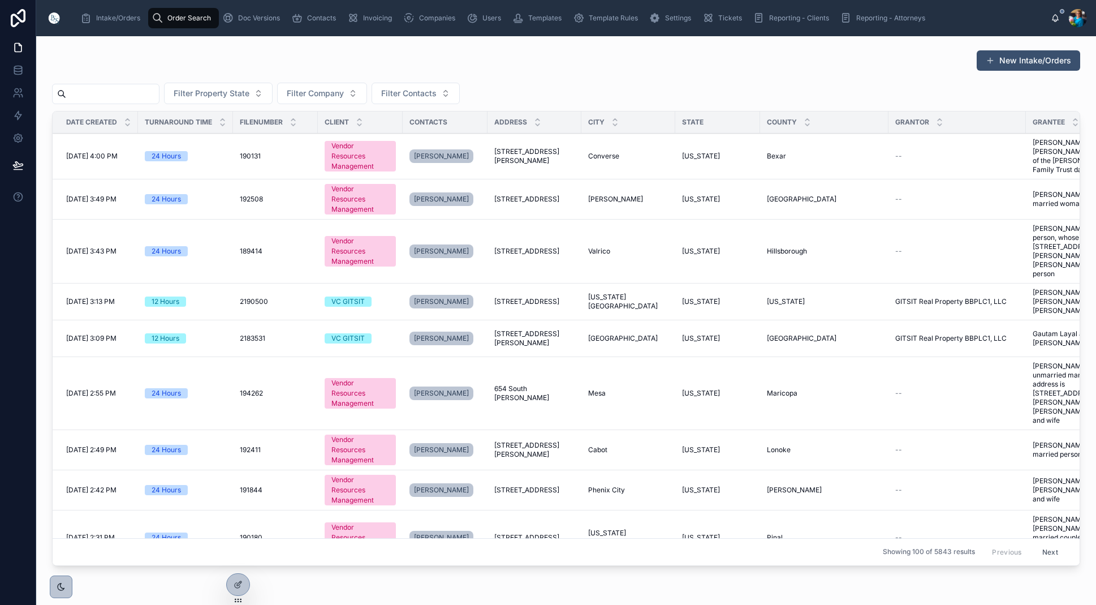
click at [159, 93] on input "text" at bounding box center [112, 94] width 93 height 16
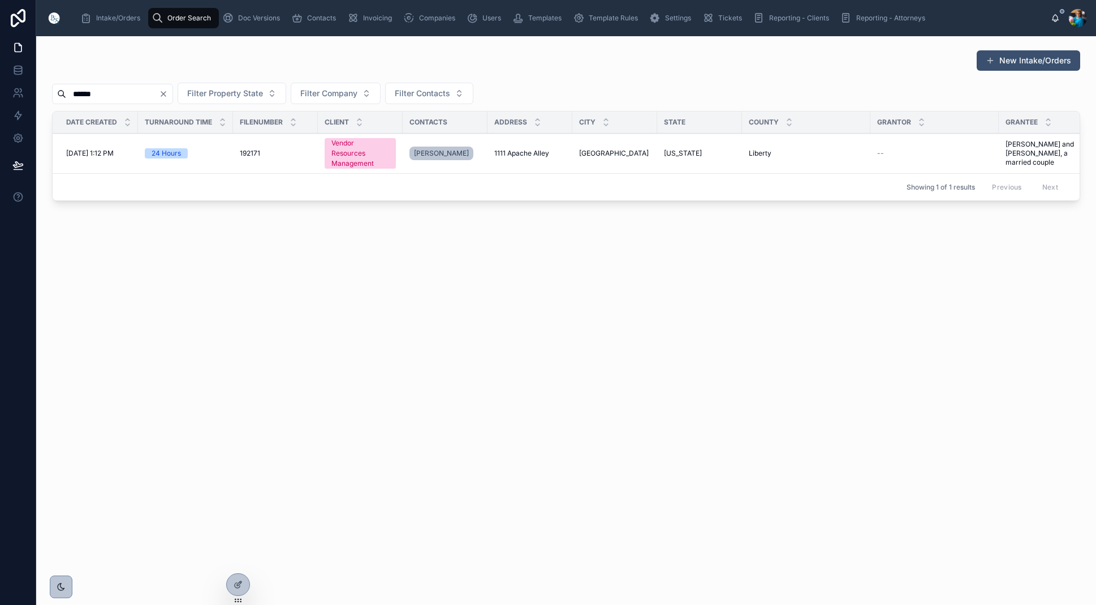
type input "******"
drag, startPoint x: 541, startPoint y: 153, endPoint x: 540, endPoint y: 162, distance: 9.2
click at [541, 154] on span "1111 Apache Alley" at bounding box center [521, 153] width 55 height 9
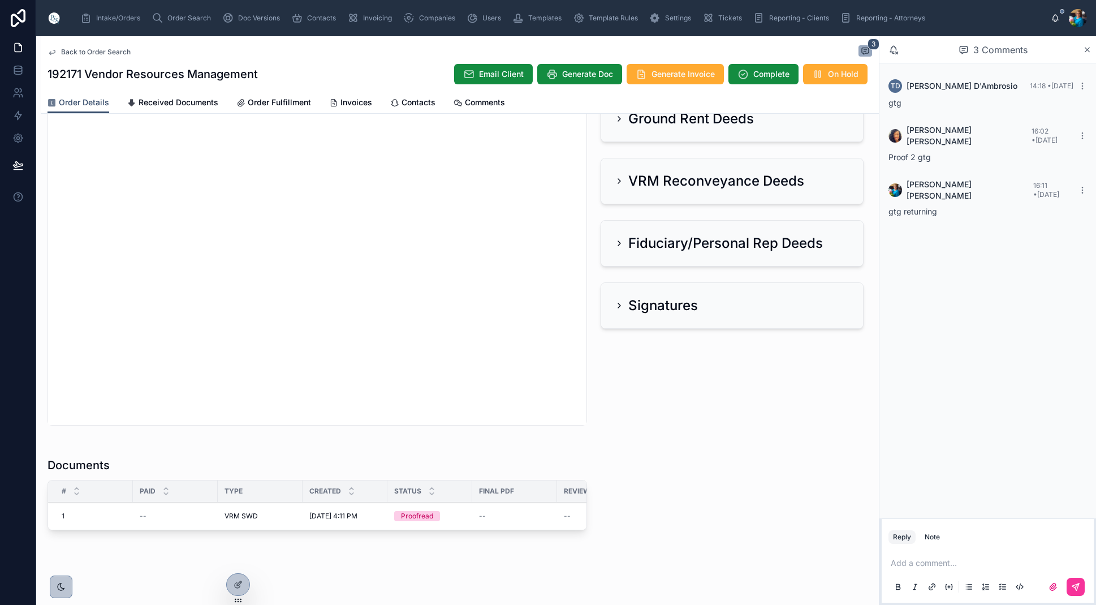
scroll to position [408, 0]
click at [0, 0] on span "Edit" at bounding box center [0, 0] width 0 height 0
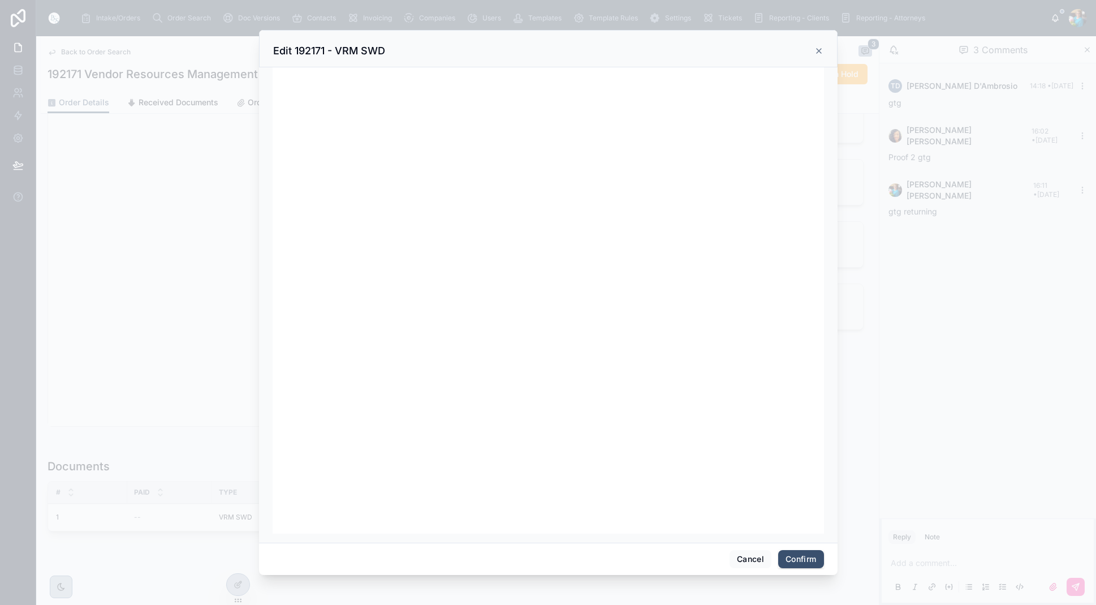
scroll to position [143, 0]
click at [804, 554] on button "Confirm" at bounding box center [800, 559] width 45 height 18
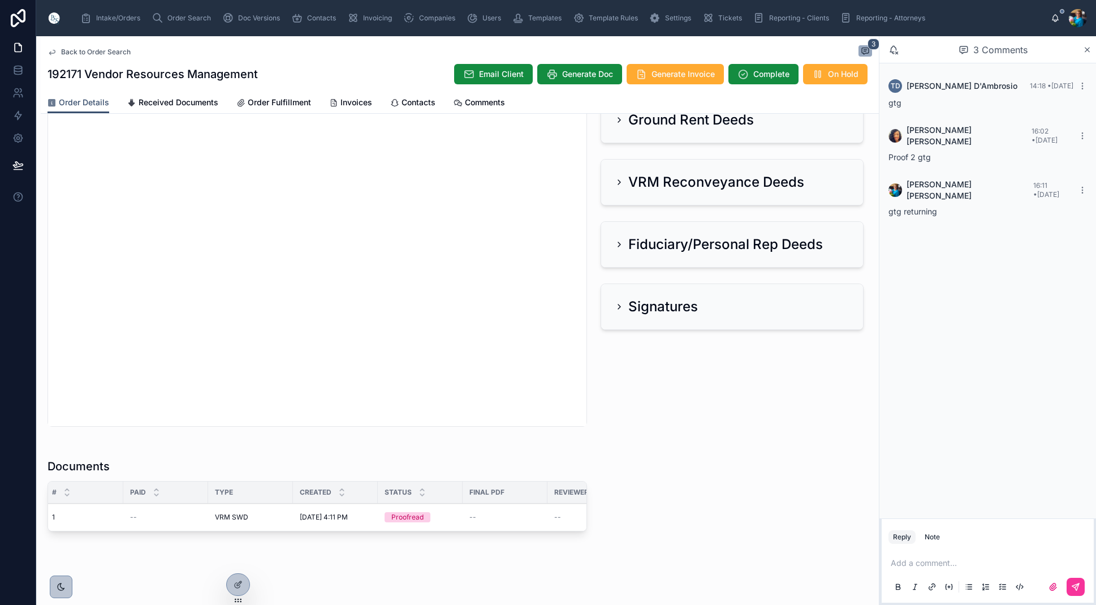
click at [0, 0] on span "Ready for QC" at bounding box center [0, 0] width 0 height 0
click at [0, 0] on span "Finalize Document" at bounding box center [0, 0] width 0 height 0
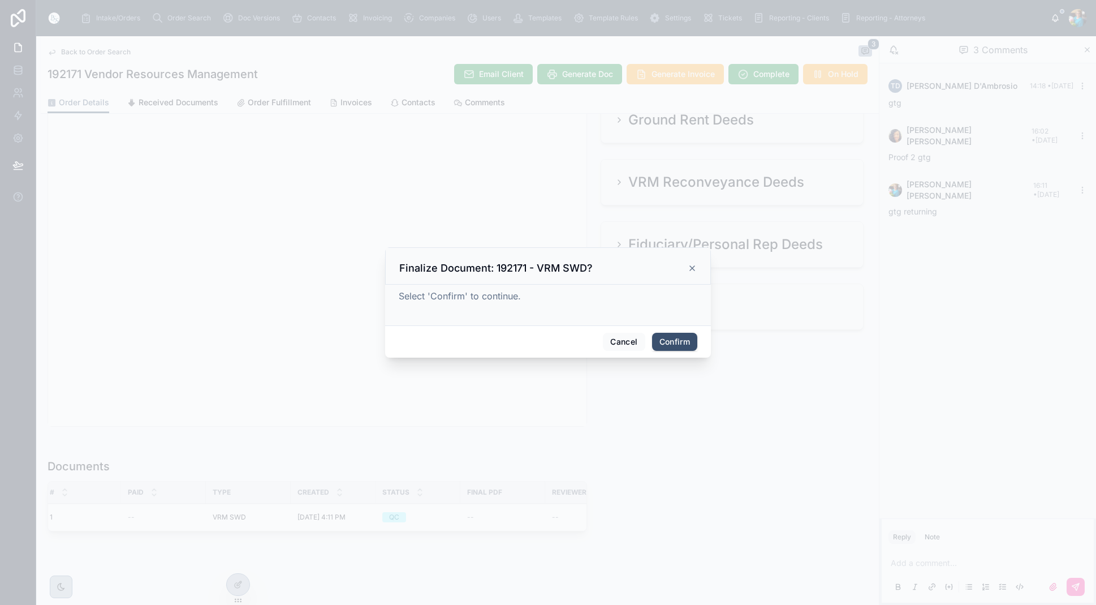
drag, startPoint x: 683, startPoint y: 341, endPoint x: 674, endPoint y: 376, distance: 36.2
click at [683, 342] on button "Confirm" at bounding box center [674, 342] width 45 height 18
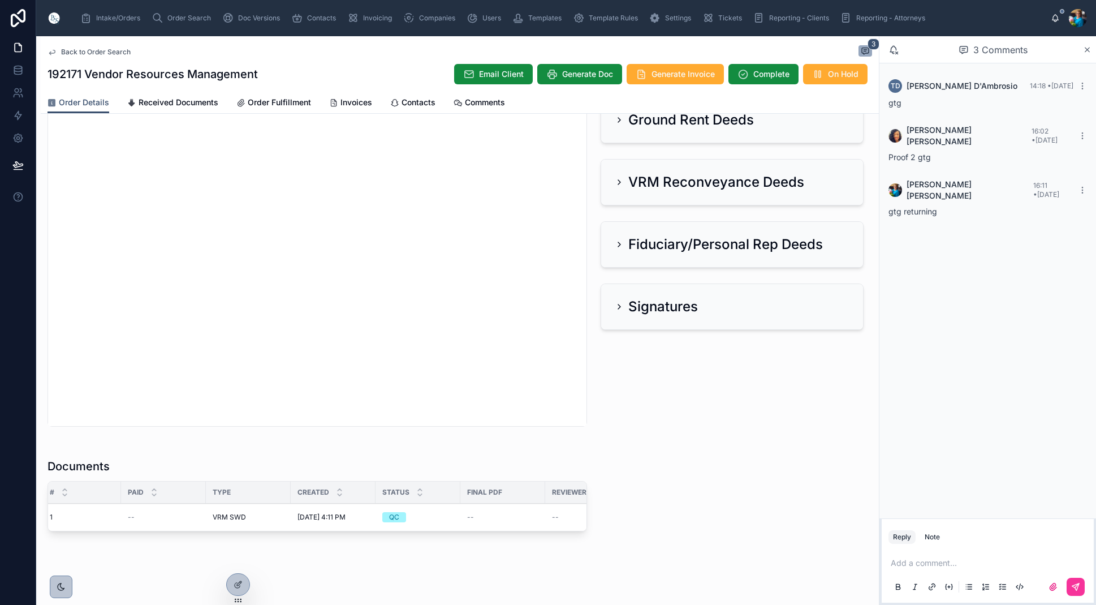
click at [574, 77] on span "Generate Doc" at bounding box center [587, 73] width 51 height 11
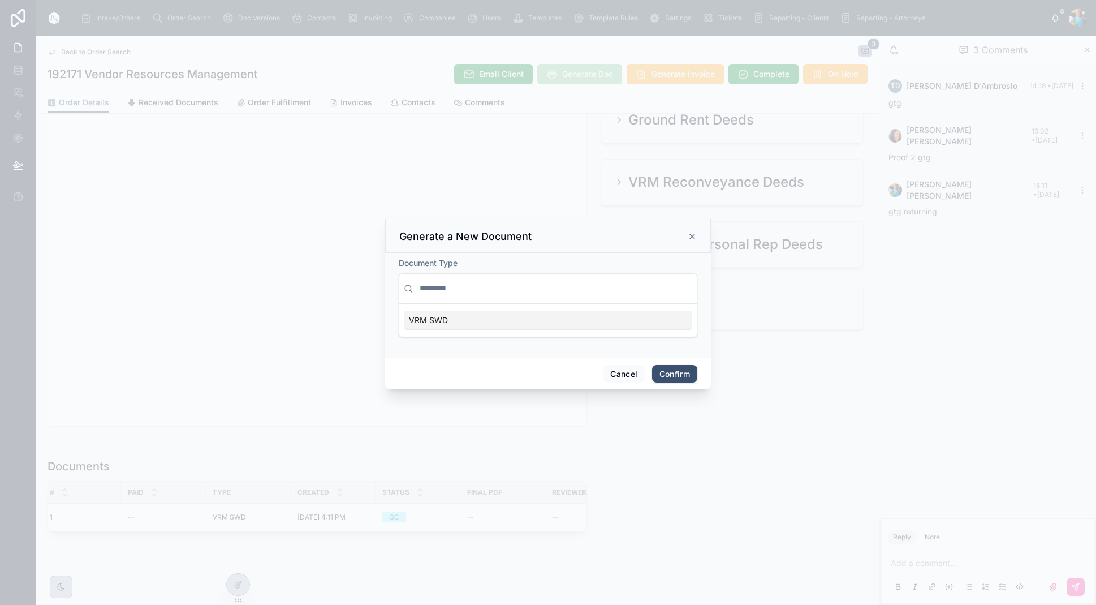
scroll to position [0, 0]
click at [654, 324] on div "VRM SWD" at bounding box center [548, 320] width 289 height 19
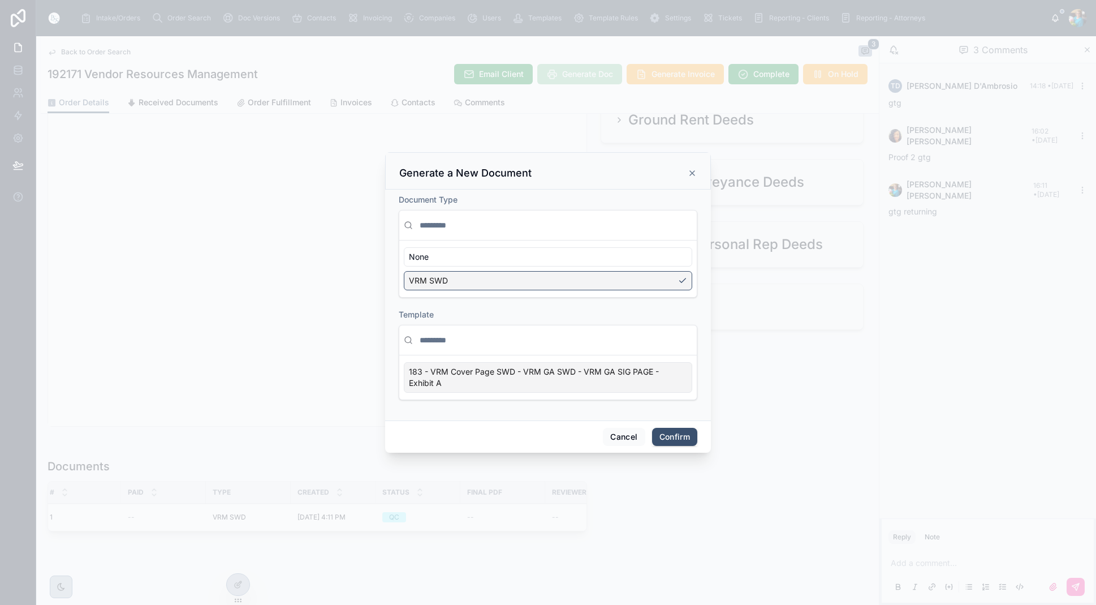
click at [622, 435] on button "Cancel" at bounding box center [624, 437] width 42 height 18
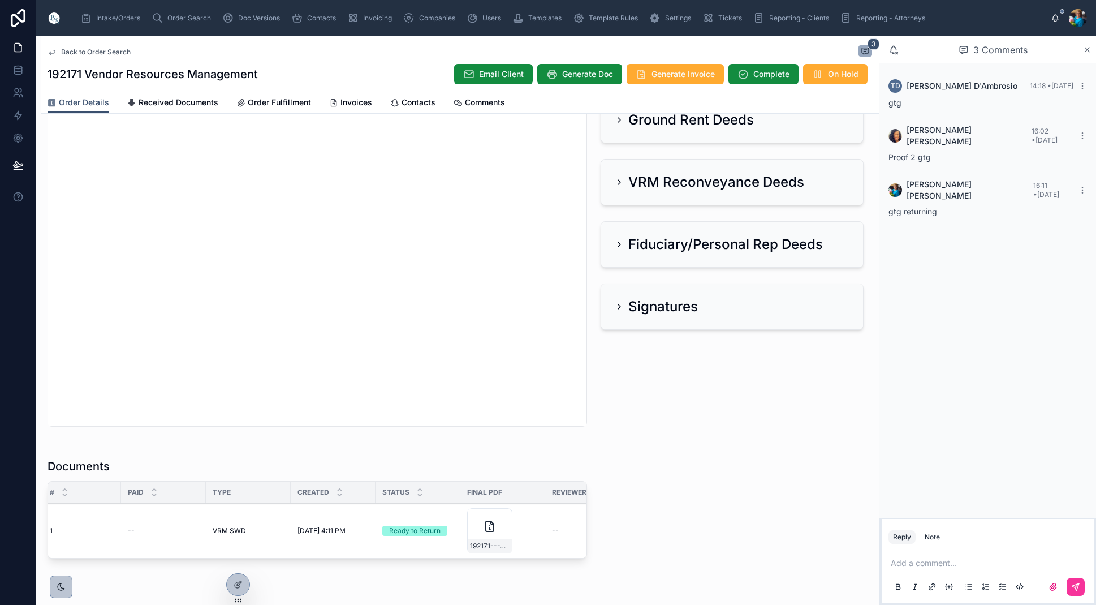
click at [172, 18] on span "Order Search" at bounding box center [189, 18] width 44 height 9
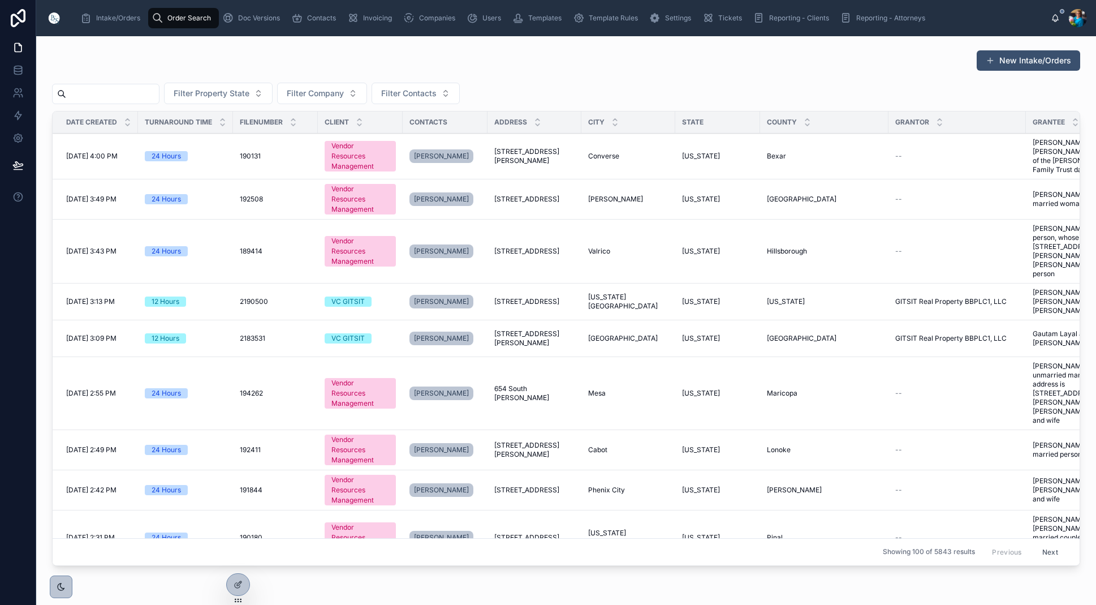
click at [159, 94] on input "text" at bounding box center [112, 94] width 93 height 16
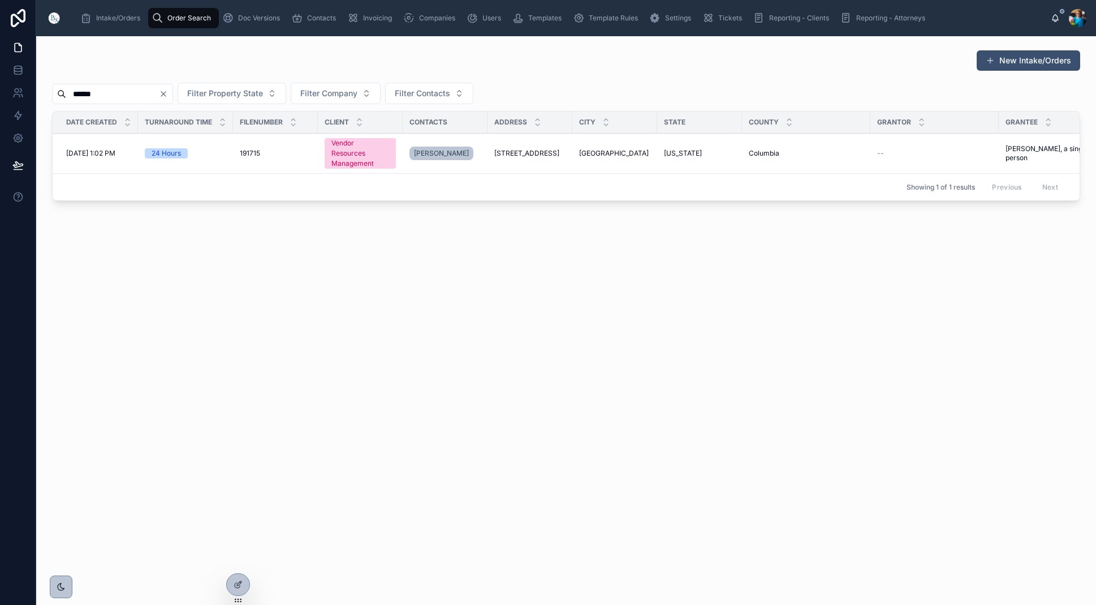
type input "******"
click at [525, 150] on span "[STREET_ADDRESS]" at bounding box center [526, 153] width 65 height 9
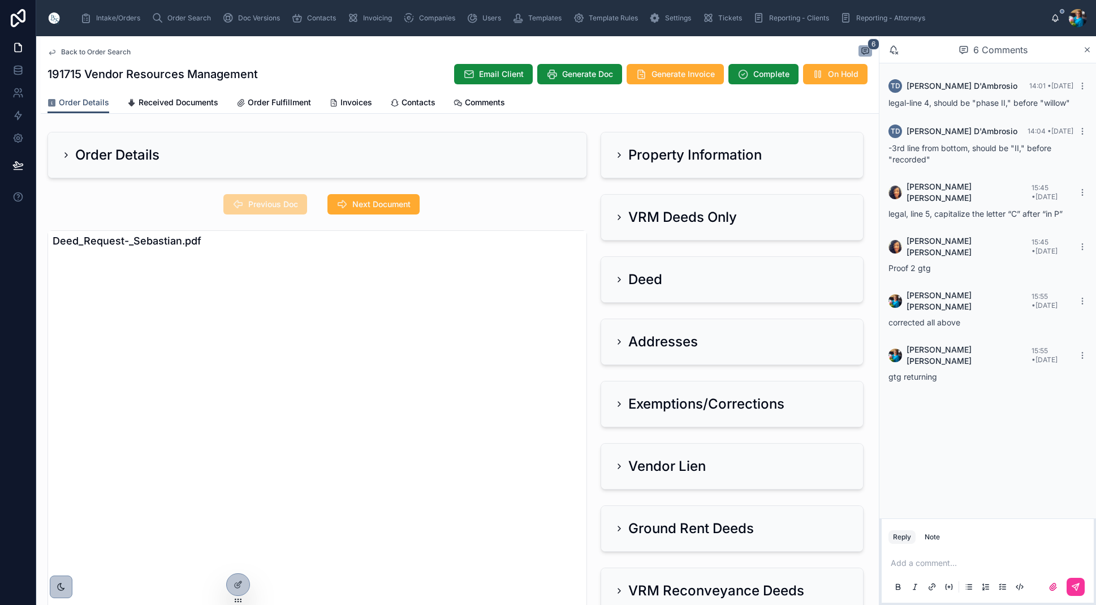
click at [619, 157] on icon at bounding box center [619, 155] width 2 height 5
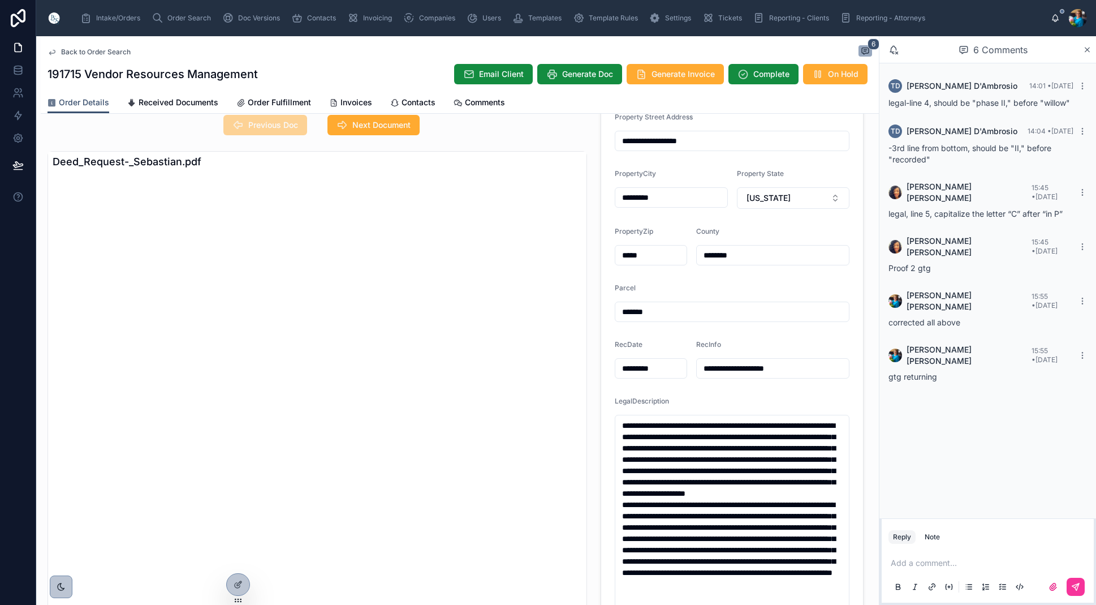
scroll to position [80, 0]
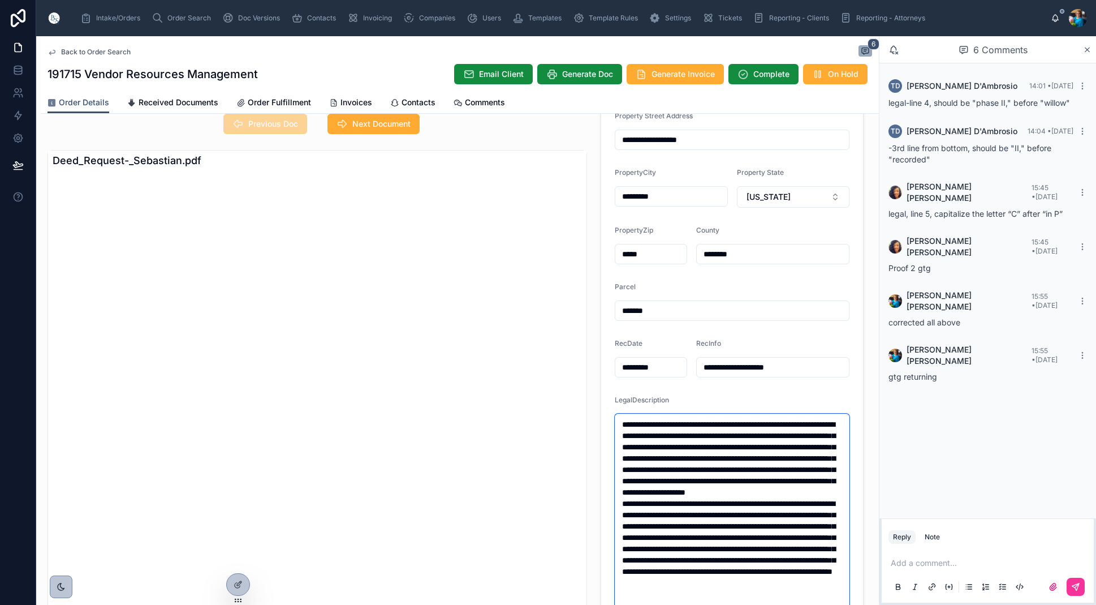
drag, startPoint x: 646, startPoint y: 458, endPoint x: 648, endPoint y: 473, distance: 15.9
click at [647, 460] on textarea "**********" at bounding box center [732, 589] width 235 height 350
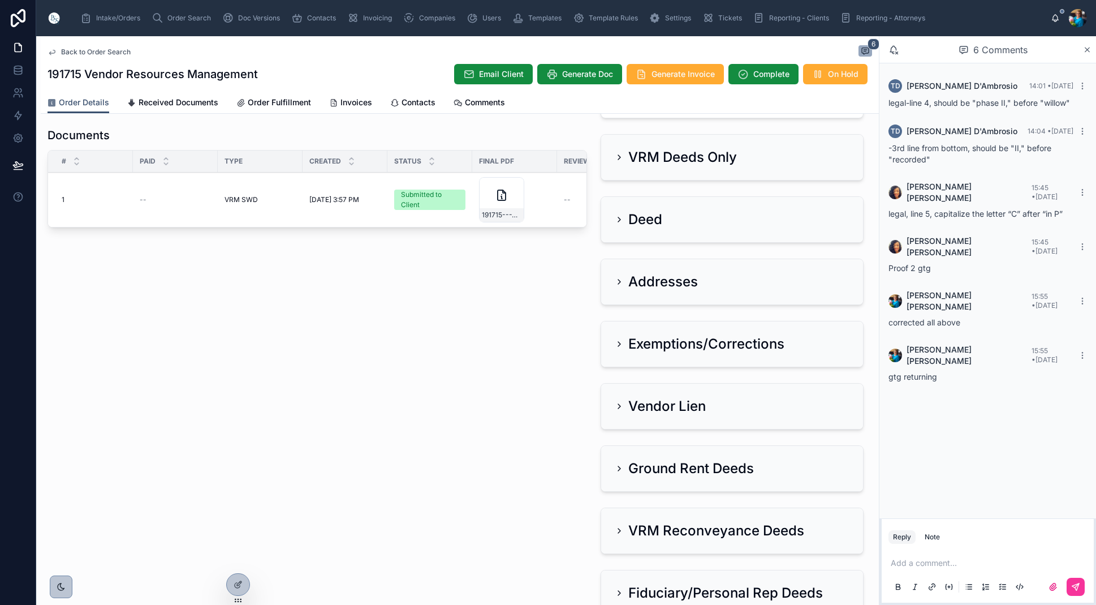
scroll to position [746, 0]
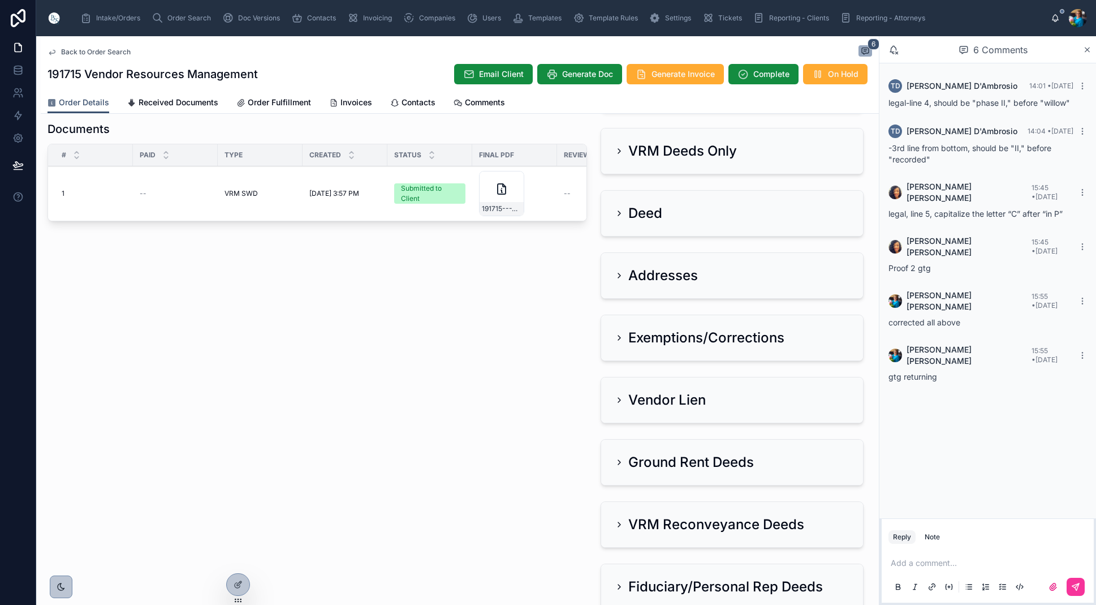
click at [0, 0] on span "Create Revision" at bounding box center [0, 0] width 0 height 0
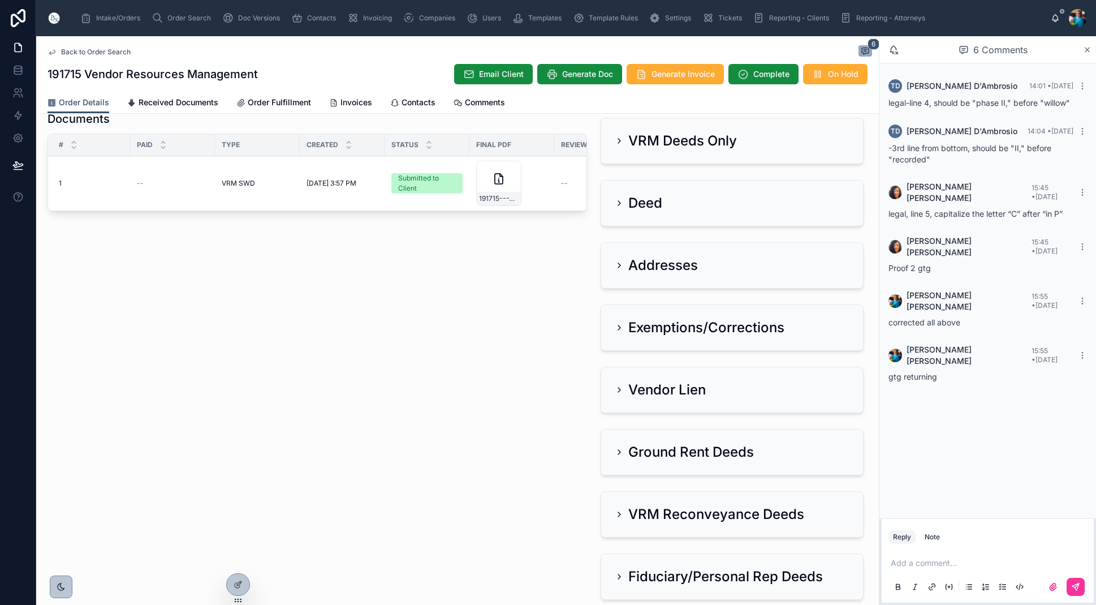
scroll to position [0, 5]
click at [0, 0] on span "Create Revision" at bounding box center [0, 0] width 0 height 0
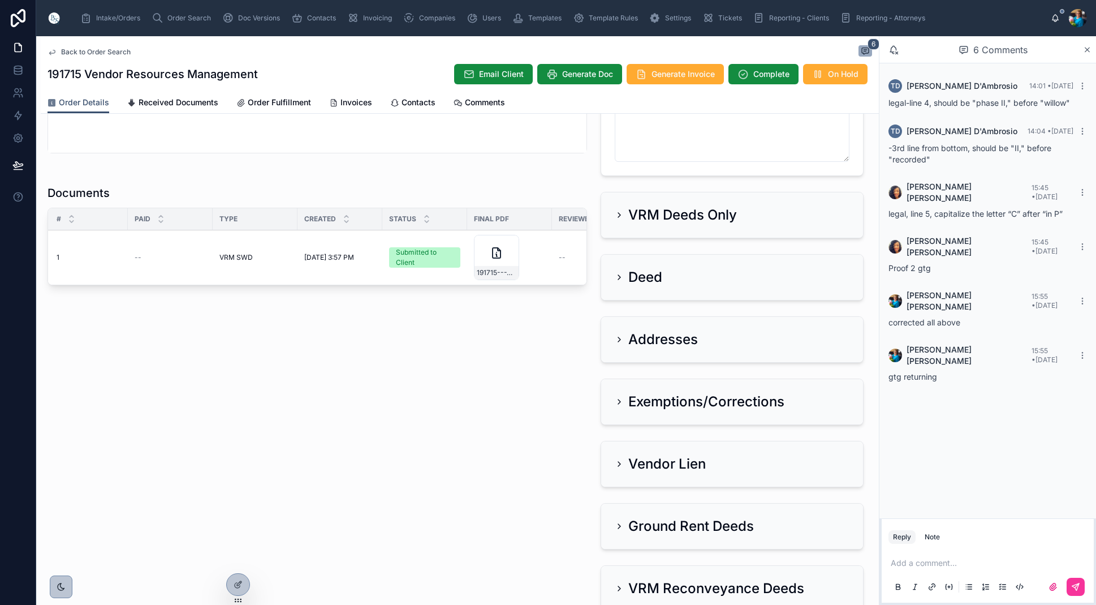
scroll to position [682, 0]
click at [446, 280] on td "Submitted to Client" at bounding box center [424, 257] width 85 height 55
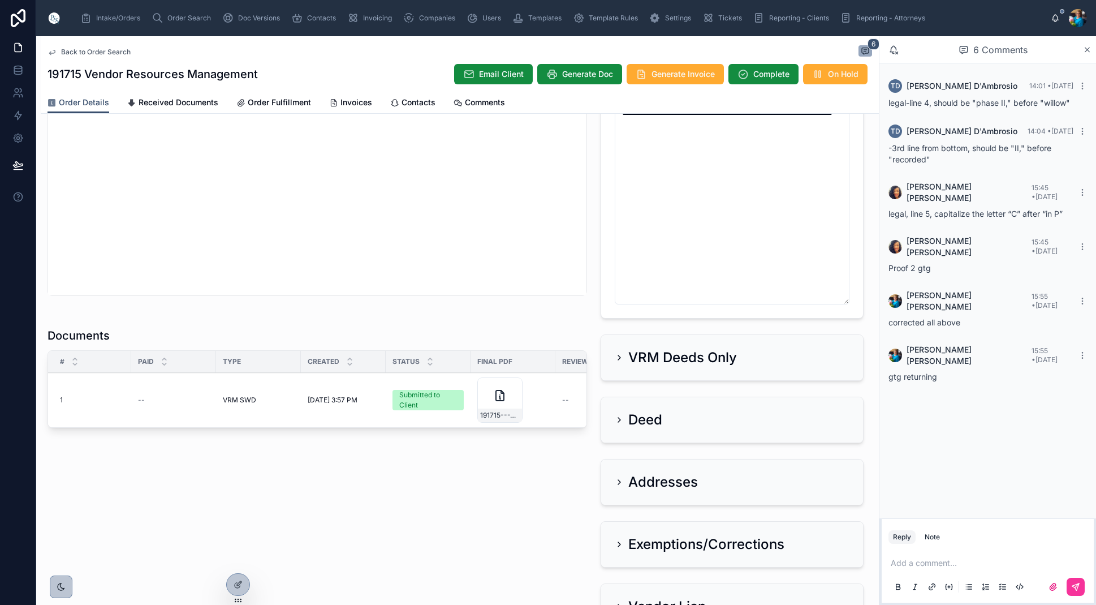
scroll to position [535, 0]
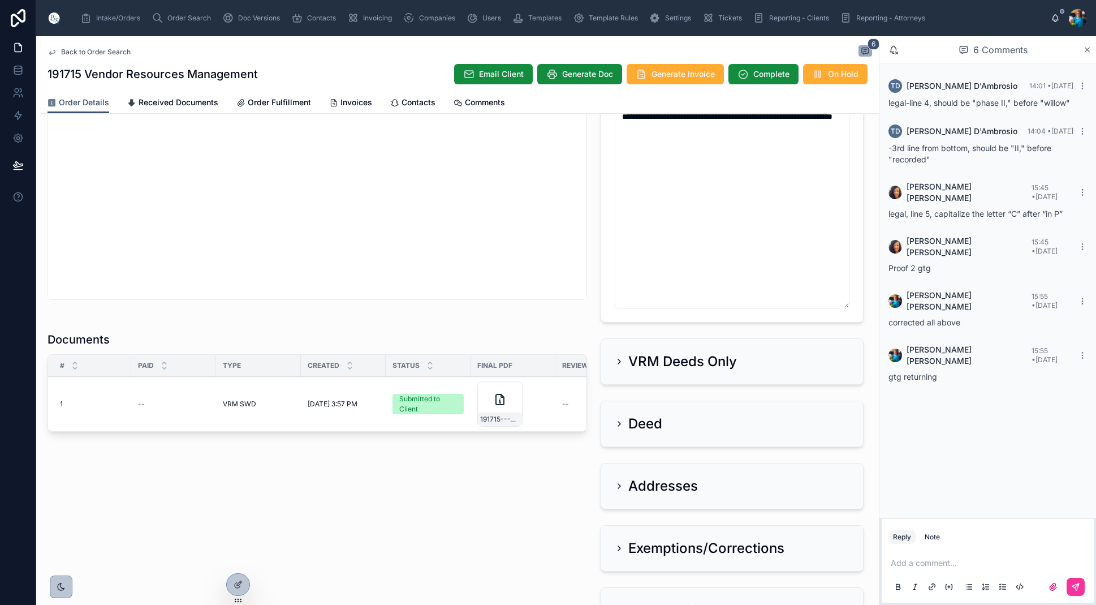
click at [0, 0] on span "Create Revision" at bounding box center [0, 0] width 0 height 0
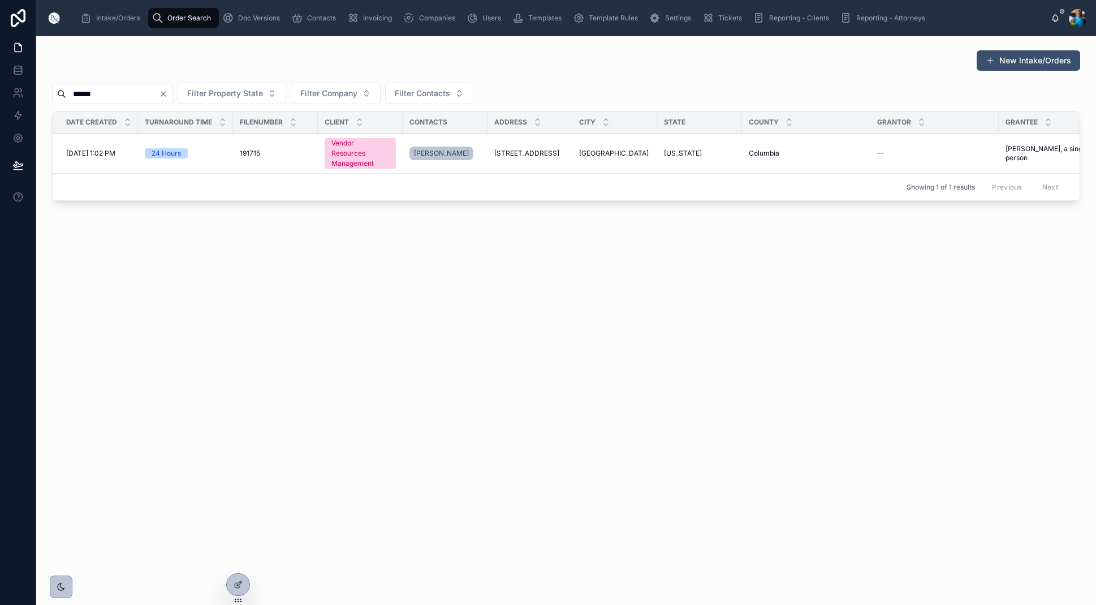
type input "******"
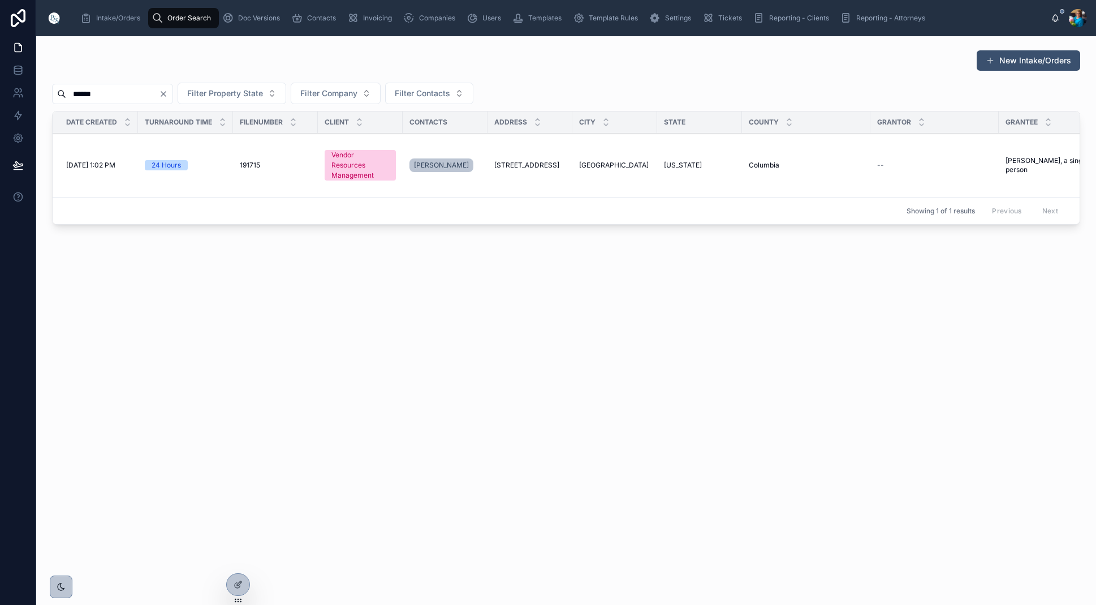
drag, startPoint x: 679, startPoint y: 160, endPoint x: 680, endPoint y: 173, distance: 12.5
click at [679, 161] on td "[US_STATE]" at bounding box center [699, 166] width 85 height 64
click at [682, 162] on span "[US_STATE]" at bounding box center [683, 165] width 38 height 9
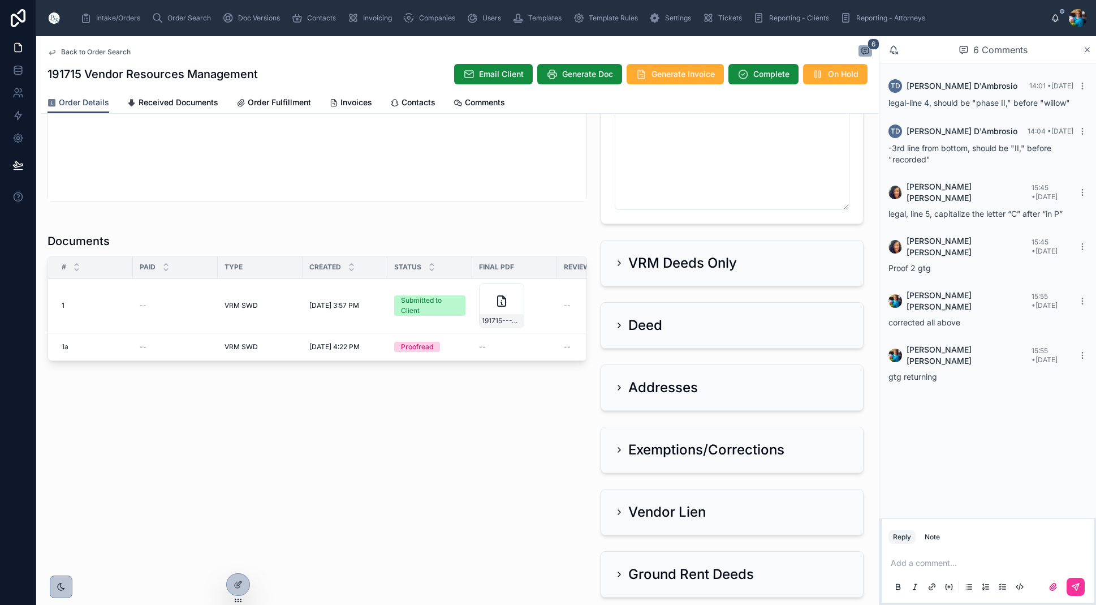
scroll to position [0, 1]
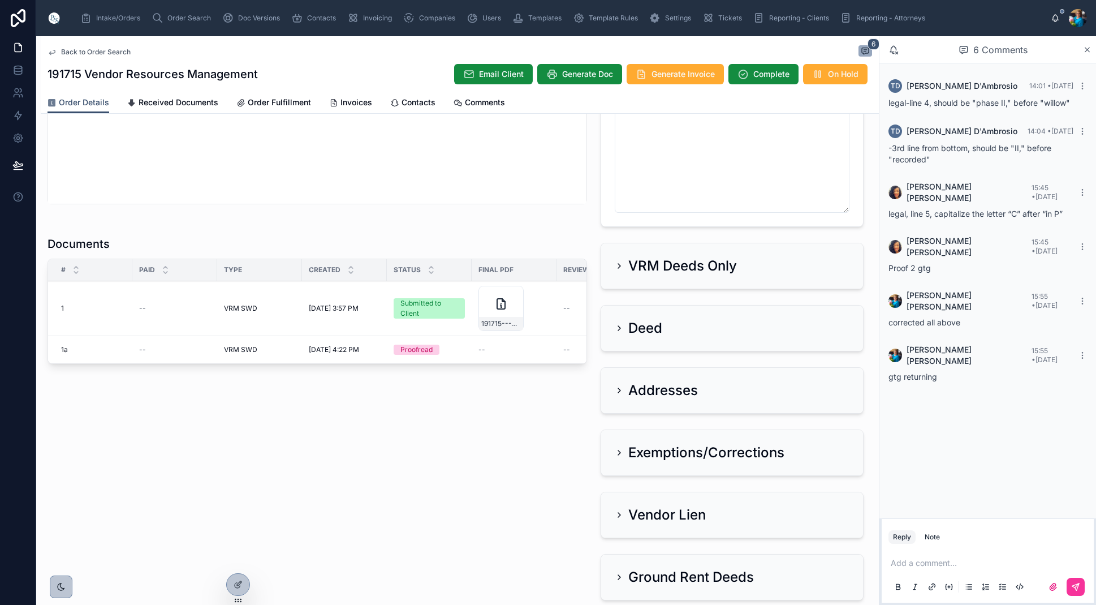
click at [0, 0] on button "Edit" at bounding box center [0, 0] width 0 height 0
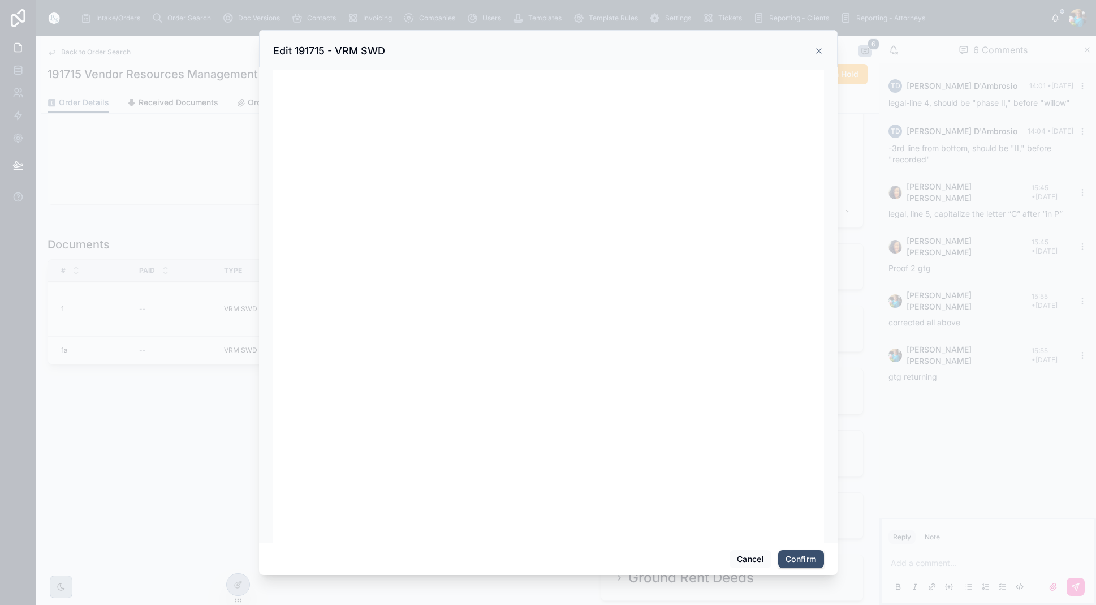
scroll to position [0, 0]
drag, startPoint x: 796, startPoint y: 560, endPoint x: 782, endPoint y: 544, distance: 21.3
click at [795, 559] on button "Confirm" at bounding box center [800, 559] width 45 height 18
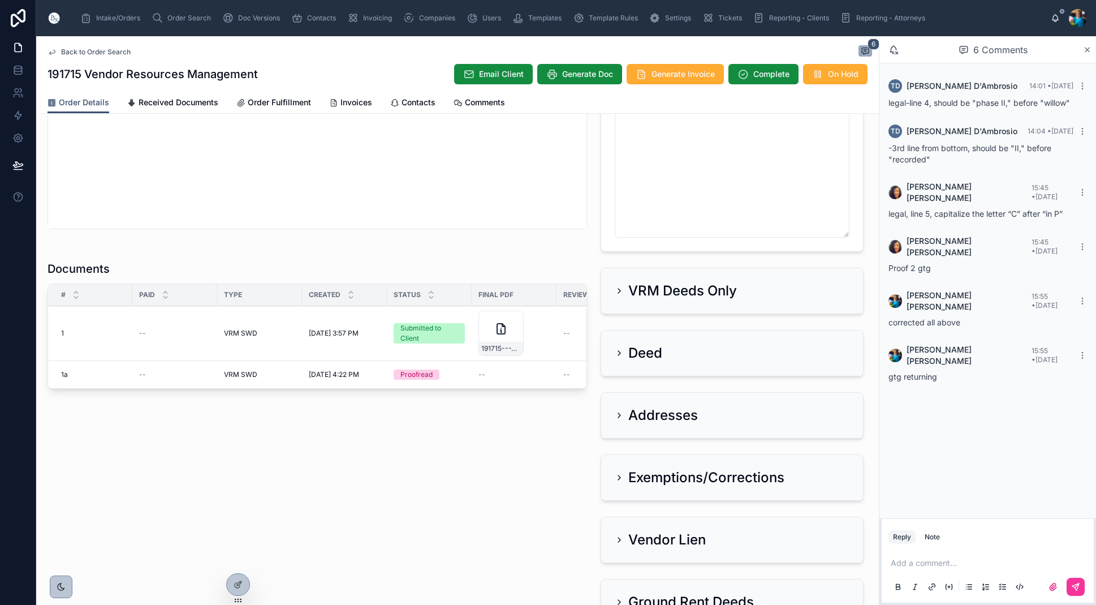
scroll to position [607, 0]
click at [0, 0] on span "Edit" at bounding box center [0, 0] width 0 height 0
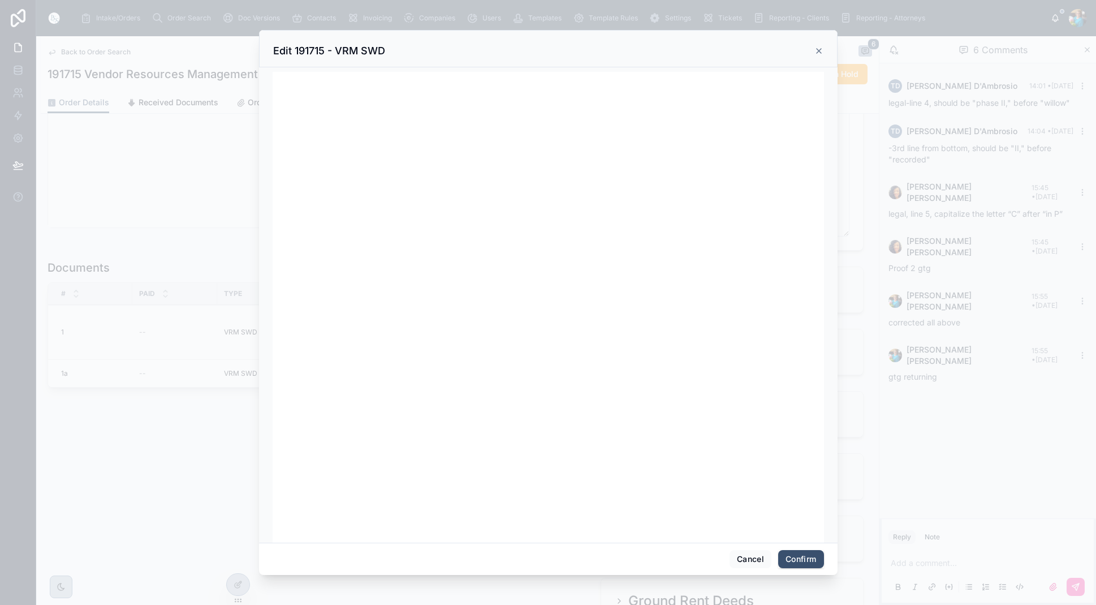
click at [794, 557] on button "Confirm" at bounding box center [800, 559] width 45 height 18
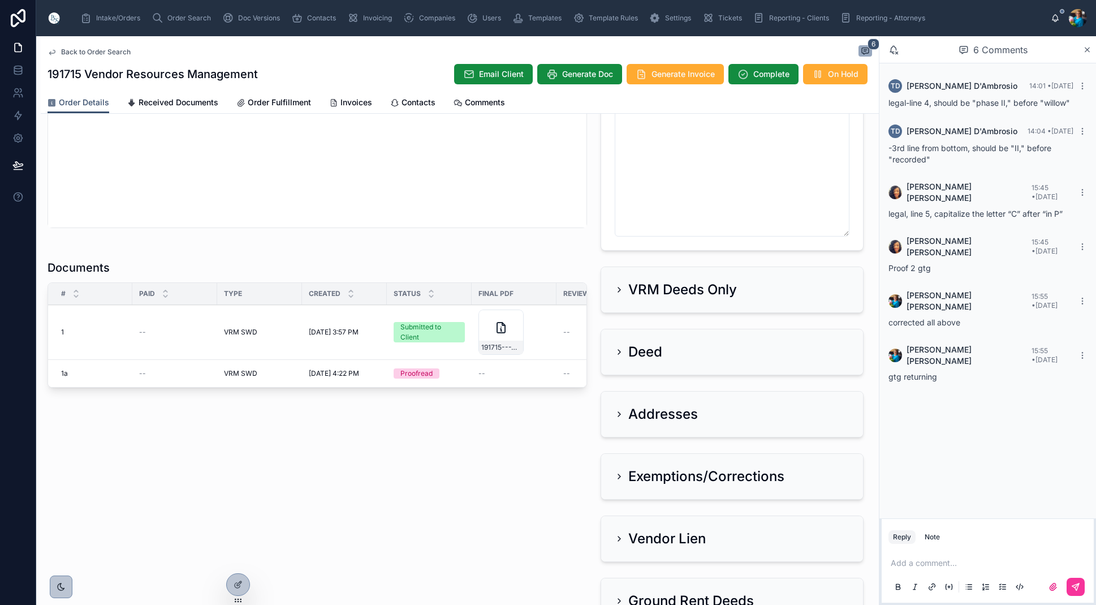
click at [0, 0] on span "Ready for QC" at bounding box center [0, 0] width 0 height 0
click at [0, 0] on span "Finalize Document" at bounding box center [0, 0] width 0 height 0
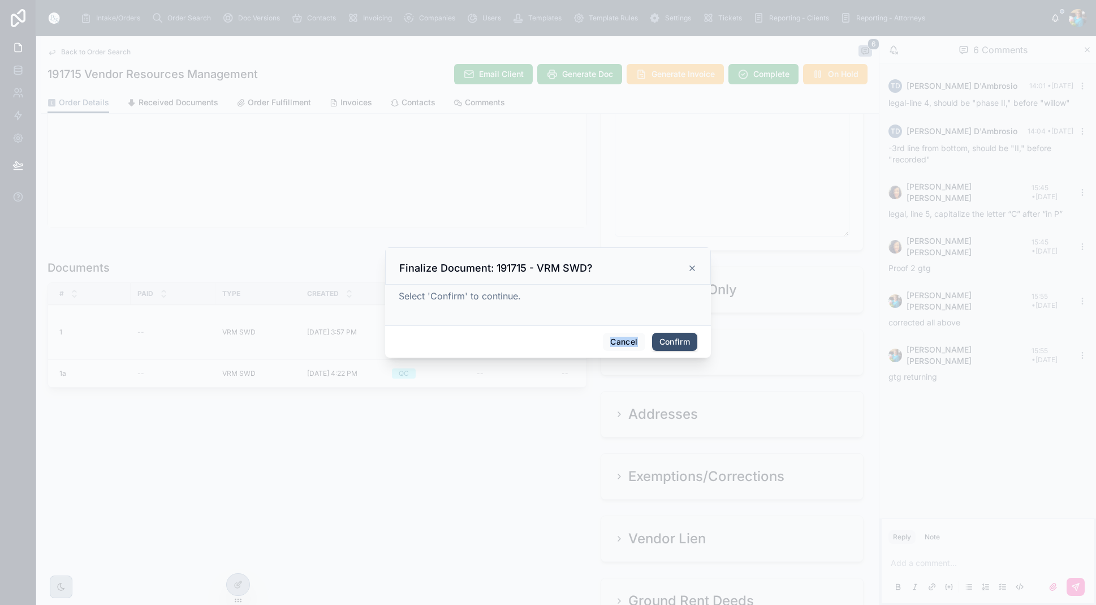
click at [665, 338] on button "Confirm" at bounding box center [674, 342] width 45 height 18
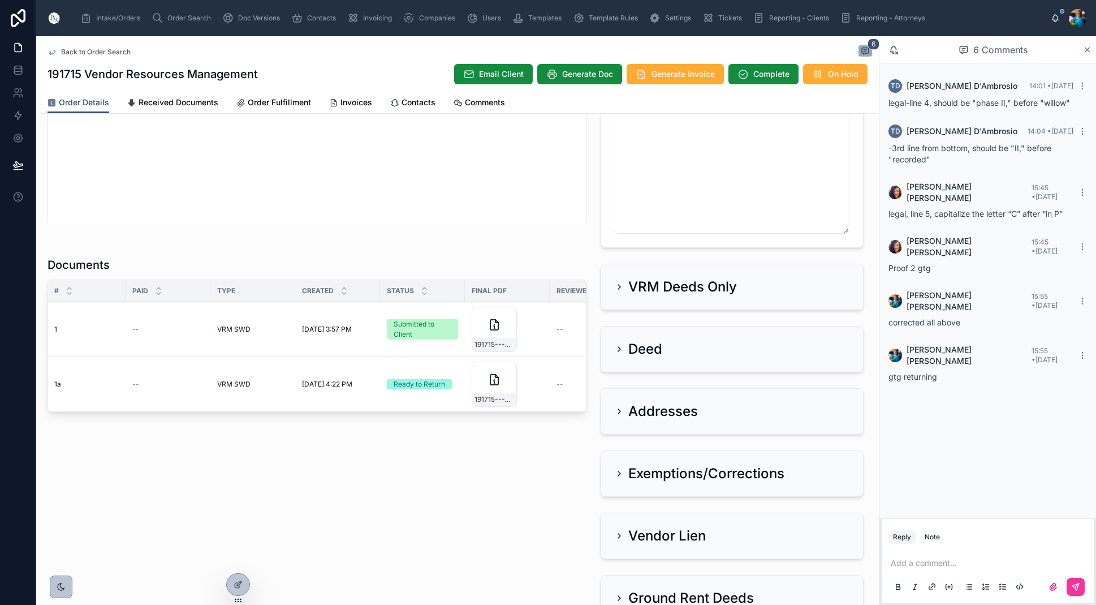
scroll to position [0, 5]
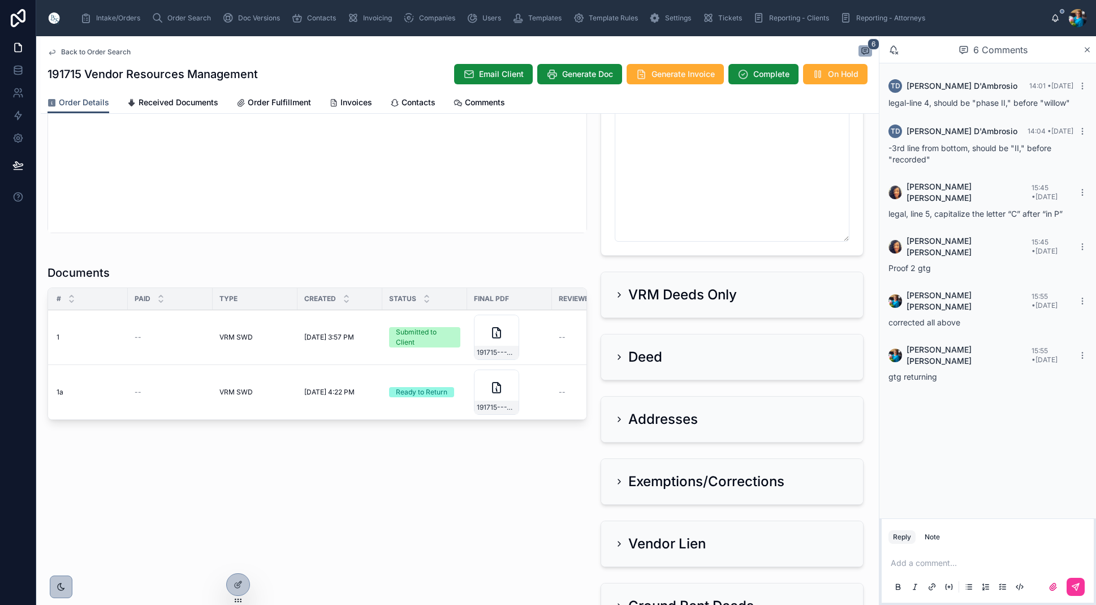
click at [500, 403] on div "191715---VRM-SWD" at bounding box center [497, 408] width 44 height 14
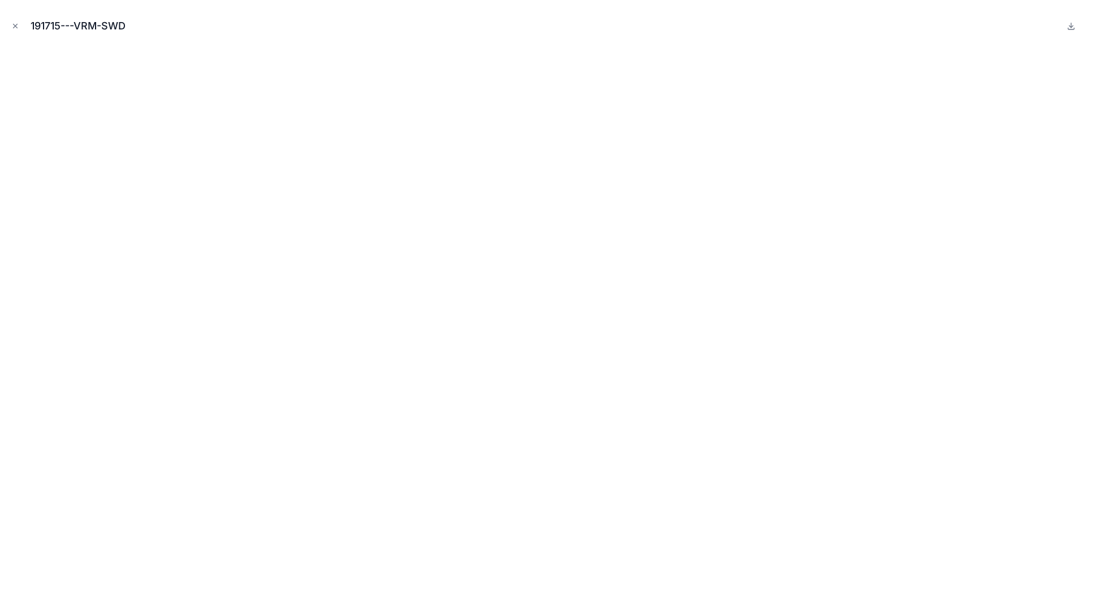
click at [19, 25] on button "Close modal" at bounding box center [15, 26] width 12 height 12
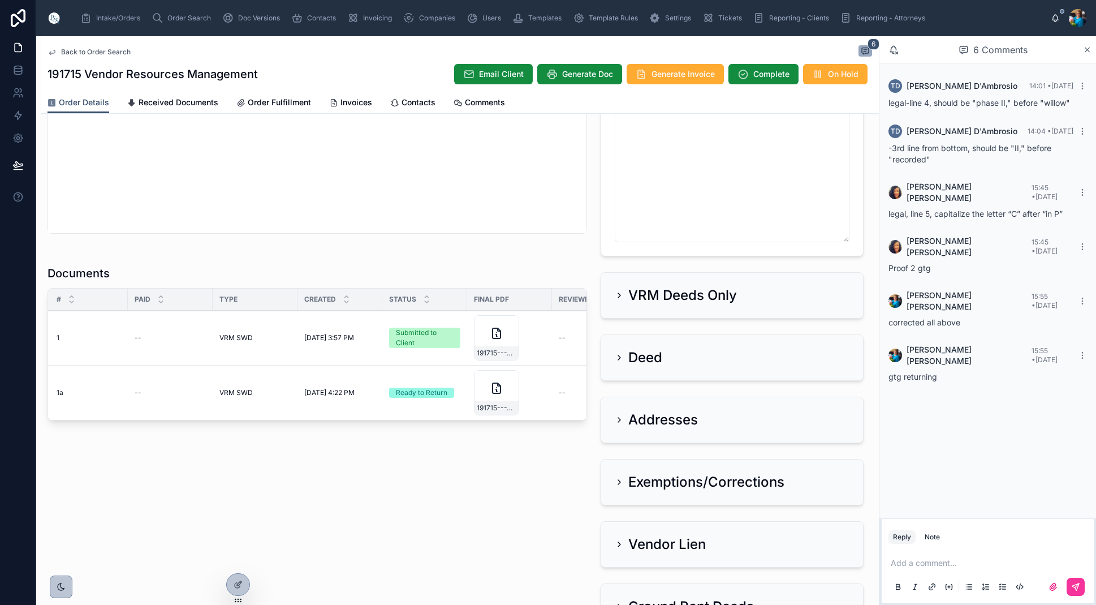
drag, startPoint x: 351, startPoint y: 99, endPoint x: 348, endPoint y: 105, distance: 6.1
click at [351, 100] on span "Invoices" at bounding box center [357, 102] width 32 height 11
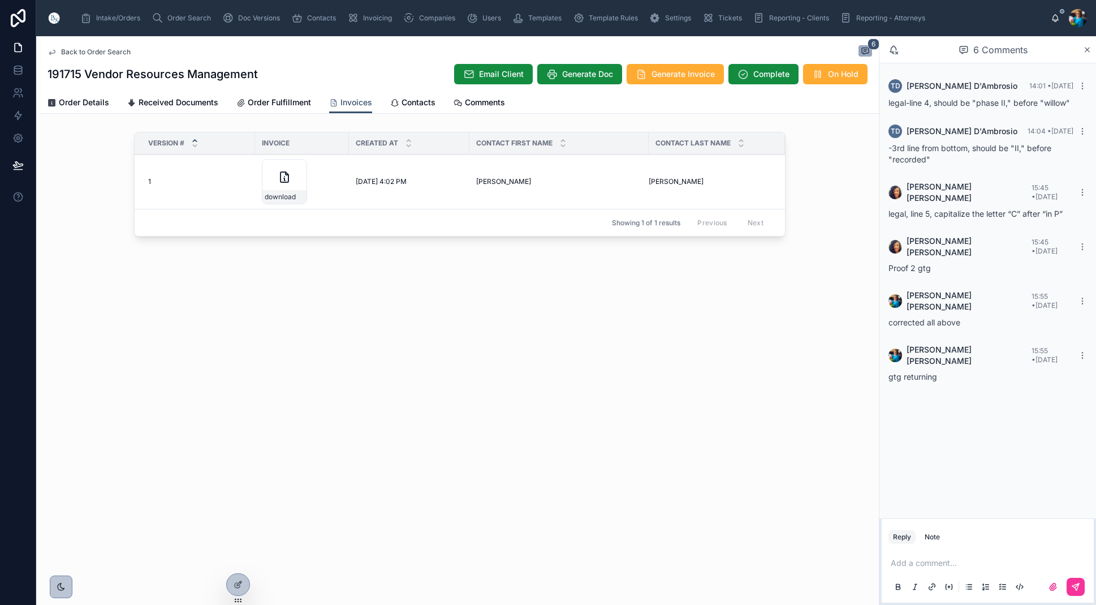
click at [0, 0] on icon at bounding box center [0, 0] width 0 height 0
click at [182, 15] on span "Order Search" at bounding box center [189, 18] width 44 height 9
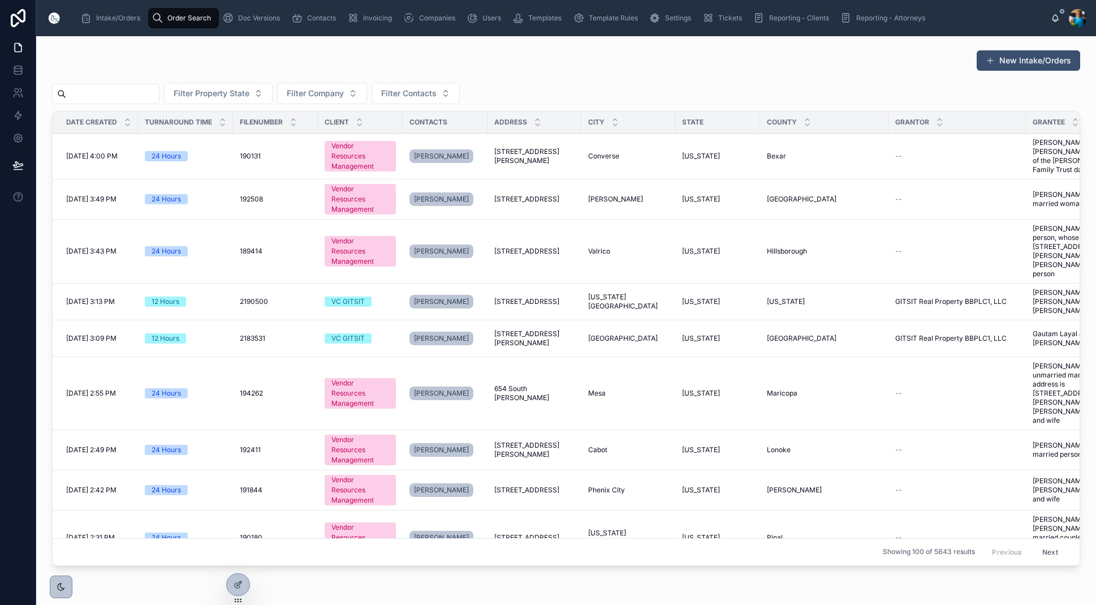
click at [159, 96] on input "text" at bounding box center [112, 94] width 93 height 16
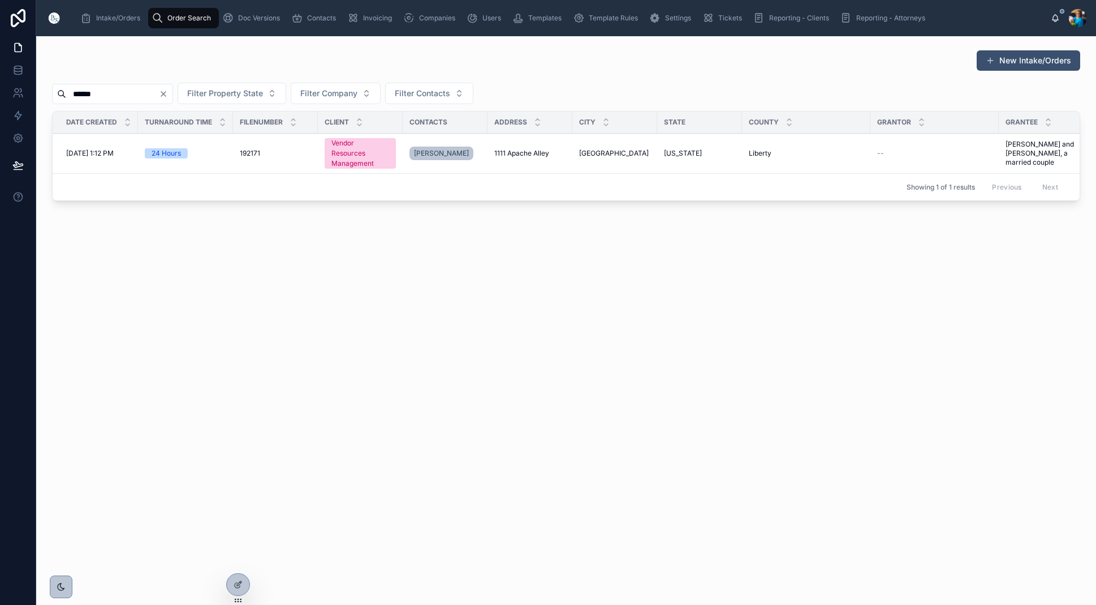
type input "******"
click at [503, 151] on span "1111 Apache Alley" at bounding box center [521, 153] width 55 height 9
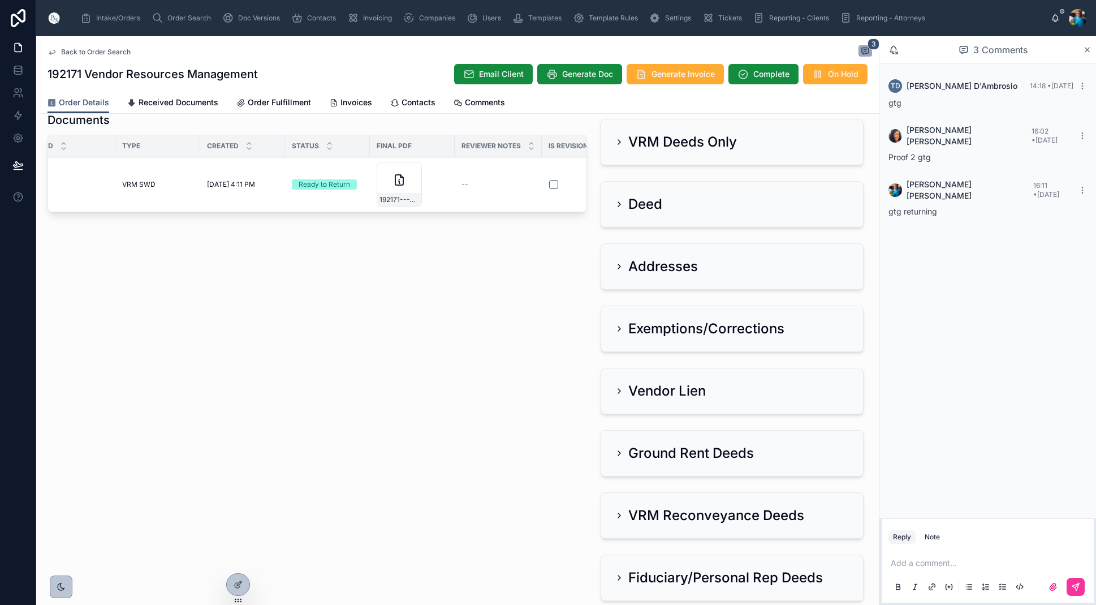
scroll to position [0, 88]
click at [433, 195] on span "192171---VRM-SWD" at bounding box center [414, 199] width 40 height 9
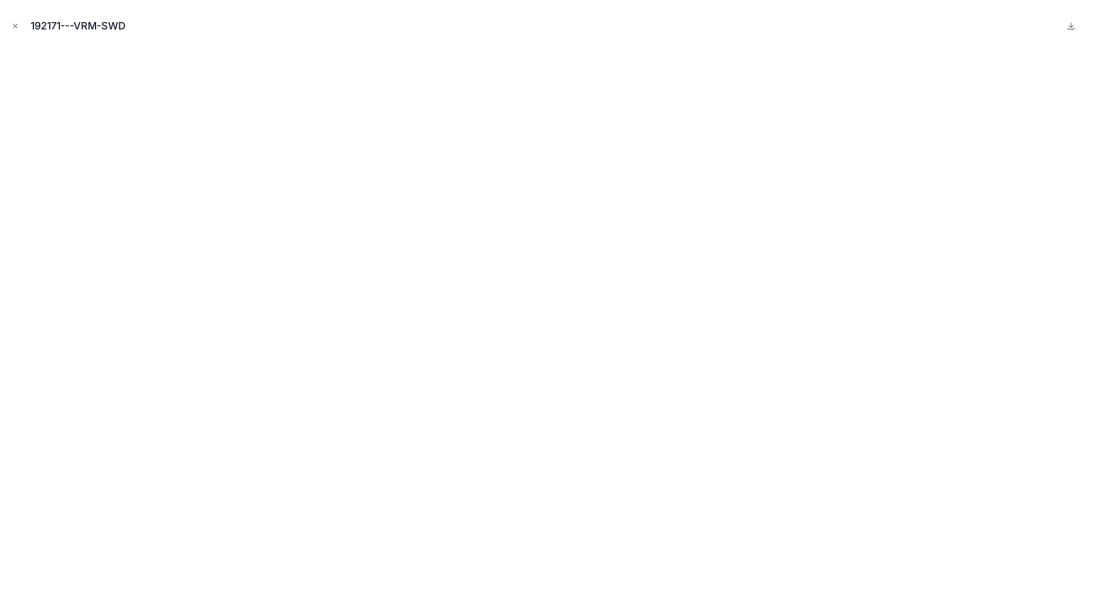
click at [14, 25] on icon "Close modal" at bounding box center [15, 26] width 8 height 8
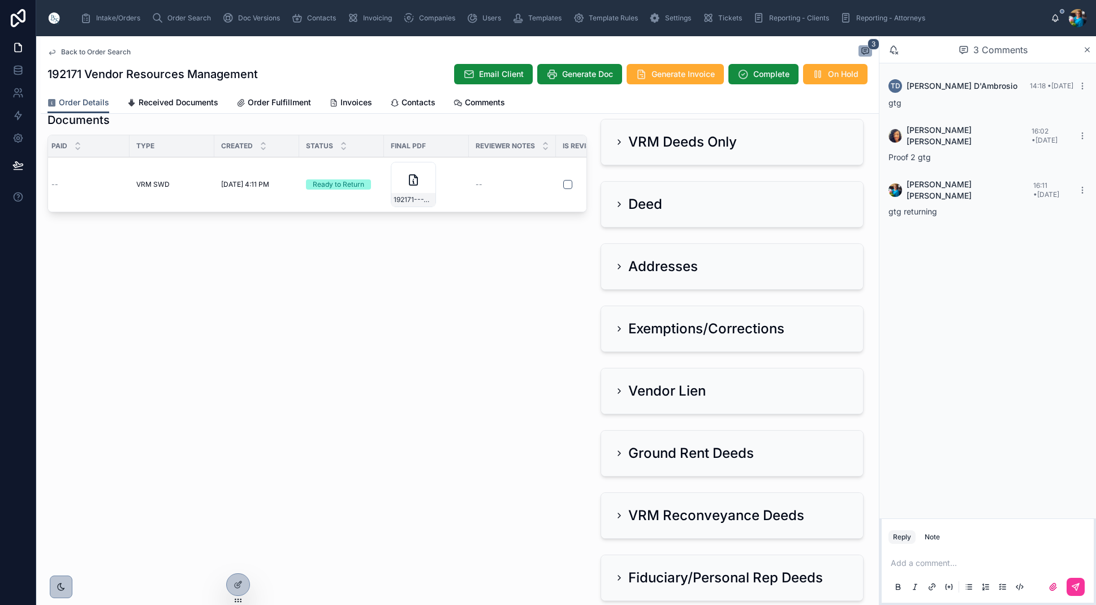
click at [0, 0] on span "Sent to Client" at bounding box center [0, 0] width 0 height 0
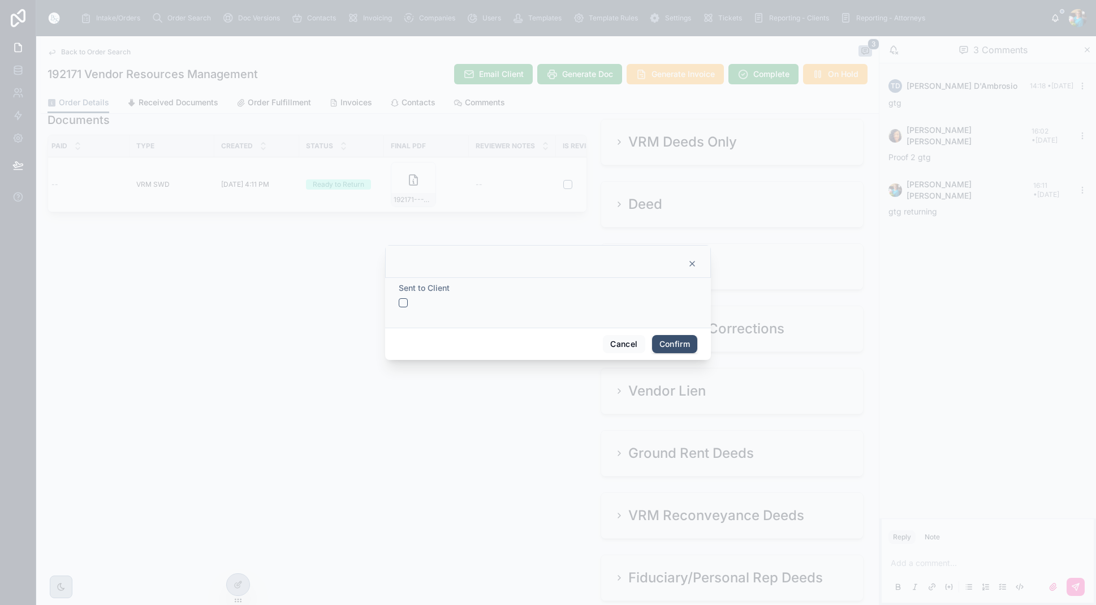
click at [402, 300] on button "button" at bounding box center [403, 302] width 9 height 9
click at [675, 343] on button "Confirm" at bounding box center [674, 344] width 45 height 18
click at [675, 342] on span "Confirm" at bounding box center [674, 344] width 45 height 18
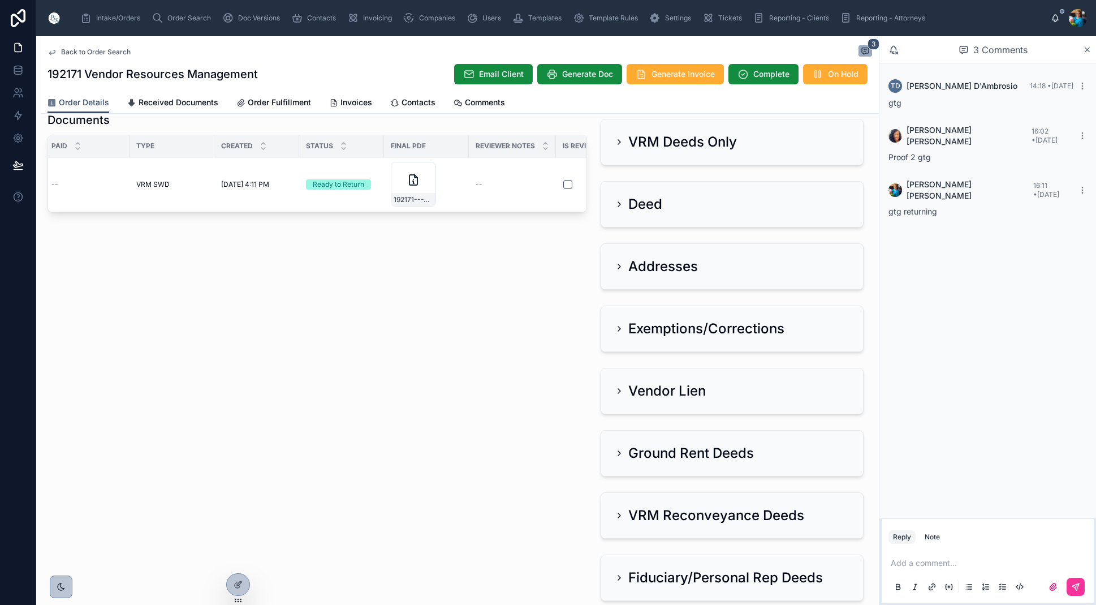
click at [661, 71] on span "Generate Invoice" at bounding box center [683, 73] width 63 height 11
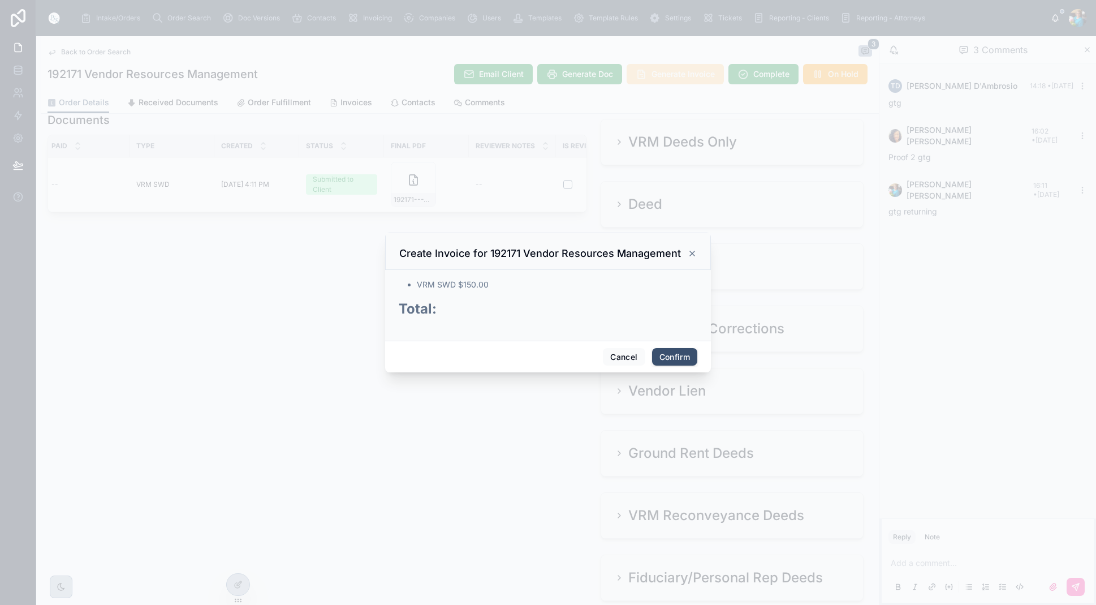
click at [662, 353] on button "Confirm" at bounding box center [674, 357] width 45 height 18
click at [662, 353] on div "Cancel Confirm" at bounding box center [548, 357] width 326 height 32
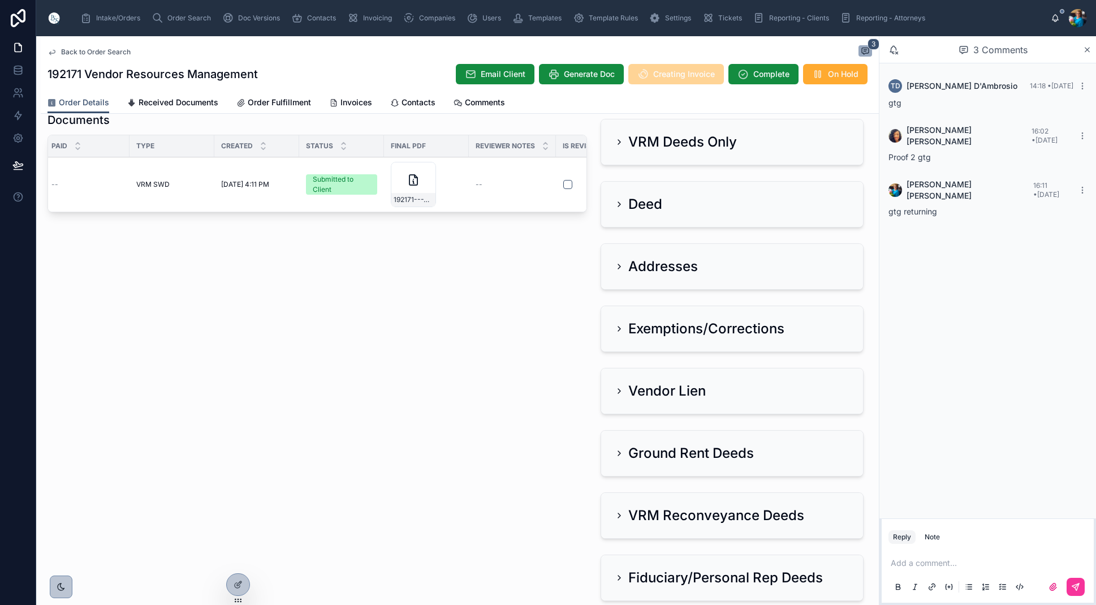
click at [0, 0] on span "Send for Review" at bounding box center [0, 0] width 0 height 0
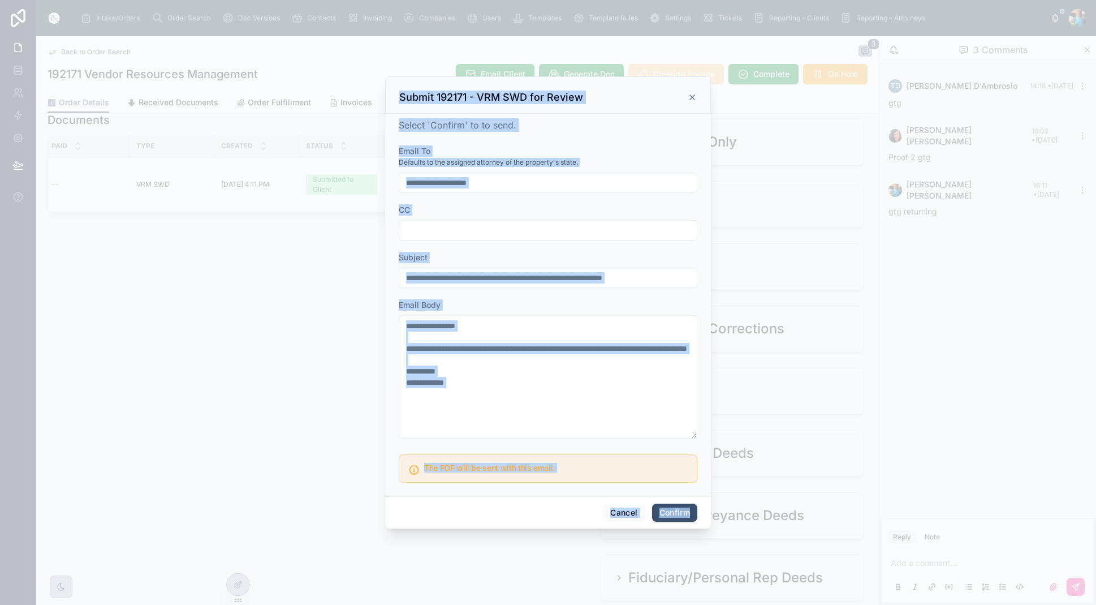
click at [670, 511] on button "Confirm" at bounding box center [674, 512] width 45 height 18
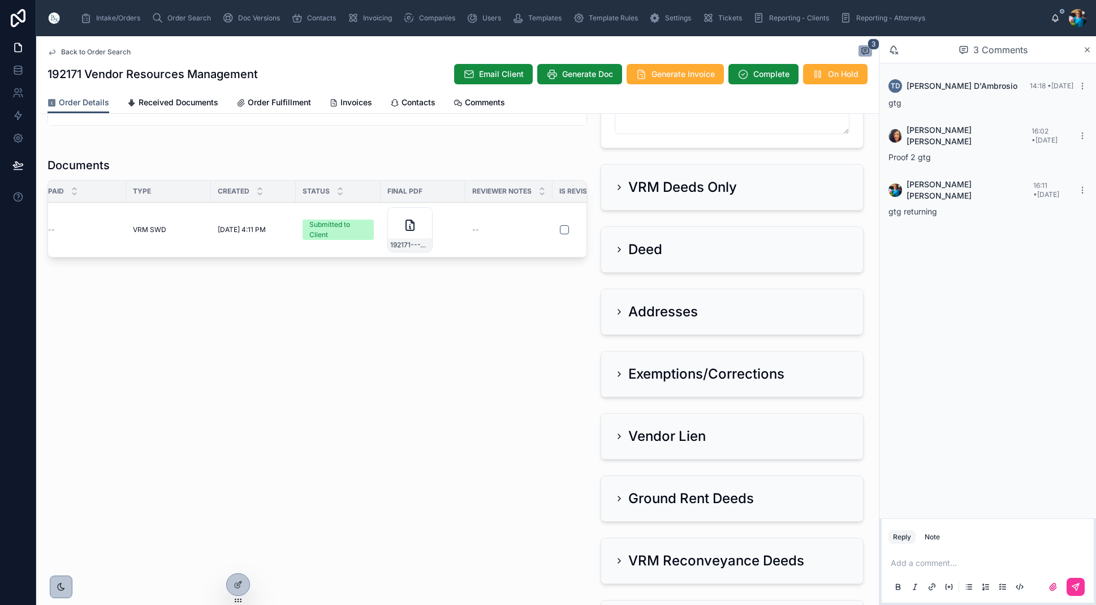
scroll to position [709, 0]
drag, startPoint x: 352, startPoint y: 104, endPoint x: 348, endPoint y: 114, distance: 10.7
click at [352, 104] on span "Invoices" at bounding box center [357, 102] width 32 height 11
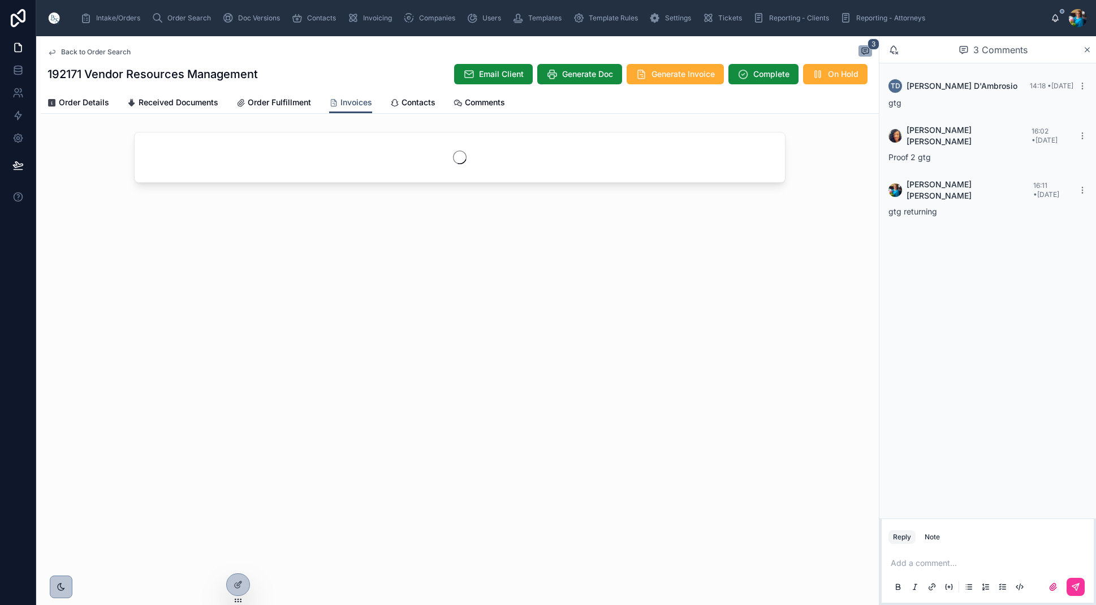
click at [351, 104] on span "Invoices" at bounding box center [357, 102] width 32 height 11
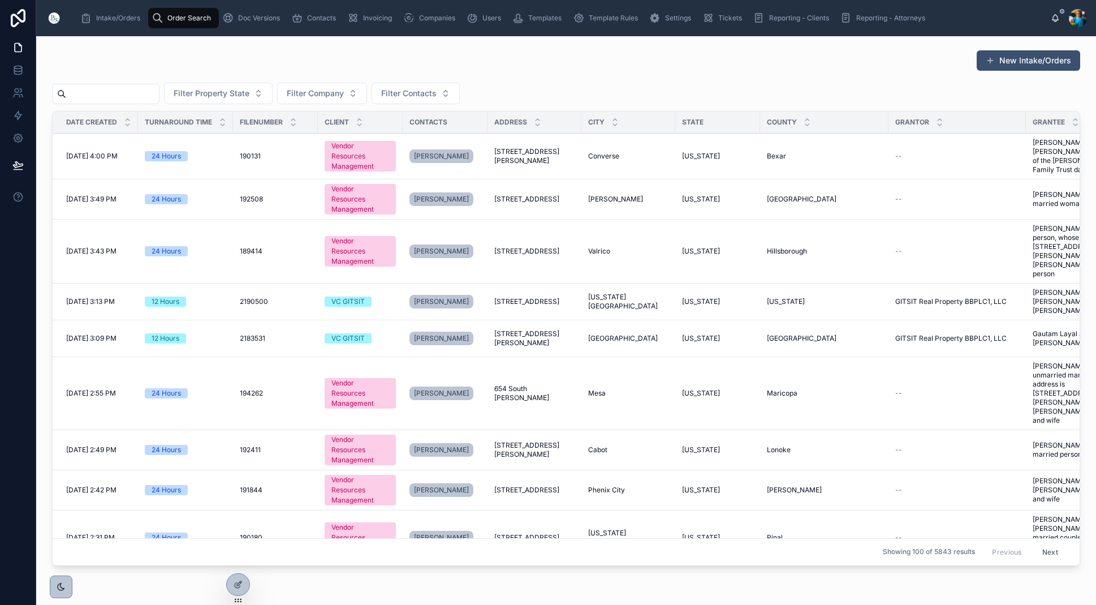
click at [124, 93] on input "text" at bounding box center [112, 94] width 93 height 16
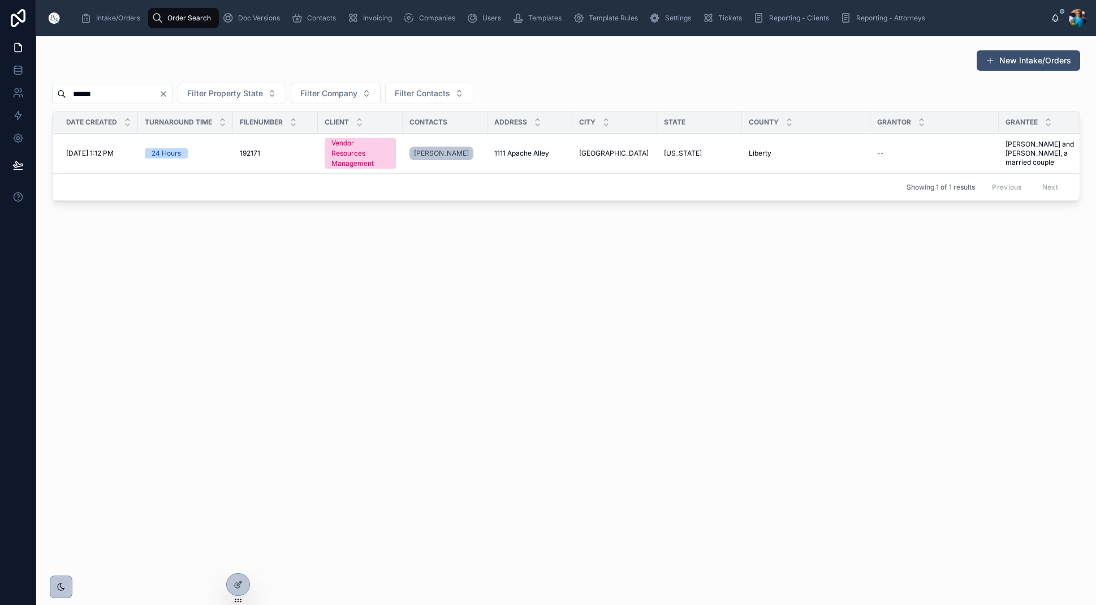
type input "******"
click at [513, 153] on span "1111 Apache Alley" at bounding box center [521, 153] width 55 height 9
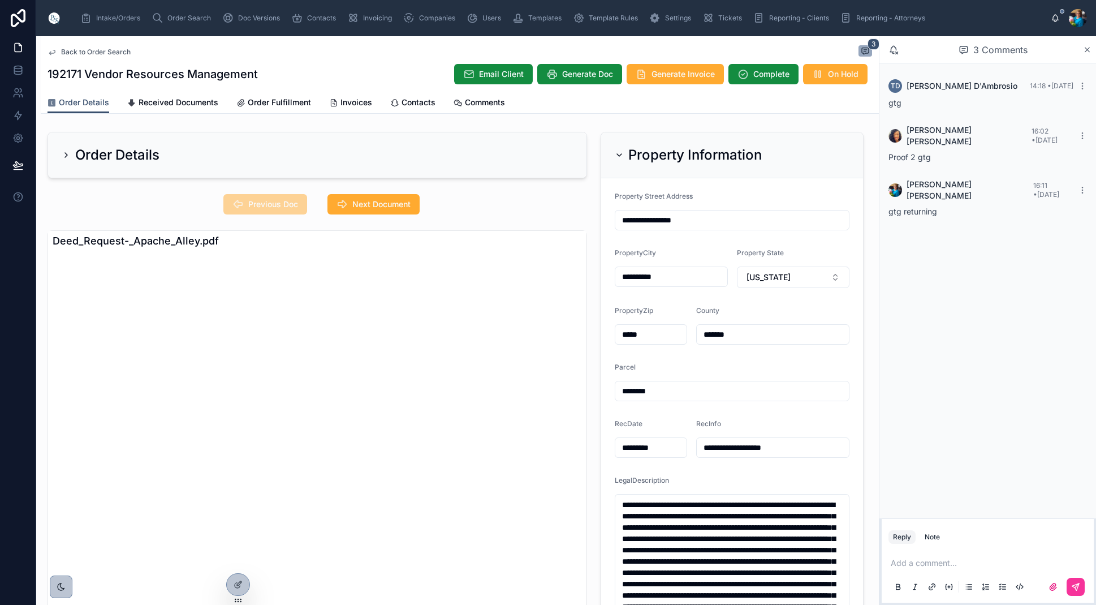
drag, startPoint x: 343, startPoint y: 103, endPoint x: 350, endPoint y: 120, distance: 18.6
click at [343, 104] on span "Invoices" at bounding box center [357, 102] width 32 height 11
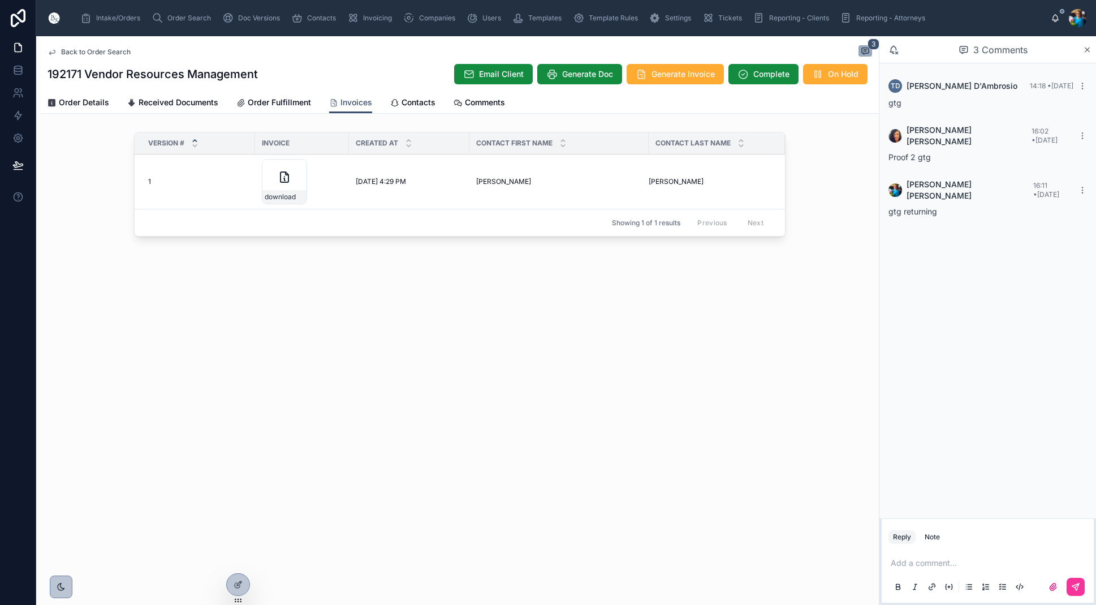
click at [0, 0] on icon at bounding box center [0, 0] width 0 height 0
click at [111, 103] on div "Order Details Received Documents Order Fulfillment Invoices Contacts Comments" at bounding box center [460, 102] width 825 height 21
click at [97, 100] on span "Order Details" at bounding box center [84, 102] width 50 height 11
